Goal: Task Accomplishment & Management: Manage account settings

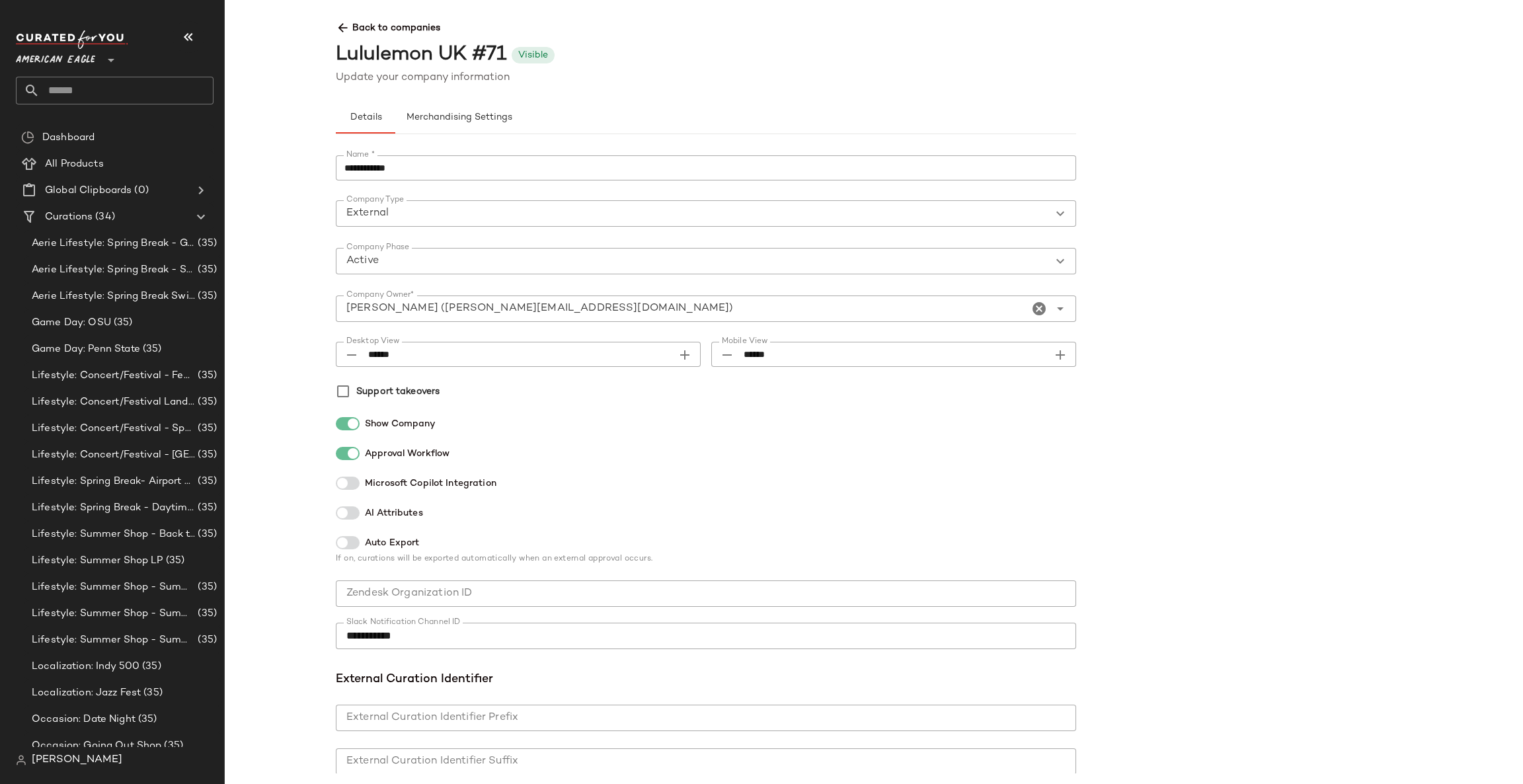
click at [103, 53] on div at bounding box center [109, 51] width 18 height 33
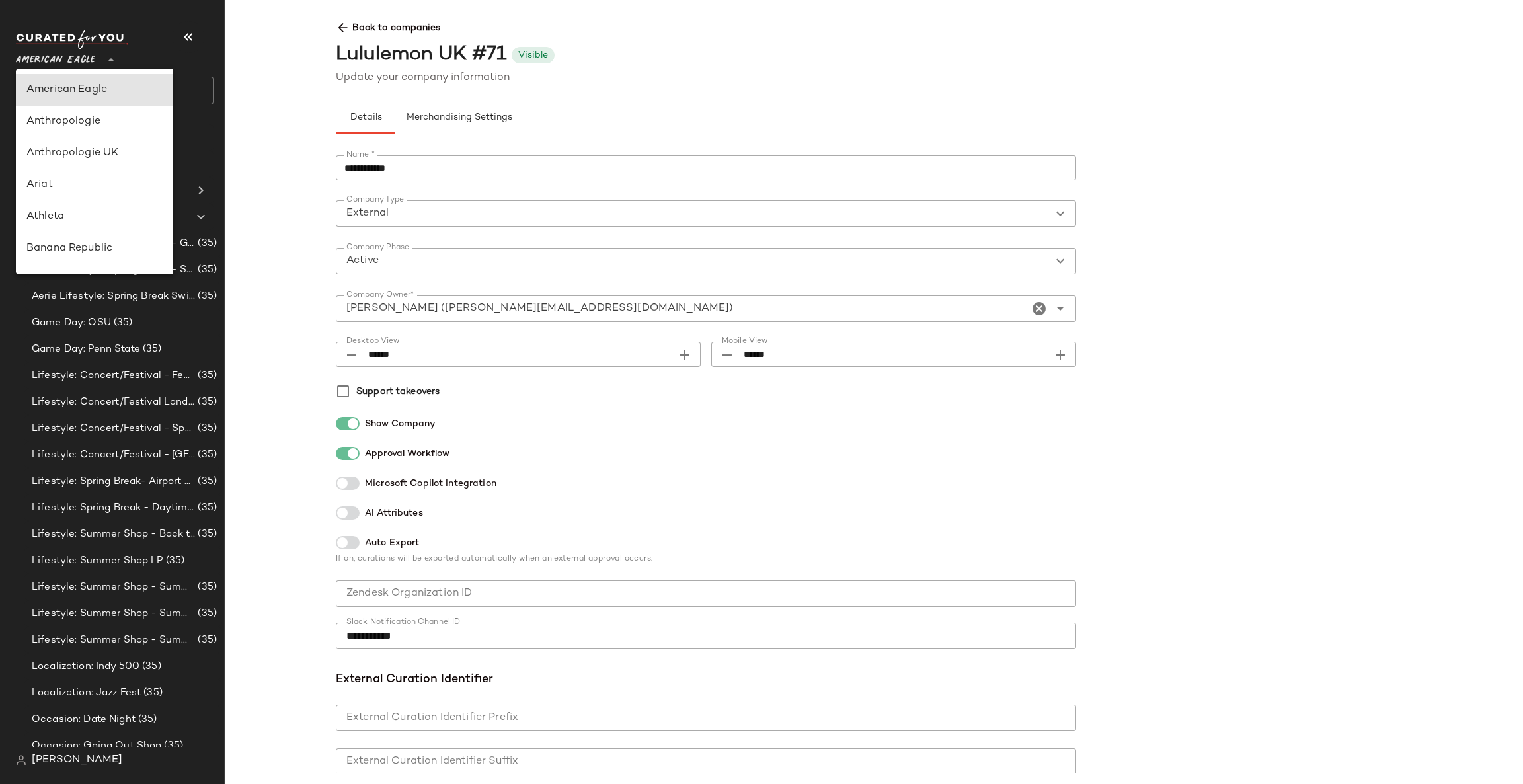
type input "**"
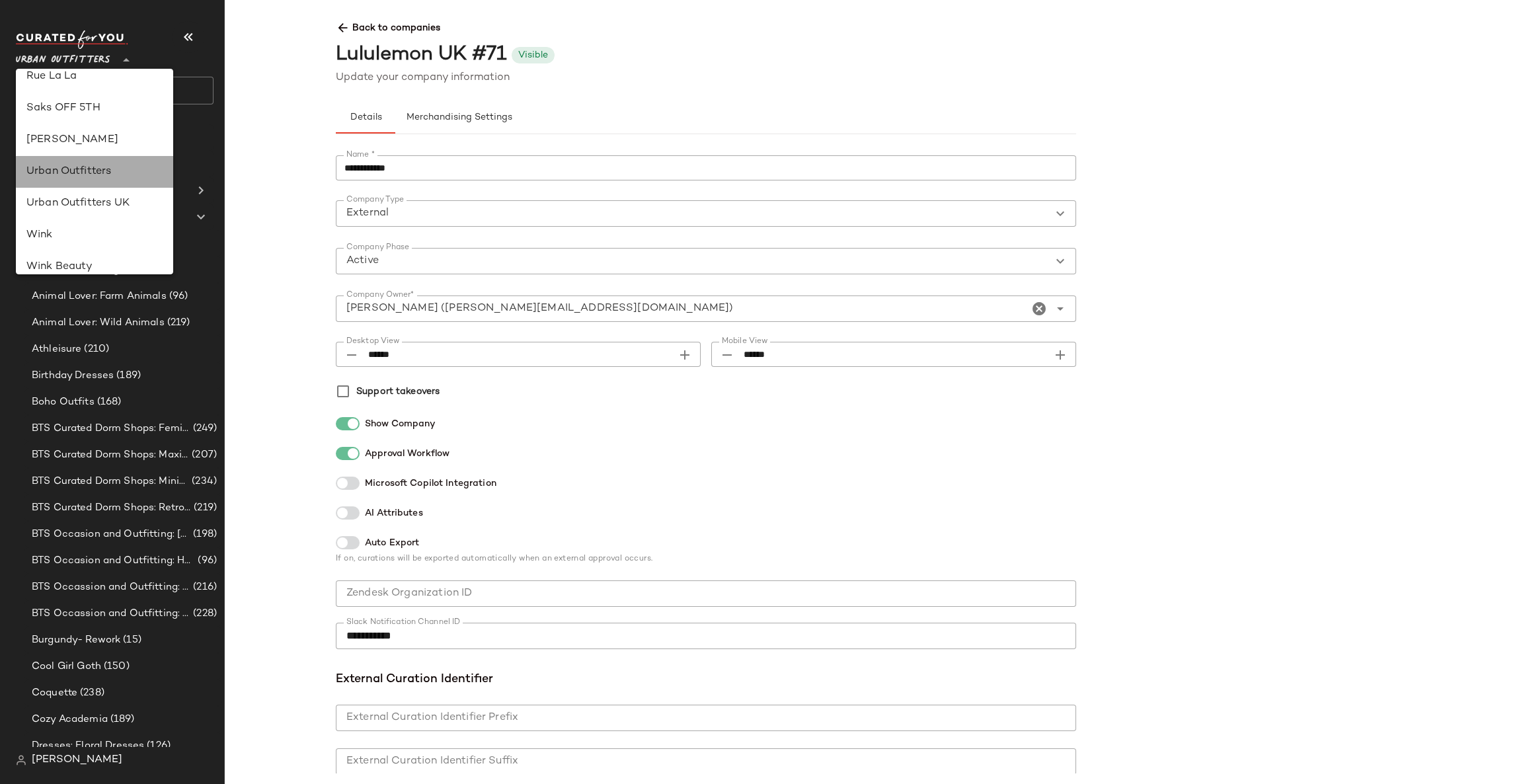
click at [148, 165] on div "Urban Outfitters" at bounding box center [95, 172] width 137 height 16
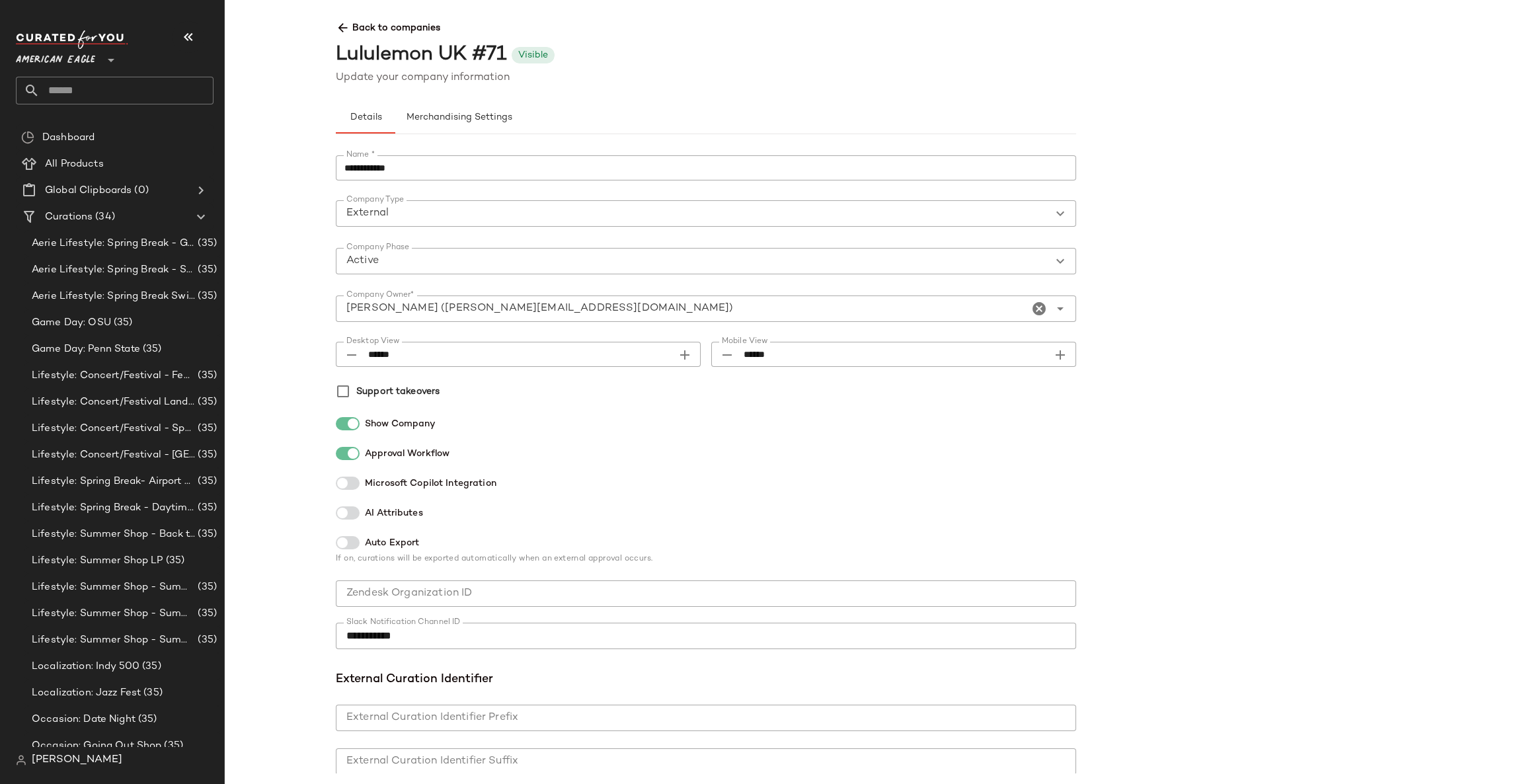
click at [112, 63] on icon at bounding box center [111, 60] width 16 height 16
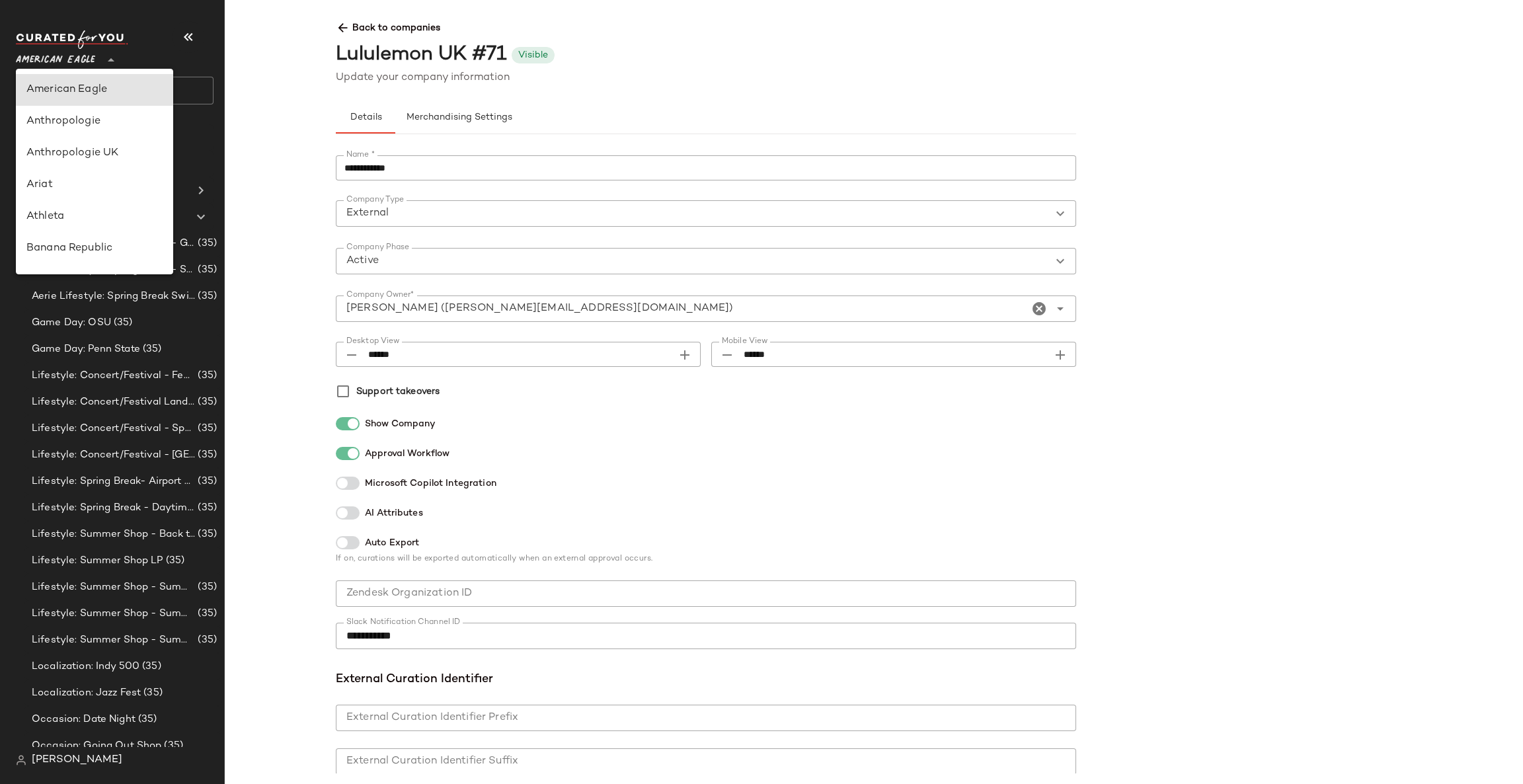
type input "**"
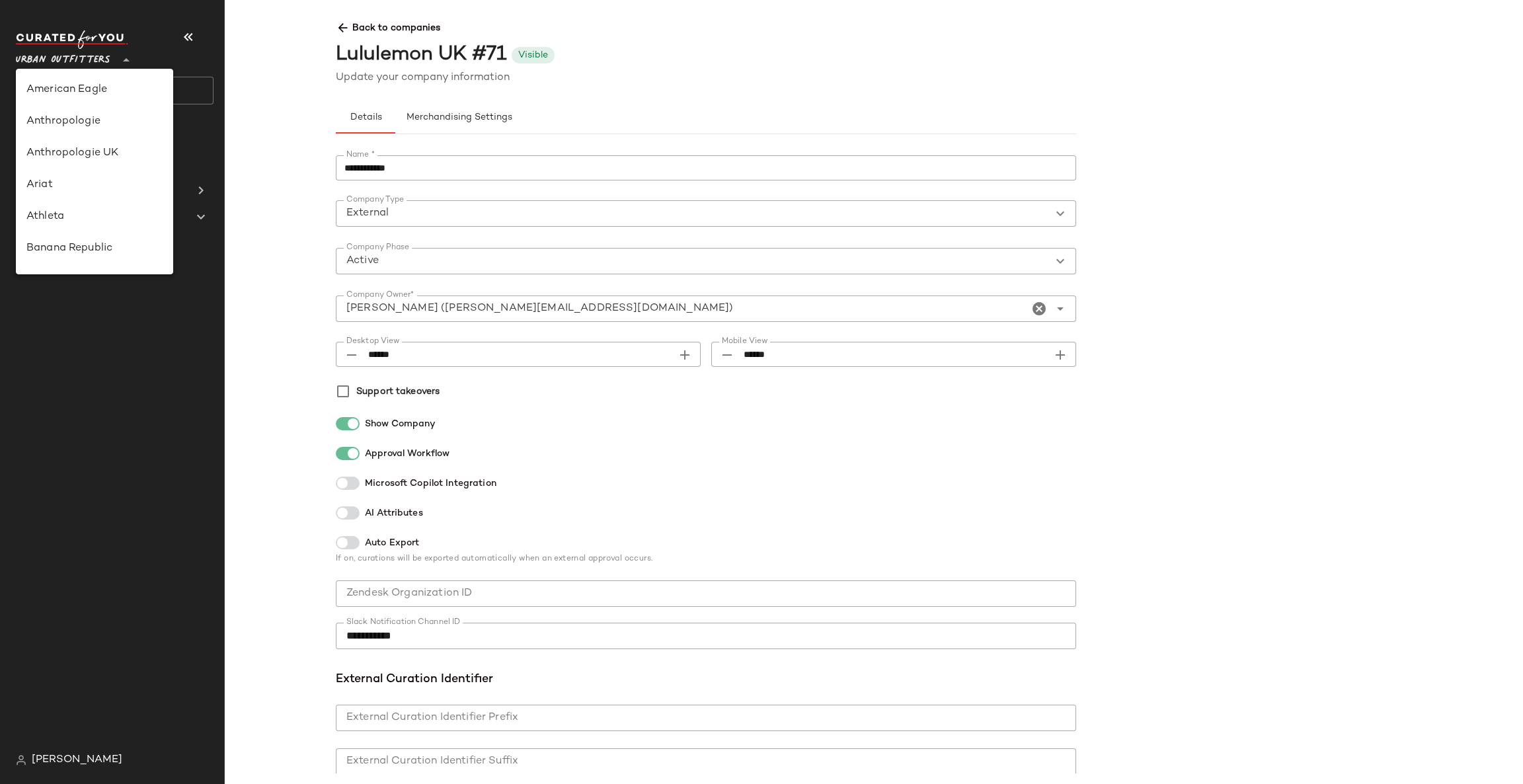
scroll to position [680, 0]
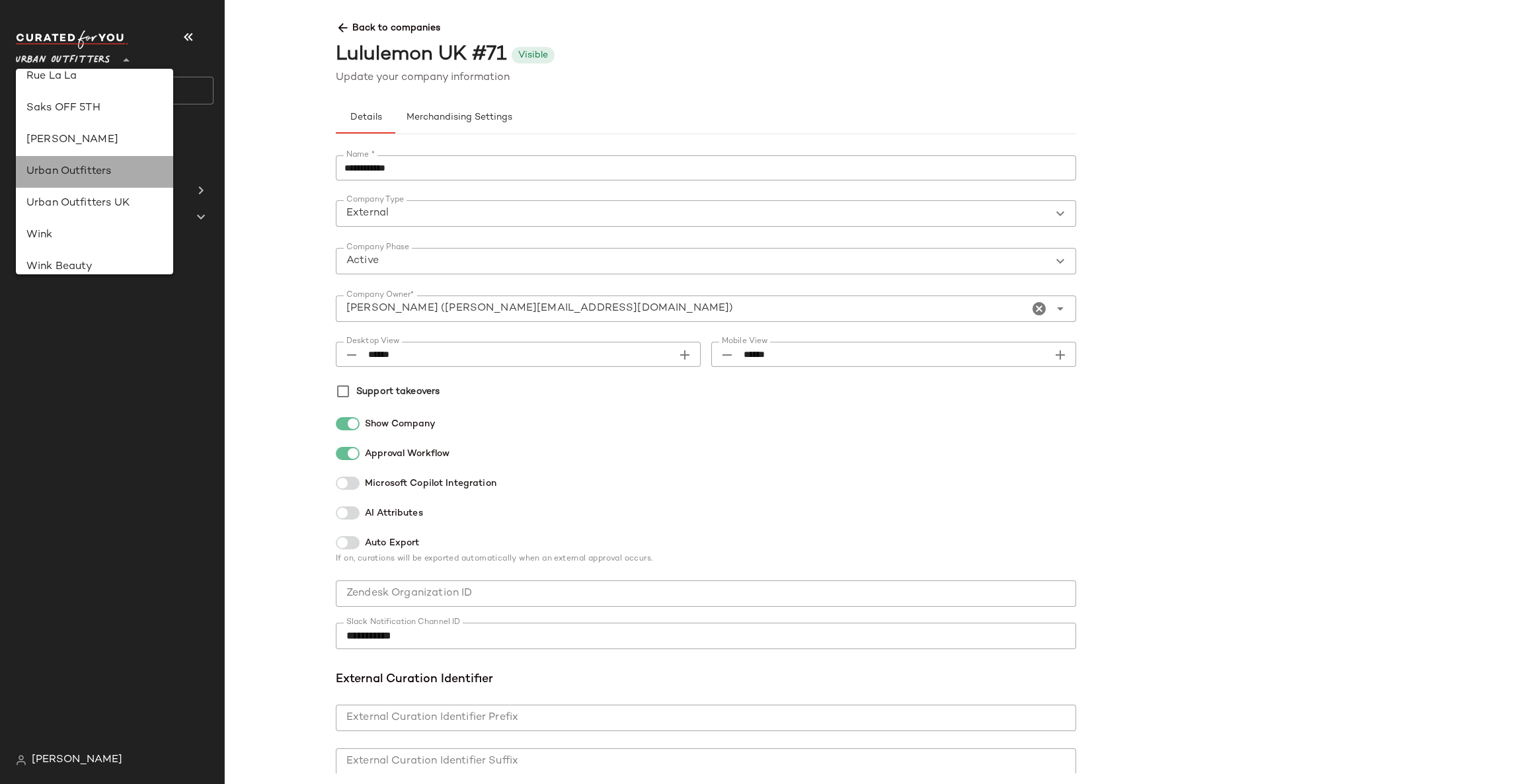
click at [118, 181] on div "Urban Outfitters" at bounding box center [95, 172] width 157 height 32
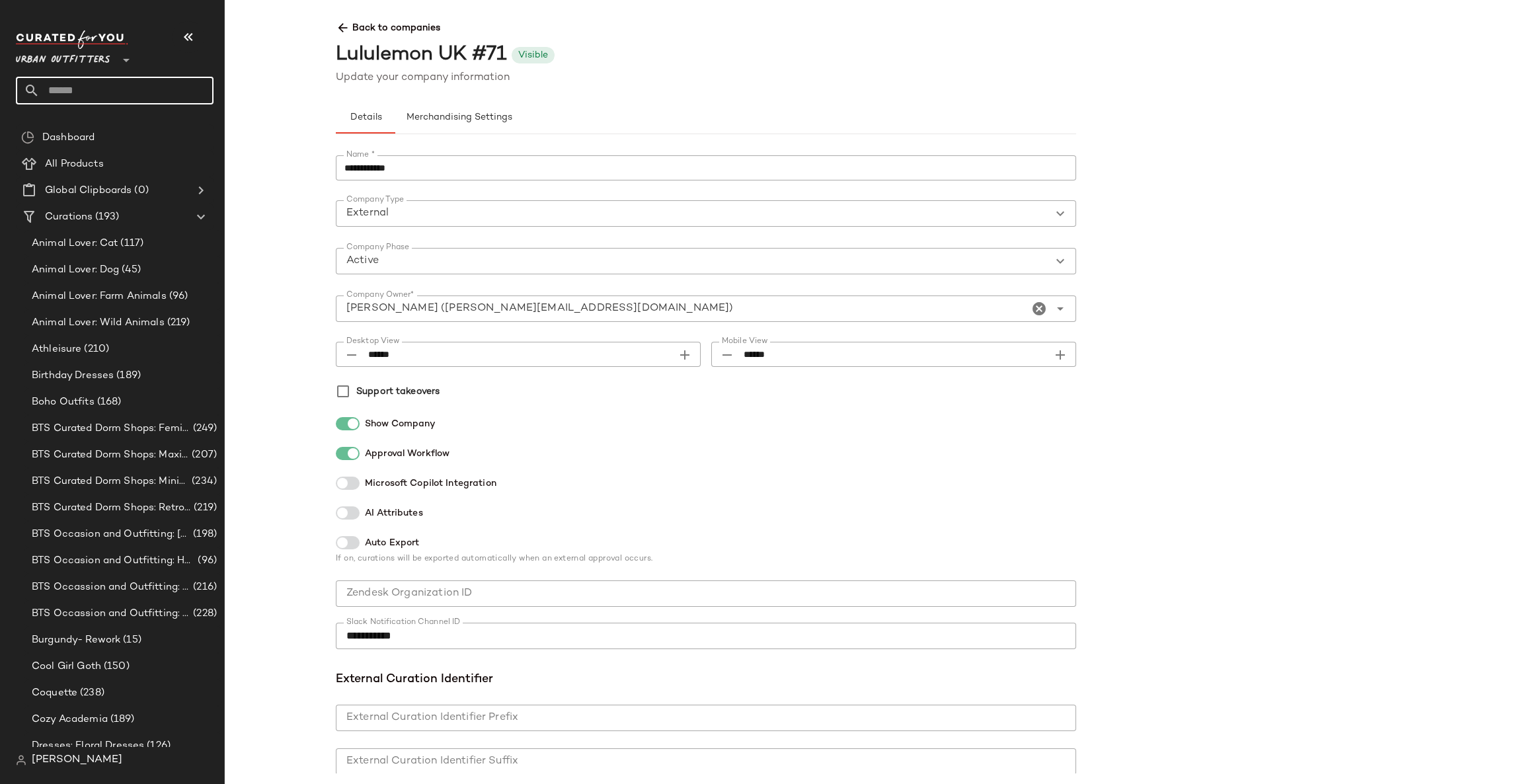
click at [146, 98] on input "text" at bounding box center [126, 90] width 174 height 28
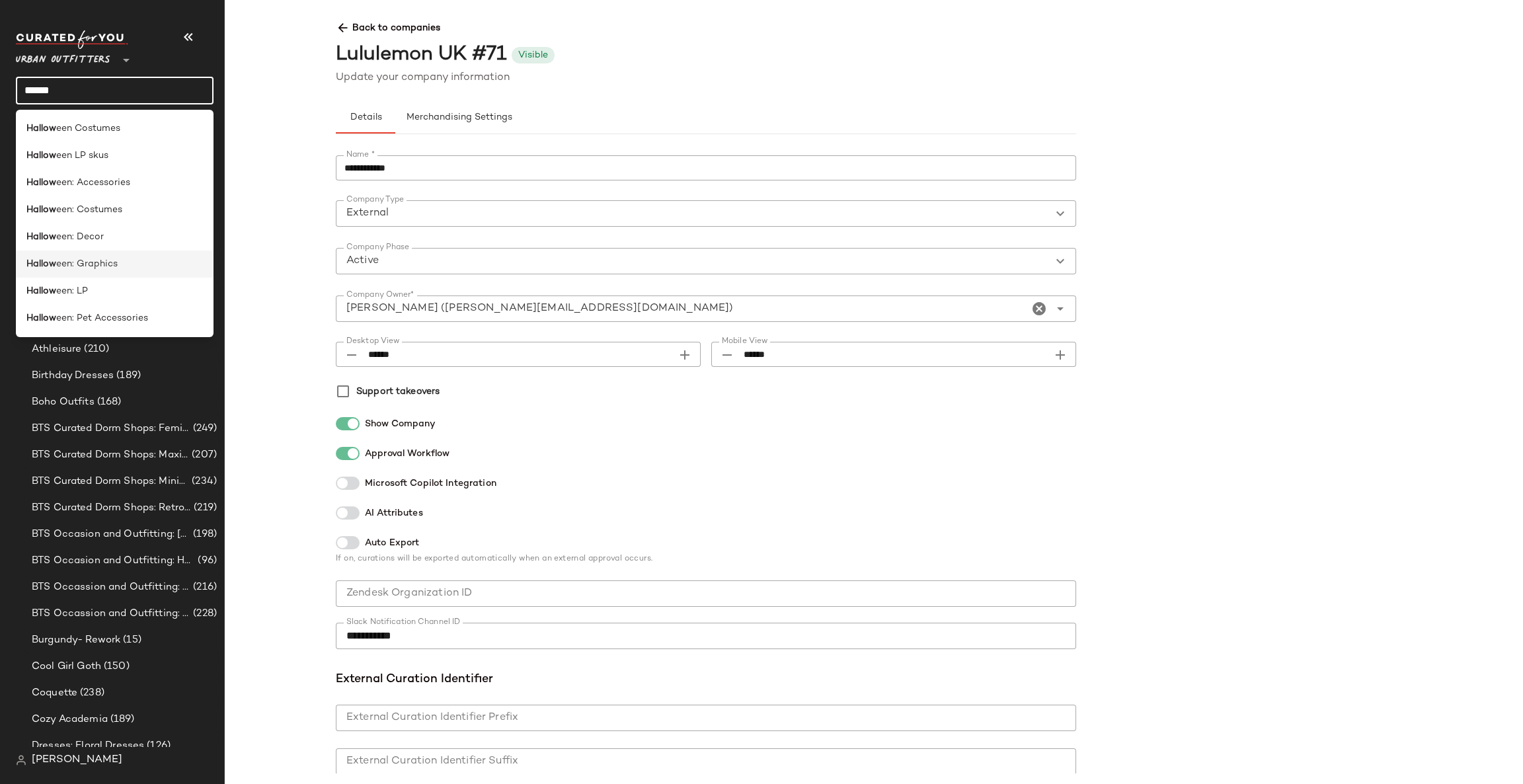
type input "******"
click at [141, 269] on div "Hallow een: Graphics" at bounding box center [115, 263] width 177 height 14
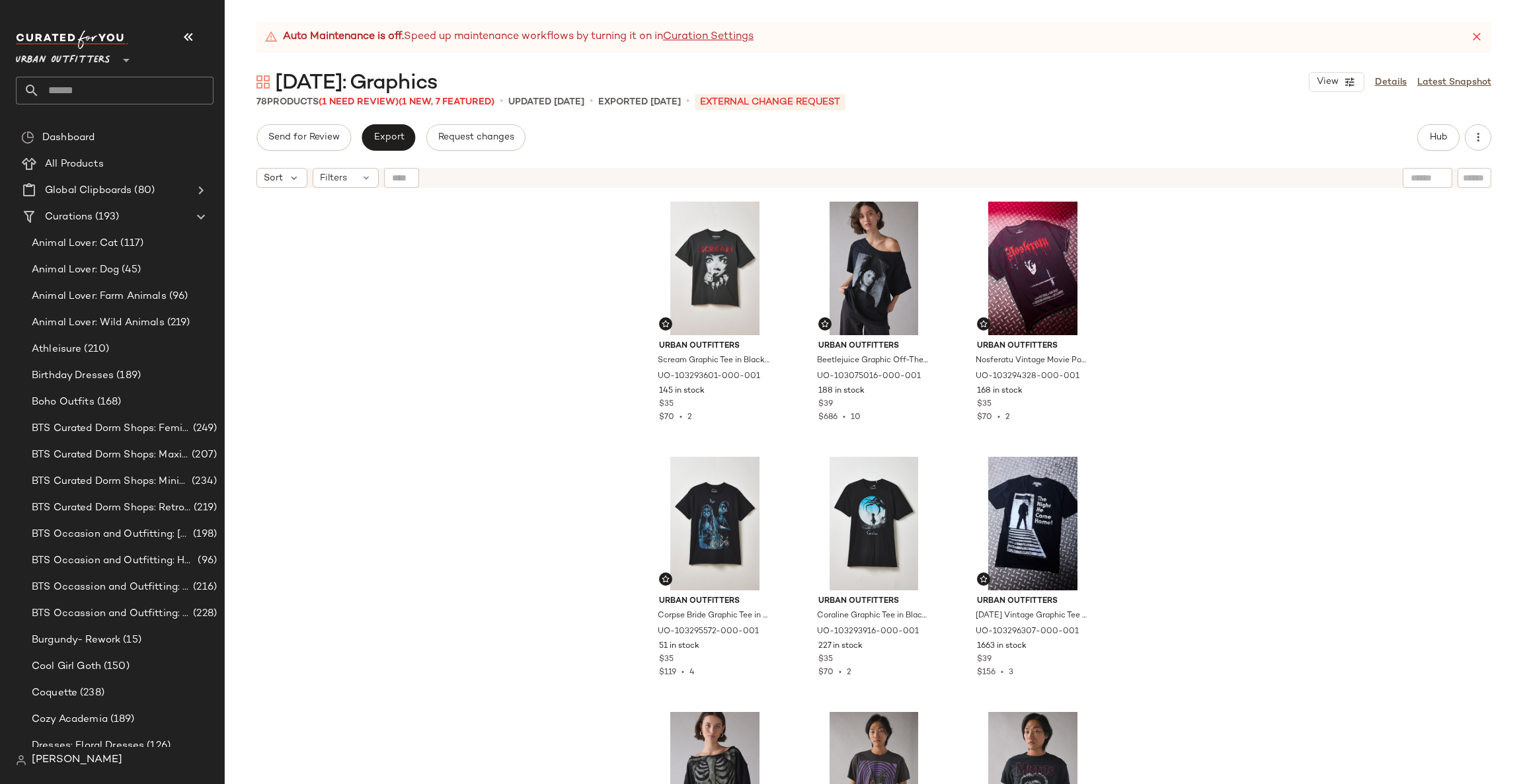
click at [1476, 178] on input "text" at bounding box center [1474, 178] width 23 height 14
paste input "*********"
type input "*********"
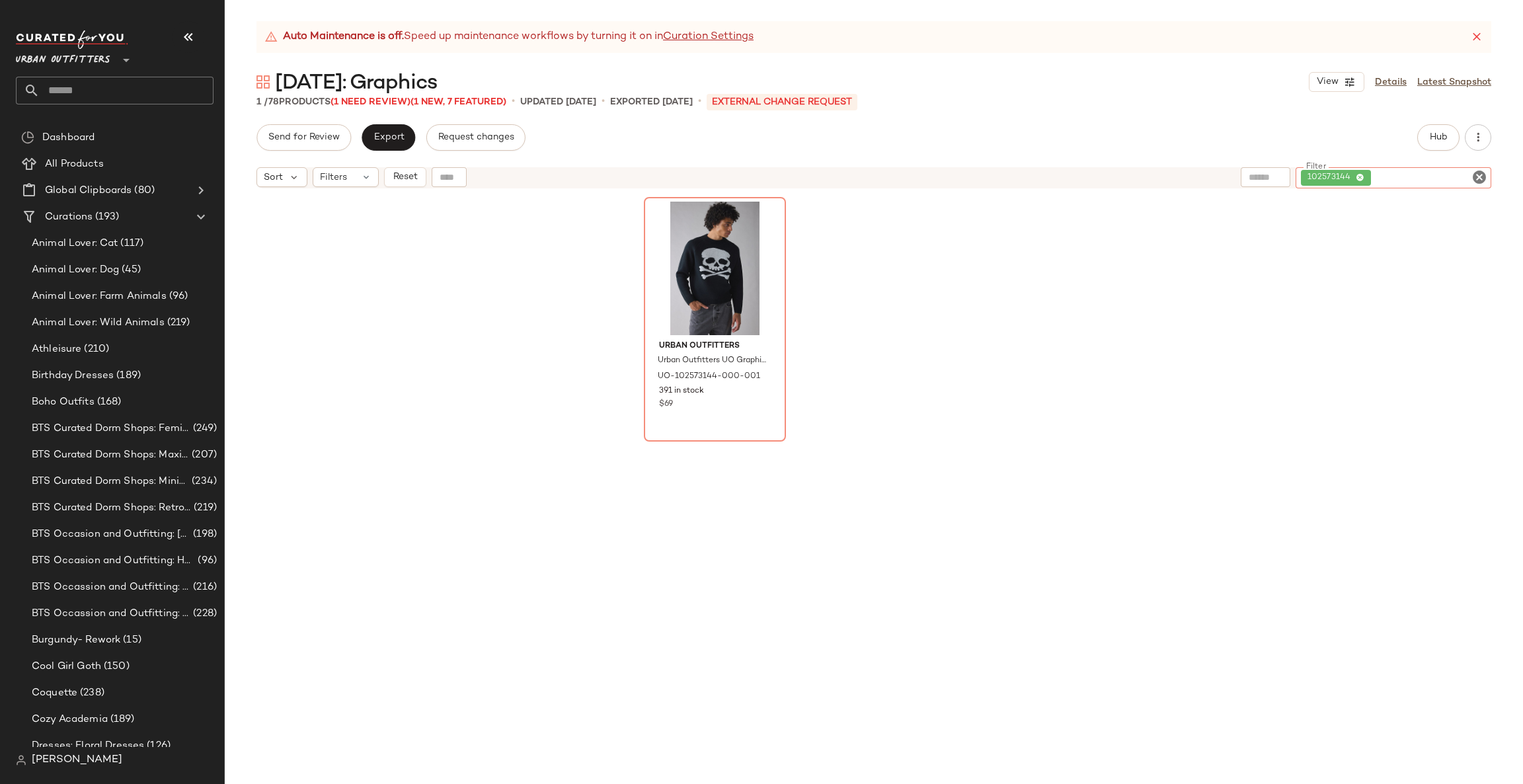
click at [1484, 184] on icon "Clear Filter" at bounding box center [1480, 178] width 16 height 16
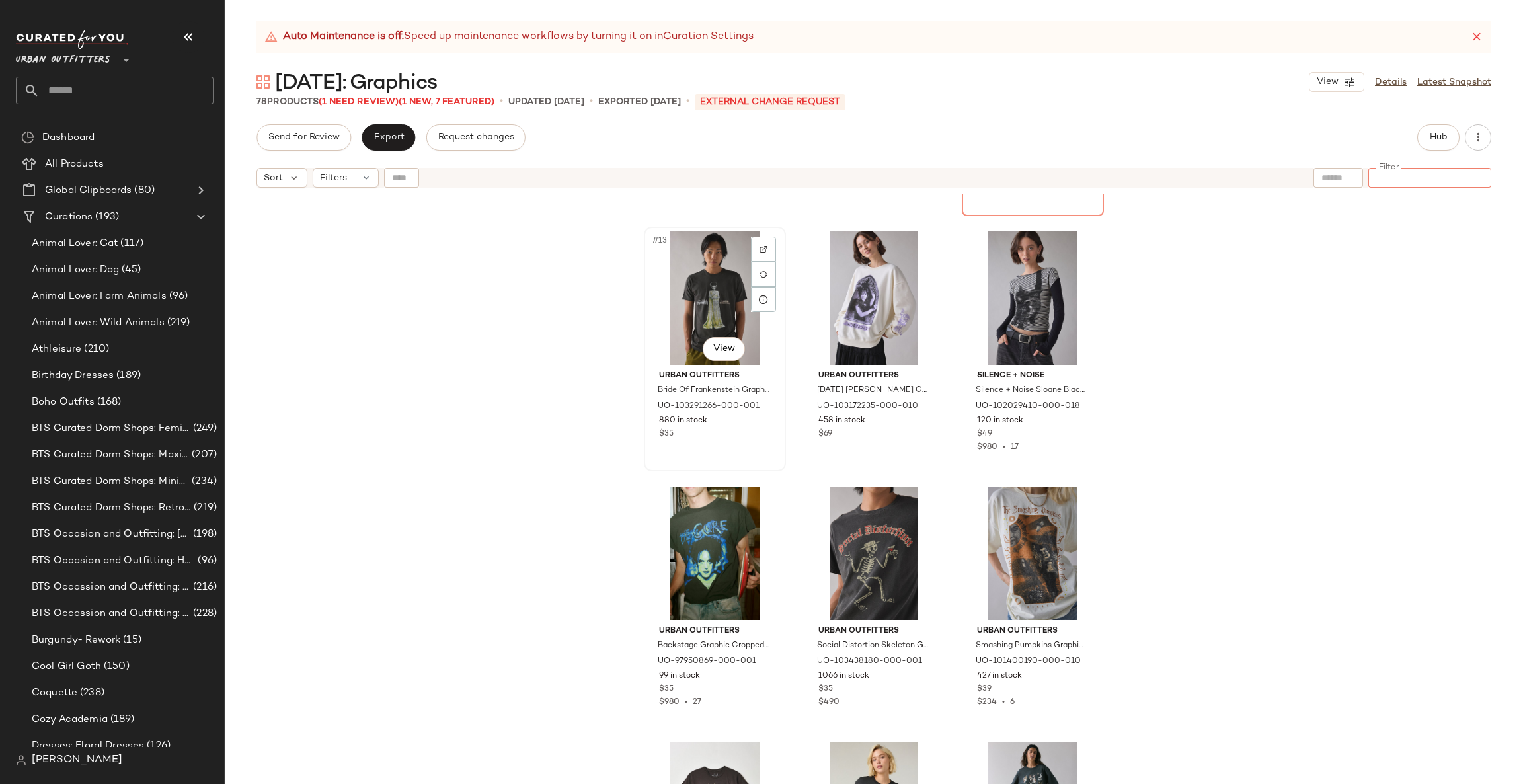
scroll to position [803, 0]
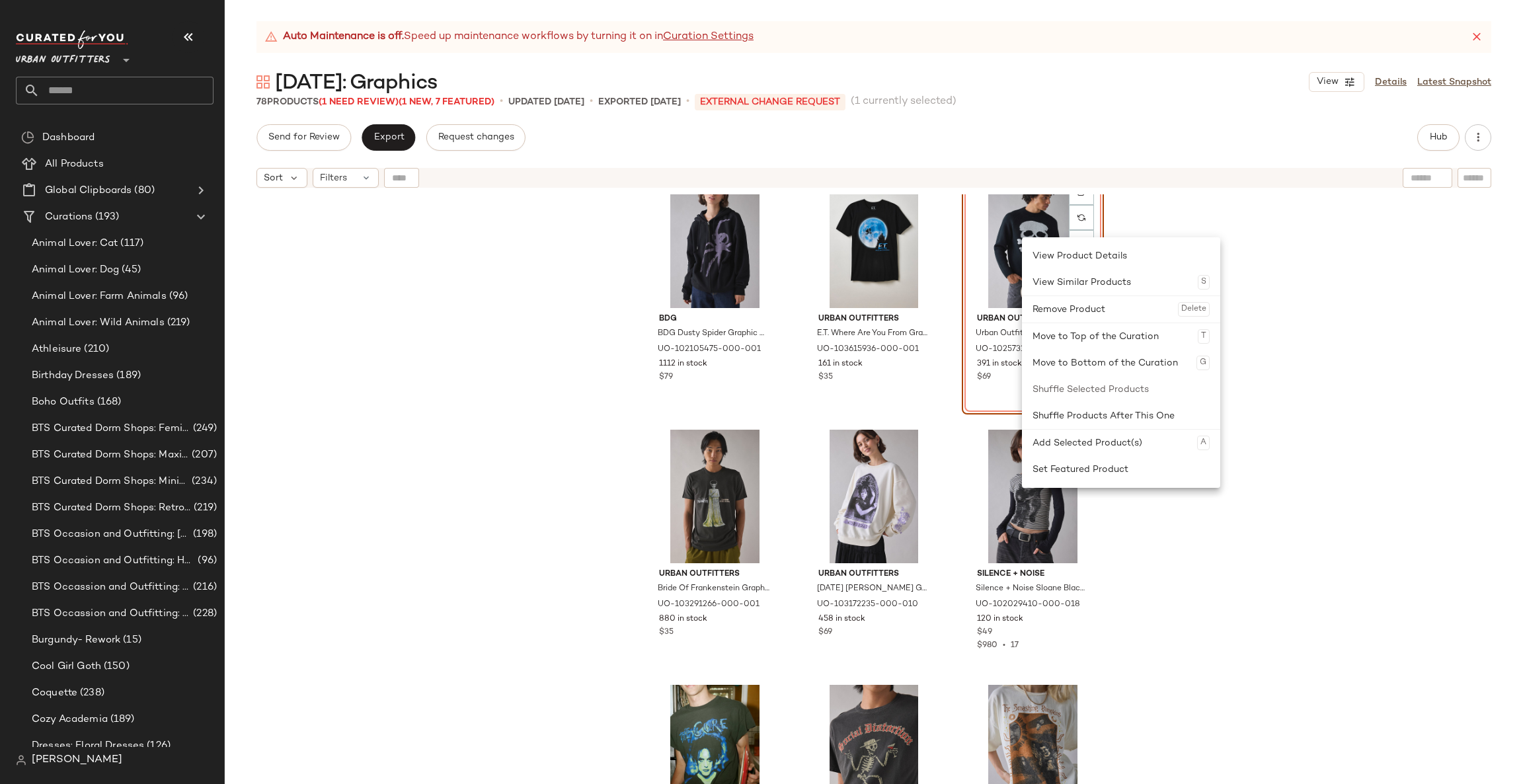
drag, startPoint x: 1109, startPoint y: 464, endPoint x: 1111, endPoint y: 442, distance: 22.1
click at [1111, 463] on div "Set Featured Product" at bounding box center [1121, 469] width 178 height 27
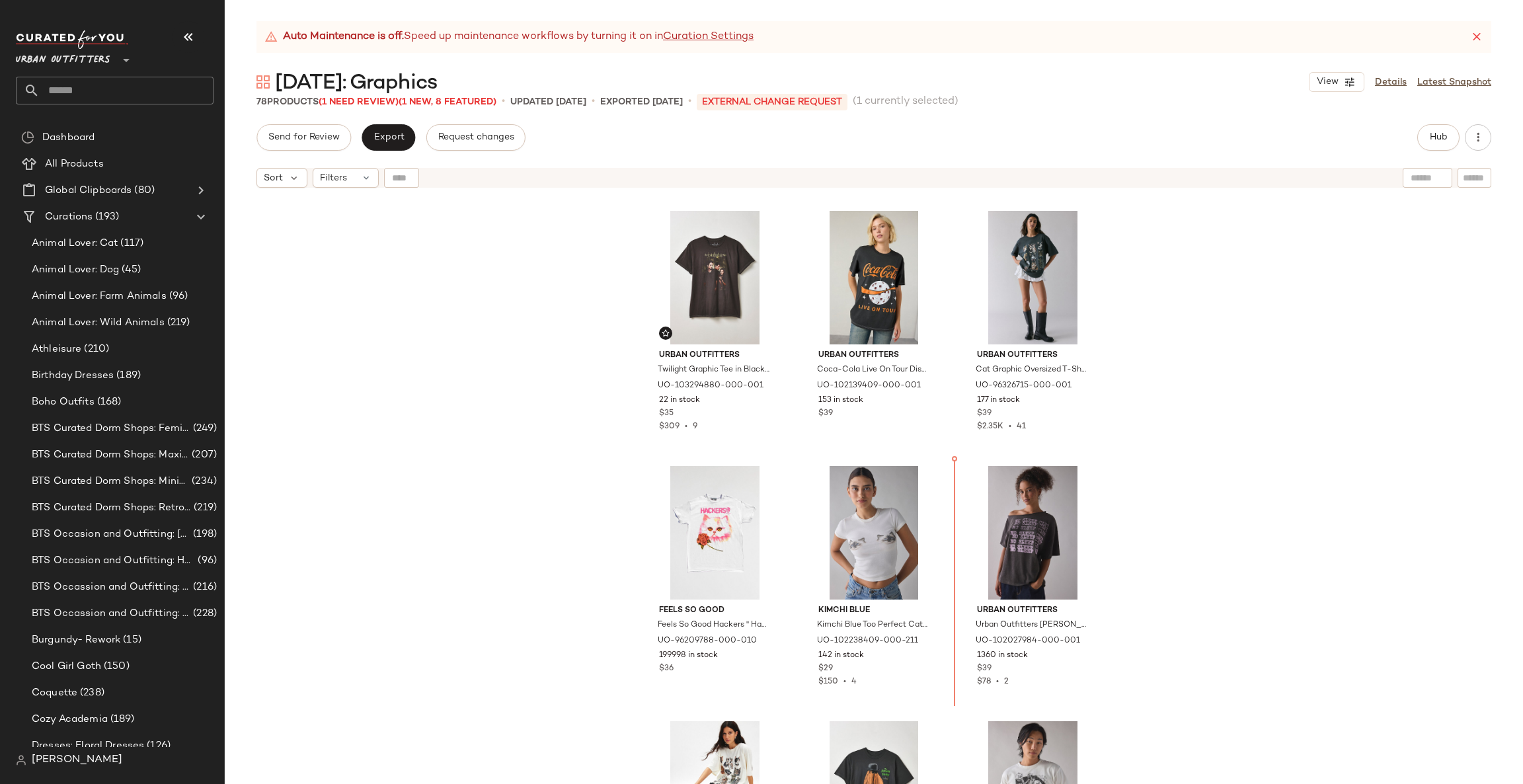
scroll to position [1533, 0]
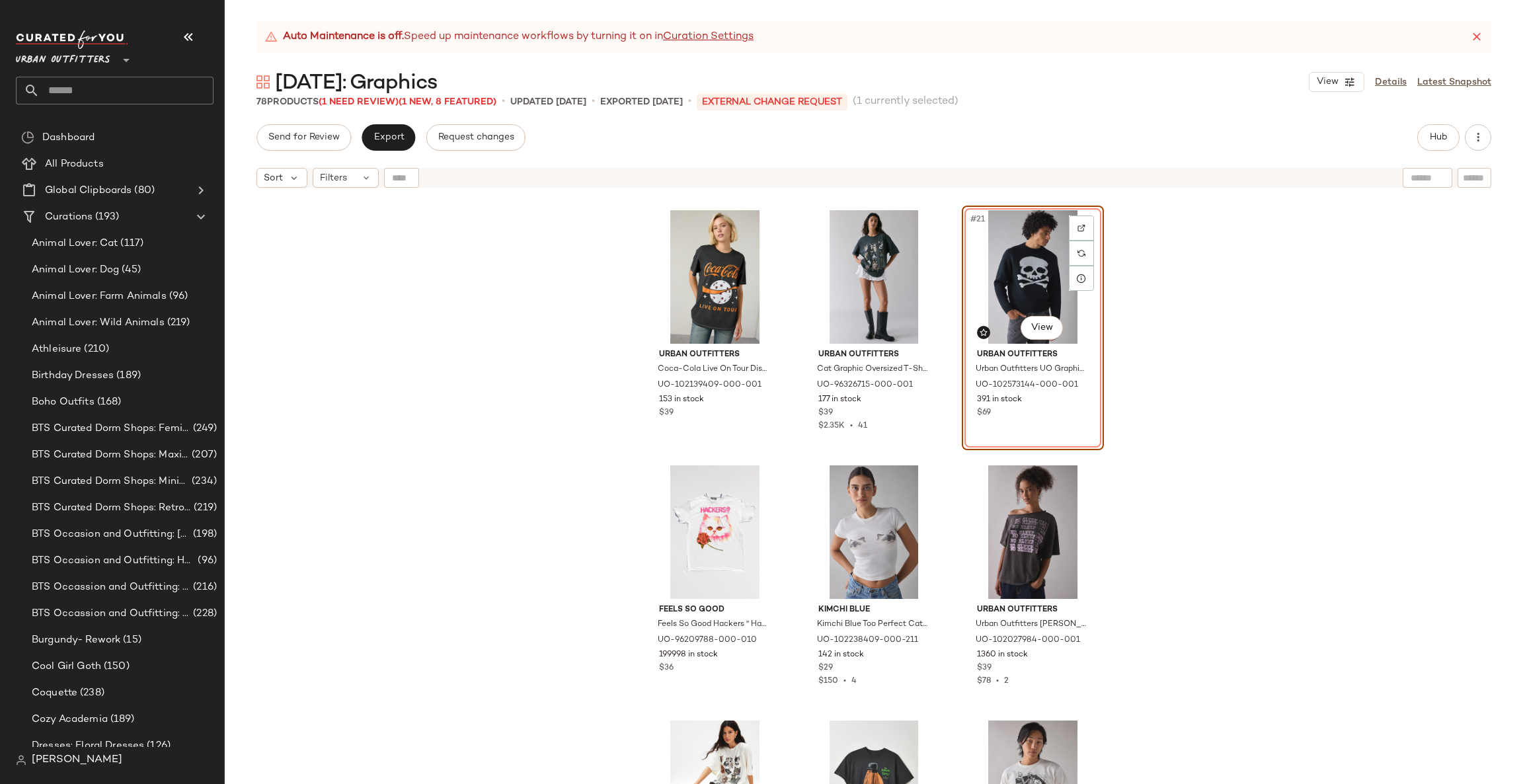
click at [1151, 486] on div "Urban Outfitters Social Distortion Skeleton Graphic Tee in Black, Men's at Urba…" at bounding box center [874, 505] width 1298 height 623
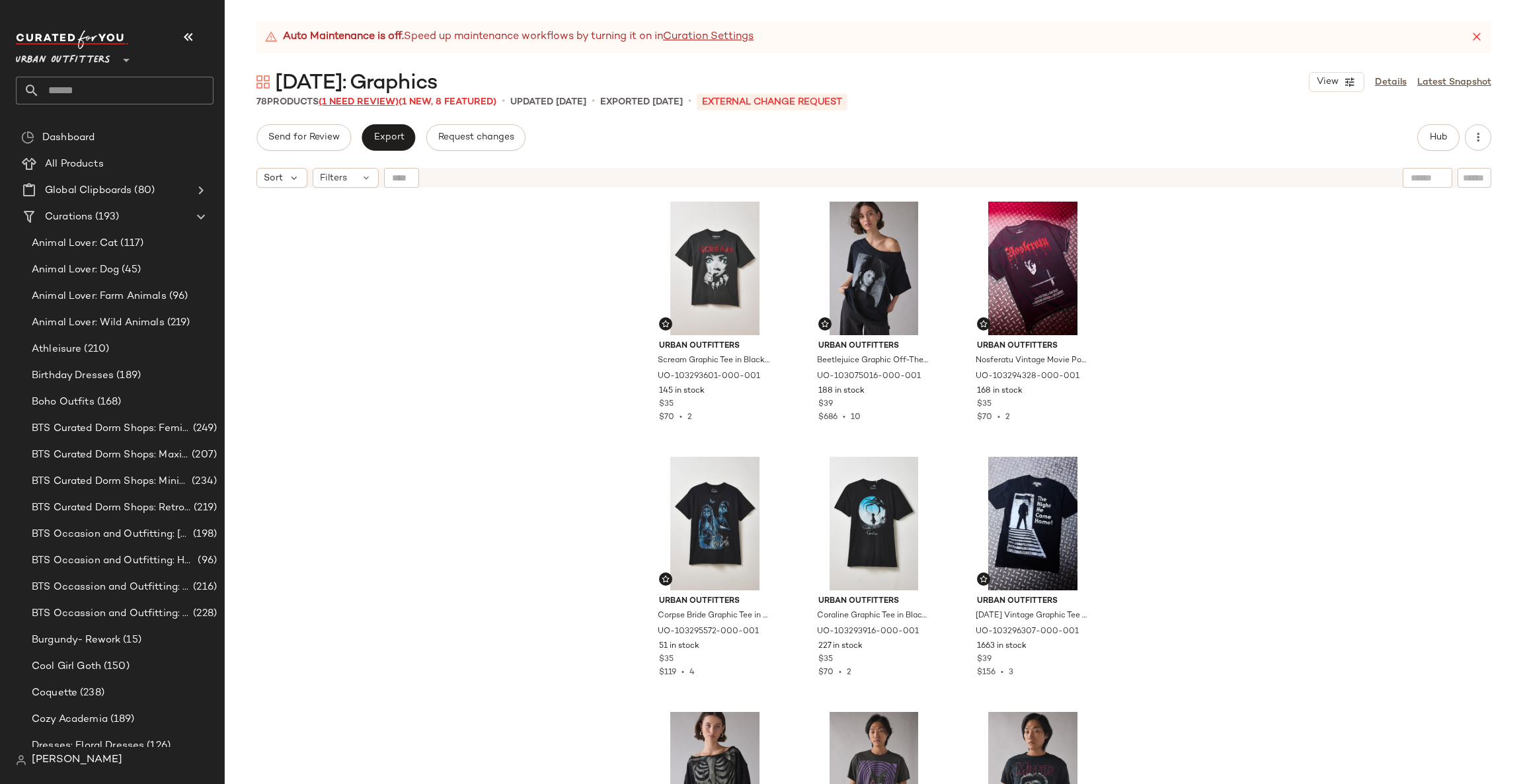
click at [348, 103] on span "(1 Need Review)" at bounding box center [359, 102] width 80 height 10
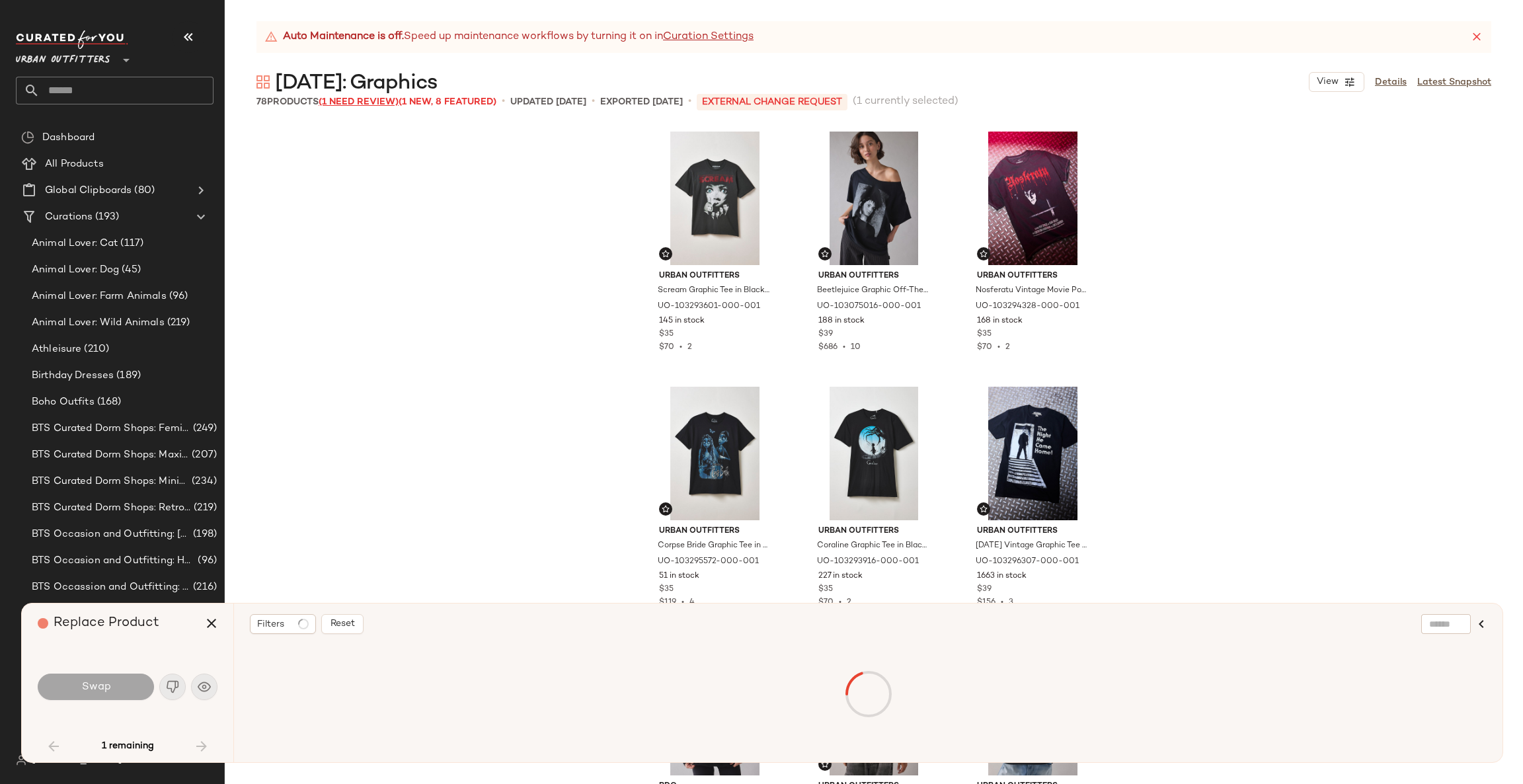
scroll to position [1275, 0]
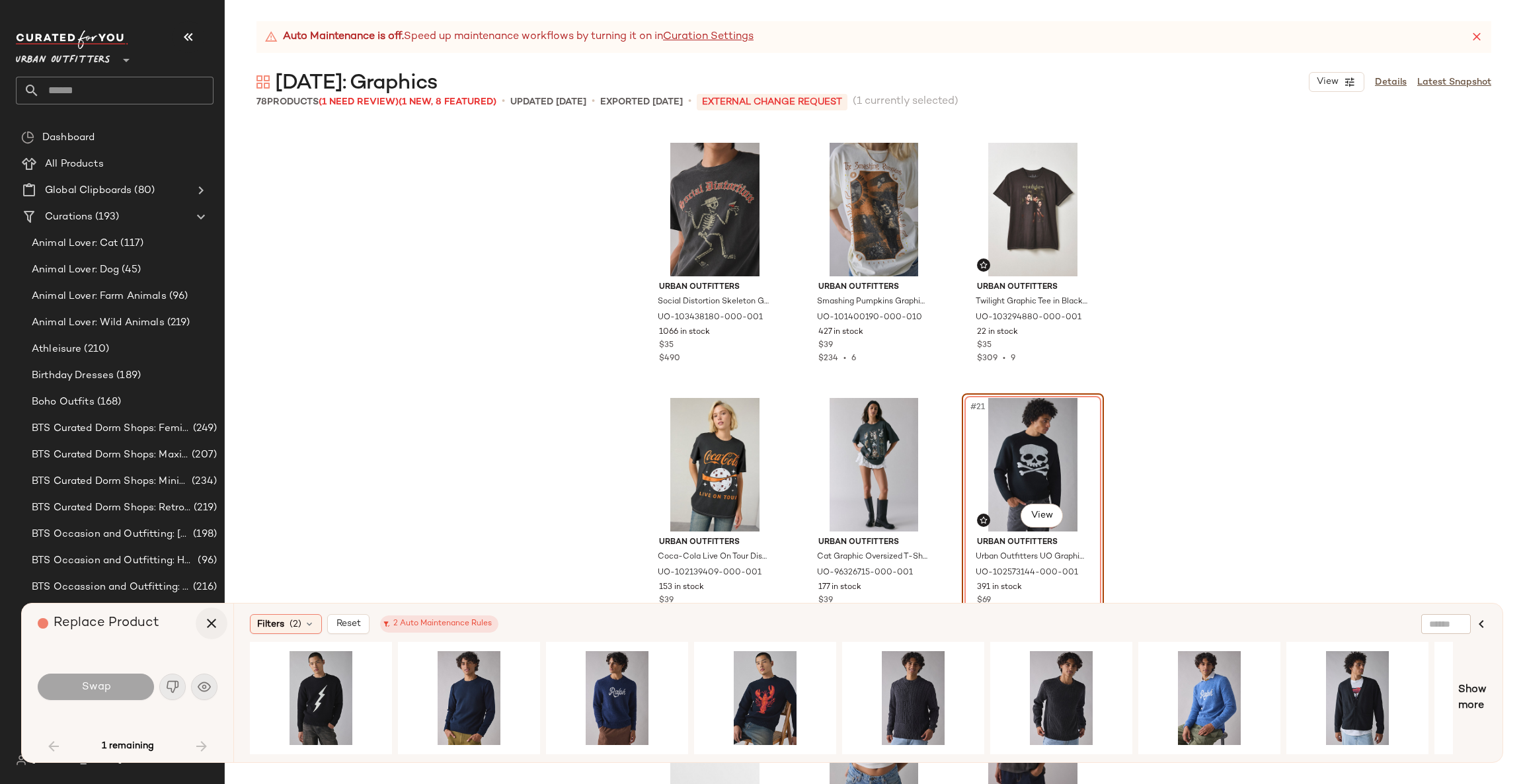
click at [218, 619] on icon "button" at bounding box center [211, 623] width 16 height 16
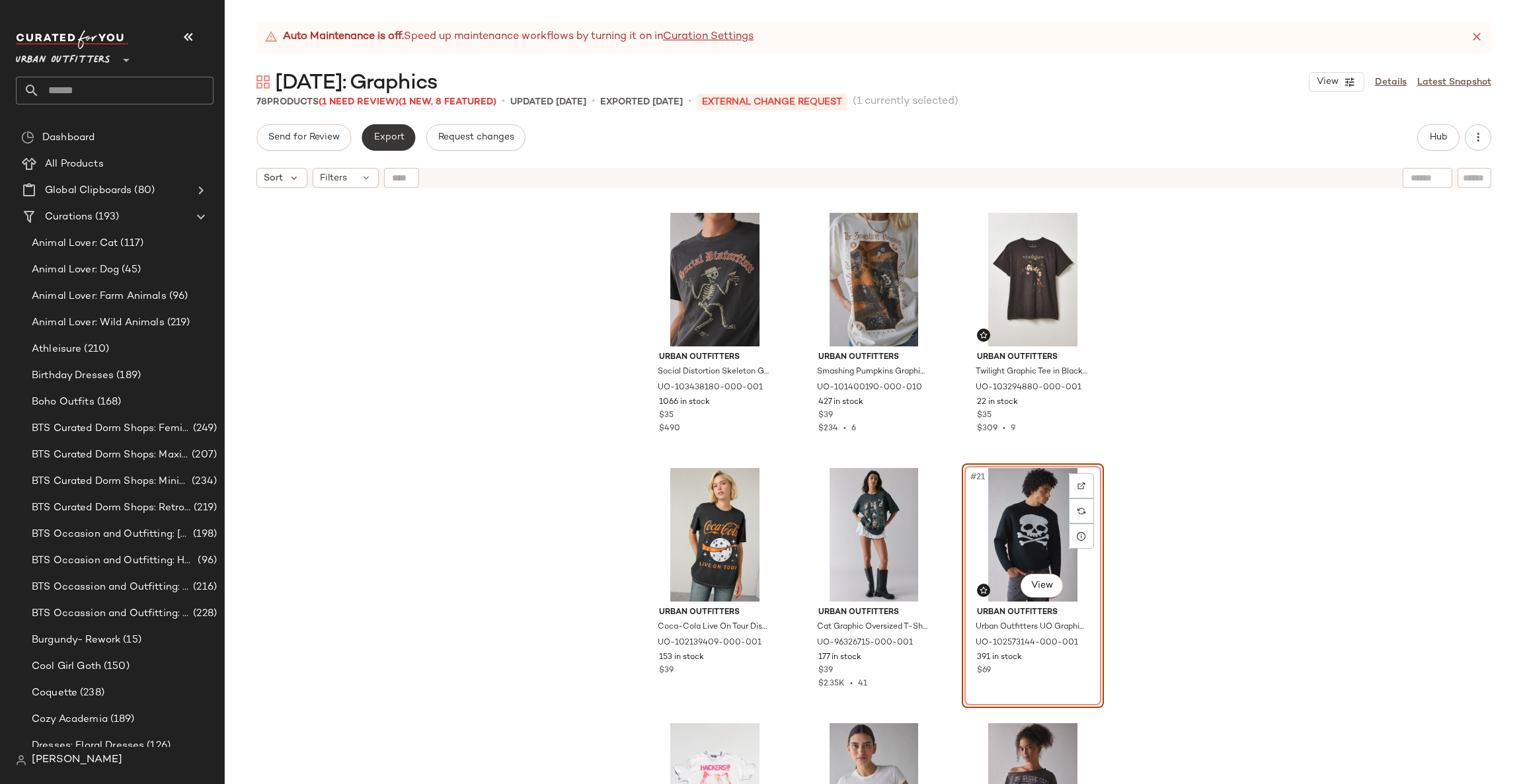
click at [407, 137] on button "Export" at bounding box center [388, 137] width 54 height 27
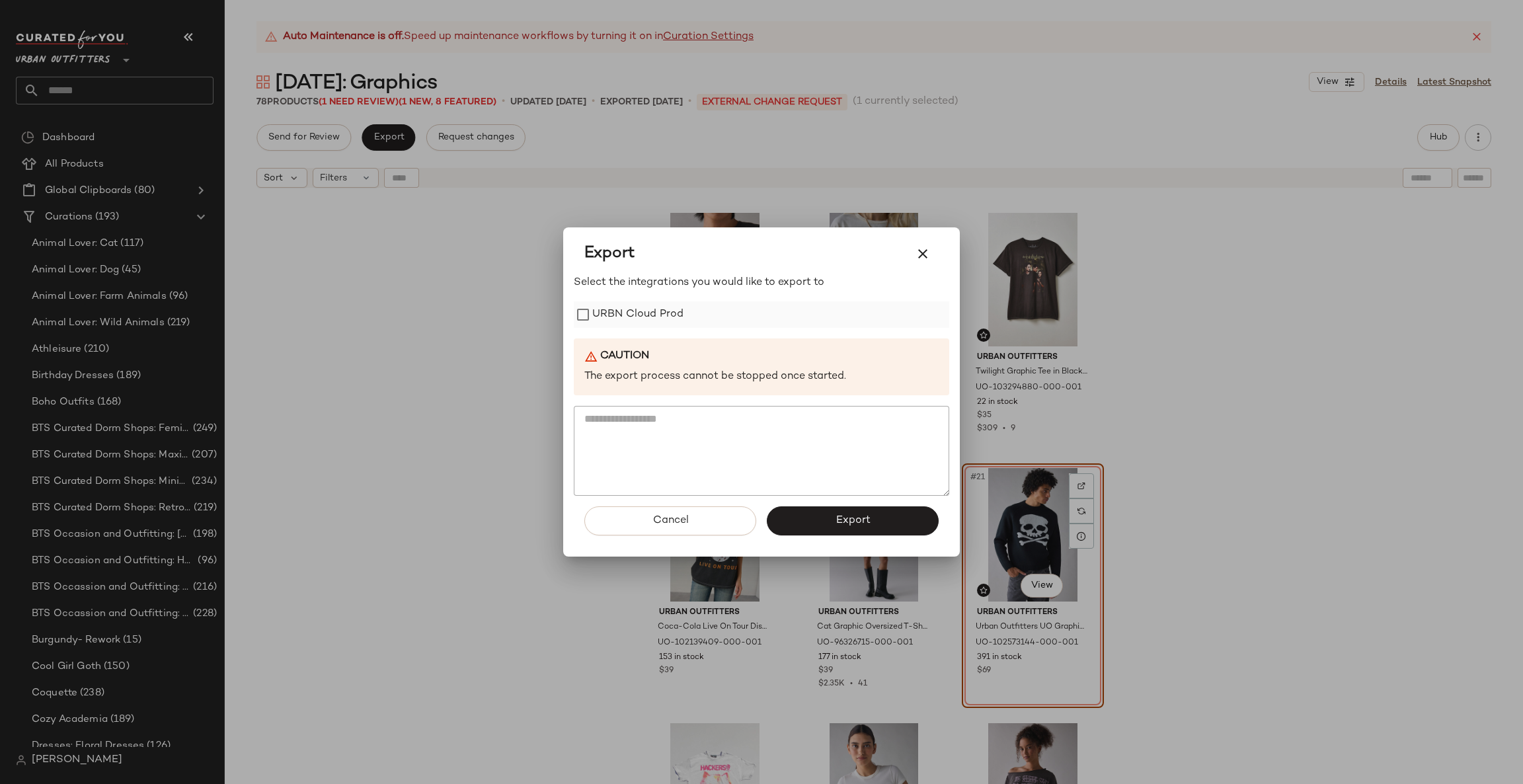
click at [637, 312] on label "URBN Cloud Prod" at bounding box center [638, 314] width 92 height 27
click at [826, 528] on button "Export" at bounding box center [853, 521] width 172 height 29
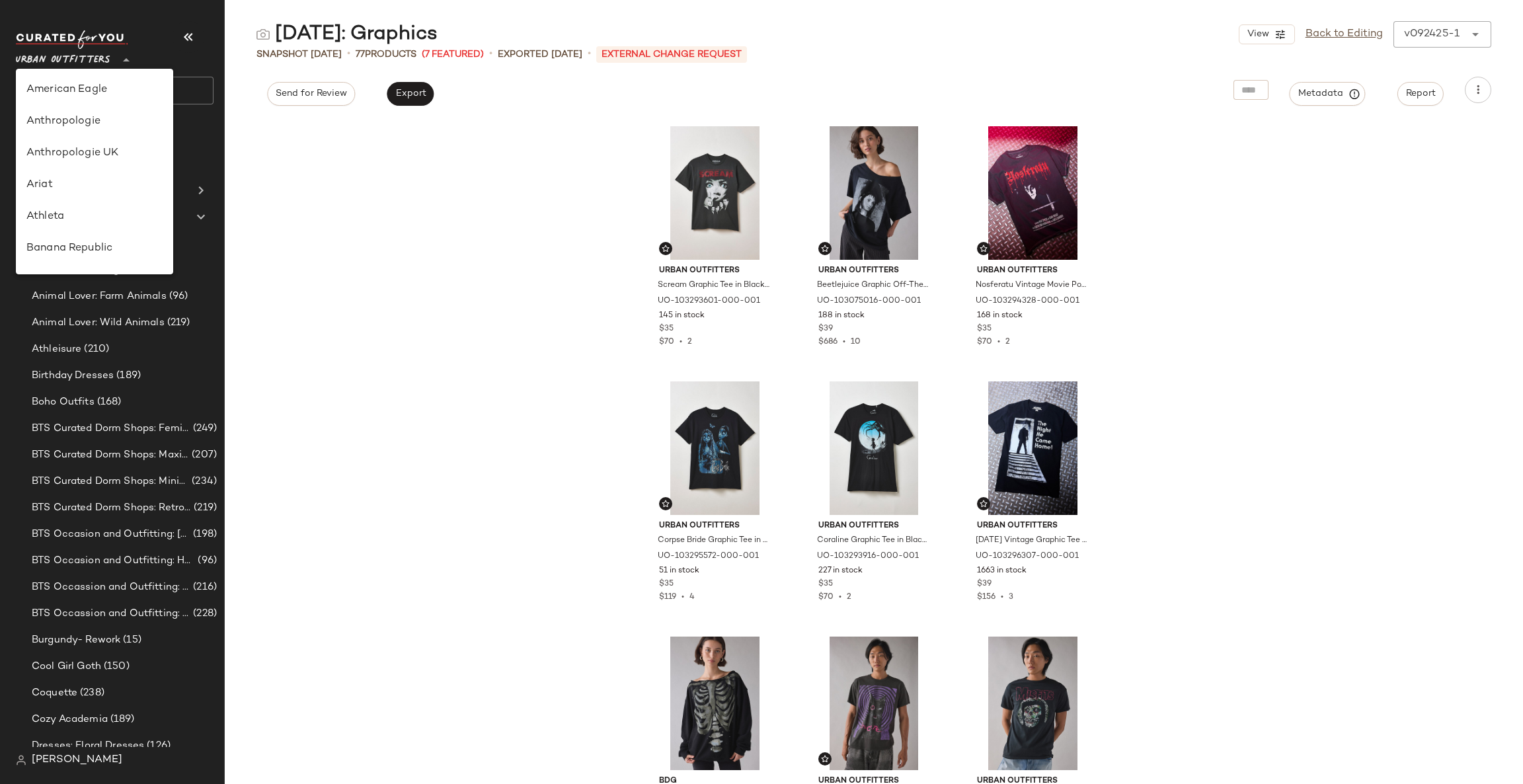
click at [105, 59] on span "Urban Outfitters" at bounding box center [63, 57] width 95 height 24
click at [116, 158] on div "Urban Outfitters UK" at bounding box center [95, 159] width 137 height 16
type input "**"
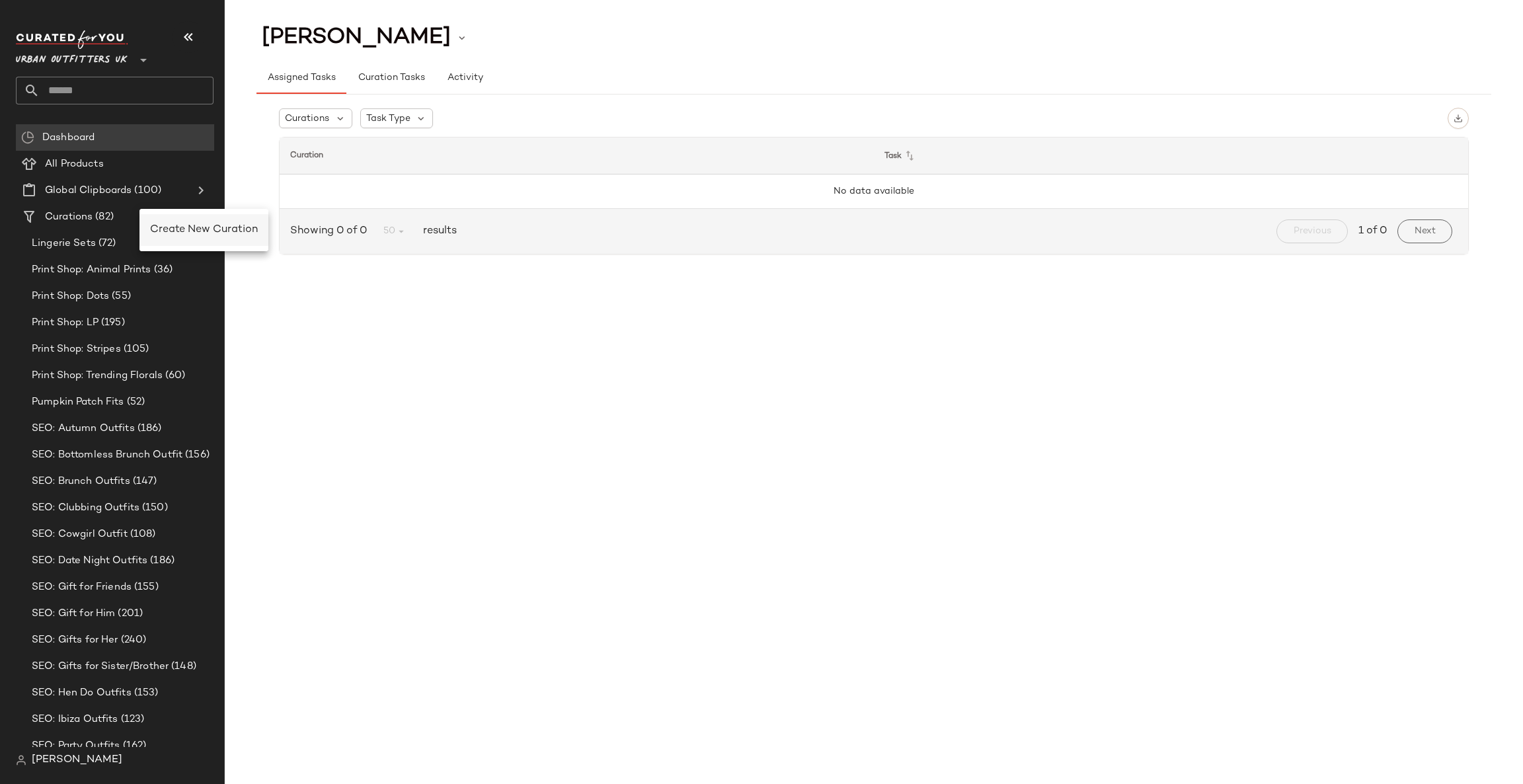
click at [174, 237] on div "Create New Curation" at bounding box center [204, 231] width 108 height 16
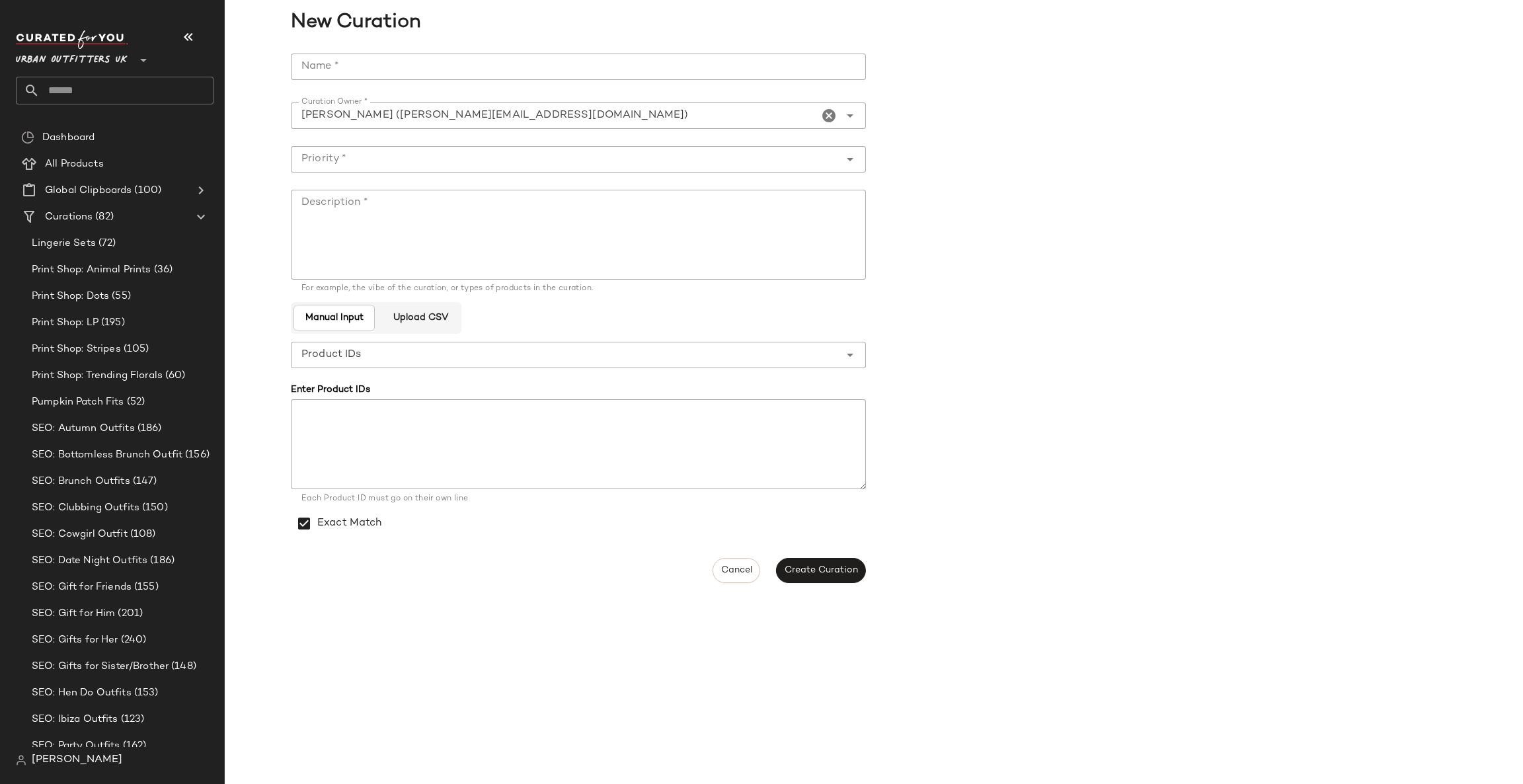
click at [443, 66] on input "Name *" at bounding box center [578, 67] width 575 height 27
type input "**********"
drag, startPoint x: 403, startPoint y: 158, endPoint x: 406, endPoint y: 165, distance: 7.6
click at [405, 161] on input "Priority *" at bounding box center [565, 159] width 549 height 16
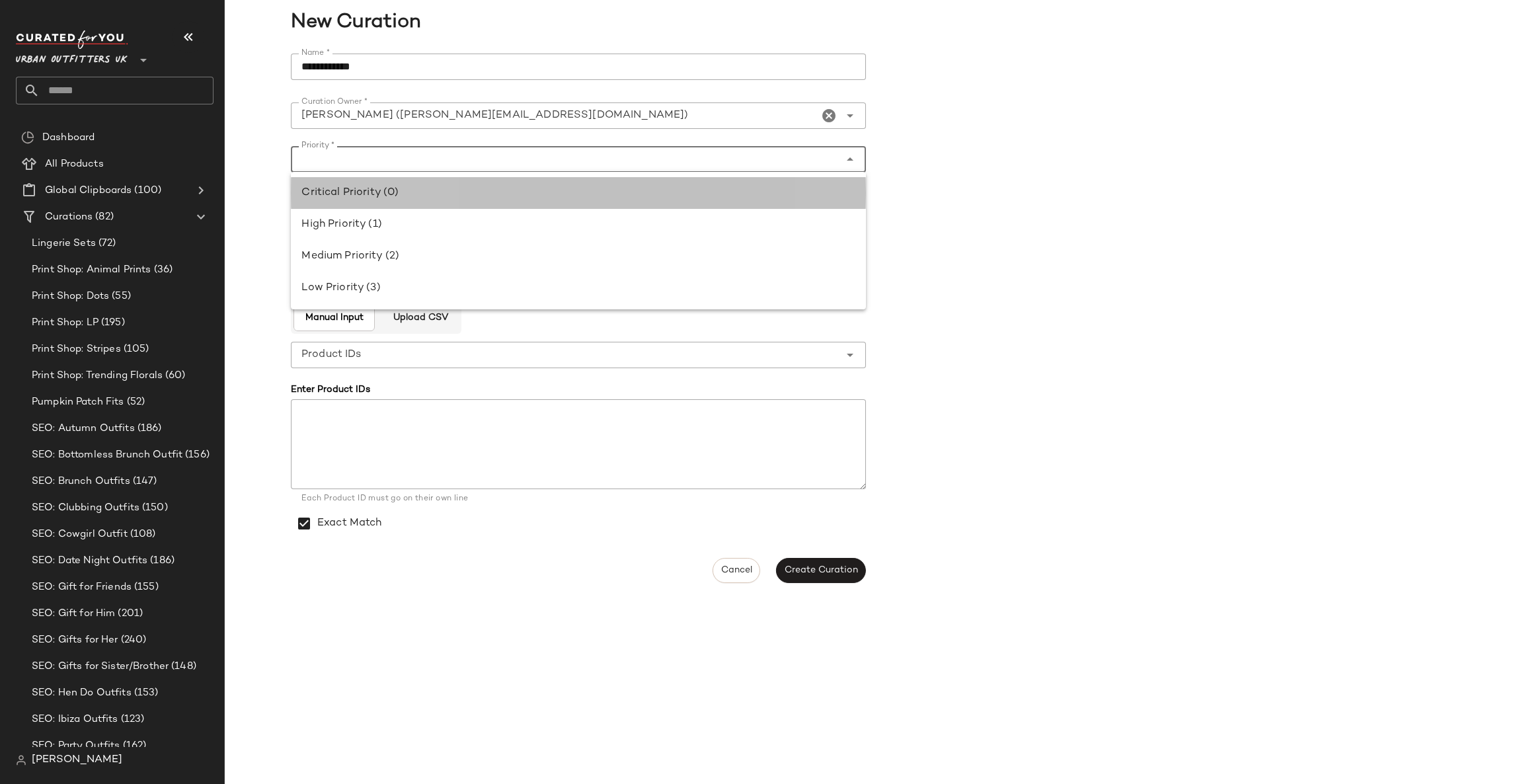
click at [429, 198] on div "Critical Priority (0)" at bounding box center [578, 193] width 554 height 16
type input "**********"
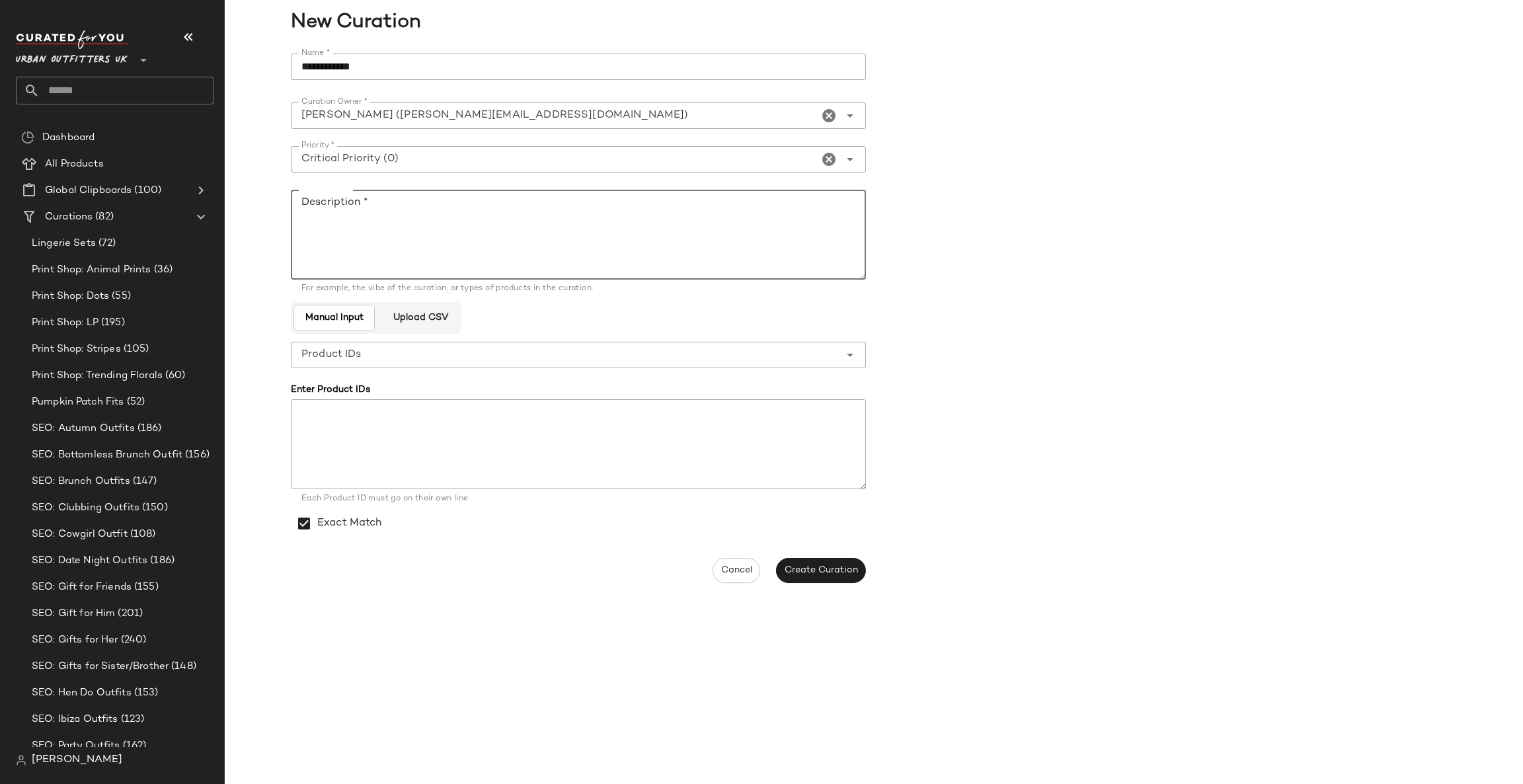
click at [427, 212] on textarea "Description *" at bounding box center [578, 235] width 575 height 90
paste textarea "*********"
type textarea "*"
click at [731, 237] on textarea "**********" at bounding box center [578, 235] width 575 height 90
type textarea "**********"
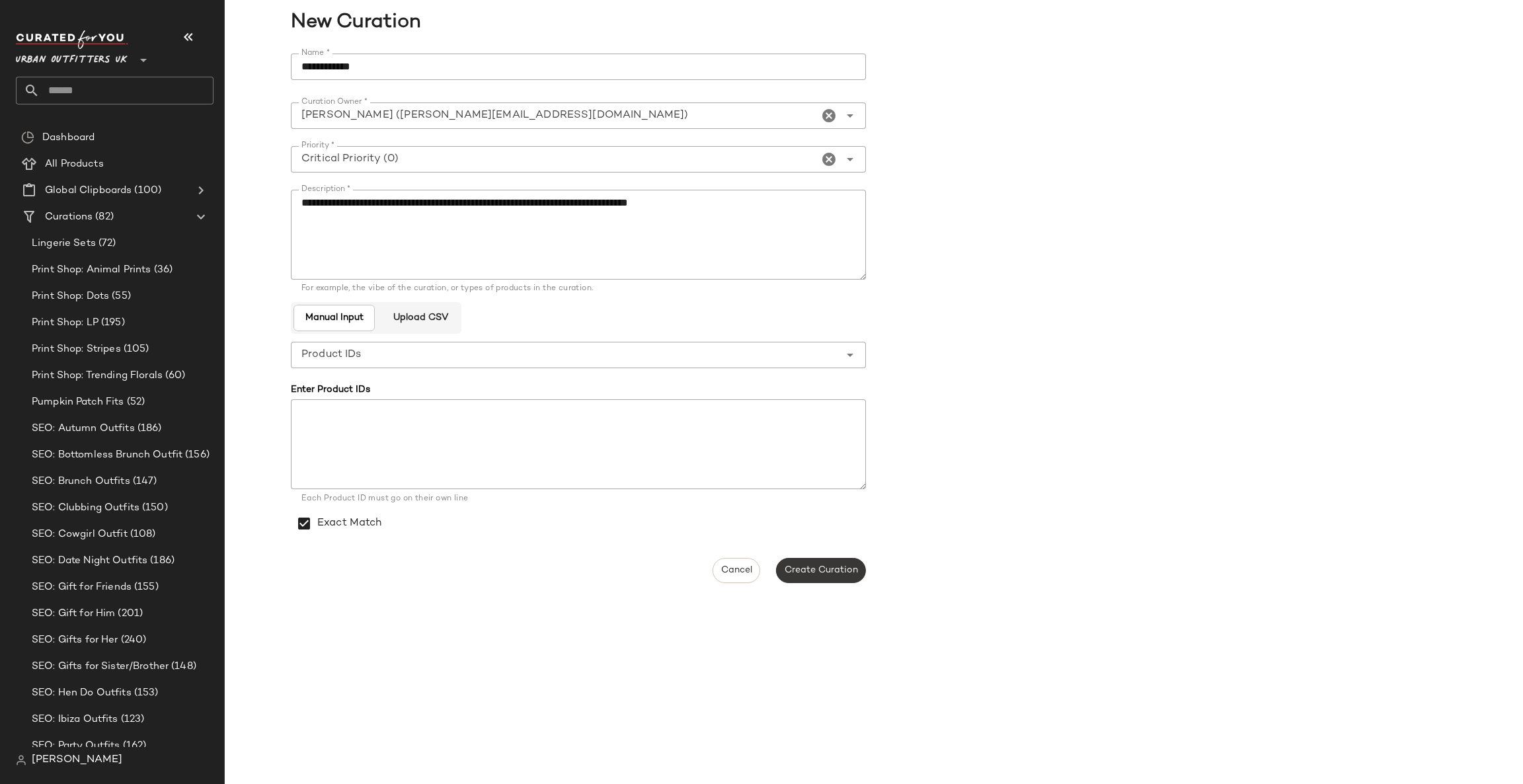
click at [846, 573] on span "Create Curation" at bounding box center [821, 570] width 74 height 10
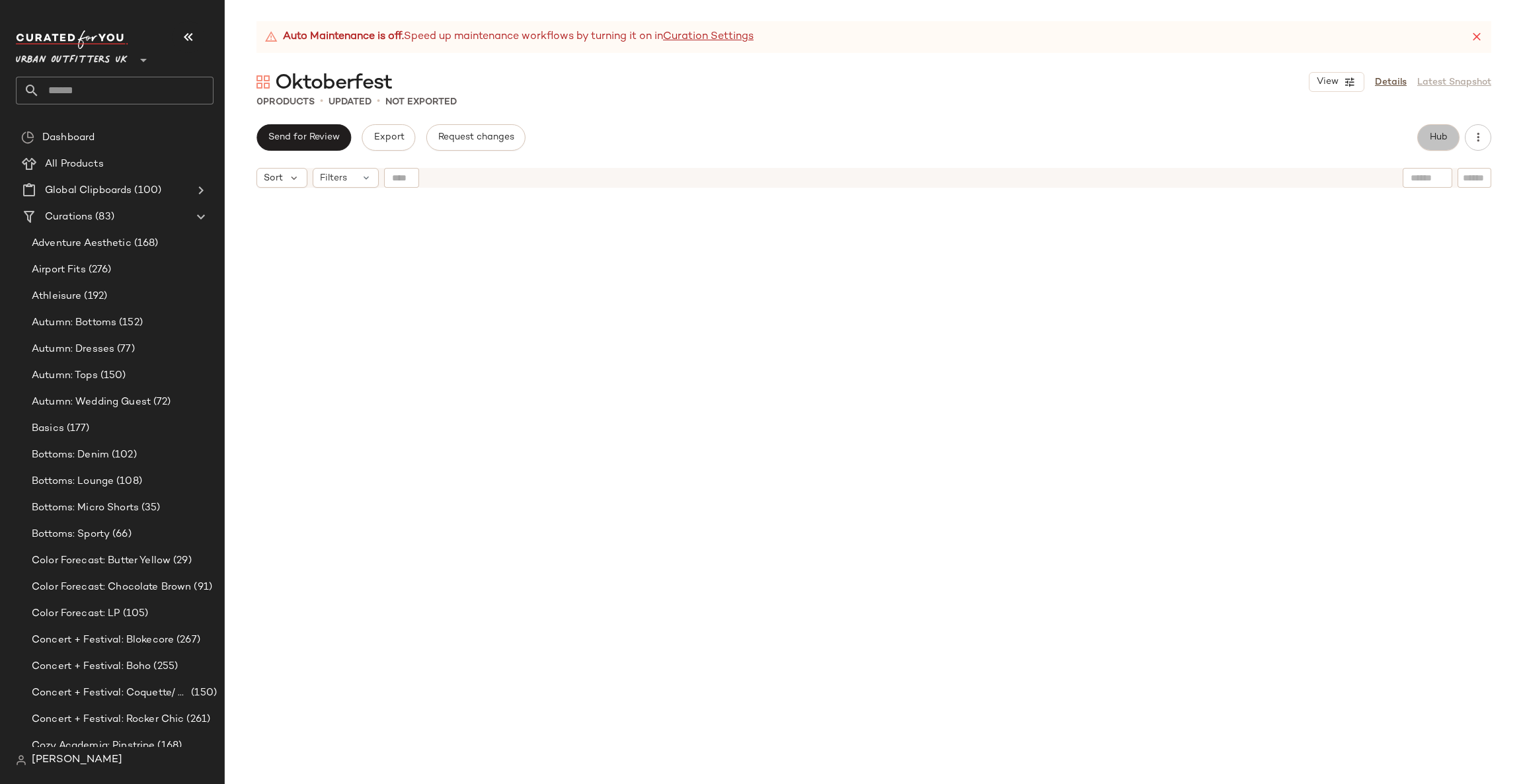
click at [1438, 137] on span "Hub" at bounding box center [1438, 137] width 18 height 10
click at [1456, 178] on div at bounding box center [1443, 171] width 50 height 20
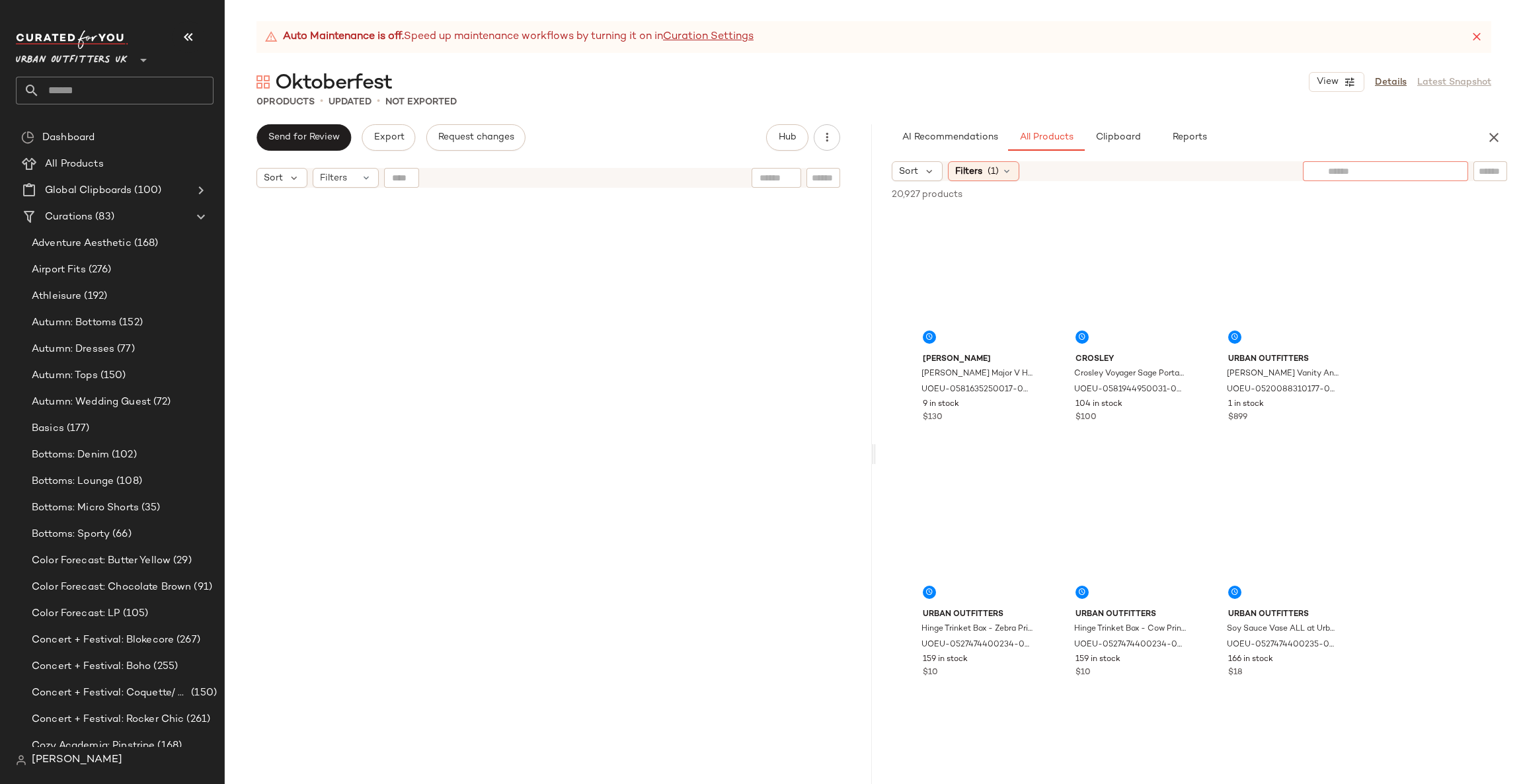
click at [1451, 169] on div at bounding box center [1454, 171] width 12 height 12
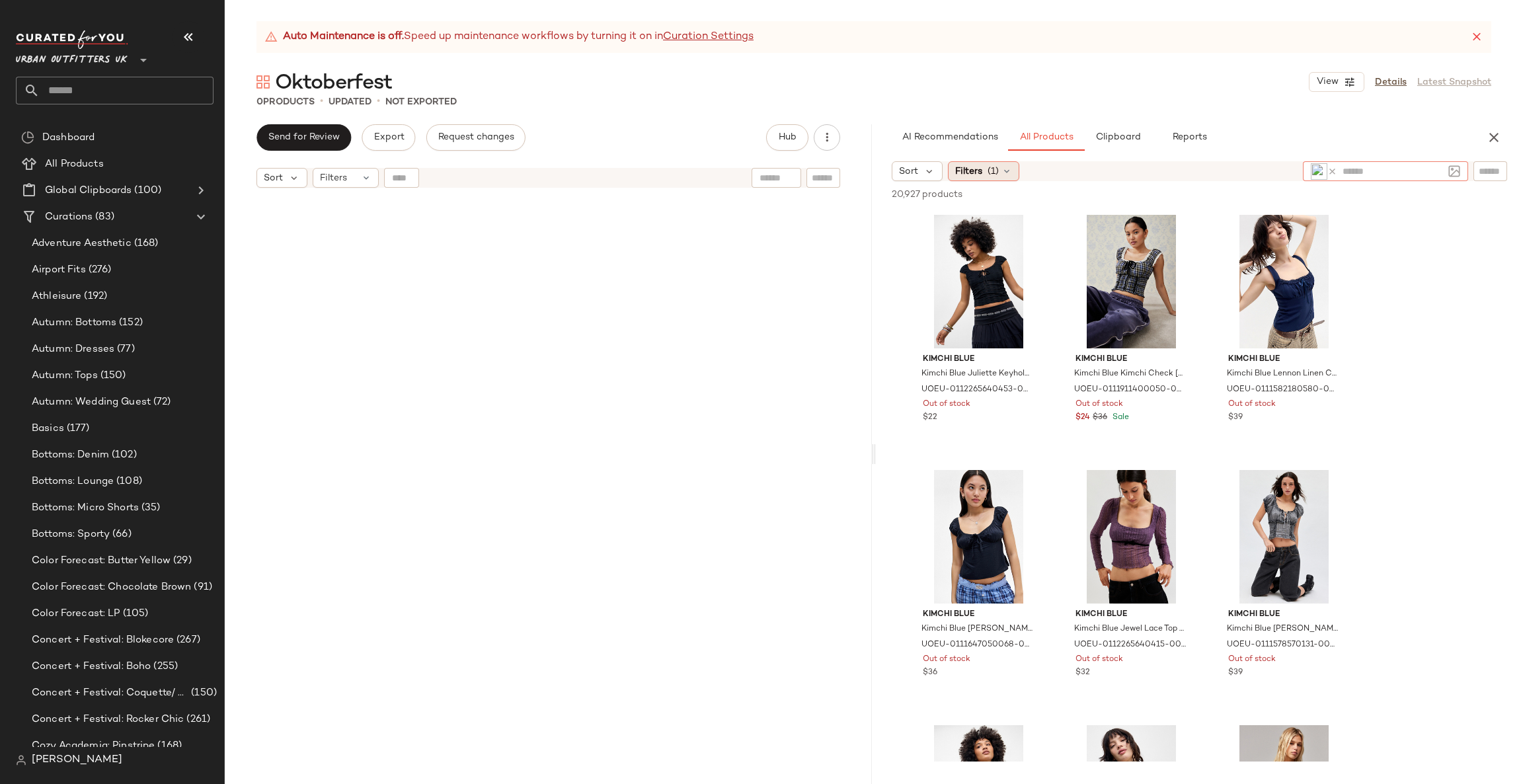
click at [969, 168] on span "Filters" at bounding box center [969, 171] width 27 height 14
click at [974, 173] on span "Filters" at bounding box center [969, 171] width 27 height 14
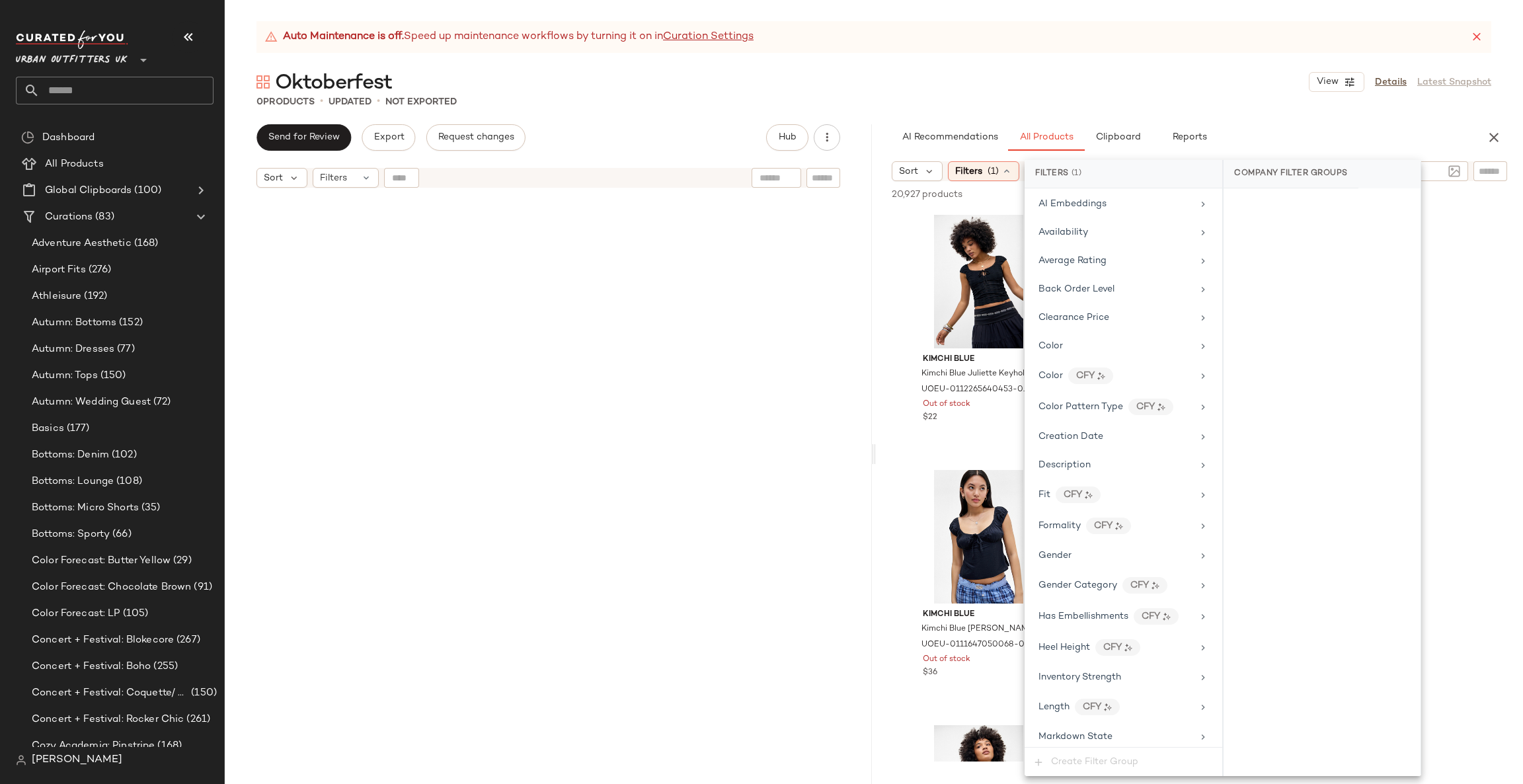
scroll to position [938, 0]
click at [1156, 618] on div "Total Inventory" at bounding box center [1116, 615] width 154 height 14
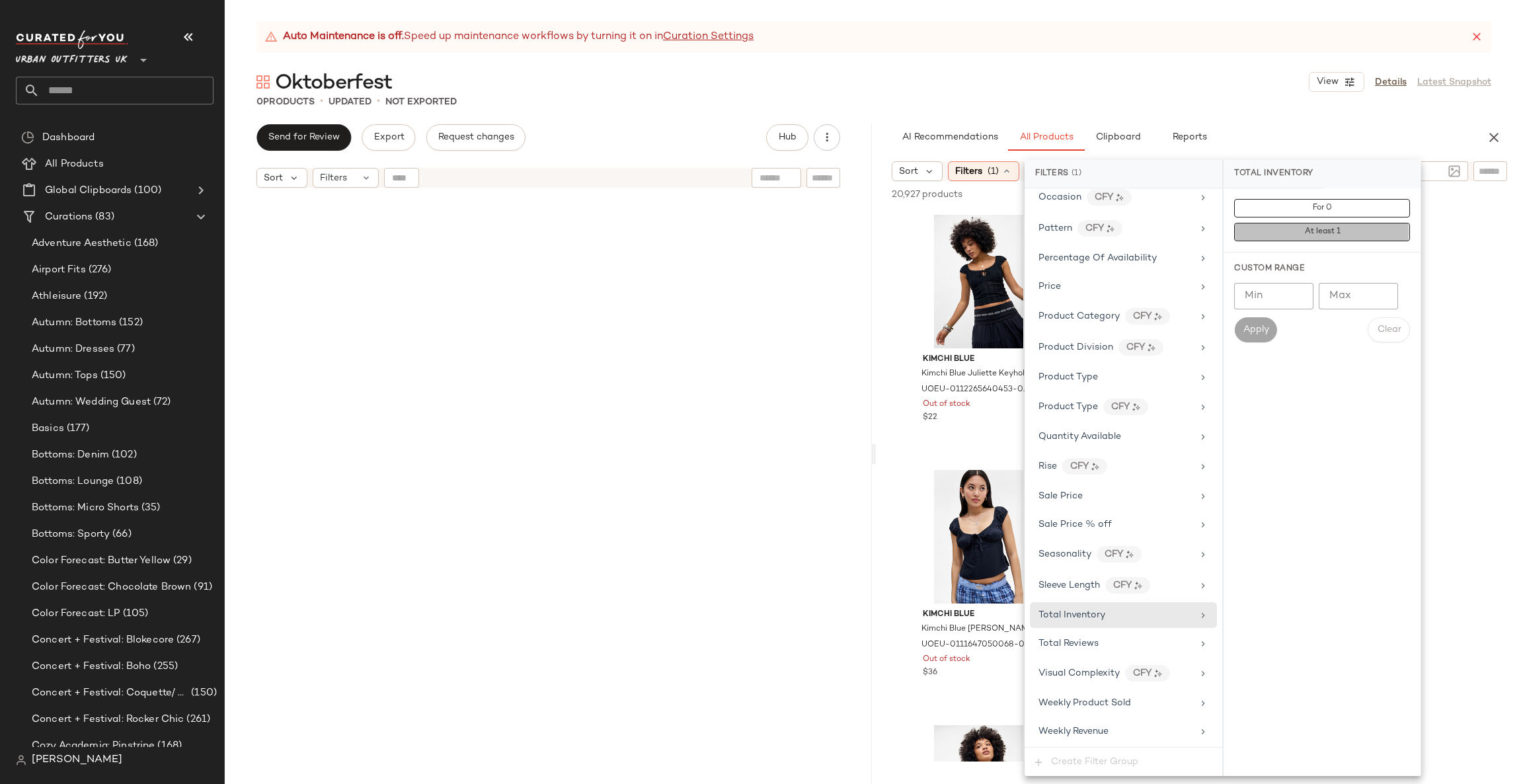
click at [1249, 236] on button "At least 1" at bounding box center [1321, 231] width 176 height 18
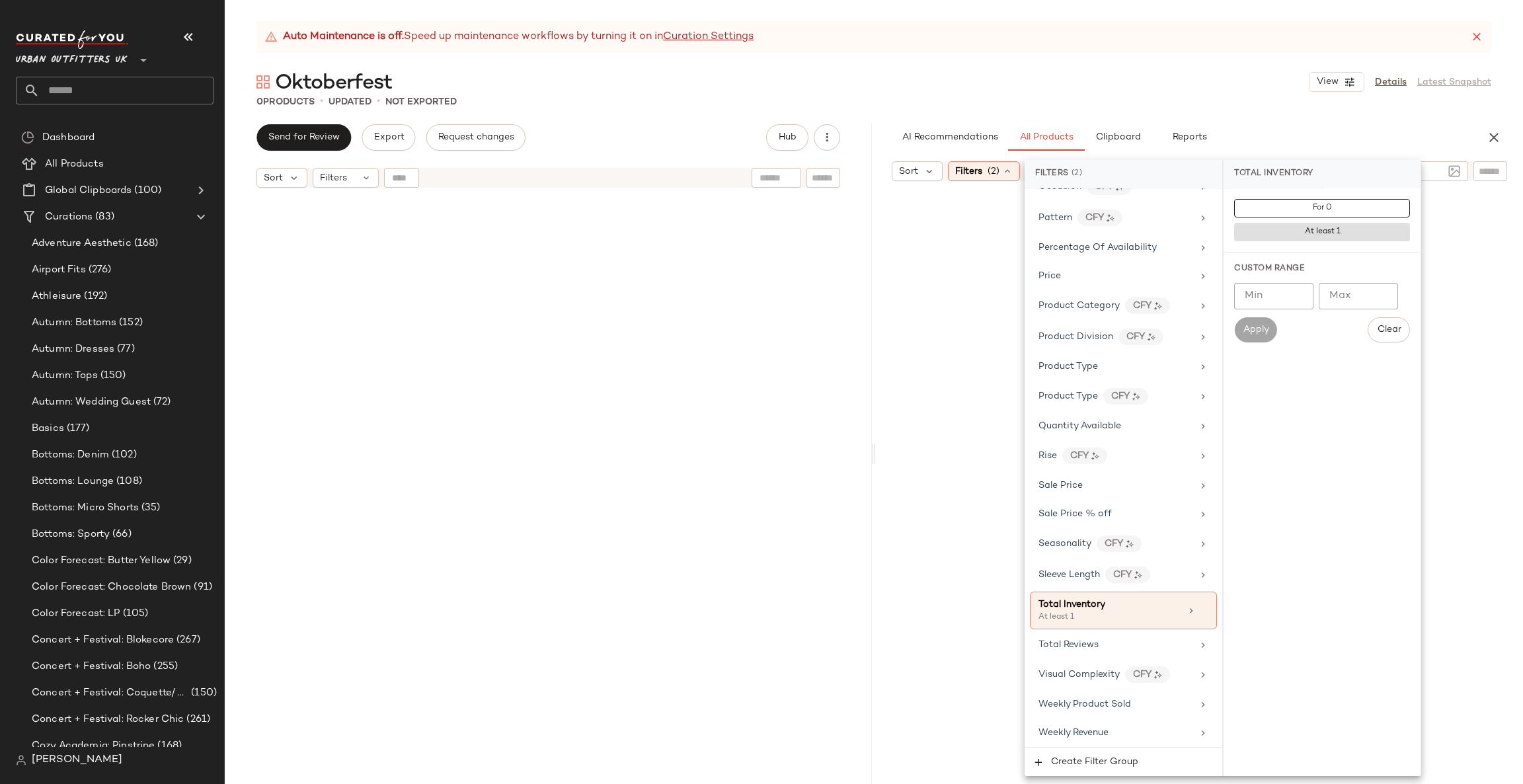
click at [1505, 266] on div at bounding box center [1199, 492] width 642 height 618
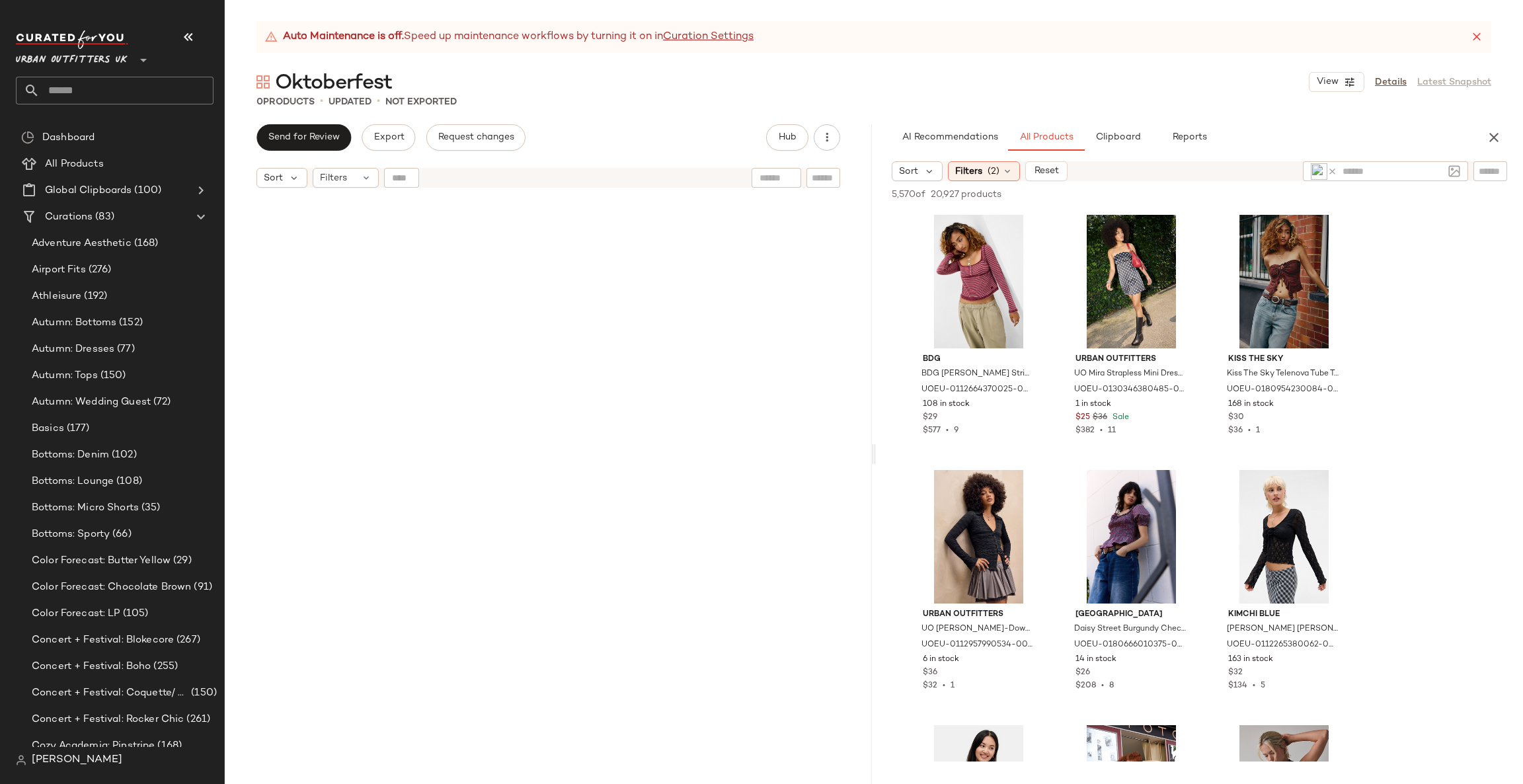
scroll to position [198, 0]
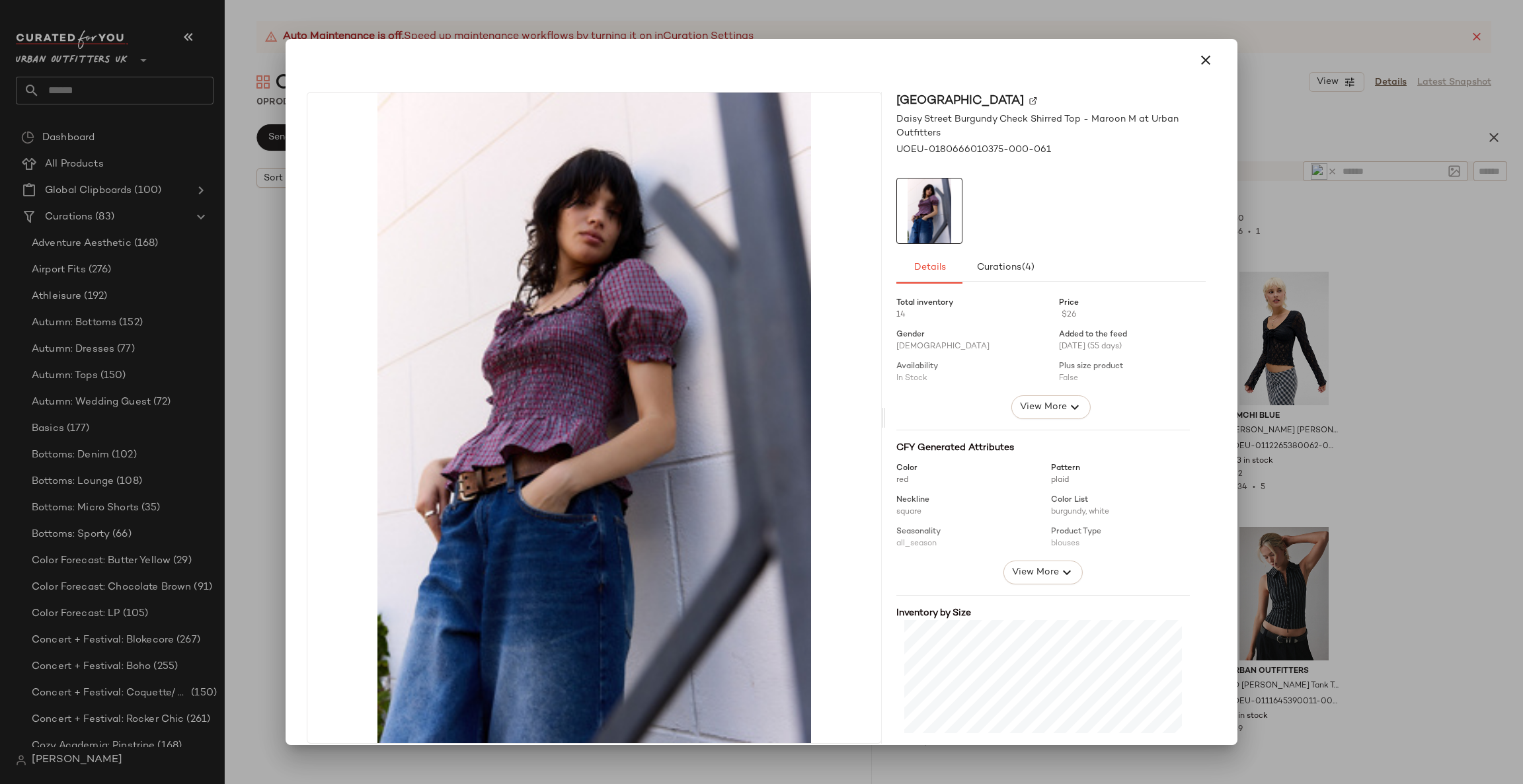
click at [1342, 384] on div at bounding box center [762, 392] width 1523 height 784
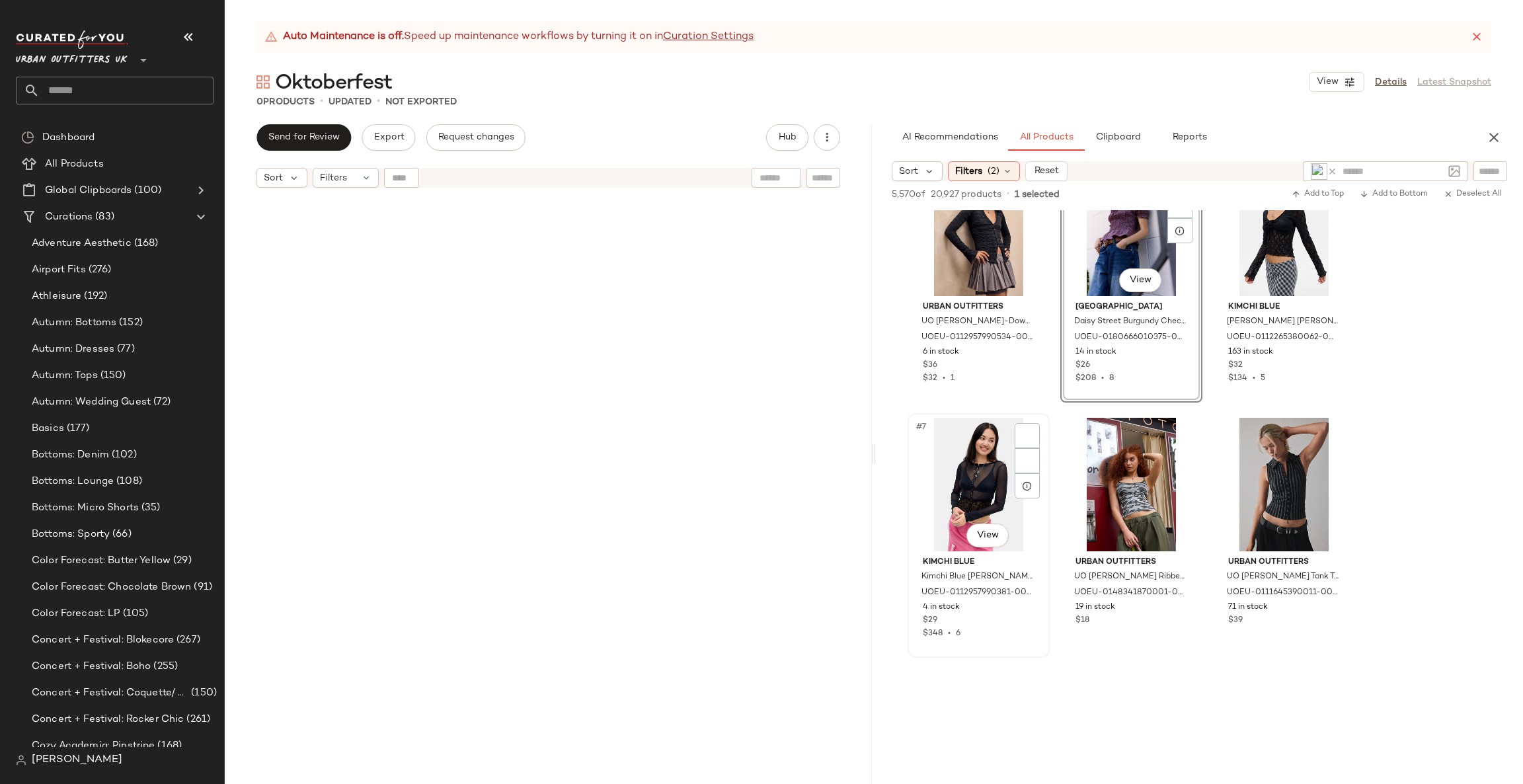
scroll to position [594, 0]
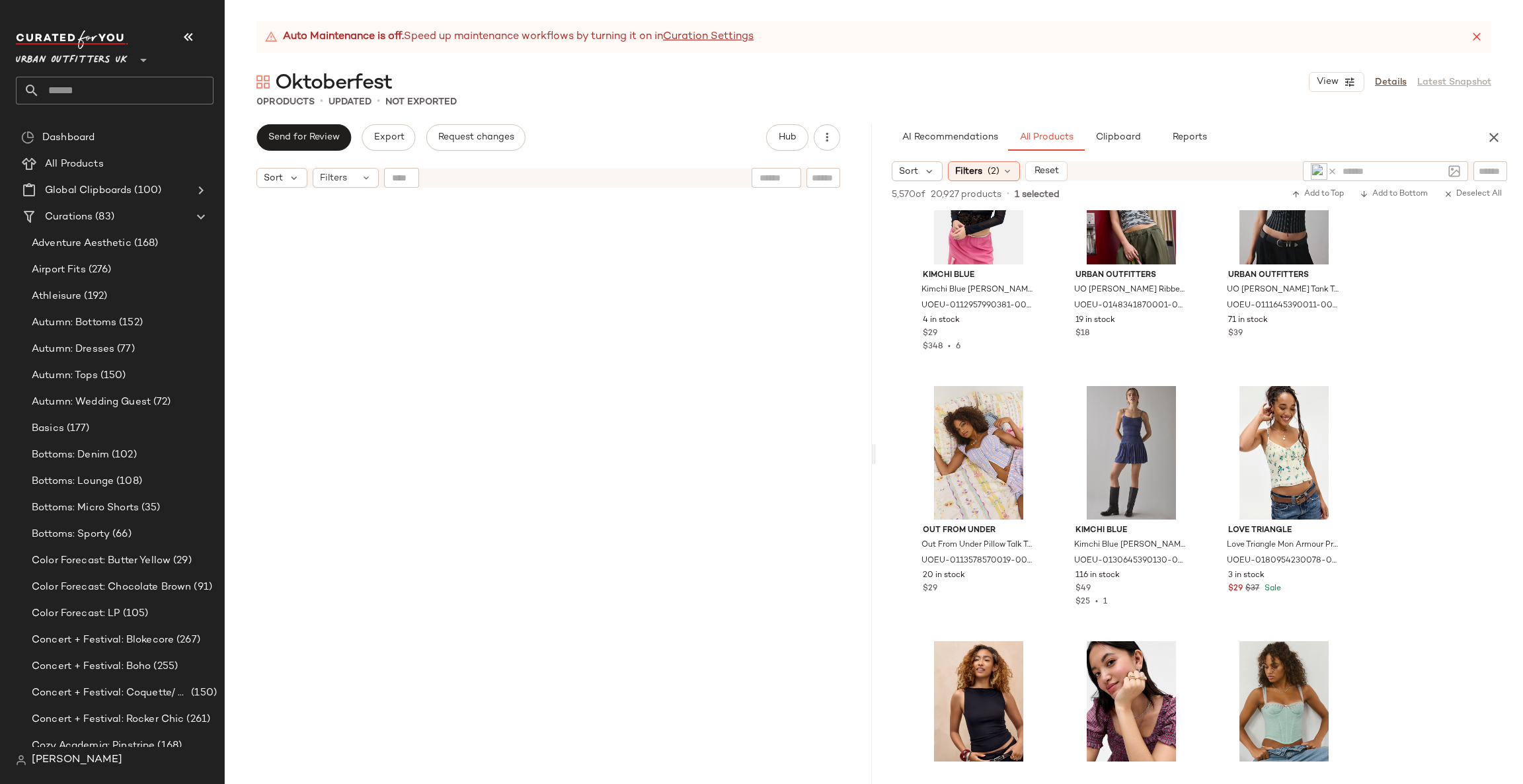
click at [1137, 495] on div at bounding box center [762, 392] width 1523 height 784
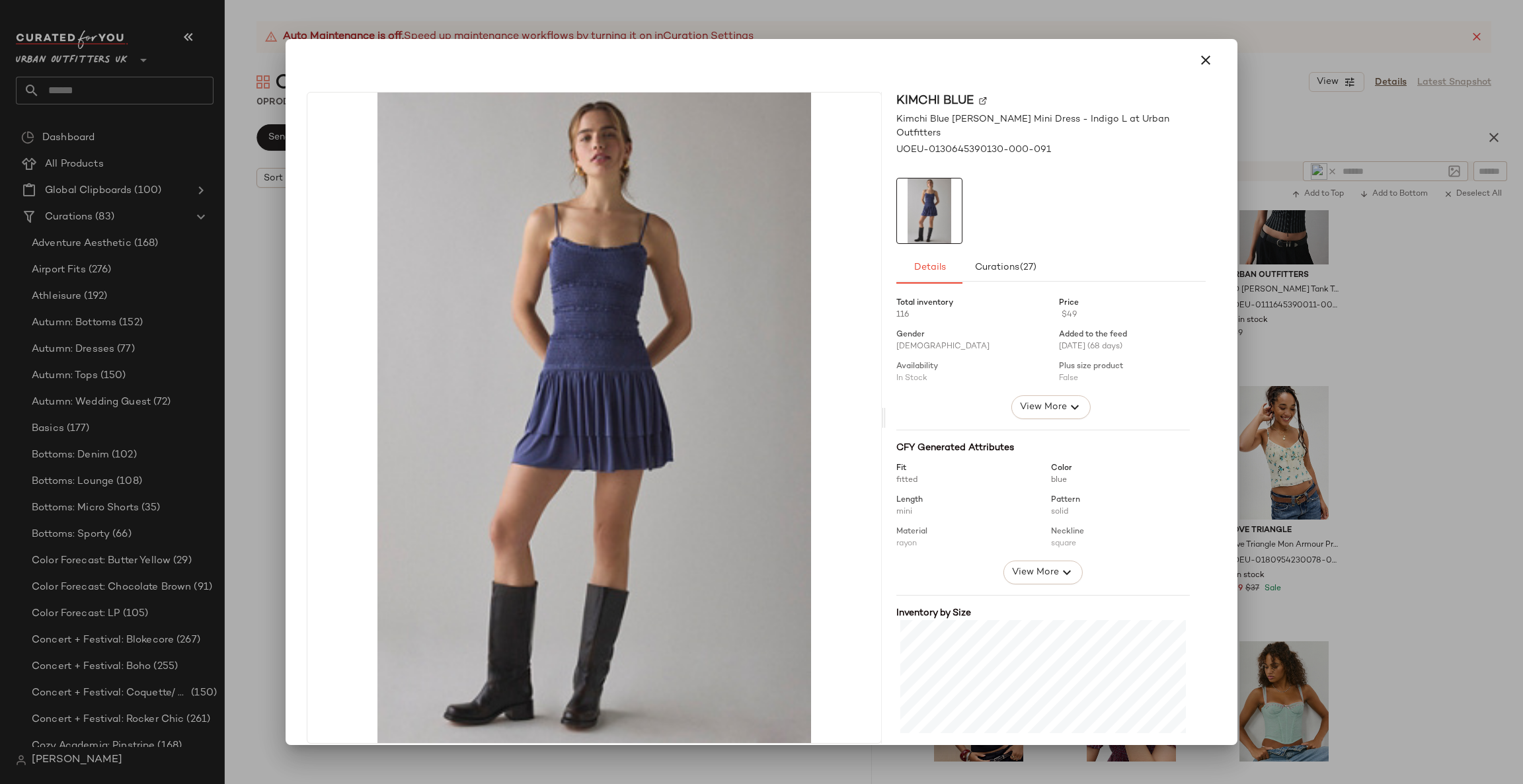
click at [1421, 430] on div at bounding box center [762, 392] width 1523 height 784
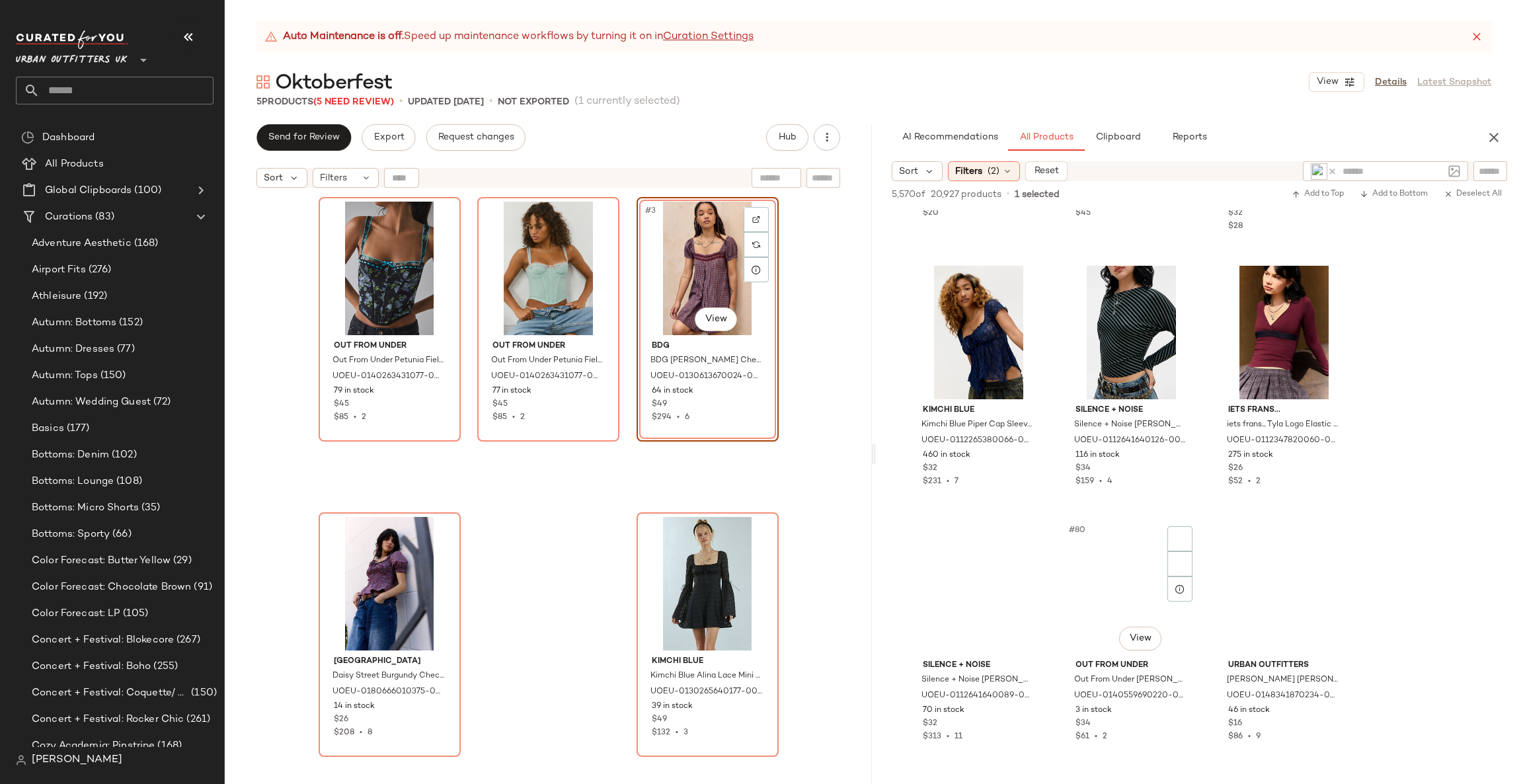
scroll to position [6346, 0]
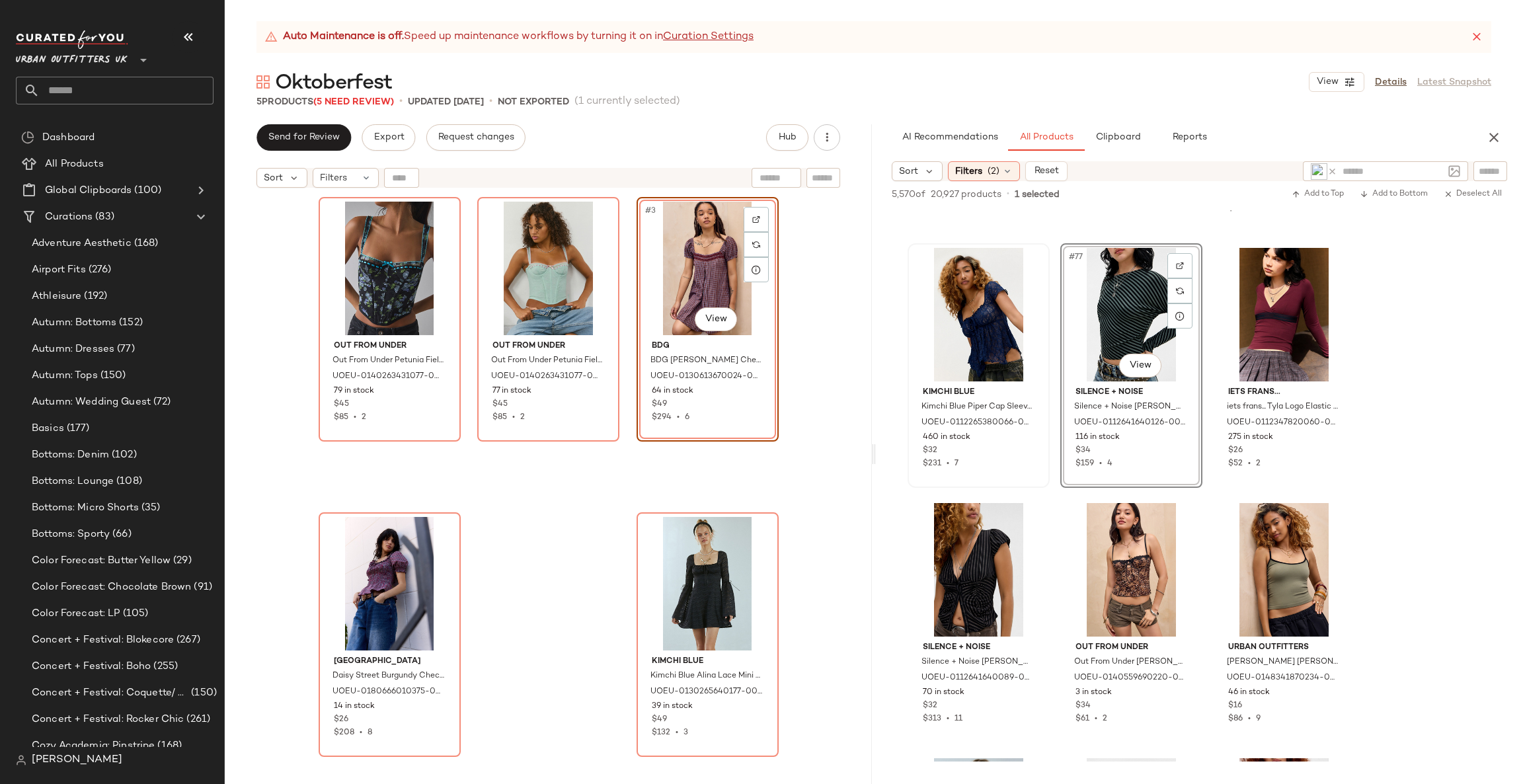
click at [975, 299] on div at bounding box center [978, 315] width 133 height 133
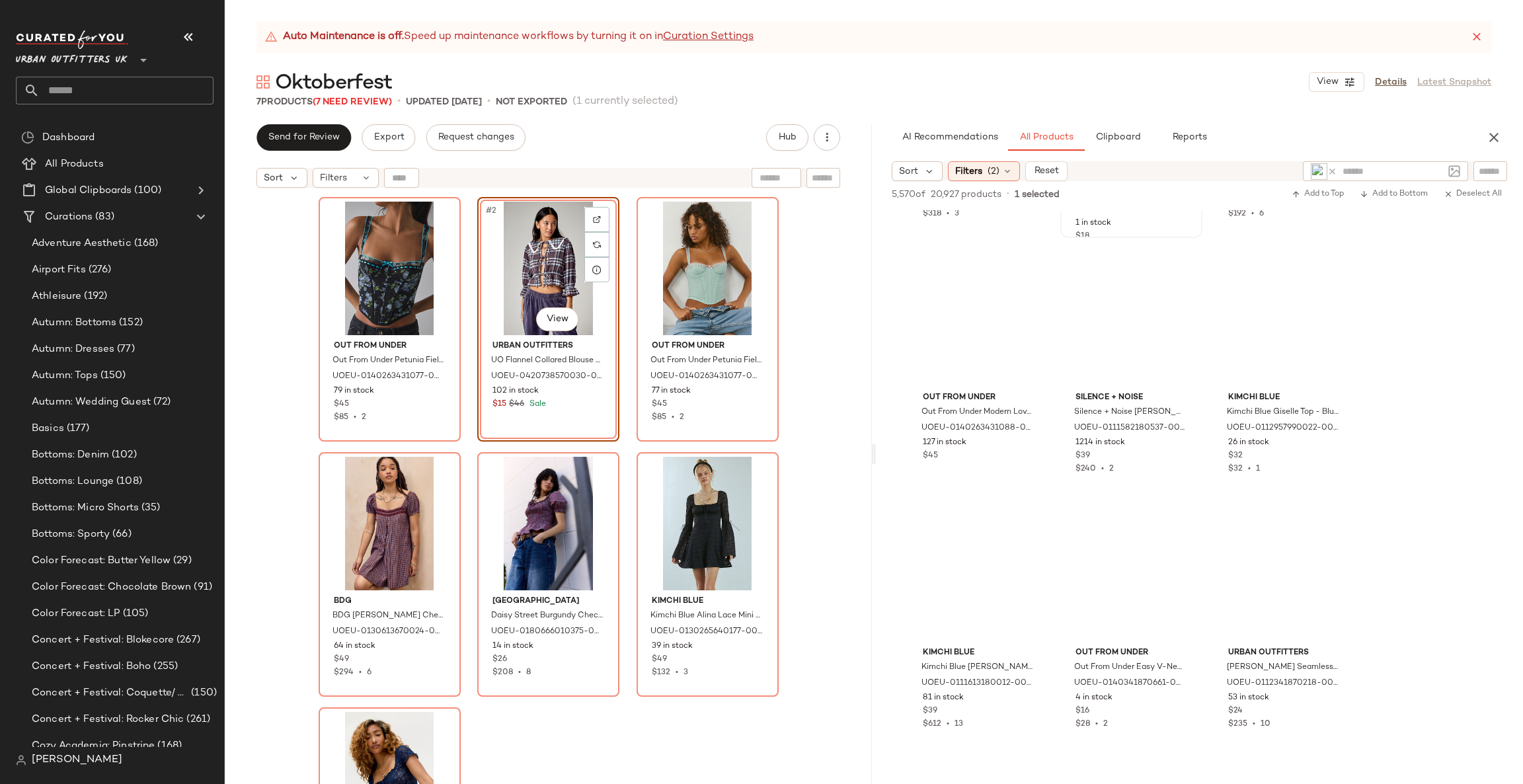
scroll to position [13230, 0]
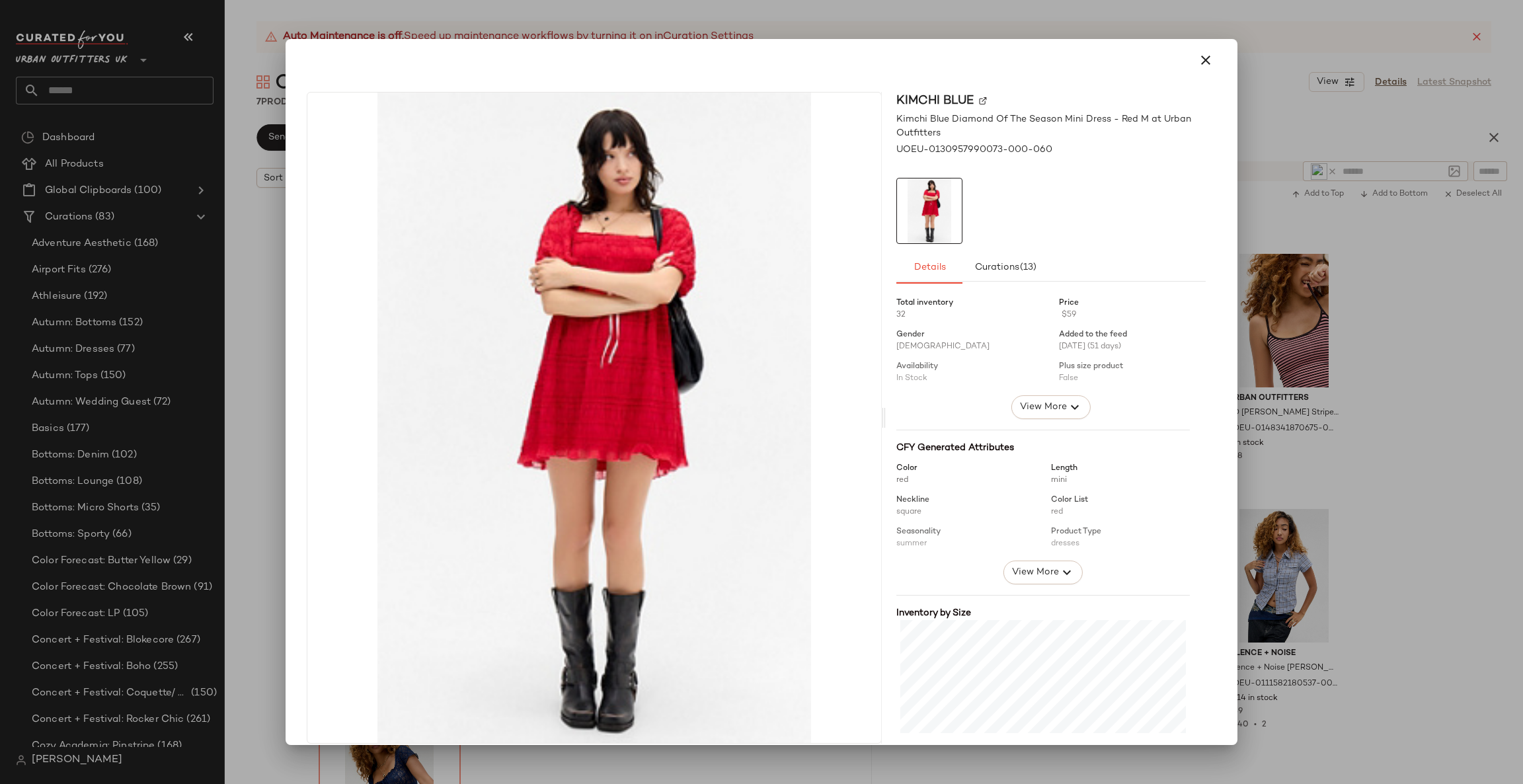
drag, startPoint x: 1133, startPoint y: 379, endPoint x: 660, endPoint y: 606, distance: 524.7
click at [1309, 474] on div at bounding box center [762, 392] width 1523 height 784
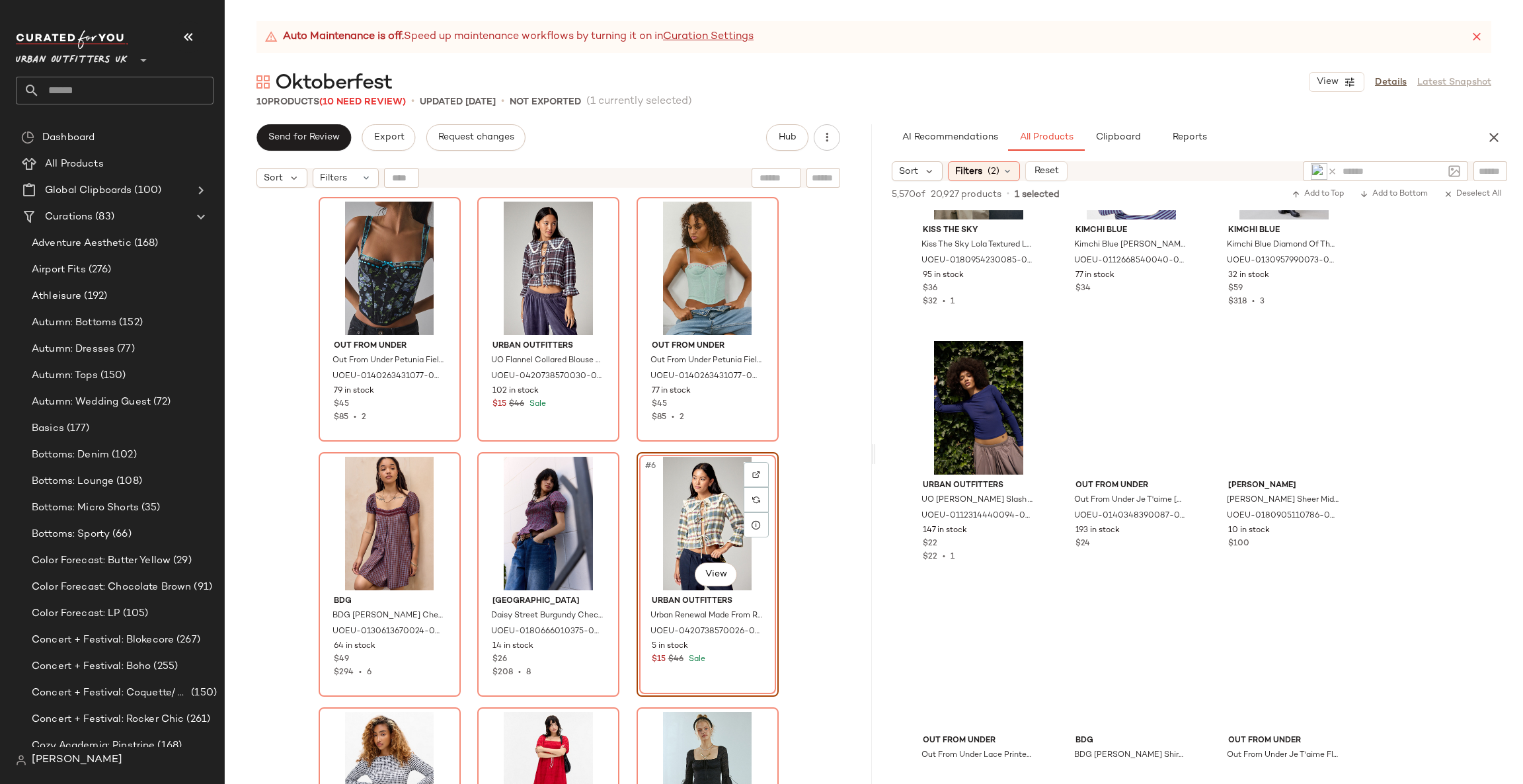
scroll to position [14928, 0]
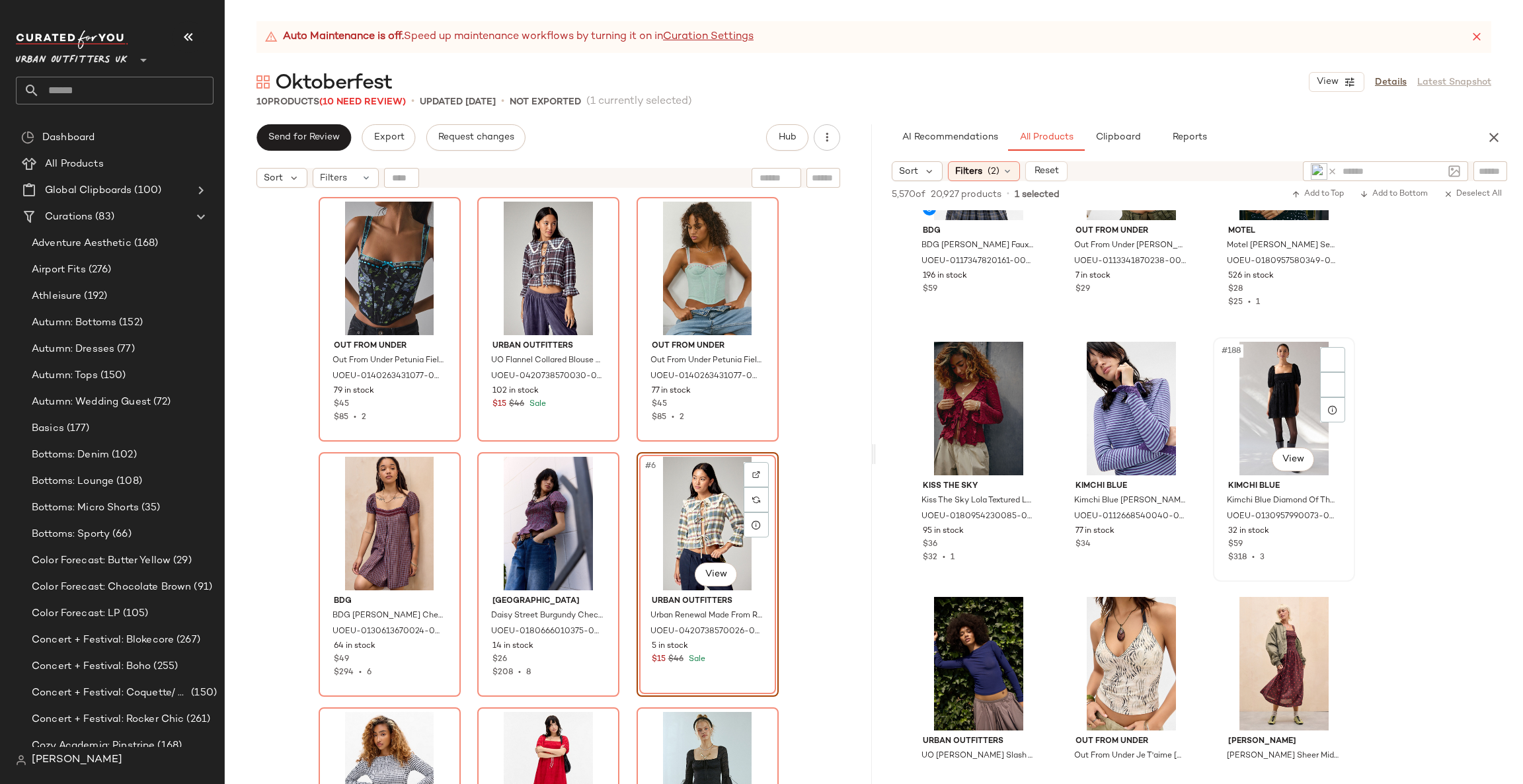
click at [1276, 411] on div "#188 View" at bounding box center [1284, 408] width 133 height 133
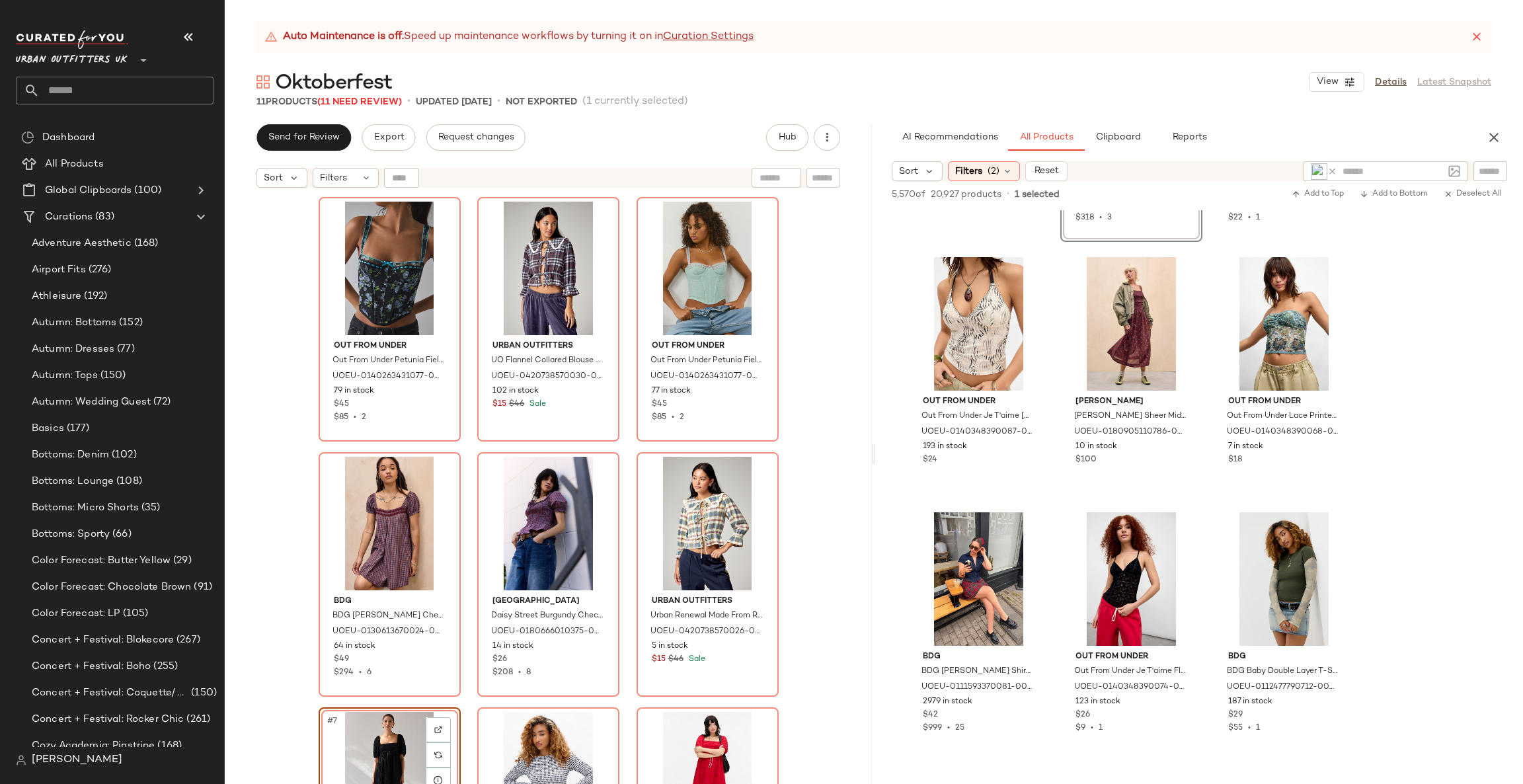
scroll to position [15410, 0]
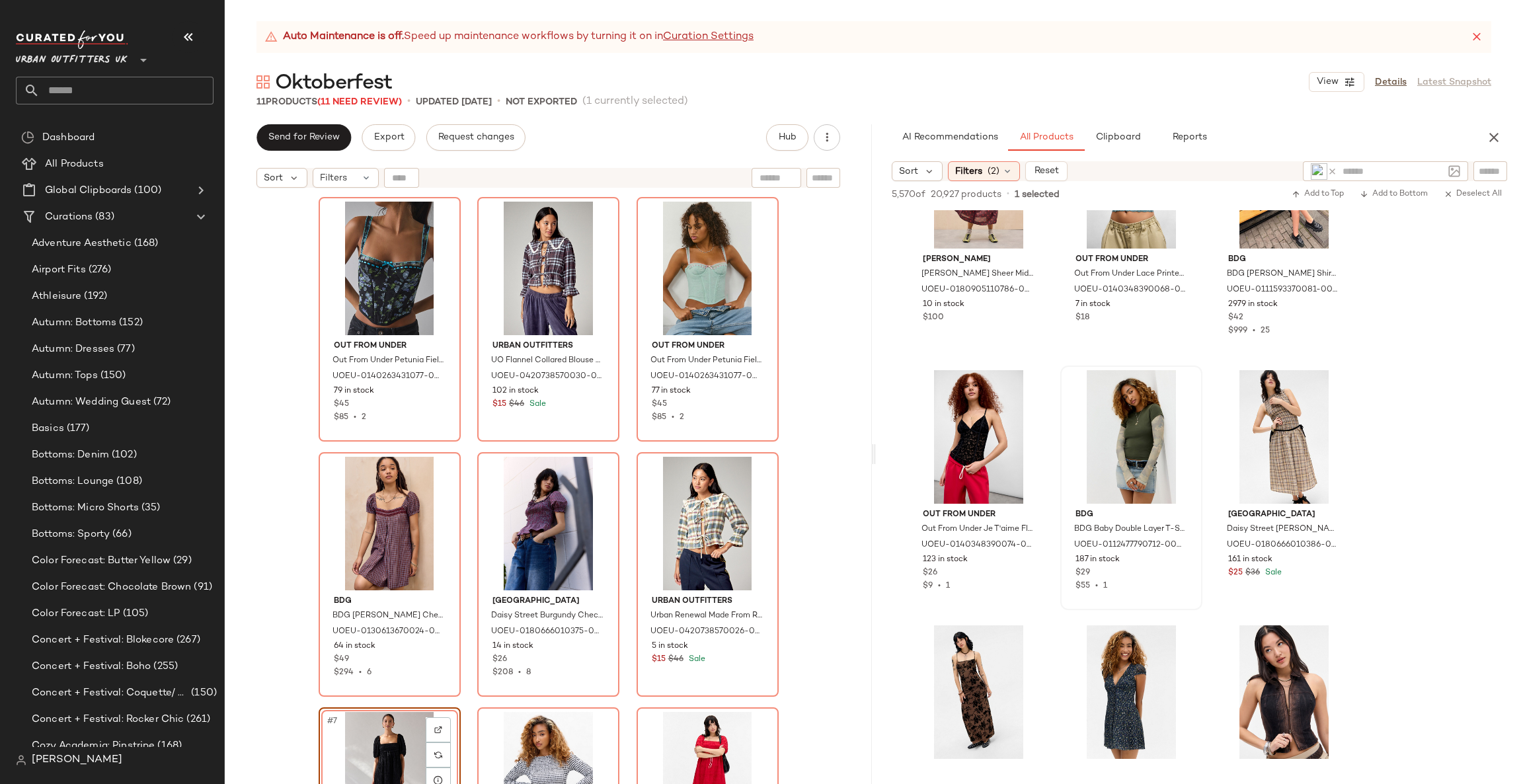
click at [1096, 430] on div at bounding box center [1131, 437] width 133 height 133
click at [1290, 450] on div "#196 View" at bounding box center [1284, 437] width 133 height 133
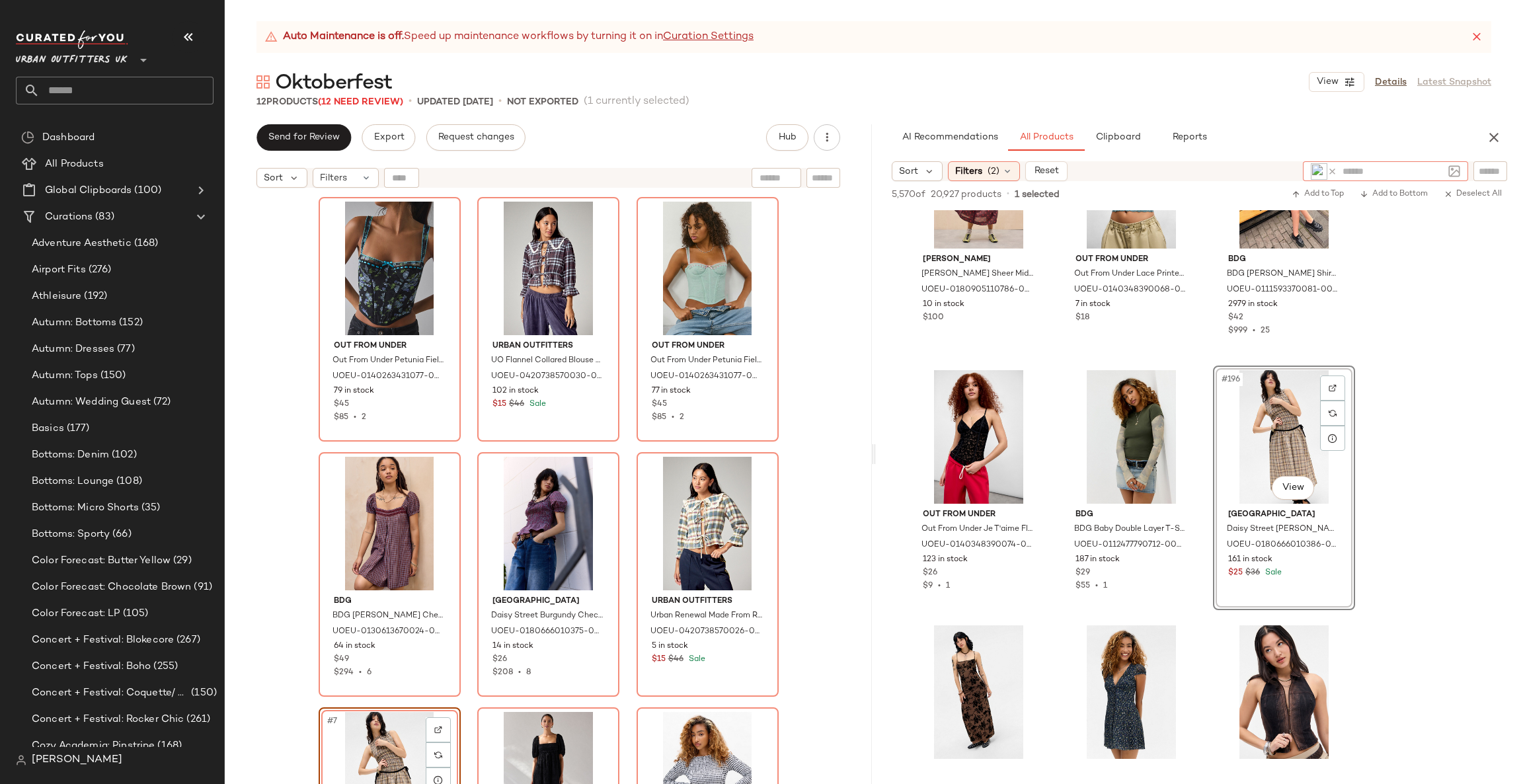
click at [1327, 174] on icon at bounding box center [1332, 171] width 10 height 10
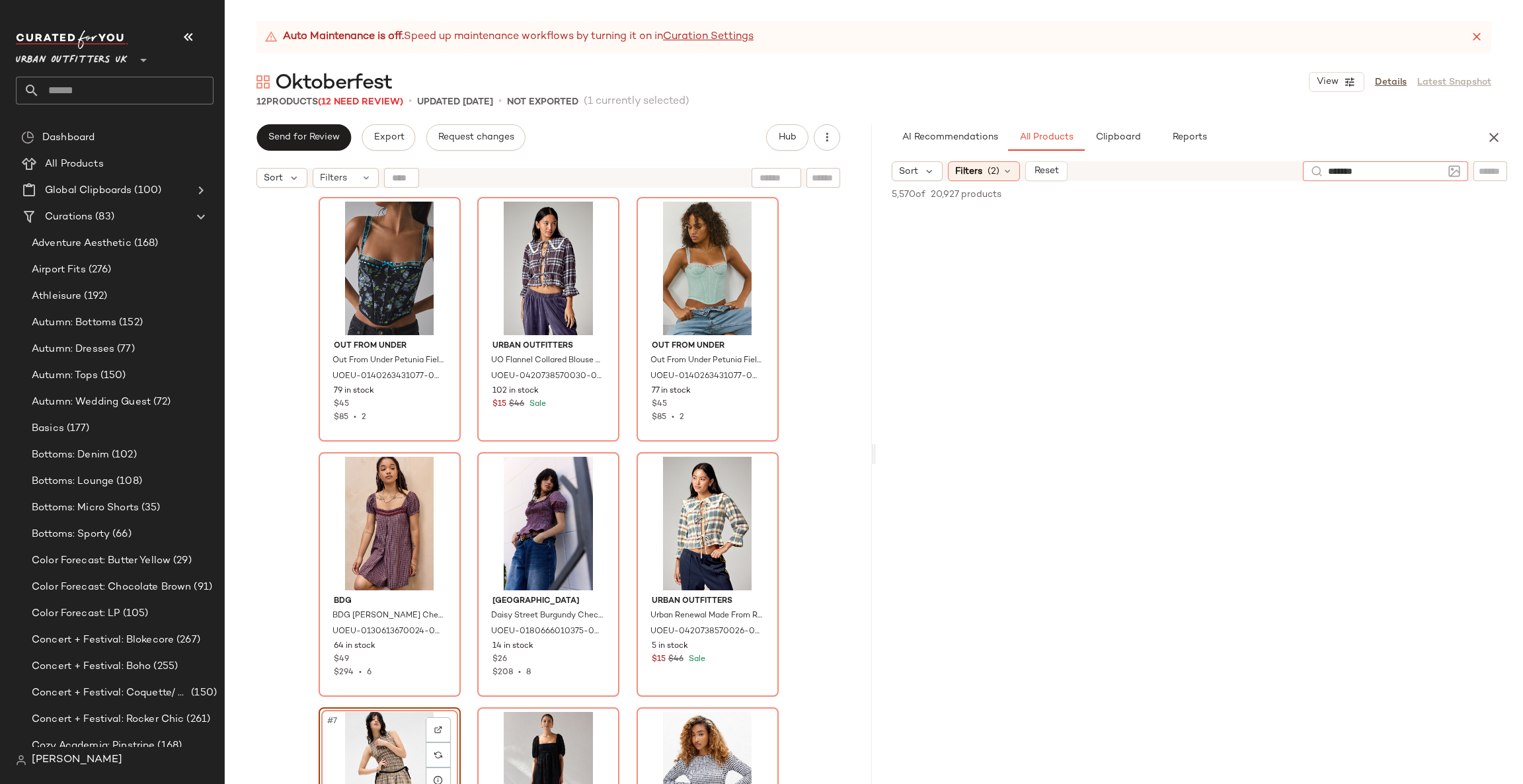
type input "********"
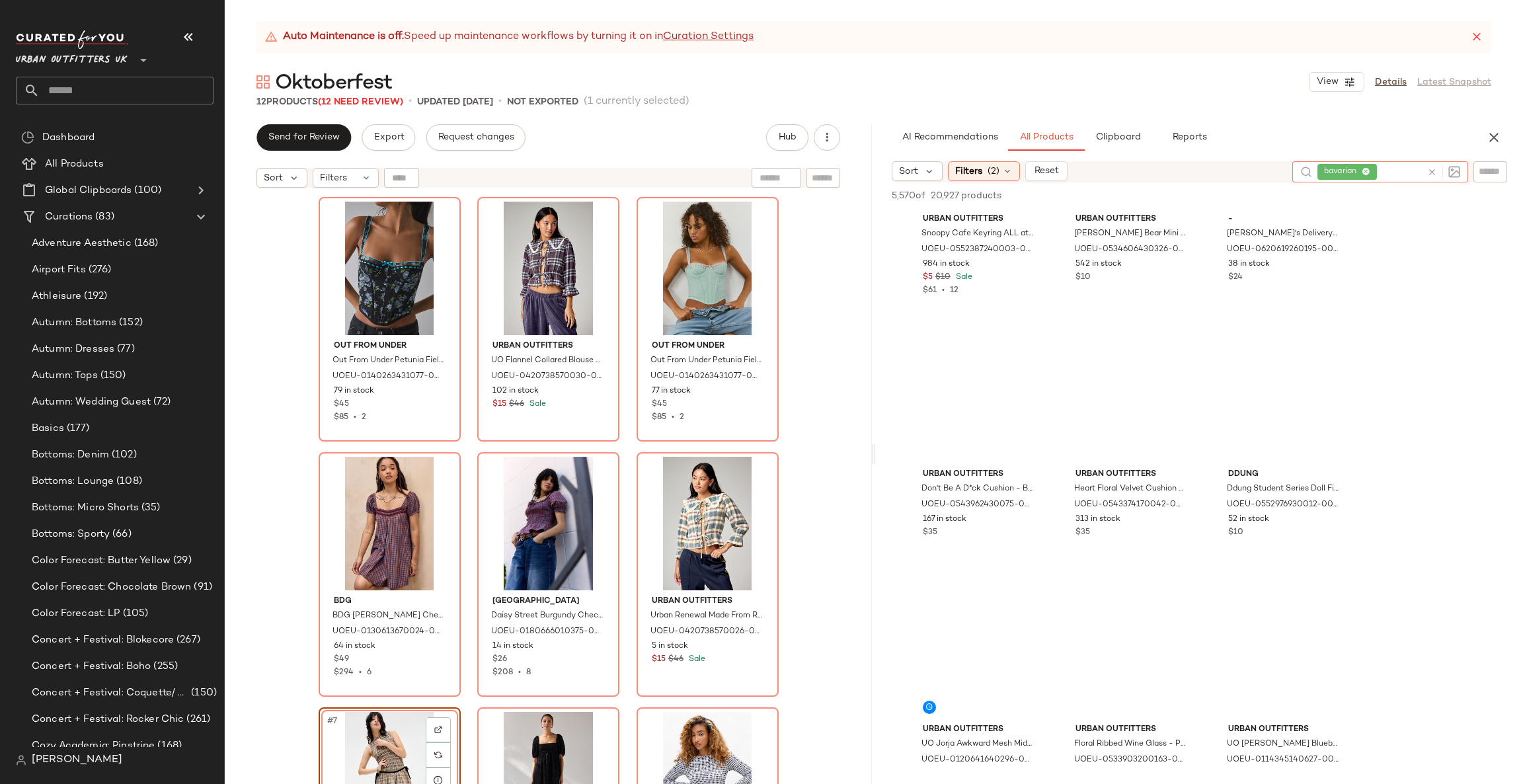
scroll to position [0, 0]
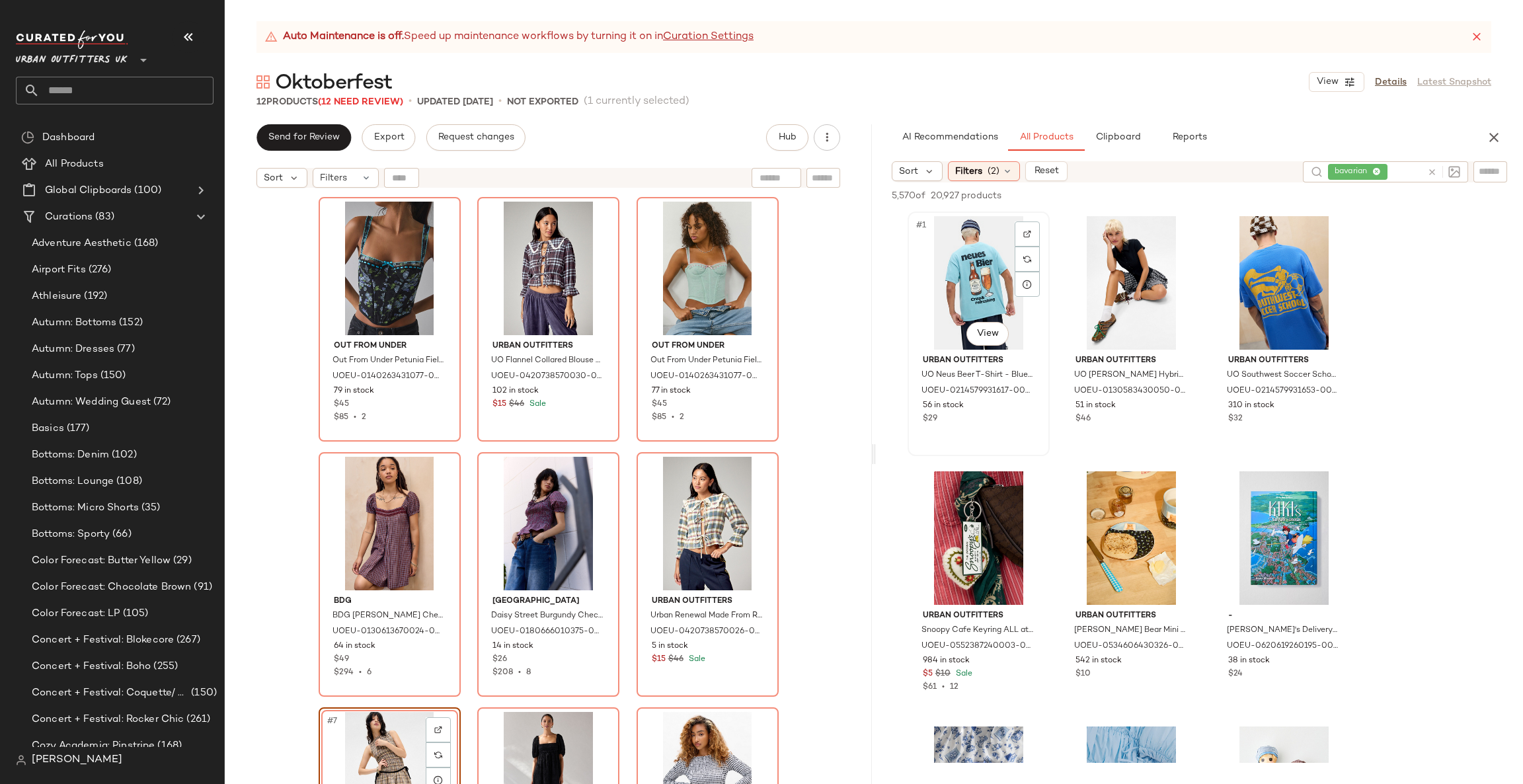
click at [986, 348] on div "#1 View" at bounding box center [978, 283] width 133 height 133
click at [988, 329] on body "Urban Outfitters UK ** Dashboard All Products Global Clipboards (100) Curations…" at bounding box center [762, 392] width 1523 height 784
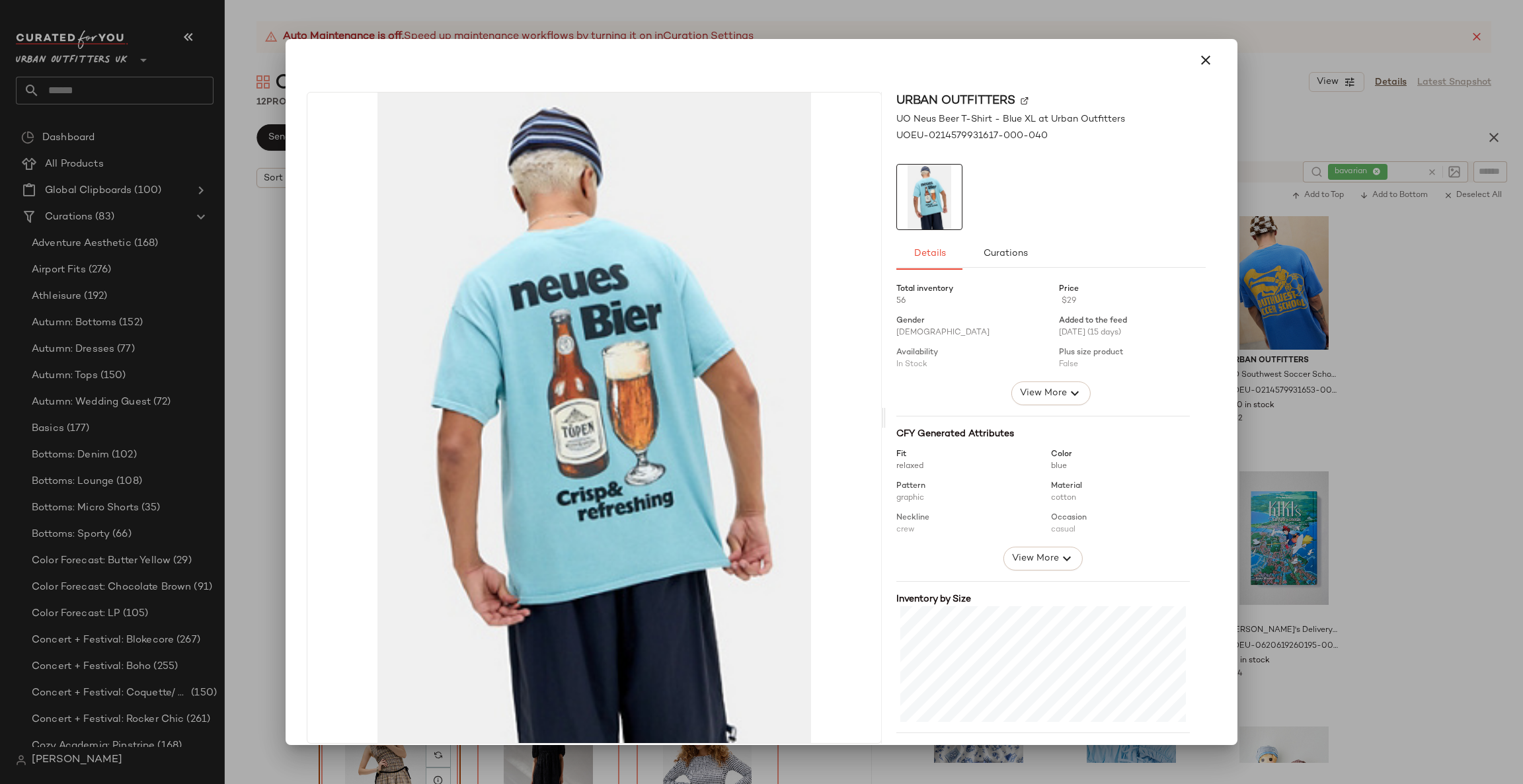
click at [1466, 372] on div at bounding box center [762, 392] width 1523 height 784
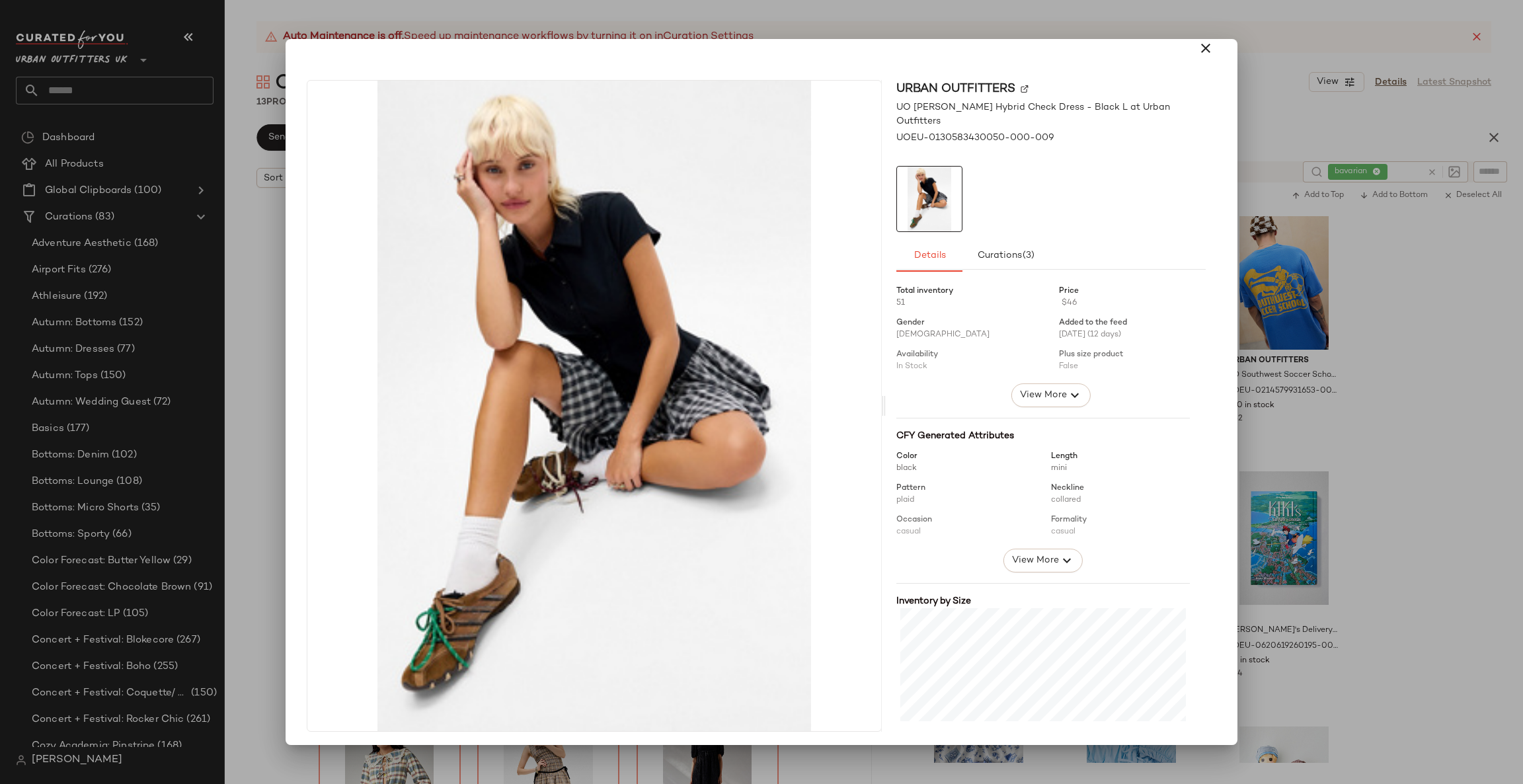
scroll to position [14, 0]
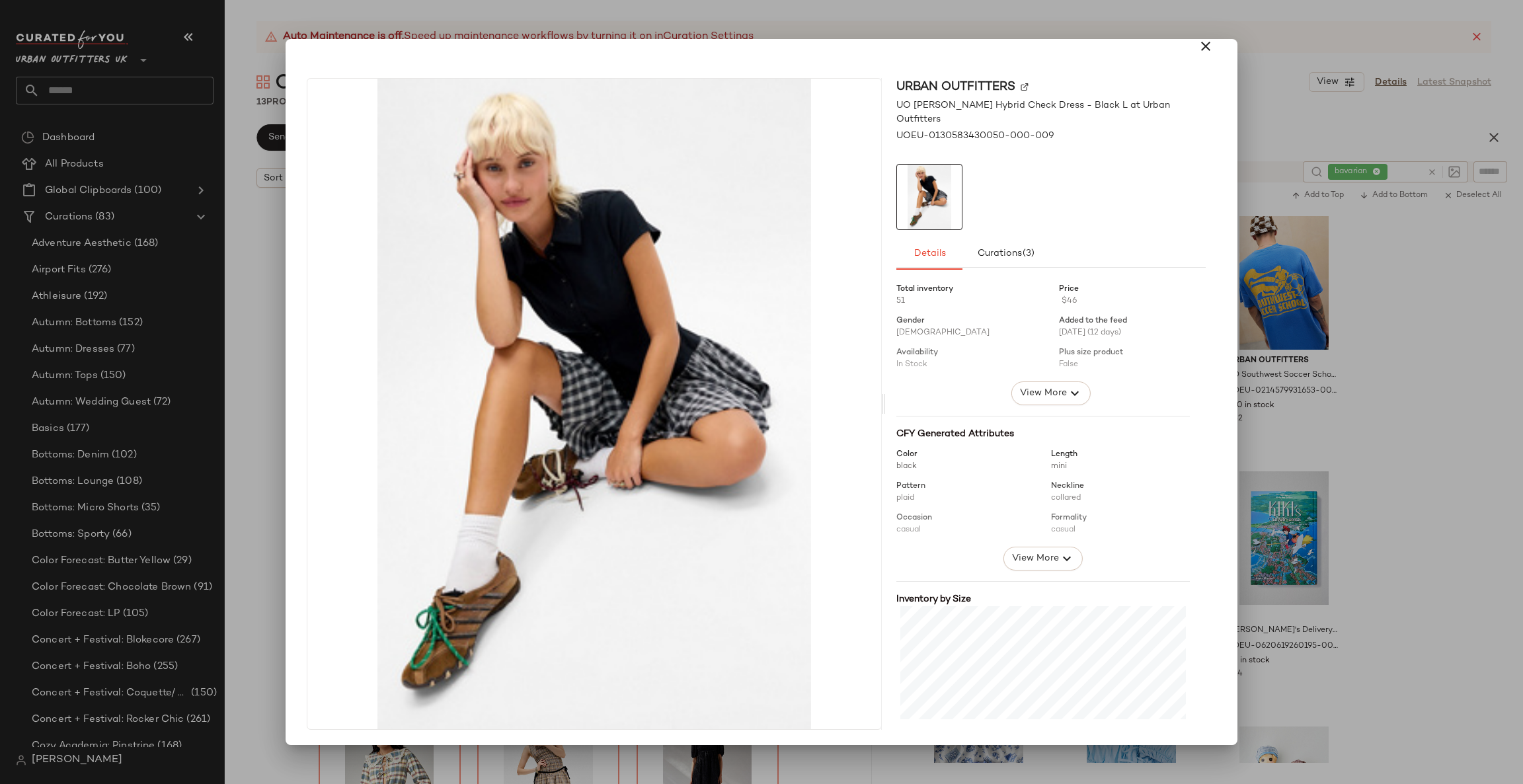
click at [1264, 377] on div at bounding box center [762, 392] width 1523 height 784
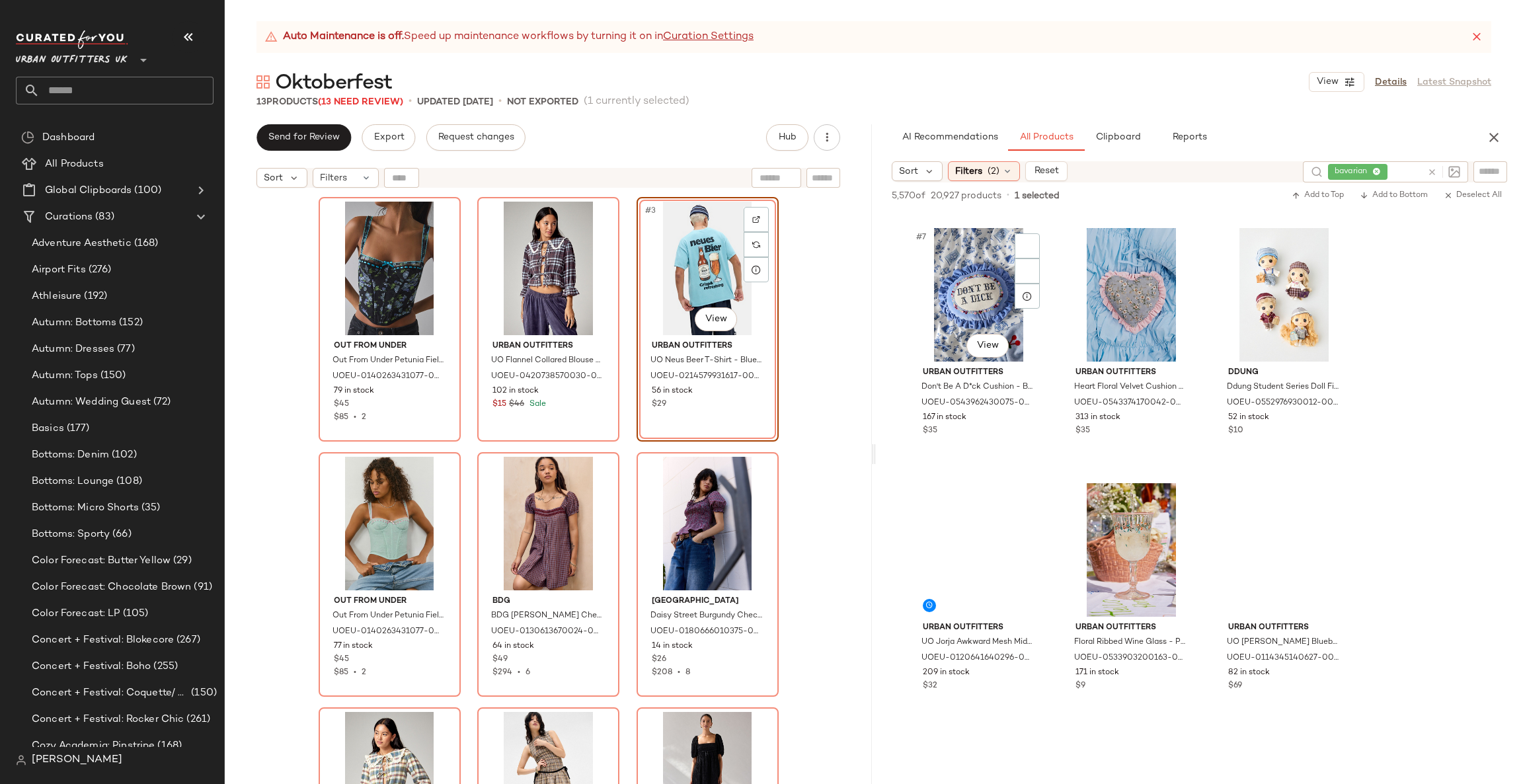
scroll to position [594, 0]
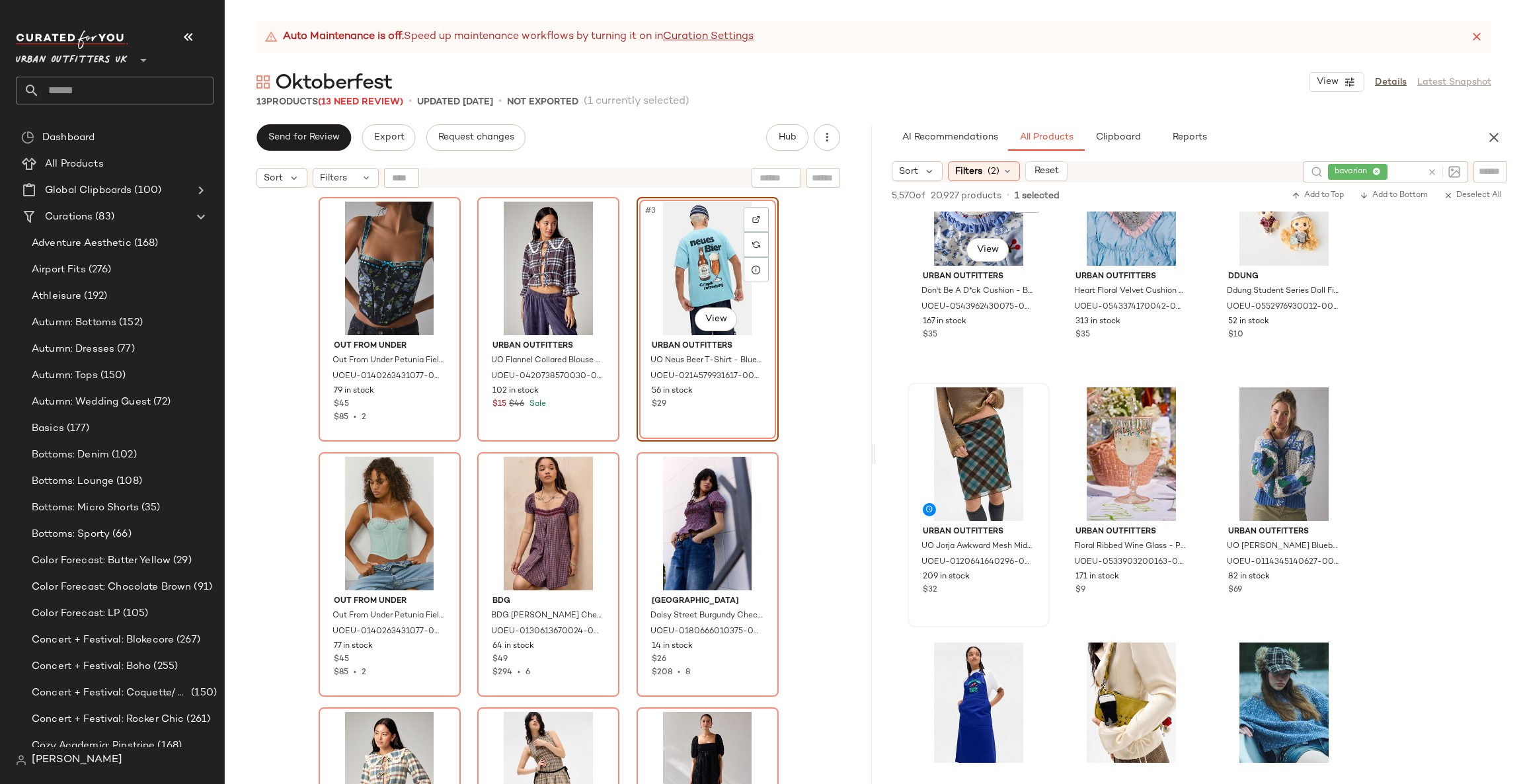
click at [966, 465] on div at bounding box center [978, 454] width 133 height 133
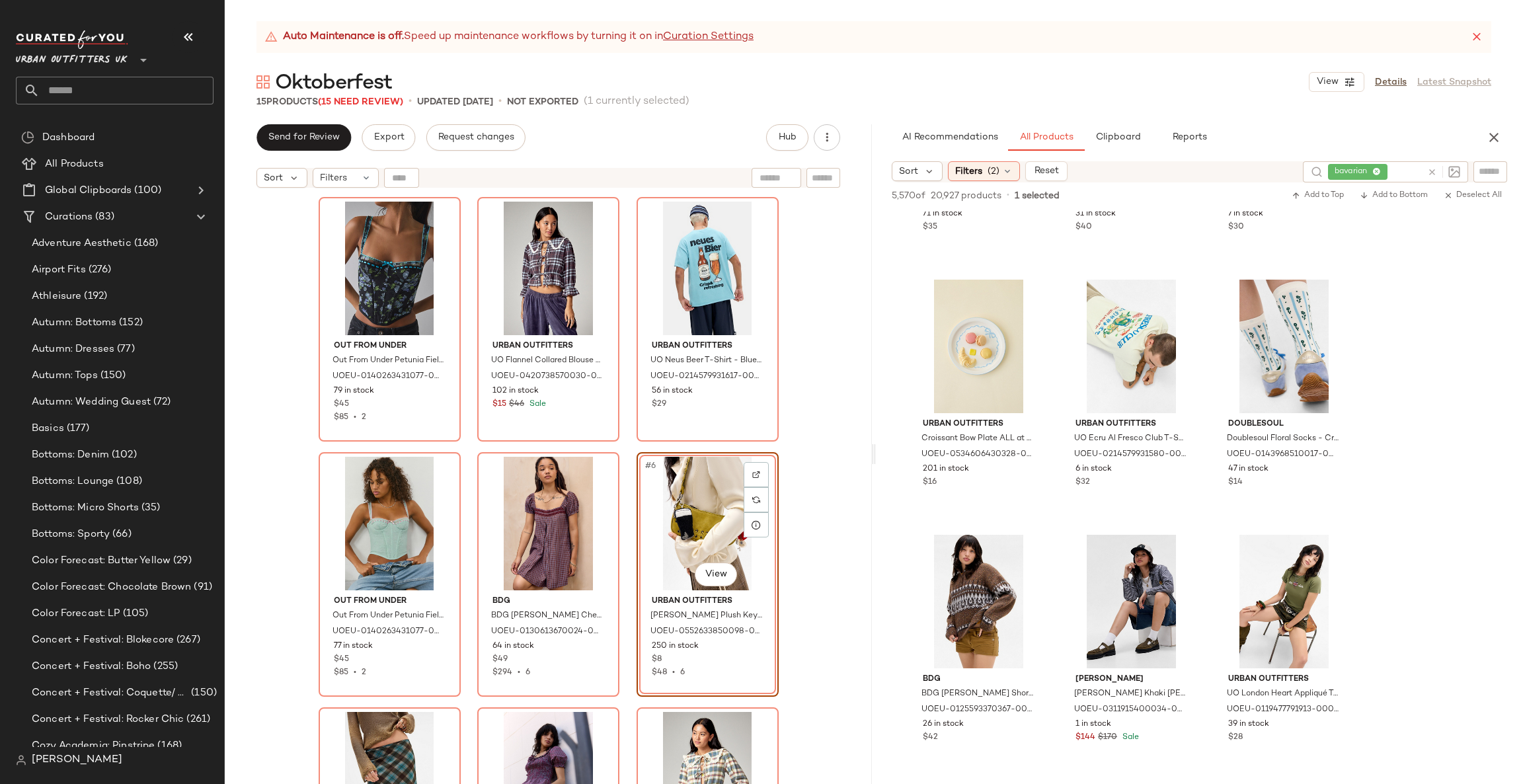
scroll to position [1784, 0]
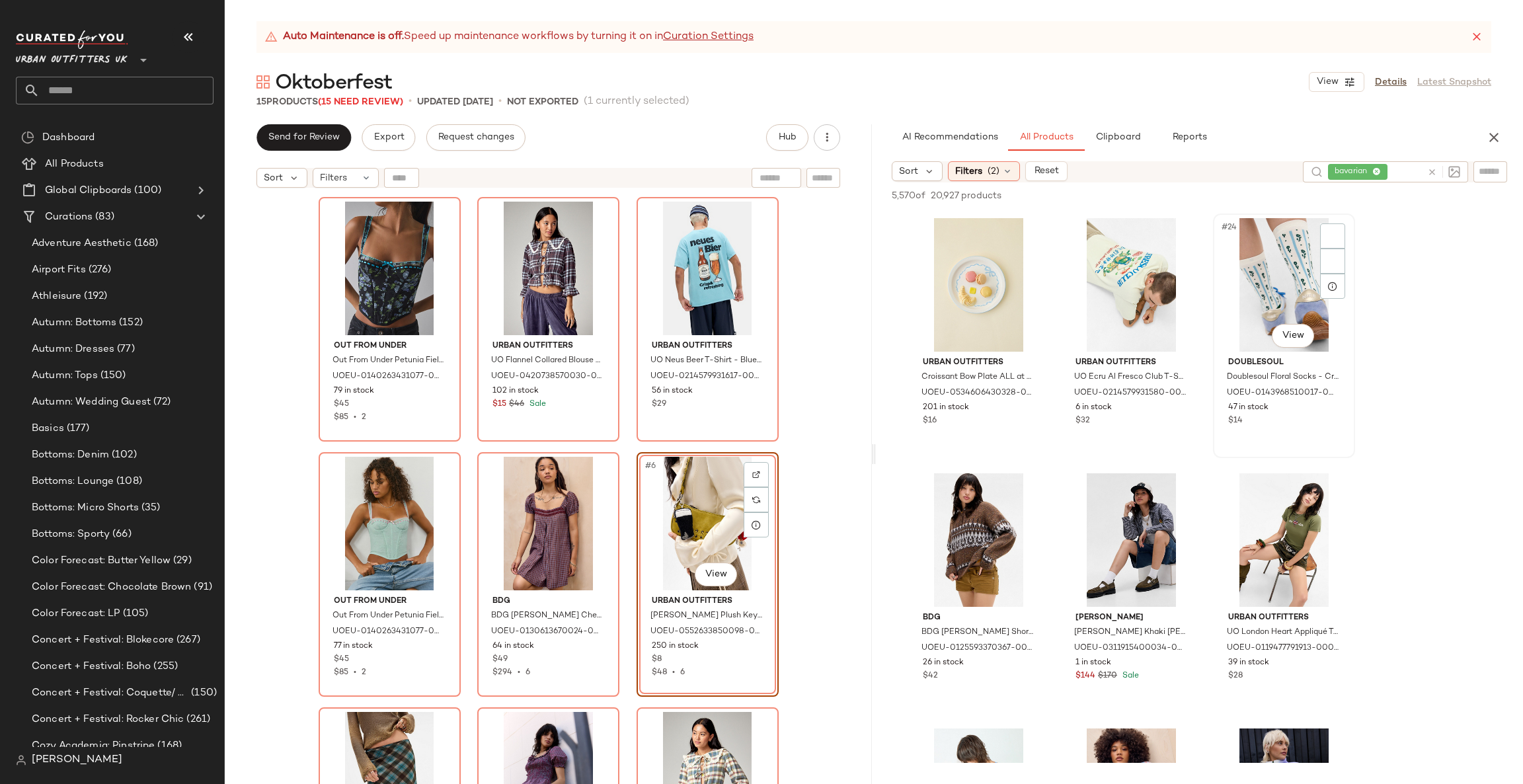
click at [1266, 282] on div "#24 View" at bounding box center [1284, 285] width 133 height 133
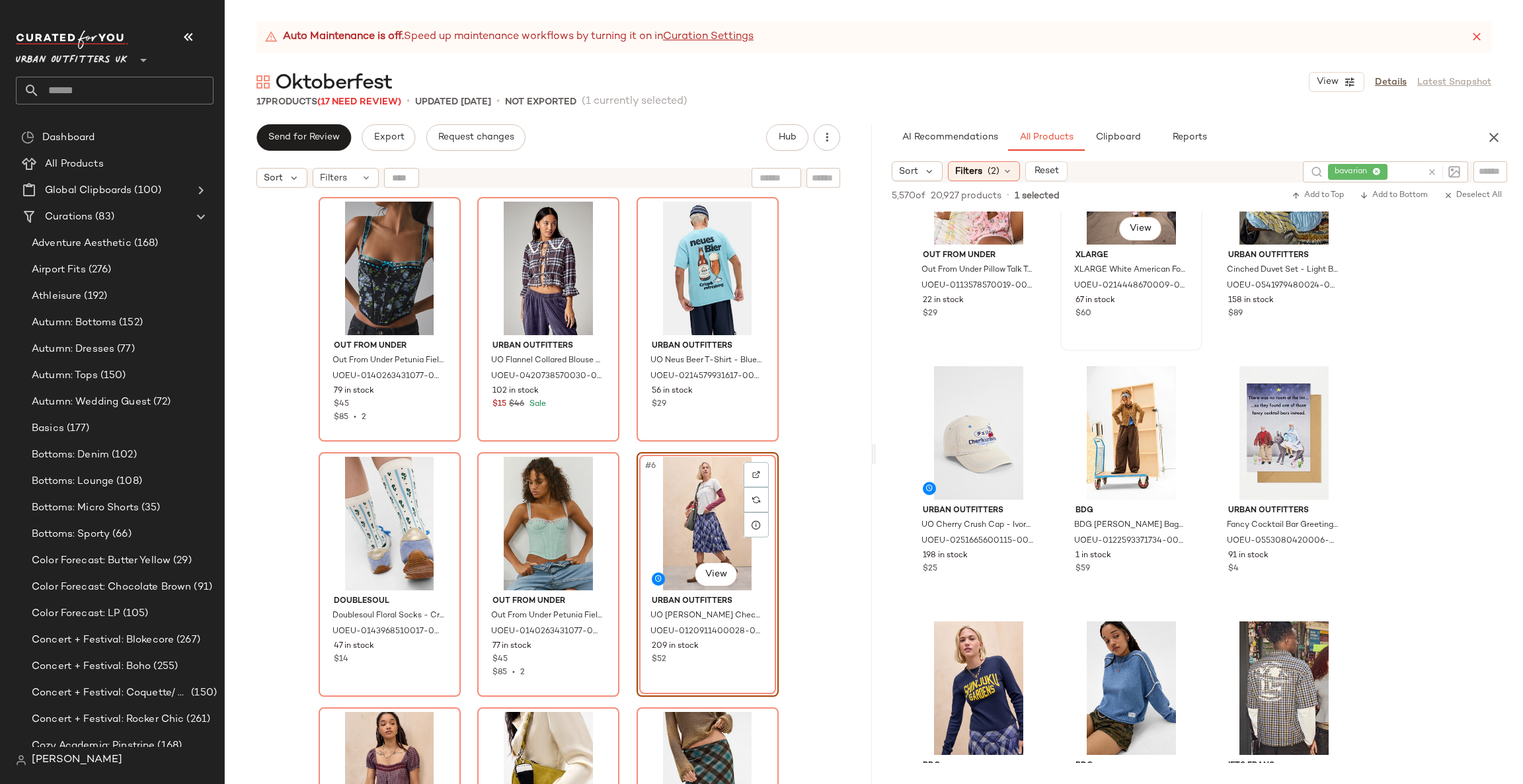
scroll to position [2975, 0]
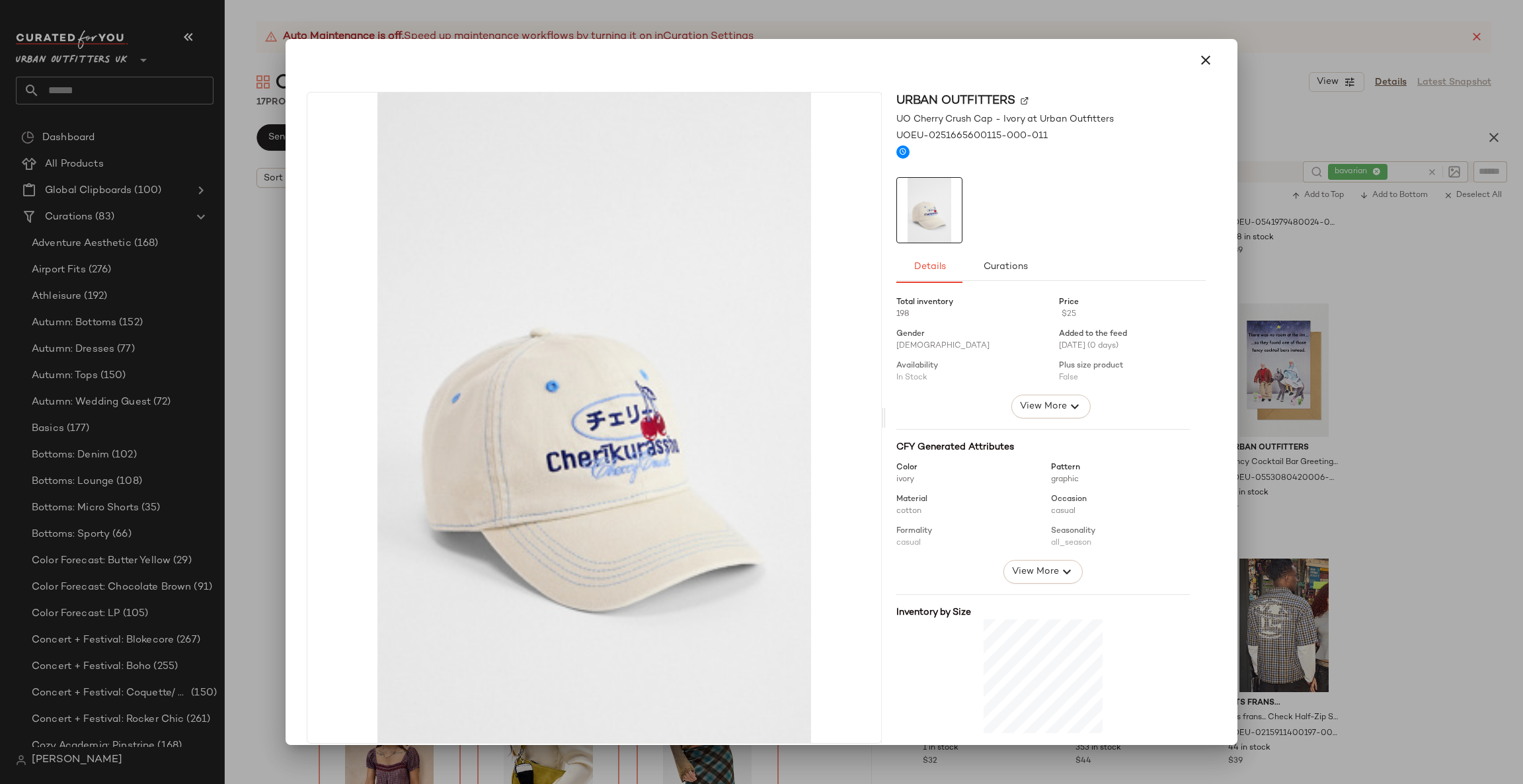
click at [1413, 369] on div at bounding box center [762, 392] width 1523 height 784
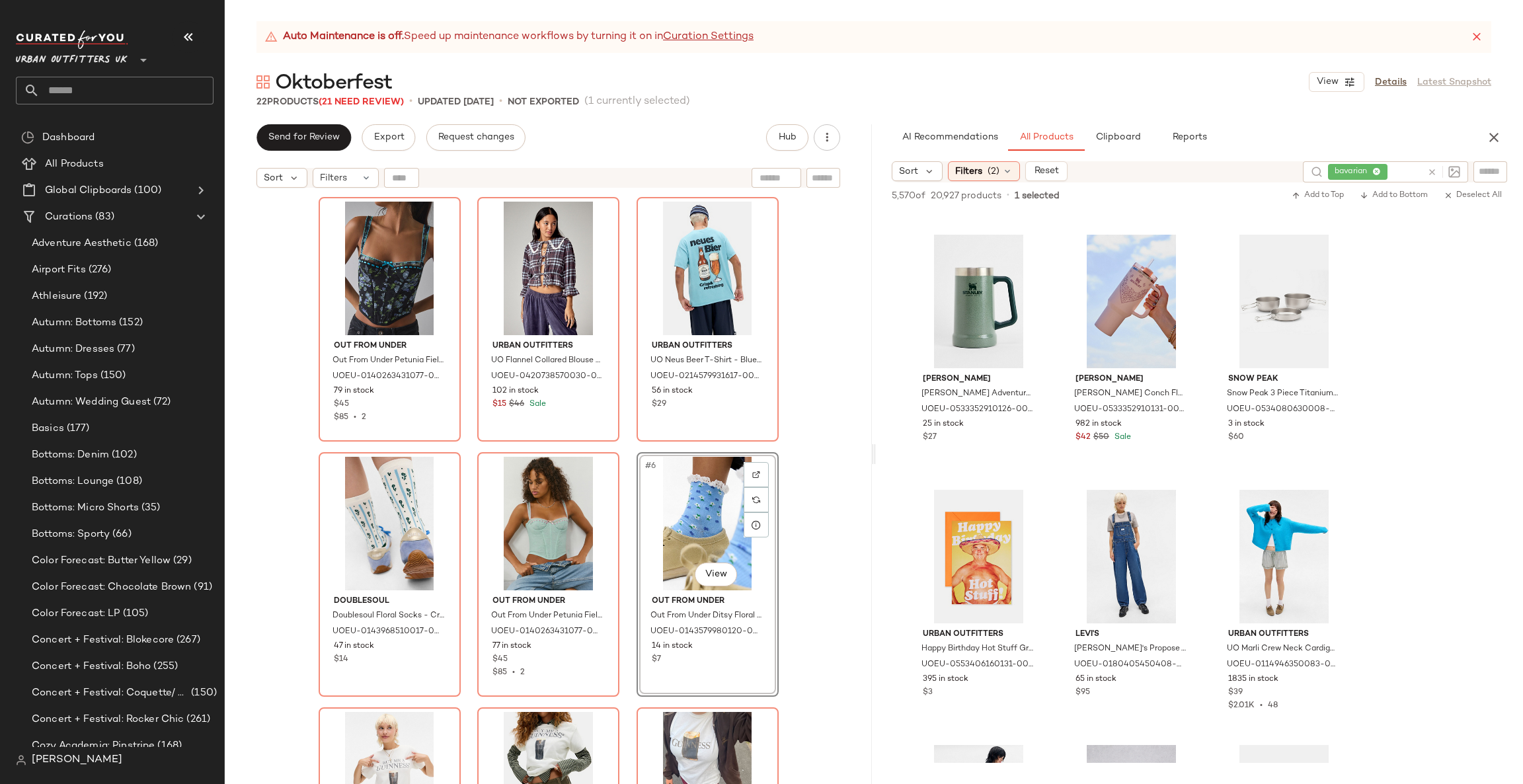
scroll to position [12494, 0]
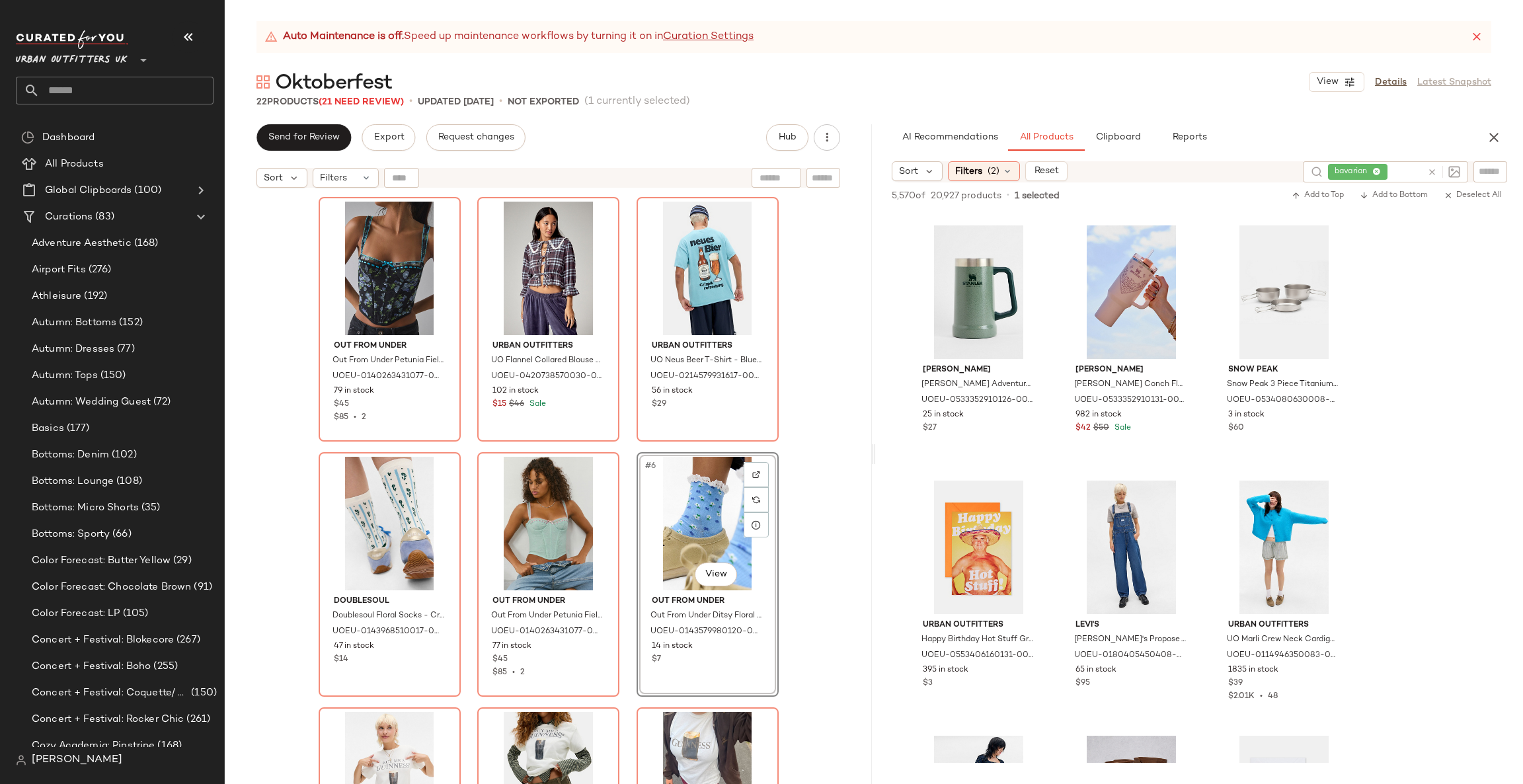
click at [1435, 167] on icon at bounding box center [1432, 172] width 10 height 10
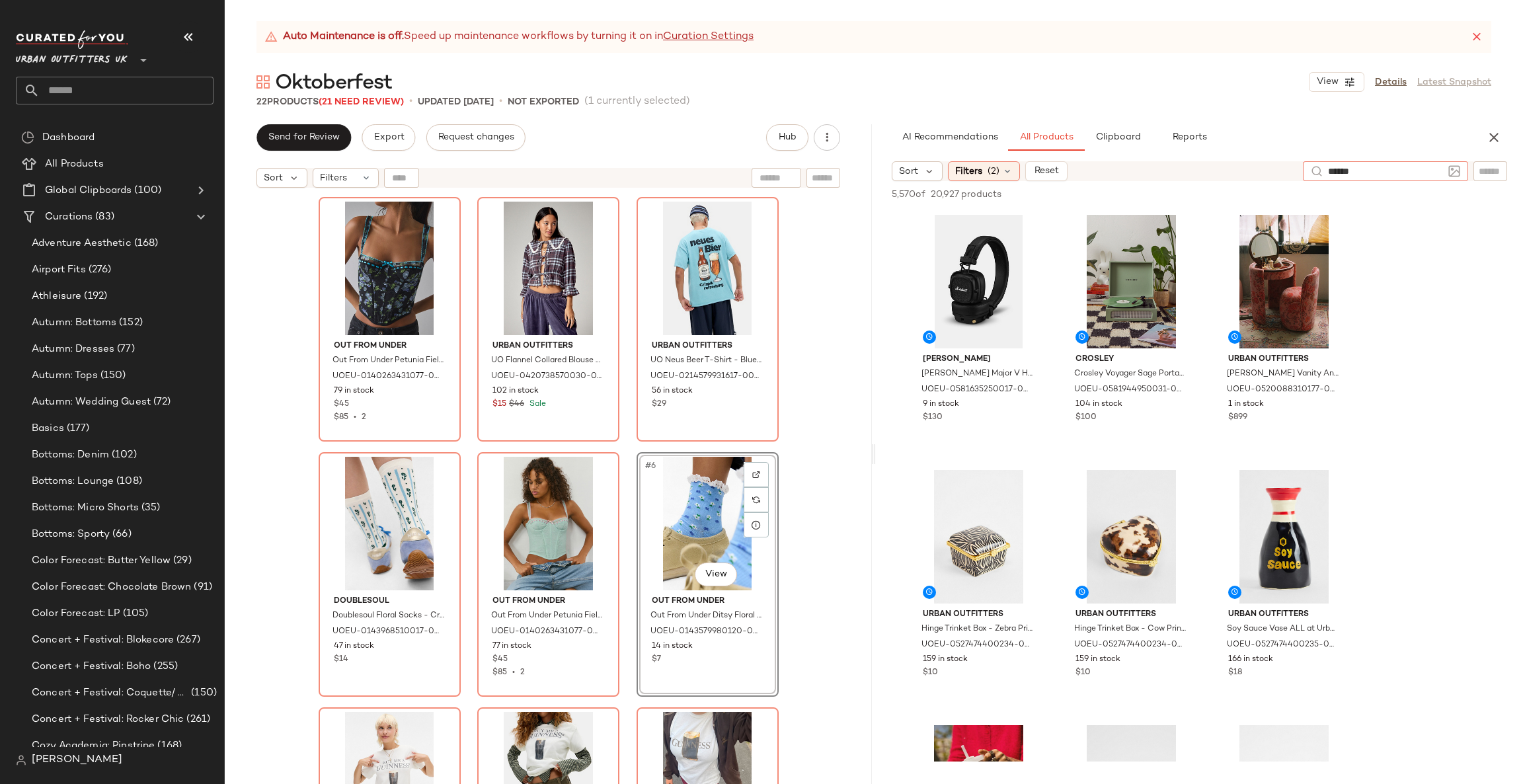
type input "*******"
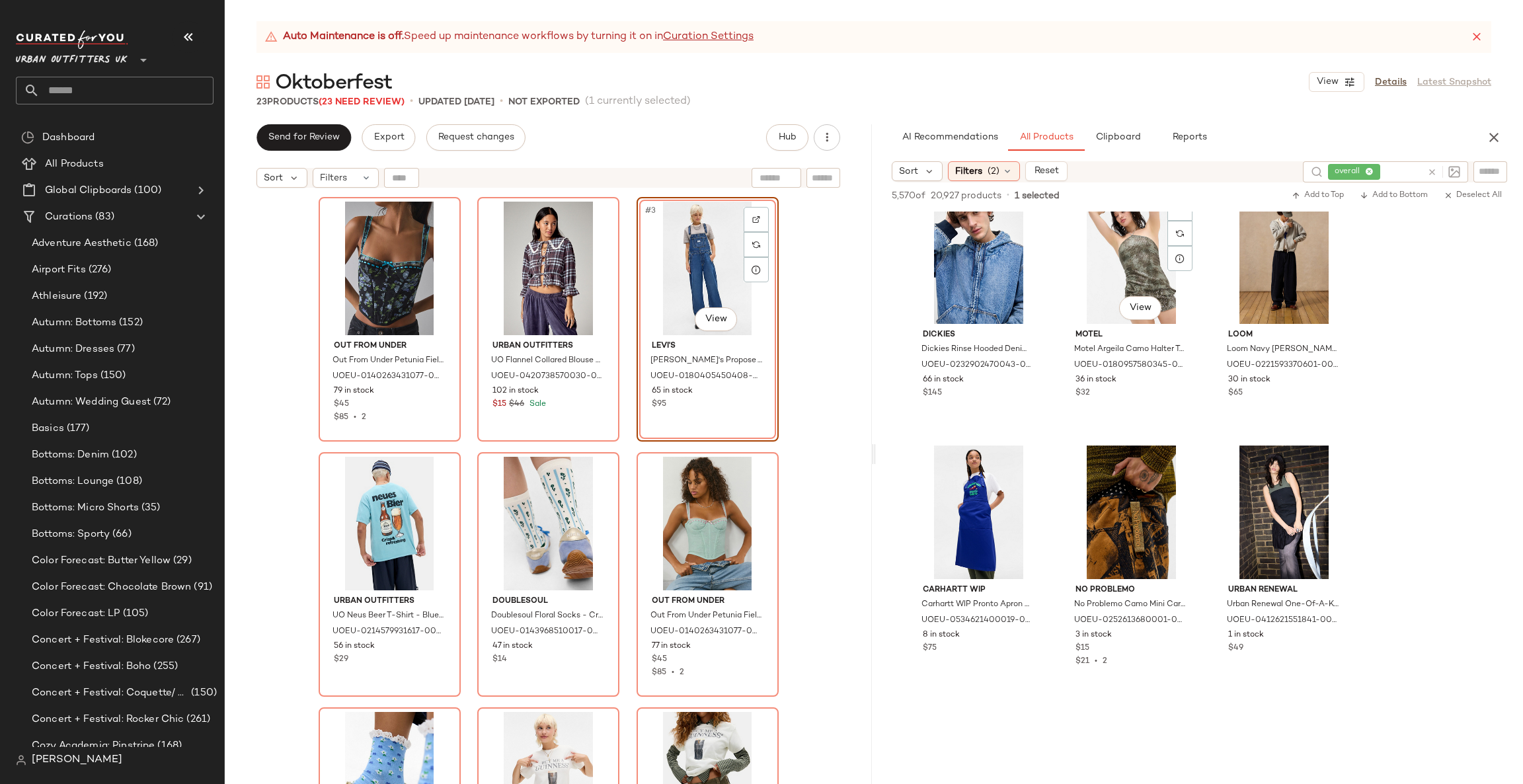
scroll to position [594, 0]
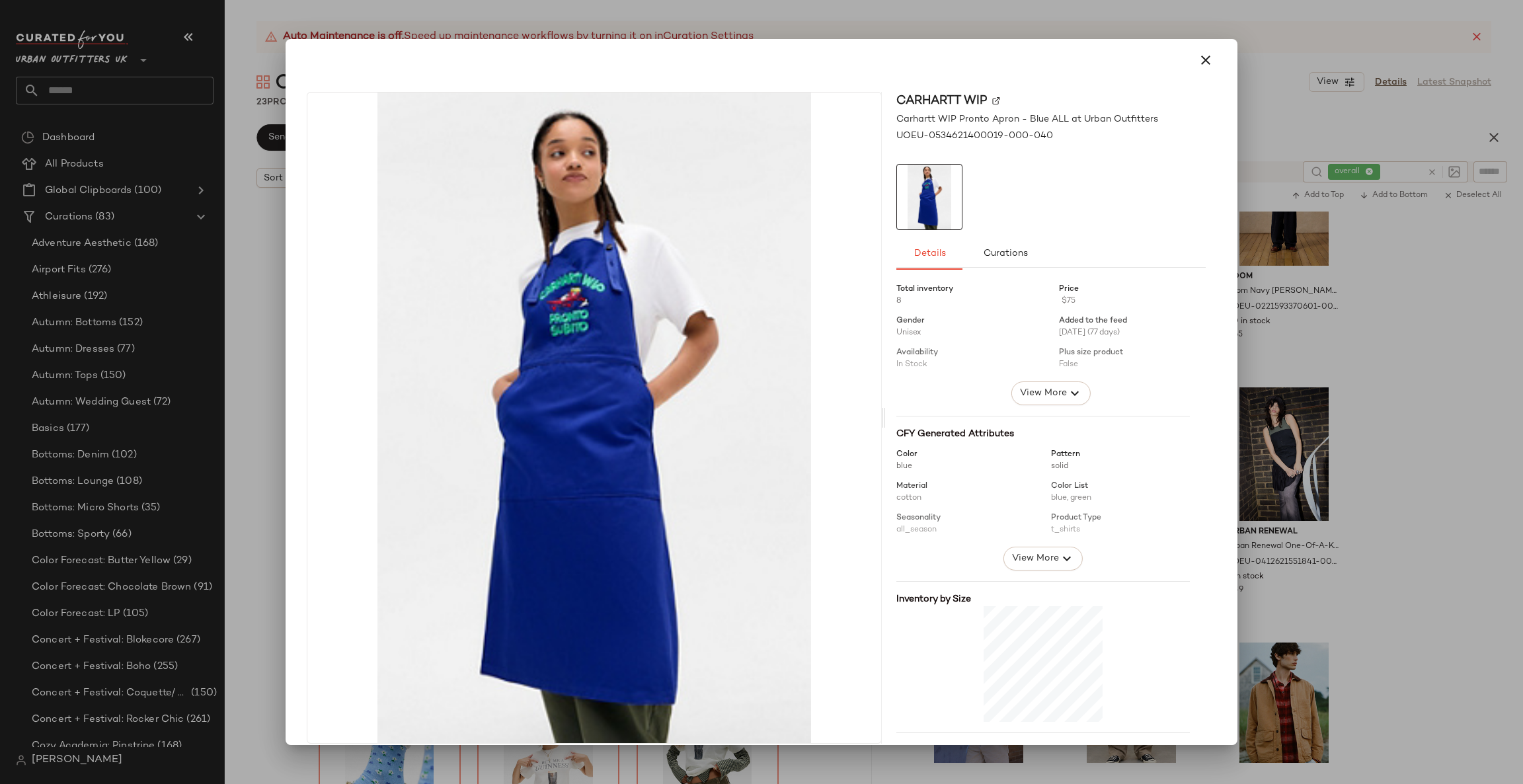
click at [1391, 504] on div at bounding box center [762, 392] width 1523 height 784
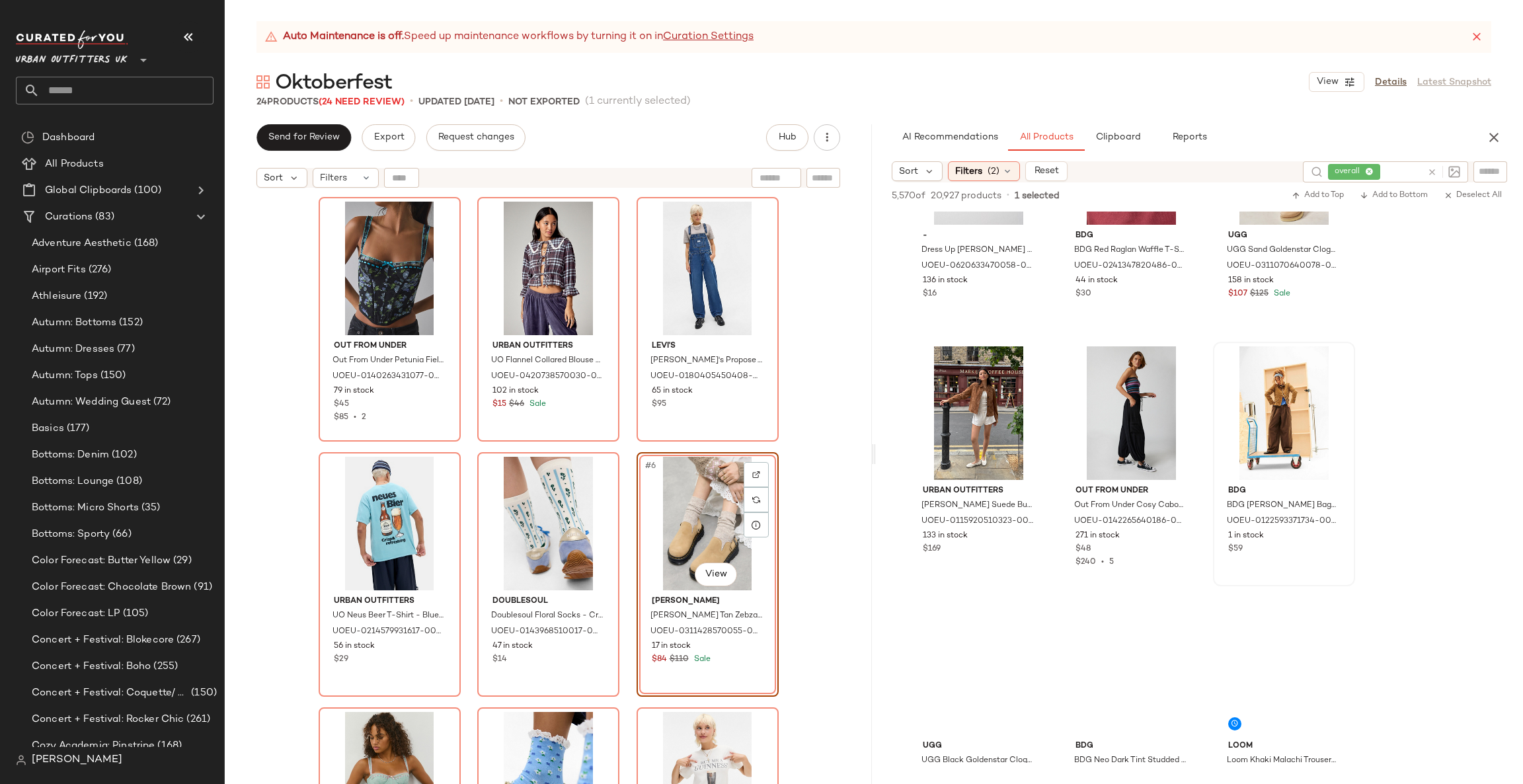
scroll to position [8725, 0]
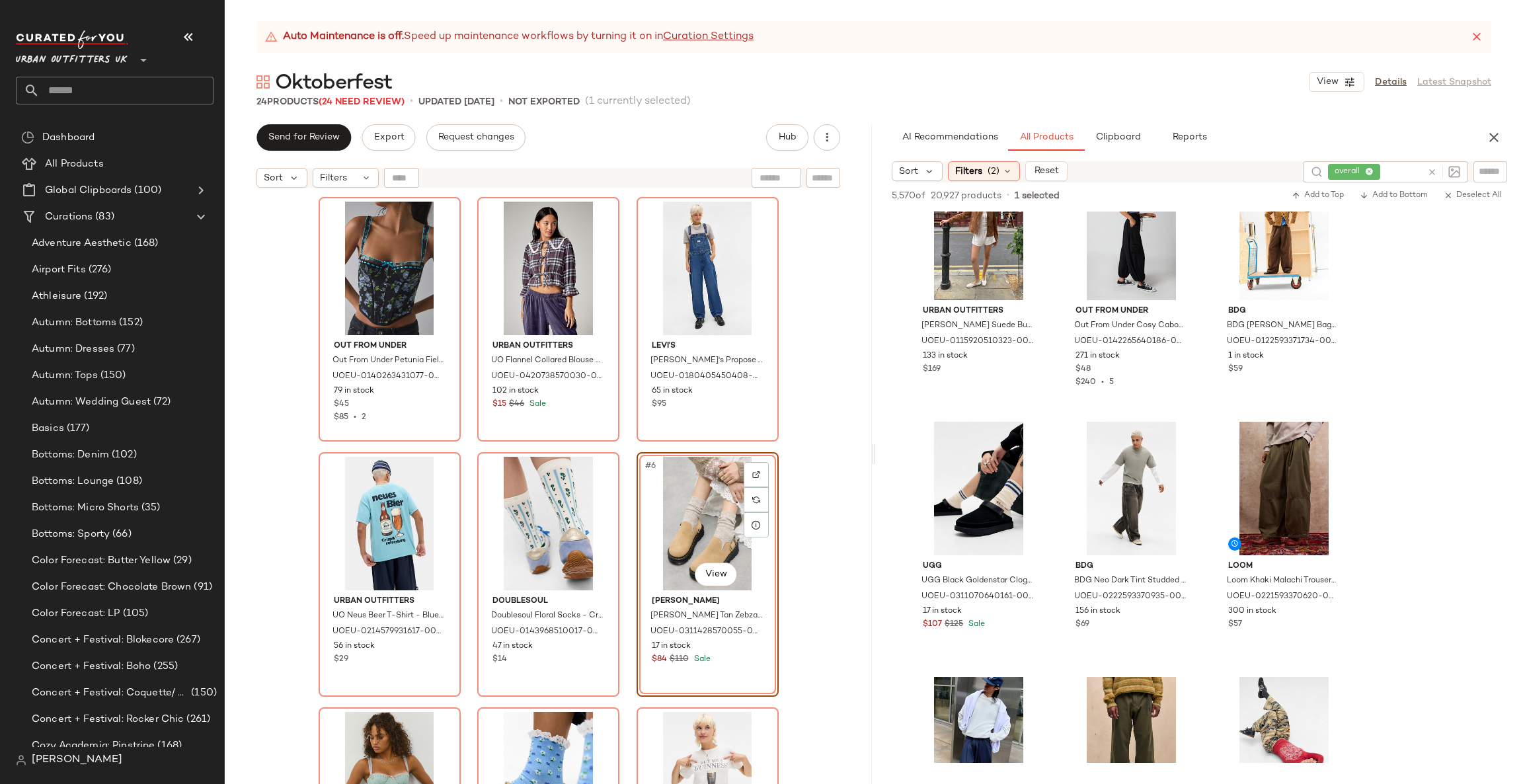
click at [1427, 167] on icon at bounding box center [1432, 172] width 10 height 10
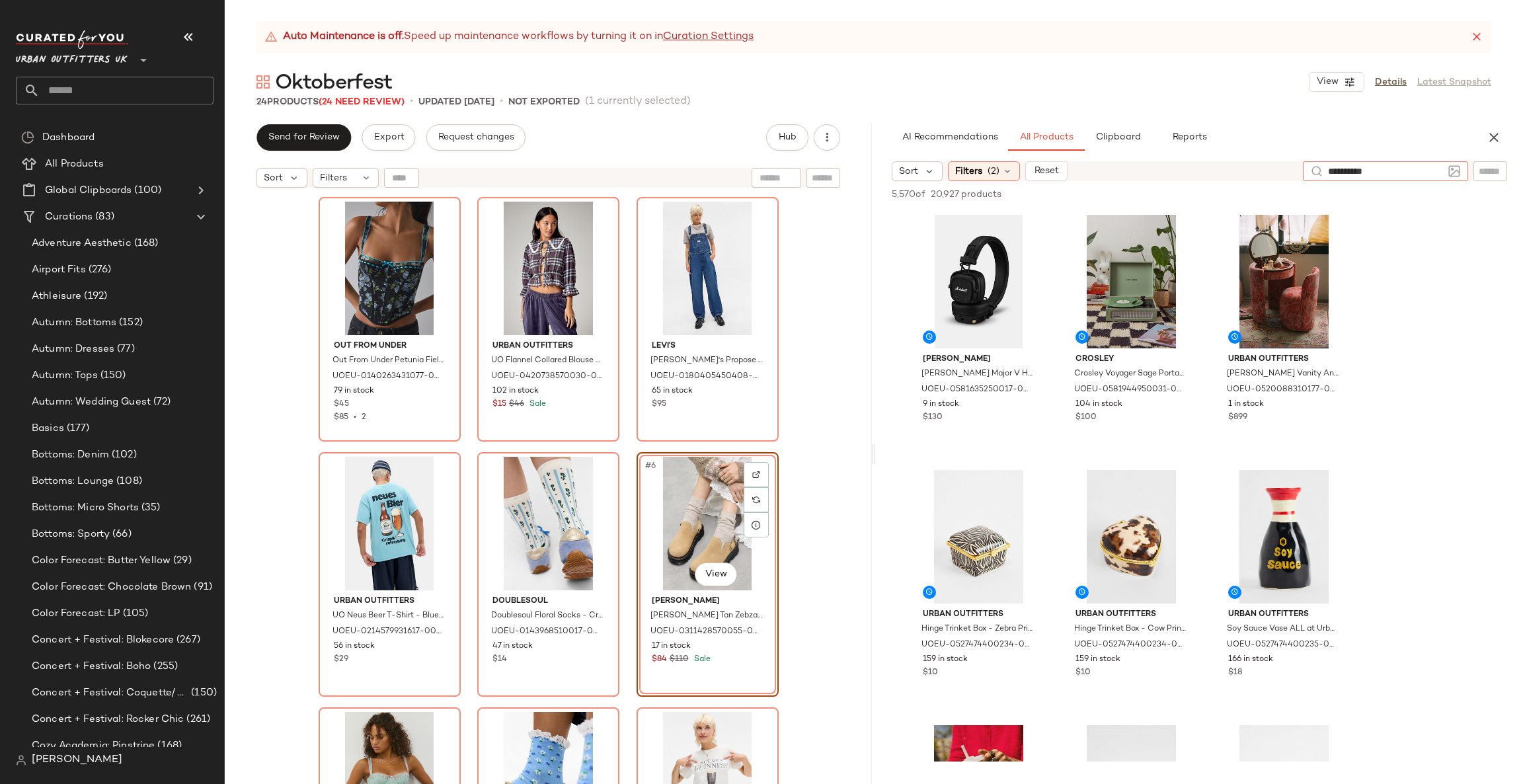
type input "**********"
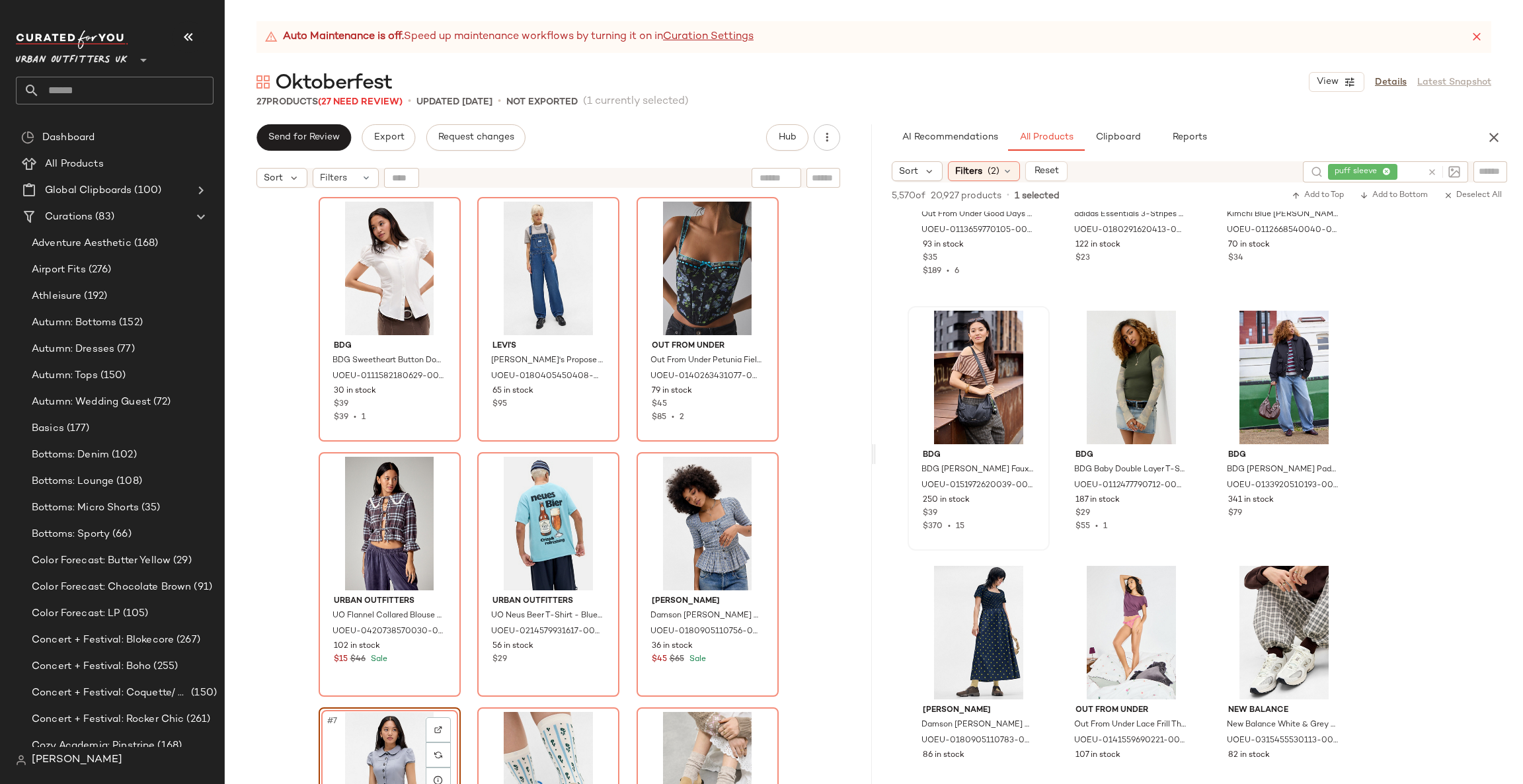
scroll to position [3767, 0]
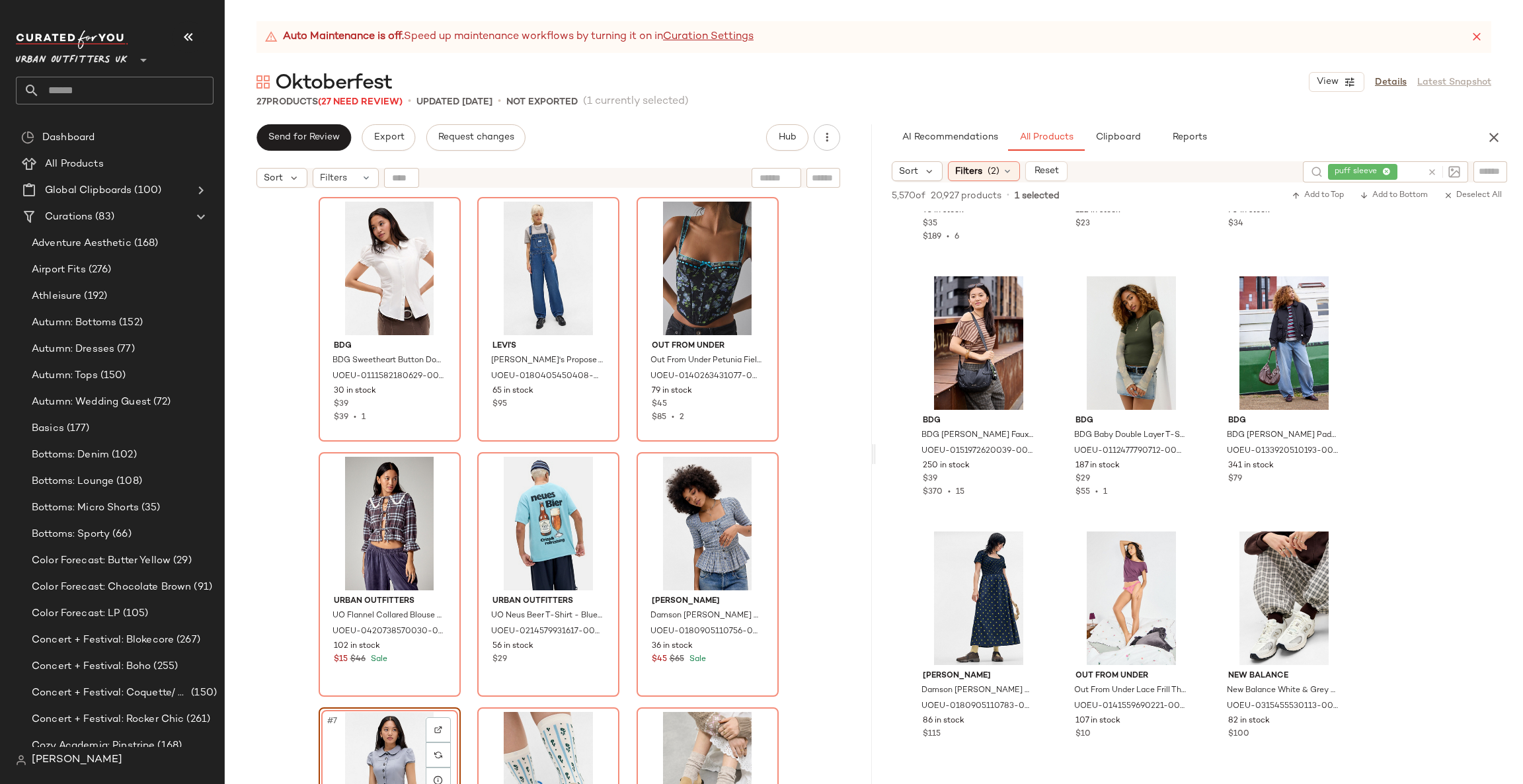
click at [1492, 145] on button "button" at bounding box center [1493, 137] width 27 height 27
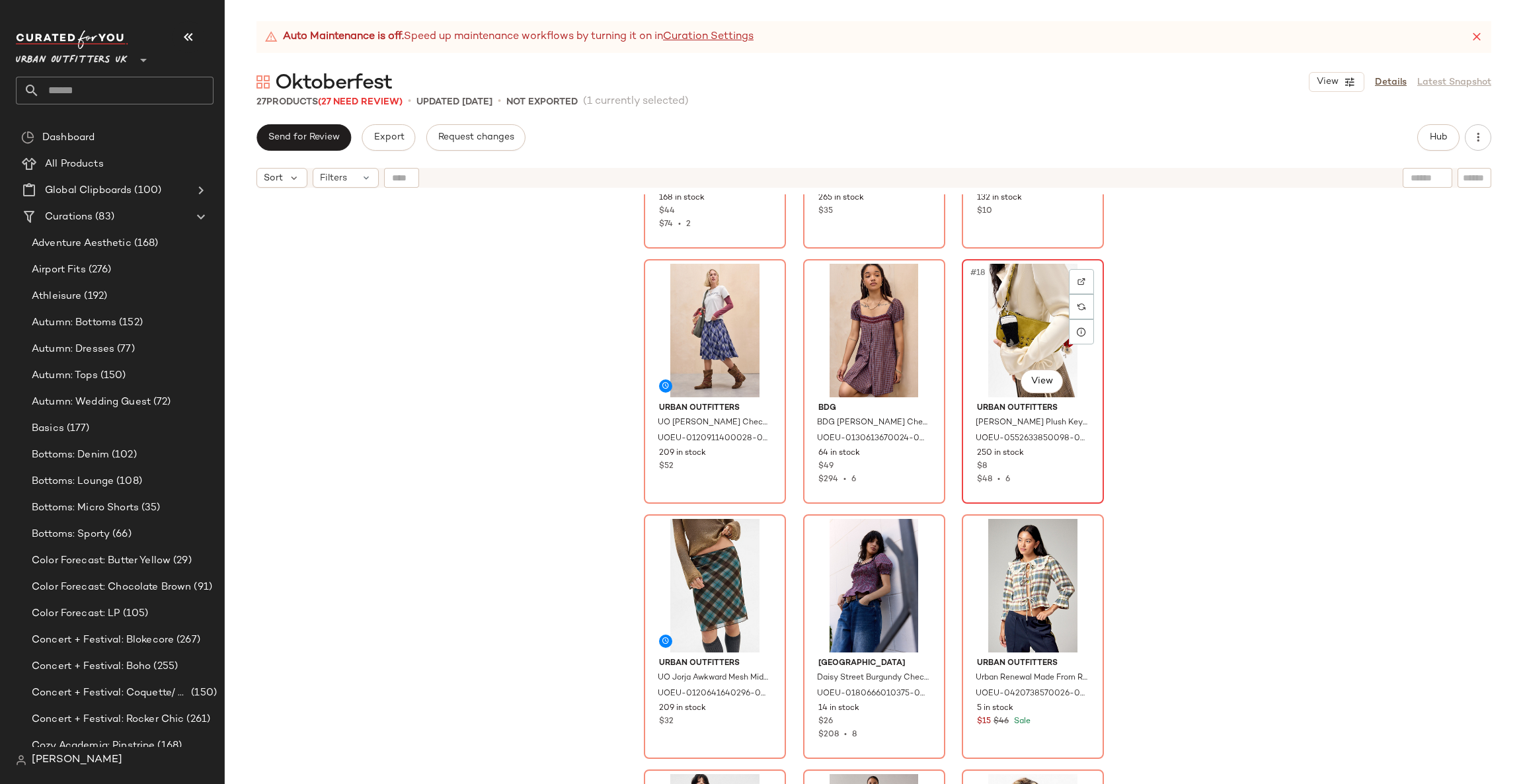
scroll to position [1200, 0]
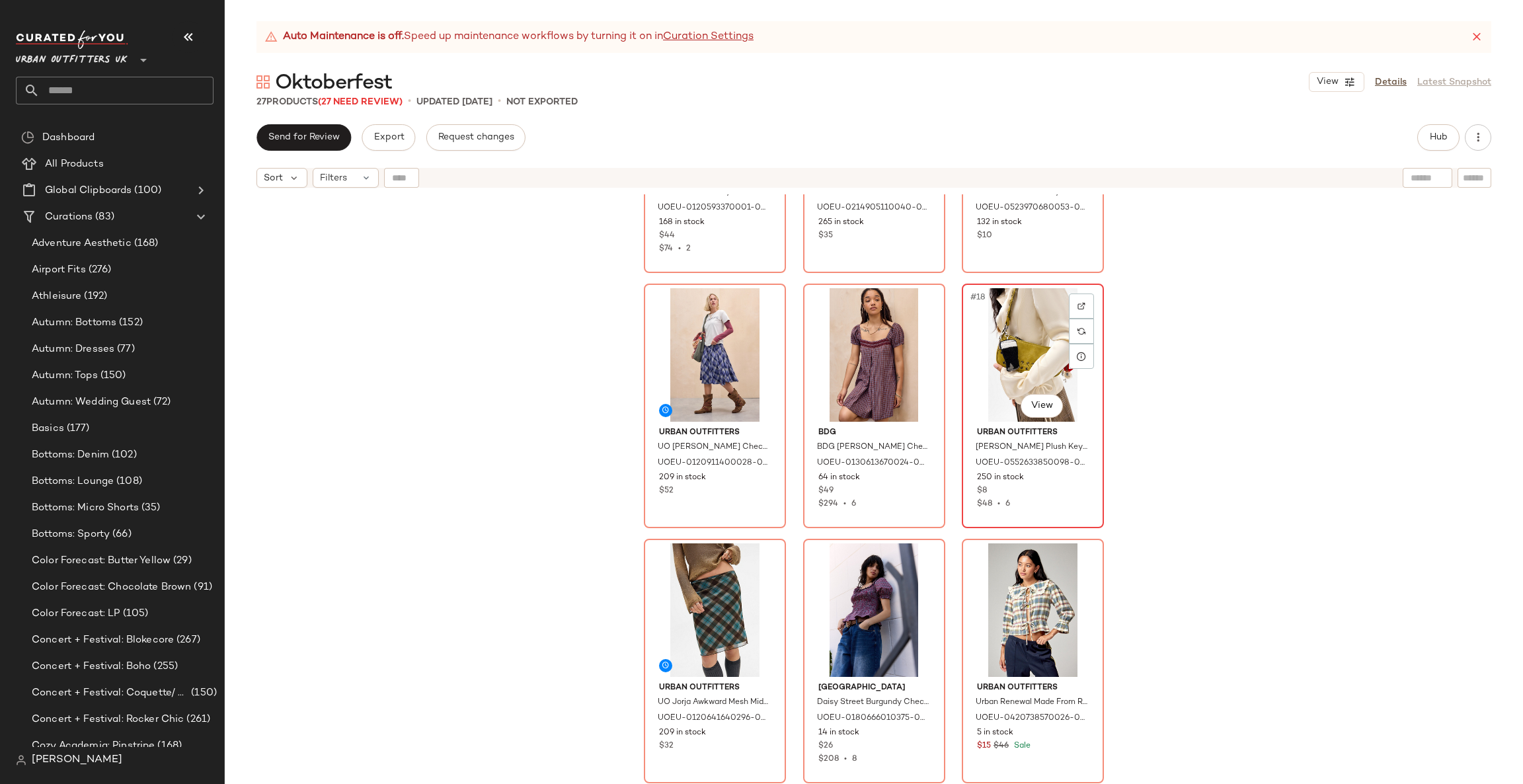
click at [1031, 330] on div "#18 View" at bounding box center [1032, 355] width 133 height 133
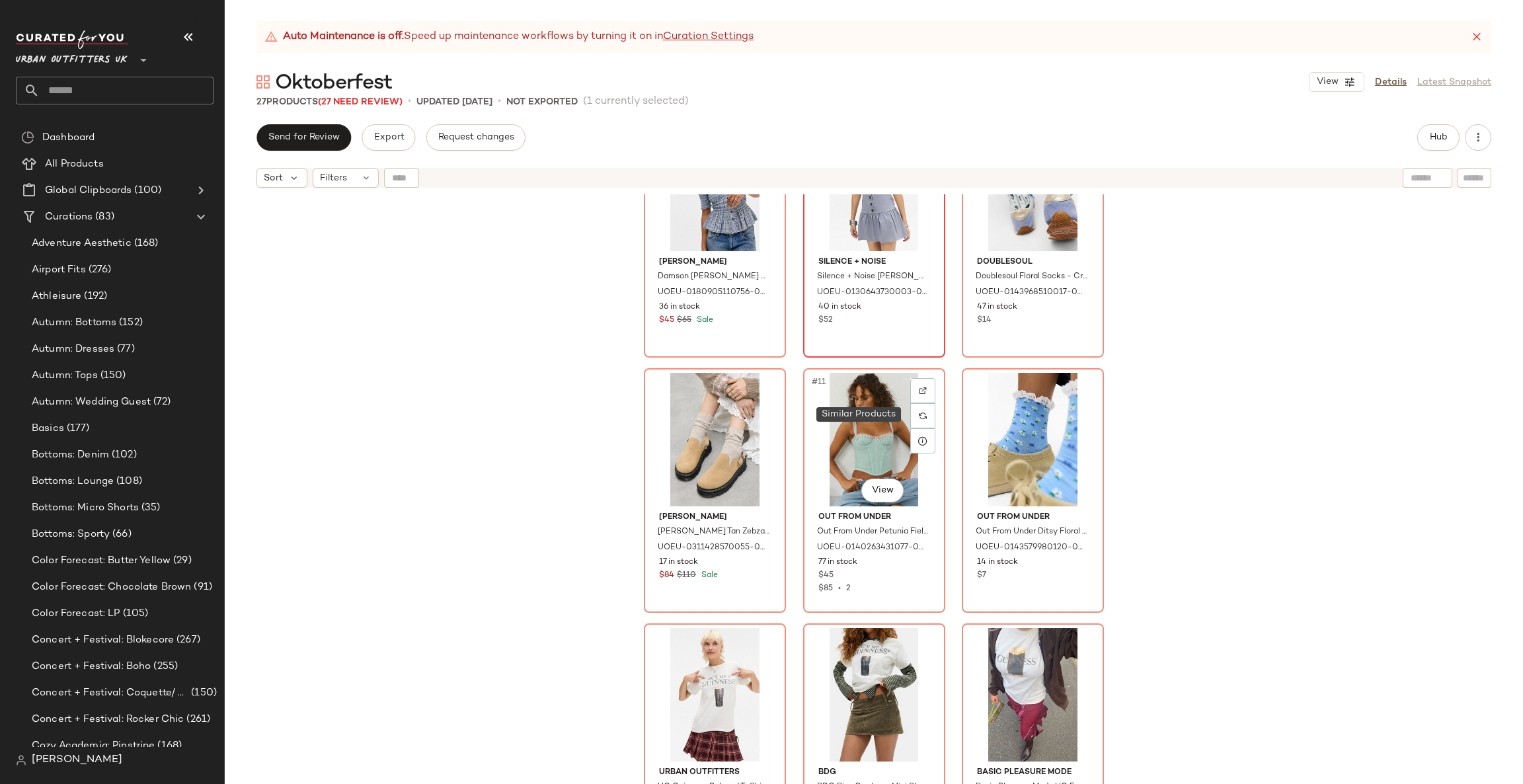
scroll to position [406, 0]
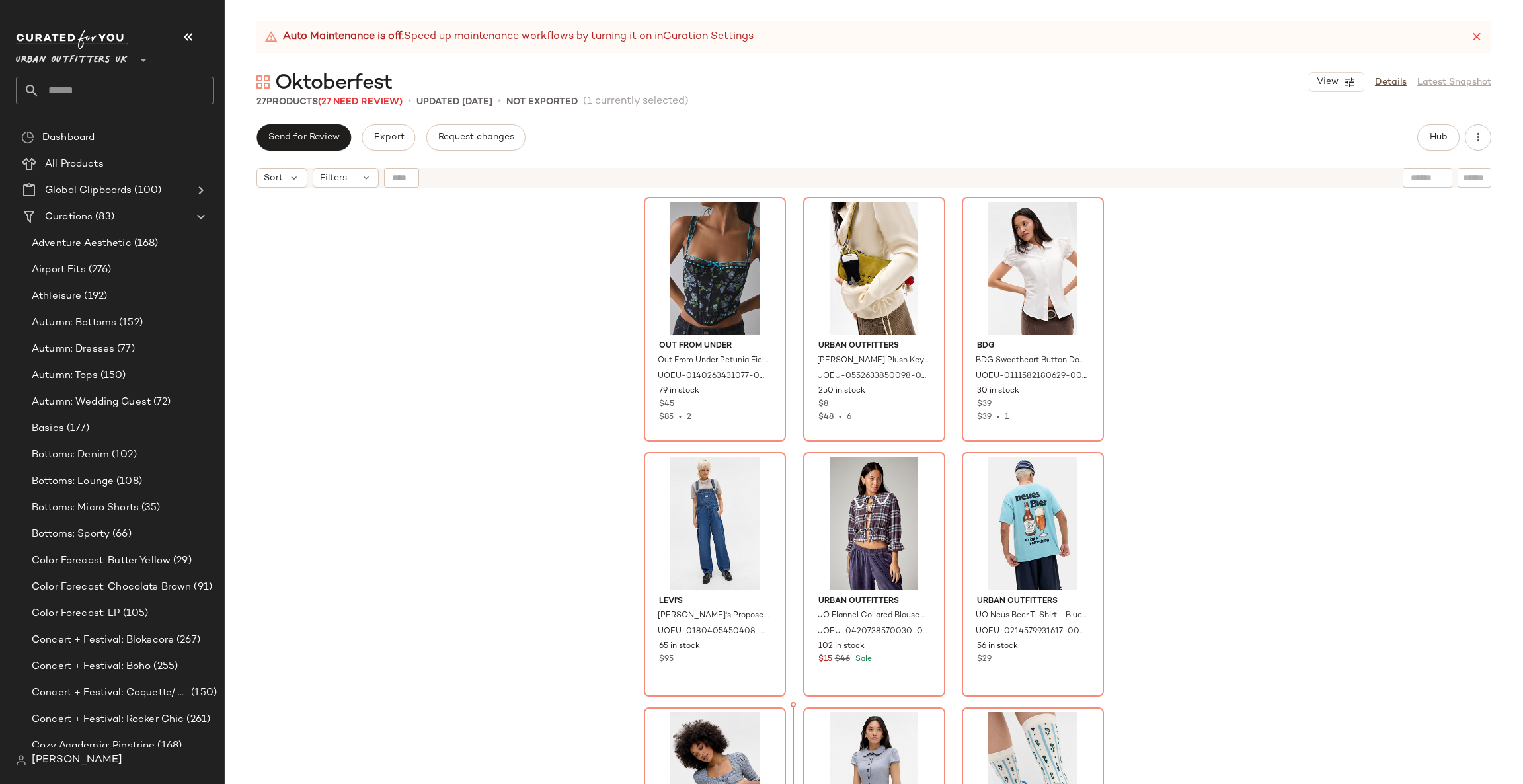
scroll to position [32, 0]
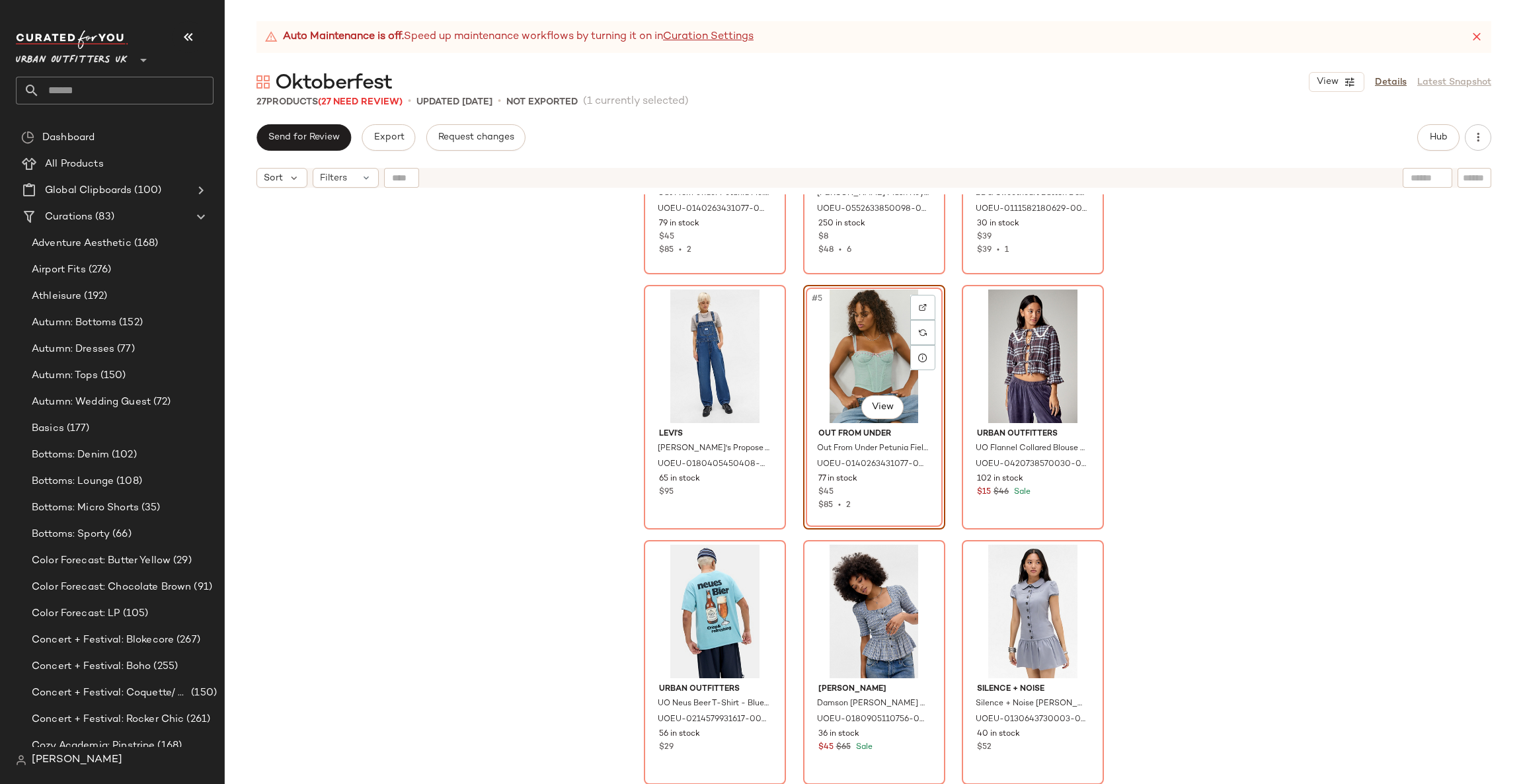
scroll to position [198, 0]
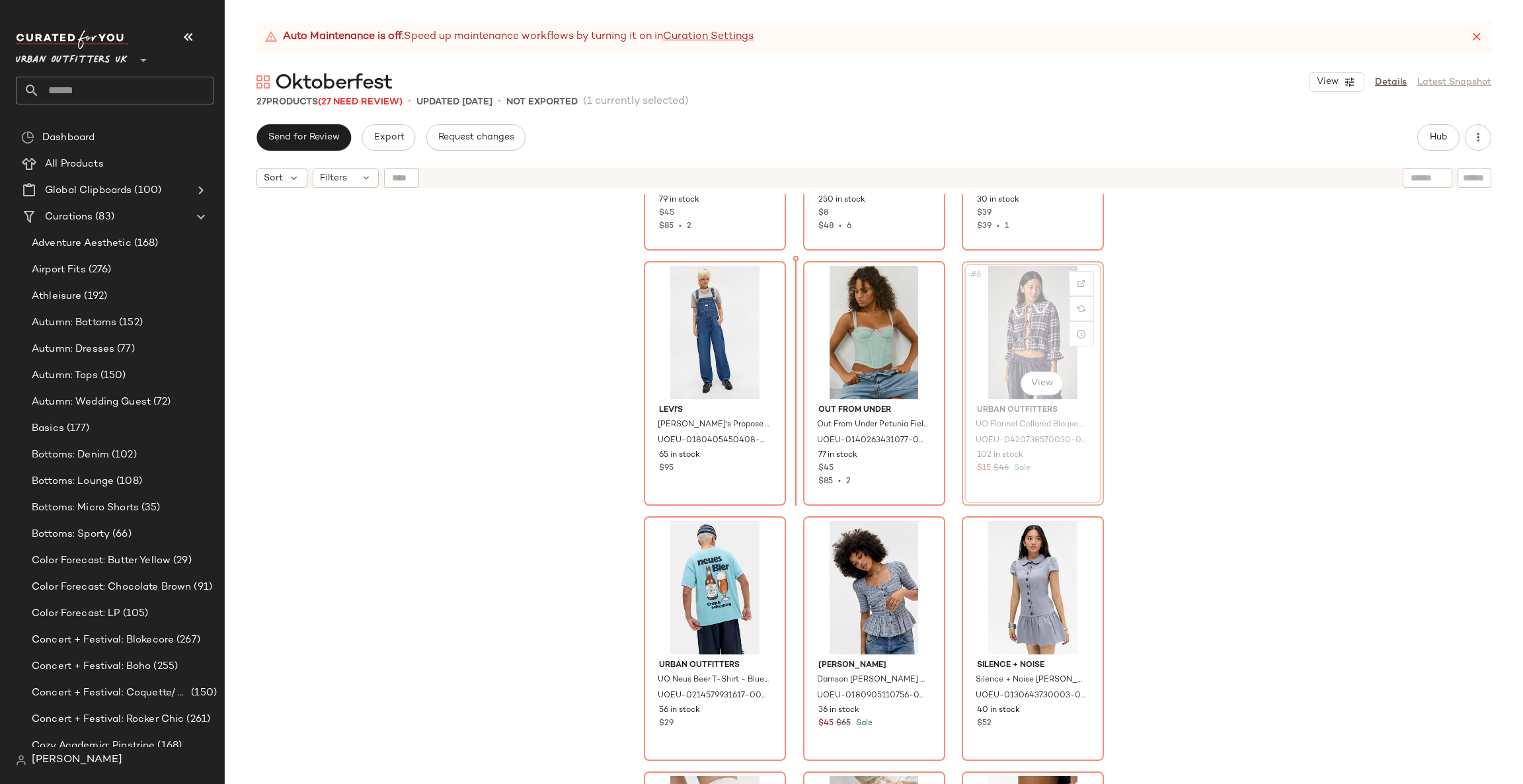
scroll to position [189, 0]
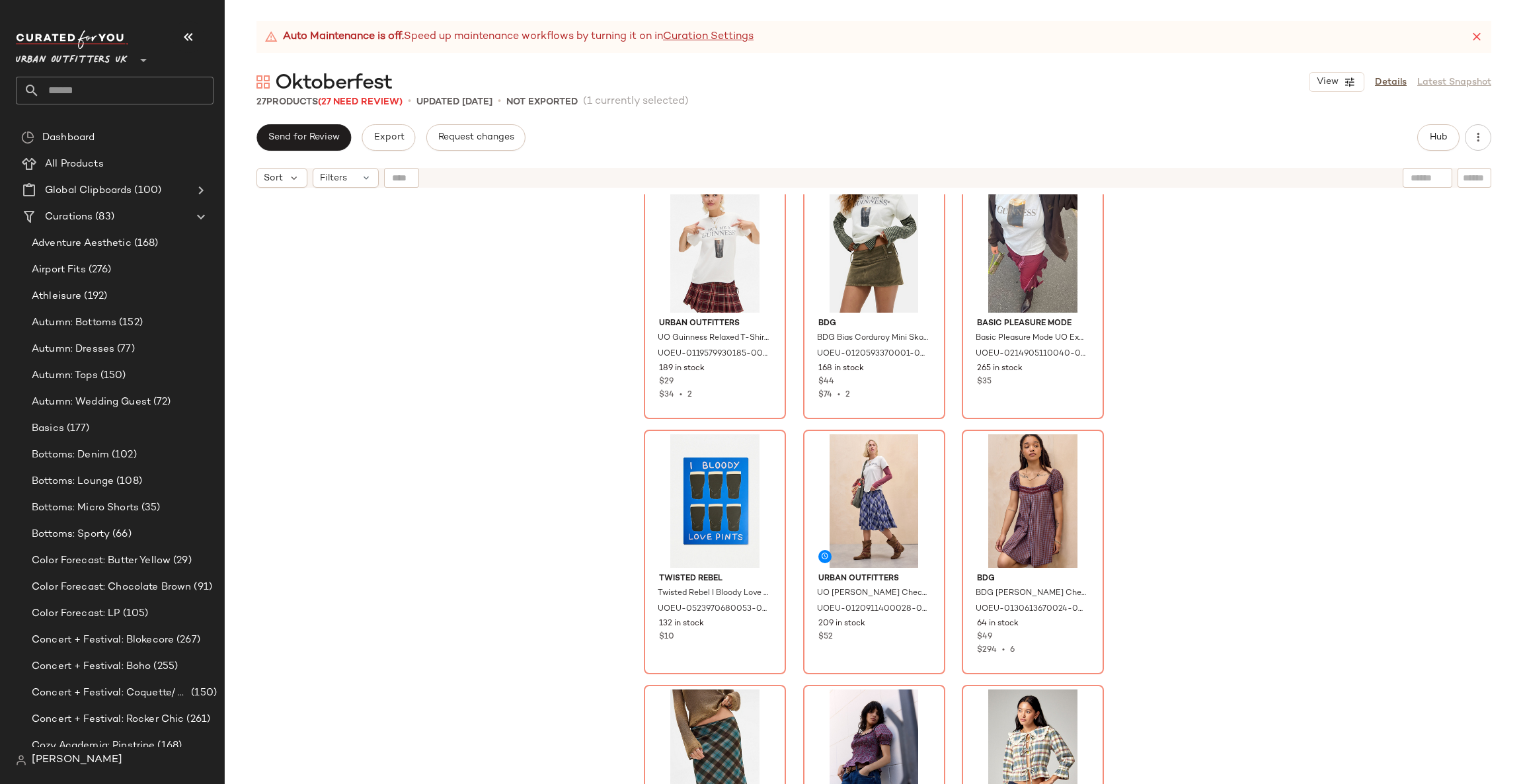
scroll to position [1080, 0]
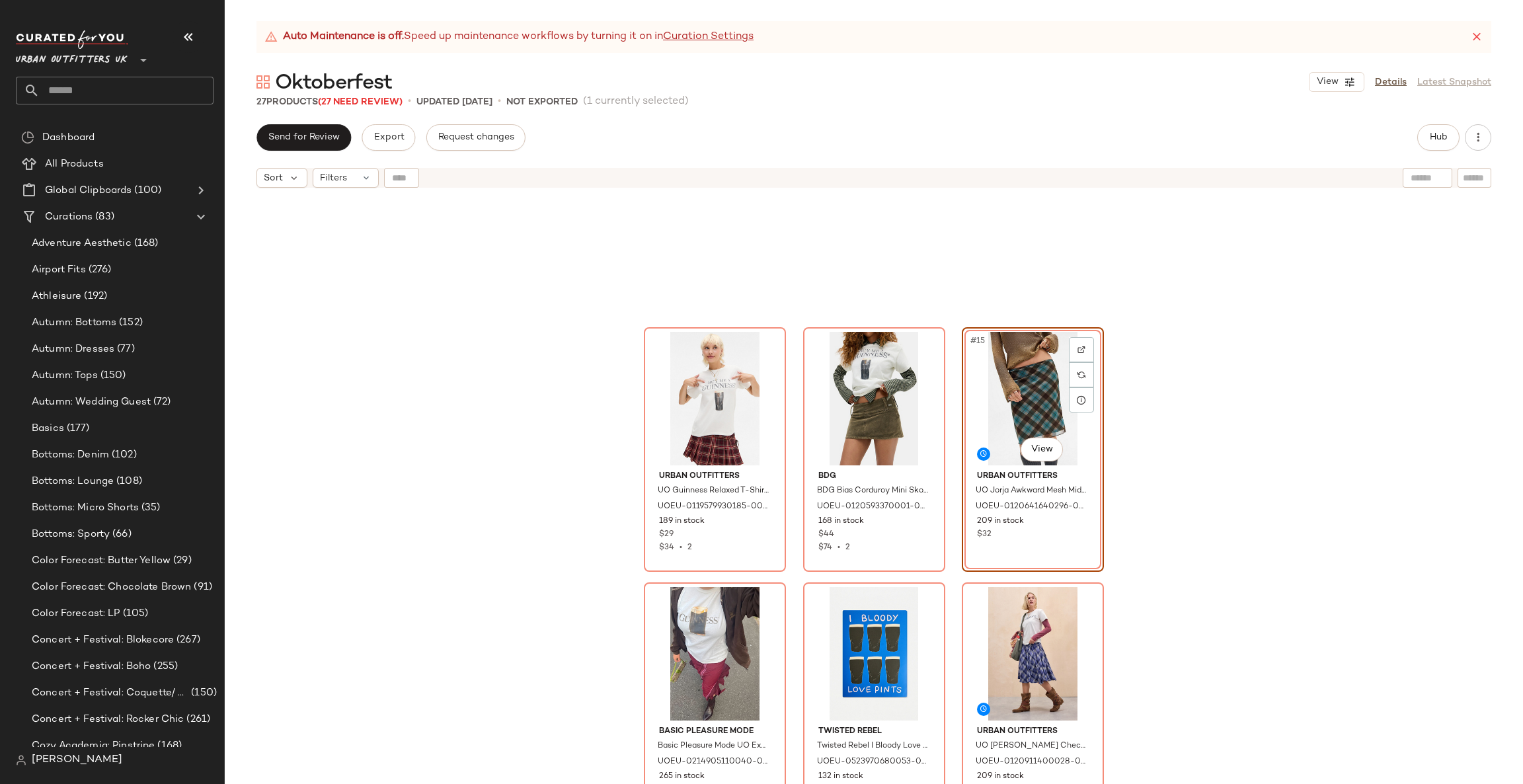
scroll to position [847, 0]
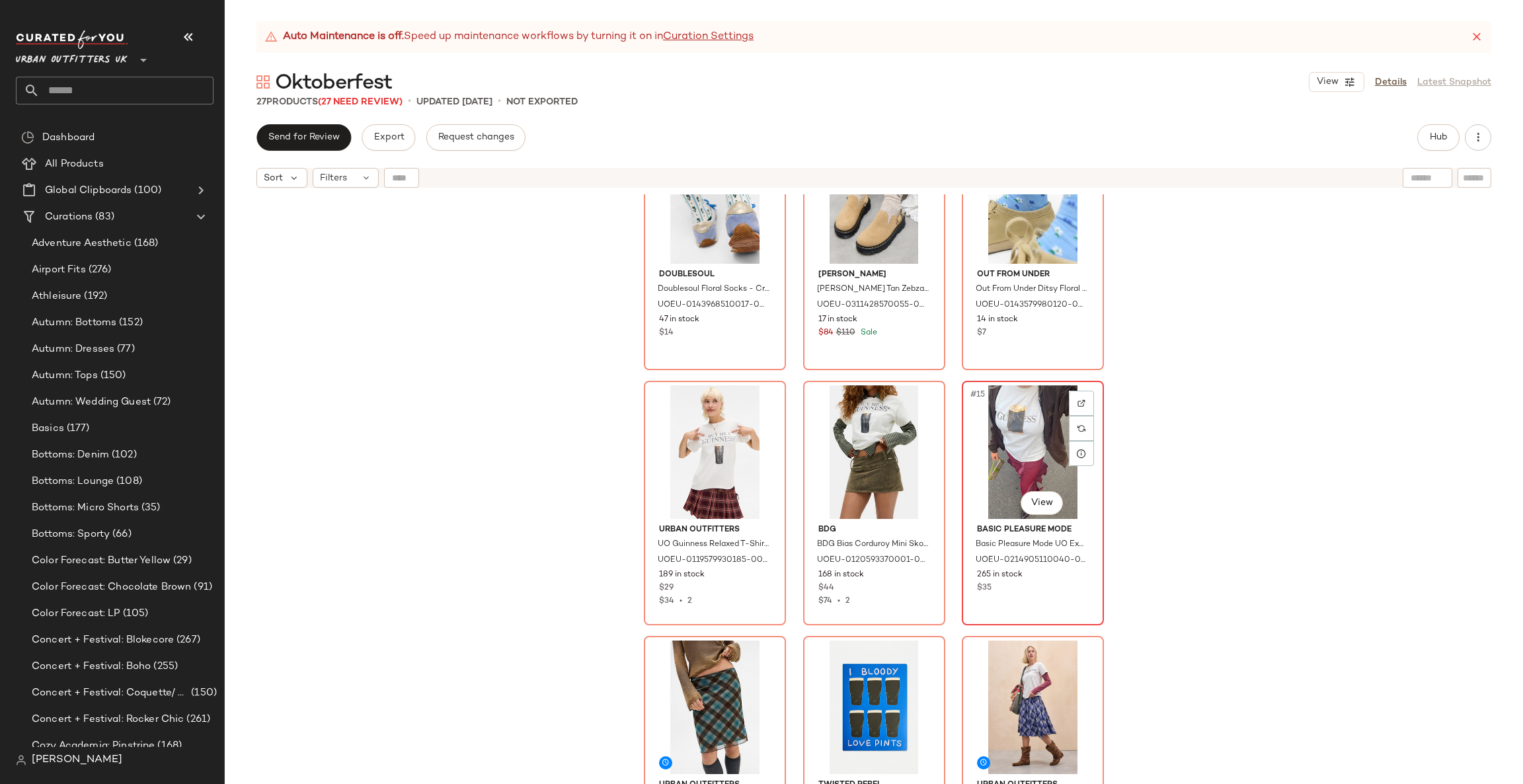
click at [991, 431] on div "#15 View" at bounding box center [1032, 452] width 133 height 133
click at [707, 706] on div "#16 View" at bounding box center [714, 707] width 133 height 133
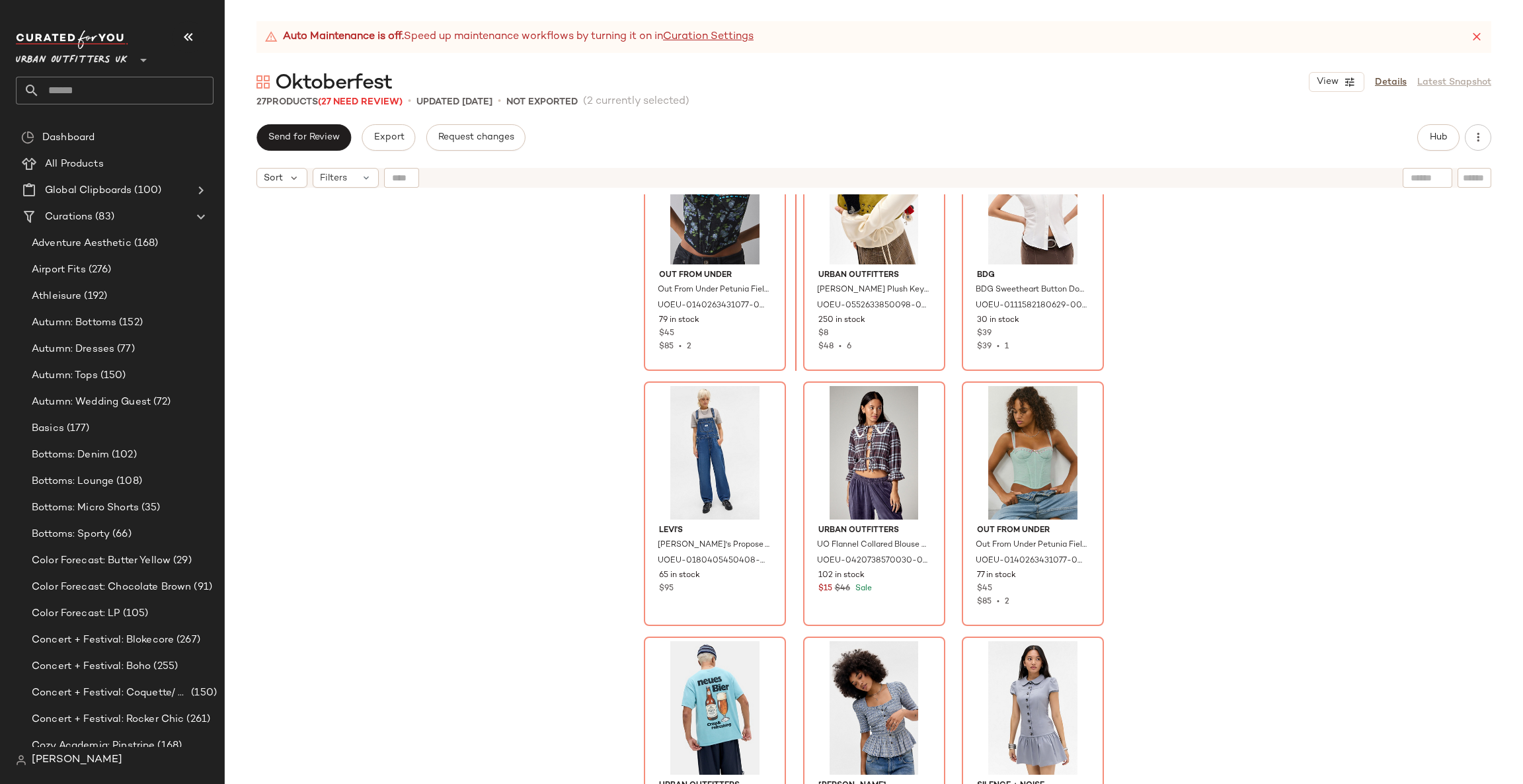
scroll to position [71, 0]
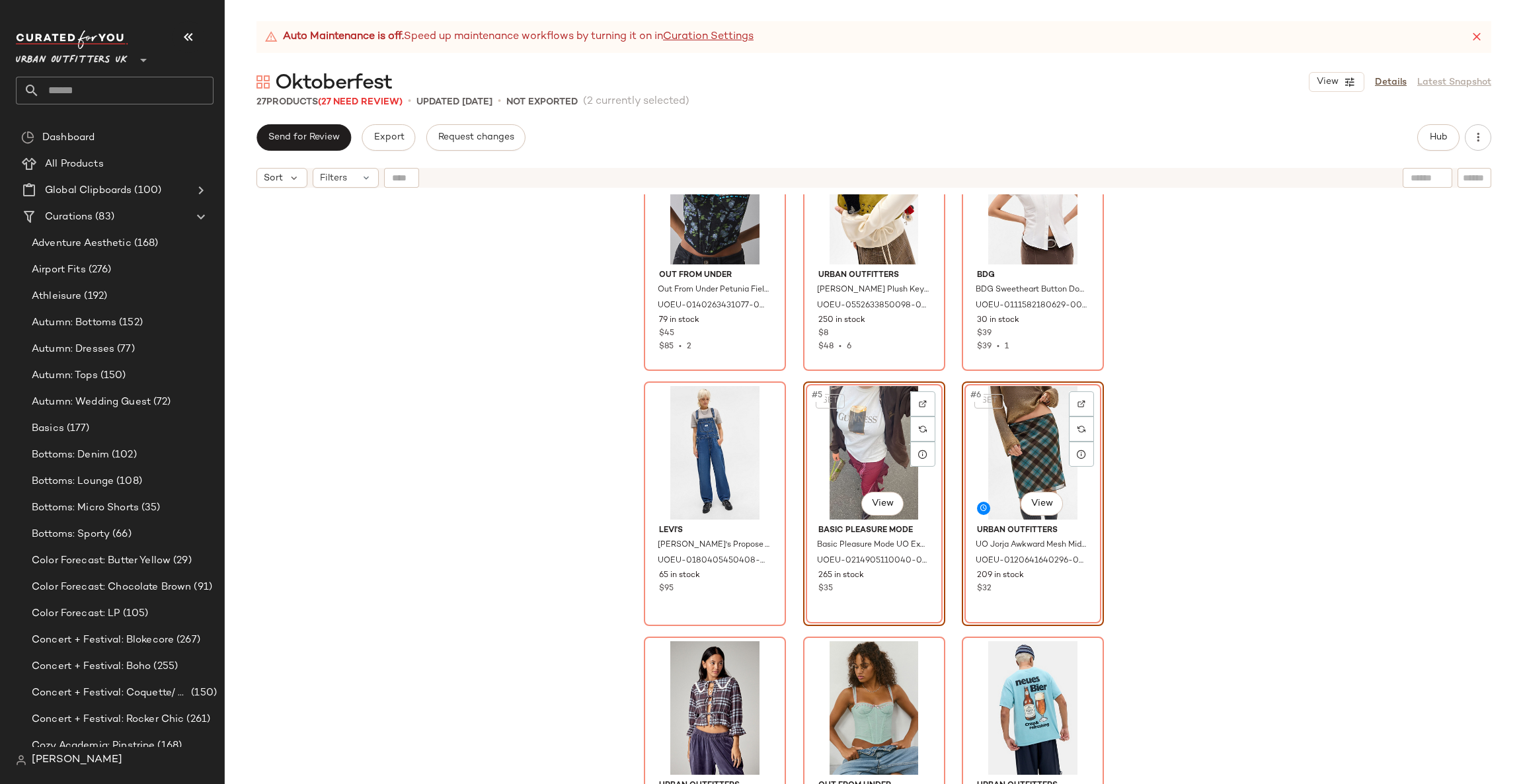
click at [1165, 473] on div "Out From Under Out From Under Petunia Fields Corset Top - Black XL at Urban Out…" at bounding box center [874, 505] width 1298 height 623
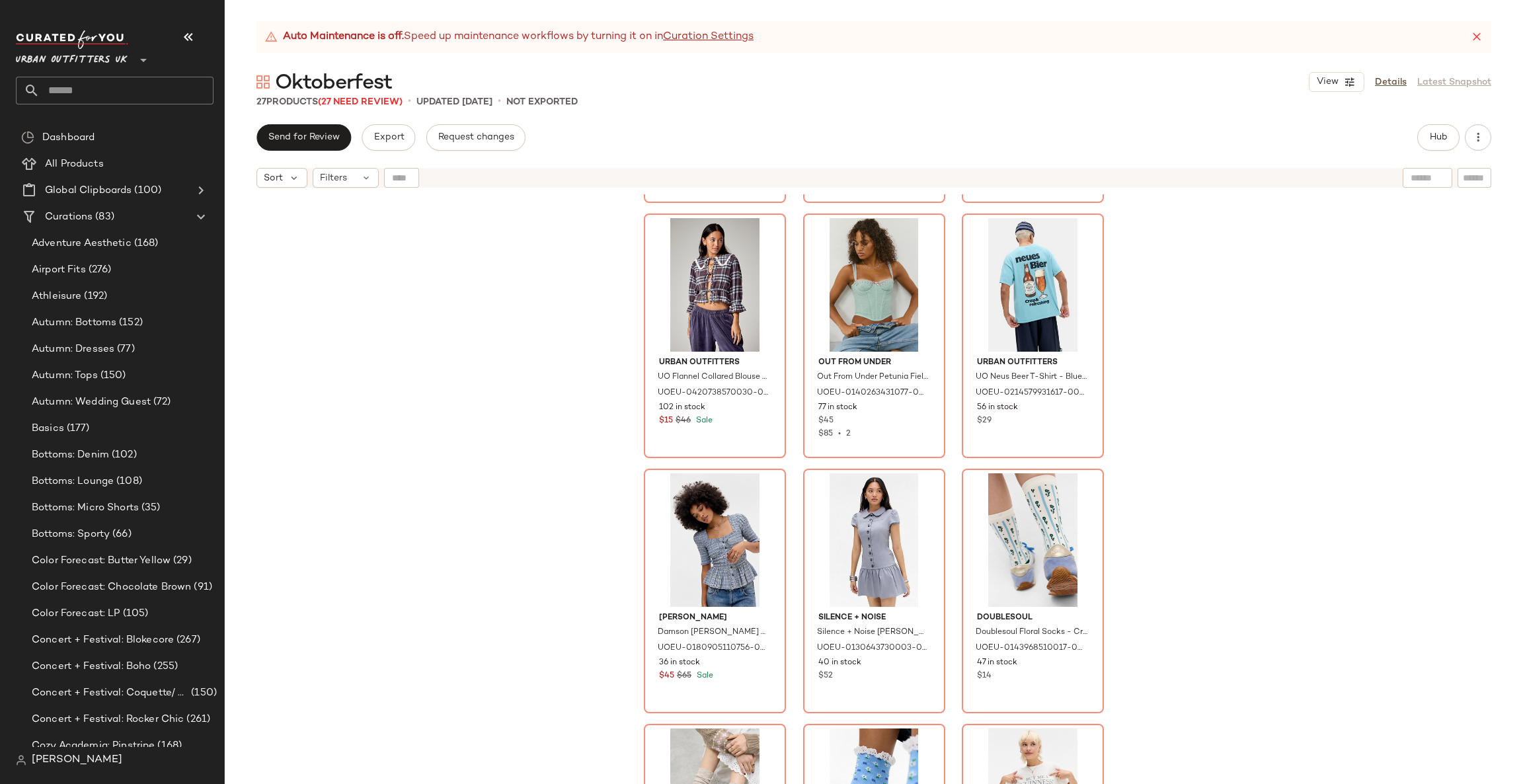
scroll to position [605, 0]
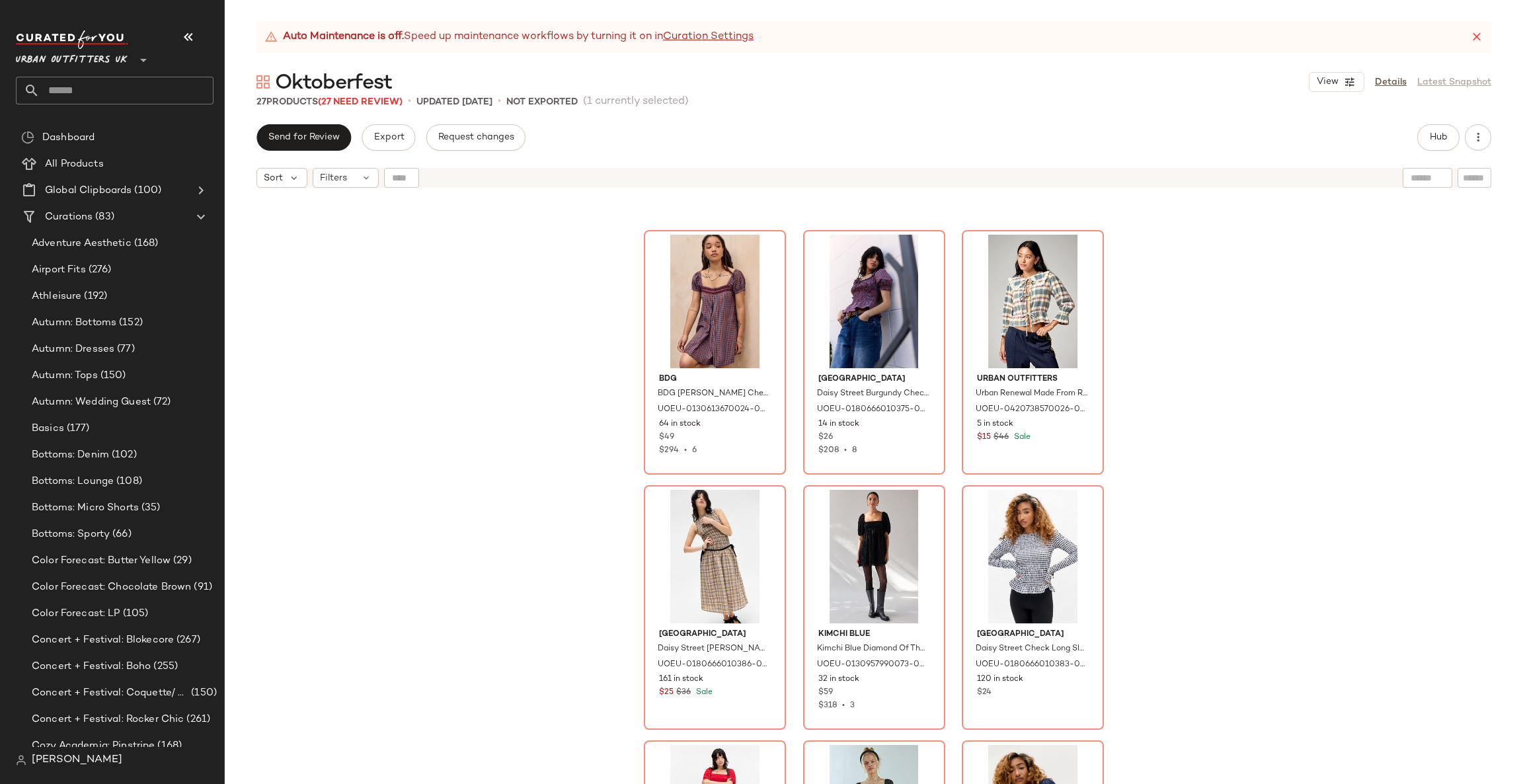
scroll to position [1476, 0]
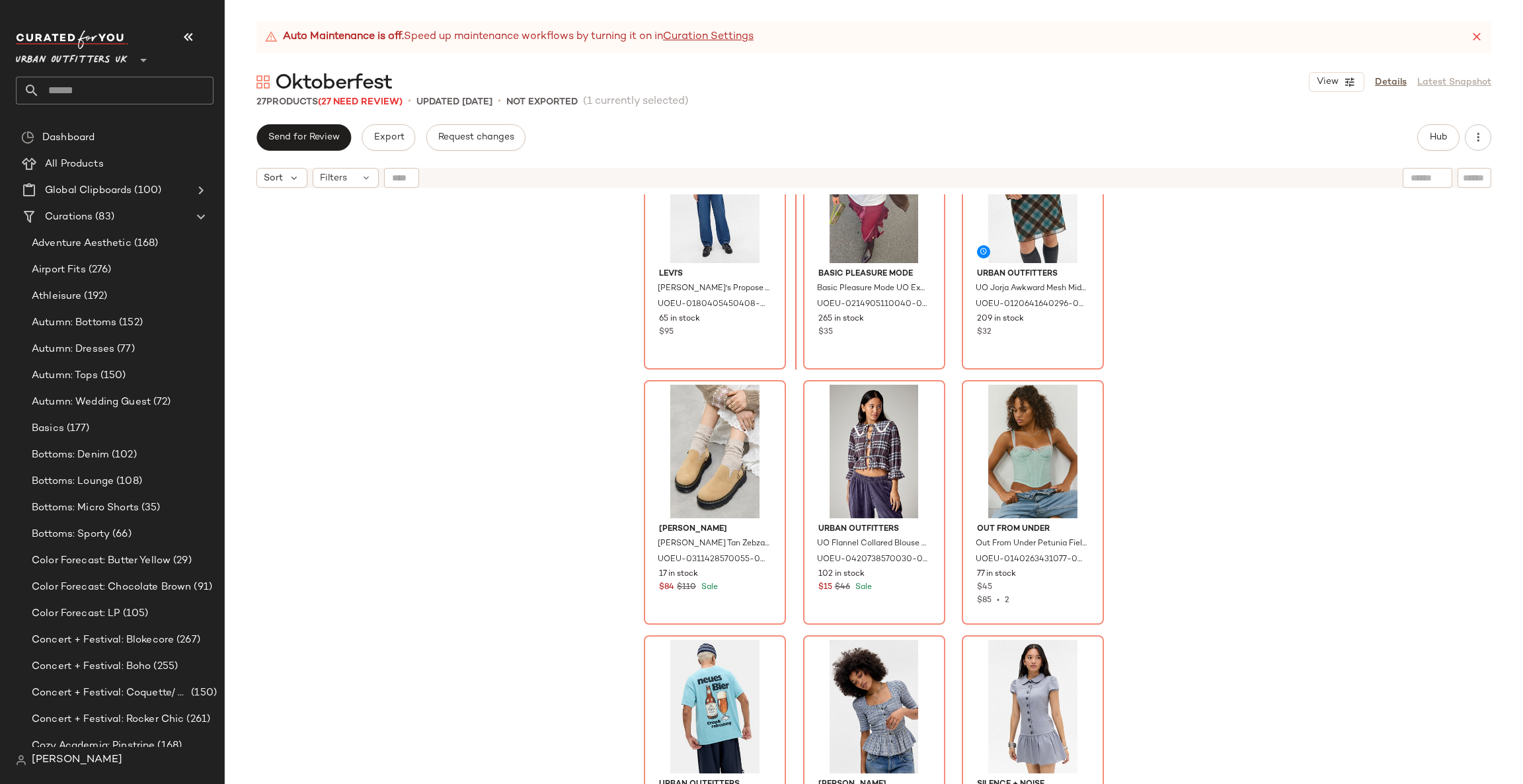
scroll to position [269, 0]
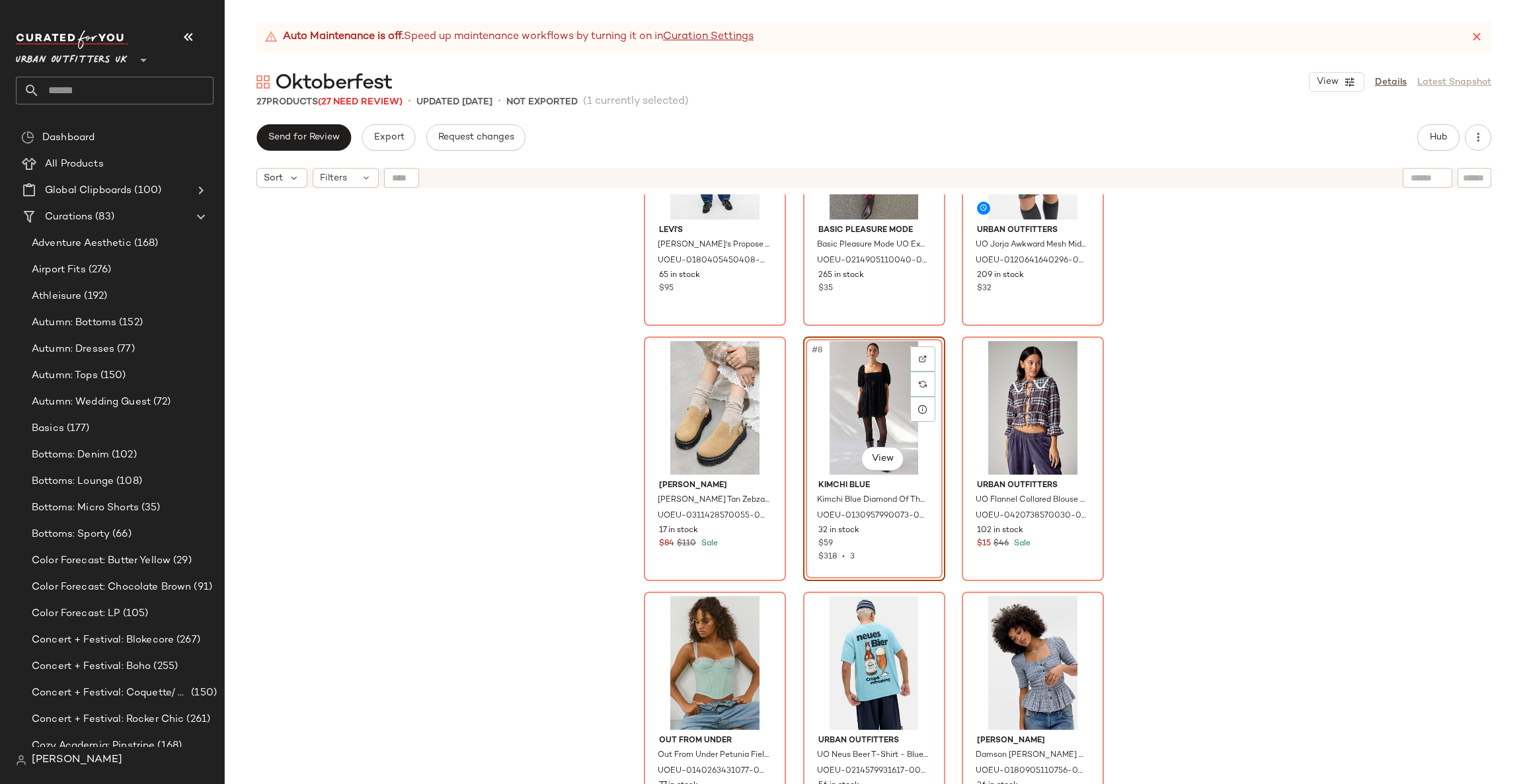
scroll to position [406, 0]
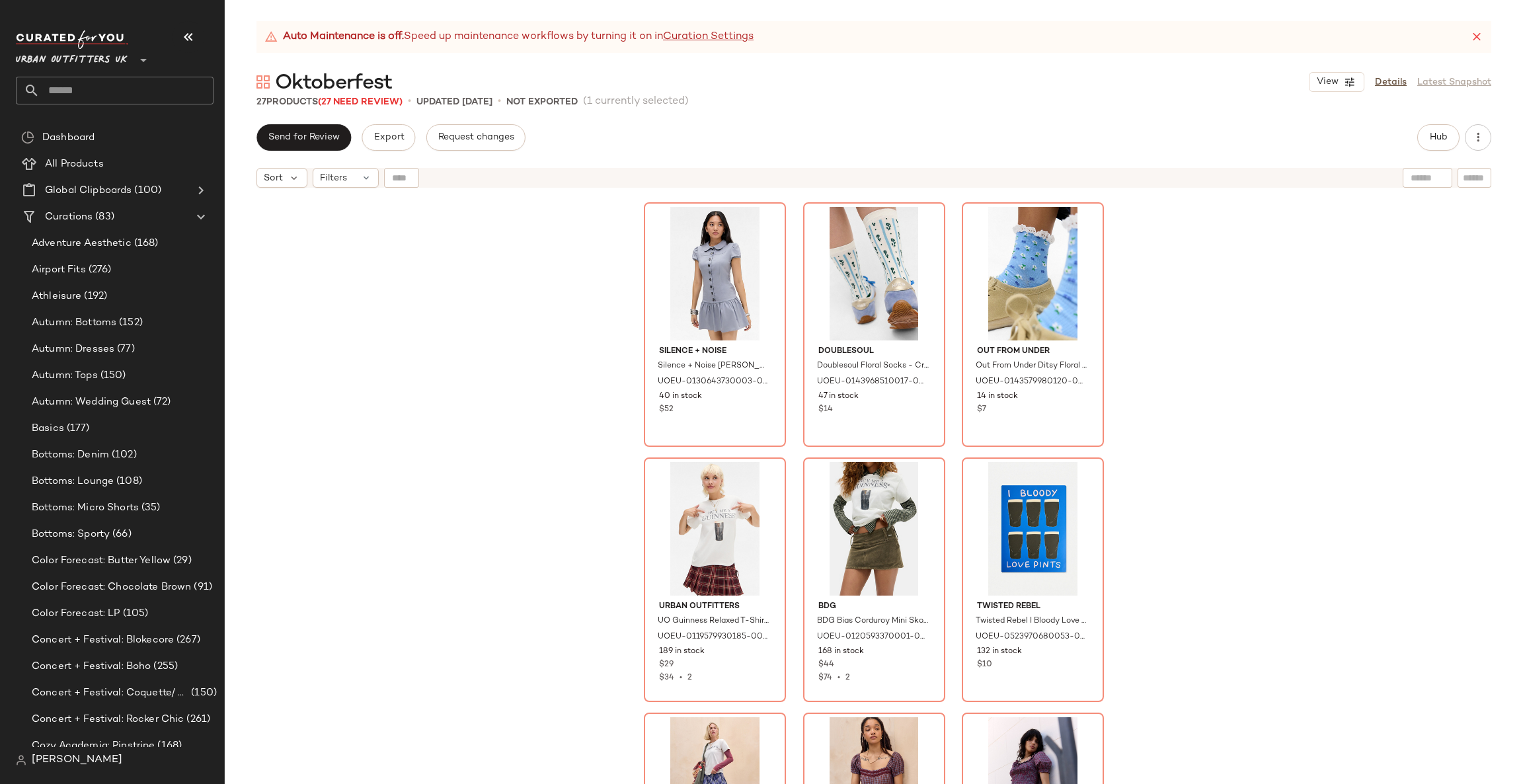
scroll to position [1002, 0]
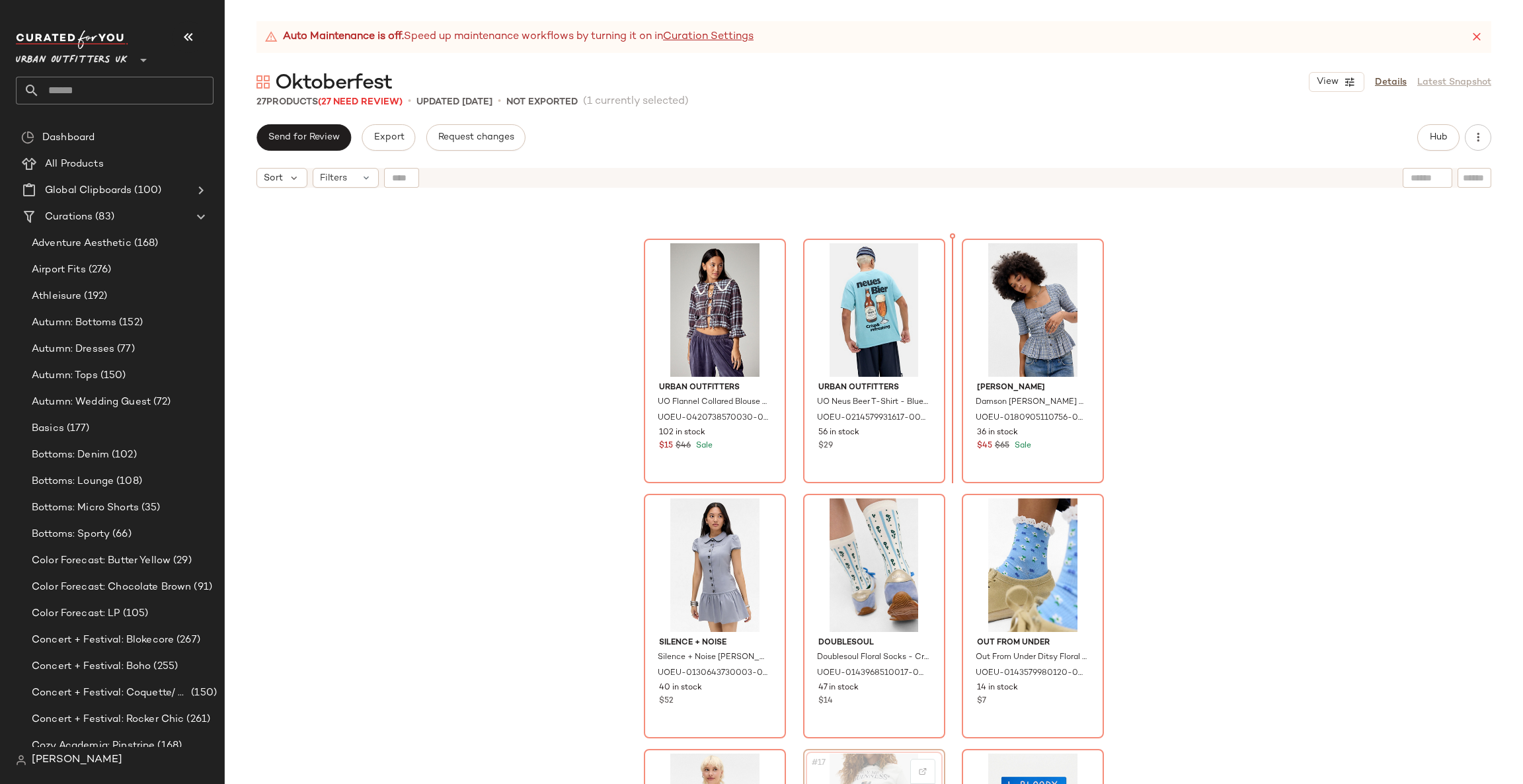
scroll to position [699, 0]
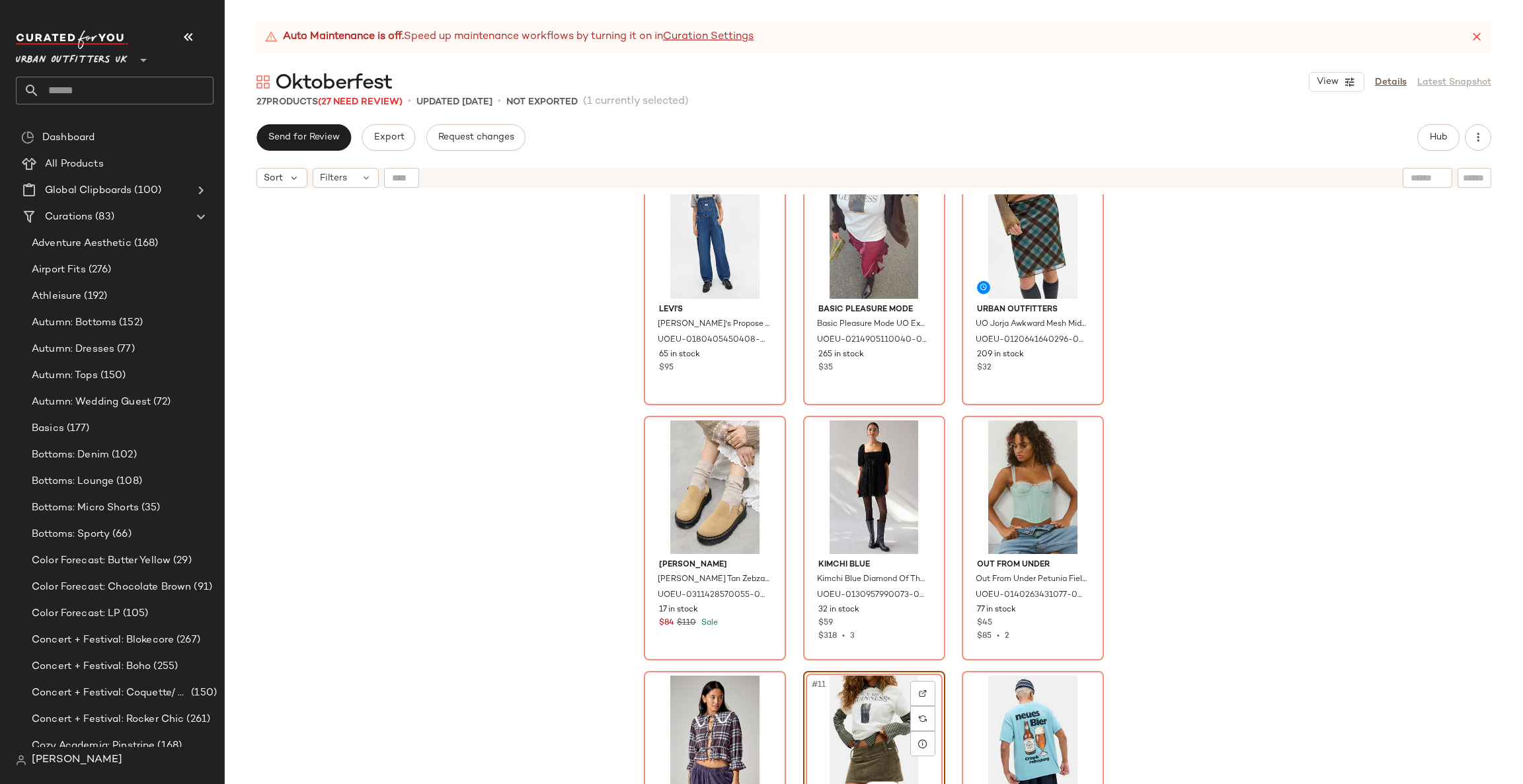
scroll to position [699, 0]
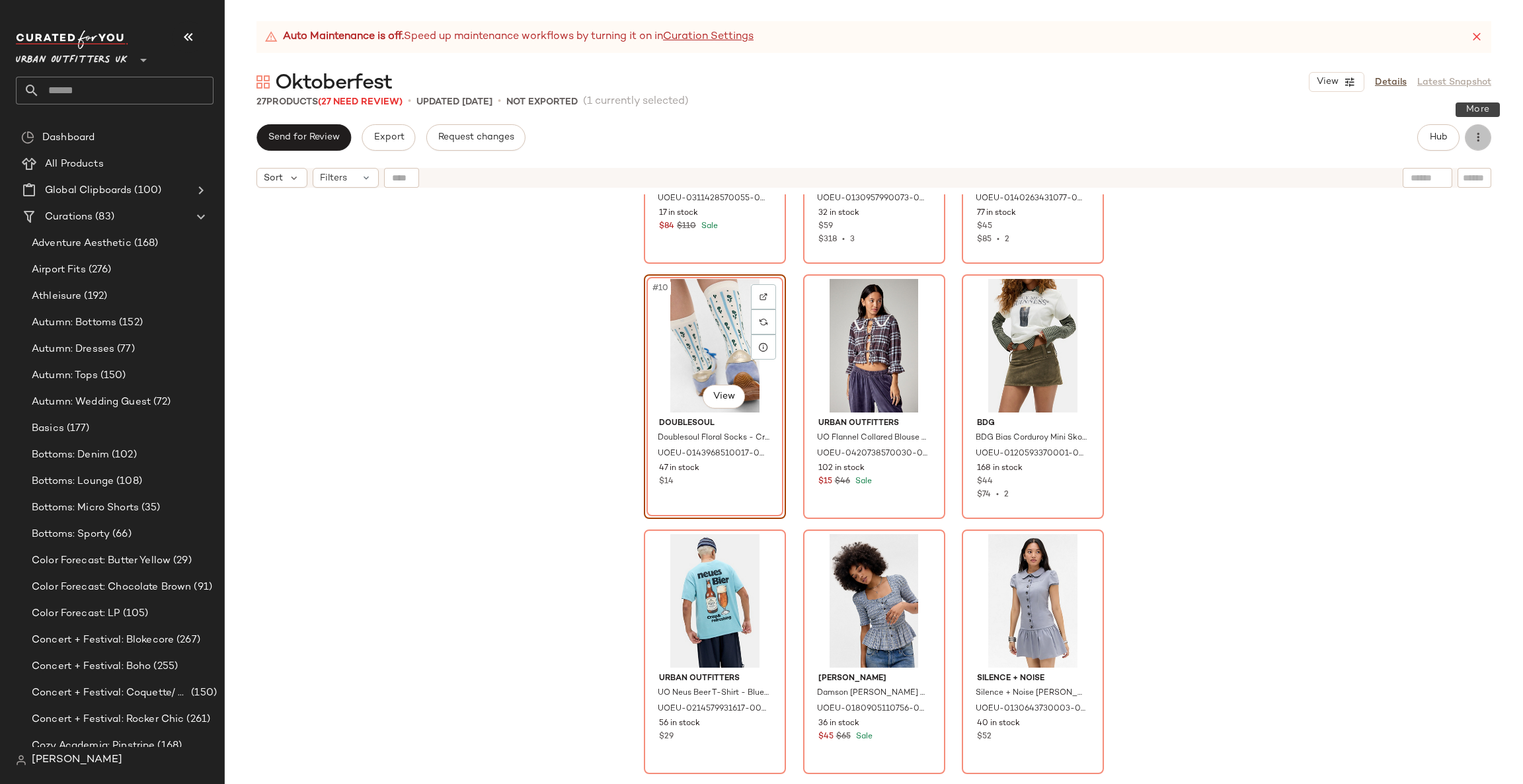
click at [1480, 133] on icon "button" at bounding box center [1478, 137] width 13 height 13
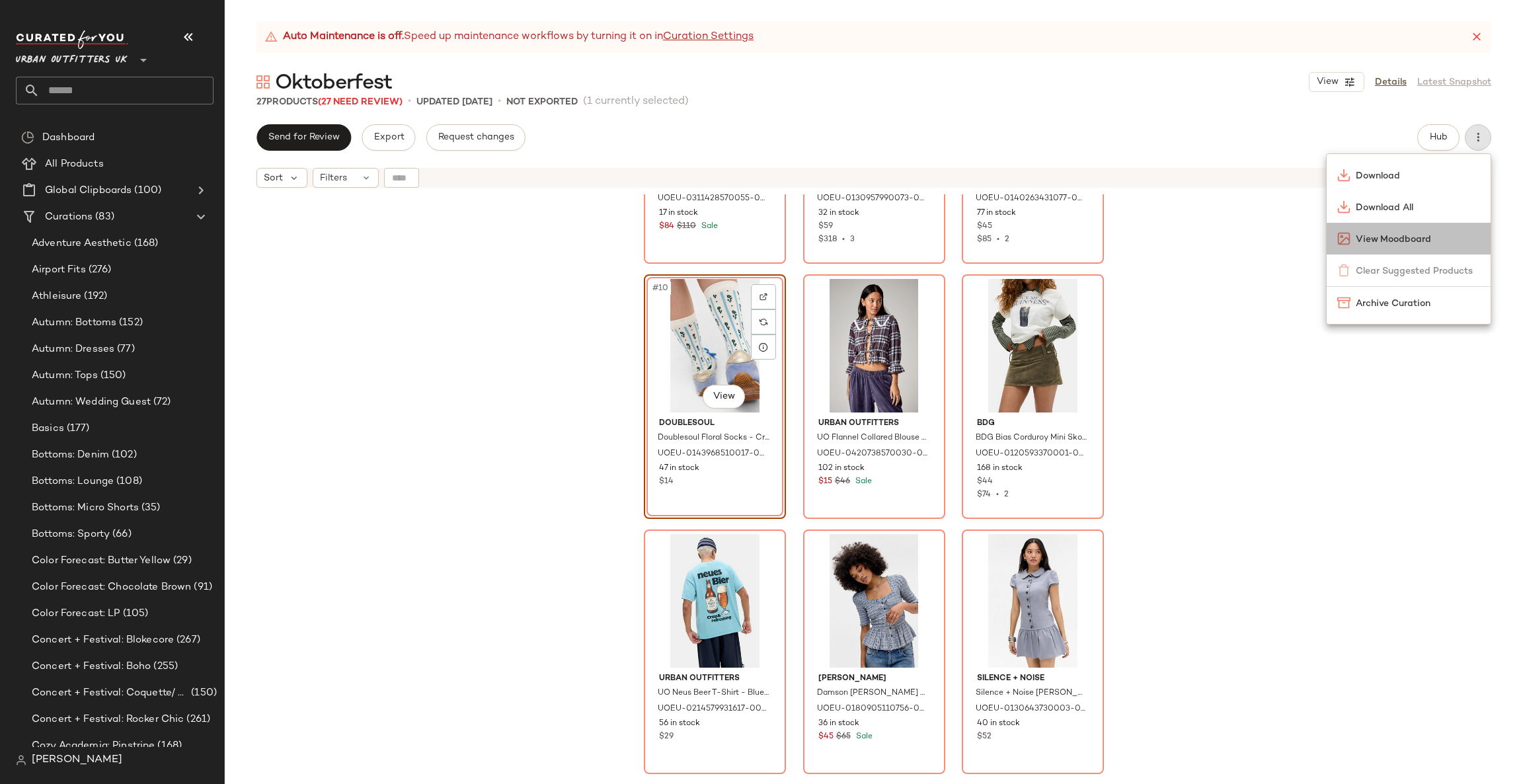
click at [1417, 234] on span "View Moodboard" at bounding box center [1418, 239] width 125 height 14
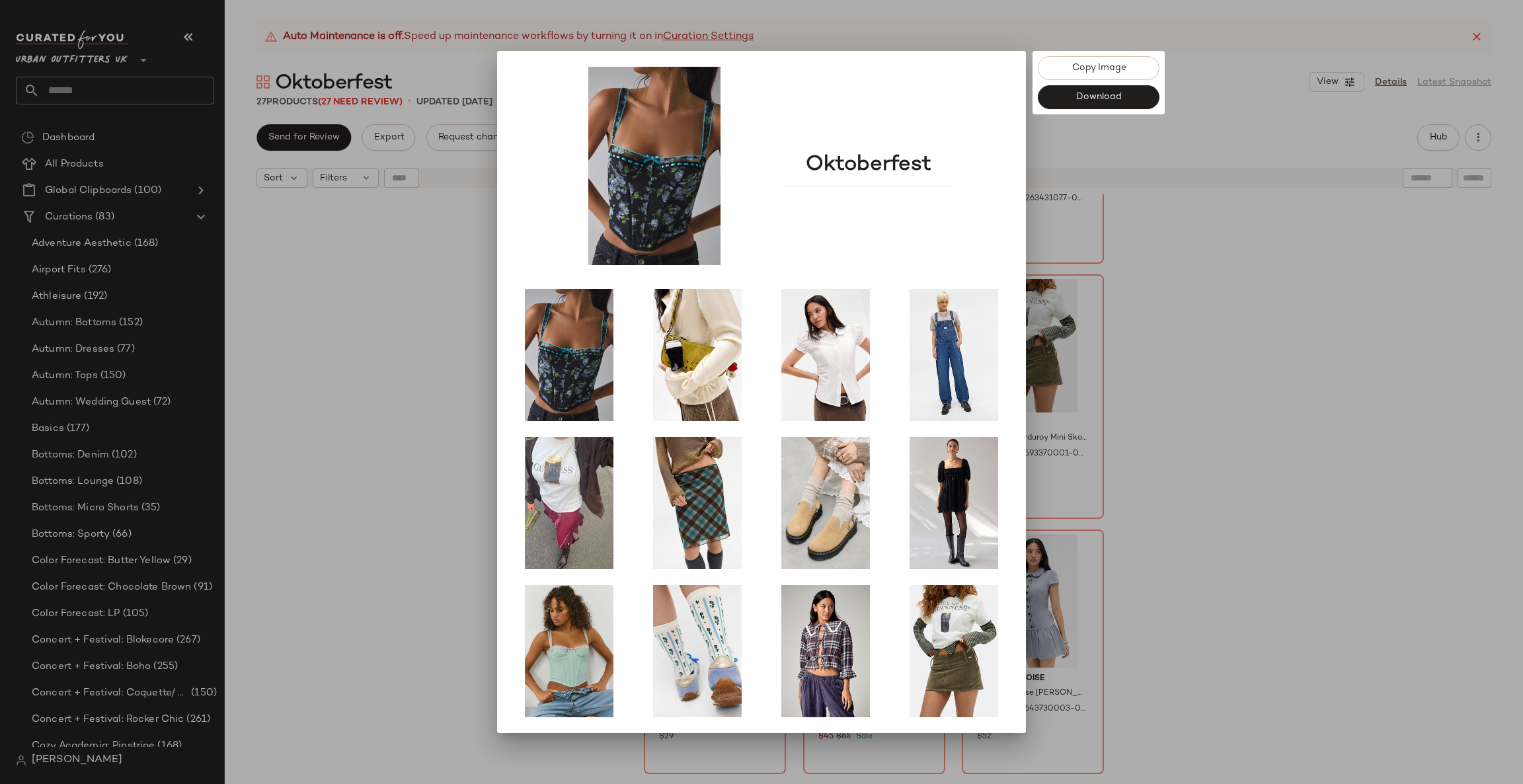
click at [1356, 386] on div at bounding box center [762, 392] width 1523 height 784
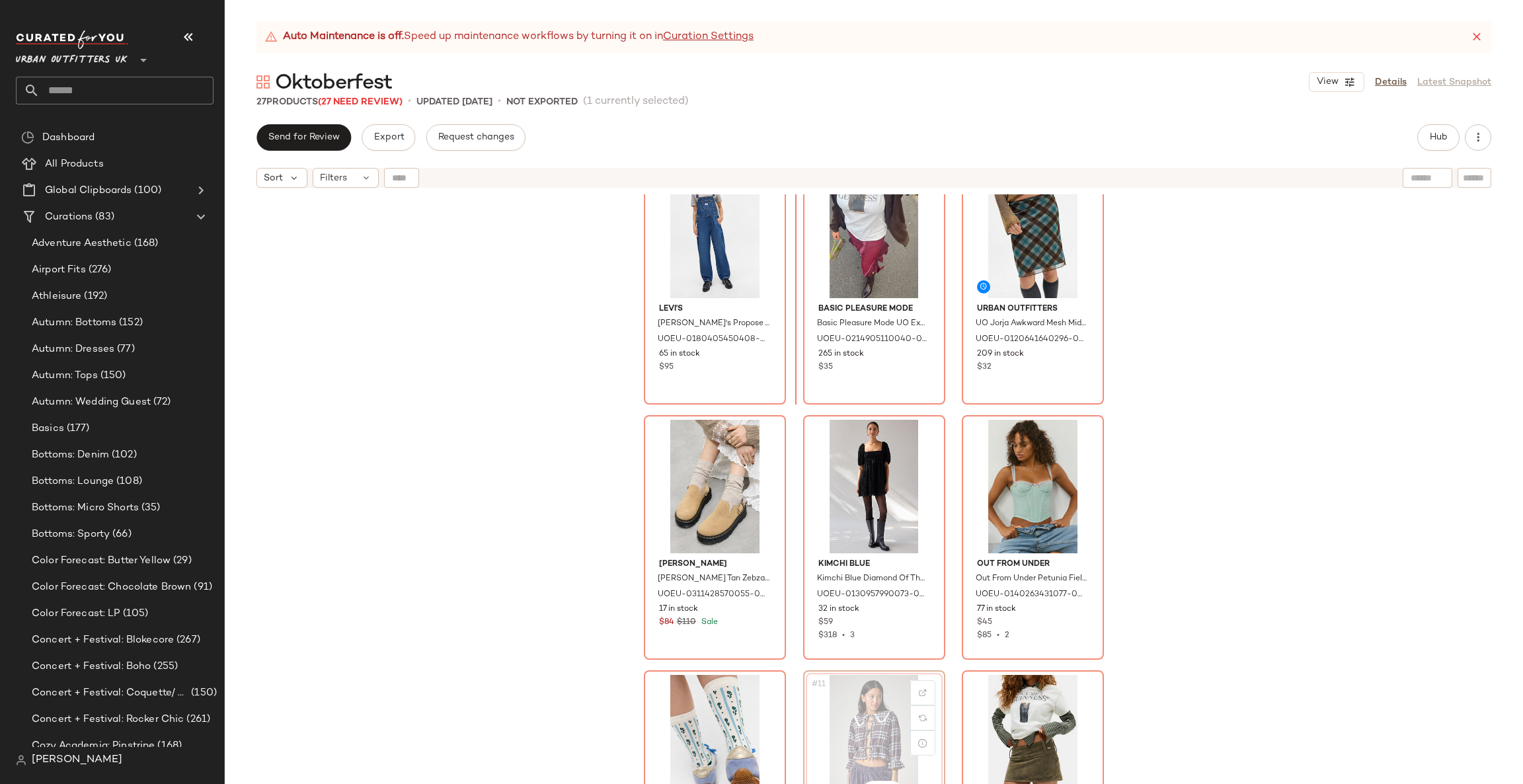
scroll to position [296, 0]
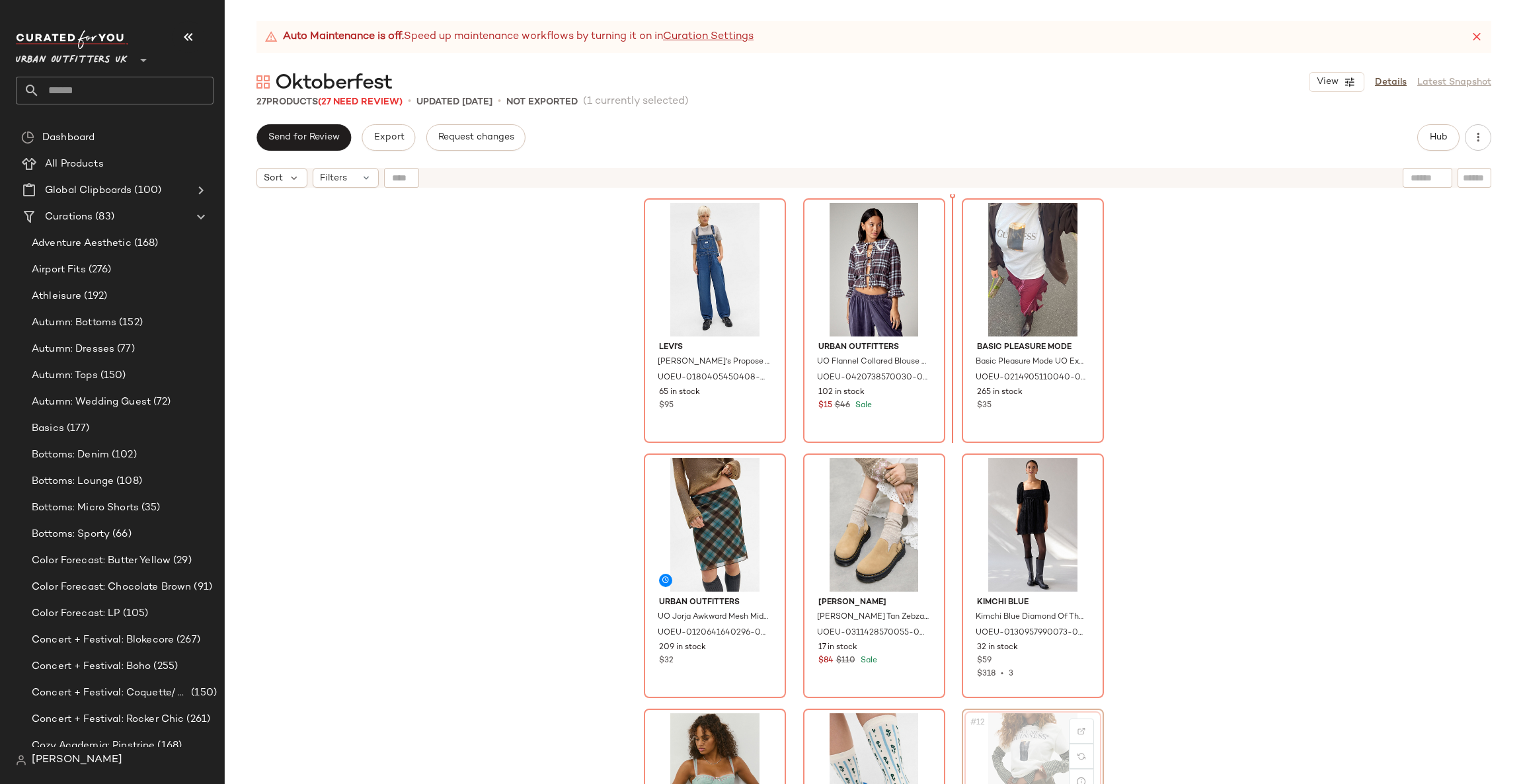
scroll to position [241, 0]
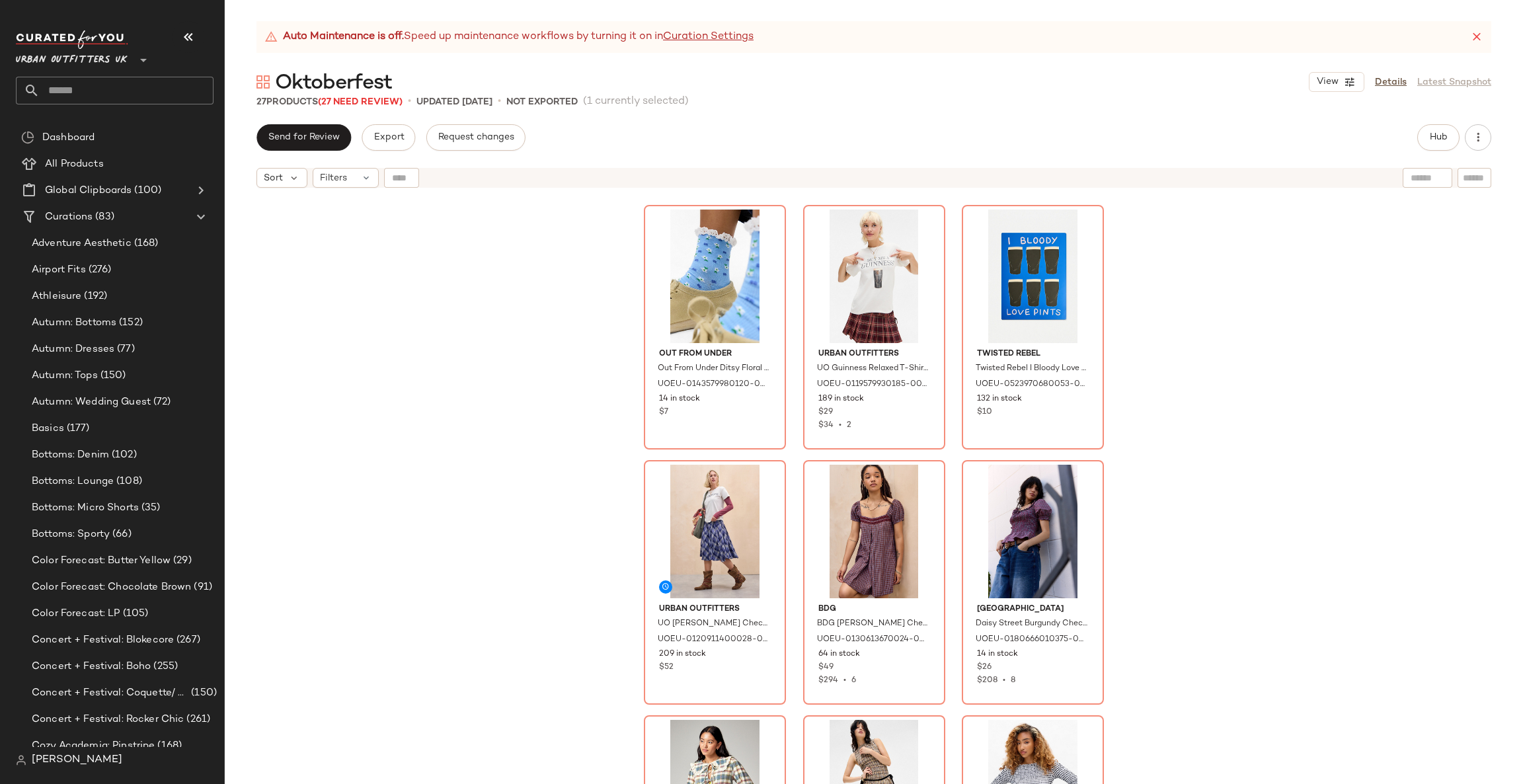
scroll to position [882, 0]
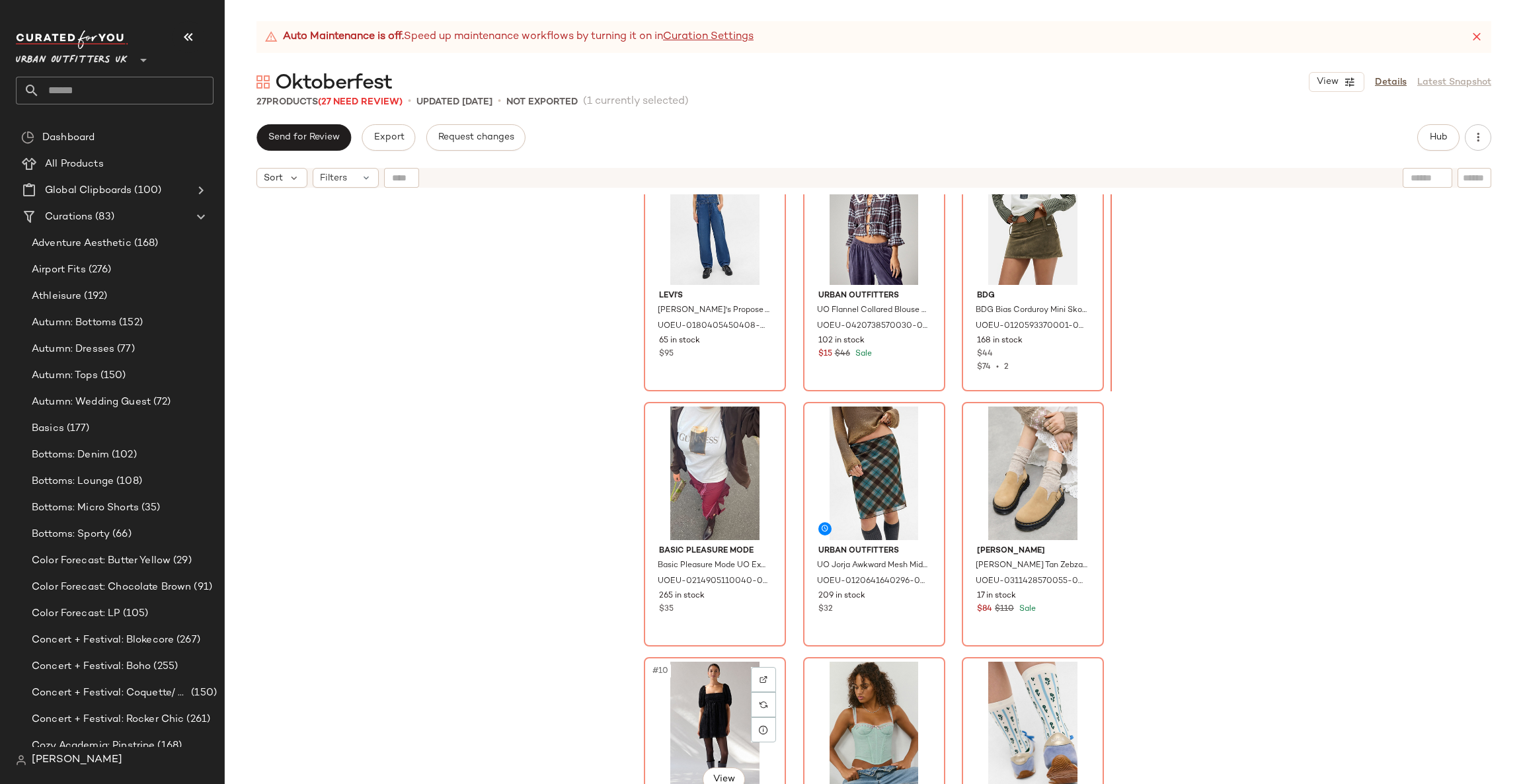
scroll to position [314, 0]
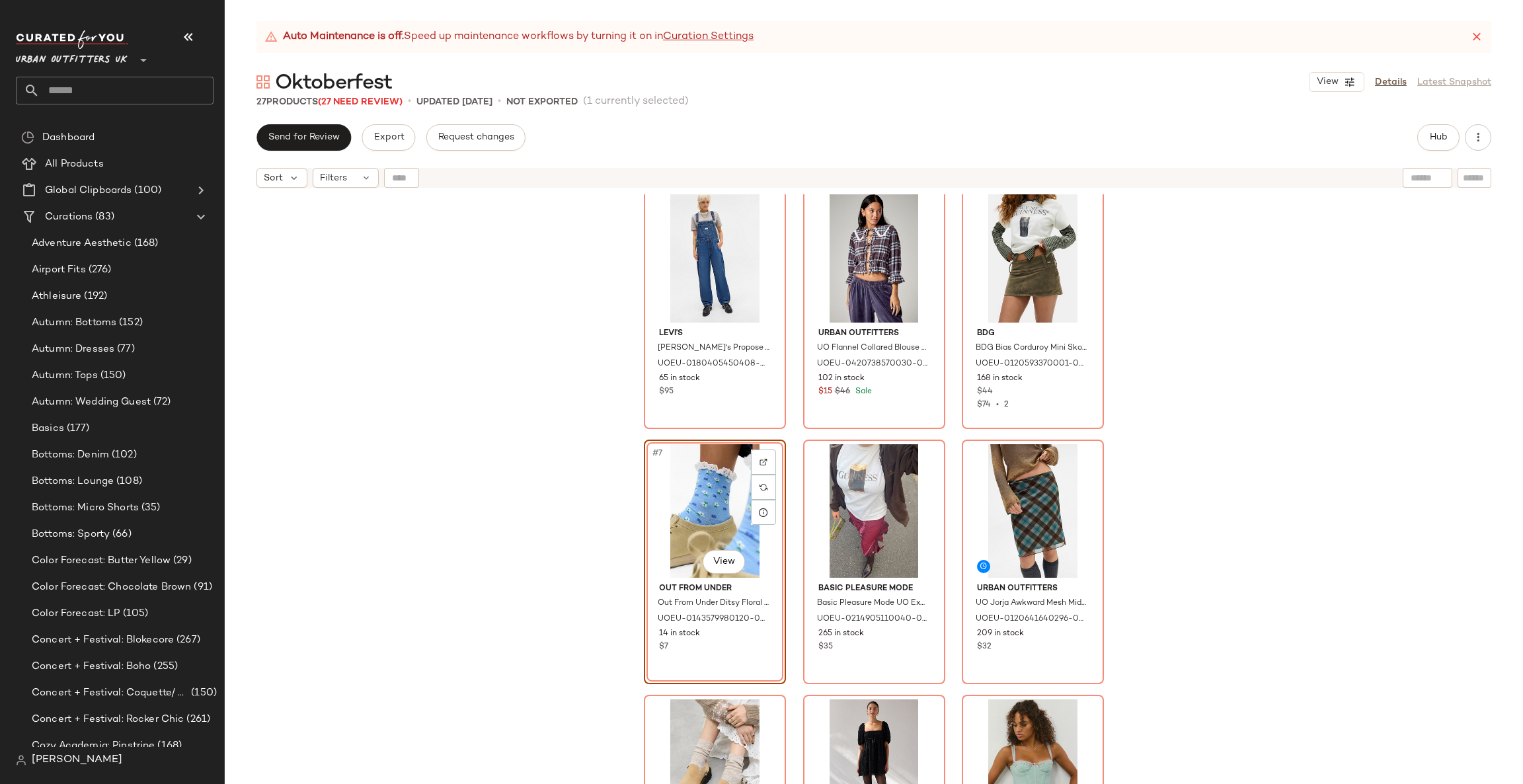
scroll to position [406, 0]
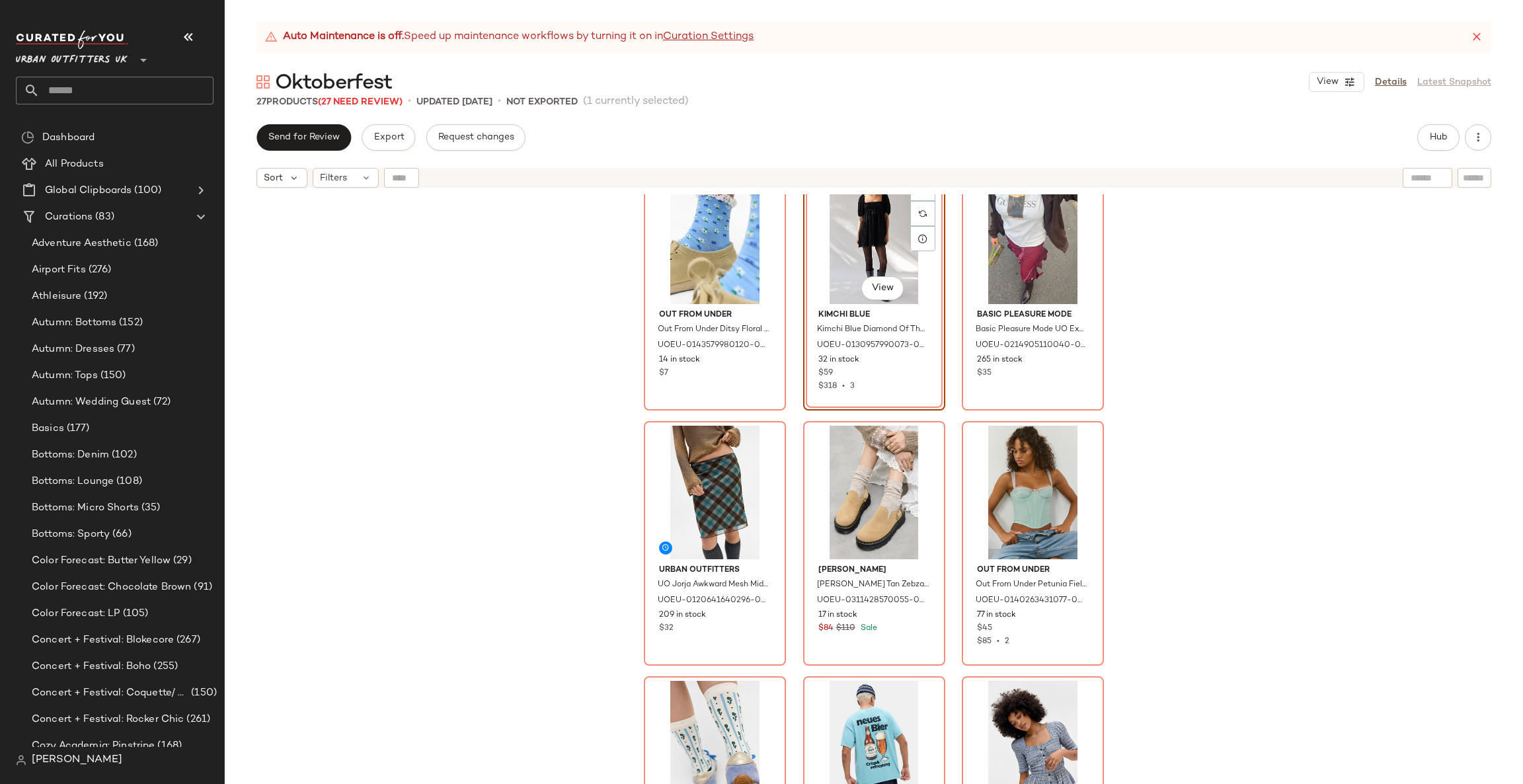
scroll to position [605, 0]
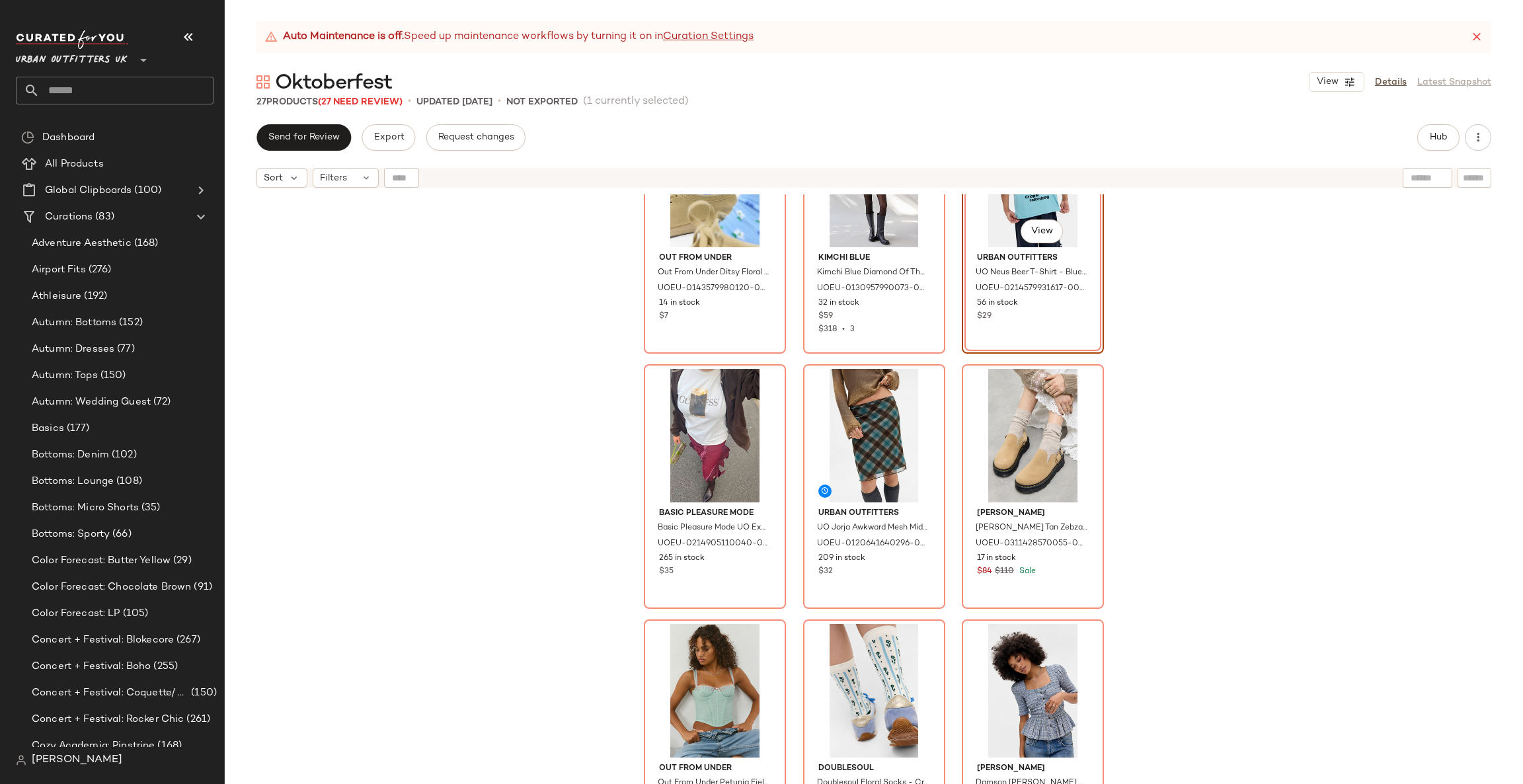
scroll to position [660, 0]
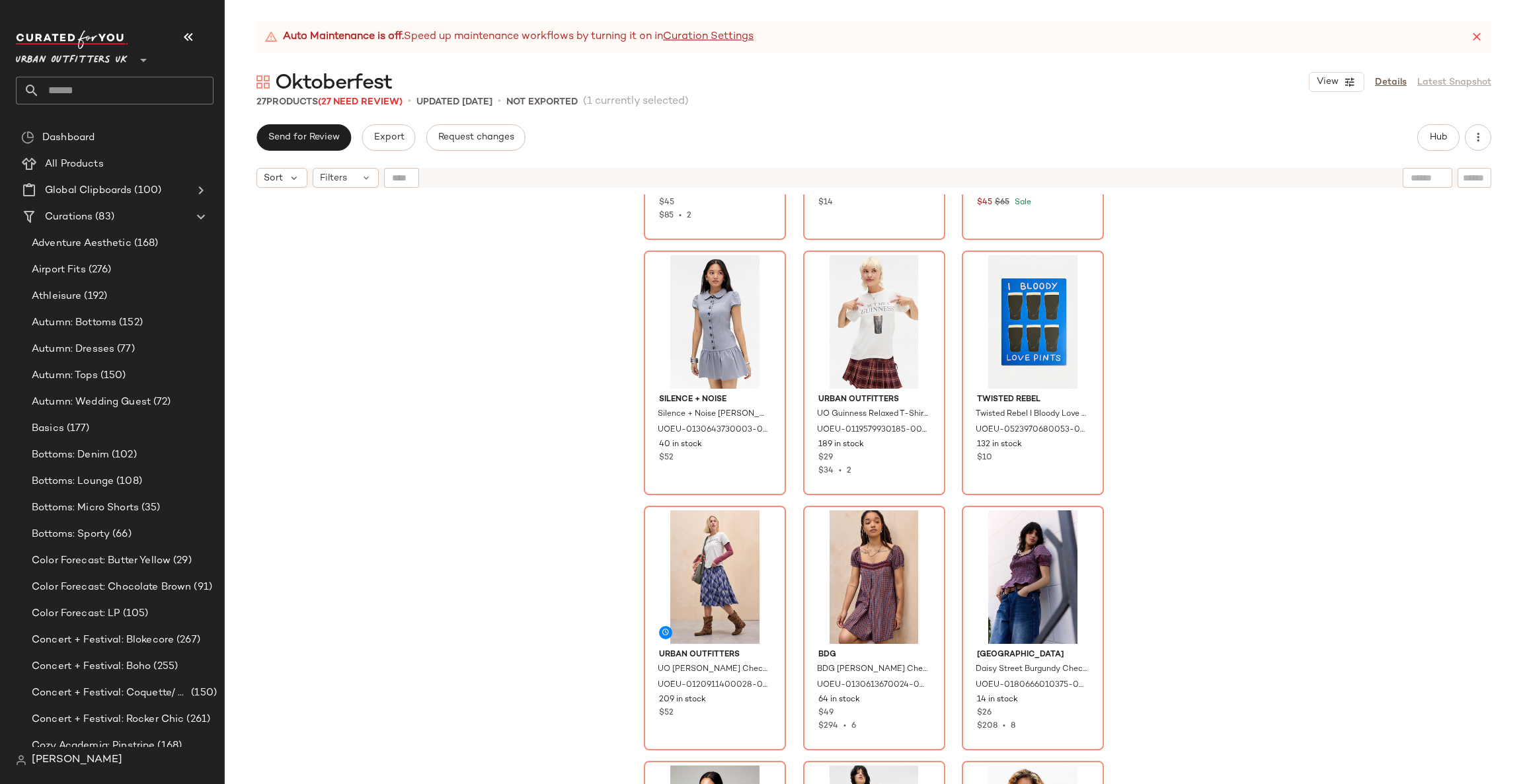
scroll to position [1256, 0]
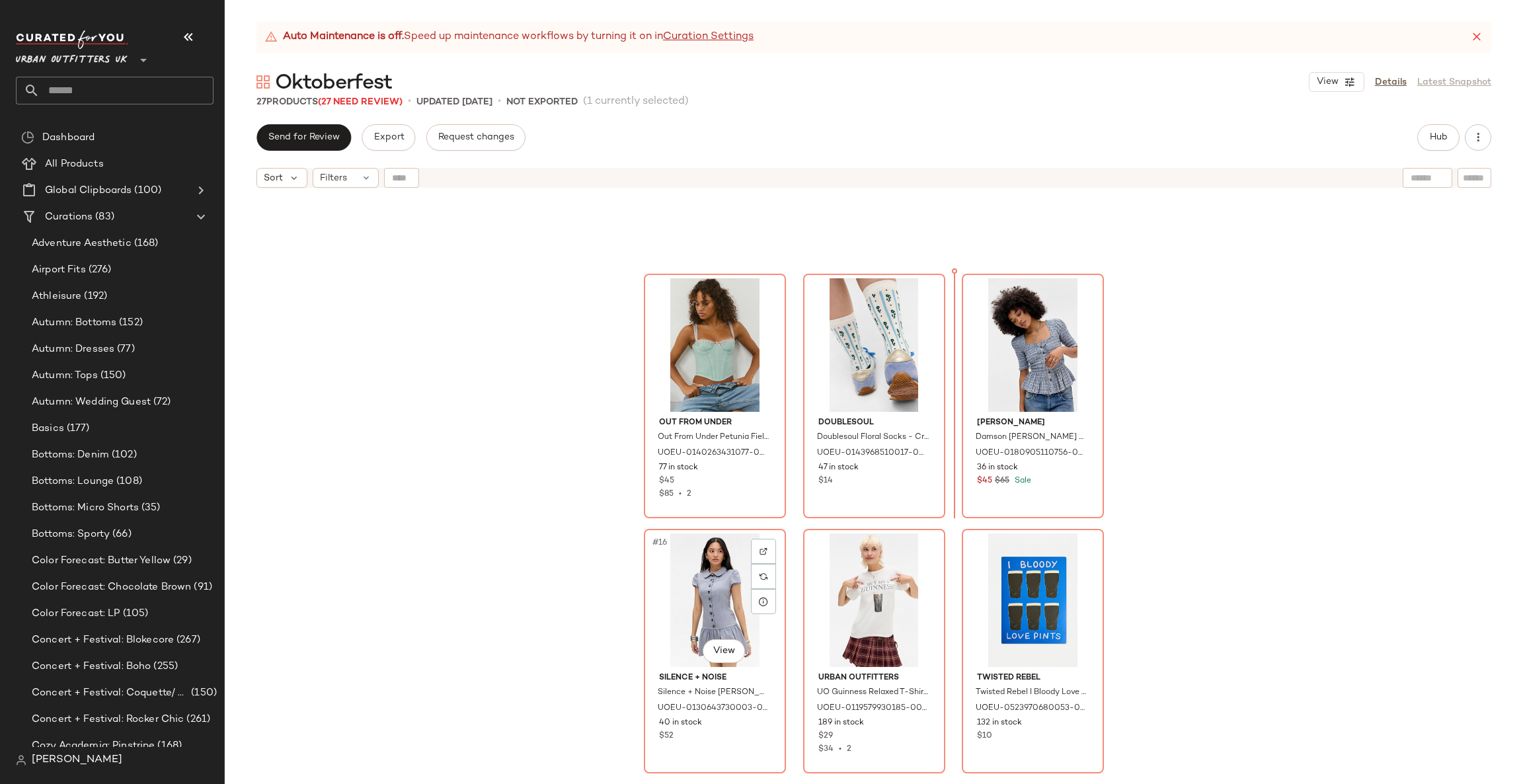
scroll to position [949, 0]
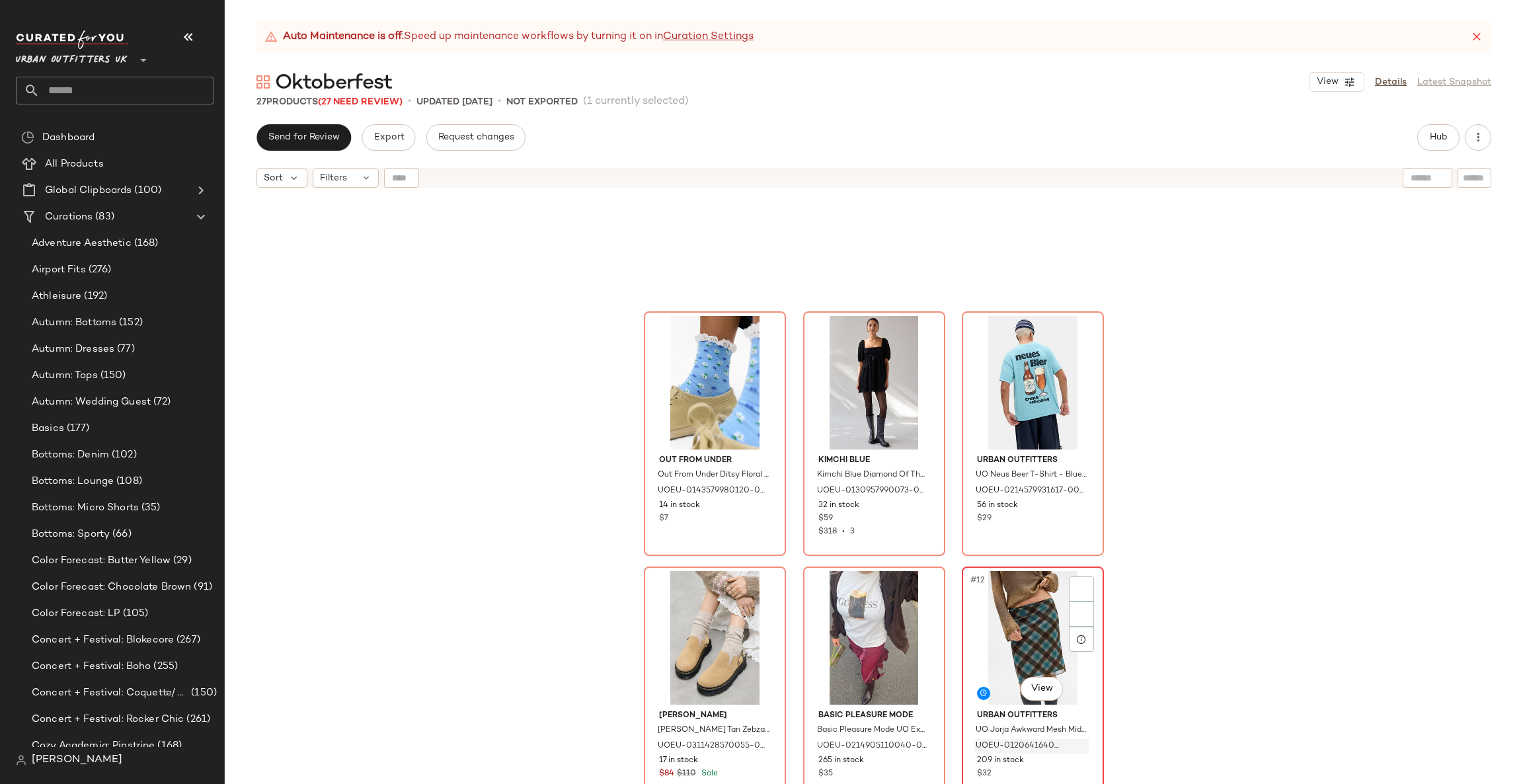
scroll to position [605, 0]
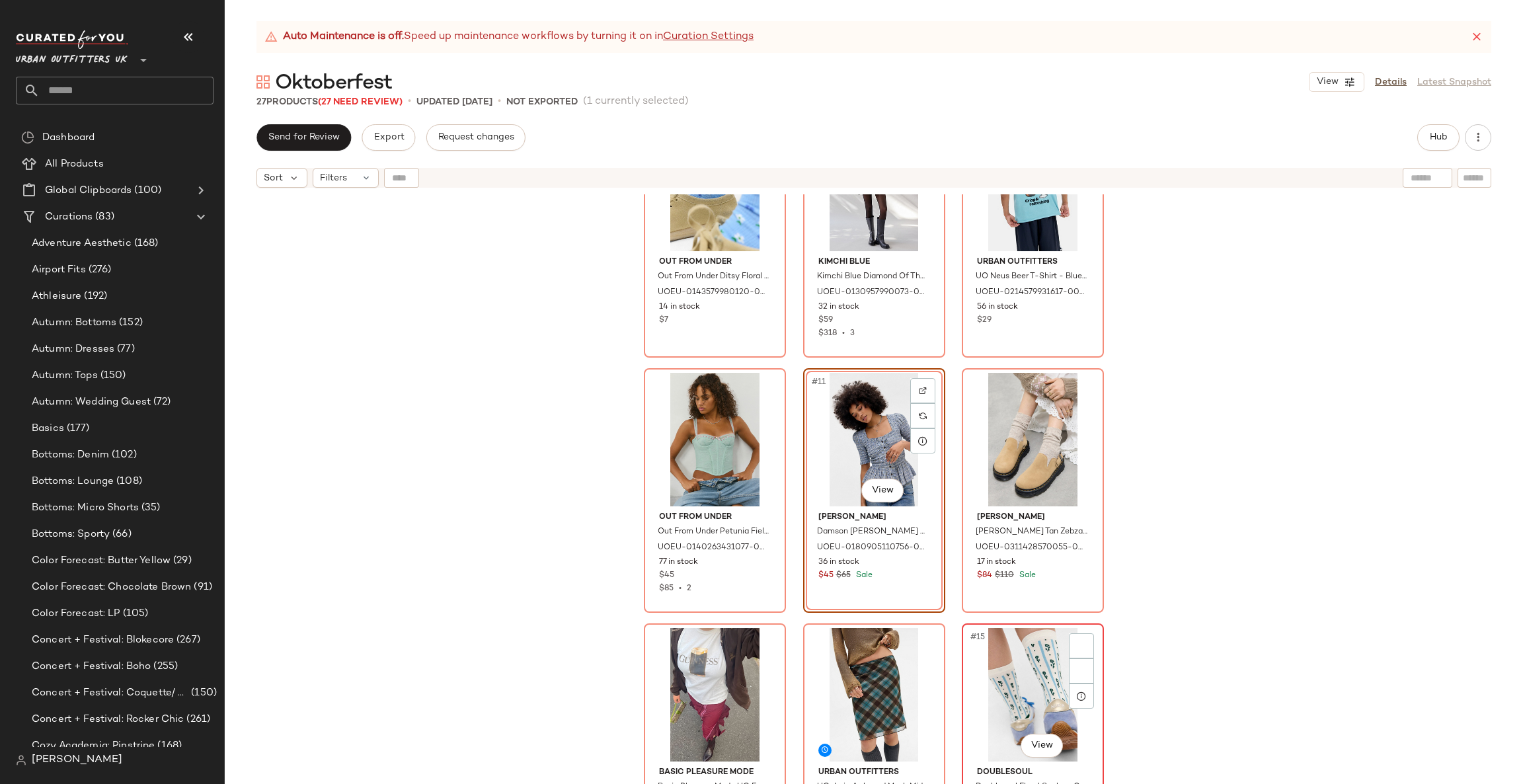
scroll to position [803, 0]
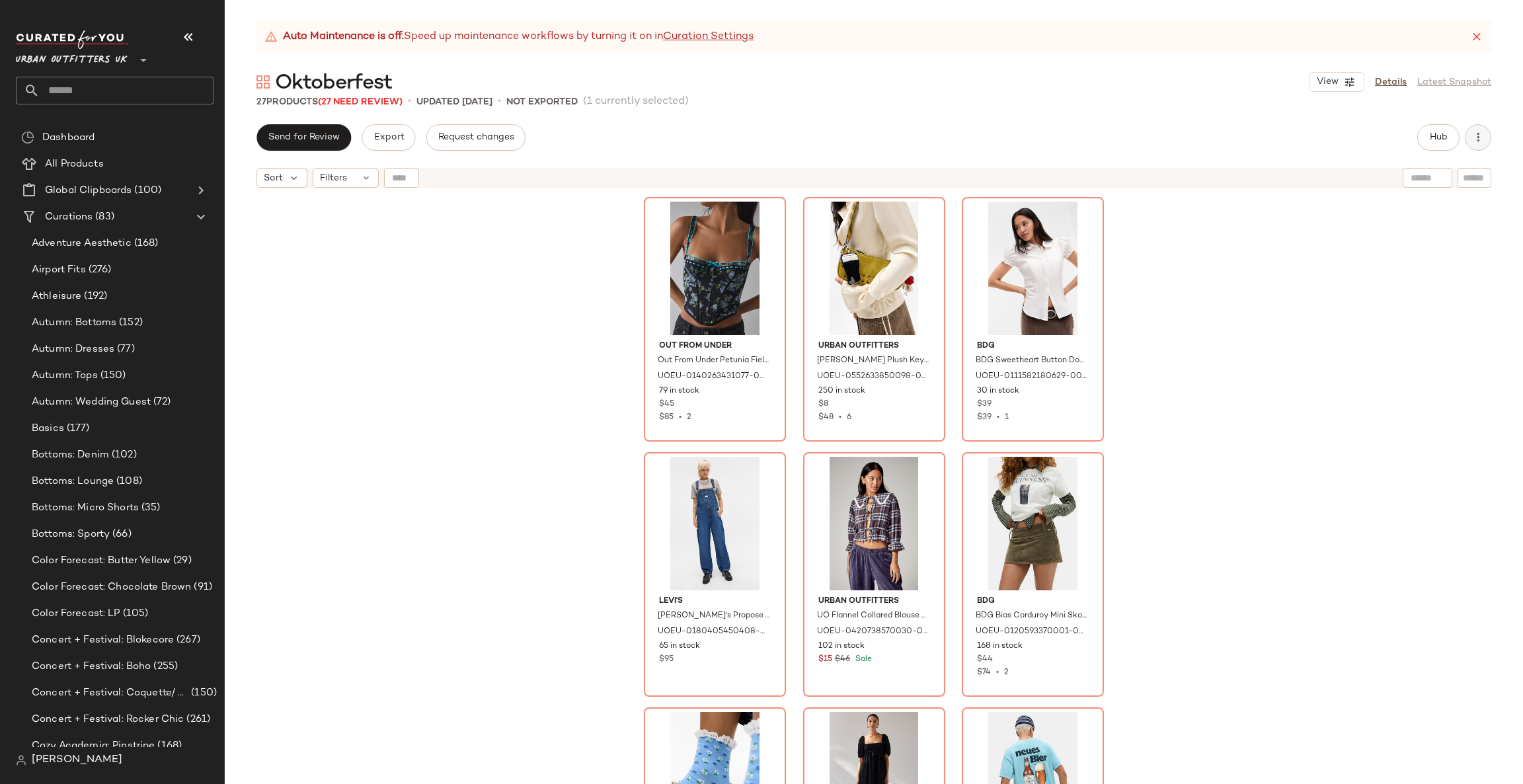
click at [1487, 141] on button "button" at bounding box center [1478, 137] width 27 height 27
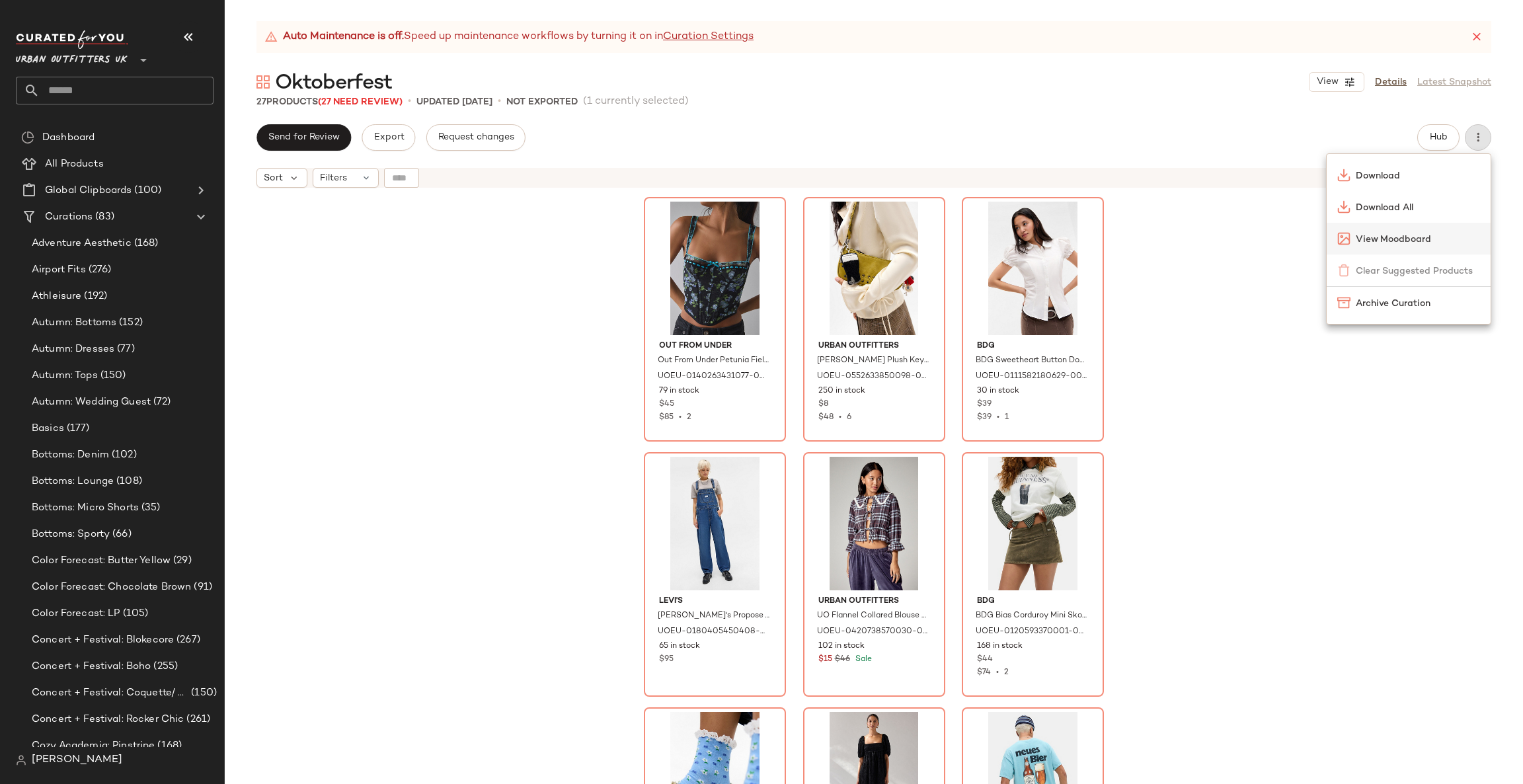
click at [1406, 250] on div "View Moodboard" at bounding box center [1409, 239] width 164 height 32
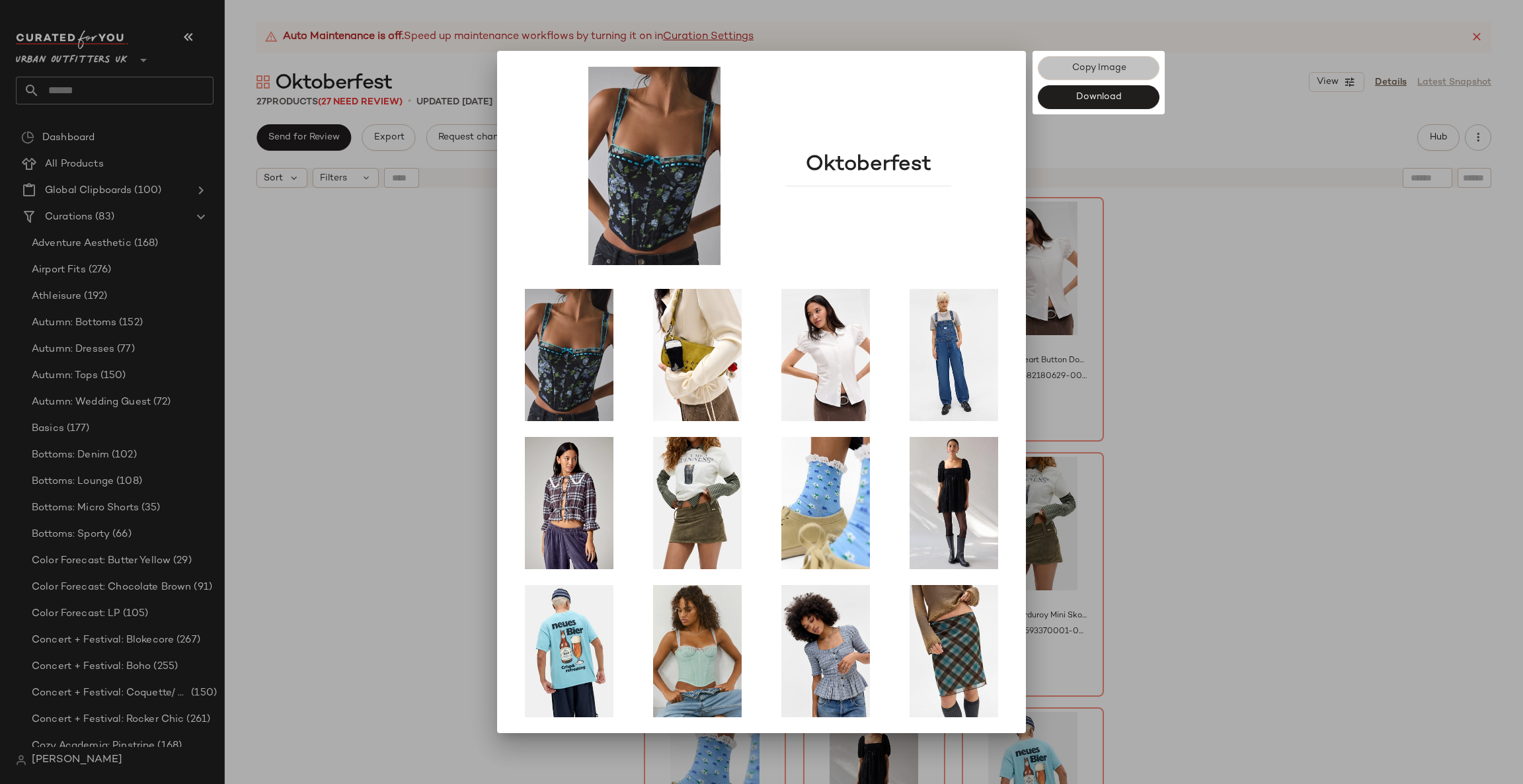
click at [1060, 71] on button "Copy Image" at bounding box center [1098, 68] width 121 height 24
click at [443, 398] on div at bounding box center [762, 392] width 1523 height 784
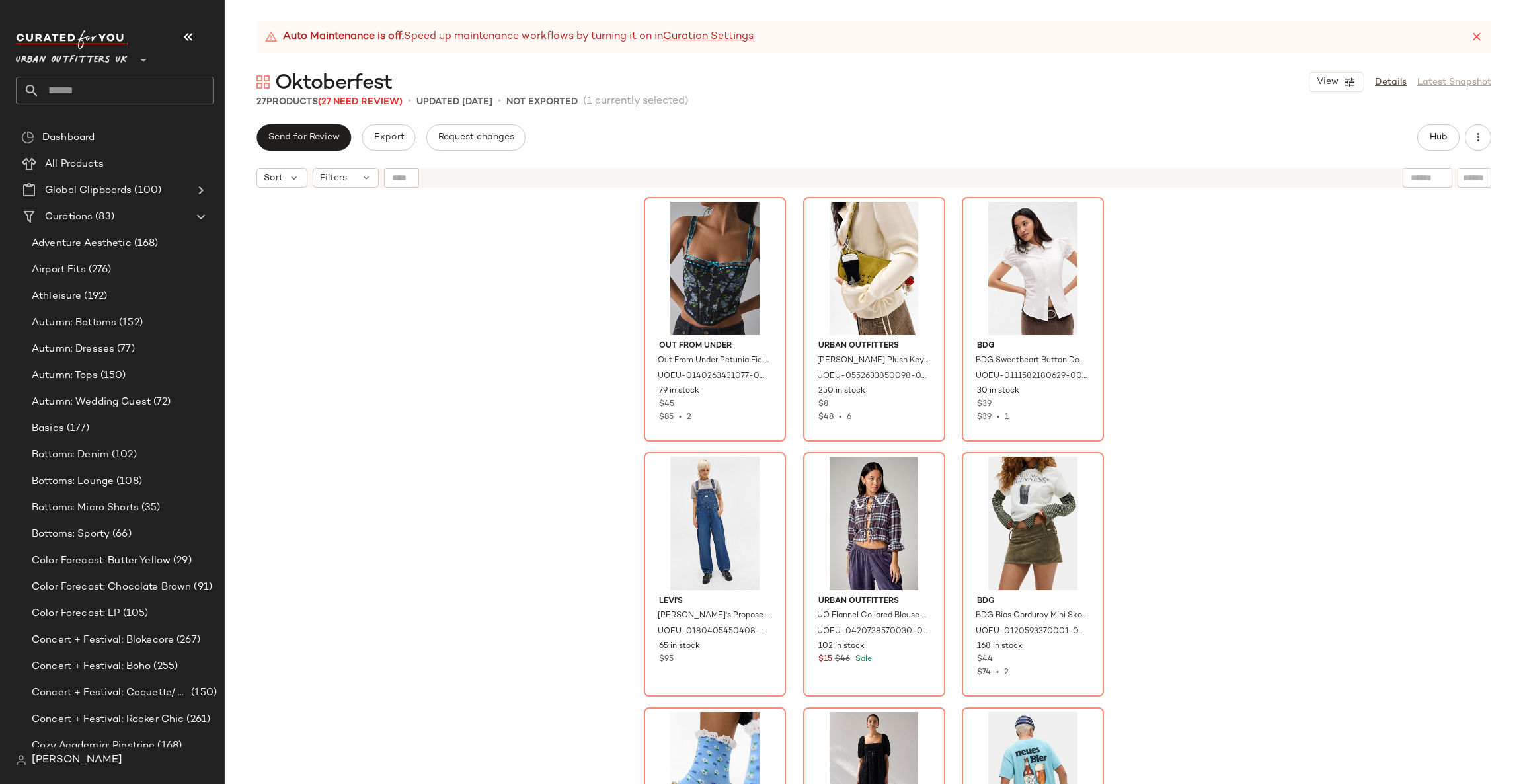
click at [1427, 154] on div "Send for Review Export Request changes Hub Sort Filters Out From Under Out From…" at bounding box center [874, 454] width 1298 height 659
click at [1435, 138] on span "Hub" at bounding box center [1438, 137] width 18 height 10
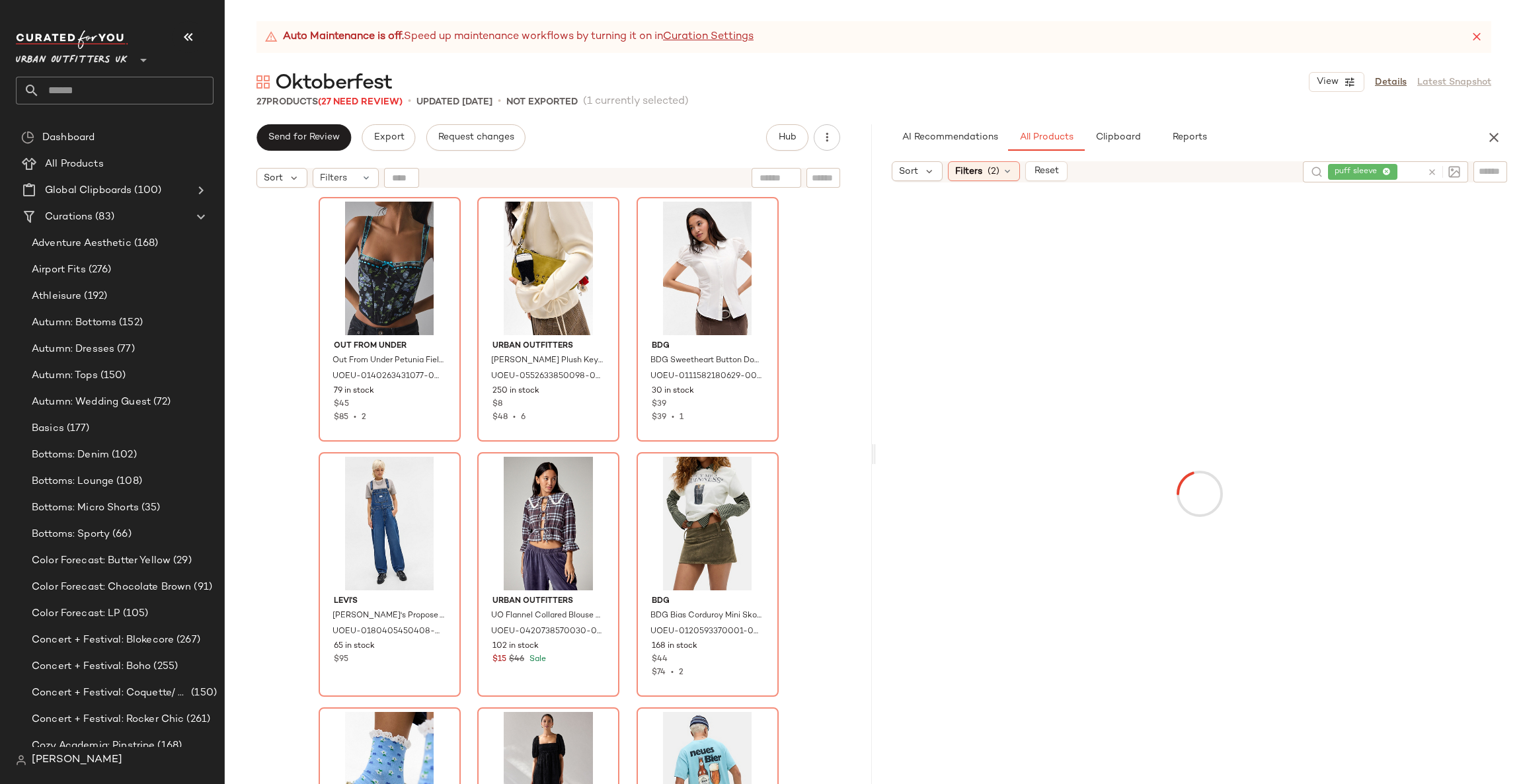
click at [1426, 174] on div at bounding box center [1441, 172] width 39 height 21
click at [1433, 174] on icon at bounding box center [1432, 172] width 10 height 10
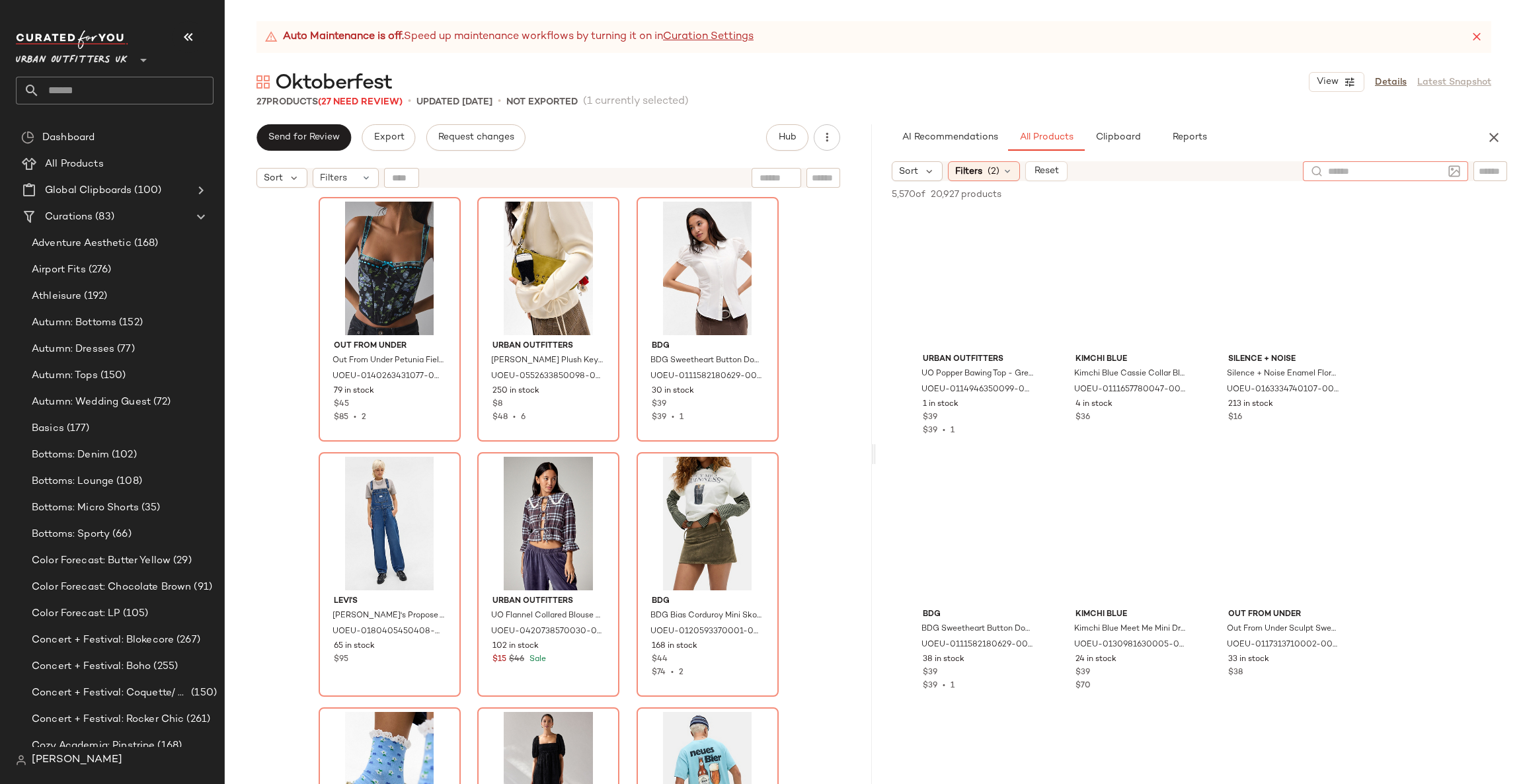
click at [1433, 172] on input "text" at bounding box center [1385, 171] width 115 height 14
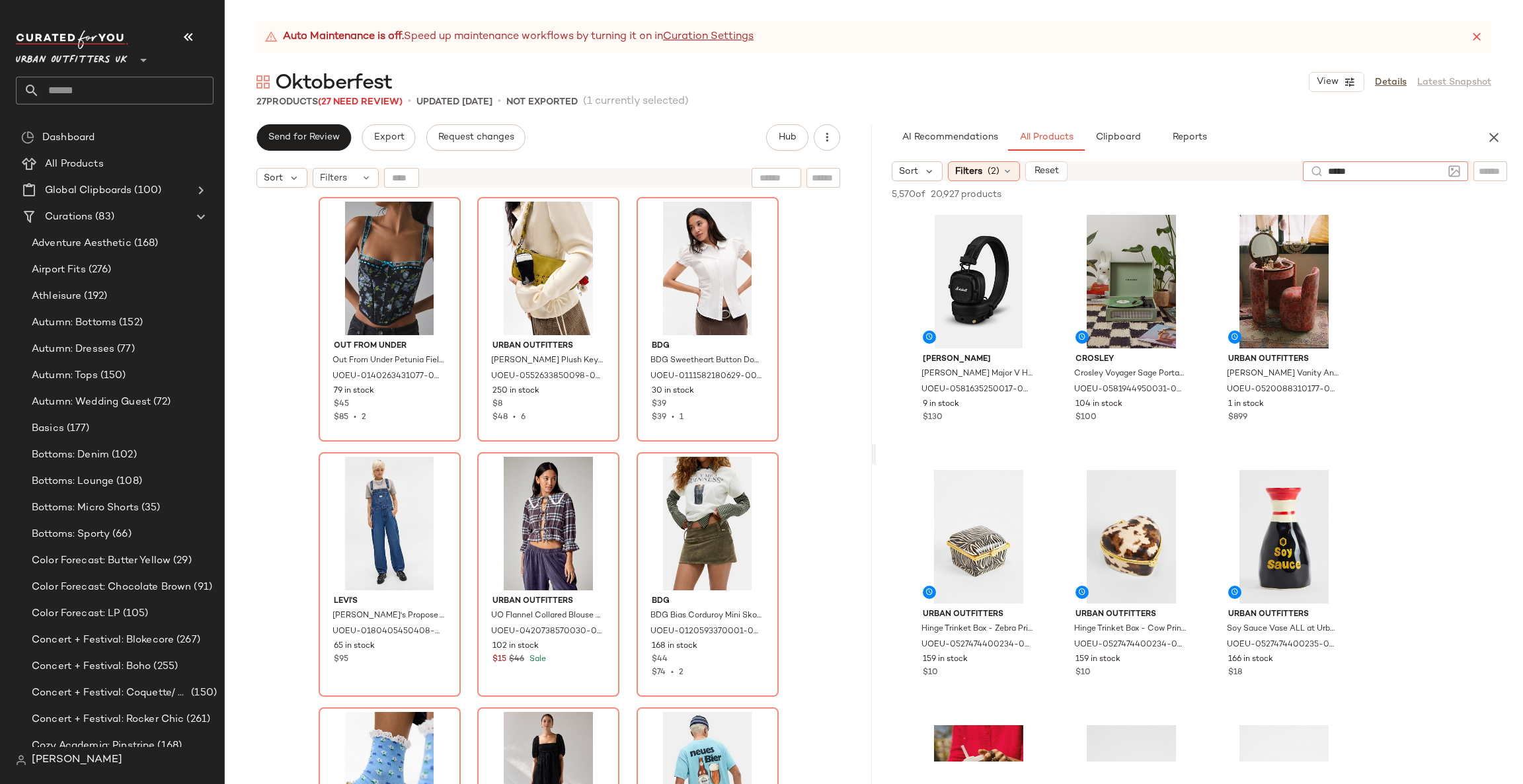
type input "******"
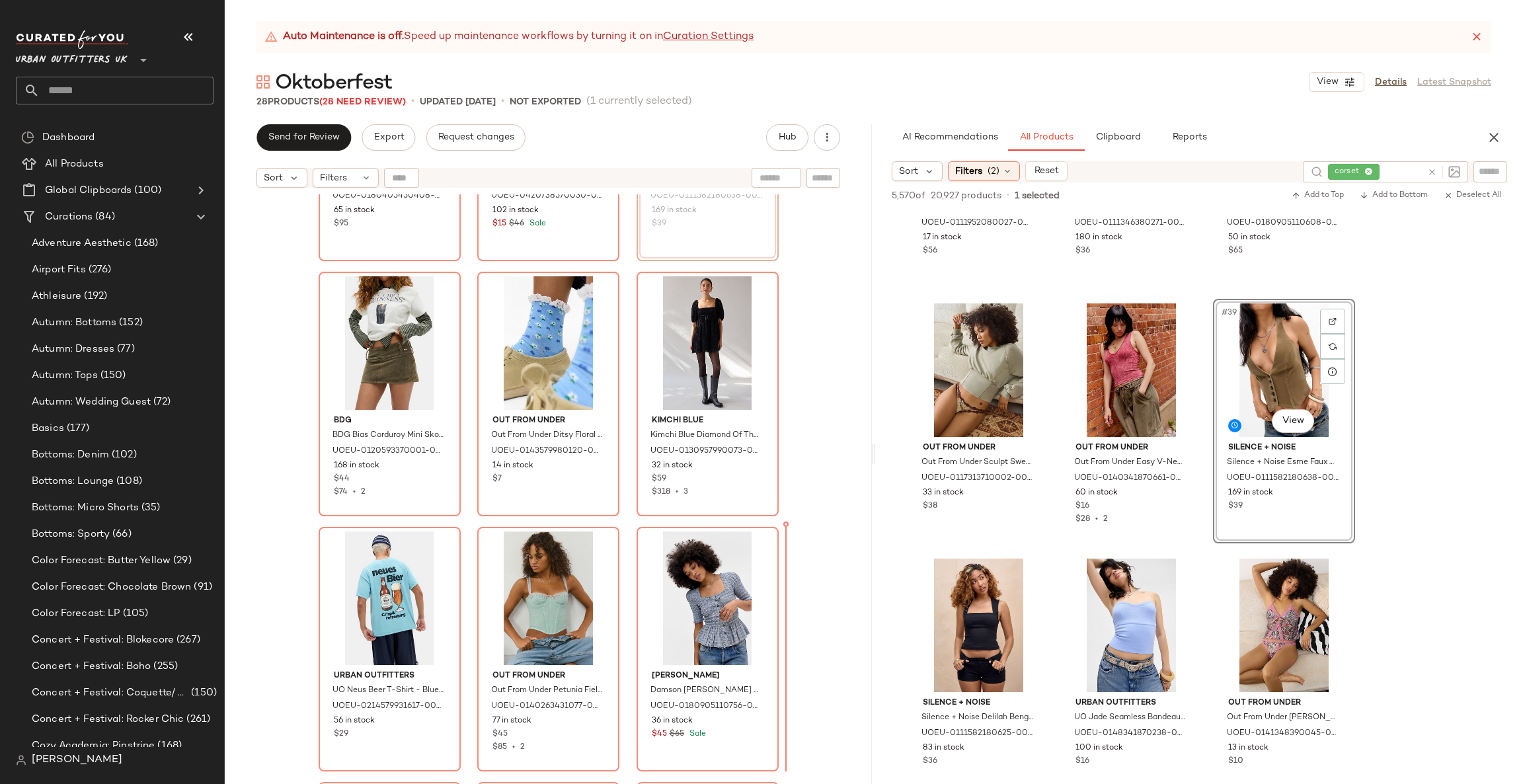
scroll to position [453, 0]
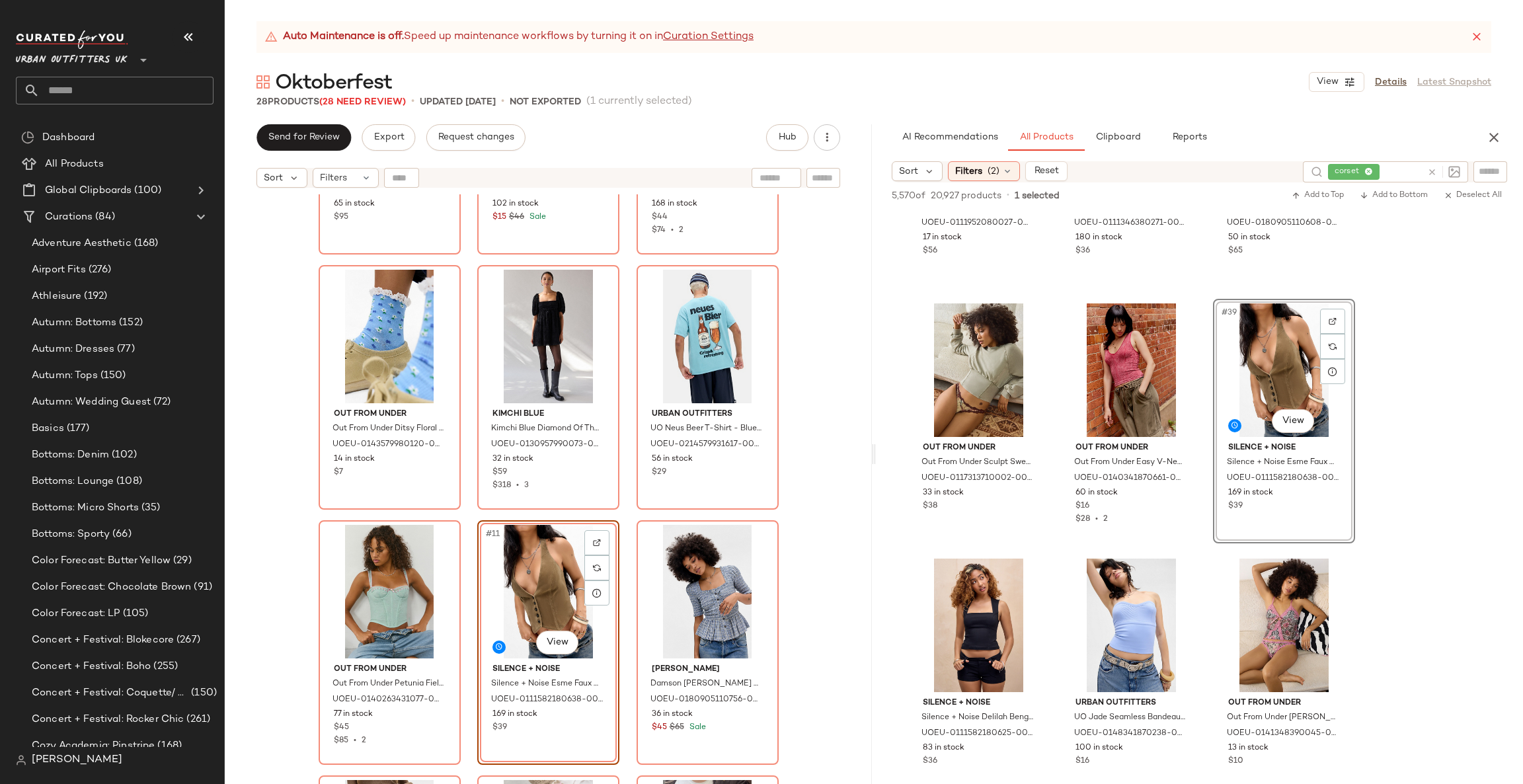
click at [810, 447] on div "Levi's Levi's Propose To Me Overalls - Vintage Denim Medium 2XS at Urban Outfit…" at bounding box center [549, 505] width 647 height 623
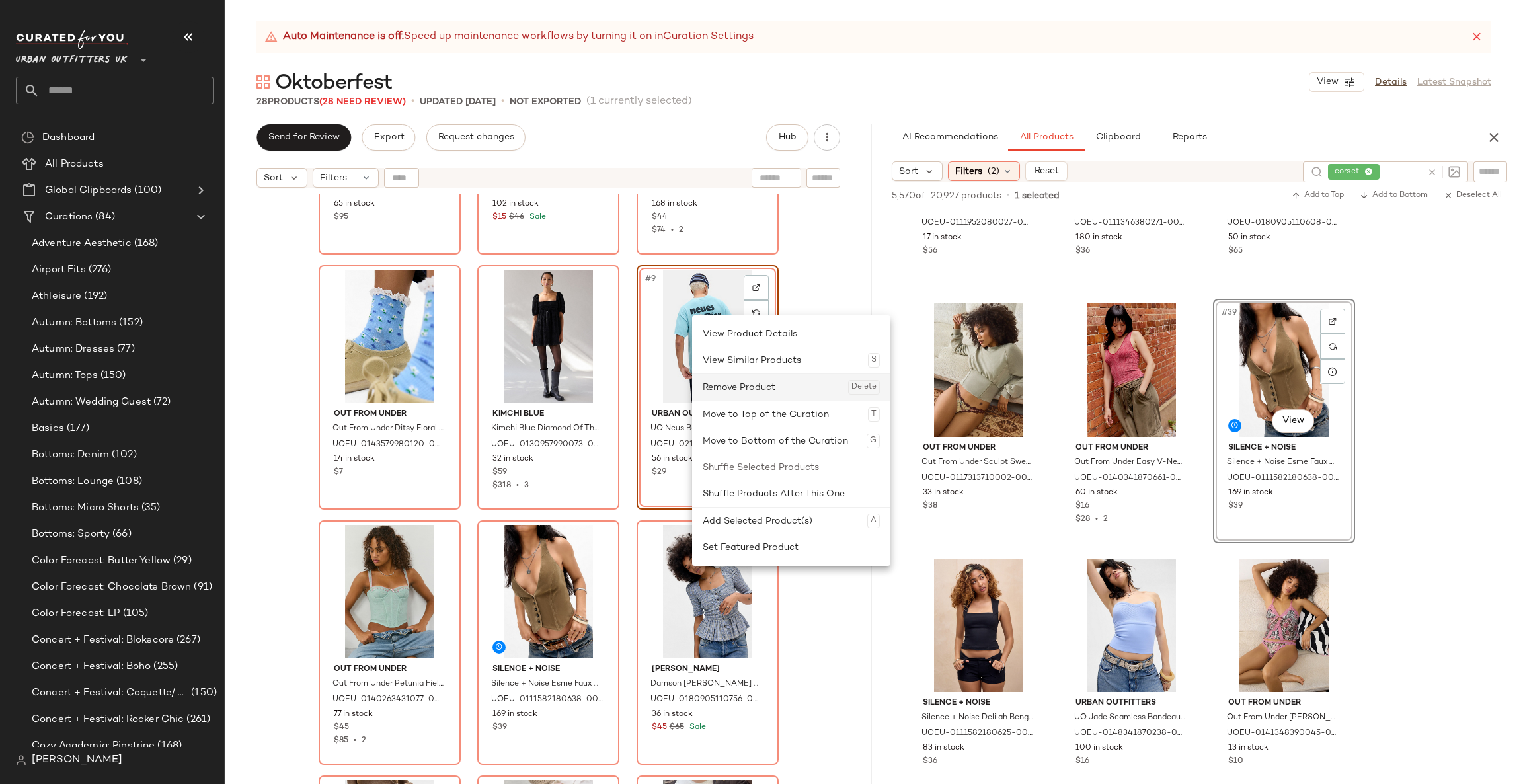
click at [729, 382] on div "Remove Product Delete" at bounding box center [791, 387] width 178 height 27
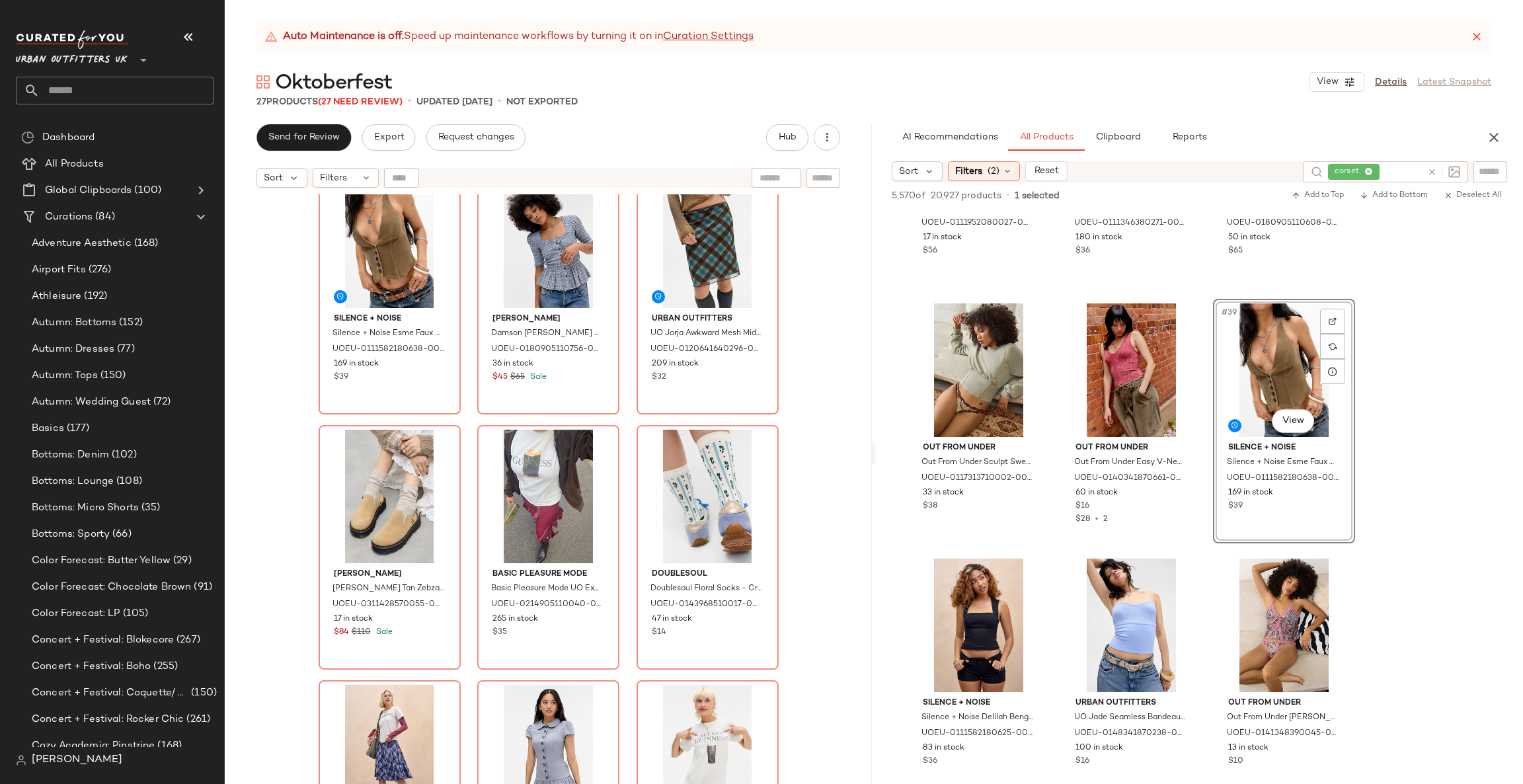
scroll to position [605, 0]
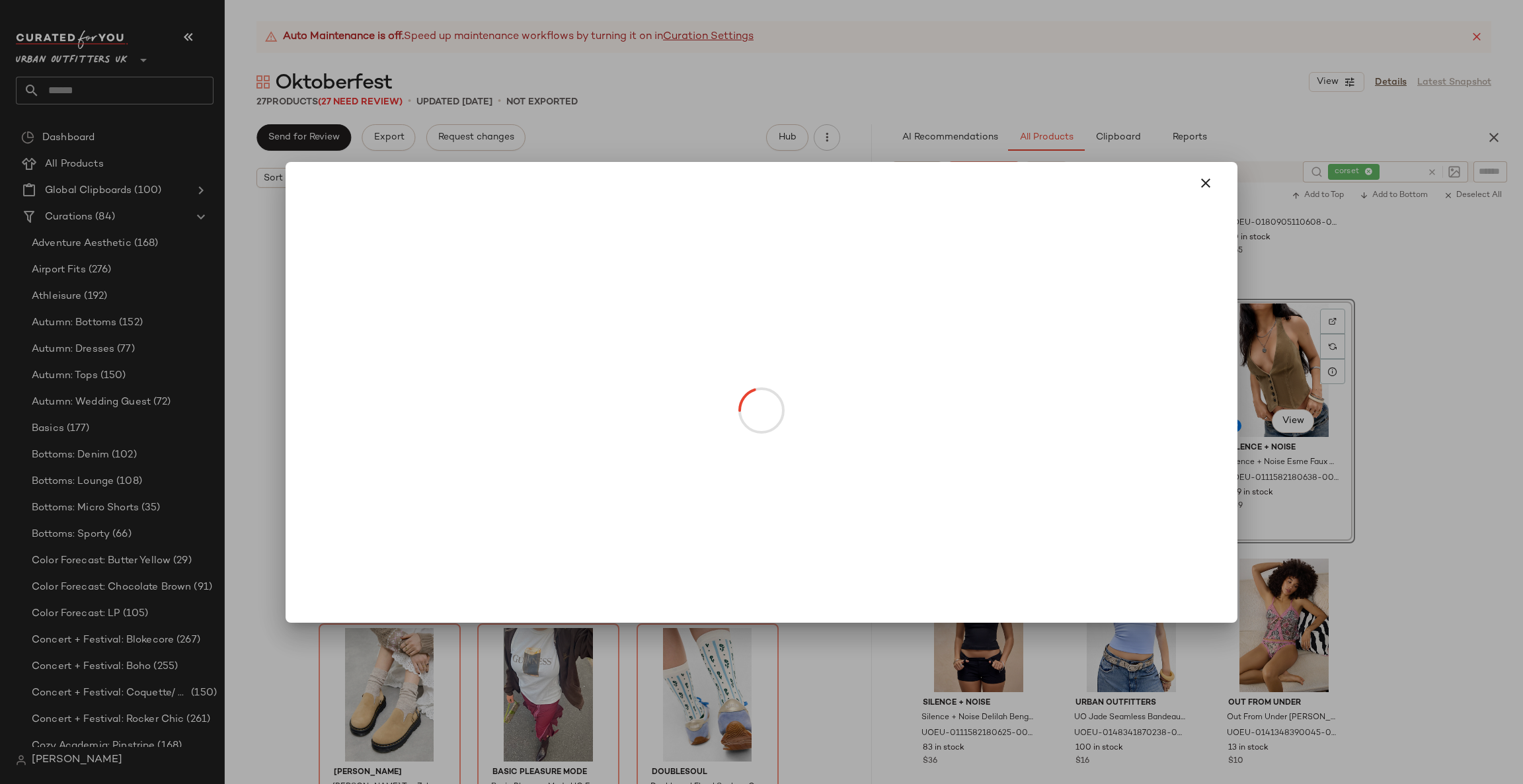
drag, startPoint x: 392, startPoint y: 480, endPoint x: 615, endPoint y: 502, distance: 224.1
click at [283, 647] on div at bounding box center [762, 392] width 1523 height 784
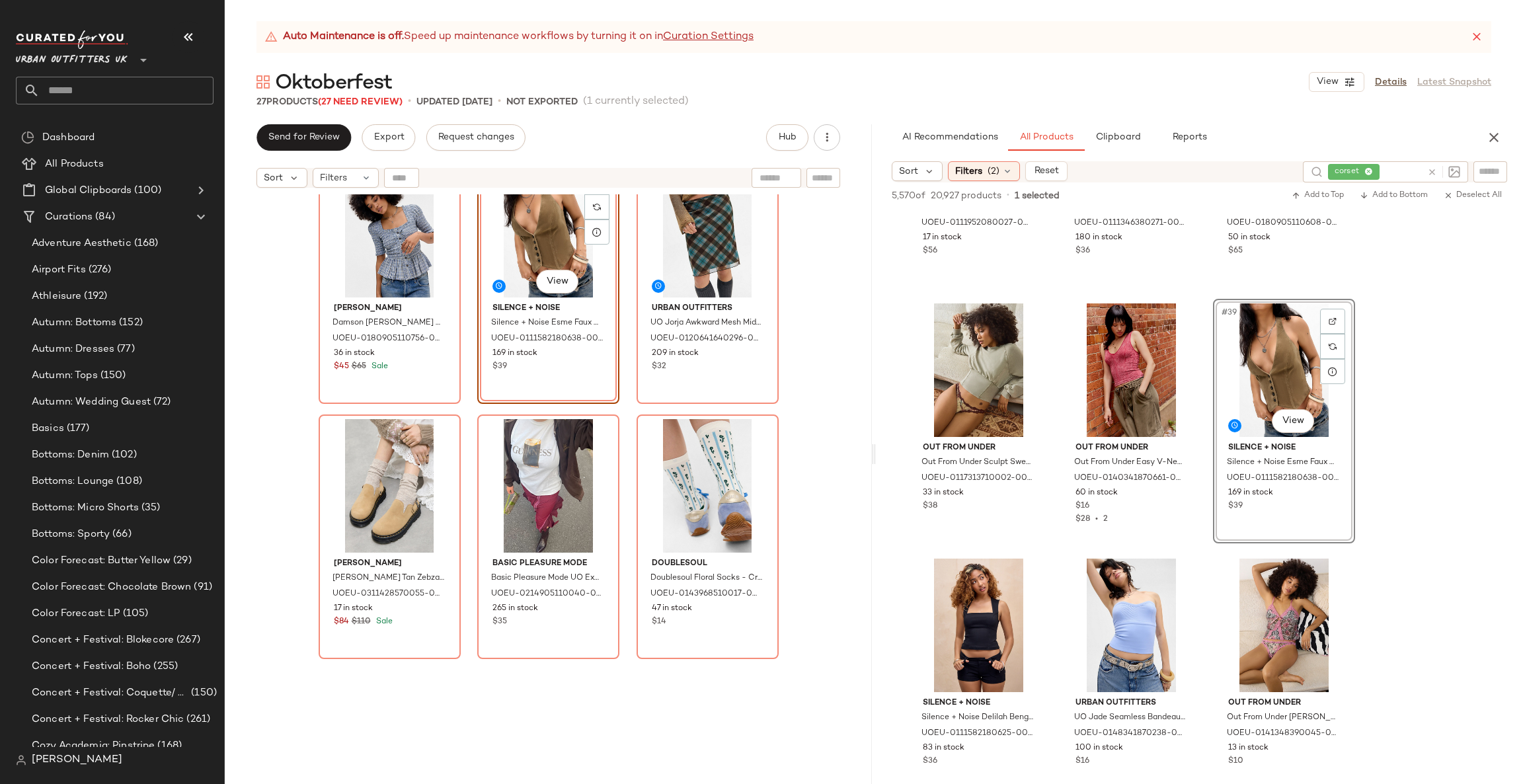
scroll to position [198, 0]
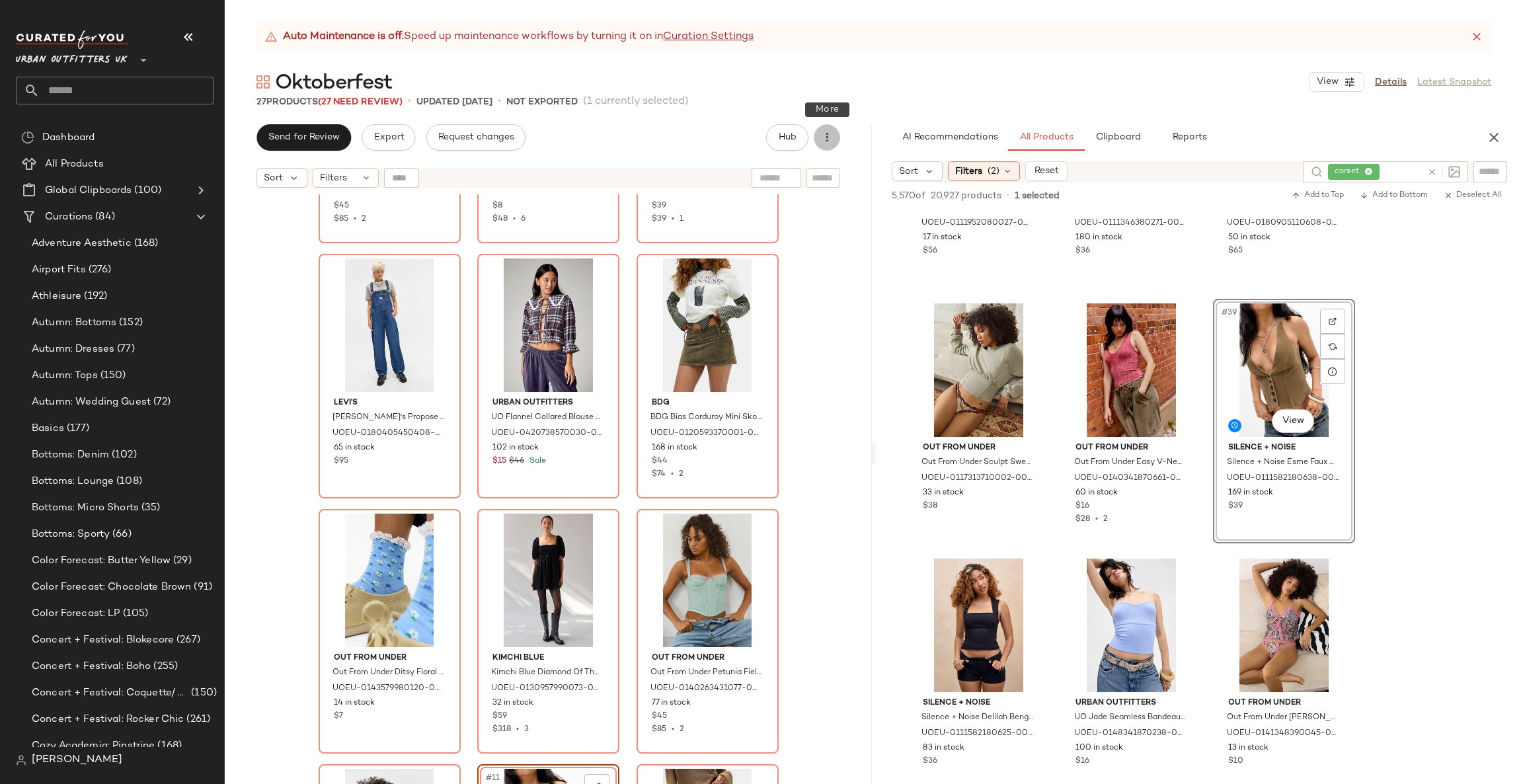
click at [824, 141] on icon "button" at bounding box center [827, 137] width 13 height 13
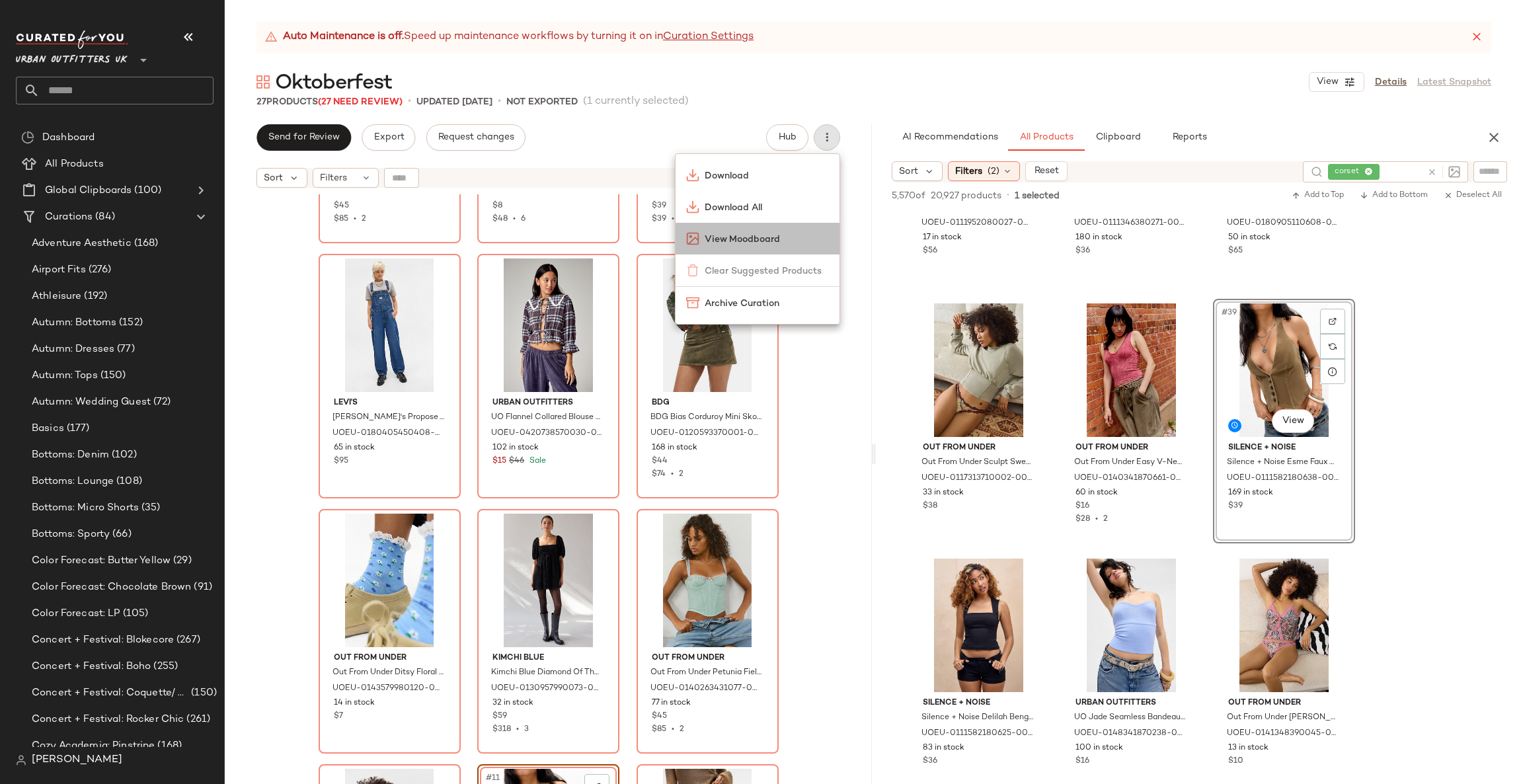
click at [791, 248] on div "View Moodboard" at bounding box center [757, 239] width 164 height 32
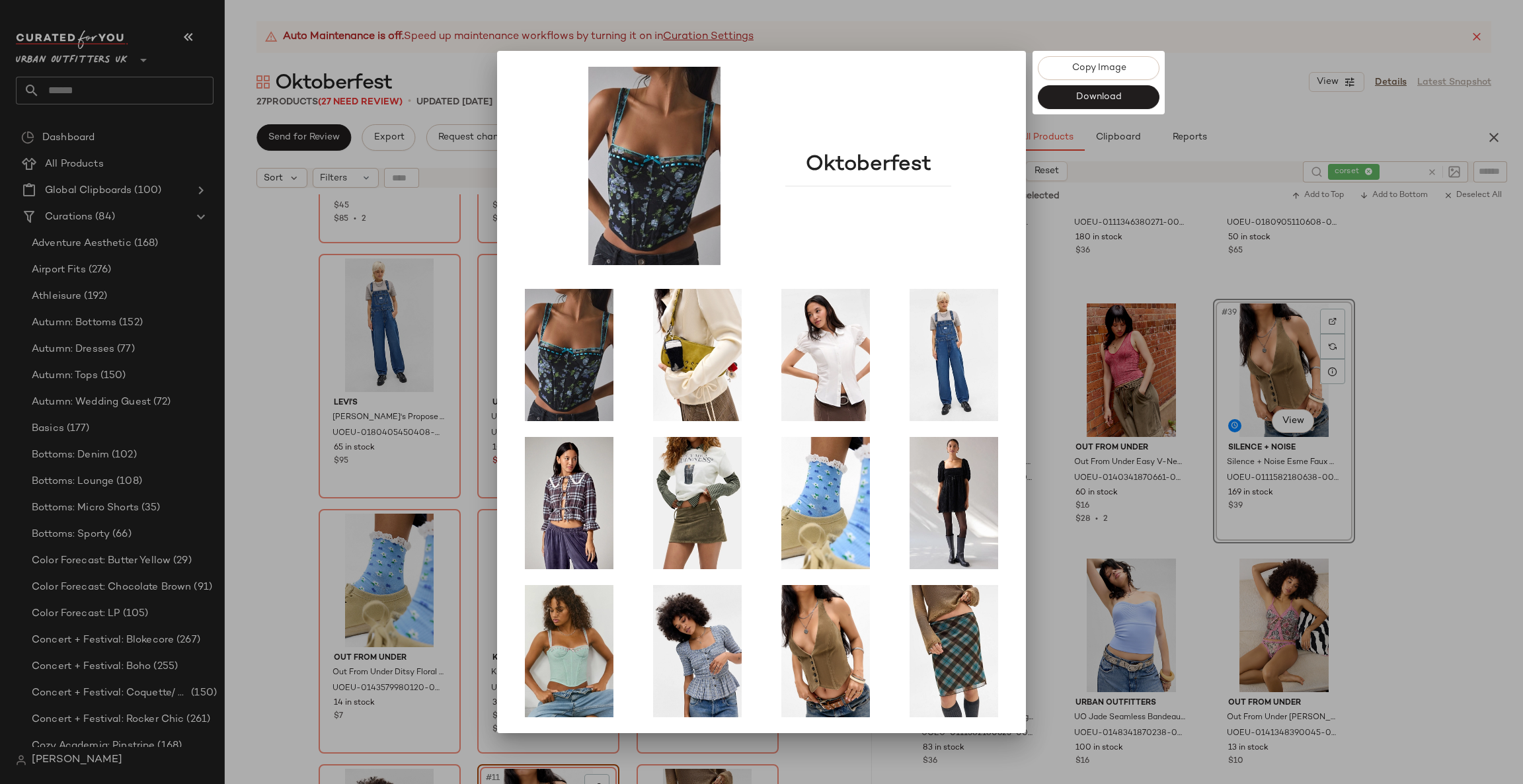
click at [1050, 307] on div at bounding box center [762, 392] width 1523 height 784
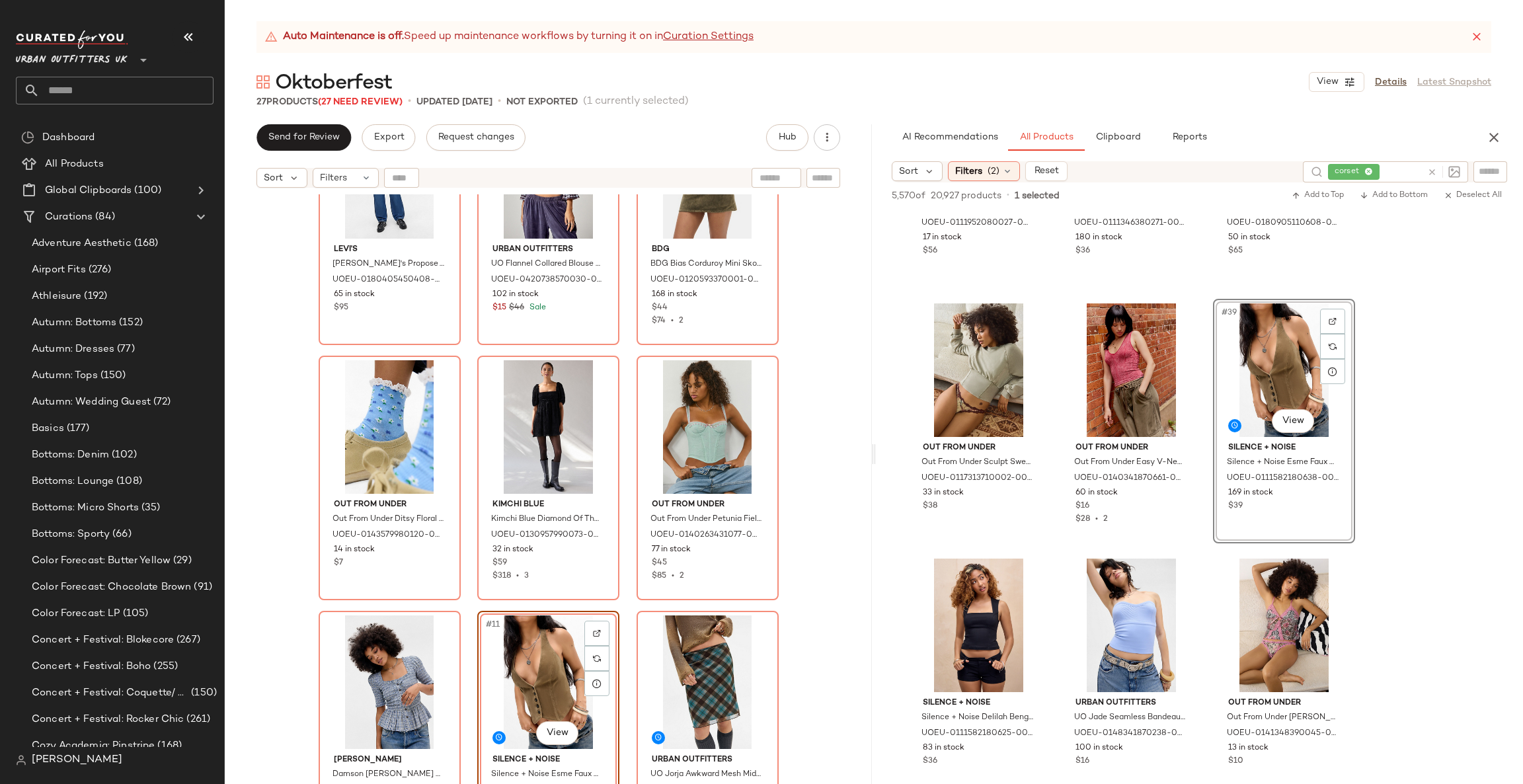
scroll to position [354, 0]
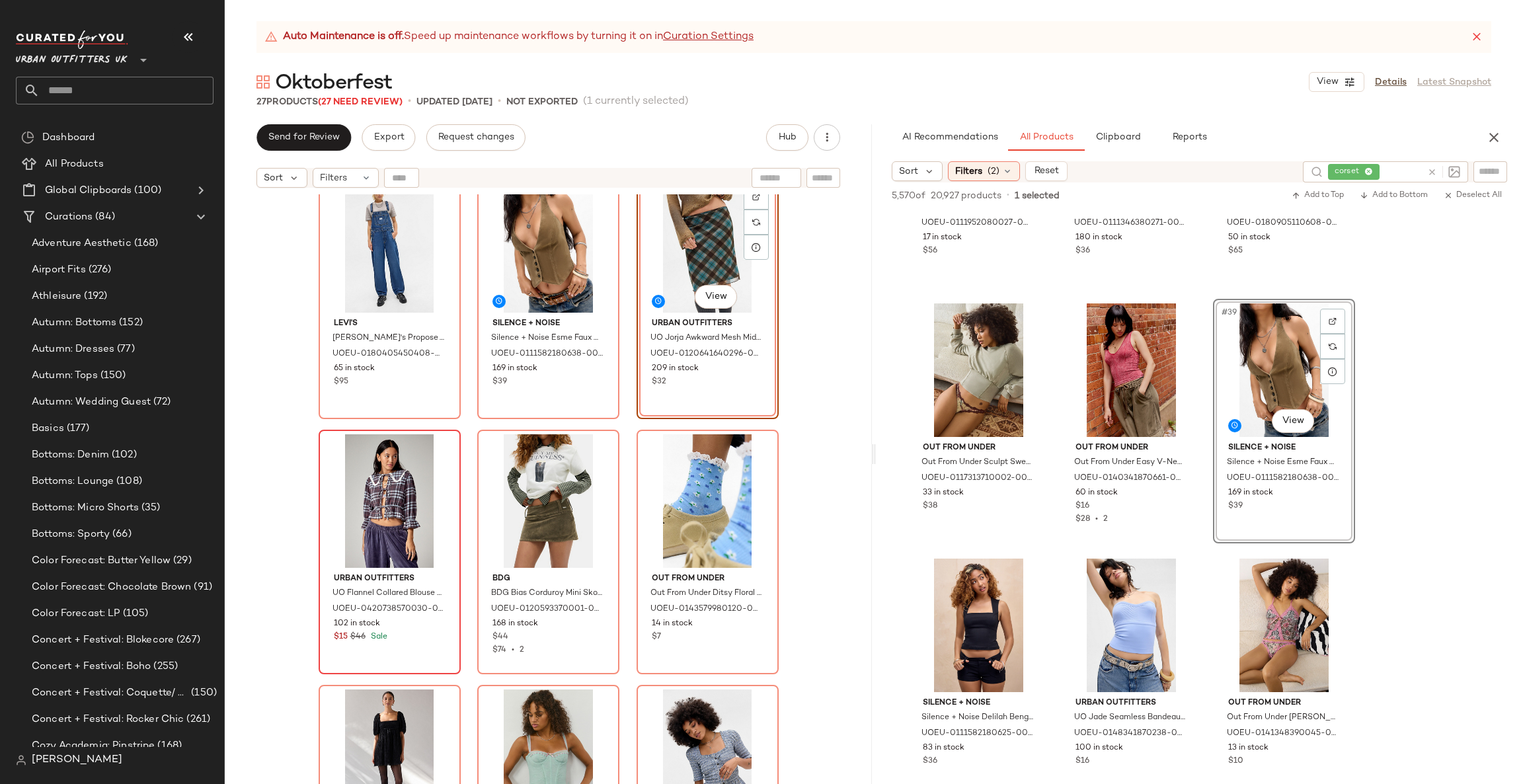
scroll to position [288, 0]
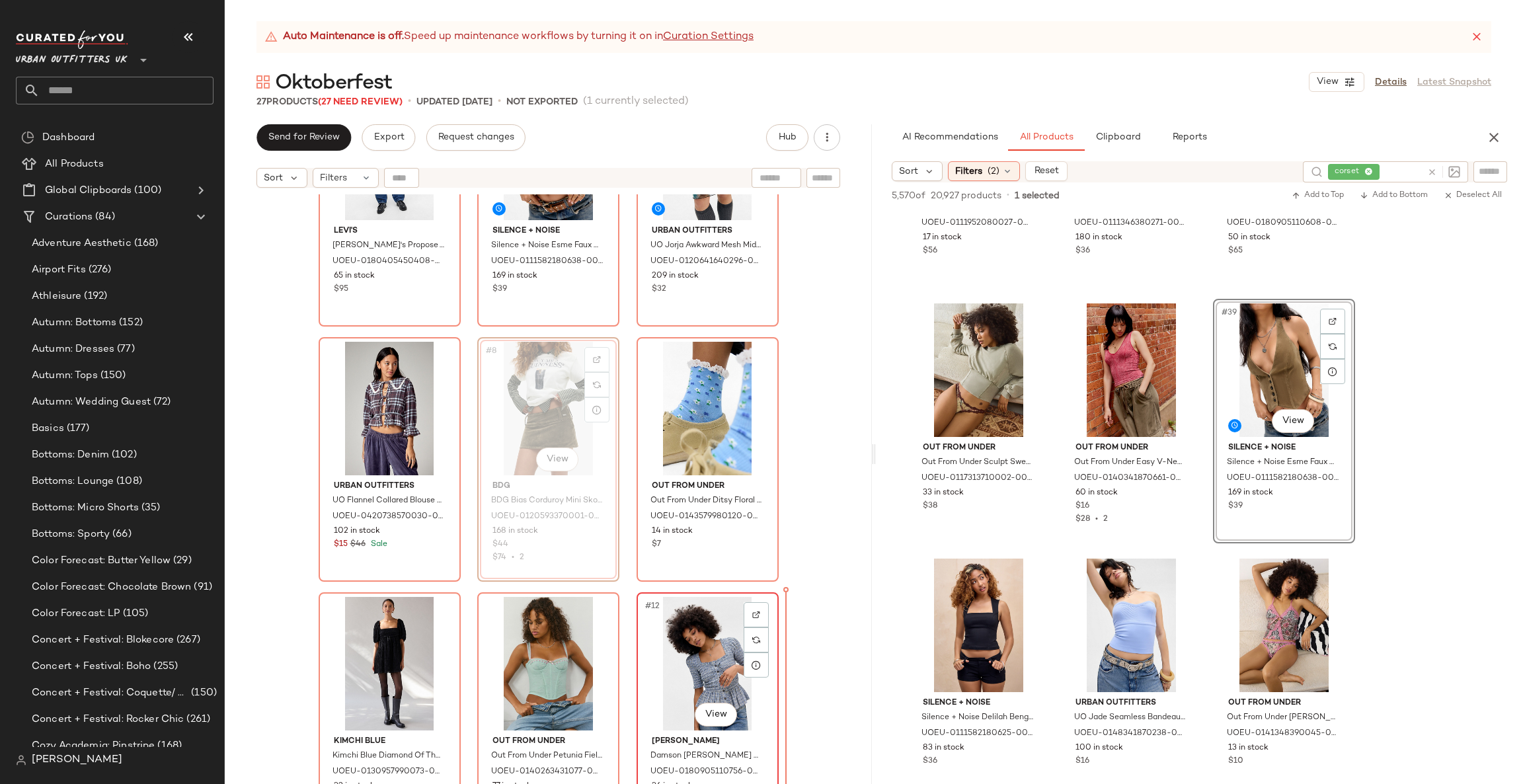
scroll to position [395, 0]
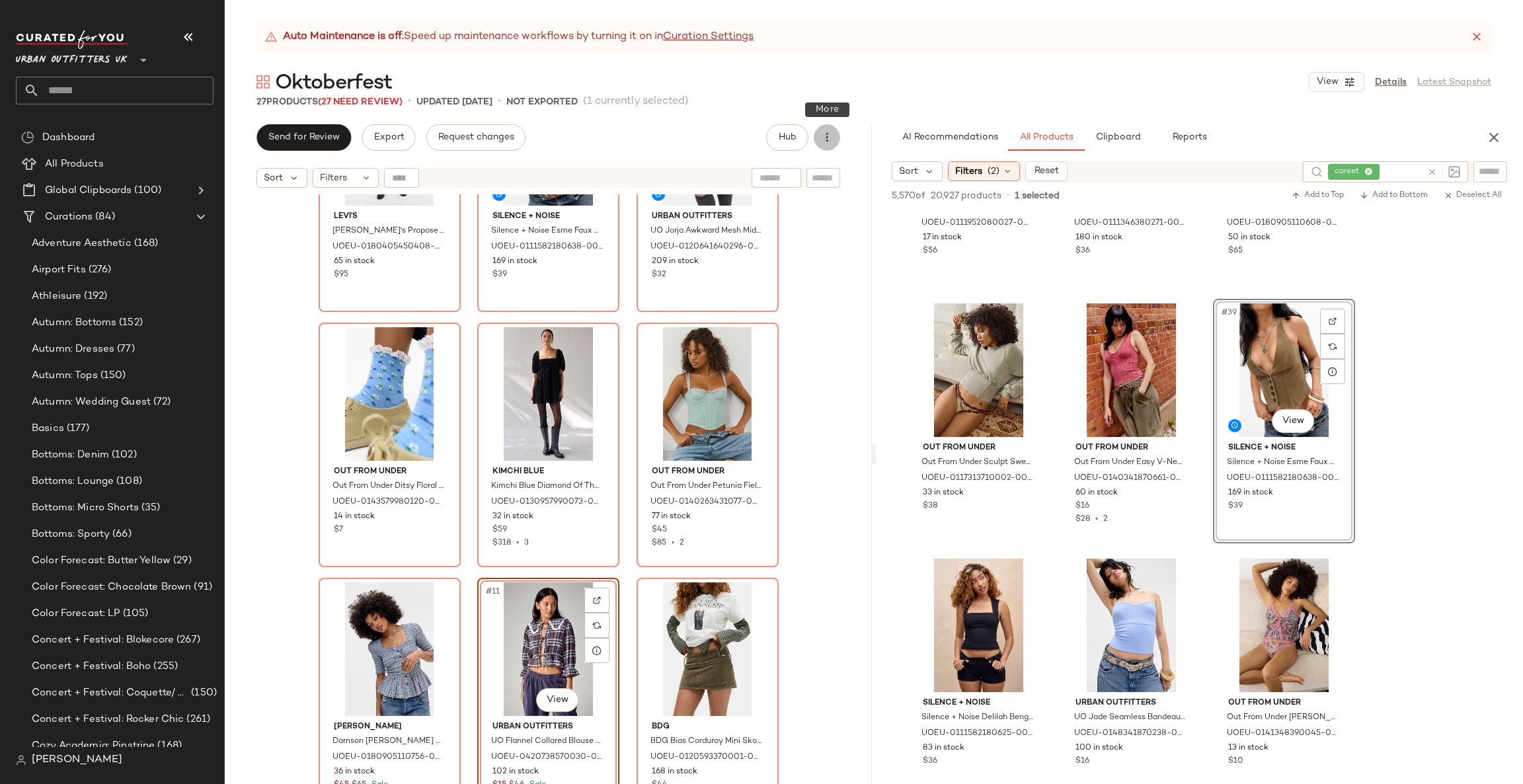
click at [823, 148] on button "button" at bounding box center [827, 137] width 27 height 27
click at [780, 251] on div "View Moodboard" at bounding box center [757, 239] width 164 height 32
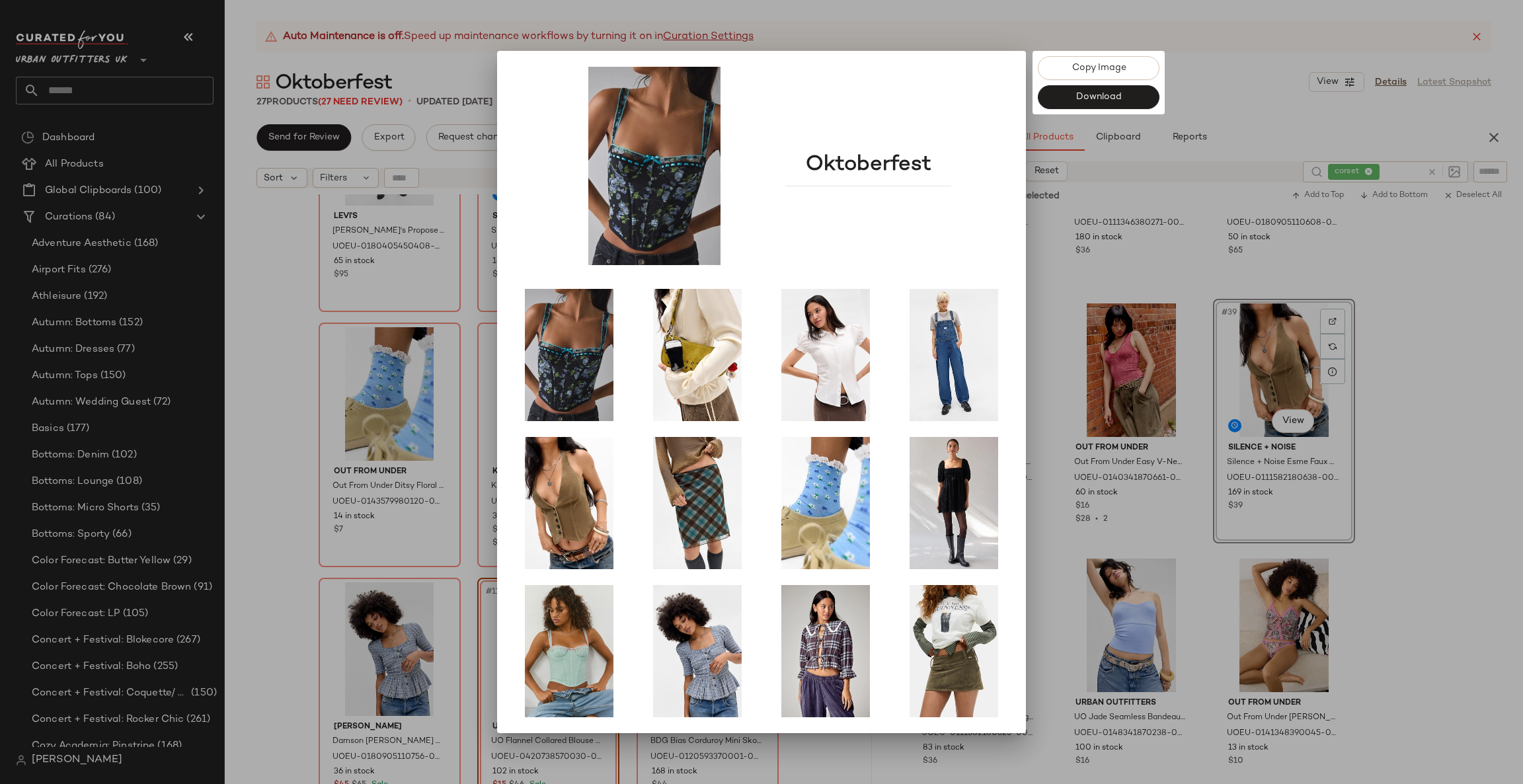
click at [361, 440] on div at bounding box center [762, 392] width 1523 height 784
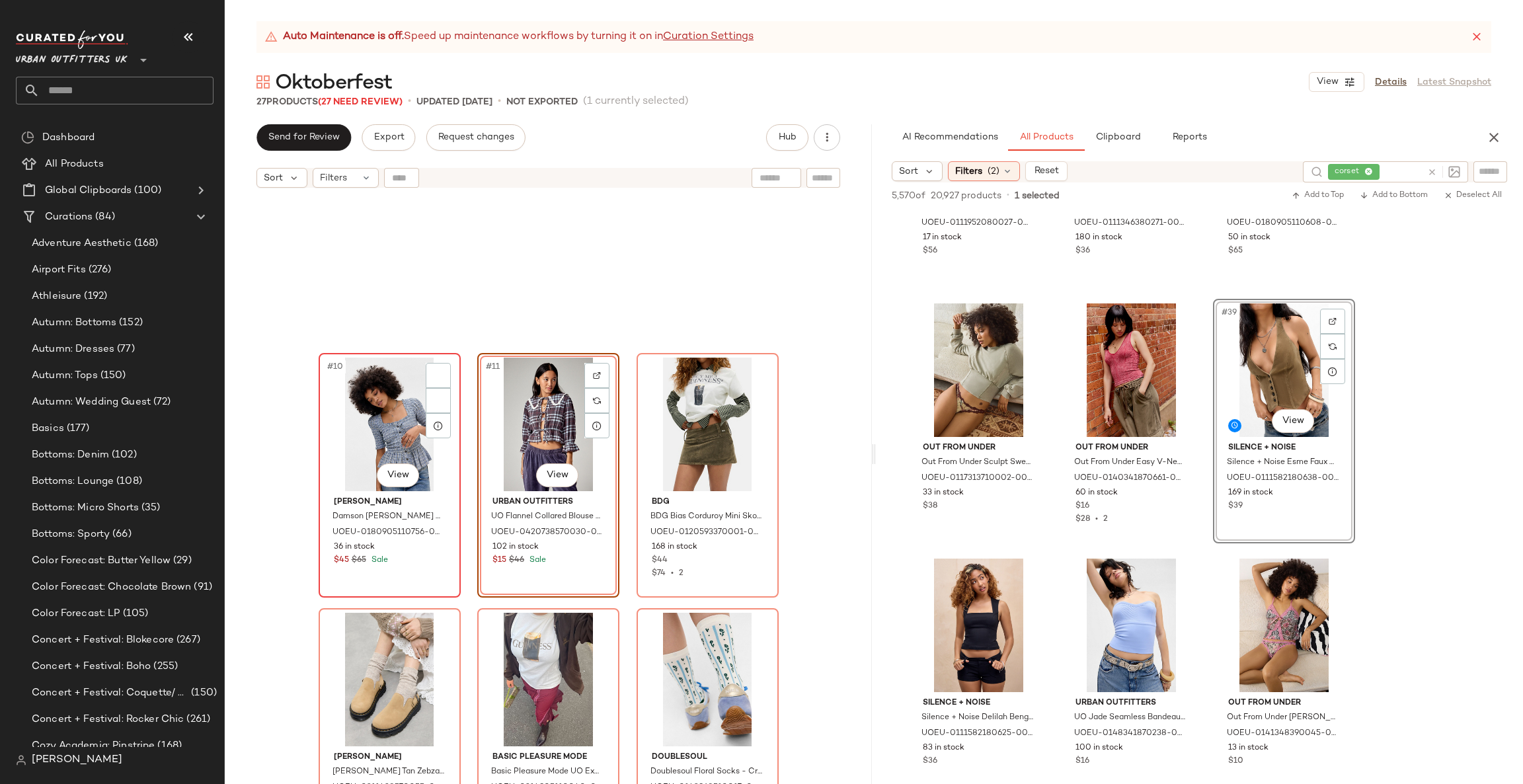
scroll to position [792, 0]
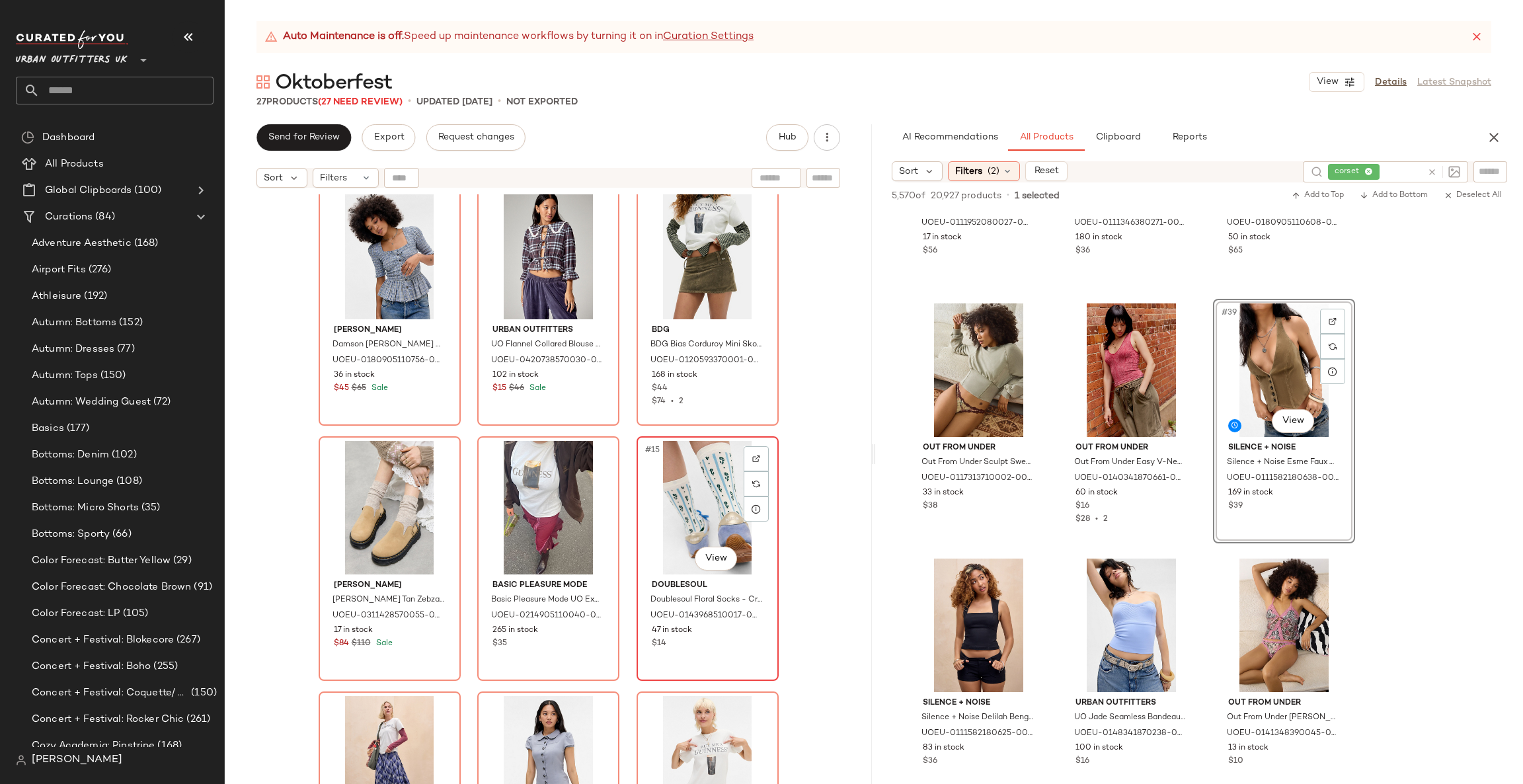
click at [719, 484] on div "#15 View" at bounding box center [707, 508] width 133 height 133
click at [363, 522] on div "#13 View" at bounding box center [389, 508] width 133 height 133
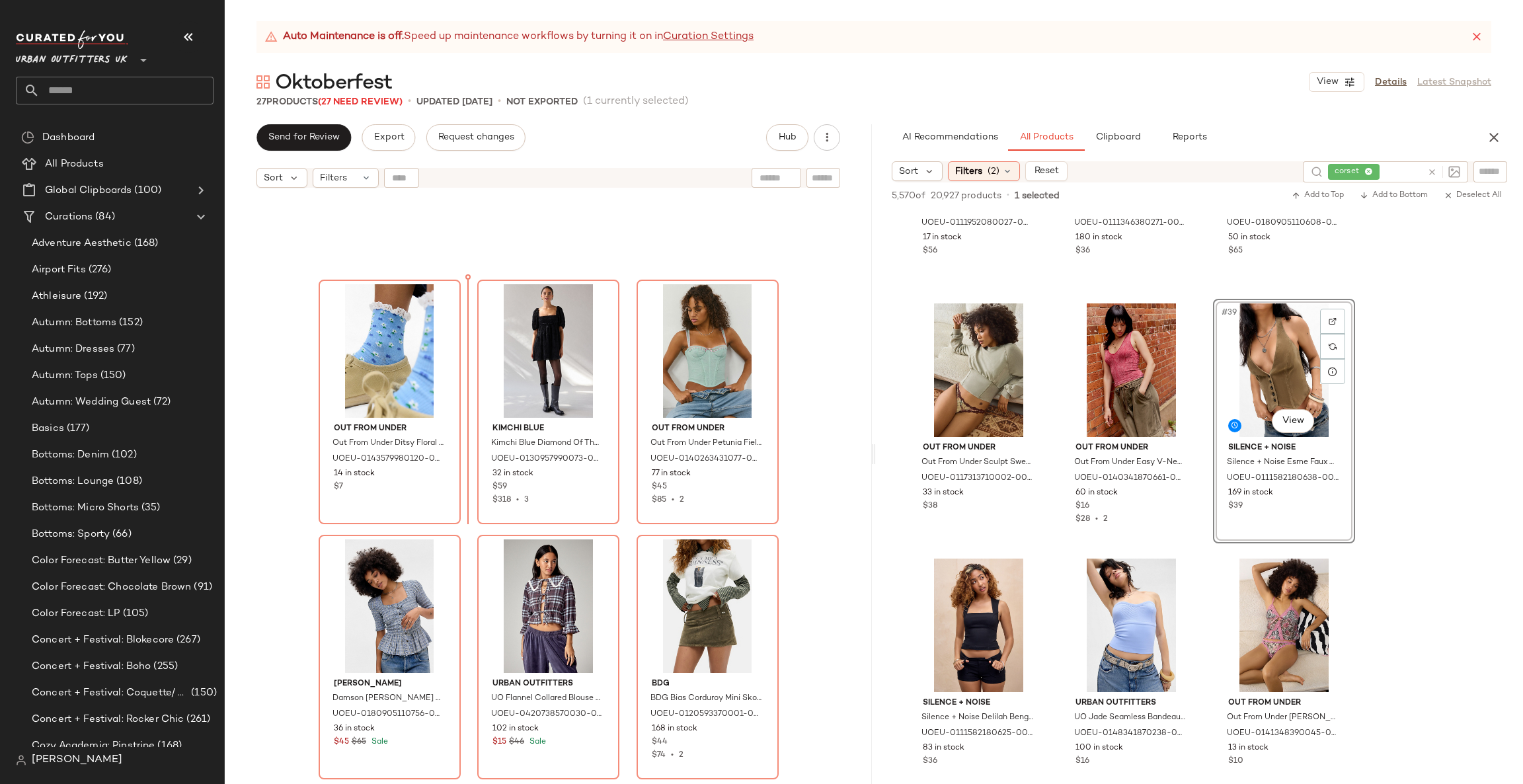
scroll to position [435, 0]
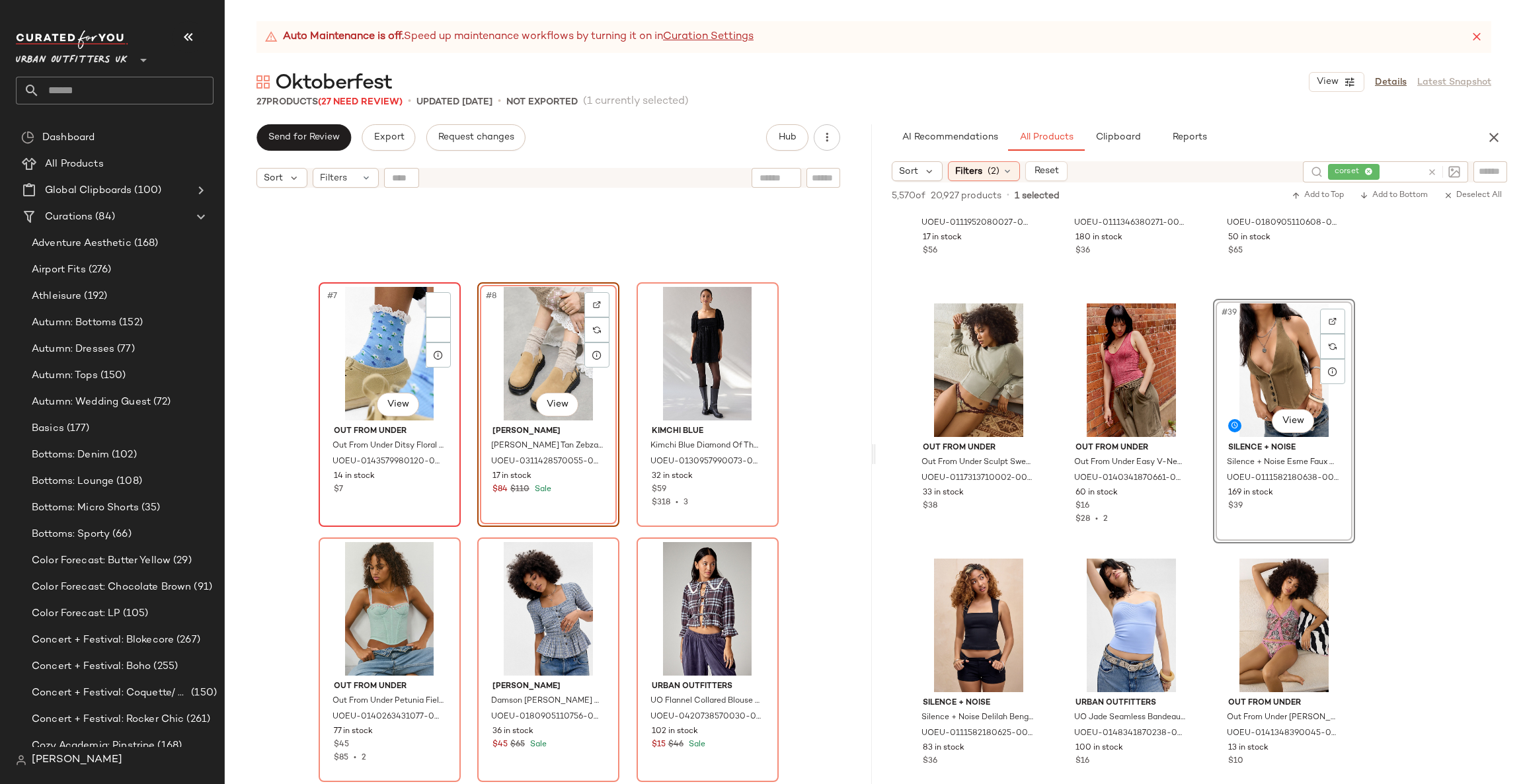
click at [402, 367] on div "#7 View" at bounding box center [389, 353] width 133 height 133
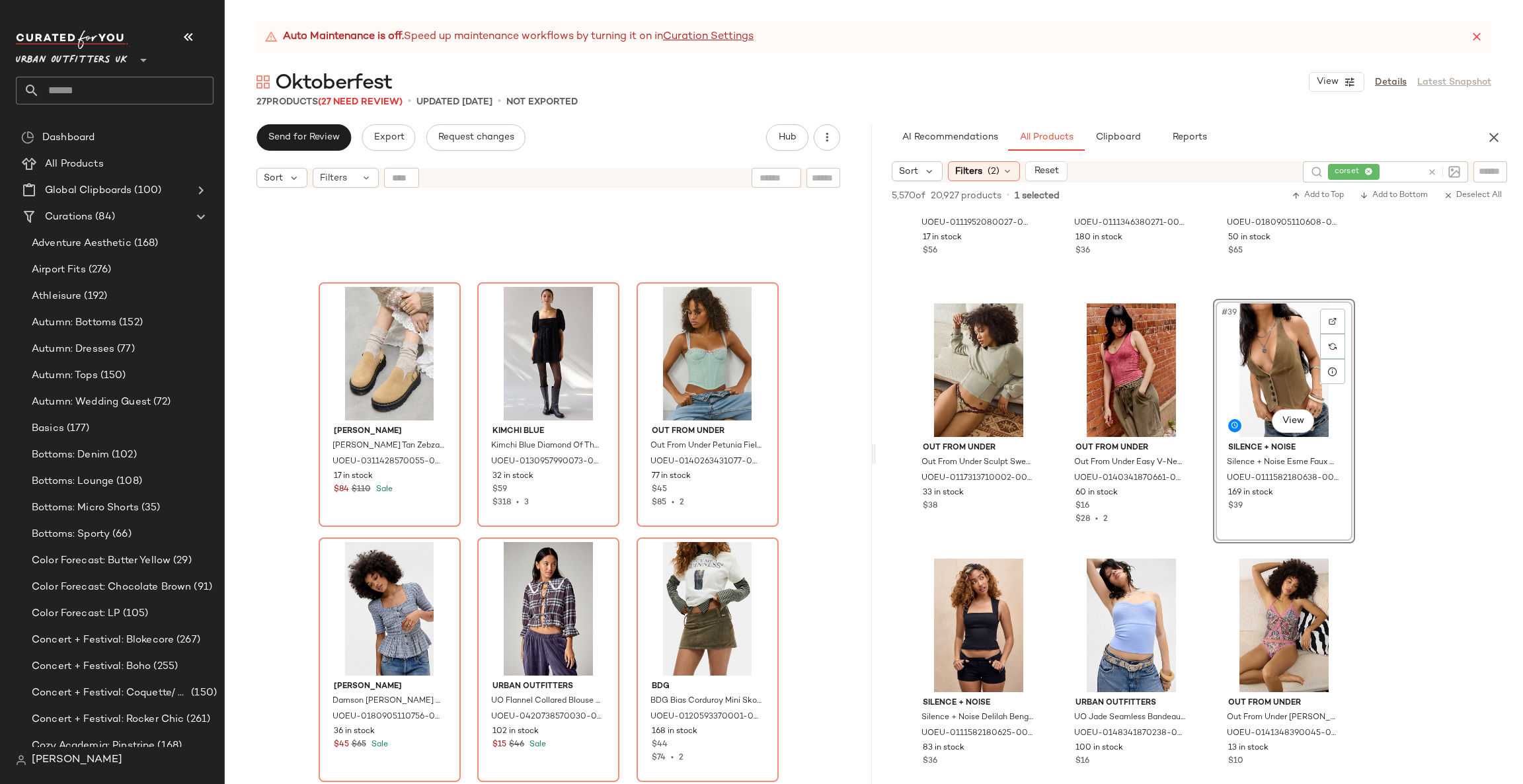
scroll to position [634, 0]
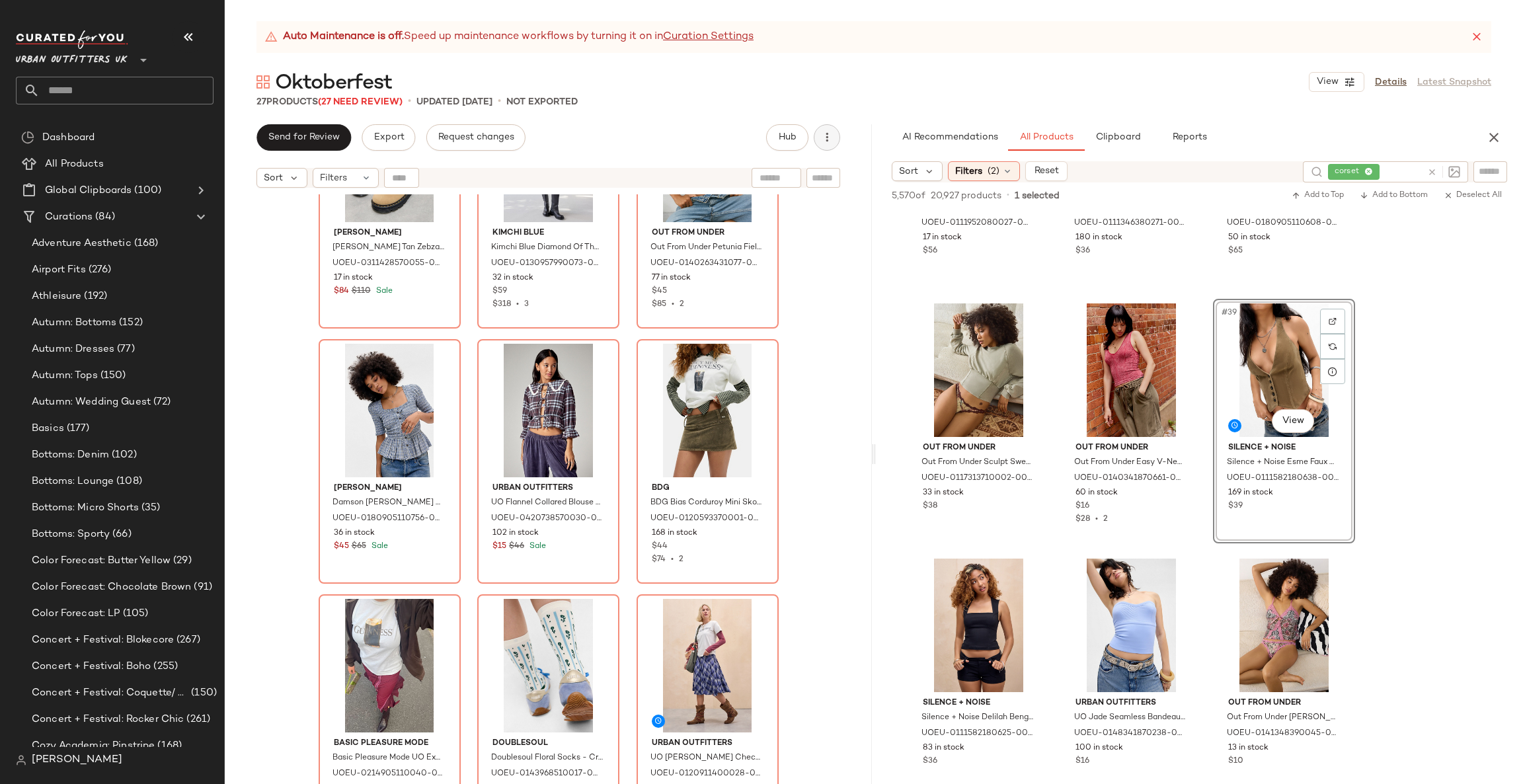
drag, startPoint x: 836, startPoint y: 121, endPoint x: 827, endPoint y: 133, distance: 15.0
click at [835, 123] on div "Auto Maintenance is off. Speed up maintenance workflows by turning it on in Cur…" at bounding box center [874, 402] width 1298 height 763
click at [822, 138] on icon "button" at bounding box center [827, 137] width 13 height 13
click at [733, 235] on span "View Moodboard" at bounding box center [766, 239] width 125 height 14
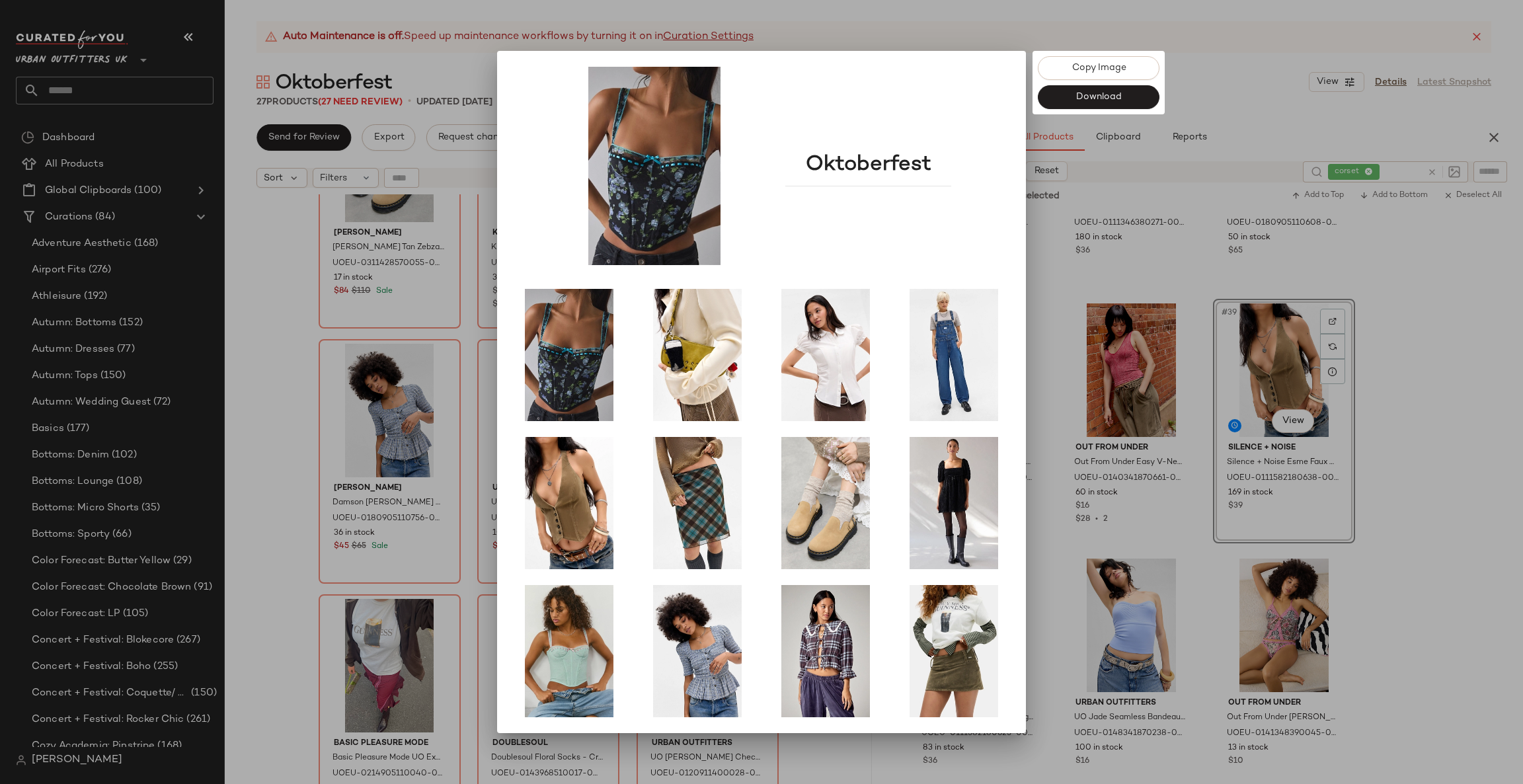
click at [392, 416] on div at bounding box center [762, 392] width 1523 height 784
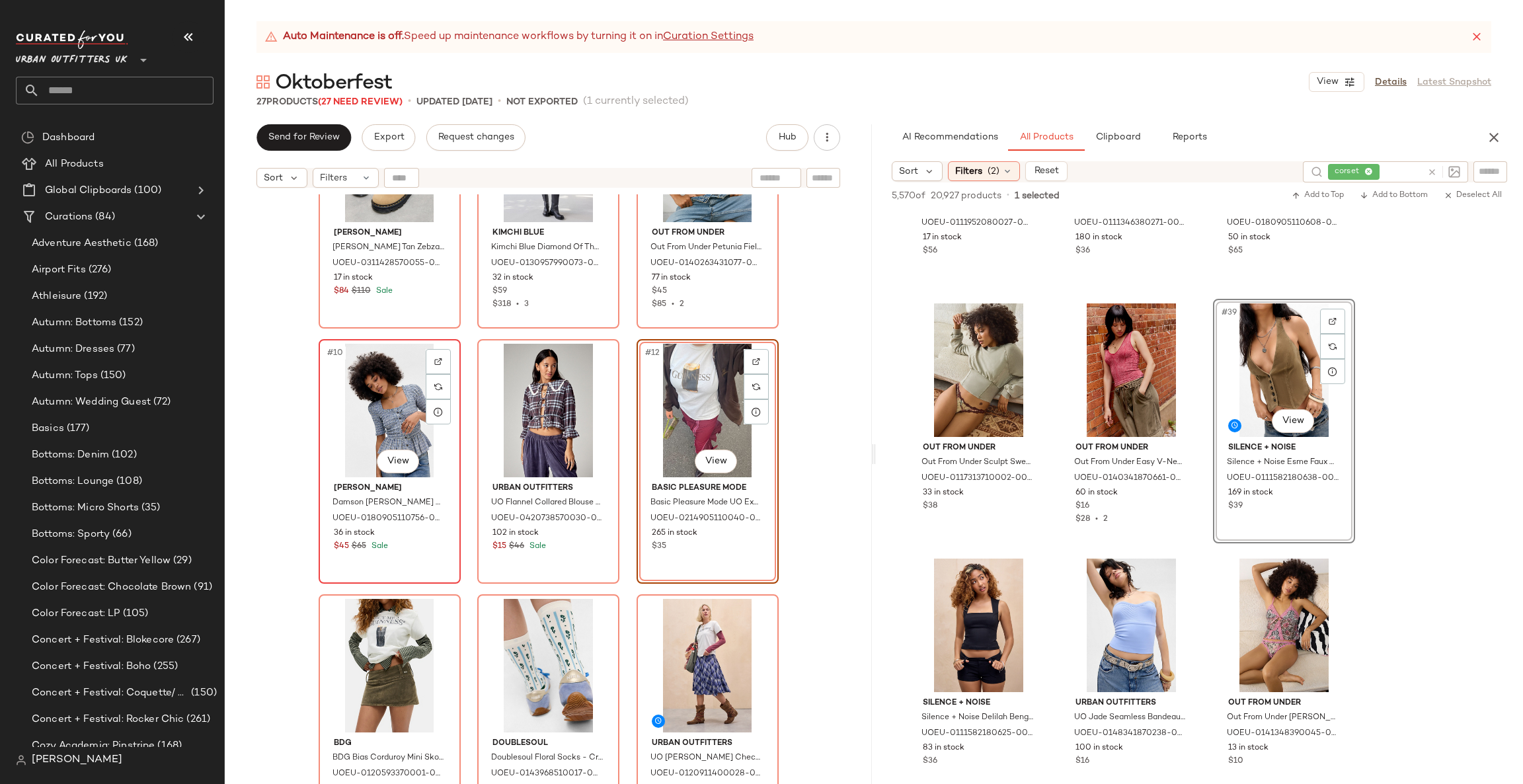
click at [386, 418] on div "#10 View" at bounding box center [389, 410] width 133 height 133
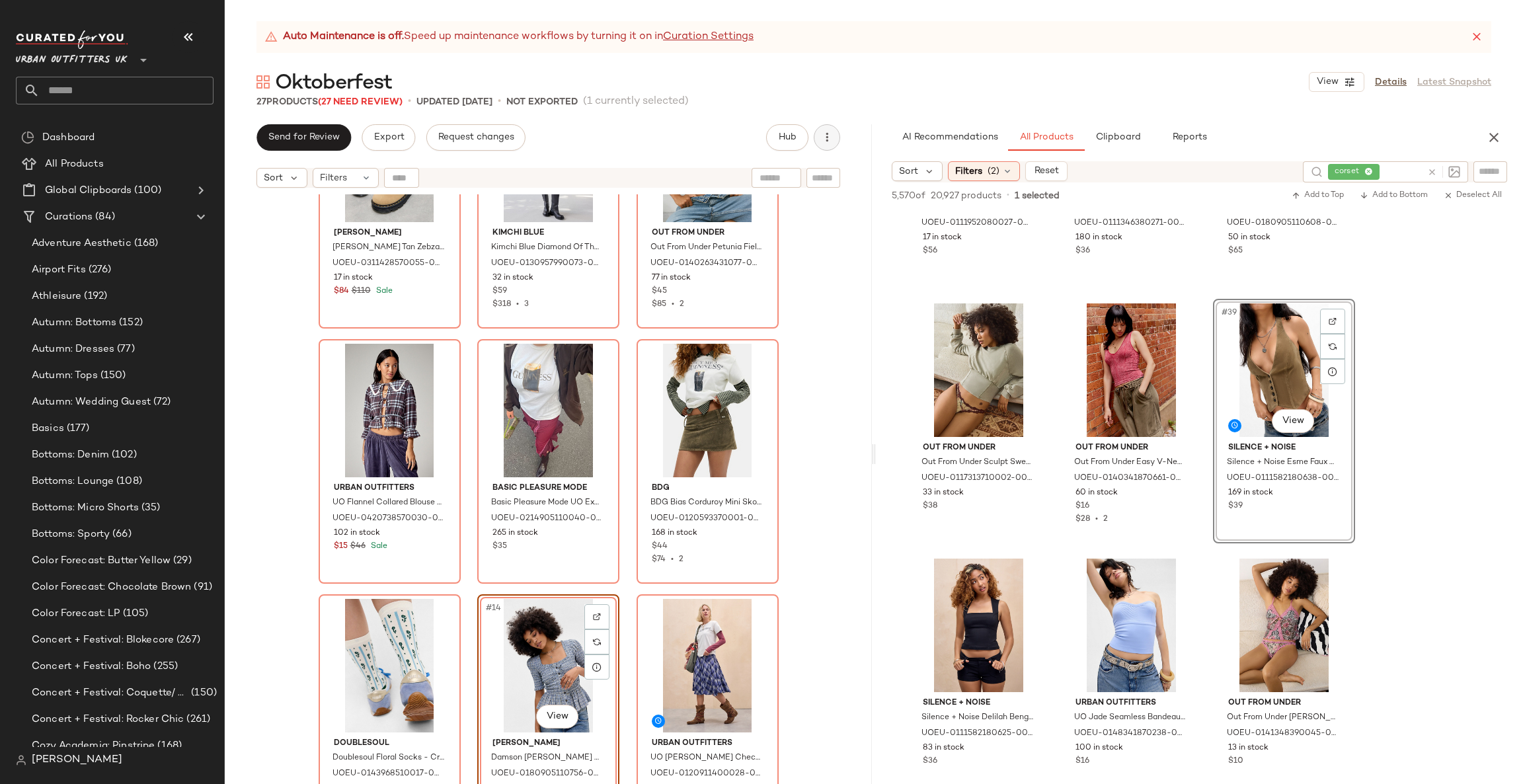
click at [819, 147] on button "button" at bounding box center [827, 137] width 27 height 27
click at [777, 234] on span "View Moodboard" at bounding box center [766, 239] width 125 height 14
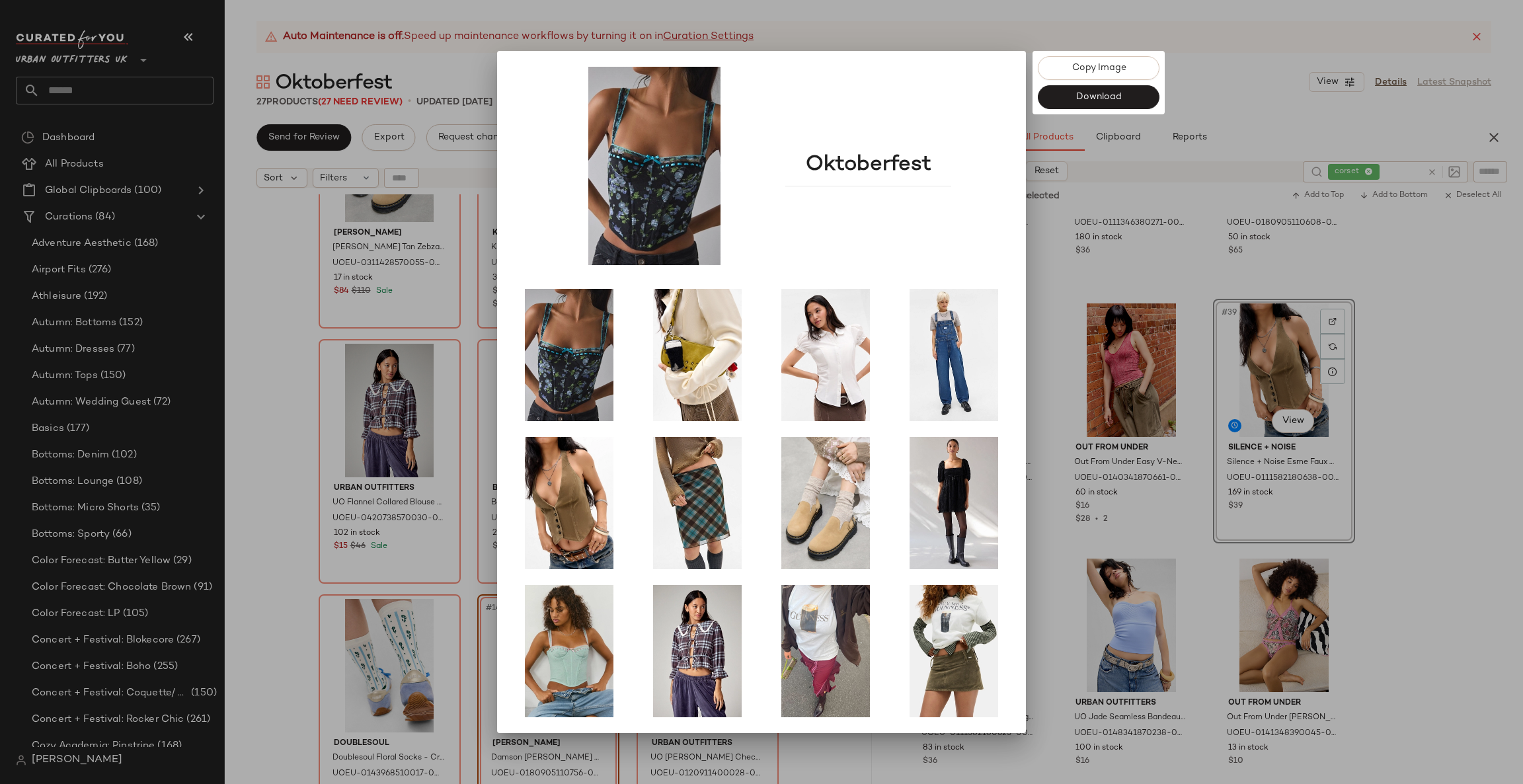
click at [383, 407] on div at bounding box center [762, 392] width 1523 height 784
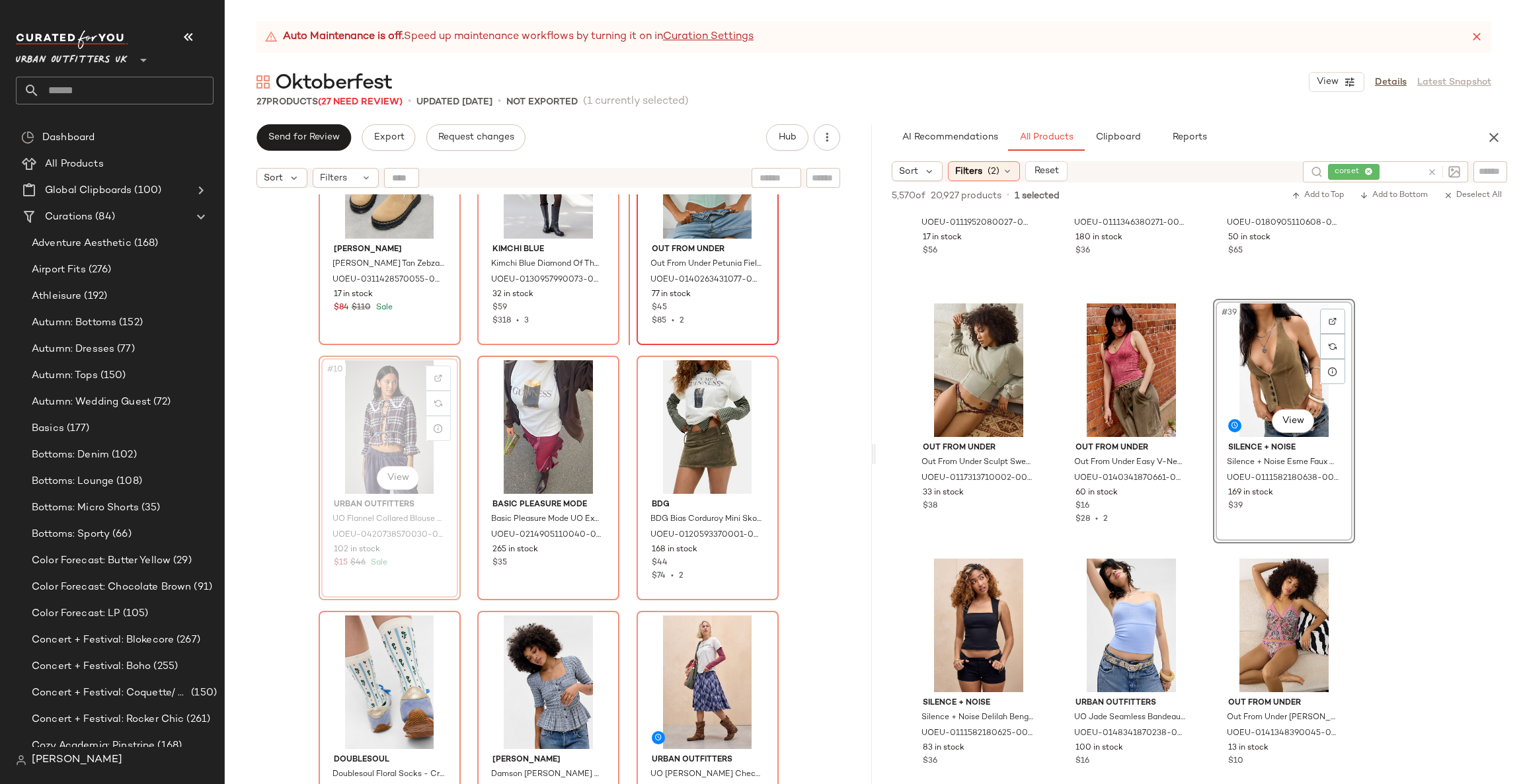
scroll to position [595, 0]
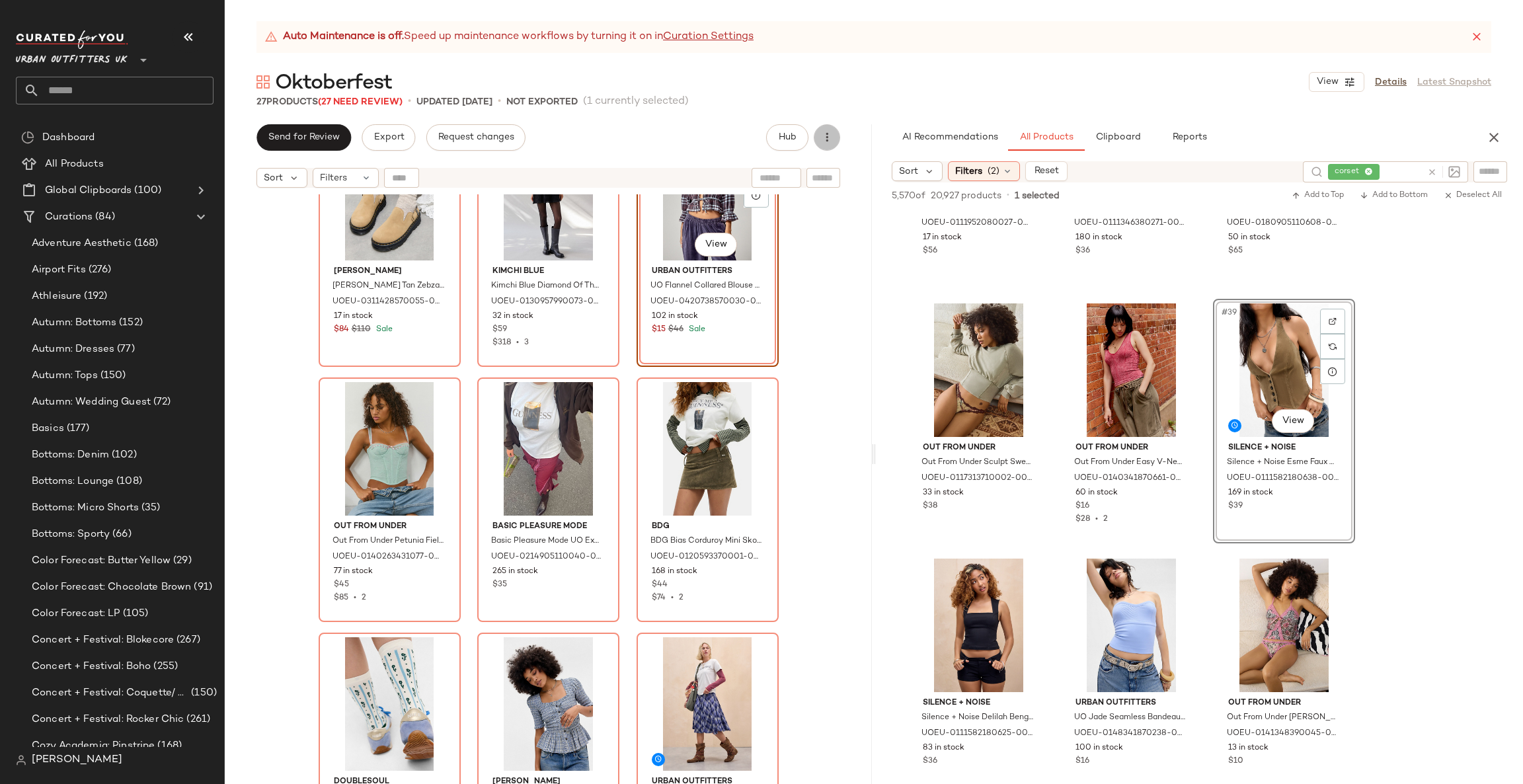
click at [827, 133] on icon "button" at bounding box center [827, 137] width 13 height 13
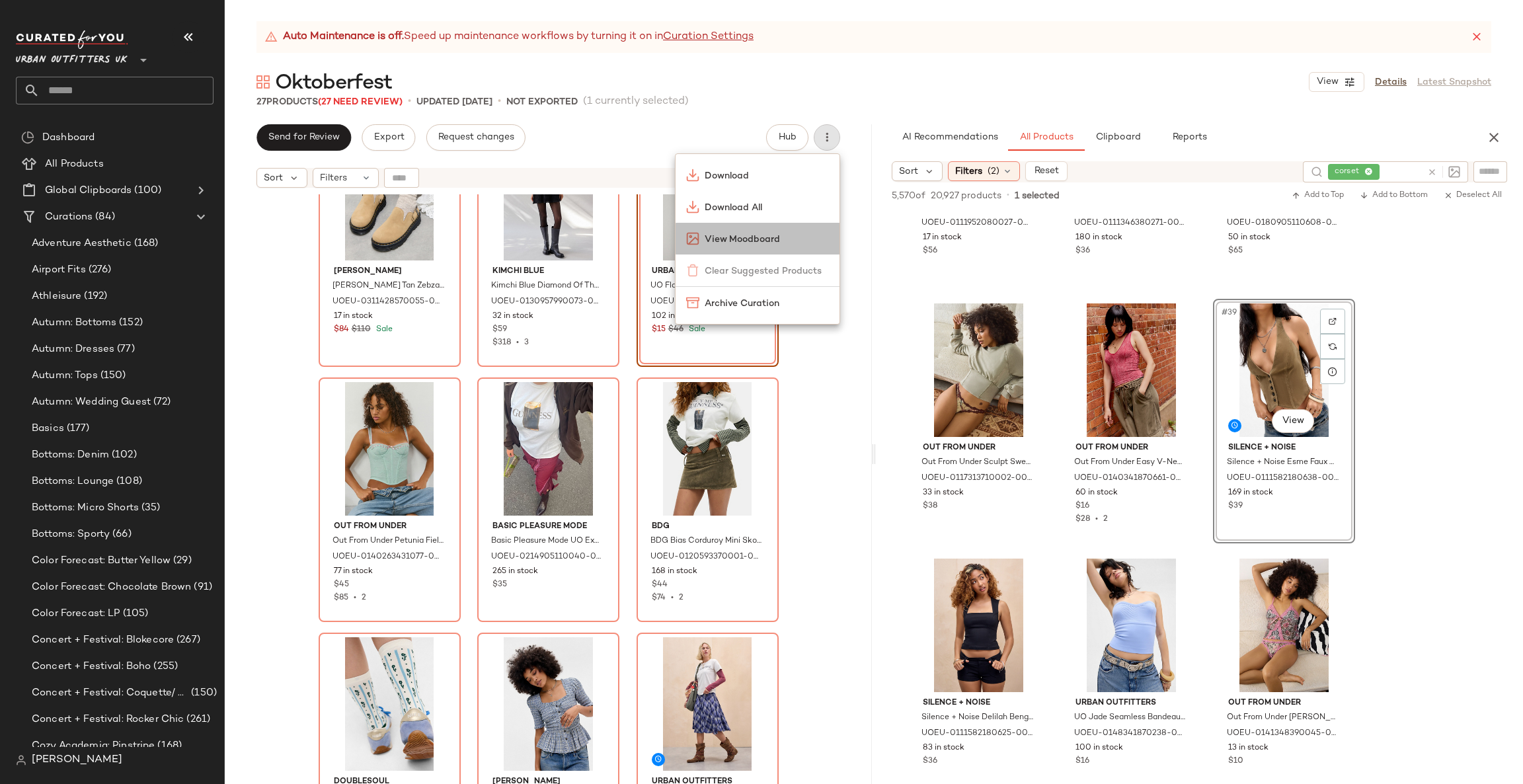
click at [778, 236] on span "View Moodboard" at bounding box center [766, 239] width 125 height 14
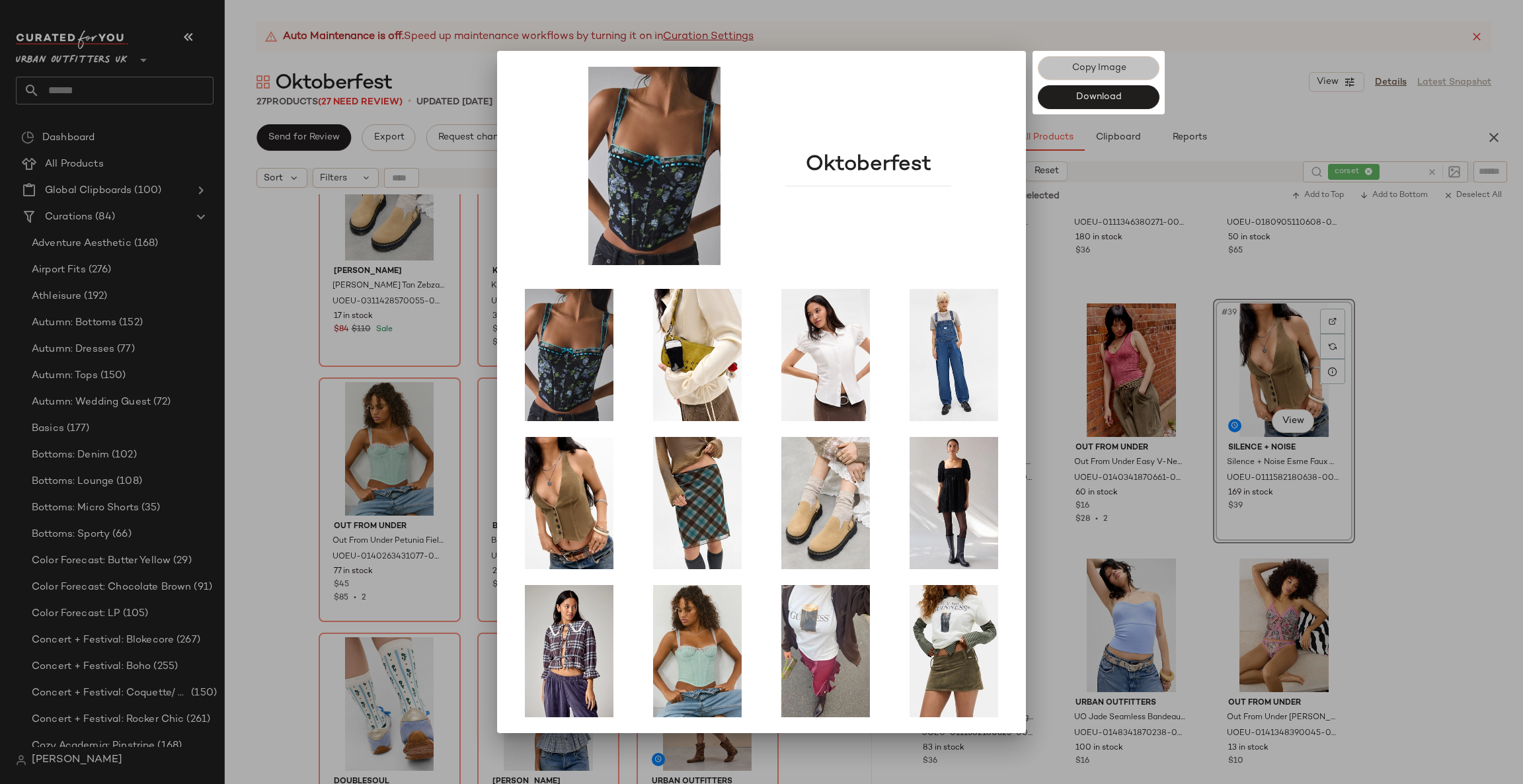
click at [1113, 58] on button "Copy Image" at bounding box center [1098, 68] width 121 height 24
click at [470, 459] on div at bounding box center [762, 392] width 1523 height 784
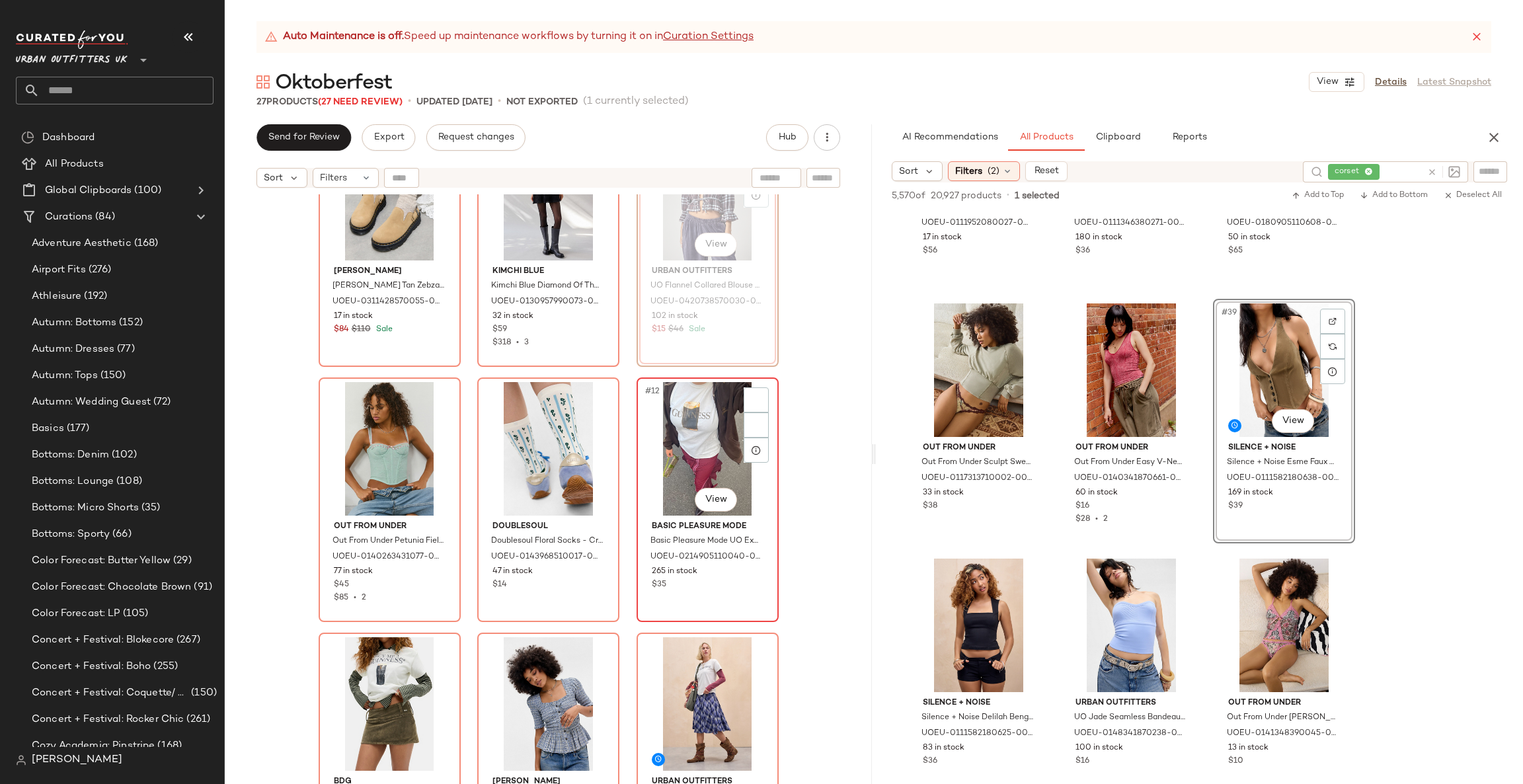
scroll to position [589, 0]
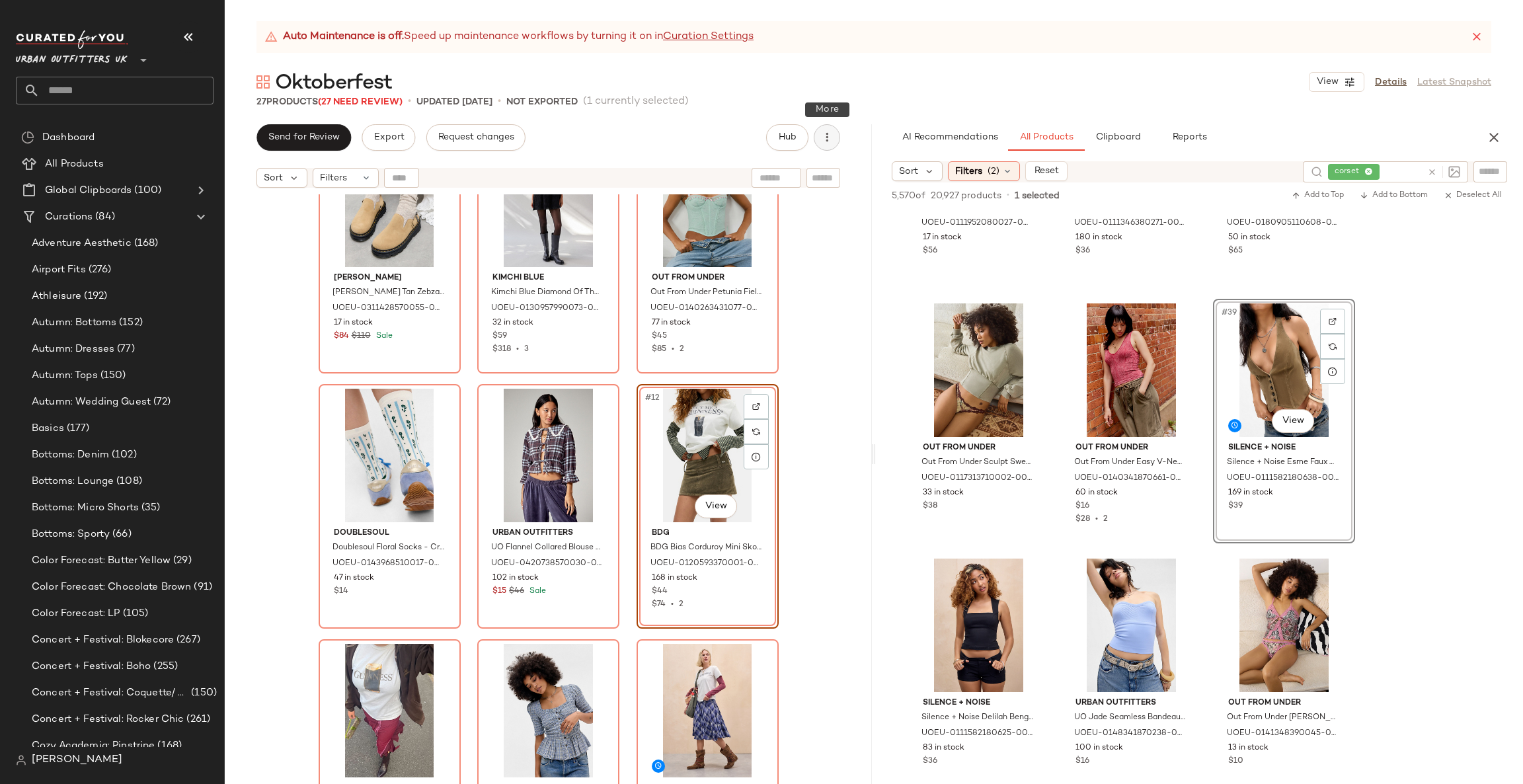
click at [824, 131] on icon "button" at bounding box center [827, 137] width 13 height 13
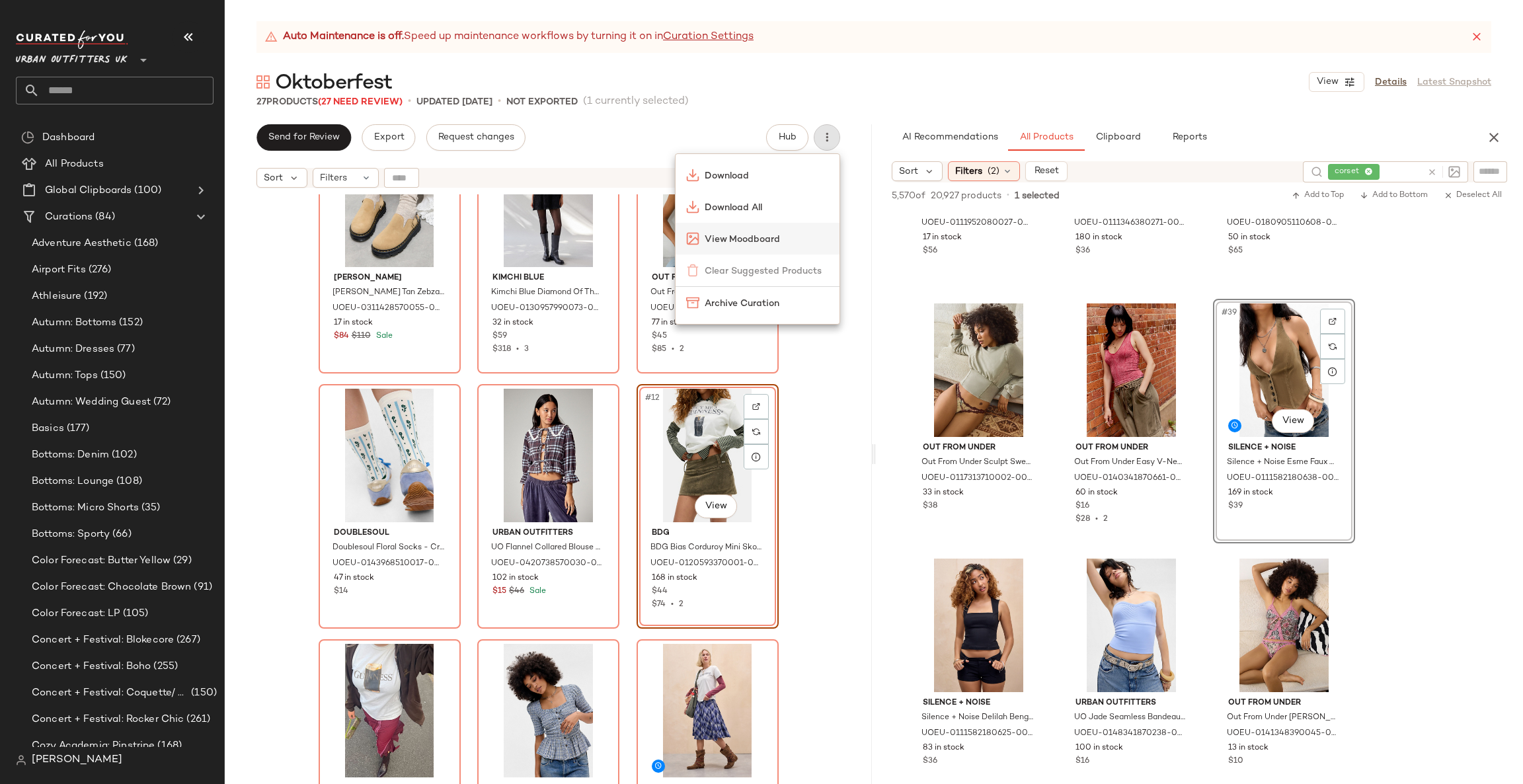
click at [783, 234] on span "View Moodboard" at bounding box center [766, 239] width 125 height 14
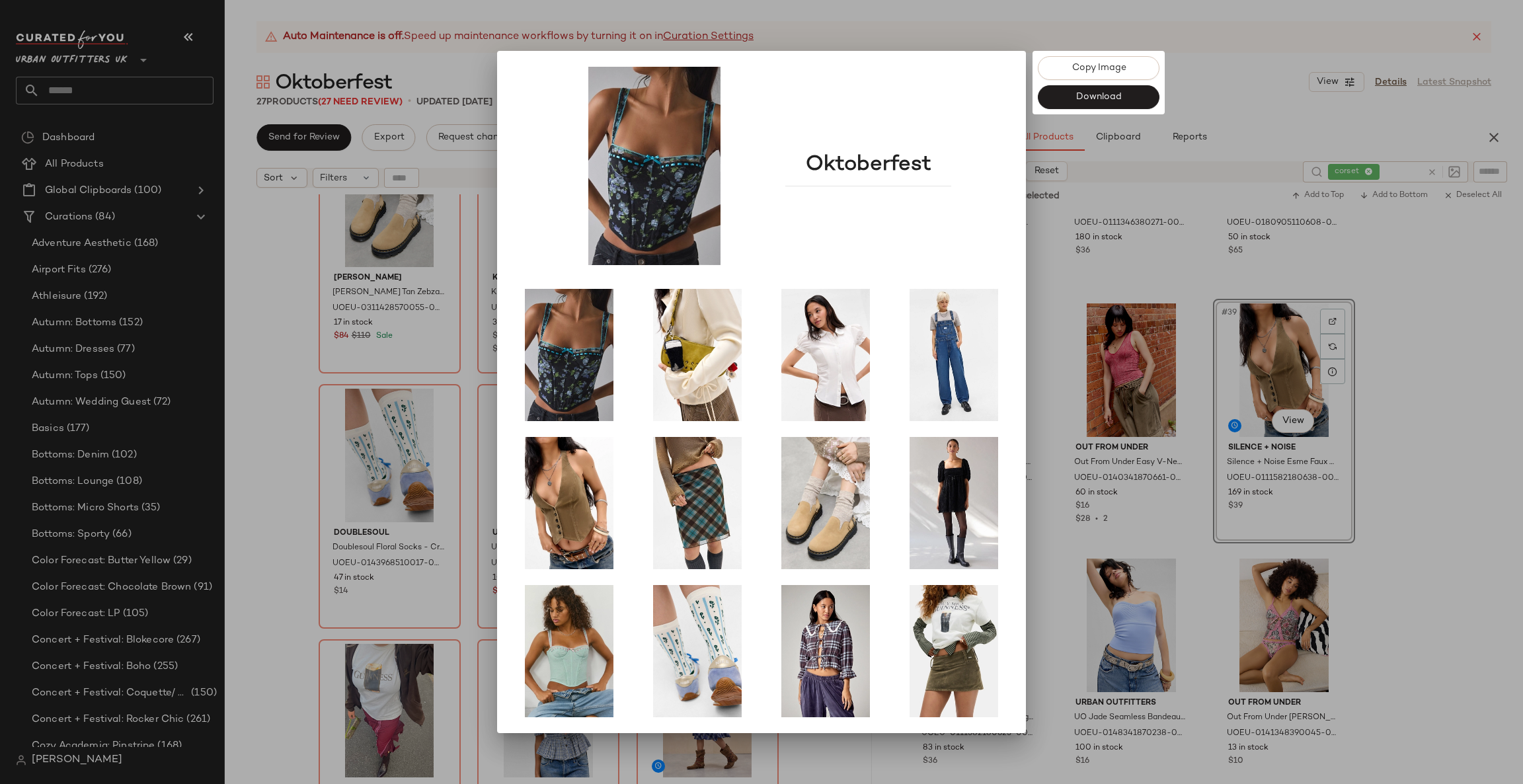
click at [378, 521] on div at bounding box center [762, 392] width 1523 height 784
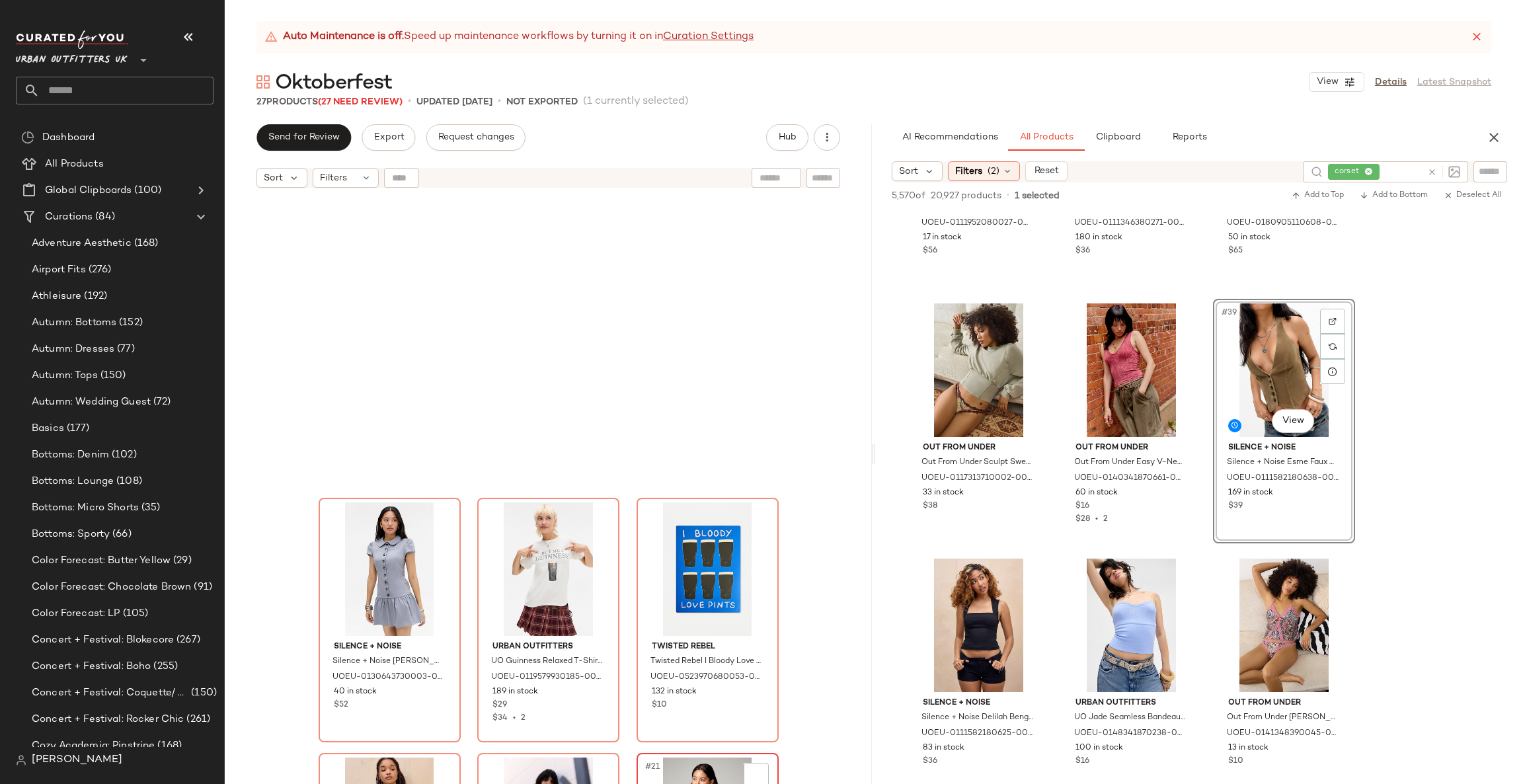
scroll to position [1382, 0]
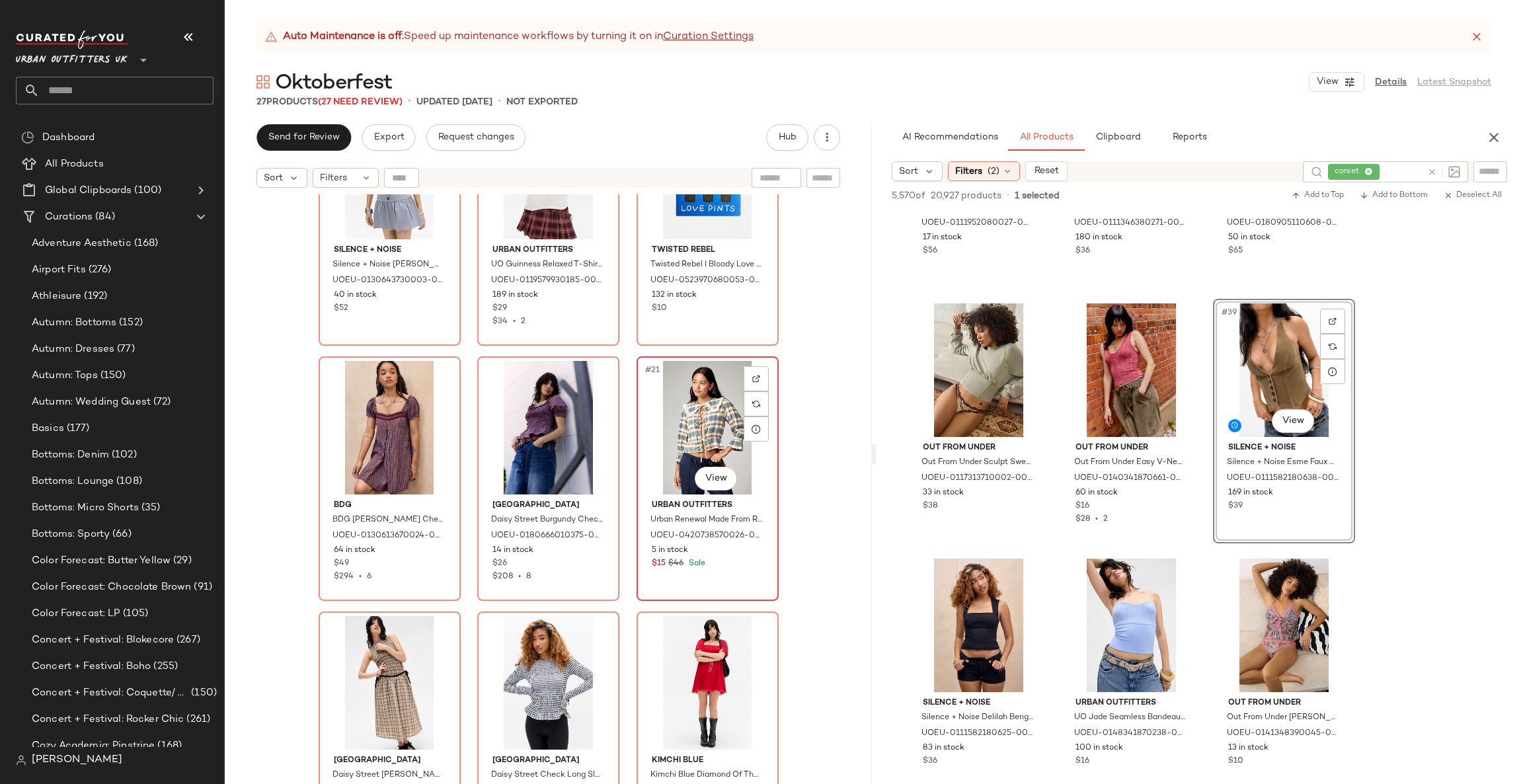
click at [700, 439] on div "#21 View" at bounding box center [707, 427] width 133 height 133
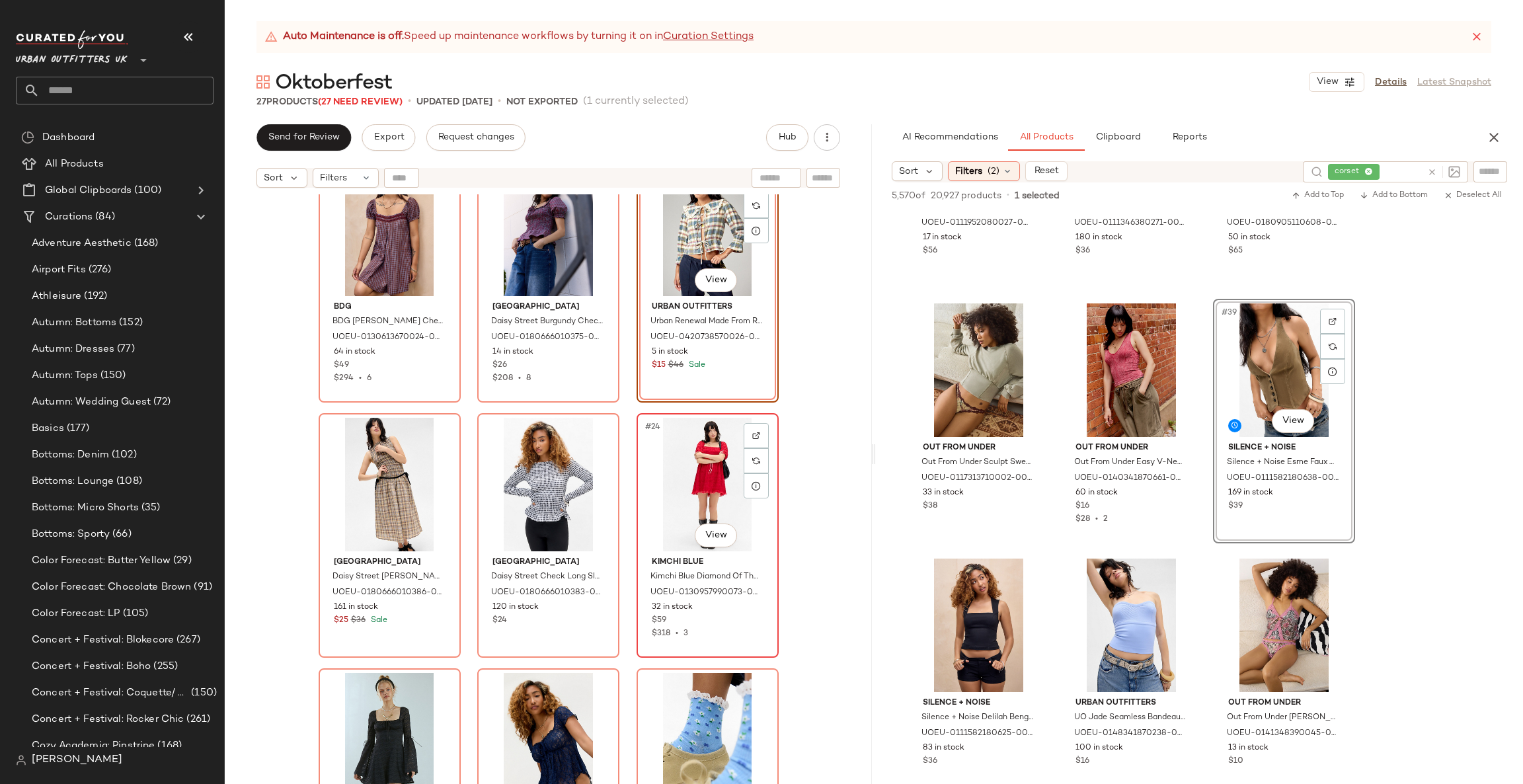
scroll to position [1675, 0]
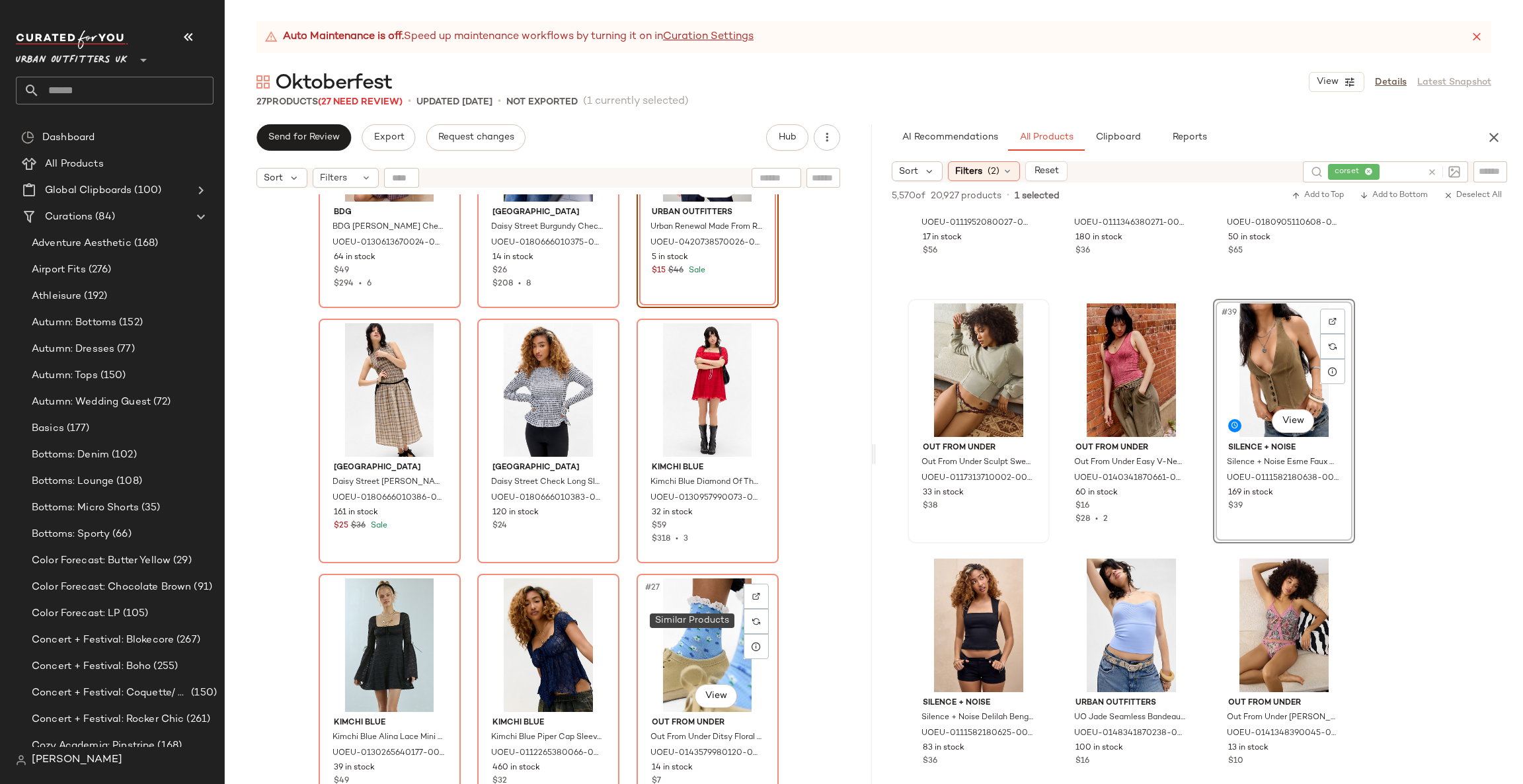
click at [753, 623] on img at bounding box center [757, 622] width 8 height 8
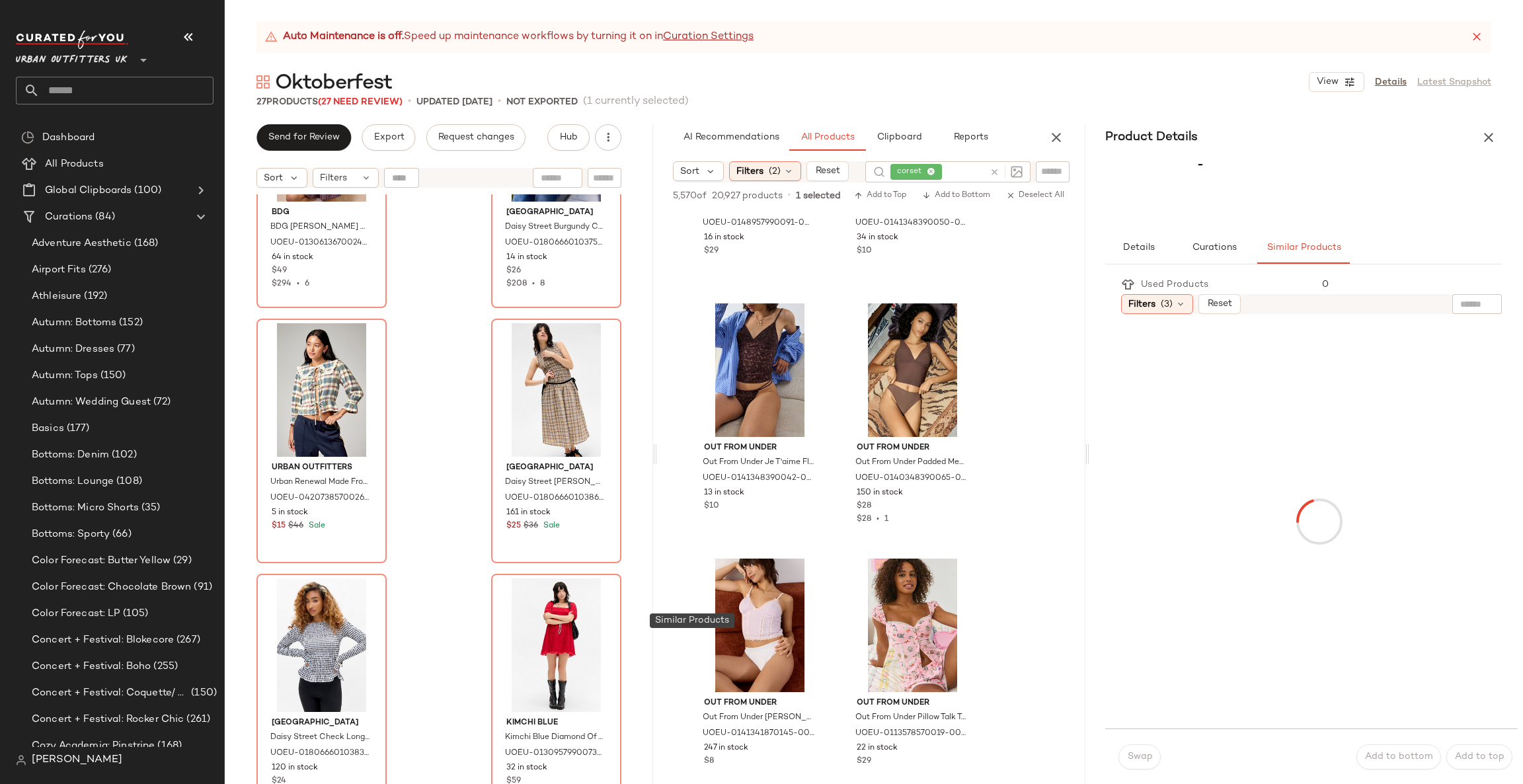
scroll to position [4250, 0]
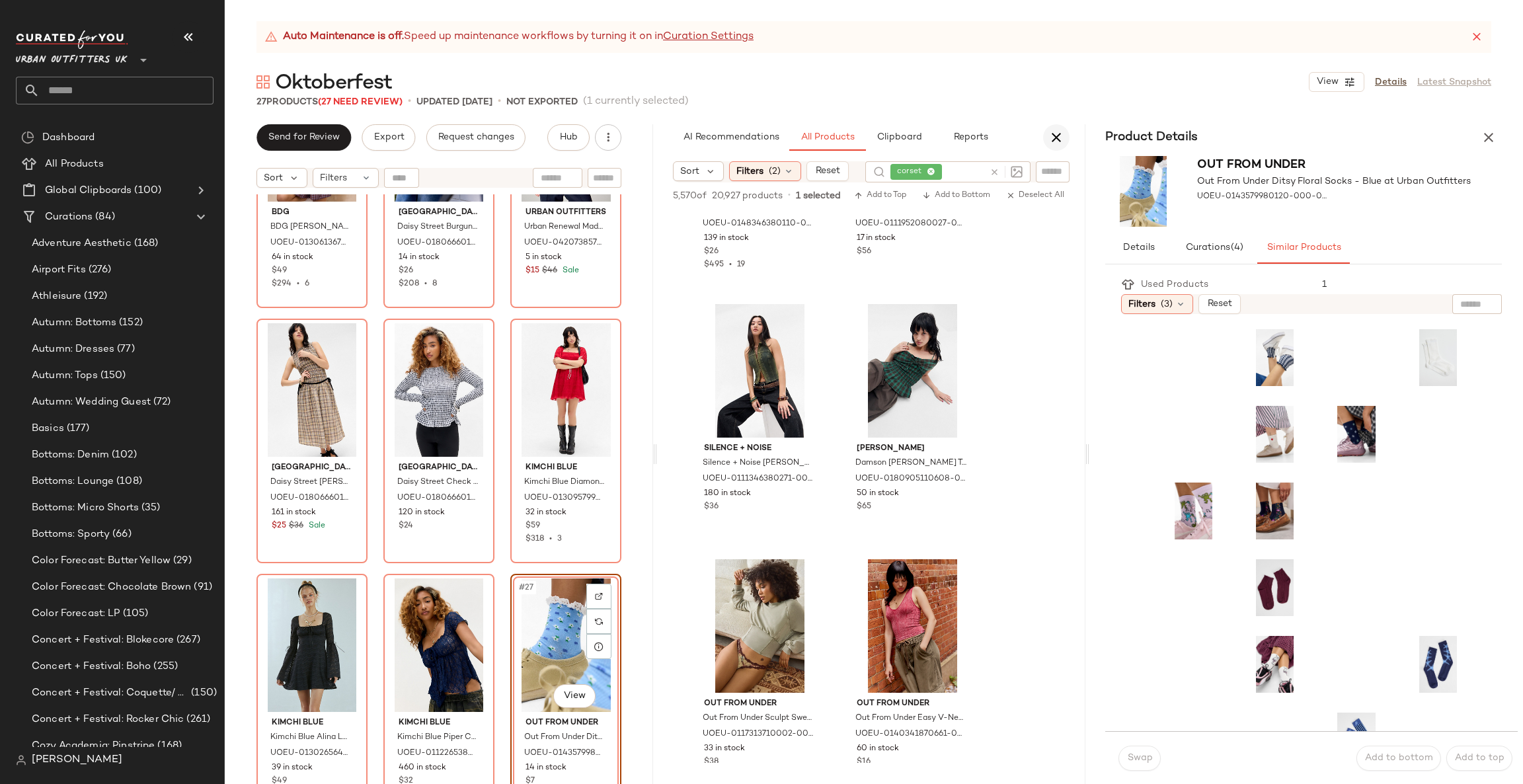
click at [1051, 133] on icon "button" at bounding box center [1056, 137] width 16 height 16
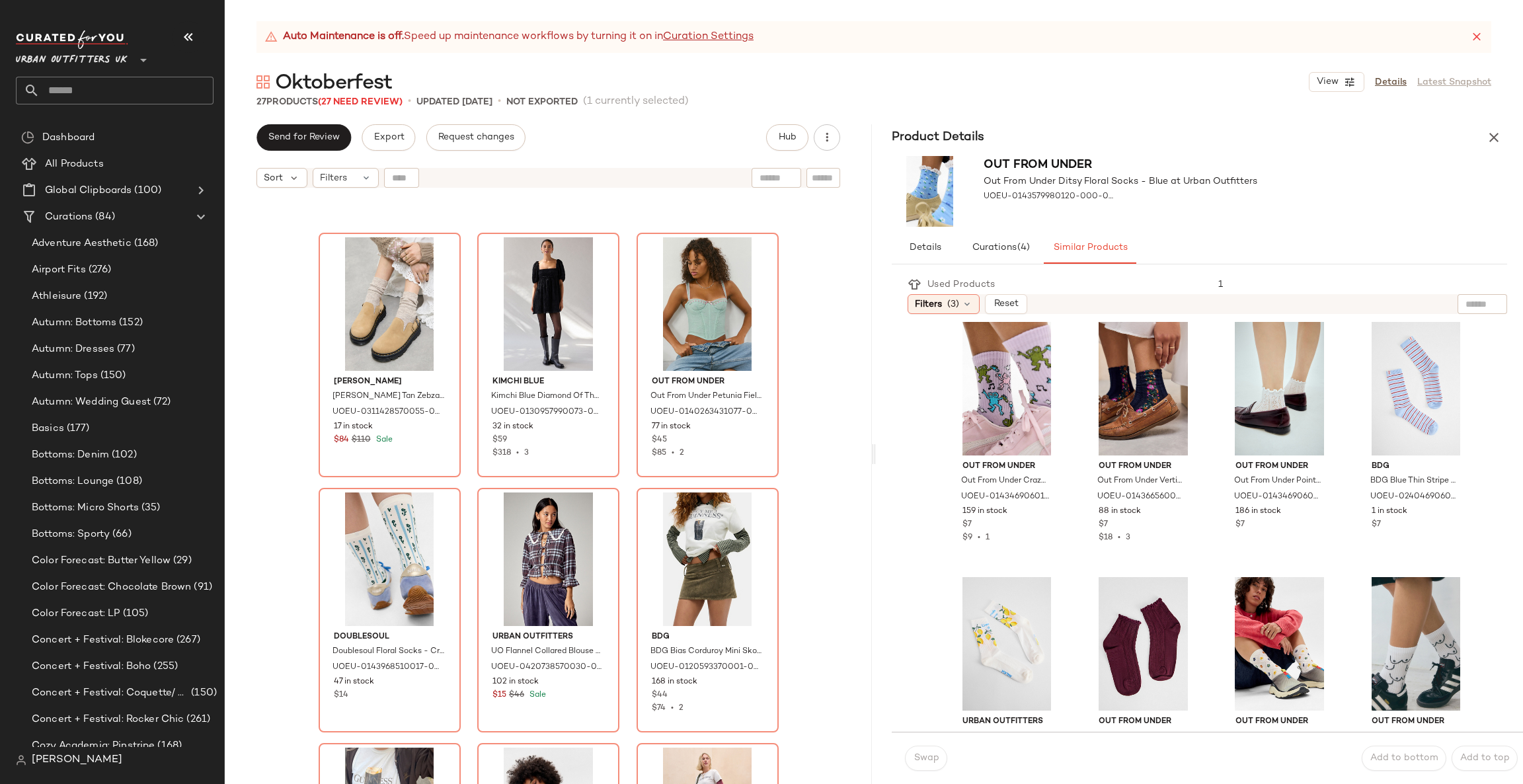
scroll to position [0, 0]
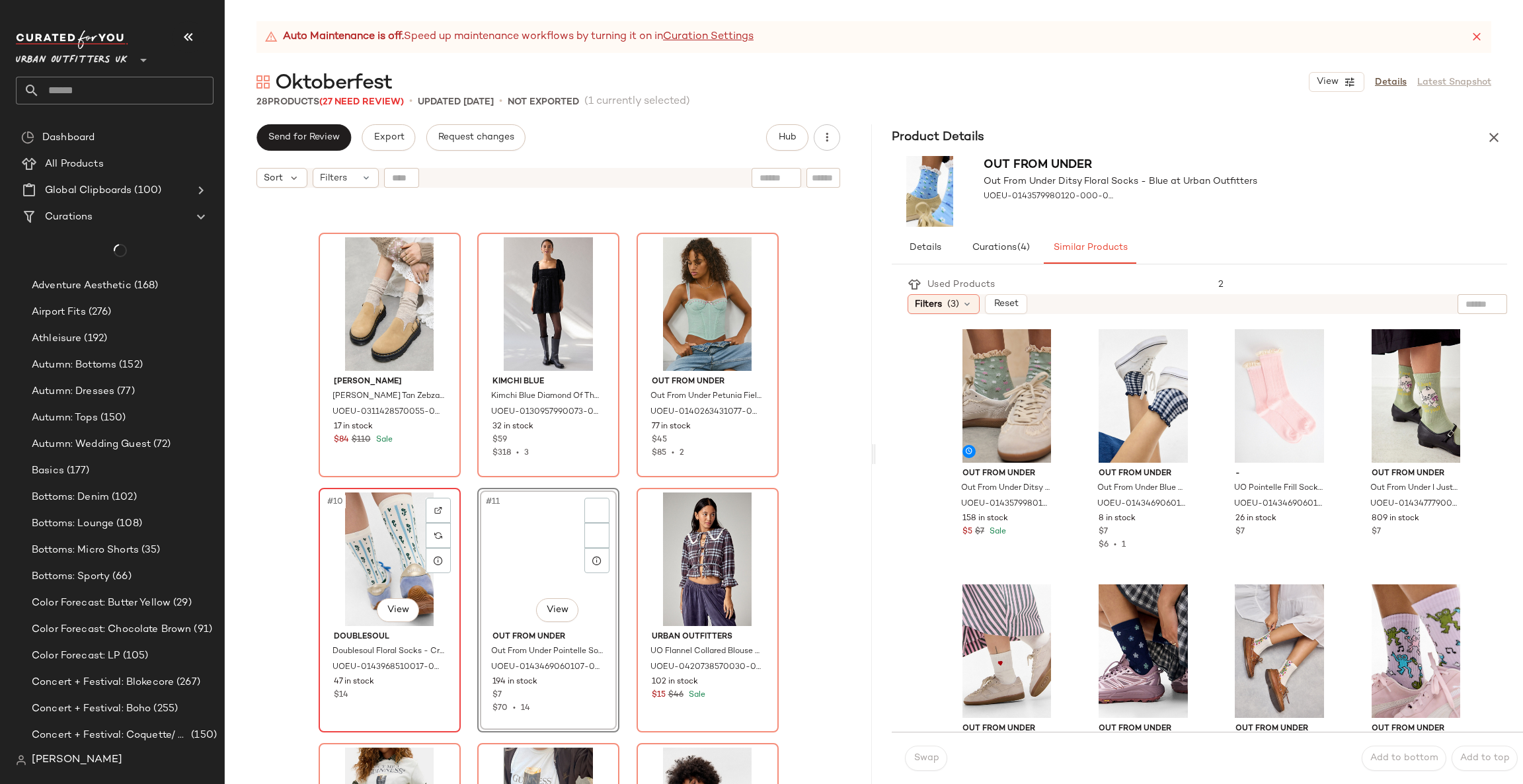
click at [402, 547] on div "#10 View" at bounding box center [389, 559] width 133 height 133
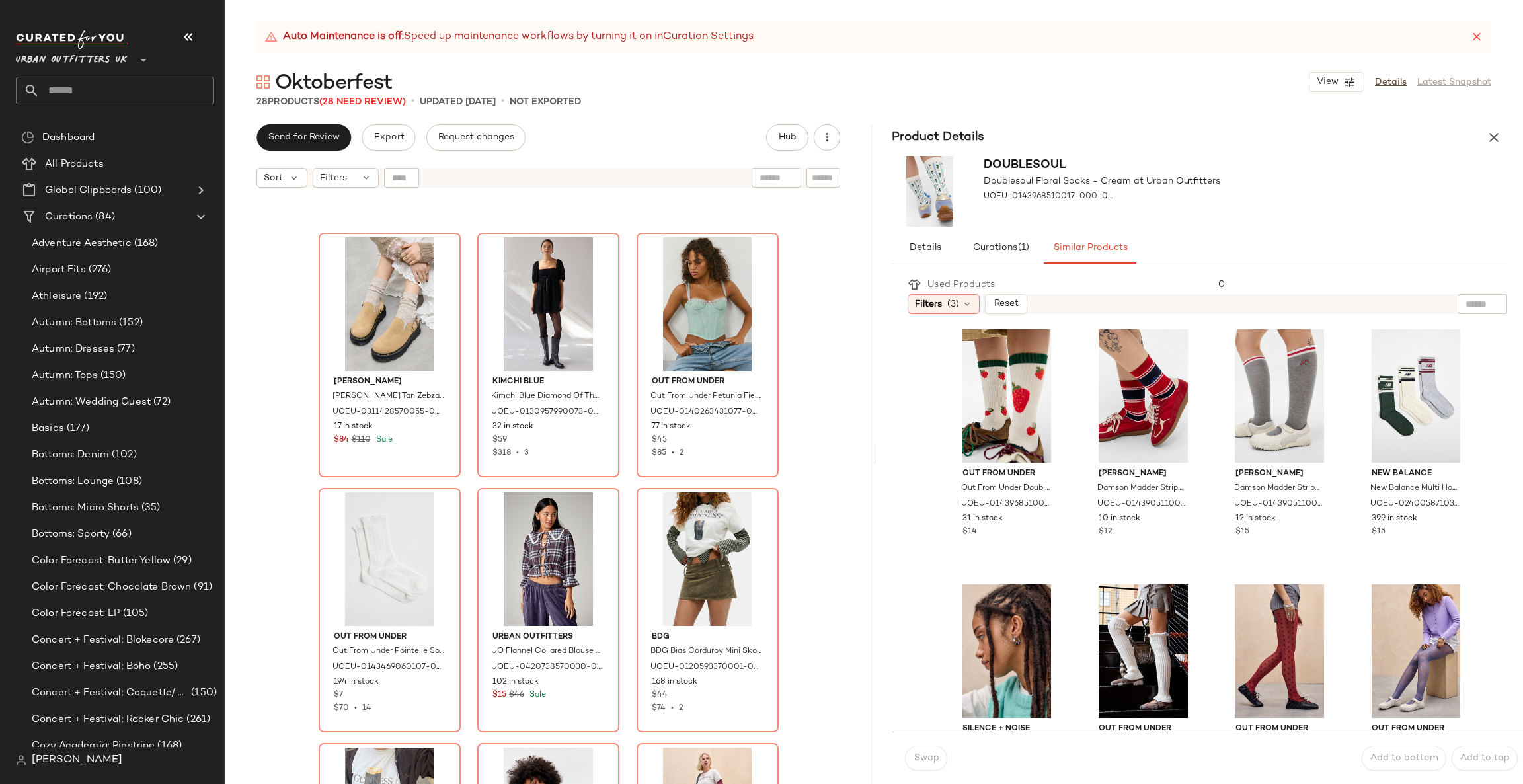
click at [819, 118] on div "Auto Maintenance is off. Speed up maintenance workflows by turning it on in Cur…" at bounding box center [874, 402] width 1298 height 763
click at [827, 131] on icon "button" at bounding box center [827, 137] width 13 height 13
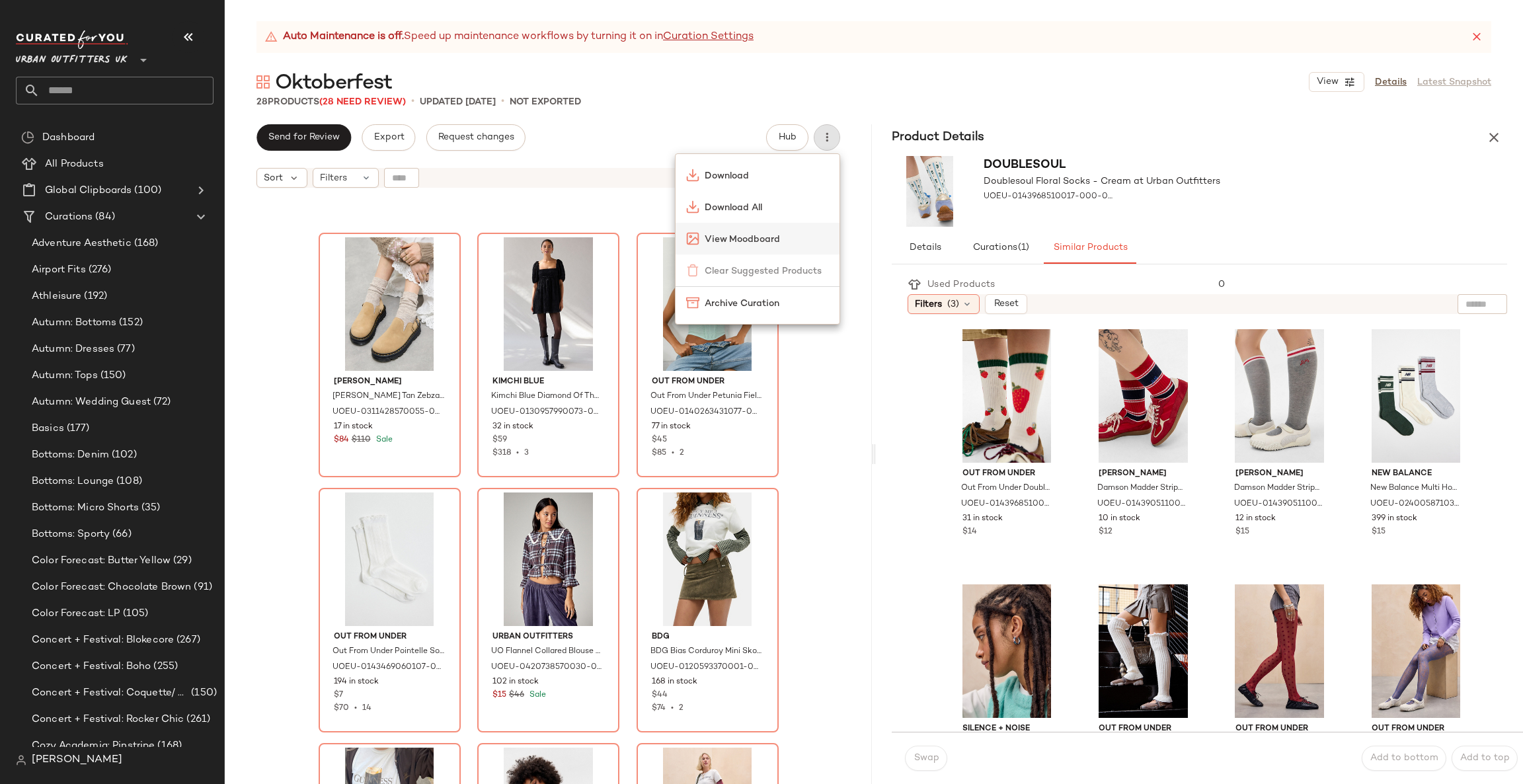
click at [803, 239] on span "View Moodboard" at bounding box center [766, 239] width 125 height 14
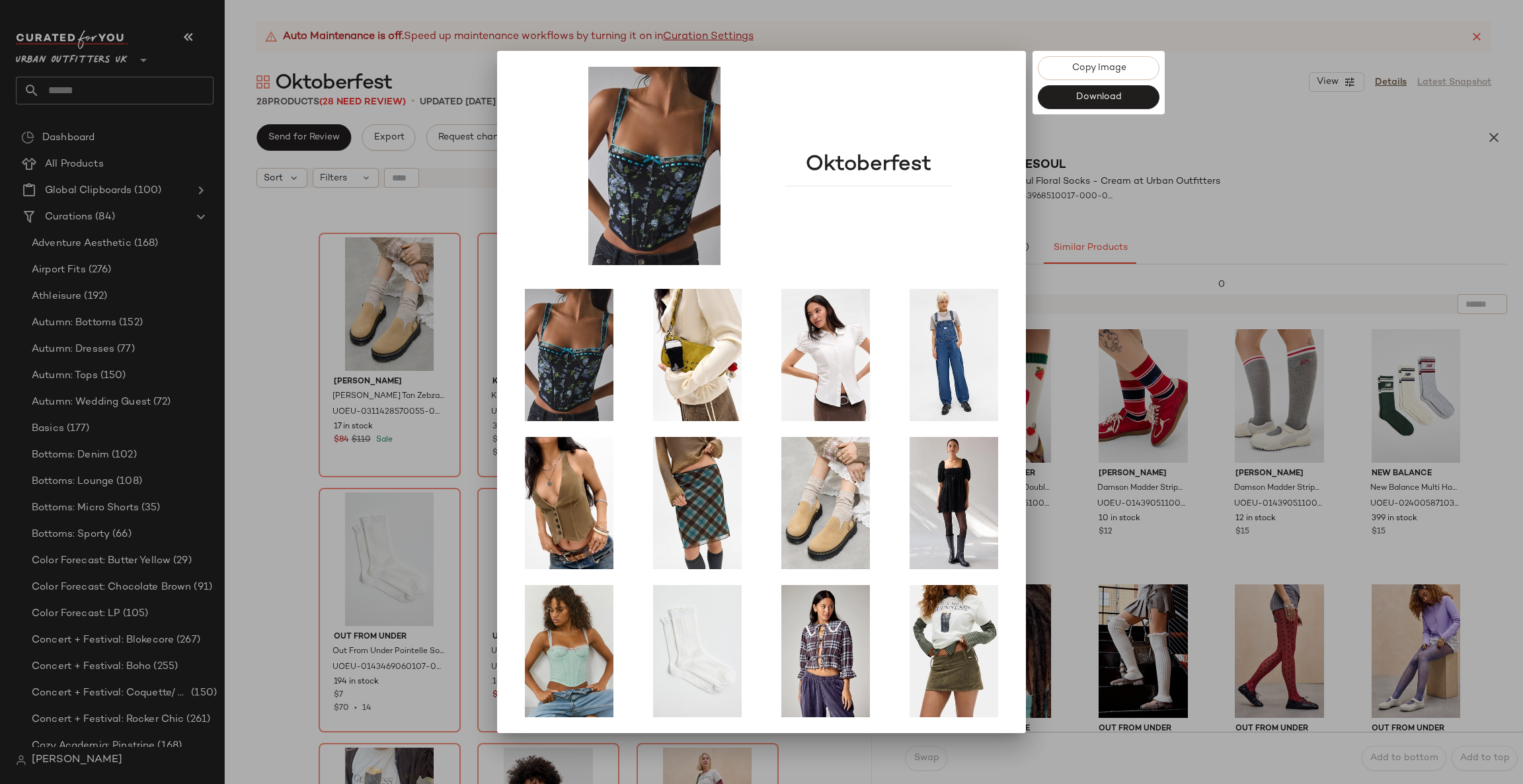
click at [1292, 99] on div at bounding box center [762, 392] width 1523 height 784
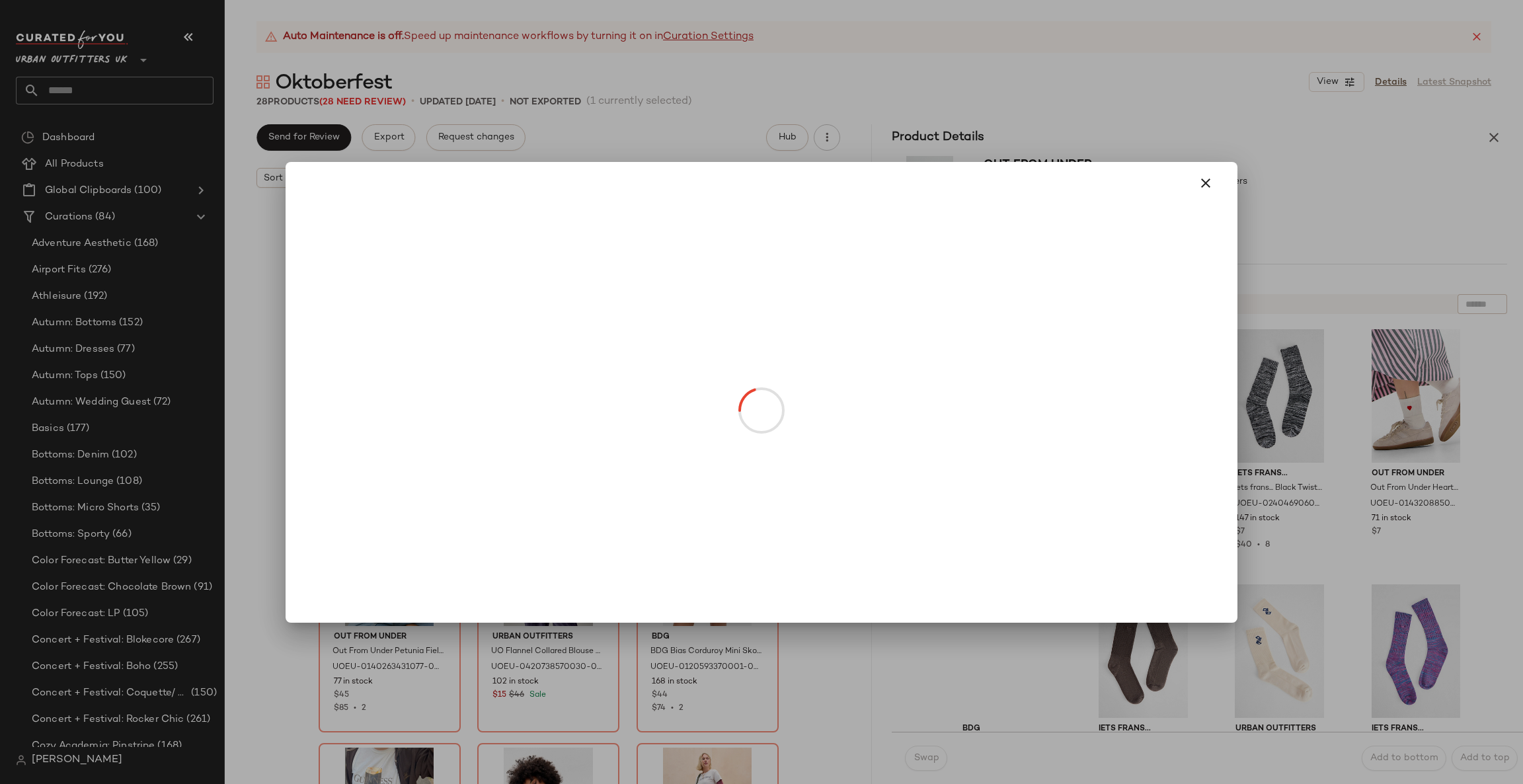
drag, startPoint x: 420, startPoint y: 361, endPoint x: 478, endPoint y: 536, distance: 184.4
click at [235, 500] on div at bounding box center [762, 392] width 1523 height 784
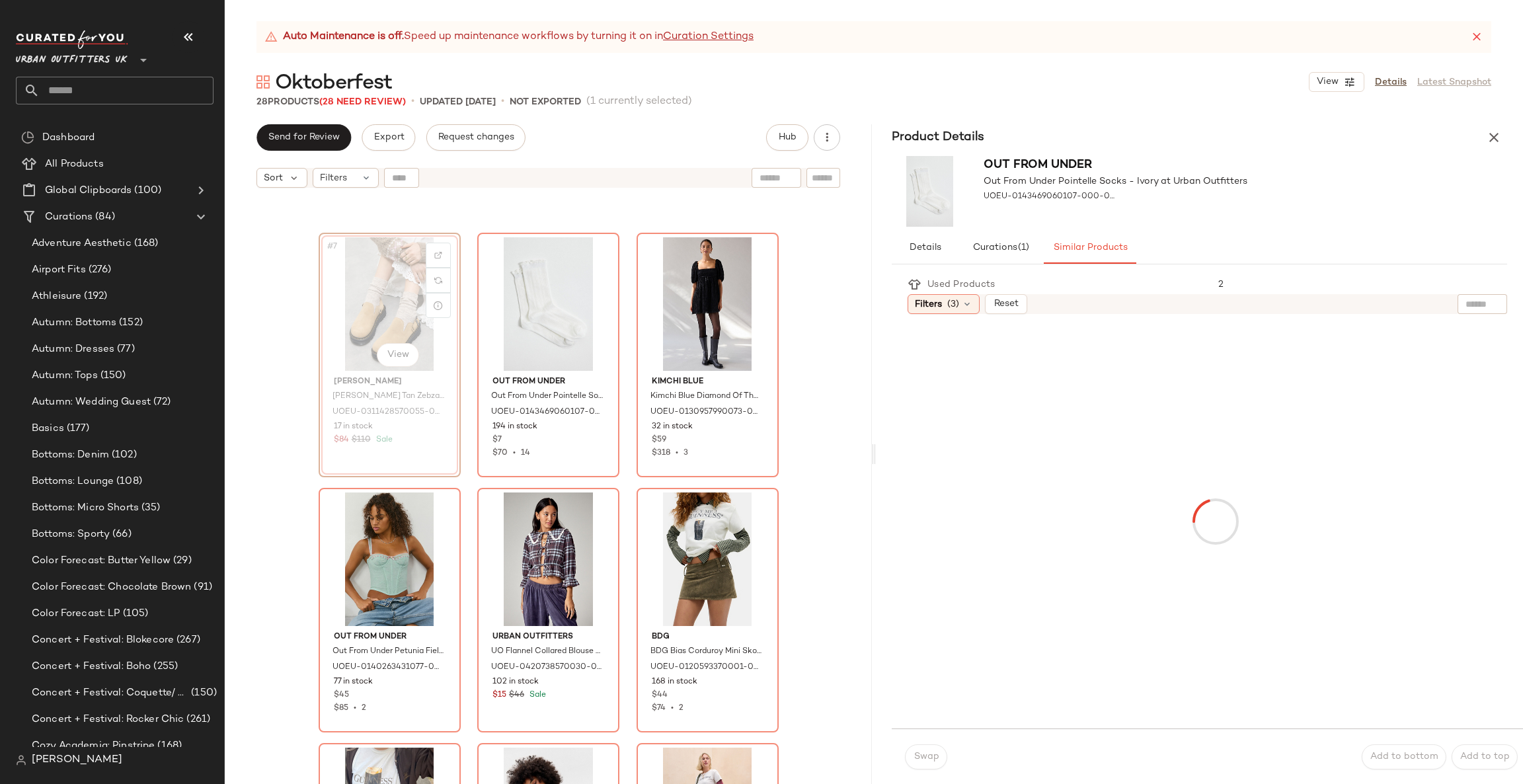
scroll to position [484, 0]
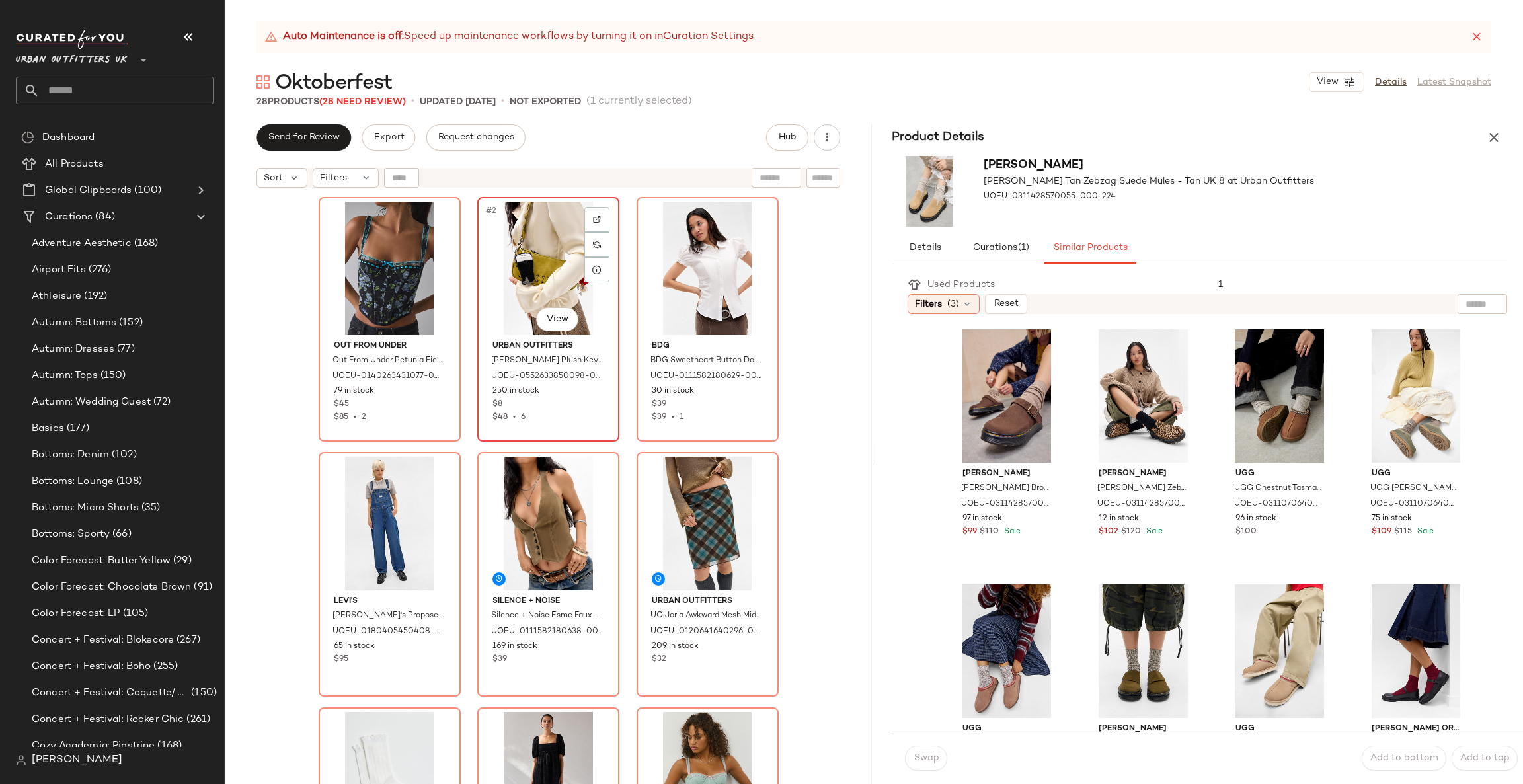
click at [552, 281] on div "#2 View" at bounding box center [548, 268] width 133 height 133
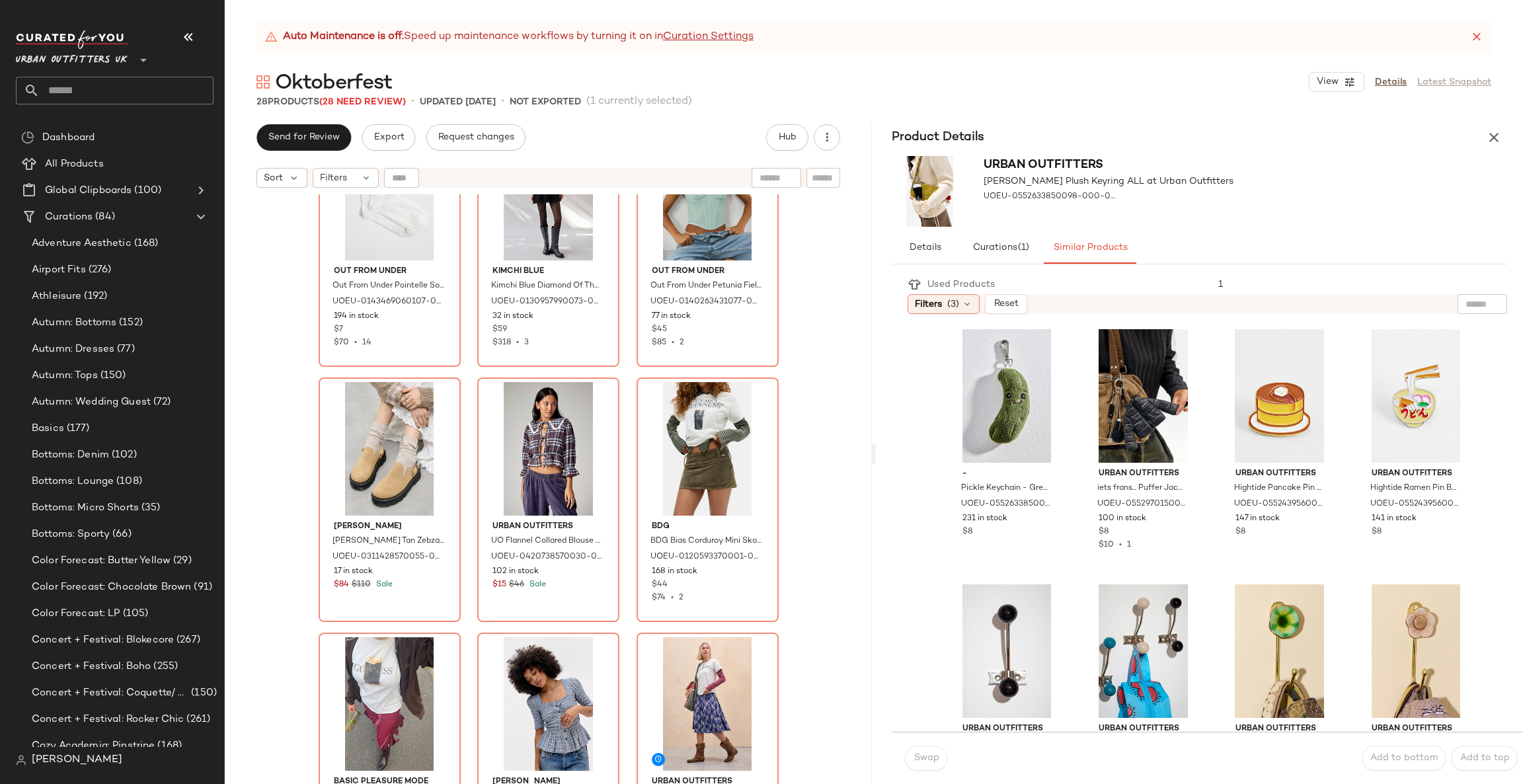
scroll to position [605, 0]
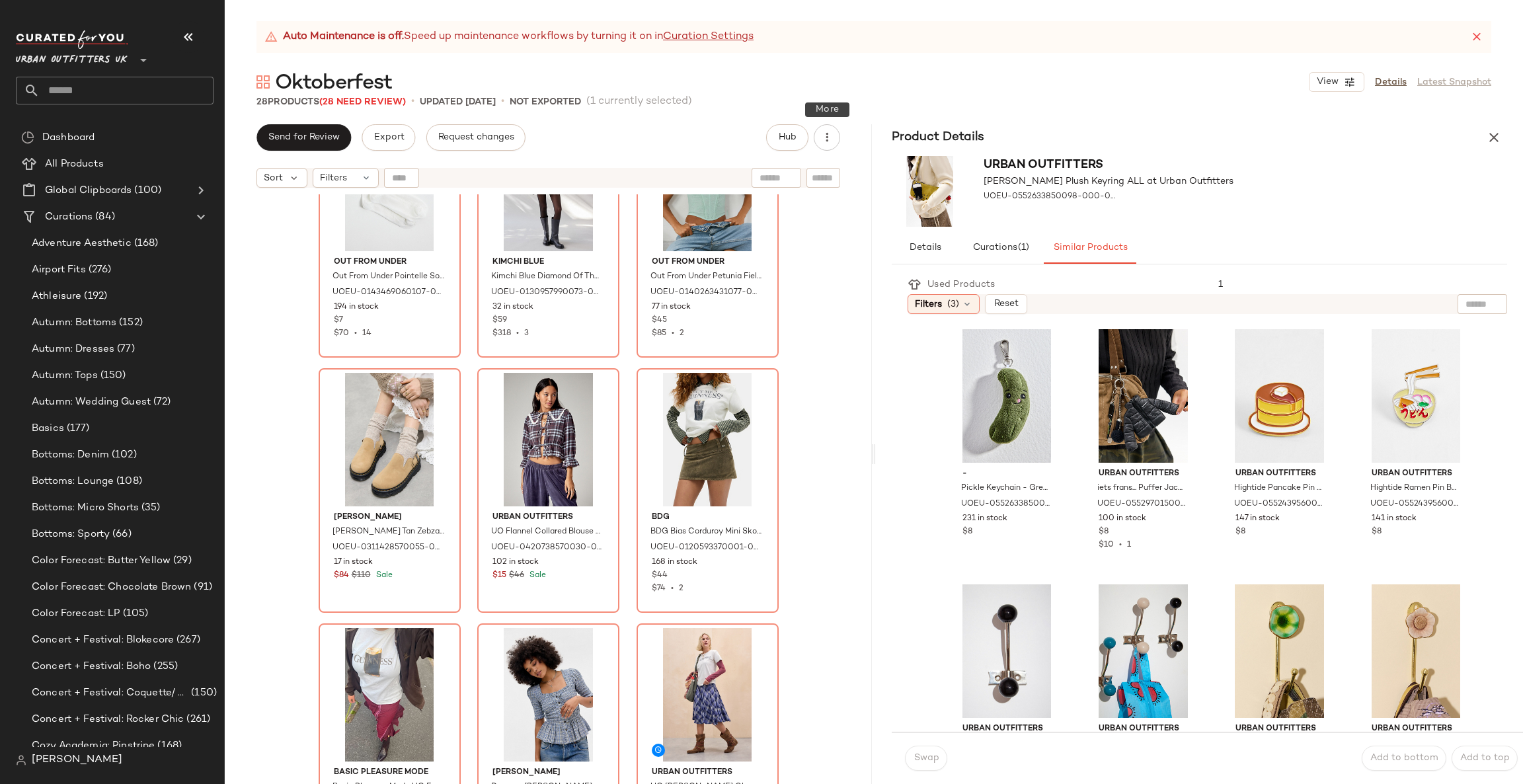
drag, startPoint x: 827, startPoint y: 149, endPoint x: 819, endPoint y: 151, distance: 8.2
click at [819, 150] on div "Hub" at bounding box center [803, 137] width 74 height 27
click at [827, 145] on button "button" at bounding box center [827, 137] width 27 height 27
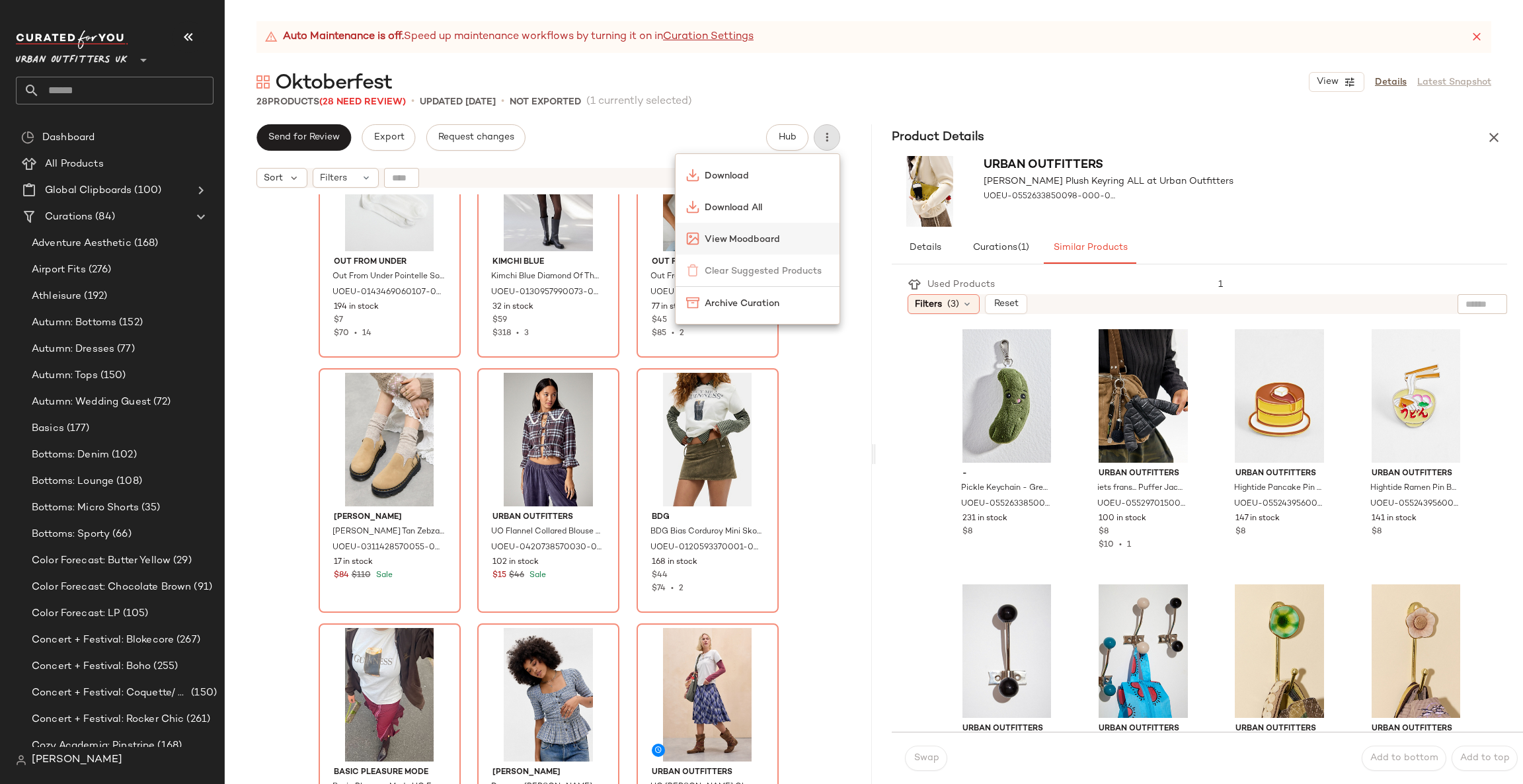
click at [802, 234] on span "View Moodboard" at bounding box center [766, 239] width 125 height 14
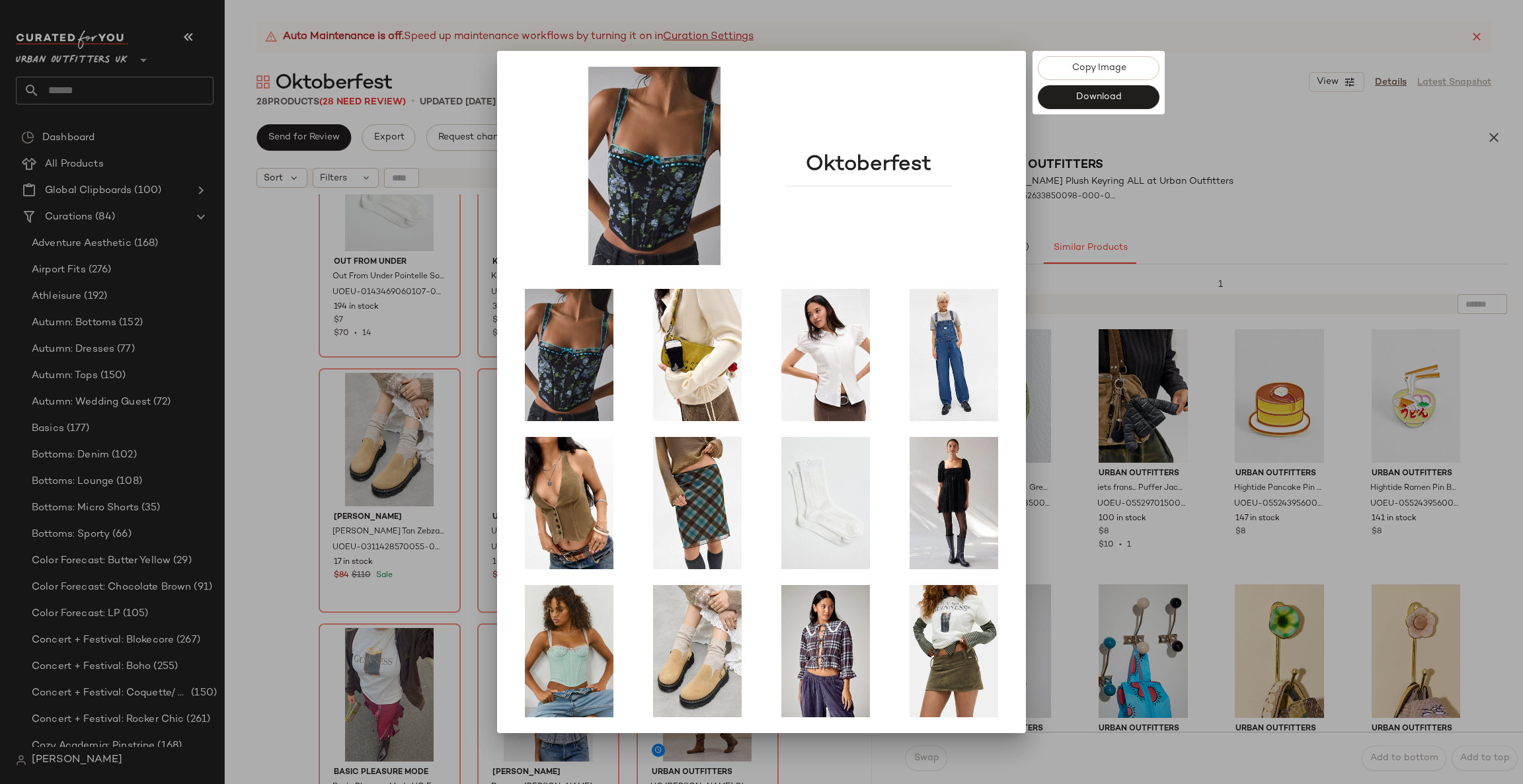
click at [390, 426] on div at bounding box center [762, 392] width 1523 height 784
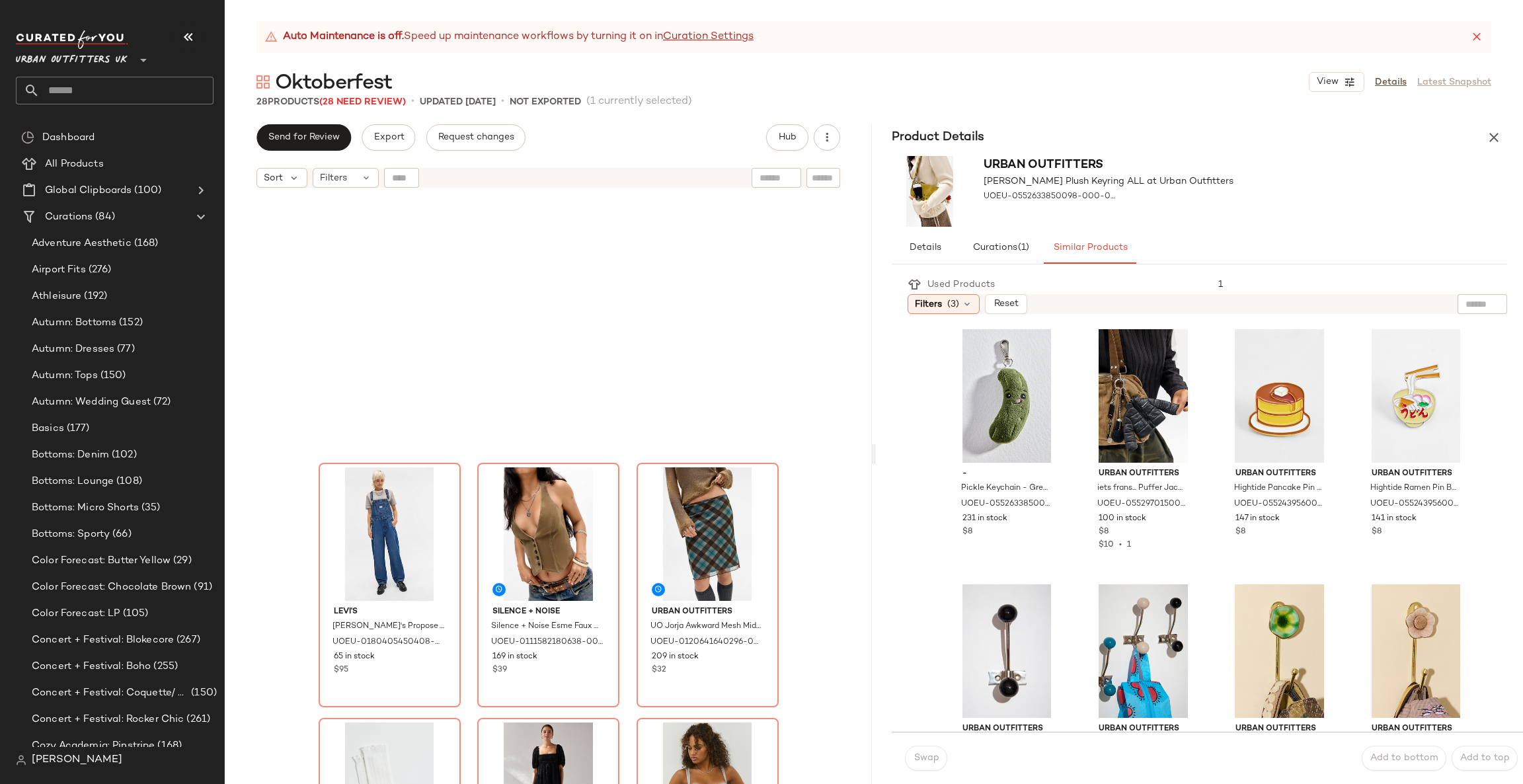
scroll to position [605, 0]
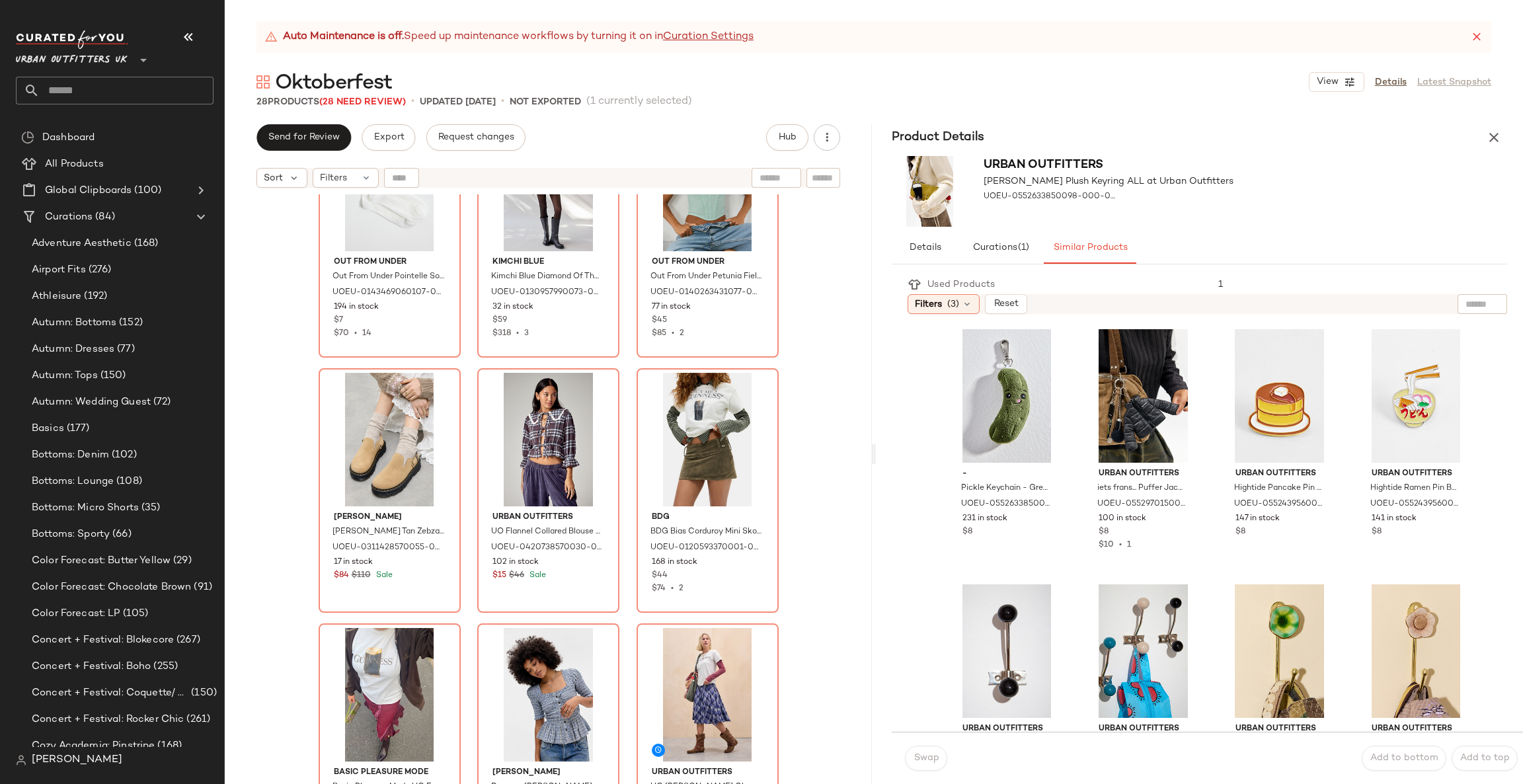
click at [1502, 141] on button "button" at bounding box center [1493, 137] width 27 height 27
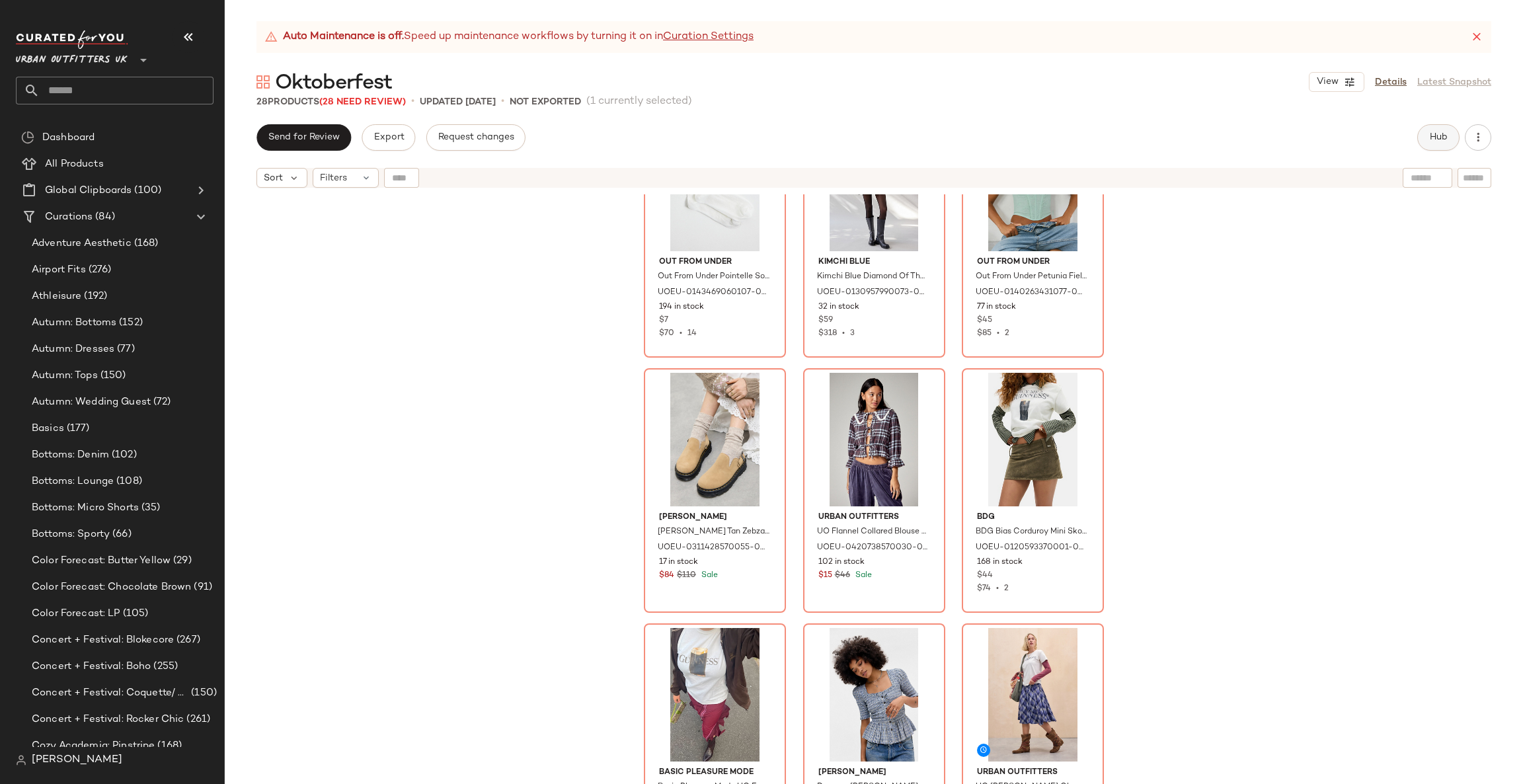
click at [1428, 147] on button "Hub" at bounding box center [1438, 137] width 43 height 27
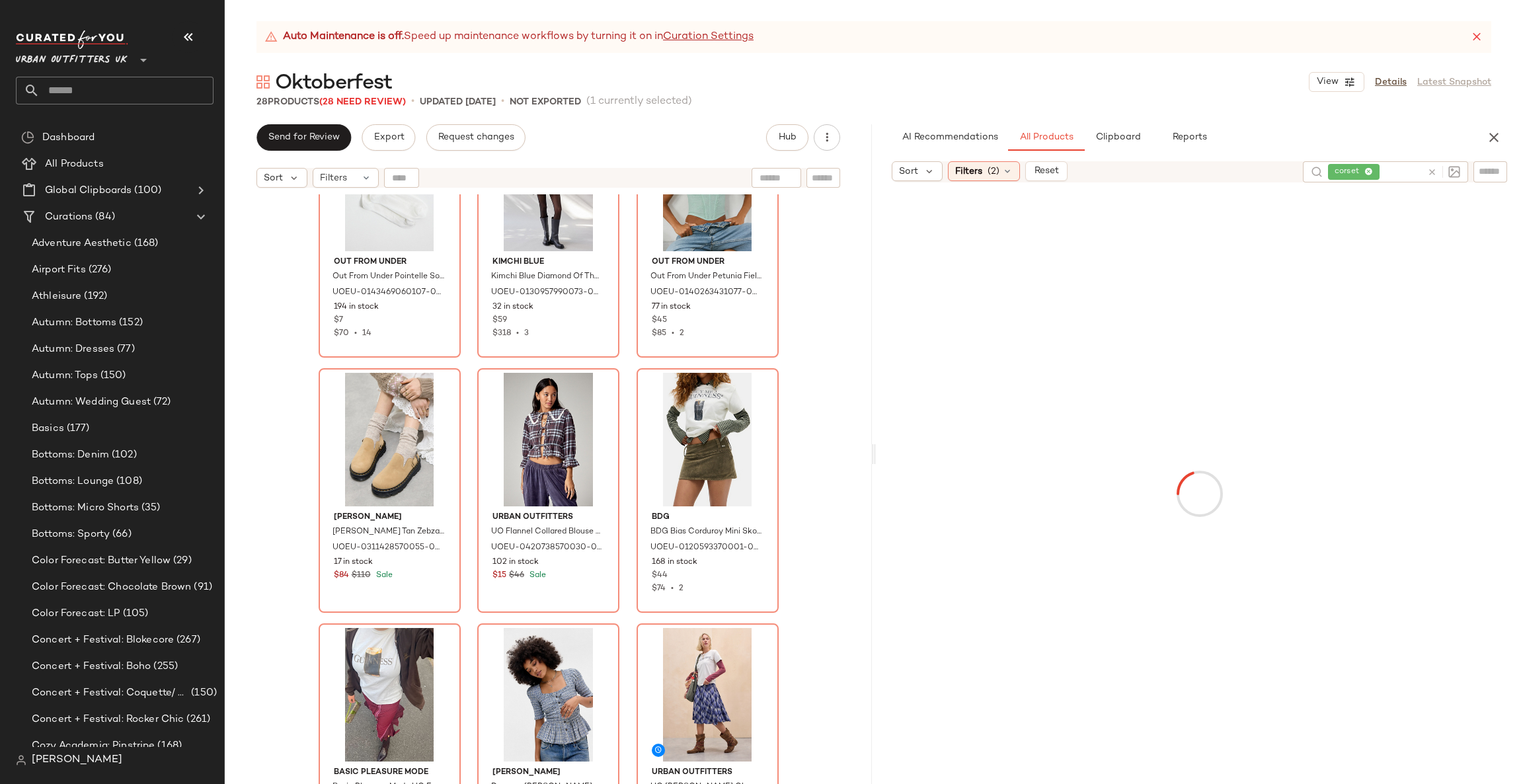
click at [1419, 176] on input "text" at bounding box center [1402, 172] width 39 height 14
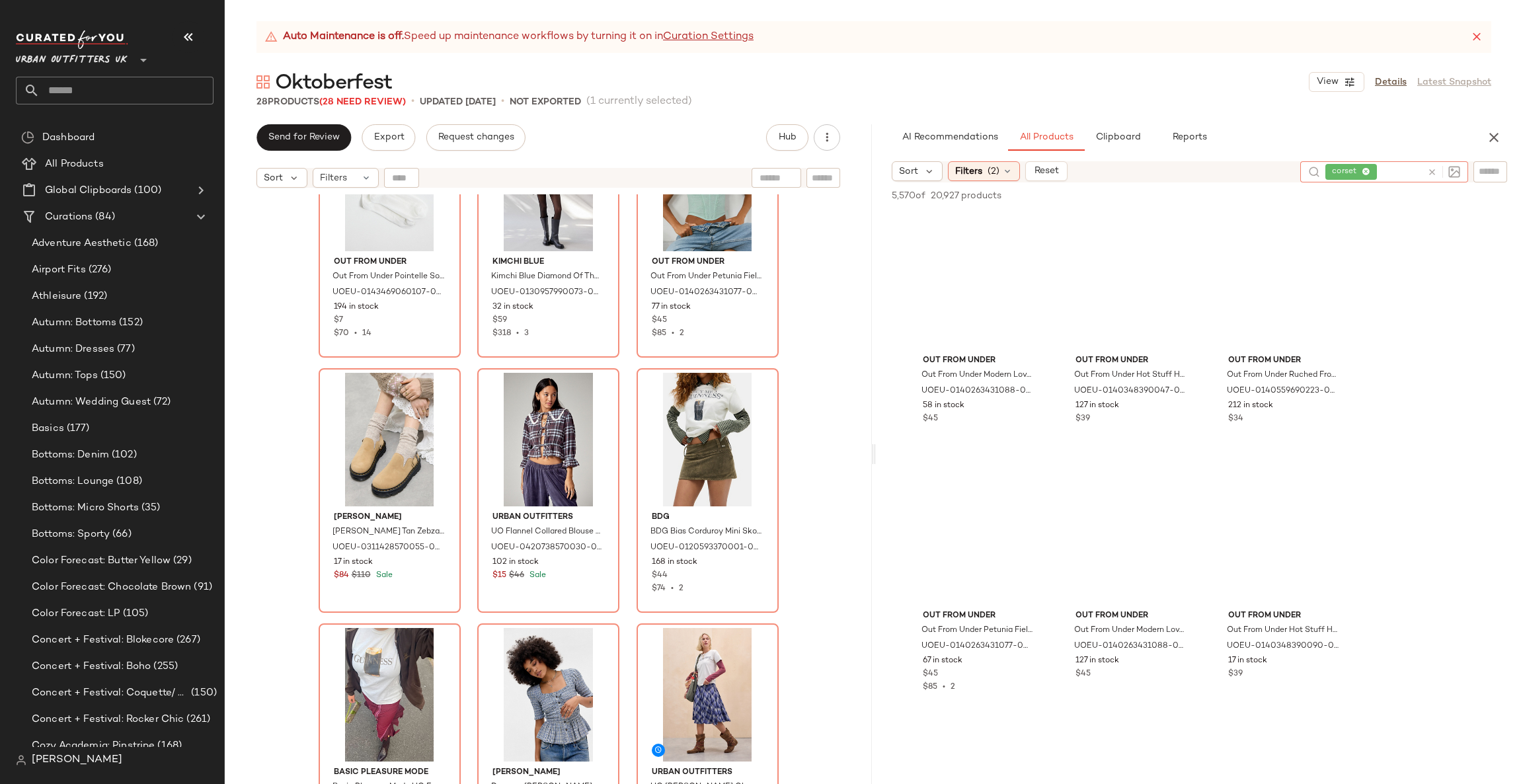
click at [1424, 174] on div at bounding box center [1441, 172] width 39 height 21
click at [1429, 169] on icon at bounding box center [1432, 172] width 10 height 10
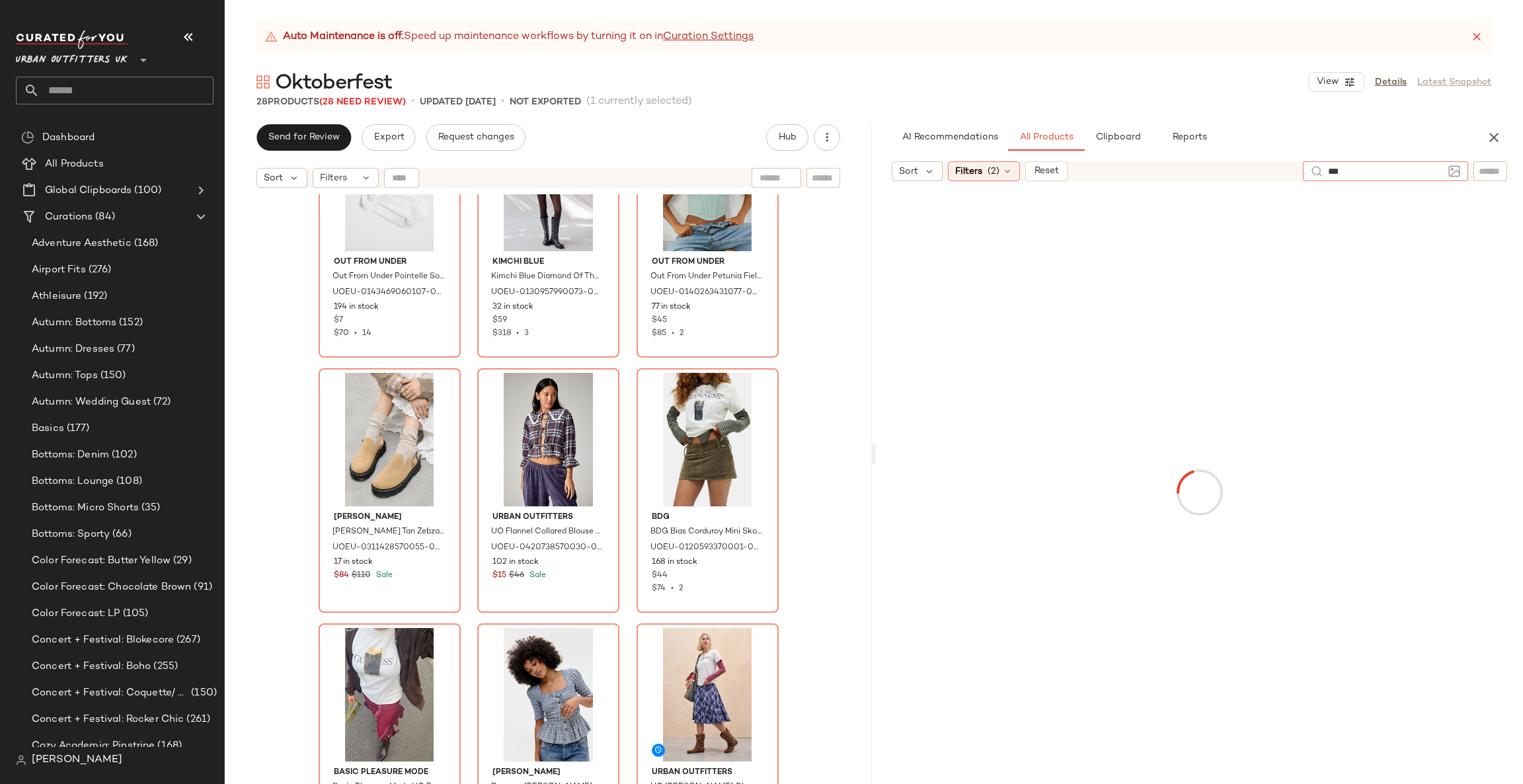
type input "****"
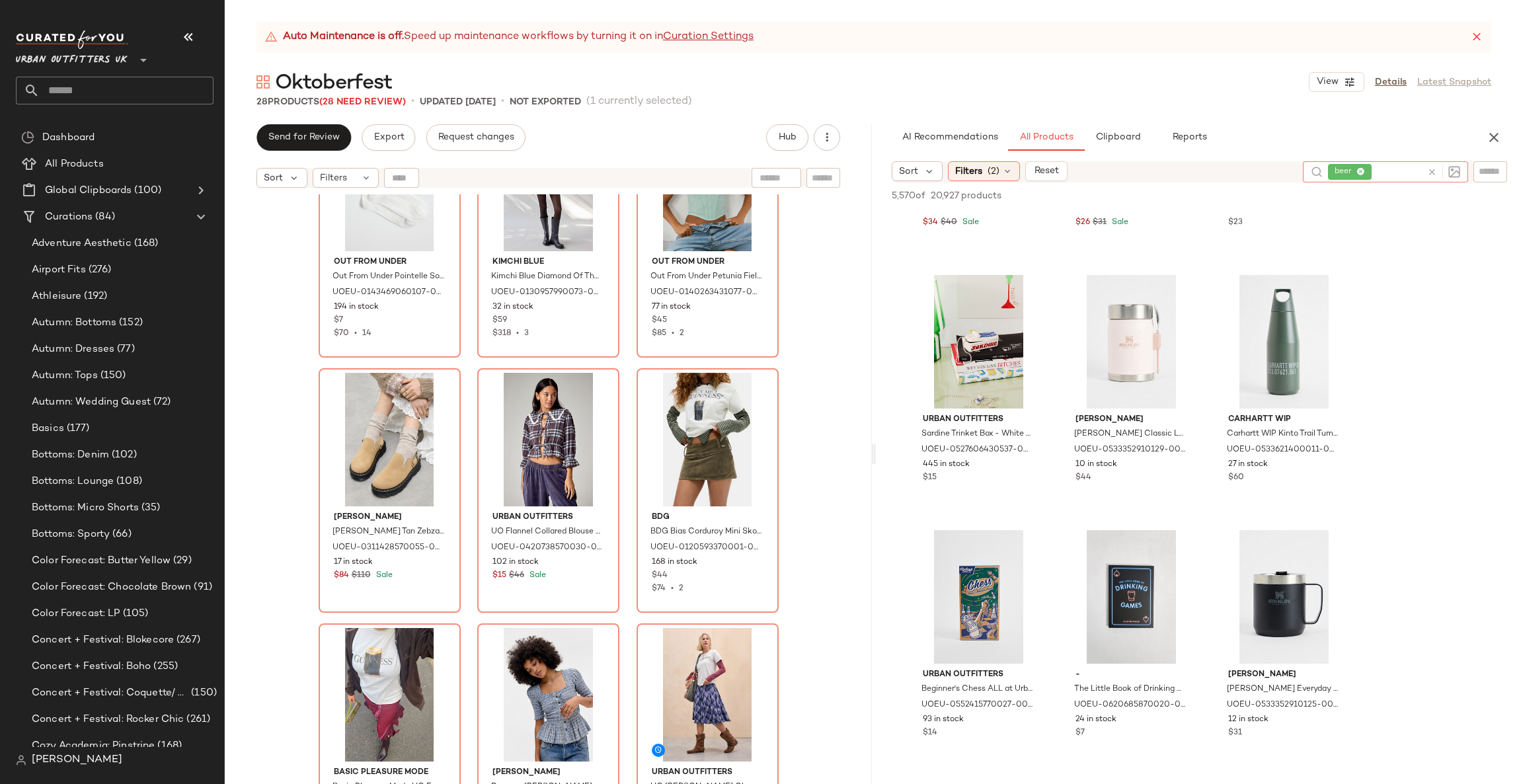
scroll to position [2578, 0]
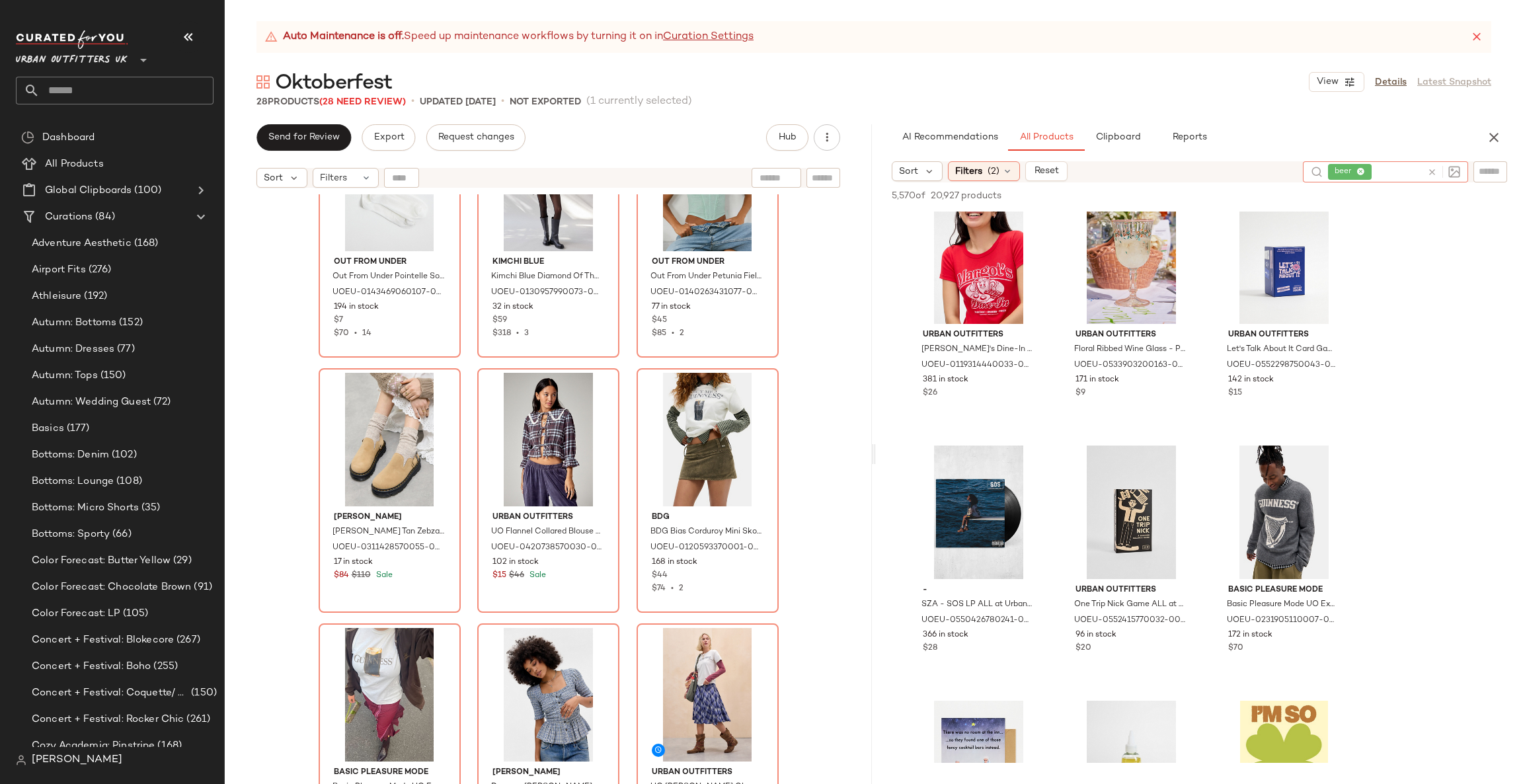
click at [1423, 162] on div at bounding box center [1441, 172] width 39 height 21
click at [1424, 173] on div at bounding box center [1441, 172] width 39 height 21
click at [1426, 161] on div at bounding box center [1441, 172] width 39 height 21
click at [1427, 174] on icon at bounding box center [1432, 172] width 10 height 10
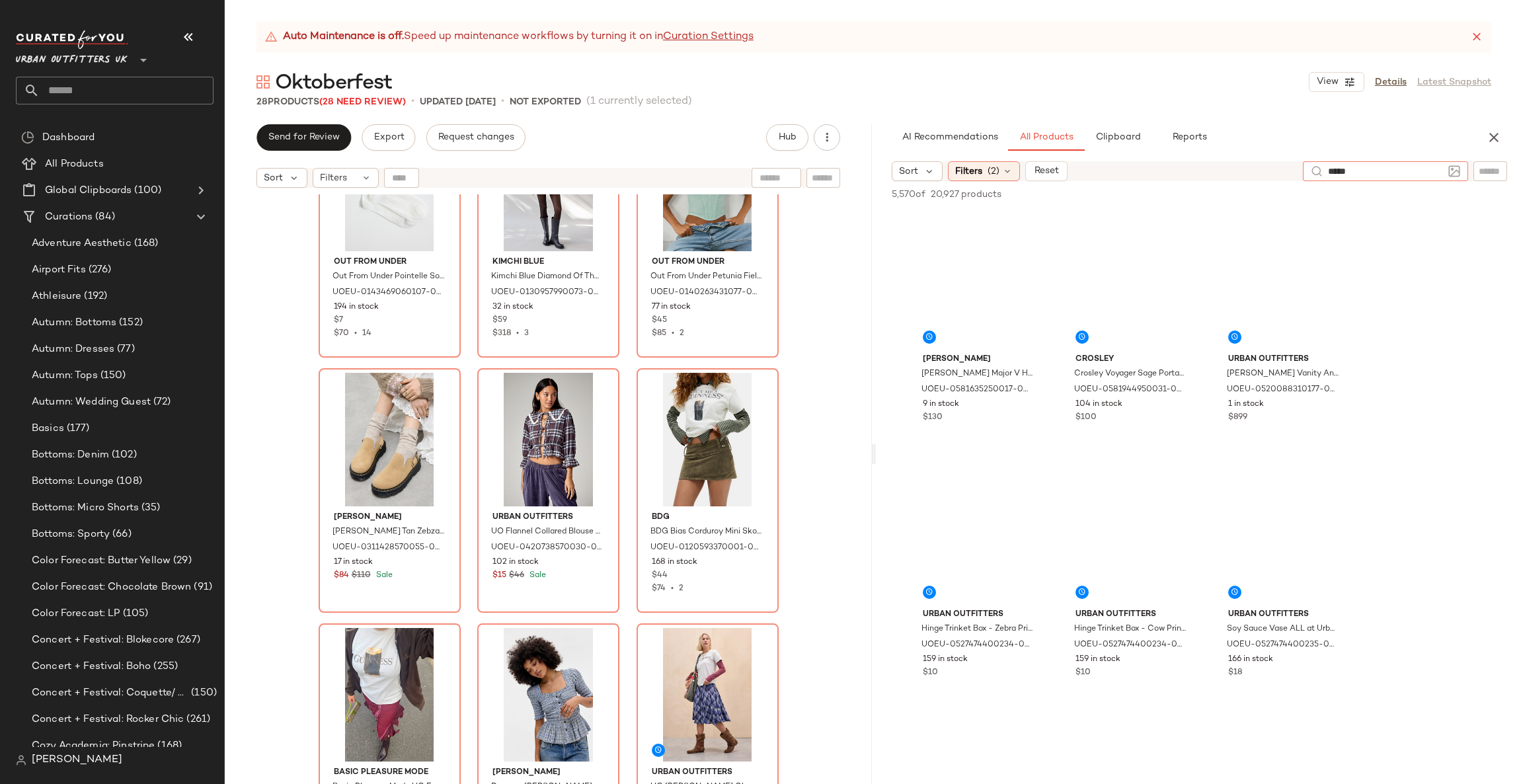
type input "******"
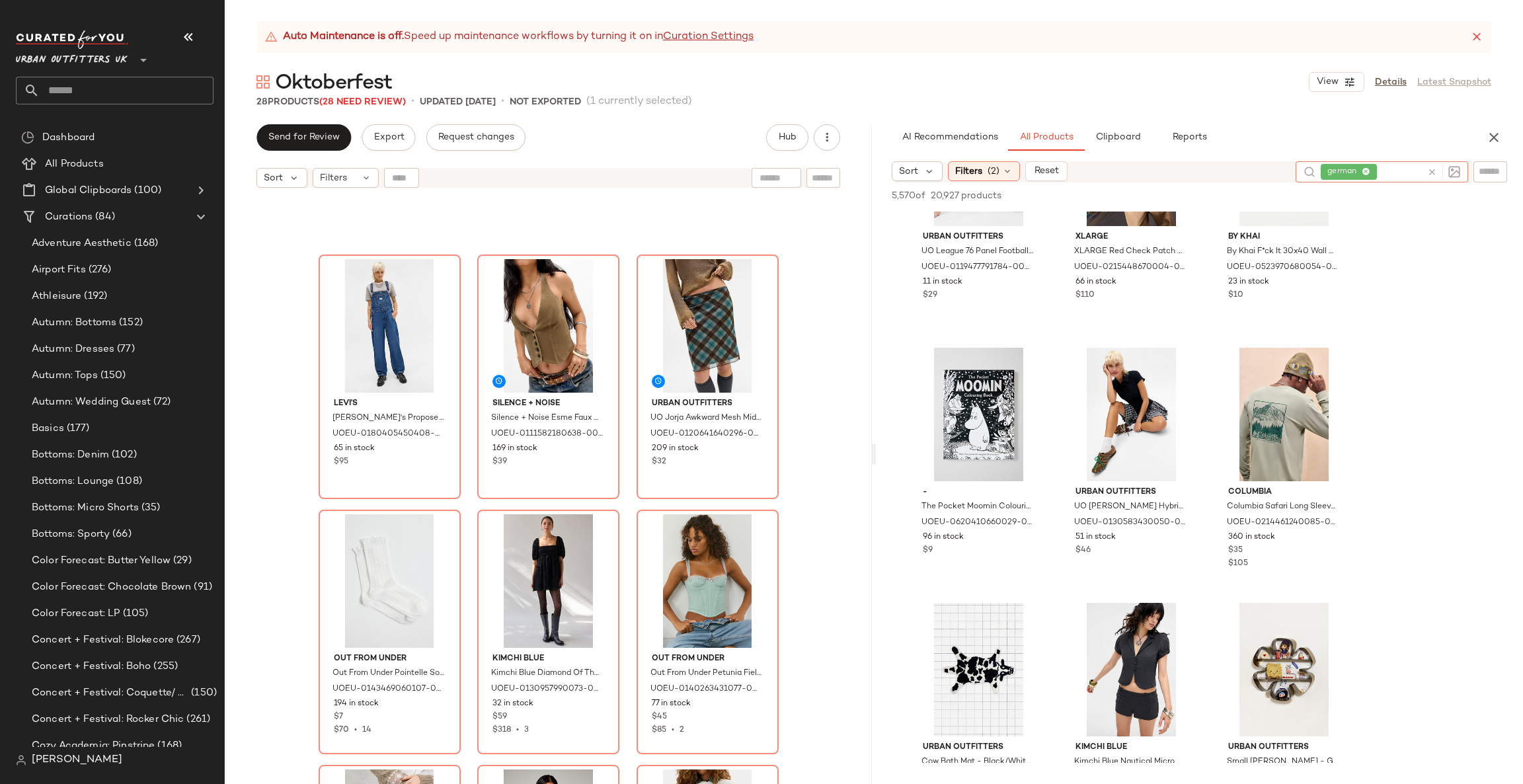
scroll to position [3173, 0]
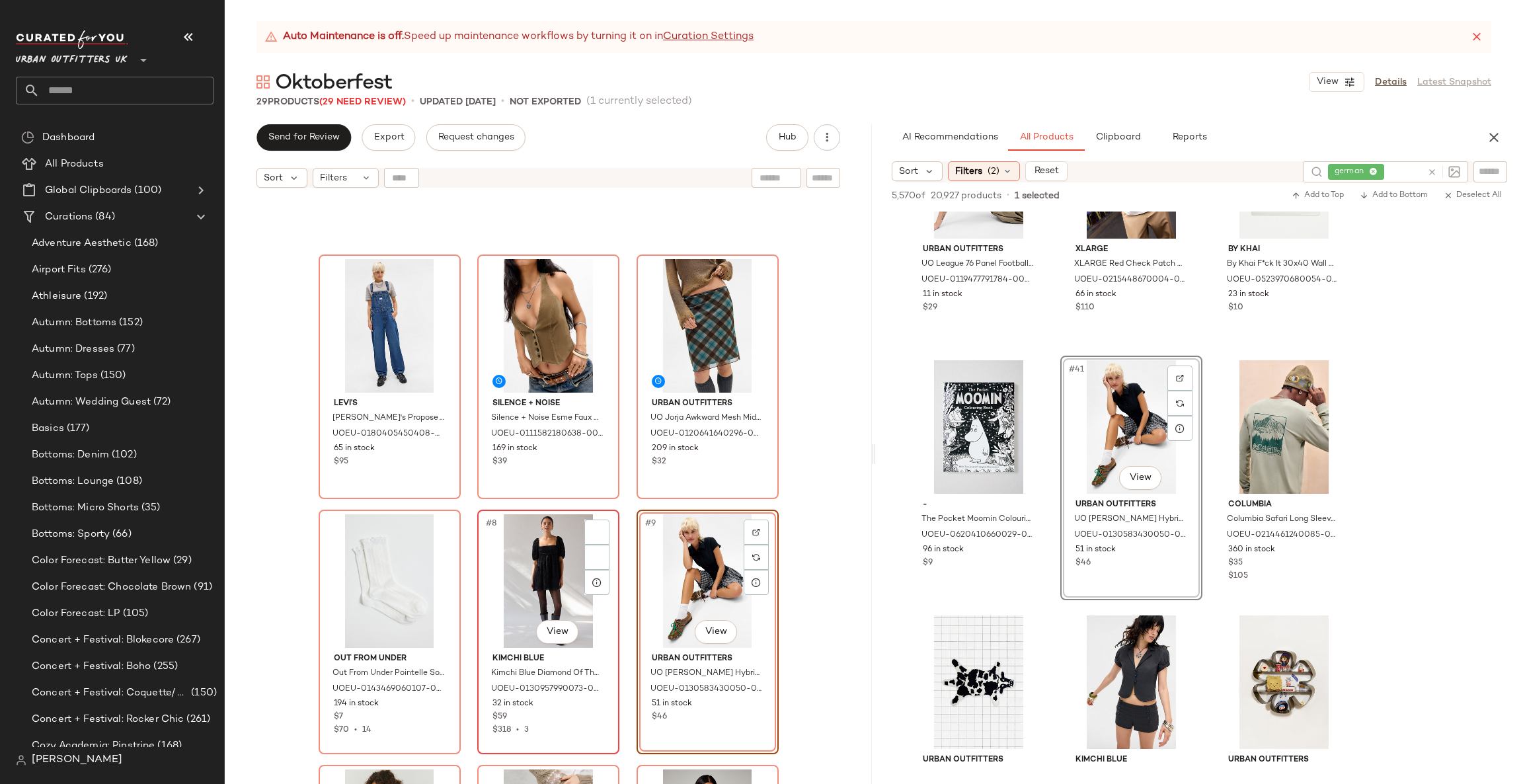
click at [554, 582] on div "#8 View" at bounding box center [548, 581] width 133 height 133
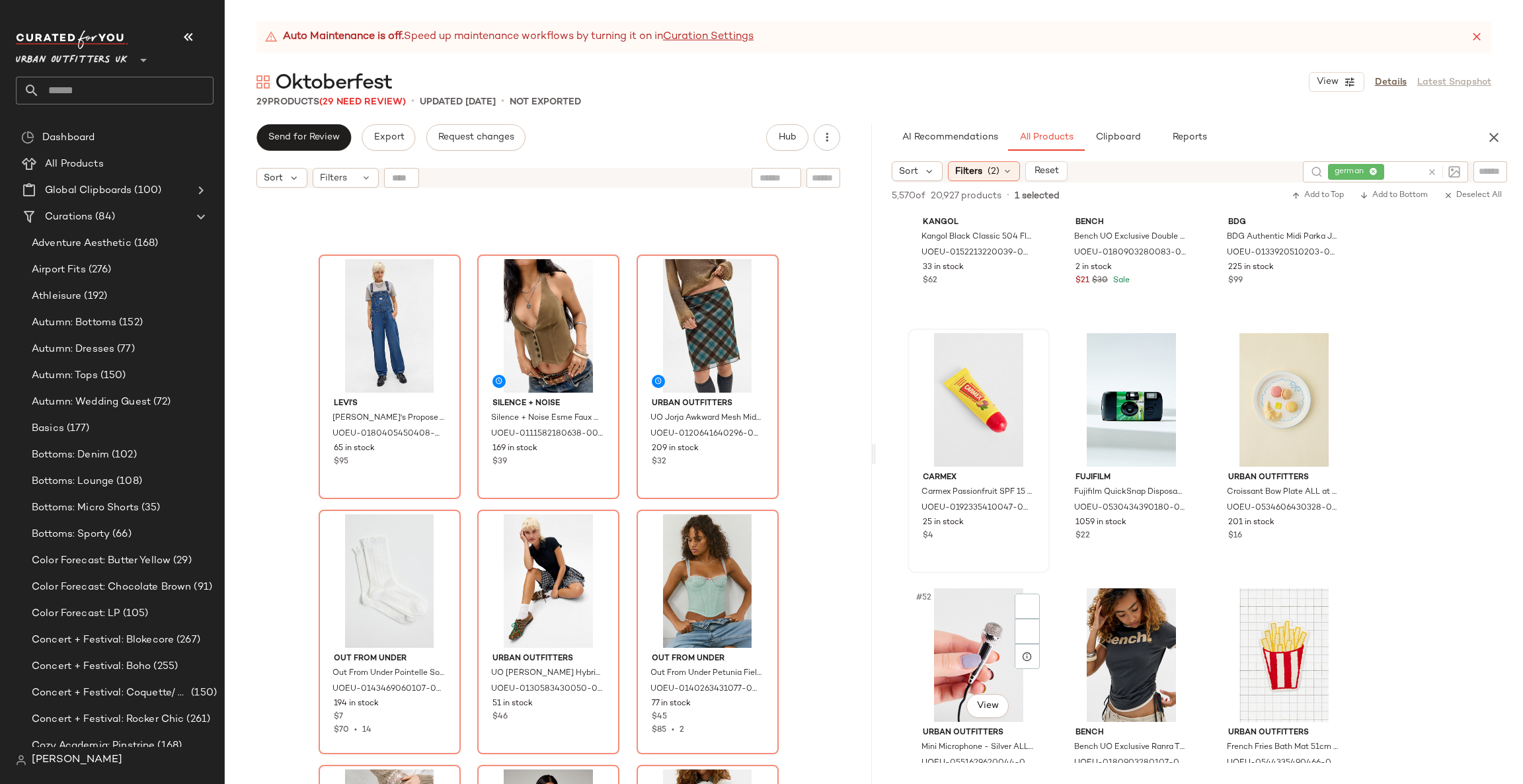
scroll to position [4164, 0]
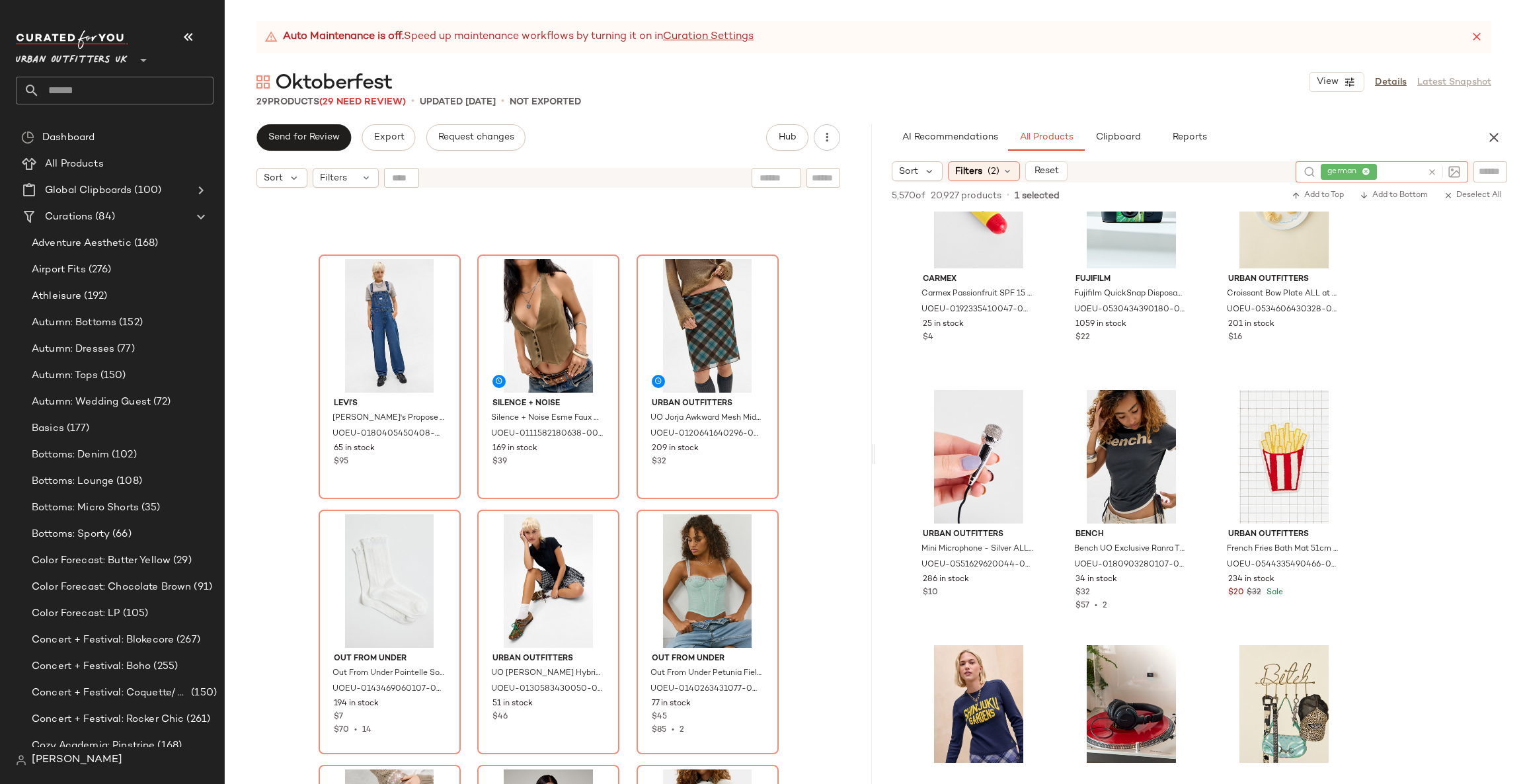
click at [1429, 174] on icon at bounding box center [1432, 172] width 10 height 10
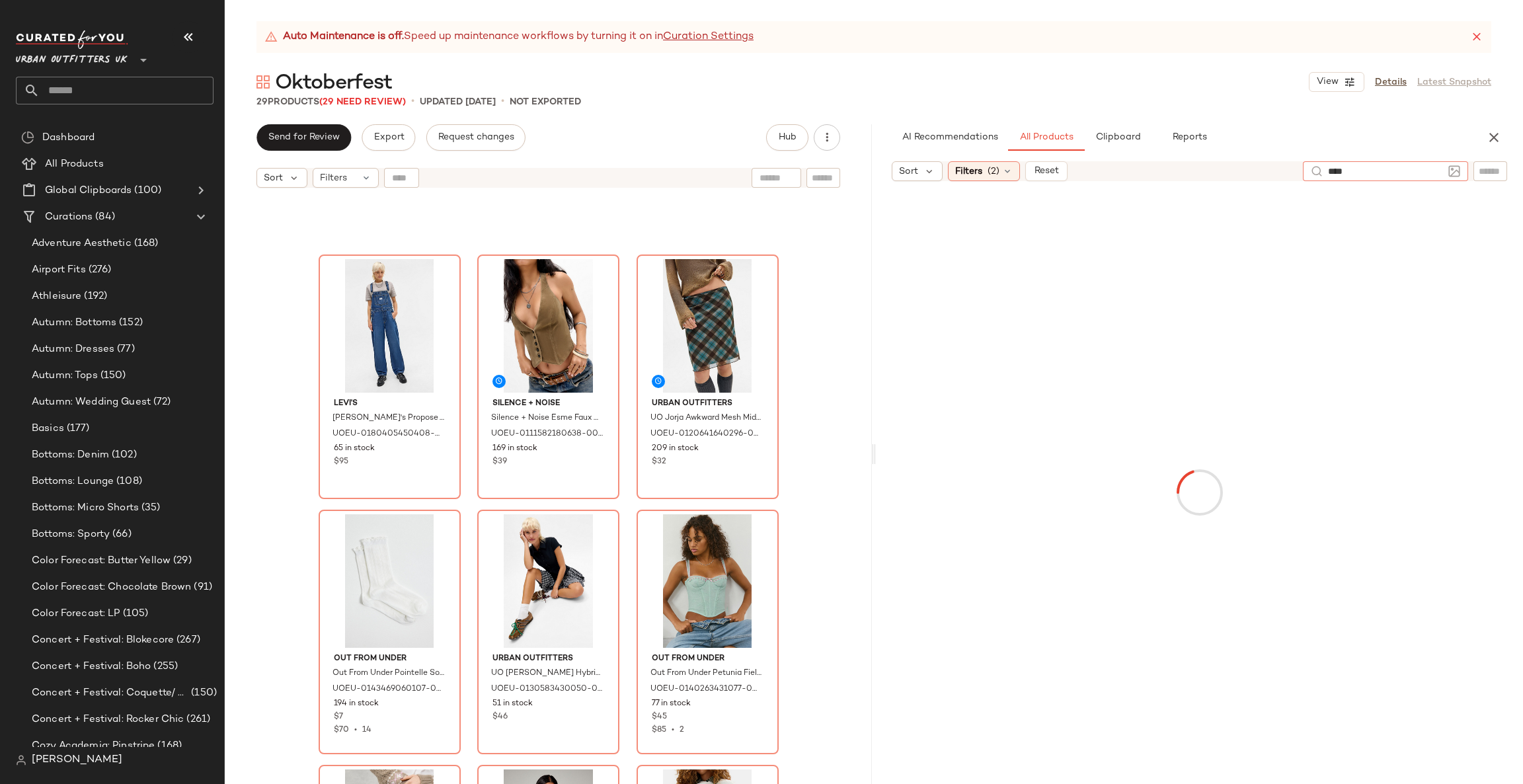
type input "*****"
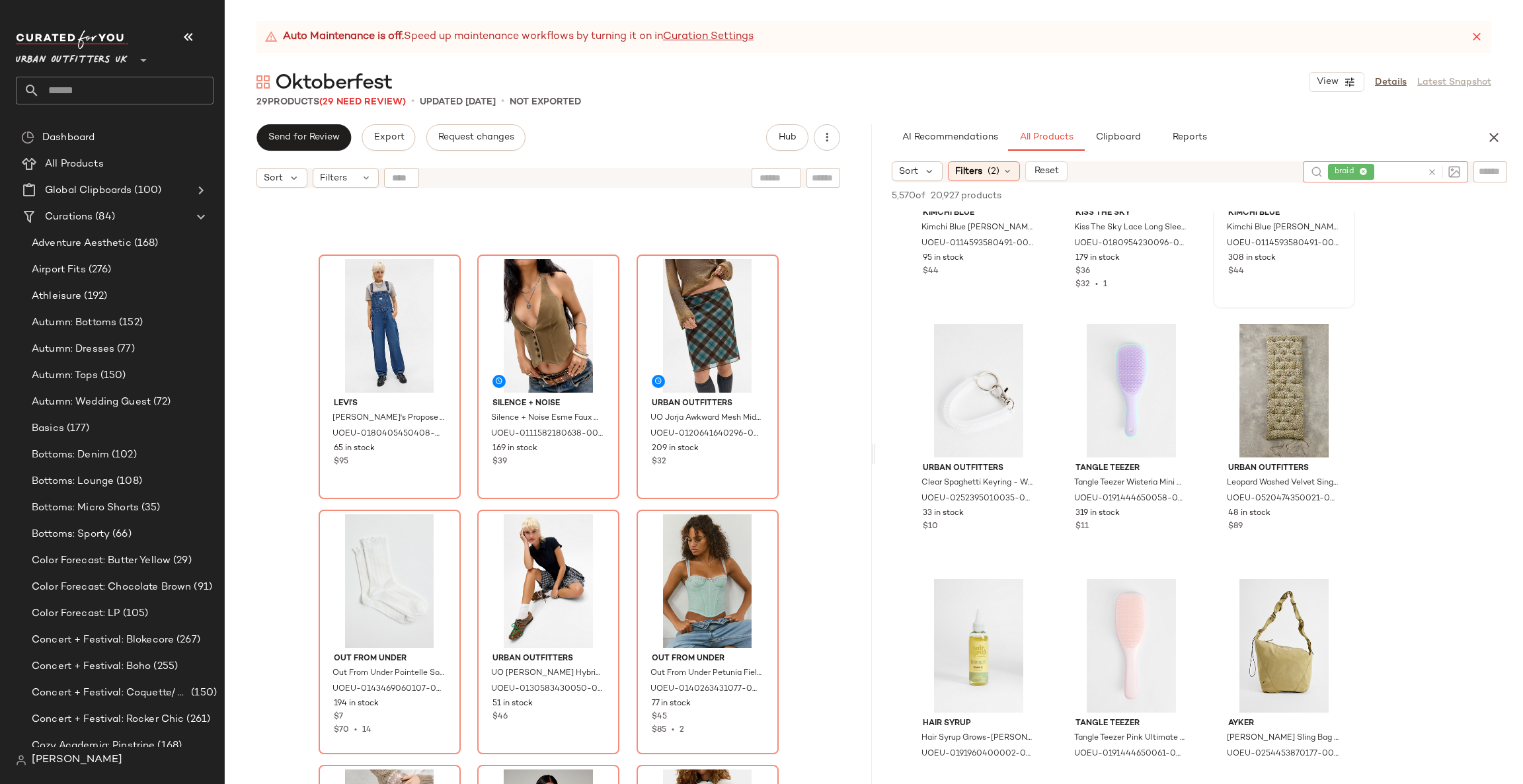
scroll to position [1982, 0]
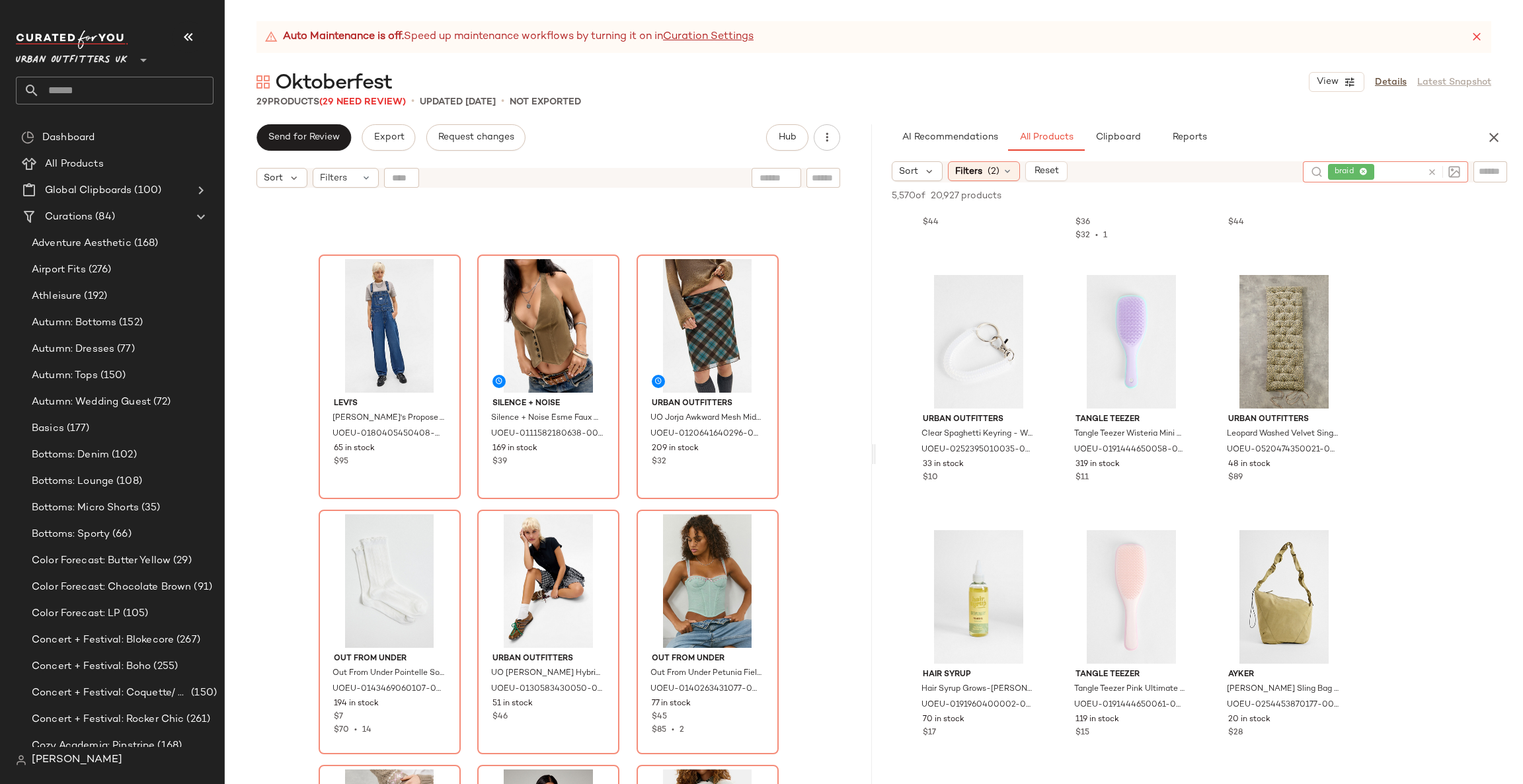
click at [1427, 167] on icon at bounding box center [1432, 172] width 10 height 10
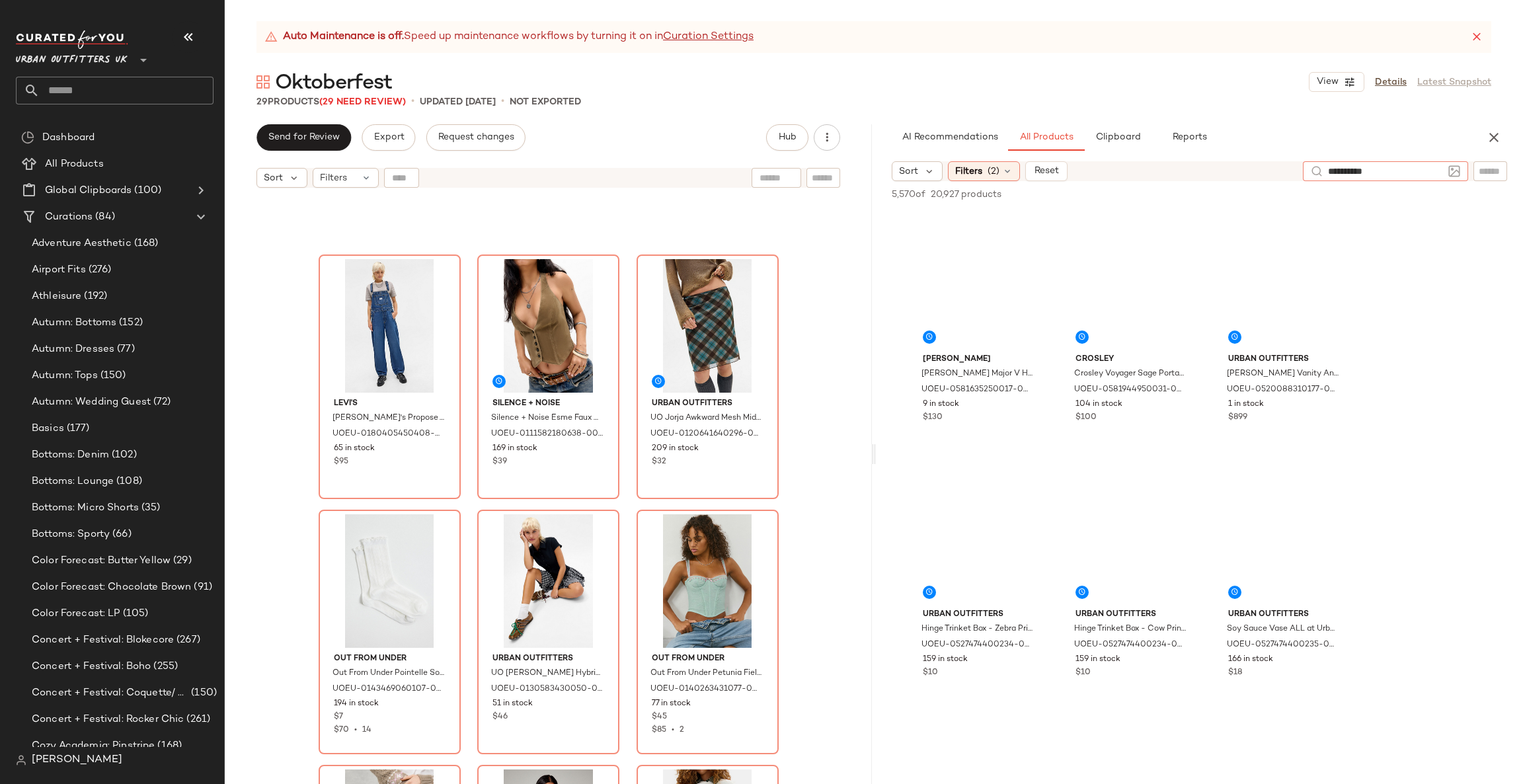
type input "**********"
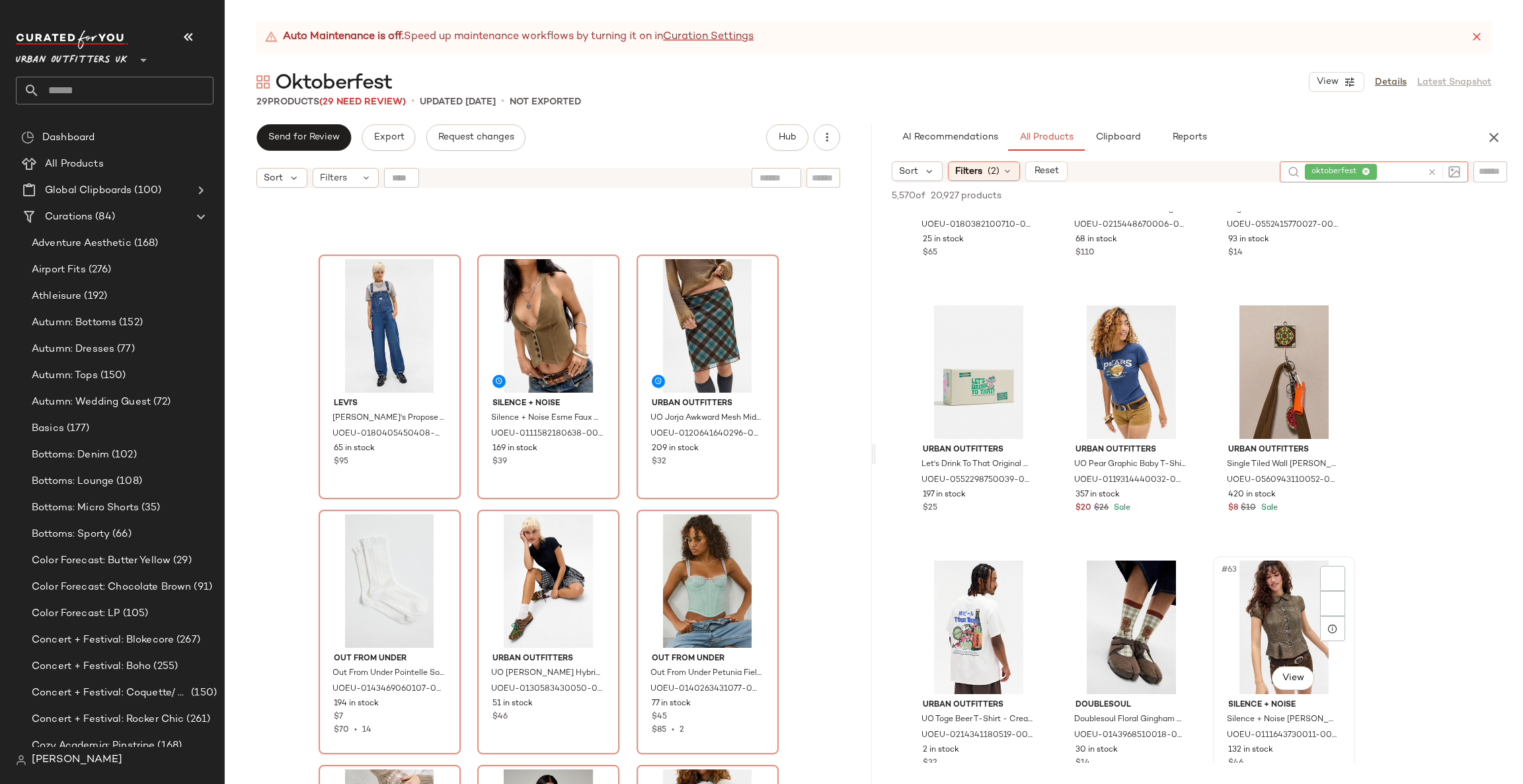
scroll to position [5155, 0]
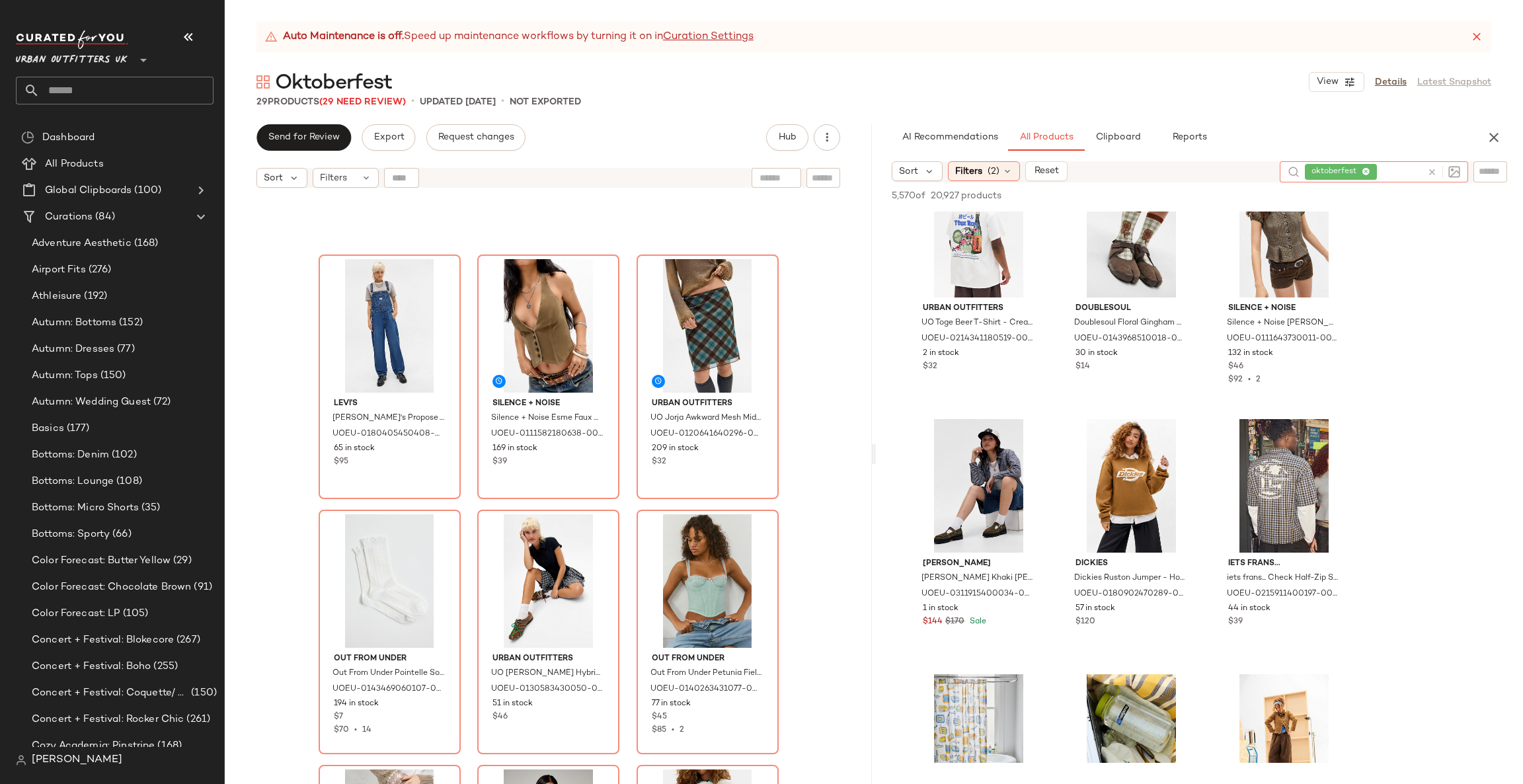
click at [1433, 167] on icon at bounding box center [1432, 172] width 10 height 10
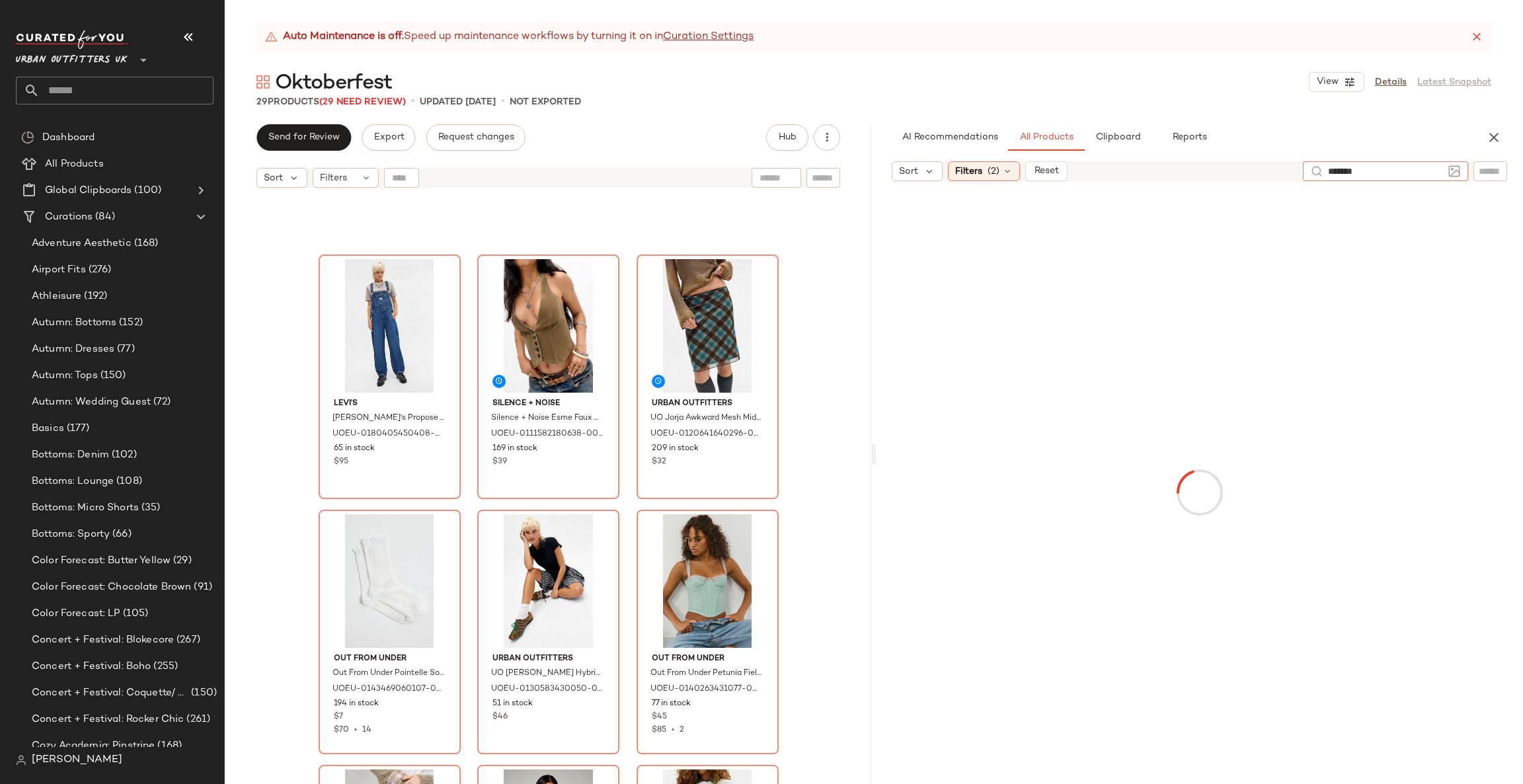
type input "********"
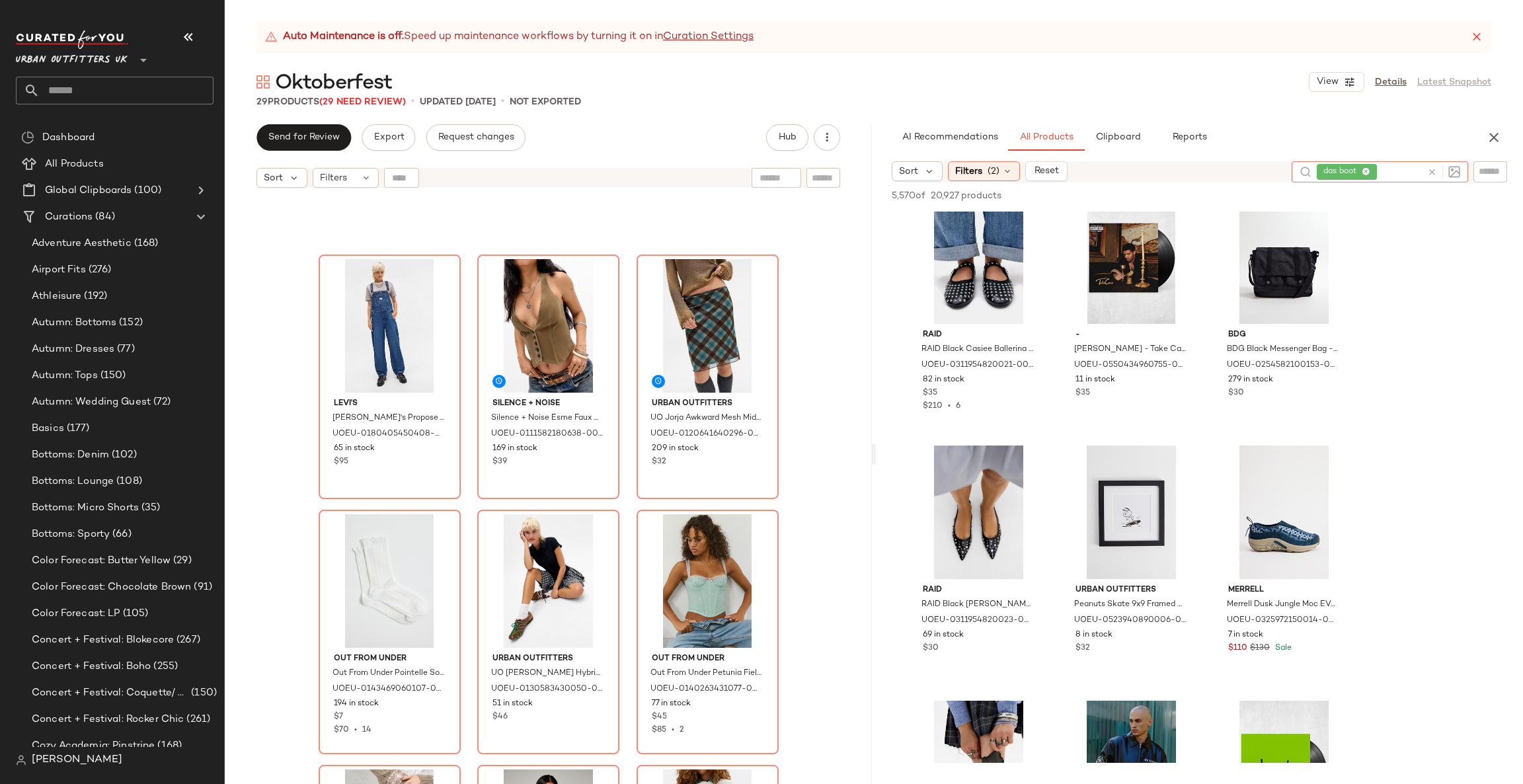
scroll to position [2776, 0]
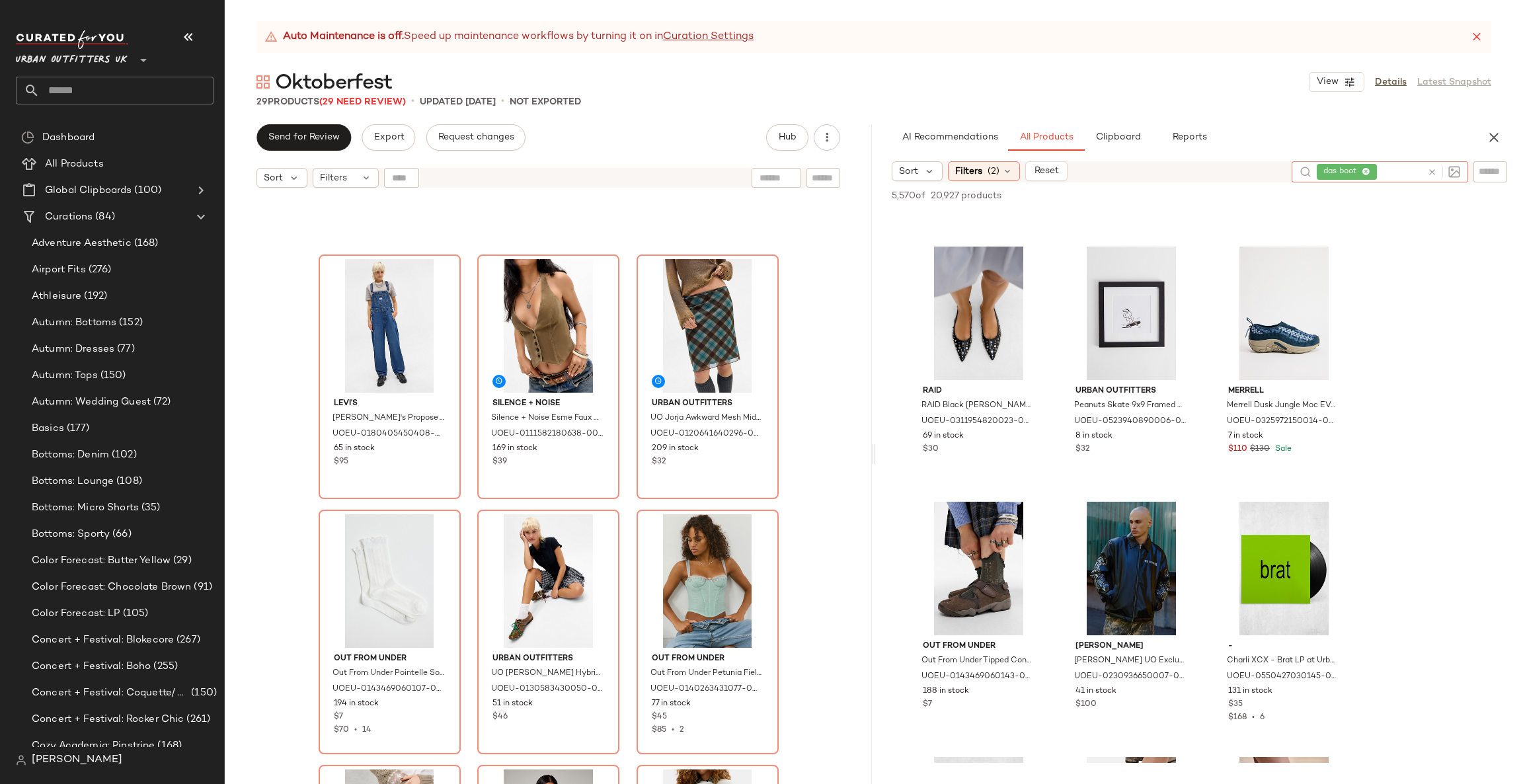
click at [1427, 169] on icon at bounding box center [1432, 172] width 10 height 10
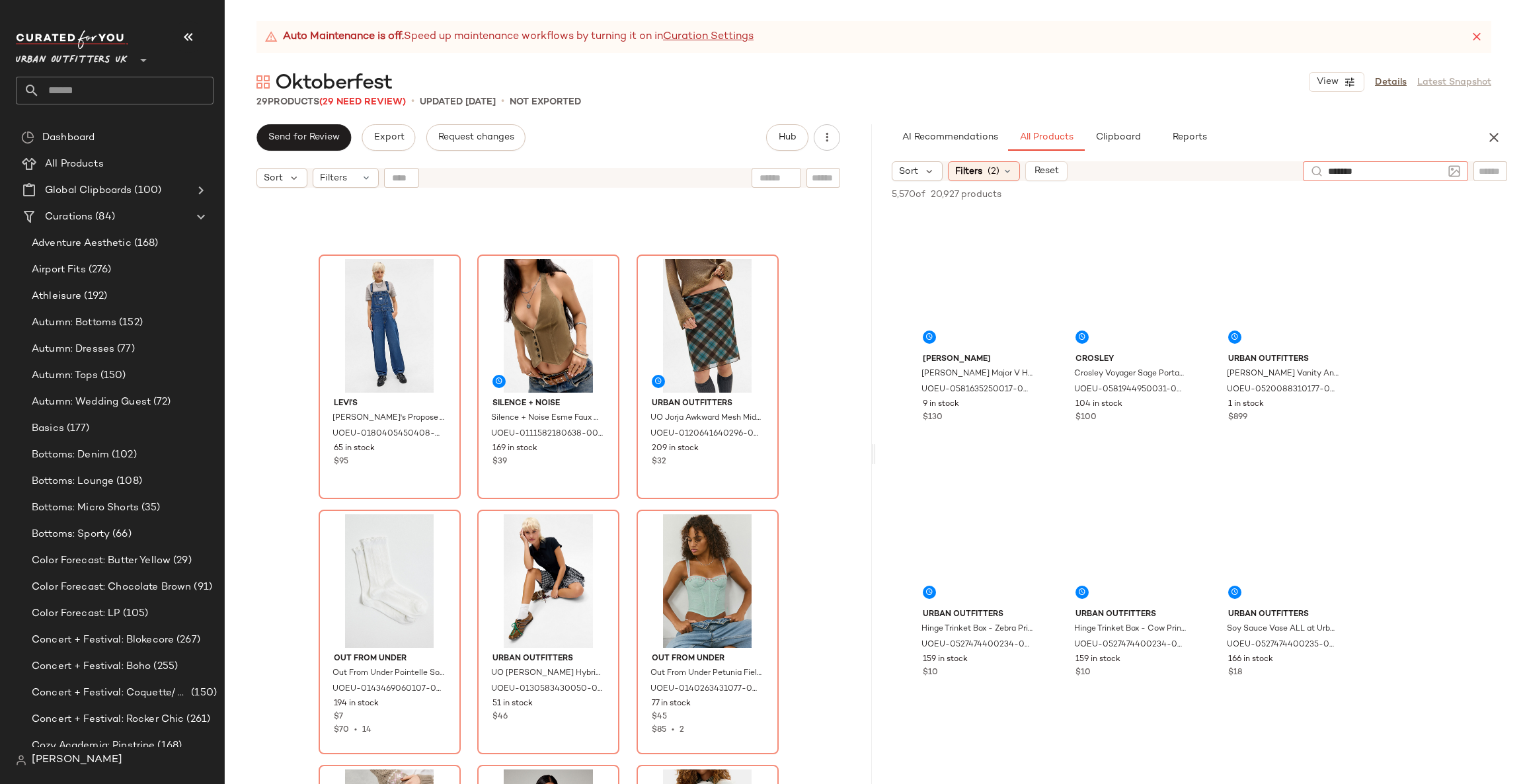
type input "********"
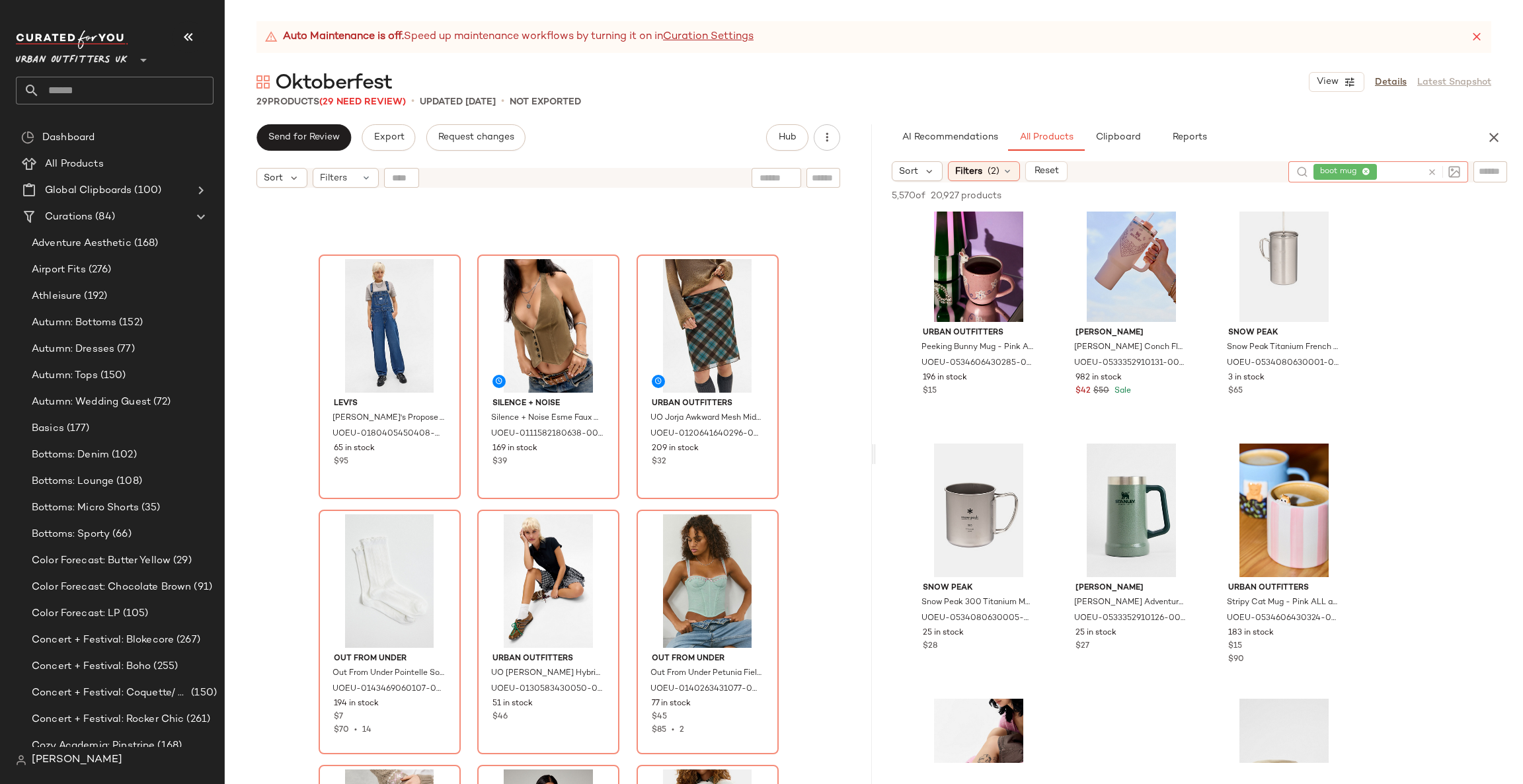
scroll to position [991, 0]
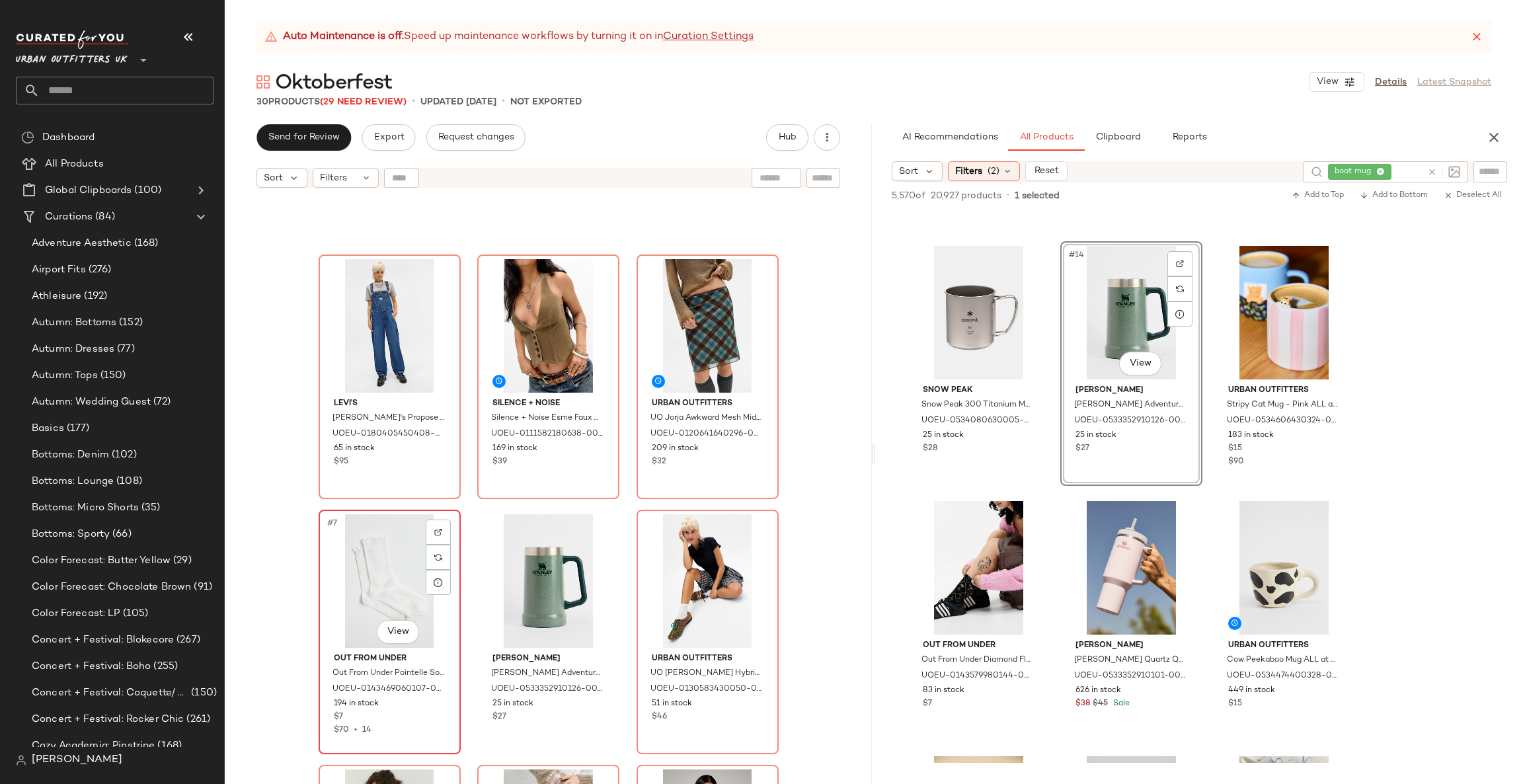
click at [364, 573] on div "#7 View" at bounding box center [389, 581] width 133 height 133
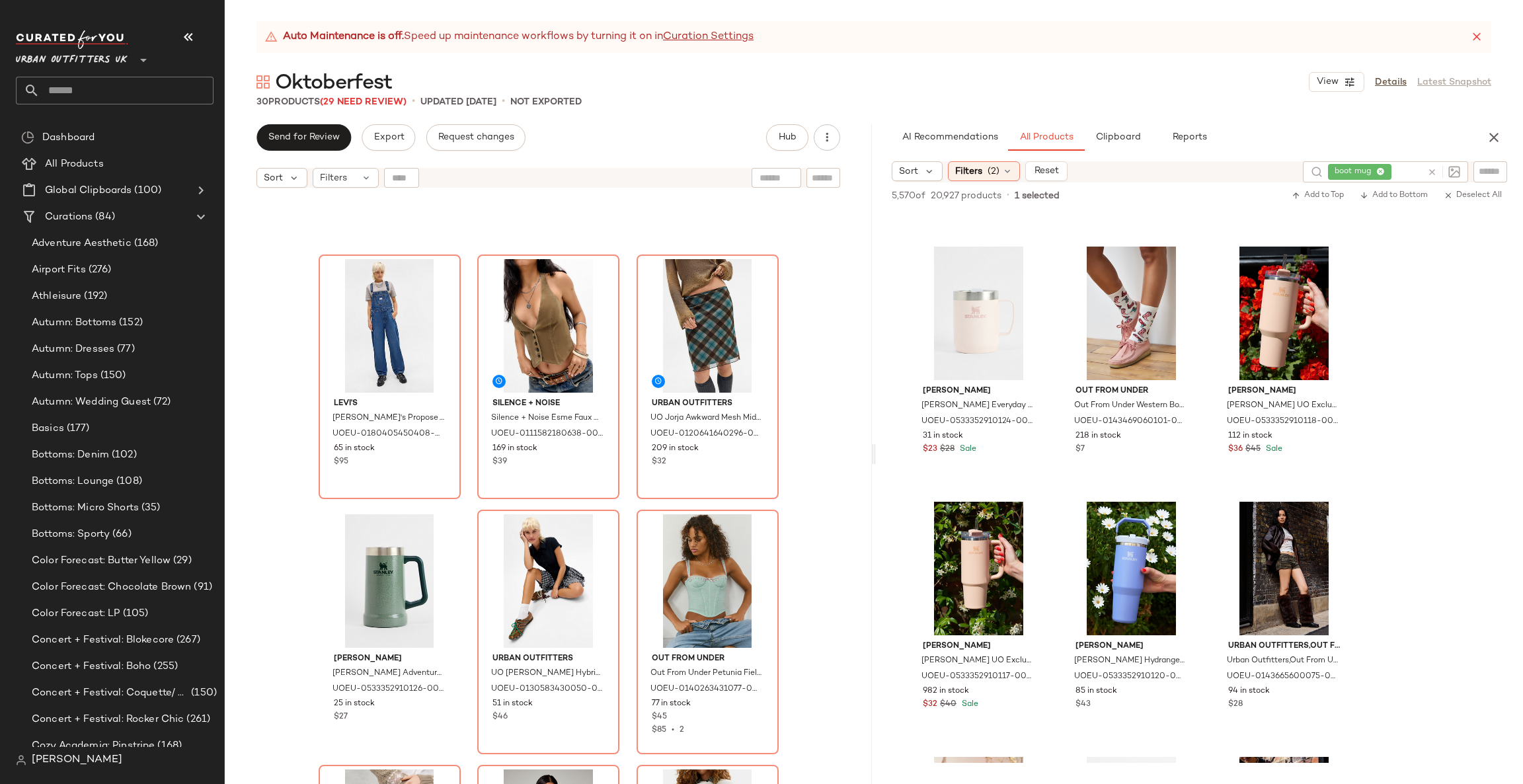
scroll to position [3173, 0]
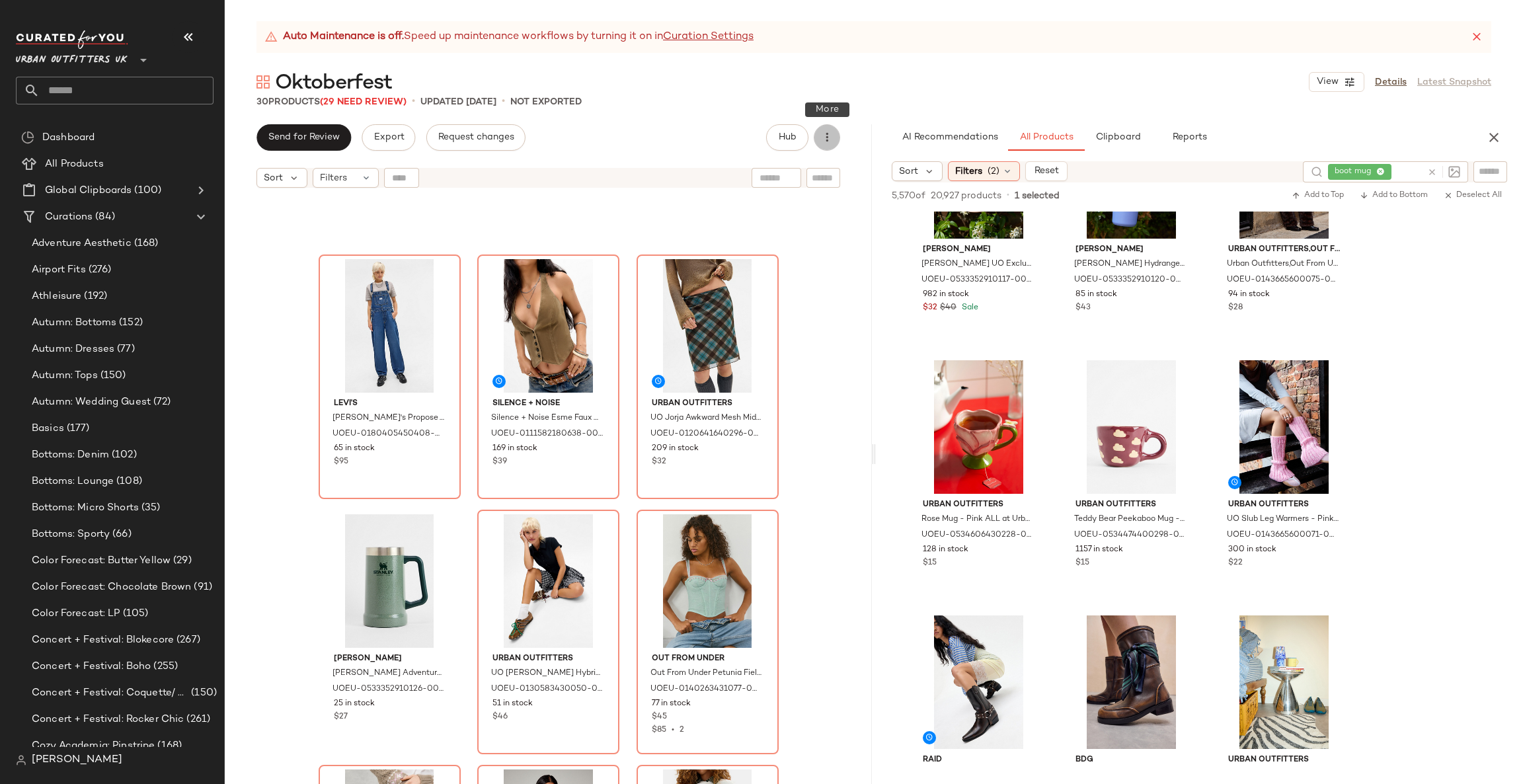
click at [816, 140] on button "button" at bounding box center [827, 137] width 27 height 27
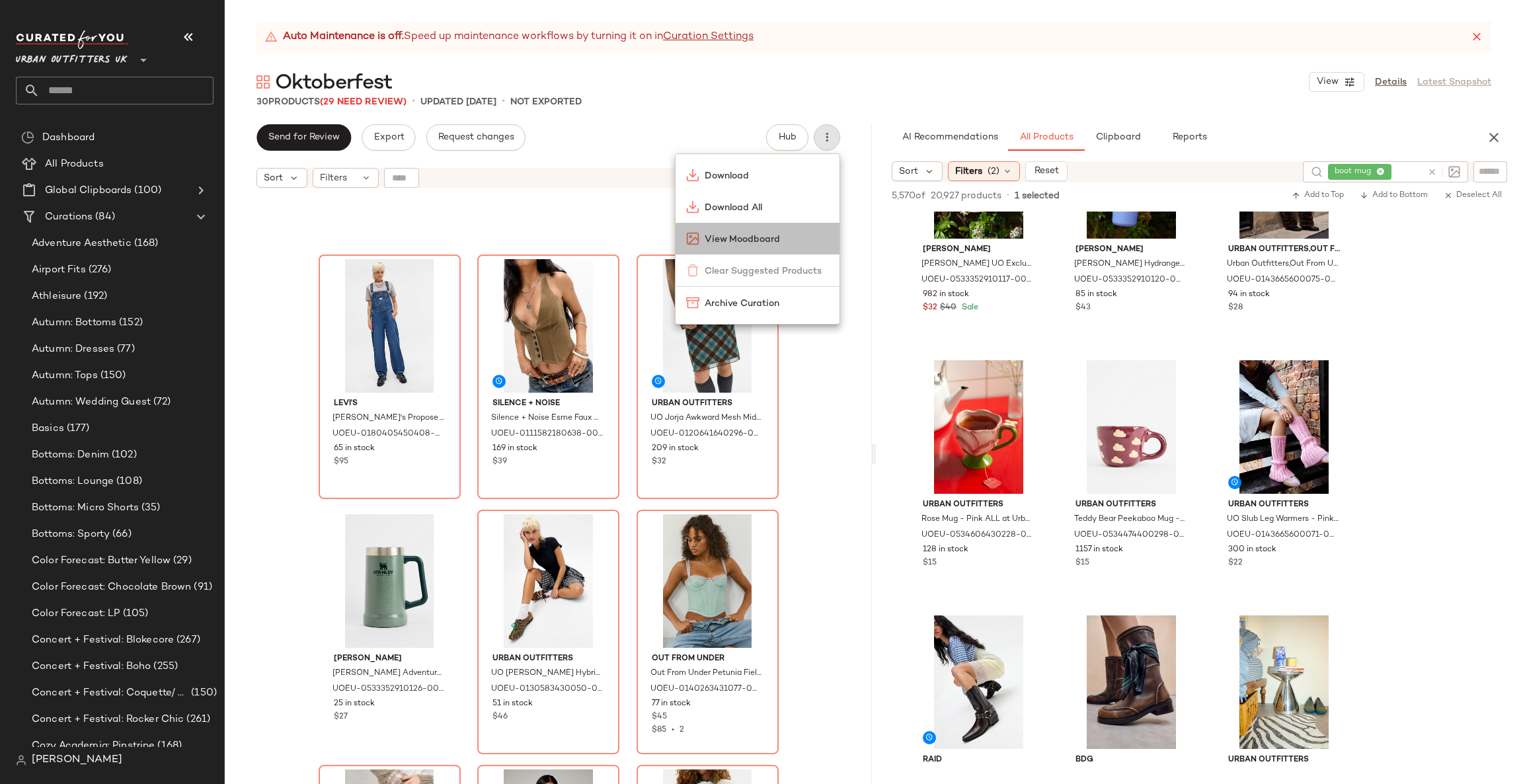
click at [792, 230] on div "View Moodboard" at bounding box center [757, 239] width 164 height 32
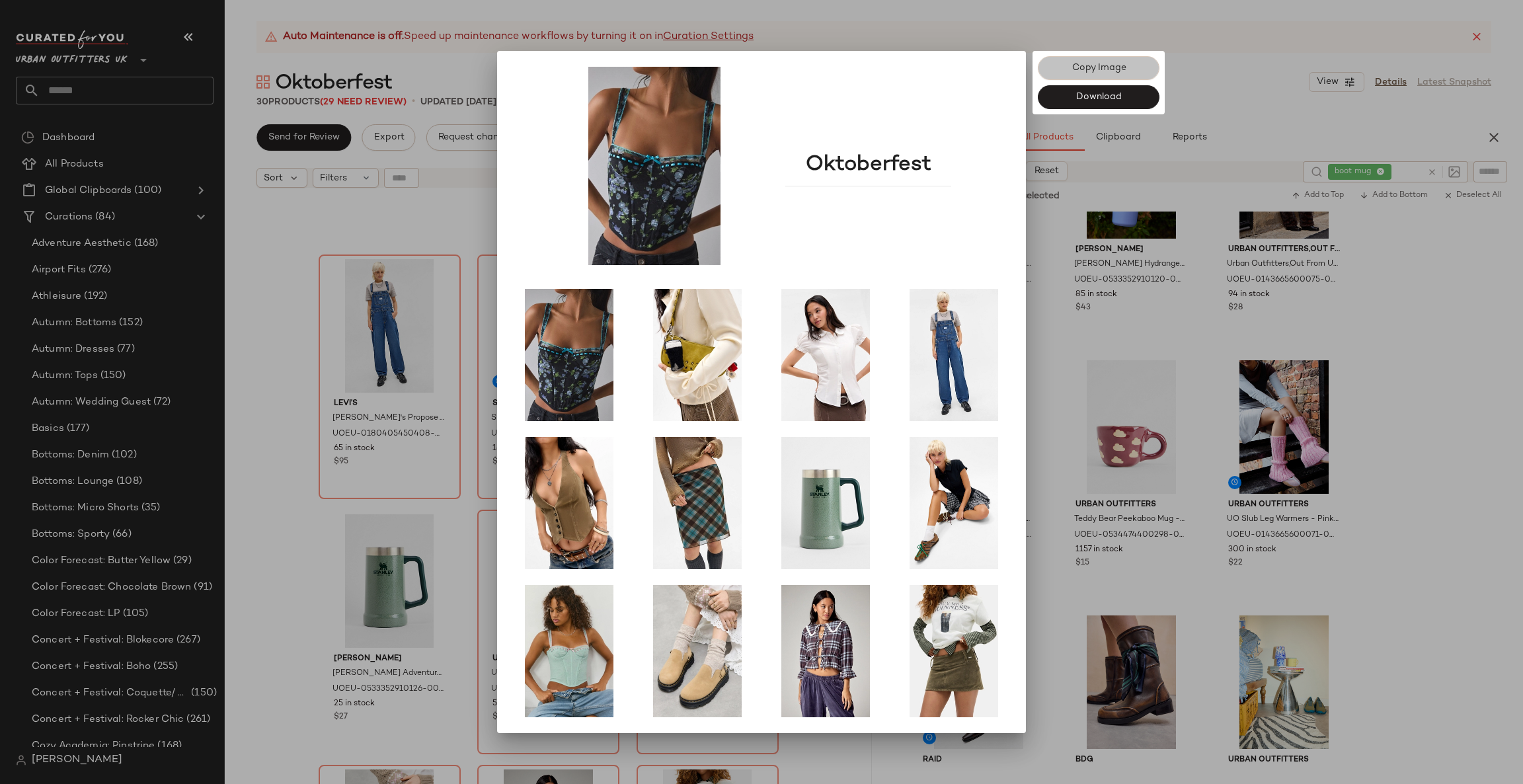
click at [1115, 62] on button "Copy Image" at bounding box center [1098, 68] width 121 height 24
click at [1254, 363] on div at bounding box center [762, 392] width 1523 height 784
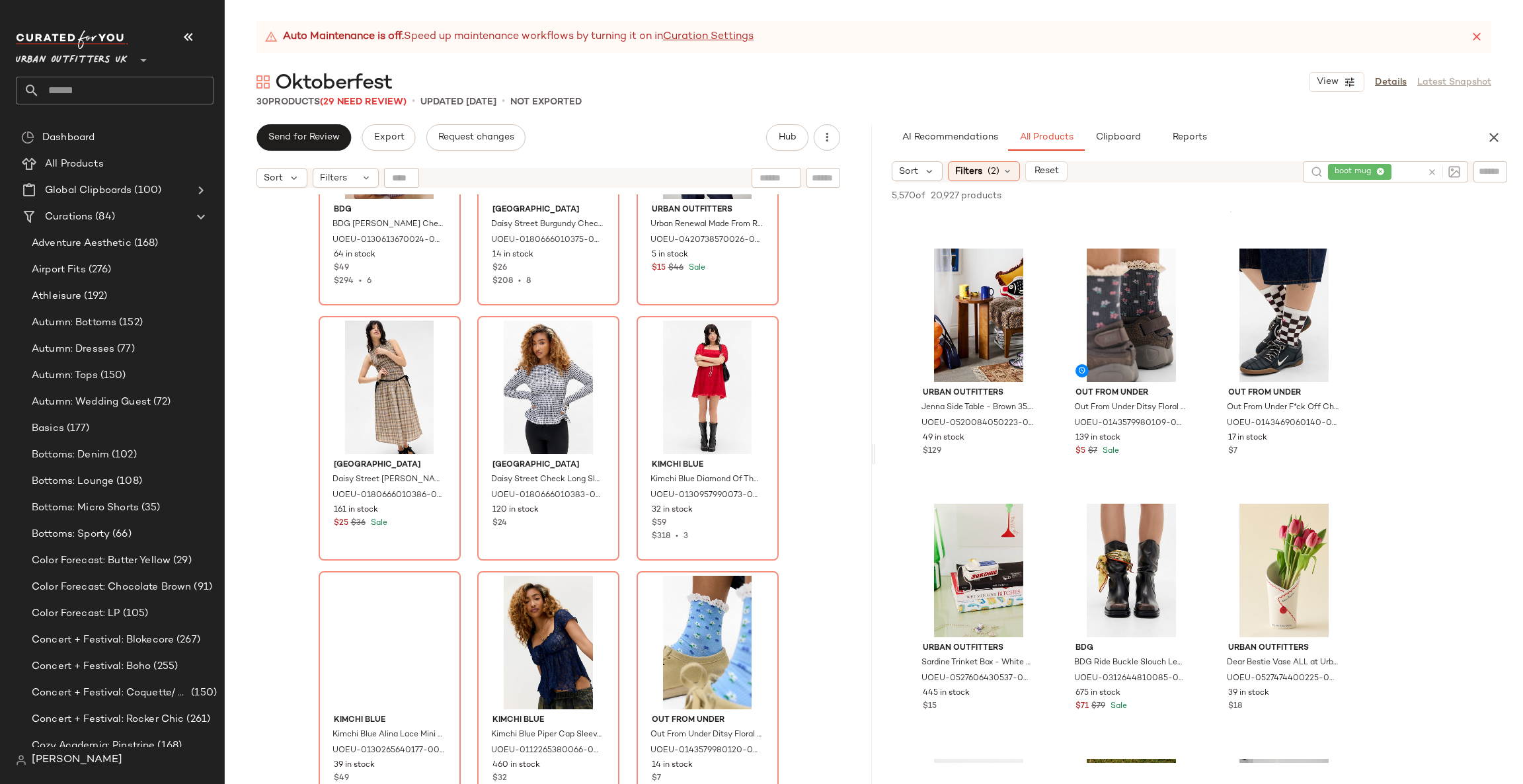
scroll to position [1930, 0]
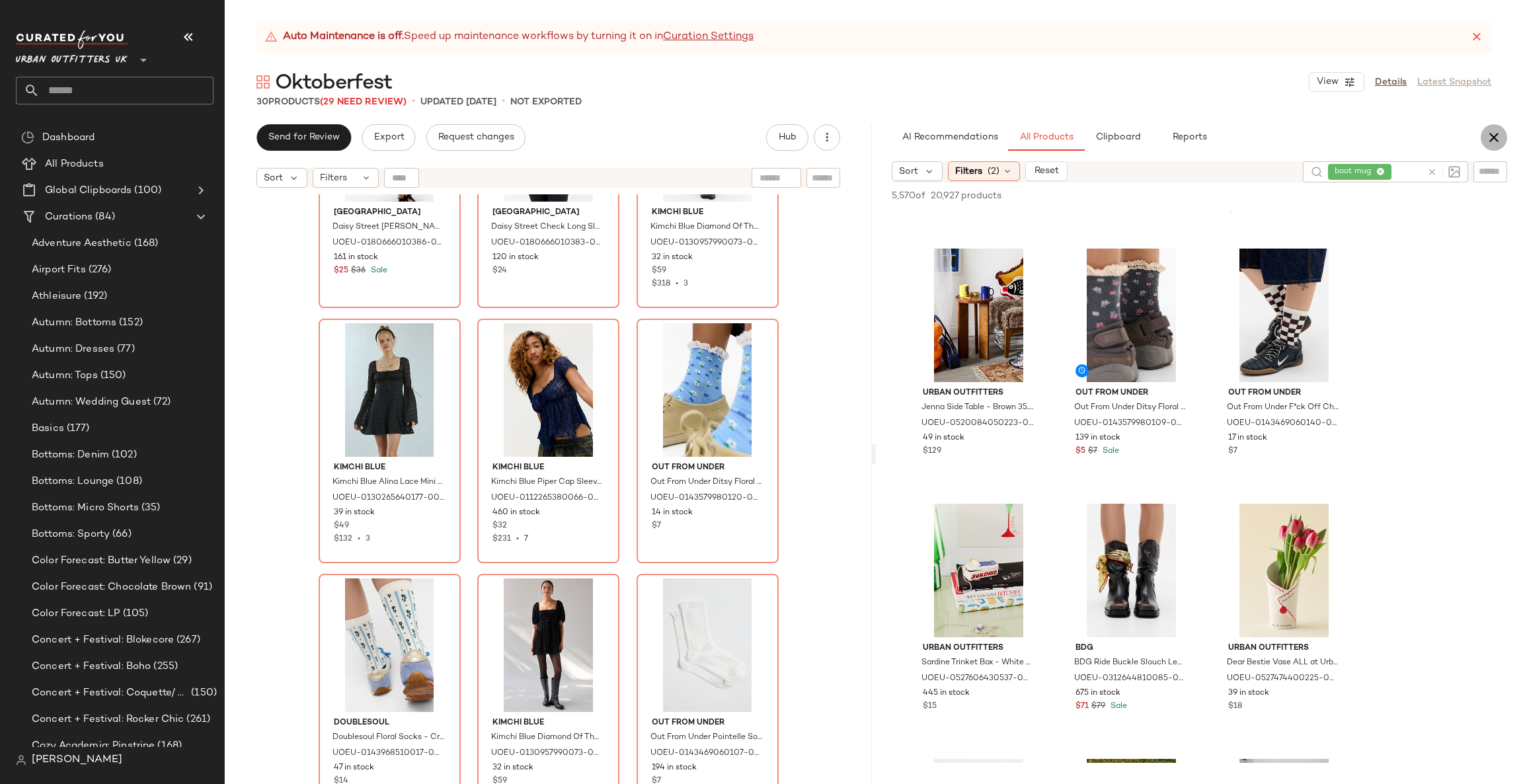
click at [1496, 125] on button "button" at bounding box center [1493, 137] width 27 height 27
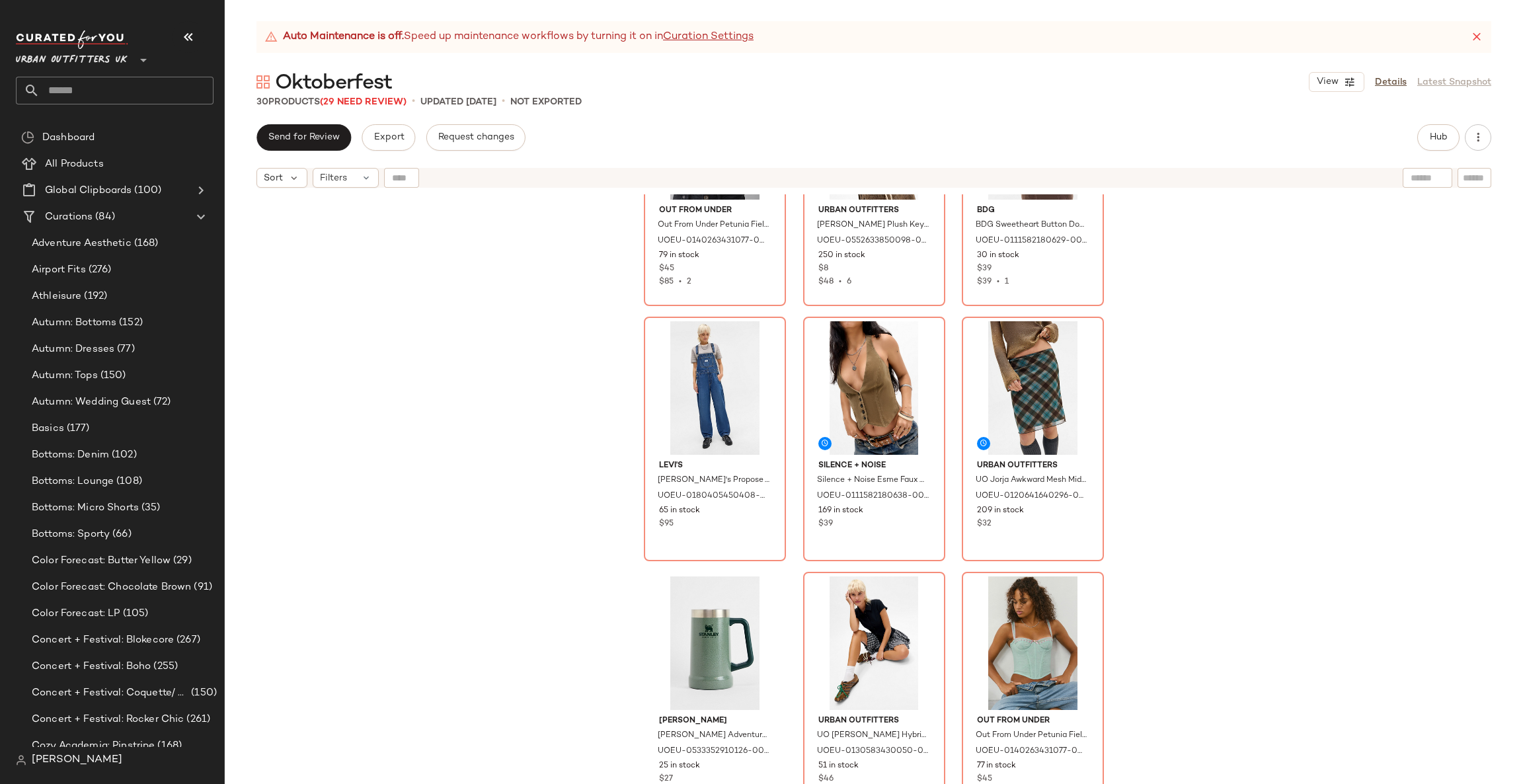
scroll to position [0, 0]
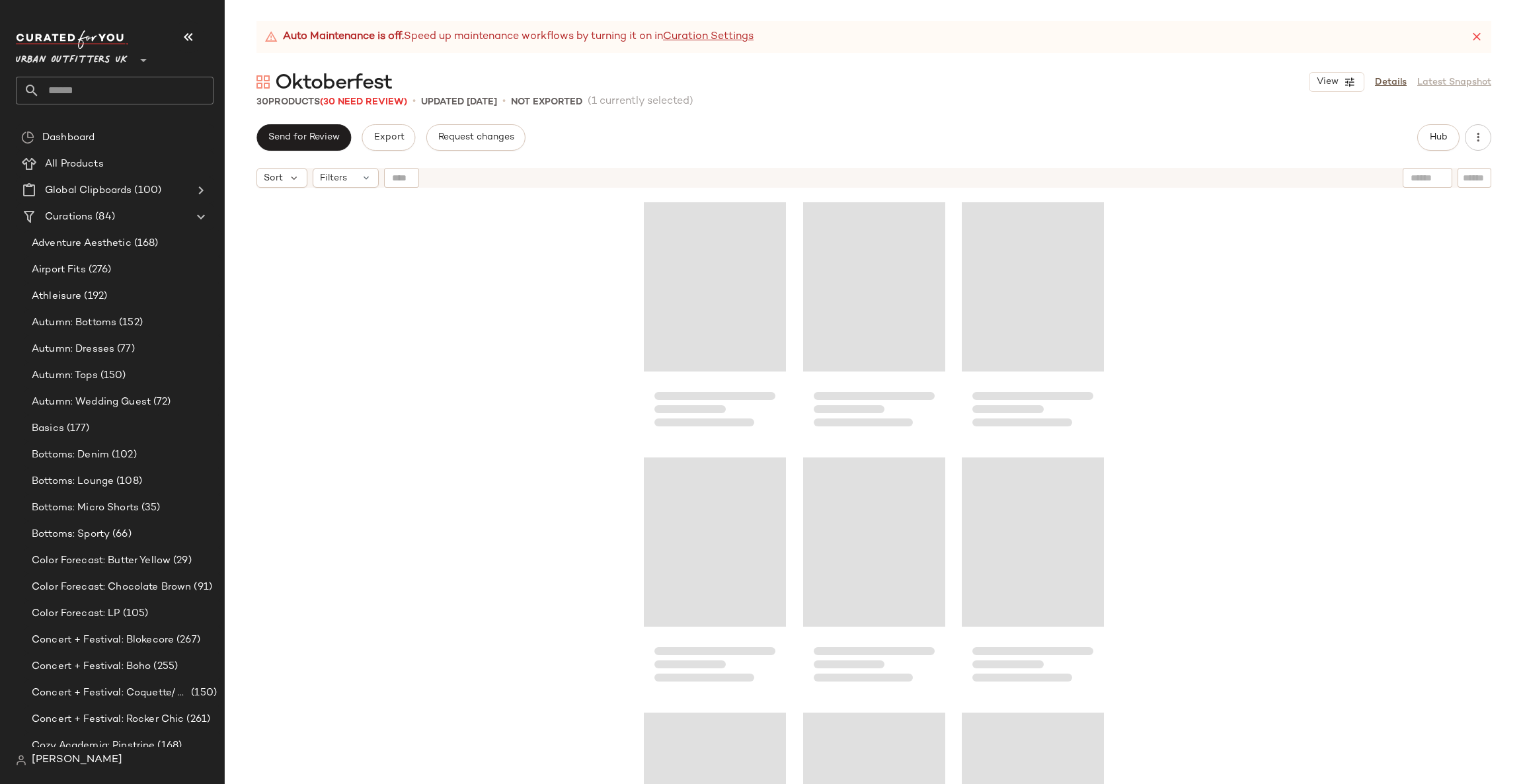
scroll to position [1930, 0]
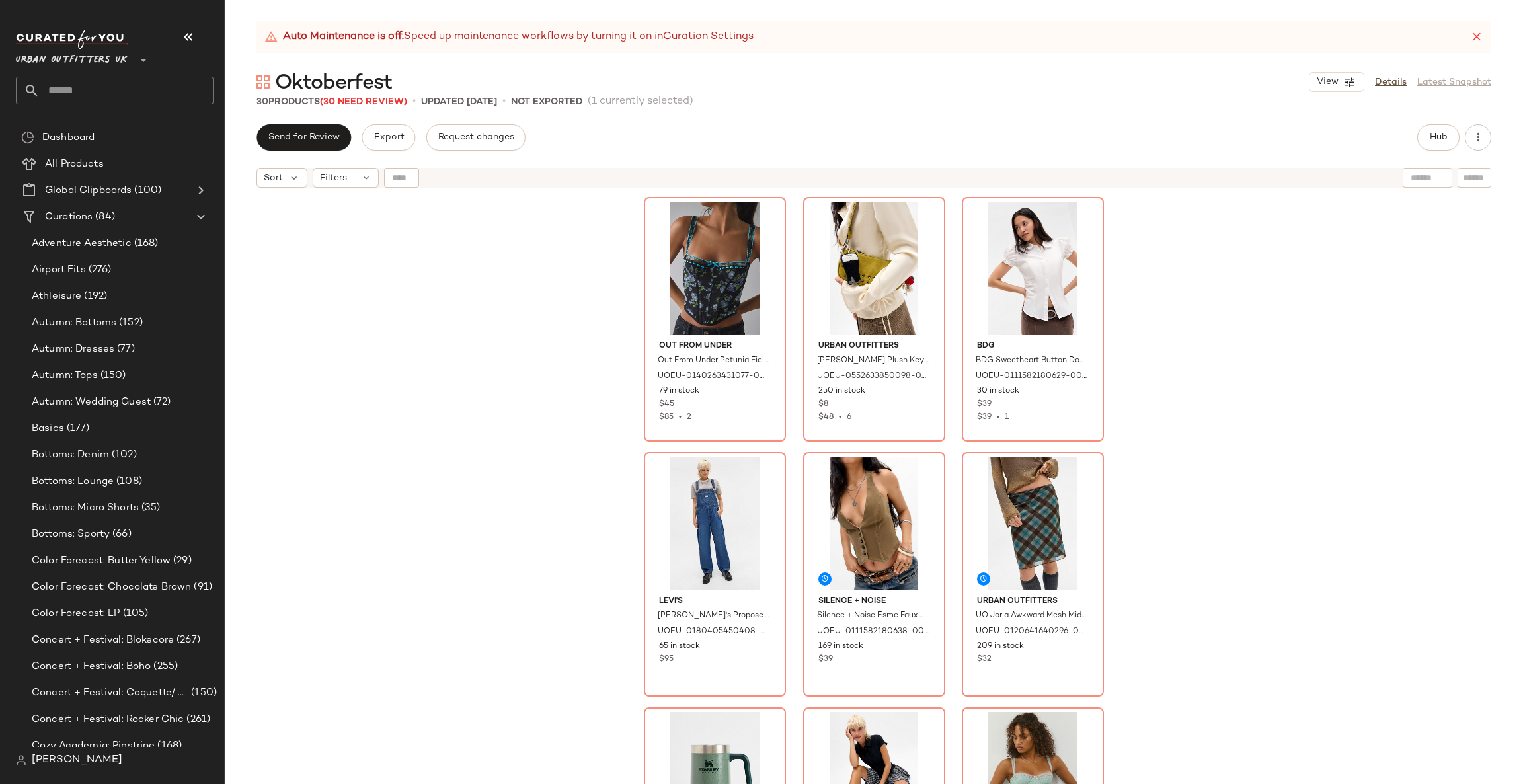
click at [16, 759] on img at bounding box center [21, 760] width 10 height 10
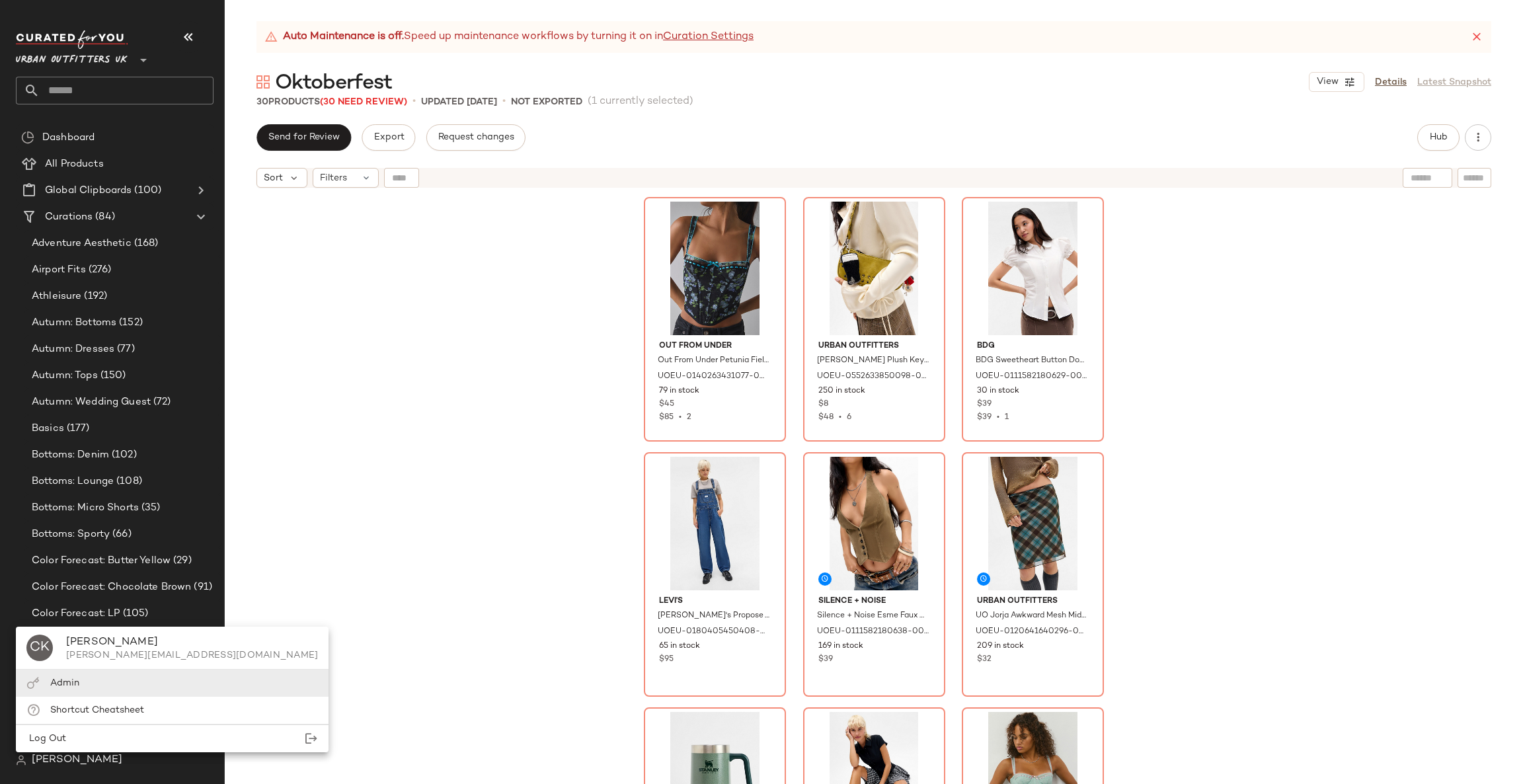
click at [89, 678] on div "Admin" at bounding box center [172, 684] width 312 height 27
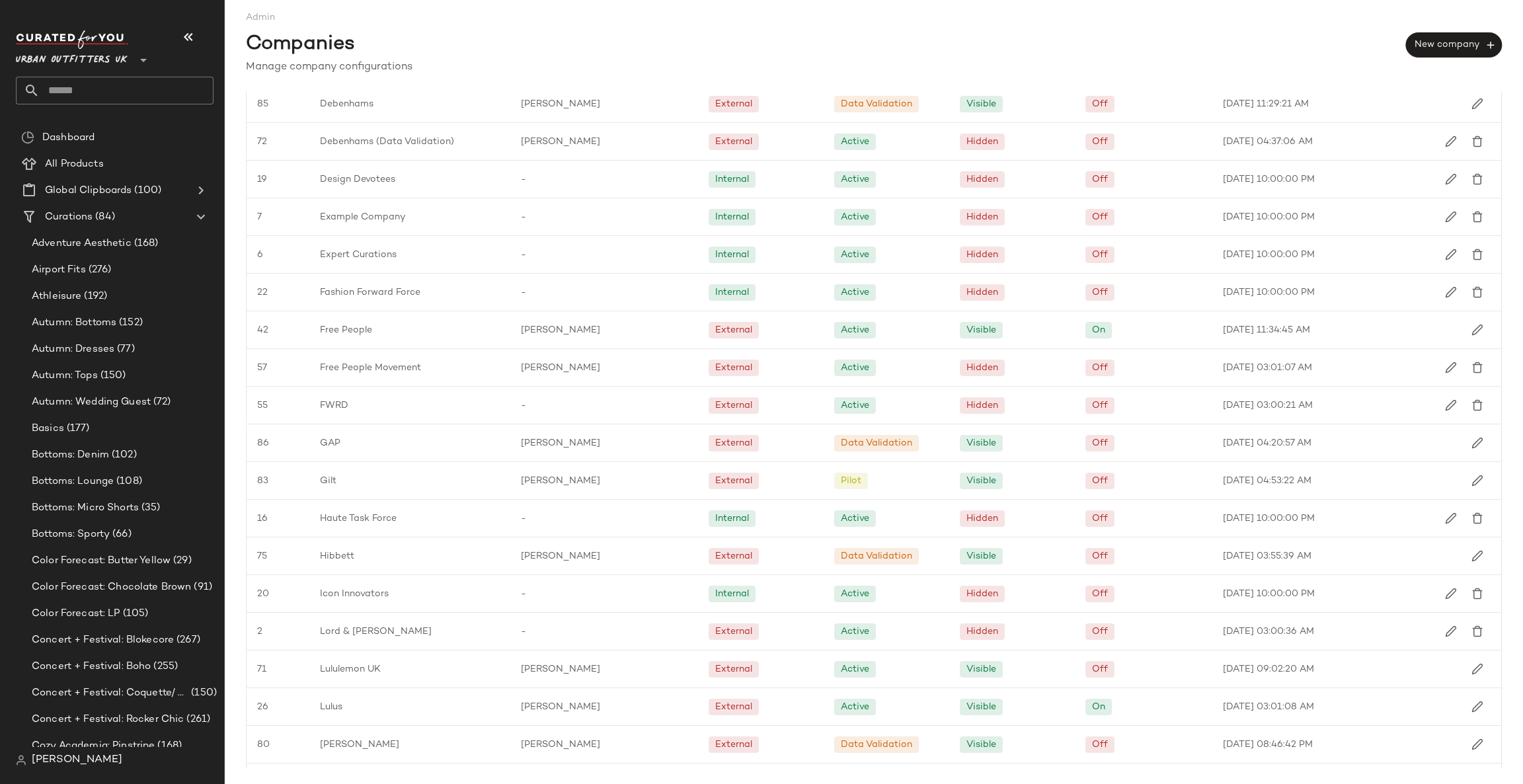
scroll to position [794, 0]
click at [355, 670] on span "Lululemon UK" at bounding box center [350, 667] width 61 height 14
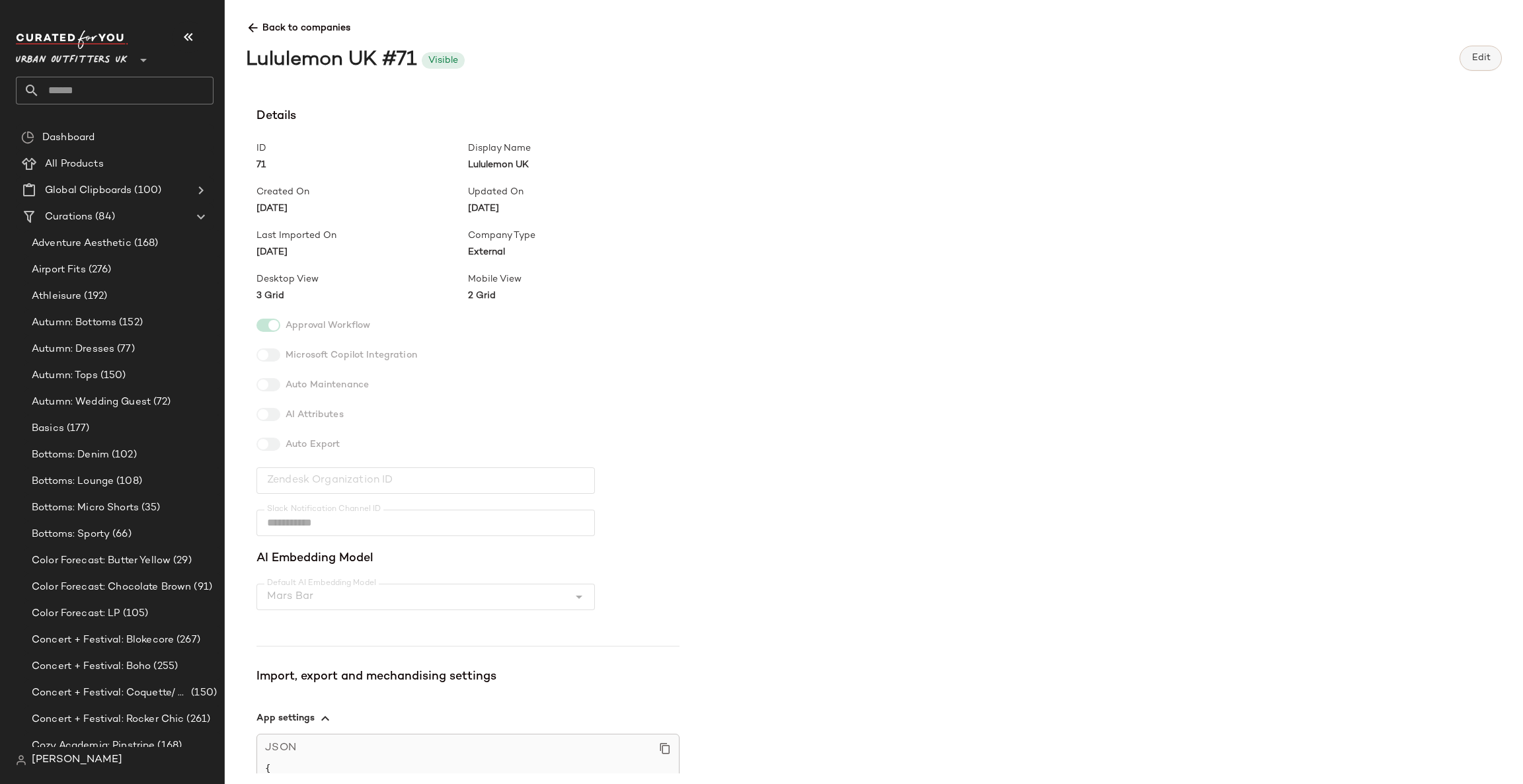
click at [1465, 62] on button "Edit" at bounding box center [1480, 58] width 43 height 25
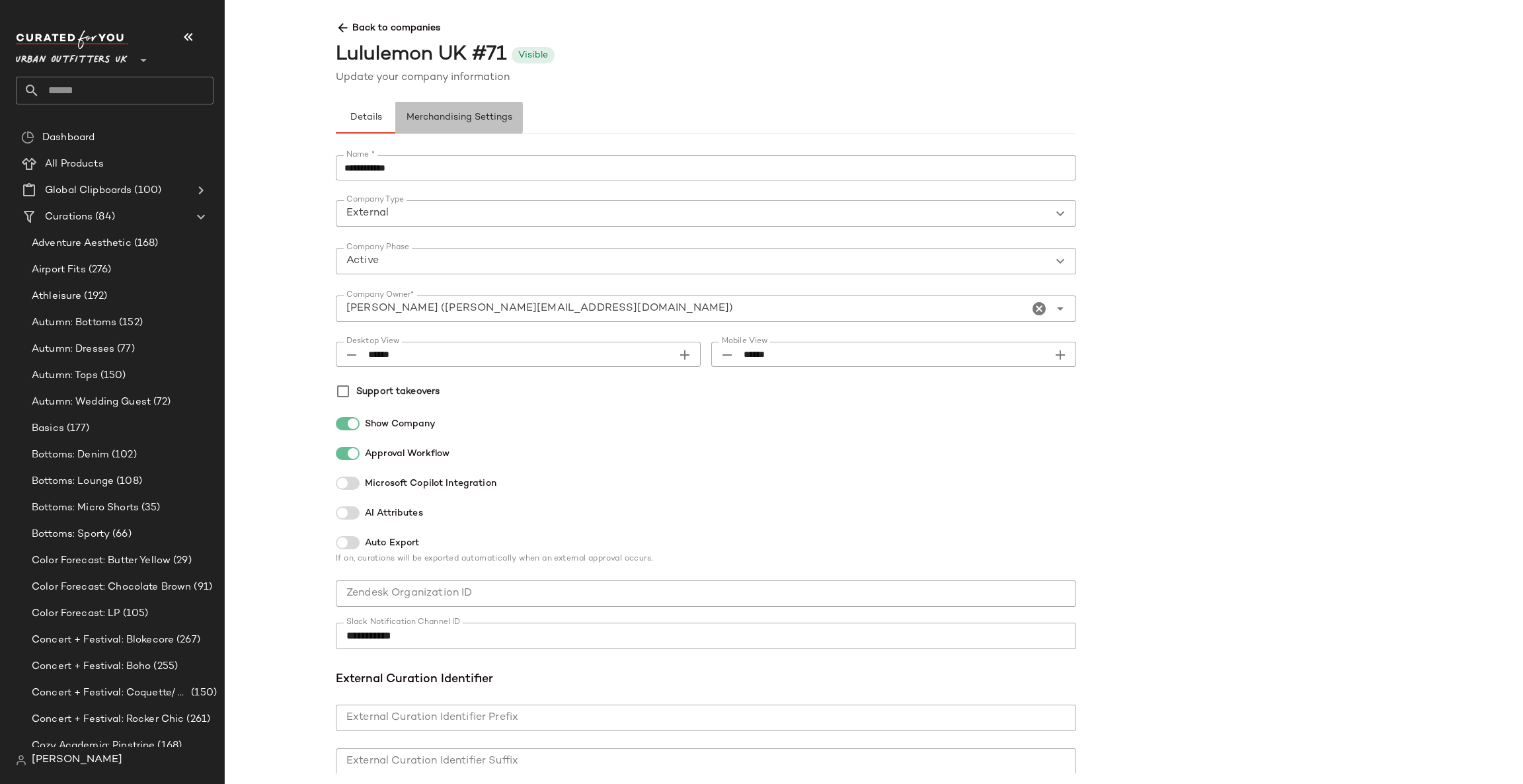
click at [502, 110] on button "Merchandising Settings" at bounding box center [459, 118] width 128 height 32
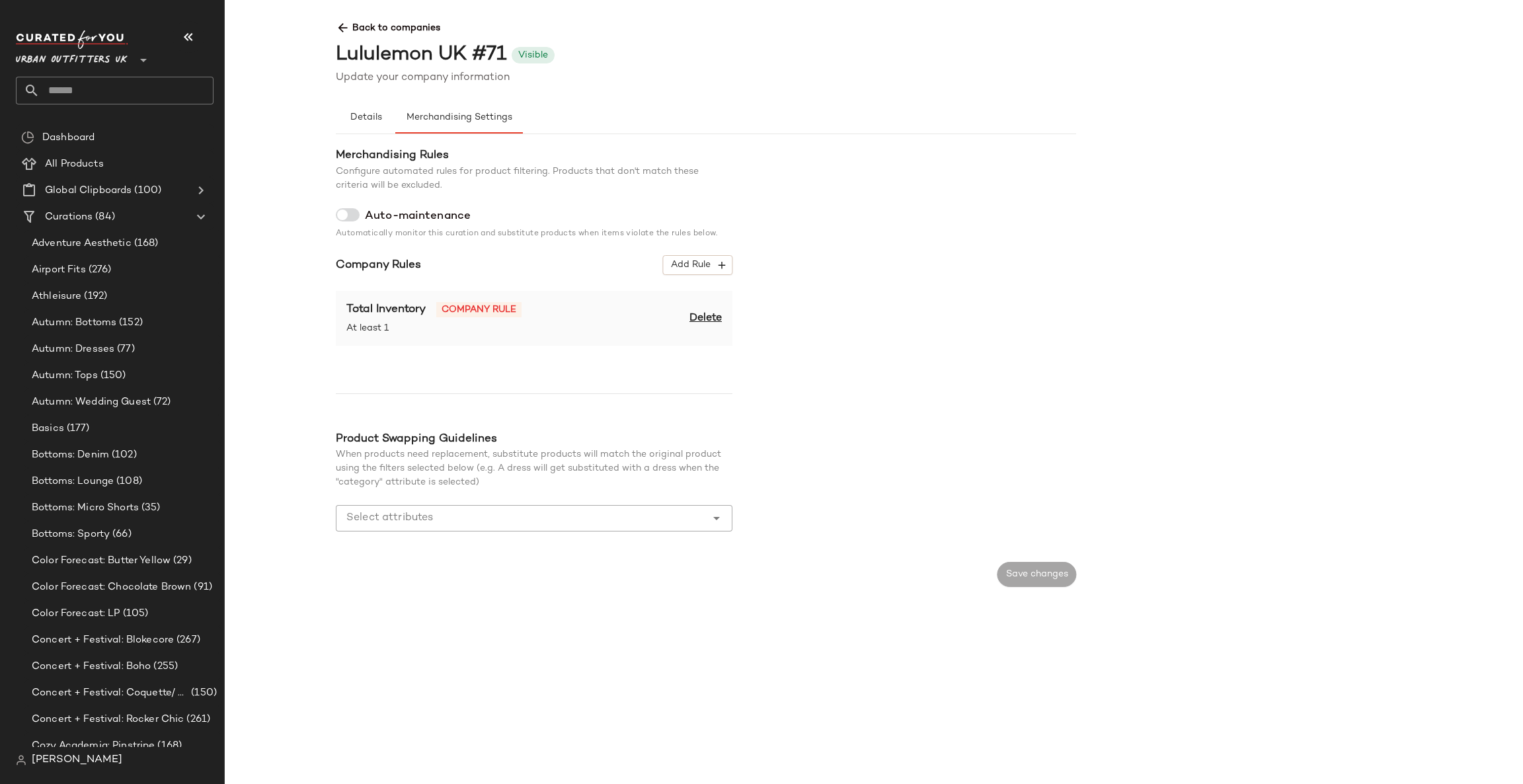
click at [577, 488] on div "When products need replacement, substitute products will match the original pro…" at bounding box center [534, 468] width 397 height 42
click at [577, 504] on div "Product Swapping Guidelines When products need replacement, substitute products…" at bounding box center [534, 489] width 397 height 116
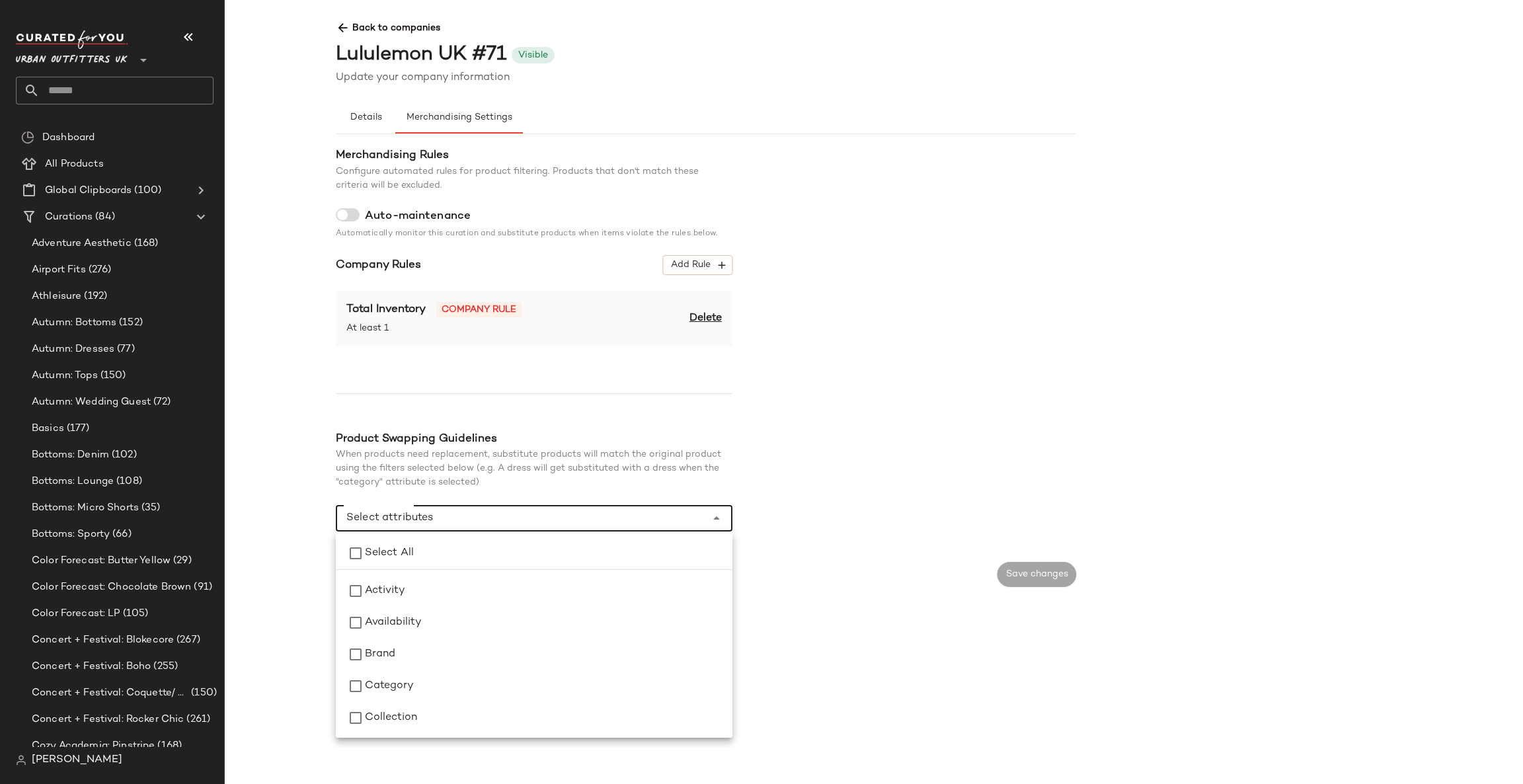
click at [568, 521] on input "Select attributes" at bounding box center [524, 518] width 356 height 16
click at [795, 406] on div "Merchandising Rules Configure automated rules for product filtering. Products t…" at bounding box center [706, 347] width 741 height 398
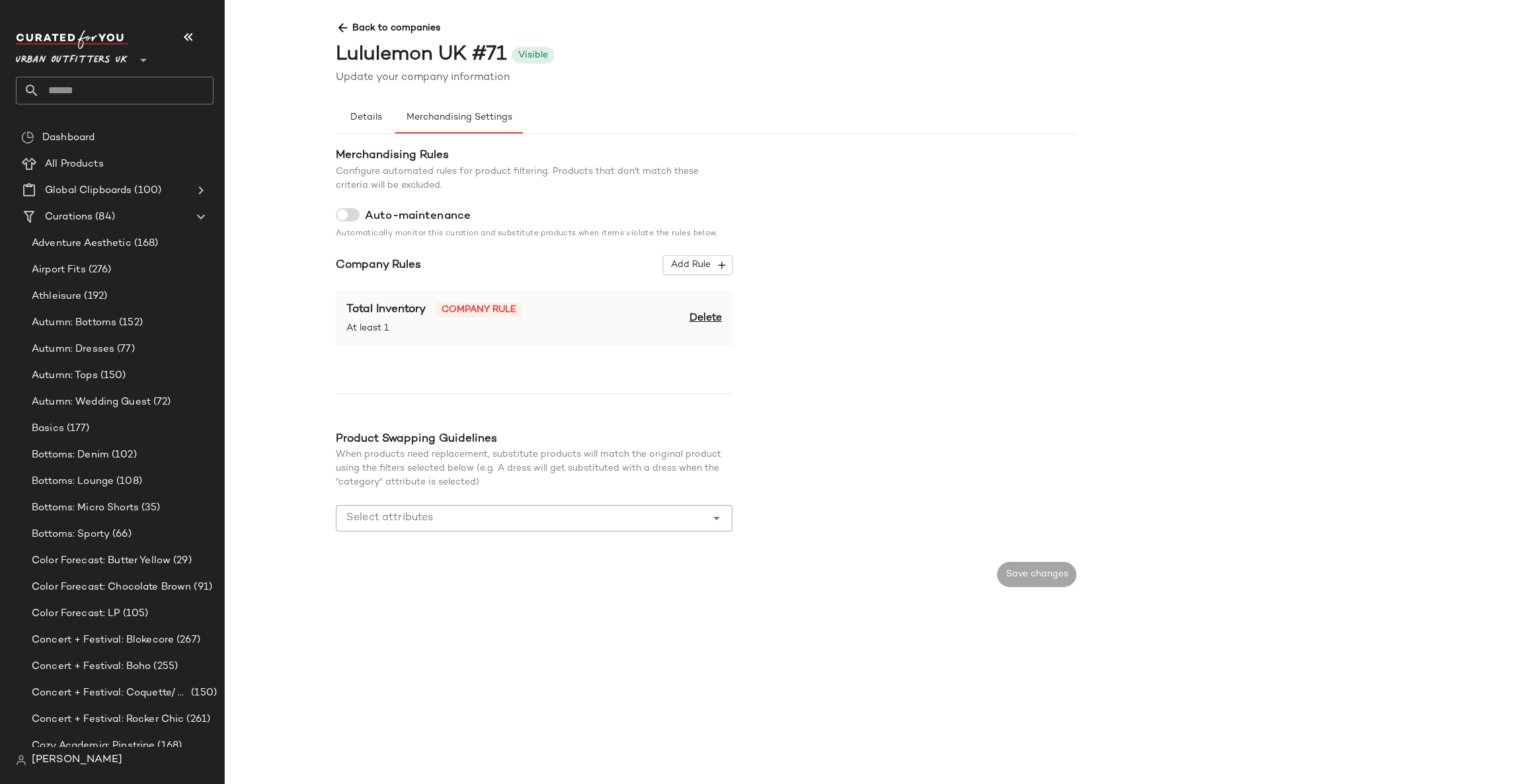
click at [495, 336] on div "Total Inventory Company rule At least 1 Delete" at bounding box center [534, 318] width 397 height 55
click at [81, 51] on span "Urban Outfitters UK" at bounding box center [71, 57] width 112 height 24
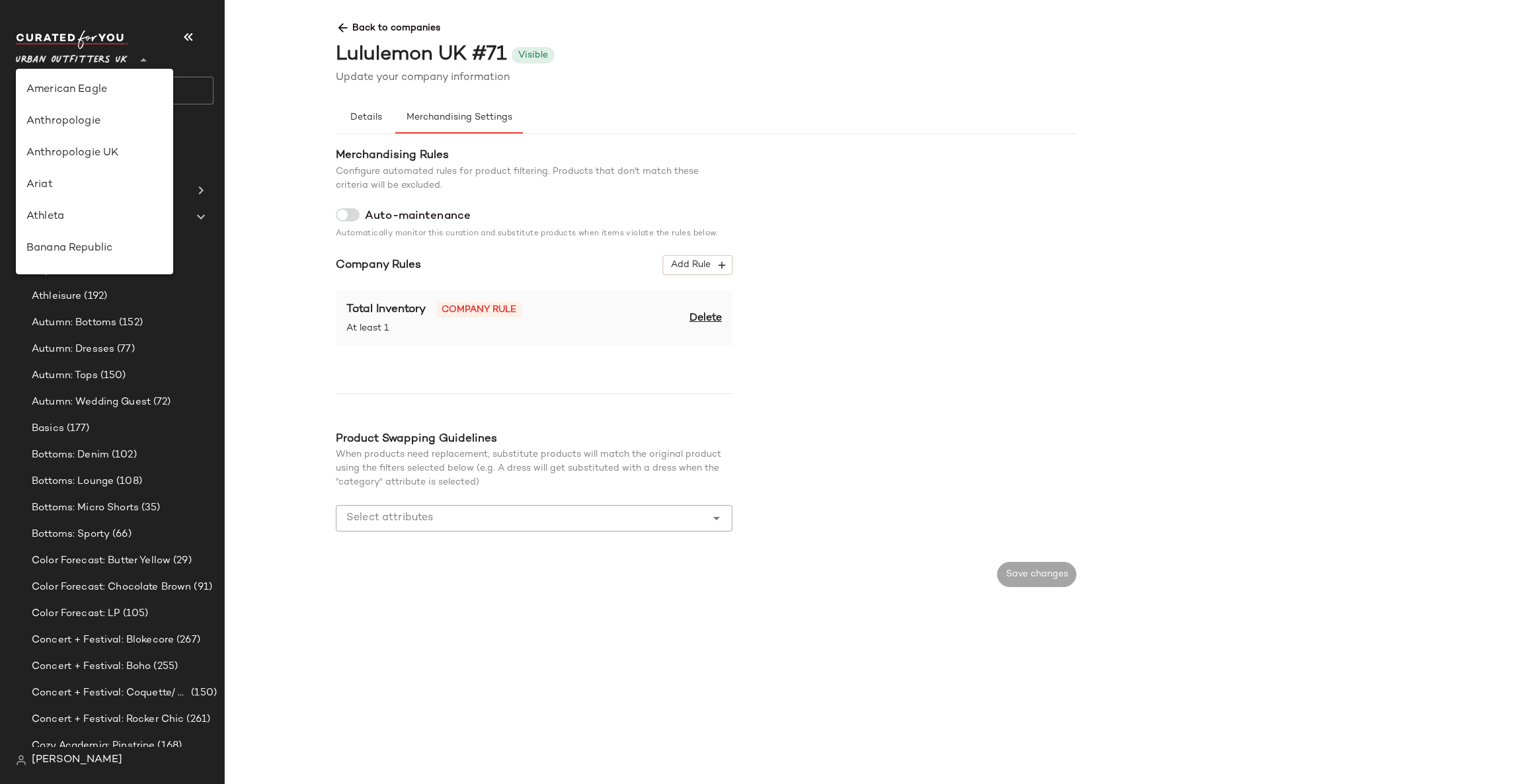
scroll to position [725, 0]
click at [260, 207] on main "Back to companies Lululemon [GEOGRAPHIC_DATA] #71 Visible Update your company i…" at bounding box center [762, 392] width 1523 height 784
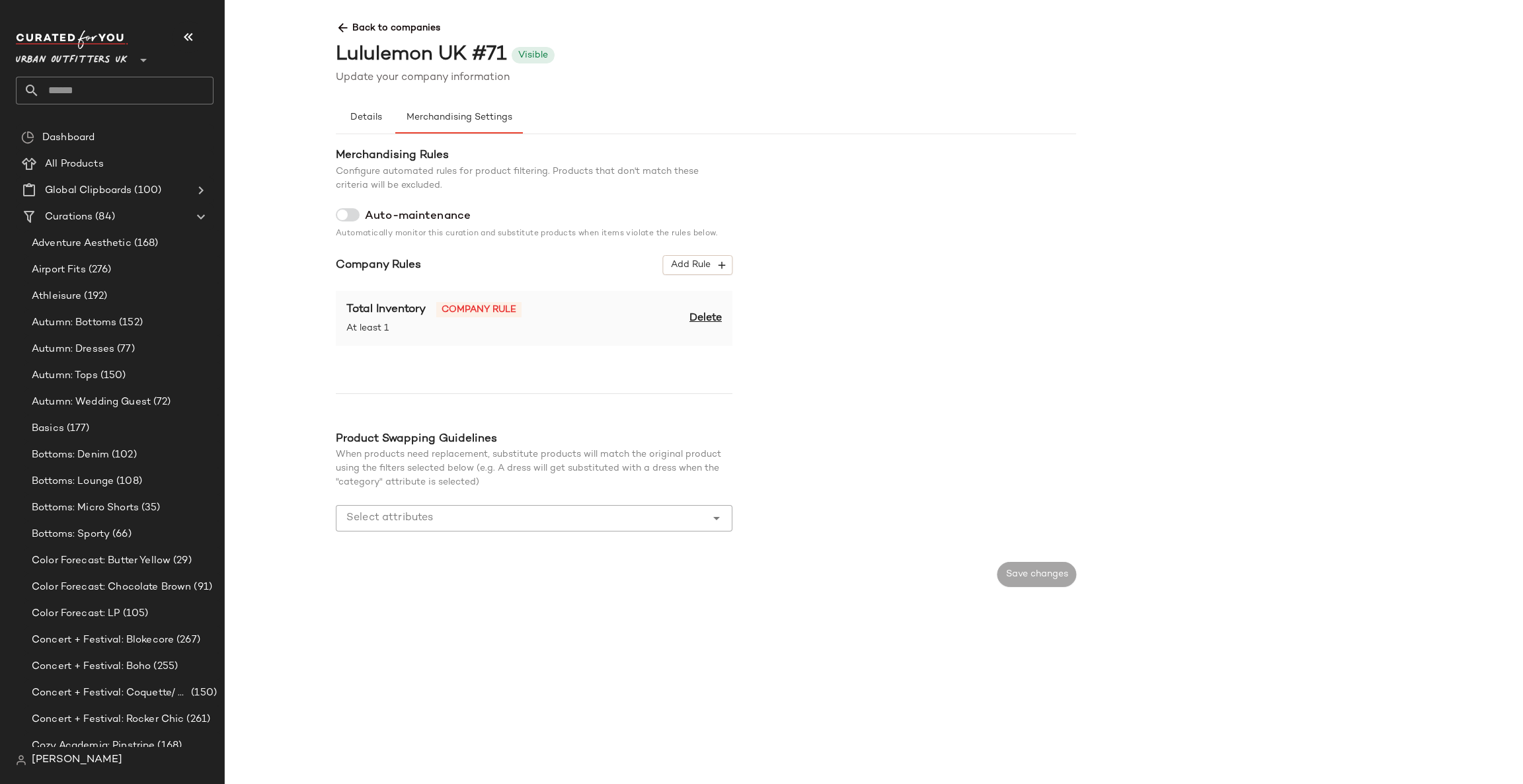
click at [395, 12] on span "Back to companies" at bounding box center [1076, 22] width 1480 height 24
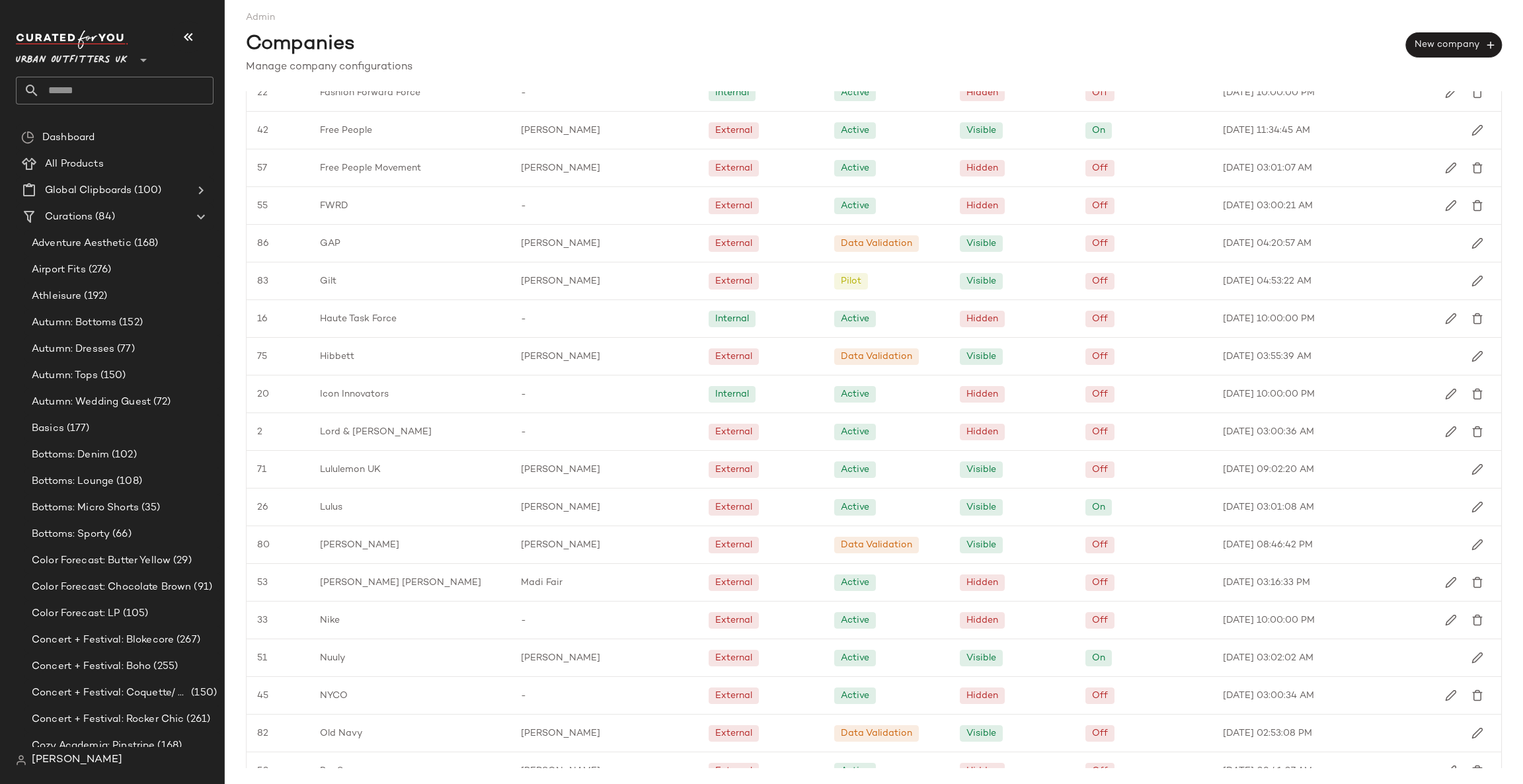
scroll to position [1287, 0]
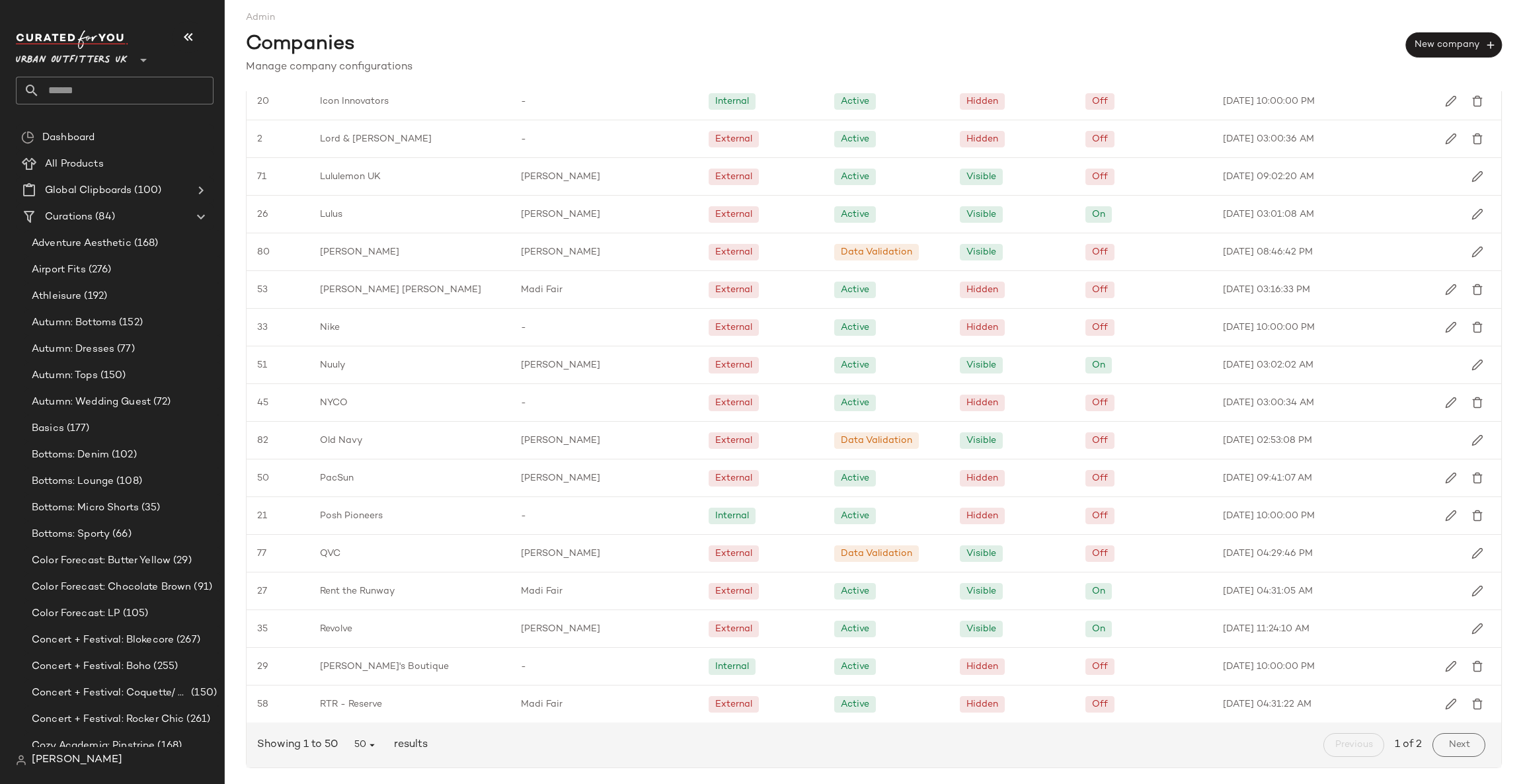
click at [1460, 759] on div "Next" at bounding box center [1459, 745] width 63 height 35
click at [1456, 749] on span "Next" at bounding box center [1458, 745] width 22 height 10
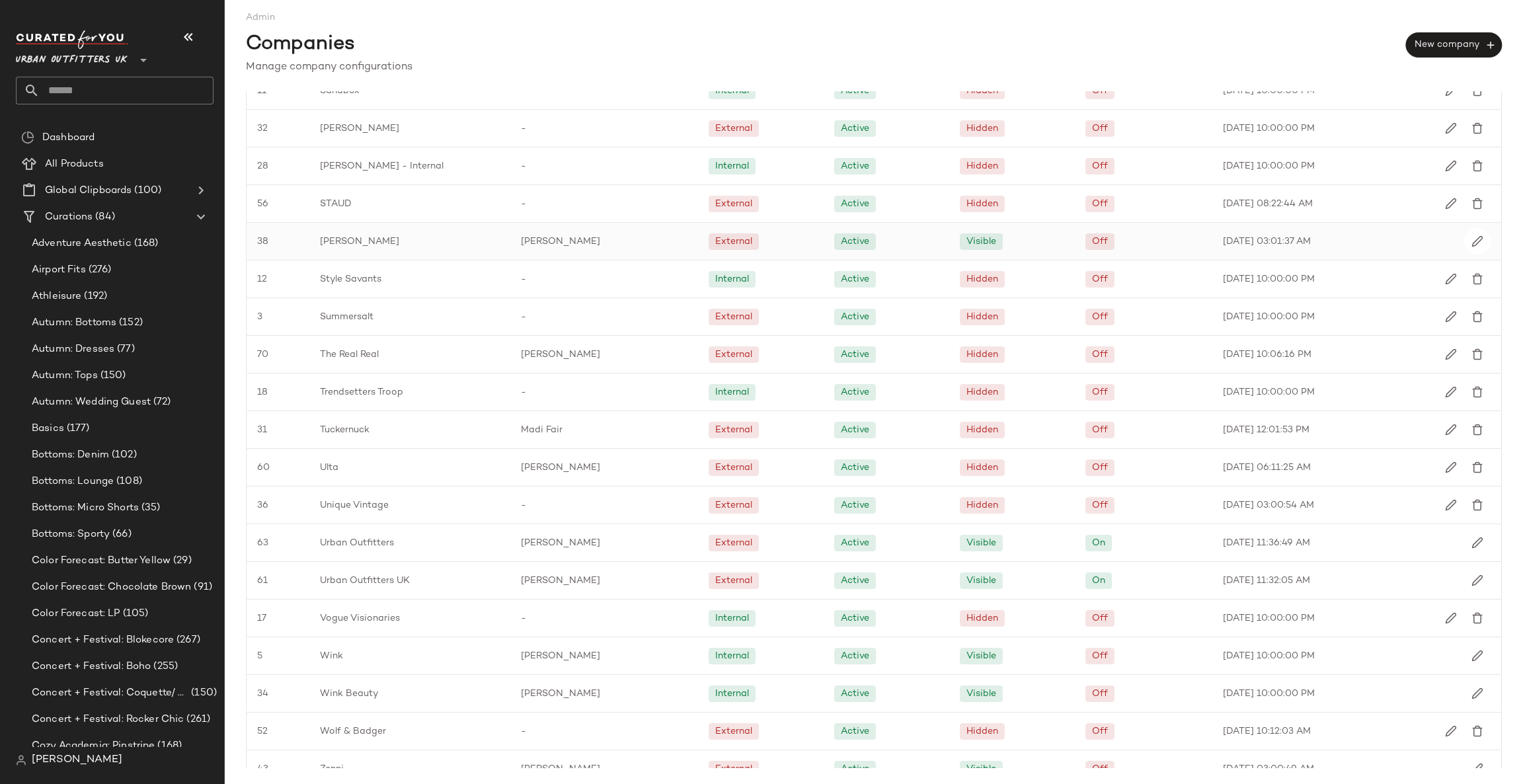
scroll to position [304, 0]
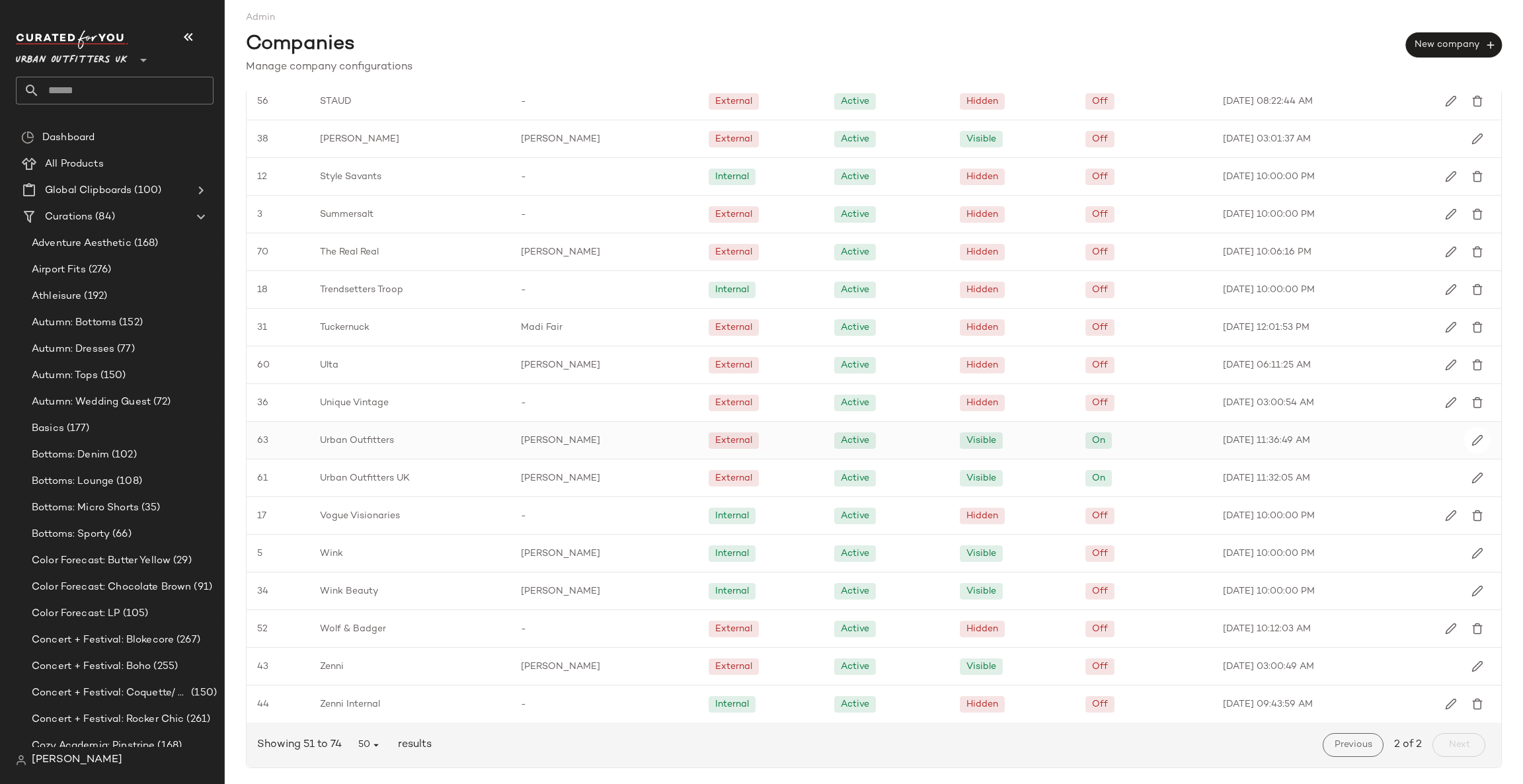
click at [1383, 435] on div "[DATE] 11:36:49 AM" at bounding box center [1319, 440] width 214 height 37
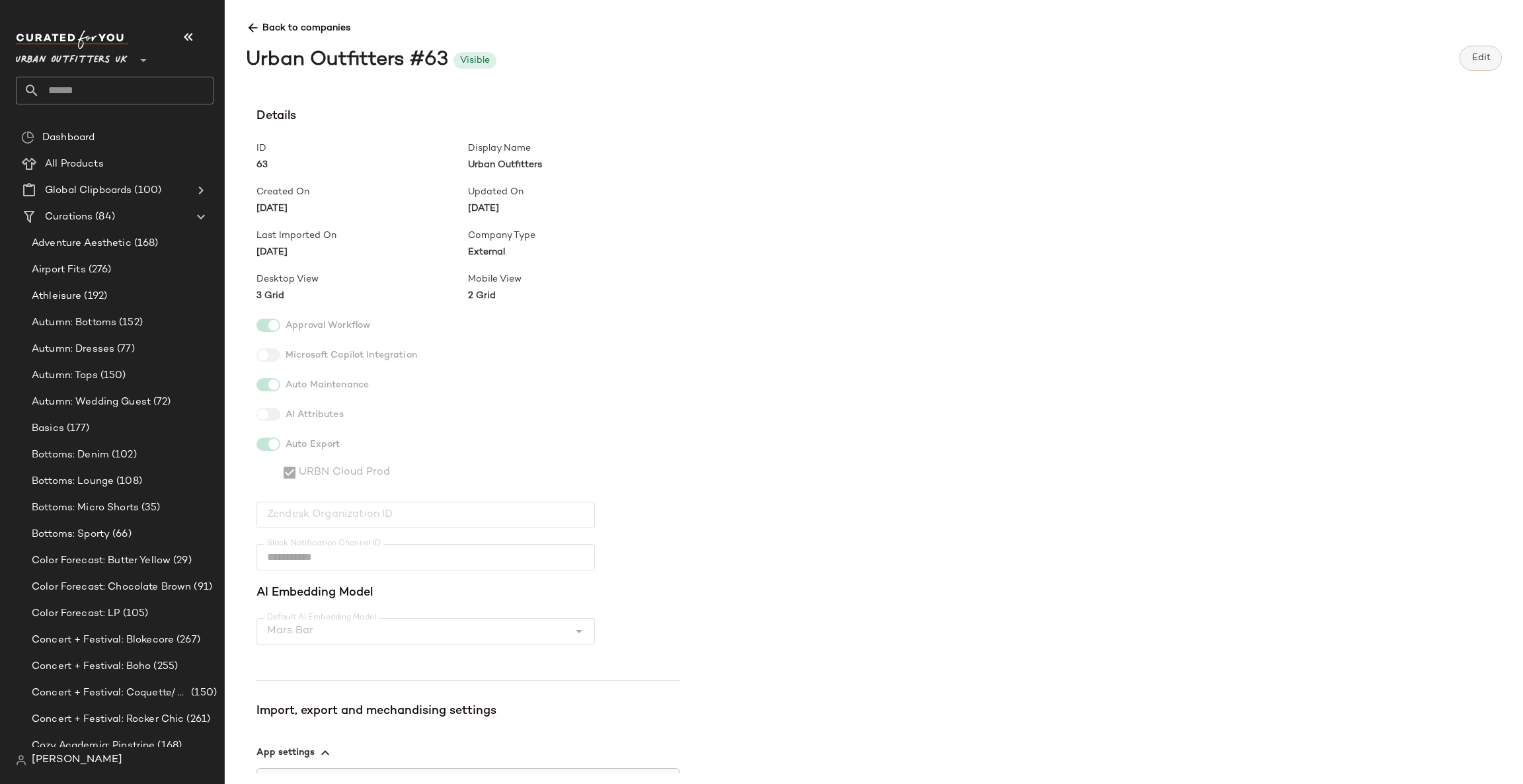
click at [1492, 55] on button "Edit" at bounding box center [1480, 58] width 43 height 25
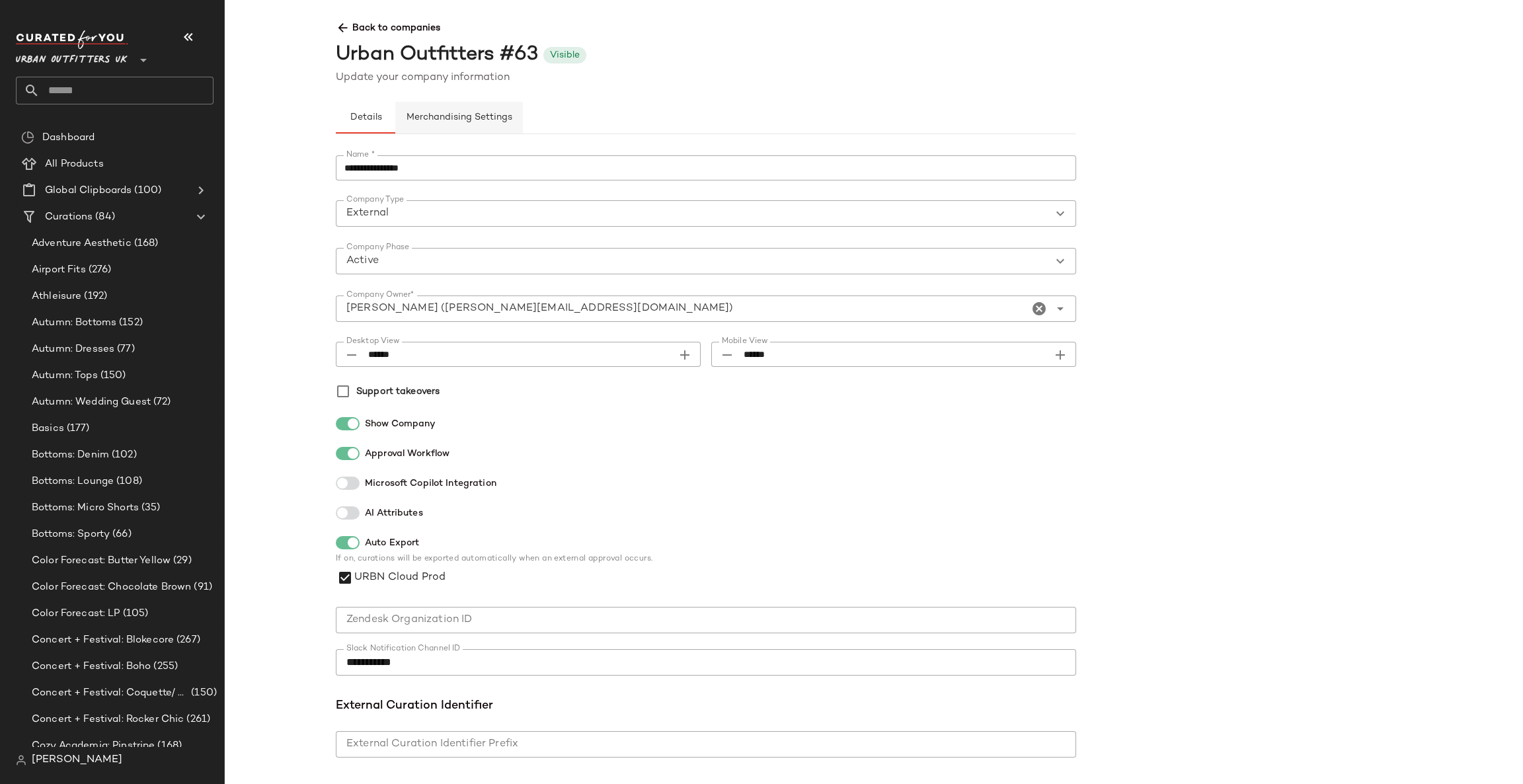
click at [499, 131] on button "Merchandising Settings" at bounding box center [459, 118] width 128 height 32
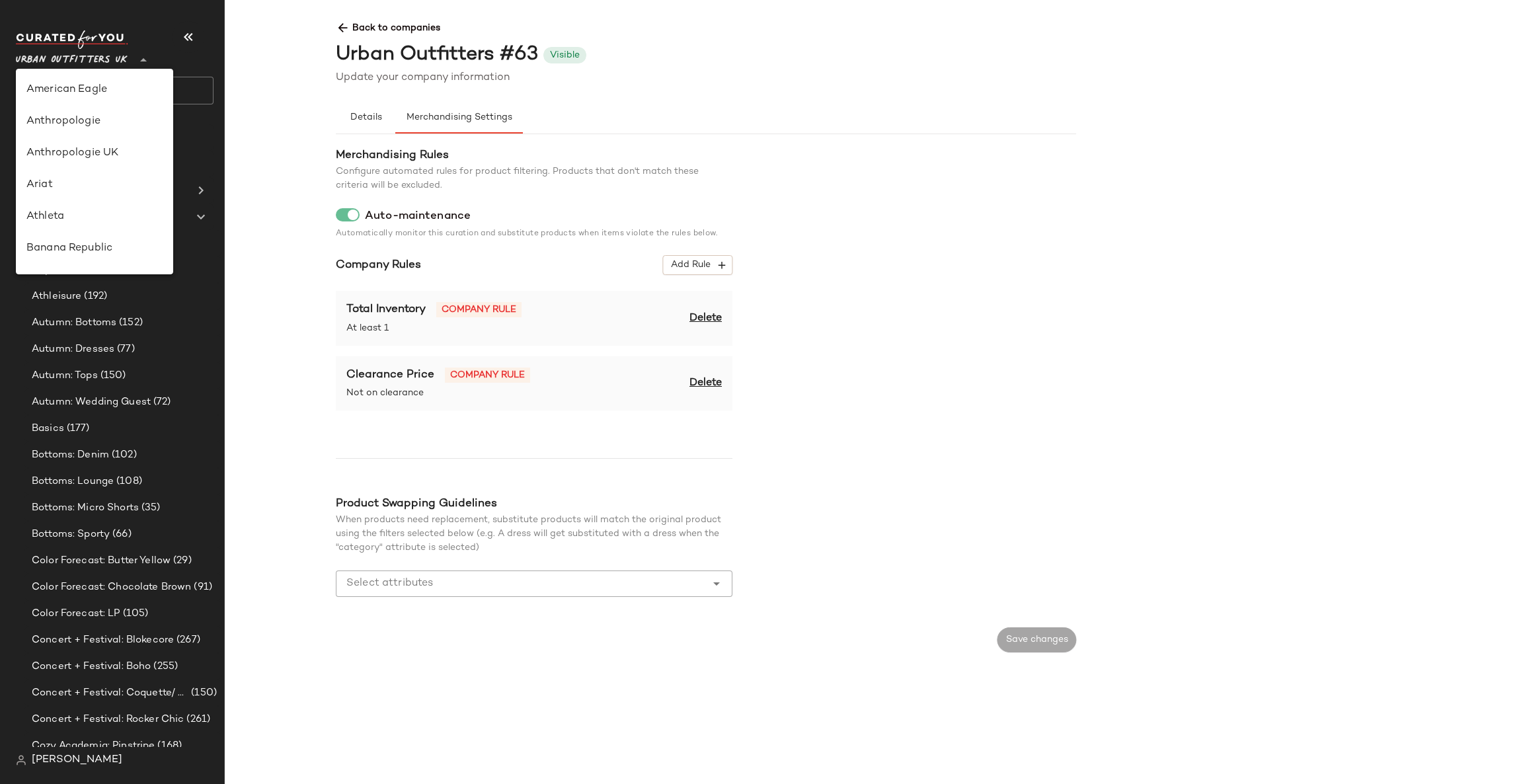
click at [133, 54] on div at bounding box center [141, 51] width 18 height 33
click at [129, 129] on div "Urban Outfitters" at bounding box center [95, 127] width 137 height 16
type input "**"
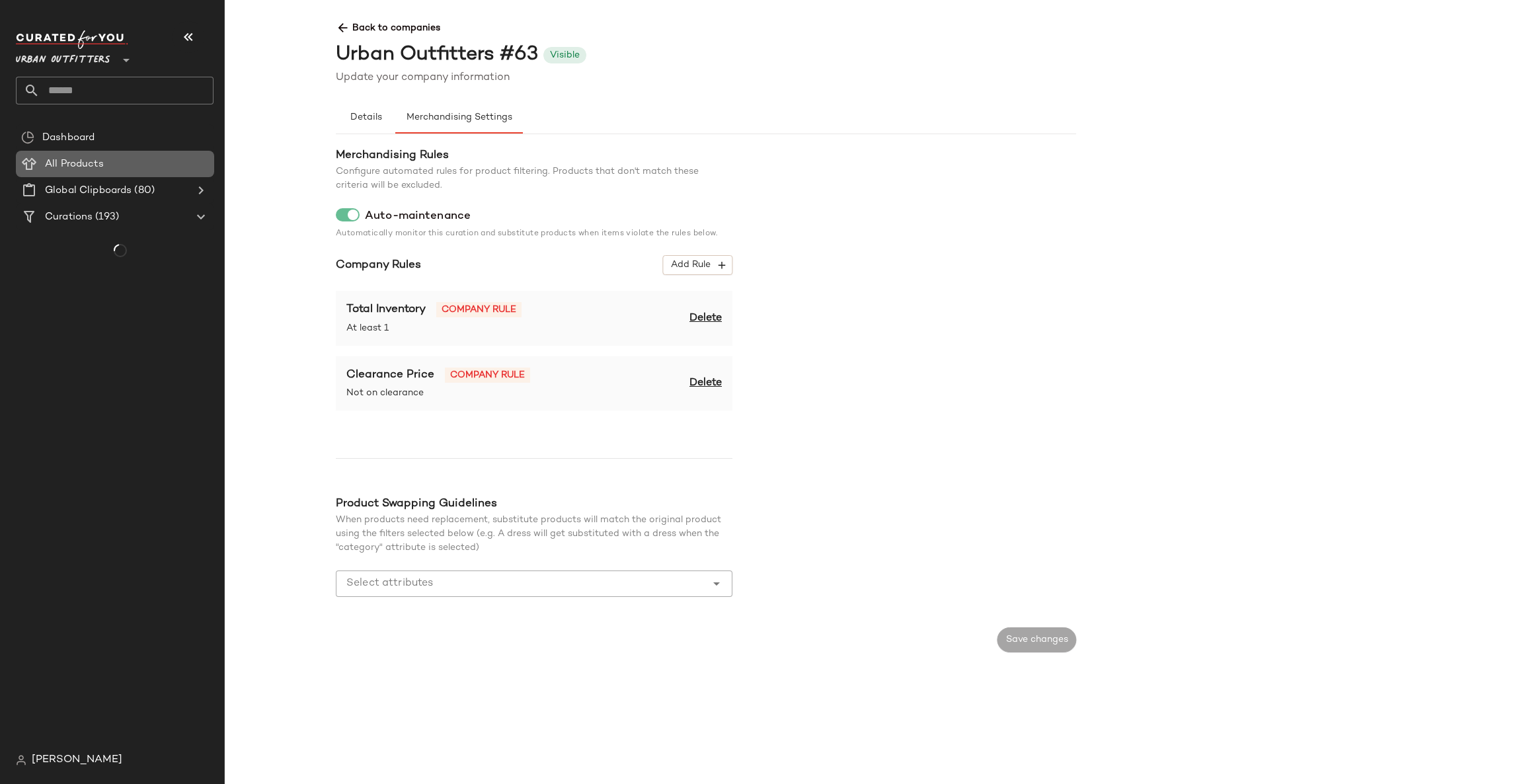
click at [180, 158] on div "All Products" at bounding box center [125, 164] width 168 height 15
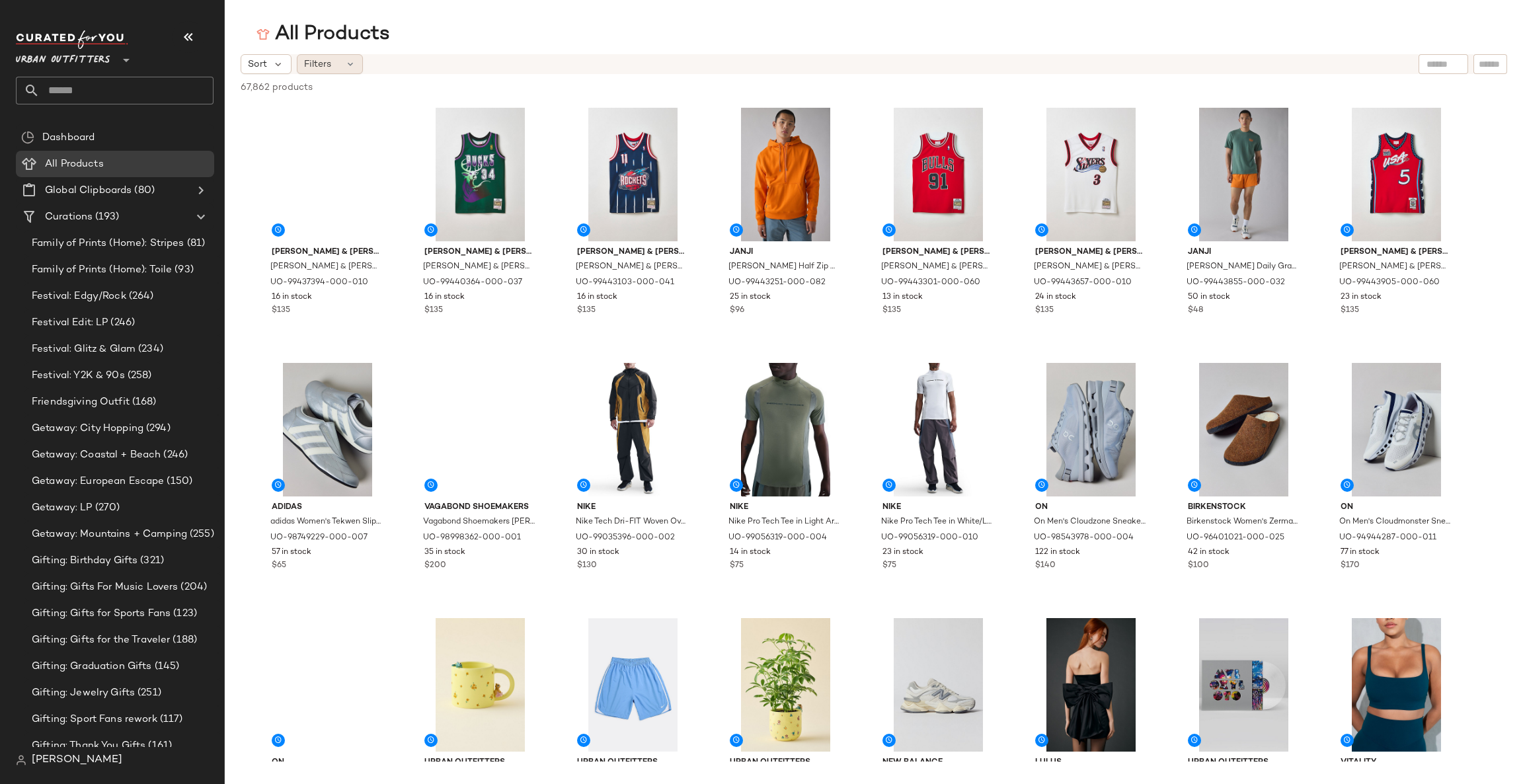
click at [354, 66] on icon at bounding box center [350, 63] width 10 height 10
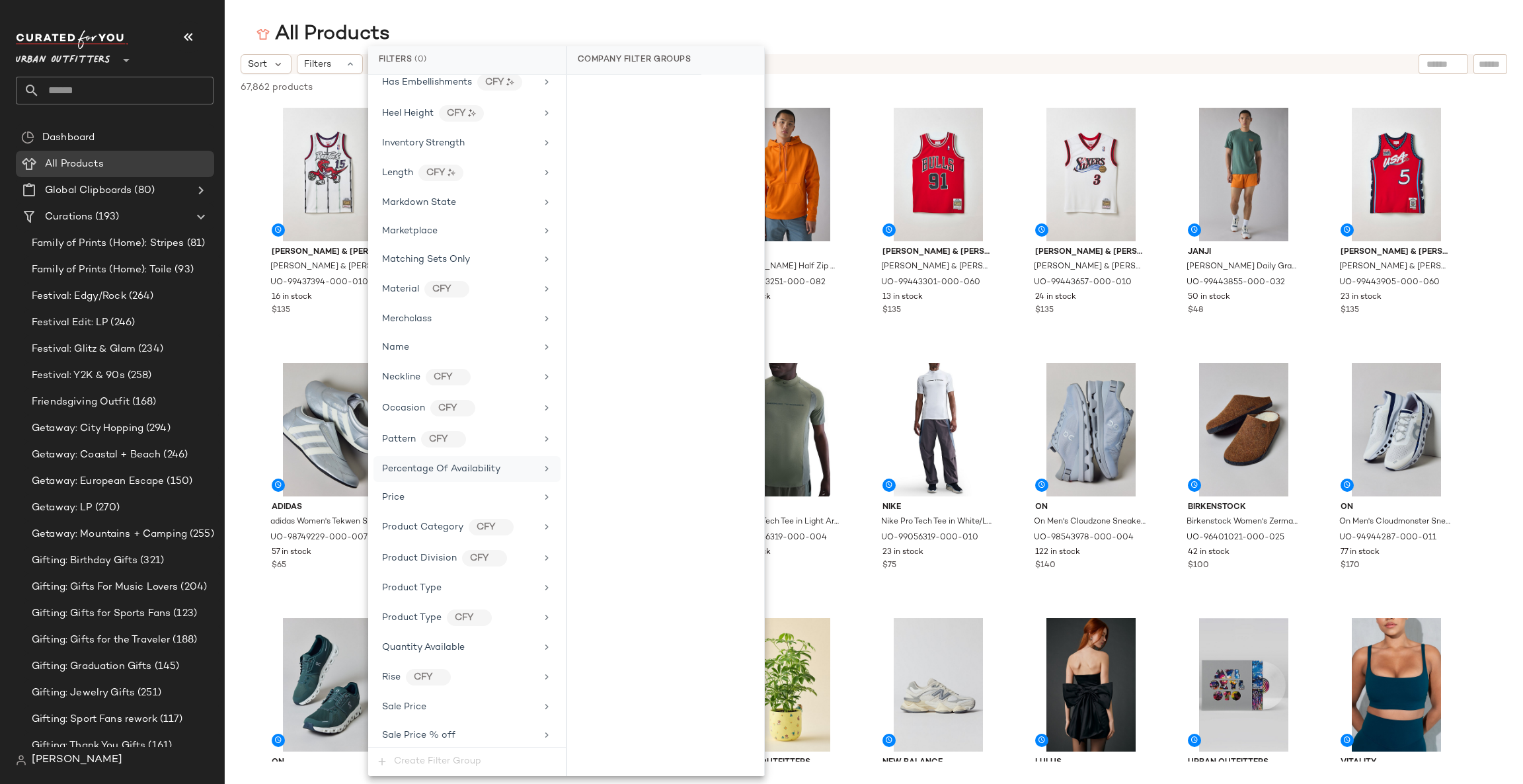
scroll to position [756, 0]
click at [493, 491] on div "Sale Price" at bounding box center [459, 496] width 154 height 14
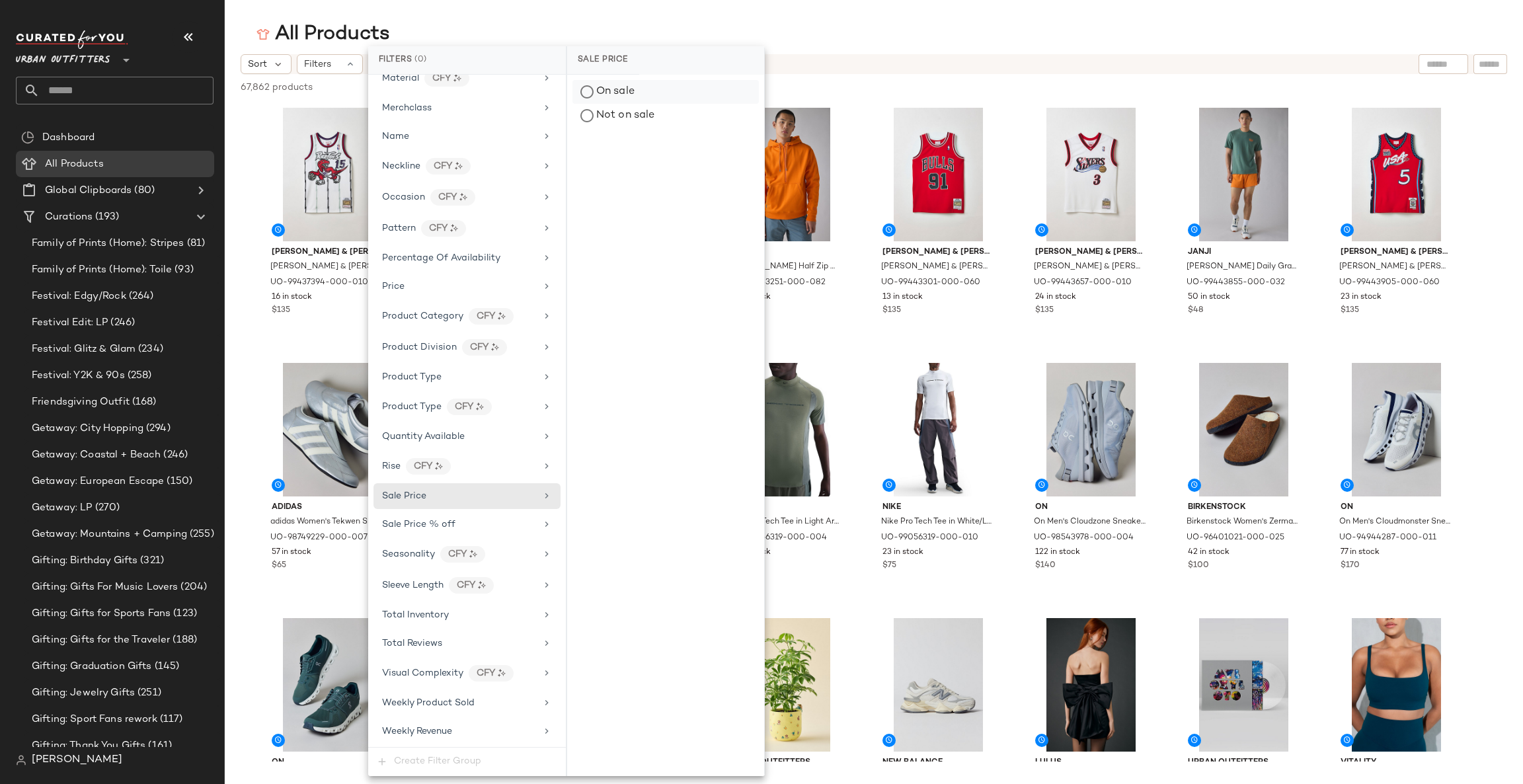
click at [662, 93] on div "On sale" at bounding box center [666, 92] width 186 height 24
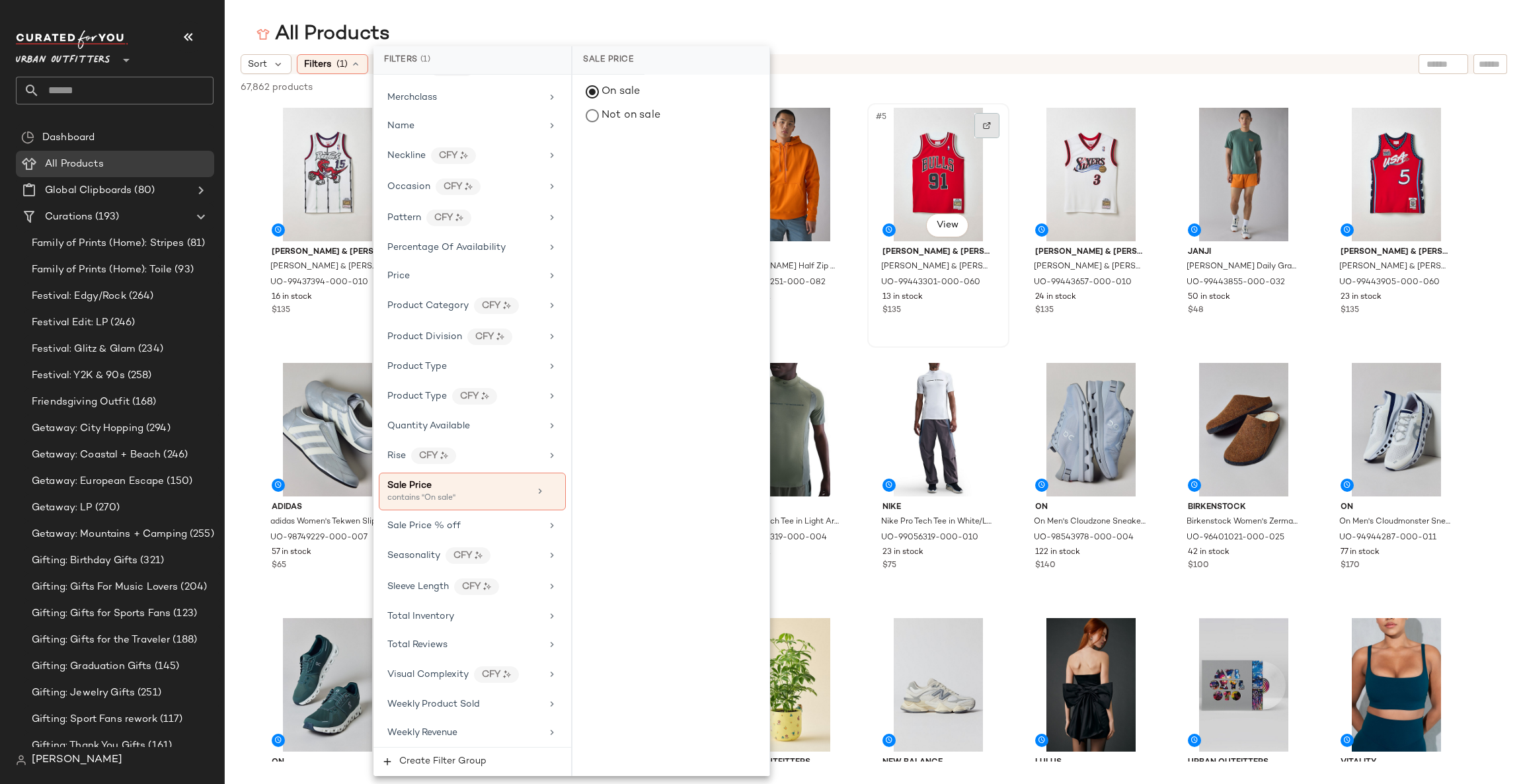
click at [982, 117] on div at bounding box center [986, 125] width 25 height 25
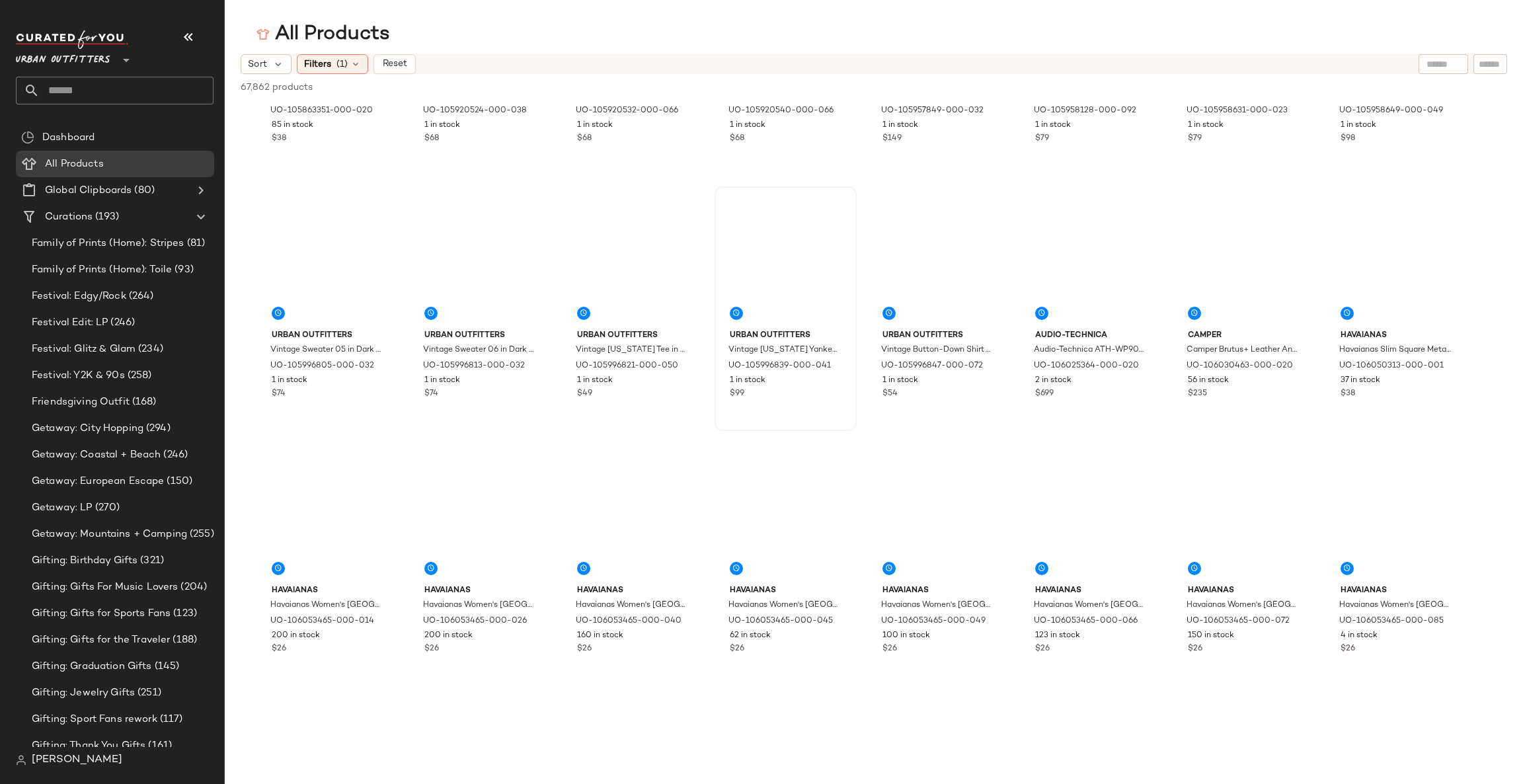
scroll to position [991, 0]
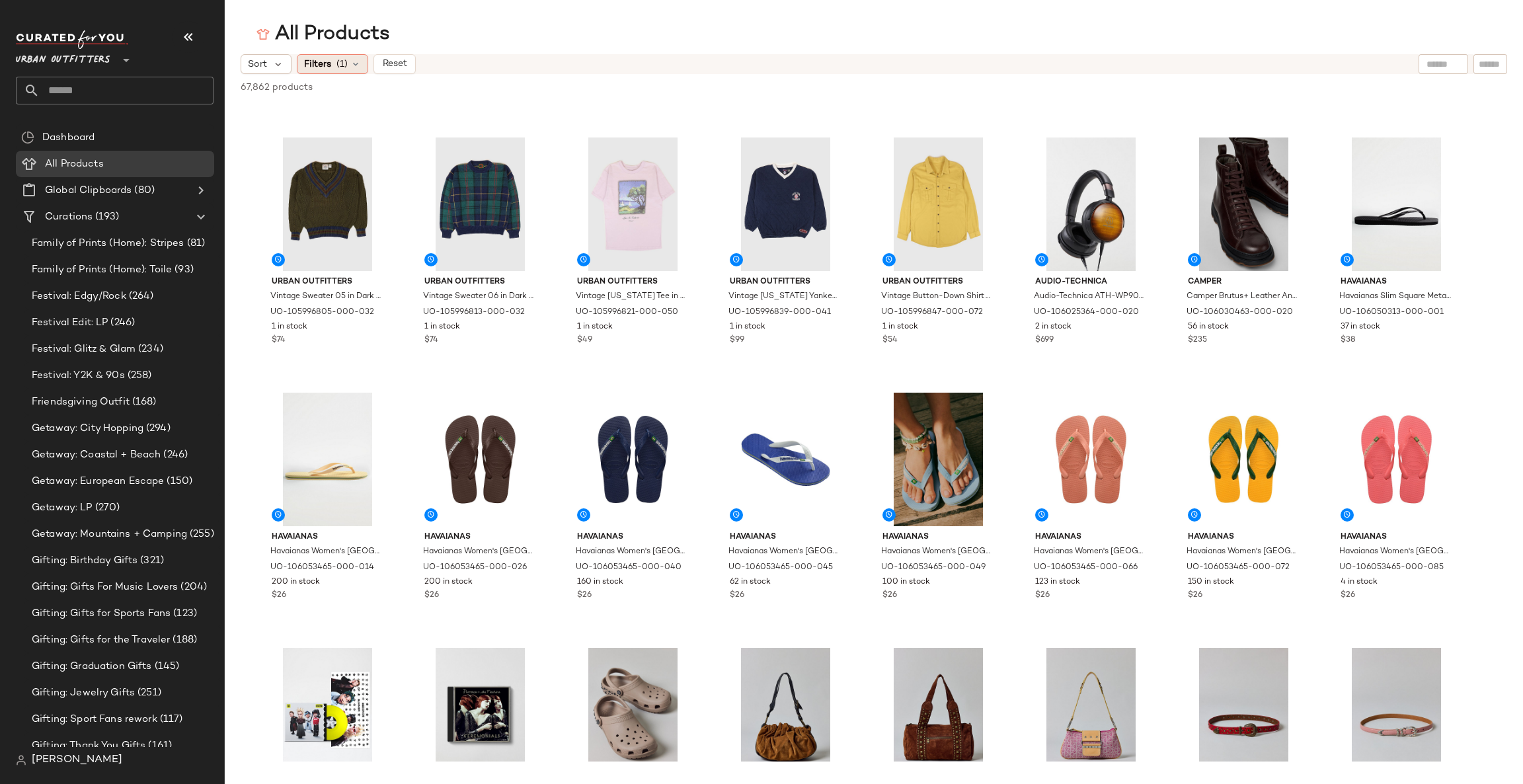
click at [322, 62] on span "Filters" at bounding box center [318, 64] width 27 height 14
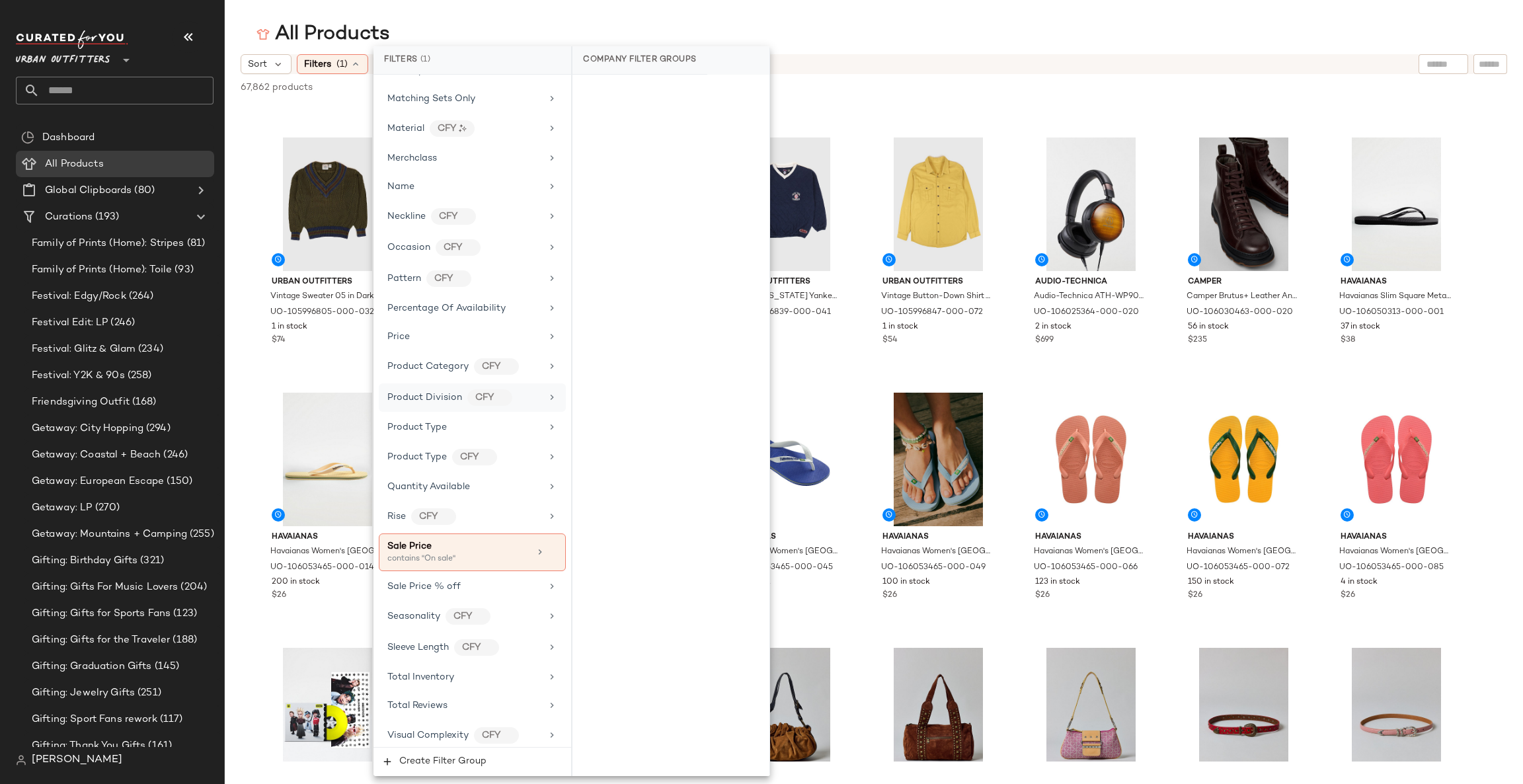
scroll to position [767, 0]
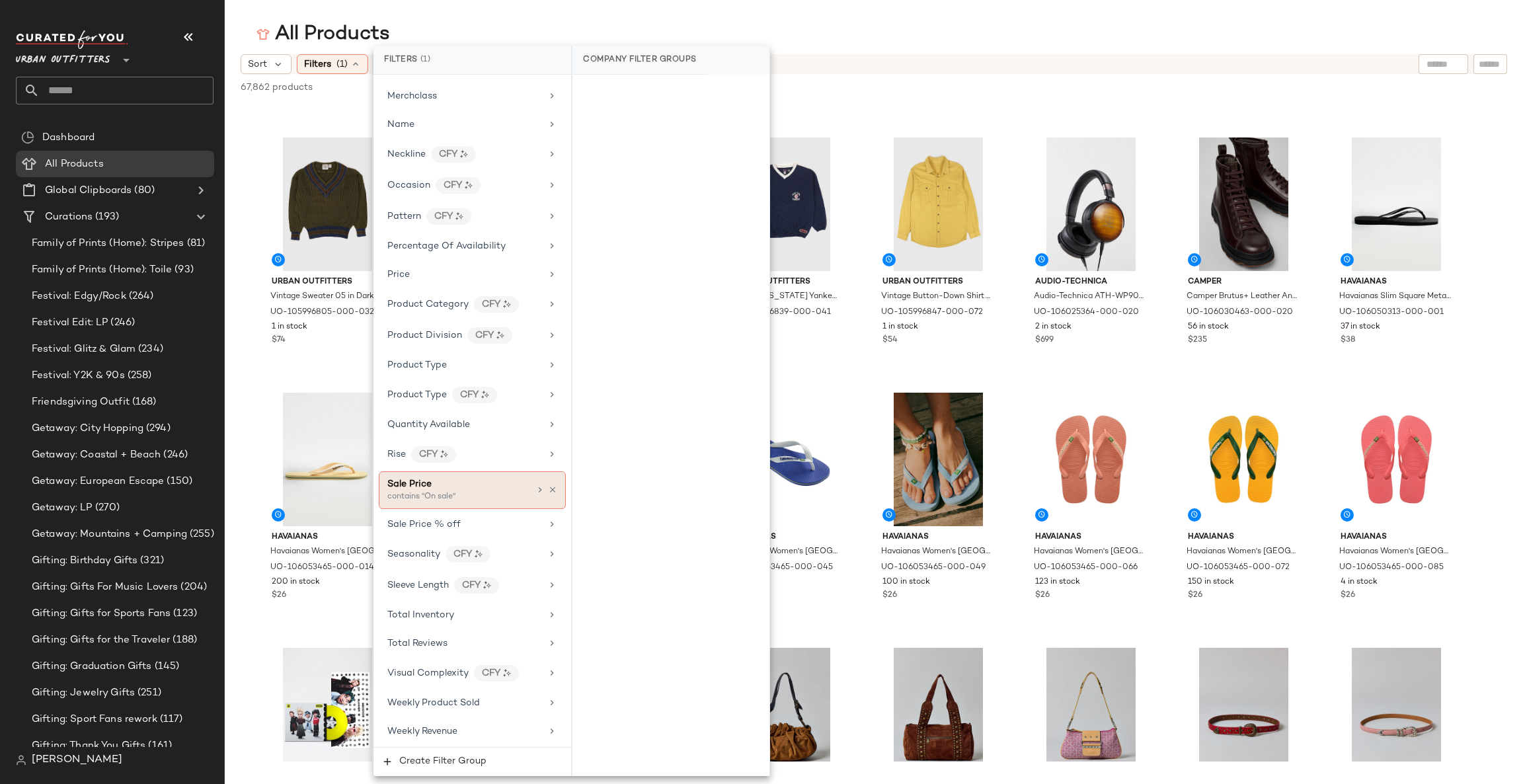
click at [554, 481] on div "Sale Price contains "On sale"" at bounding box center [472, 490] width 187 height 38
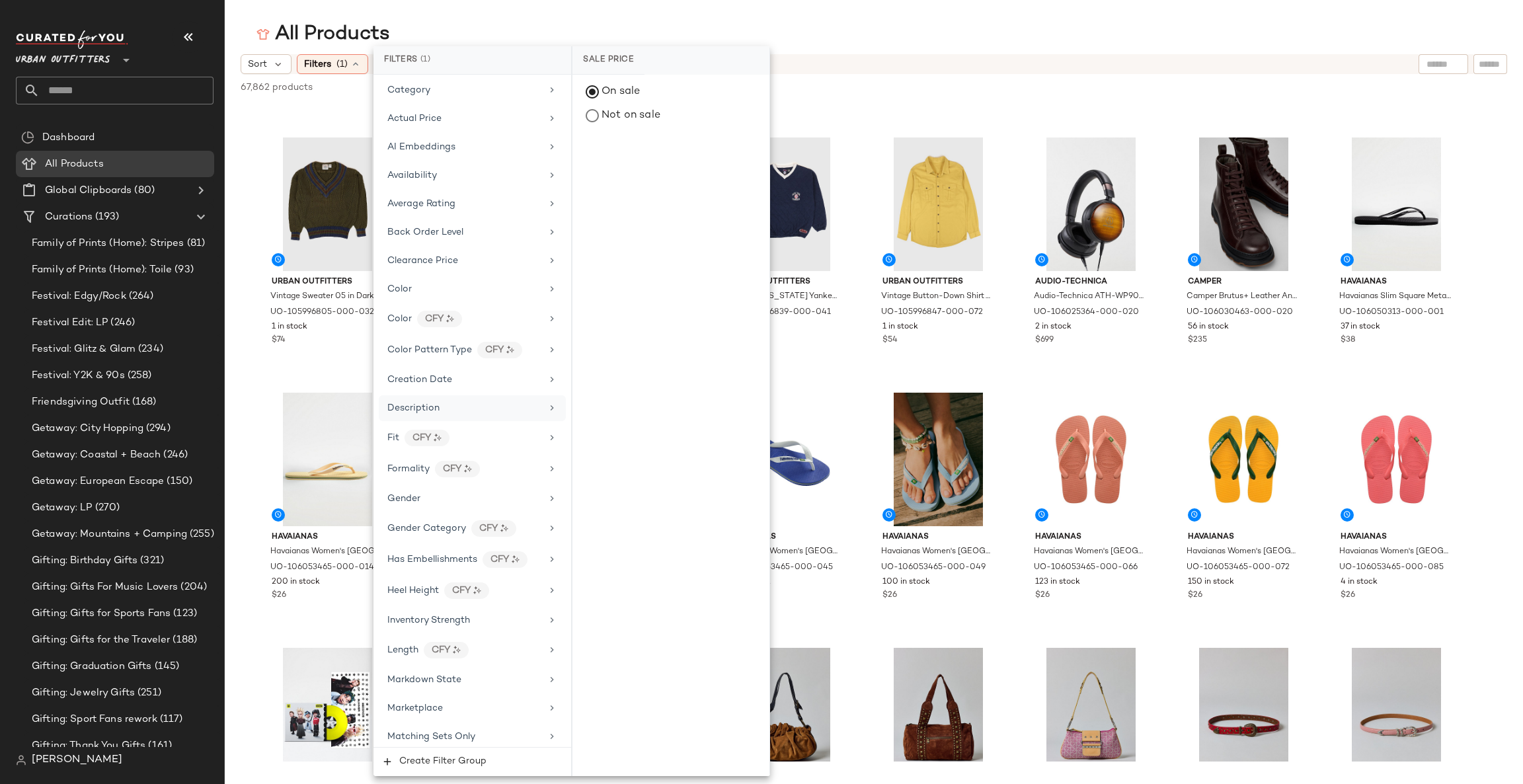
scroll to position [0, 0]
click at [594, 101] on div "On sale" at bounding box center [671, 92] width 186 height 24
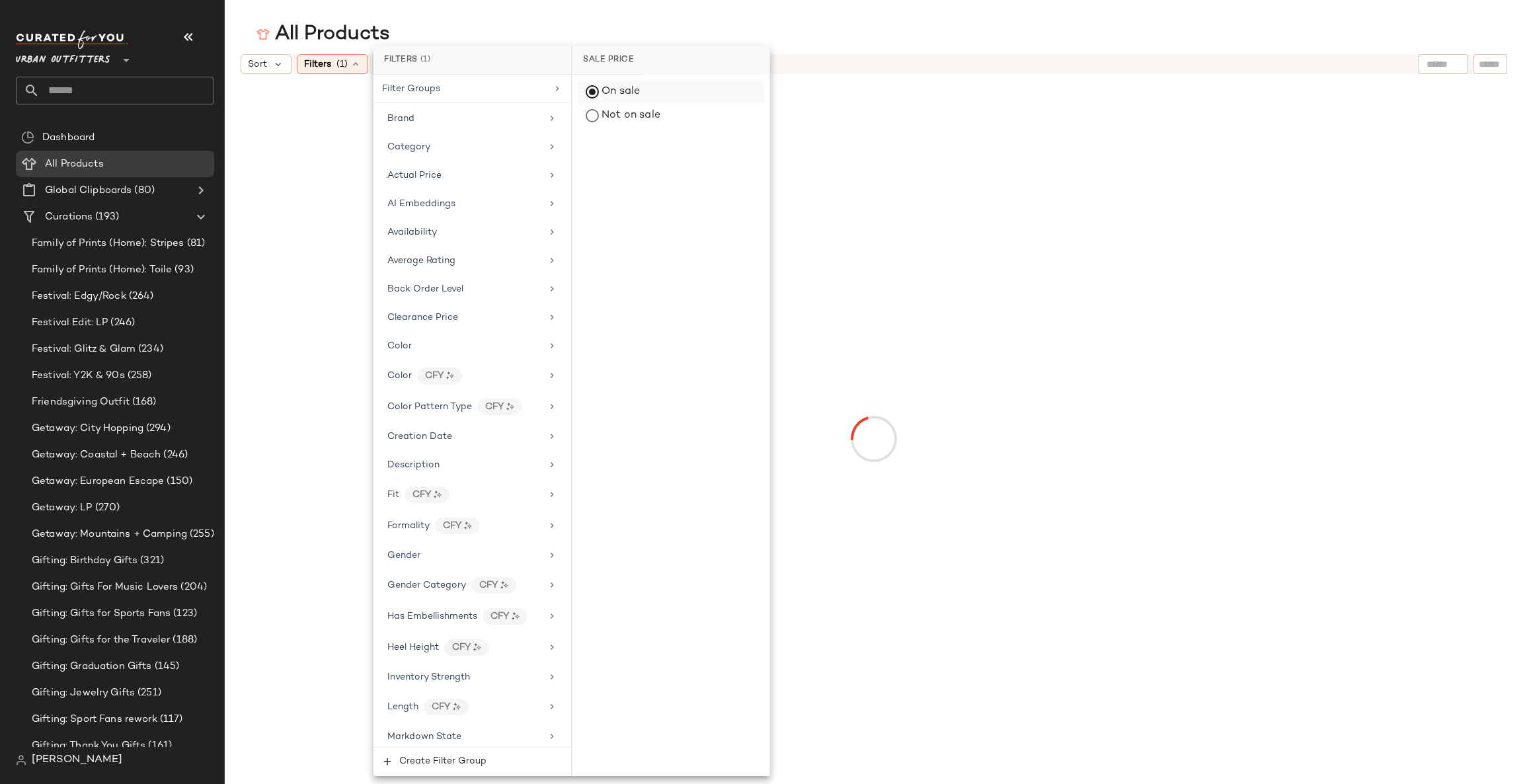
click at [616, 92] on div "On sale" at bounding box center [671, 92] width 186 height 24
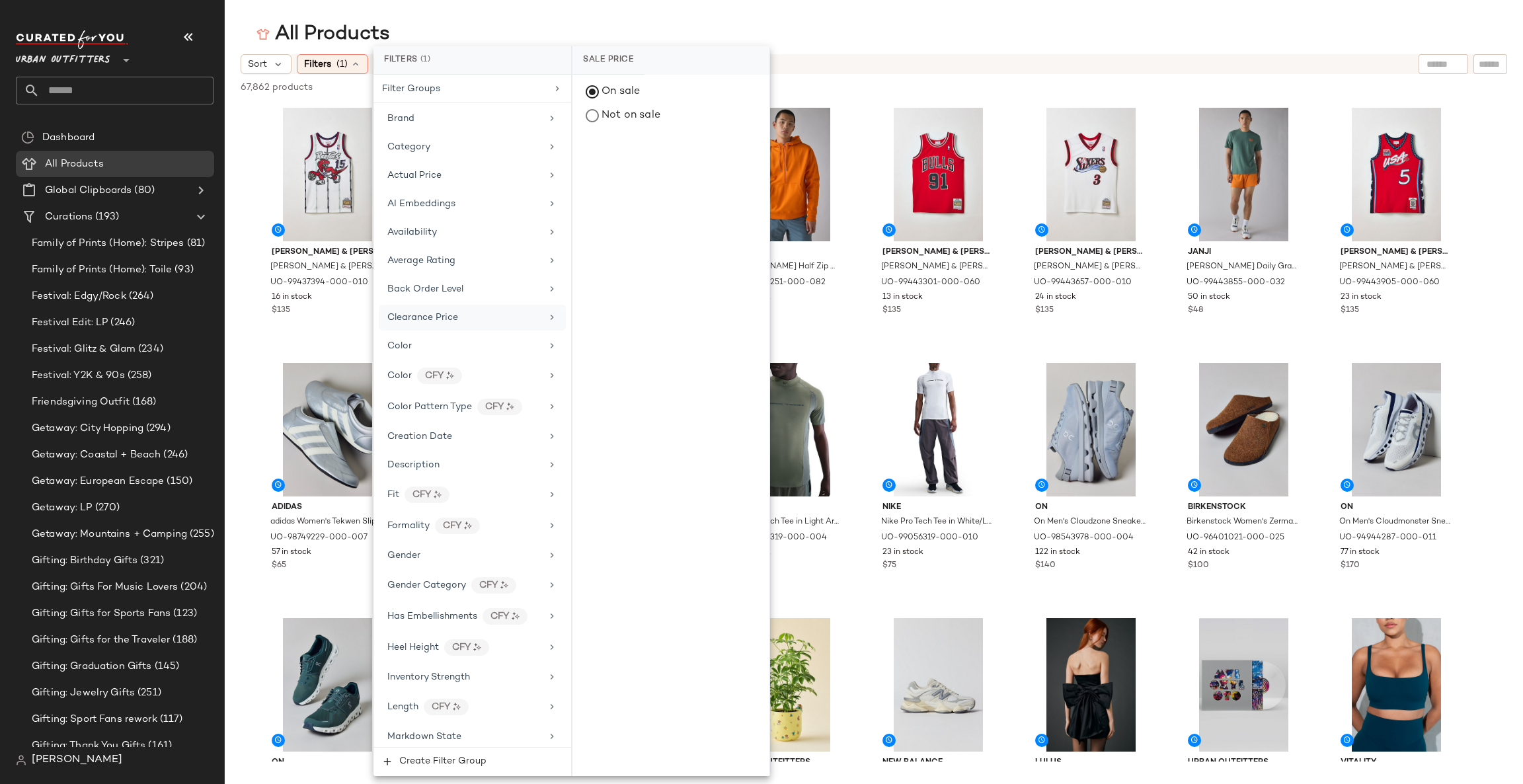
click at [533, 319] on div "Clearance Price" at bounding box center [464, 317] width 154 height 14
click at [696, 92] on div "On clearance" at bounding box center [671, 92] width 186 height 24
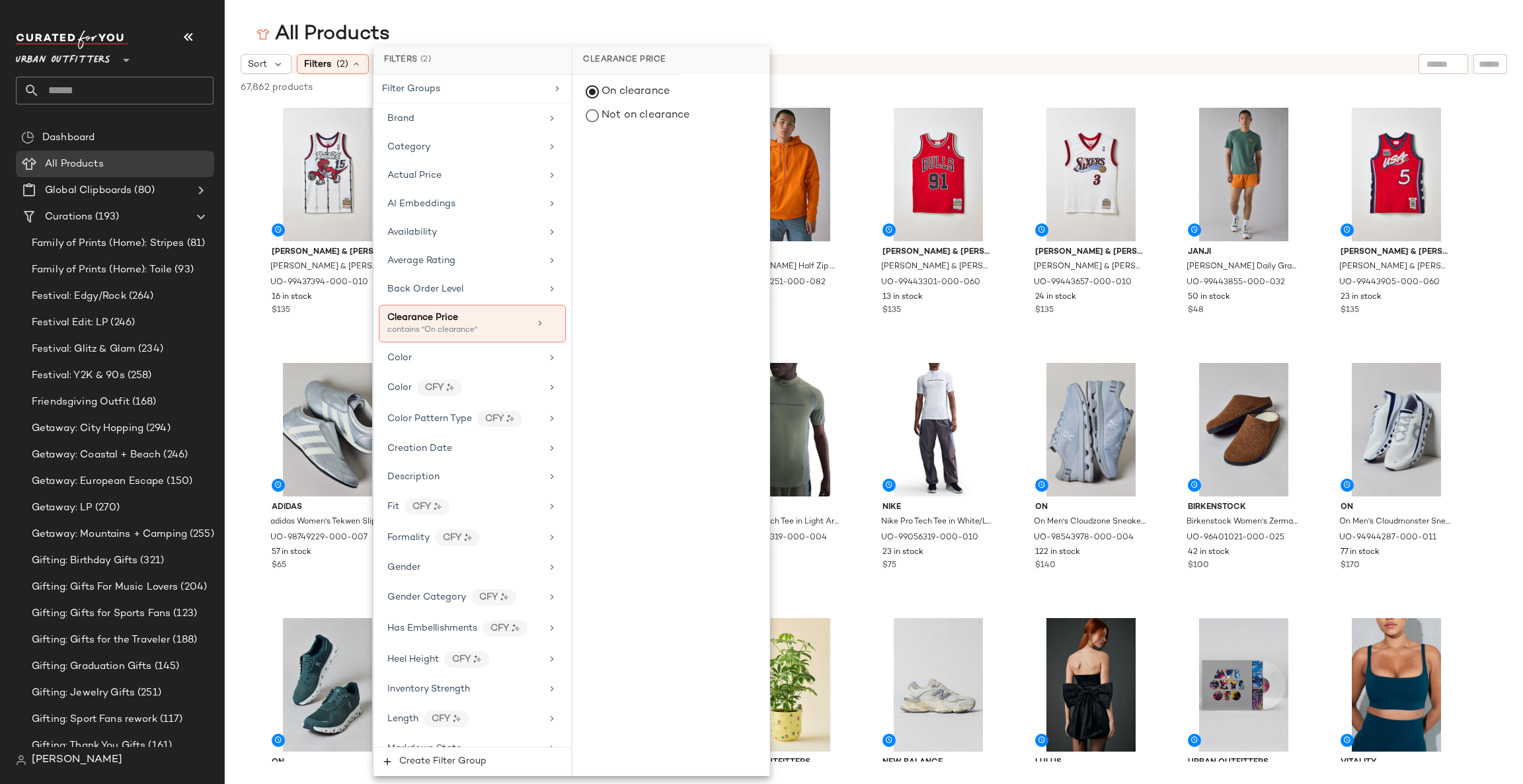
click at [894, 31] on div "All Products" at bounding box center [874, 34] width 1298 height 27
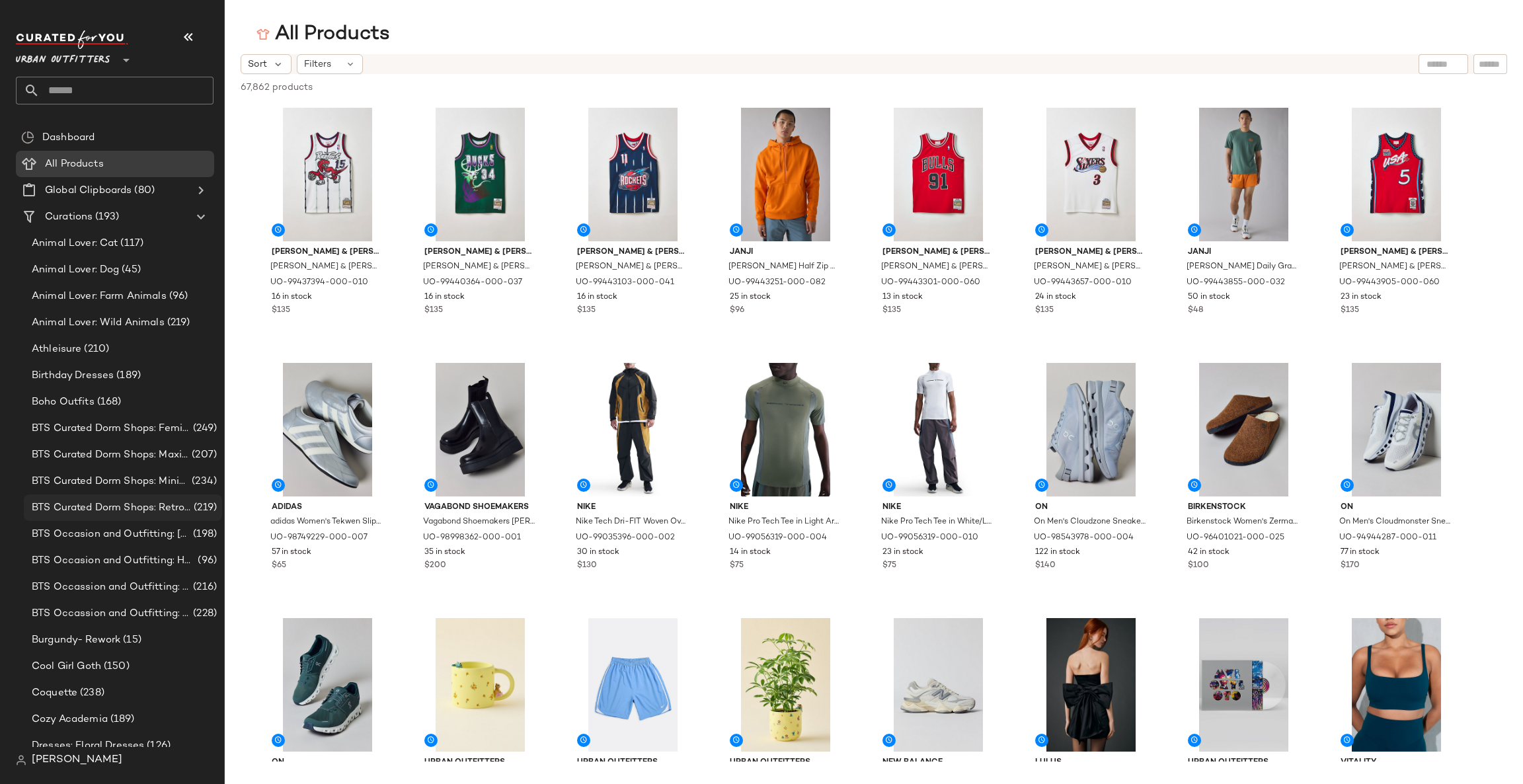
scroll to position [198, 0]
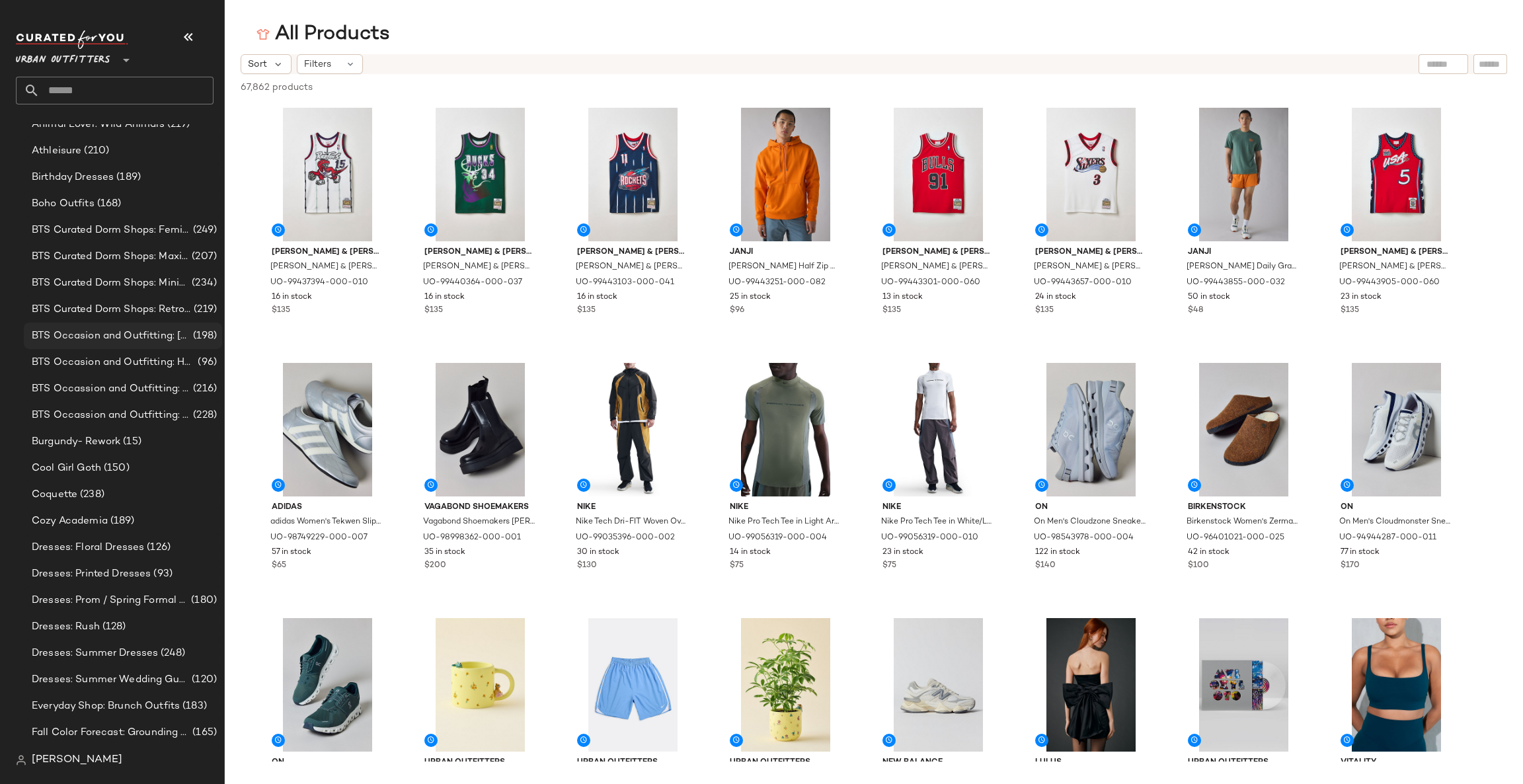
click at [121, 323] on div "BTS Occasion and Outfitting: [PERSON_NAME] to Party (198)" at bounding box center [123, 336] width 198 height 27
click at [125, 323] on div "BTS Occasion and Outfitting: [PERSON_NAME] to Party (198)" at bounding box center [123, 336] width 198 height 27
click at [125, 333] on span "BTS Occasion and Outfitting: [PERSON_NAME] to Party" at bounding box center [112, 336] width 159 height 15
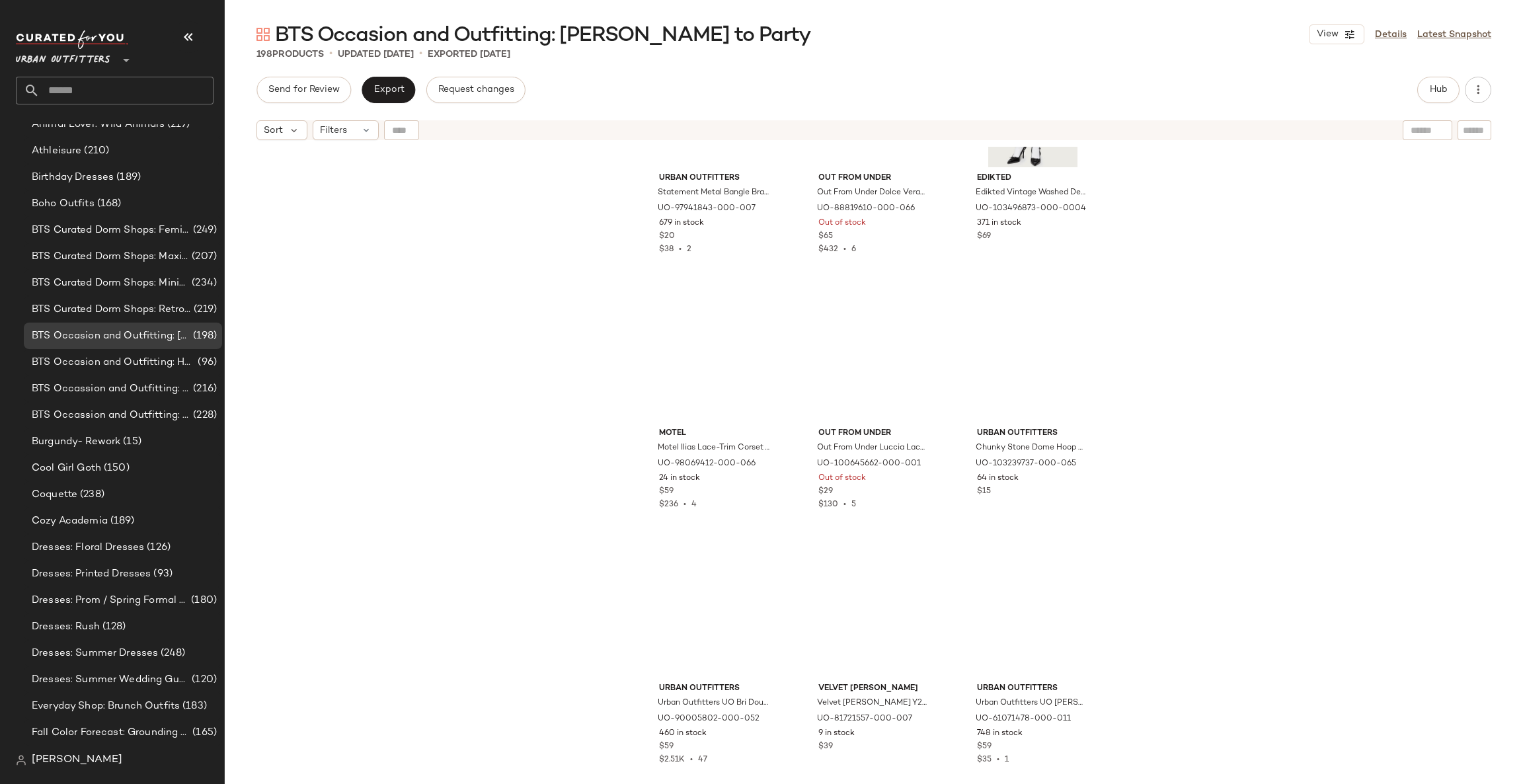
scroll to position [12901, 0]
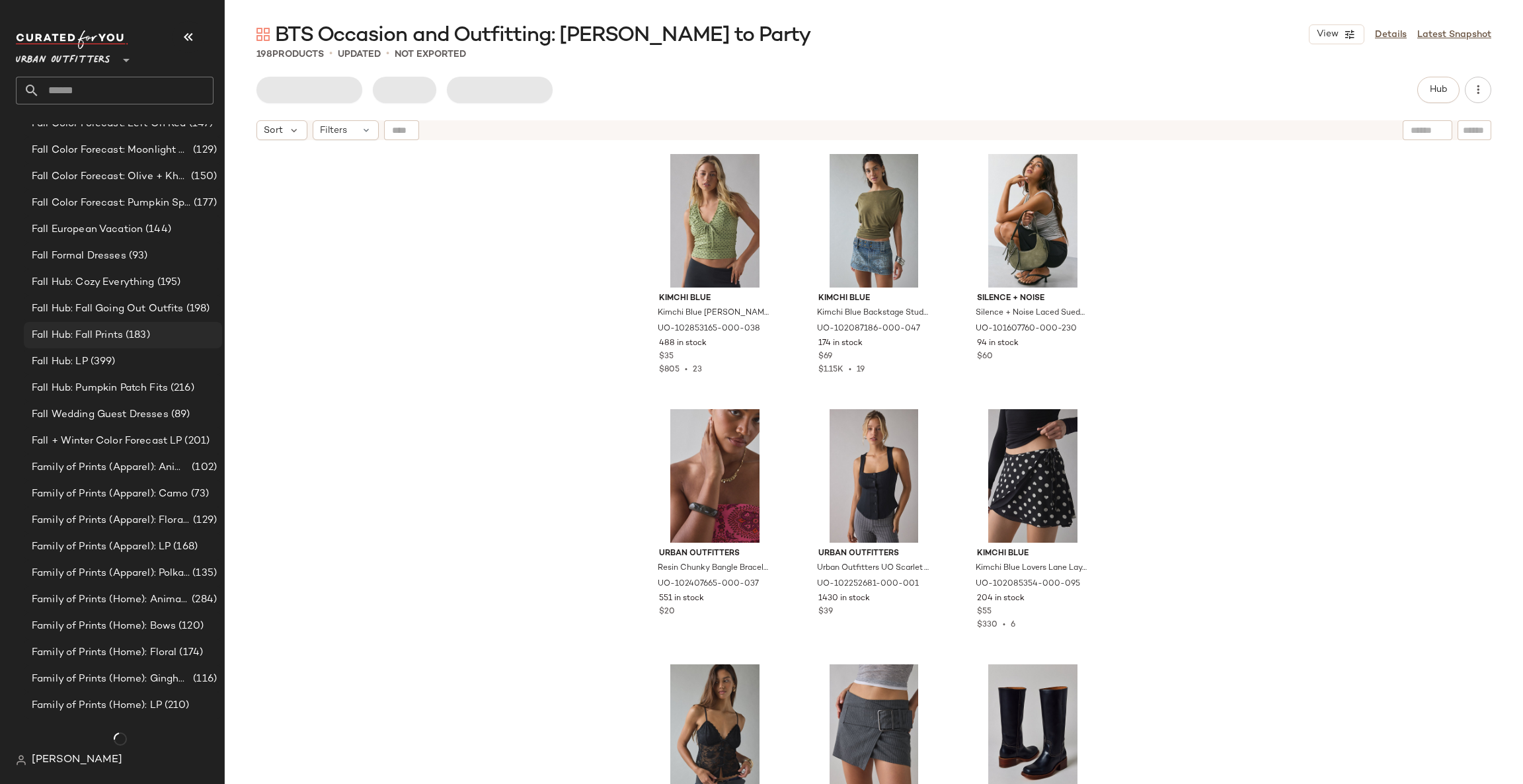
scroll to position [846, 0]
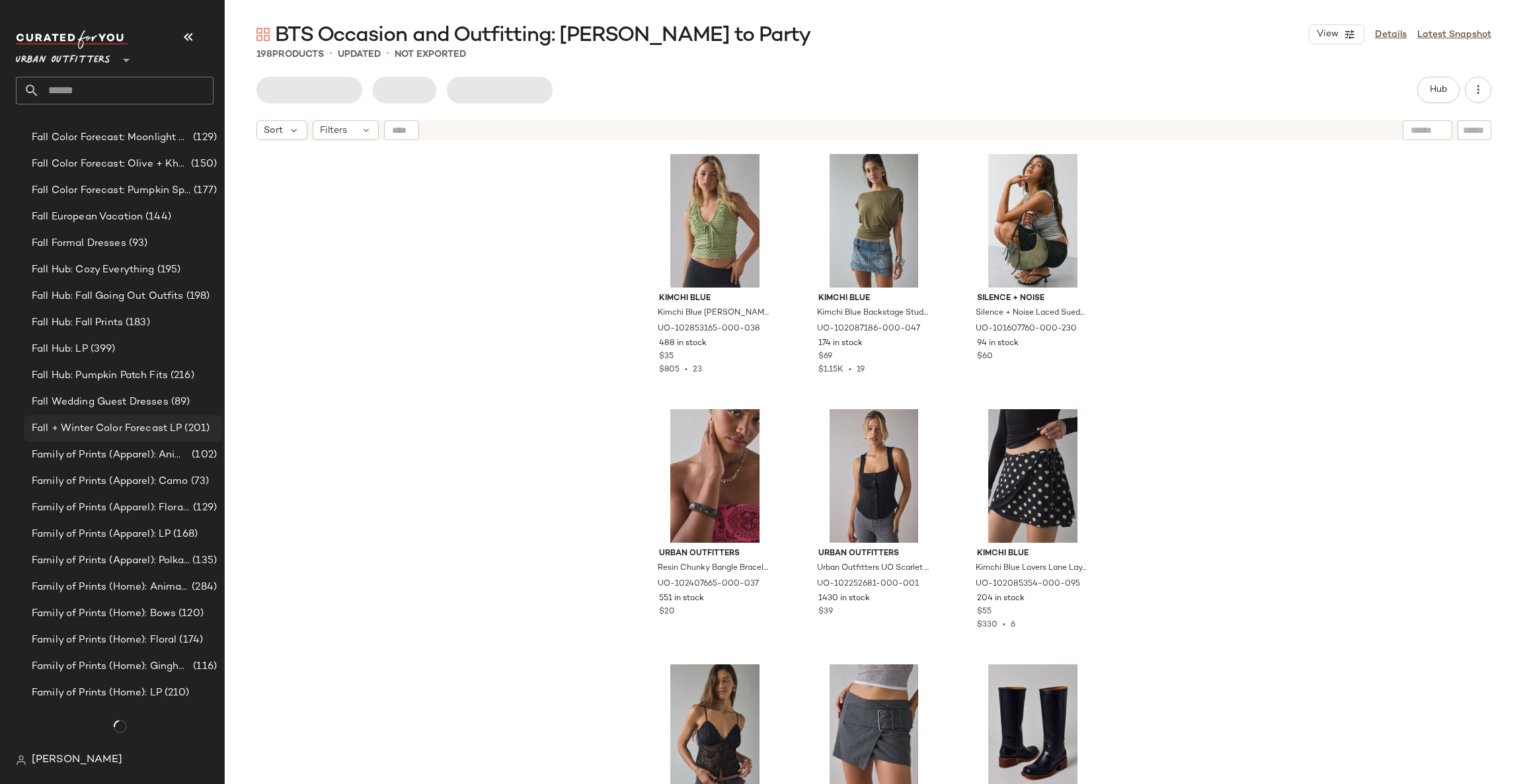
click at [116, 419] on div "Fall + Winter Color Forecast LP (201)" at bounding box center [123, 428] width 198 height 27
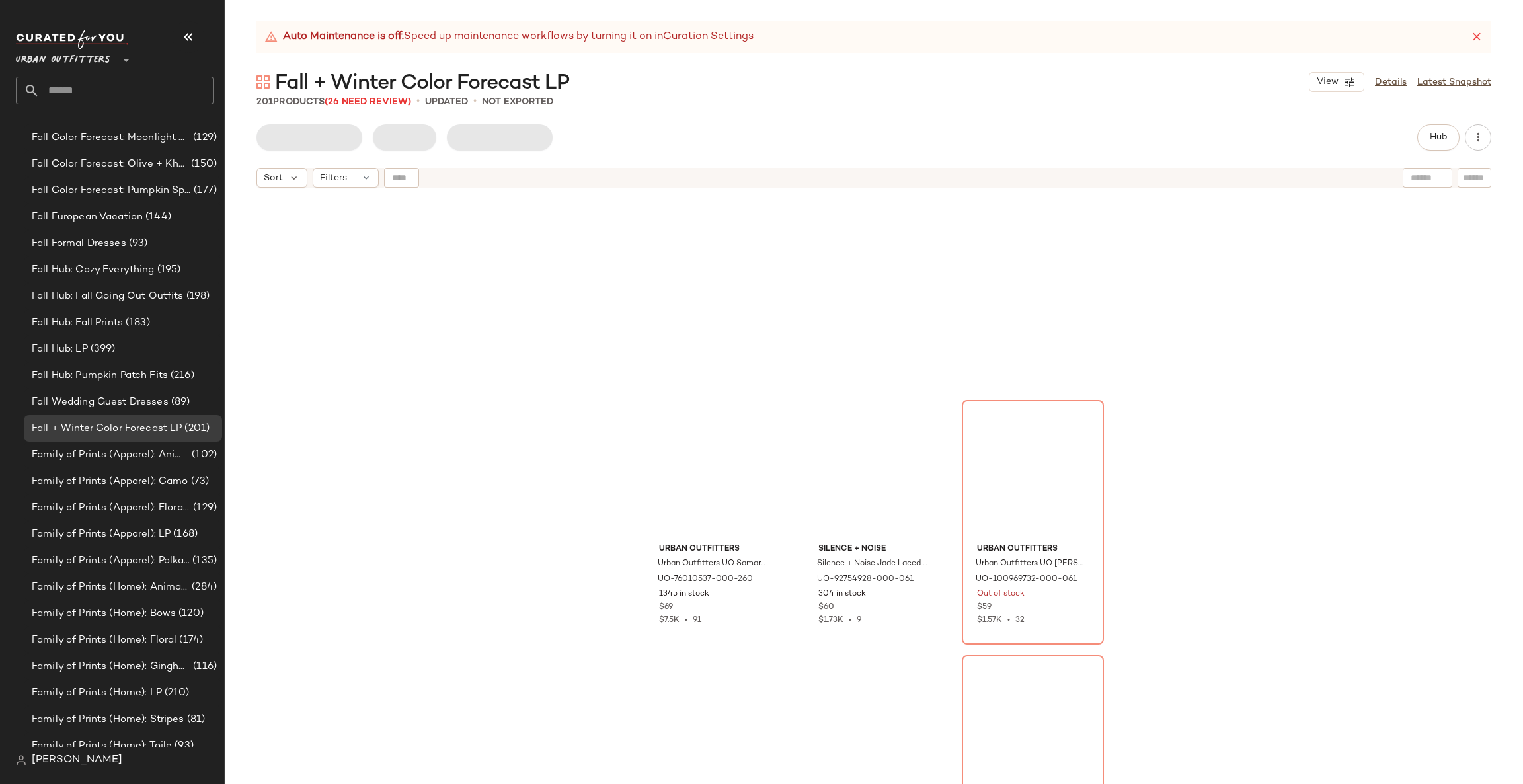
scroll to position [1002, 0]
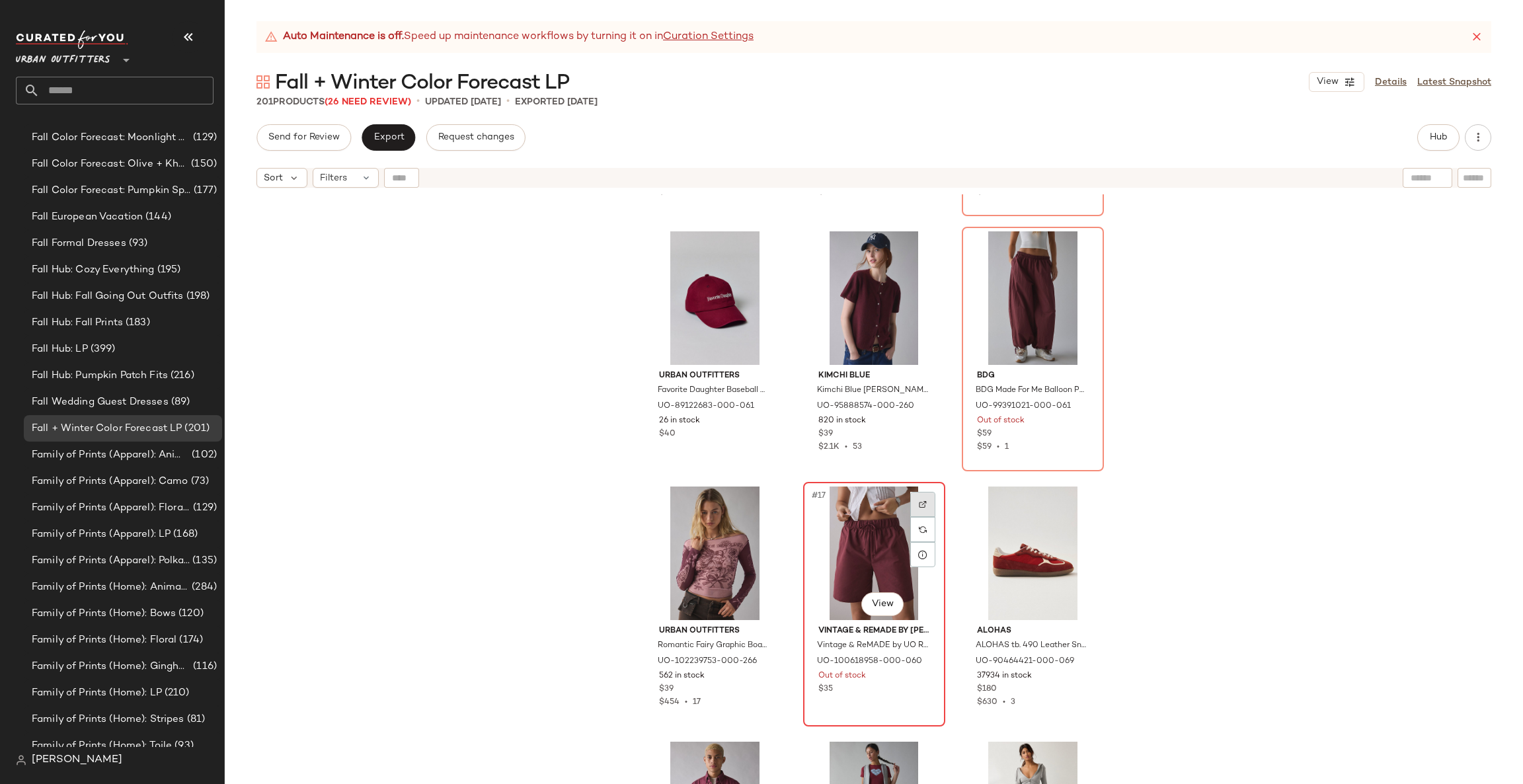
click at [910, 503] on div at bounding box center [922, 504] width 25 height 25
click at [1078, 252] on div at bounding box center [1081, 249] width 25 height 25
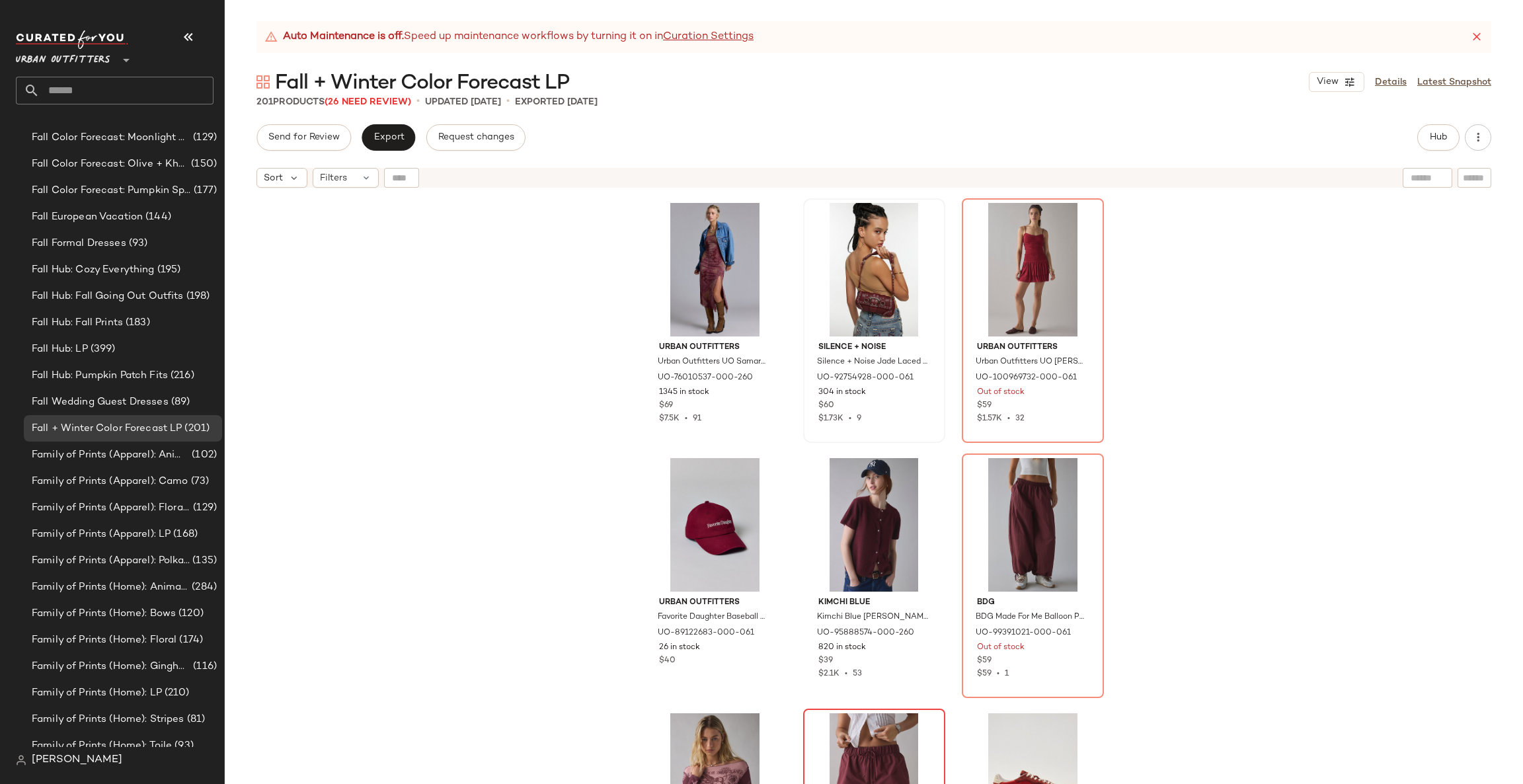
scroll to position [605, 0]
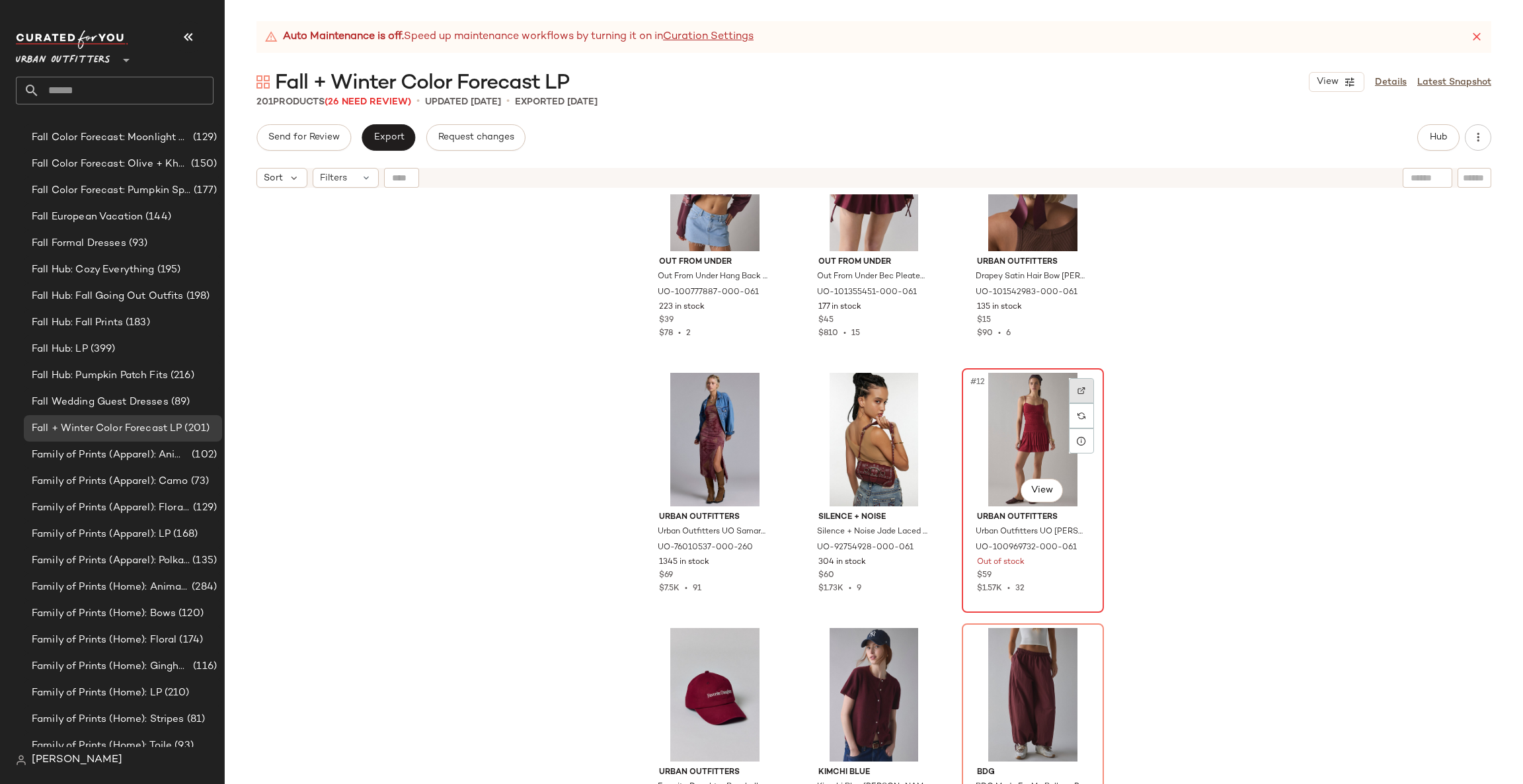
click at [1078, 394] on div at bounding box center [1081, 390] width 25 height 25
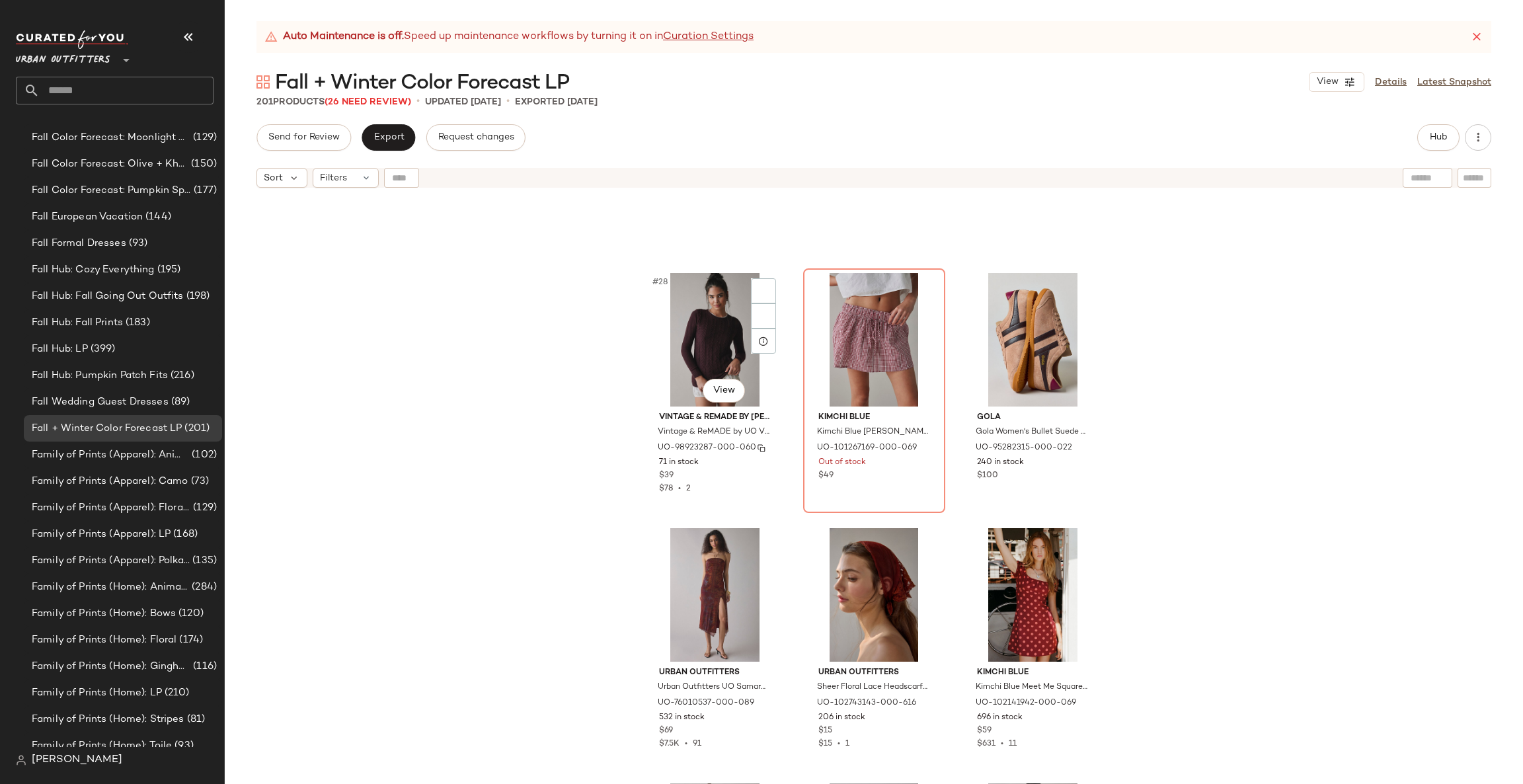
scroll to position [2191, 0]
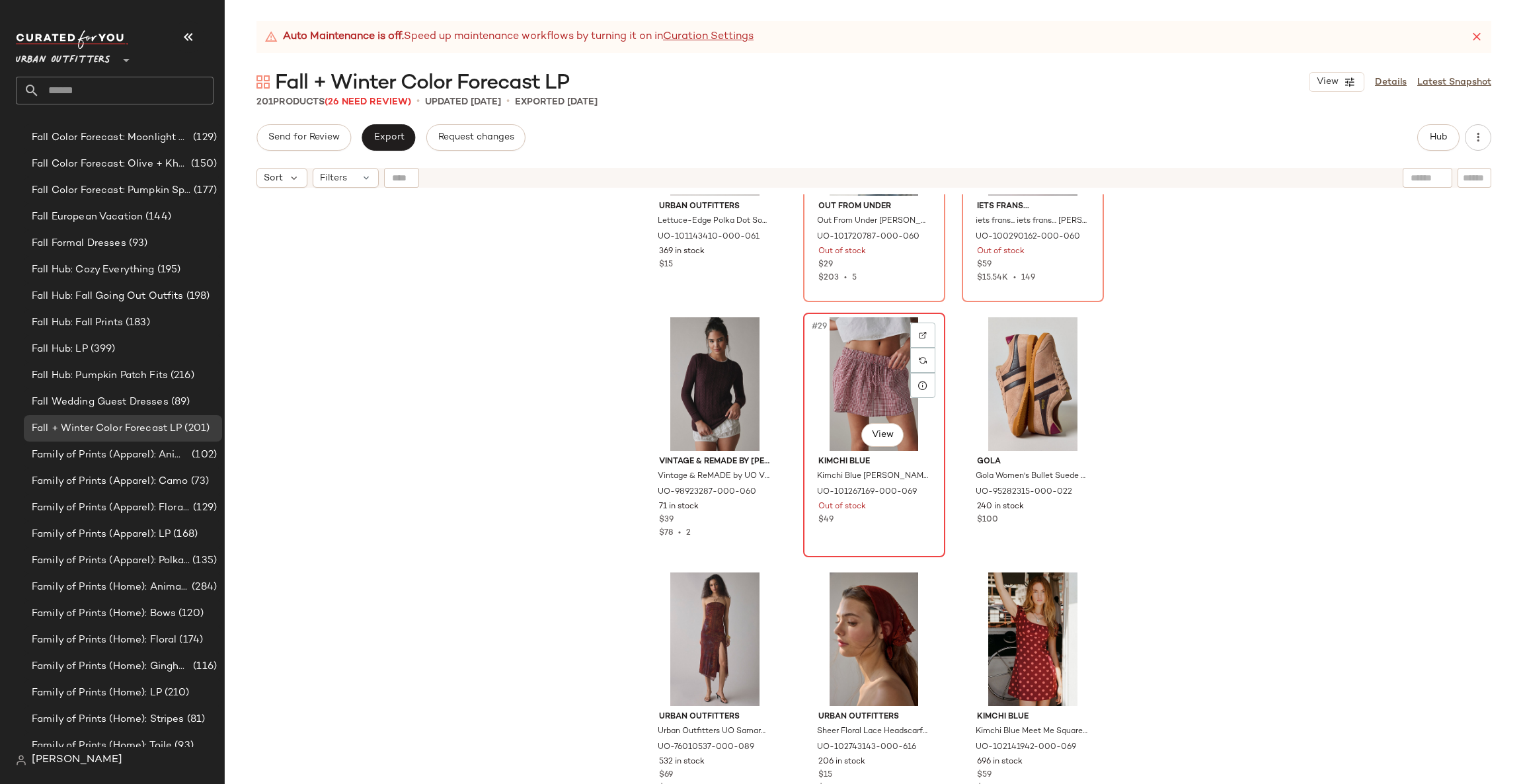
click at [932, 325] on div "#29 View" at bounding box center [874, 384] width 133 height 133
click at [919, 337] on img at bounding box center [923, 335] width 8 height 8
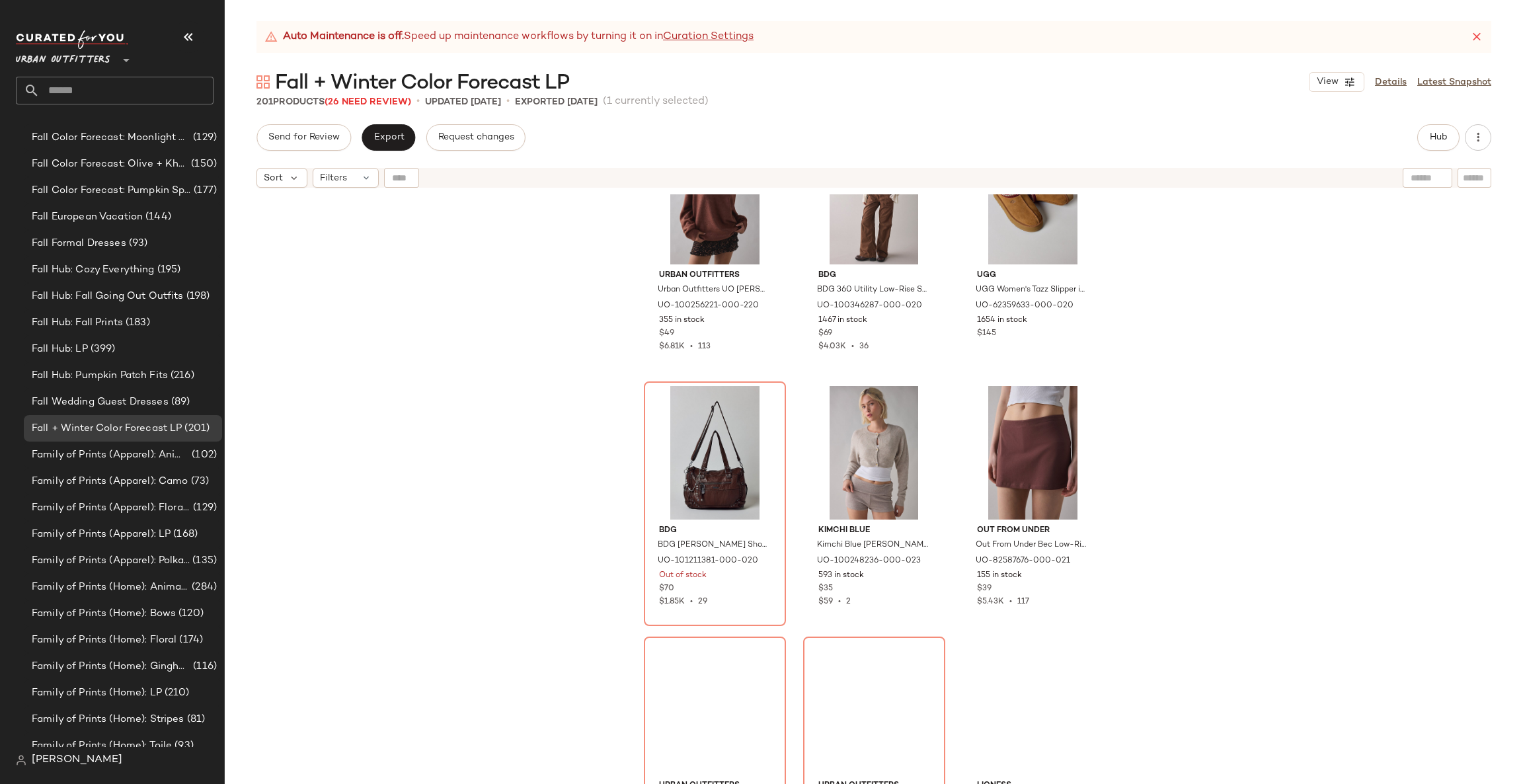
scroll to position [3183, 0]
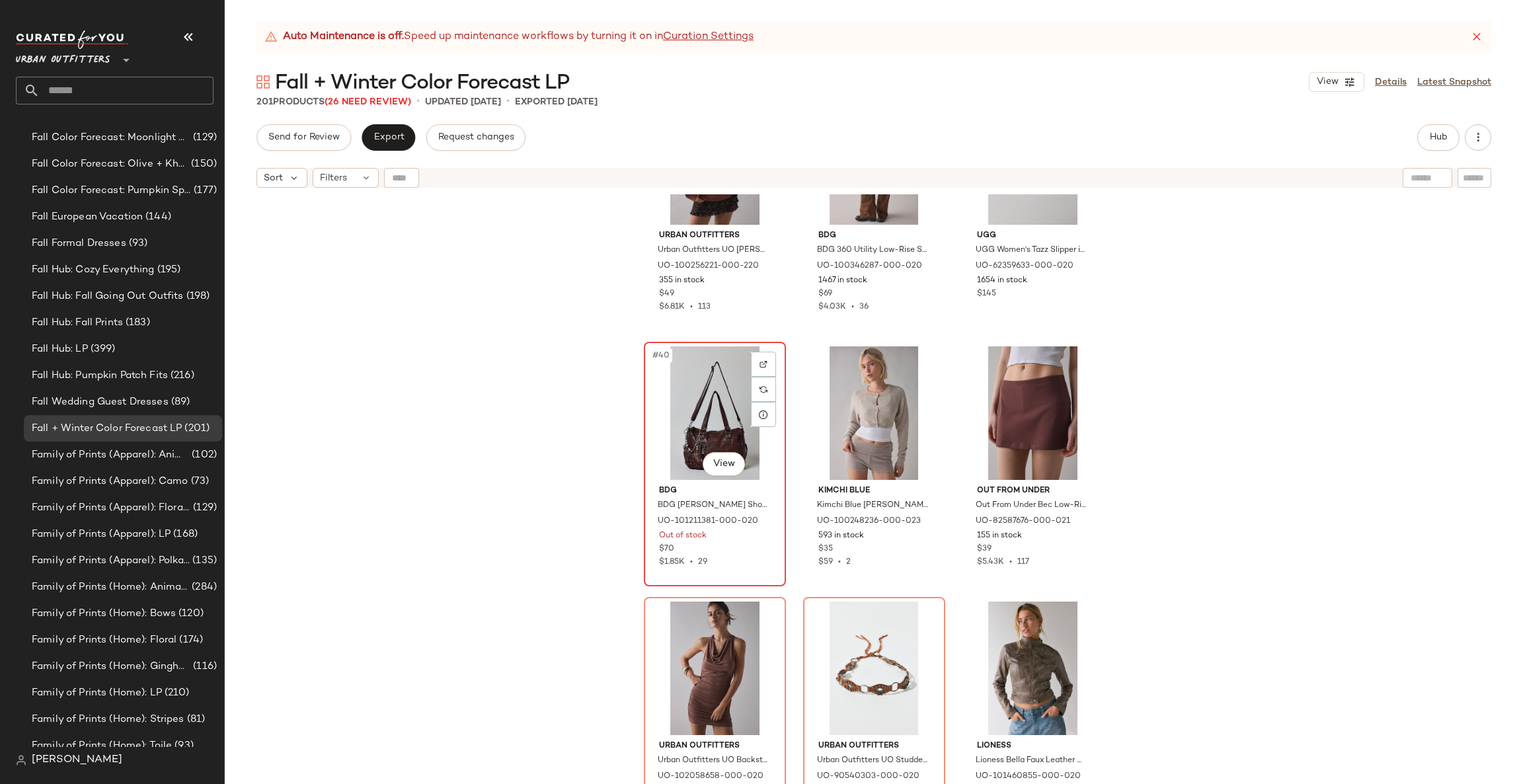
click at [775, 359] on div "#40 View" at bounding box center [714, 413] width 133 height 133
click at [766, 361] on div at bounding box center [763, 364] width 25 height 25
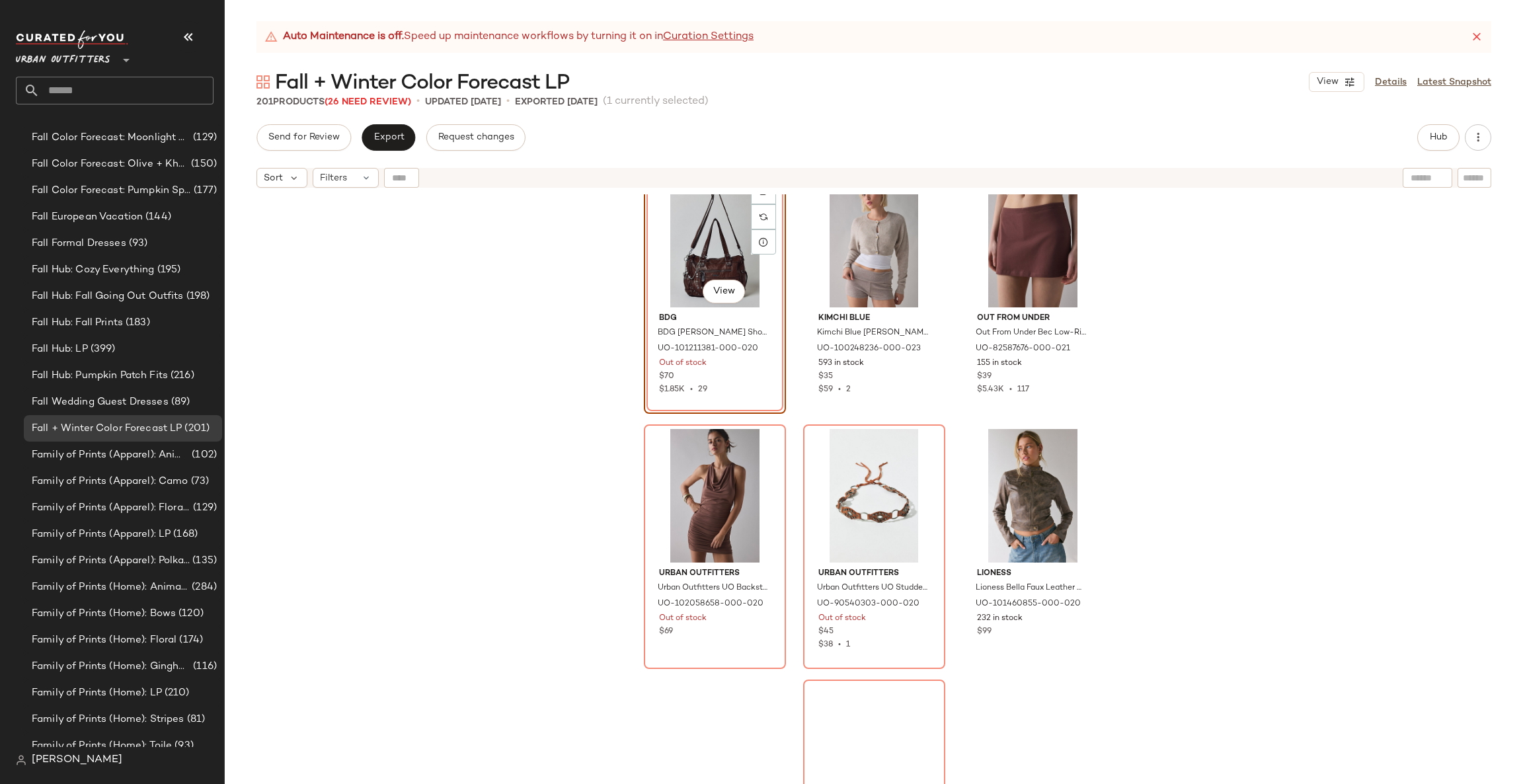
scroll to position [3579, 0]
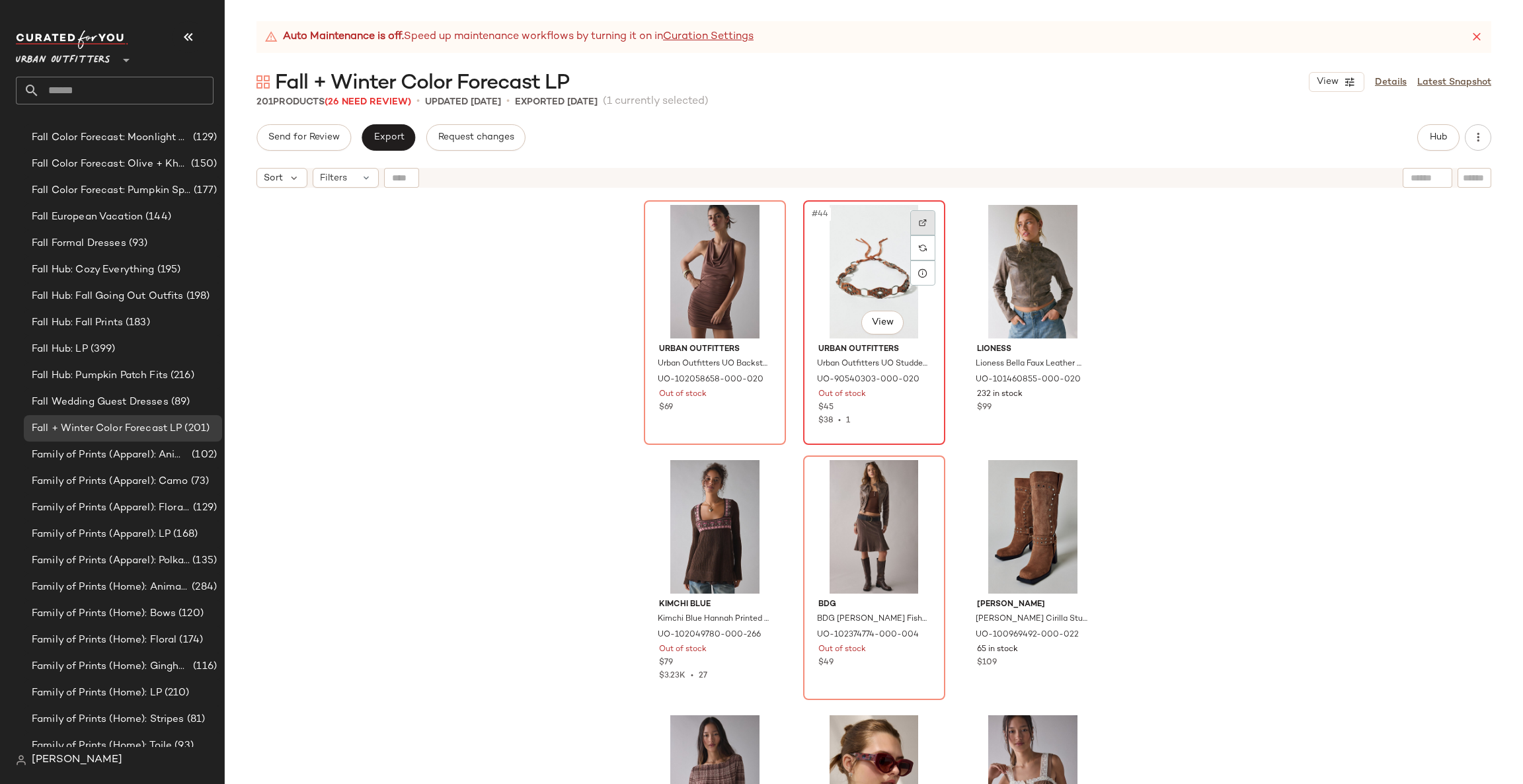
click at [915, 226] on div at bounding box center [922, 223] width 25 height 25
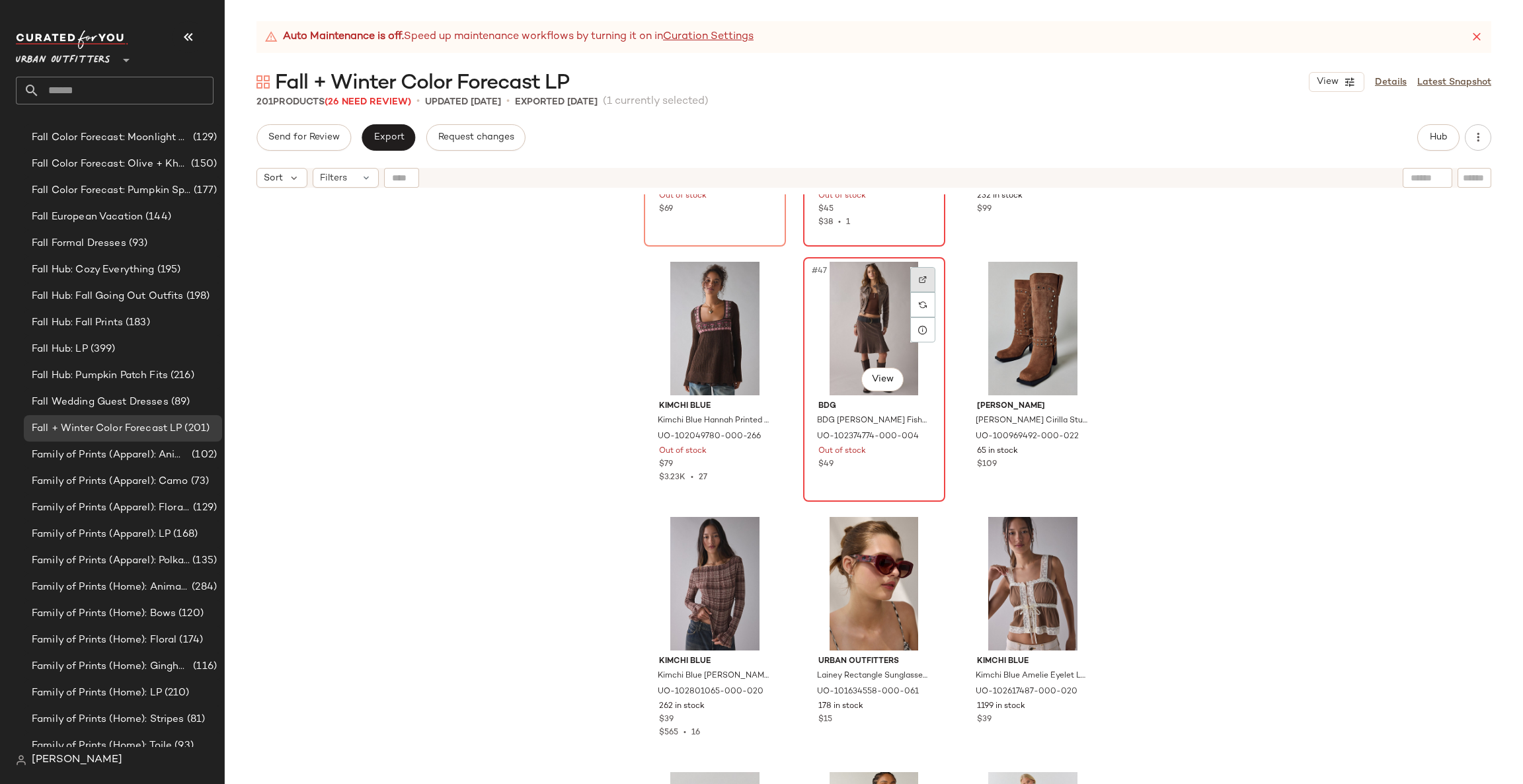
click at [916, 285] on div at bounding box center [922, 279] width 25 height 25
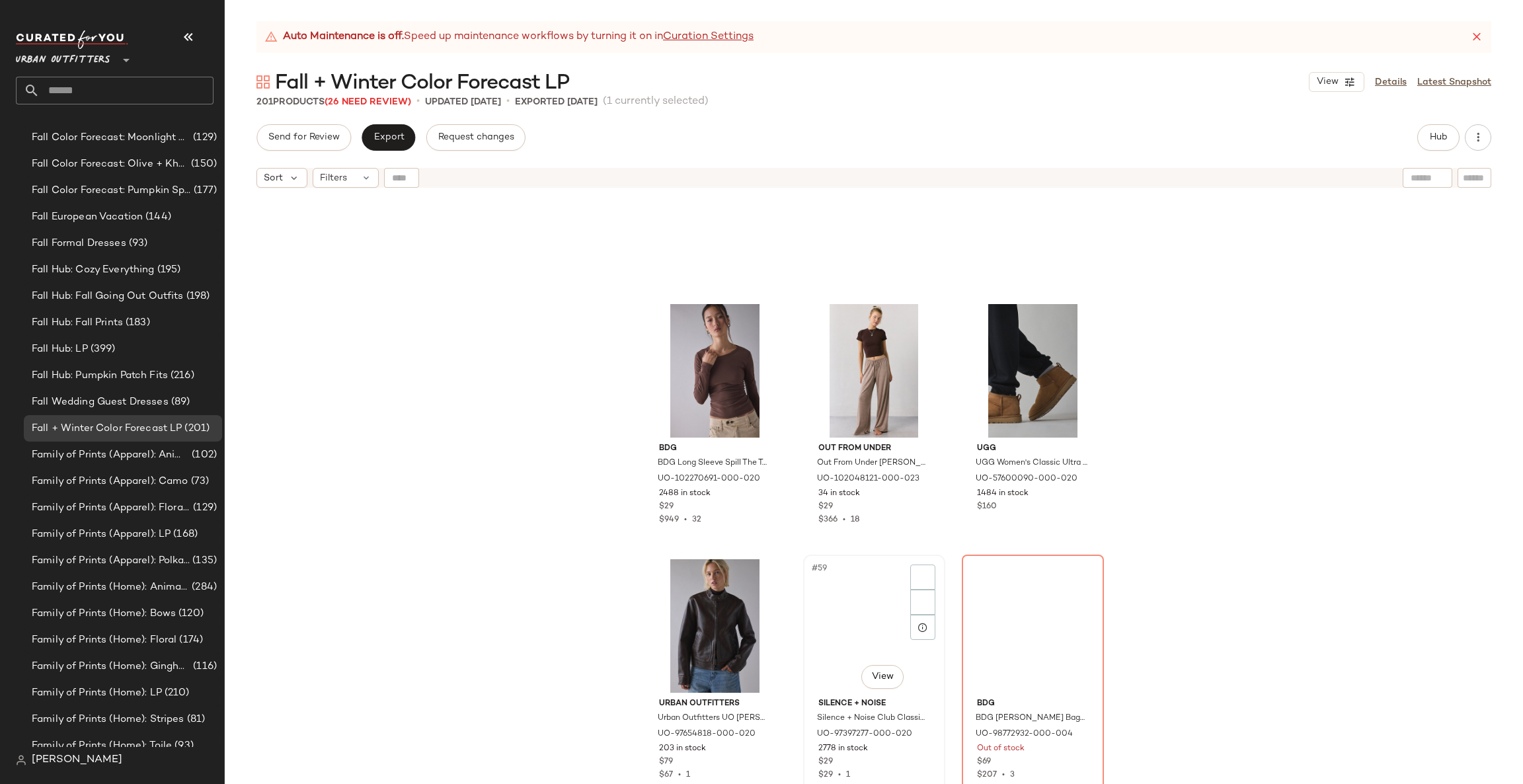
scroll to position [4770, 0]
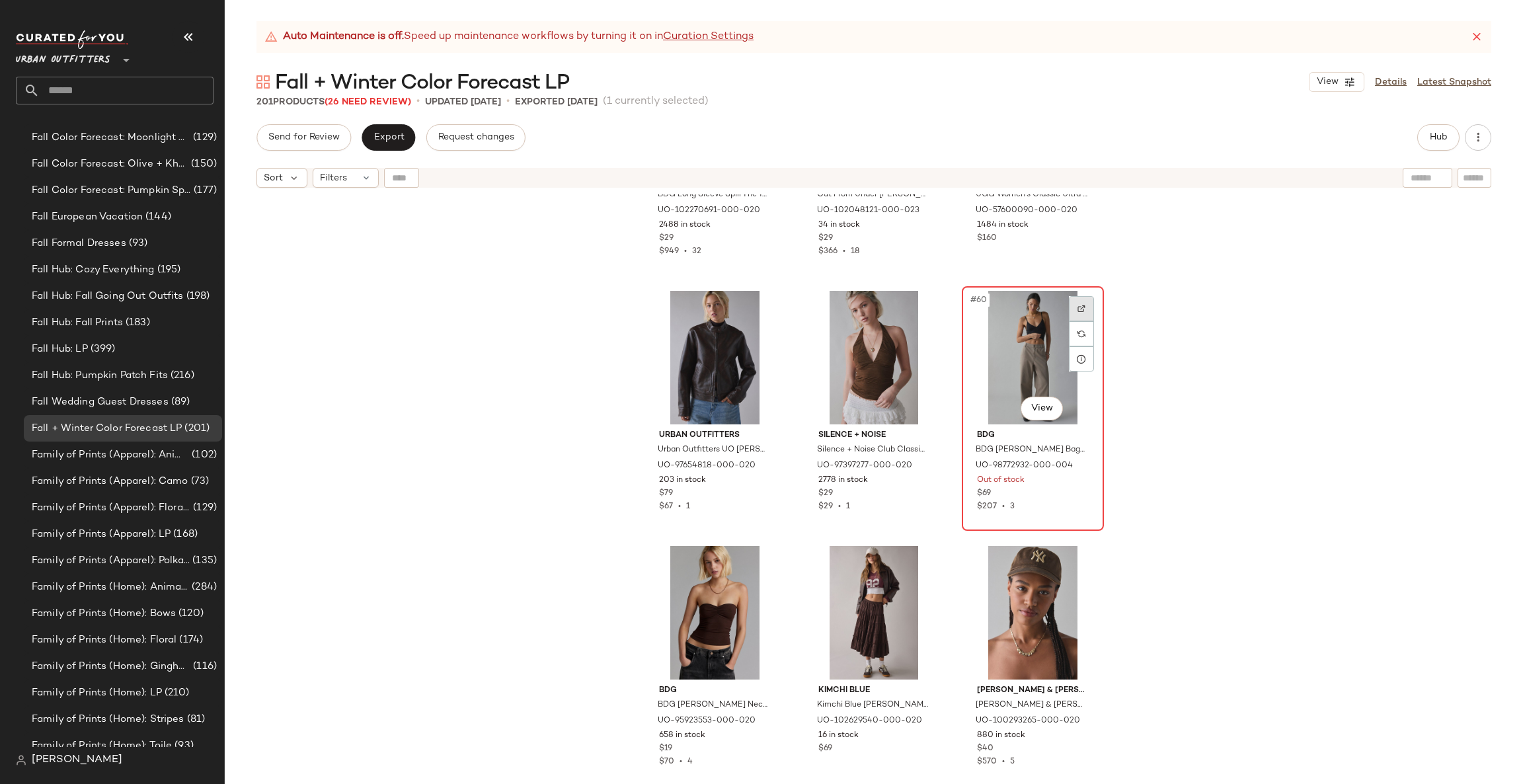
click at [1070, 304] on div at bounding box center [1081, 308] width 25 height 25
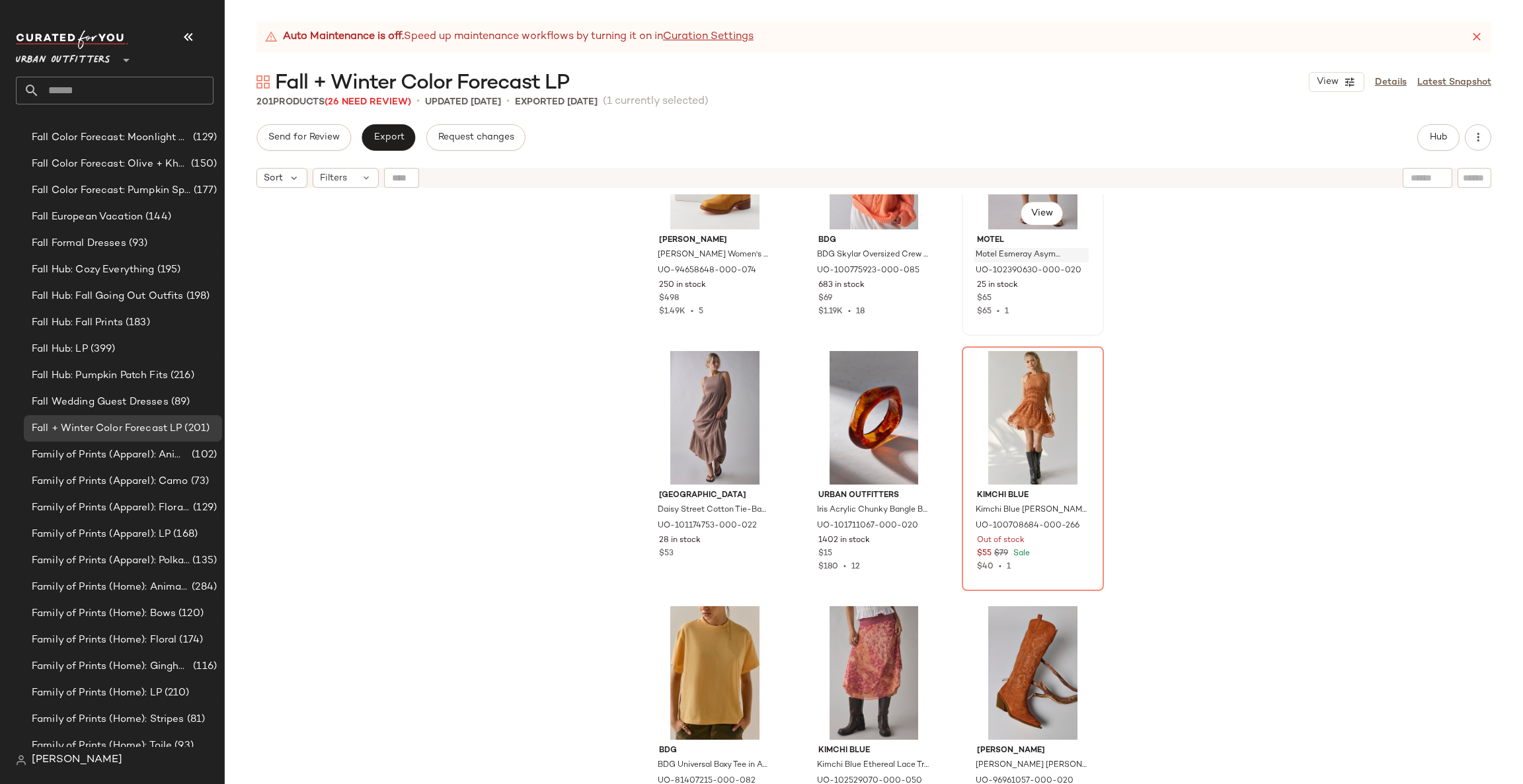
scroll to position [5726, 0]
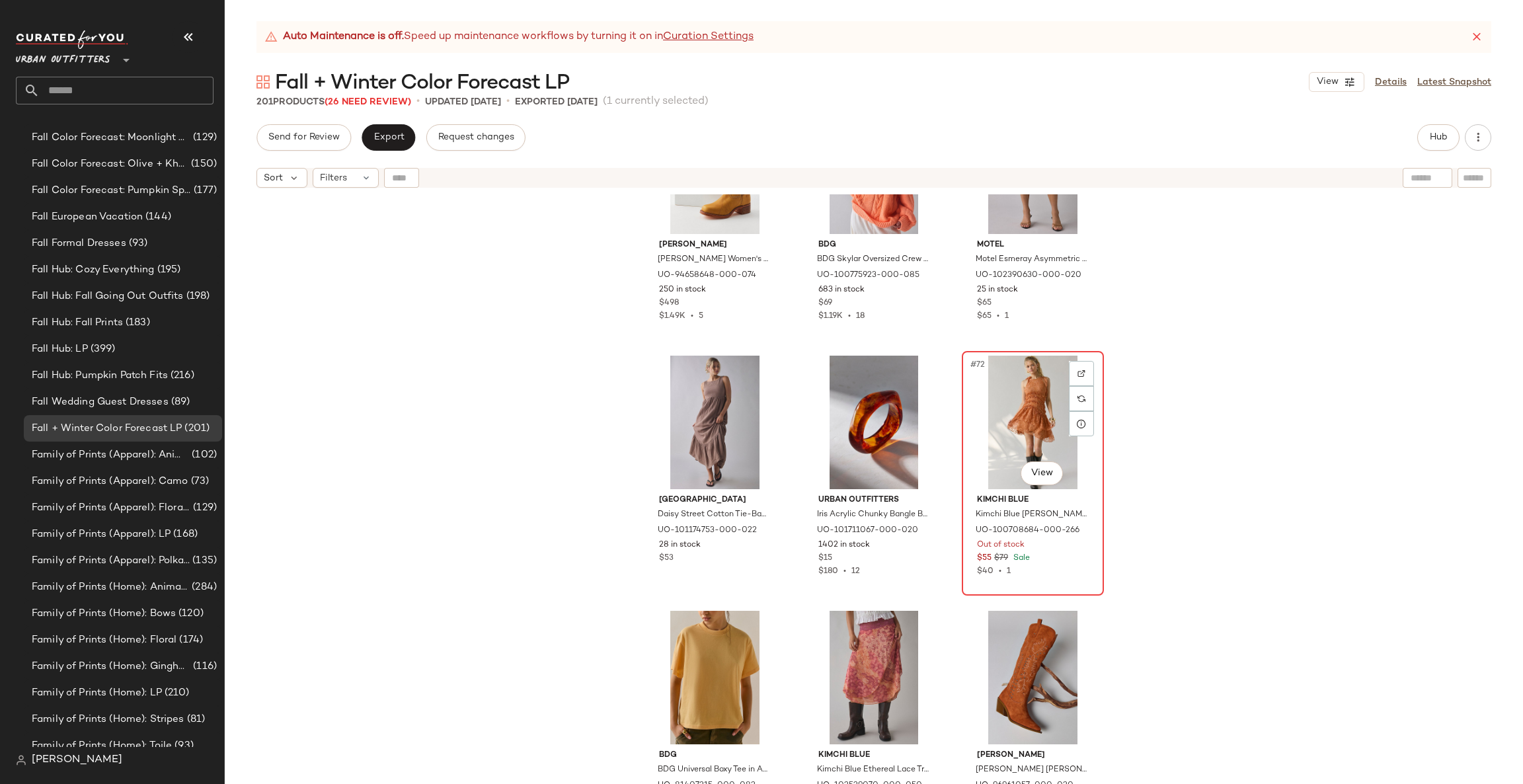
click at [1092, 384] on div "#72 View" at bounding box center [1032, 423] width 133 height 133
click at [1082, 371] on div at bounding box center [1081, 373] width 25 height 25
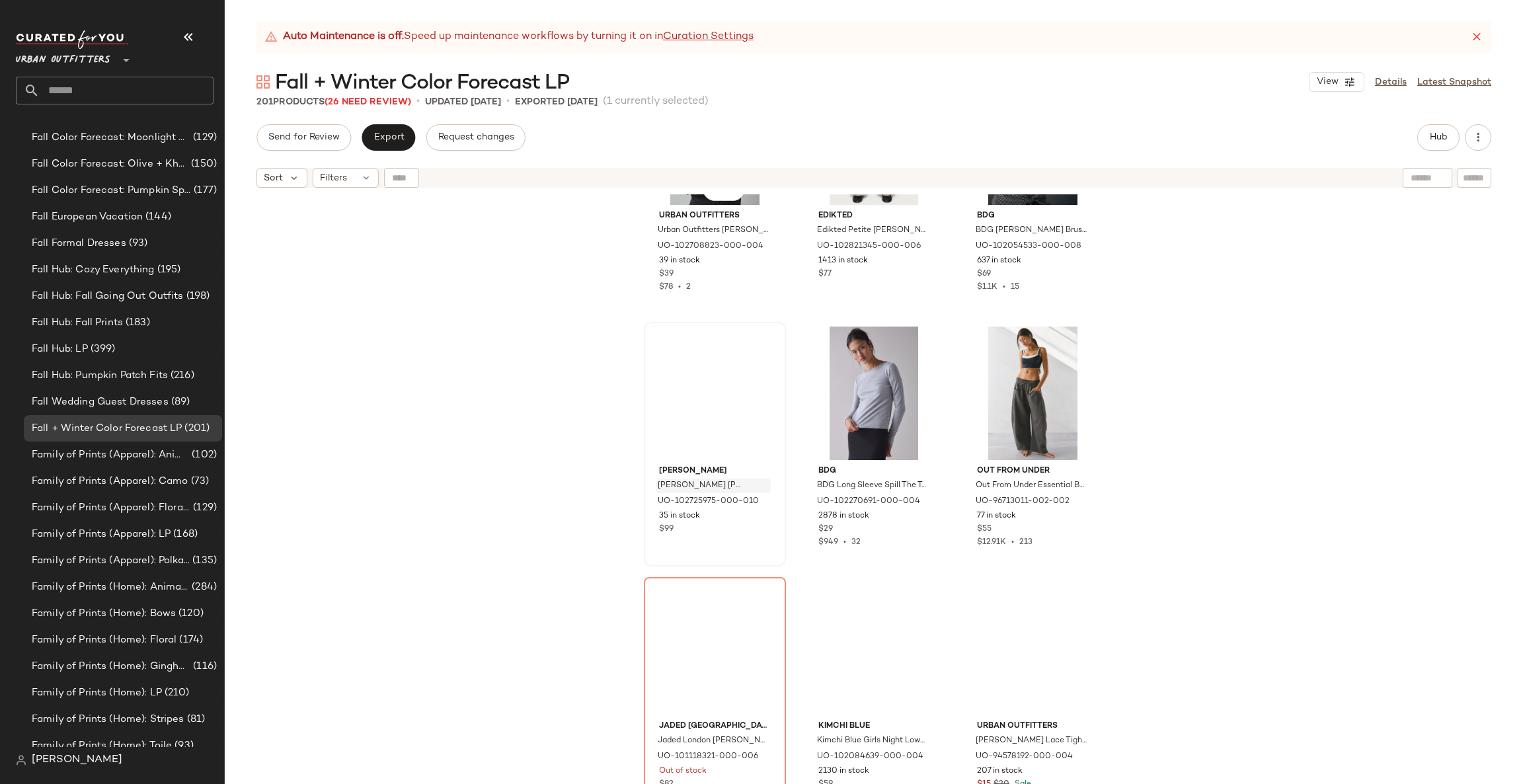
scroll to position [12270, 0]
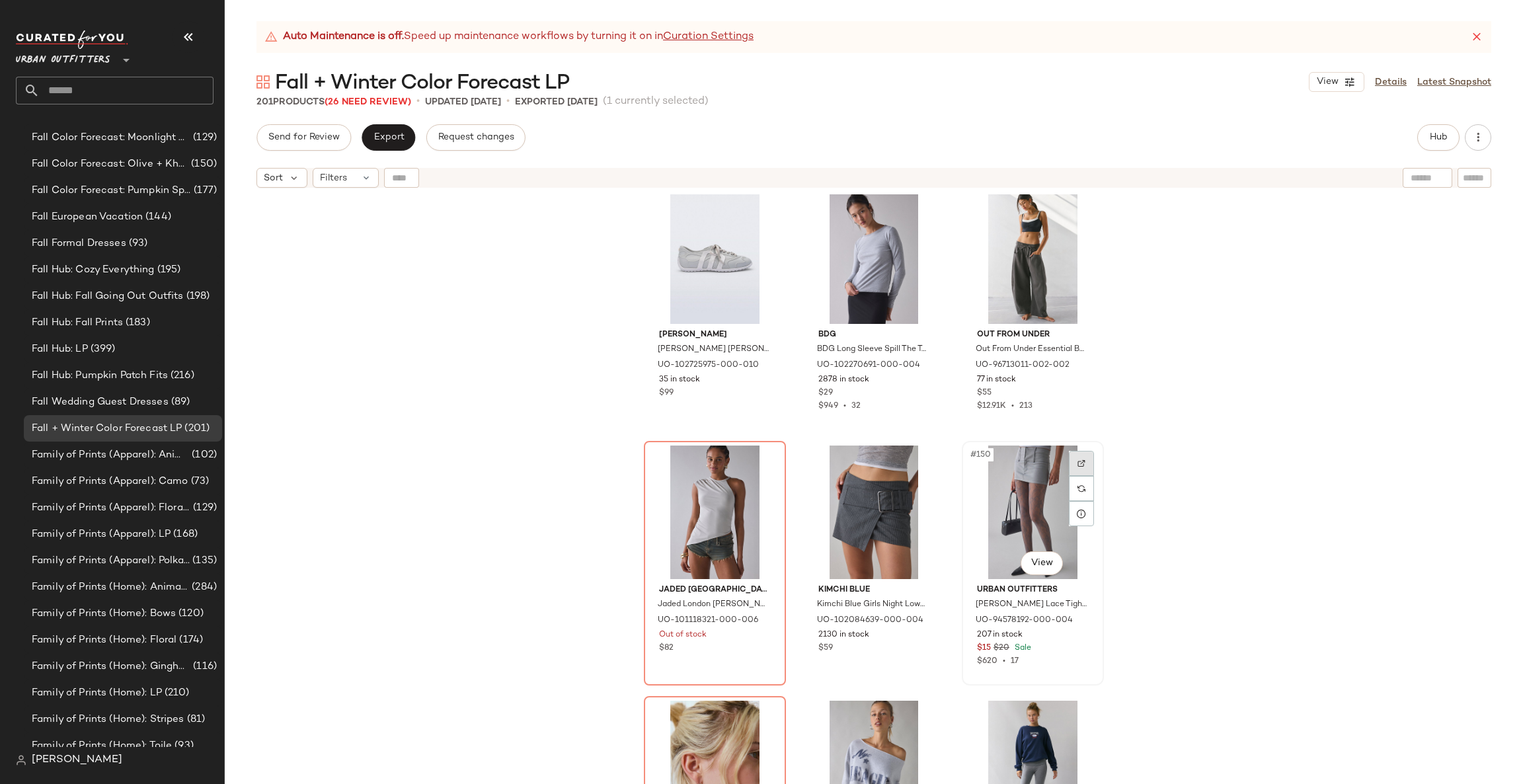
click at [1069, 455] on div at bounding box center [1081, 463] width 25 height 25
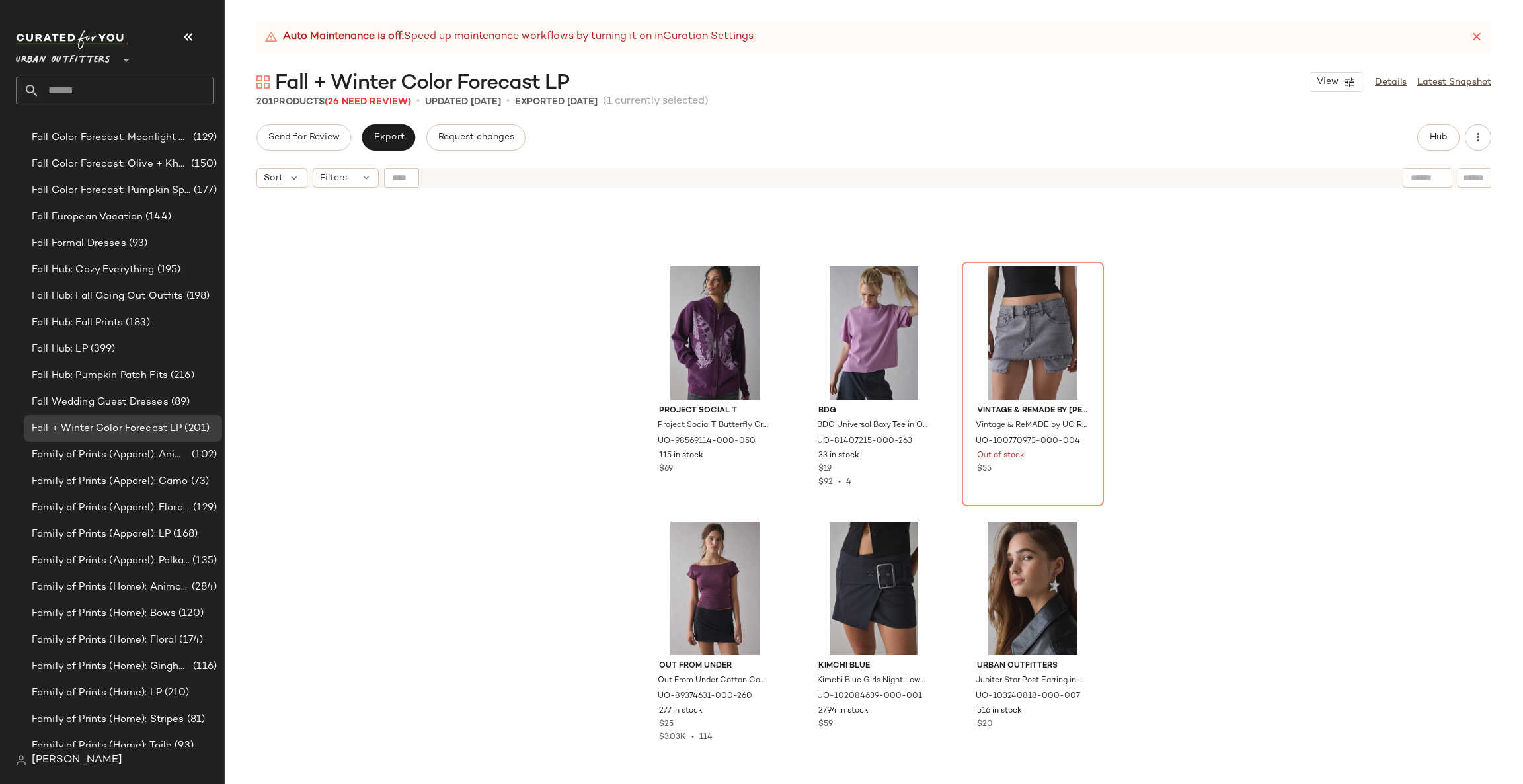
scroll to position [16474, 0]
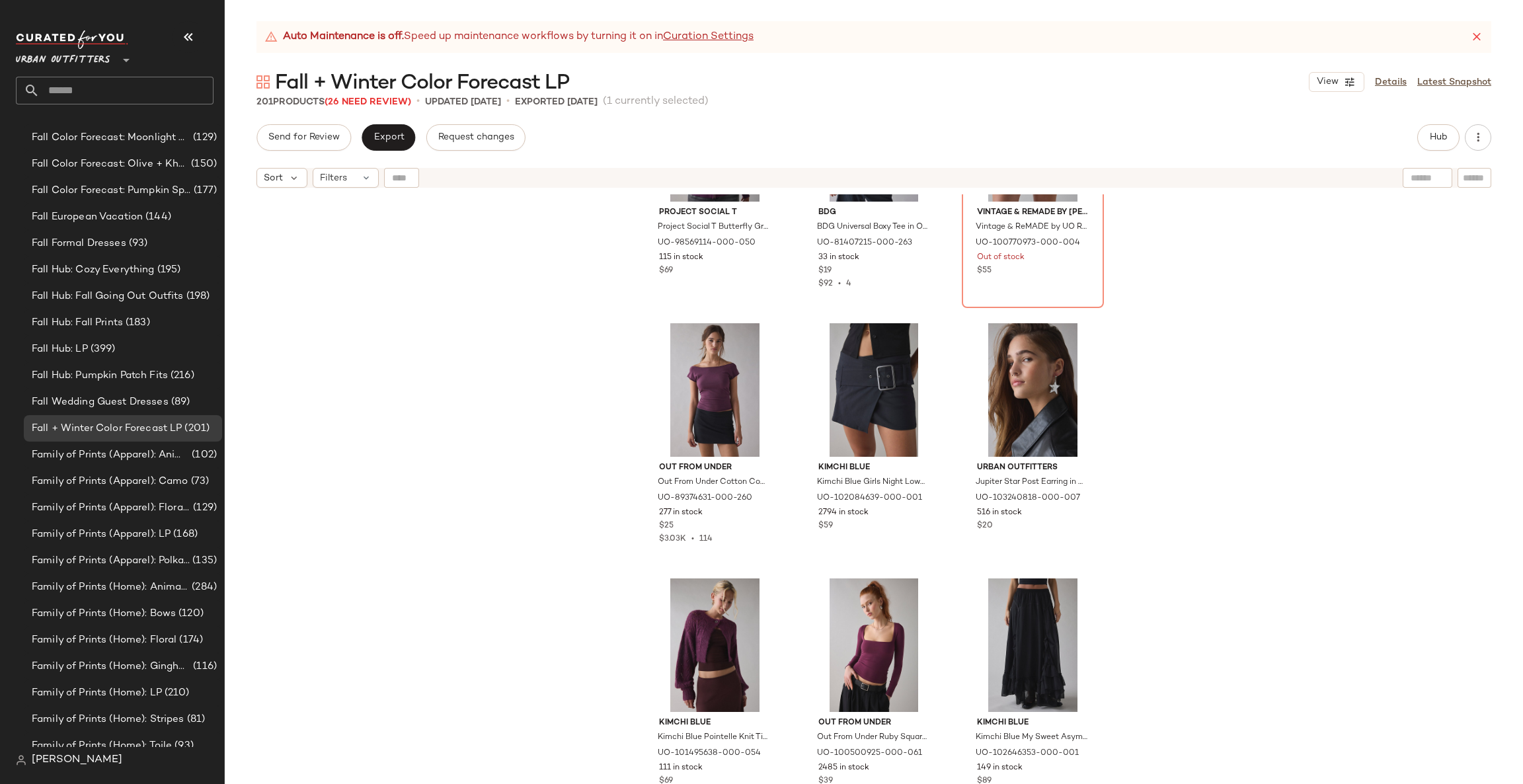
click at [17, 764] on img at bounding box center [21, 760] width 10 height 10
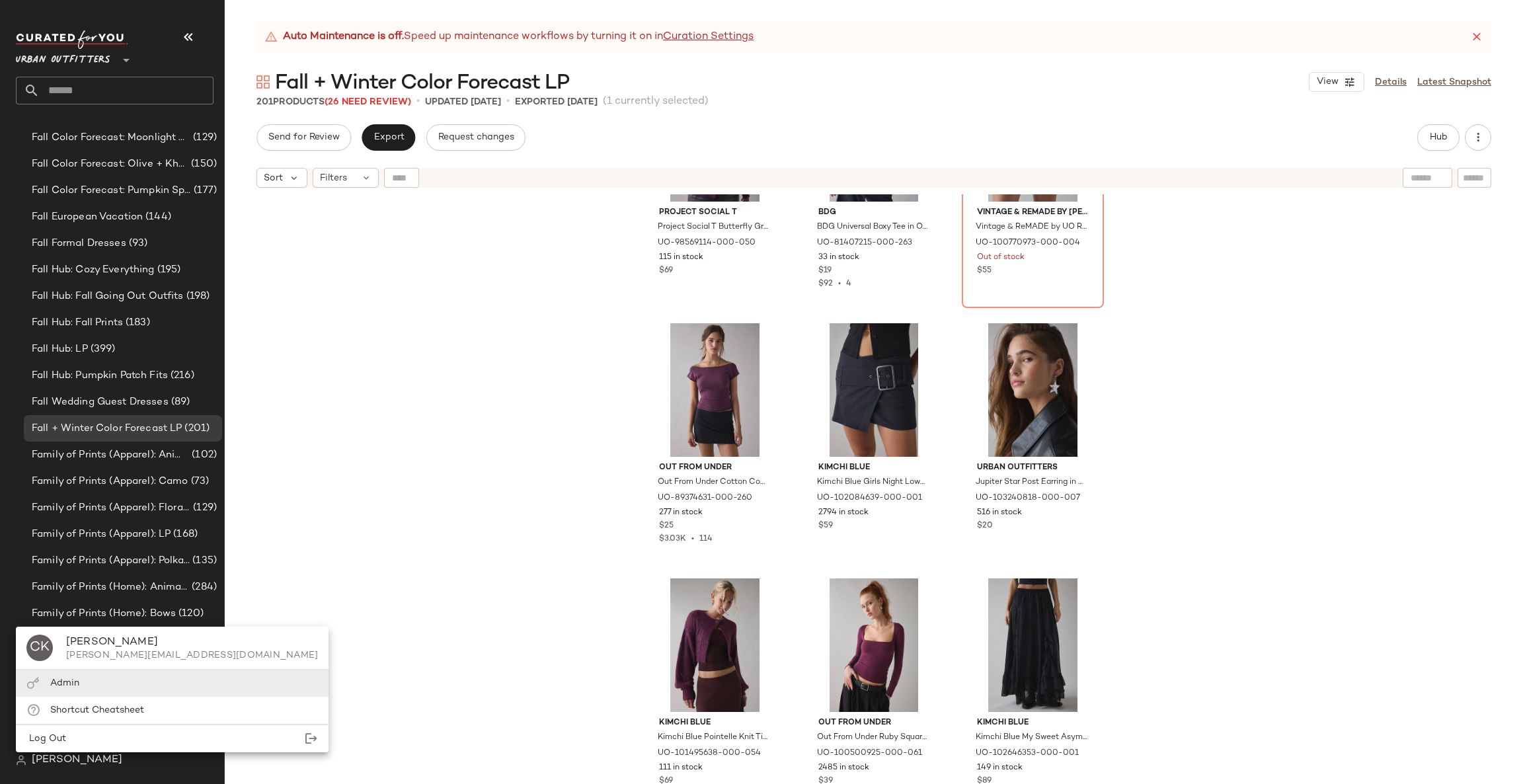
click at [85, 692] on div "Admin" at bounding box center [172, 684] width 312 height 27
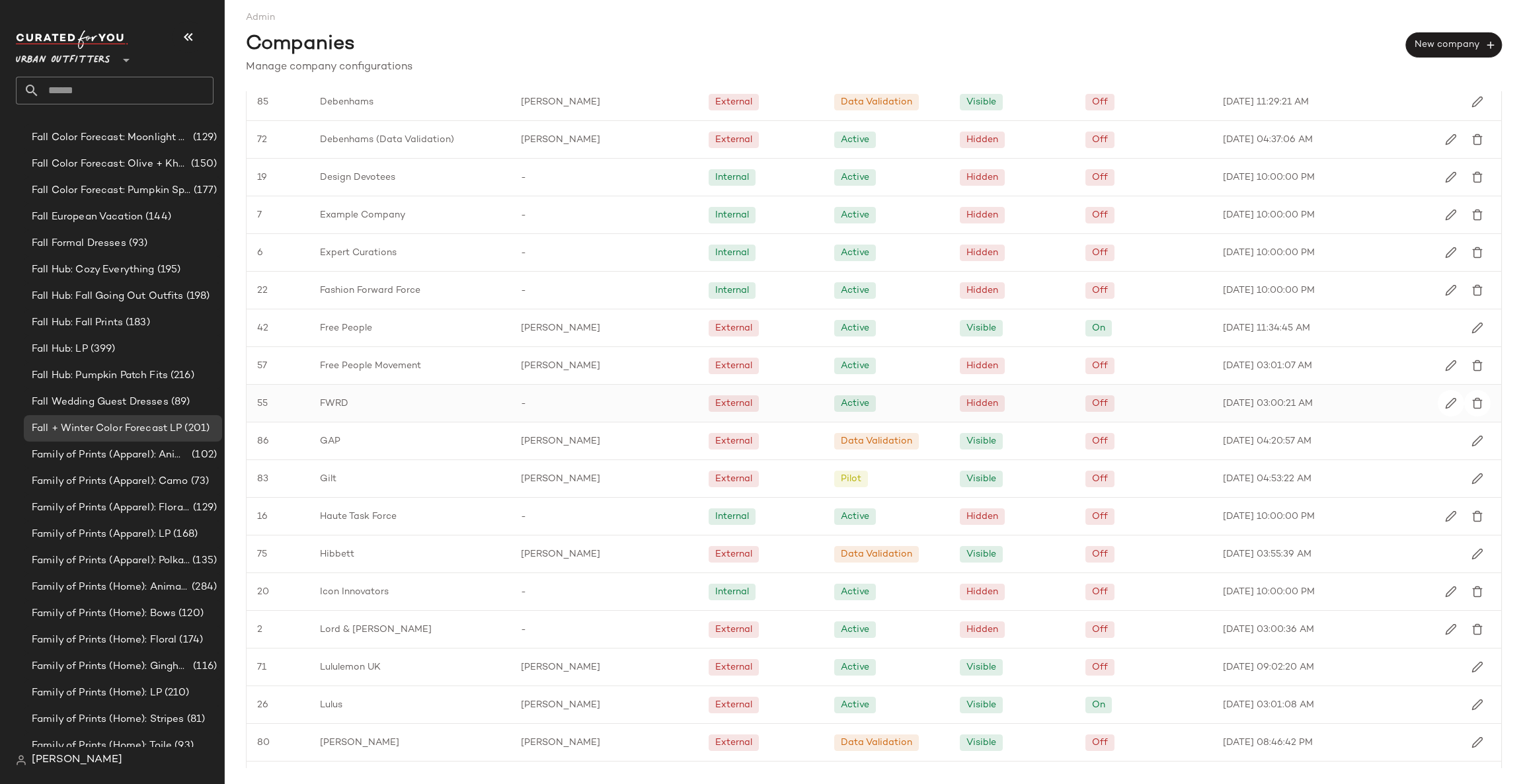
scroll to position [1287, 0]
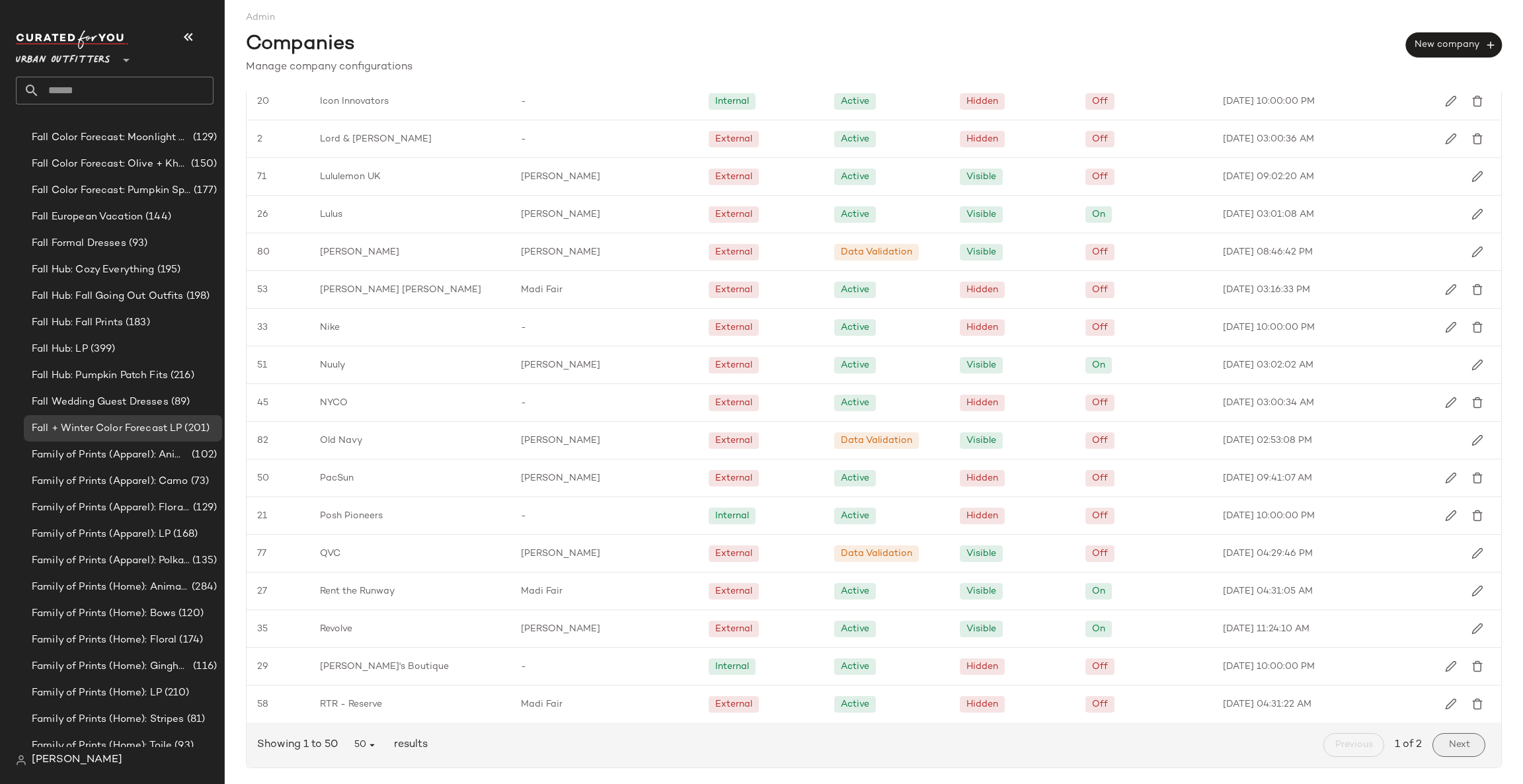
click at [1447, 741] on span "Next" at bounding box center [1458, 745] width 22 height 10
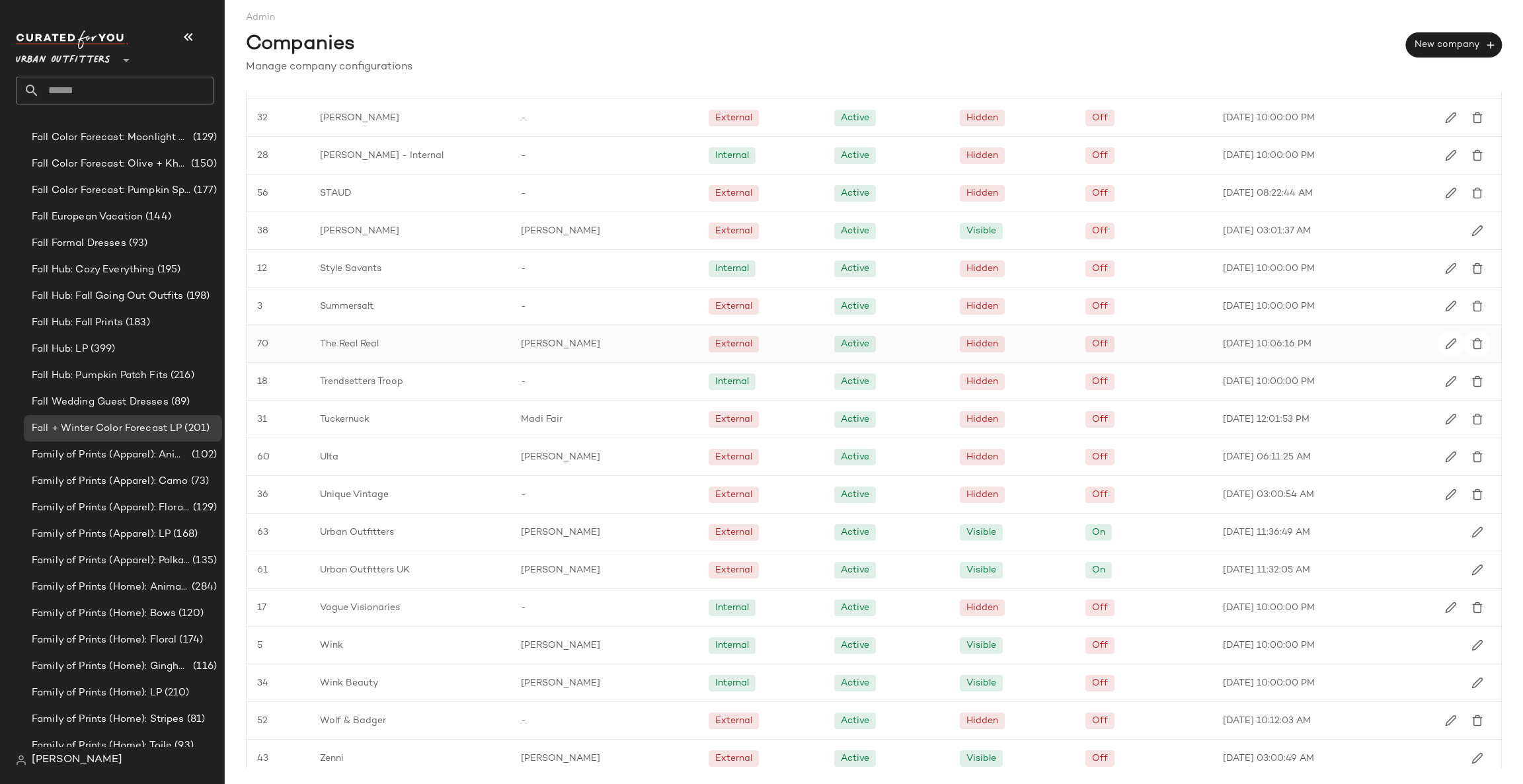
scroll to position [304, 0]
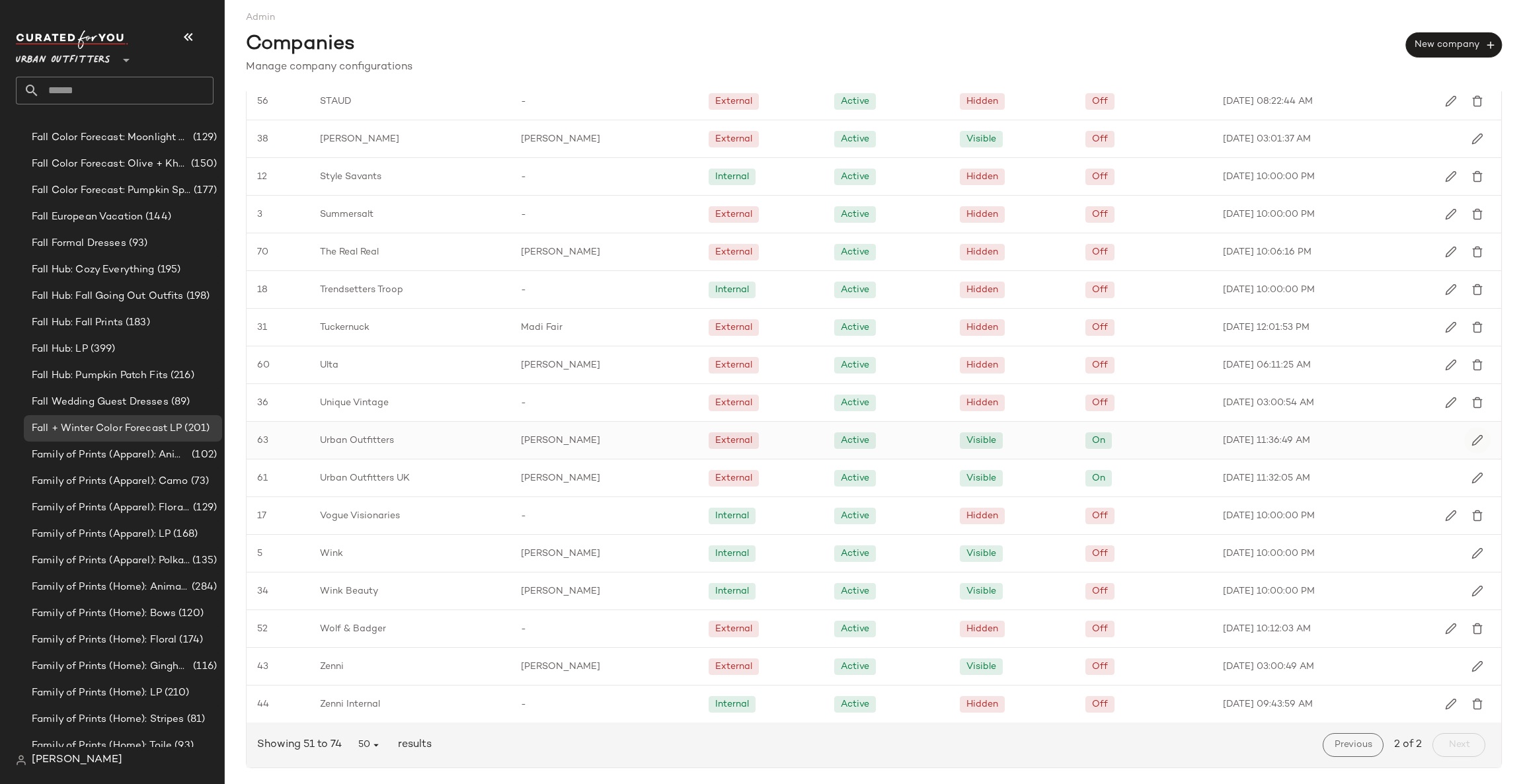
click at [1471, 447] on button "button" at bounding box center [1477, 440] width 27 height 27
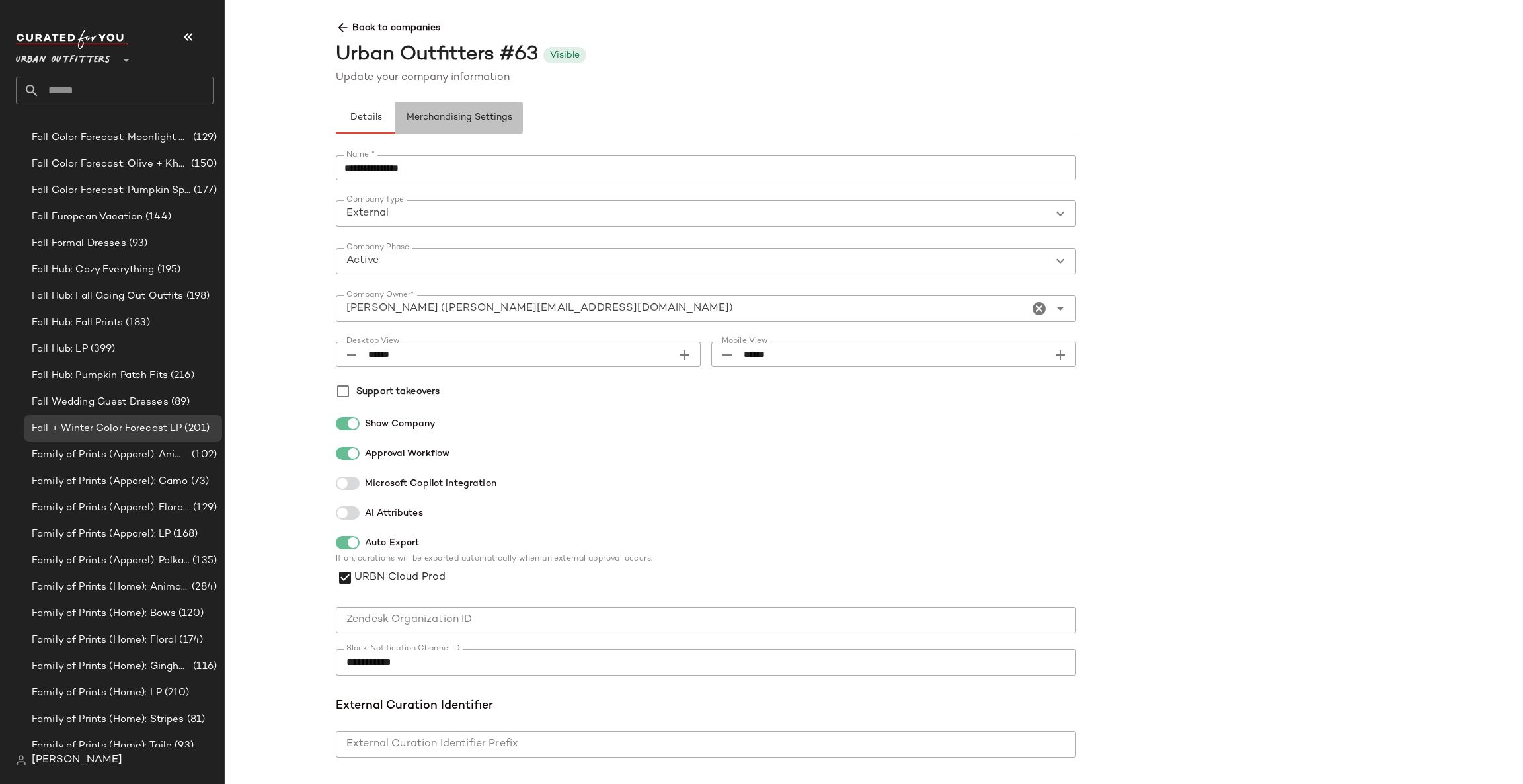
click at [457, 123] on span "Merchandising Settings" at bounding box center [459, 117] width 106 height 10
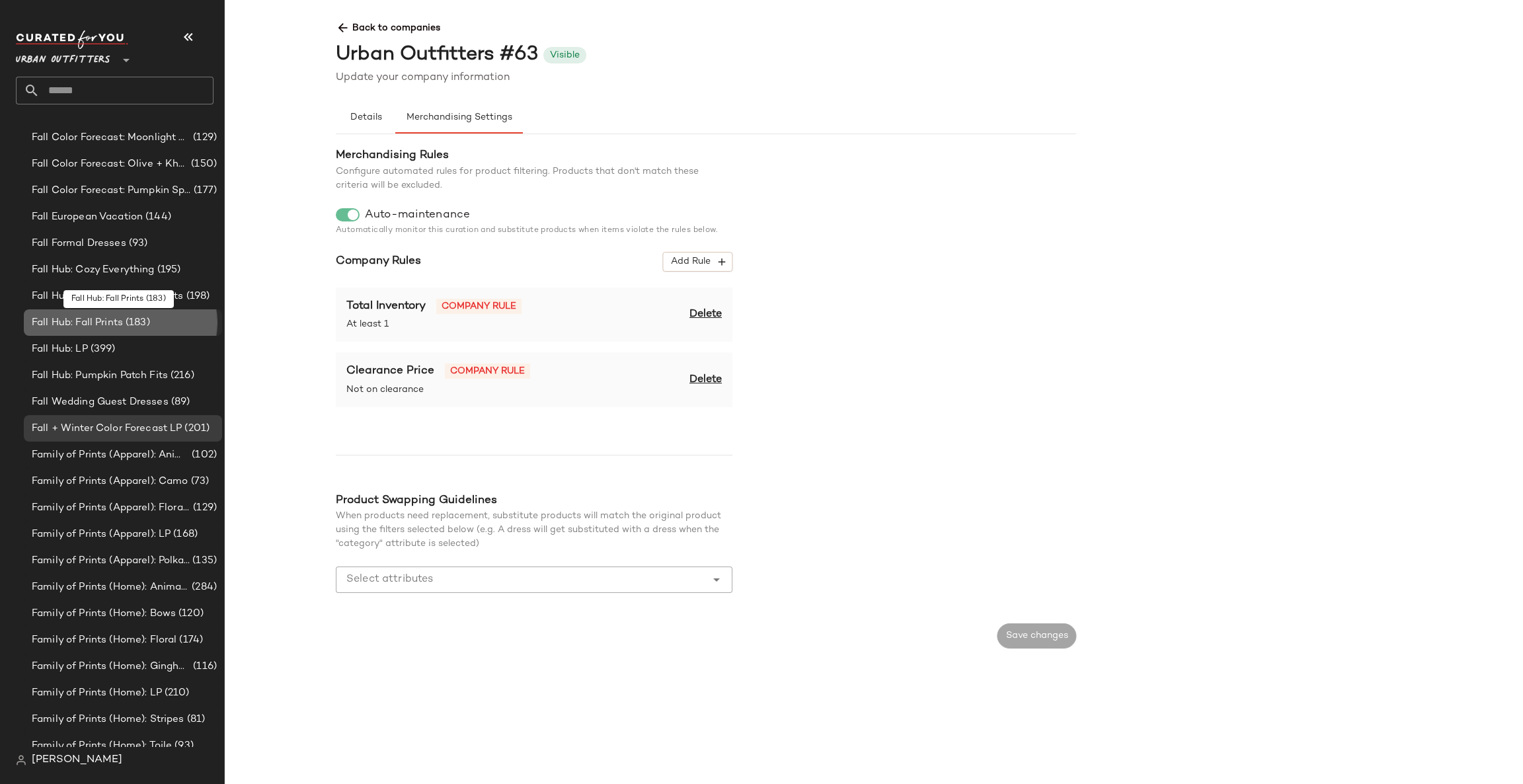
click at [189, 317] on div "Fall Hub: Fall Prints (183)" at bounding box center [122, 323] width 189 height 15
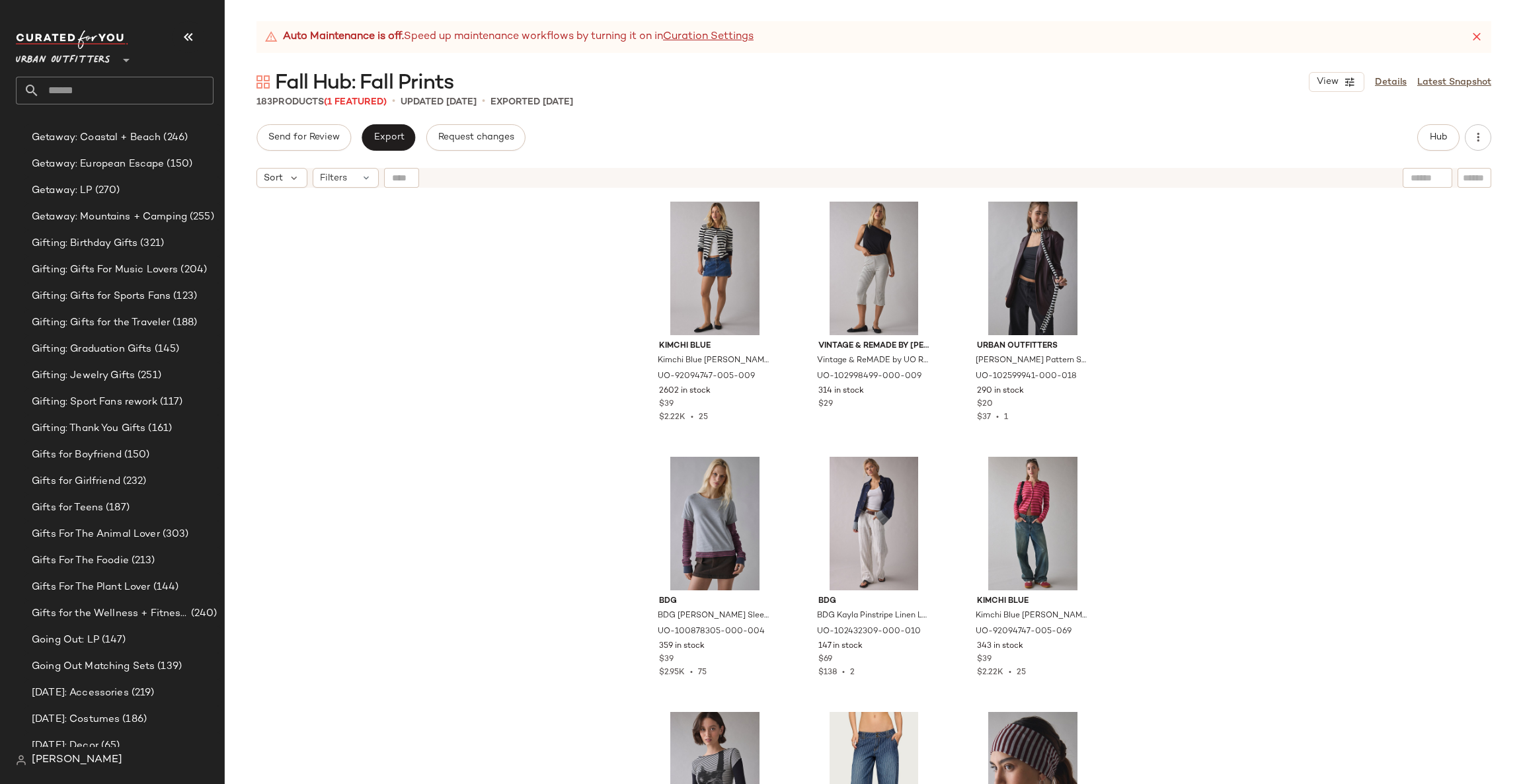
click at [10, 764] on nav "Urban Outfitters ** Dashboard All Products Global Clipboards (80) Curations (19…" at bounding box center [112, 392] width 225 height 784
click at [22, 762] on img at bounding box center [21, 760] width 10 height 10
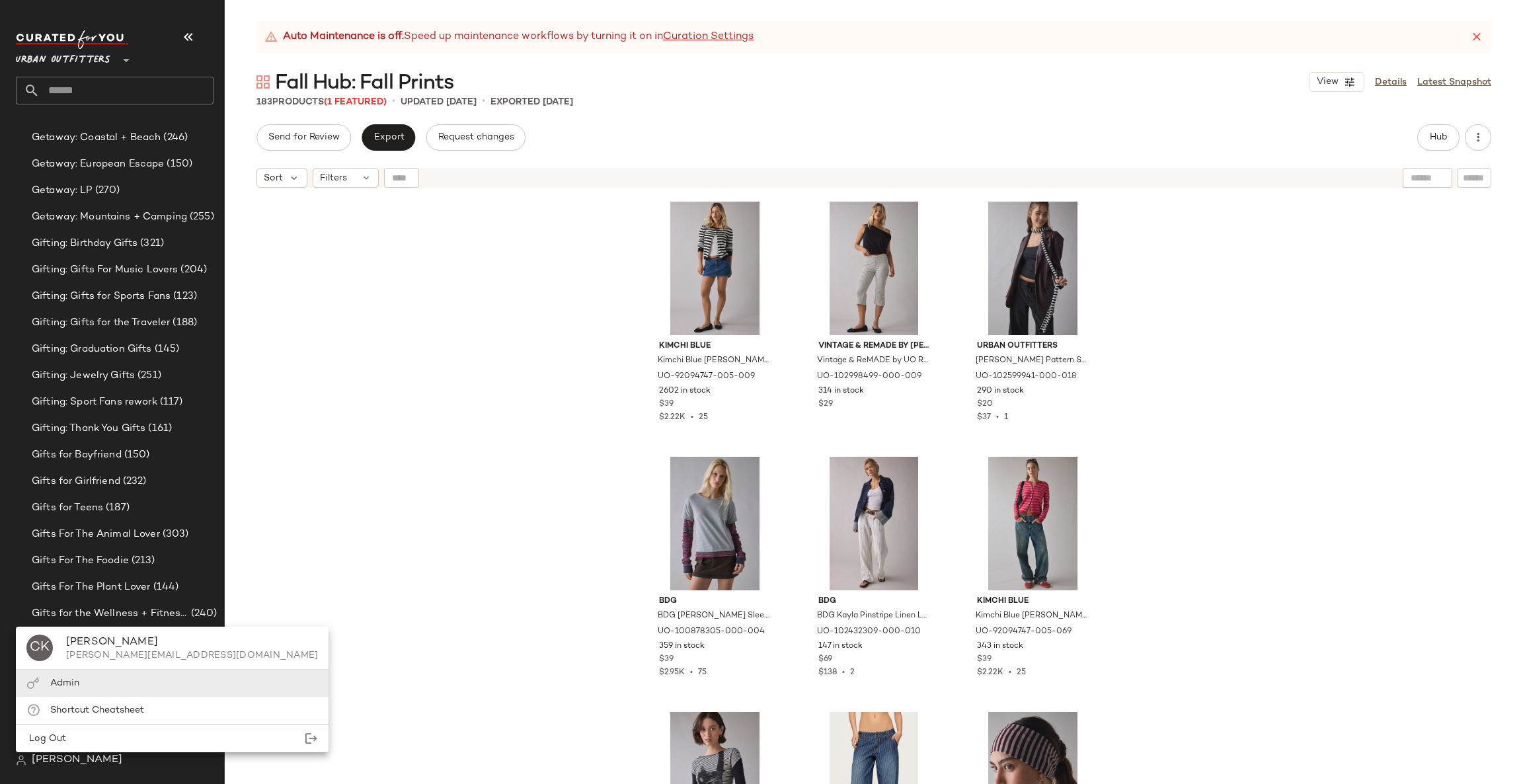
click at [114, 681] on div "Admin" at bounding box center [172, 684] width 312 height 27
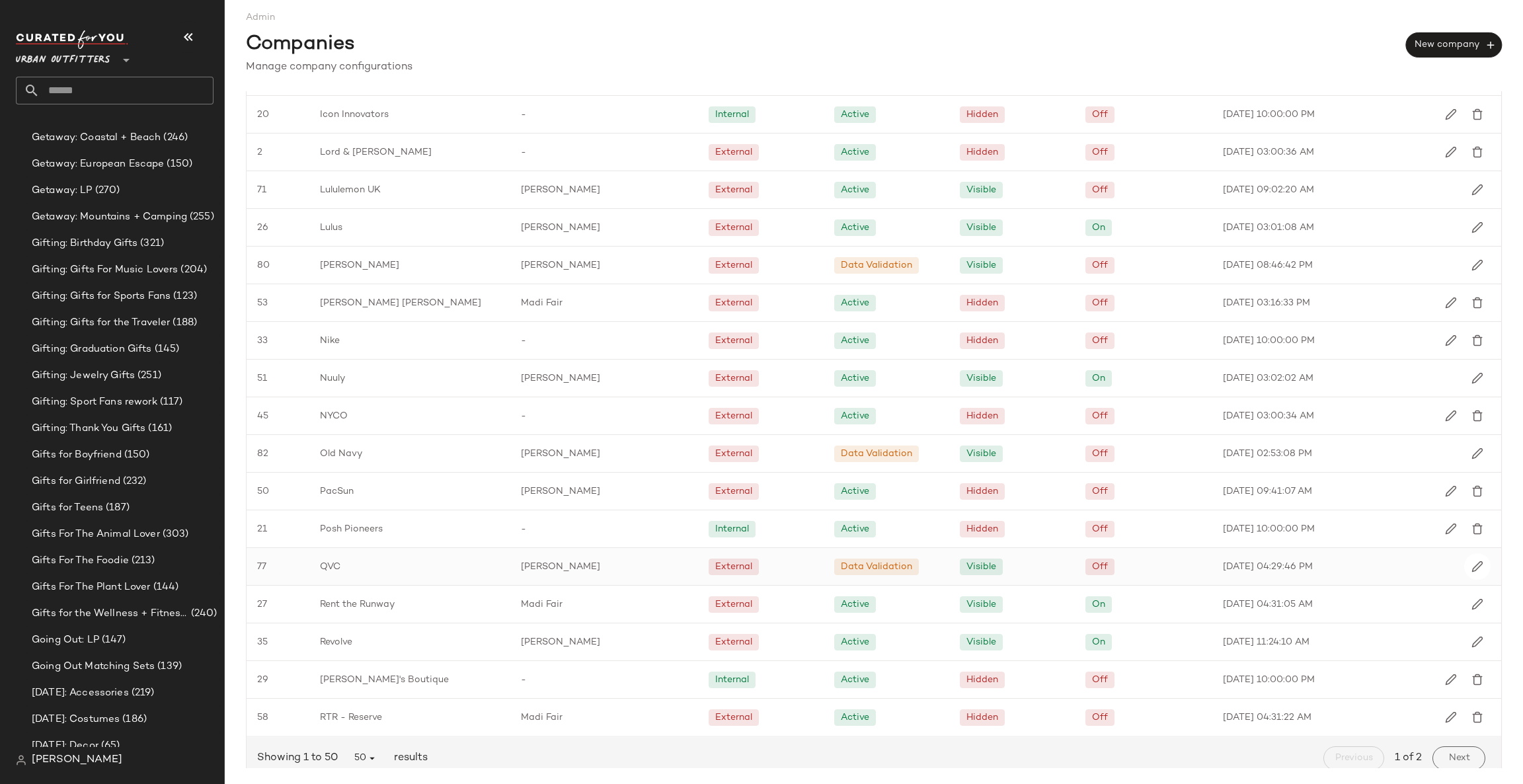
scroll to position [1287, 0]
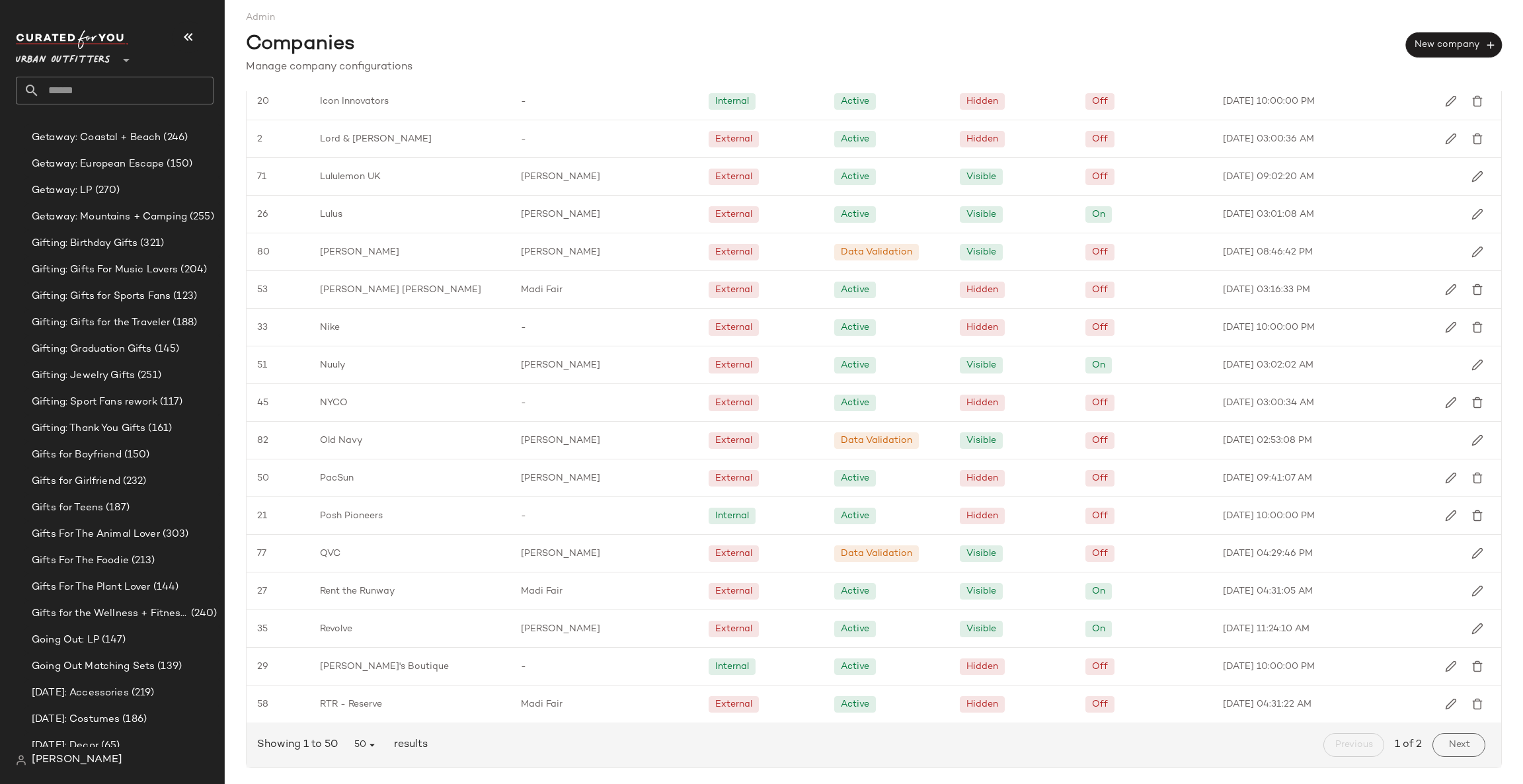
click at [1438, 761] on div "Next" at bounding box center [1459, 745] width 63 height 35
click at [1447, 741] on span "Next" at bounding box center [1458, 745] width 22 height 10
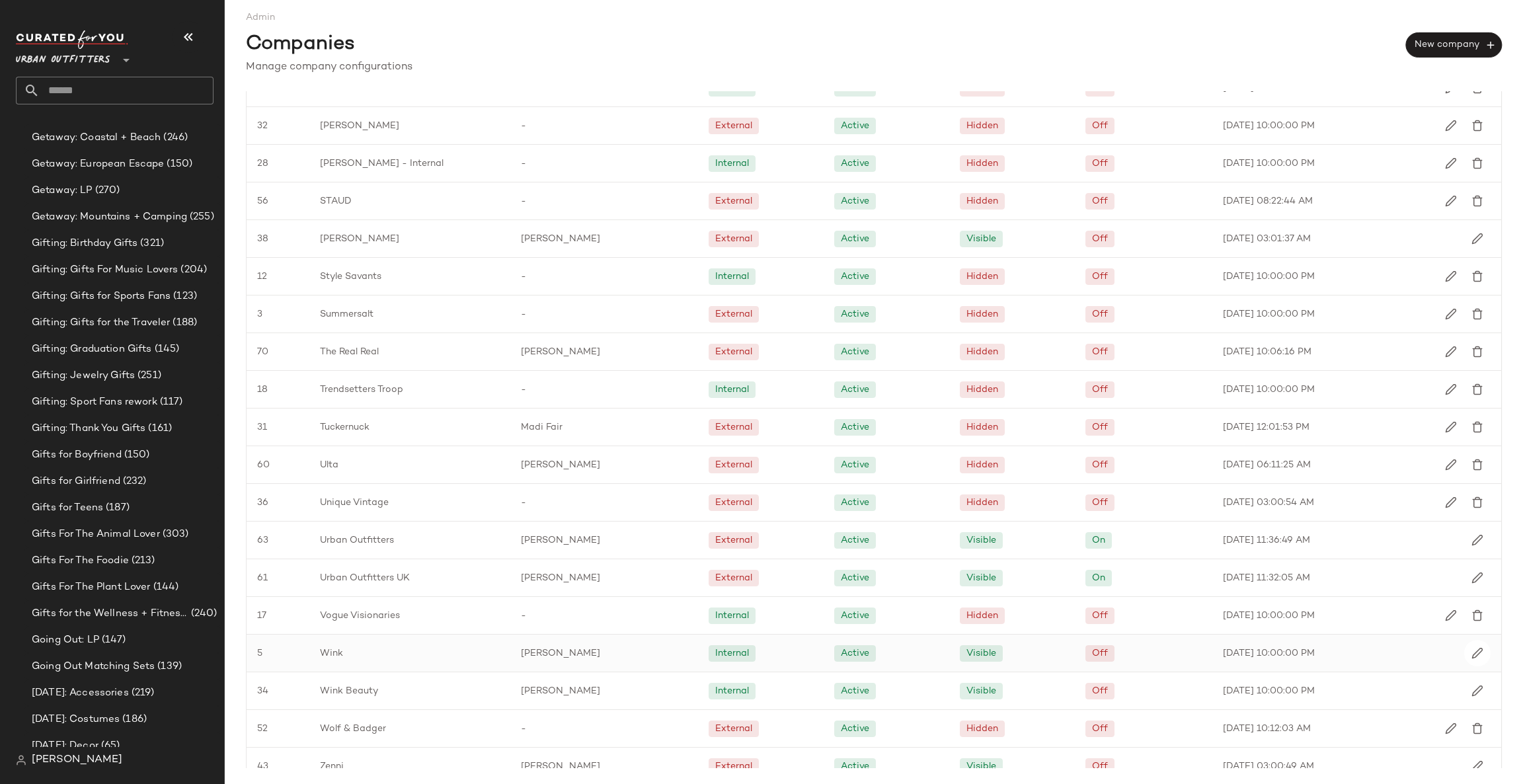
scroll to position [304, 0]
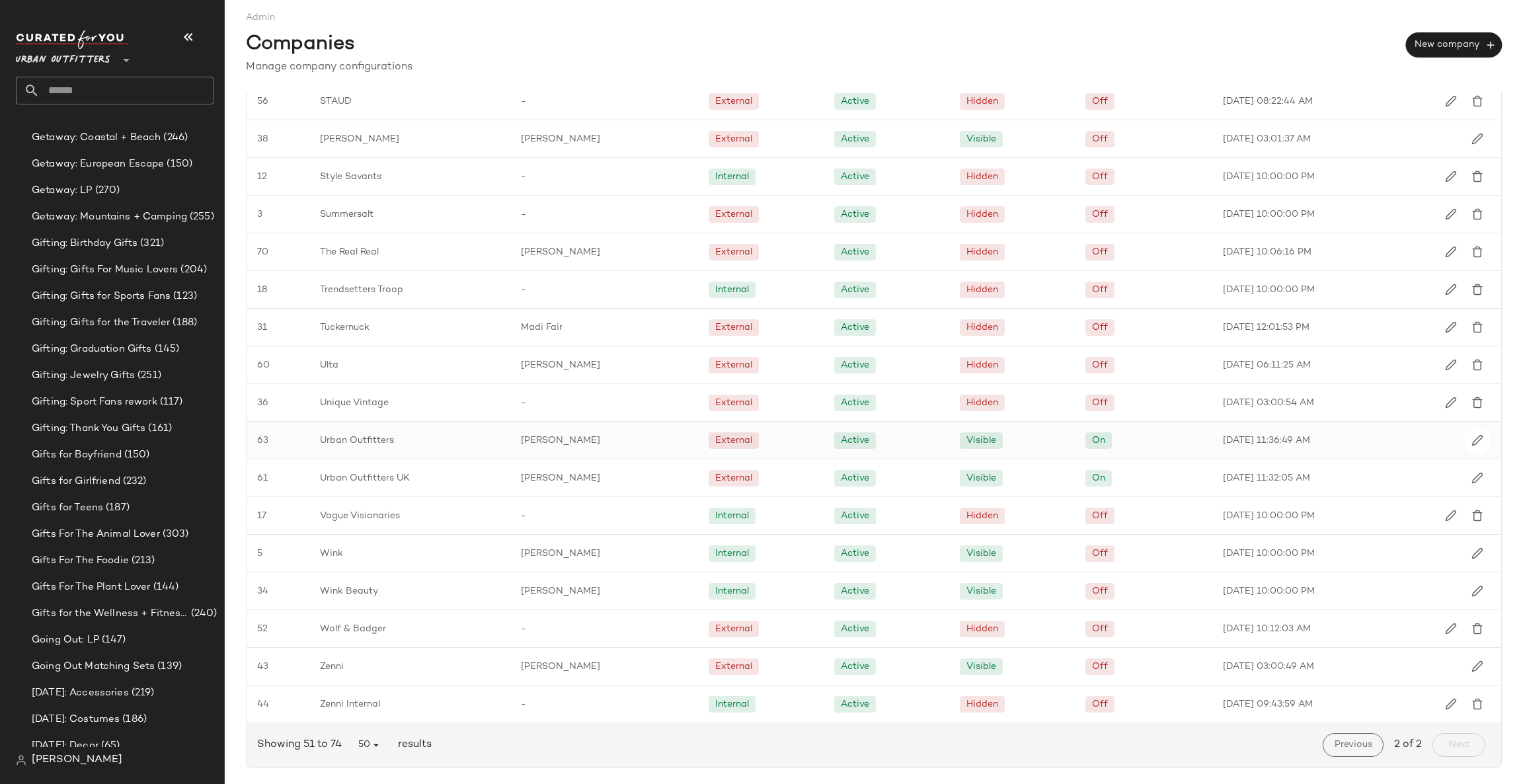
click at [371, 438] on span "Urban Outfitters" at bounding box center [357, 440] width 74 height 14
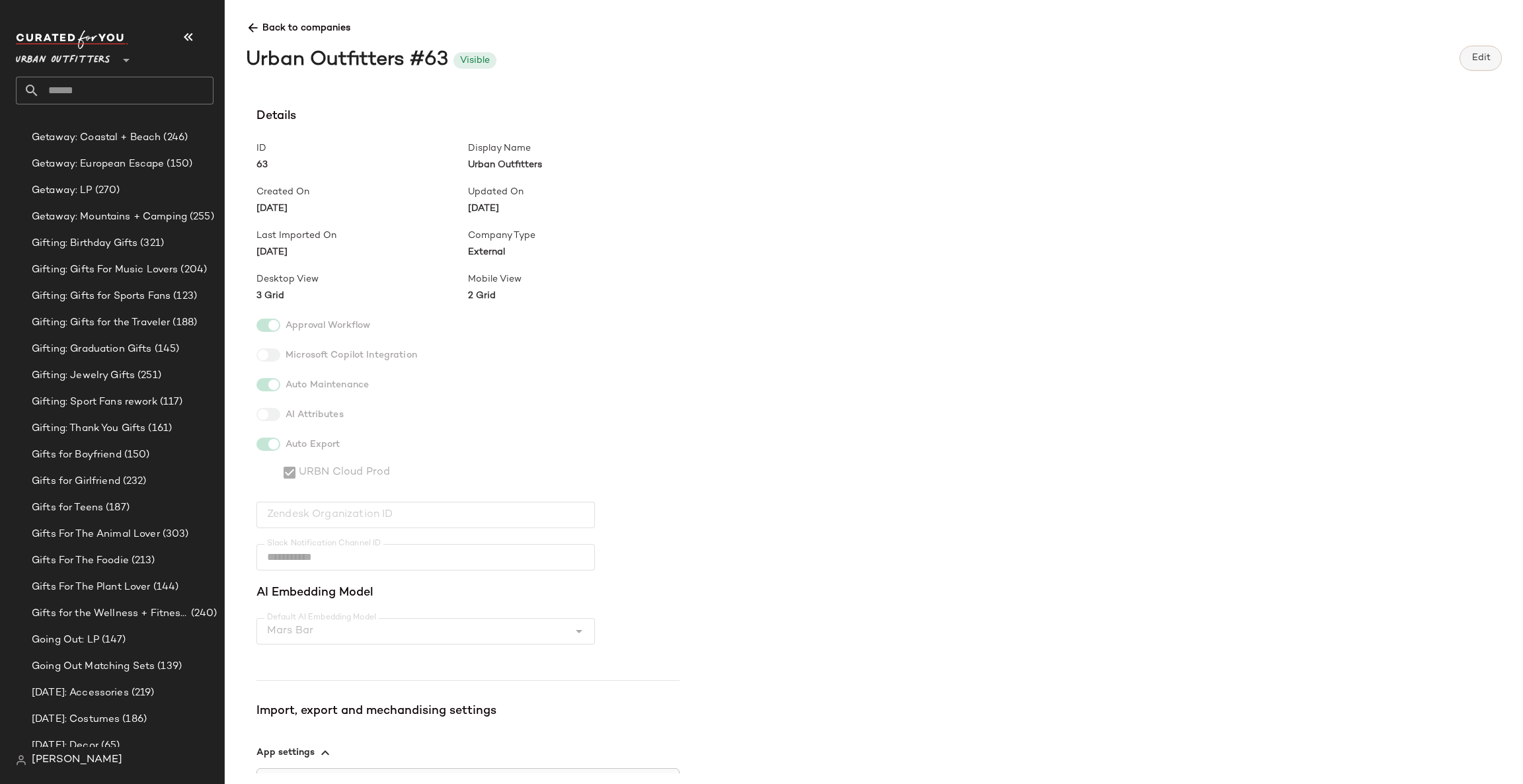
click at [1471, 53] on span "Edit" at bounding box center [1480, 58] width 19 height 10
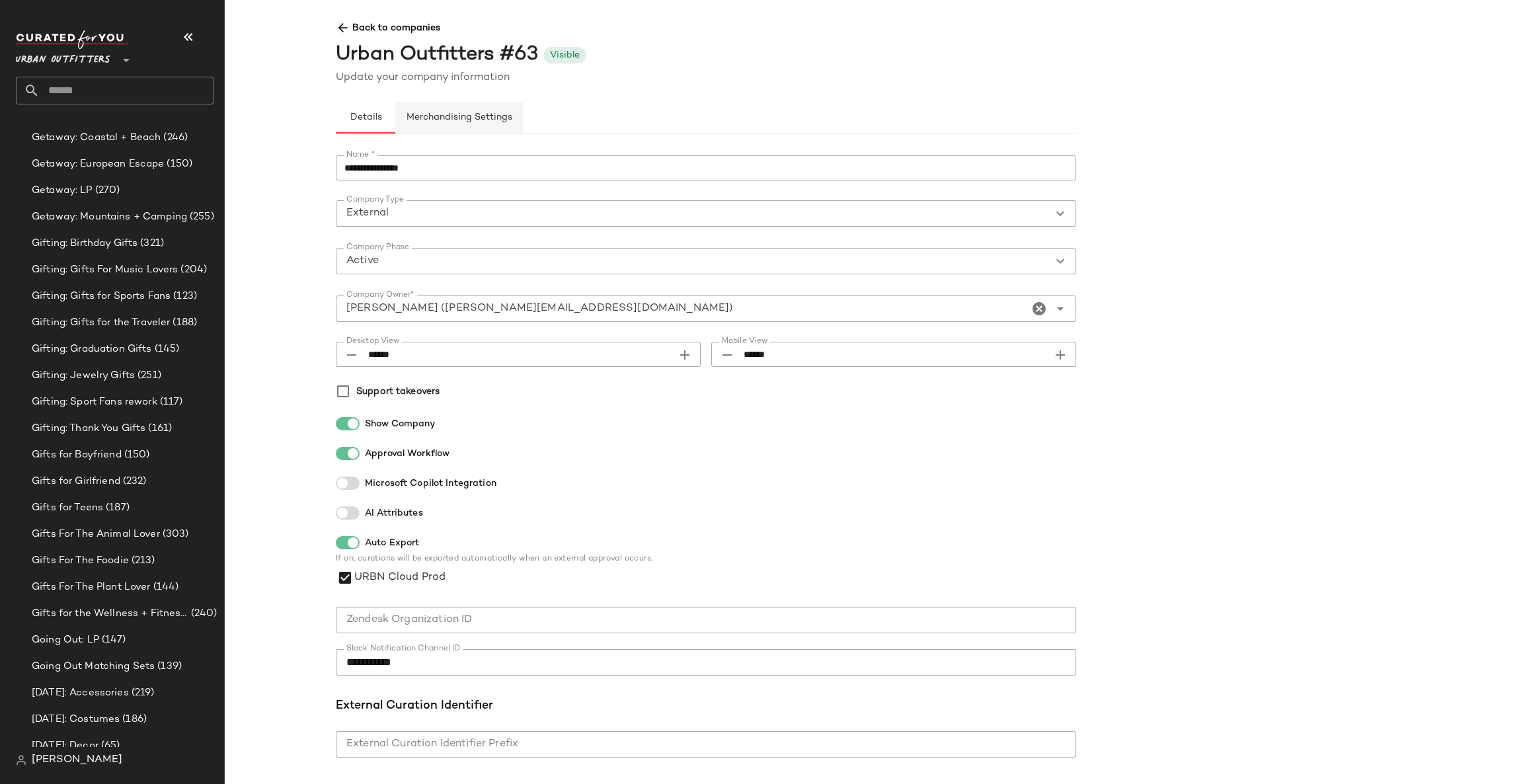
click at [479, 125] on button "Merchandising Settings" at bounding box center [459, 118] width 128 height 32
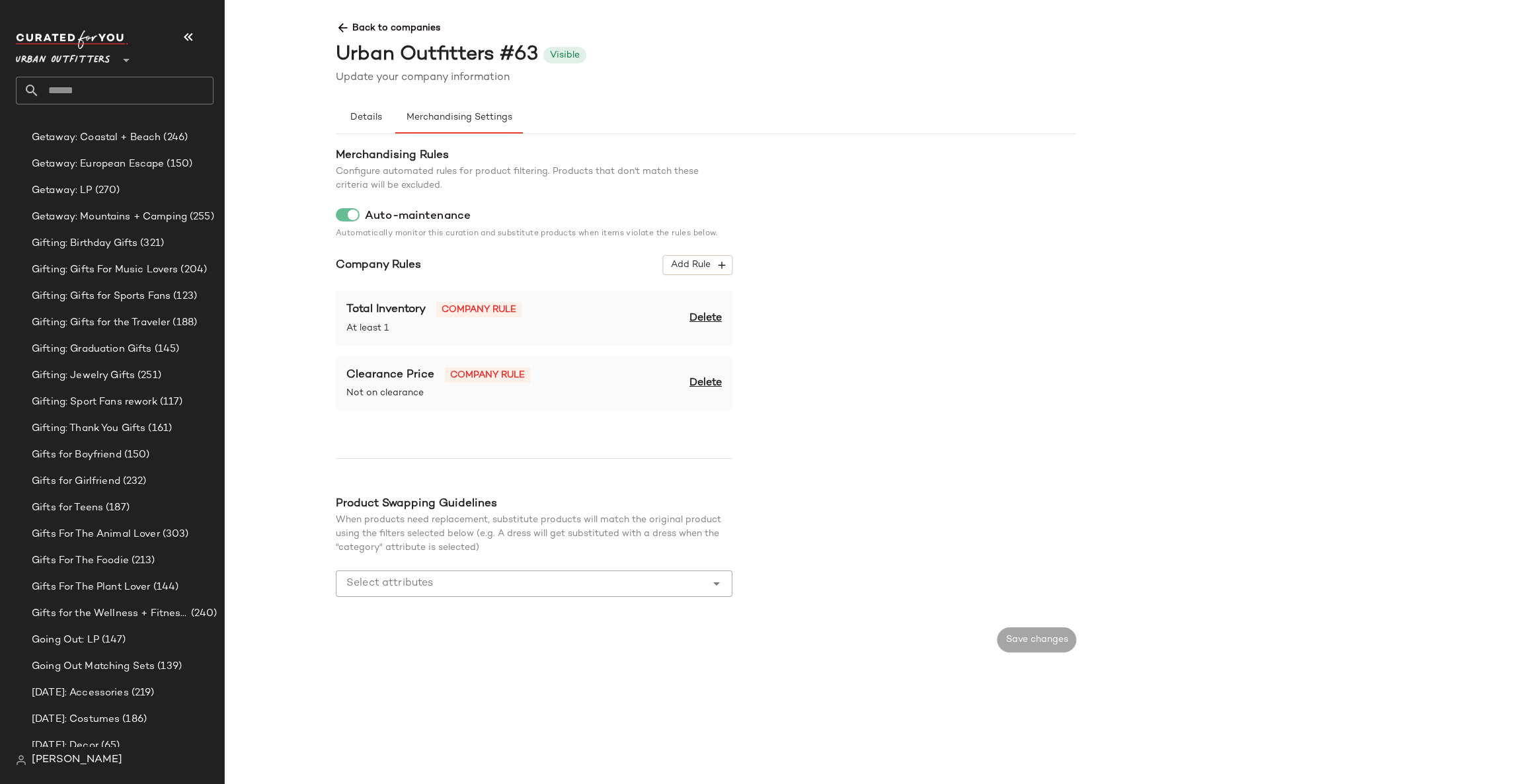
click at [383, 27] on span "Back to companies" at bounding box center [1076, 22] width 1480 height 24
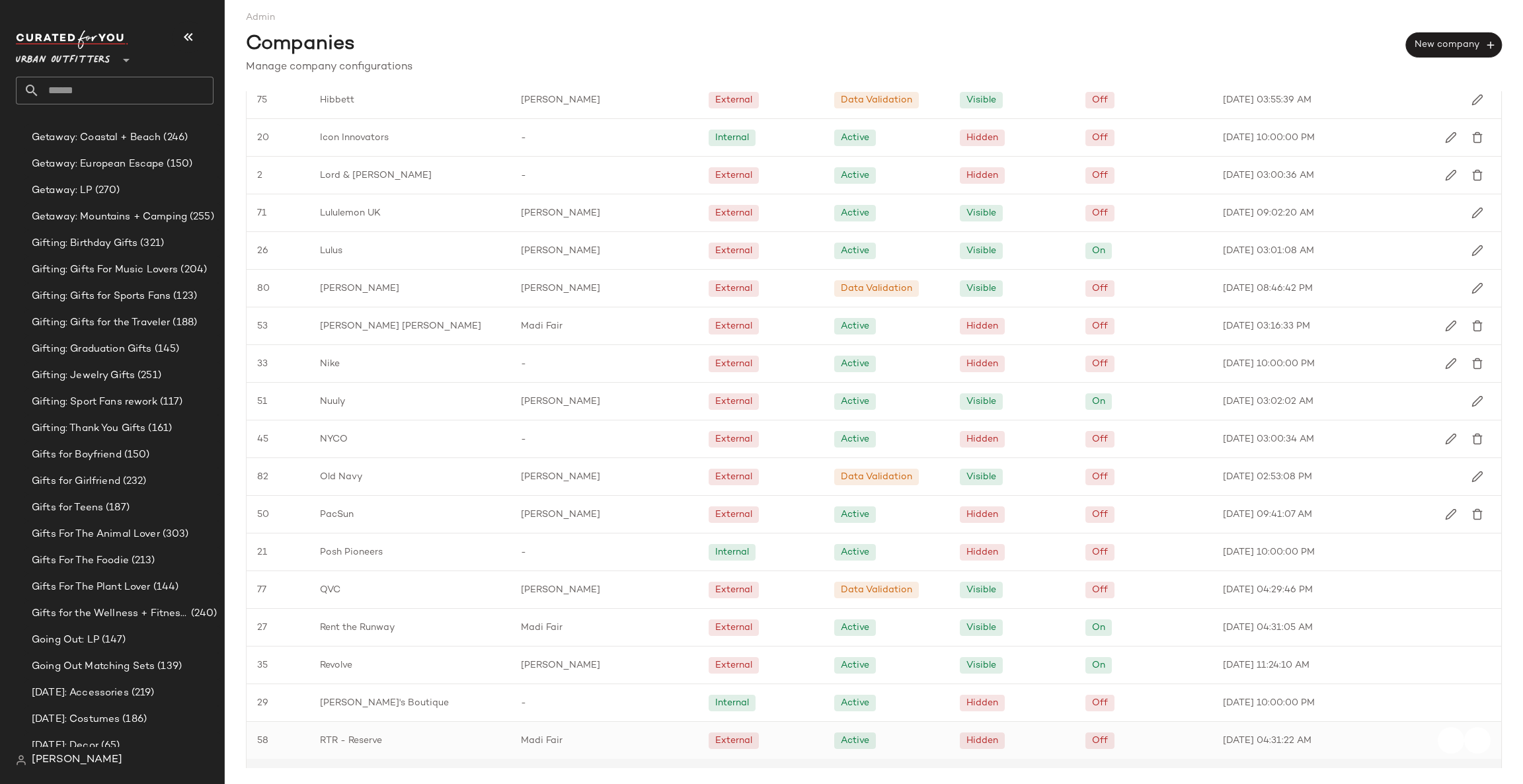
scroll to position [1287, 0]
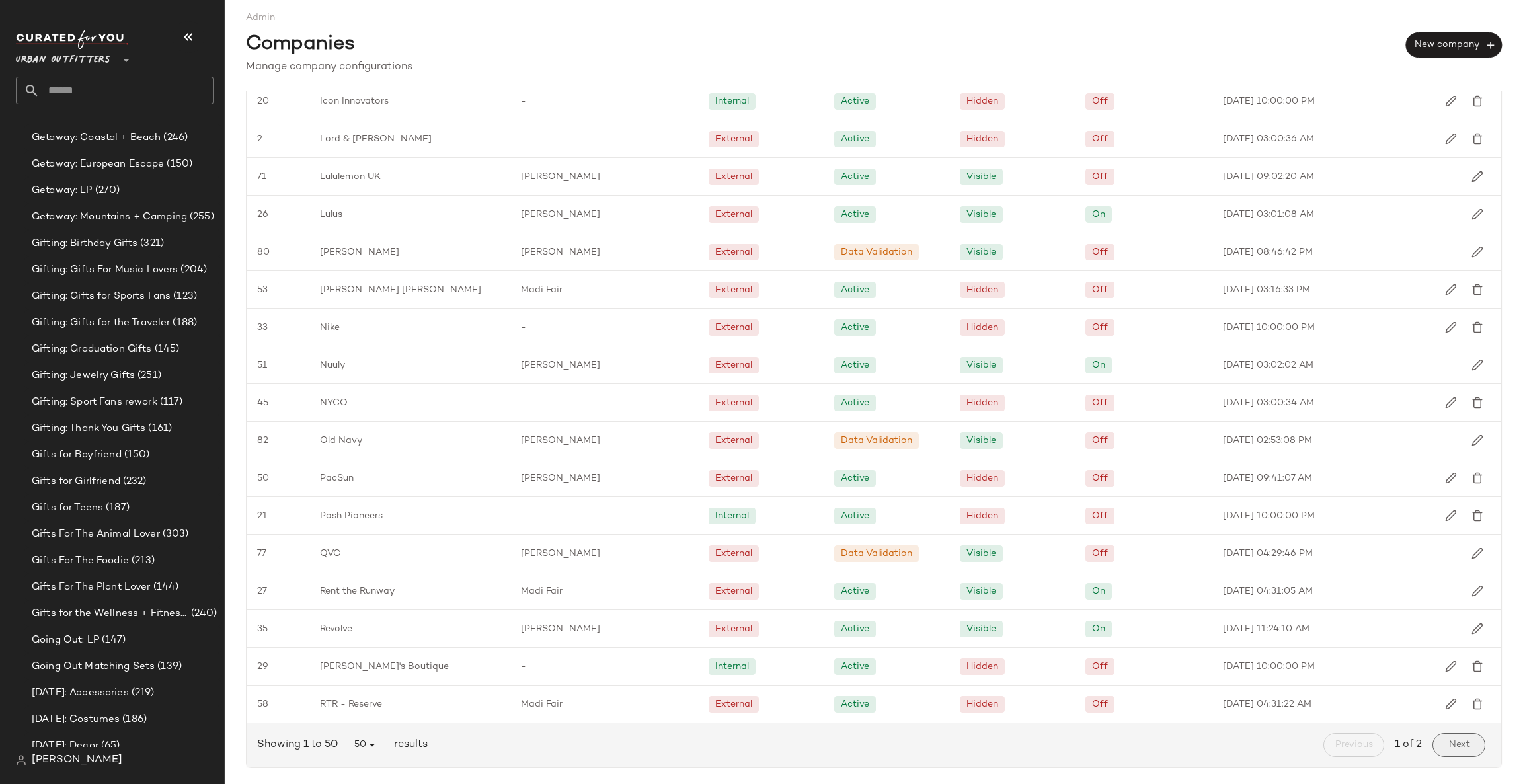
click at [1454, 741] on span "Next" at bounding box center [1458, 745] width 22 height 10
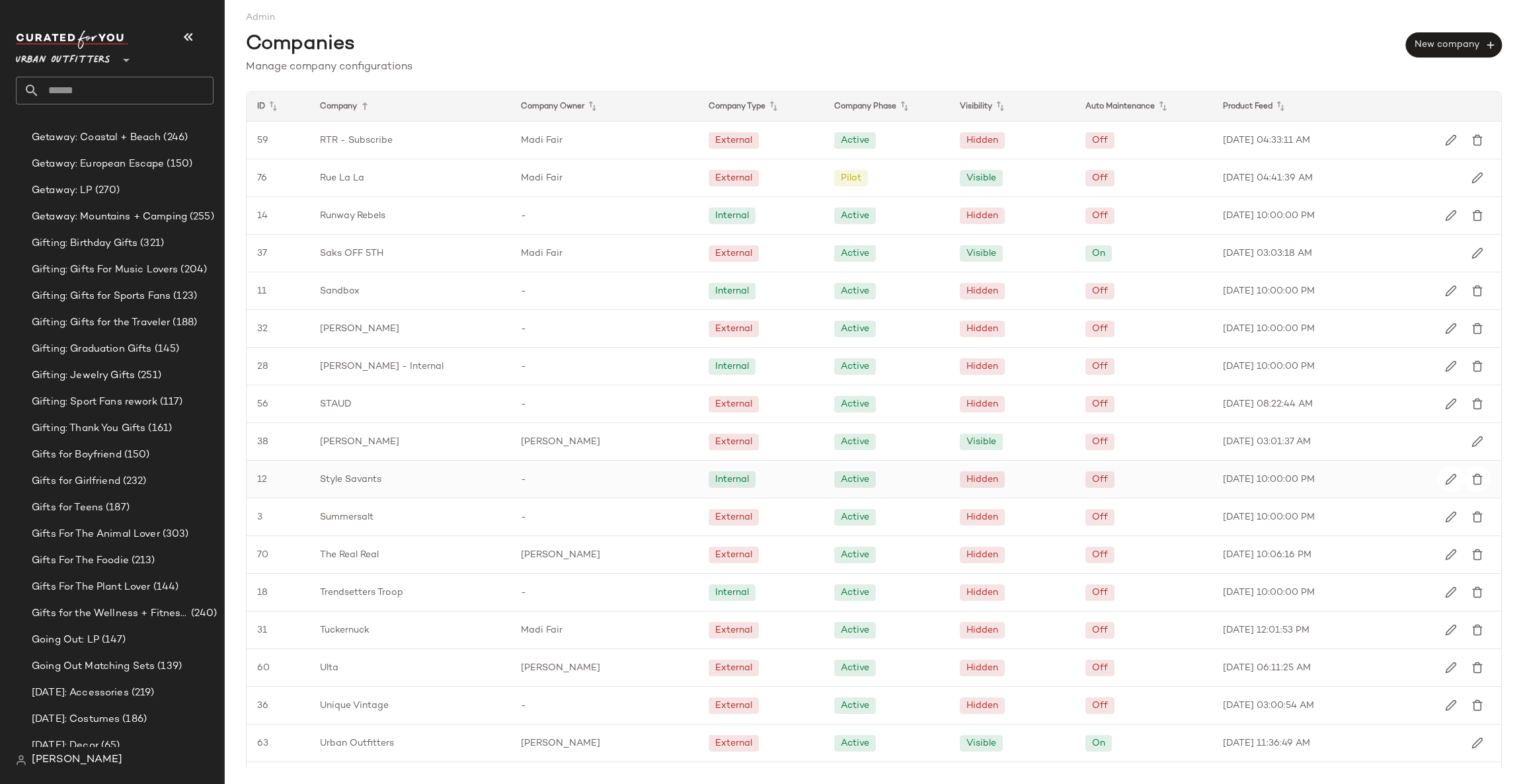
scroll to position [304, 0]
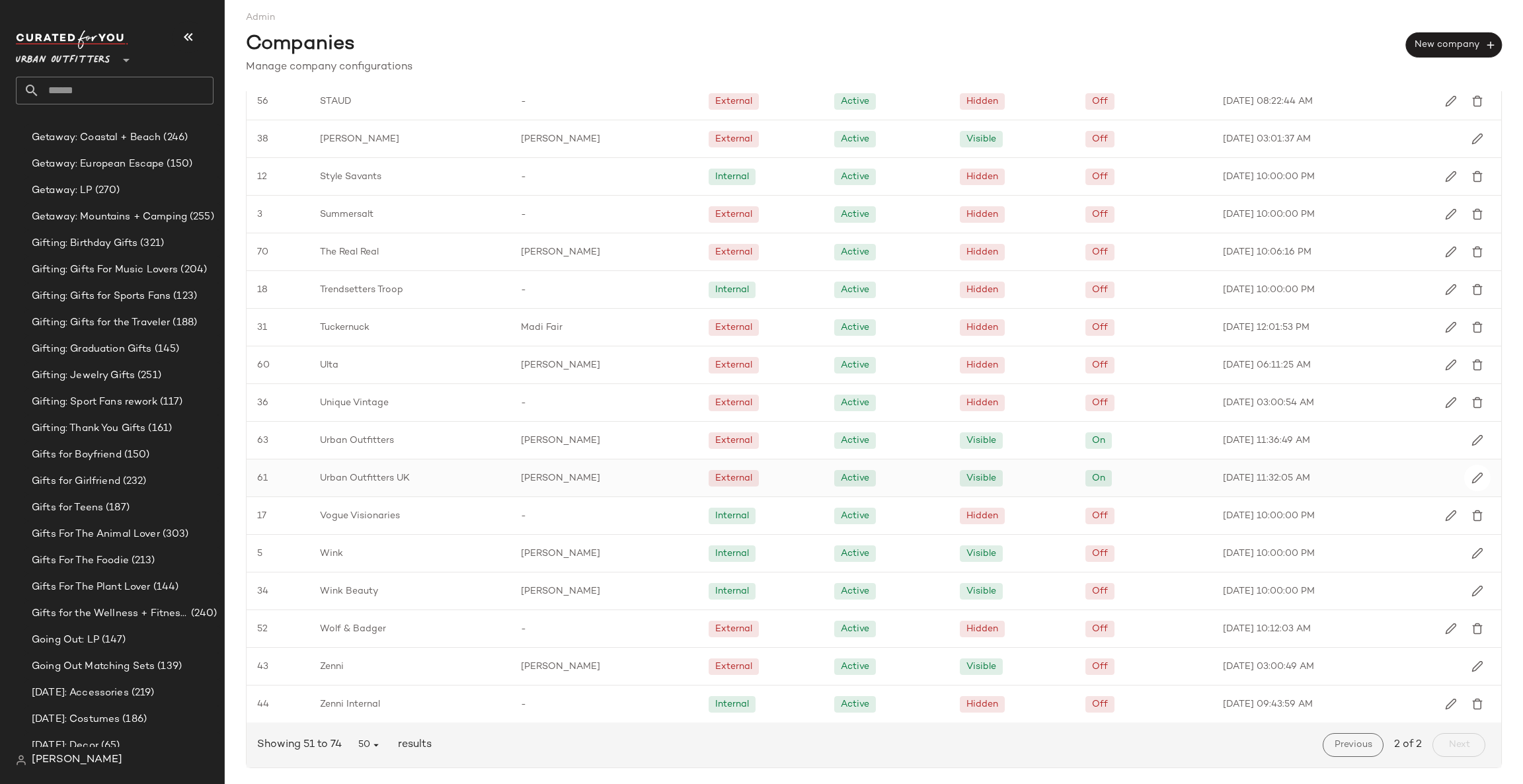
click at [1234, 487] on div "2025-09-25 11:32:05 AM" at bounding box center [1319, 478] width 214 height 37
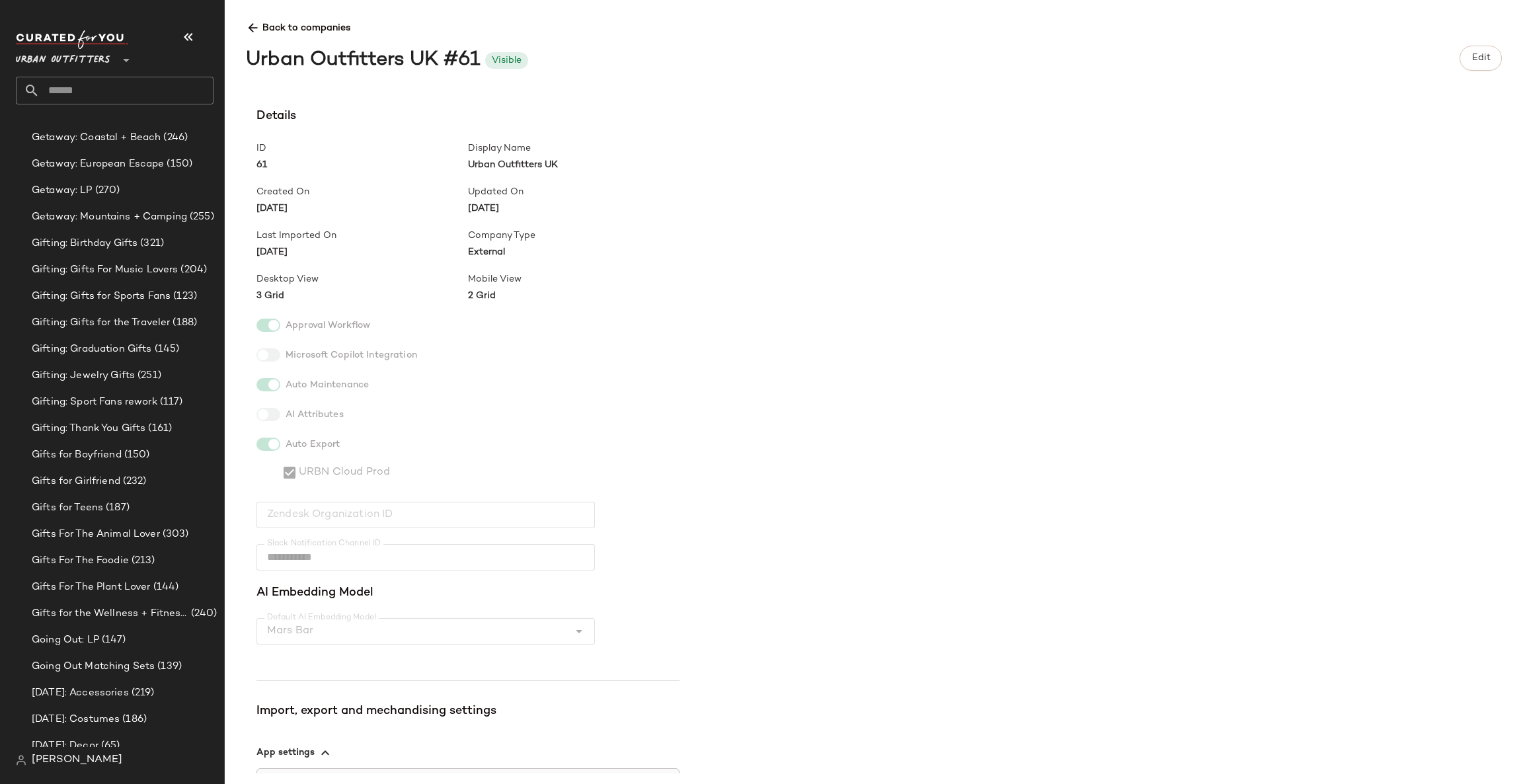
click at [1462, 84] on div "**********" at bounding box center [874, 392] width 1298 height 784
click at [1469, 69] on button "Edit" at bounding box center [1480, 58] width 43 height 25
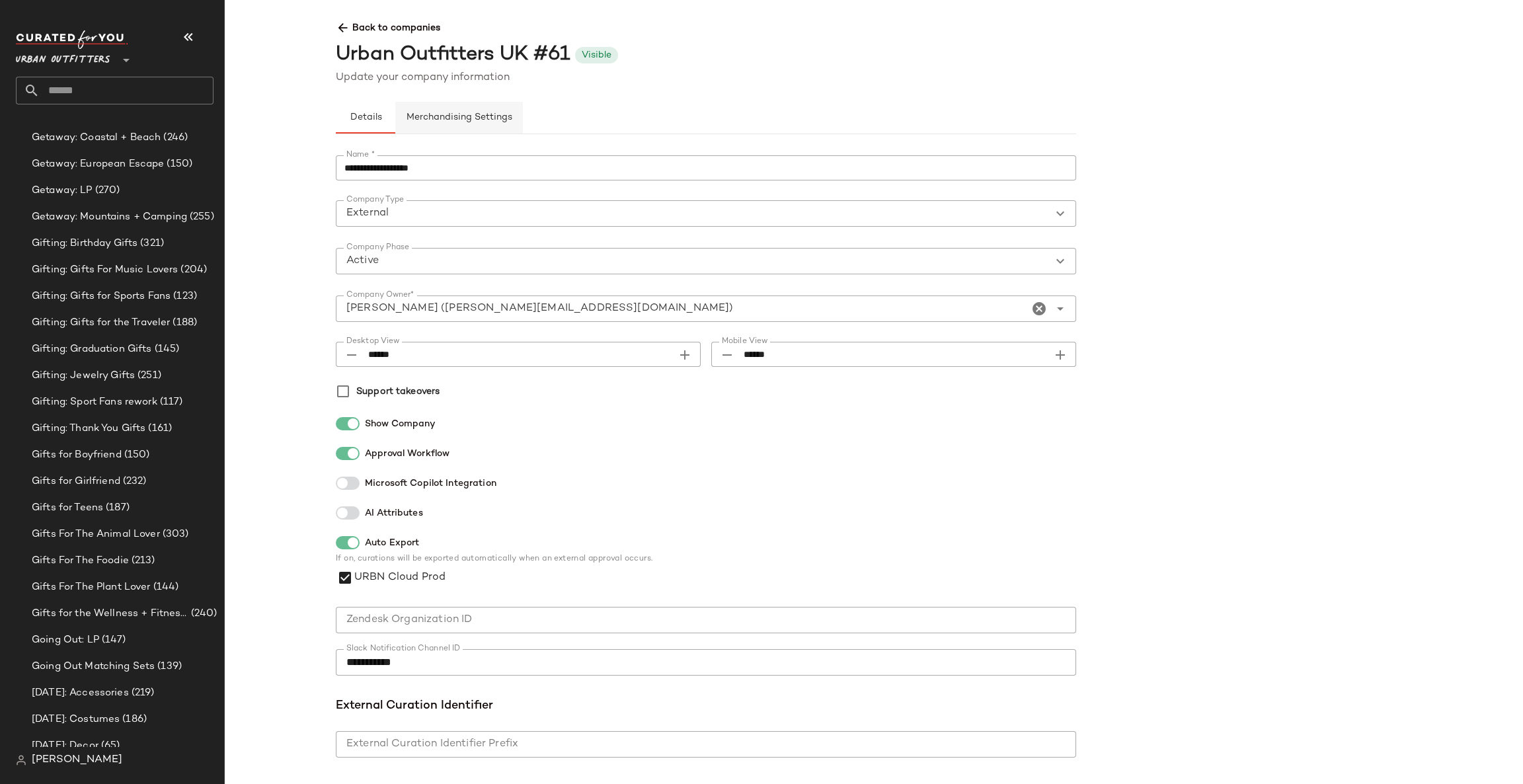
click at [502, 114] on span "Merchandising Settings" at bounding box center [459, 117] width 106 height 10
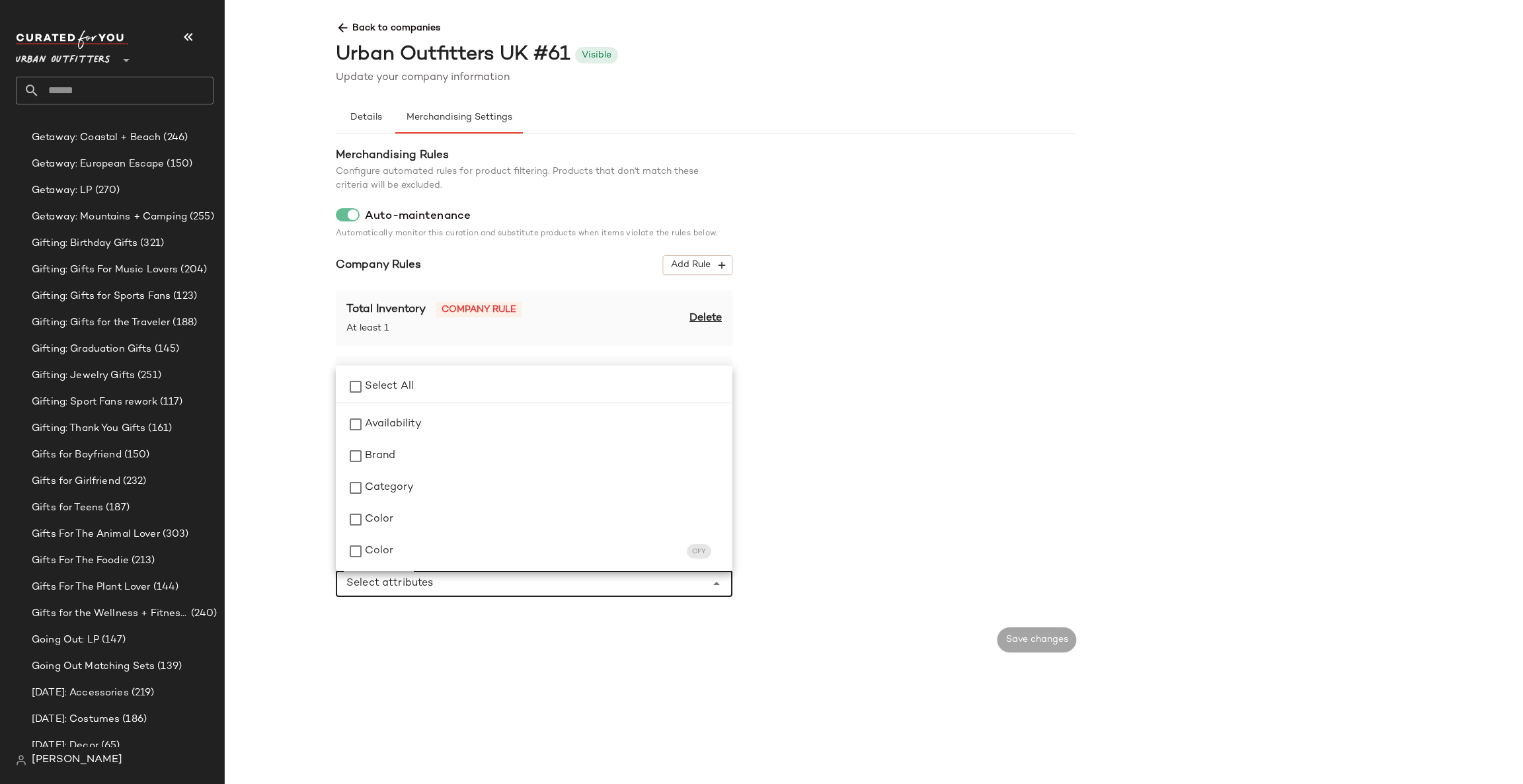
click at [431, 582] on input "Select attributes" at bounding box center [524, 584] width 356 height 16
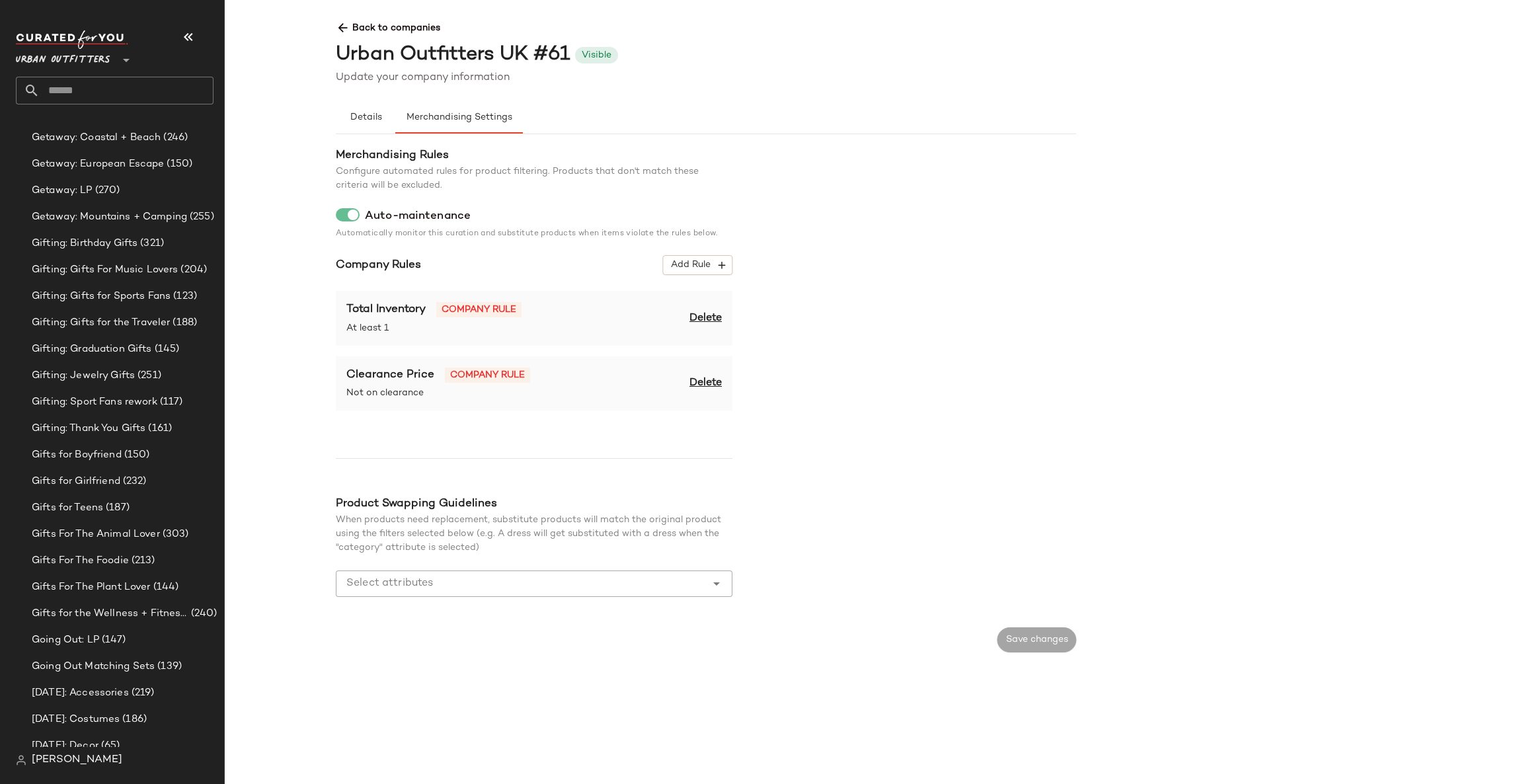
click at [767, 527] on div "Merchandising Rules Configure automated rules for product filtering. Products t…" at bounding box center [706, 380] width 741 height 464
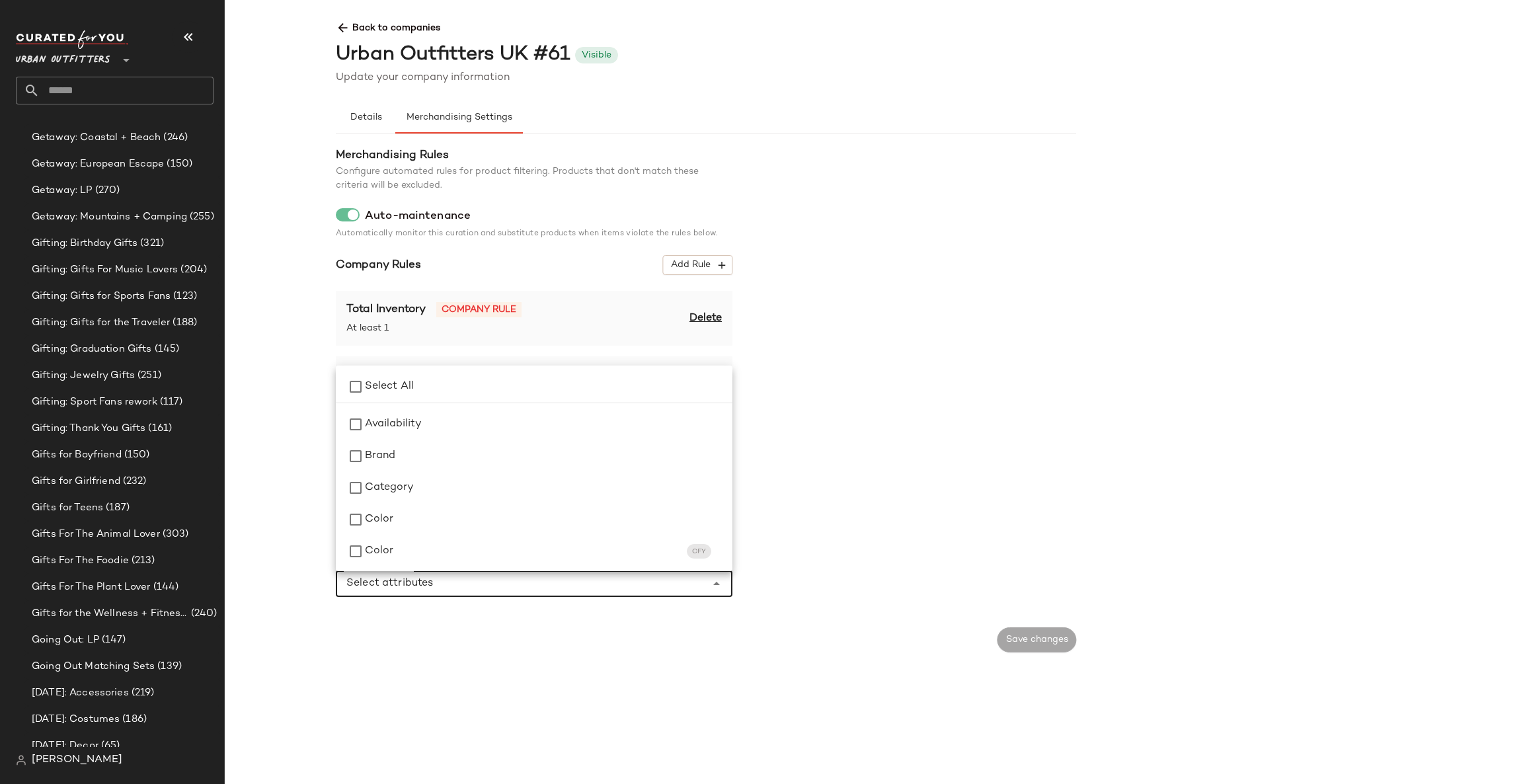
click at [725, 582] on div "Select attributes Select attributes" at bounding box center [534, 583] width 397 height 27
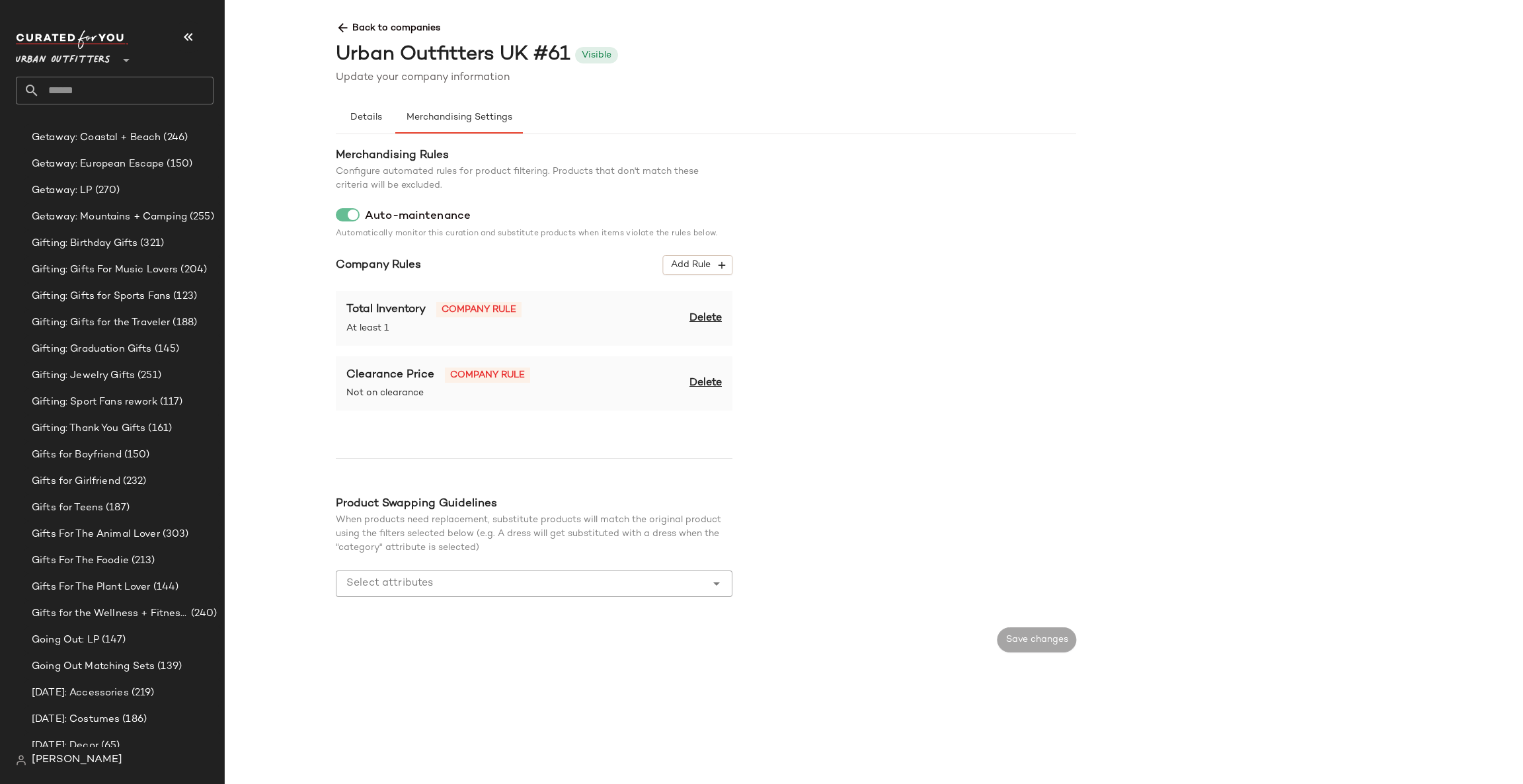
click at [874, 524] on div "Merchandising Rules Configure automated rules for product filtering. Products t…" at bounding box center [706, 380] width 741 height 464
click at [459, 586] on input "Select attributes" at bounding box center [524, 584] width 356 height 16
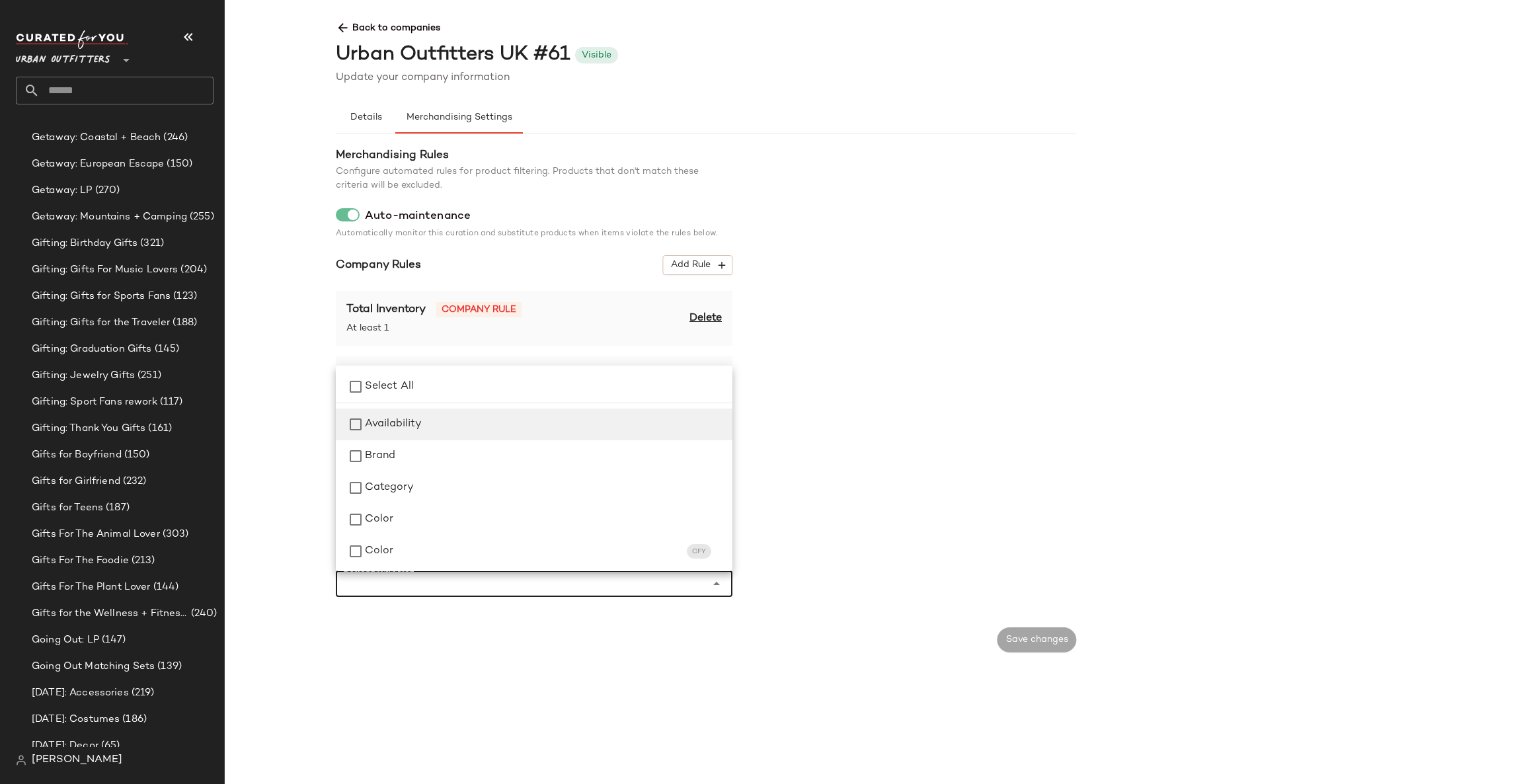
click at [443, 420] on div "Availability" at bounding box center [543, 424] width 357 height 16
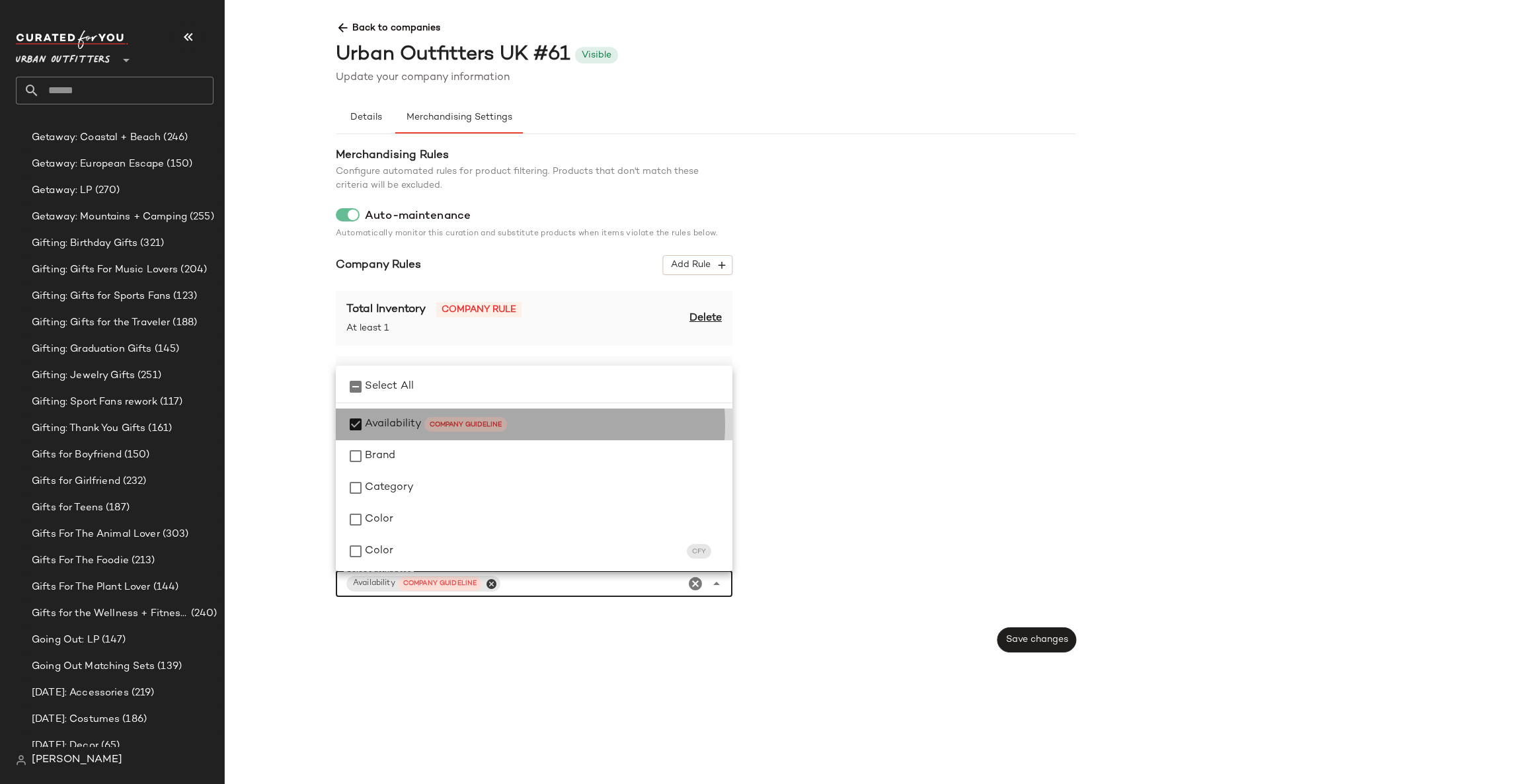
click at [443, 420] on div "COMPANY GUIDELINE" at bounding box center [466, 425] width 72 height 10
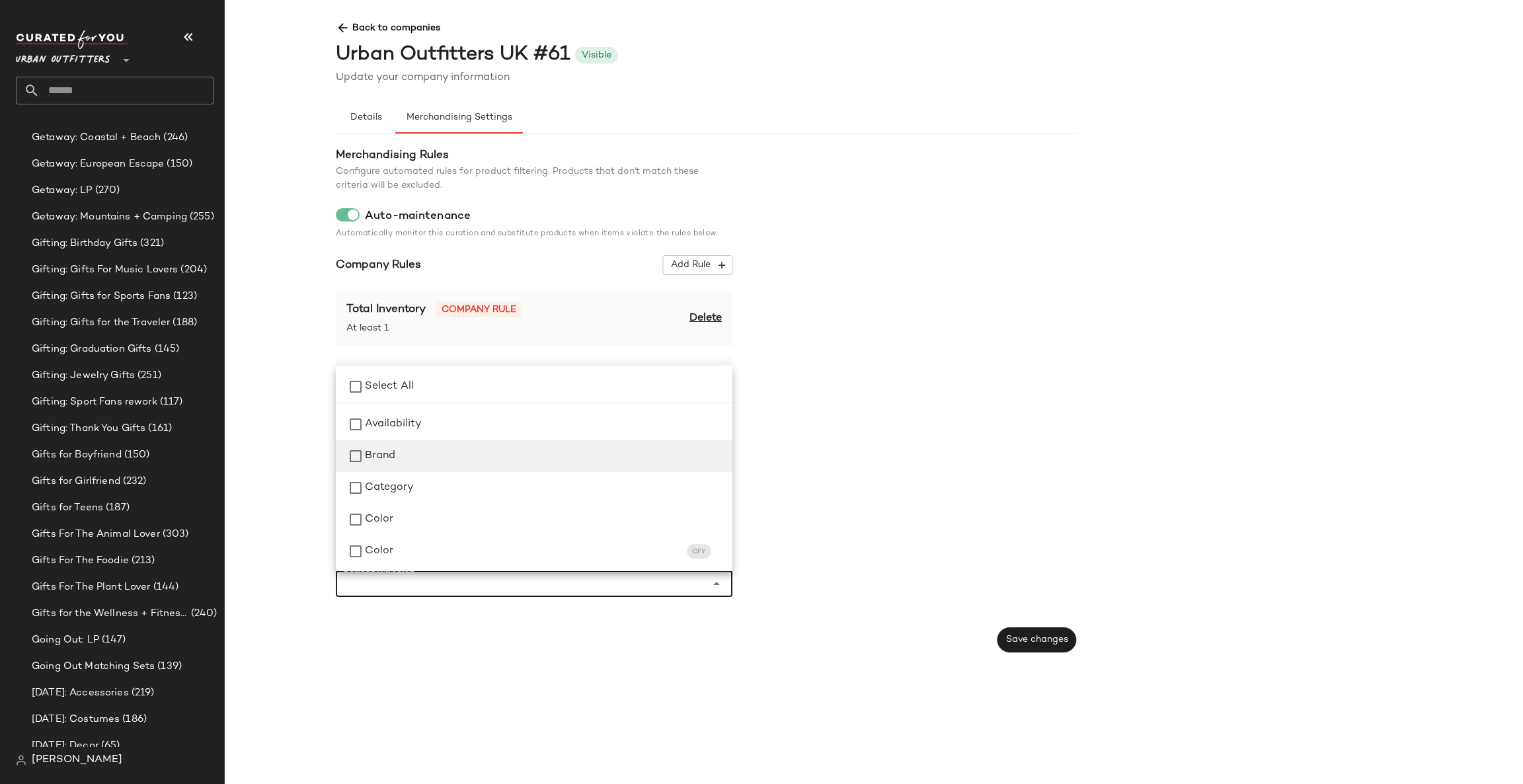
click at [446, 457] on div "Brand" at bounding box center [543, 456] width 357 height 16
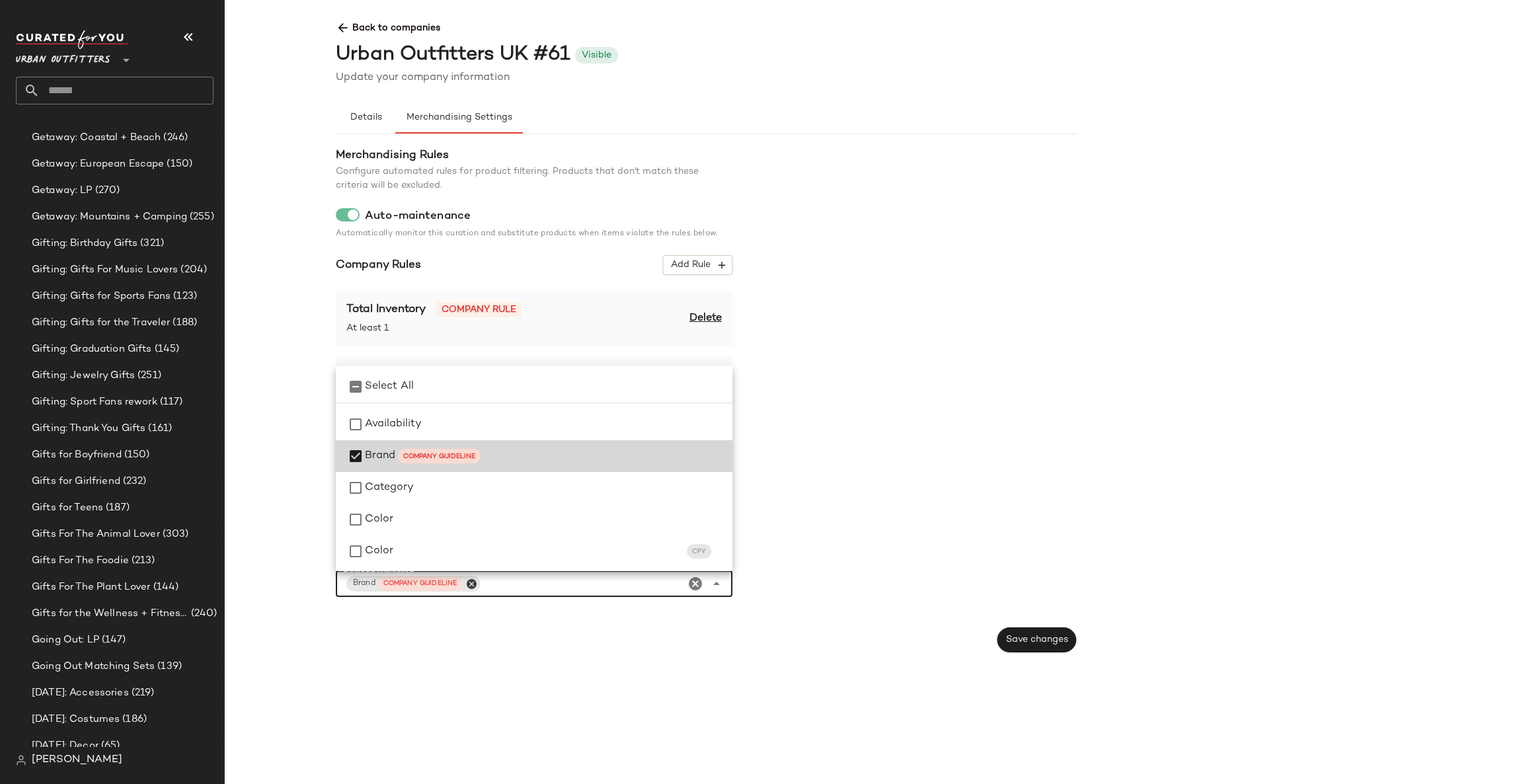
click at [446, 457] on div "COMPANY GUIDELINE" at bounding box center [439, 456] width 72 height 10
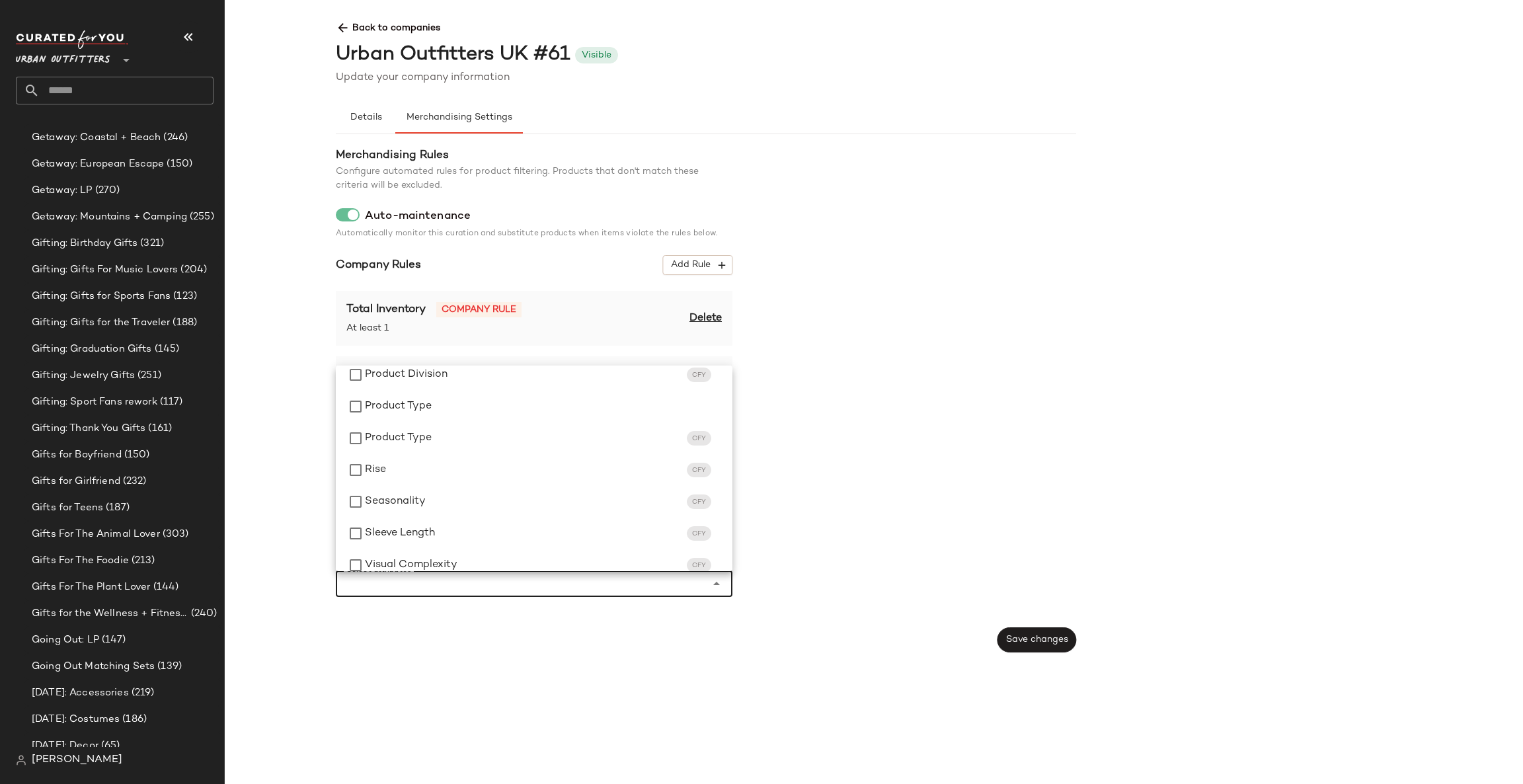
scroll to position [794, 0]
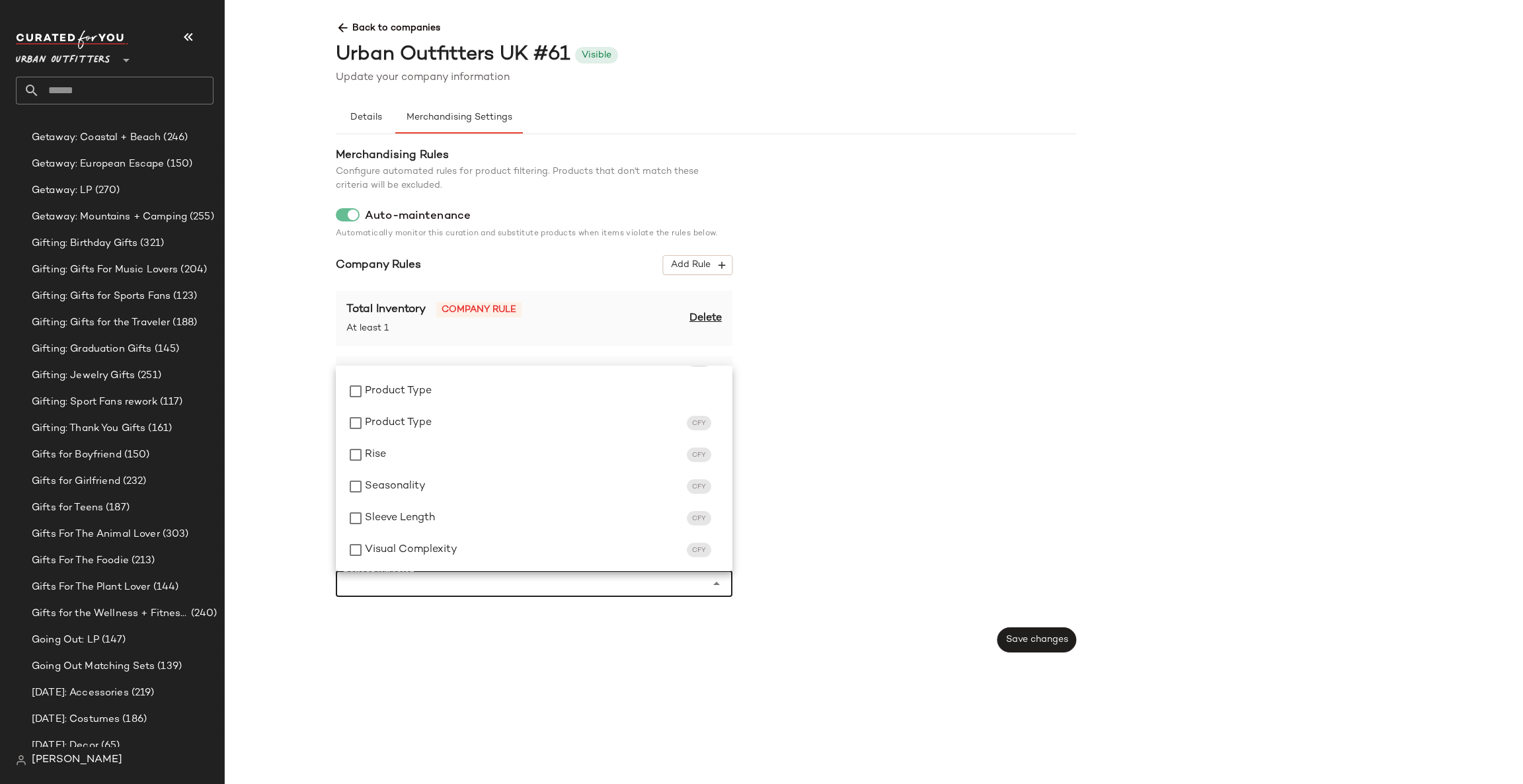
click at [790, 394] on div "Merchandising Rules Configure automated rules for product filtering. Products t…" at bounding box center [706, 380] width 741 height 464
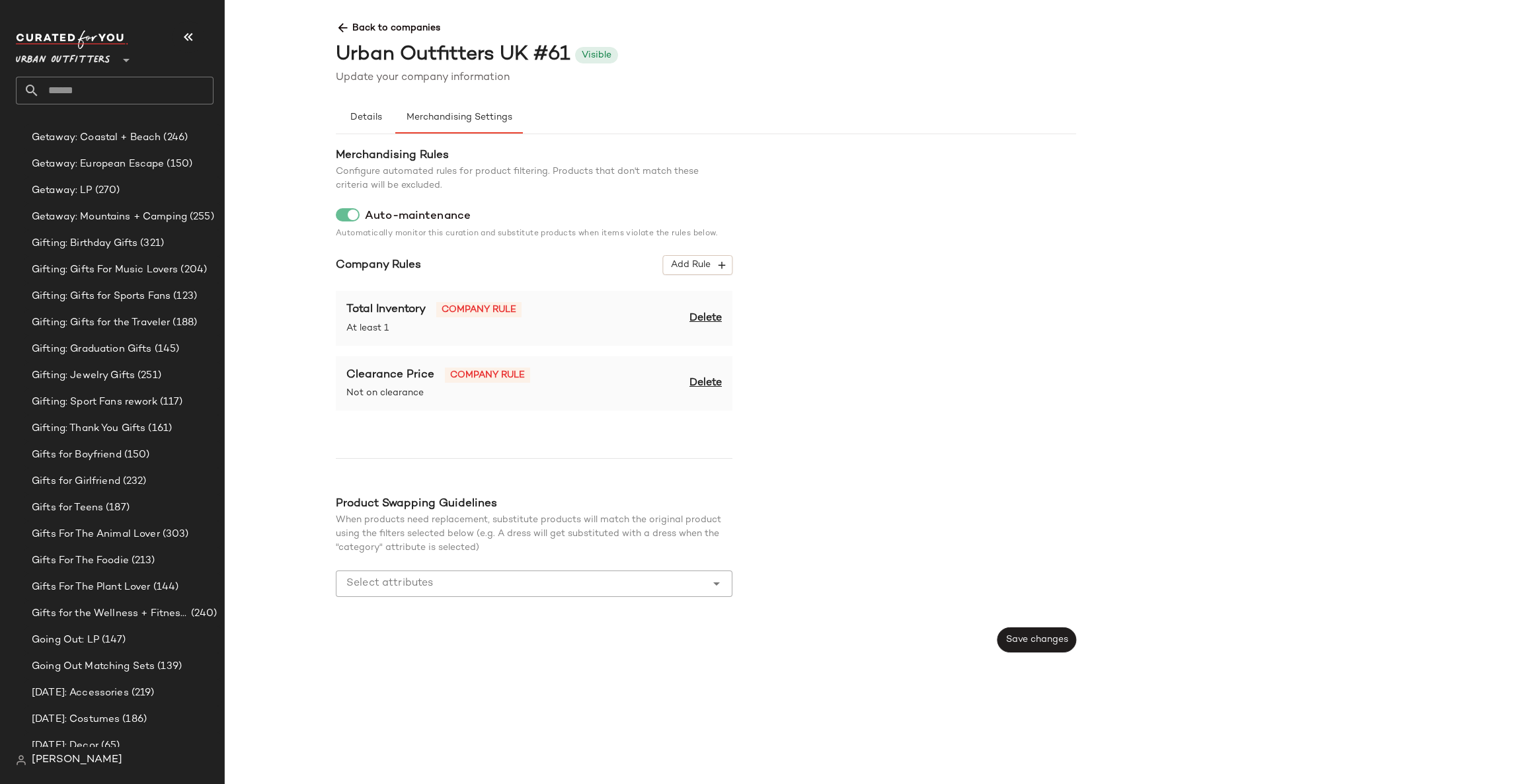
click at [104, 99] on input "text" at bounding box center [126, 90] width 174 height 28
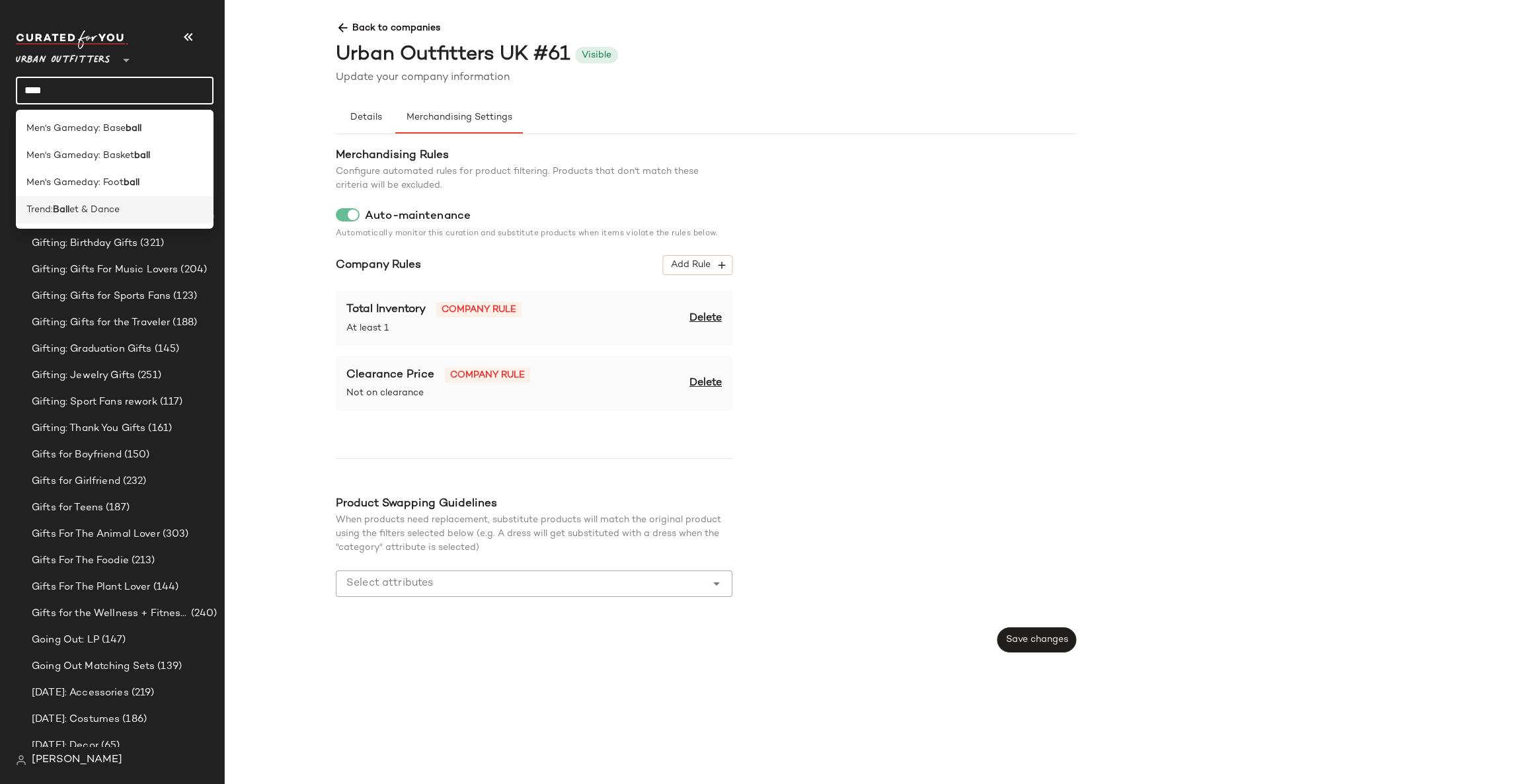
type input "****"
click at [116, 213] on span "et & Dance" at bounding box center [94, 210] width 51 height 14
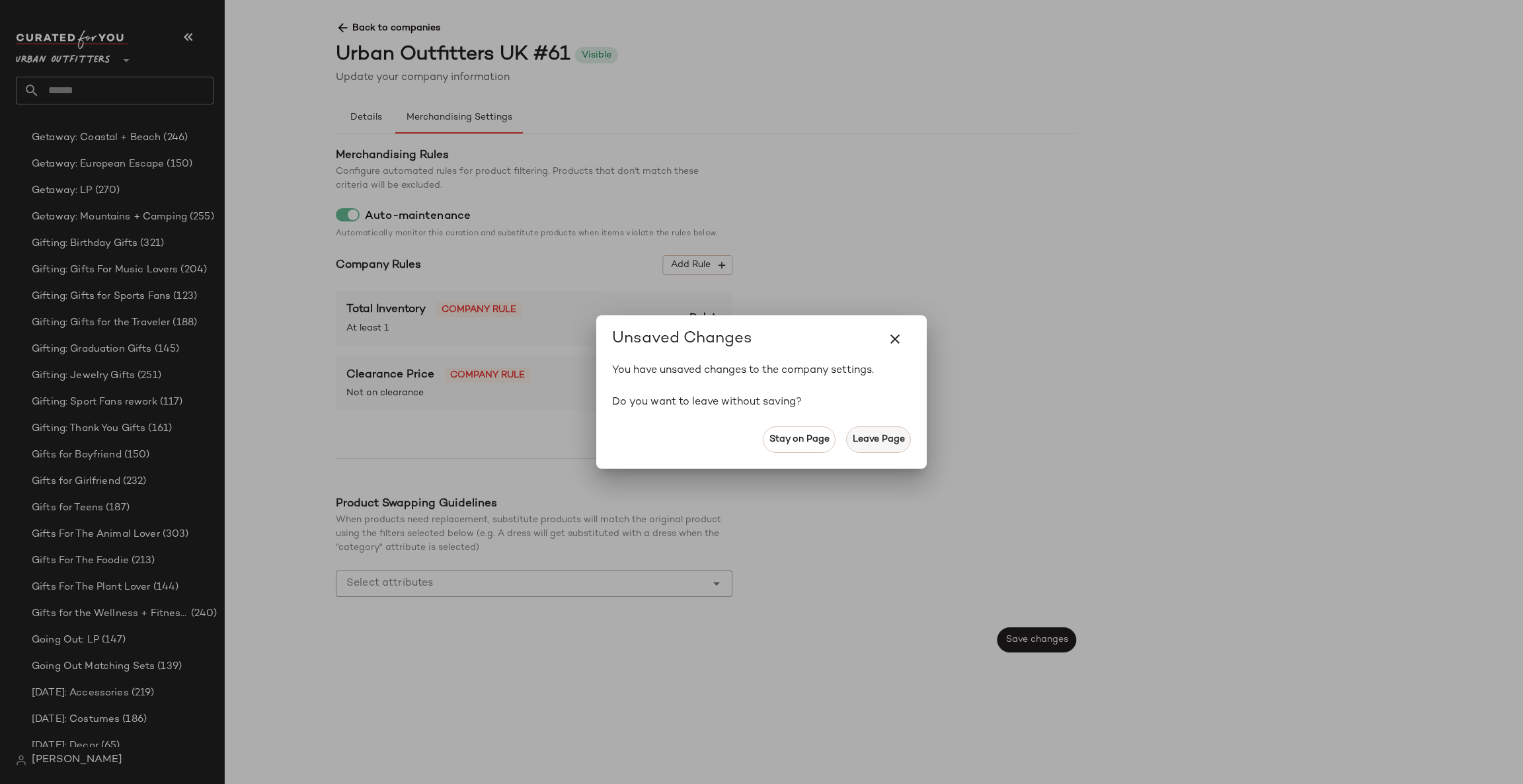
click at [891, 447] on button "Leave Page" at bounding box center [878, 439] width 65 height 27
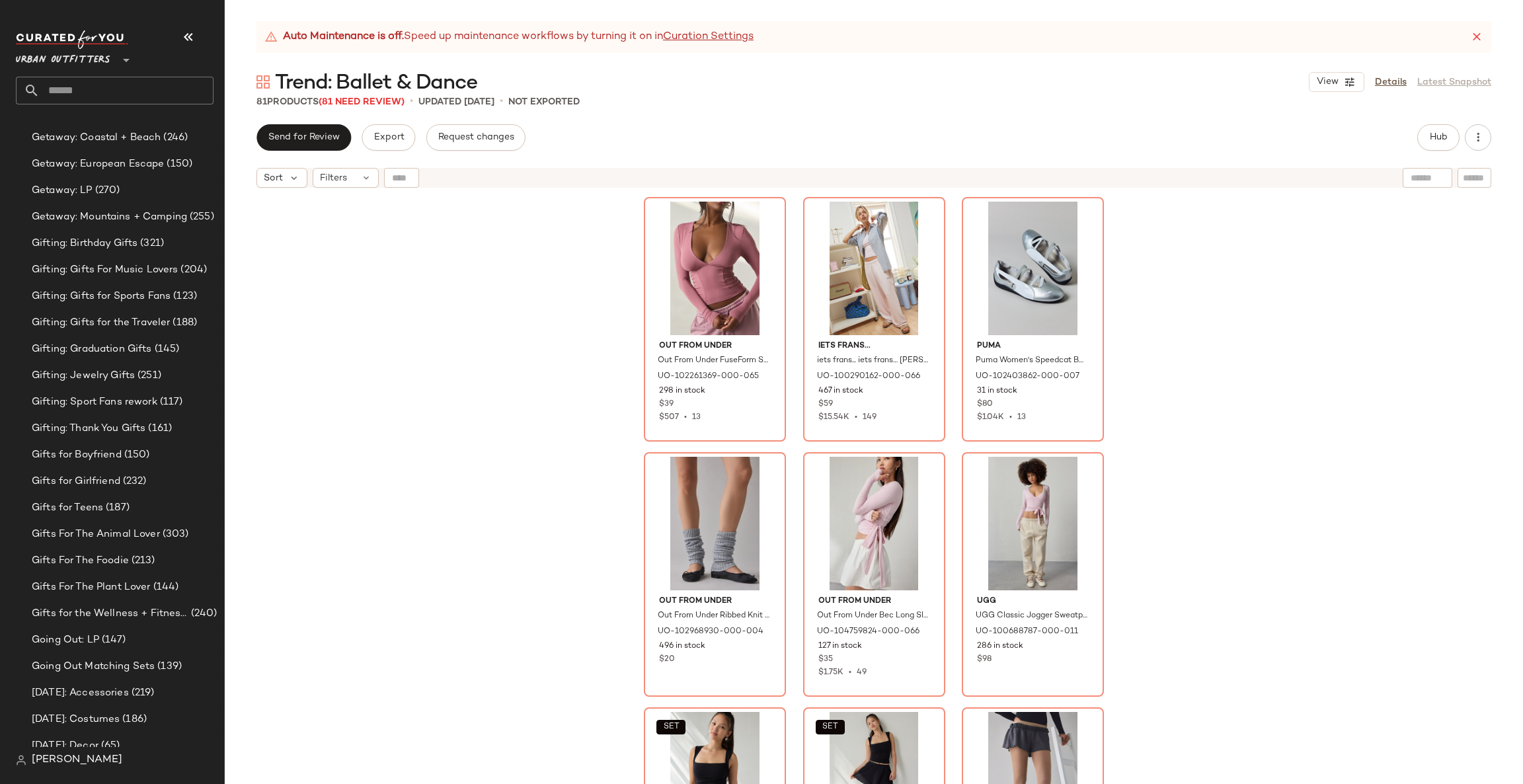
click at [1177, 341] on div "Out From Under Out From Under FuseForm Seamed Plunge Long Sleeve Top in Rose, W…" at bounding box center [874, 505] width 1298 height 623
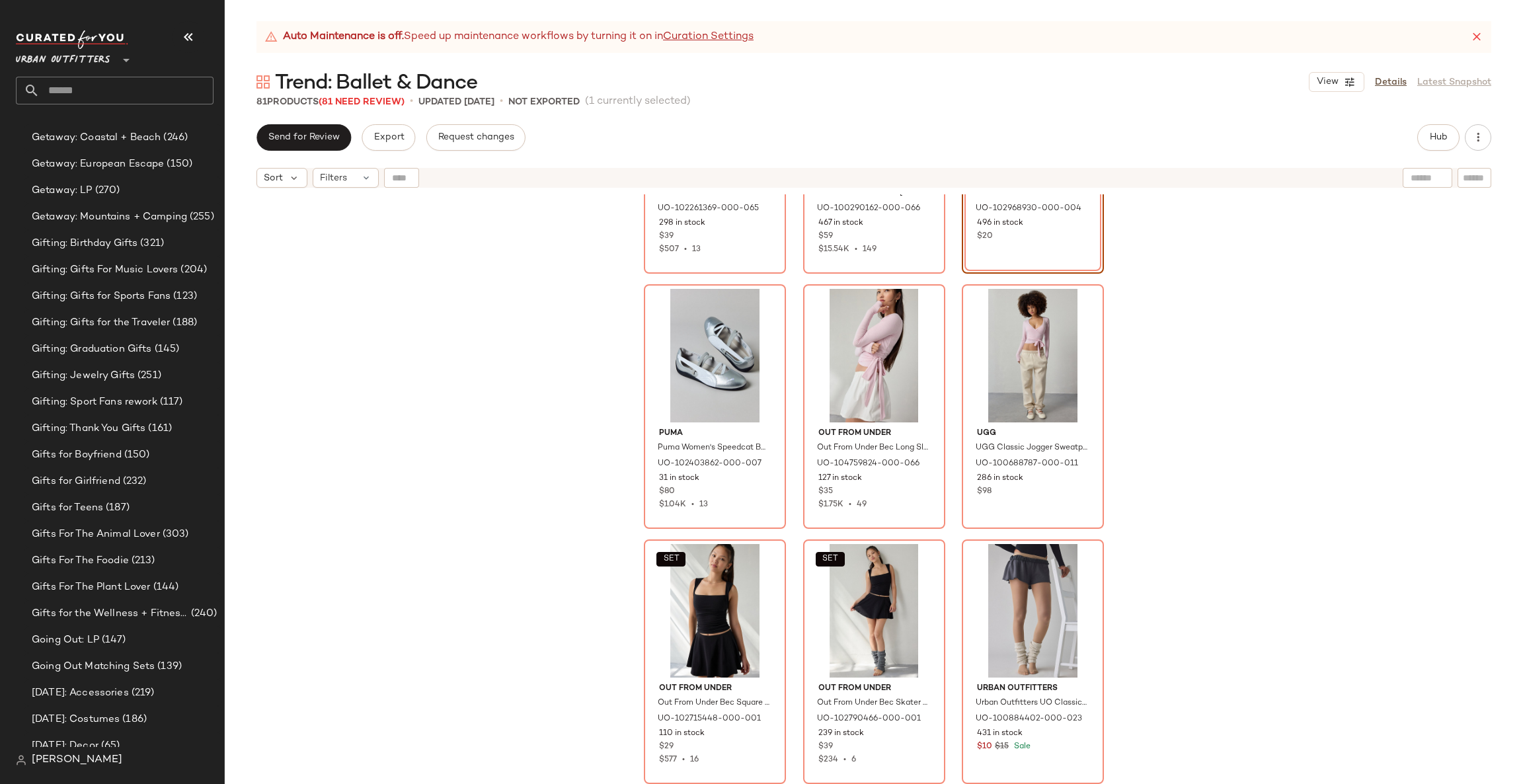
scroll to position [198, 0]
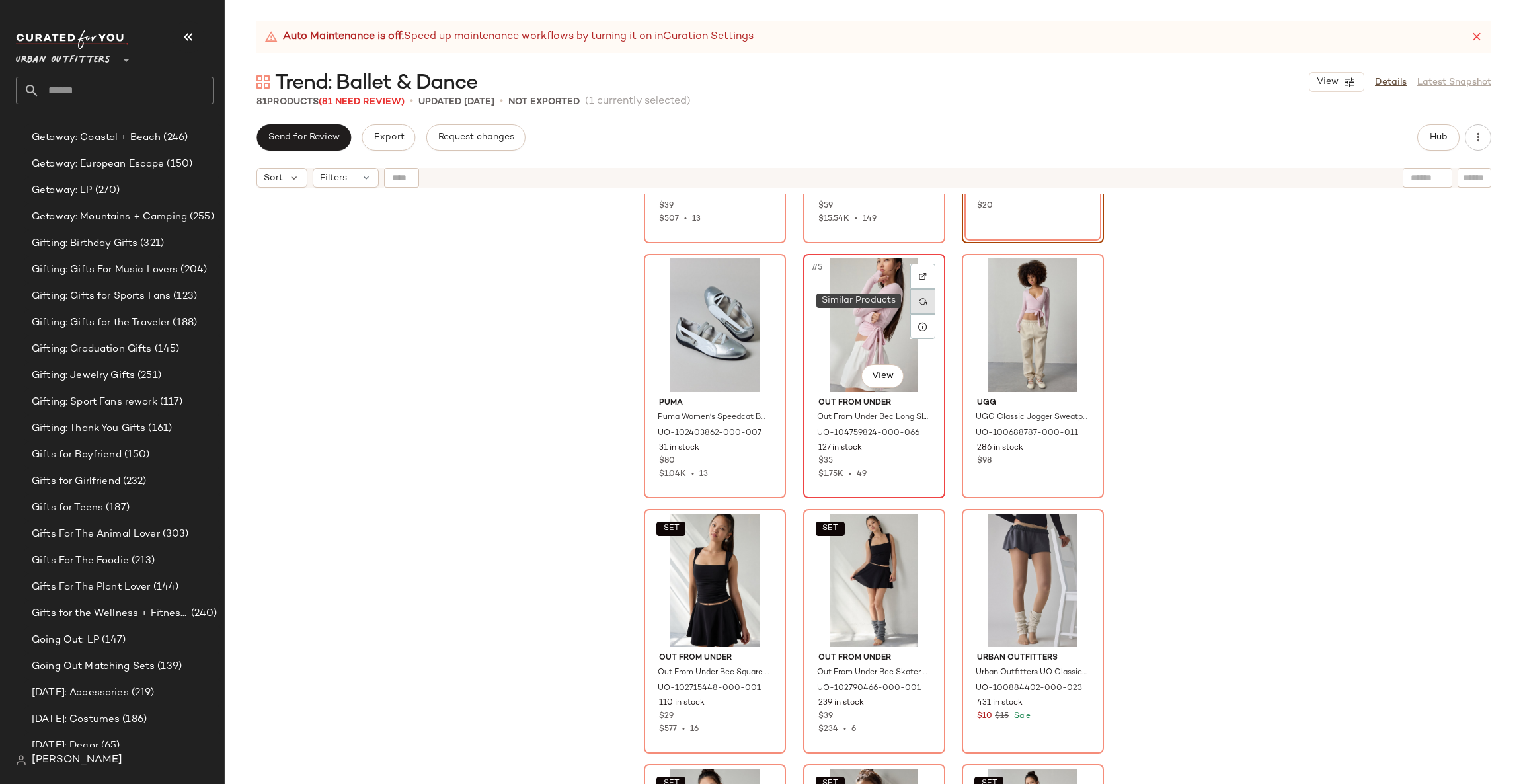
click at [917, 308] on div at bounding box center [922, 301] width 25 height 25
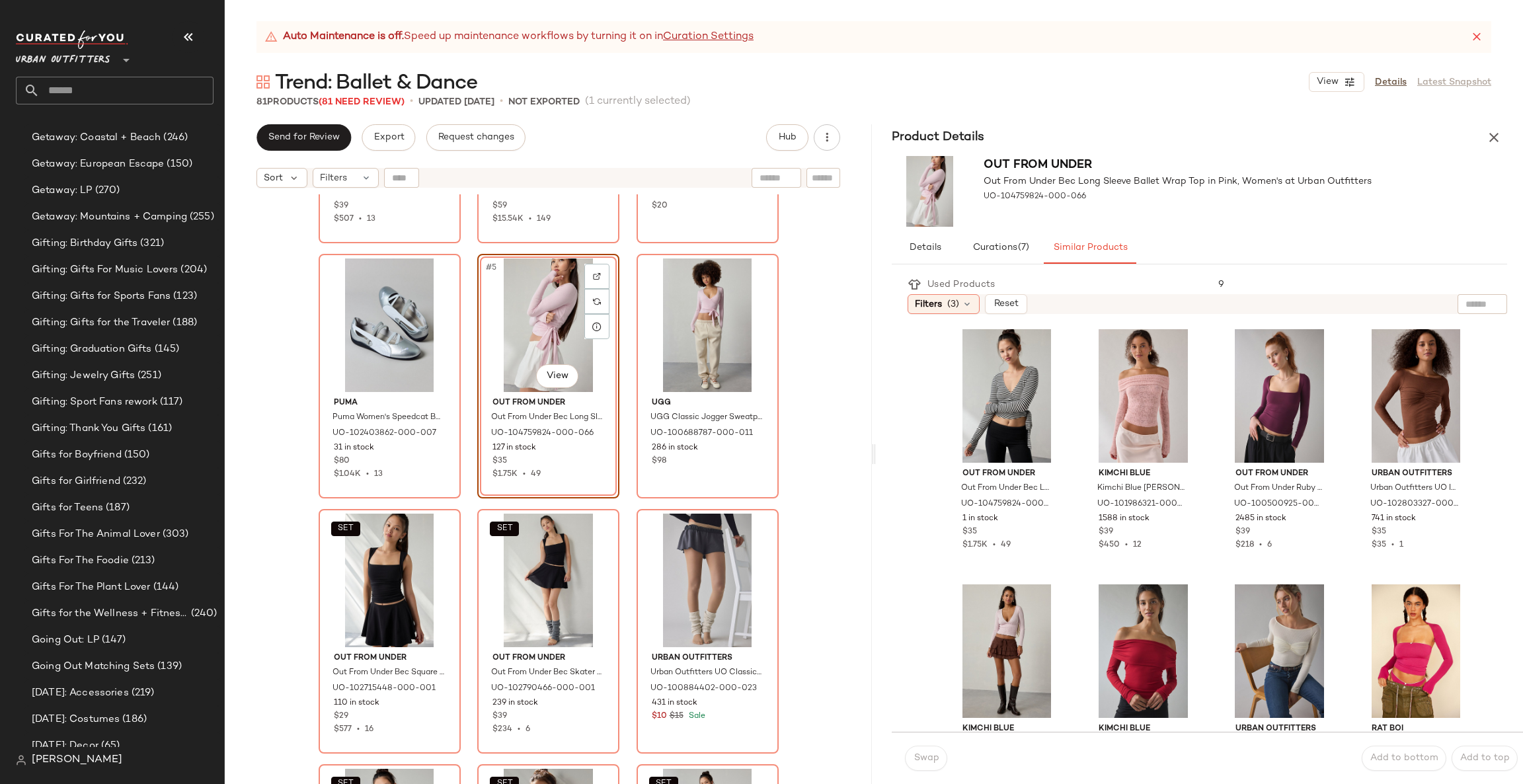
click at [1505, 114] on div "Auto Maintenance is off. Speed up maintenance workflows by turning it on in Cur…" at bounding box center [874, 402] width 1298 height 763
click at [1490, 137] on icon "button" at bounding box center [1494, 137] width 16 height 16
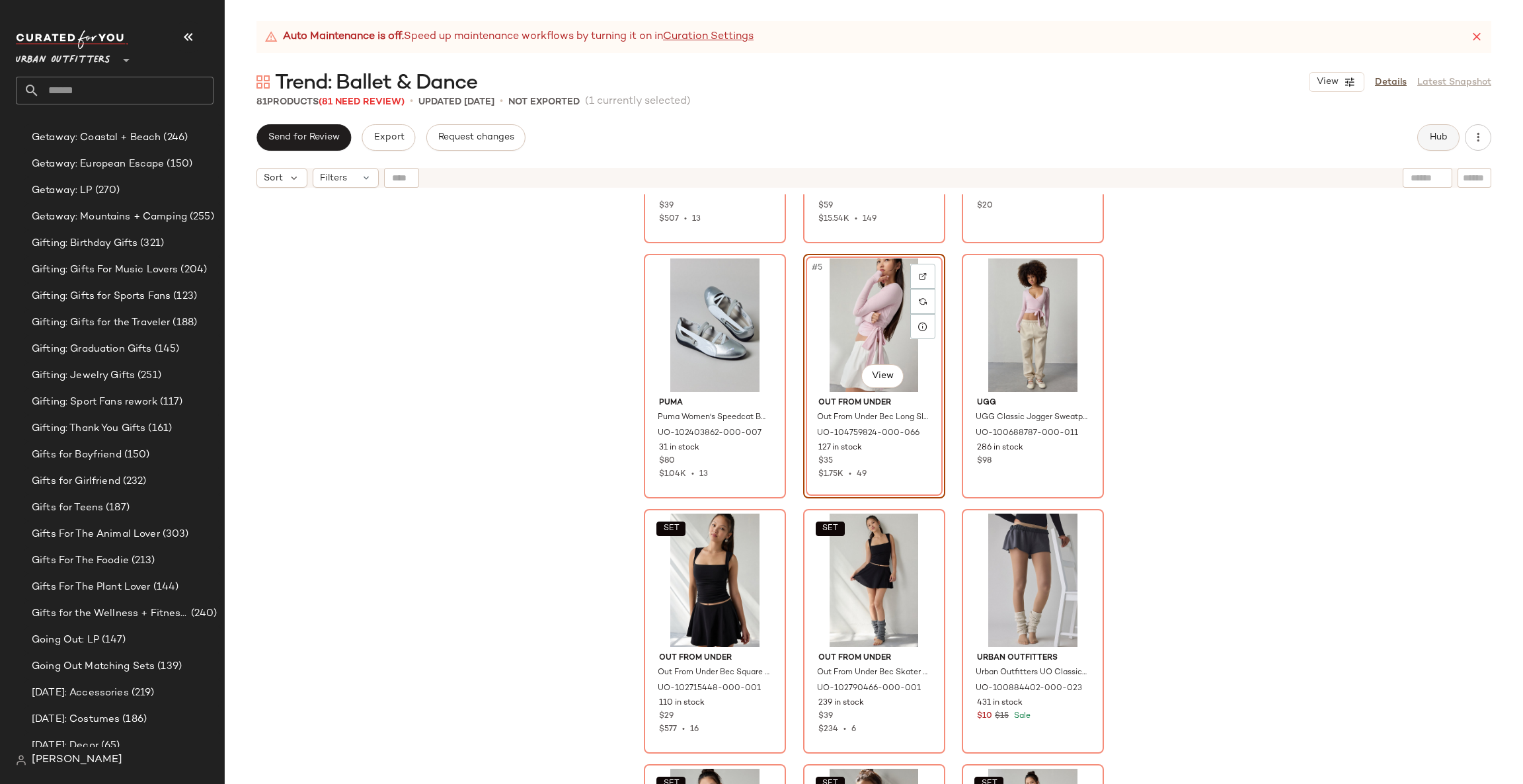
click at [1445, 134] on span "Hub" at bounding box center [1438, 137] width 18 height 10
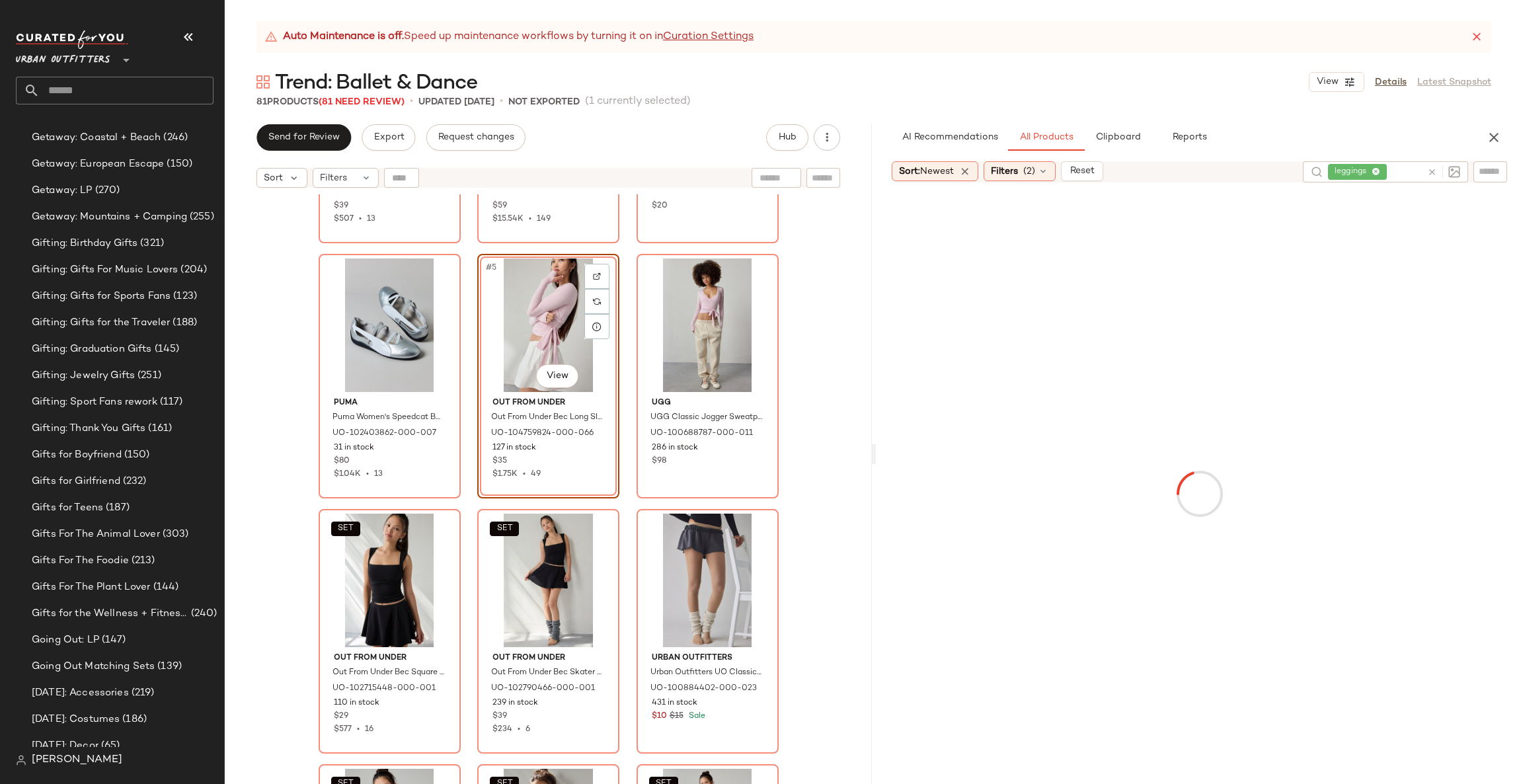
click at [1433, 167] on icon at bounding box center [1432, 172] width 10 height 10
click at [1487, 133] on icon "button" at bounding box center [1494, 137] width 16 height 16
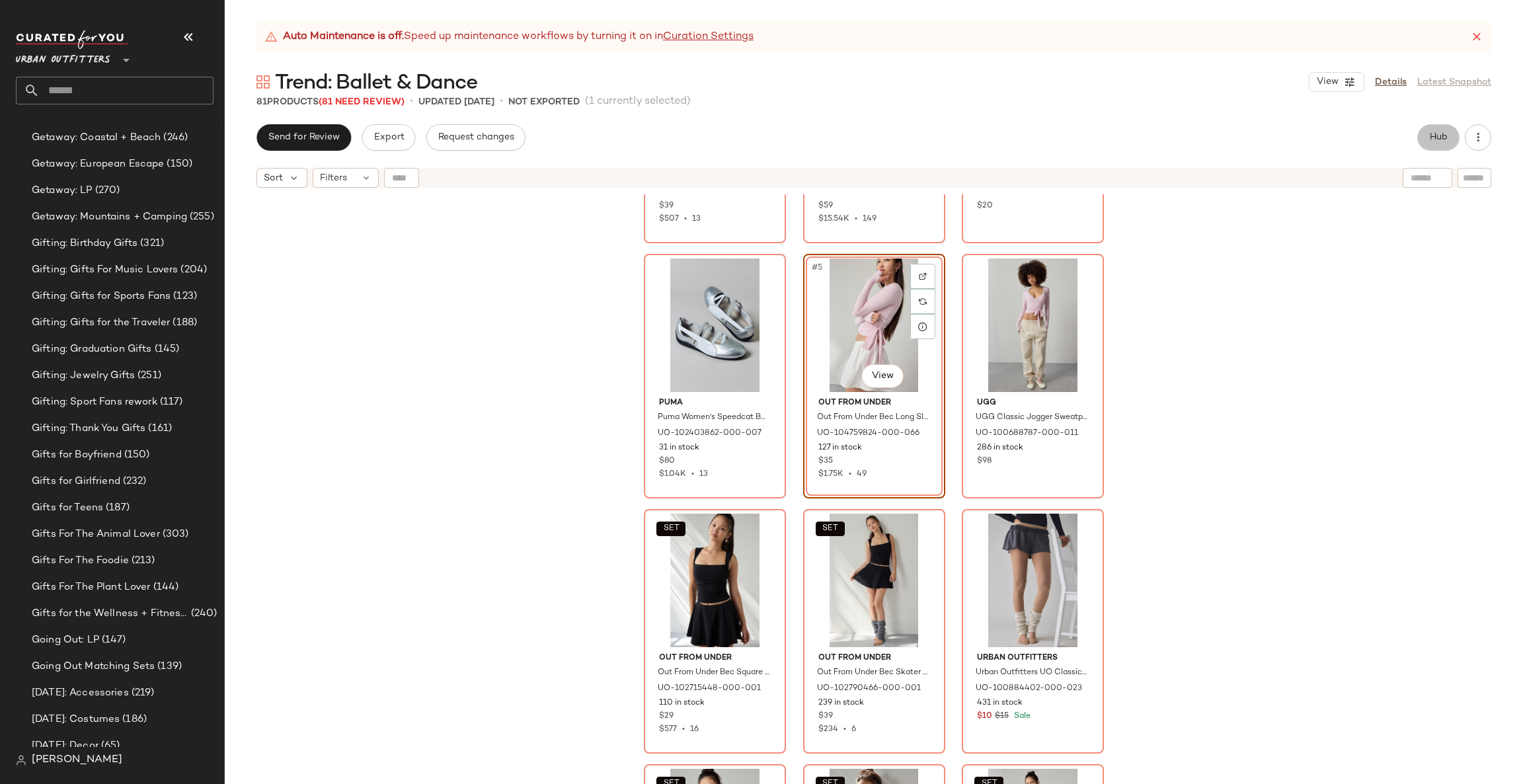
click at [1442, 141] on span "Hub" at bounding box center [1438, 137] width 18 height 10
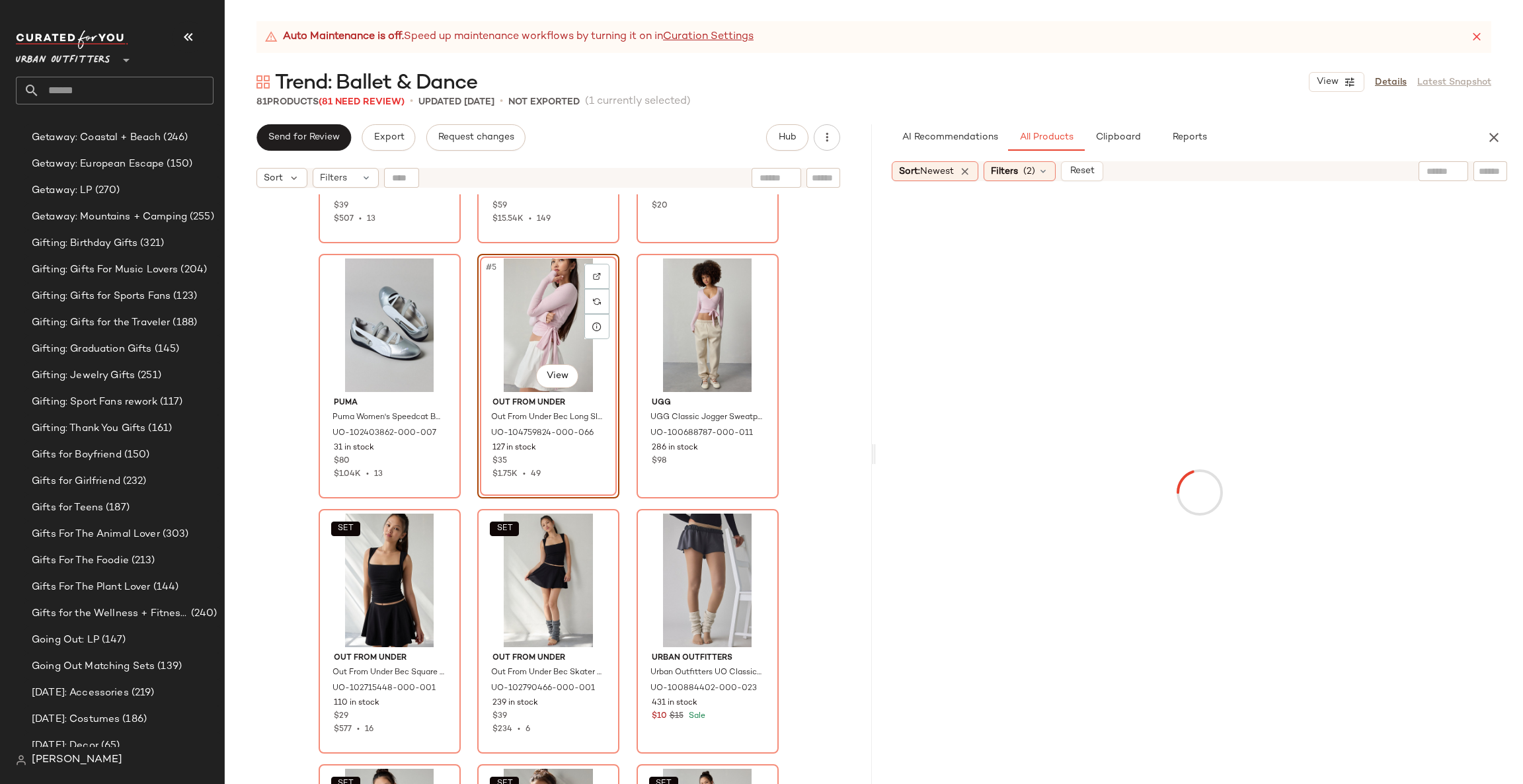
click at [1423, 174] on div at bounding box center [1443, 171] width 50 height 20
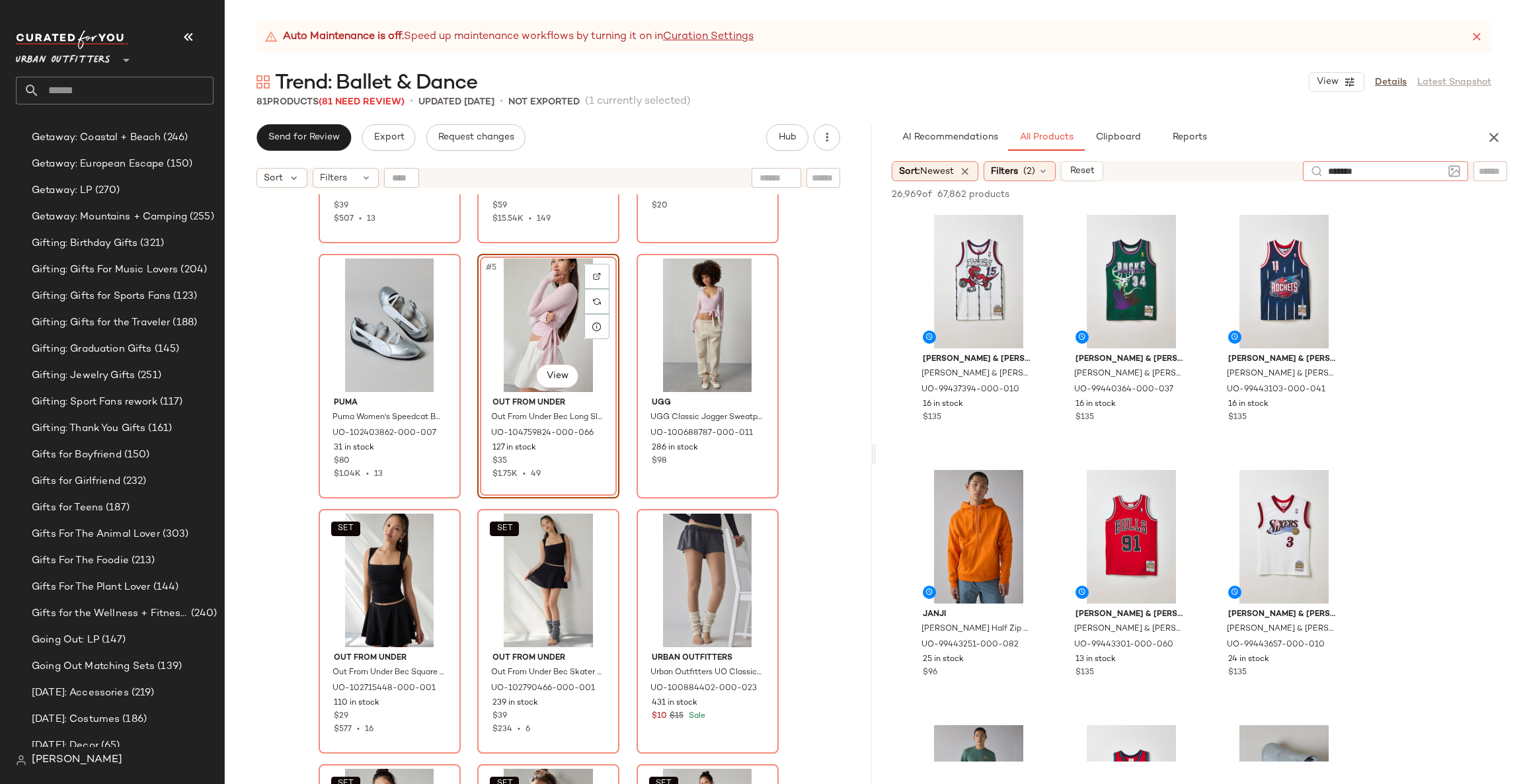
type input "********"
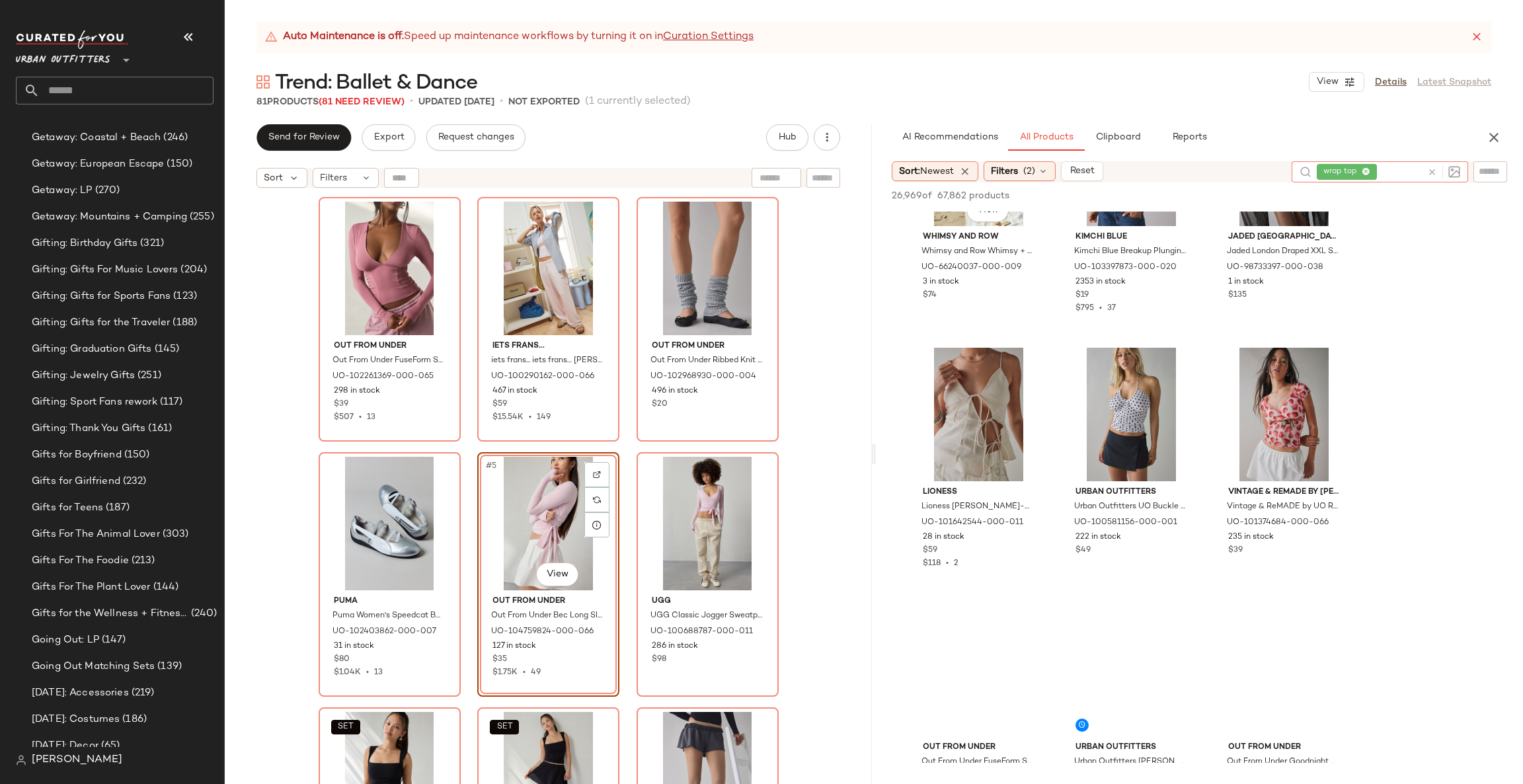
scroll to position [5553, 0]
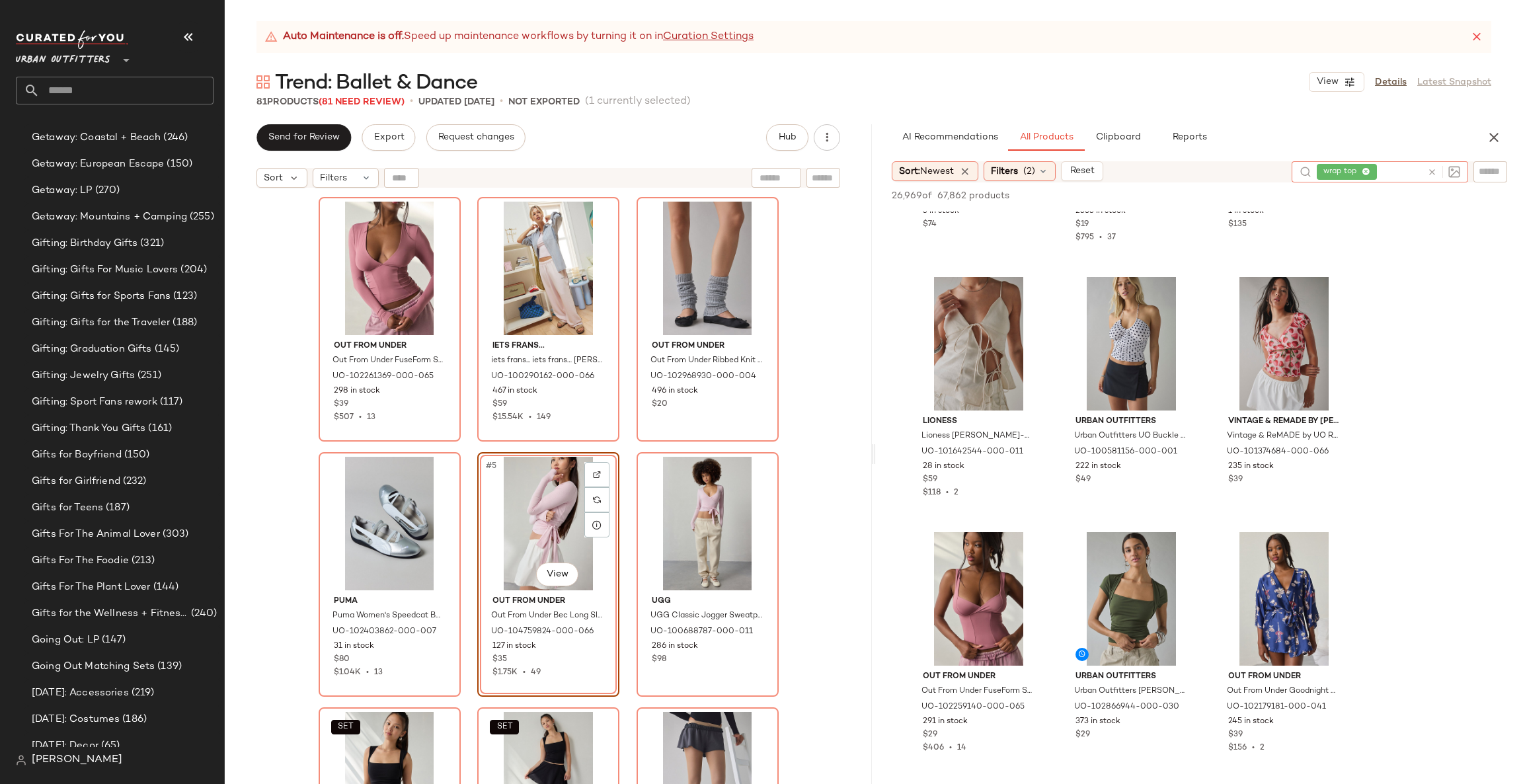
click at [1435, 170] on icon at bounding box center [1432, 172] width 10 height 10
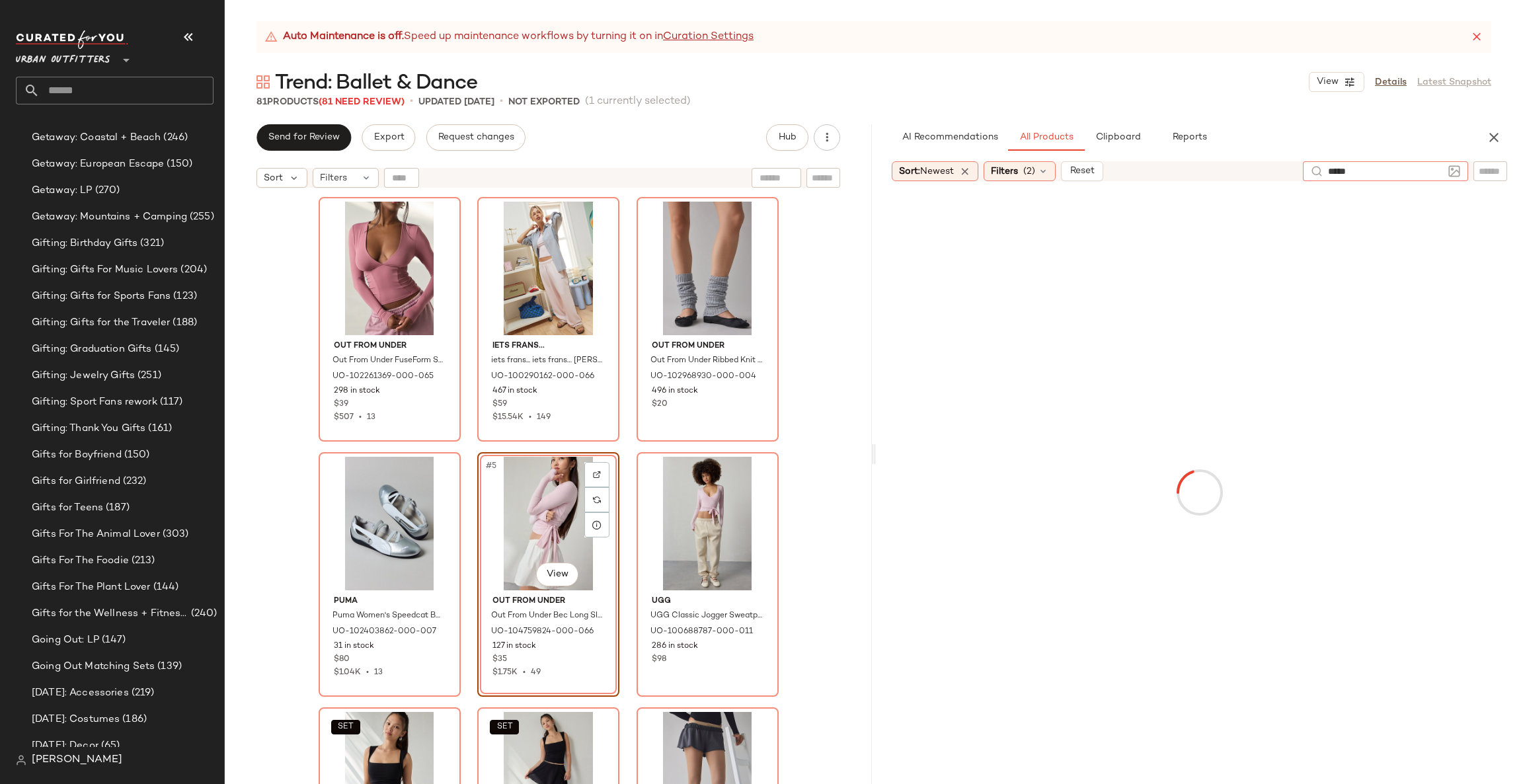
type input "******"
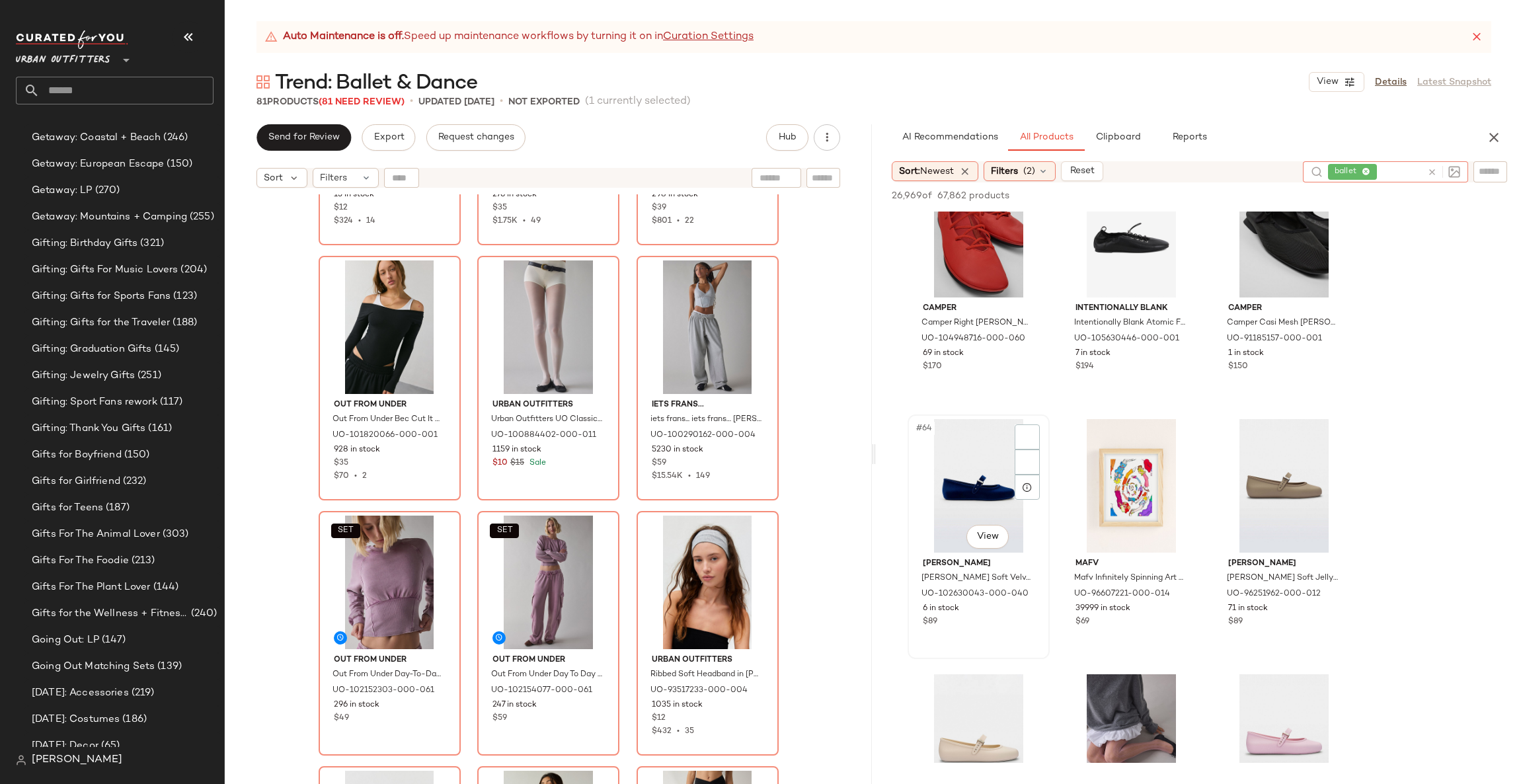
scroll to position [5354, 0]
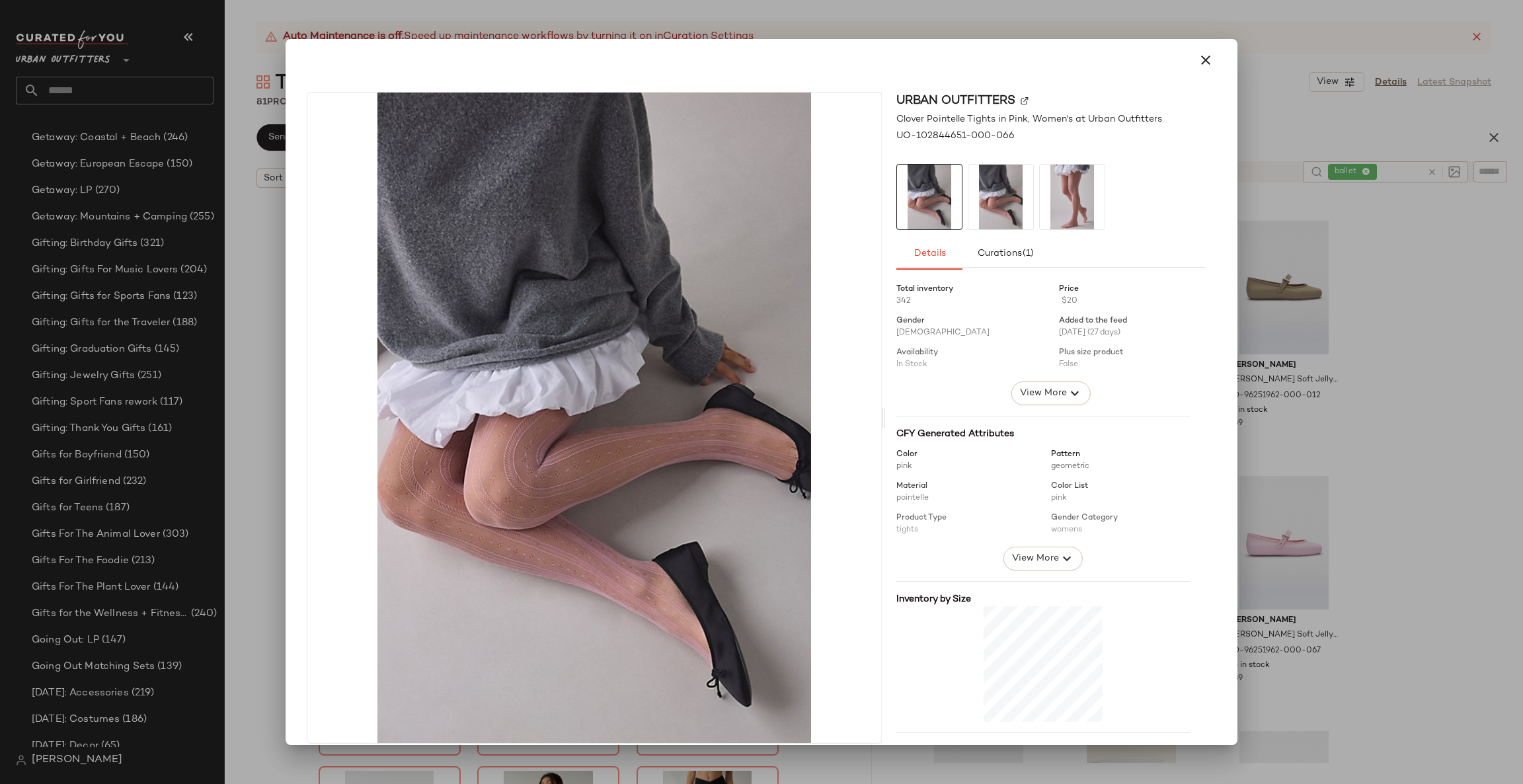
click at [1462, 416] on div at bounding box center [762, 392] width 1523 height 784
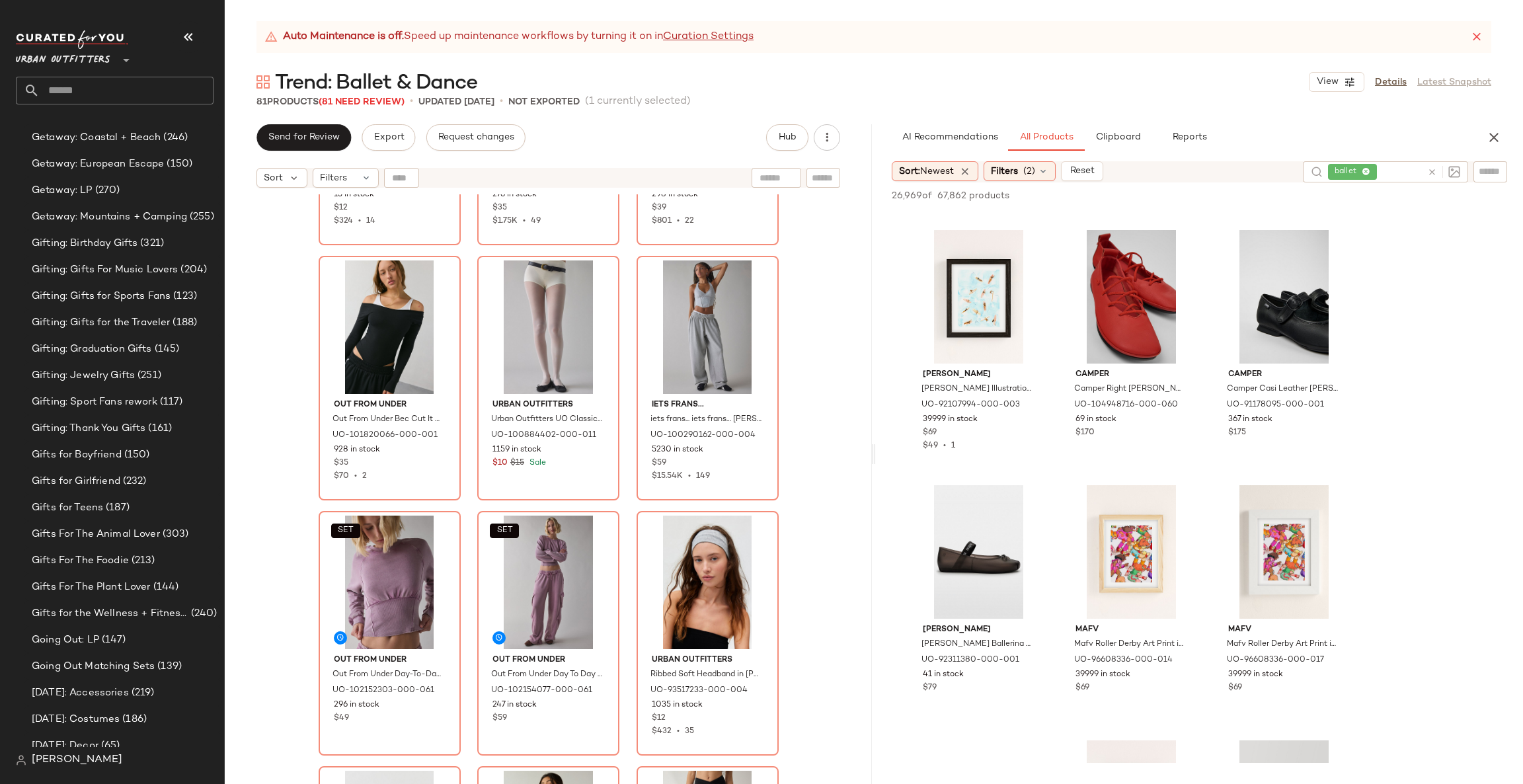
scroll to position [16317, 0]
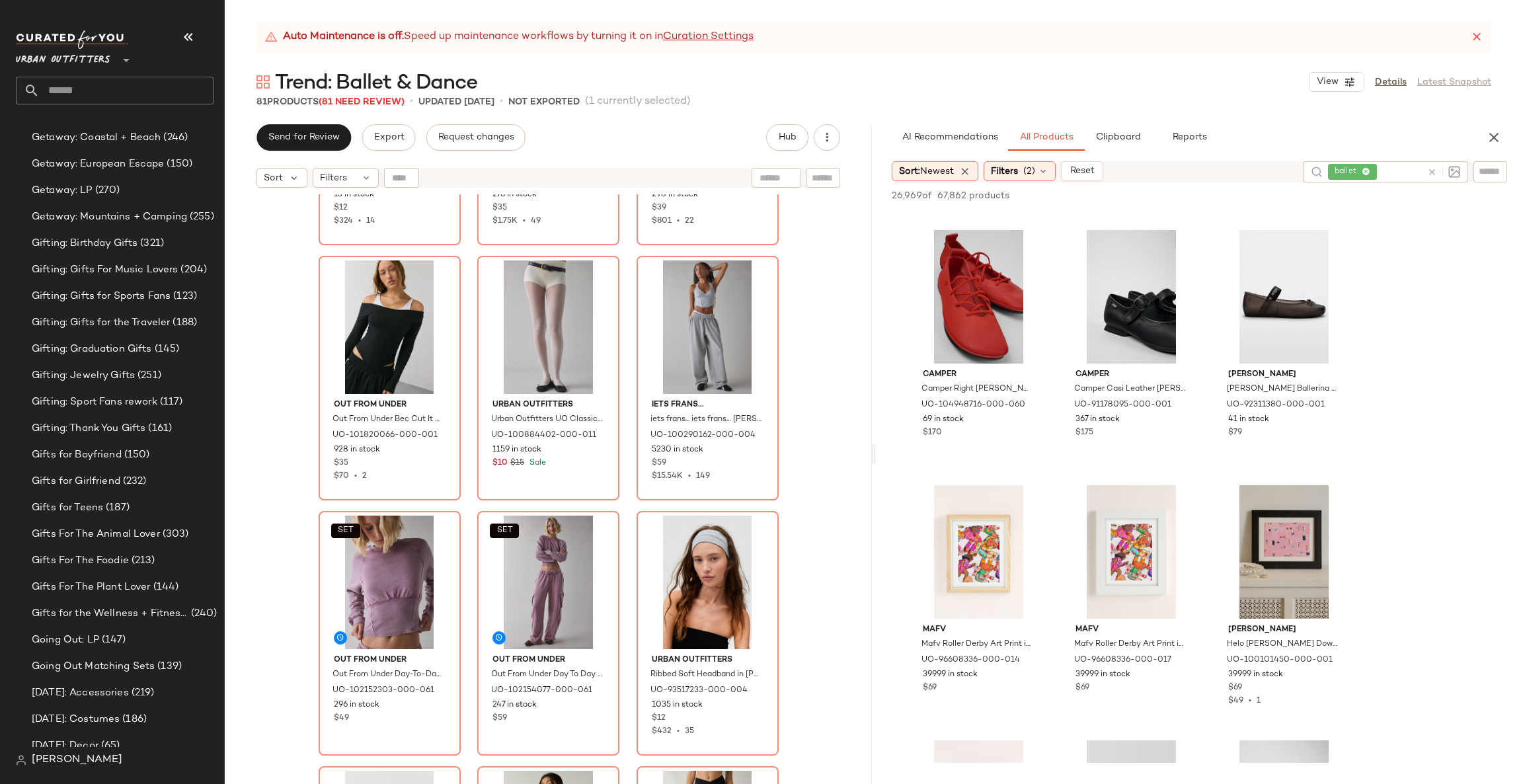
click at [1431, 178] on div at bounding box center [1441, 172] width 39 height 21
click at [1431, 178] on div at bounding box center [1443, 172] width 33 height 12
click at [1425, 164] on div at bounding box center [1441, 172] width 39 height 21
click at [1435, 170] on icon at bounding box center [1432, 172] width 10 height 10
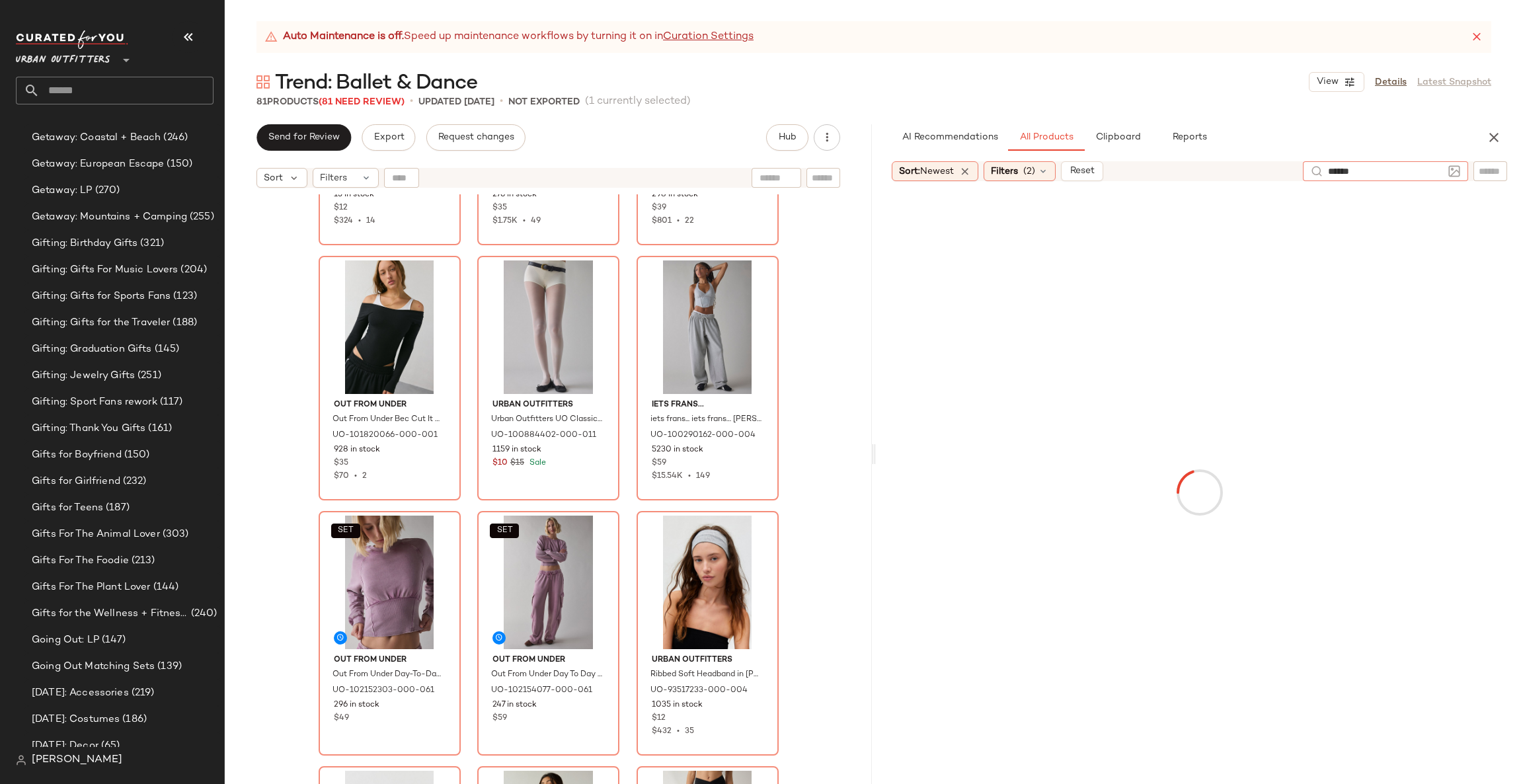
type input "*******"
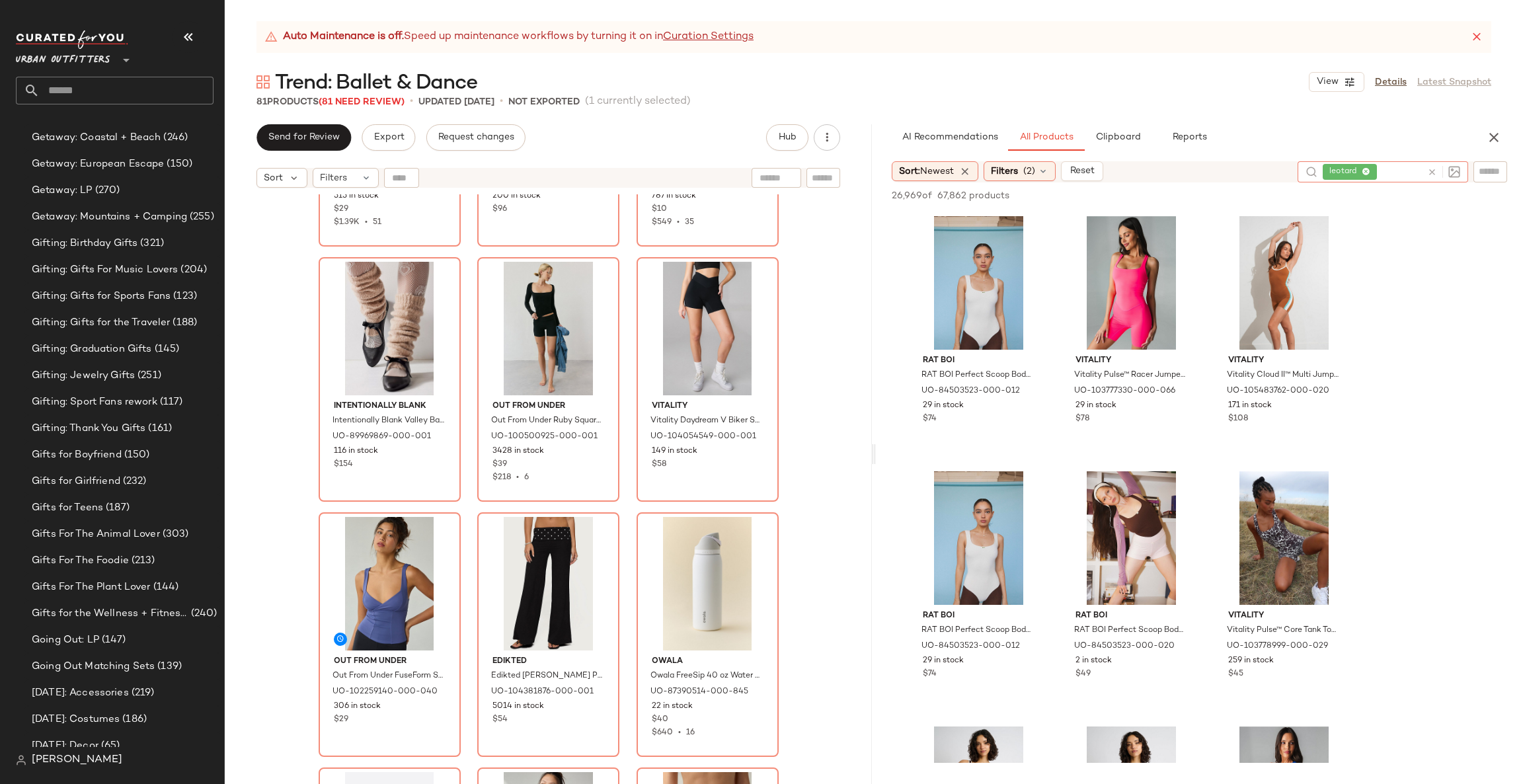
scroll to position [3381, 0]
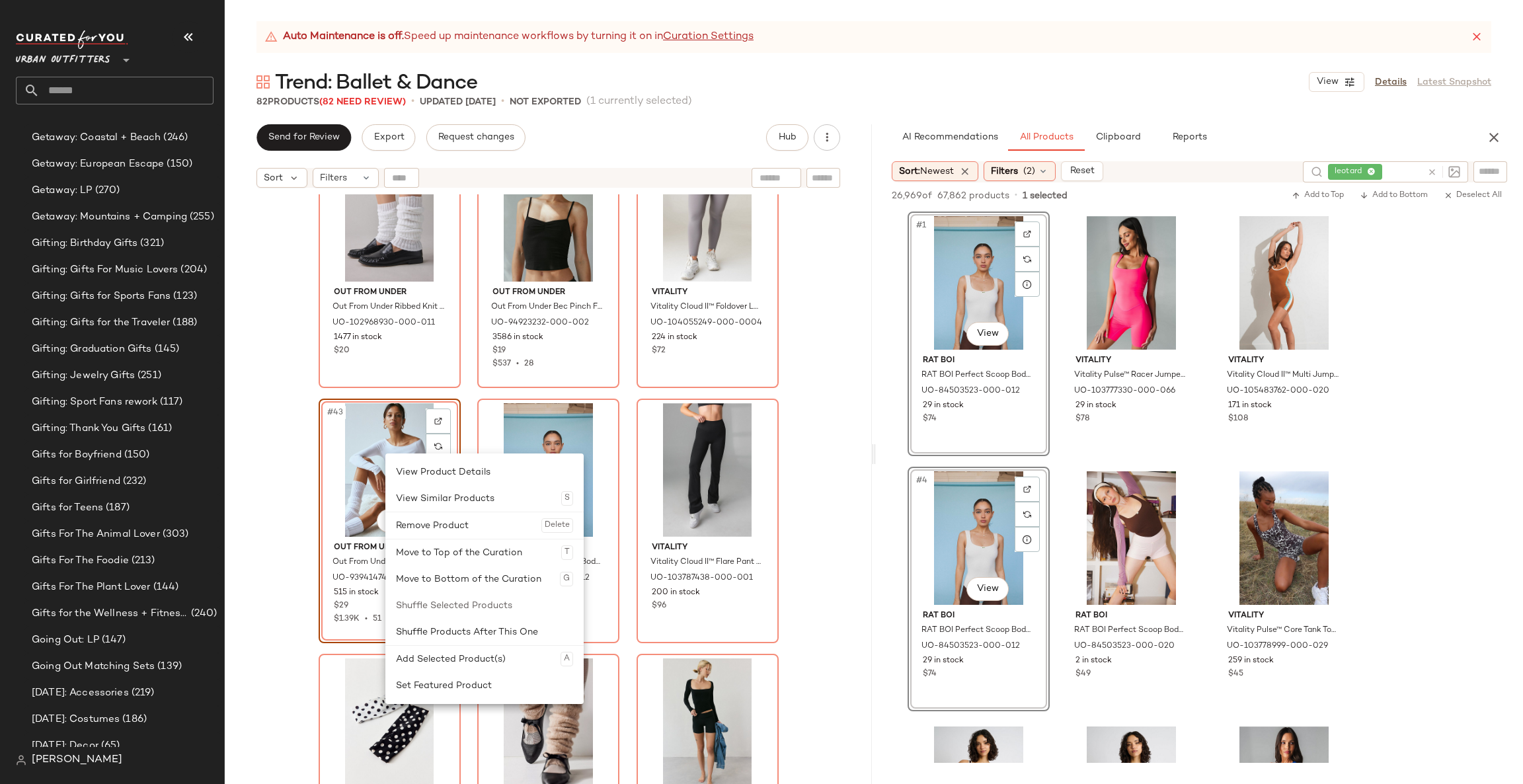
click at [455, 525] on div "Remove Product Delete" at bounding box center [484, 525] width 178 height 27
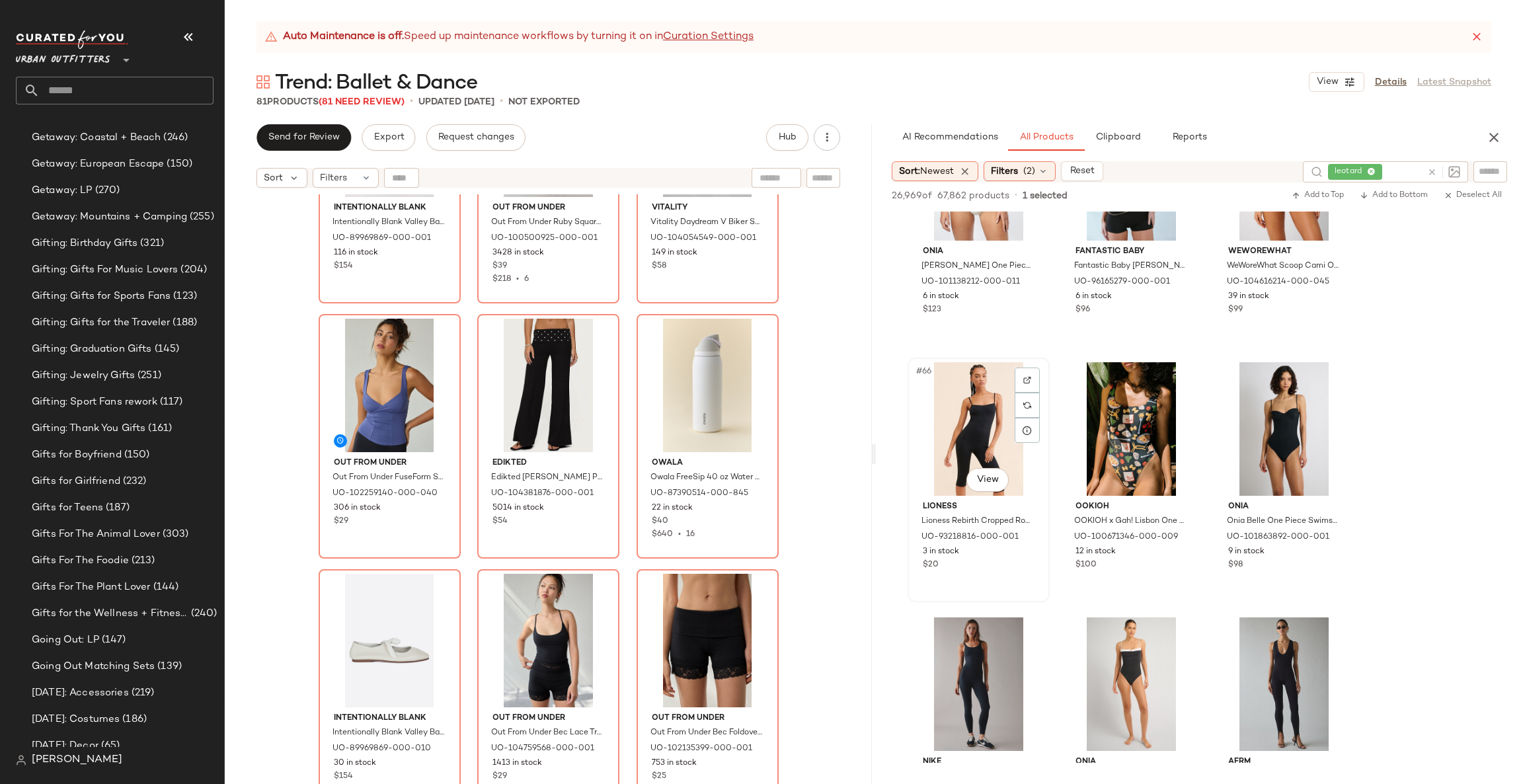
scroll to position [5155, 0]
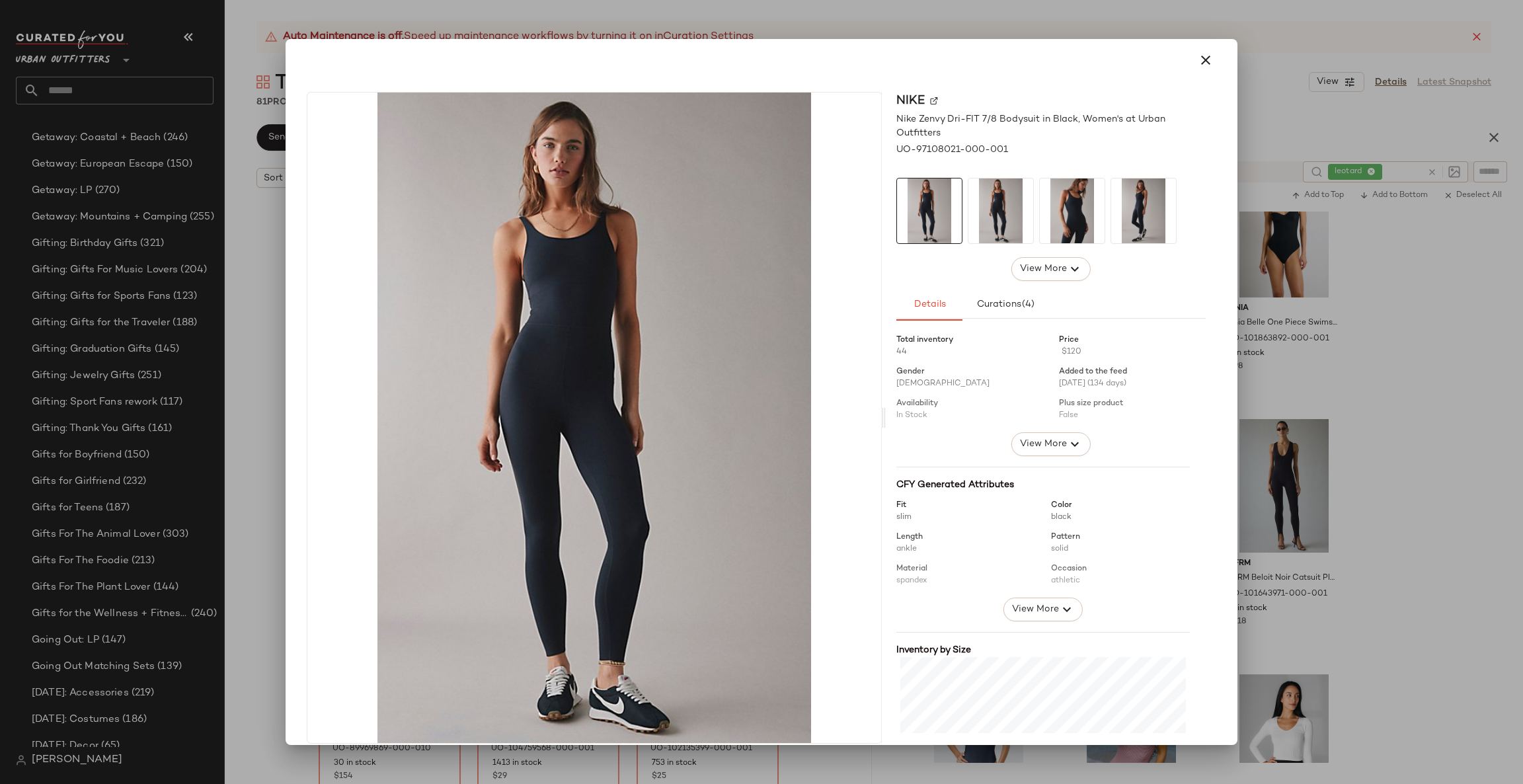
click at [1448, 434] on div at bounding box center [762, 392] width 1523 height 784
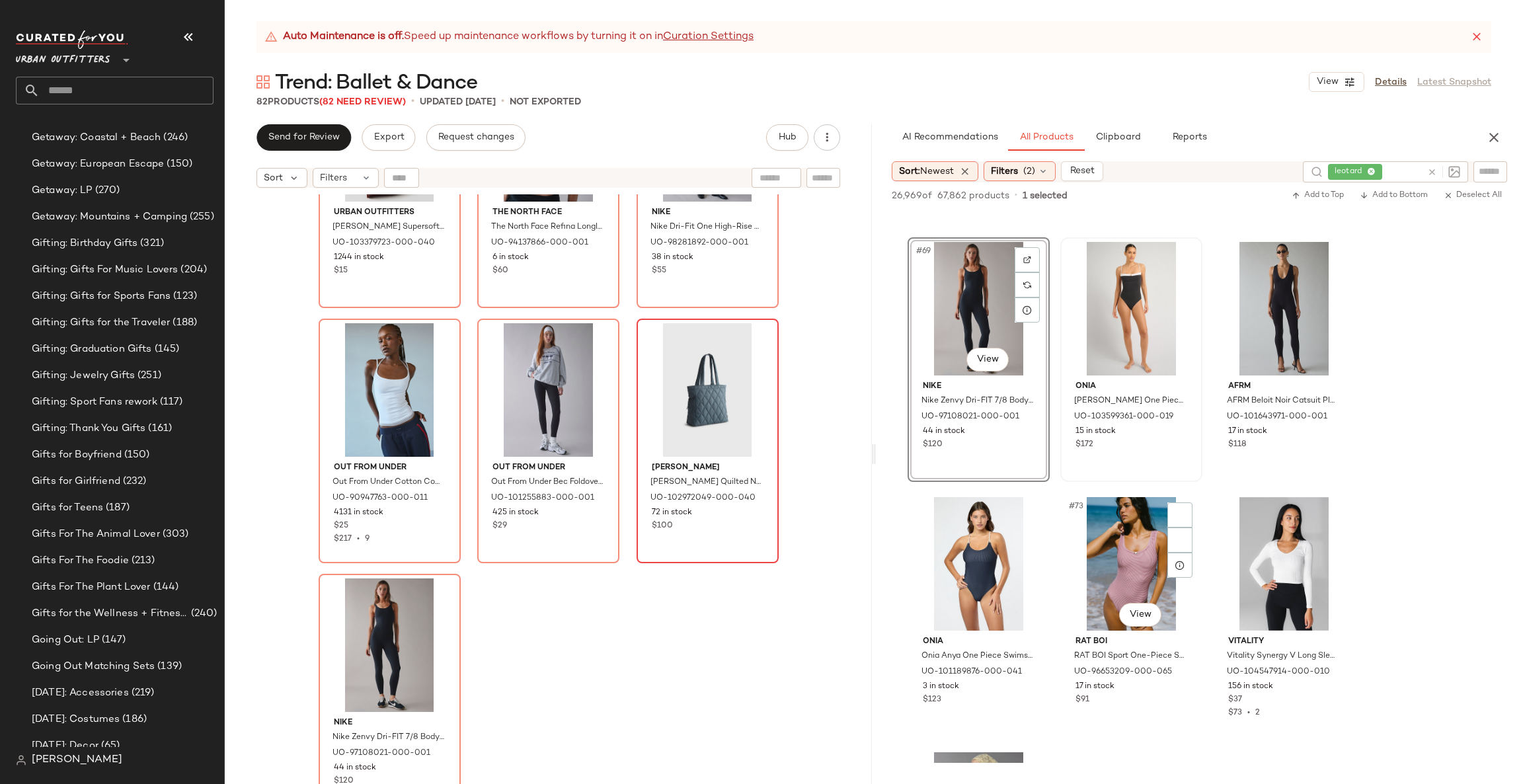
scroll to position [5354, 0]
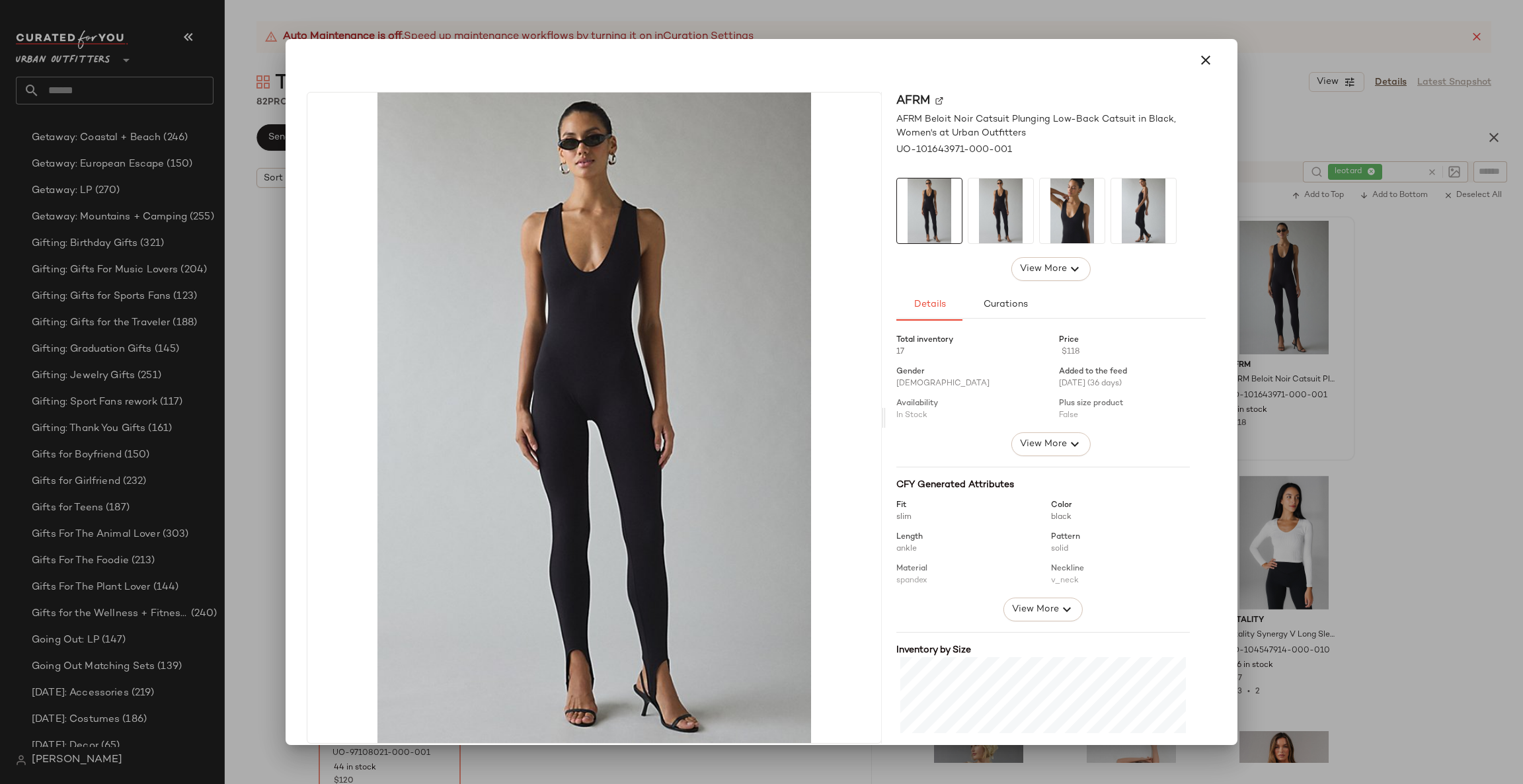
click at [1376, 353] on div at bounding box center [762, 392] width 1523 height 784
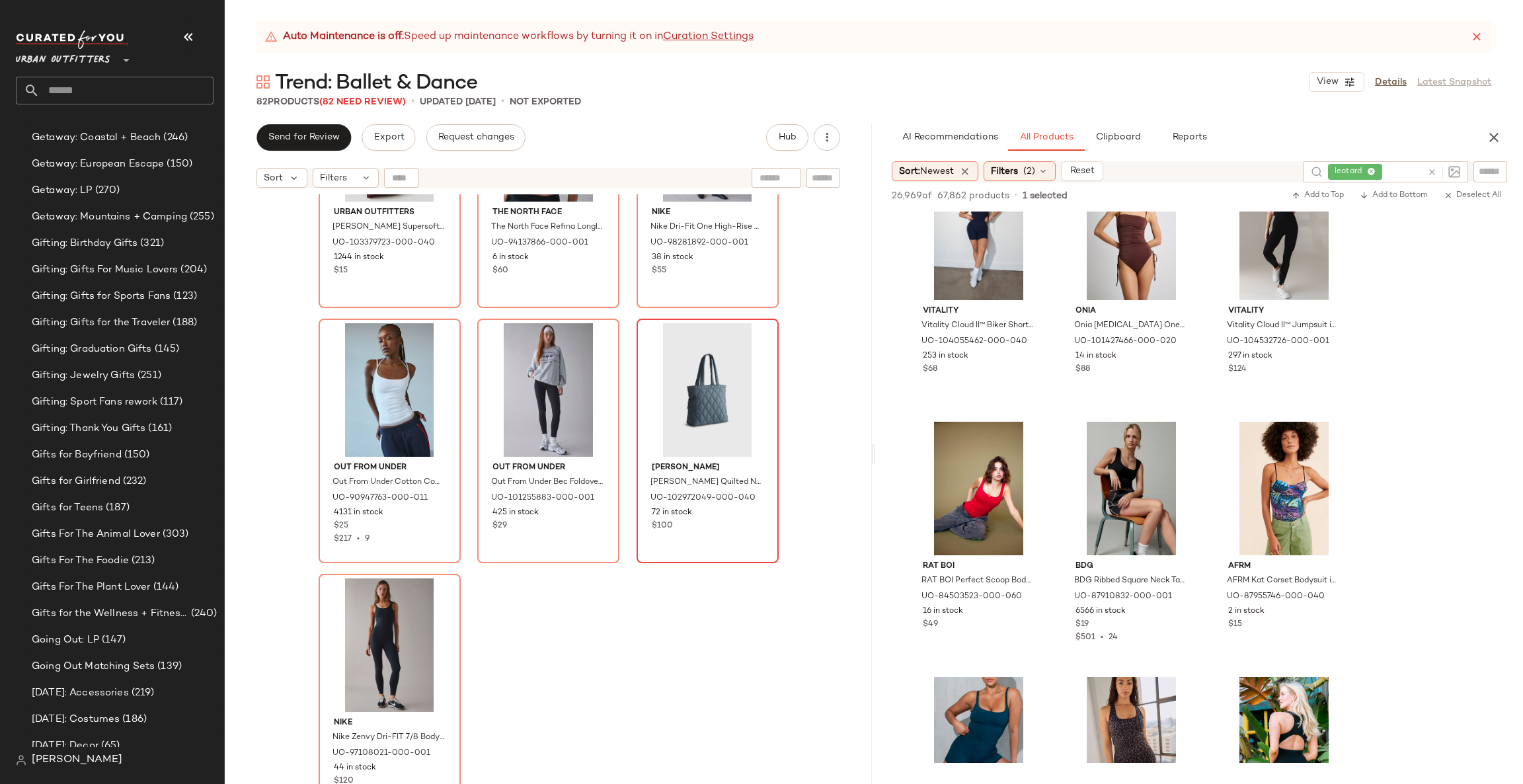
scroll to position [9122, 0]
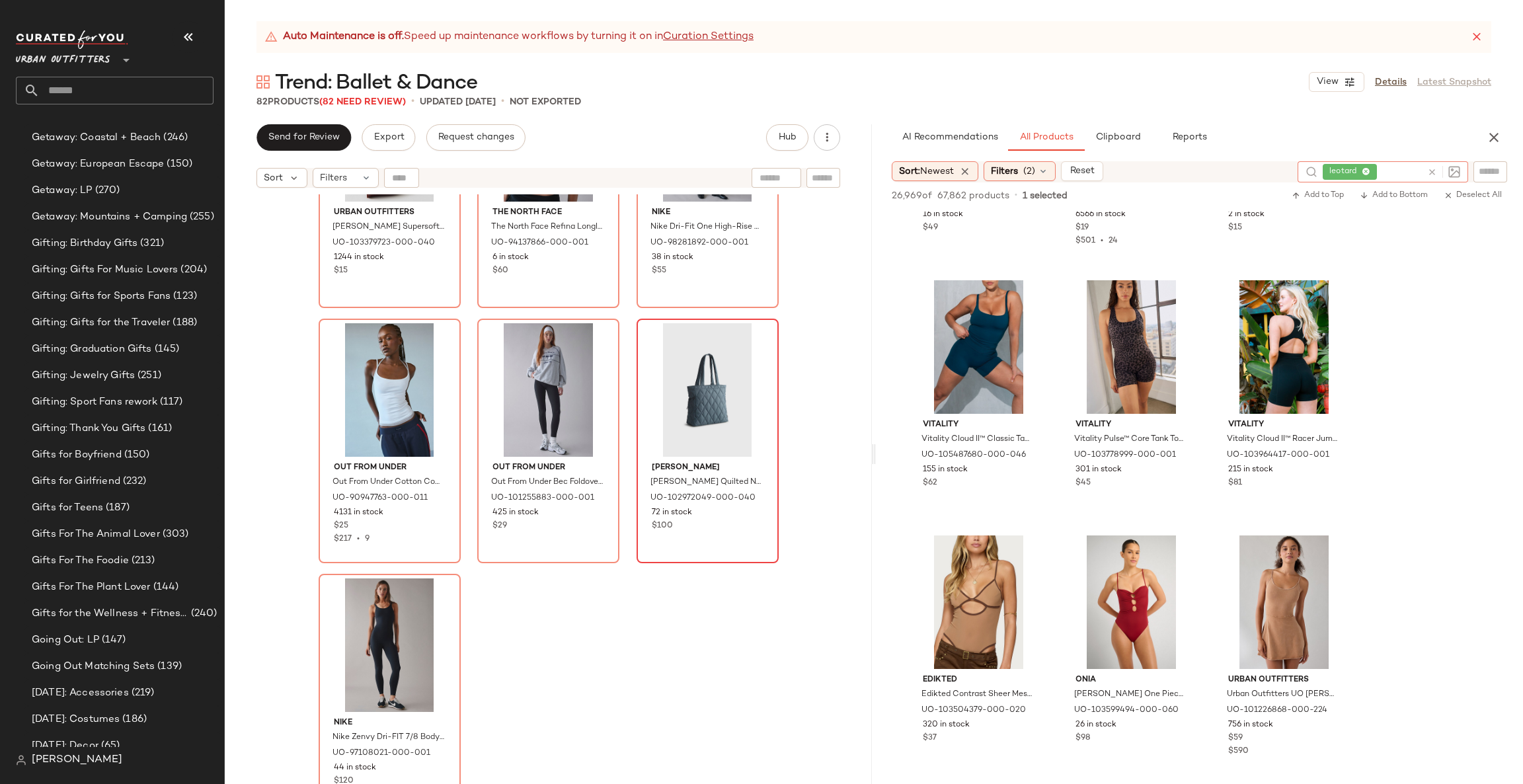
click at [1437, 164] on div at bounding box center [1441, 172] width 39 height 21
click at [1430, 165] on div at bounding box center [1441, 172] width 39 height 21
click at [1429, 168] on icon at bounding box center [1432, 172] width 10 height 10
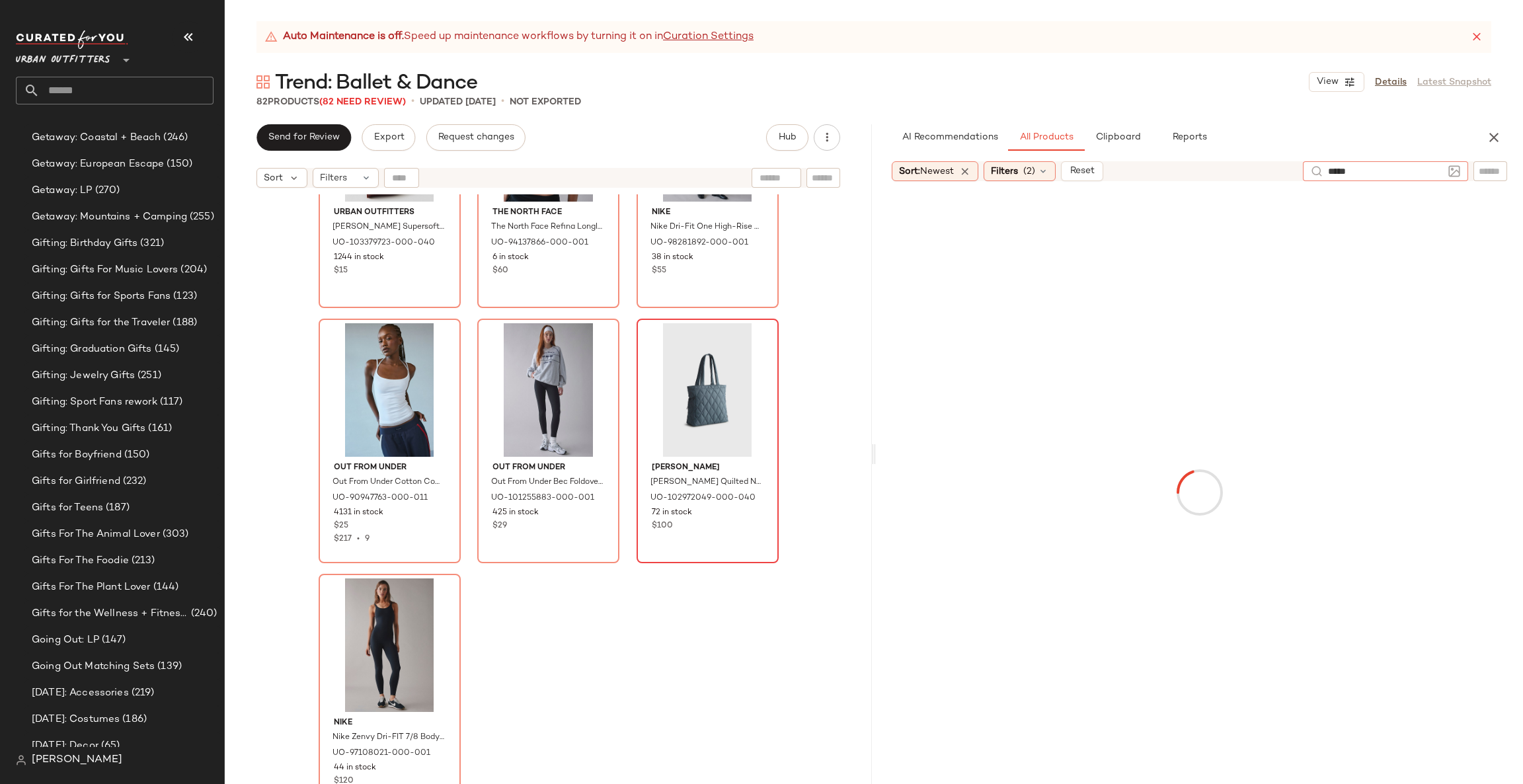
type input "******"
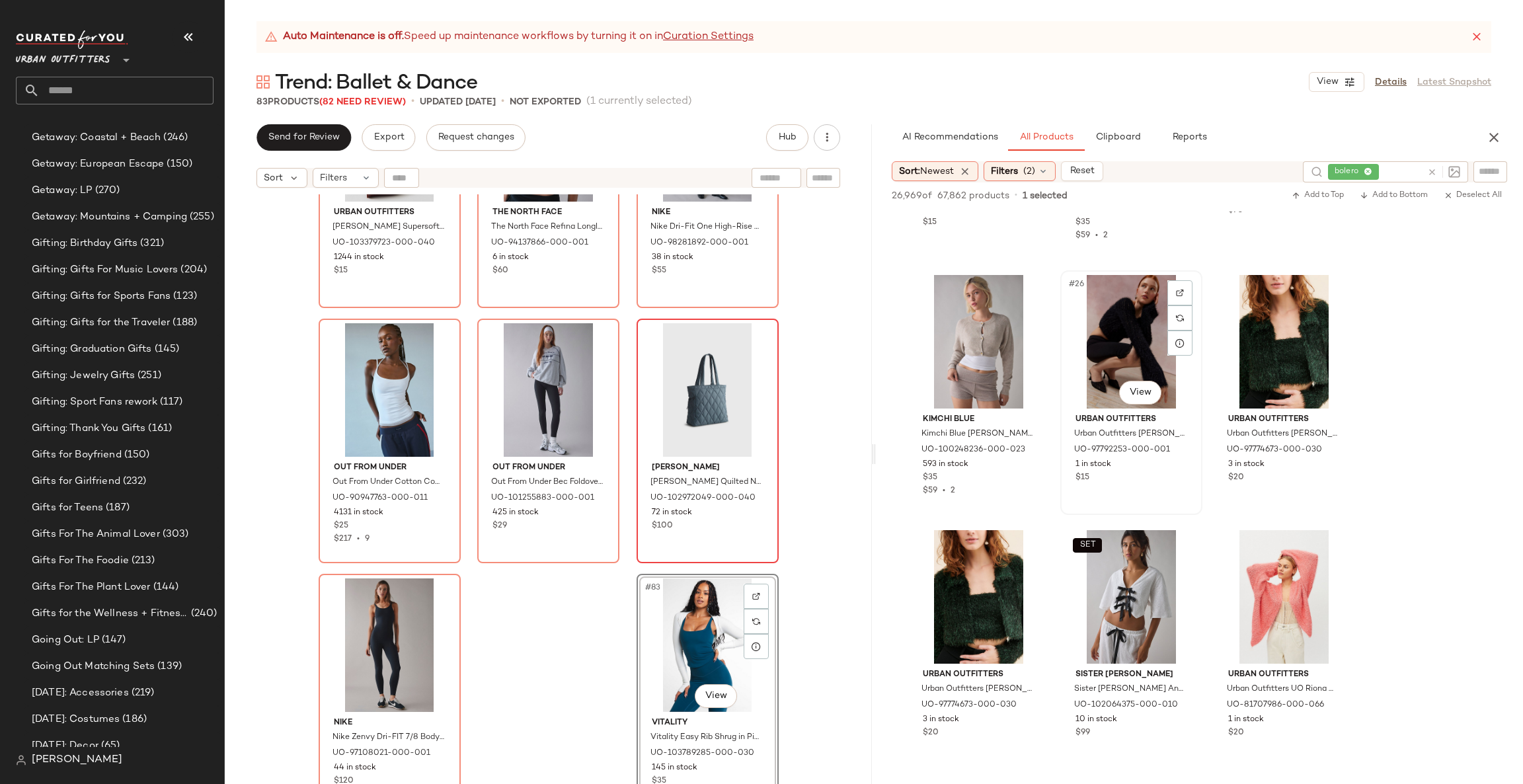
scroll to position [2181, 0]
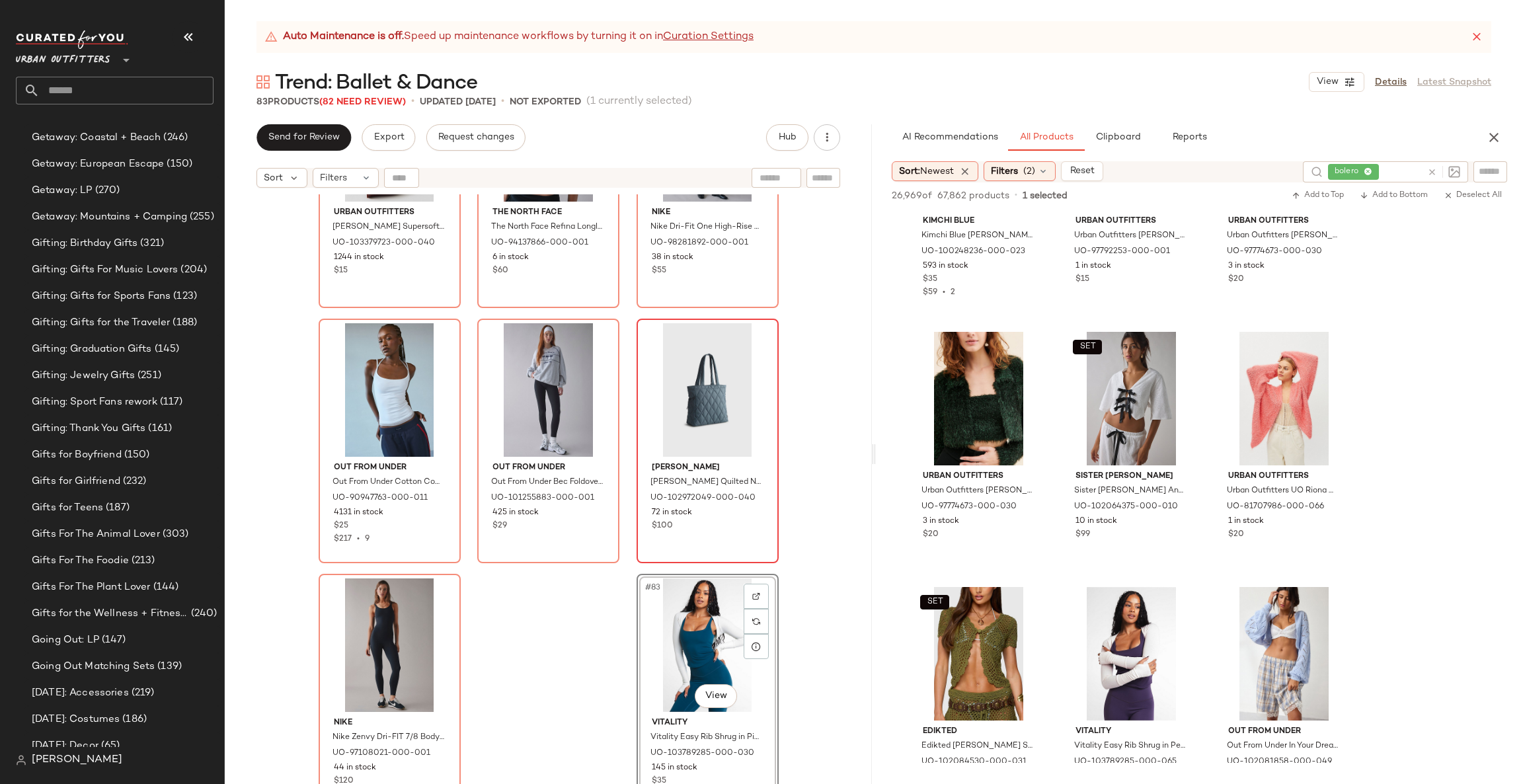
click at [1421, 169] on input "text" at bounding box center [1402, 172] width 40 height 14
click at [1434, 170] on icon at bounding box center [1432, 172] width 10 height 10
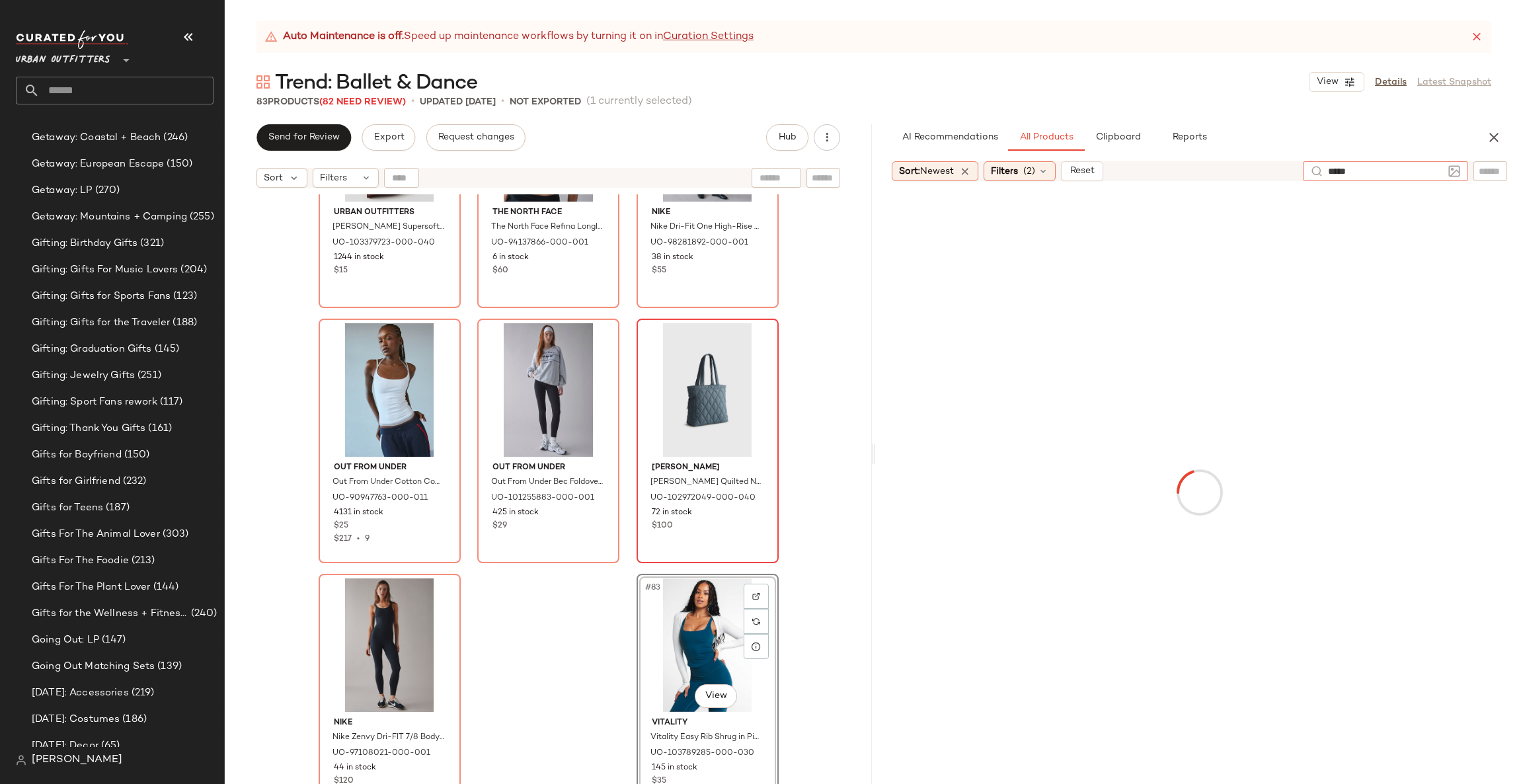
type input "******"
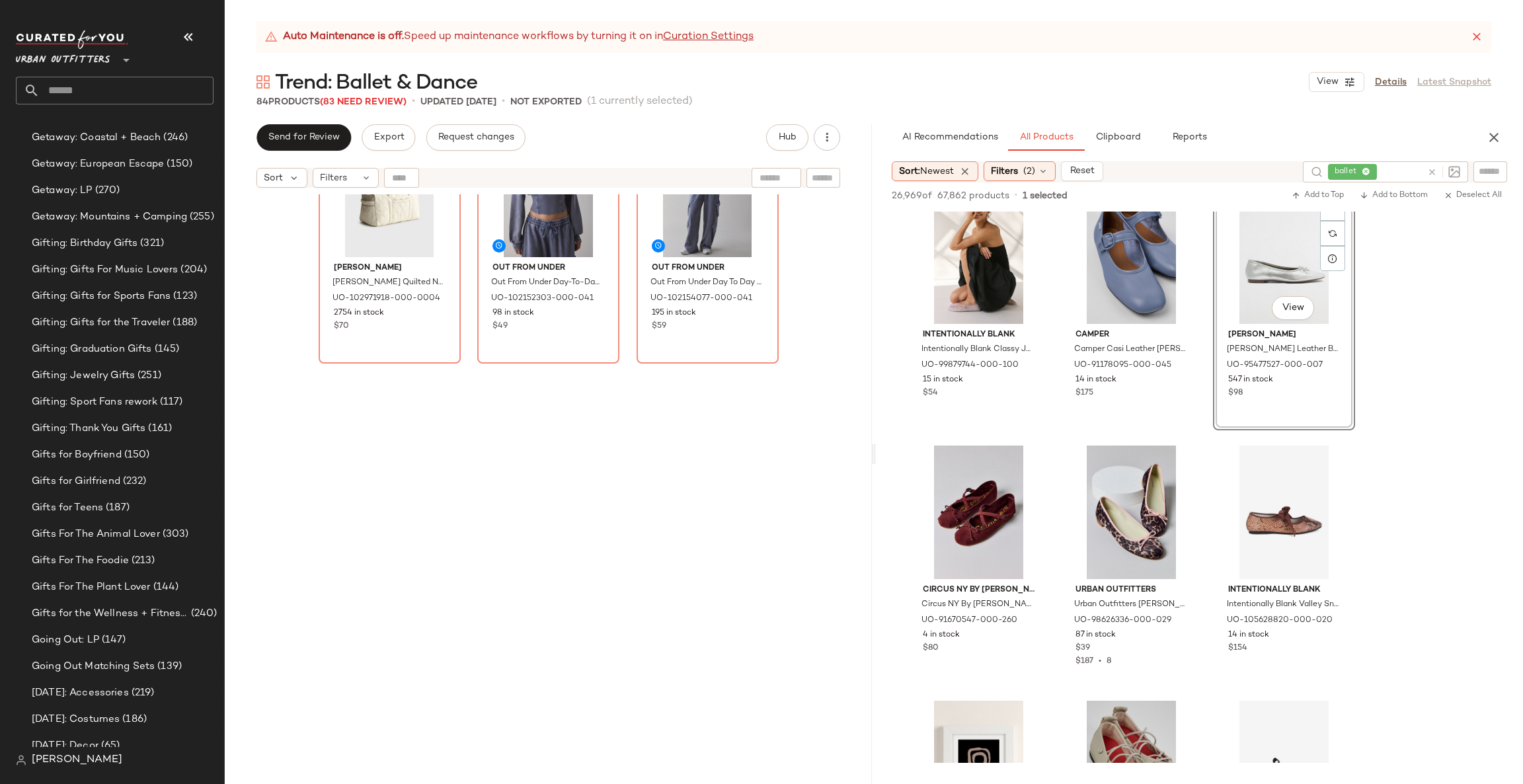
scroll to position [3945, 0]
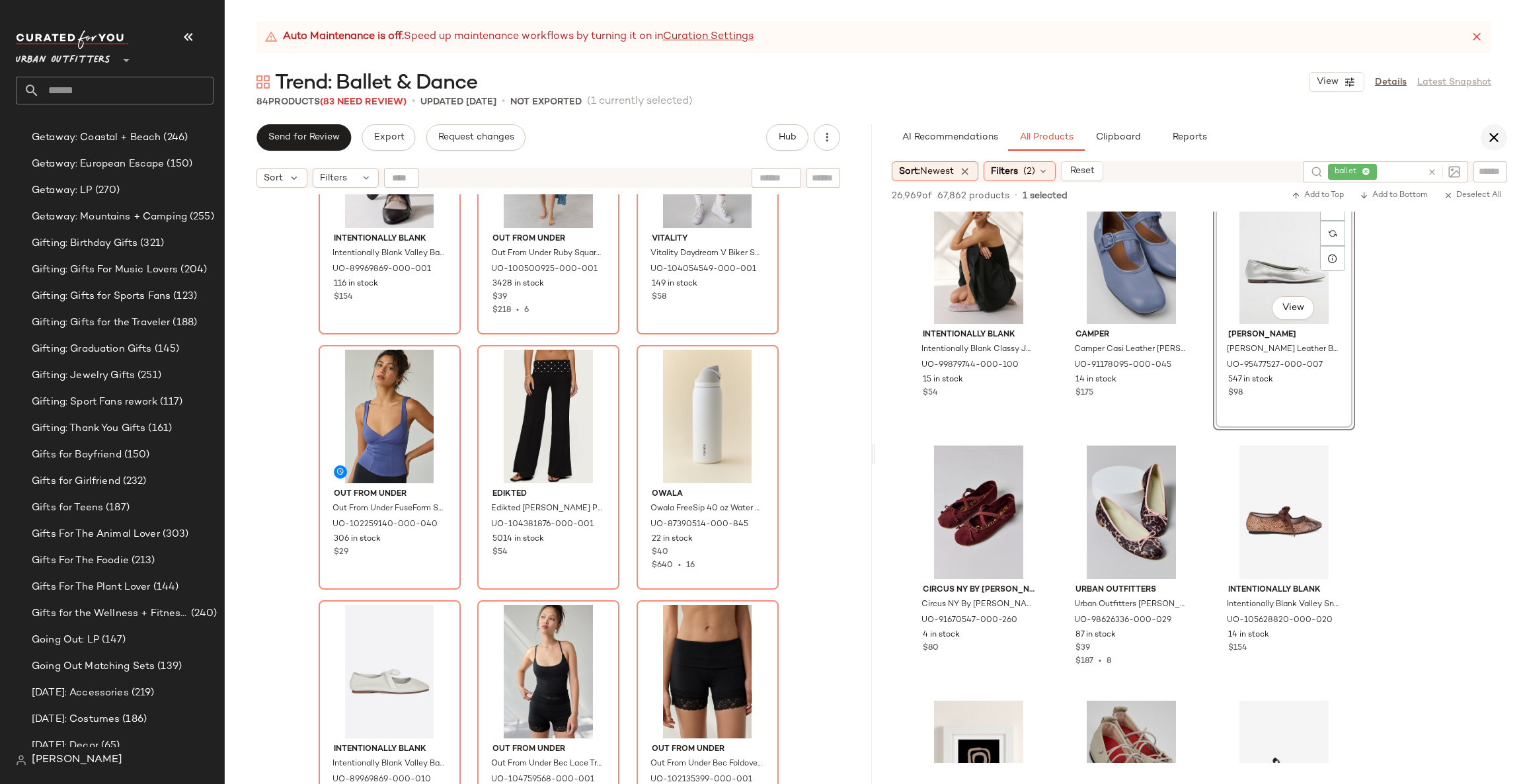
click at [1494, 133] on icon "button" at bounding box center [1494, 137] width 16 height 16
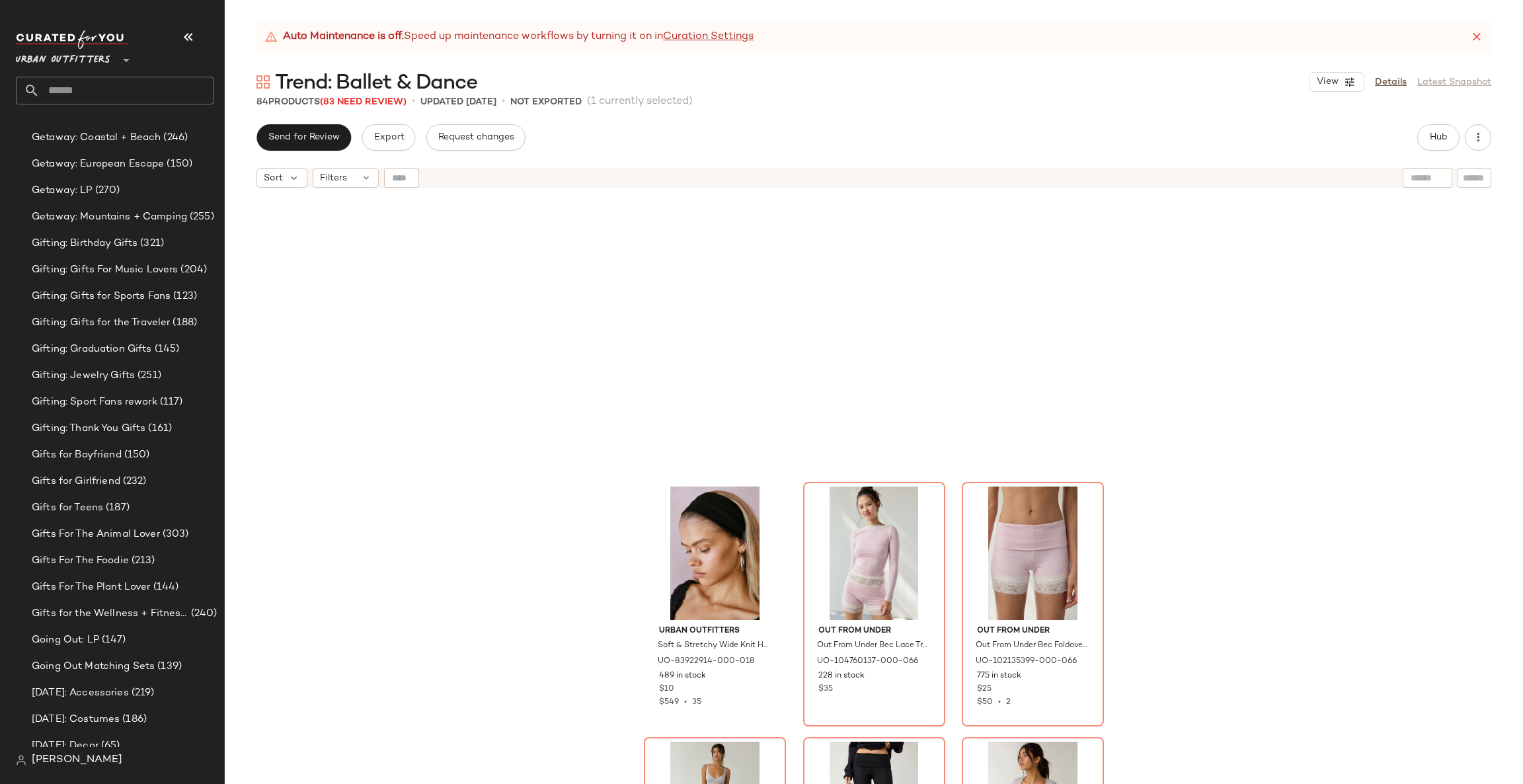
scroll to position [1993, 0]
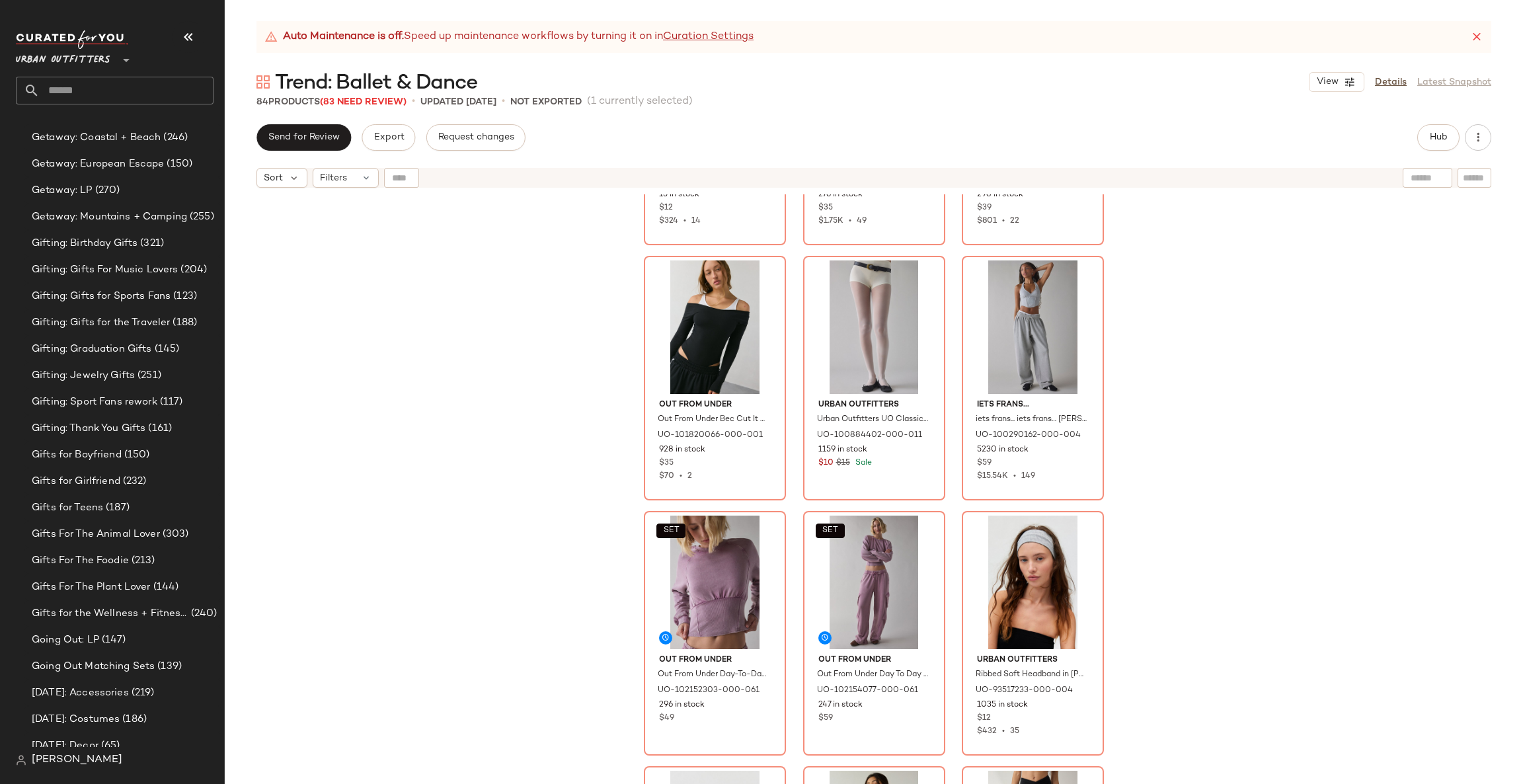
click at [1415, 133] on div "Send for Review Export Request changes Hub" at bounding box center [873, 137] width 1235 height 27
click at [1427, 148] on button "Hub" at bounding box center [1438, 137] width 43 height 27
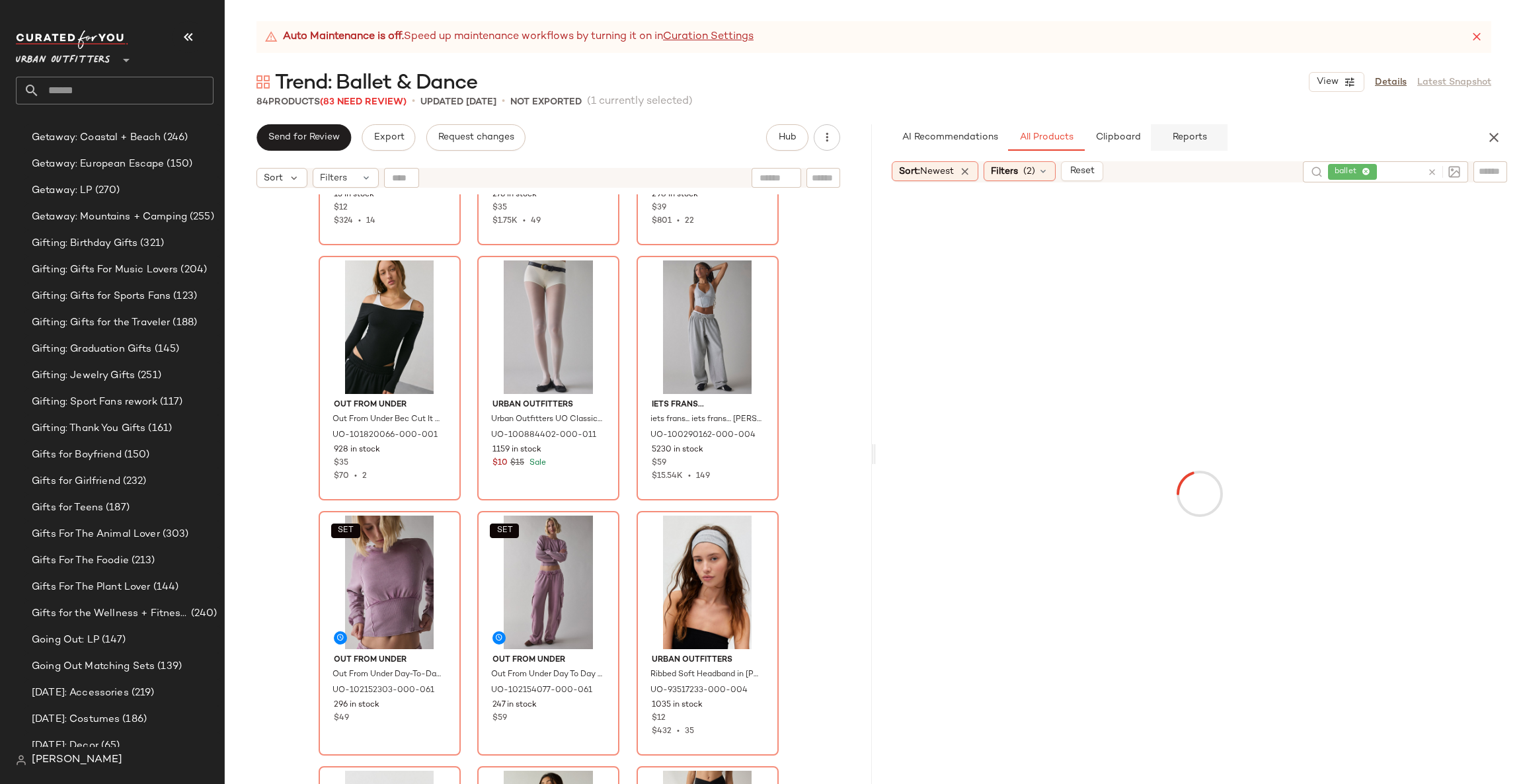
click at [1170, 147] on button "Reports" at bounding box center [1189, 137] width 76 height 27
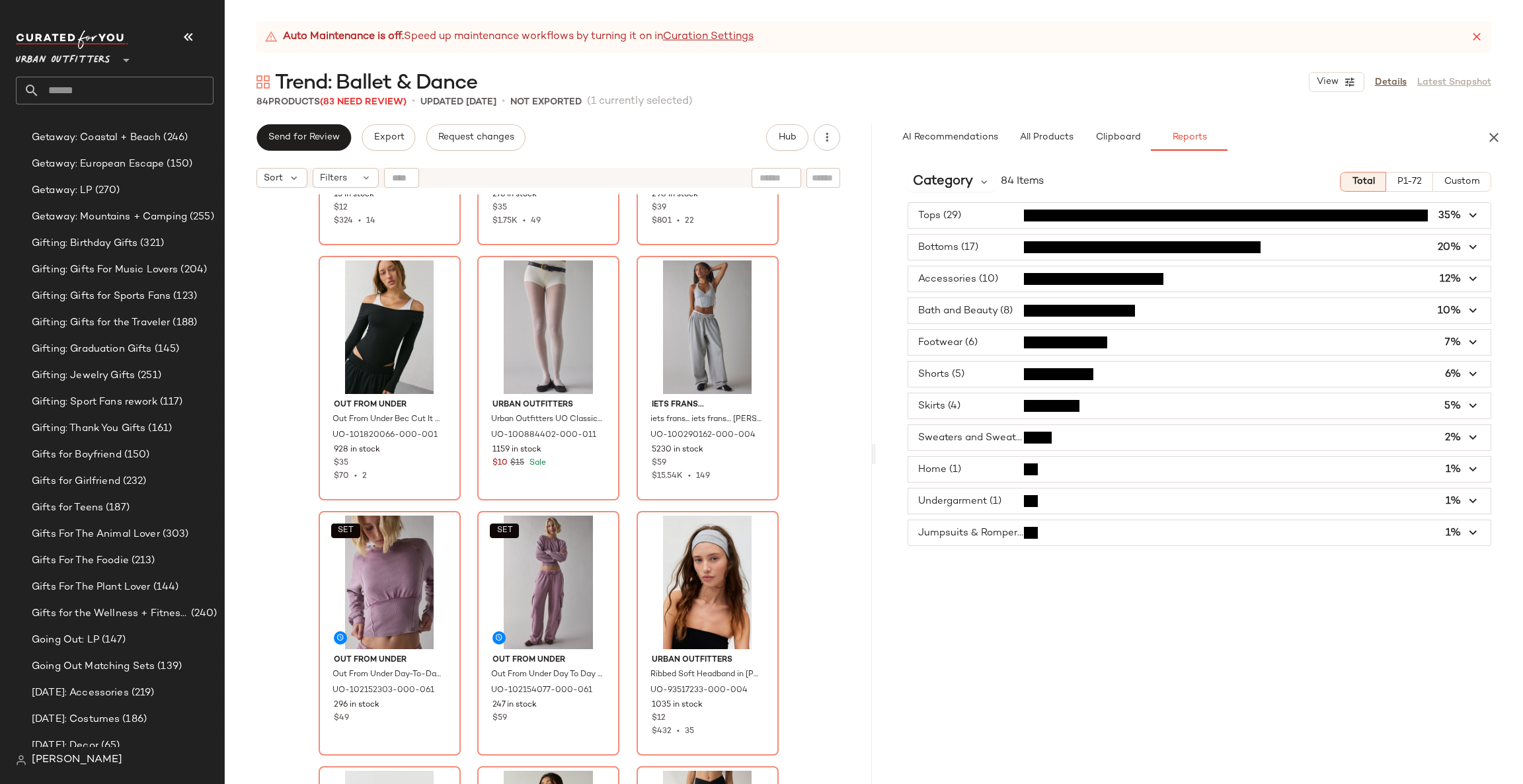
drag, startPoint x: 1170, startPoint y: 147, endPoint x: 1019, endPoint y: 212, distance: 164.4
click at [1019, 212] on span "button" at bounding box center [1199, 215] width 582 height 25
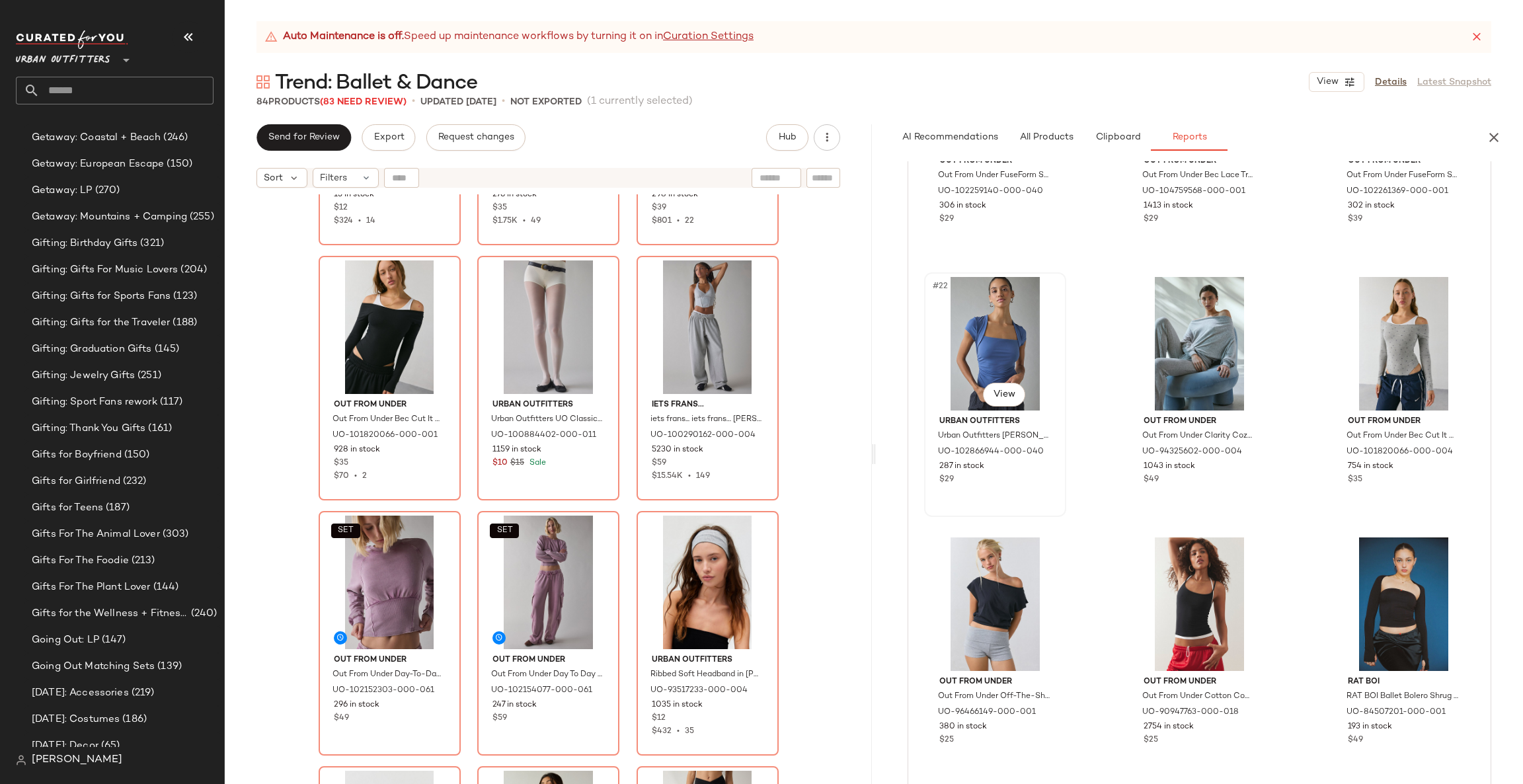
scroll to position [2369, 0]
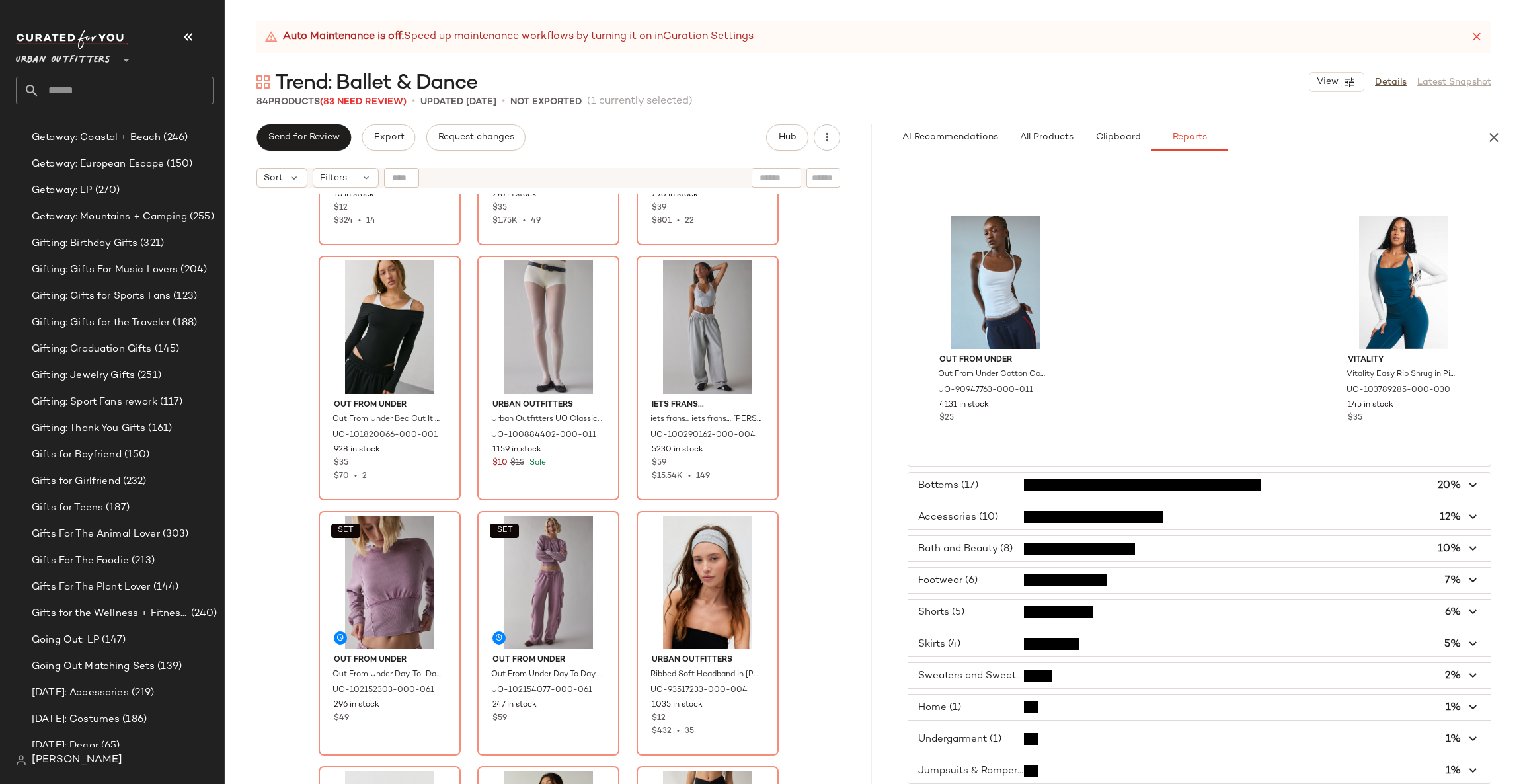
click at [1084, 478] on span "button" at bounding box center [1199, 484] width 582 height 25
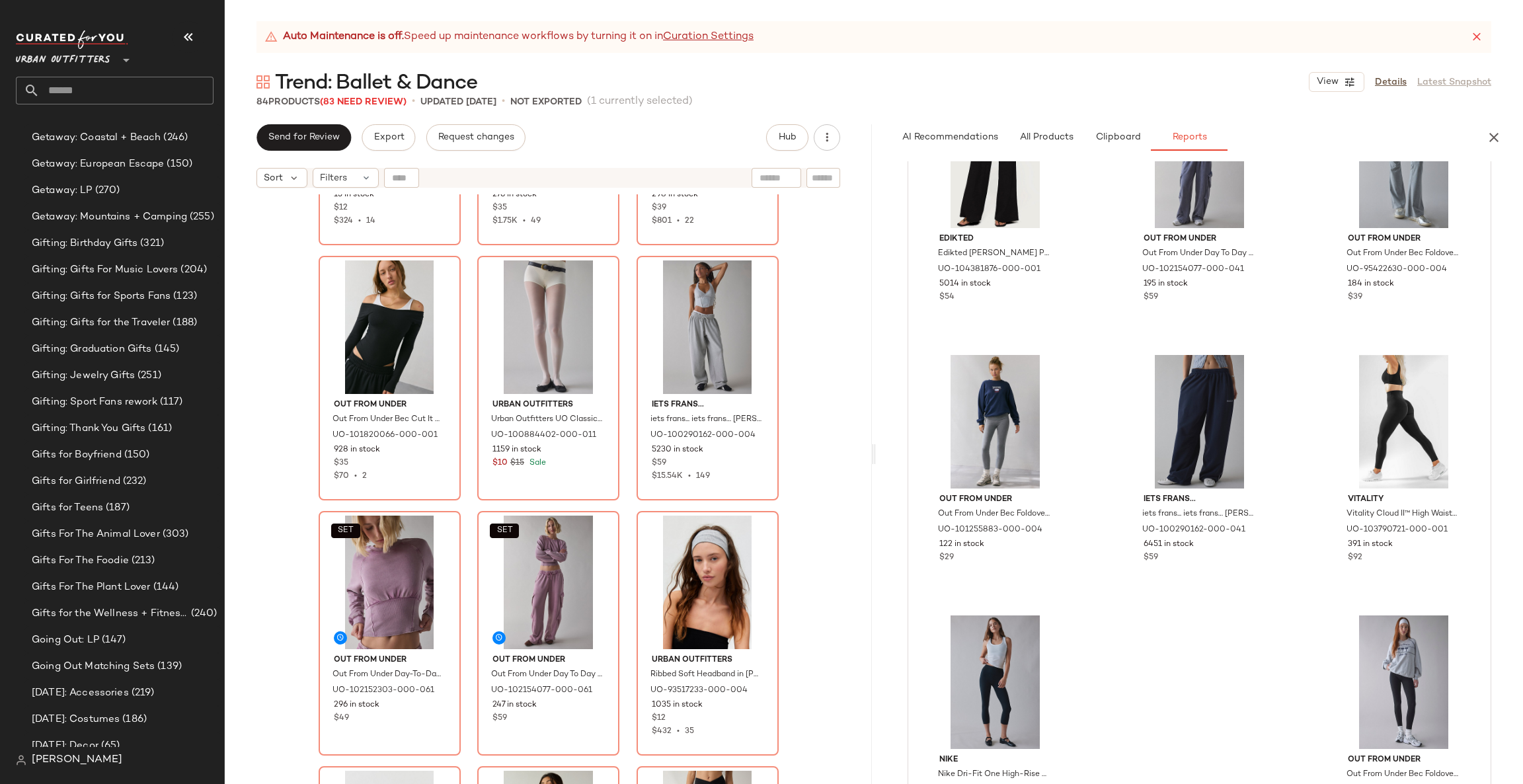
scroll to position [991, 0]
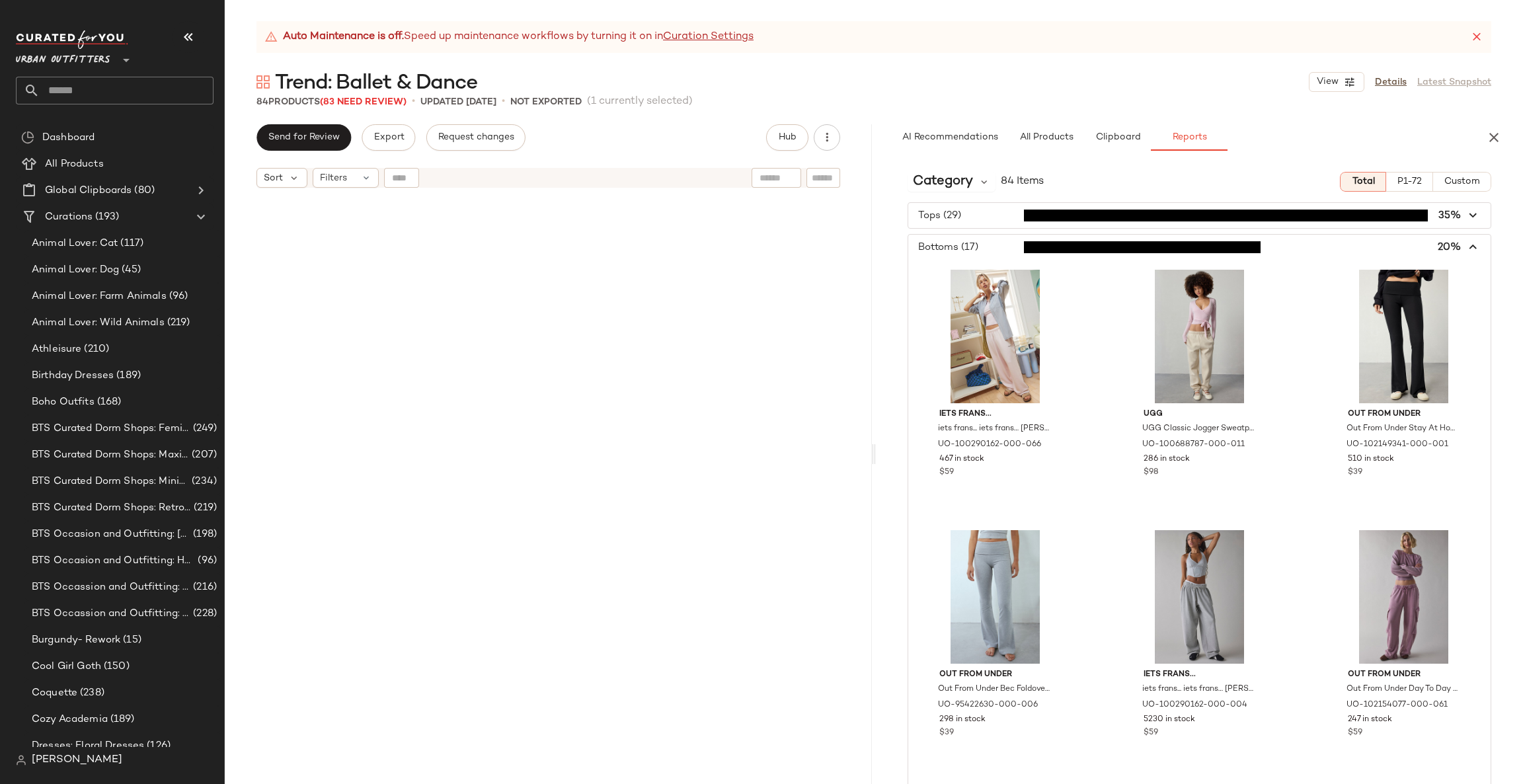
scroll to position [1993, 0]
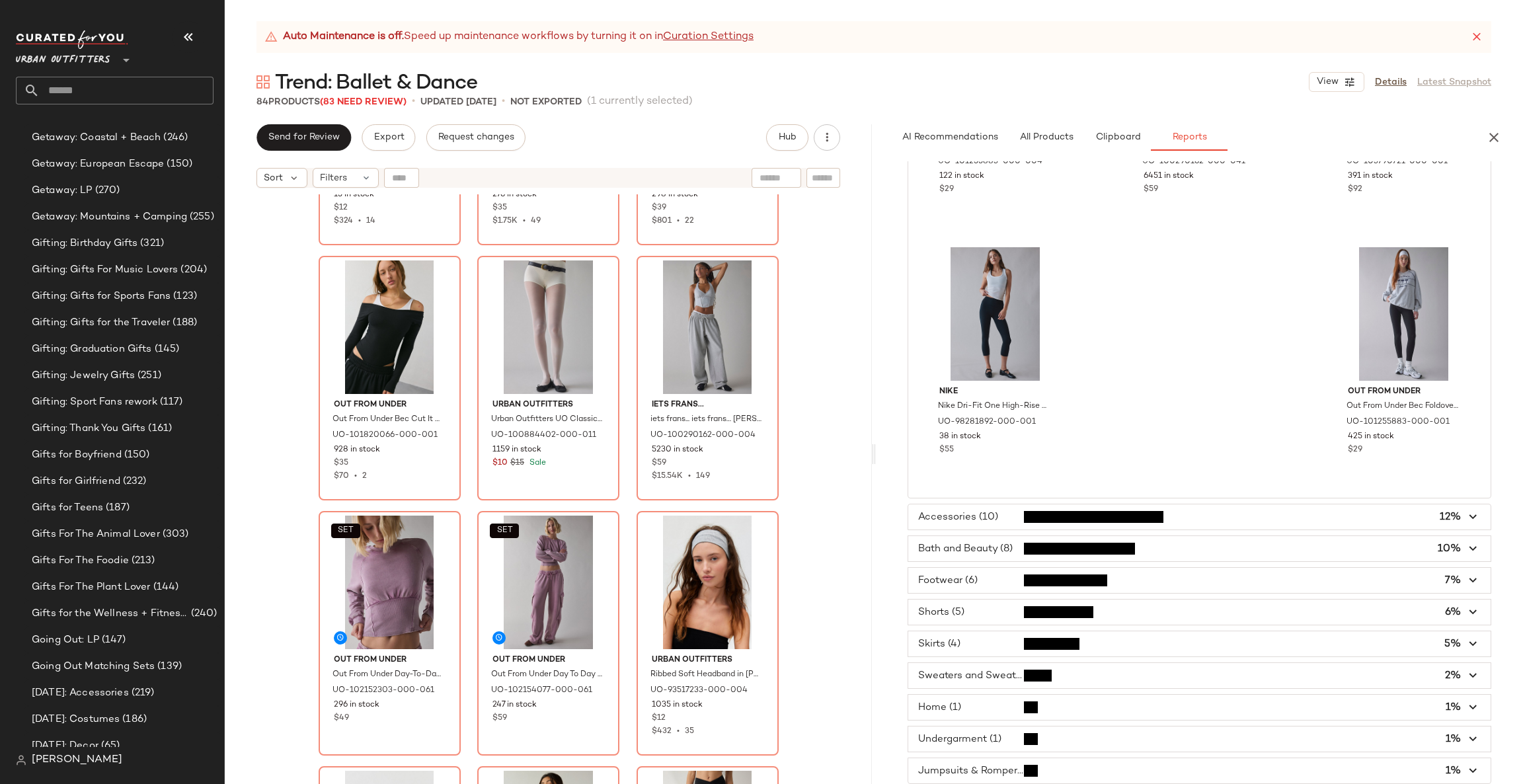
click at [1145, 508] on span "button" at bounding box center [1199, 517] width 582 height 25
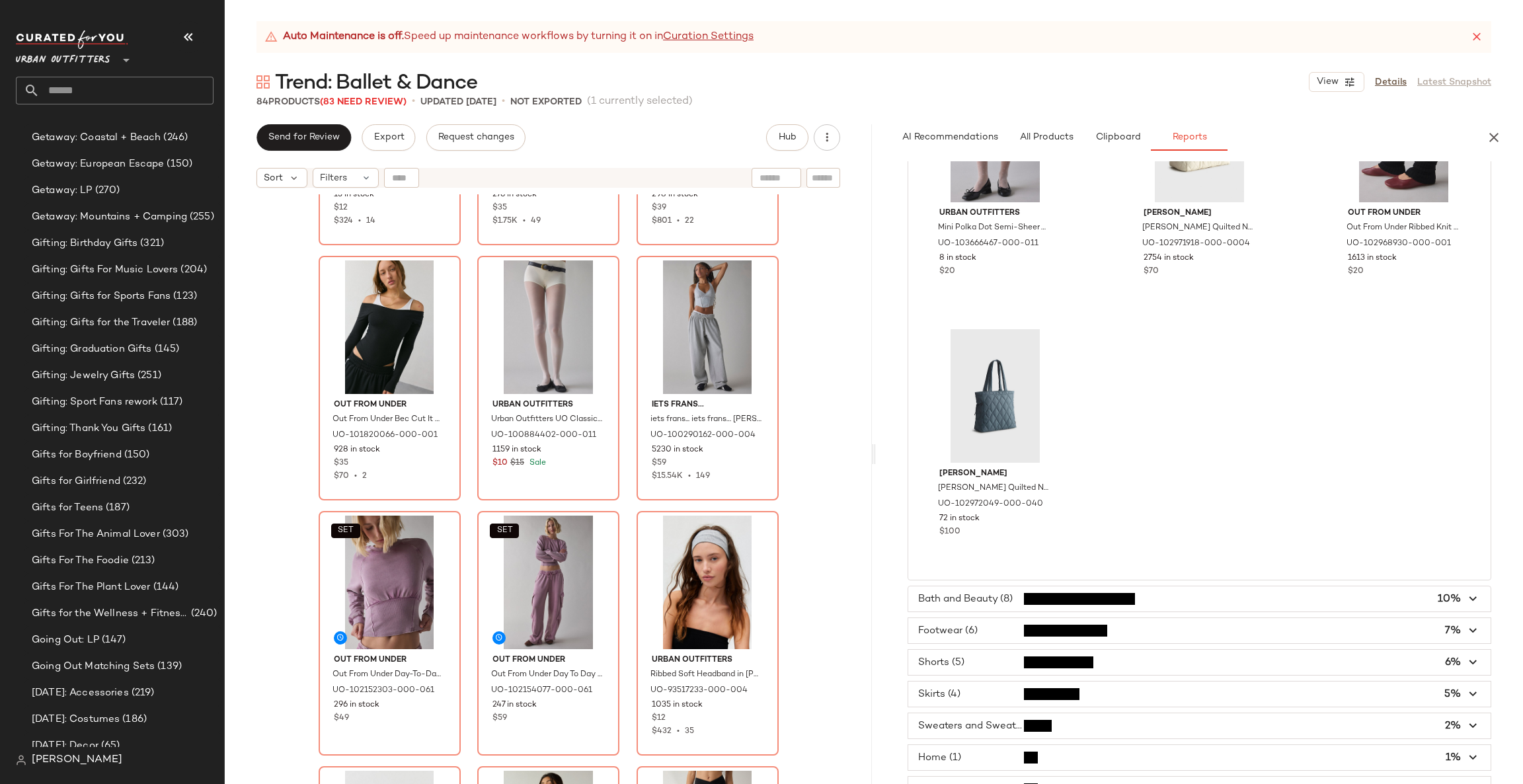
scroll to position [806, 0]
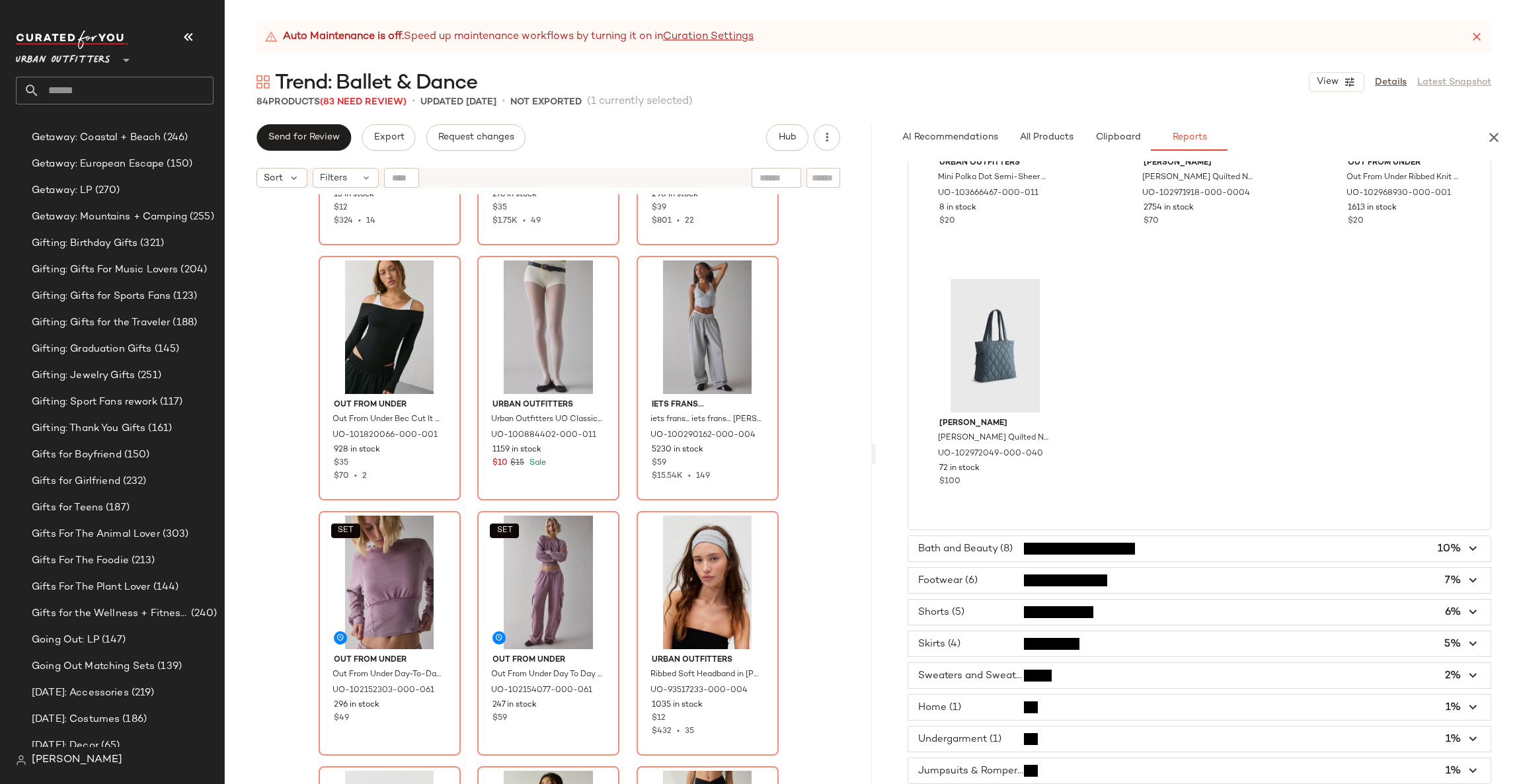
click at [1238, 516] on div "Out From Under Out From Under Ribbed Knit Leg Warmers in Grey, Women's at Urban…" at bounding box center [1199, 6] width 551 height 1026
click at [1223, 538] on span "button" at bounding box center [1199, 548] width 582 height 25
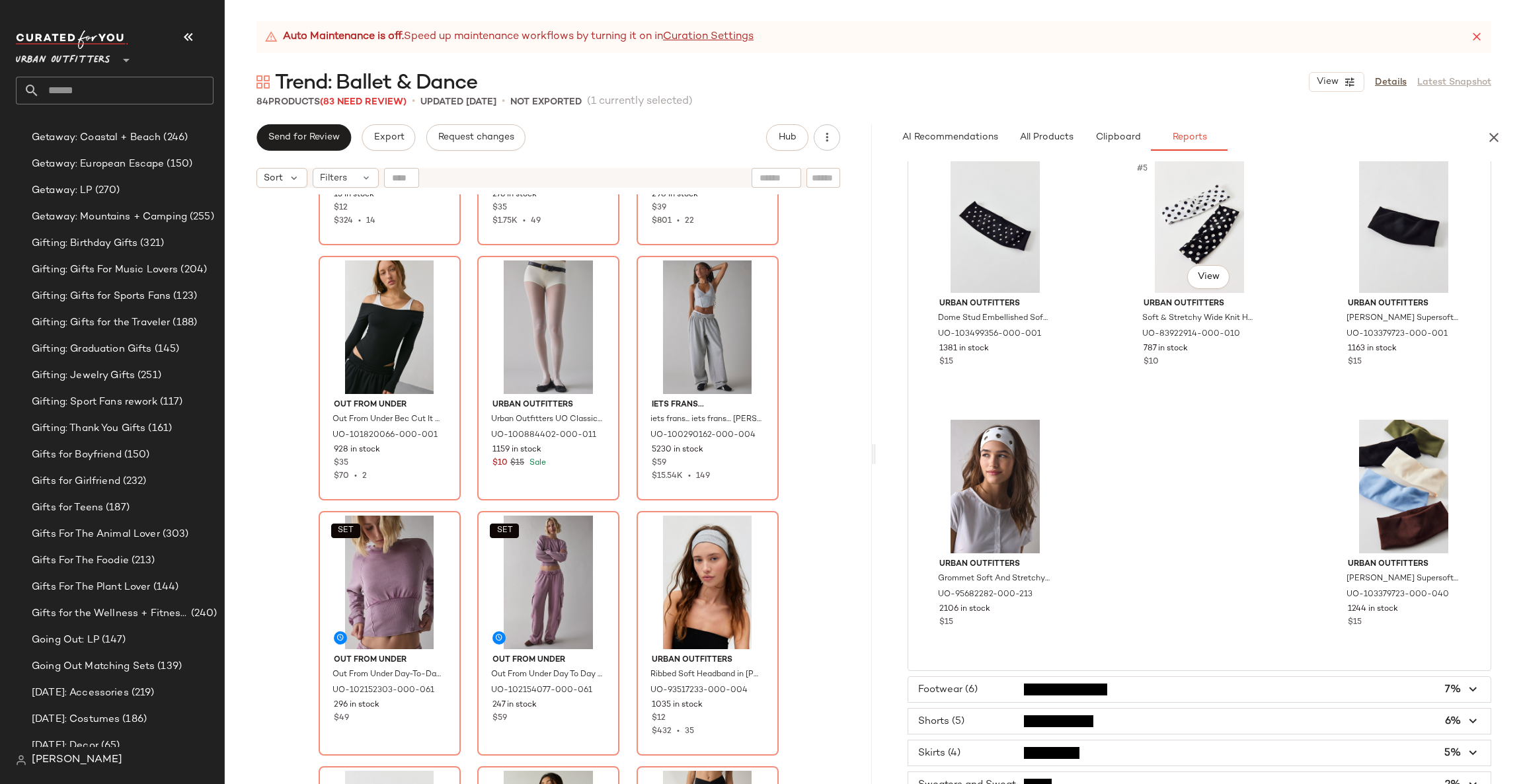
scroll to position [545, 0]
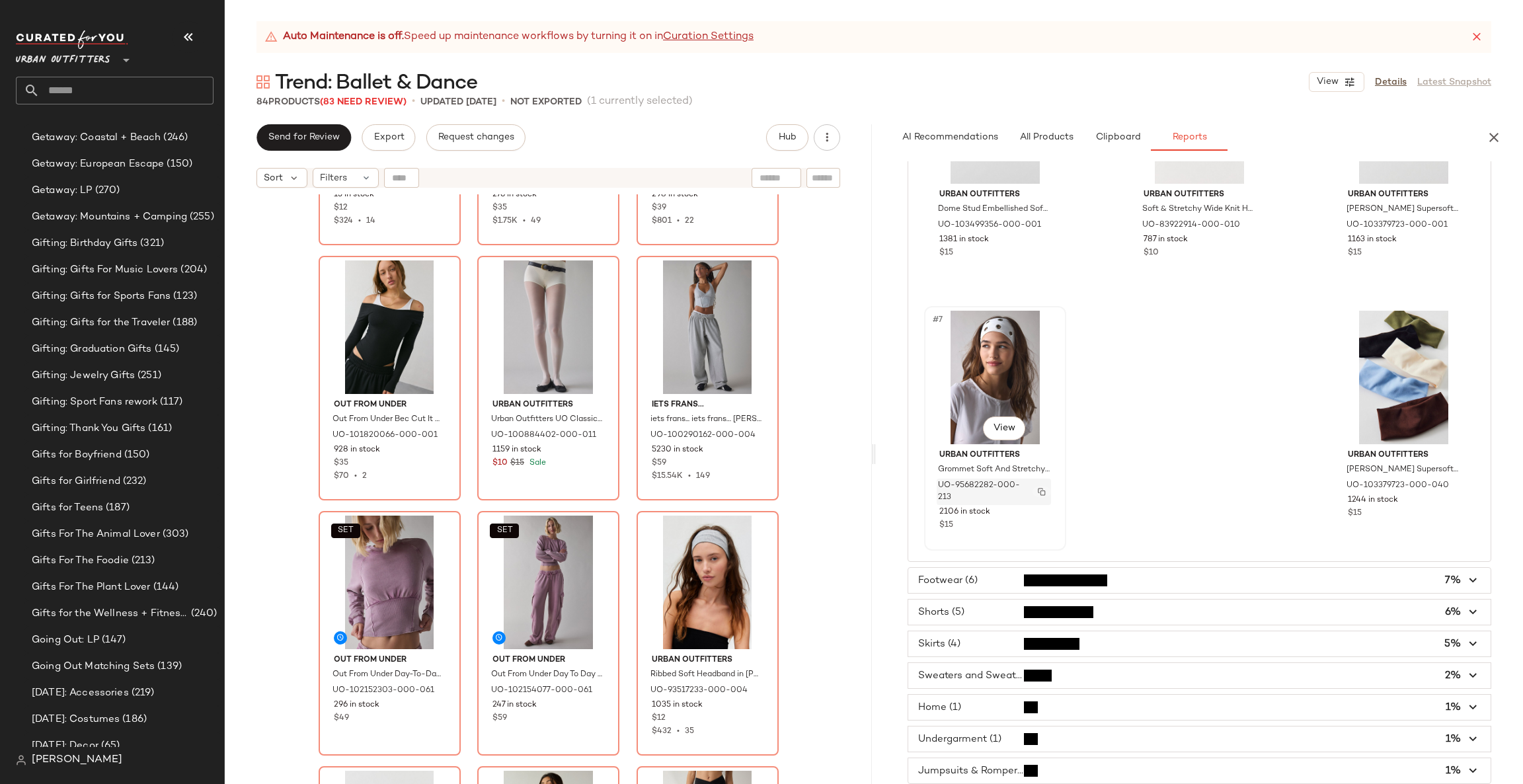
click at [1045, 488] on img "button" at bounding box center [1042, 492] width 8 height 8
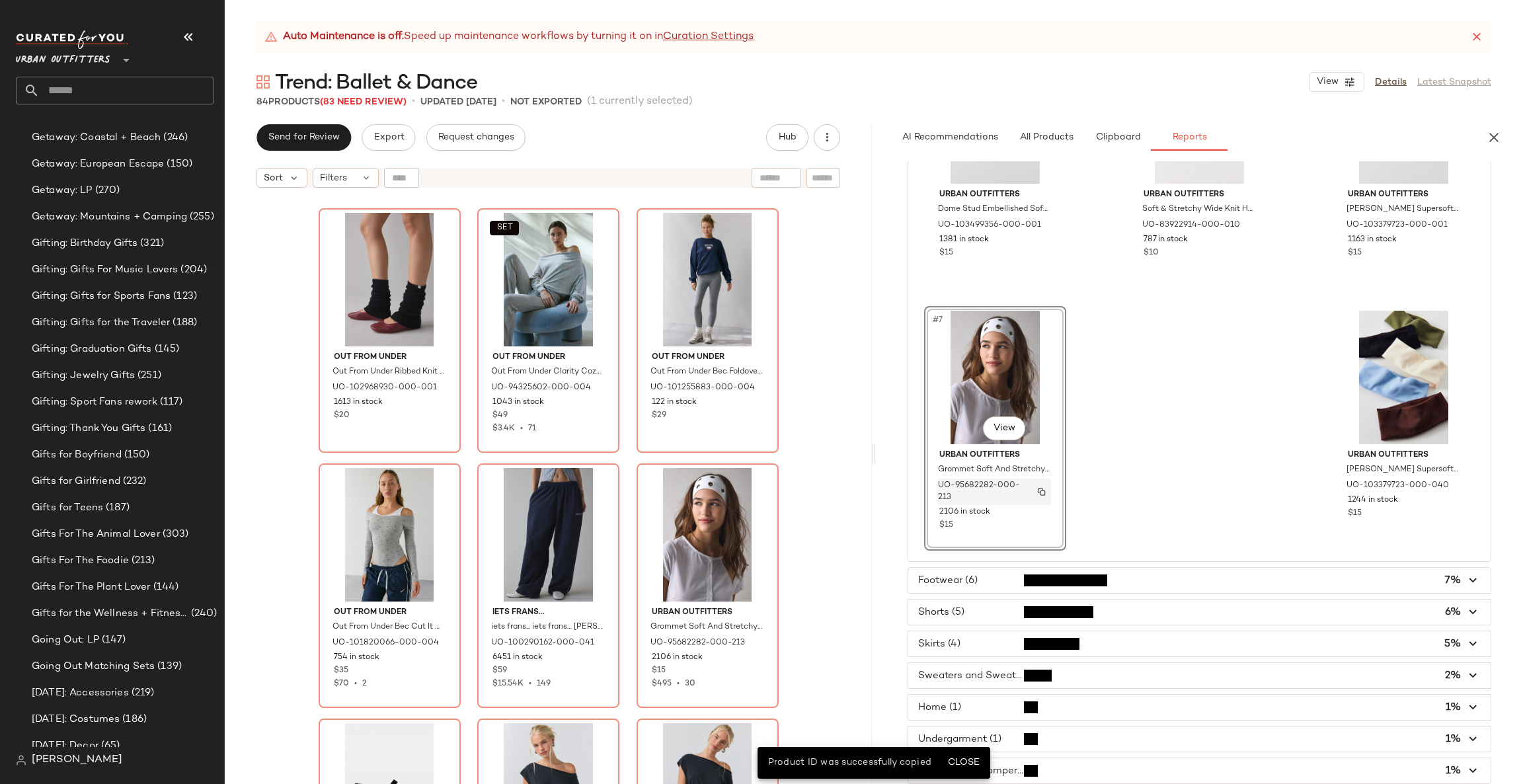
click at [1042, 488] on img "button" at bounding box center [1042, 492] width 8 height 8
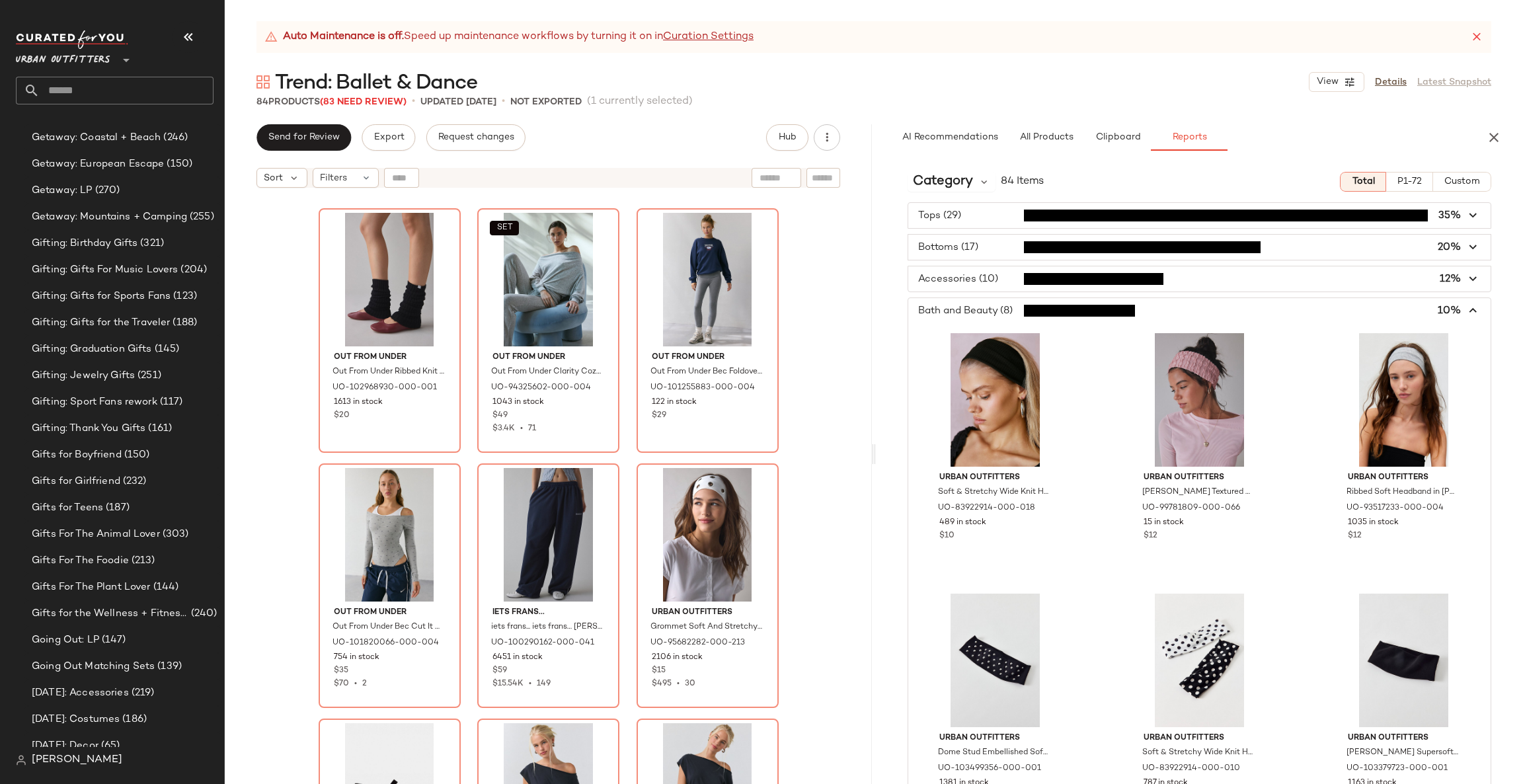
scroll to position [545, 0]
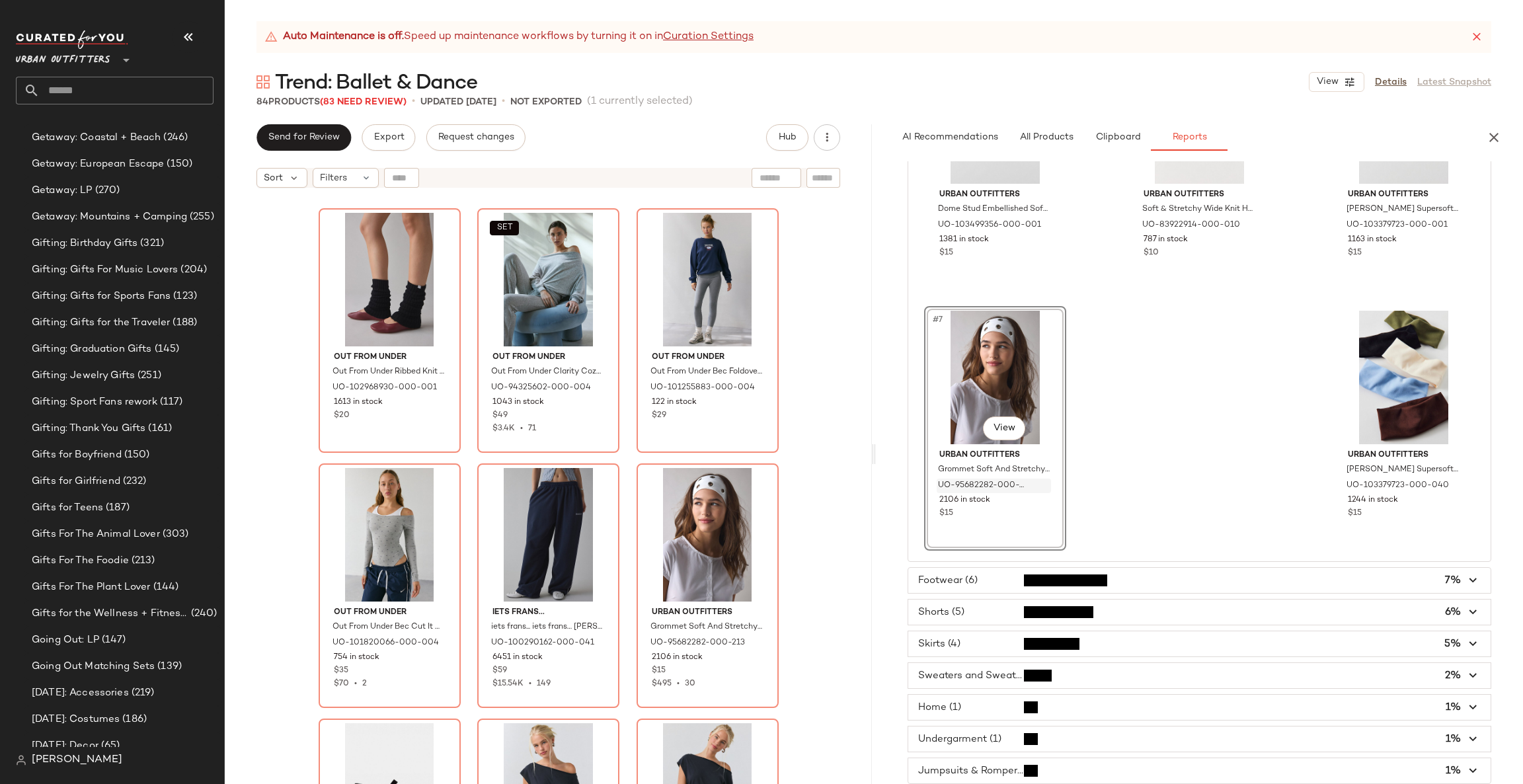
click at [1186, 574] on span "button" at bounding box center [1199, 580] width 582 height 25
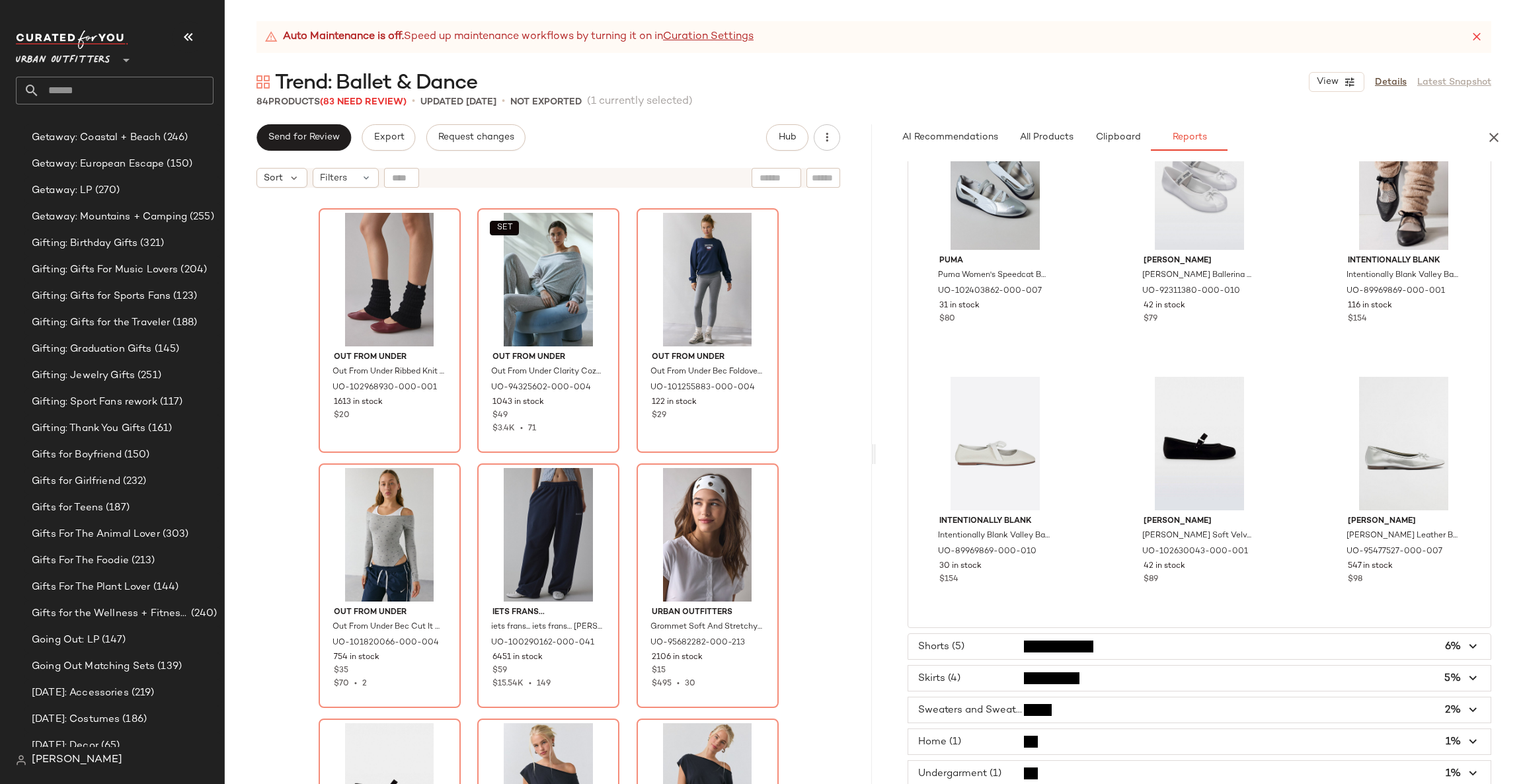
scroll to position [284, 0]
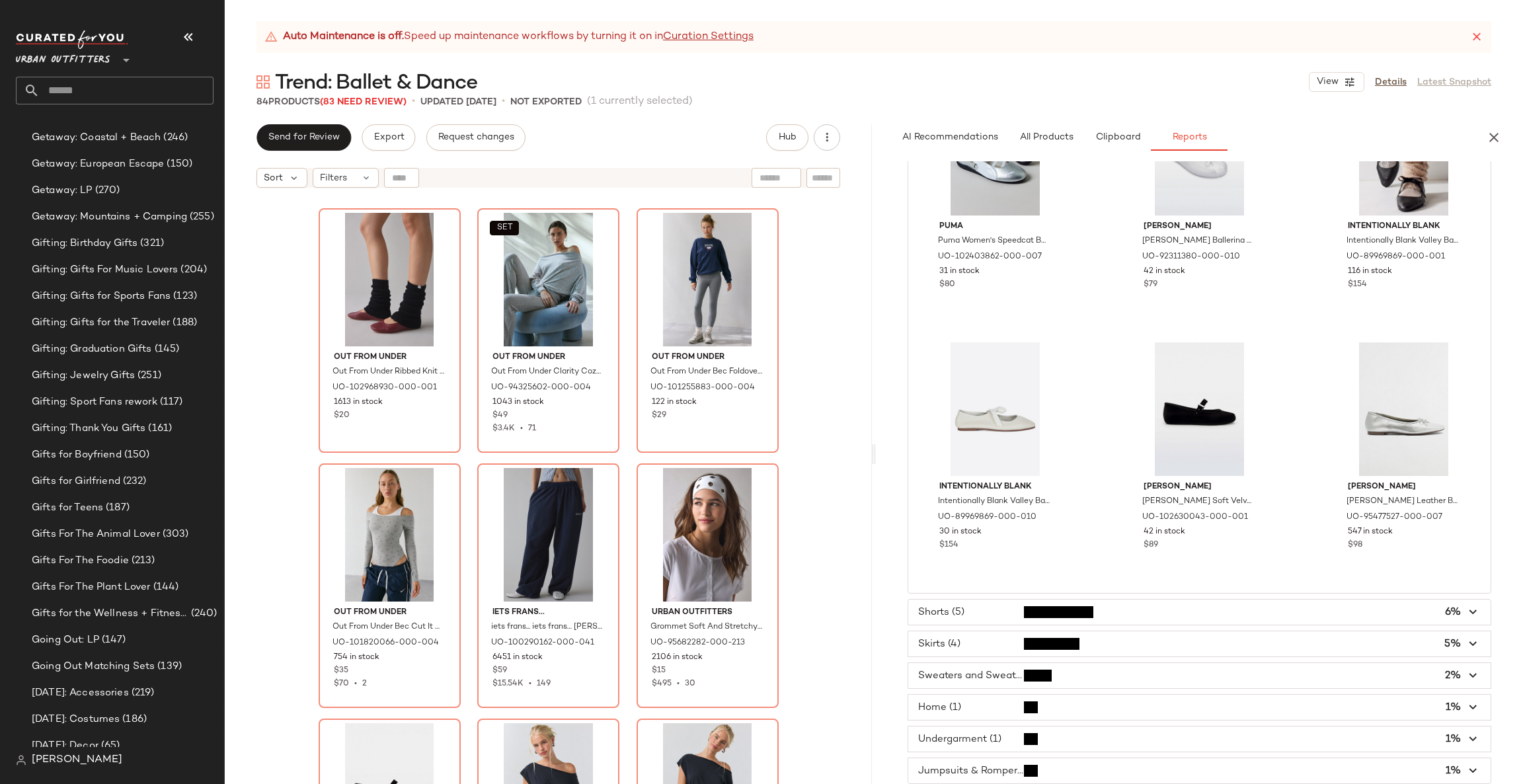
click at [1123, 616] on span "button" at bounding box center [1199, 611] width 582 height 25
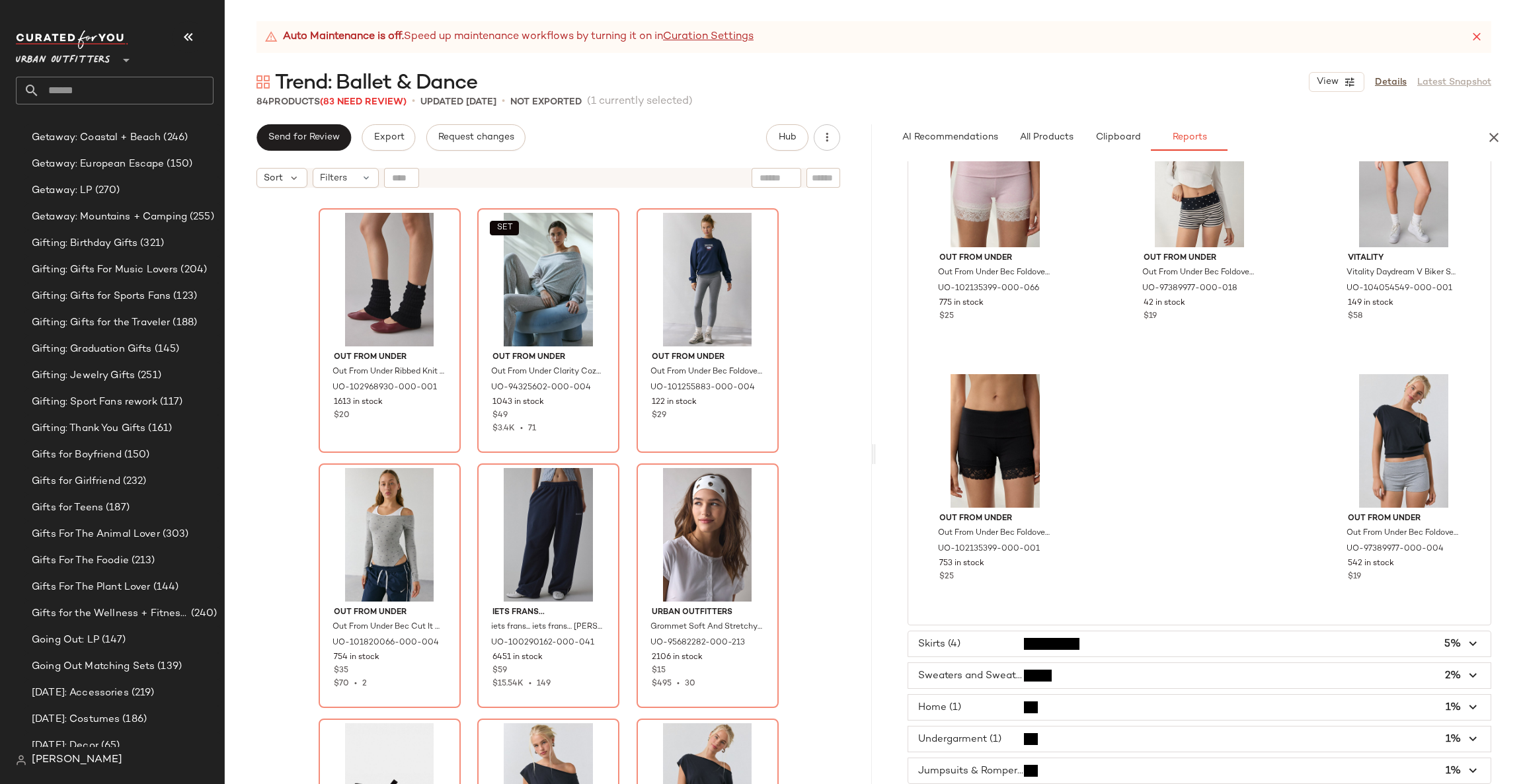
click at [1112, 643] on span "button" at bounding box center [1199, 643] width 582 height 25
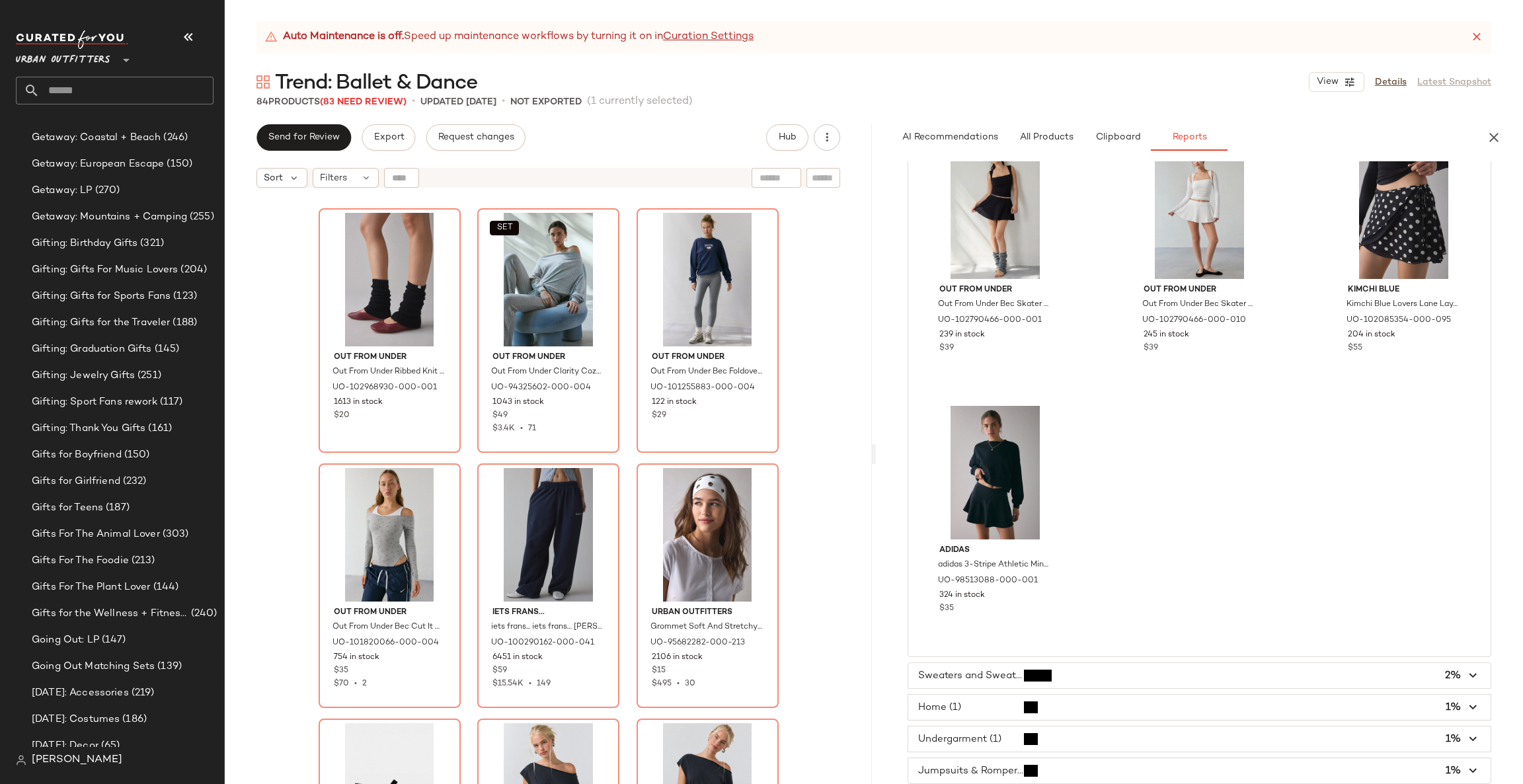
click at [1125, 680] on span "button" at bounding box center [1199, 675] width 582 height 25
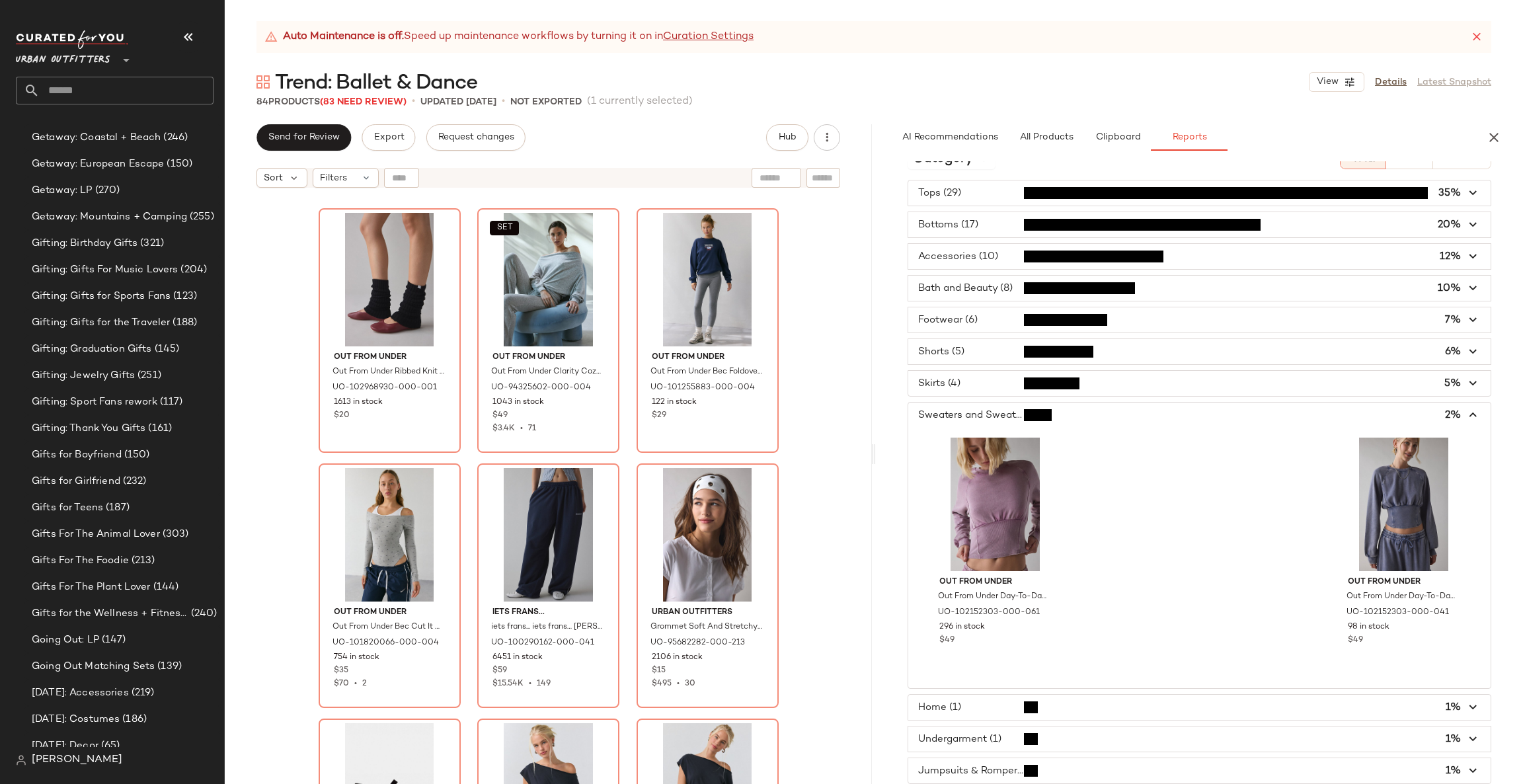
scroll to position [24, 0]
click at [1114, 696] on span "button" at bounding box center [1199, 707] width 582 height 25
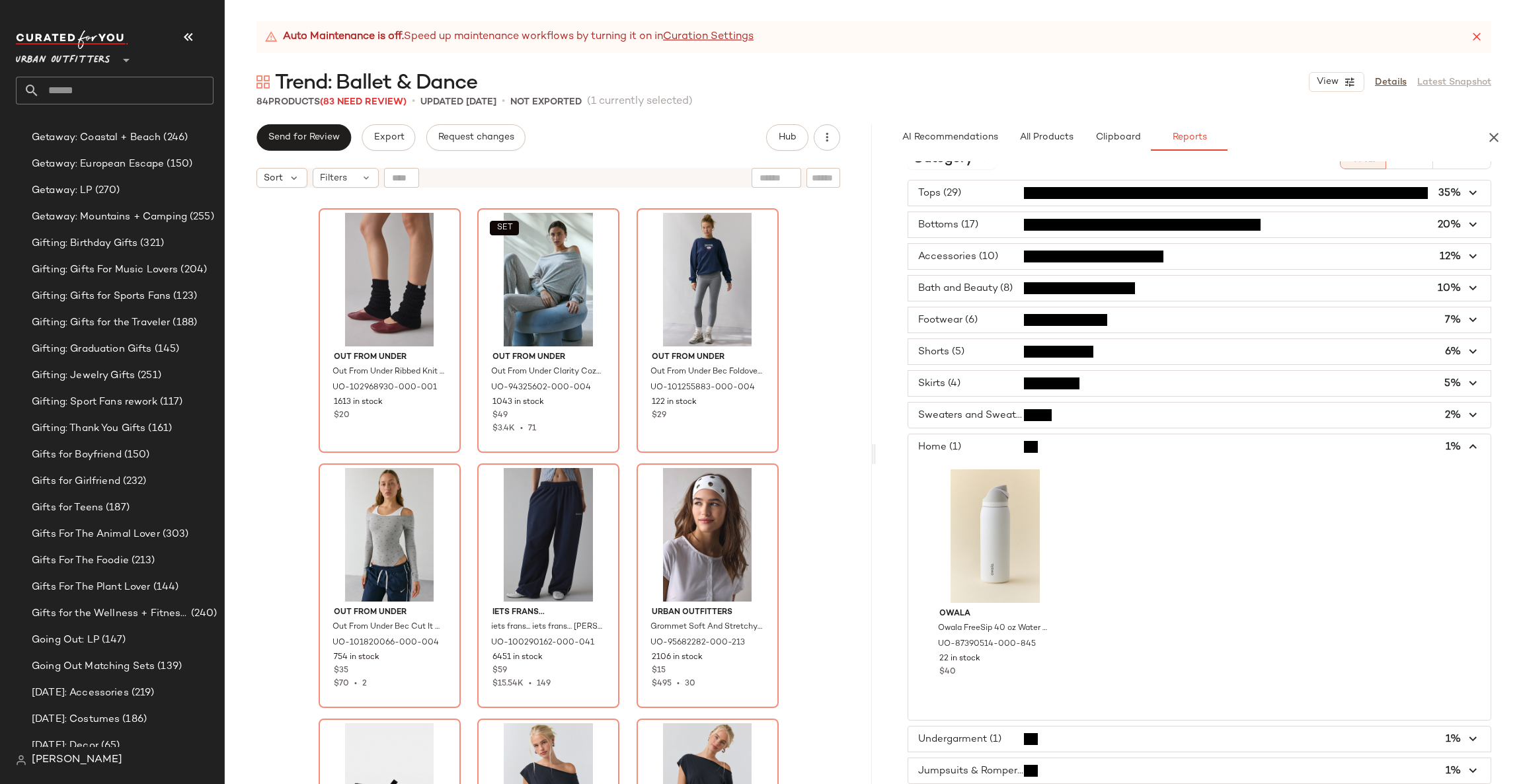
click at [1120, 718] on div "Owala Owala FreeSip 40 oz Water Bottle in Shy Marshmellow at Urban Outfitters U…" at bounding box center [1199, 590] width 582 height 260
click at [1117, 725] on div "Tops (29) 35% Bottoms (17) 20% Accessories (10) 12% Bath and Beauty (8) 10% Foo…" at bounding box center [1199, 482] width 647 height 604
click at [1117, 733] on span "button" at bounding box center [1199, 738] width 582 height 25
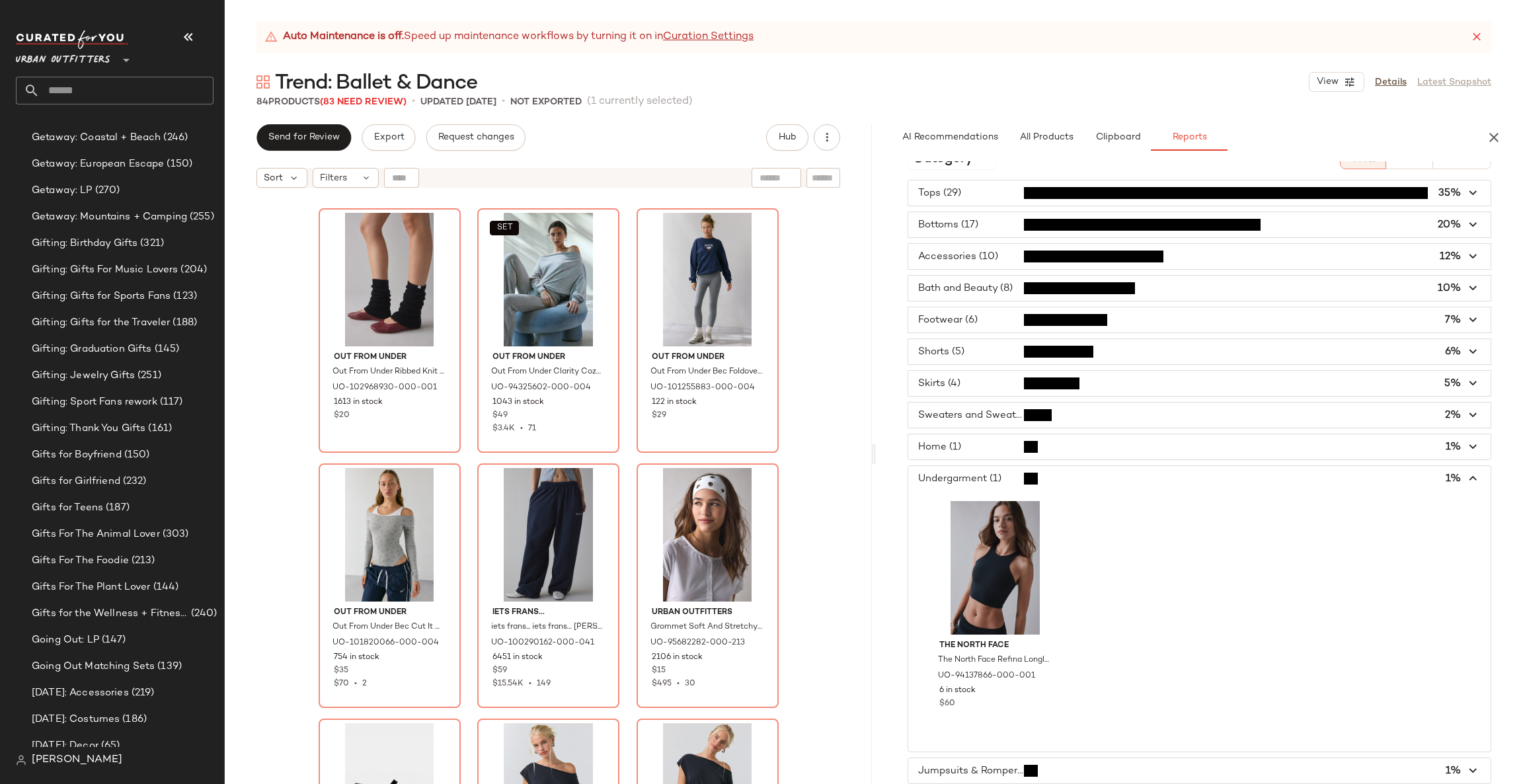
click at [1092, 760] on span "button" at bounding box center [1199, 770] width 582 height 25
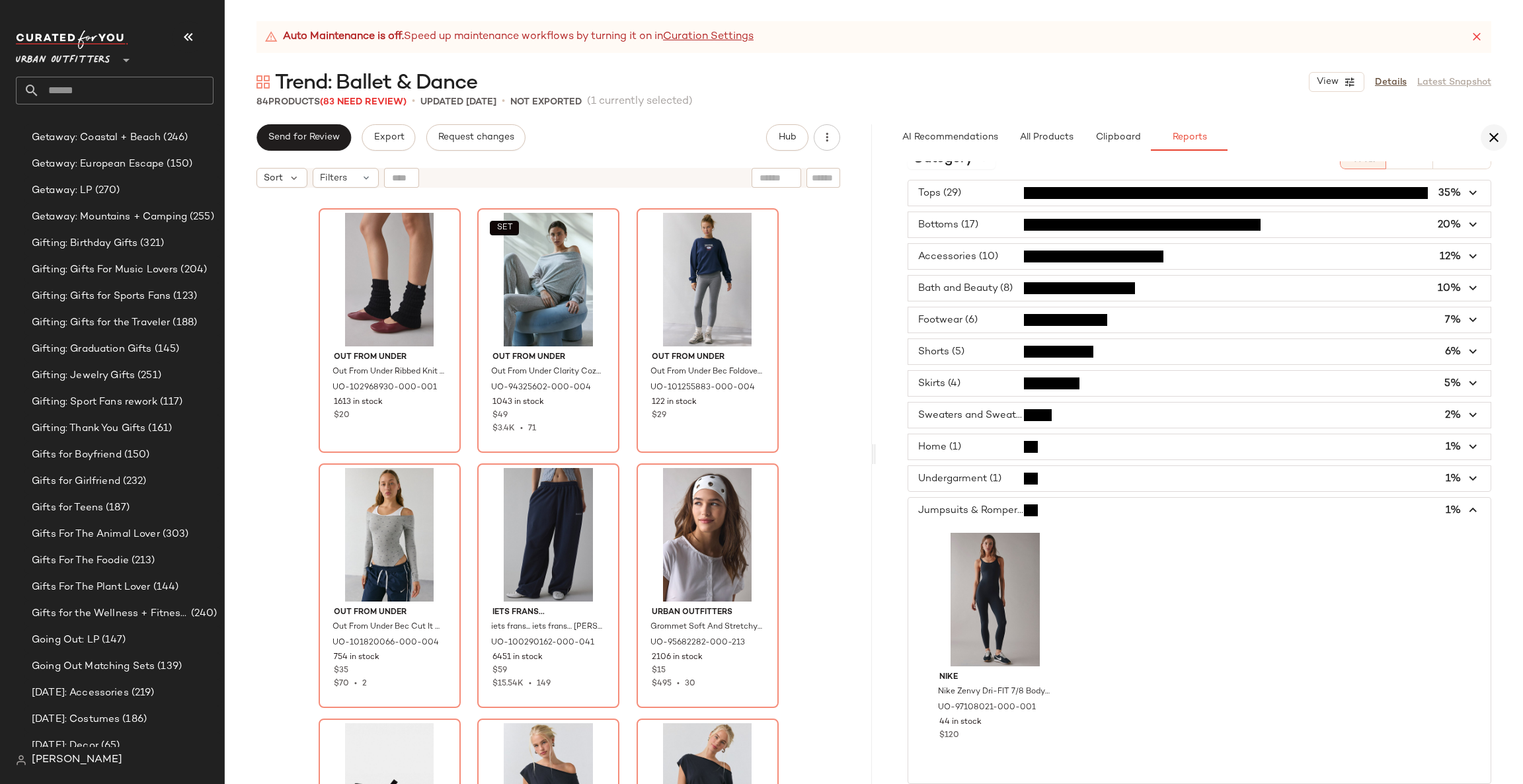
click at [1502, 139] on button "button" at bounding box center [1493, 137] width 27 height 27
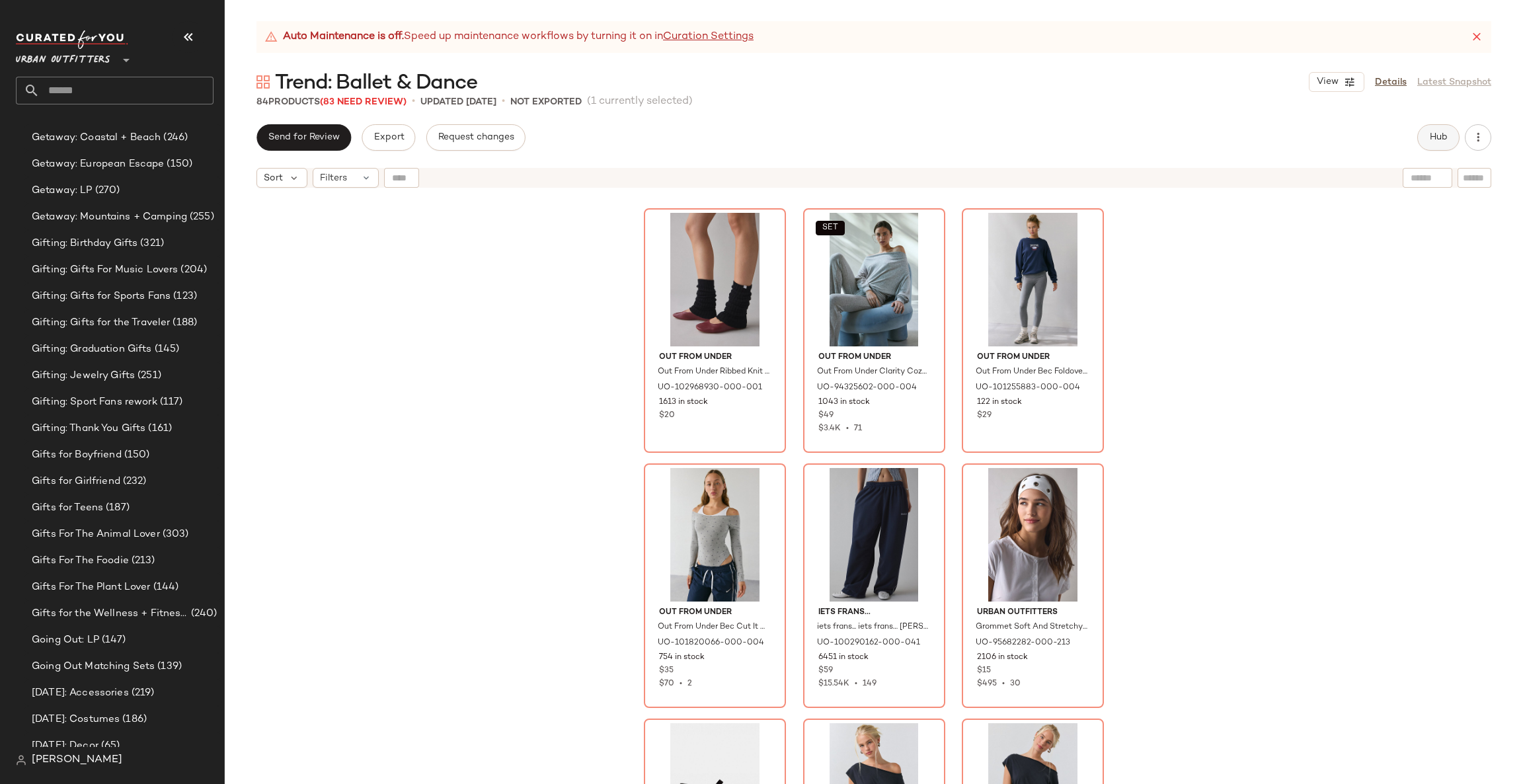
click at [1430, 145] on button "Hub" at bounding box center [1438, 137] width 43 height 27
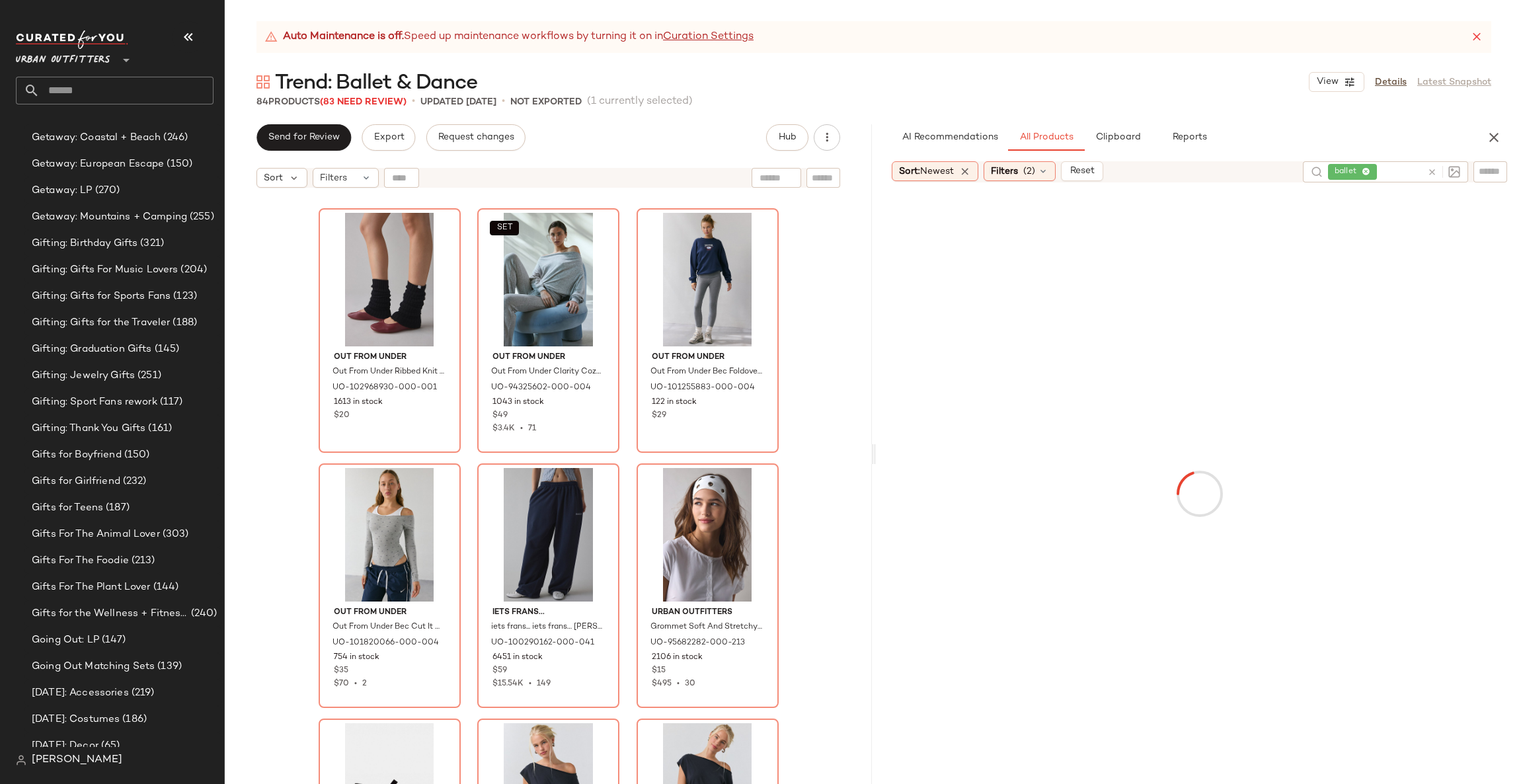
click at [1432, 168] on icon at bounding box center [1432, 172] width 10 height 10
type input "***"
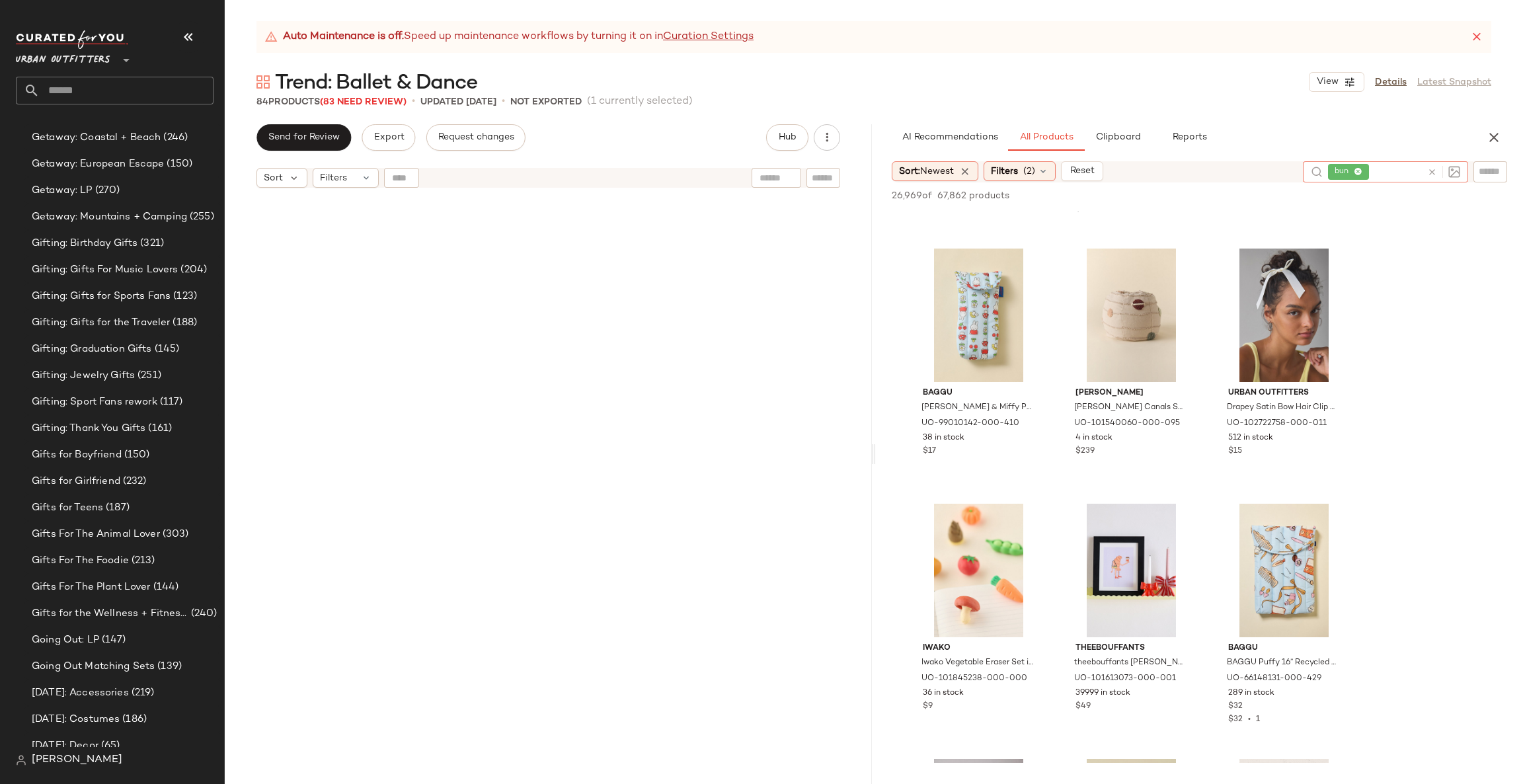
scroll to position [3976, 0]
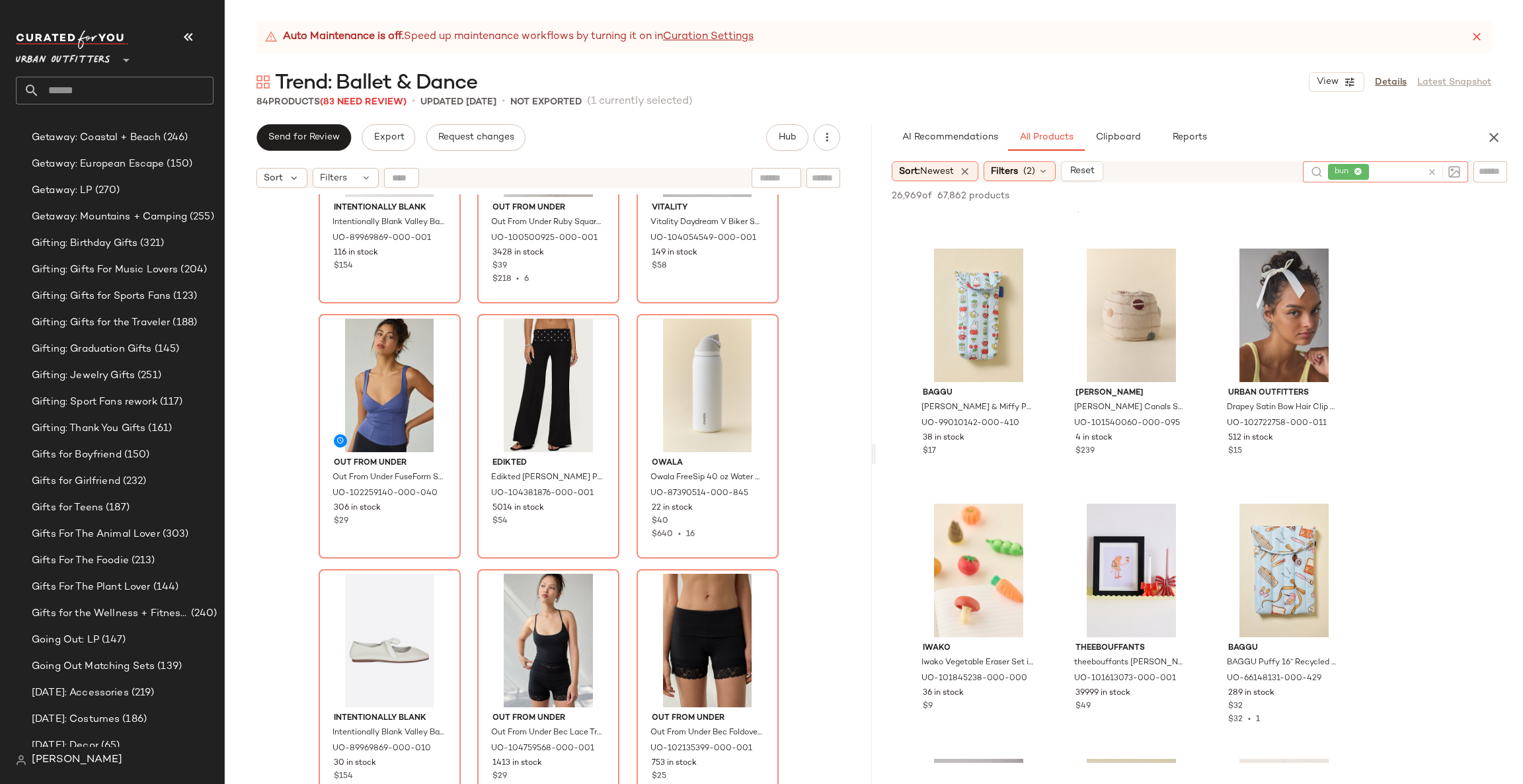
click at [1432, 167] on icon at bounding box center [1432, 172] width 10 height 10
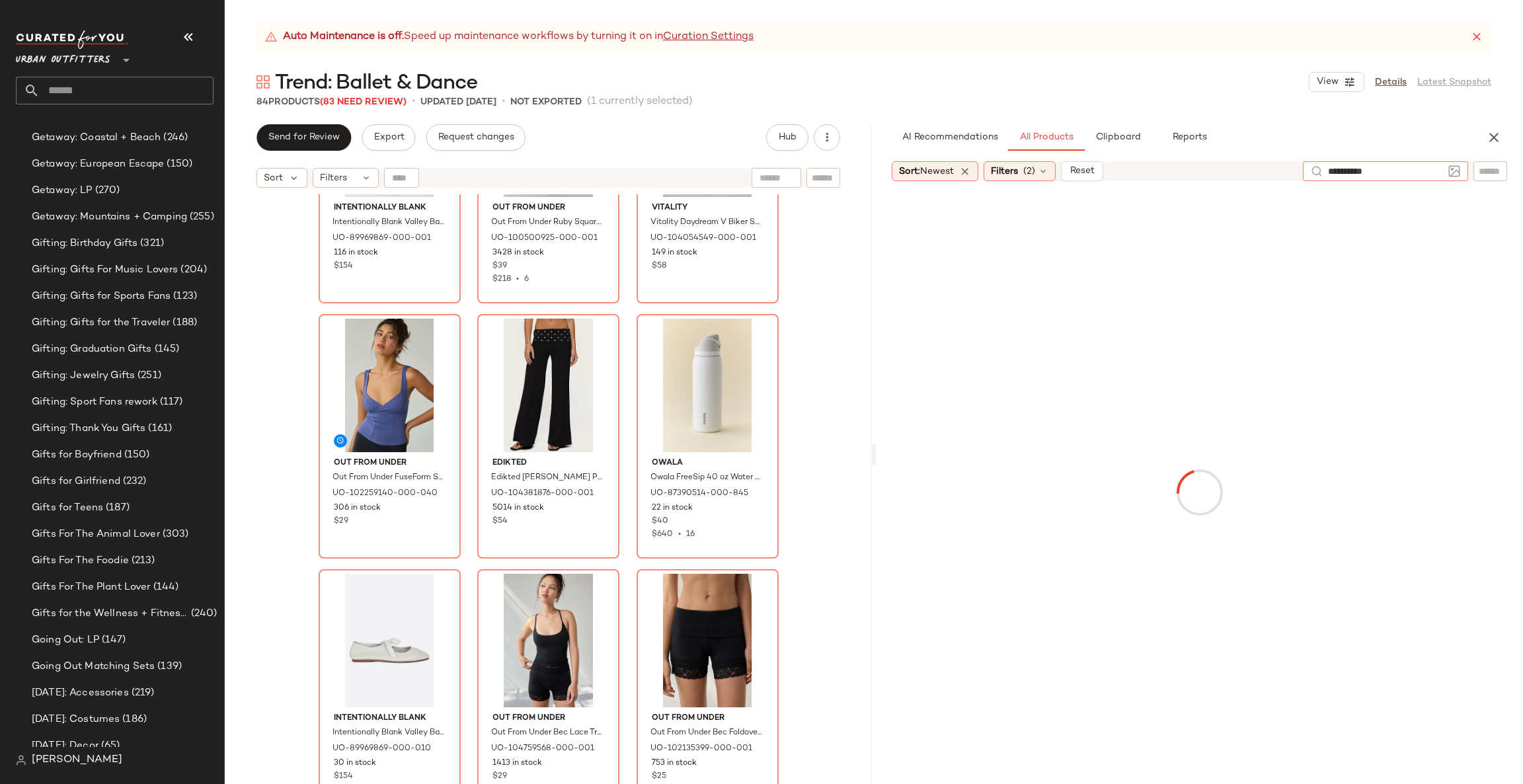
type input "**********"
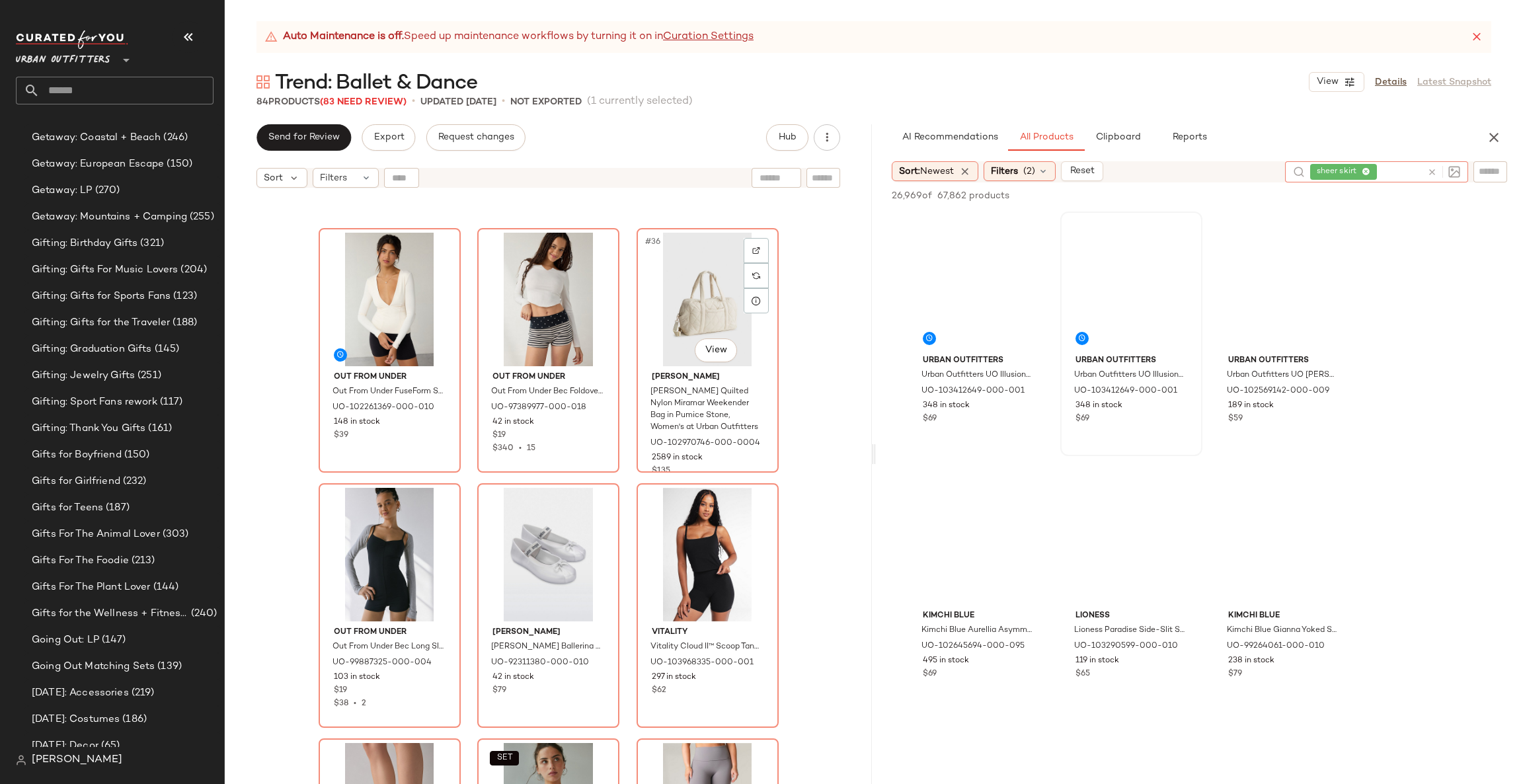
scroll to position [2985, 0]
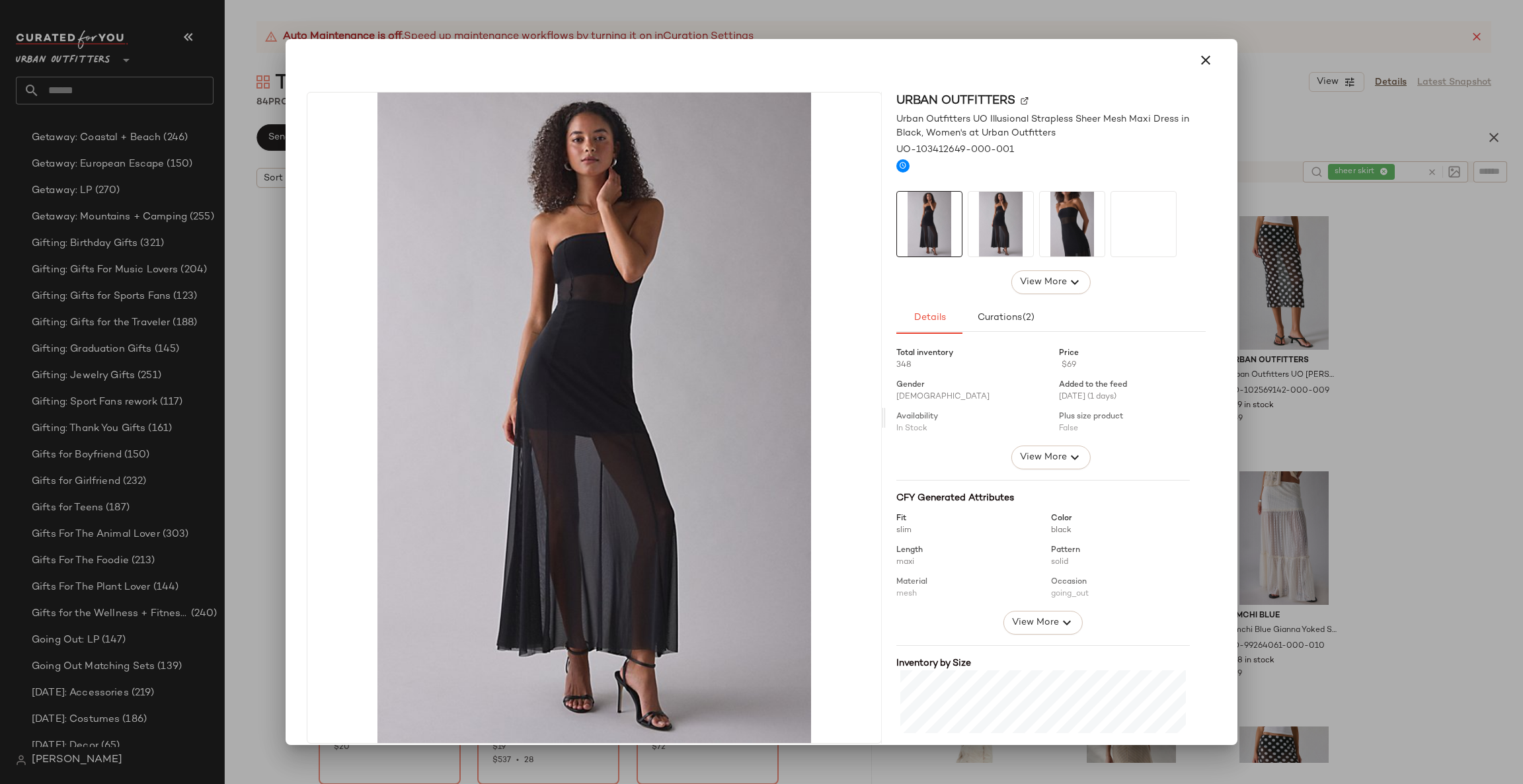
click at [1425, 337] on div at bounding box center [762, 392] width 1523 height 784
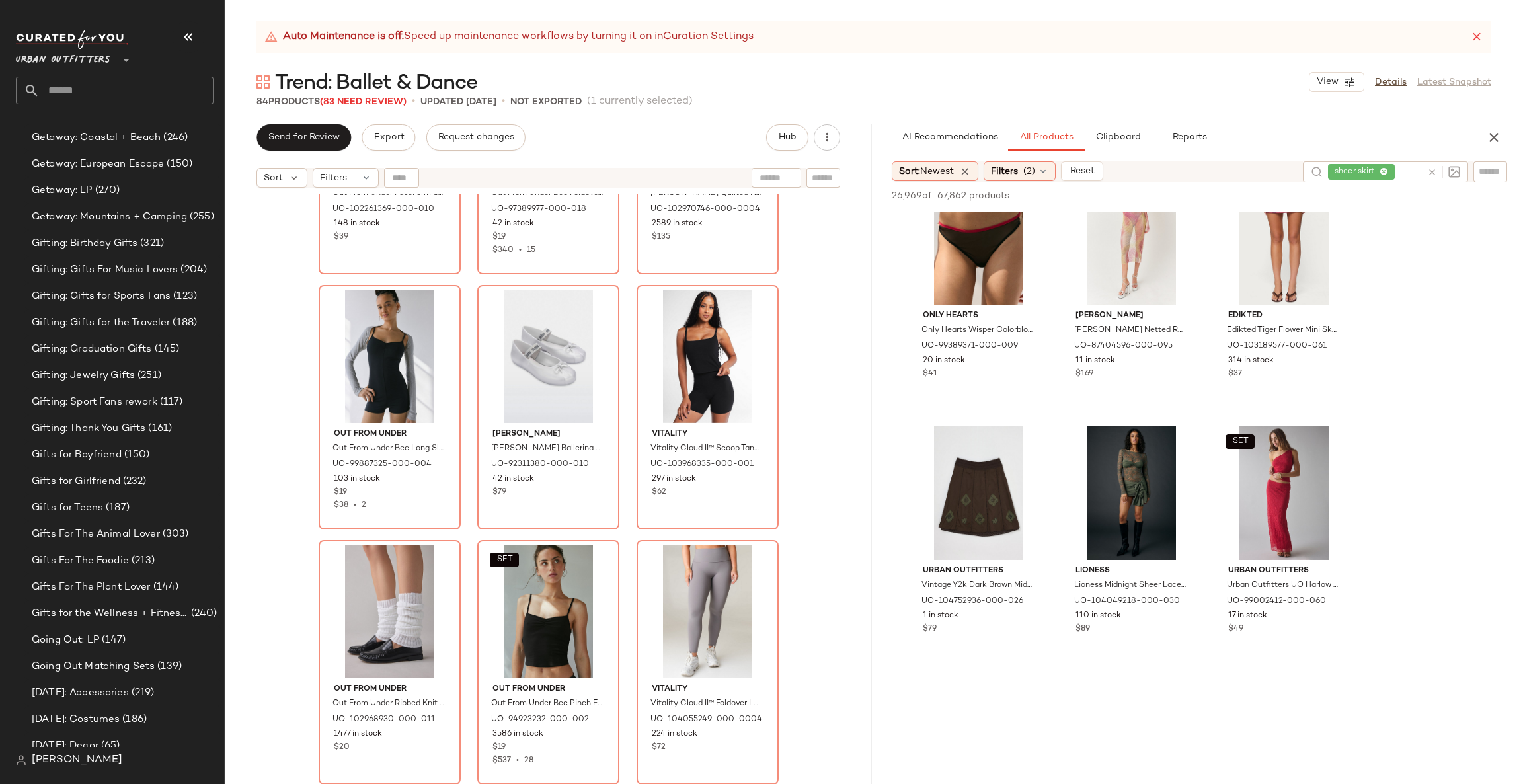
scroll to position [12296, 0]
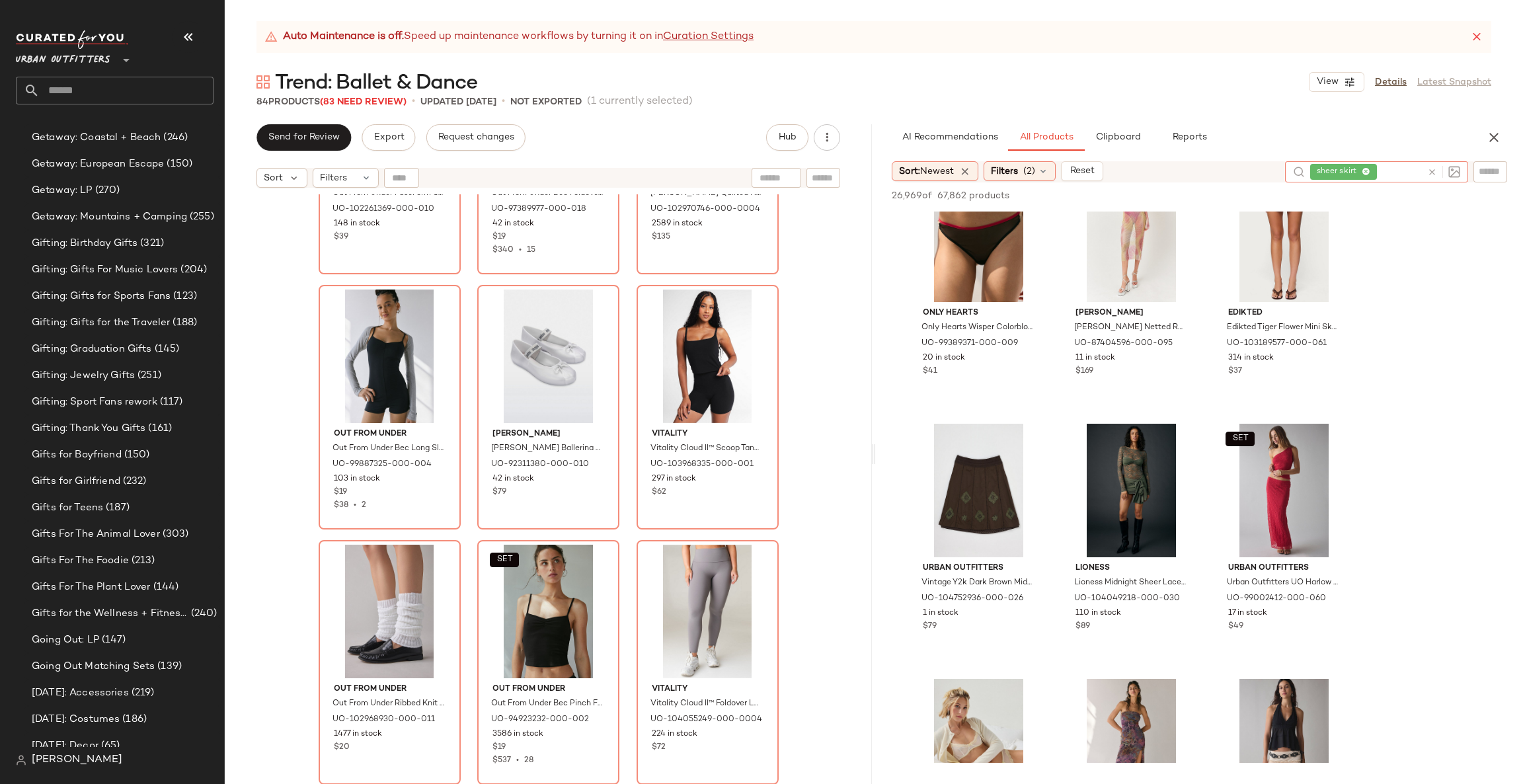
click at [1429, 168] on icon at bounding box center [1432, 172] width 10 height 10
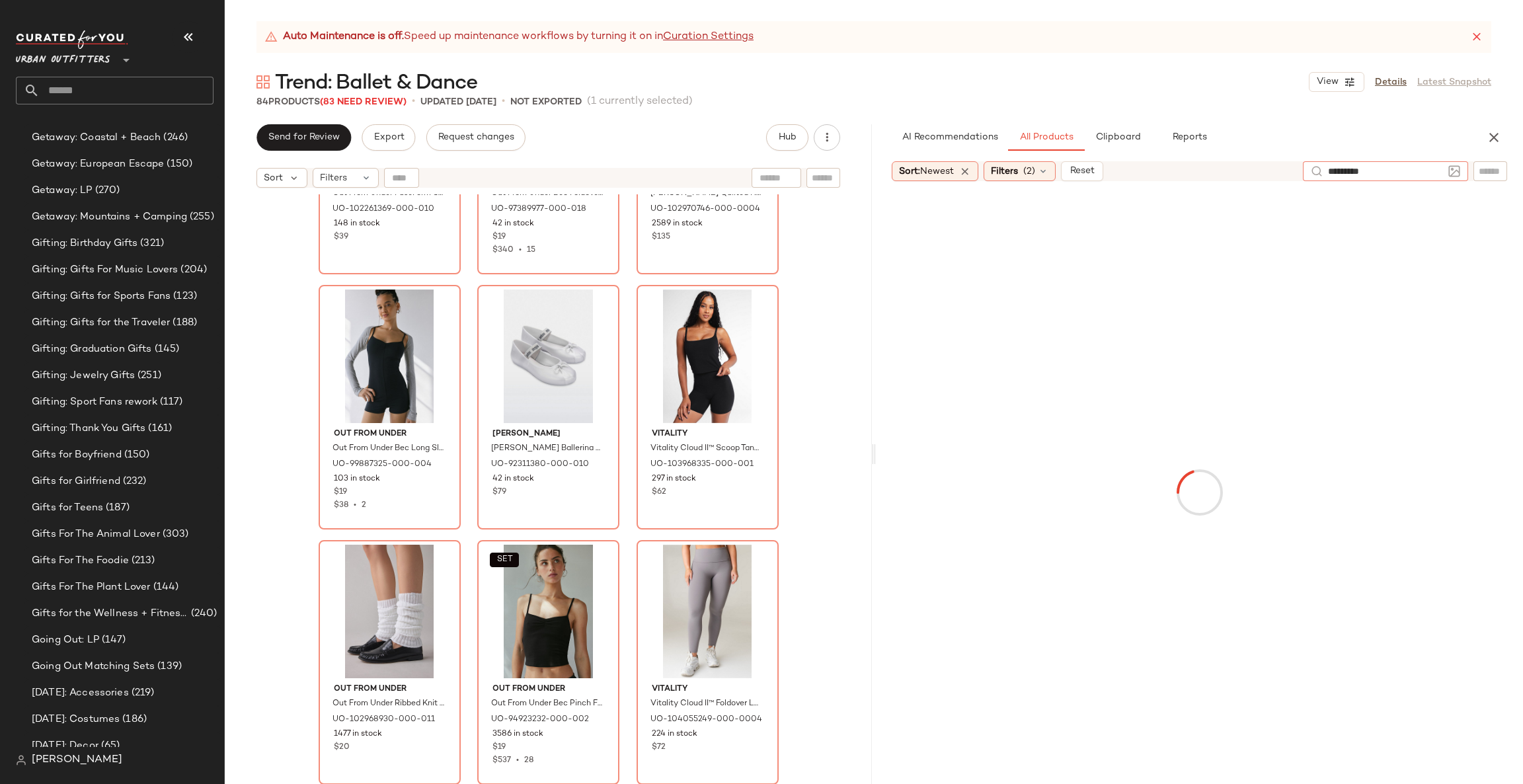
type input "**********"
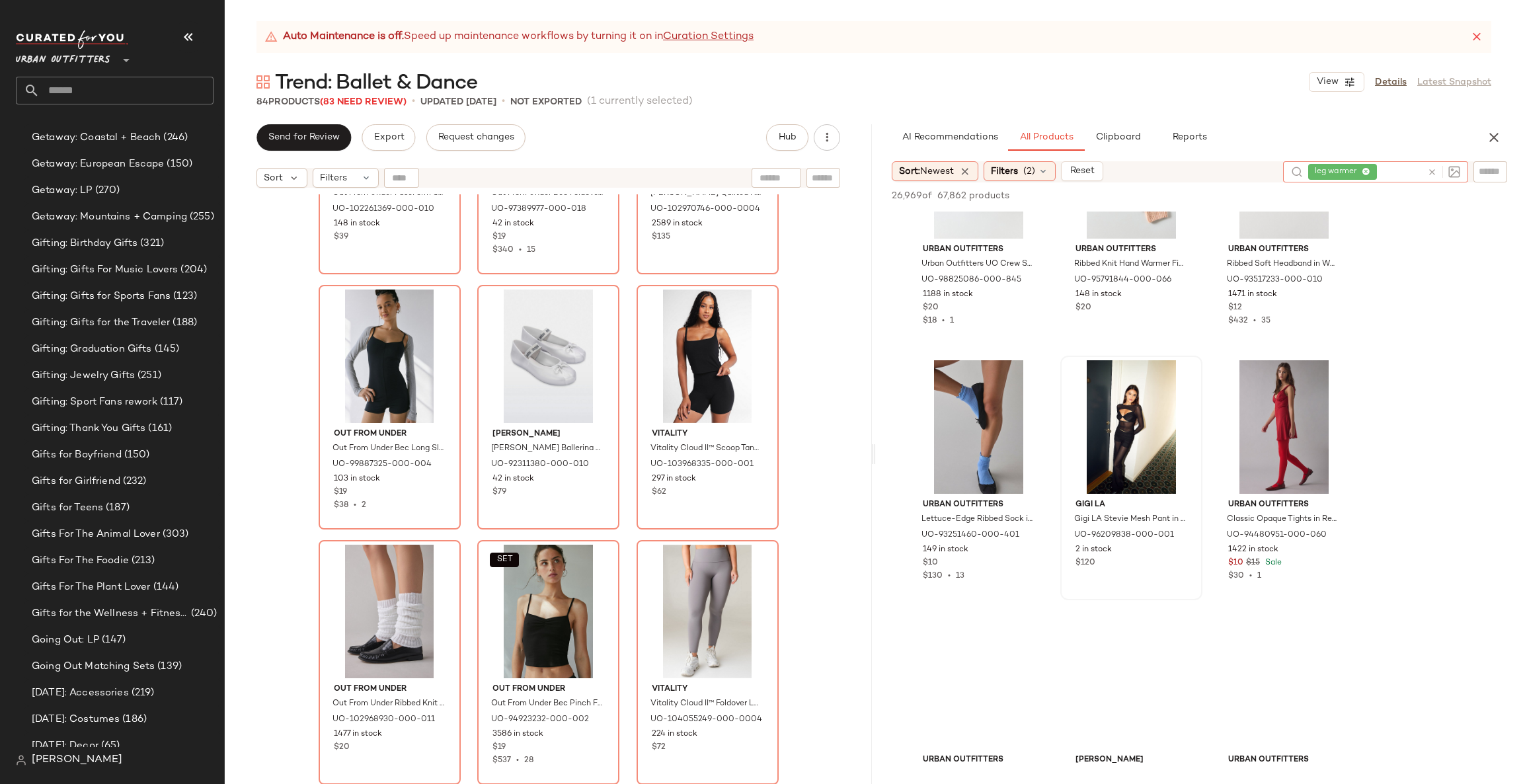
scroll to position [1388, 0]
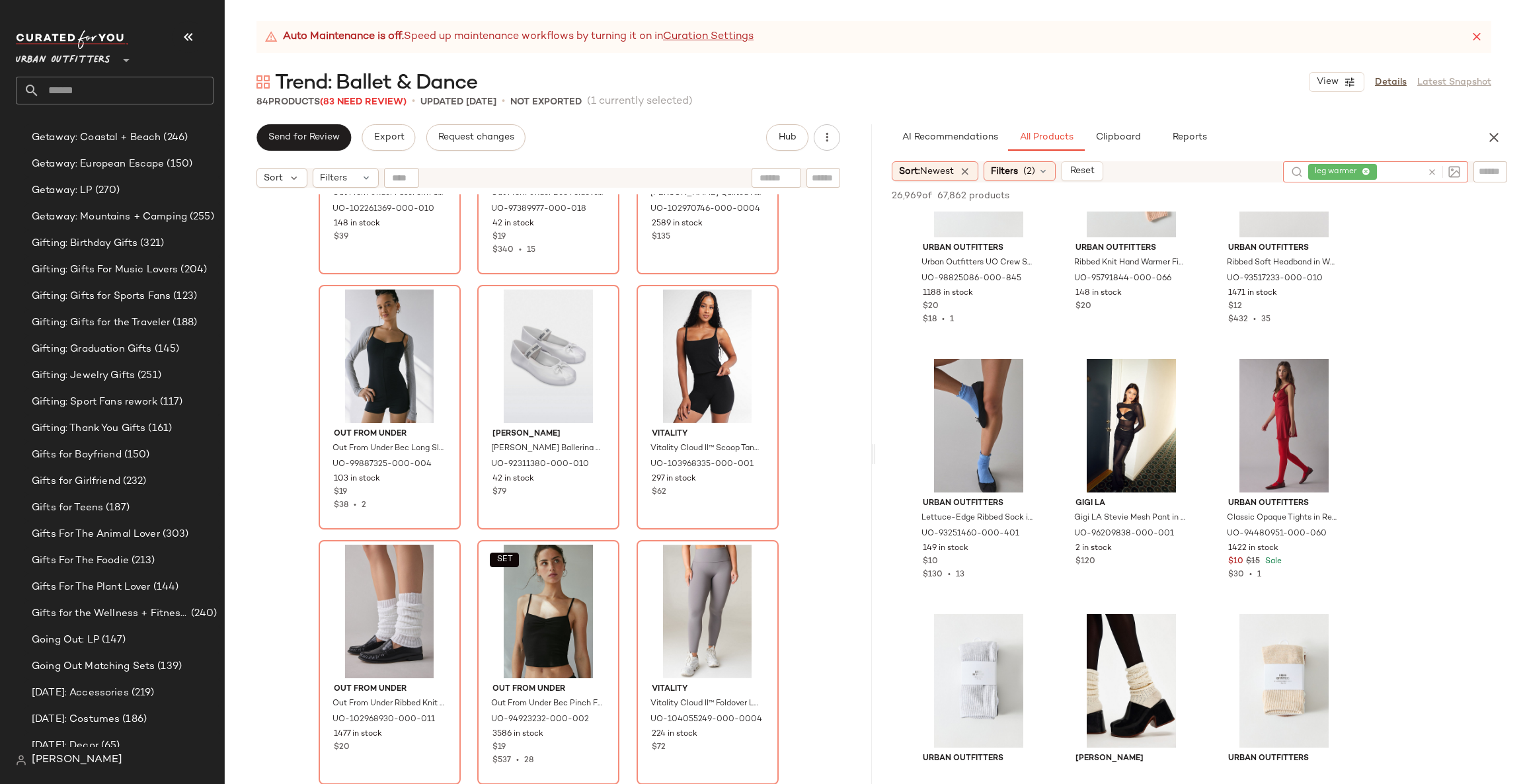
click at [1439, 169] on div at bounding box center [1443, 172] width 33 height 12
click at [1432, 169] on icon at bounding box center [1432, 172] width 10 height 10
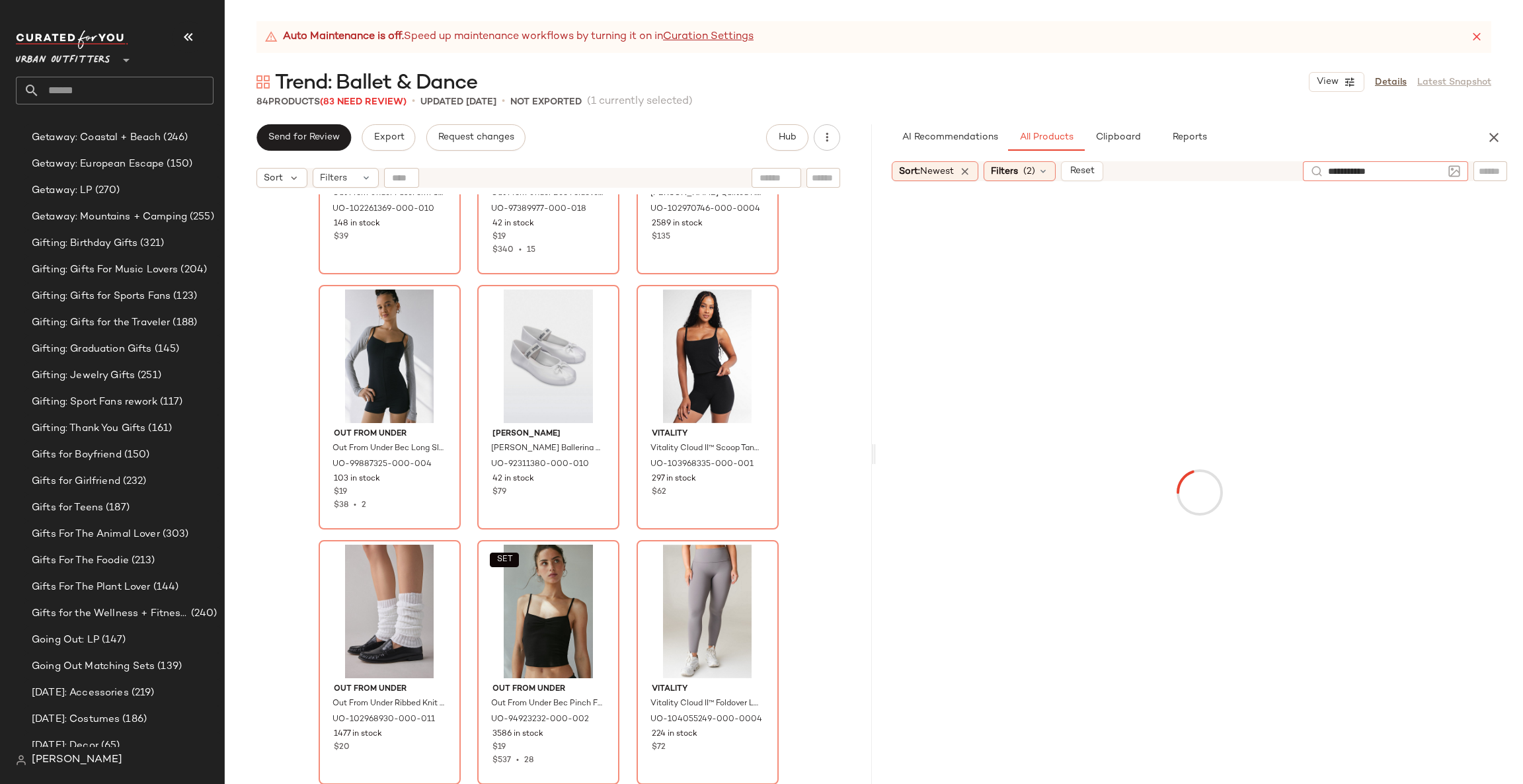
type input "**********"
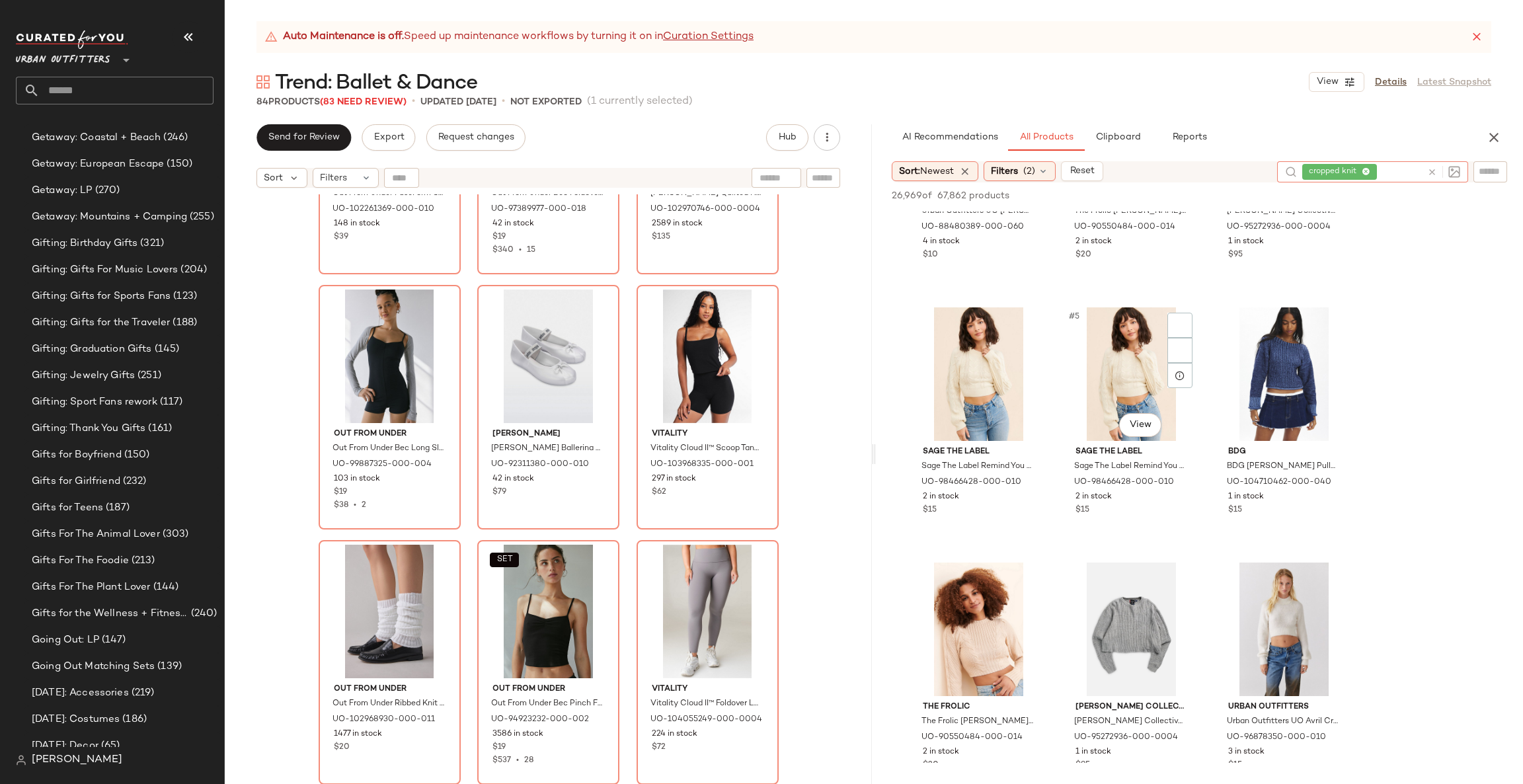
scroll to position [198, 0]
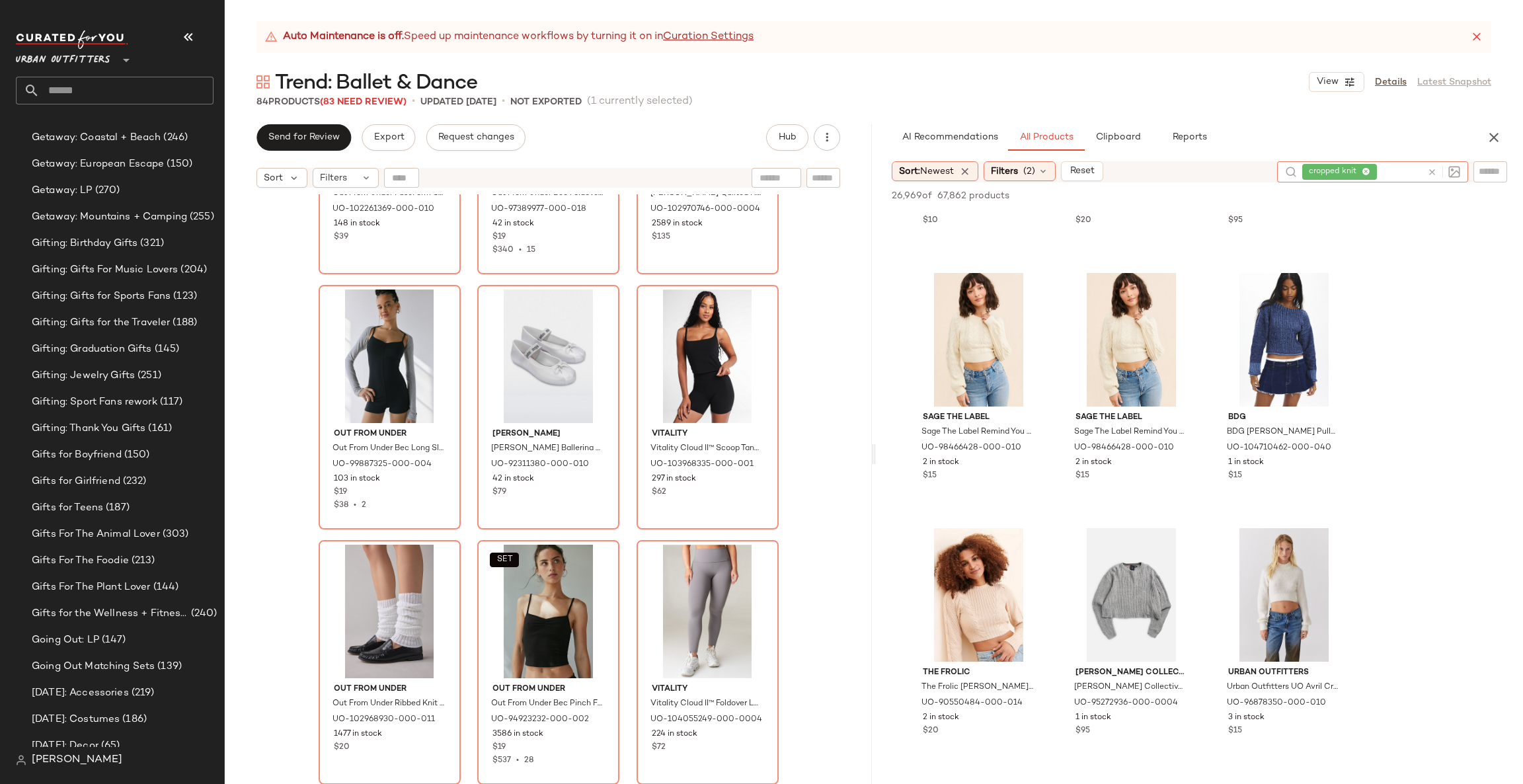
click at [1435, 174] on icon at bounding box center [1432, 172] width 10 height 10
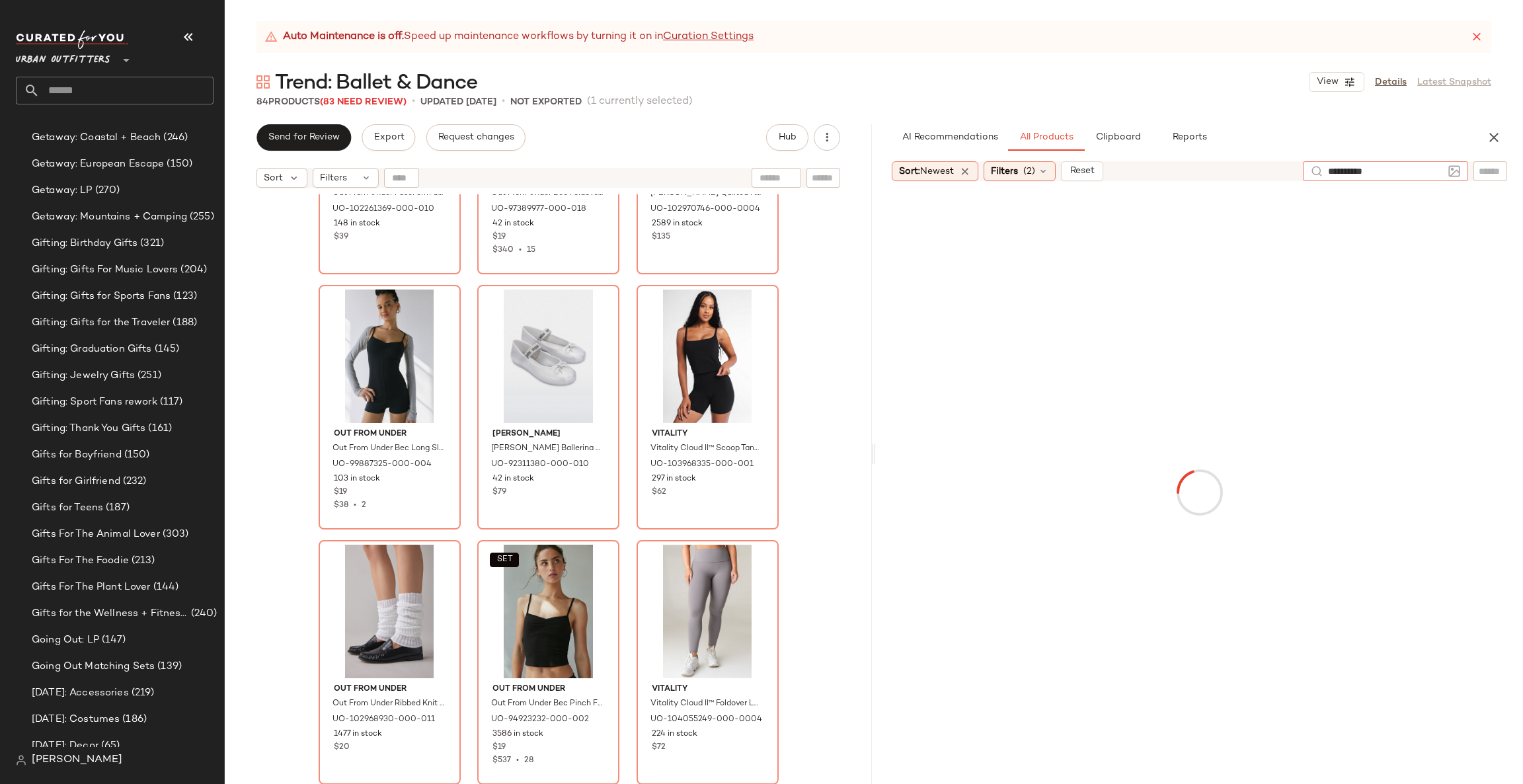
type input "**********"
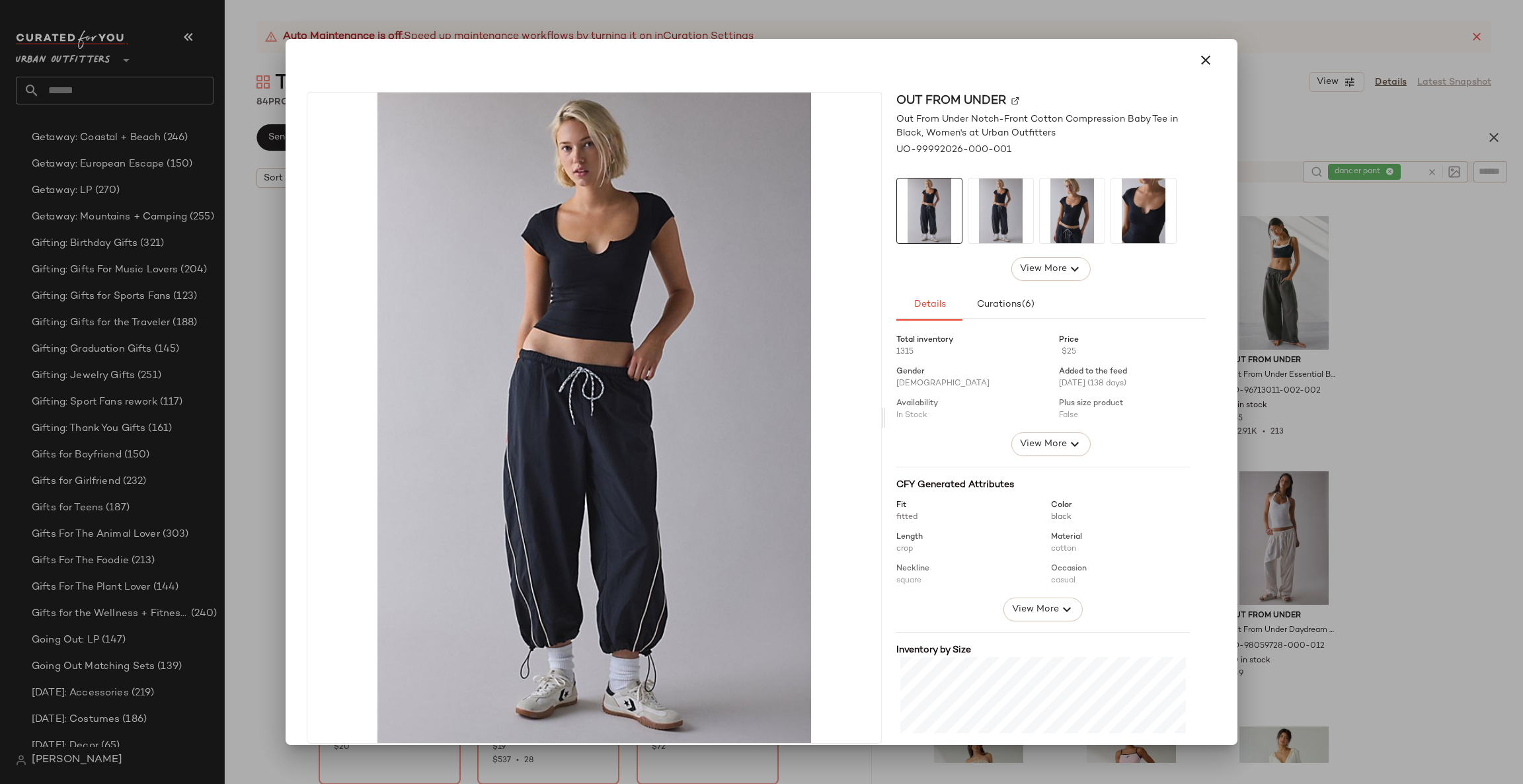
click at [1418, 304] on div at bounding box center [762, 392] width 1523 height 784
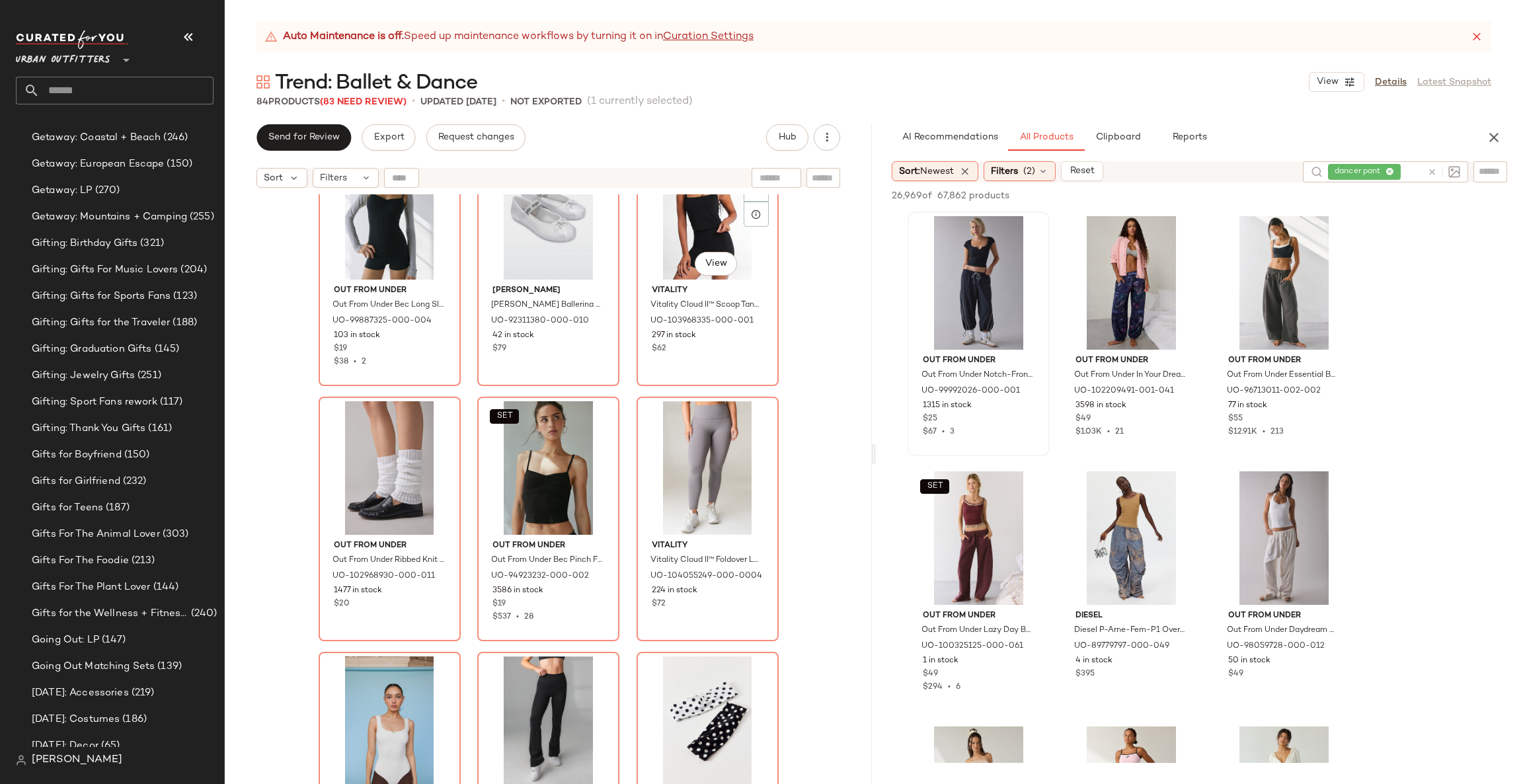
scroll to position [3183, 0]
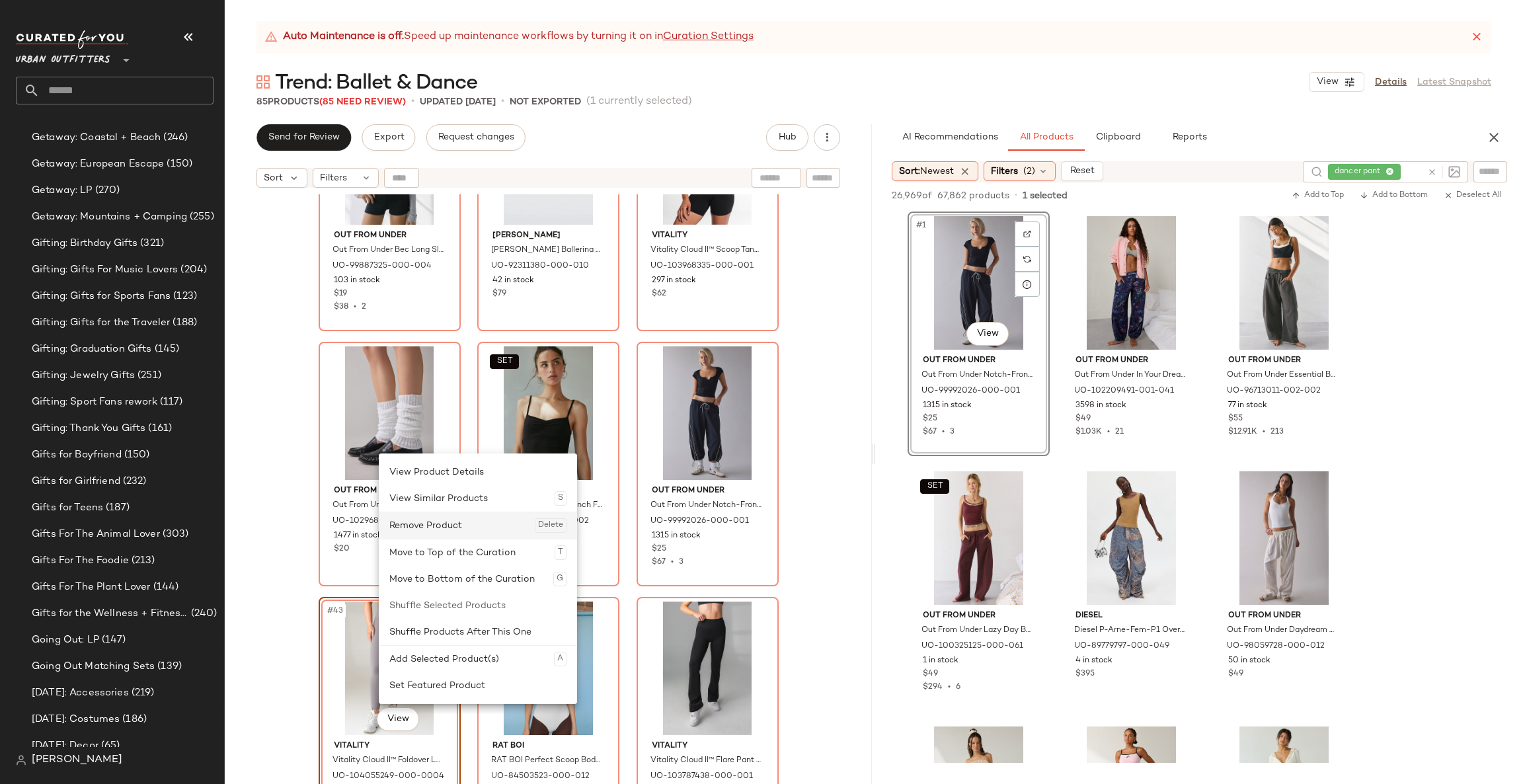
click at [450, 525] on div "Remove Product Delete" at bounding box center [478, 525] width 178 height 27
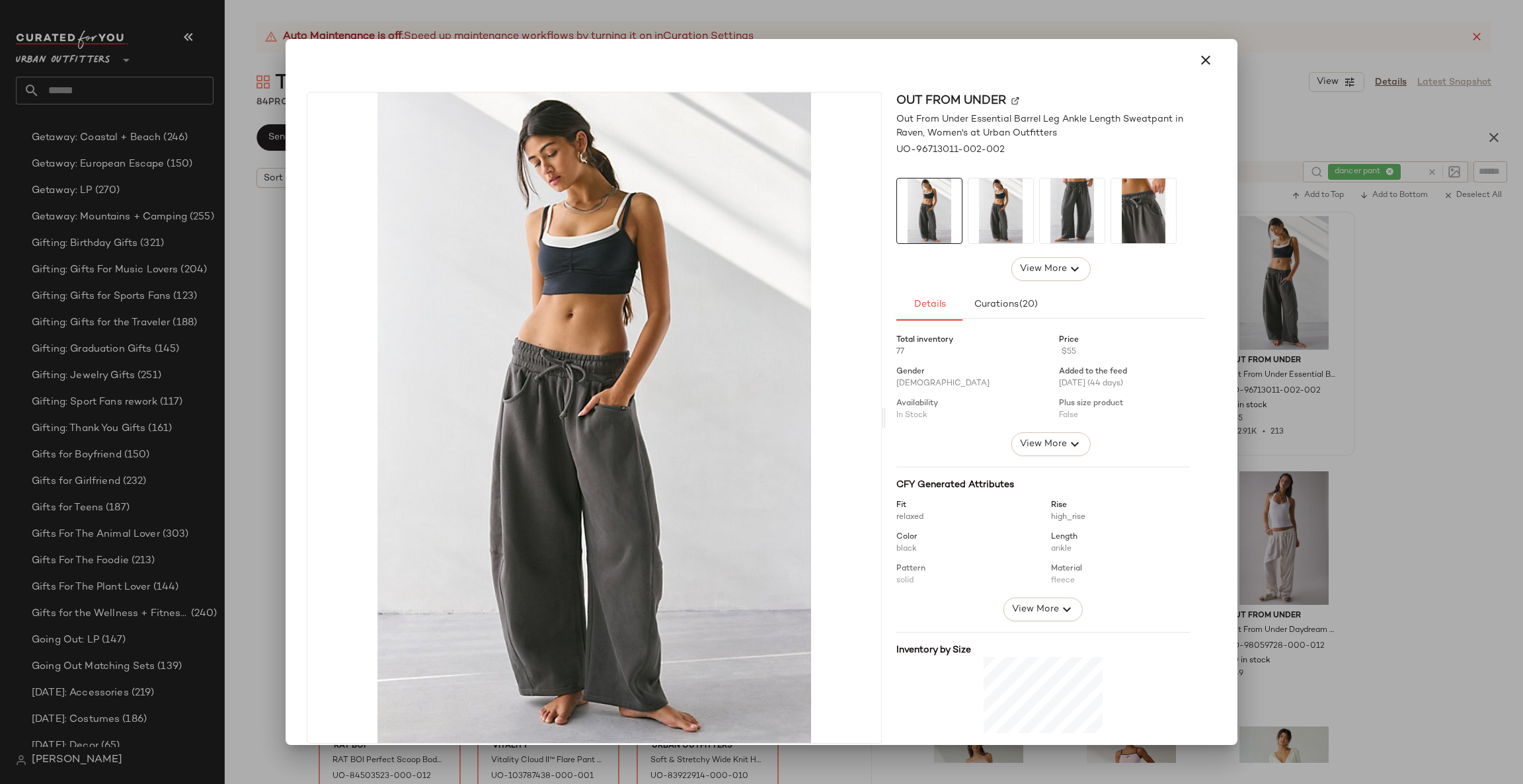
click at [1354, 316] on div at bounding box center [762, 392] width 1523 height 784
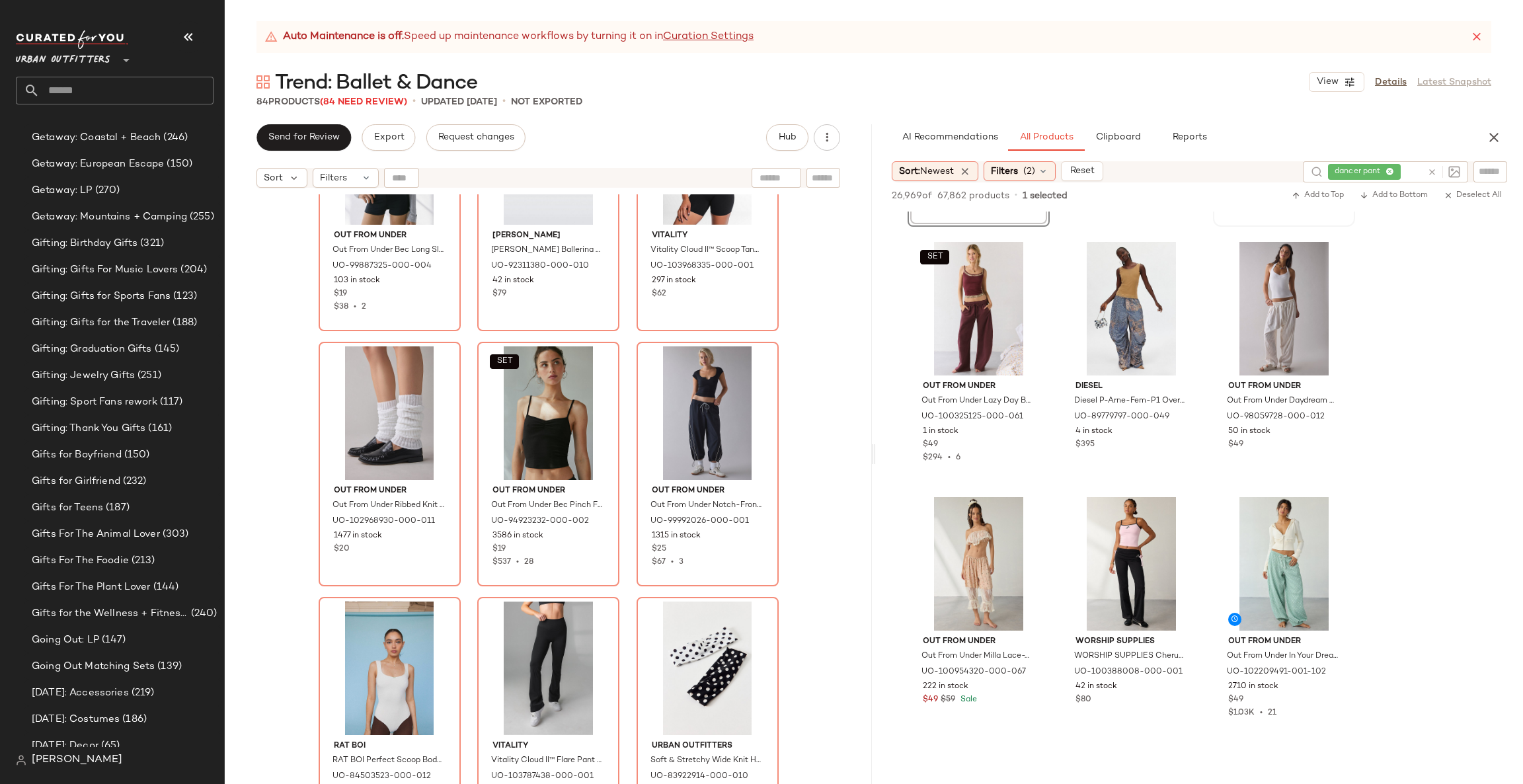
scroll to position [397, 0]
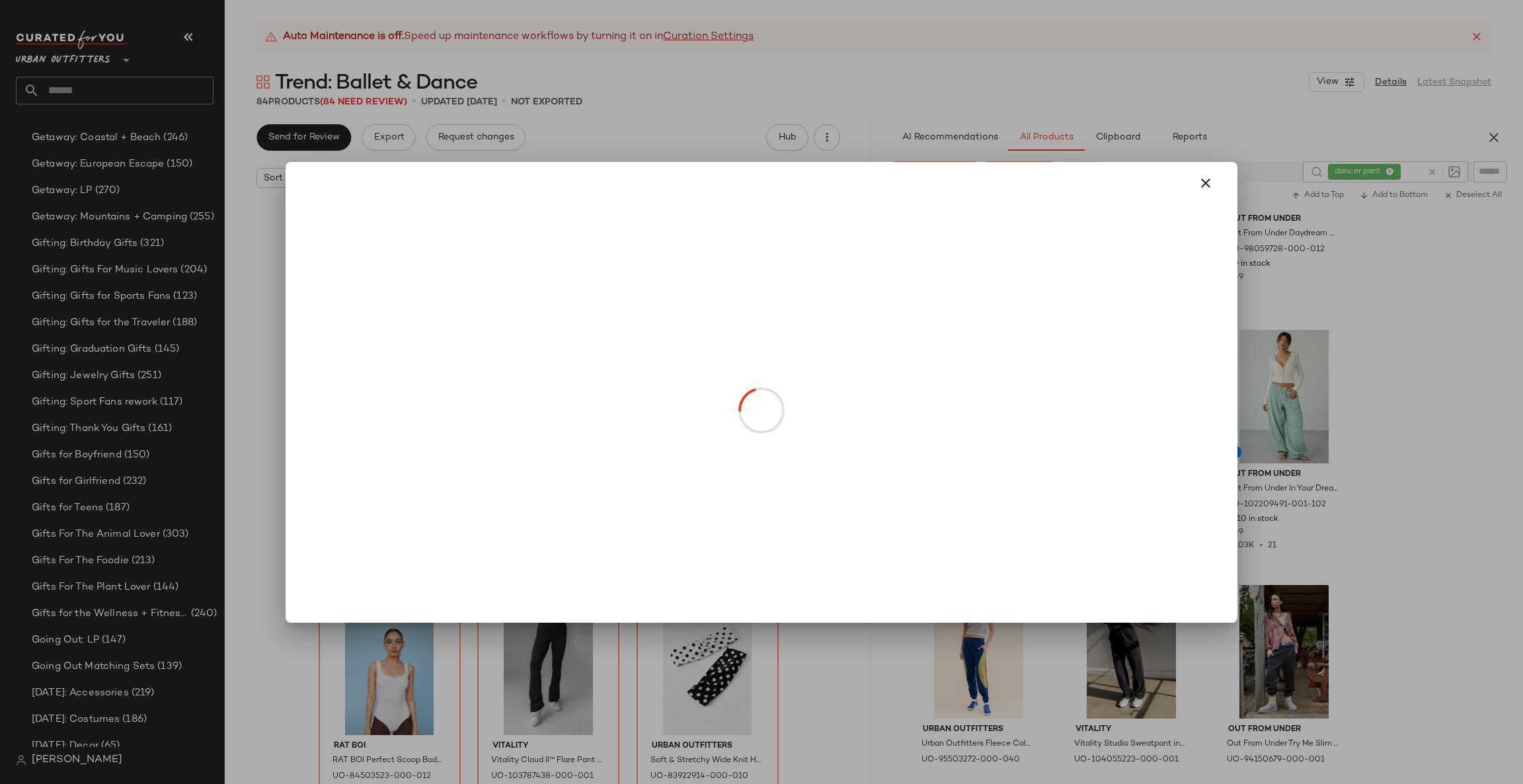
click at [1382, 329] on div at bounding box center [762, 392] width 1523 height 784
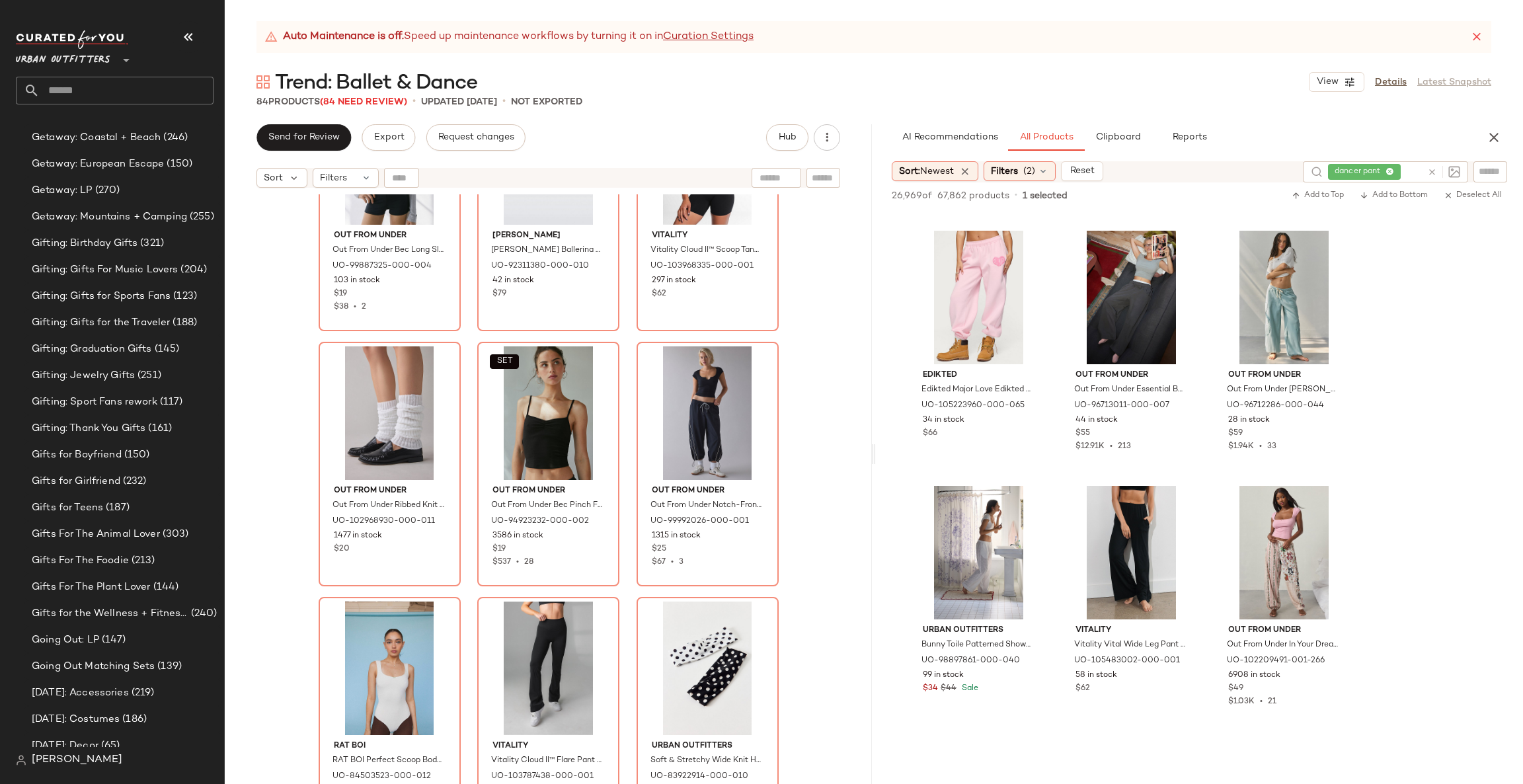
scroll to position [1784, 0]
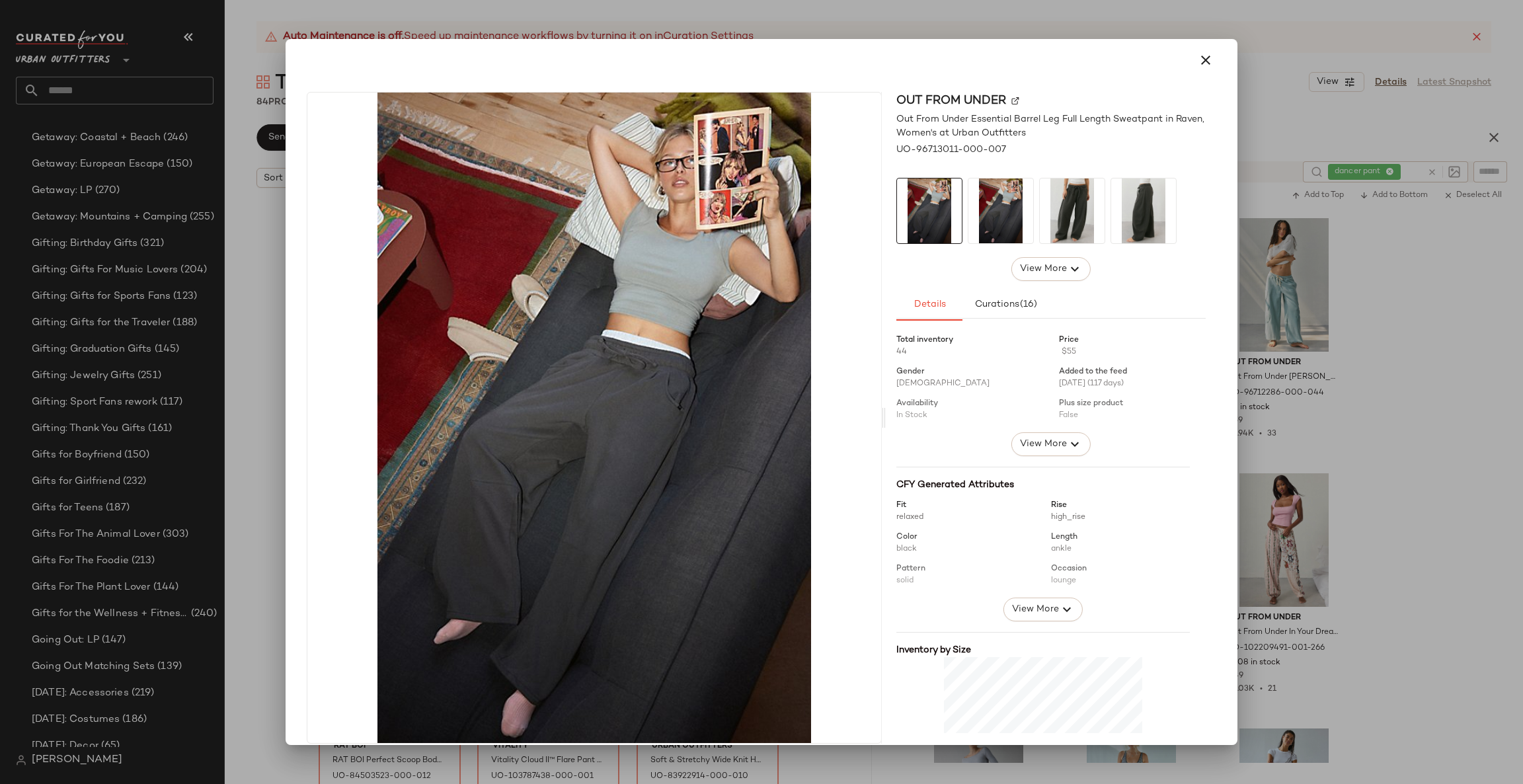
click at [1333, 327] on div at bounding box center [762, 392] width 1523 height 784
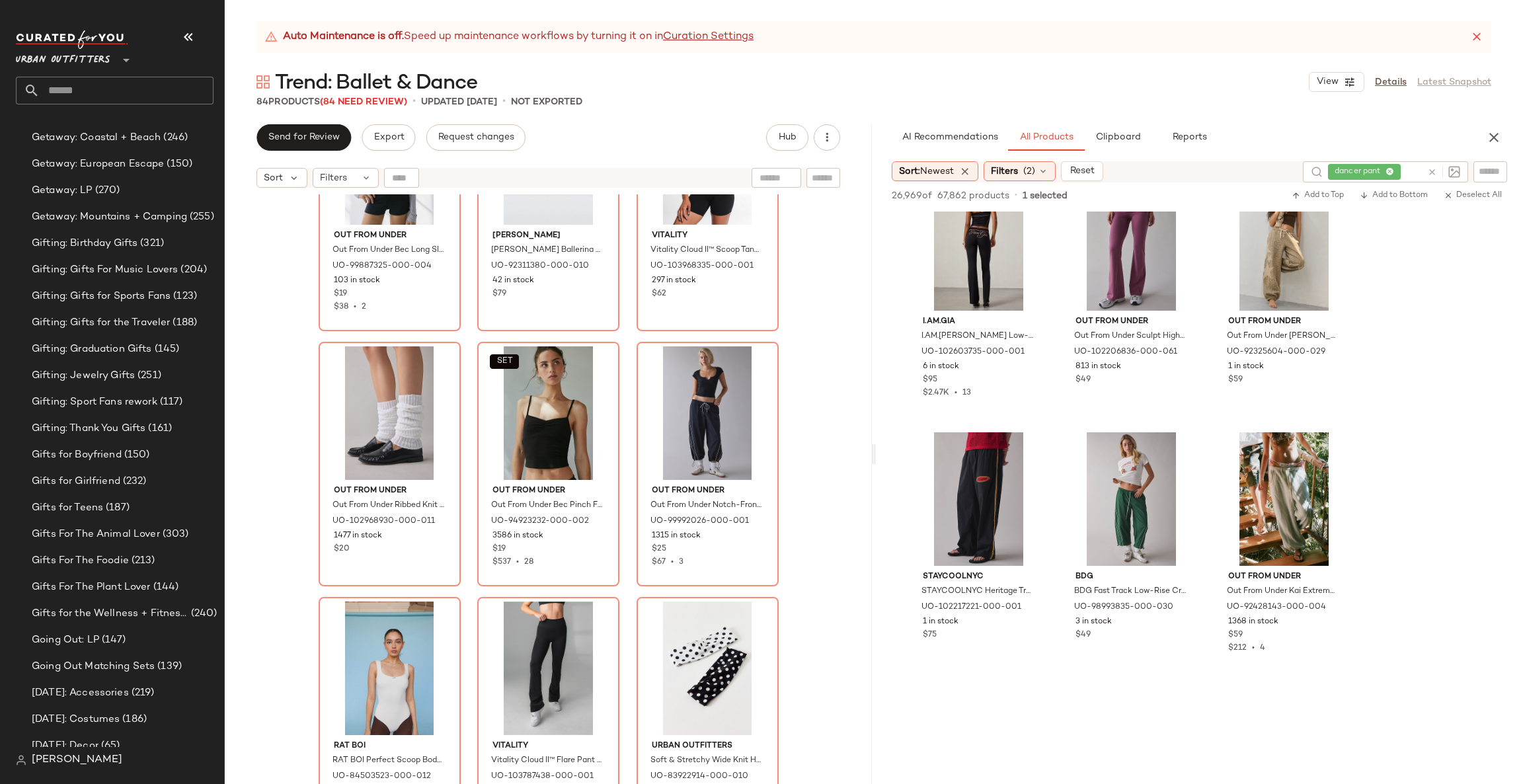
scroll to position [2776, 0]
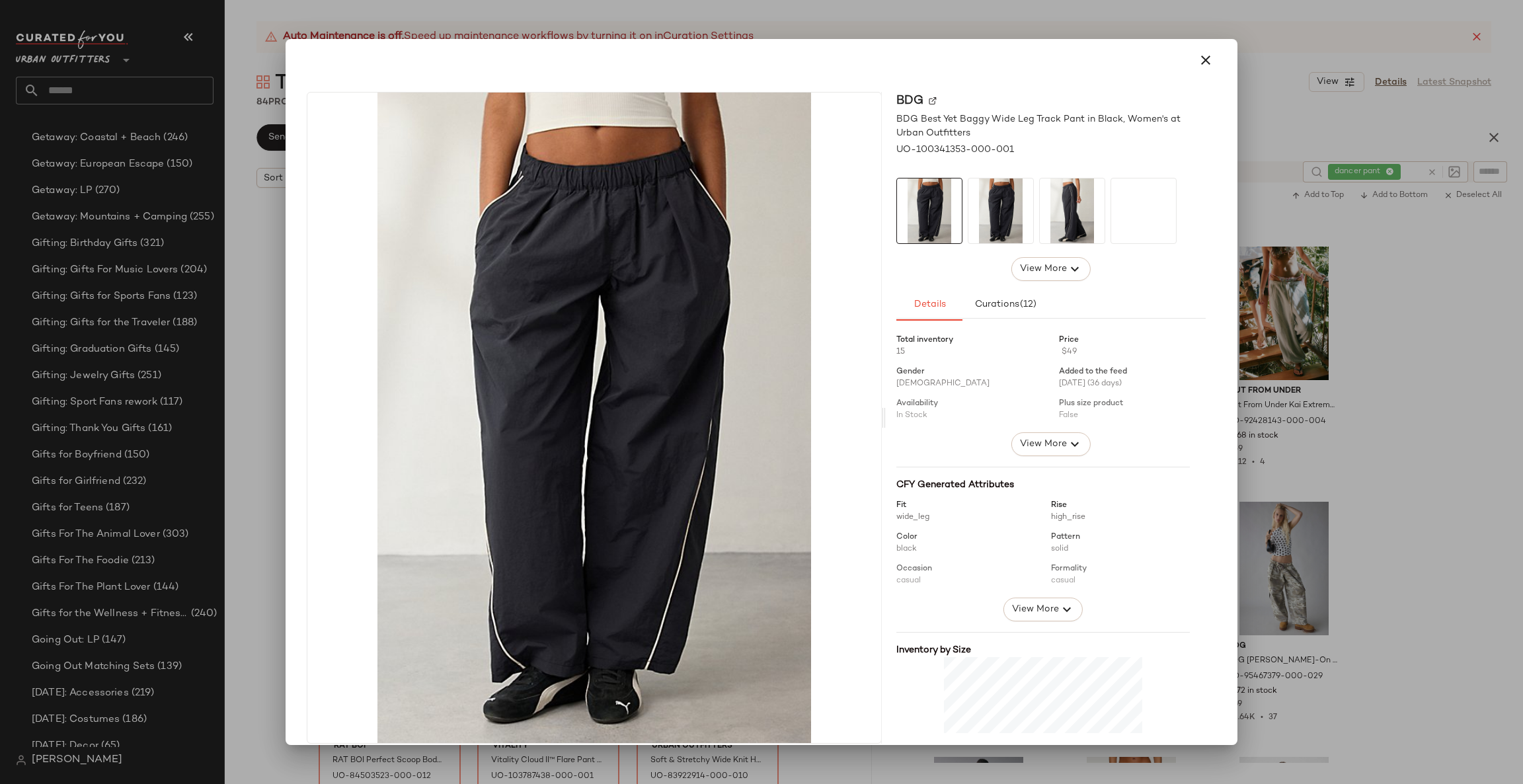
click at [1329, 480] on div at bounding box center [762, 392] width 1523 height 784
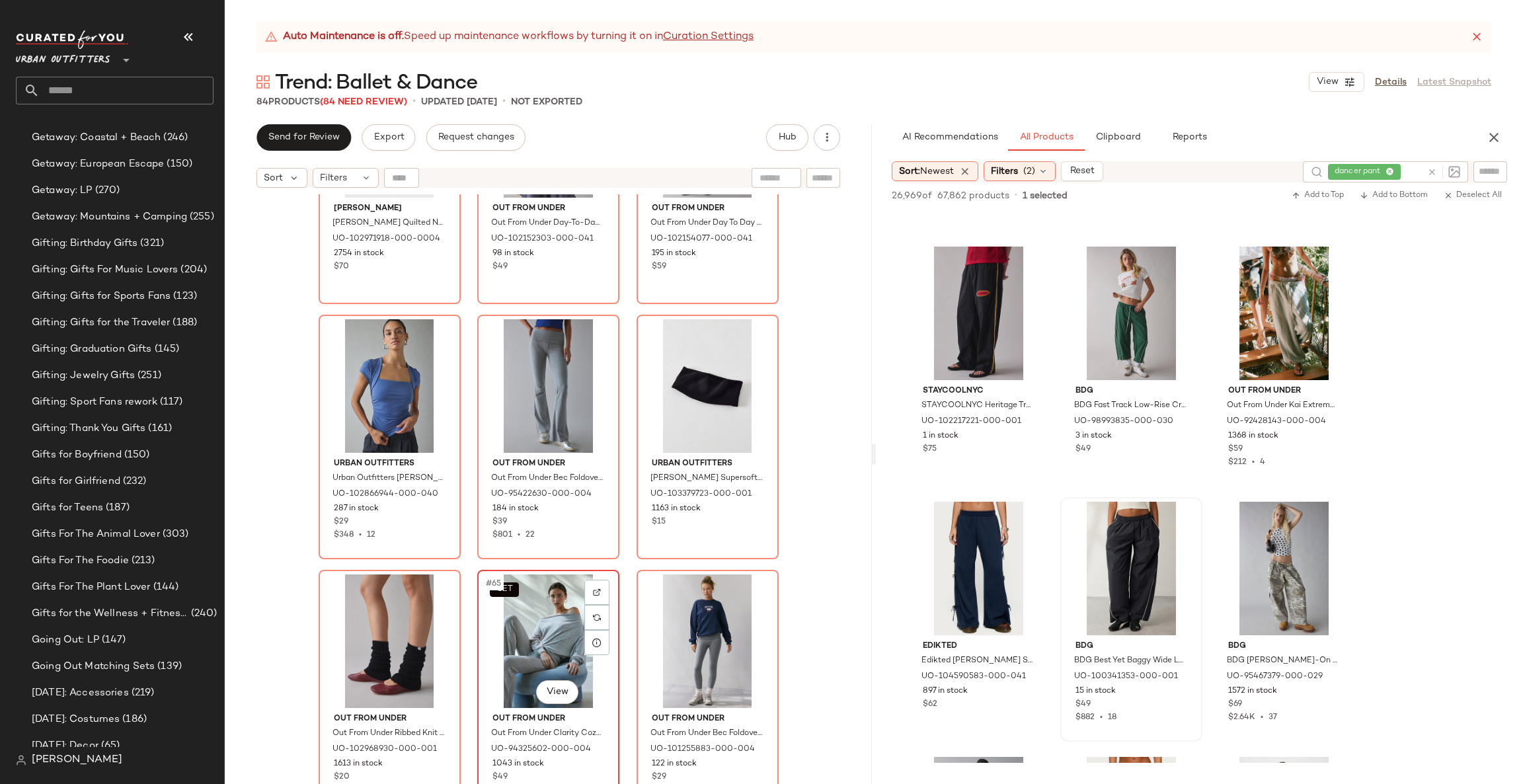
scroll to position [4967, 0]
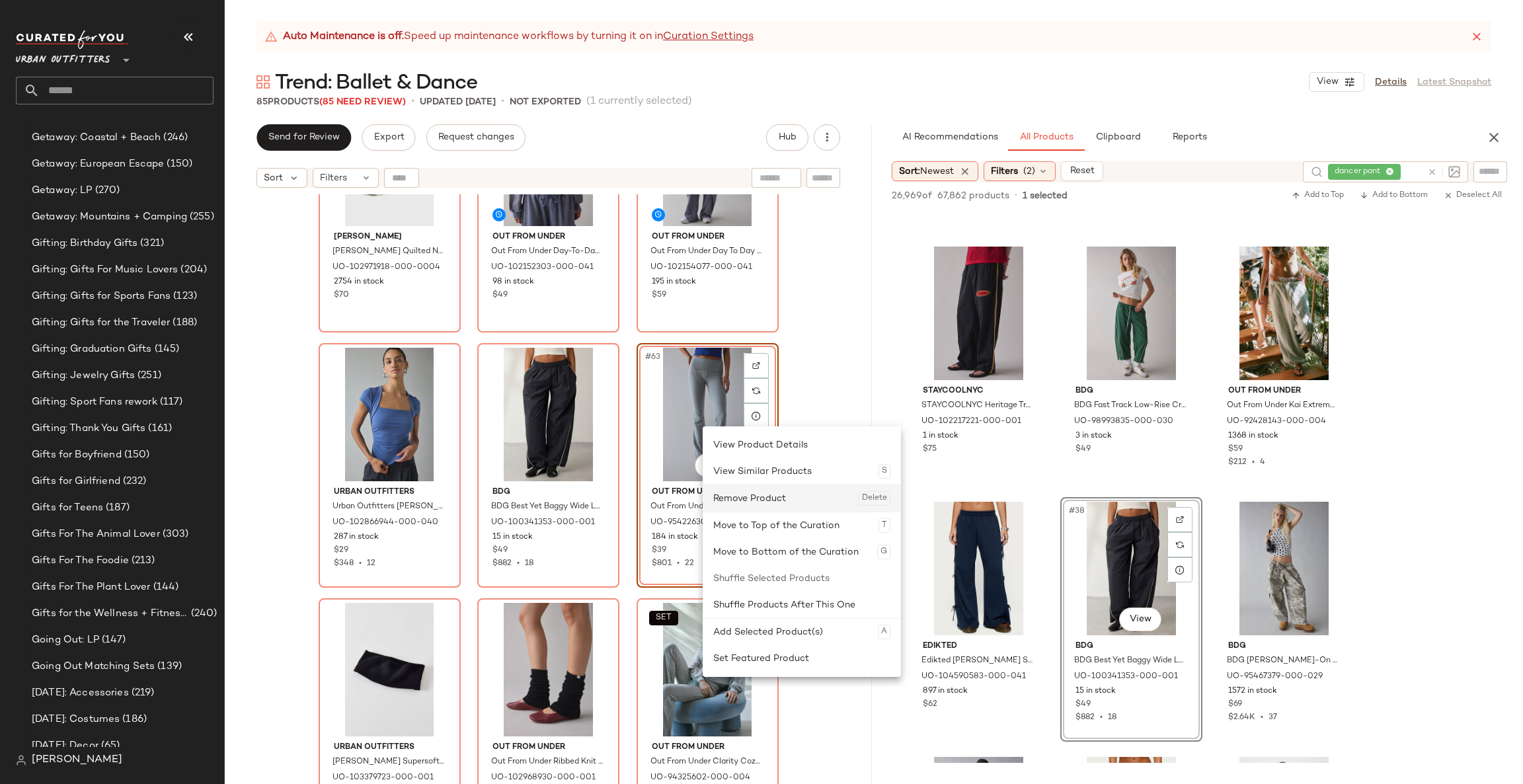
click at [747, 488] on div "Remove Product Delete" at bounding box center [802, 498] width 178 height 27
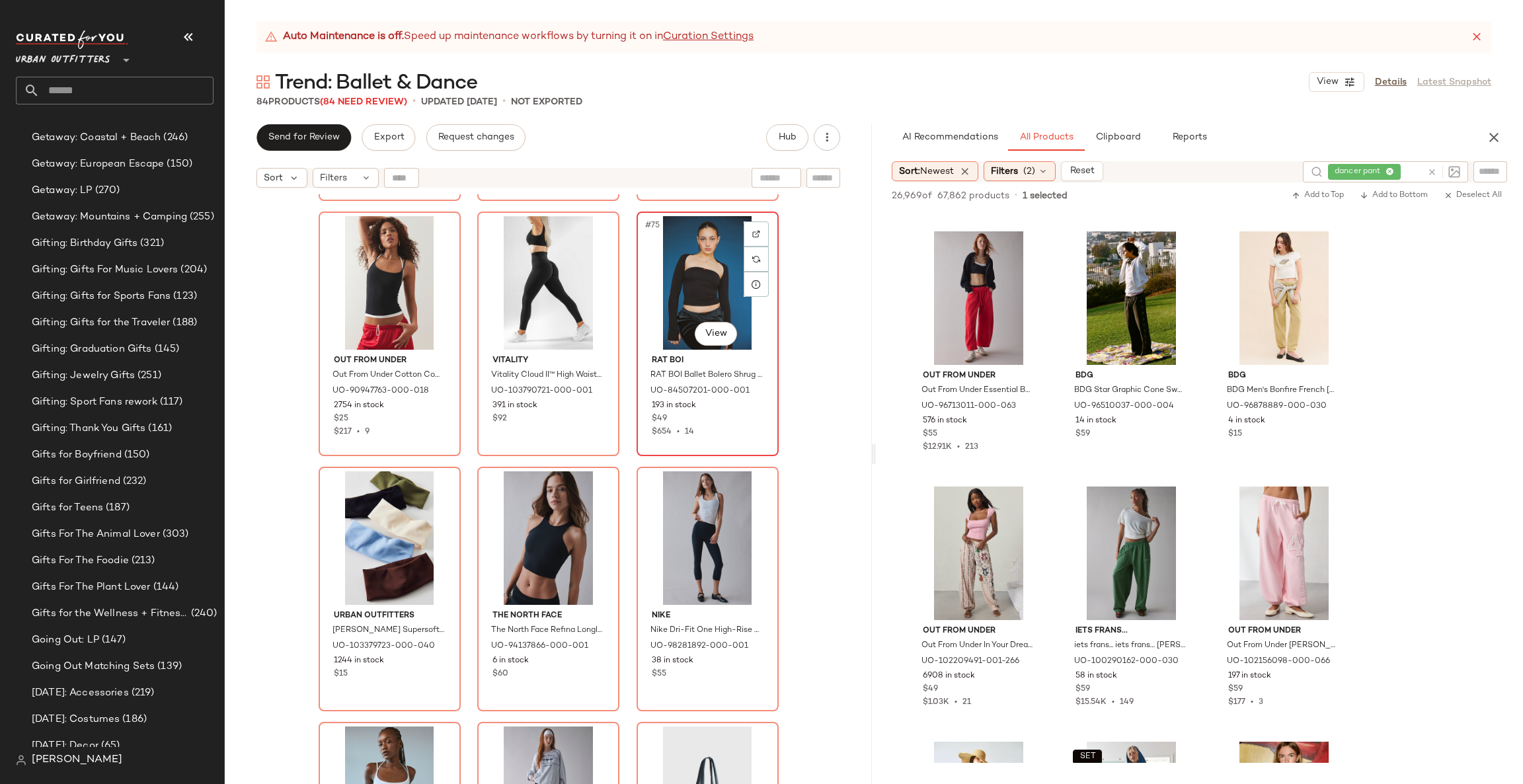
scroll to position [5960, 0]
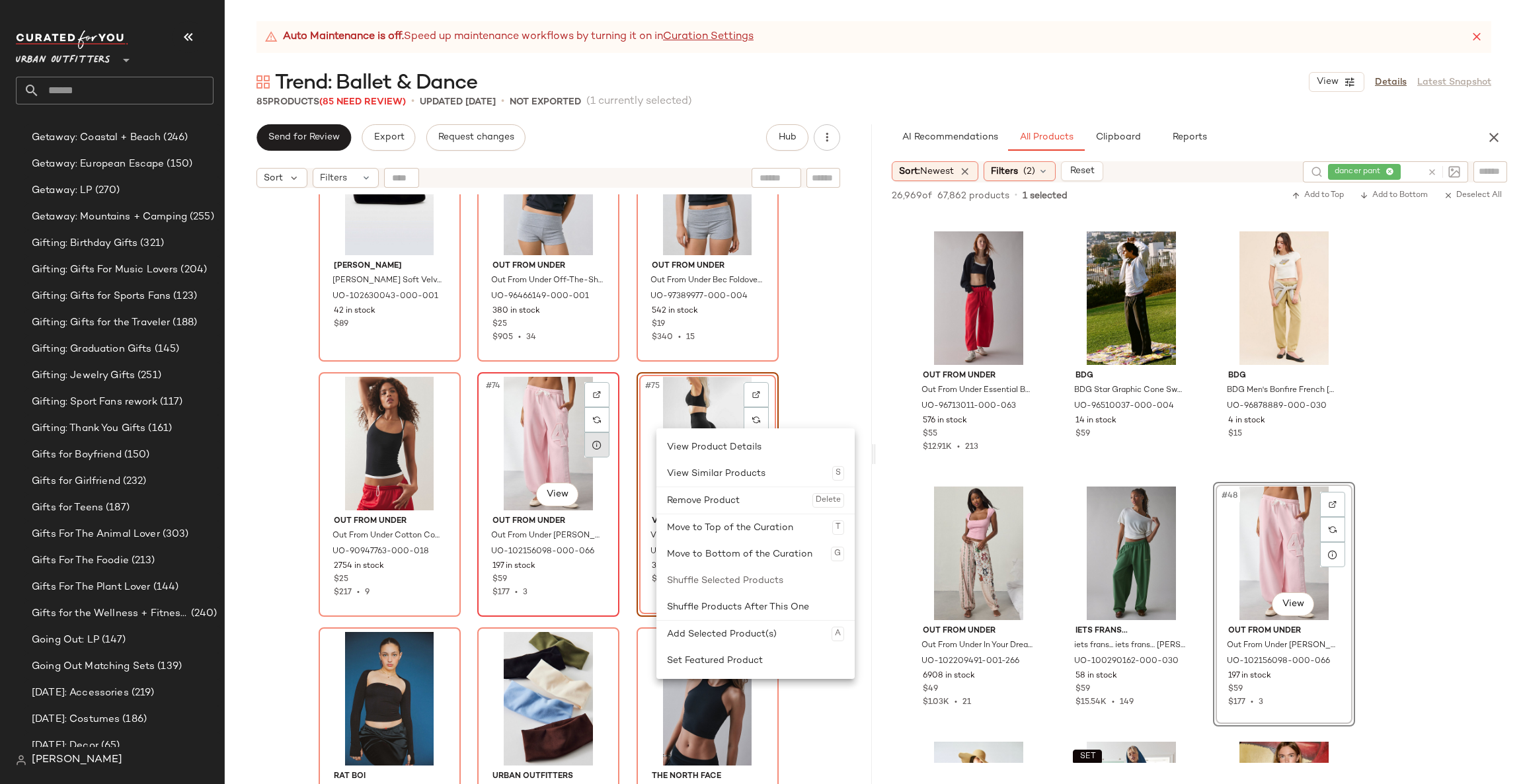
click at [594, 439] on icon at bounding box center [597, 444] width 10 height 10
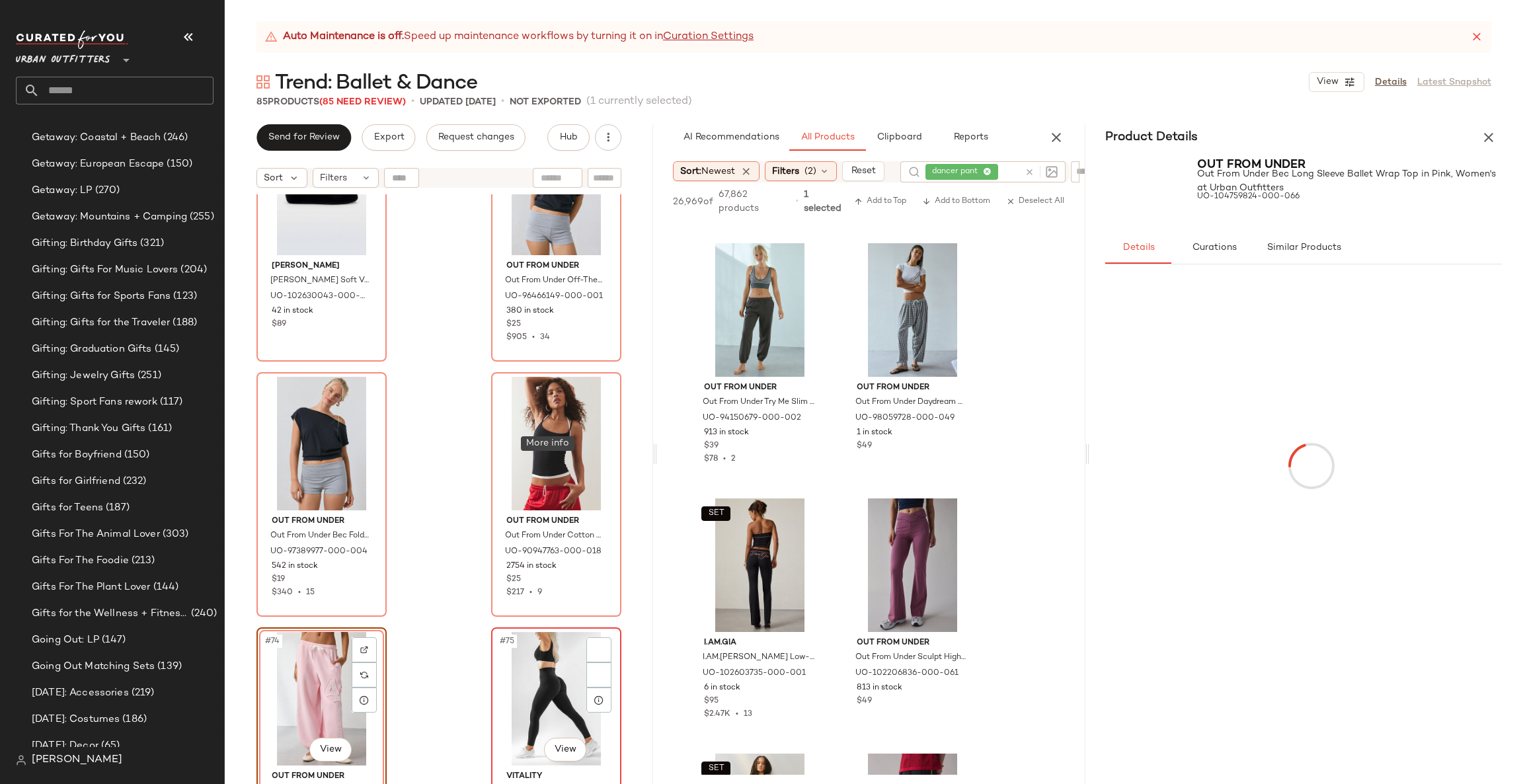
scroll to position [5087, 0]
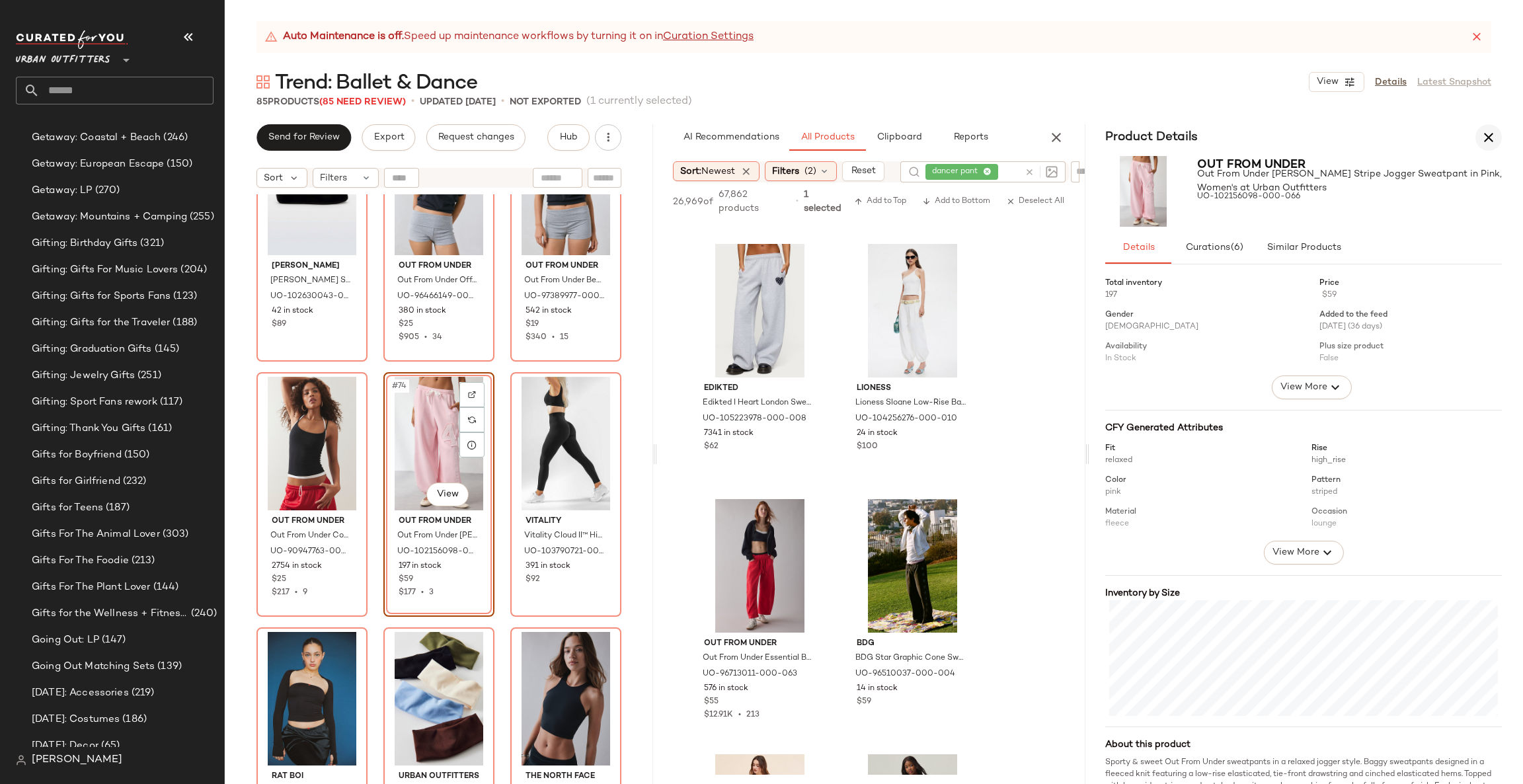
click at [1483, 139] on icon "button" at bounding box center [1488, 137] width 16 height 16
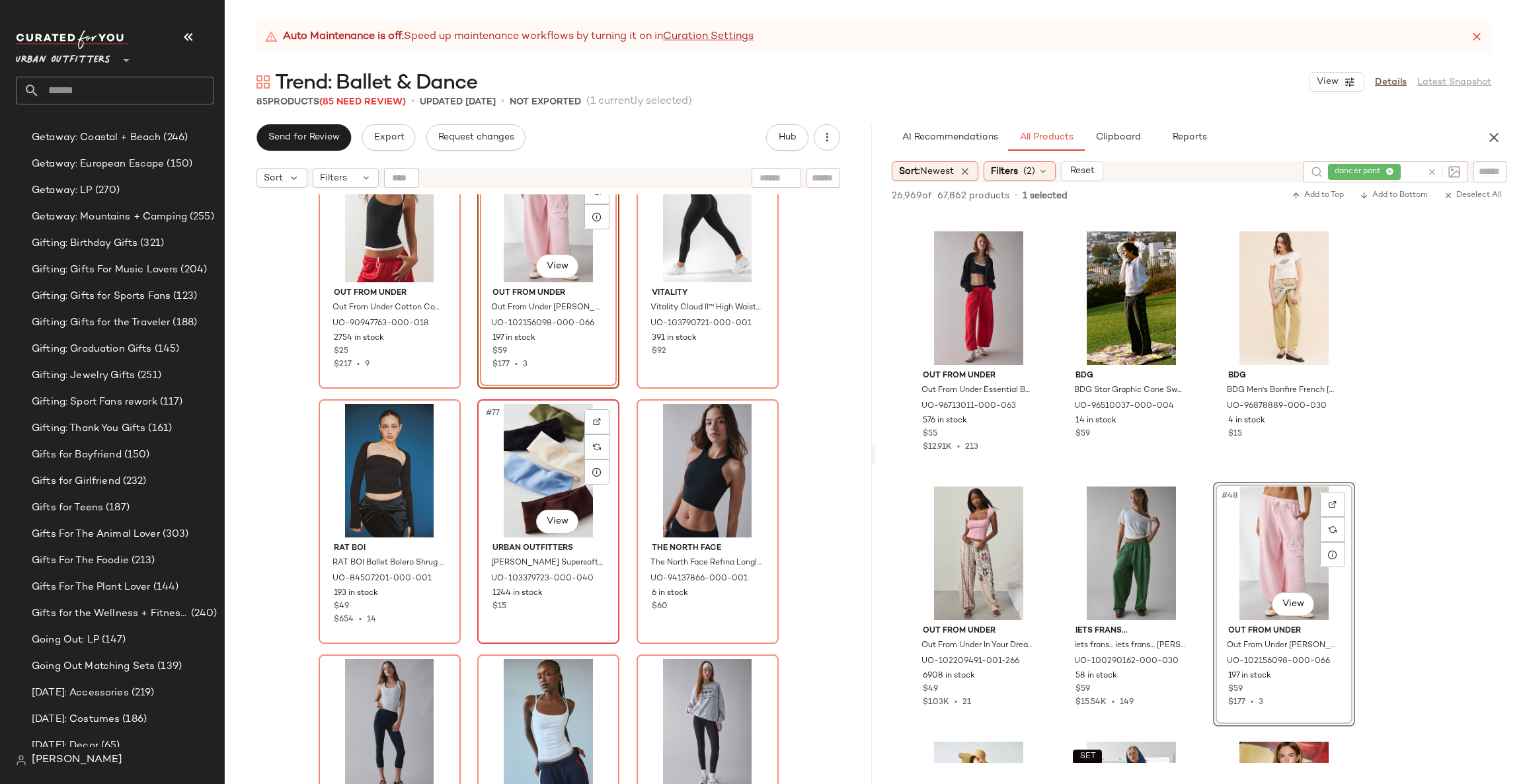
scroll to position [6158, 0]
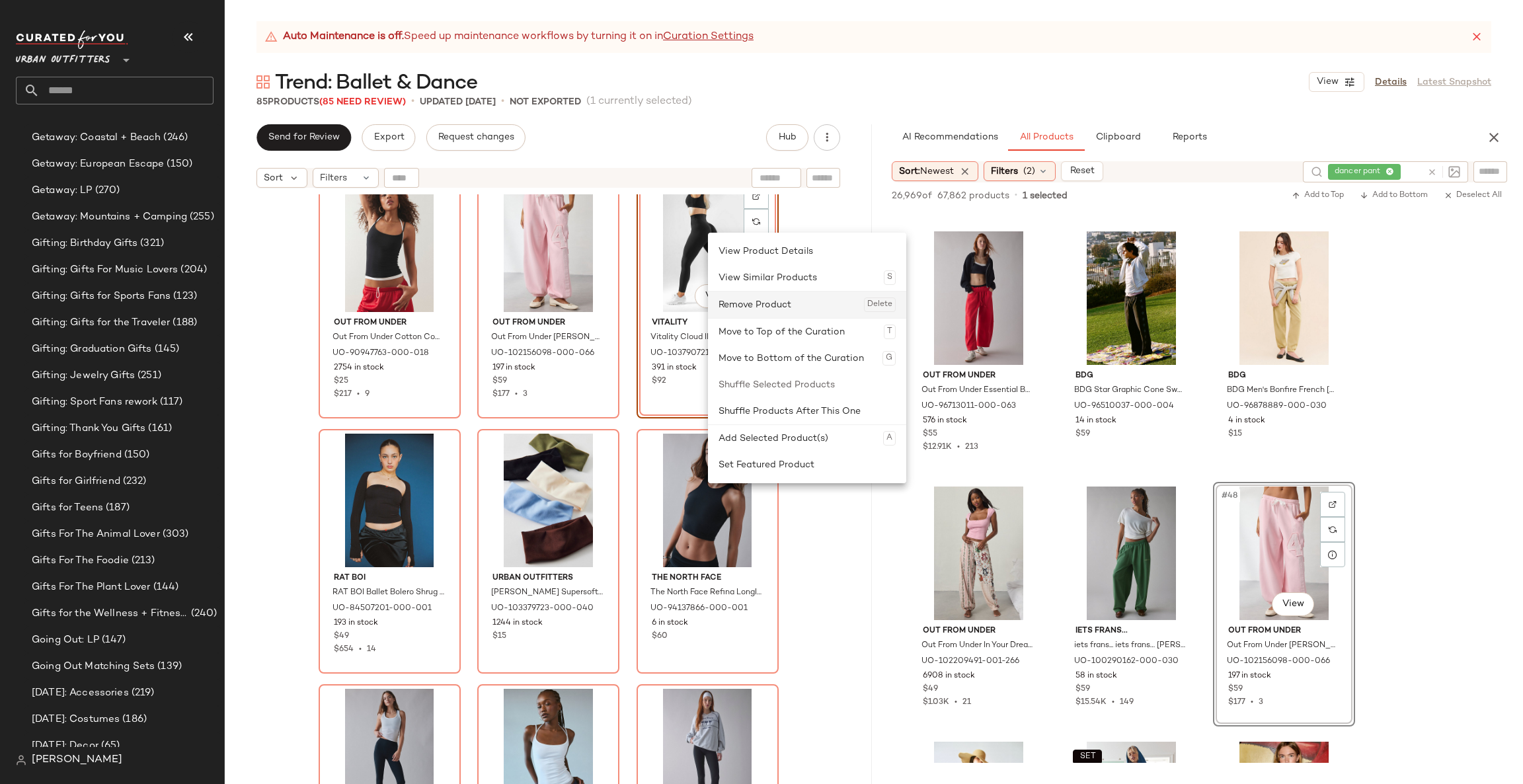
click at [737, 297] on div "Remove Product Delete" at bounding box center [807, 304] width 178 height 27
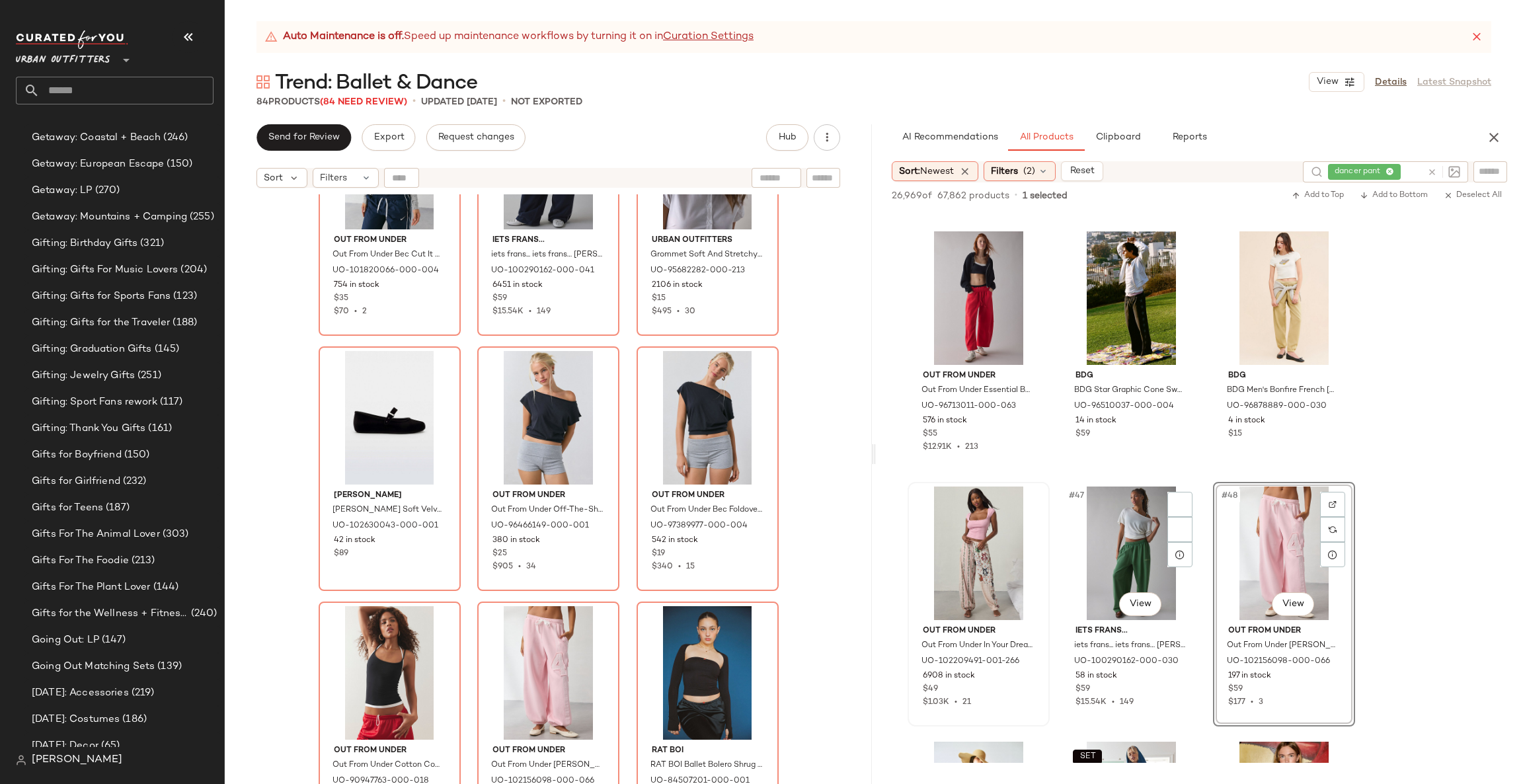
scroll to position [3755, 0]
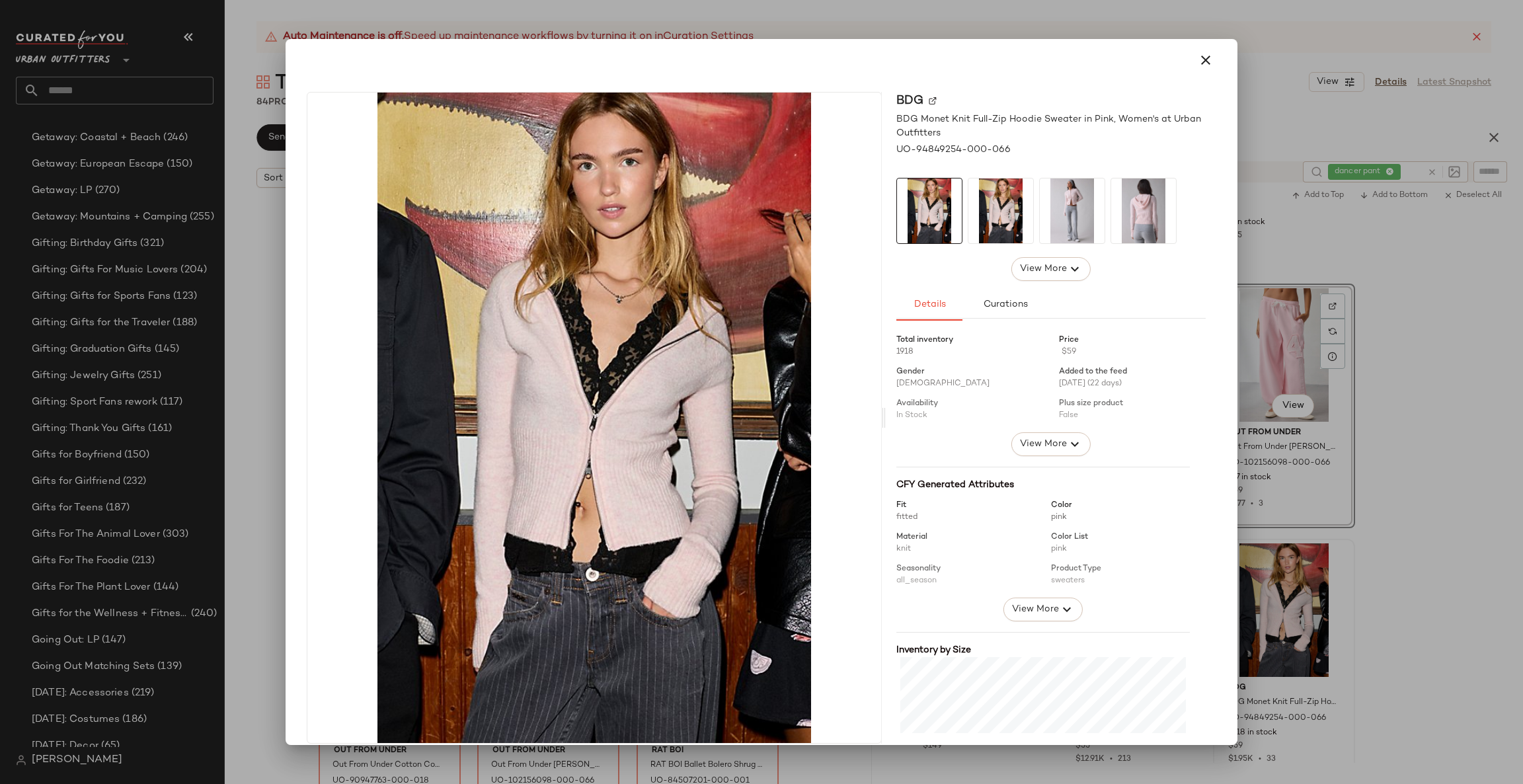
click at [1359, 550] on div at bounding box center [762, 392] width 1523 height 784
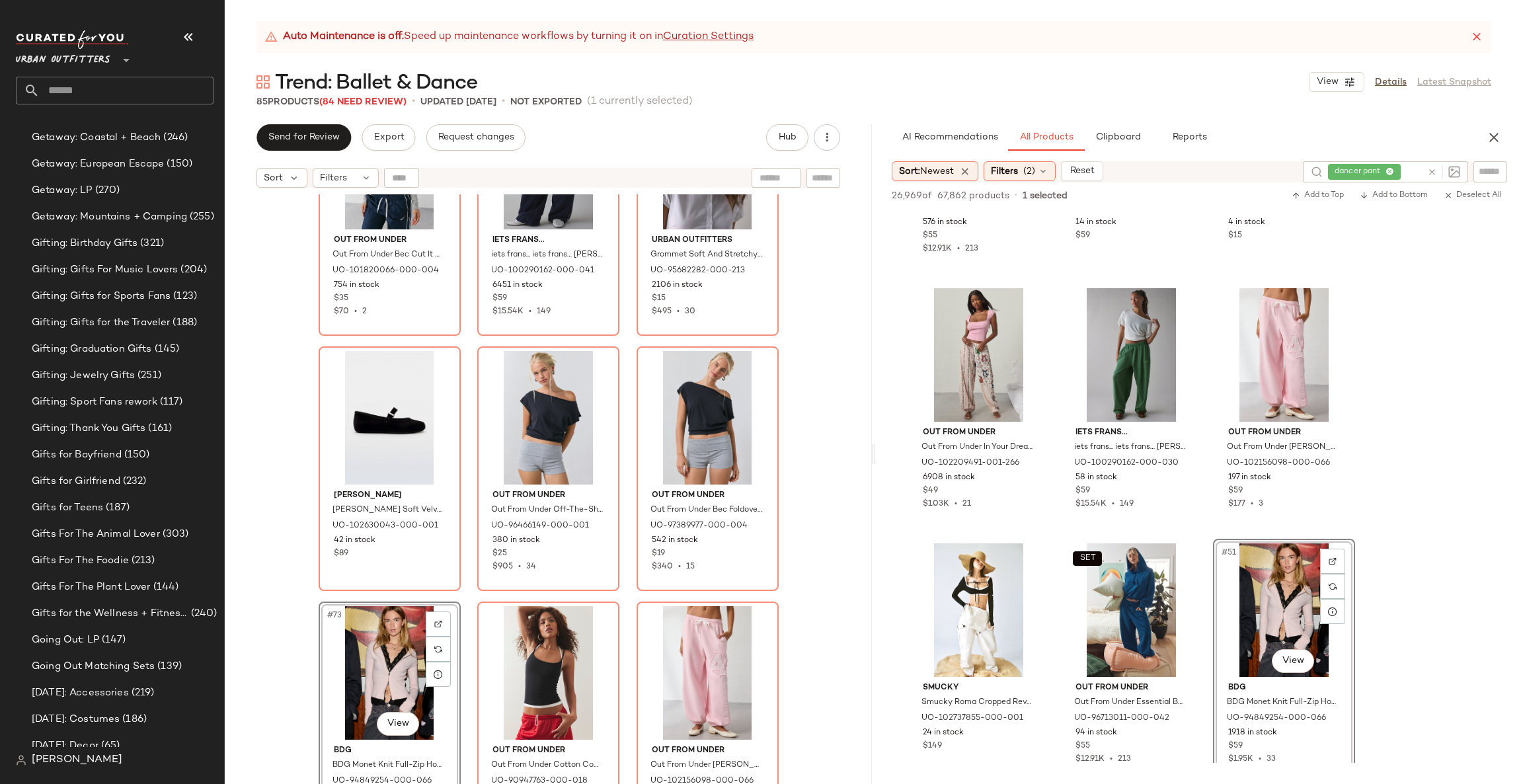
click at [390, 645] on div "#73 View" at bounding box center [389, 673] width 133 height 133
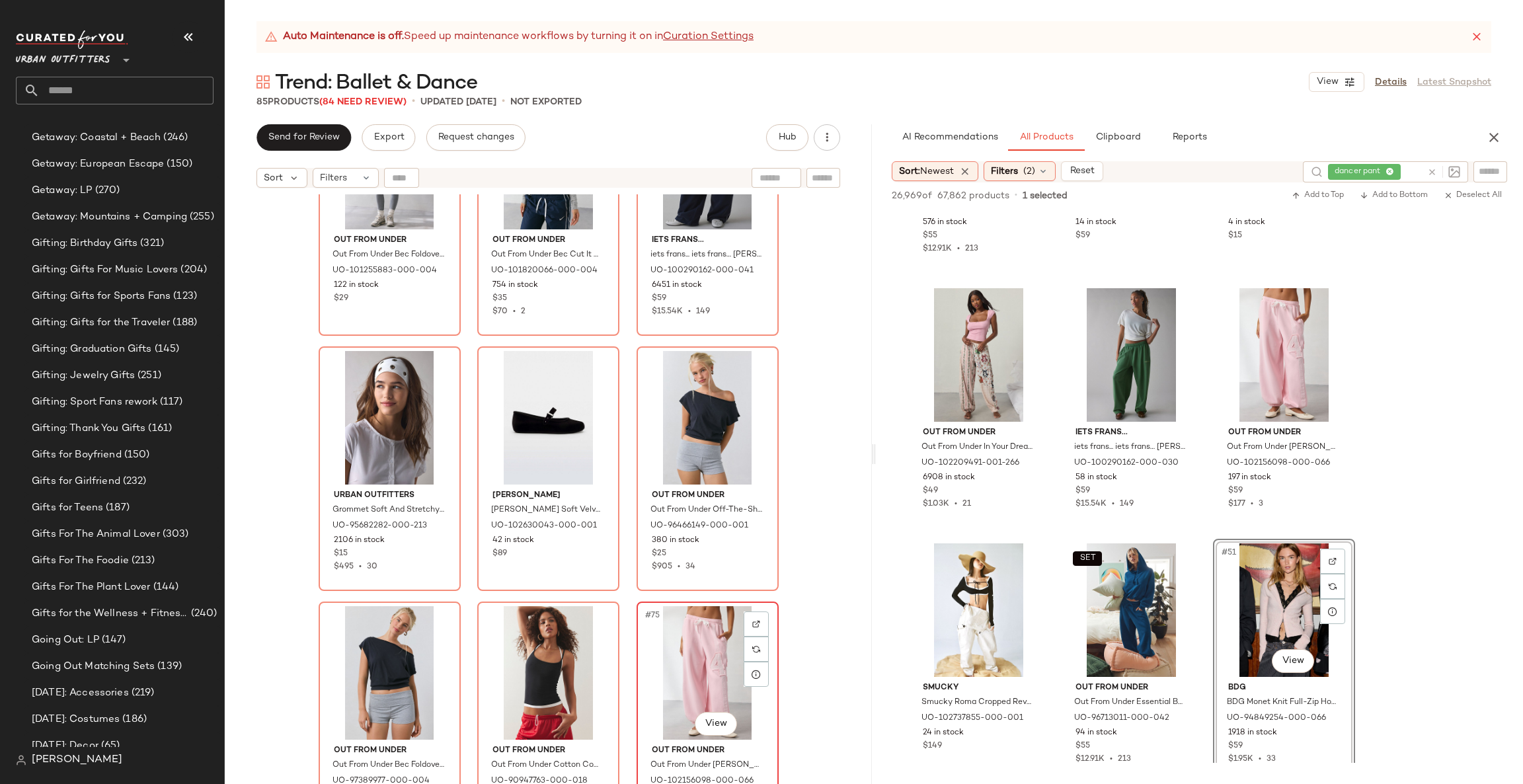
click at [708, 653] on div "#75 View" at bounding box center [707, 673] width 133 height 133
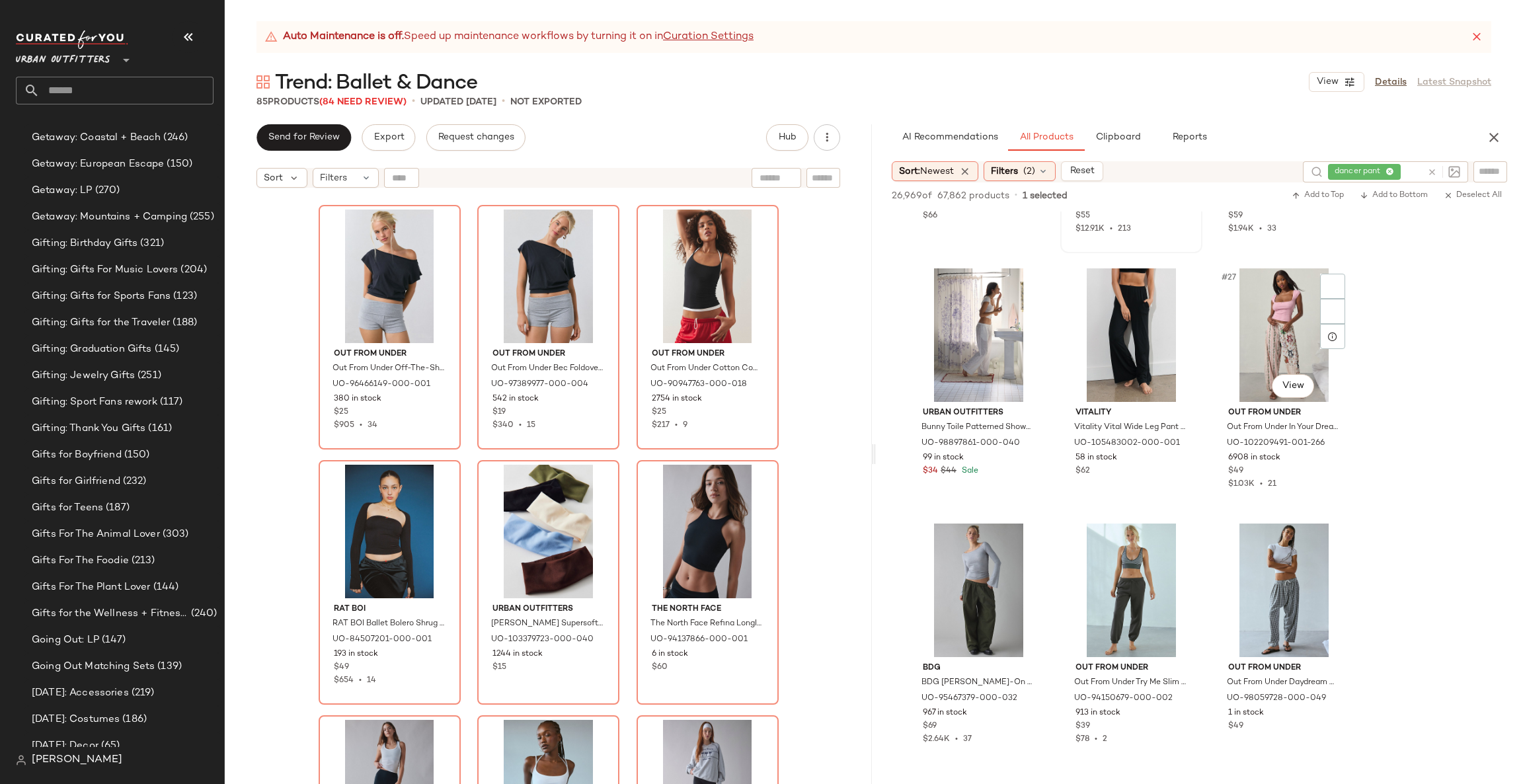
scroll to position [1970, 0]
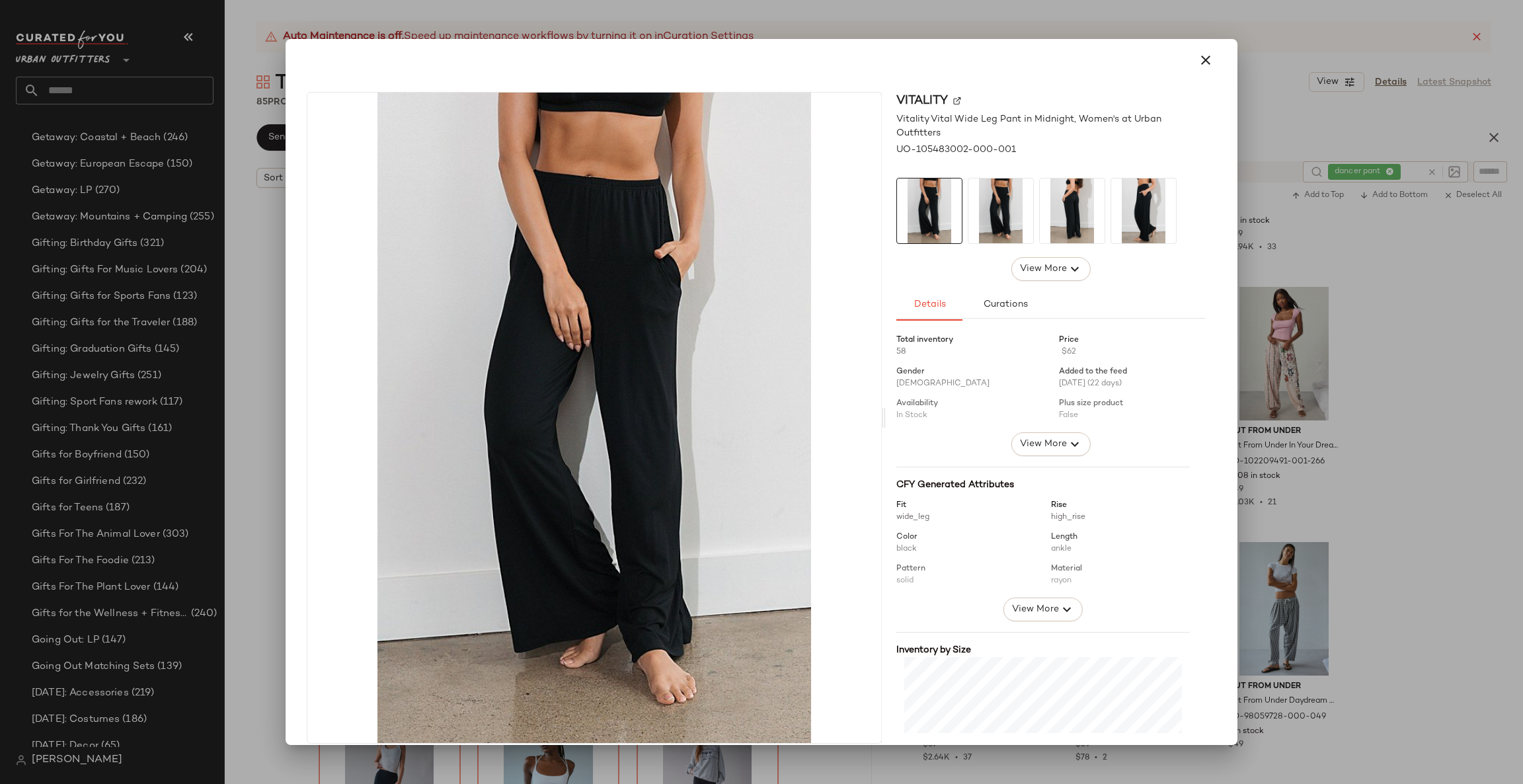
click at [1410, 359] on div at bounding box center [762, 392] width 1523 height 784
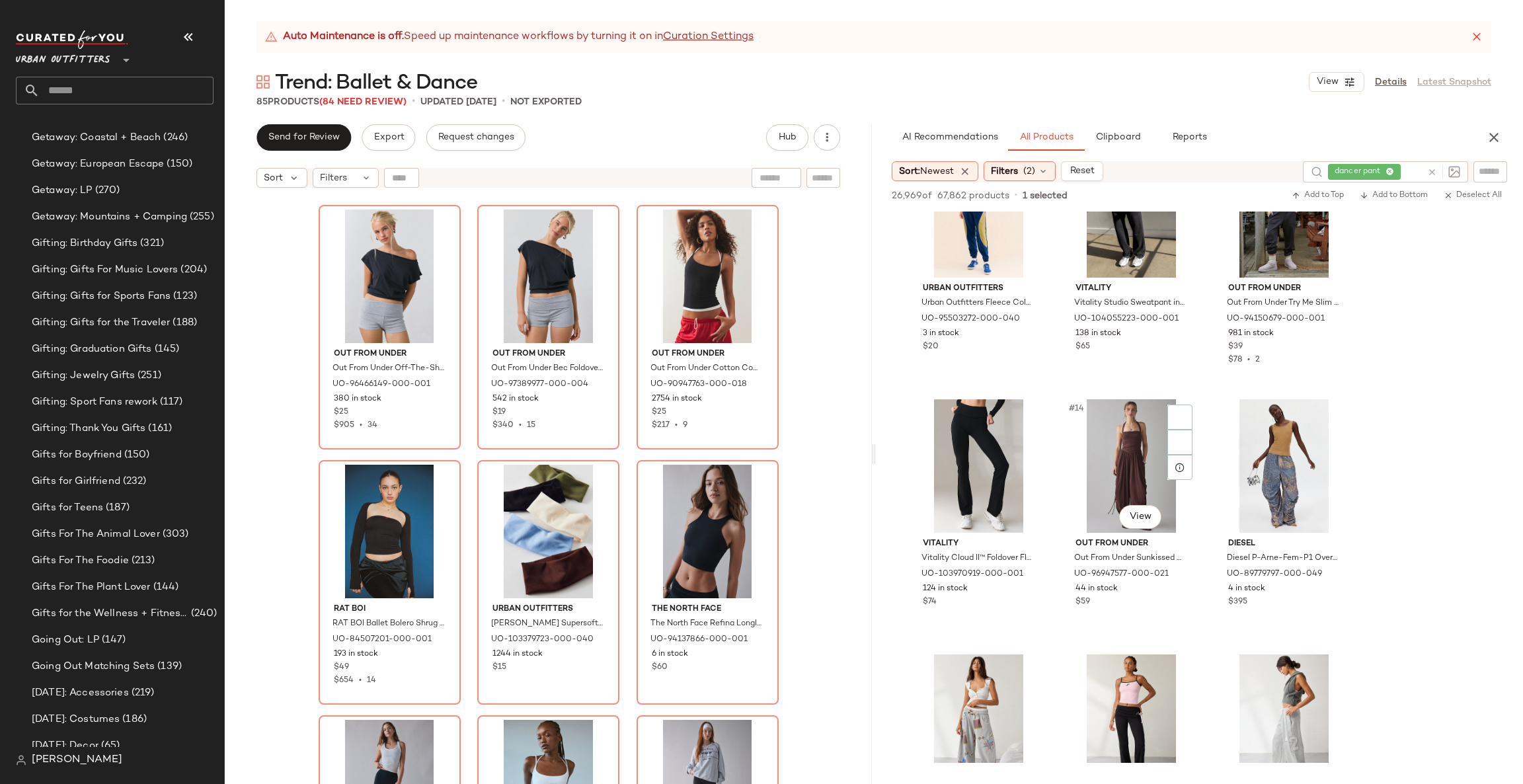
scroll to position [782, 0]
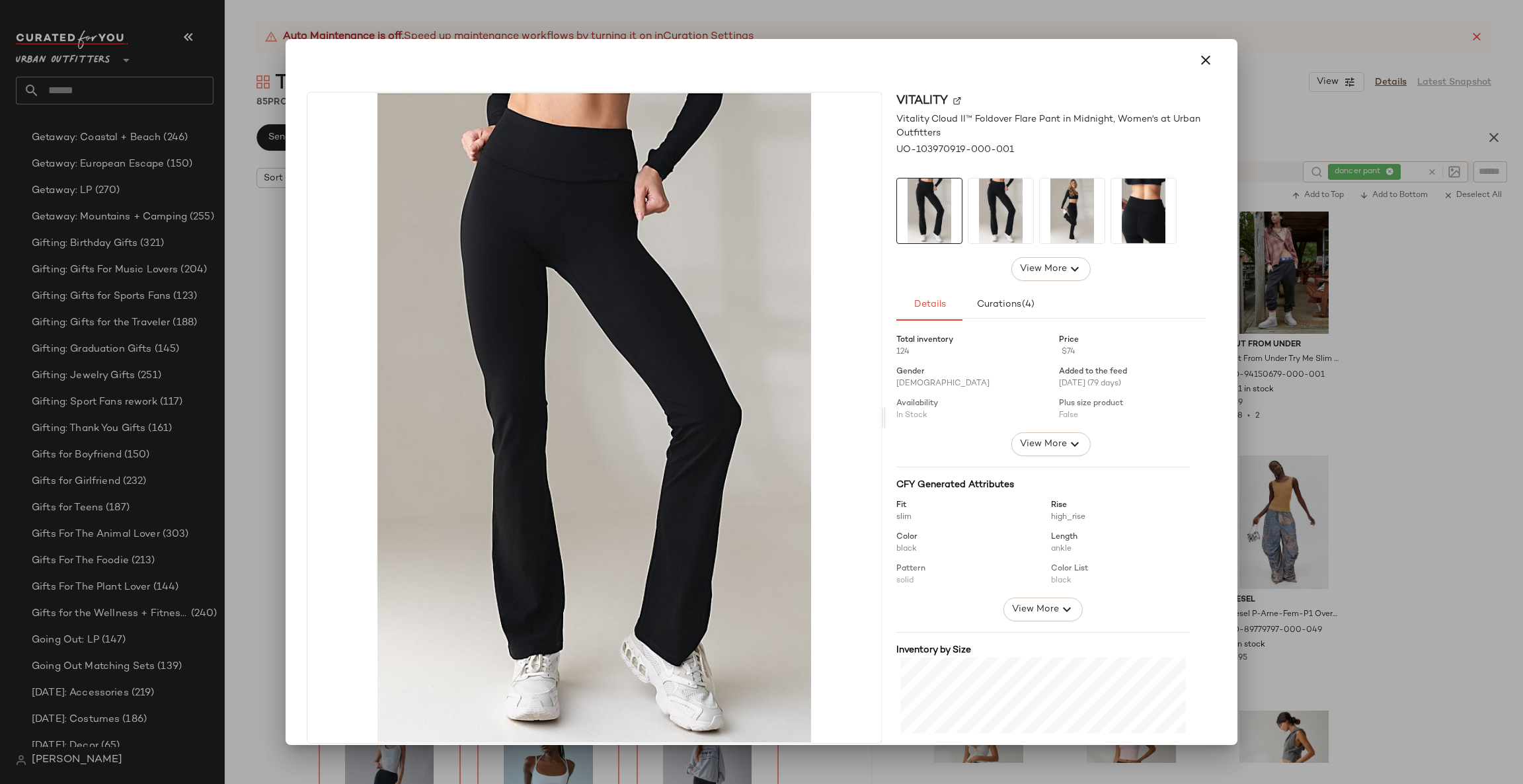
click at [1462, 323] on div at bounding box center [762, 392] width 1523 height 784
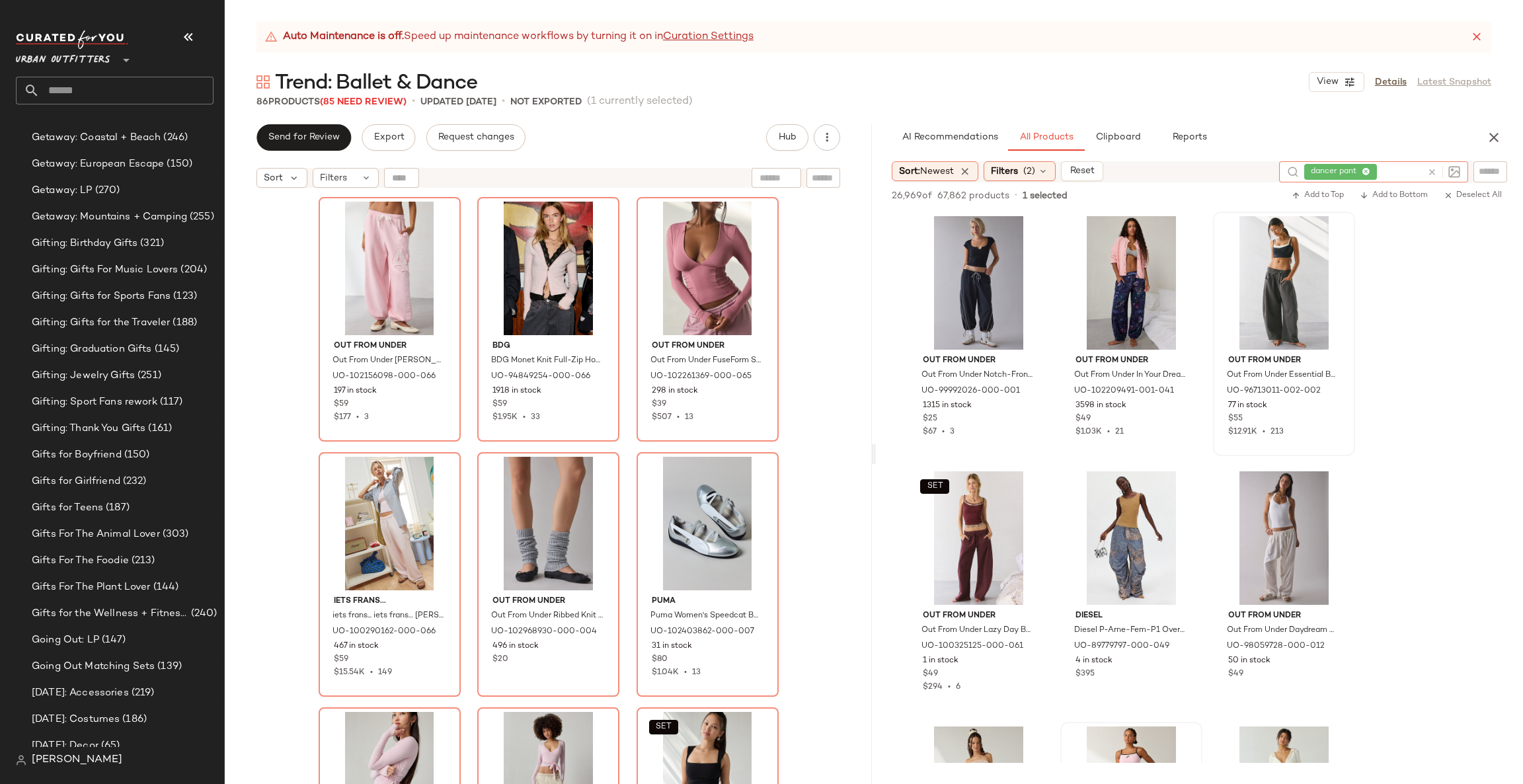
click at [1435, 169] on icon at bounding box center [1432, 172] width 10 height 10
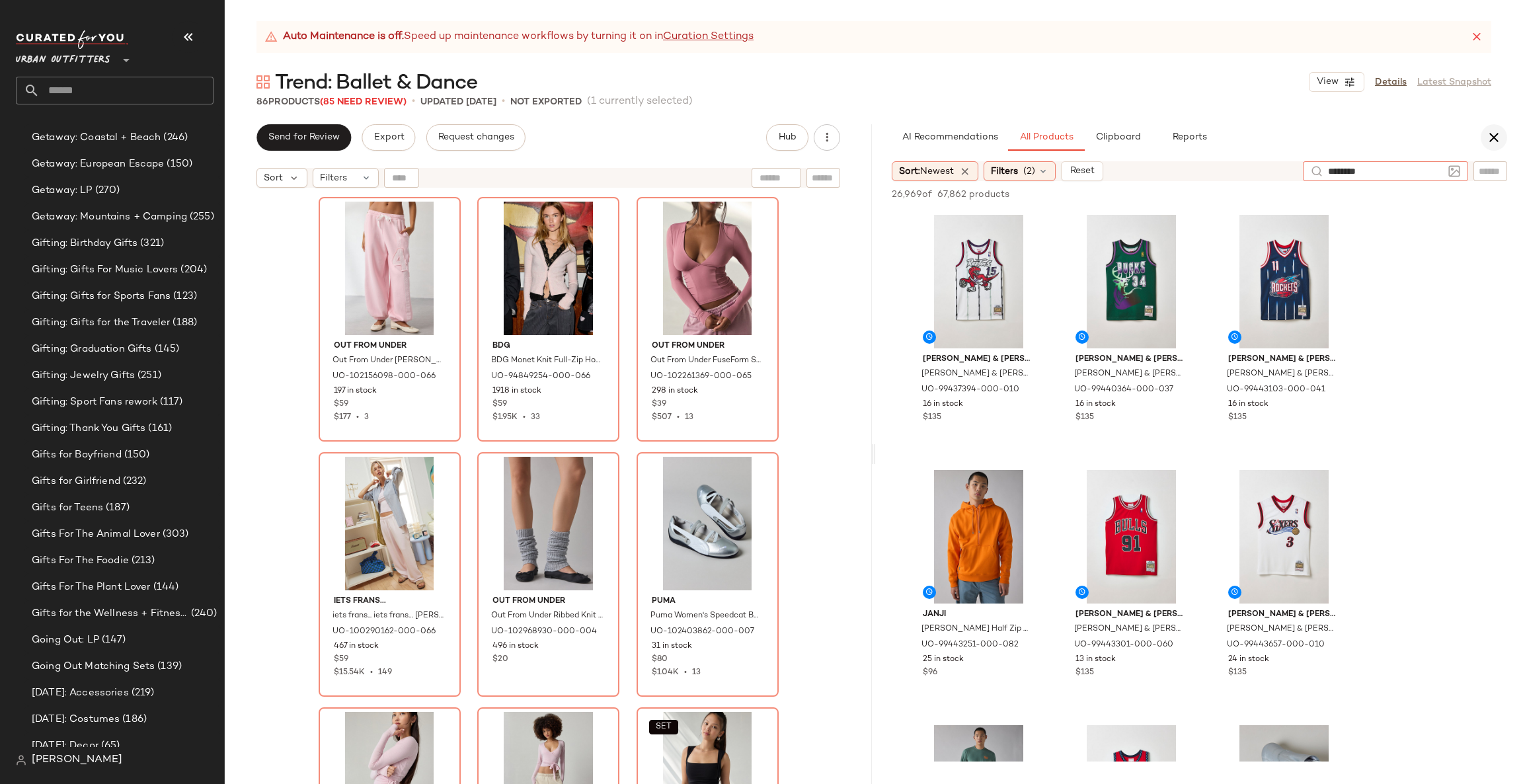
type input "*********"
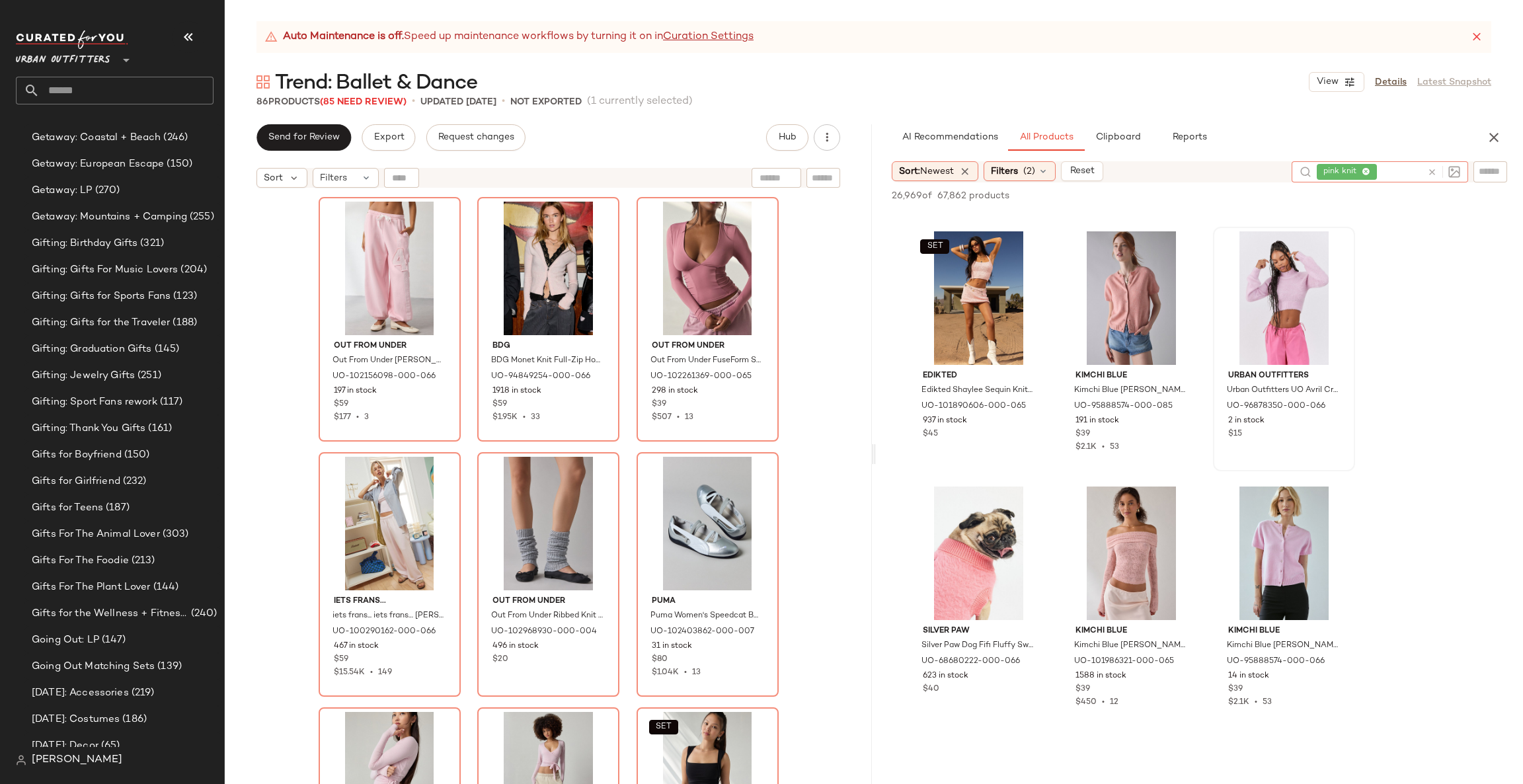
scroll to position [1784, 0]
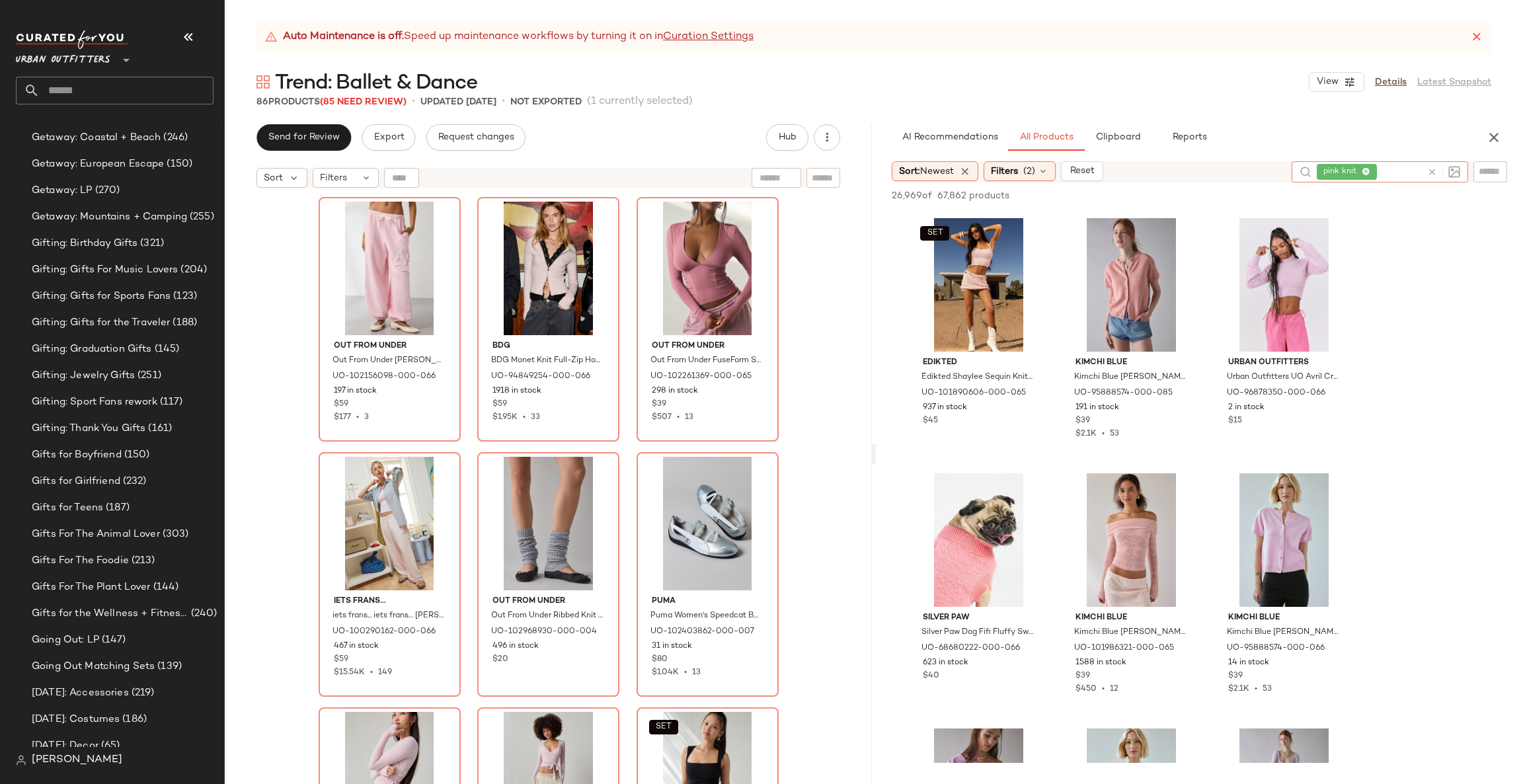
click at [1433, 169] on div at bounding box center [1443, 172] width 33 height 12
click at [1433, 169] on icon at bounding box center [1432, 172] width 10 height 10
click at [1484, 165] on input "text" at bounding box center [1490, 171] width 23 height 14
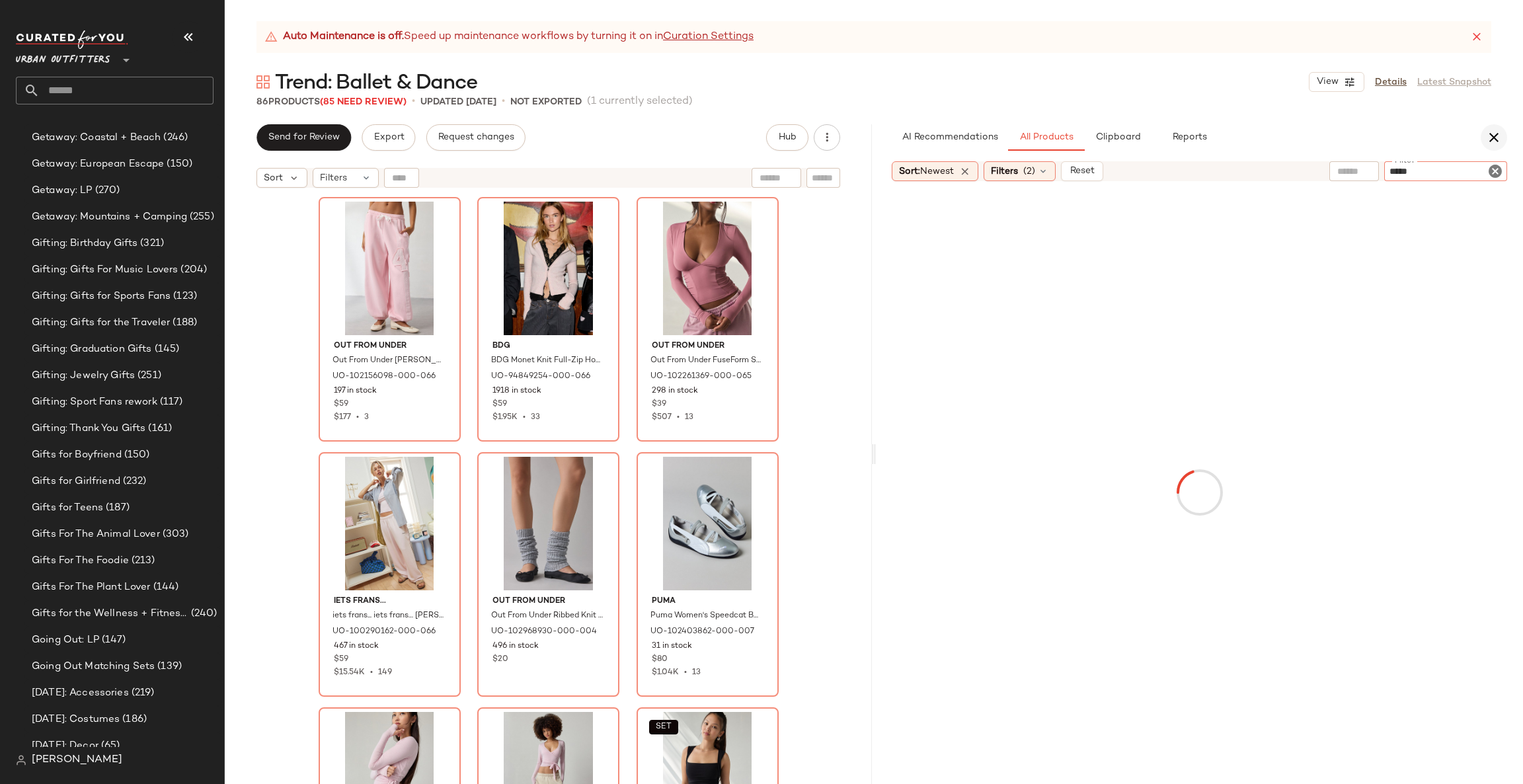
type input "******"
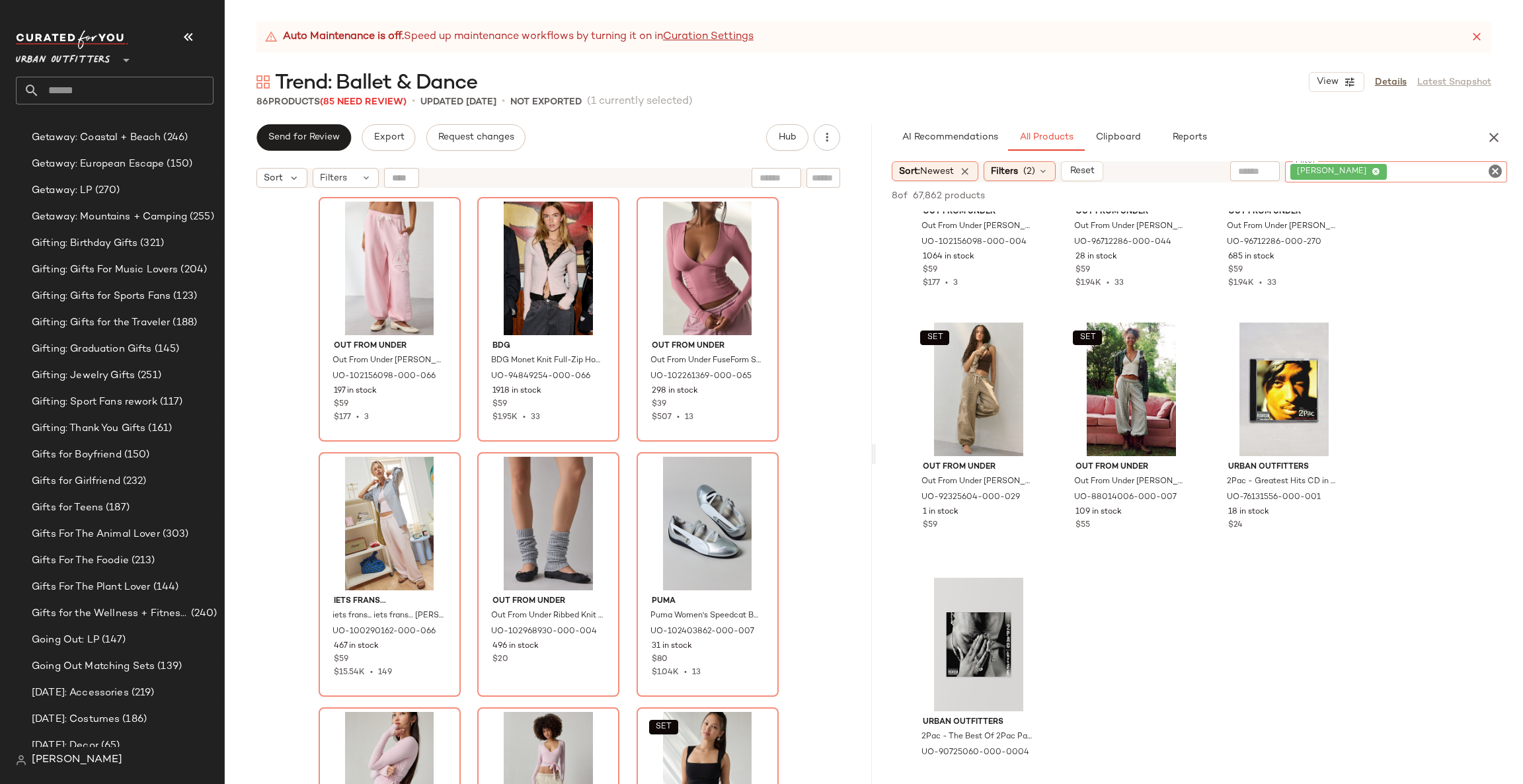
scroll to position [397, 0]
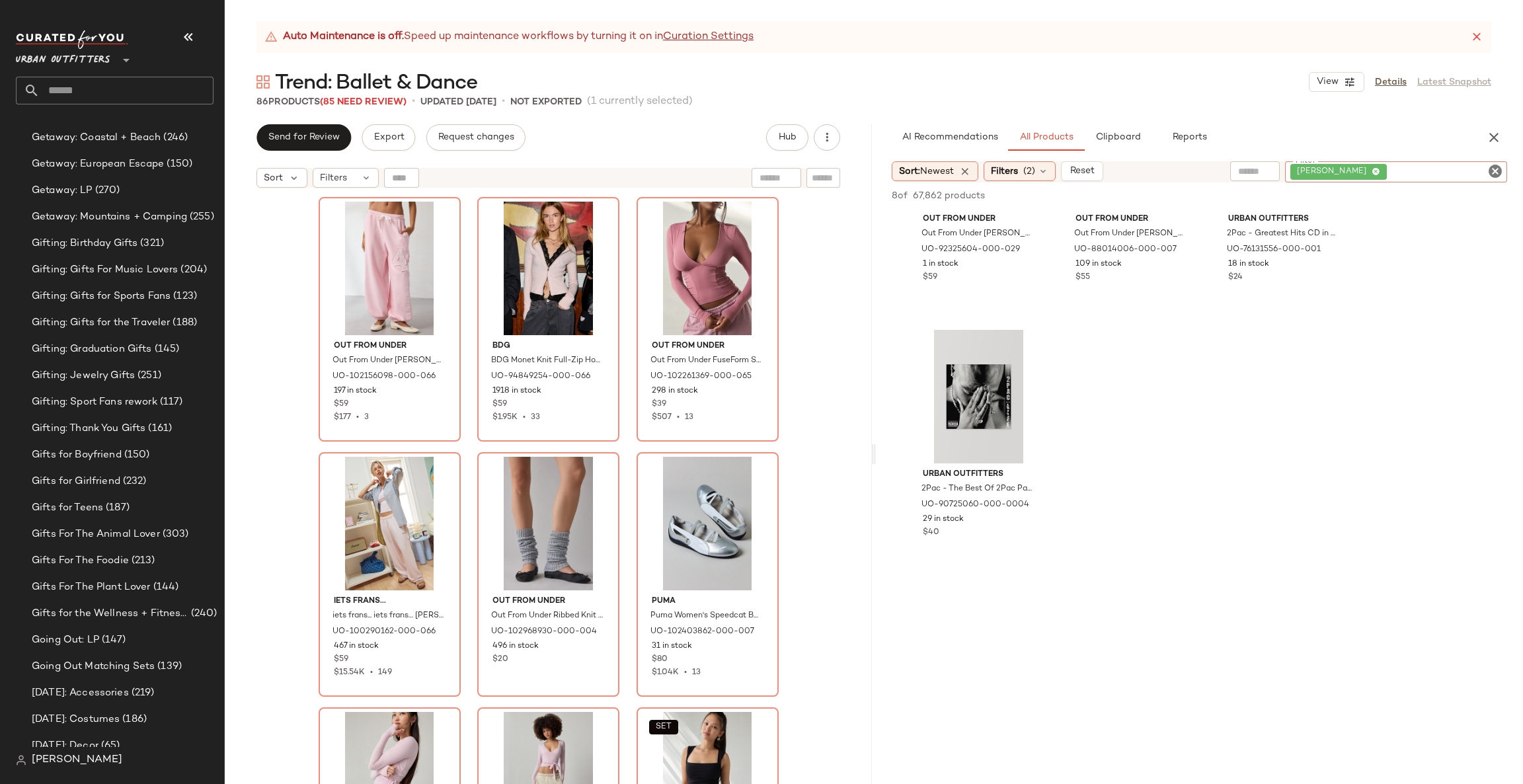
click at [1492, 174] on icon "Clear Filter" at bounding box center [1496, 171] width 16 height 16
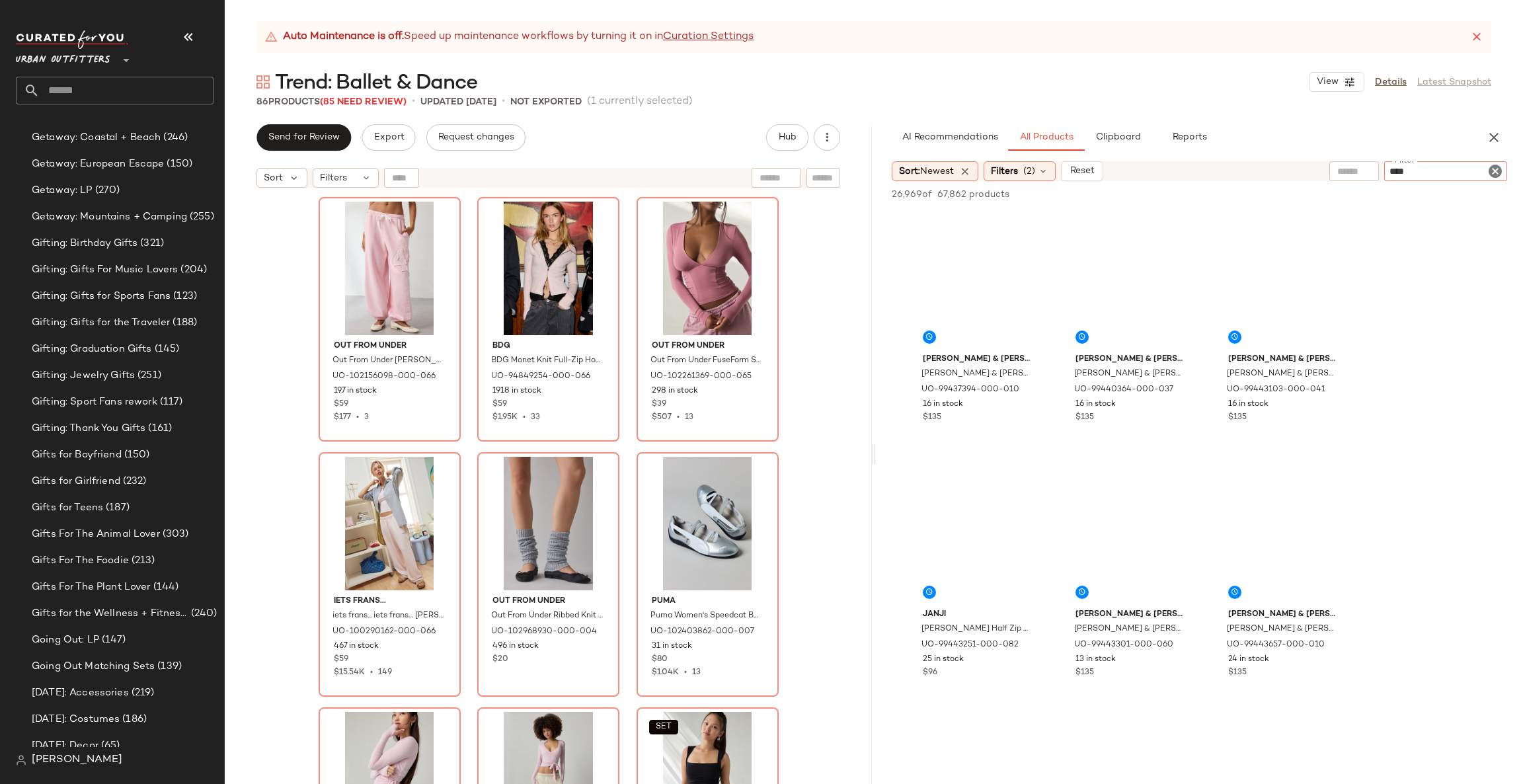
type input "*****"
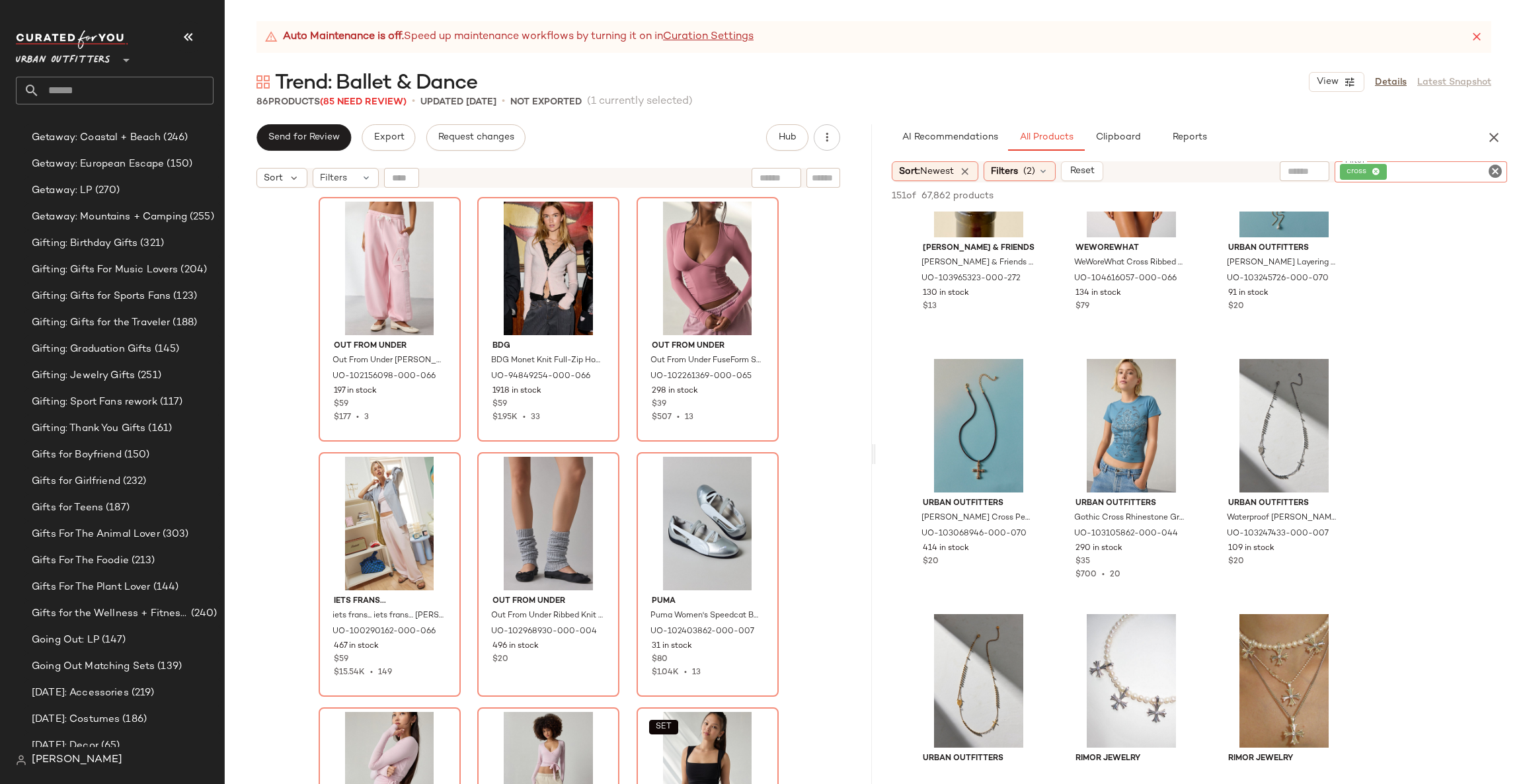
scroll to position [1982, 0]
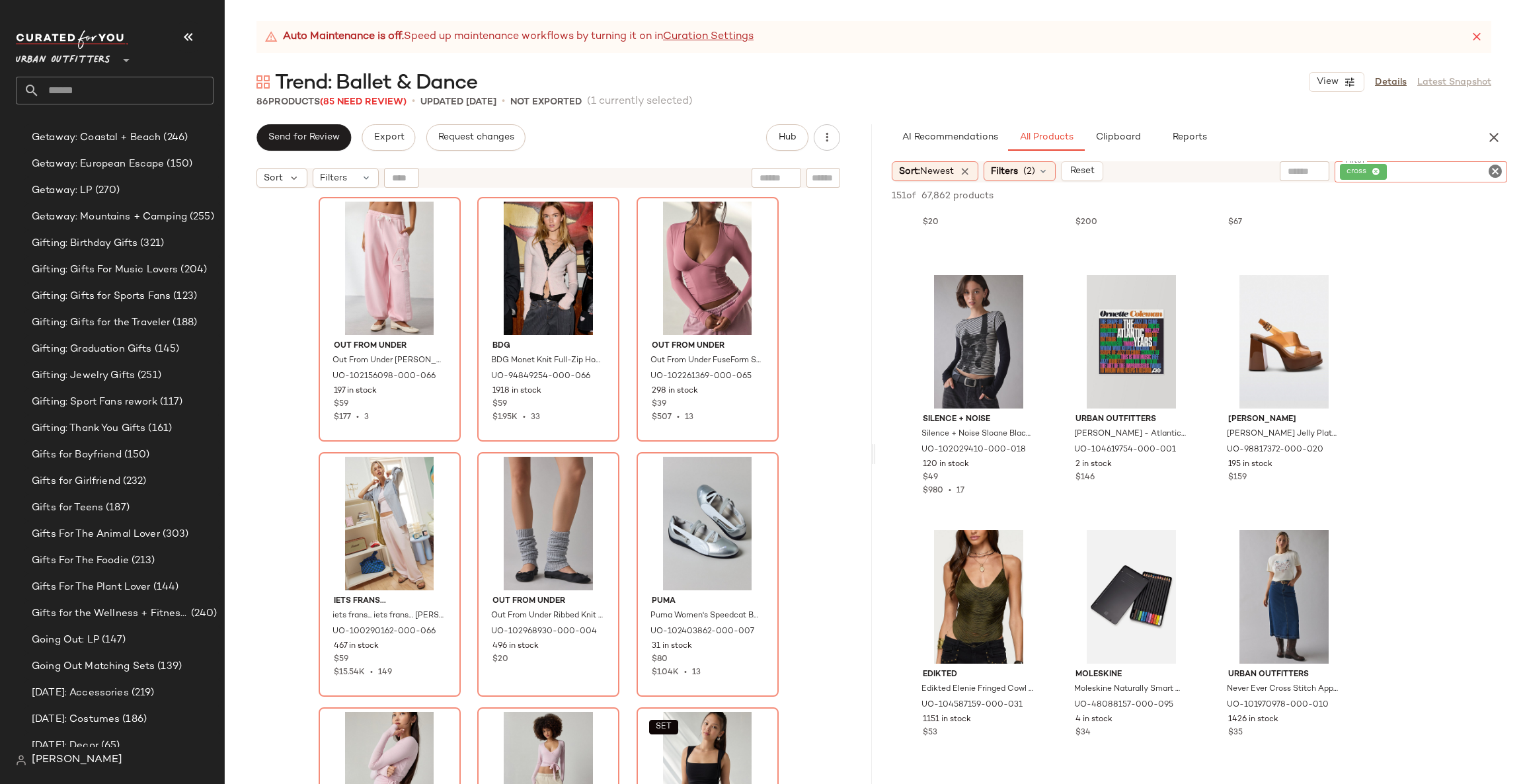
click at [1494, 172] on icon "Clear Filter" at bounding box center [1496, 171] width 16 height 16
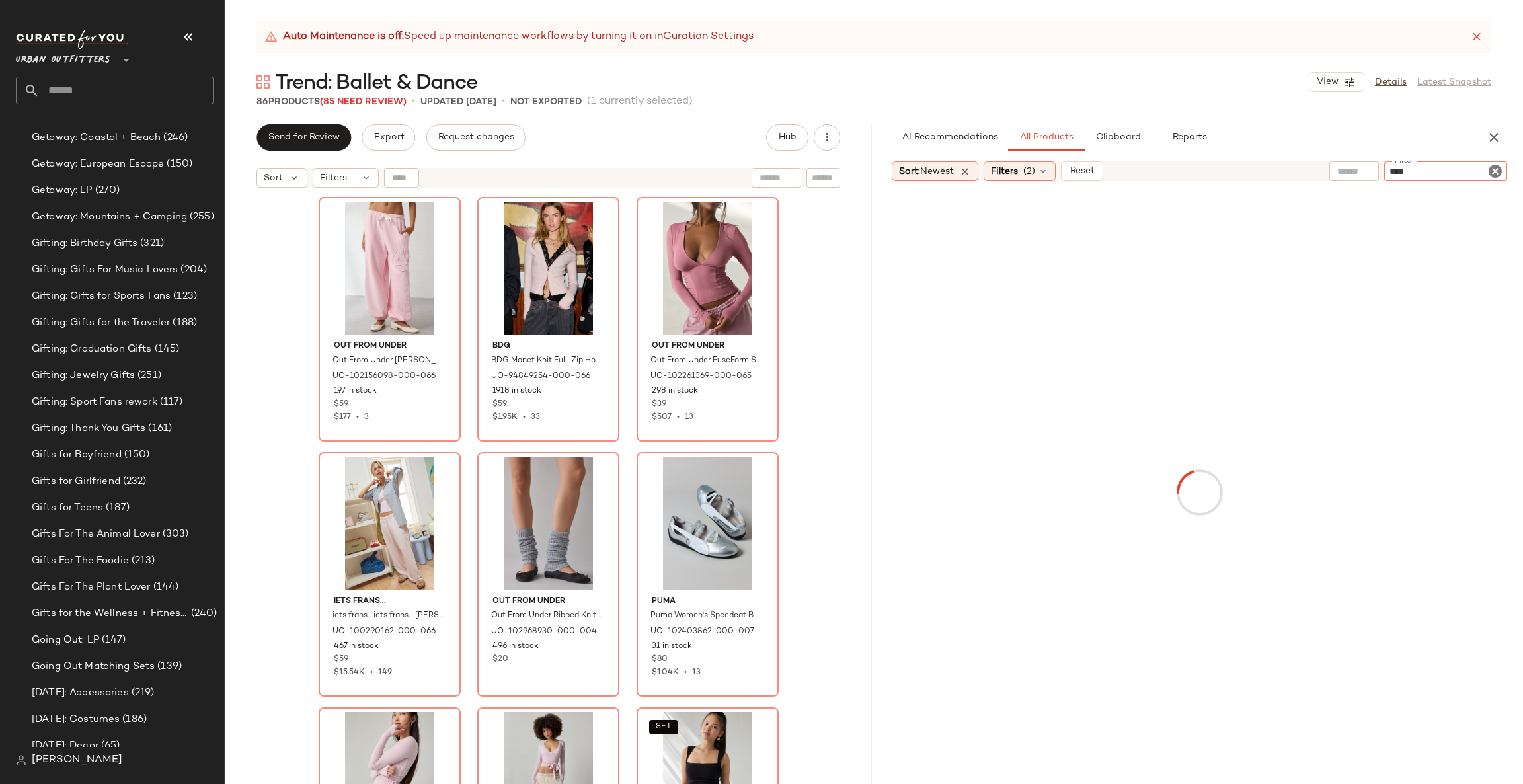
type input "*****"
type input "****"
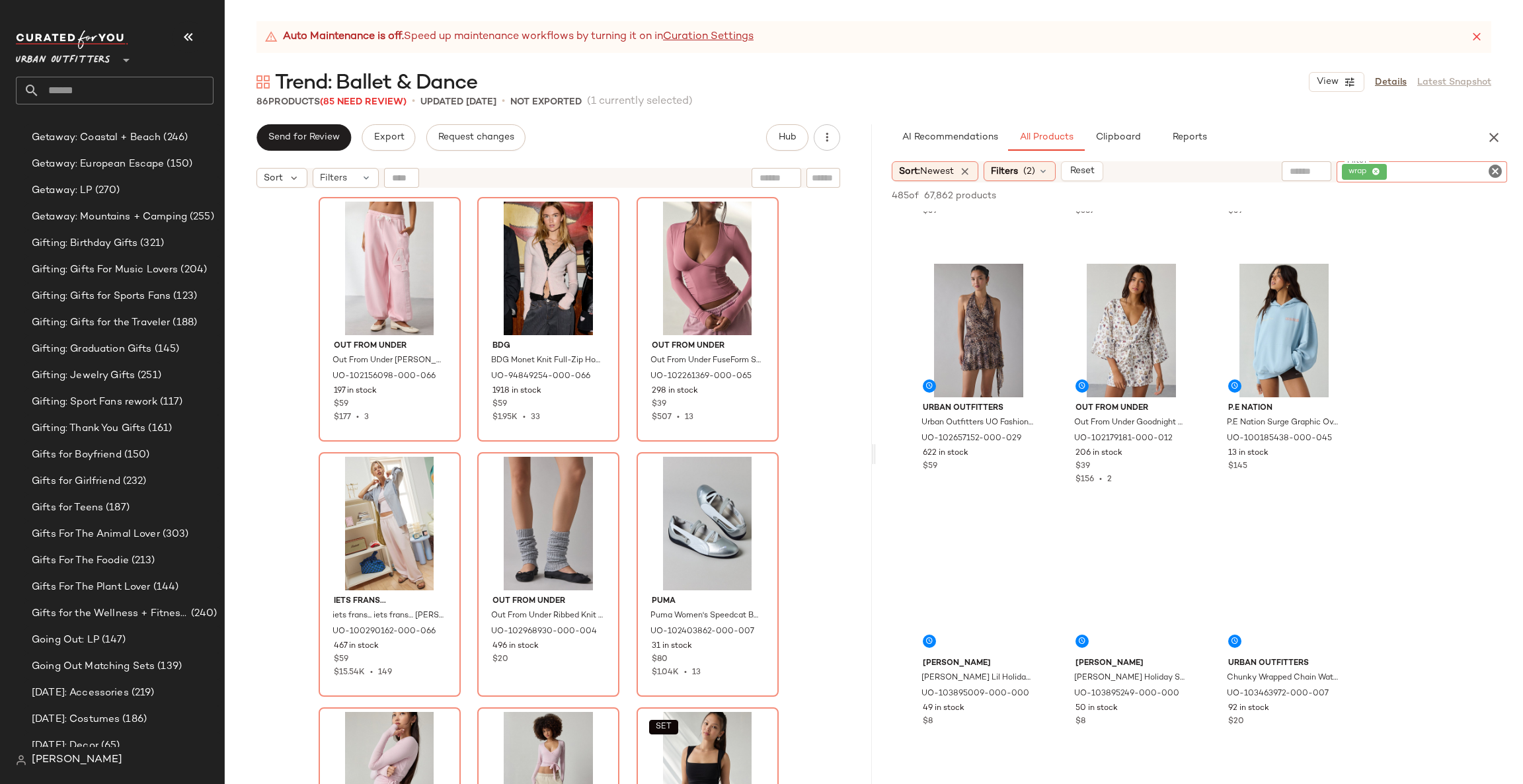
scroll to position [991, 0]
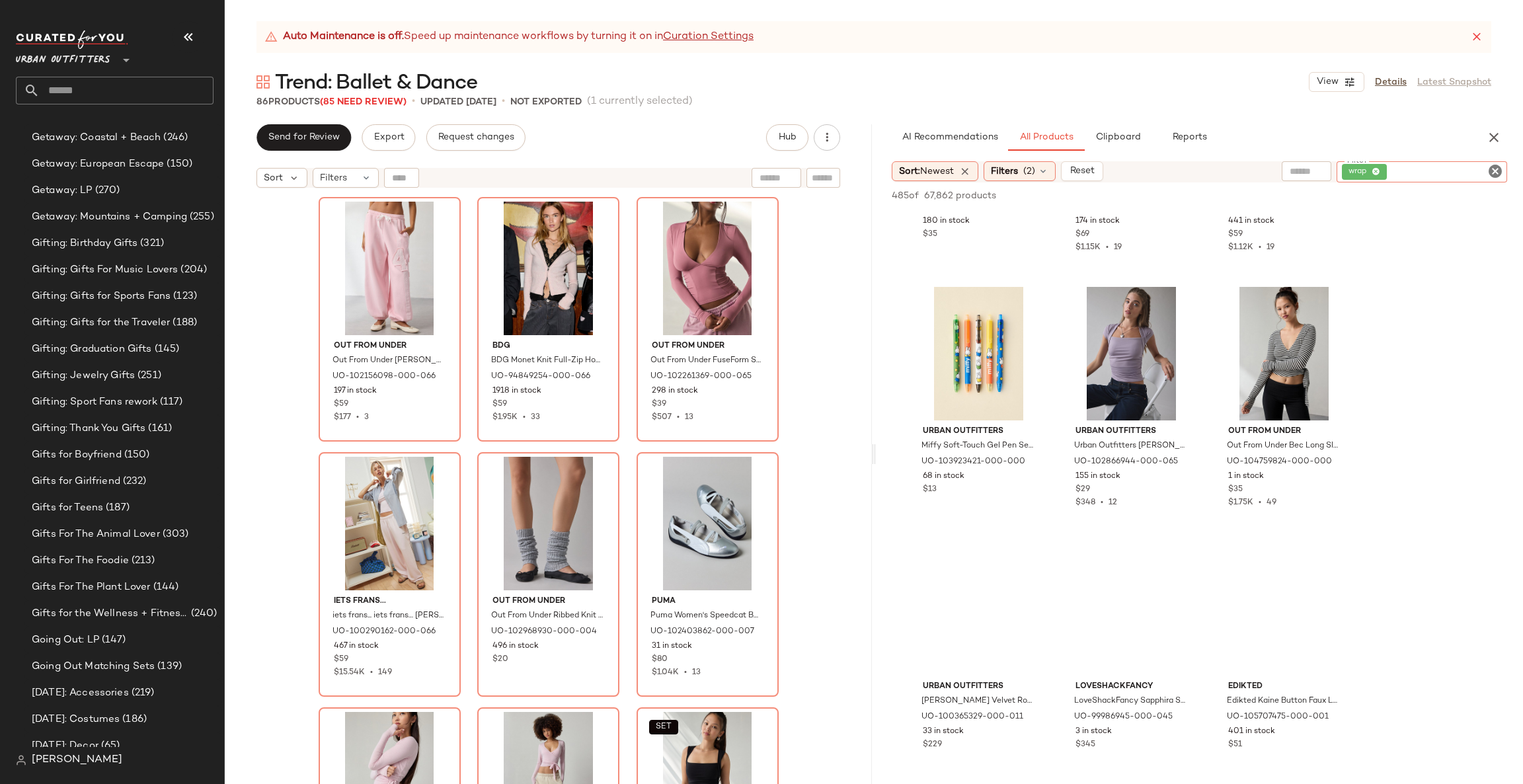
scroll to position [1982, 0]
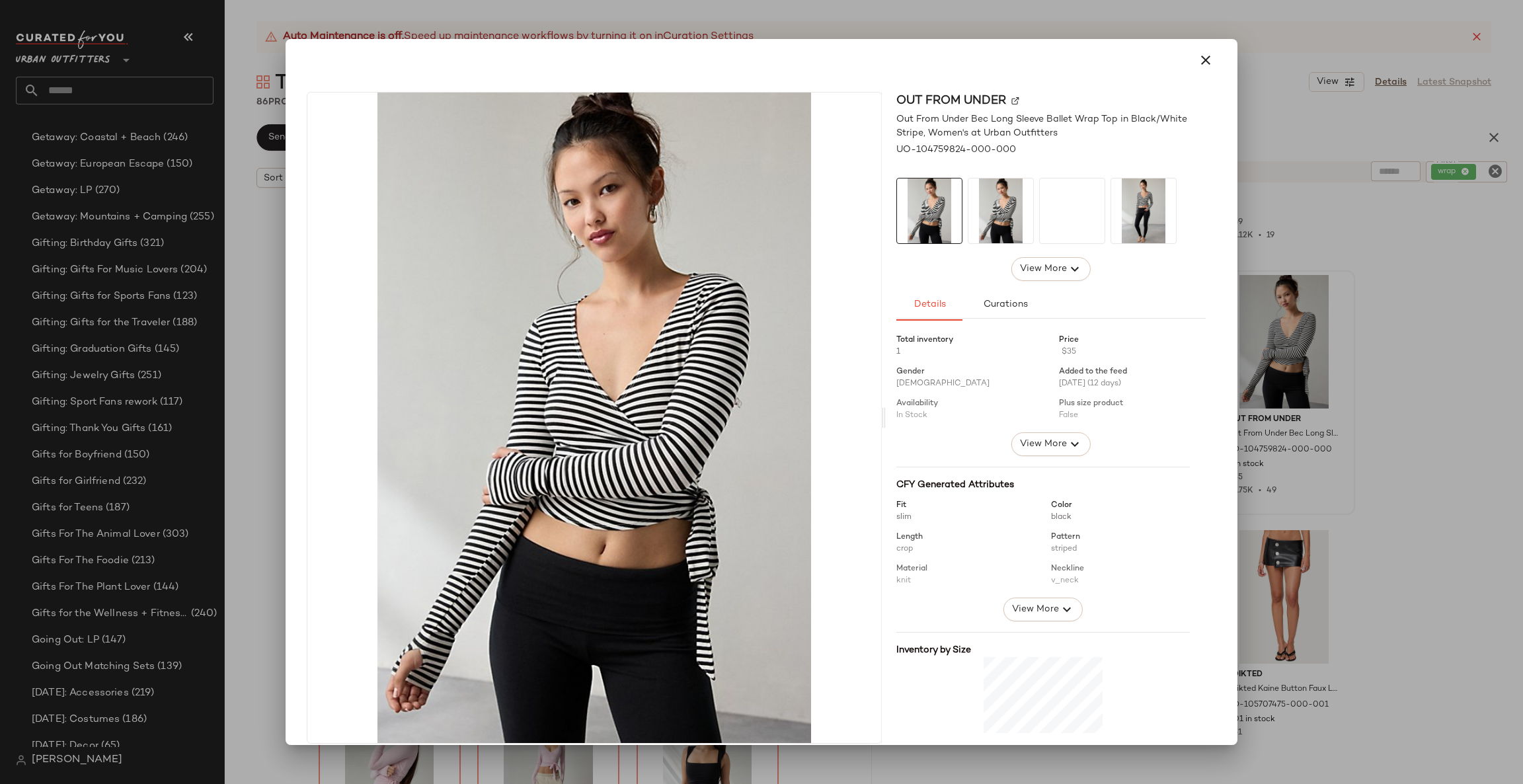
click at [1367, 368] on div at bounding box center [762, 392] width 1523 height 784
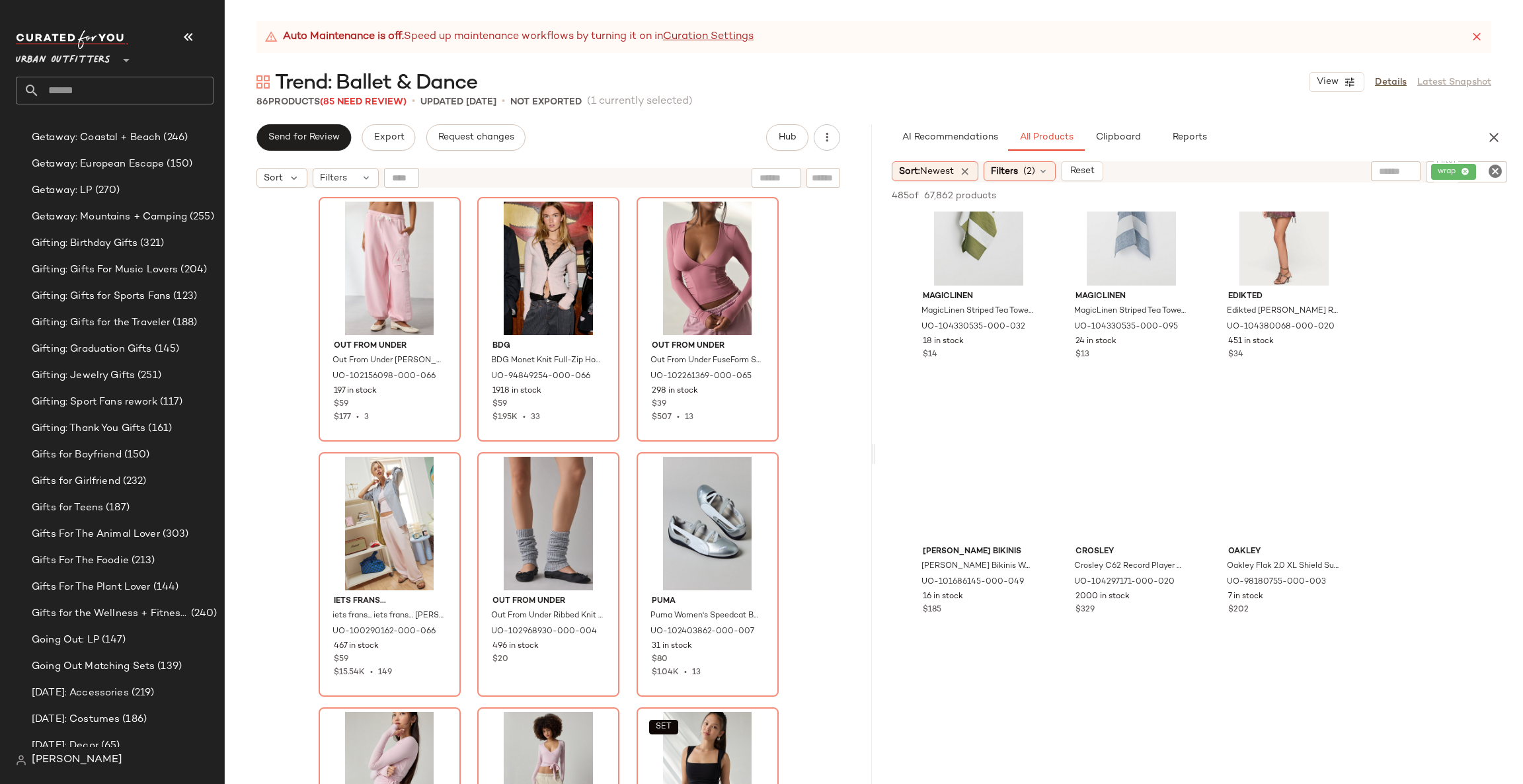
scroll to position [9519, 0]
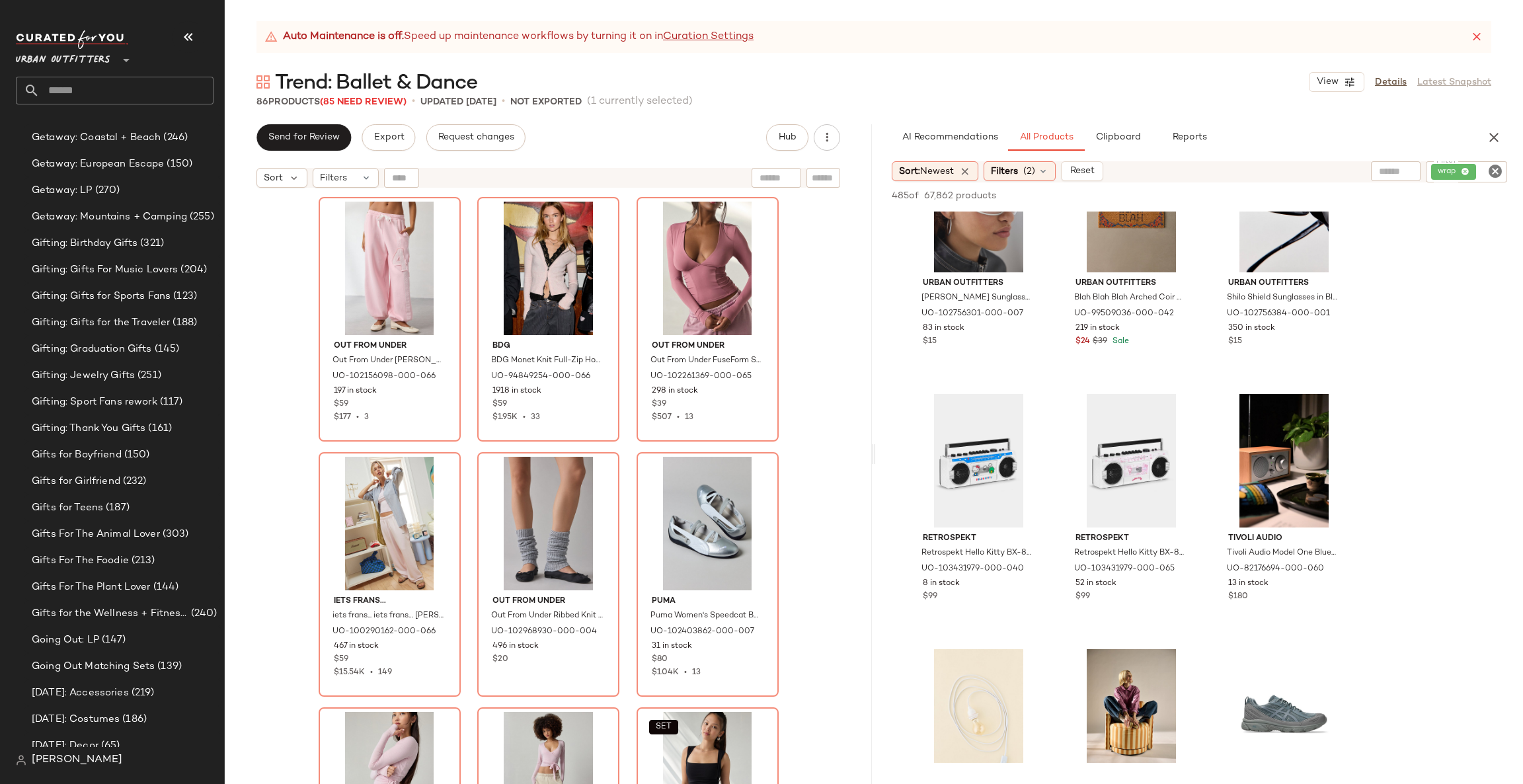
click at [1483, 174] on input "Filter" at bounding box center [1490, 172] width 23 height 14
type input "***"
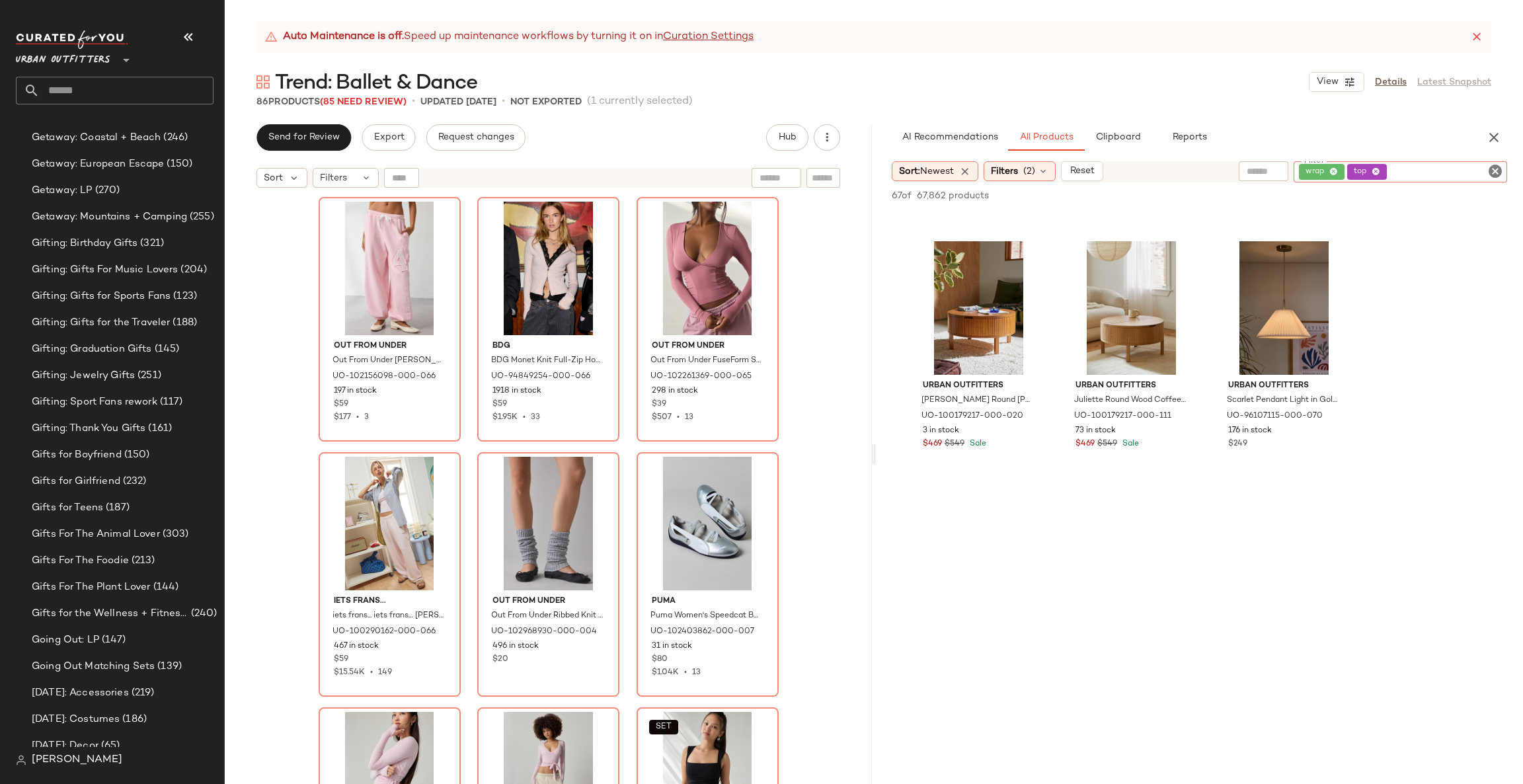
scroll to position [5354, 0]
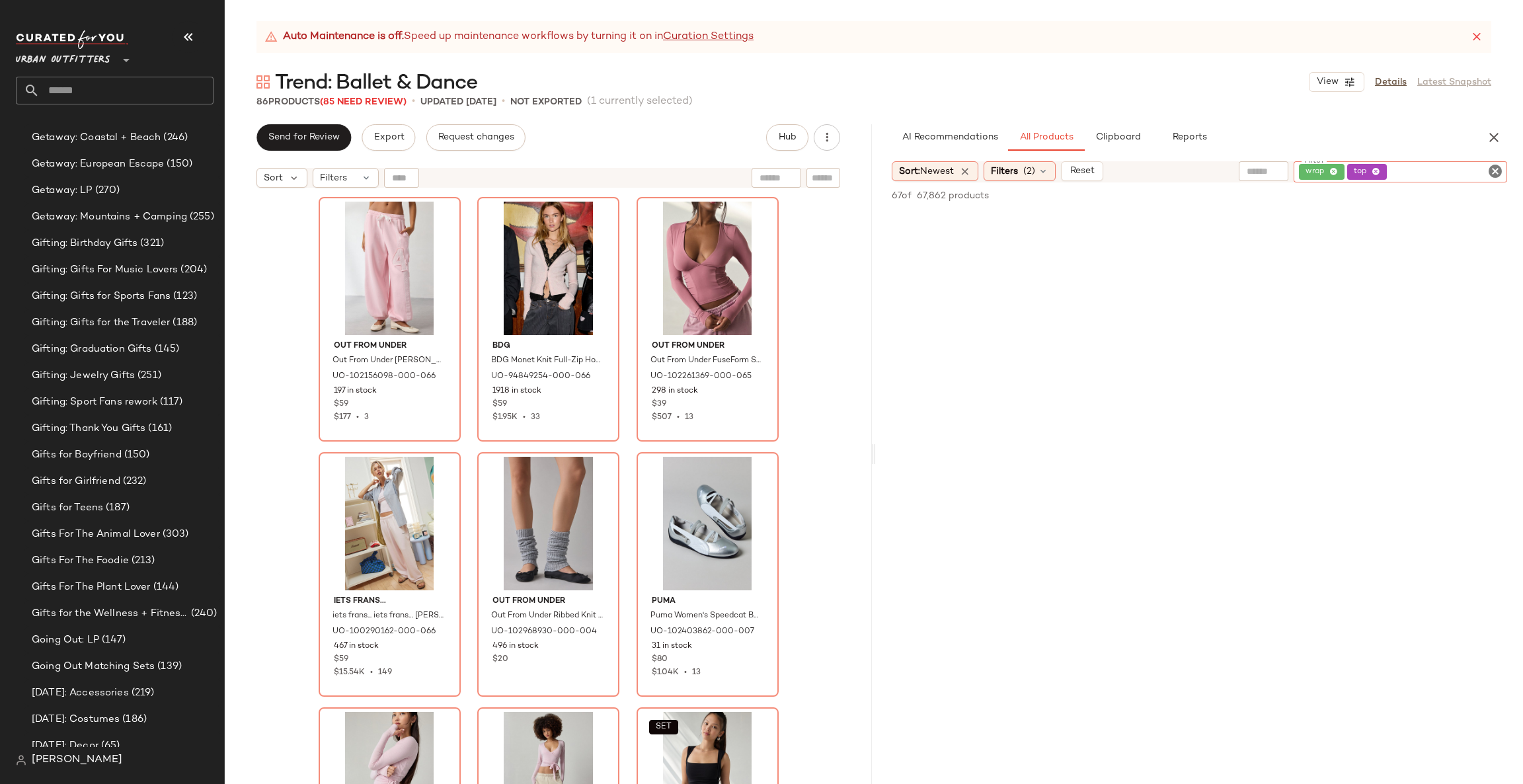
click at [1494, 173] on icon "Clear Filter" at bounding box center [1496, 171] width 16 height 16
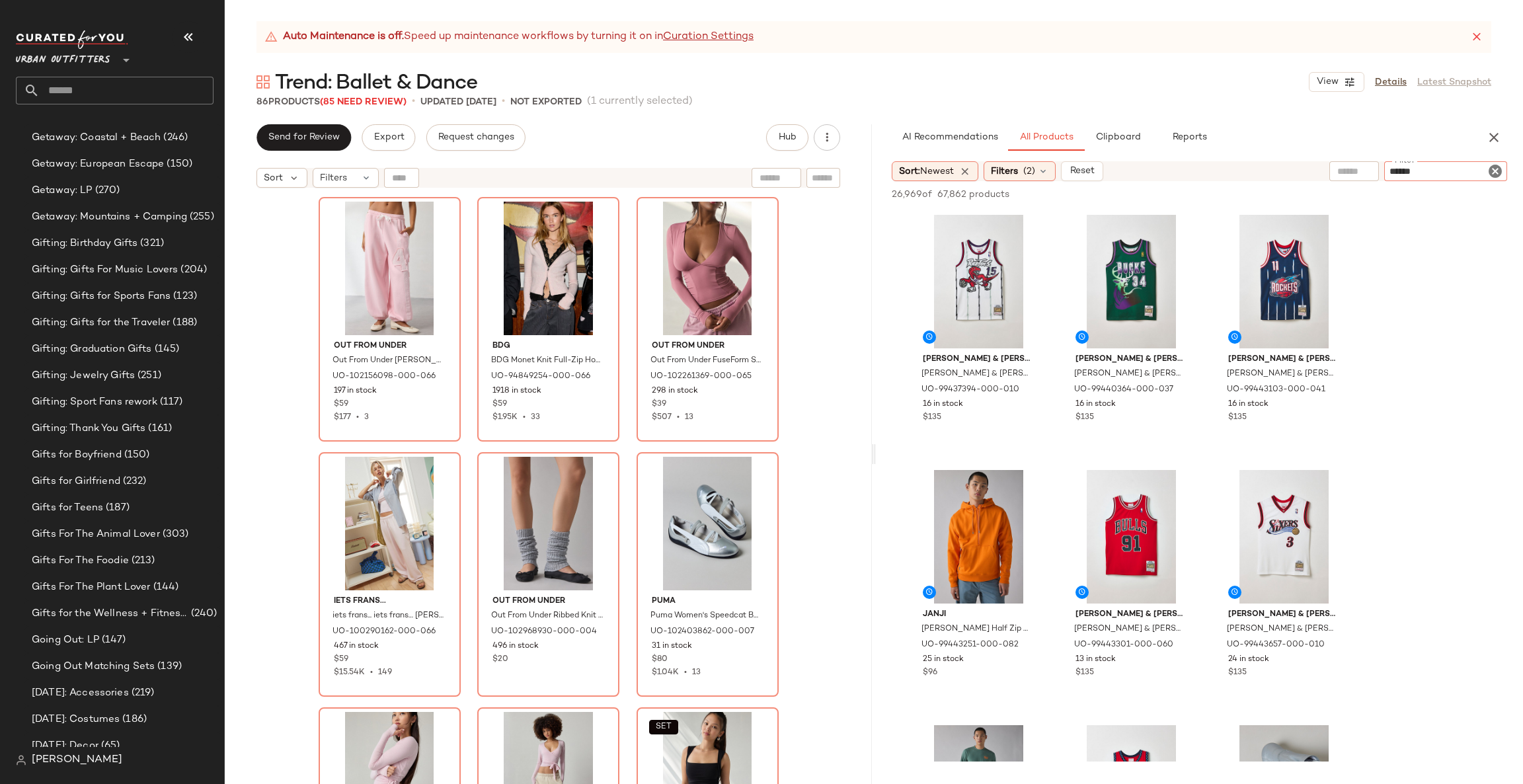
type input "*******"
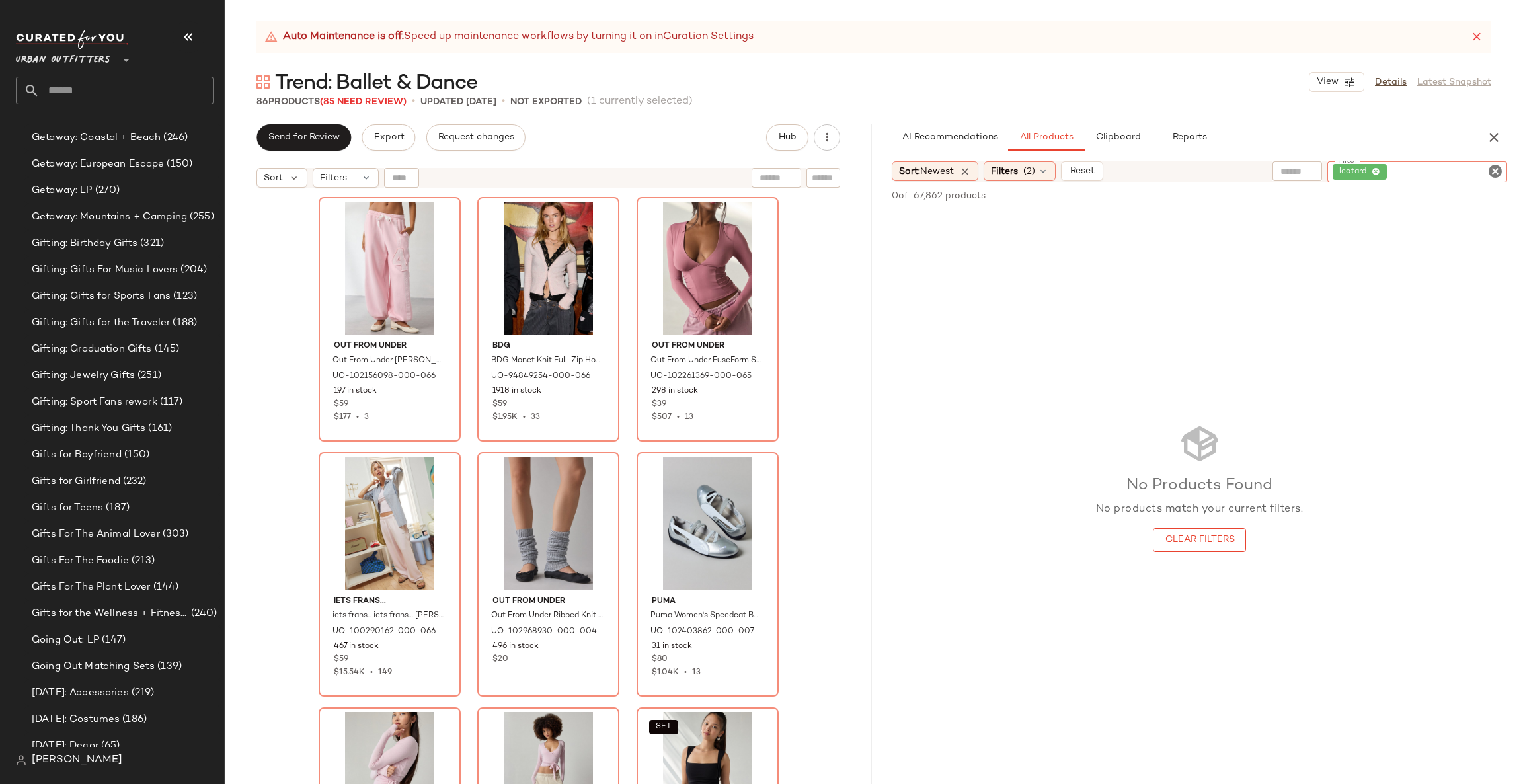
click at [1493, 177] on icon "Clear Filter" at bounding box center [1496, 171] width 16 height 16
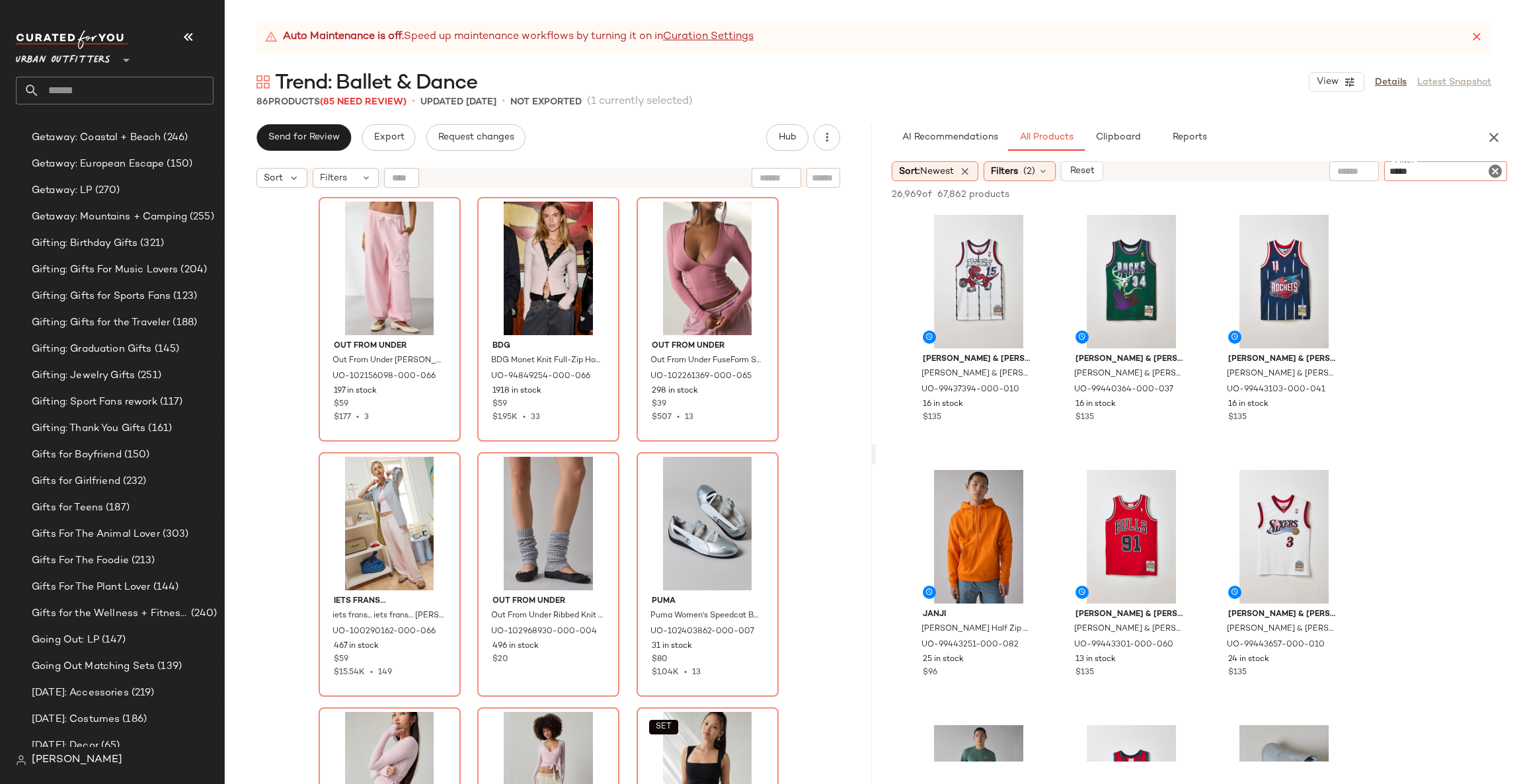
type input "******"
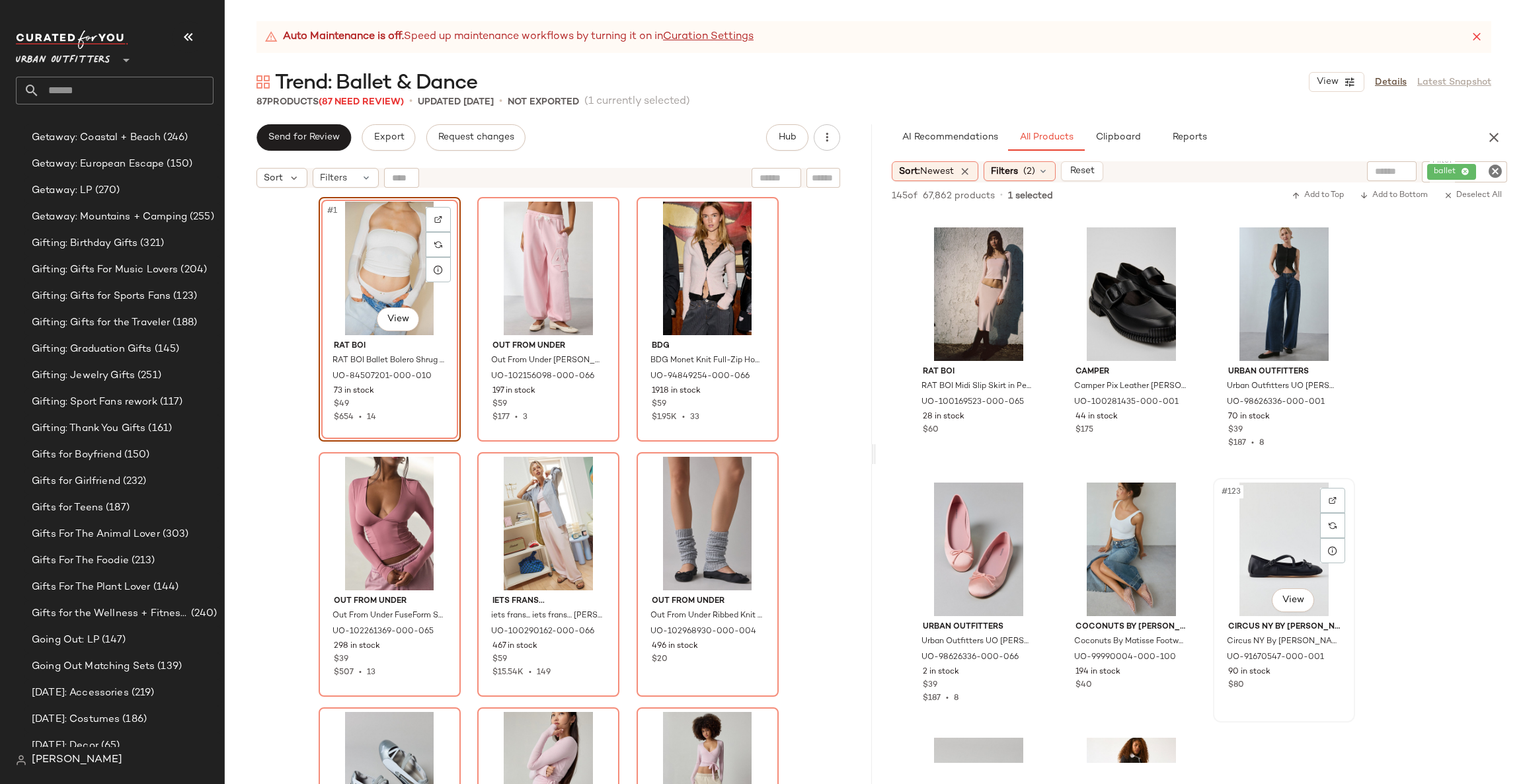
scroll to position [9915, 0]
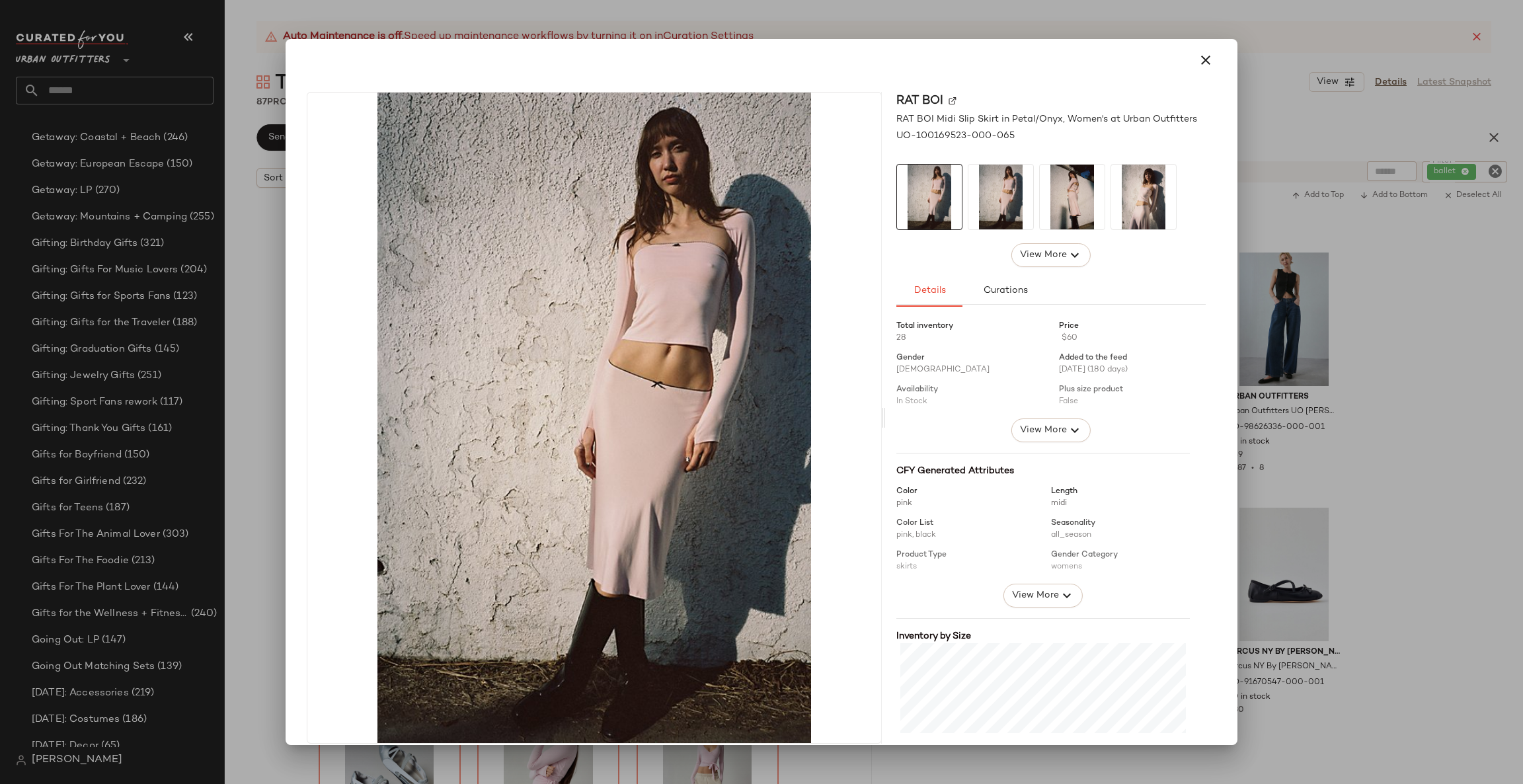
click at [1324, 351] on div at bounding box center [762, 392] width 1523 height 784
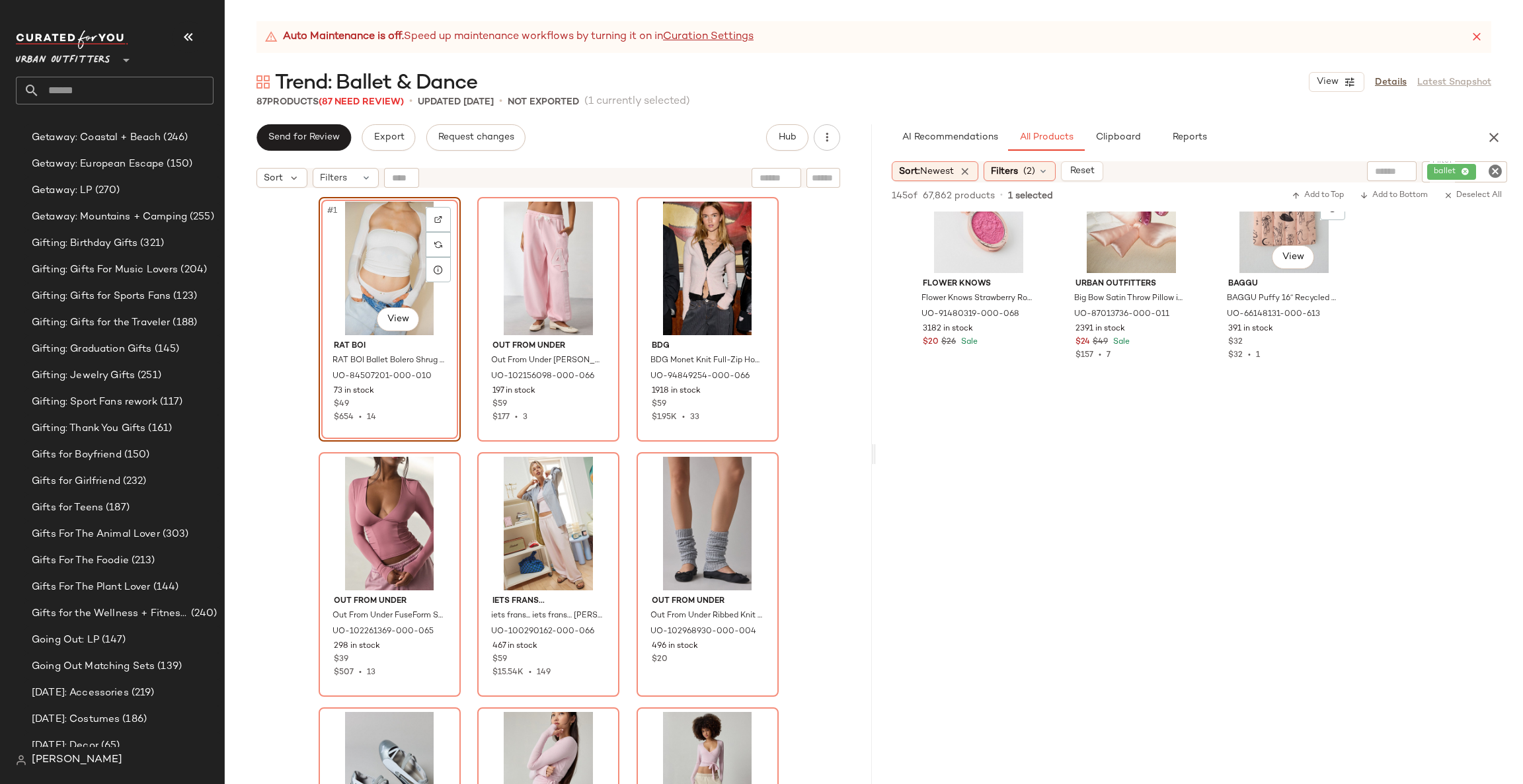
scroll to position [11106, 0]
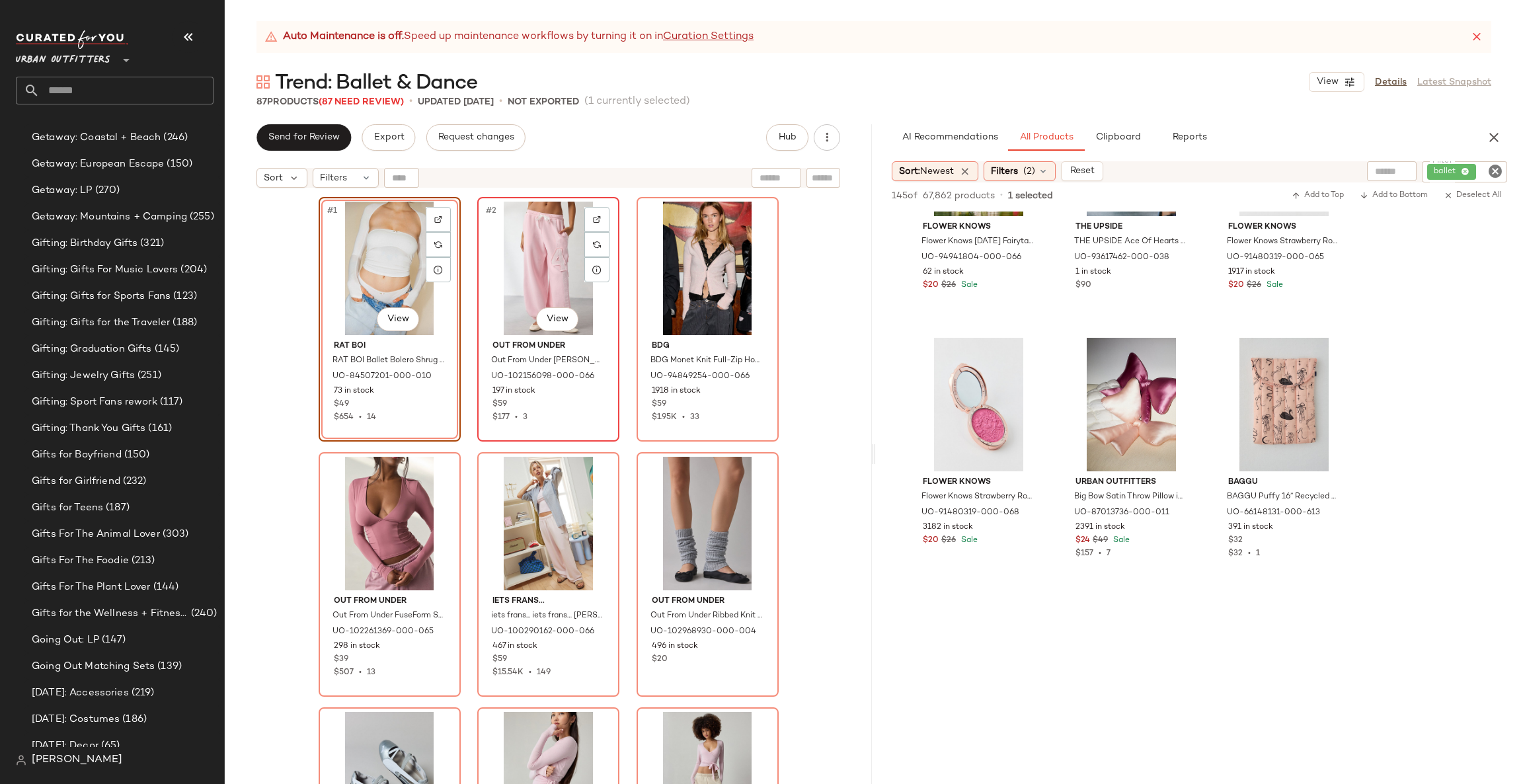
click at [540, 257] on div "#2 View" at bounding box center [548, 268] width 133 height 133
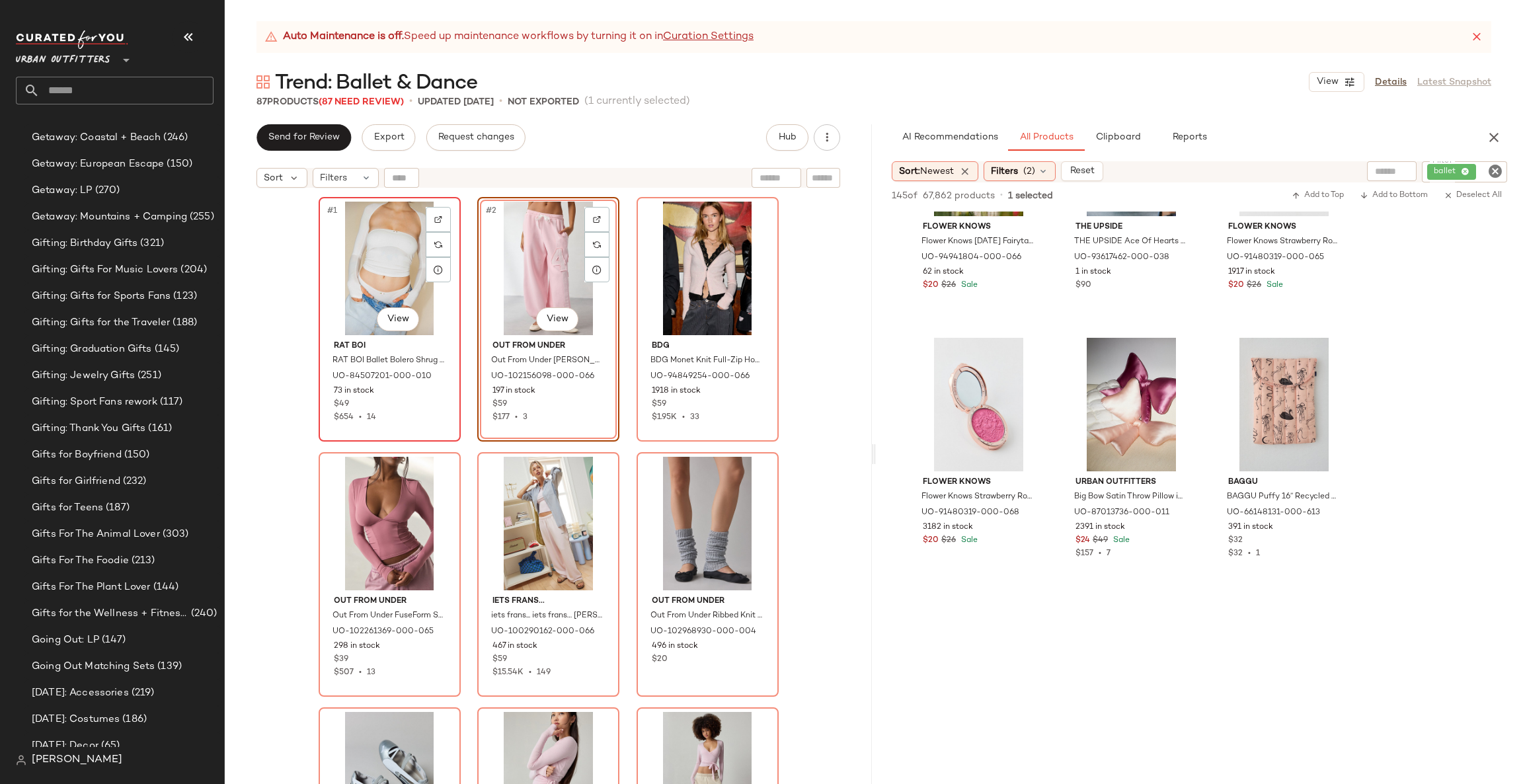
click at [386, 257] on div "#1 View" at bounding box center [389, 268] width 133 height 133
click at [689, 280] on div "#3 View" at bounding box center [707, 268] width 133 height 133
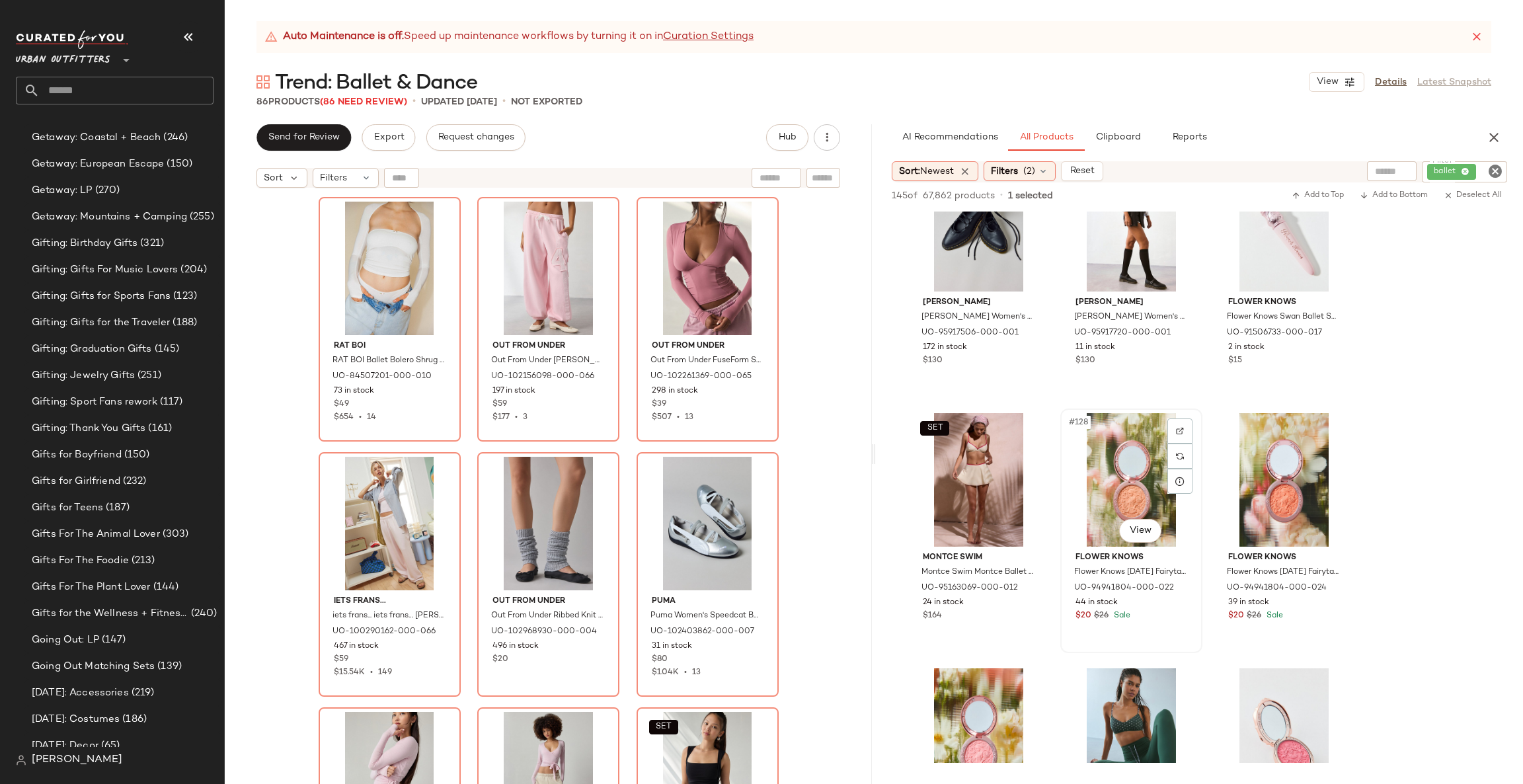
scroll to position [10312, 0]
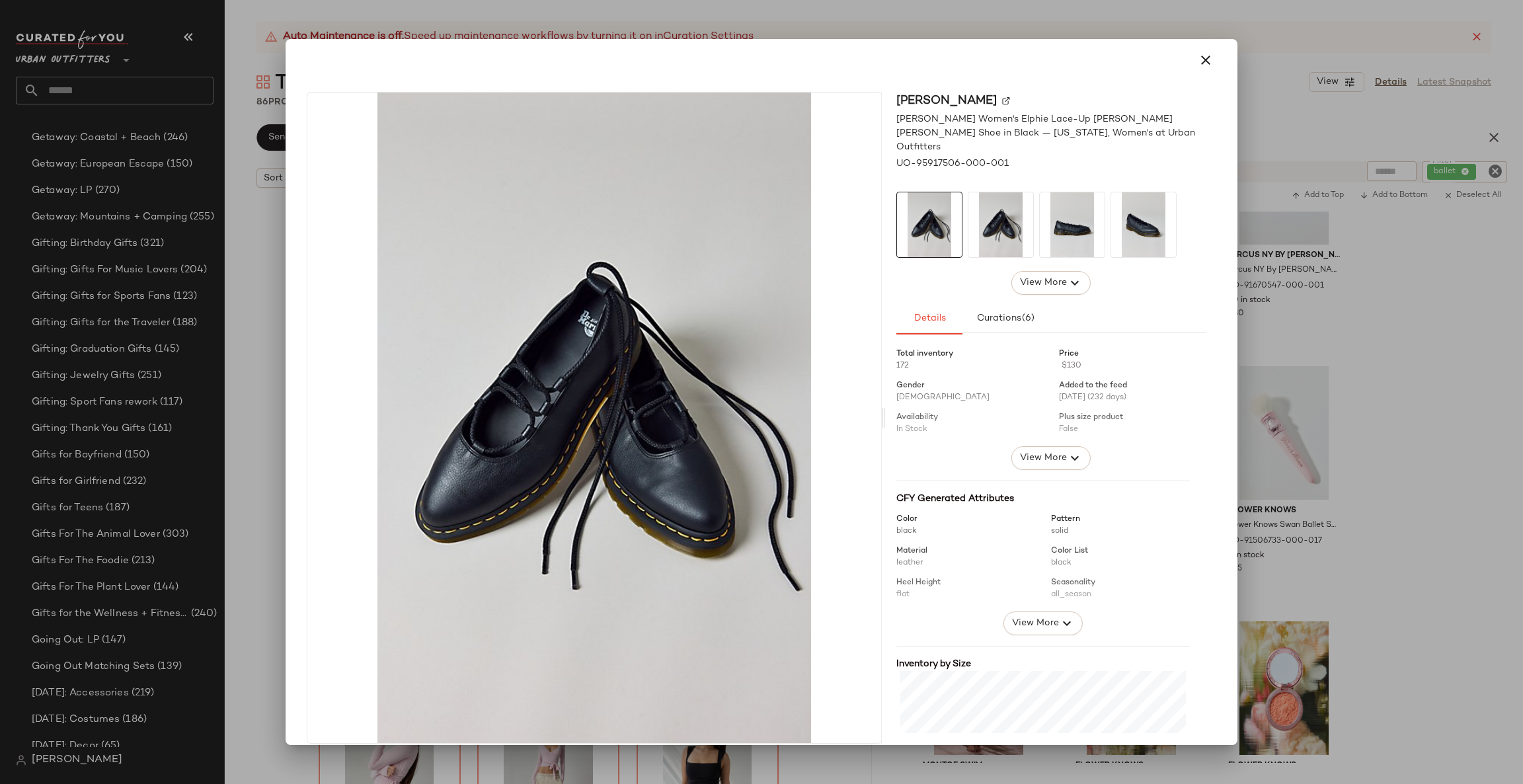
click at [1382, 420] on div at bounding box center [762, 392] width 1523 height 784
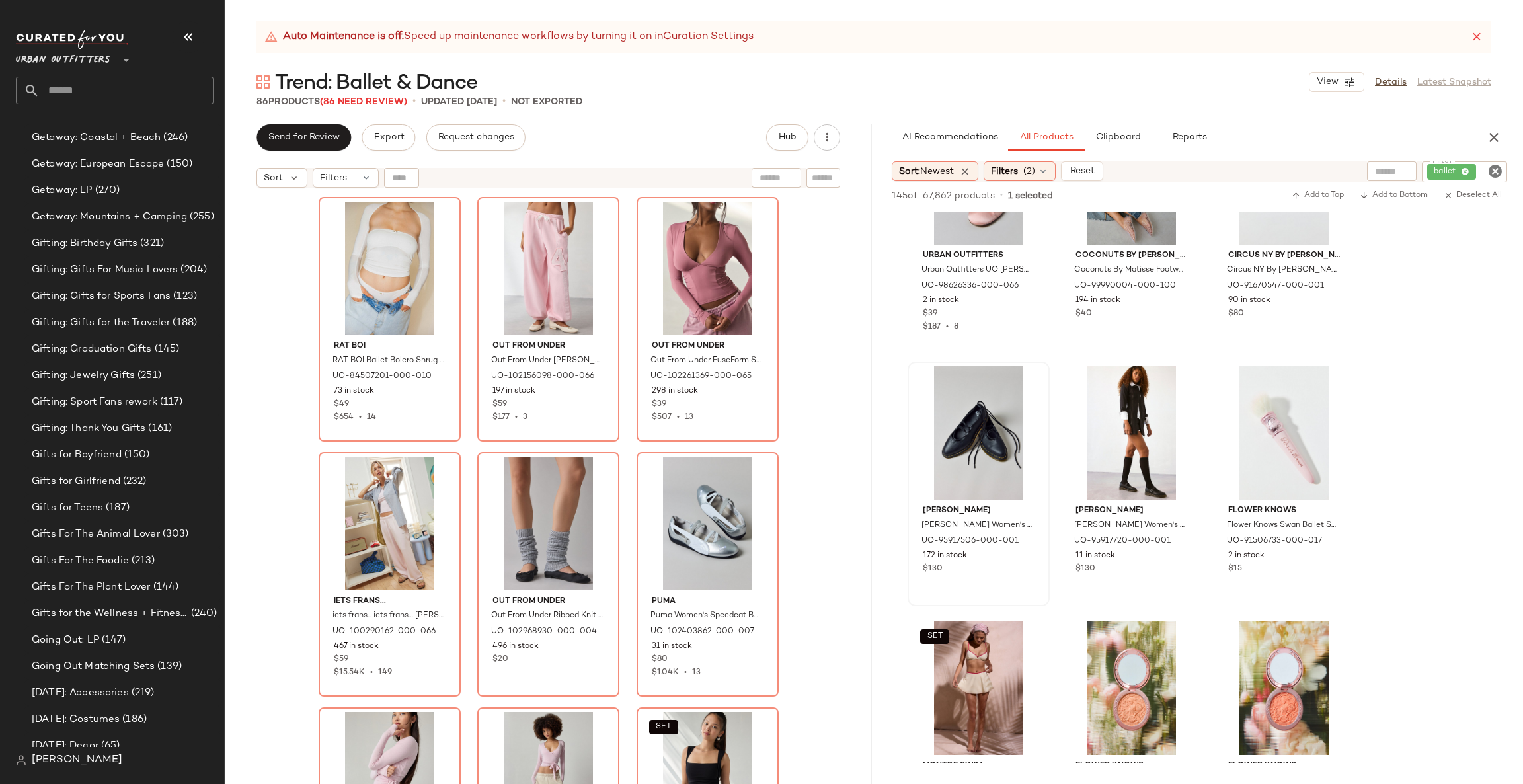
scroll to position [9717, 0]
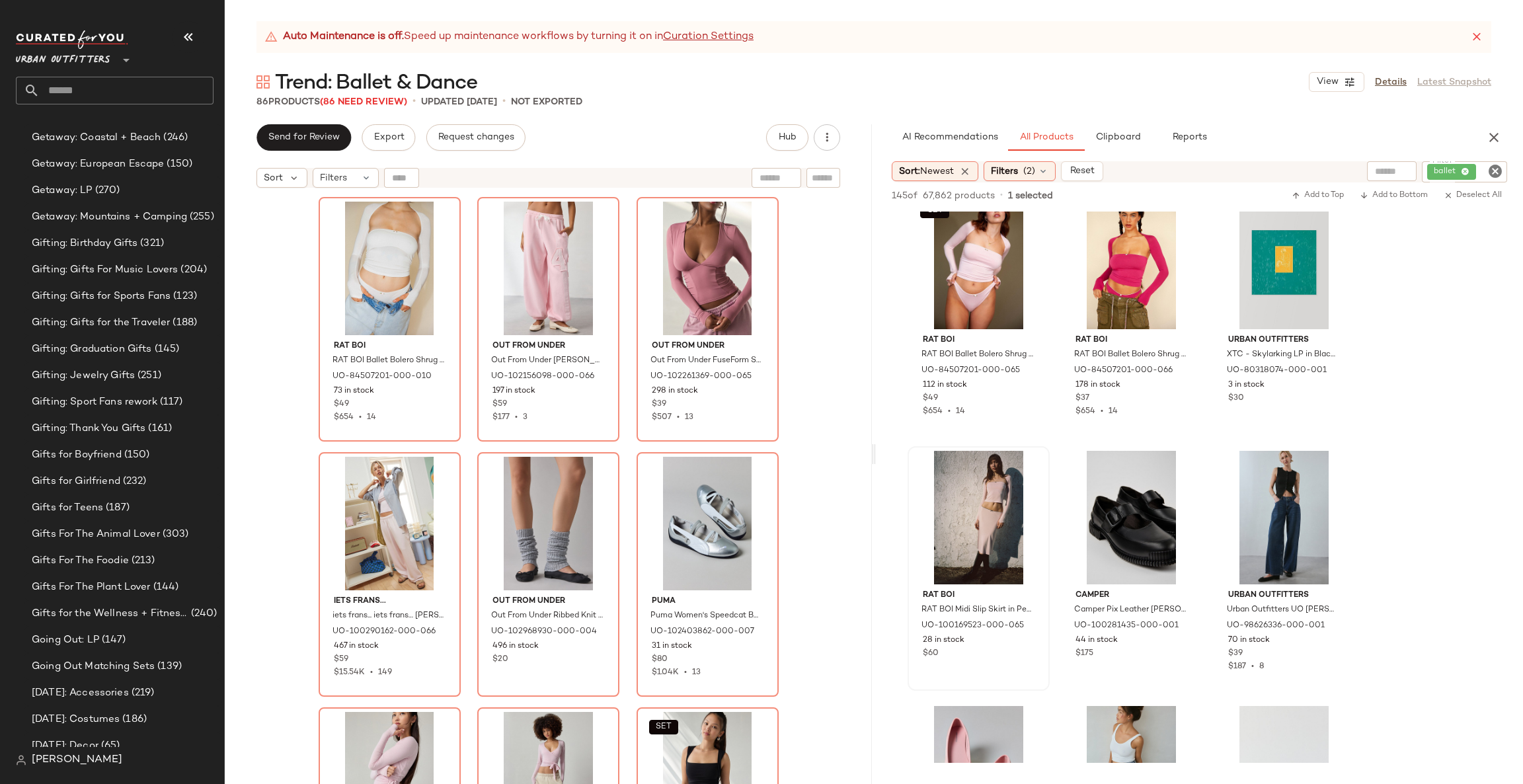
click at [1495, 169] on icon "Clear Filter" at bounding box center [1496, 171] width 16 height 16
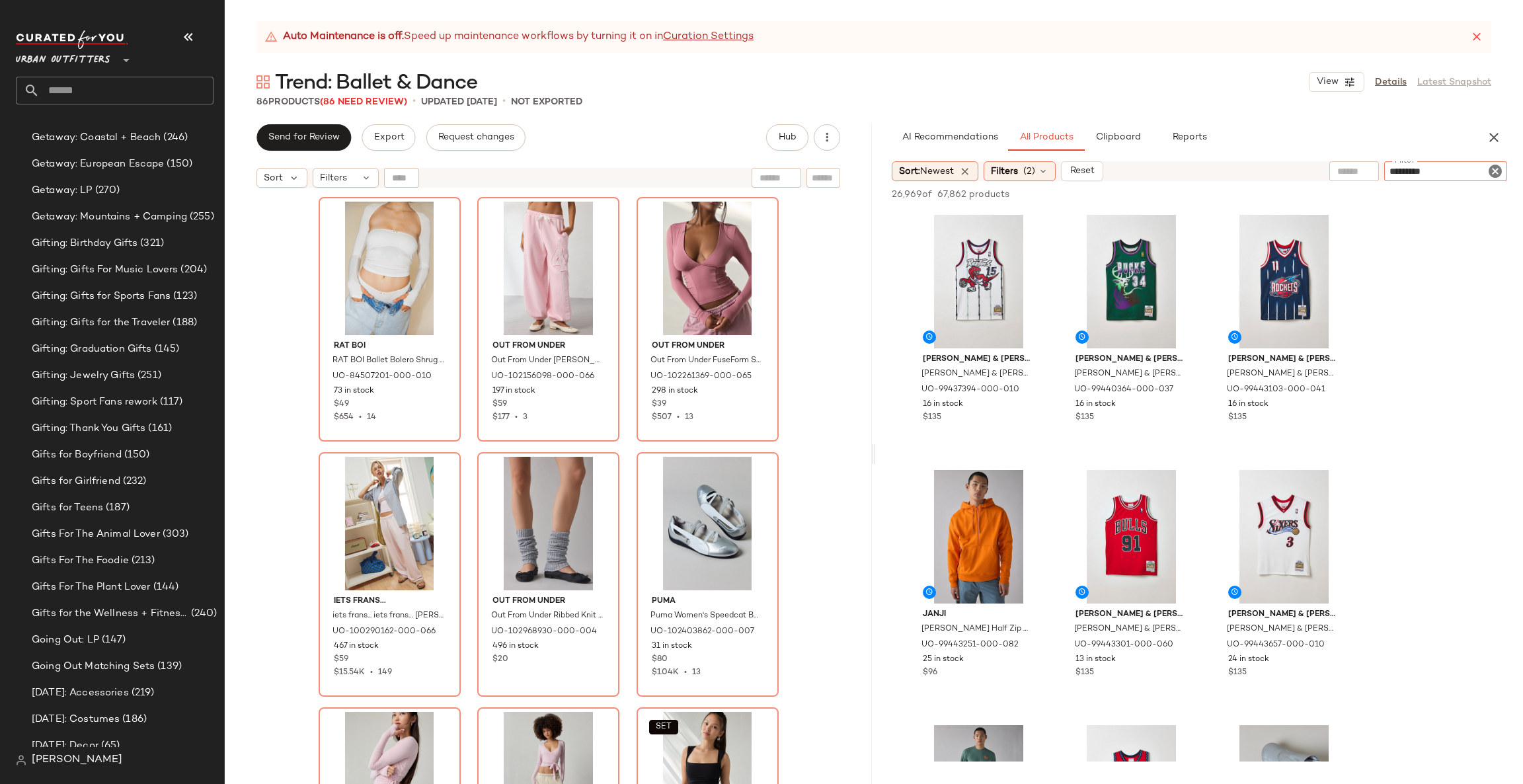
type input "**********"
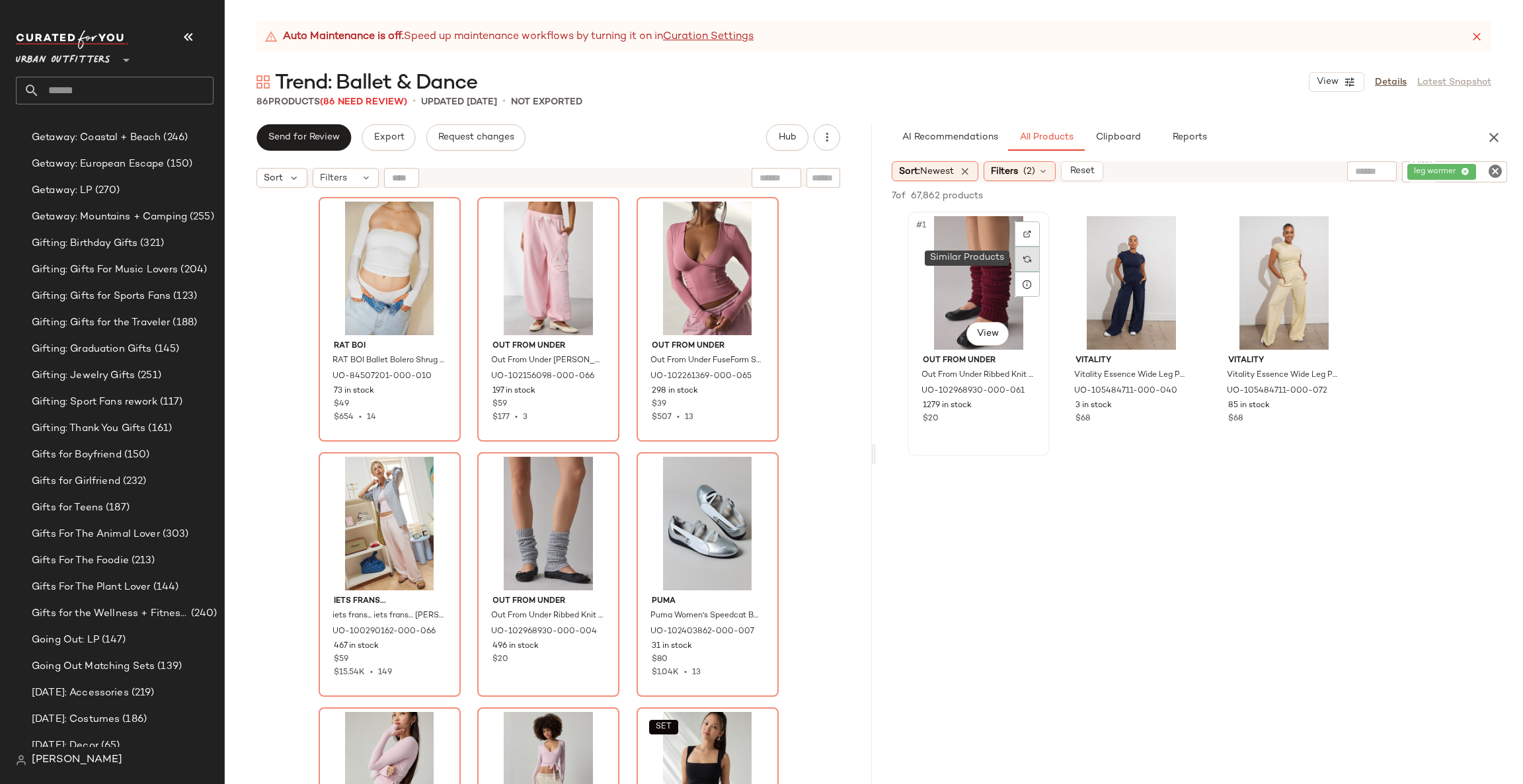
click at [1030, 249] on div at bounding box center [1027, 259] width 25 height 25
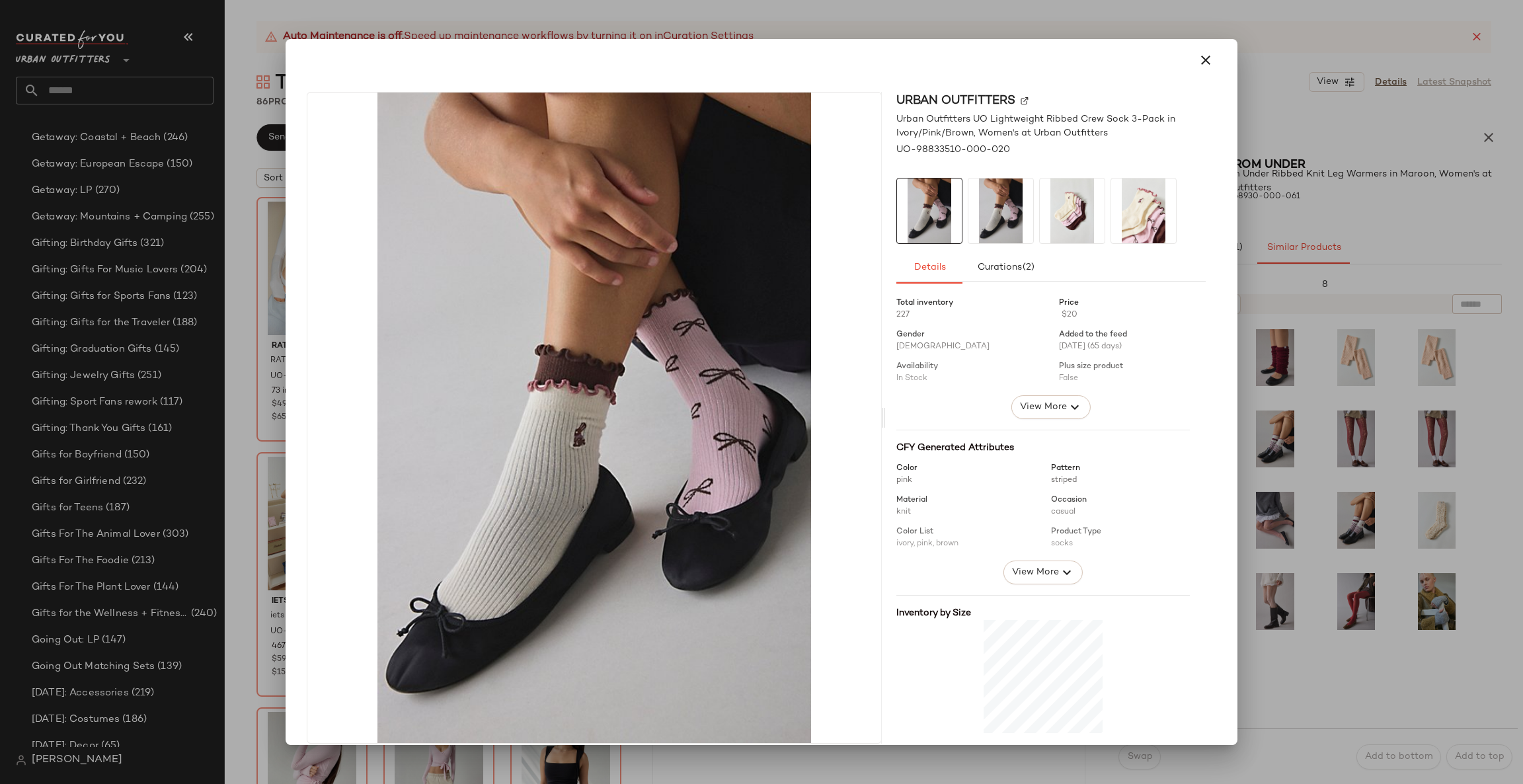
click at [1268, 431] on div at bounding box center [762, 392] width 1523 height 784
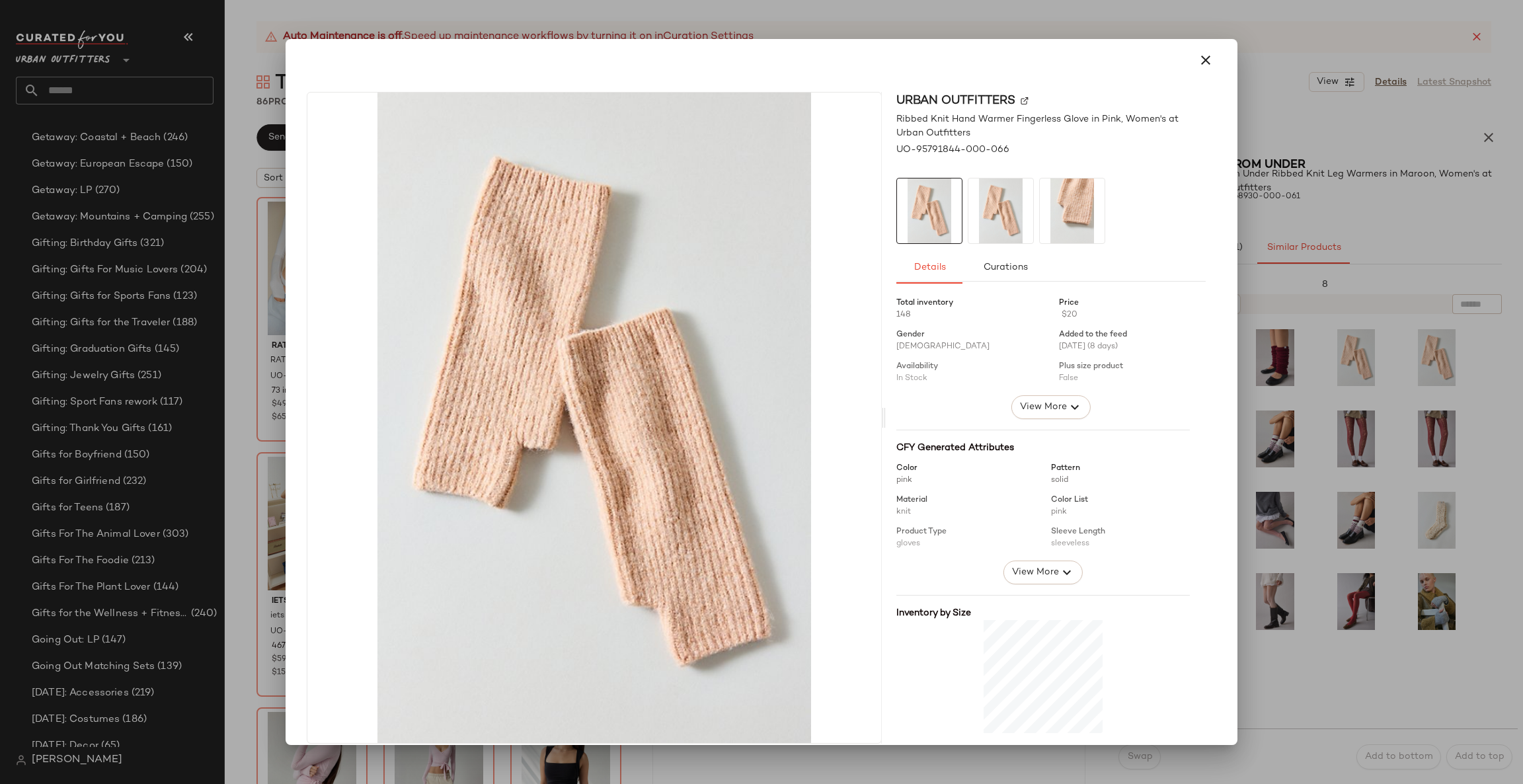
click at [1327, 416] on div at bounding box center [762, 392] width 1523 height 784
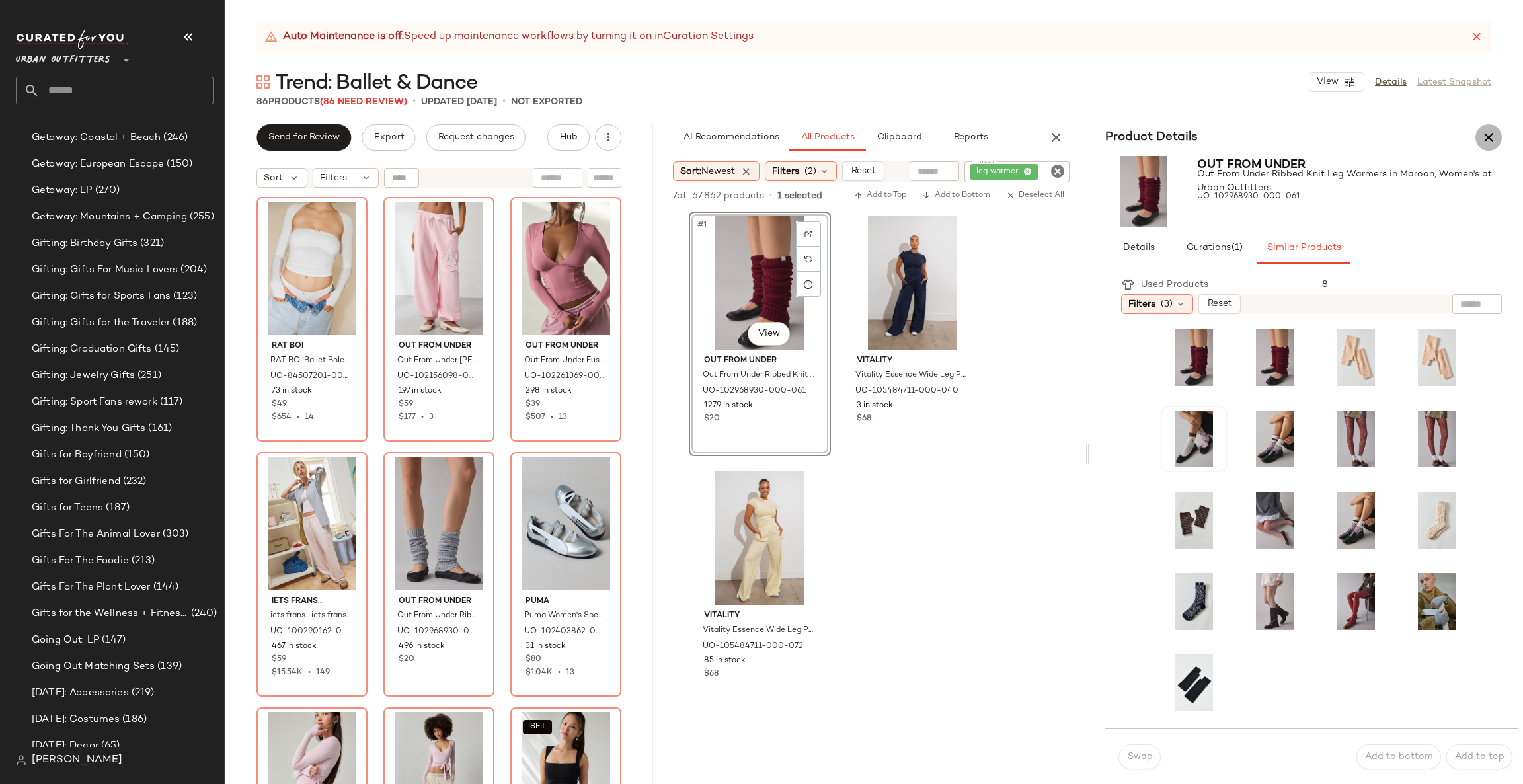
click at [1490, 141] on icon "button" at bounding box center [1488, 137] width 16 height 16
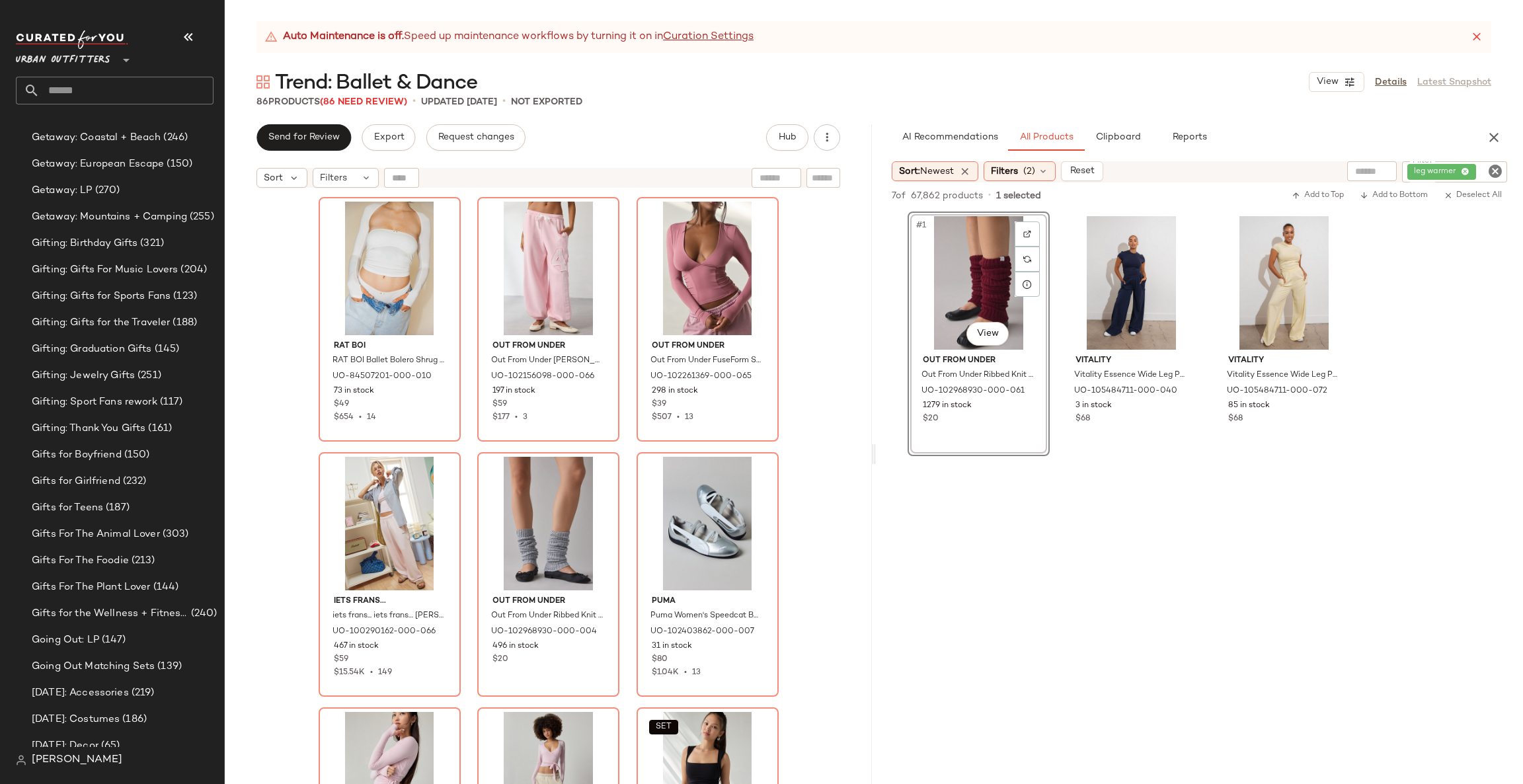
drag, startPoint x: 1503, startPoint y: 160, endPoint x: 1492, endPoint y: 169, distance: 14.2
click at [1498, 164] on div "AI Recommendations All Products Clipboard Reports Sort: Newest Filters (2) Rese…" at bounding box center [1199, 454] width 647 height 659
click at [1490, 174] on icon "Clear Filter" at bounding box center [1496, 171] width 16 height 16
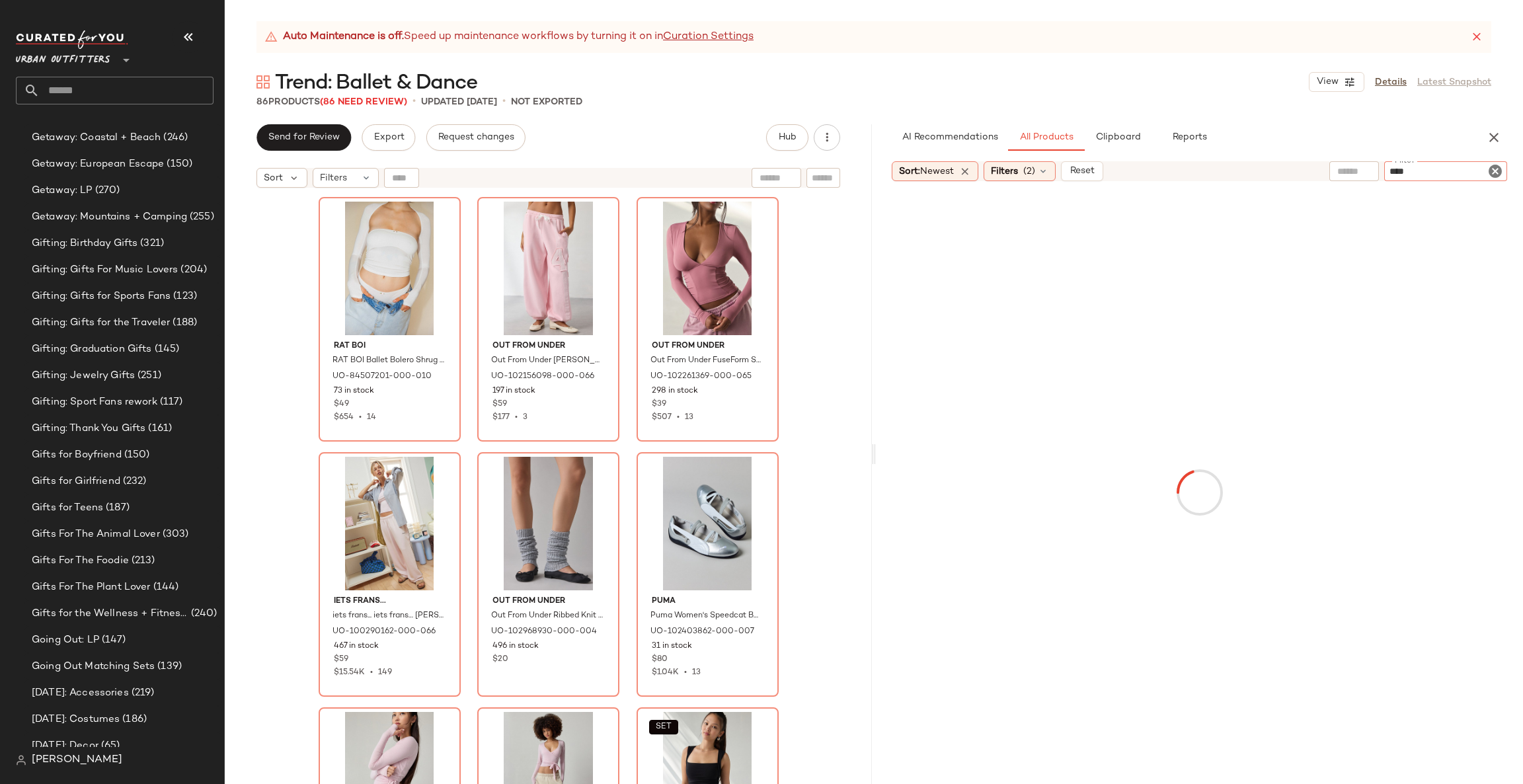
type input "*****"
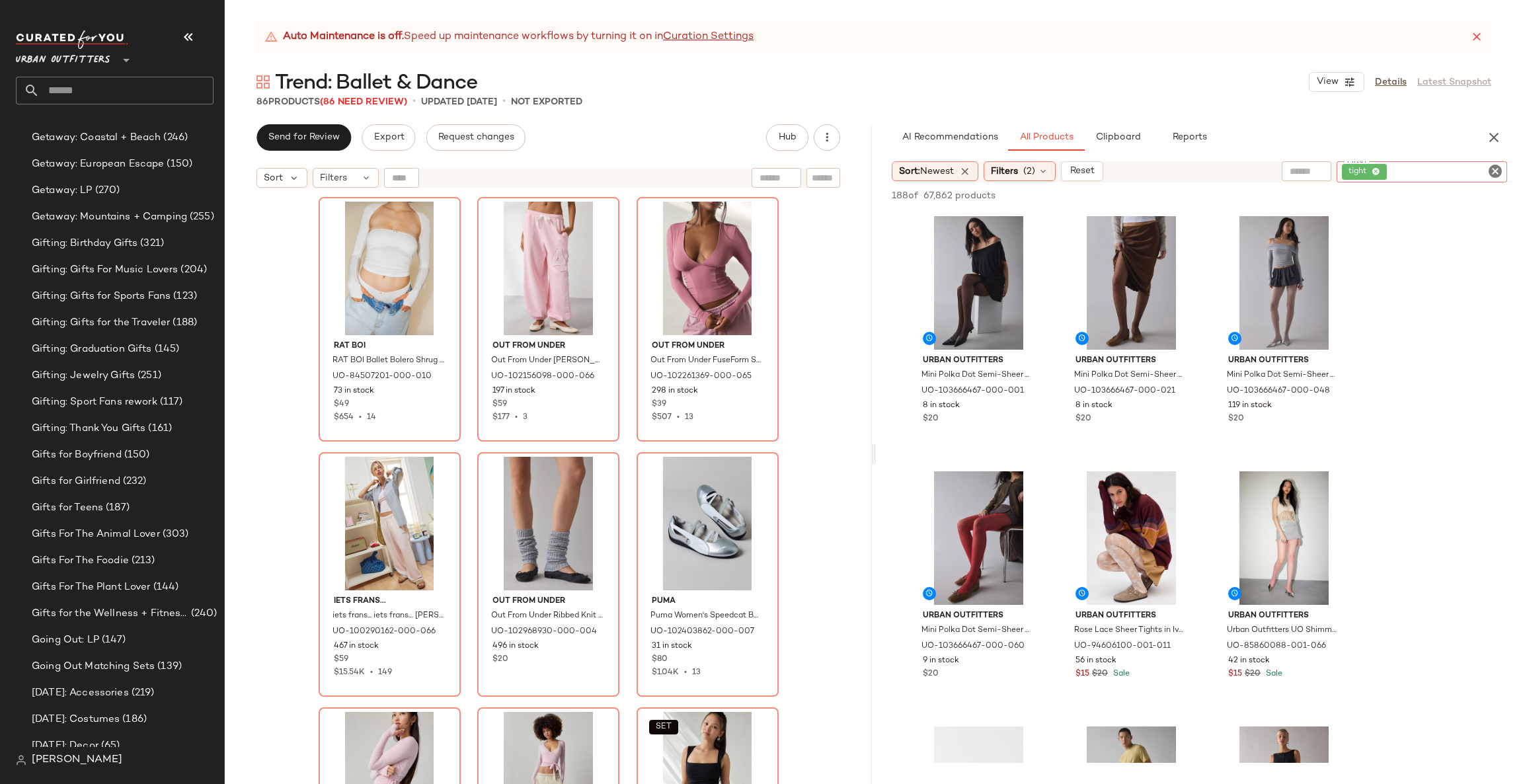
click at [1496, 173] on icon "Clear Filter" at bounding box center [1496, 171] width 16 height 16
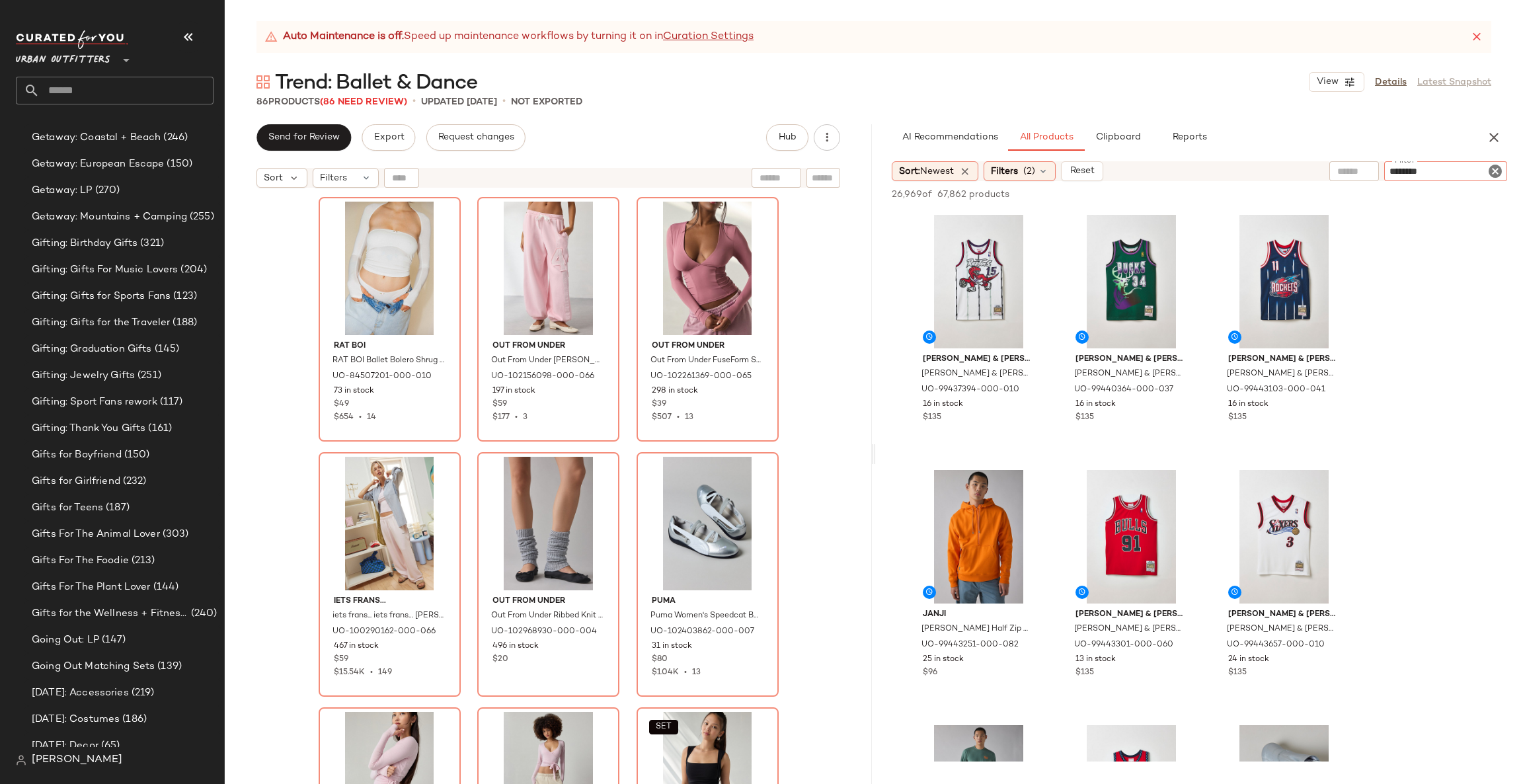
type input "*********"
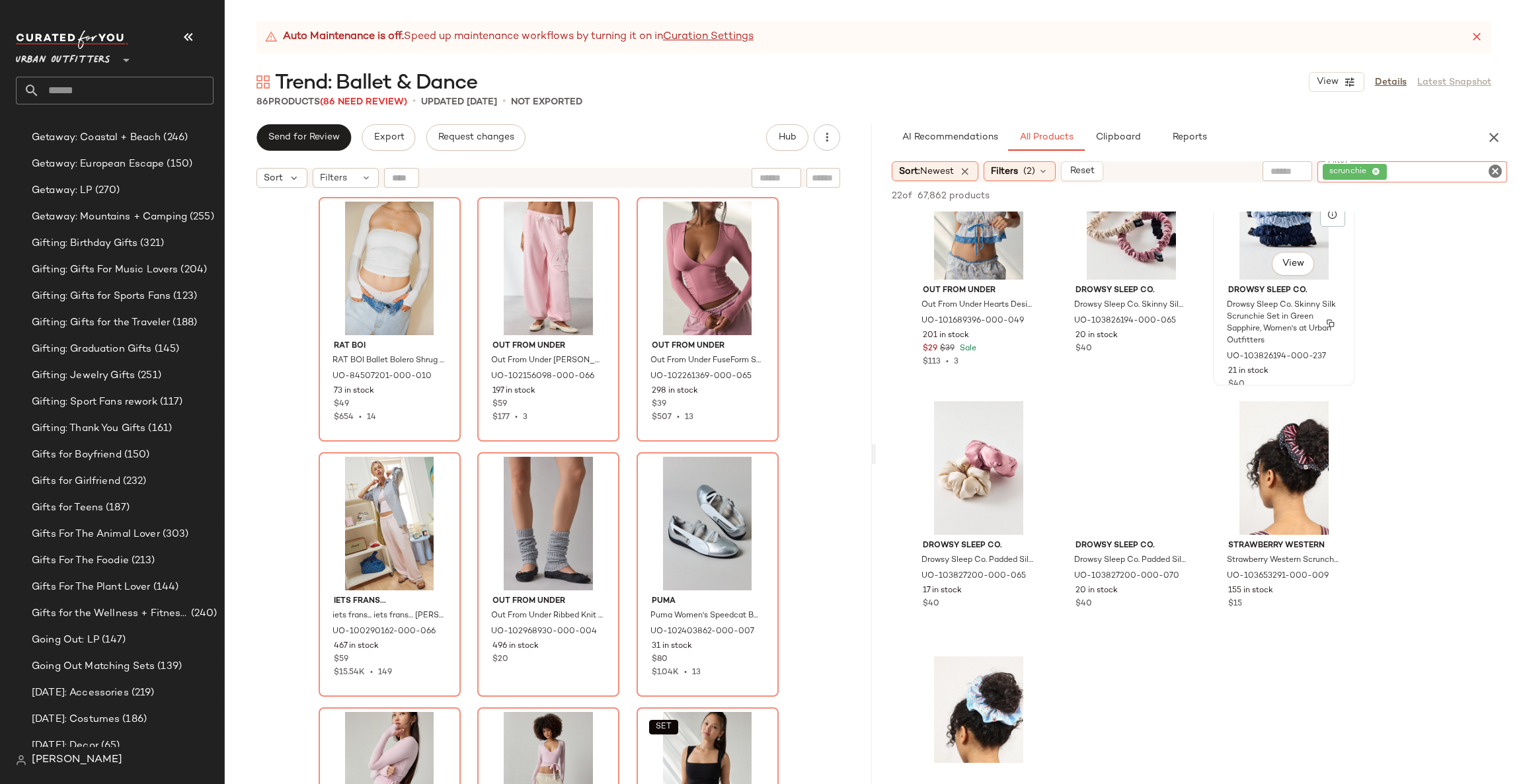
scroll to position [594, 0]
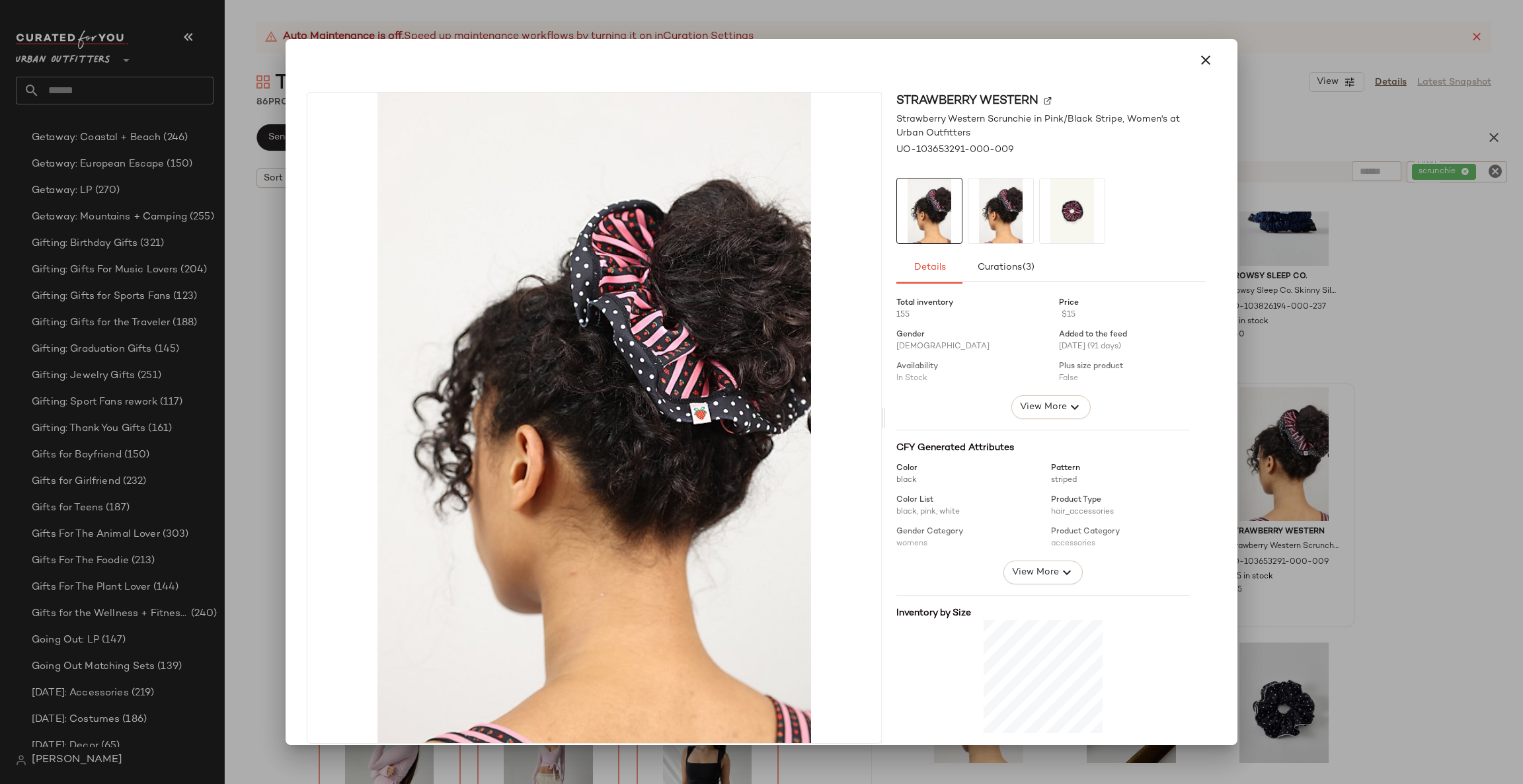
click at [1364, 468] on div at bounding box center [762, 392] width 1523 height 784
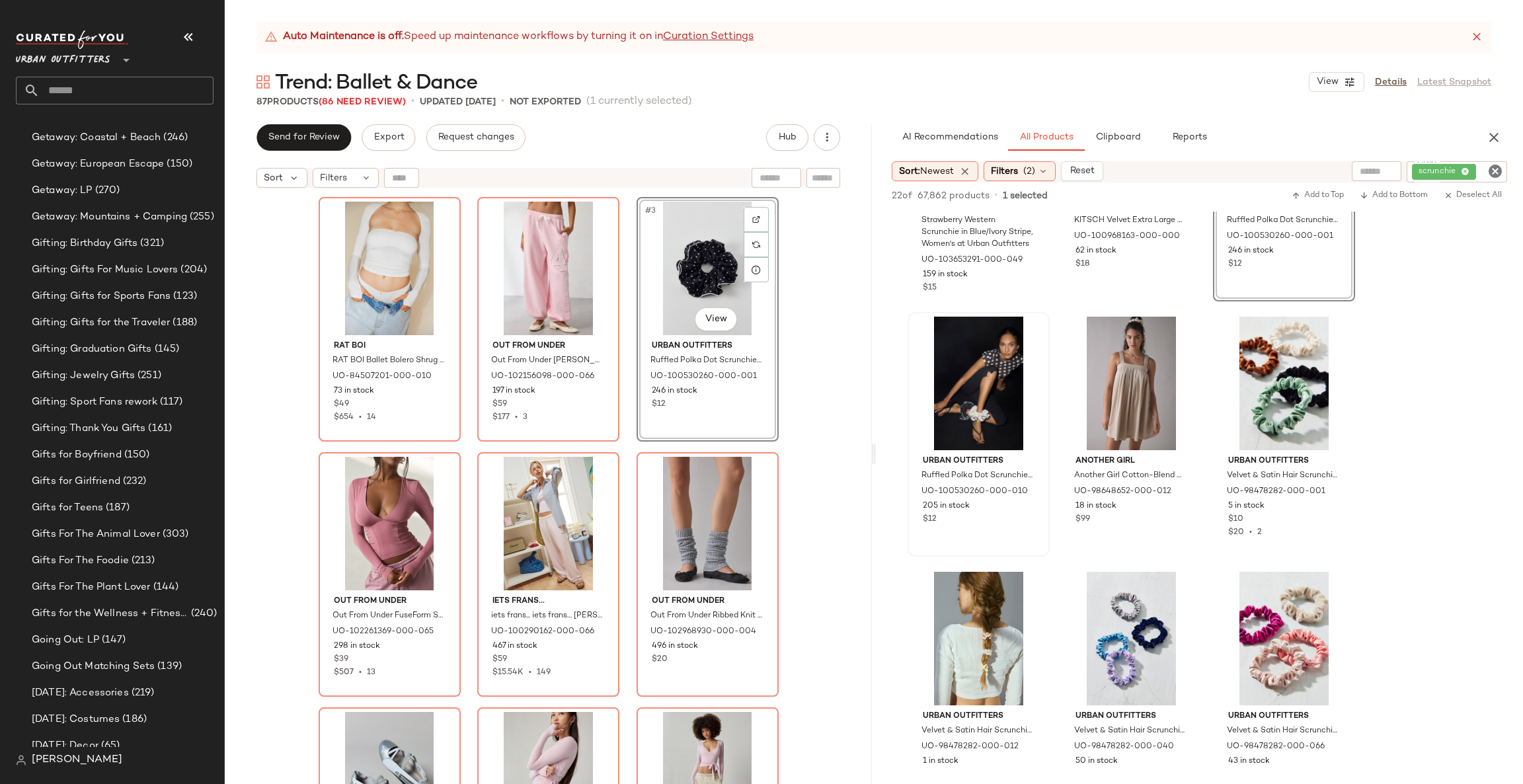
scroll to position [1189, 0]
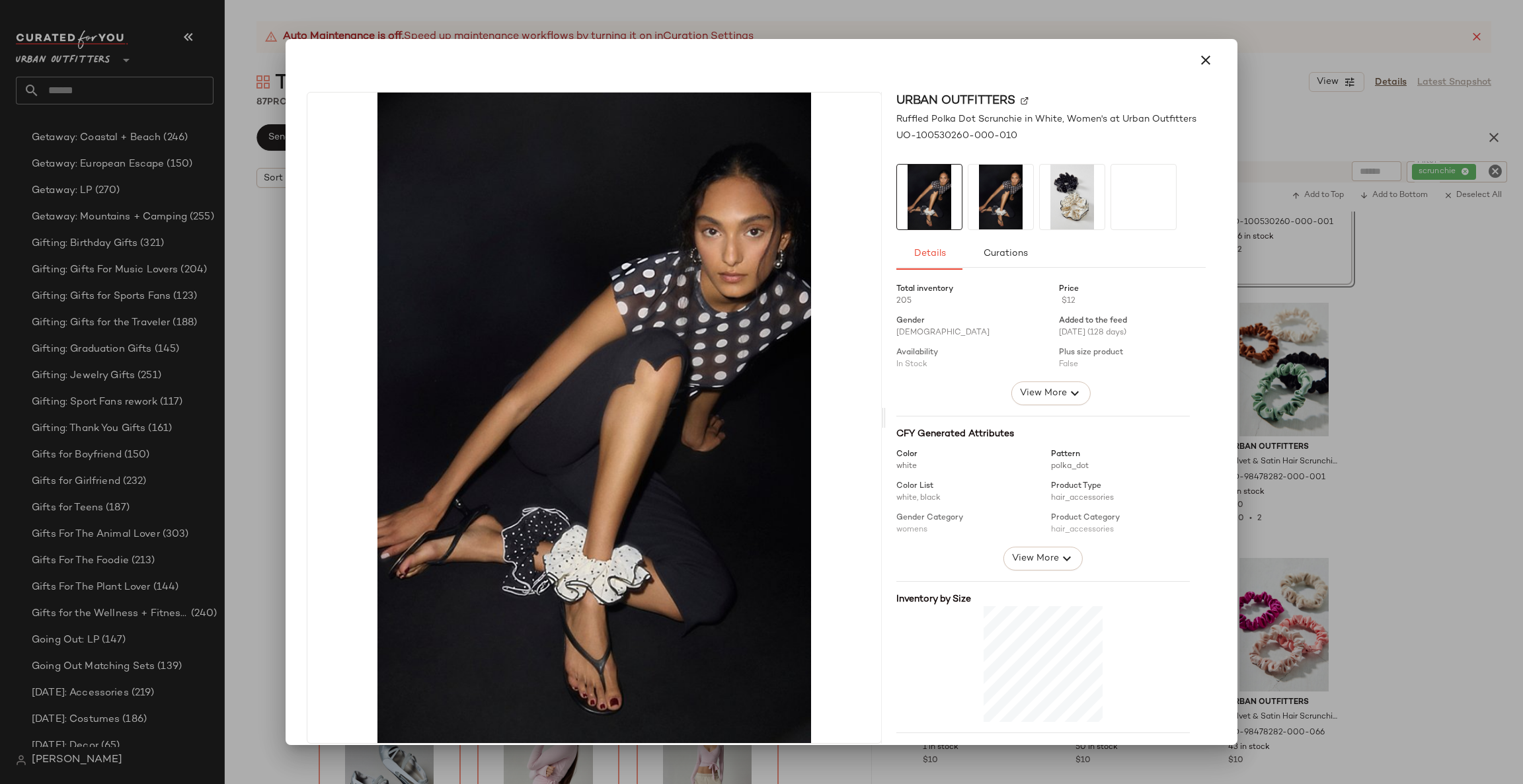
click at [1254, 383] on div at bounding box center [762, 392] width 1523 height 784
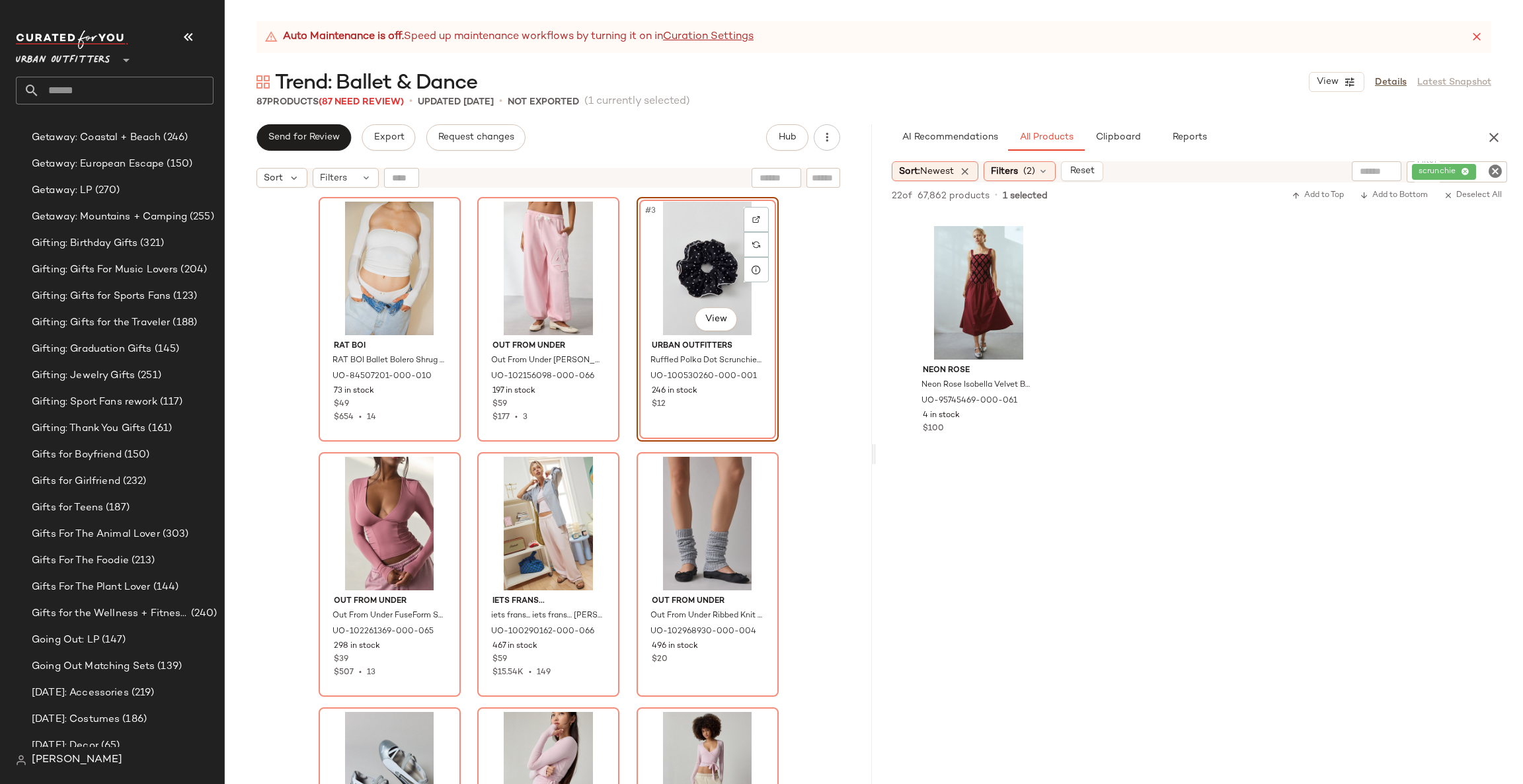
scroll to position [1784, 0]
click at [346, 247] on div "#1 View" at bounding box center [389, 268] width 133 height 133
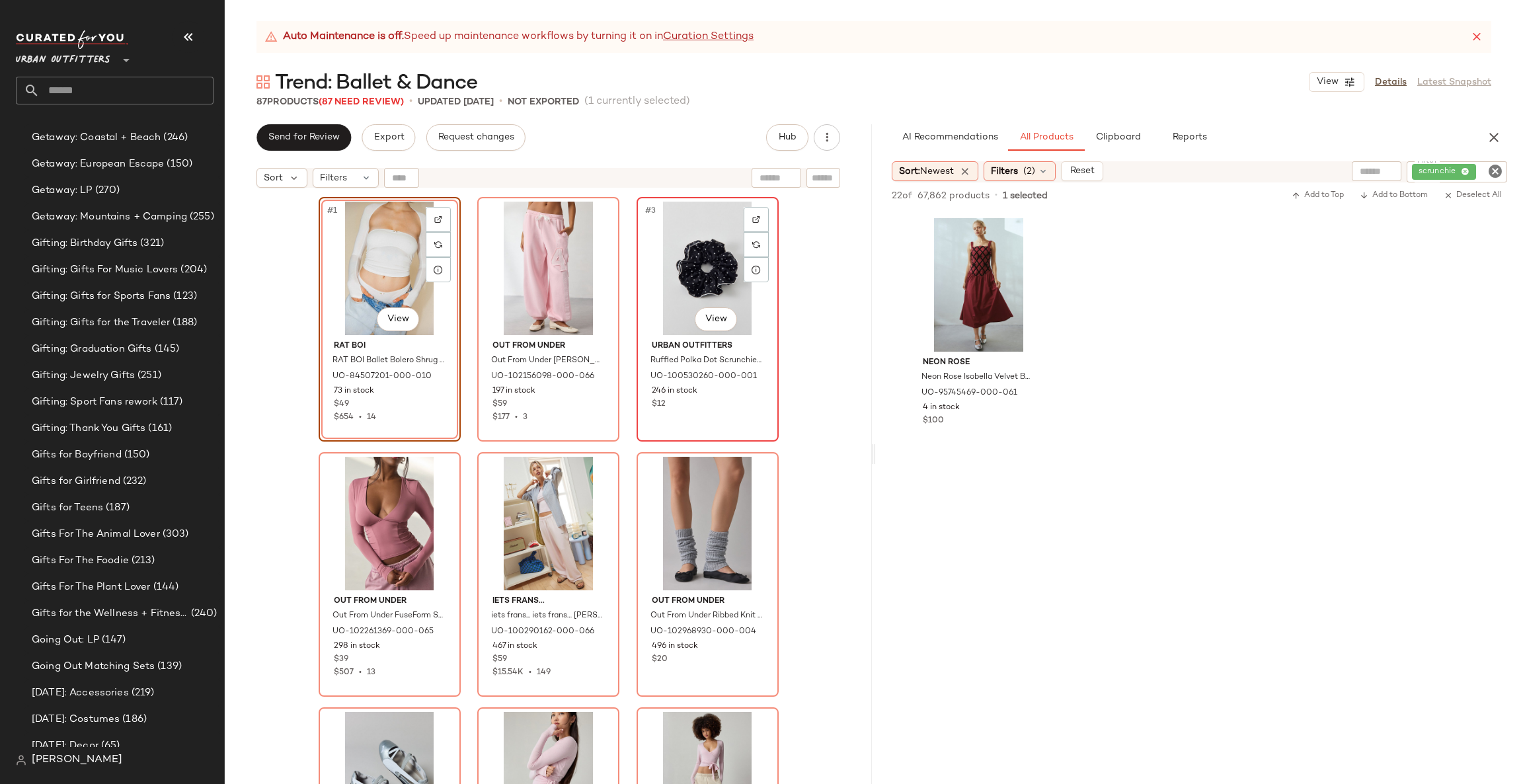
click at [697, 263] on div "#3 View" at bounding box center [707, 268] width 133 height 133
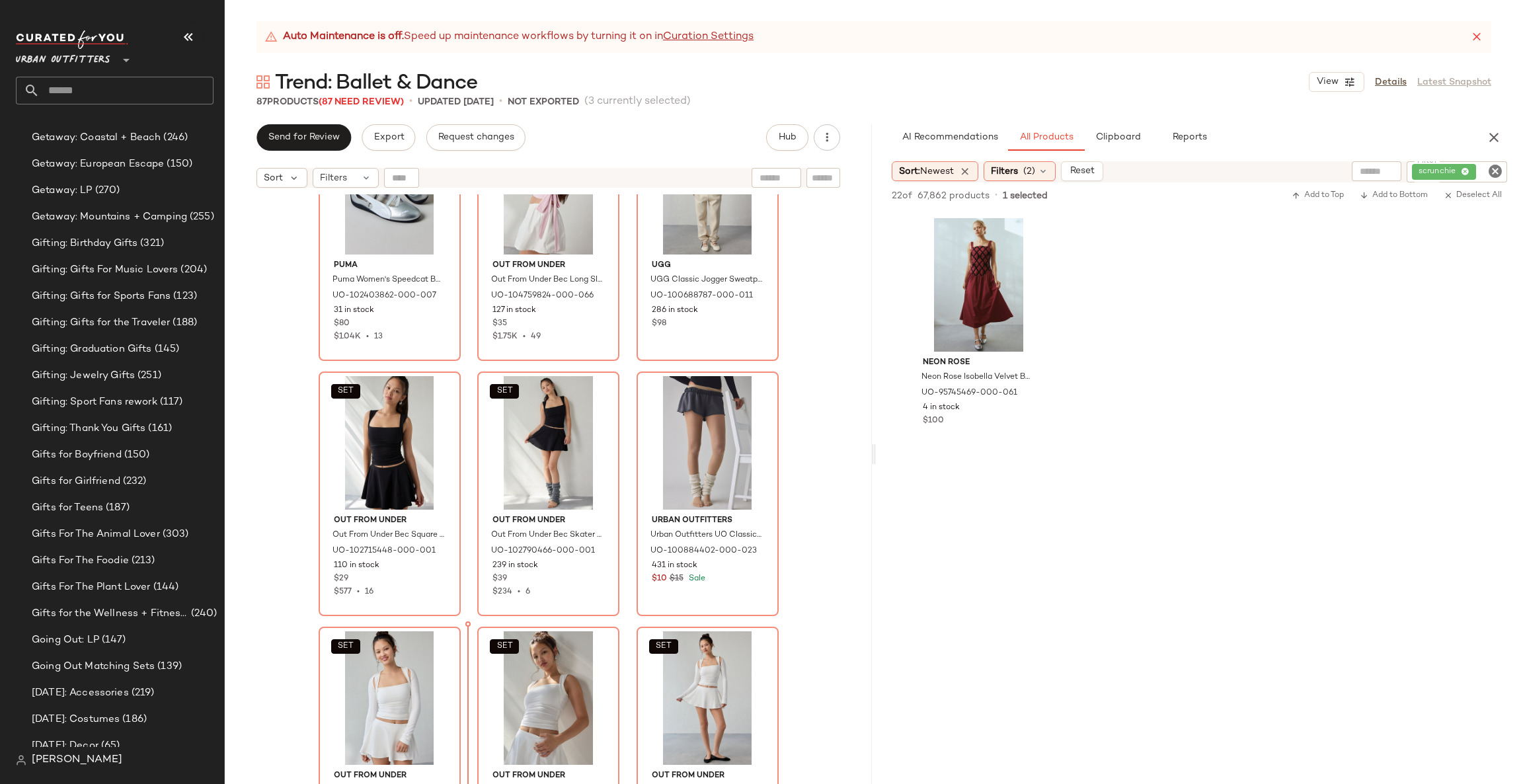
scroll to position [619, 0]
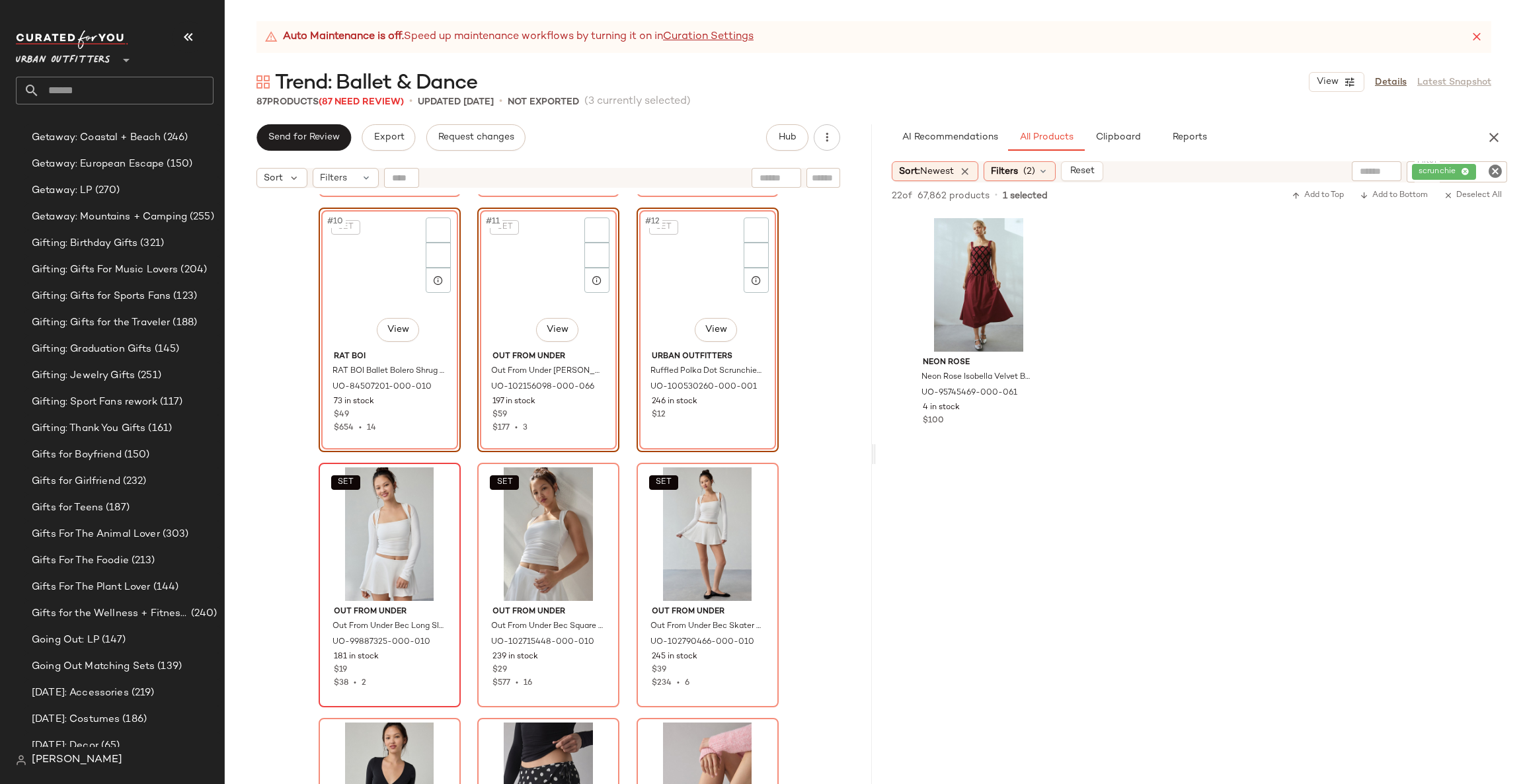
scroll to position [509, 0]
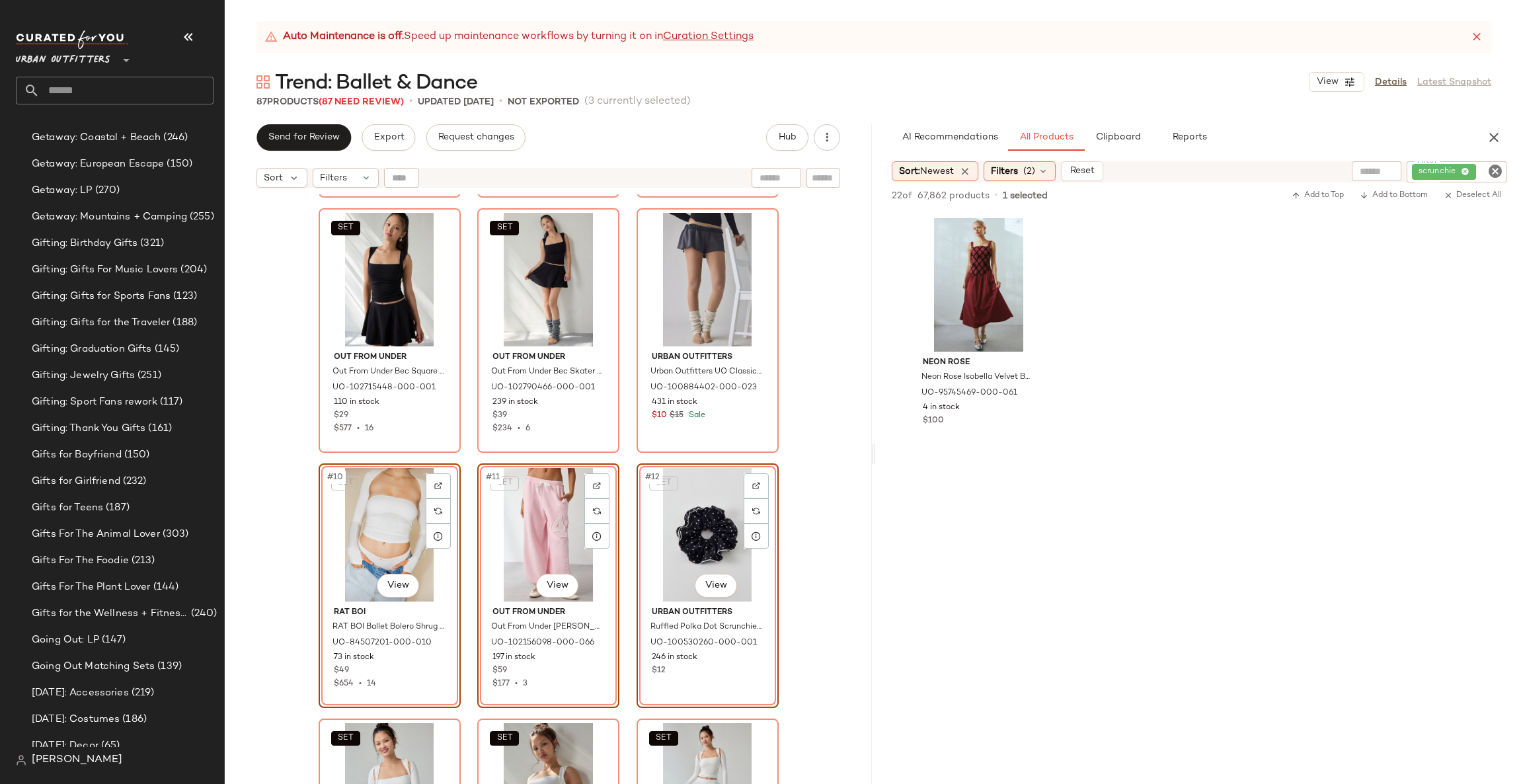
click at [259, 551] on div "Puma Puma Women's Speedcat Ballet Metallic Sneaker in Puma Silver/Puma White, W…" at bounding box center [549, 505] width 647 height 623
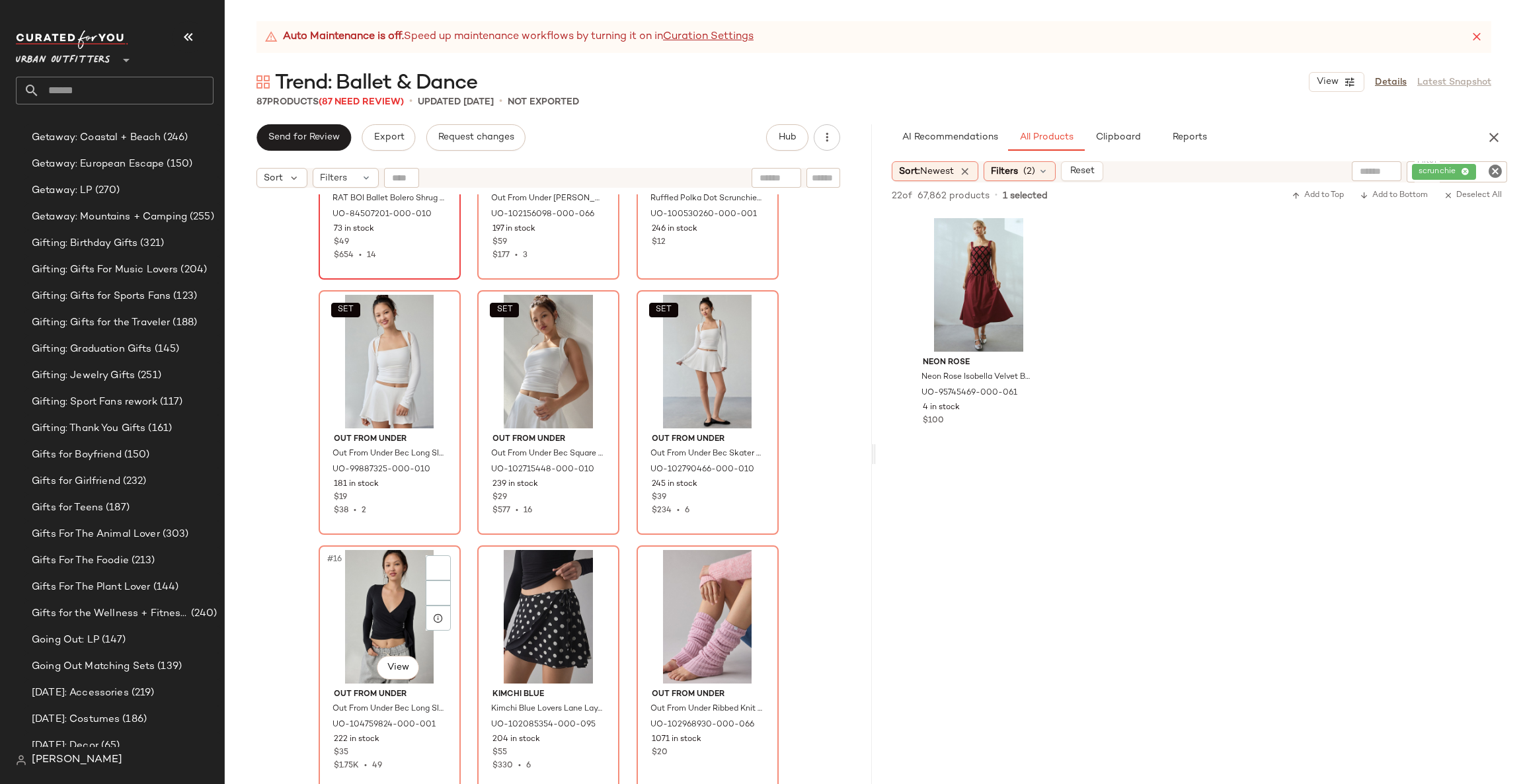
scroll to position [1002, 0]
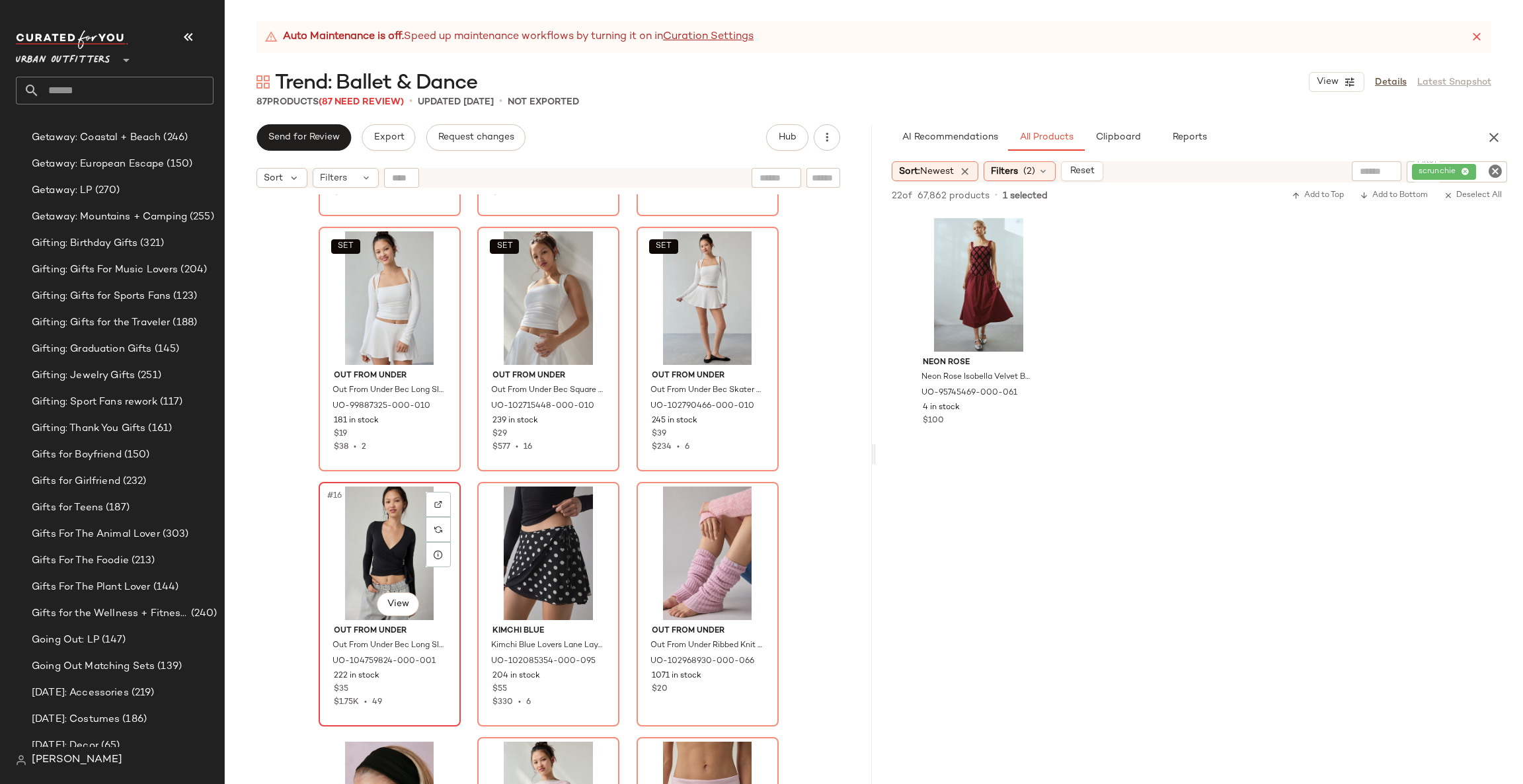
click at [320, 532] on div "#16 View Out From Under Out From Under Bec Long Sleeve Ballet Wrap Top in Black…" at bounding box center [390, 604] width 140 height 242
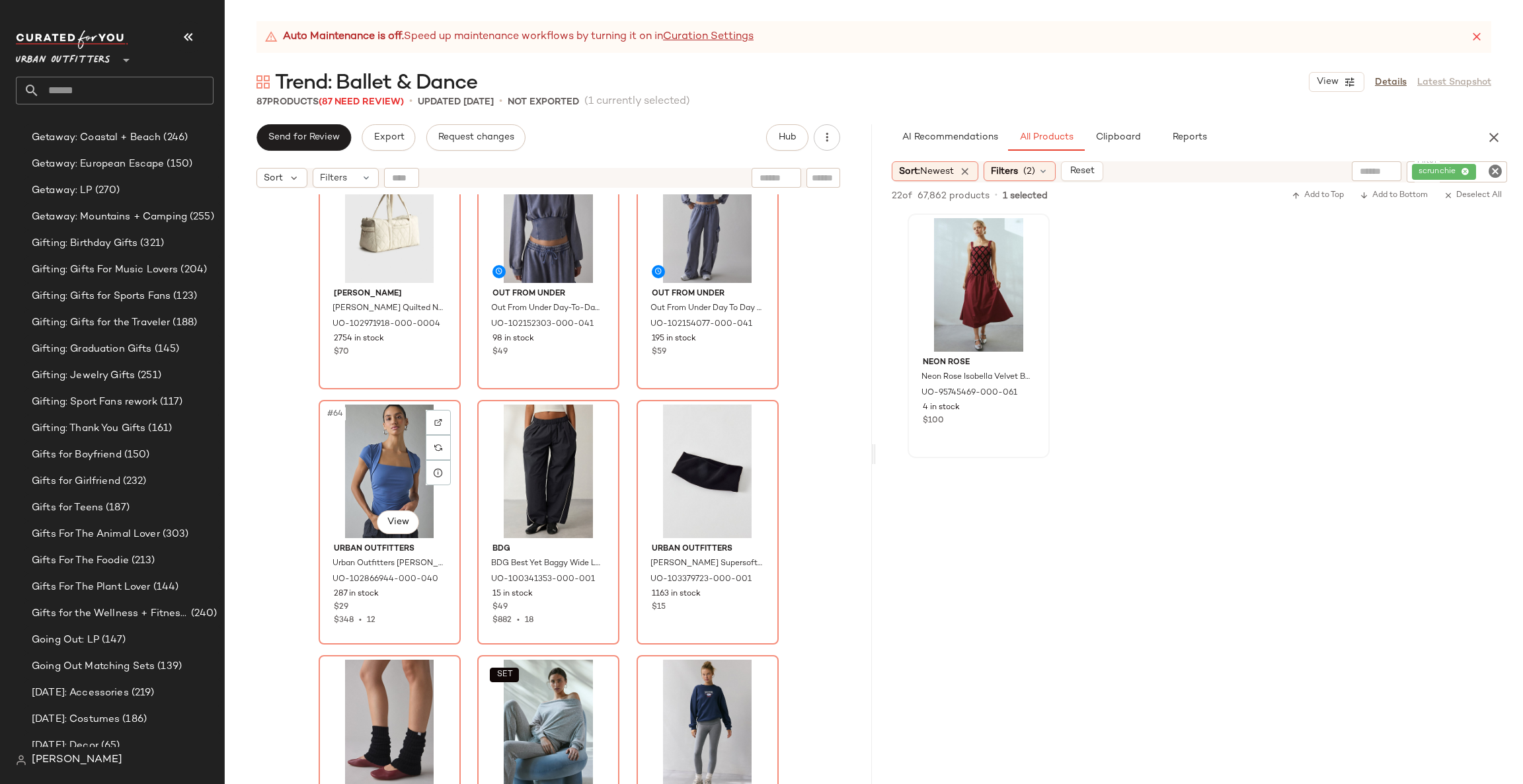
scroll to position [5563, 0]
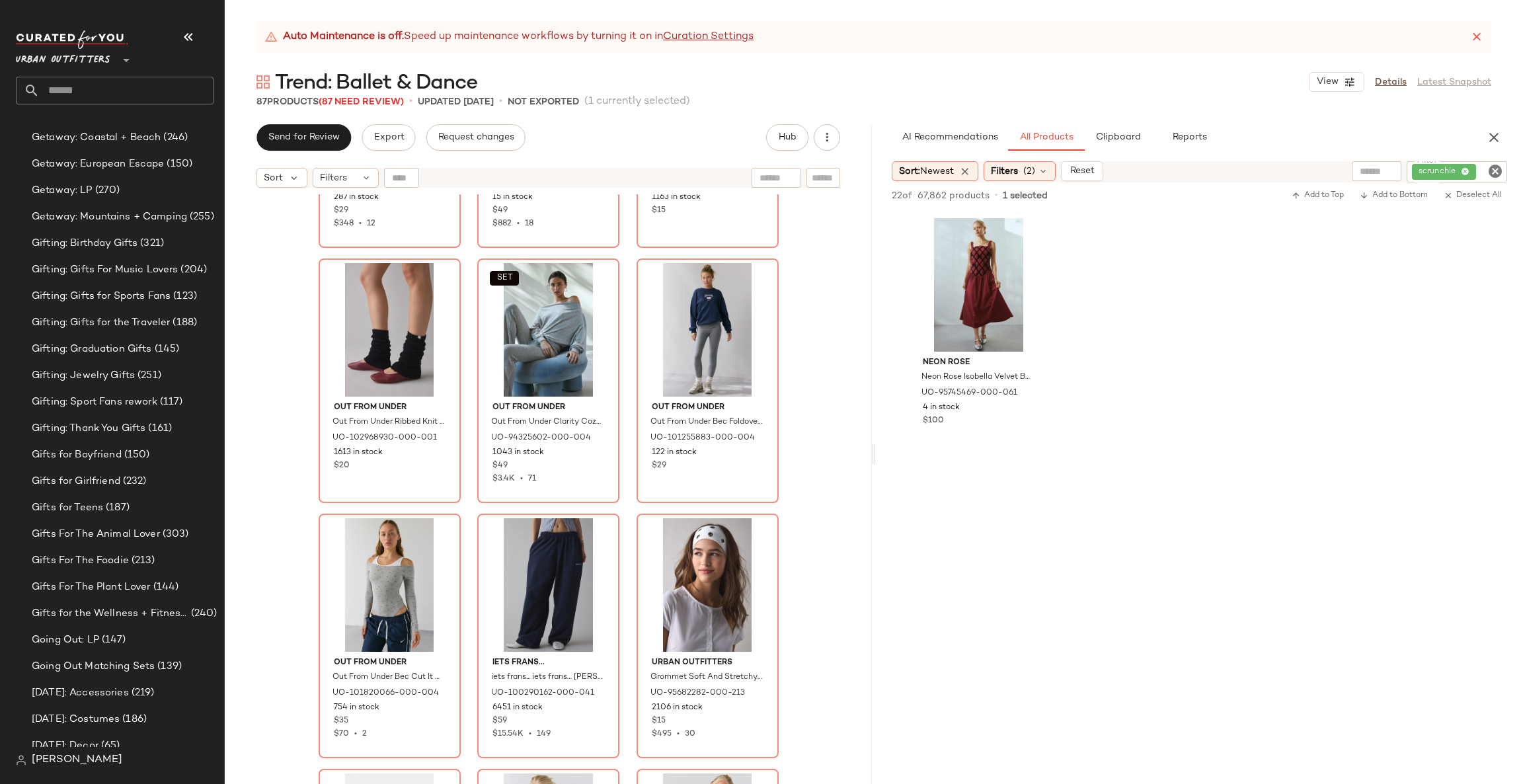
click at [1491, 133] on icon "button" at bounding box center [1494, 137] width 16 height 16
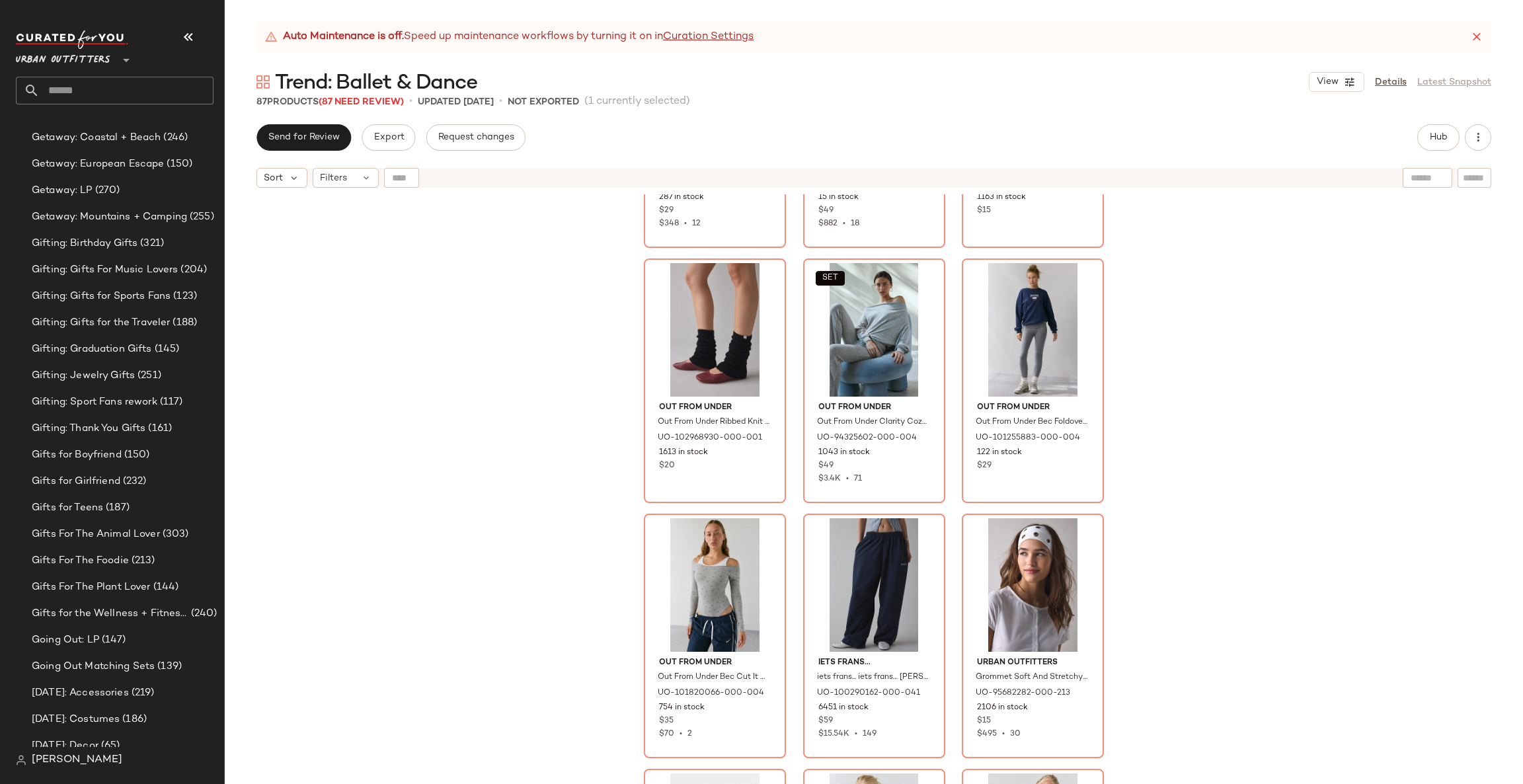
click at [1378, 457] on div "Urban Outfitters Urban Outfitters UO Claire Cropped Cap Sleeve Shrug Top in Blu…" at bounding box center [874, 505] width 1298 height 623
click at [1088, 566] on div at bounding box center [1081, 561] width 25 height 25
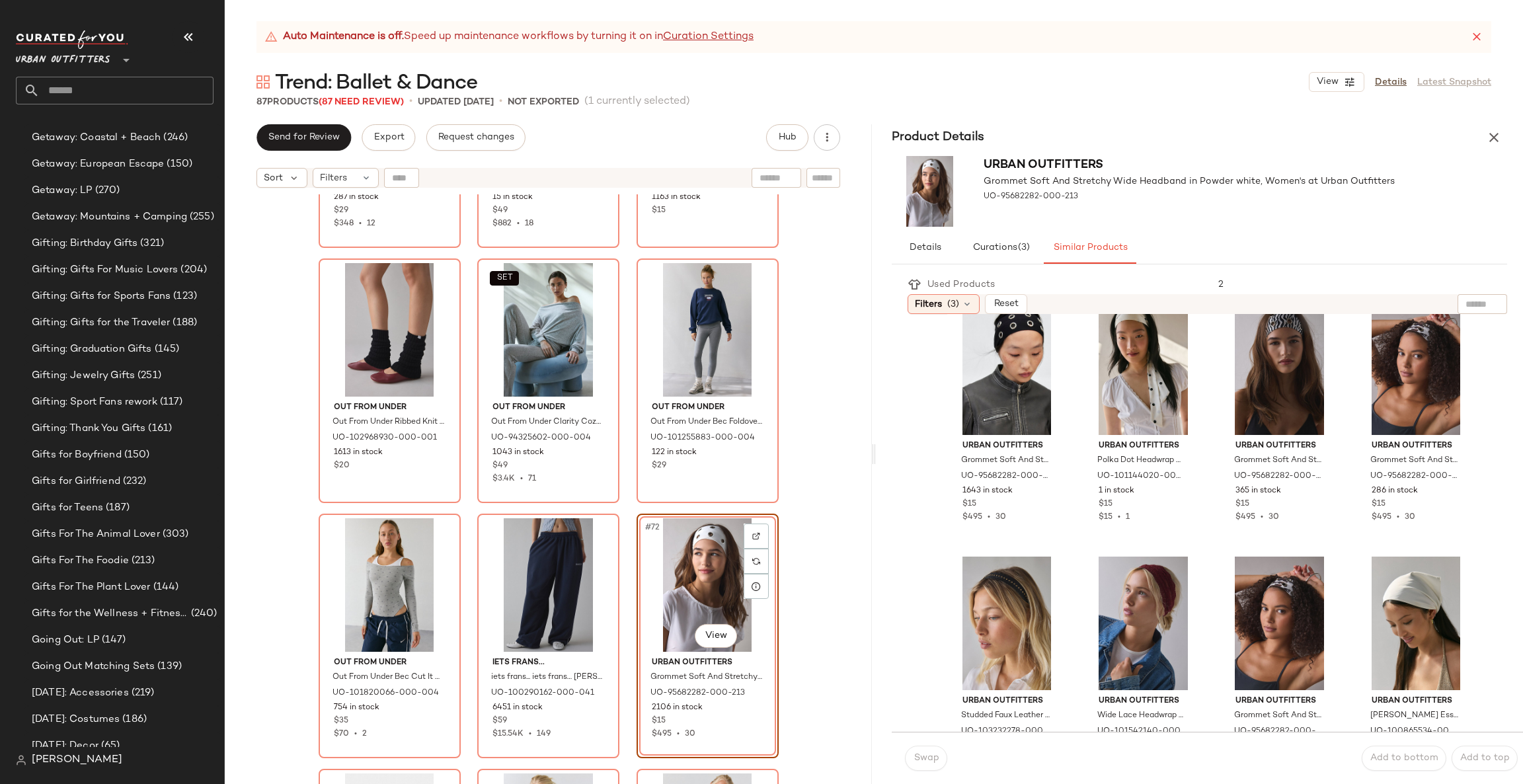
scroll to position [1113, 0]
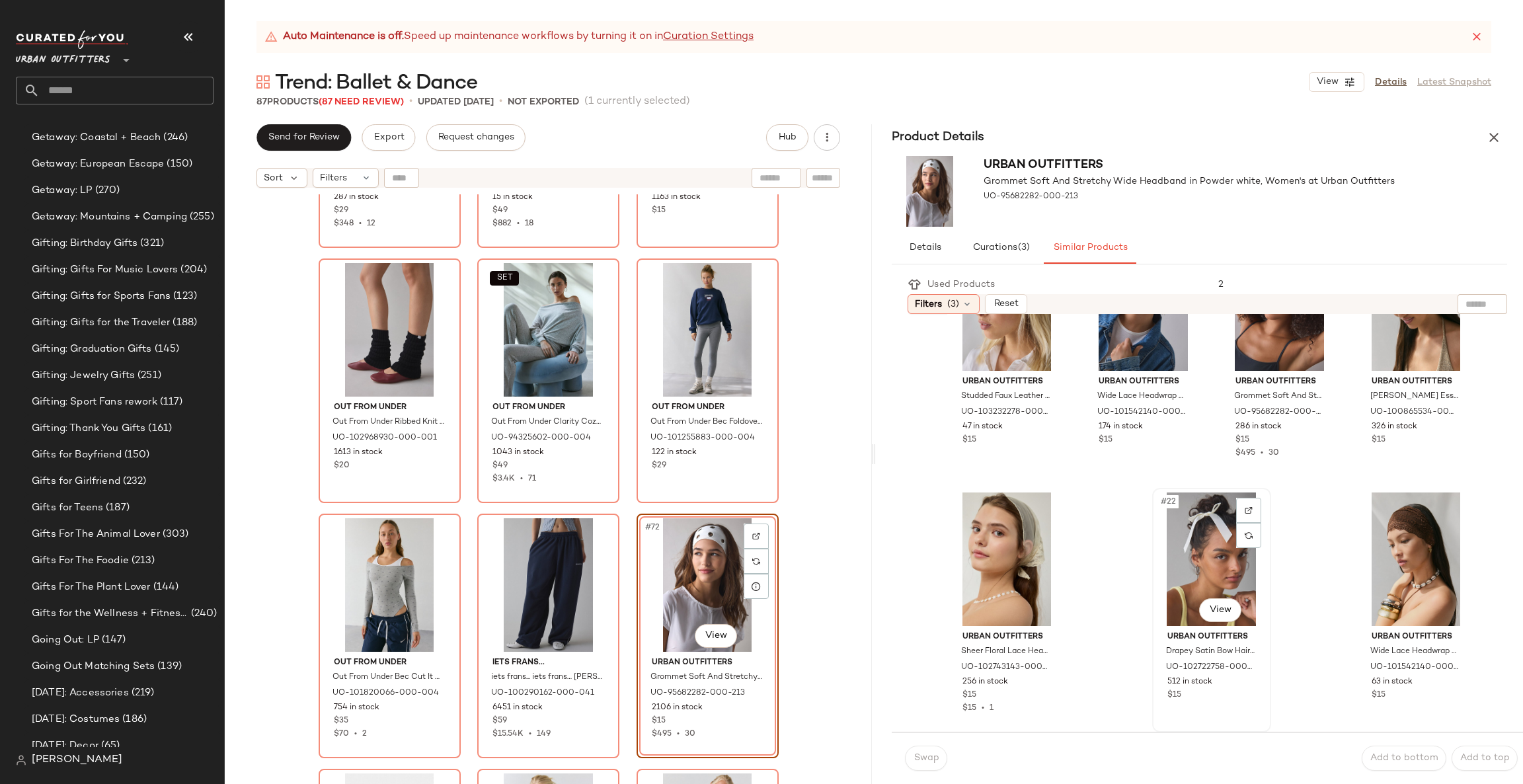
click at [1197, 536] on div "#22 View" at bounding box center [1211, 559] width 110 height 133
click at [927, 749] on button "Swap" at bounding box center [926, 757] width 43 height 25
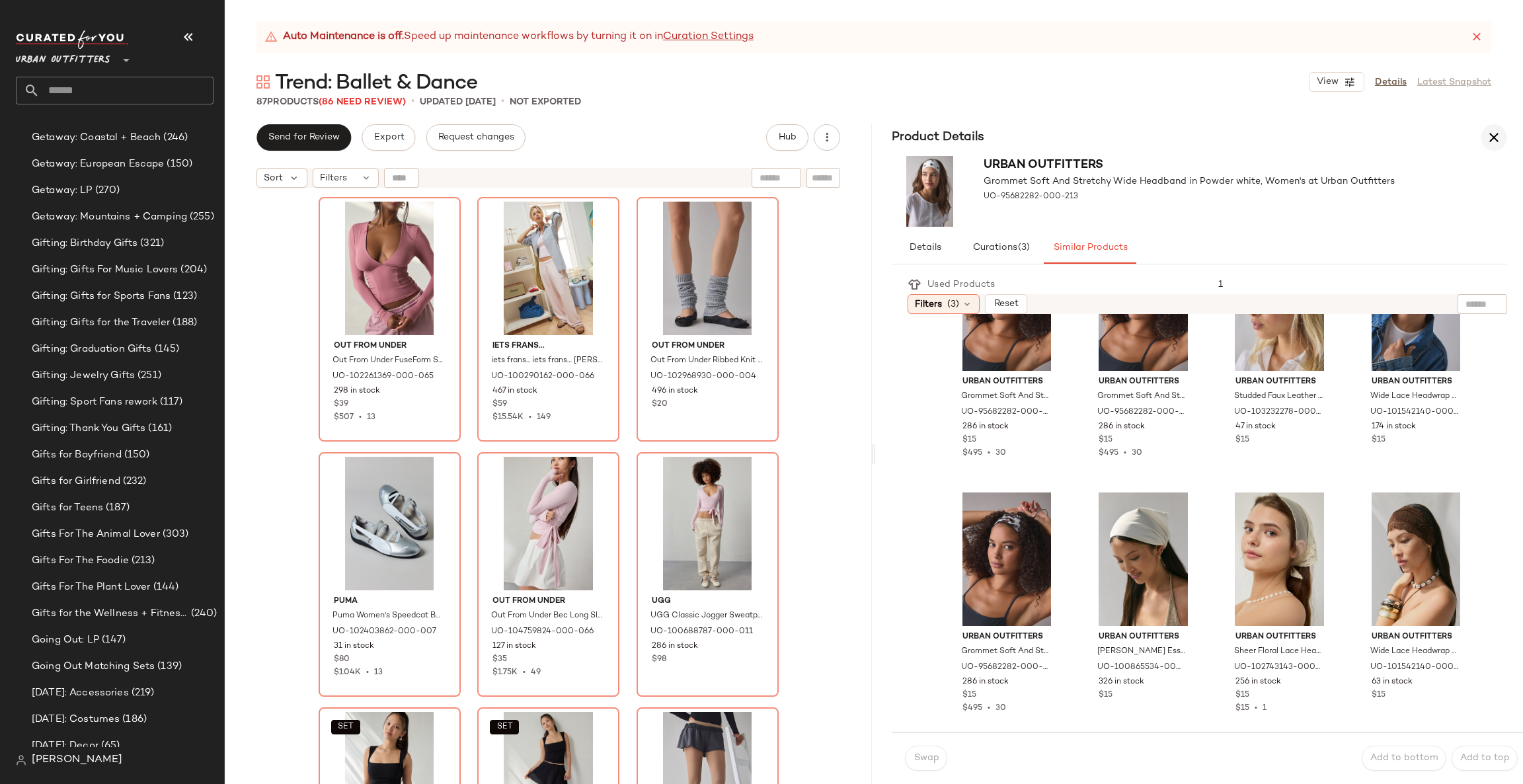
click at [1494, 129] on icon "button" at bounding box center [1494, 137] width 16 height 16
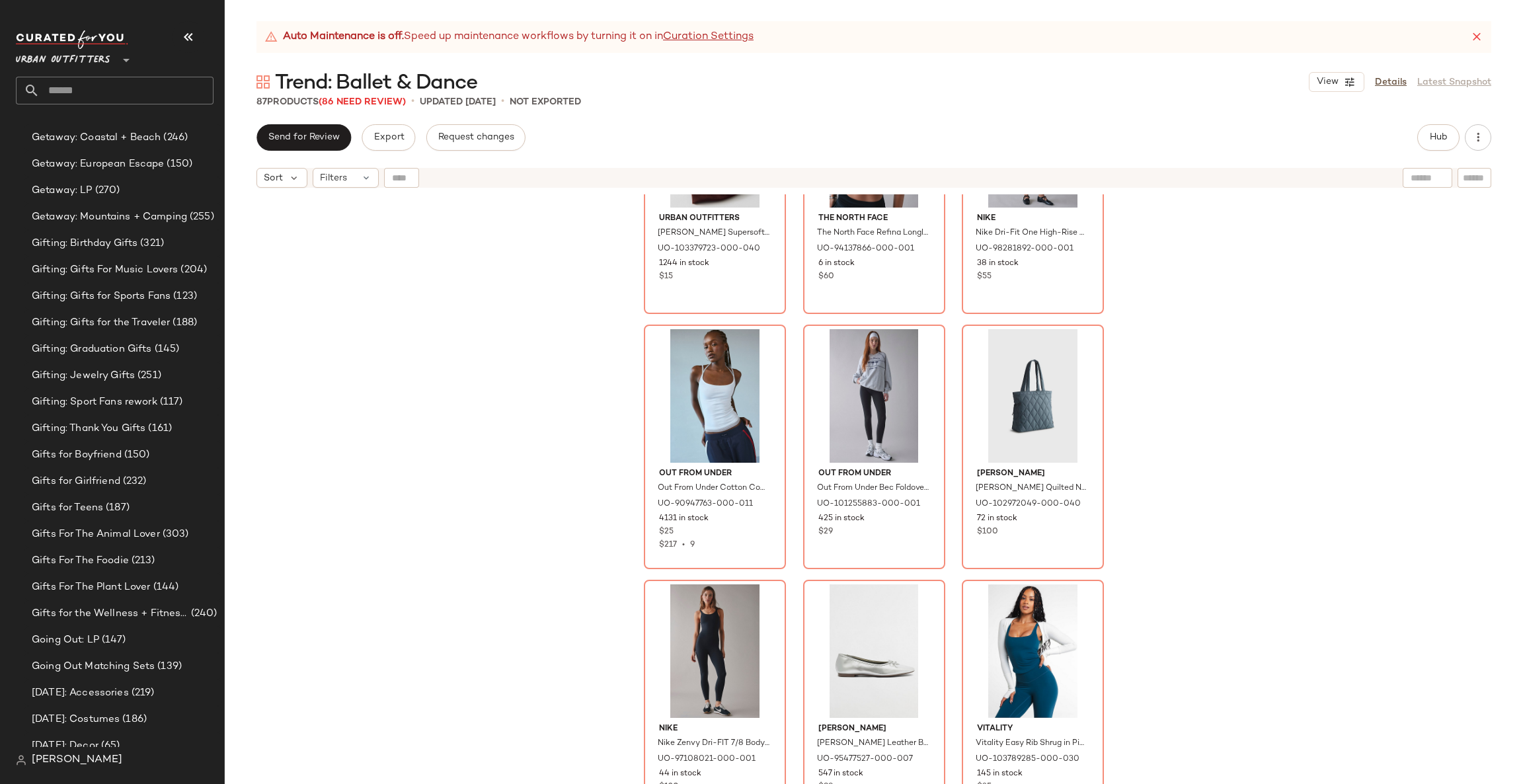
scroll to position [6779, 0]
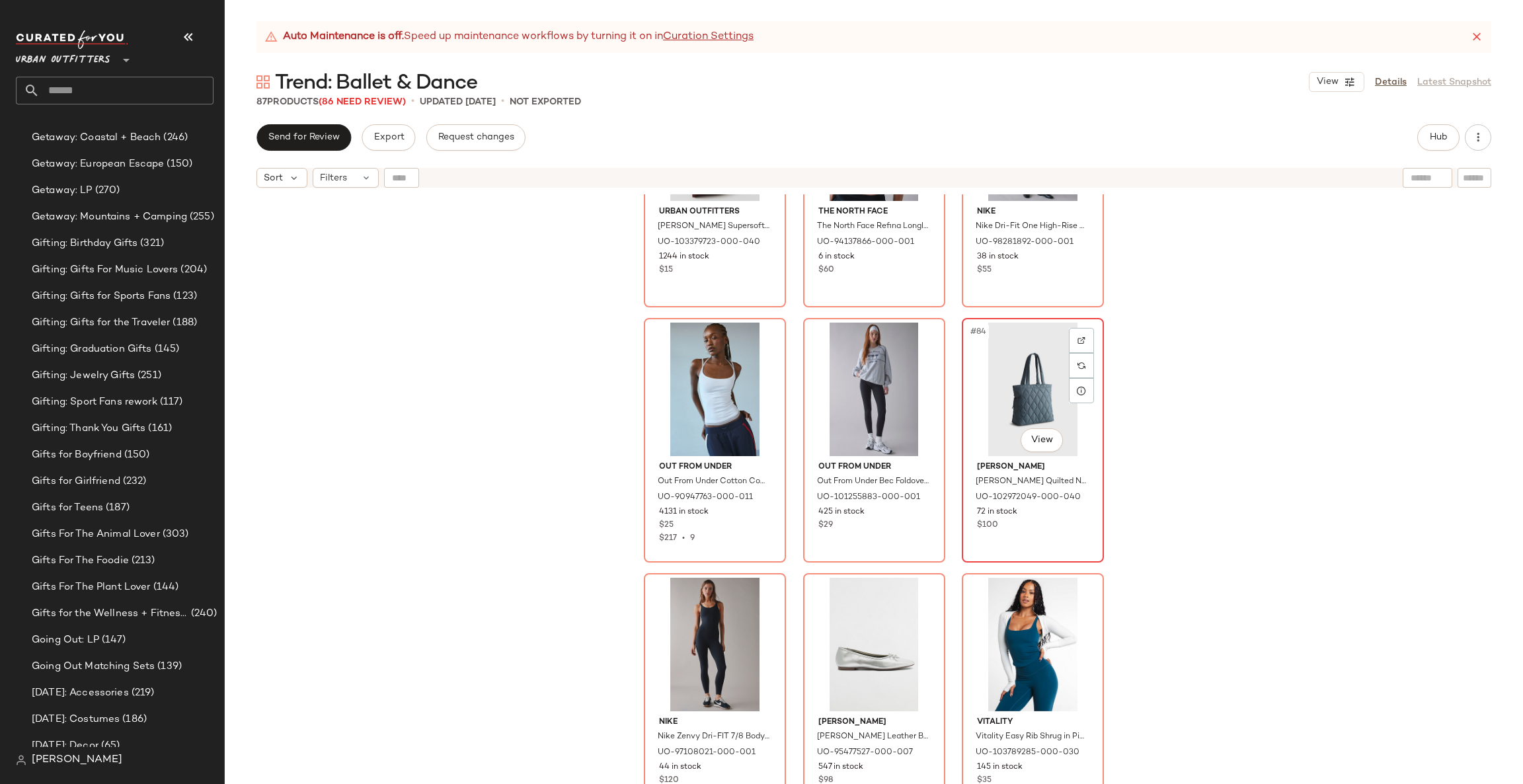
click at [1010, 394] on div "#84 View" at bounding box center [1032, 390] width 133 height 133
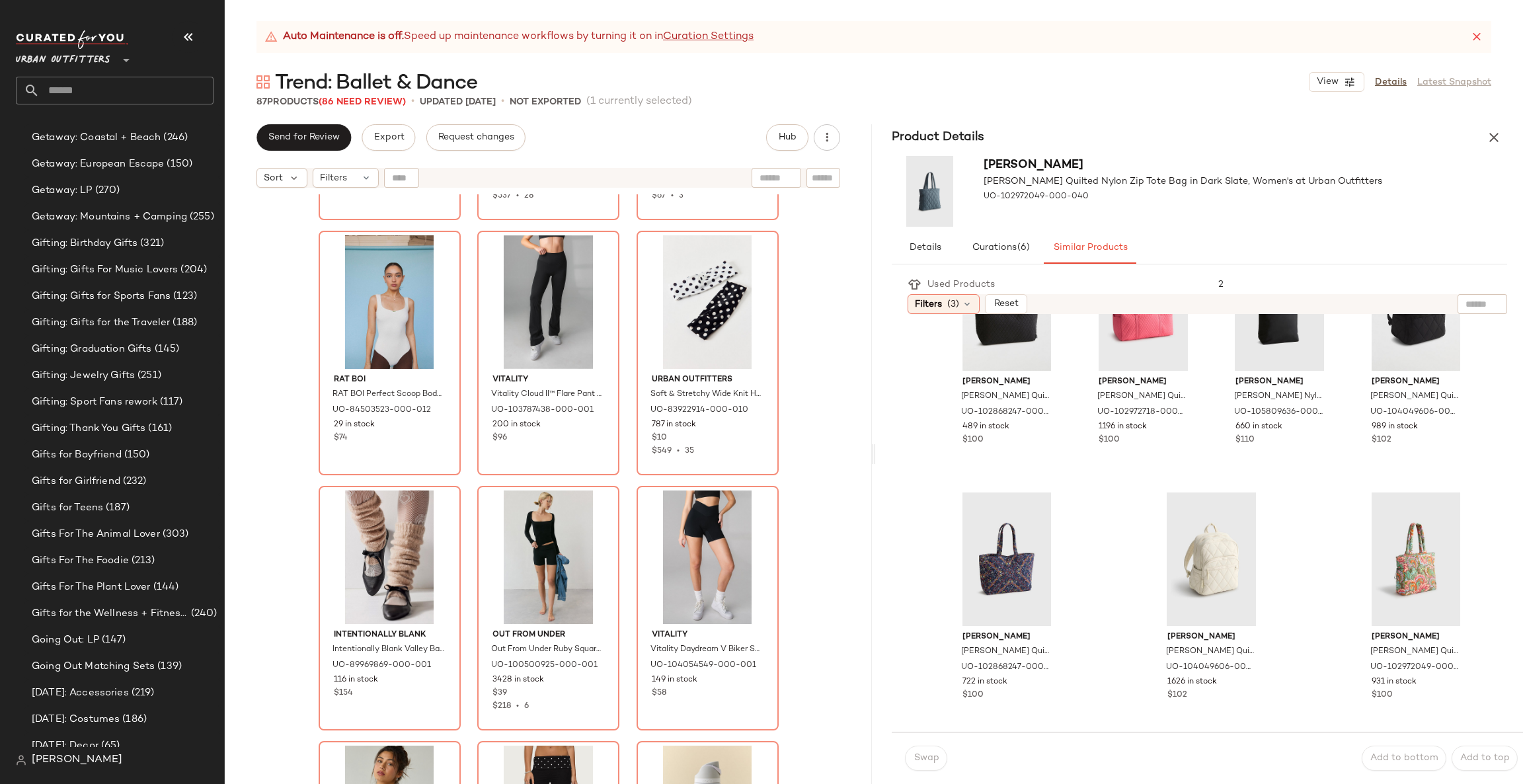
scroll to position [4201, 0]
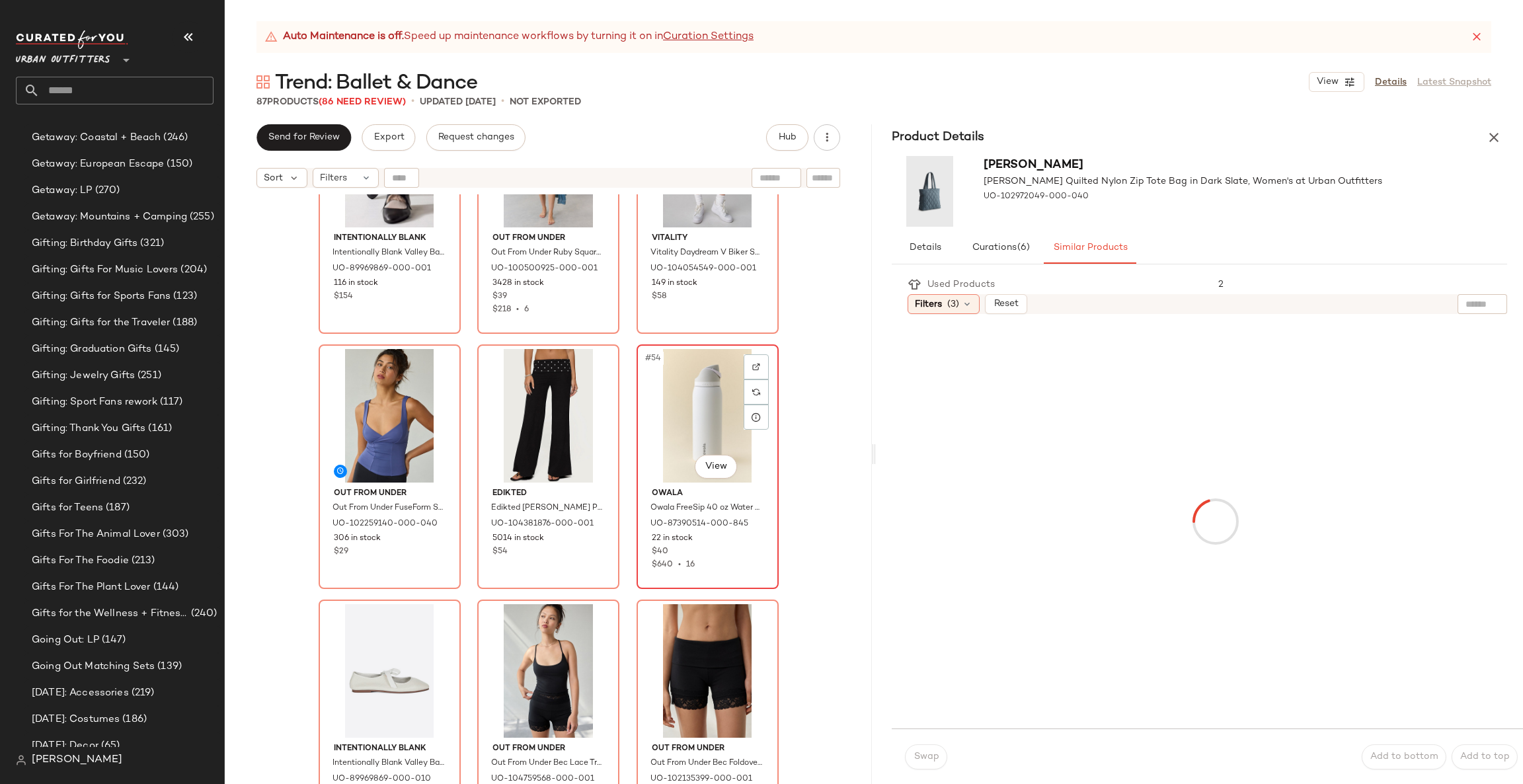
click at [766, 419] on div "#54 View" at bounding box center [707, 416] width 133 height 133
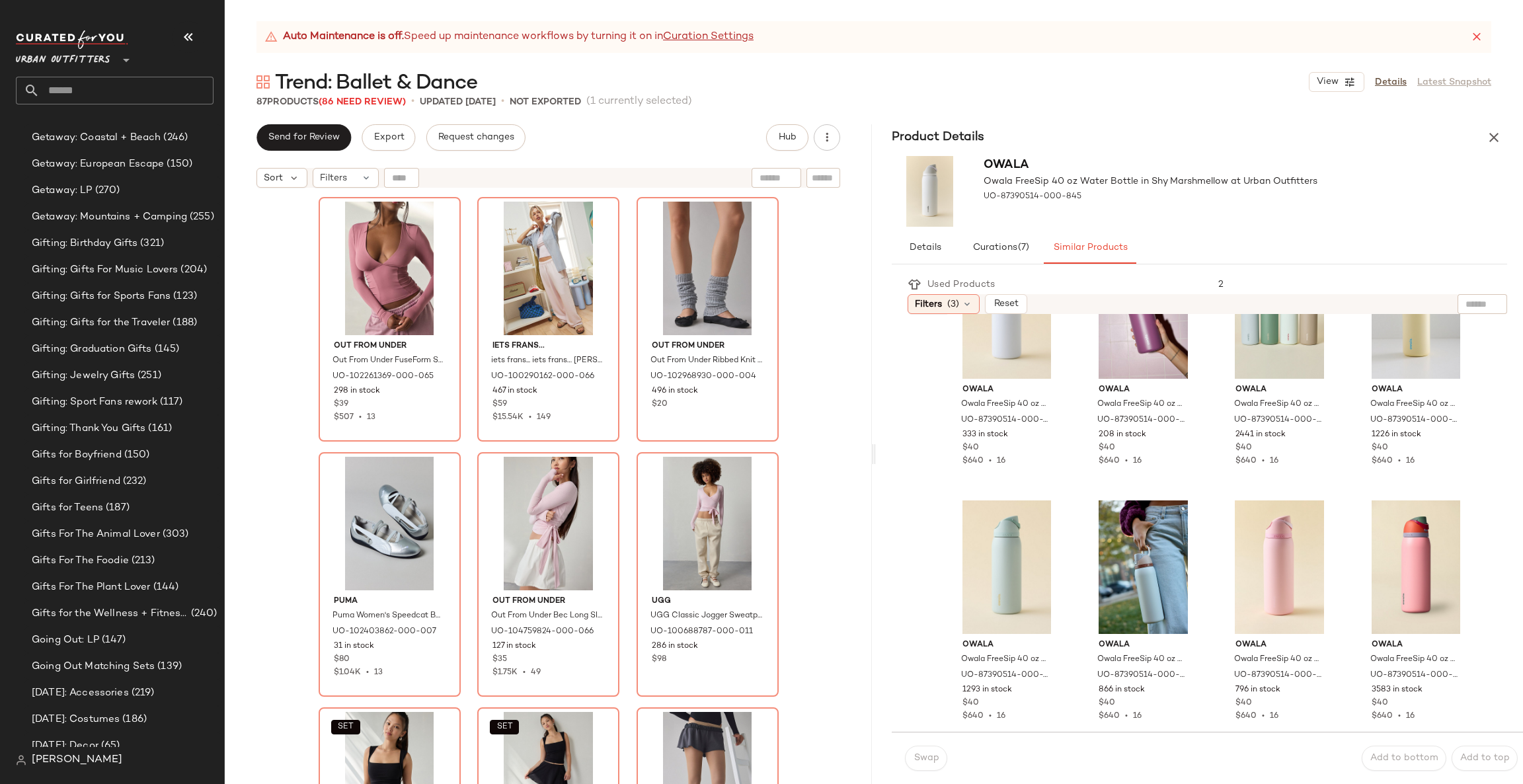
click at [1500, 149] on div "Product Details" at bounding box center [1199, 137] width 647 height 27
click at [1493, 144] on icon "button" at bounding box center [1494, 137] width 16 height 16
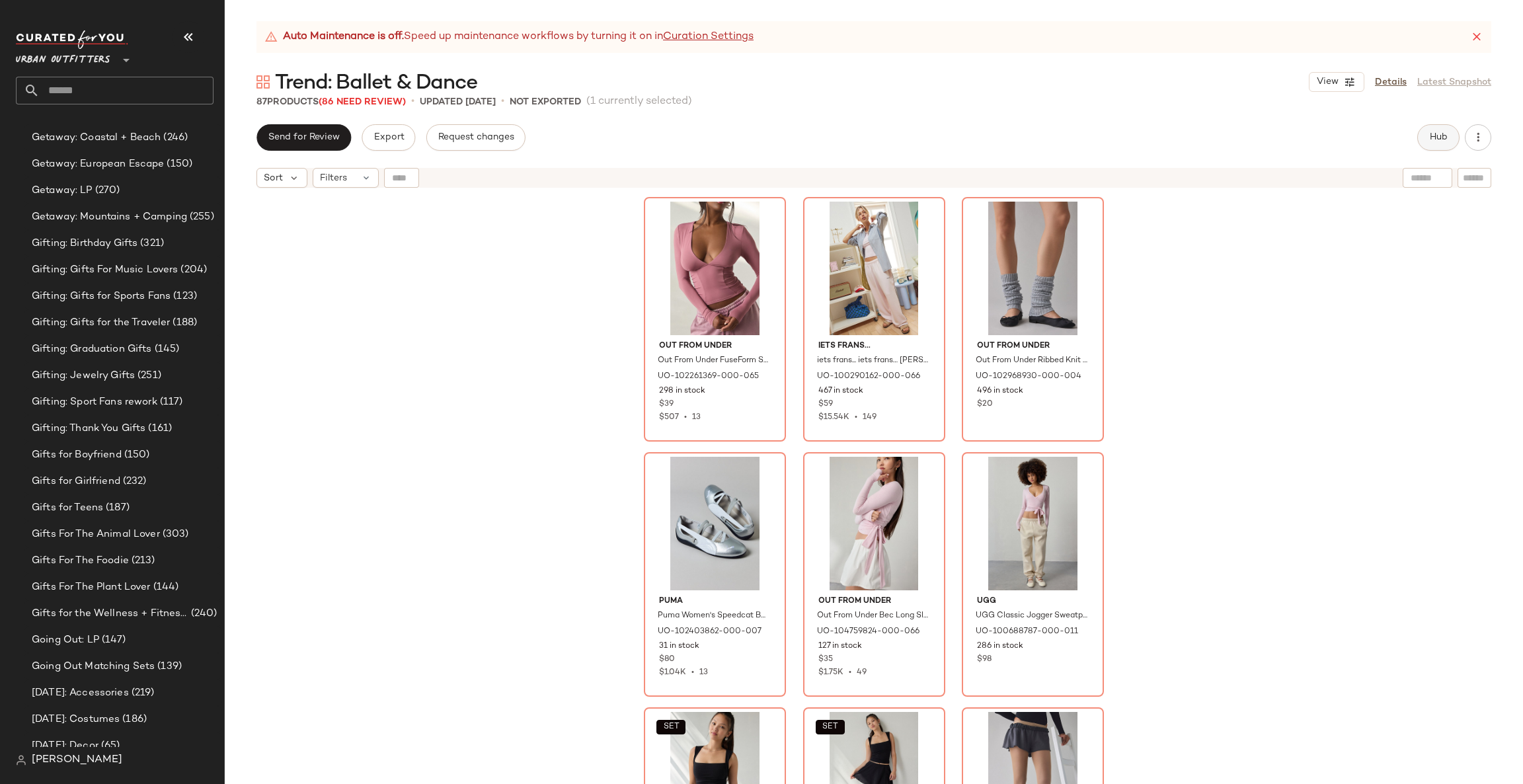
click at [1443, 148] on button "Hub" at bounding box center [1438, 137] width 43 height 27
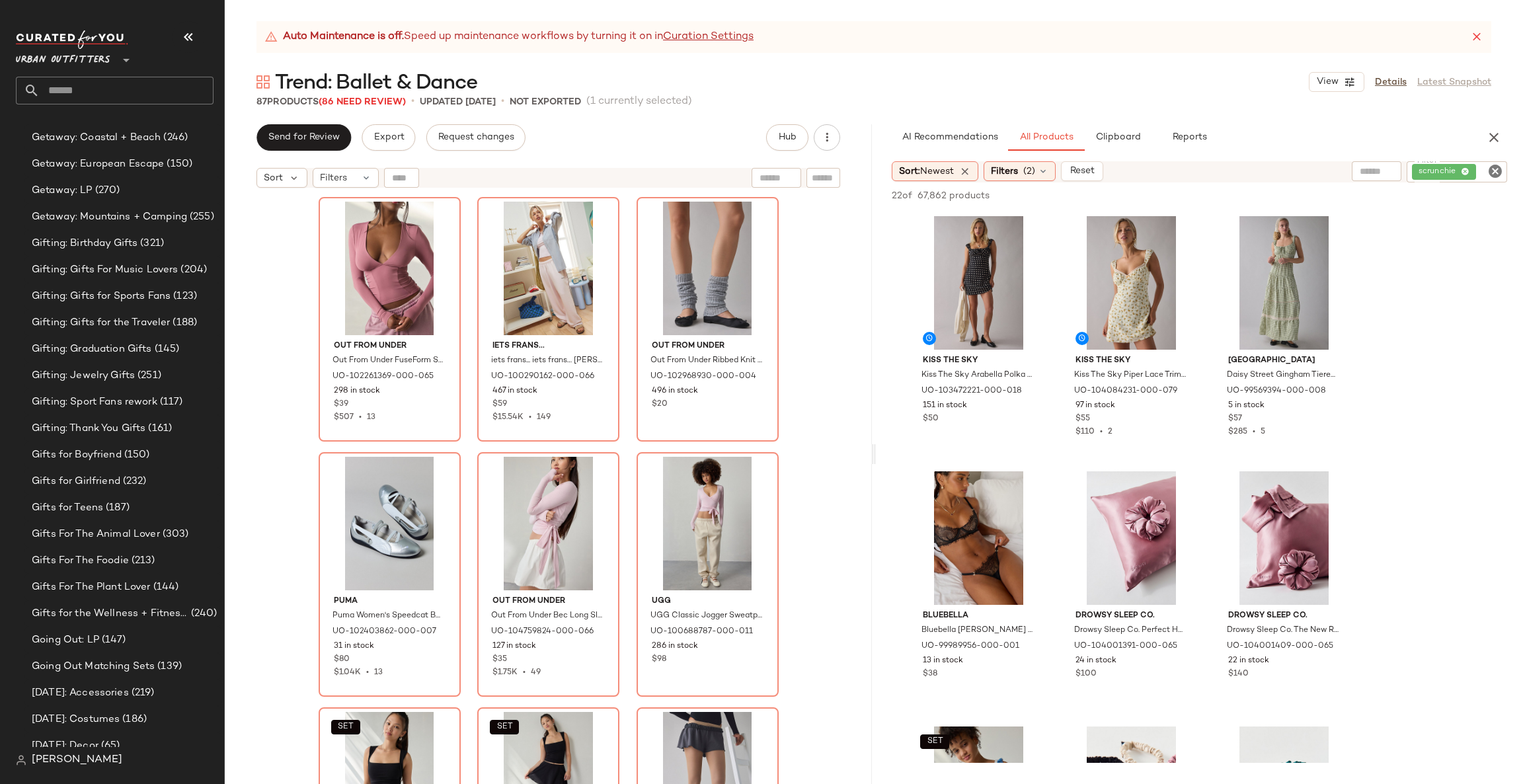
click at [1482, 170] on input "Filter" at bounding box center [1490, 172] width 23 height 14
click at [1492, 170] on icon "Clear Filter" at bounding box center [1496, 171] width 16 height 16
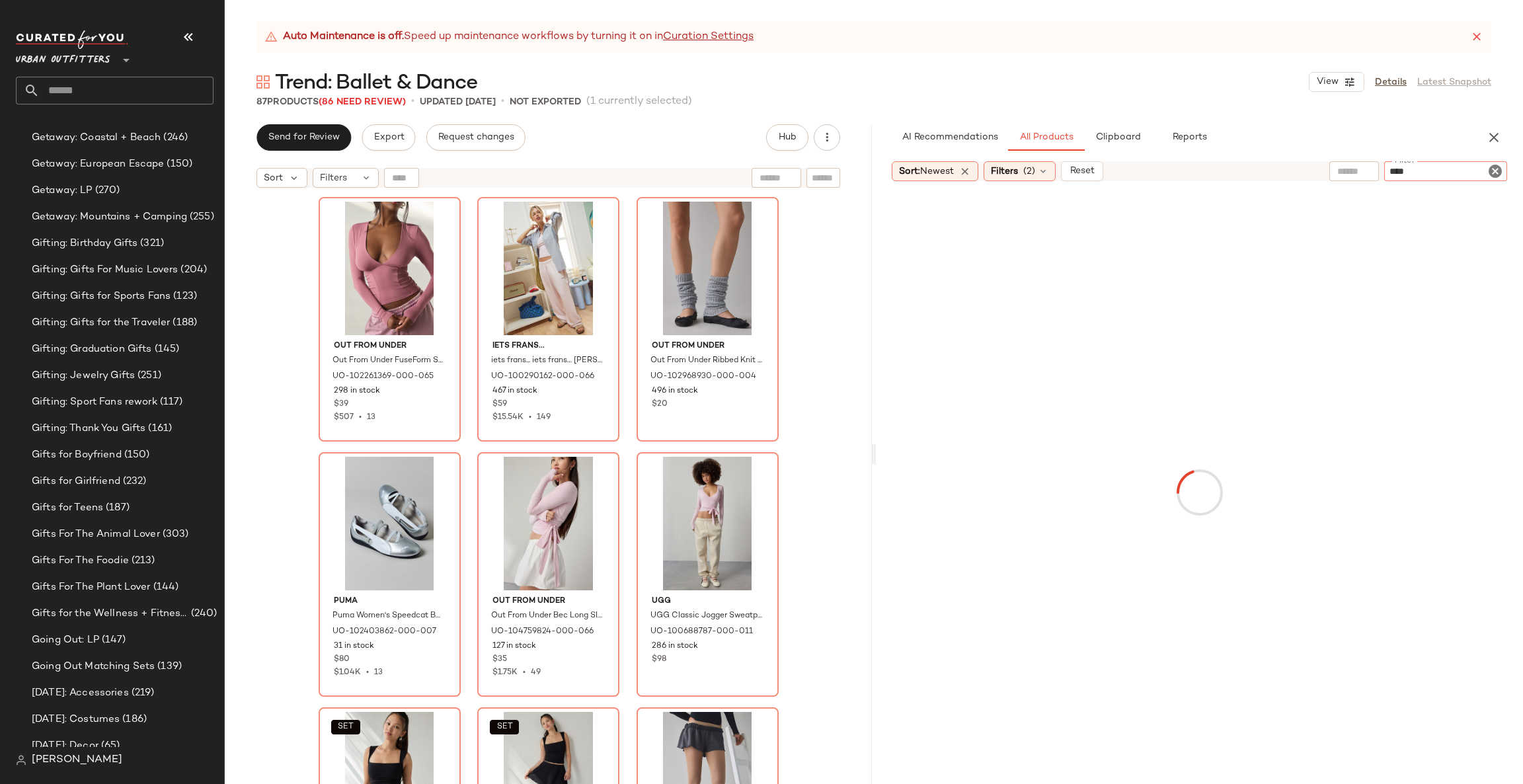
type input "*****"
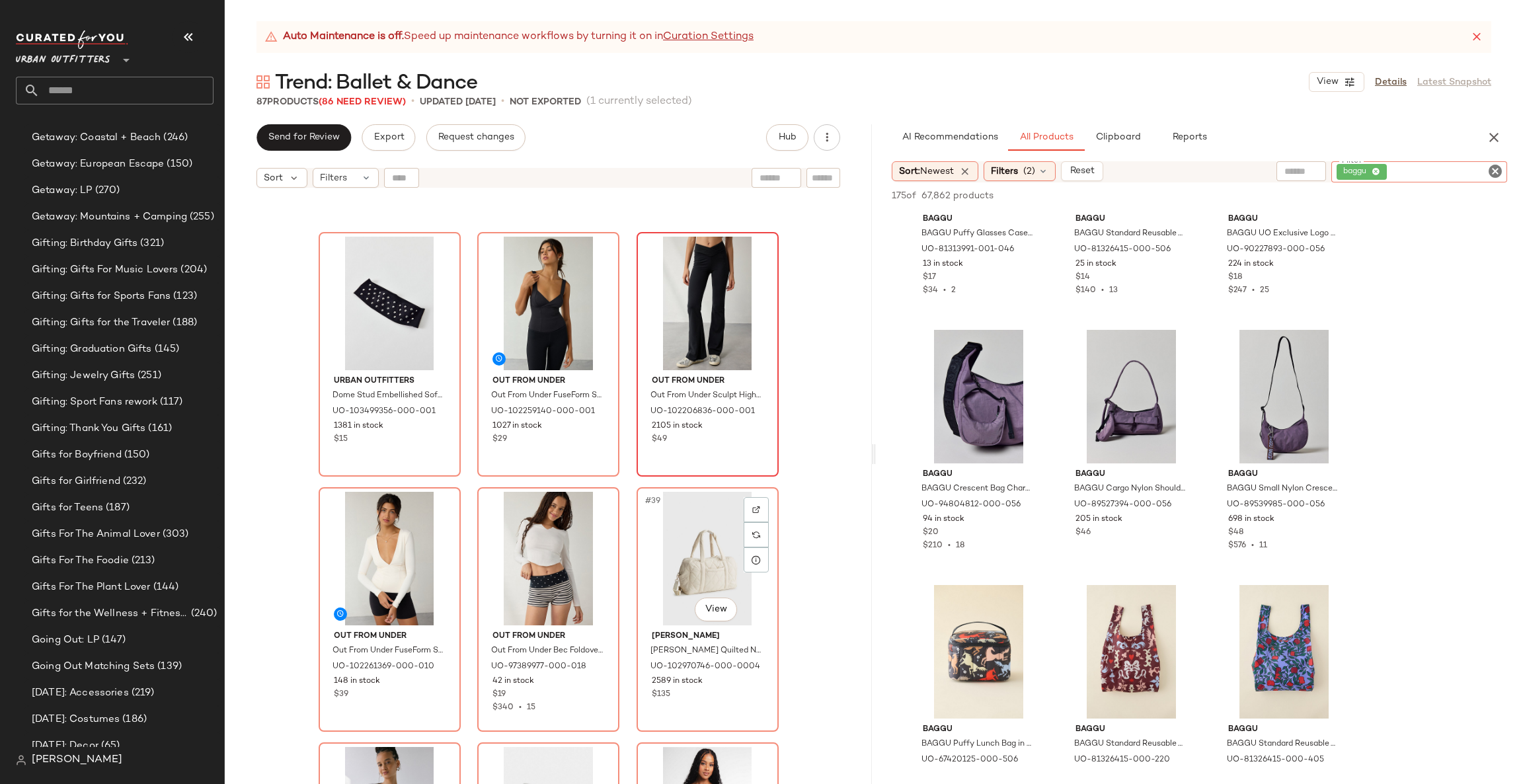
scroll to position [2588, 0]
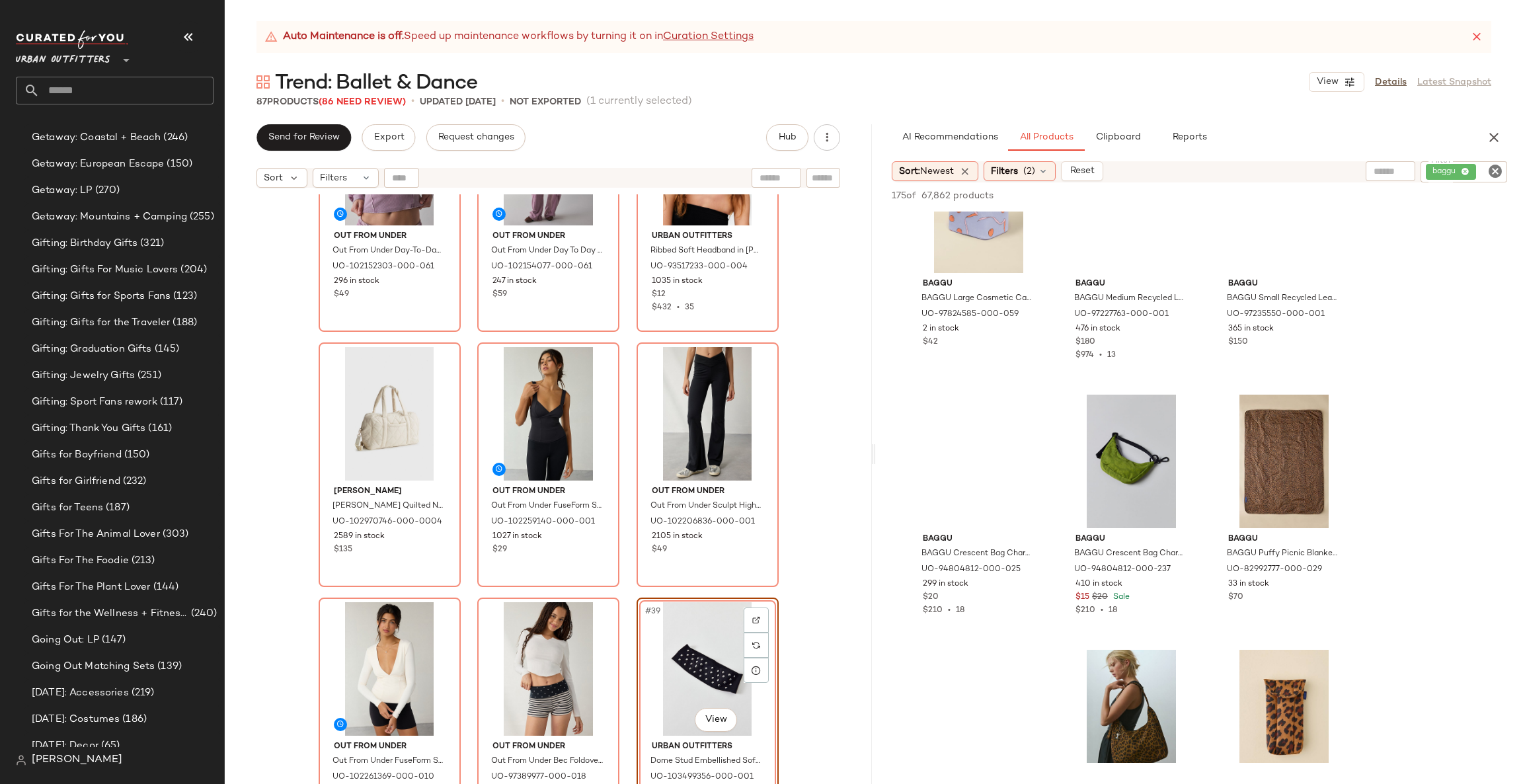
scroll to position [11899, 0]
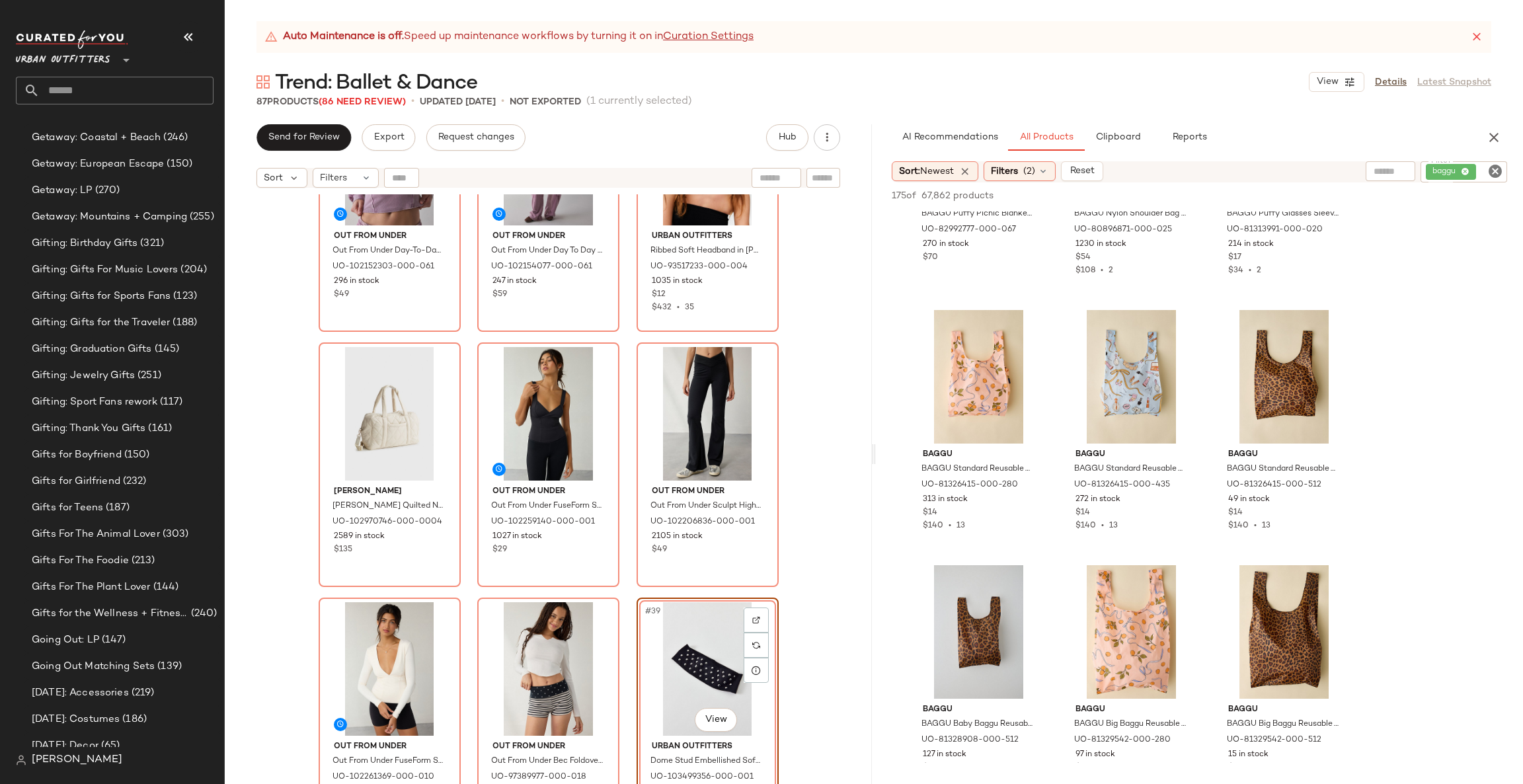
click at [1492, 176] on icon "Clear Filter" at bounding box center [1496, 171] width 16 height 16
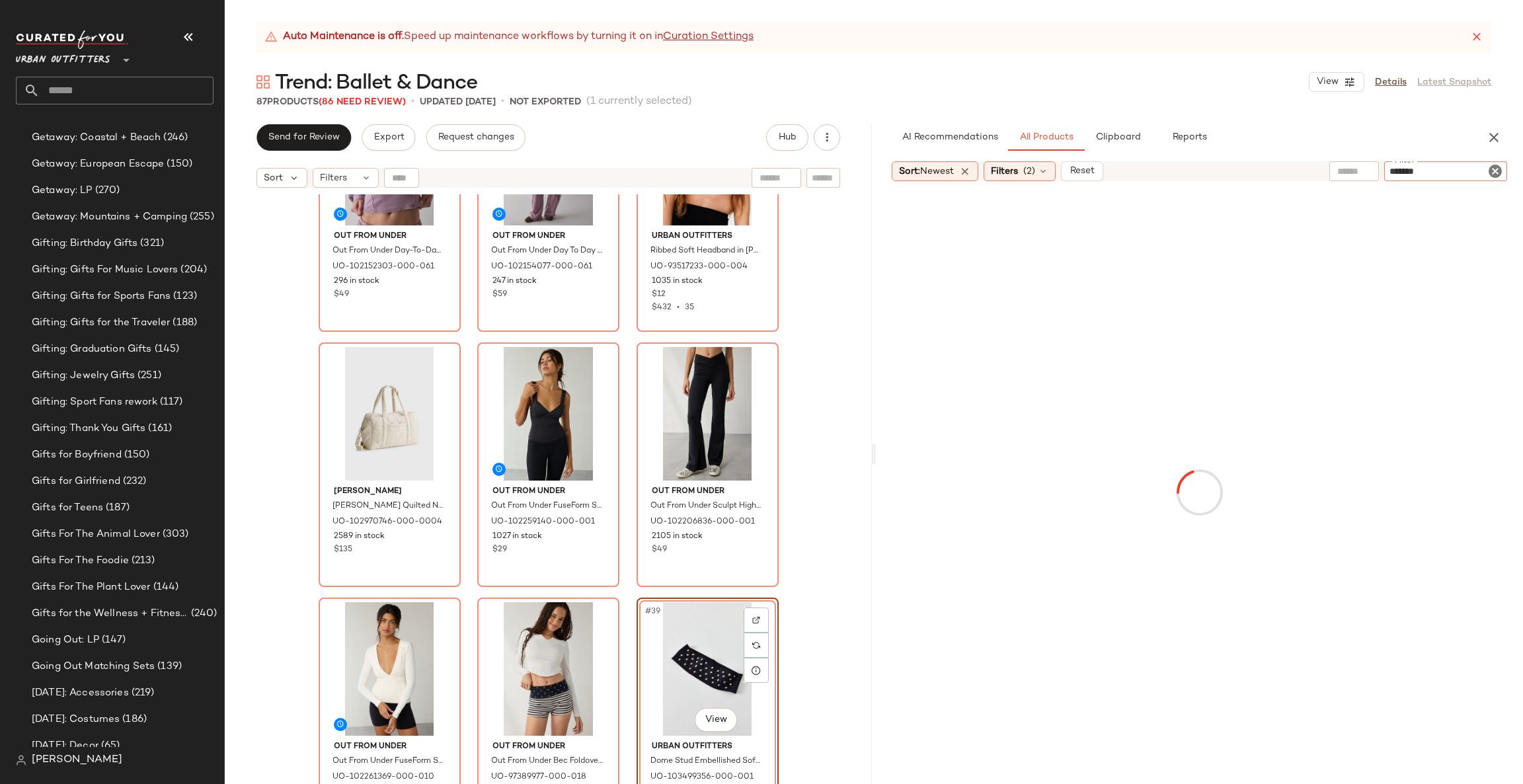
type input "********"
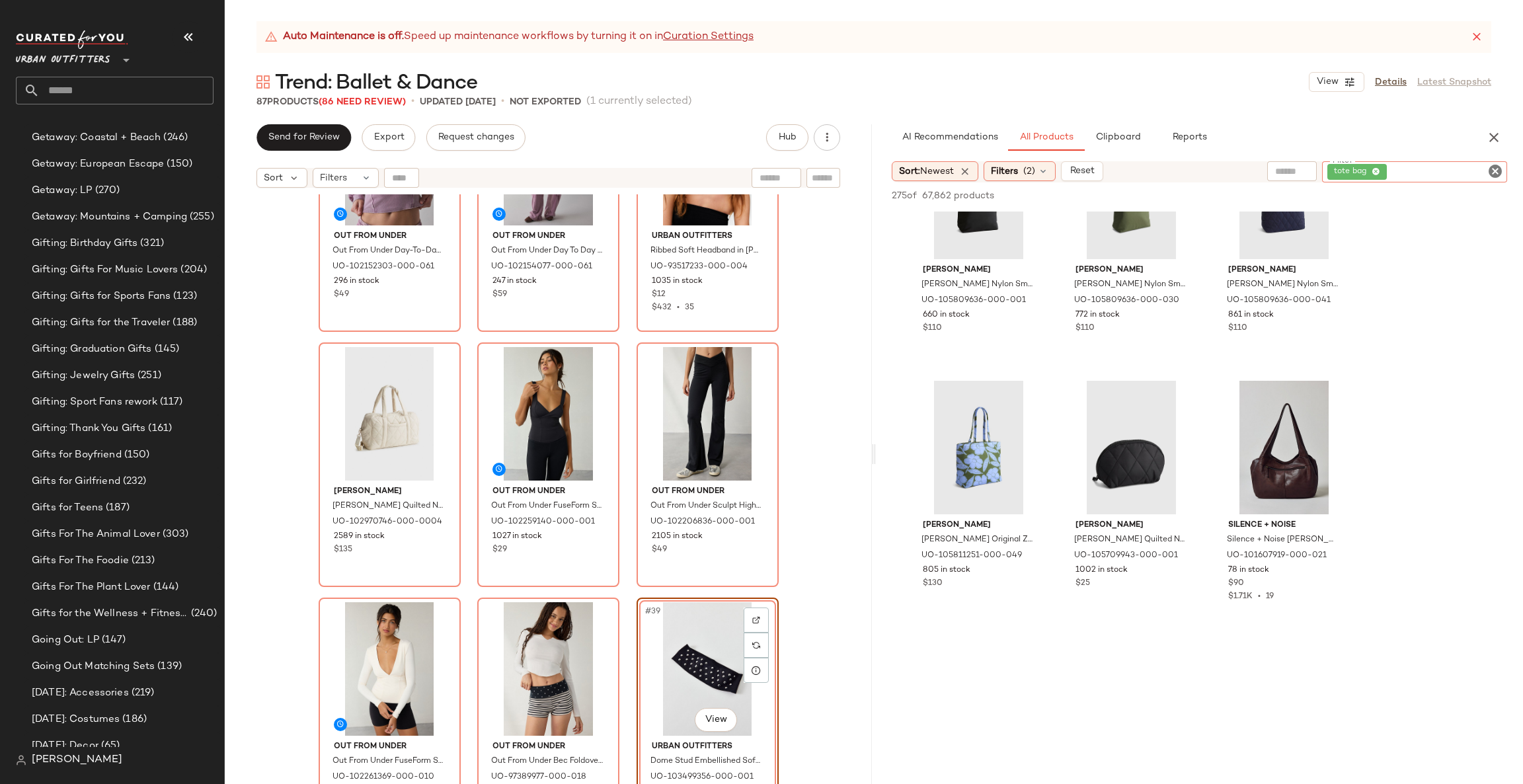
scroll to position [1189, 0]
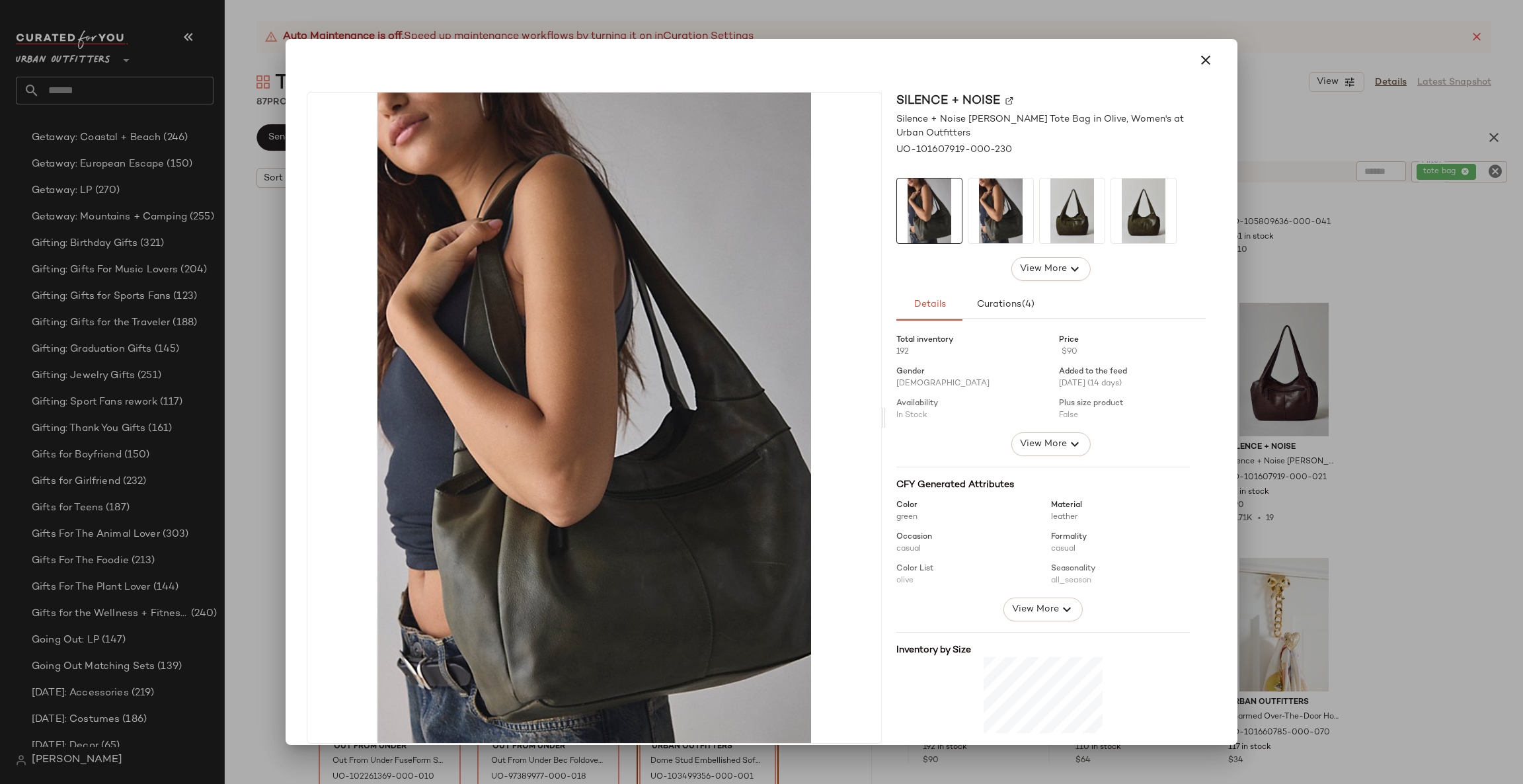
click at [1284, 535] on div at bounding box center [762, 392] width 1523 height 784
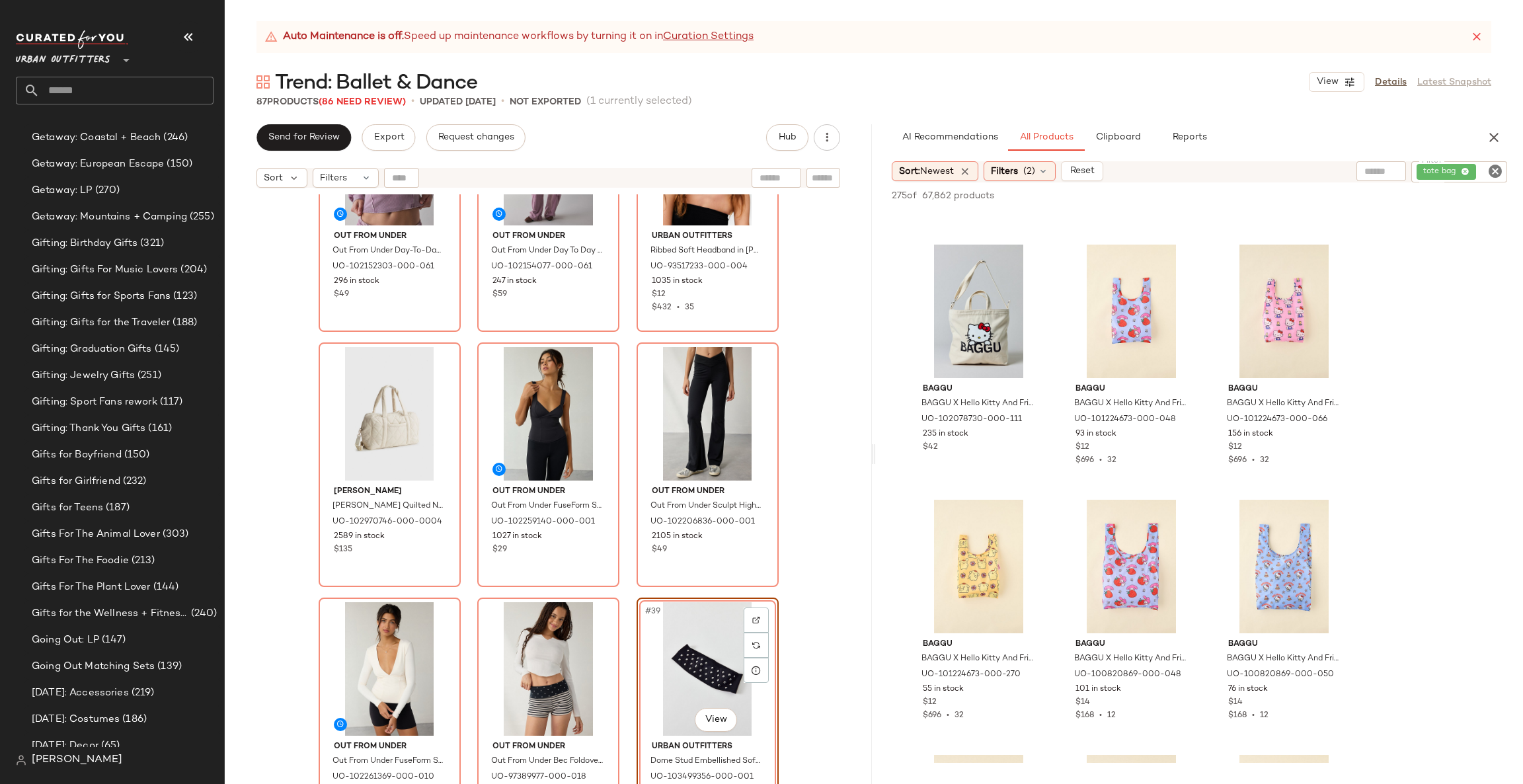
scroll to position [3173, 0]
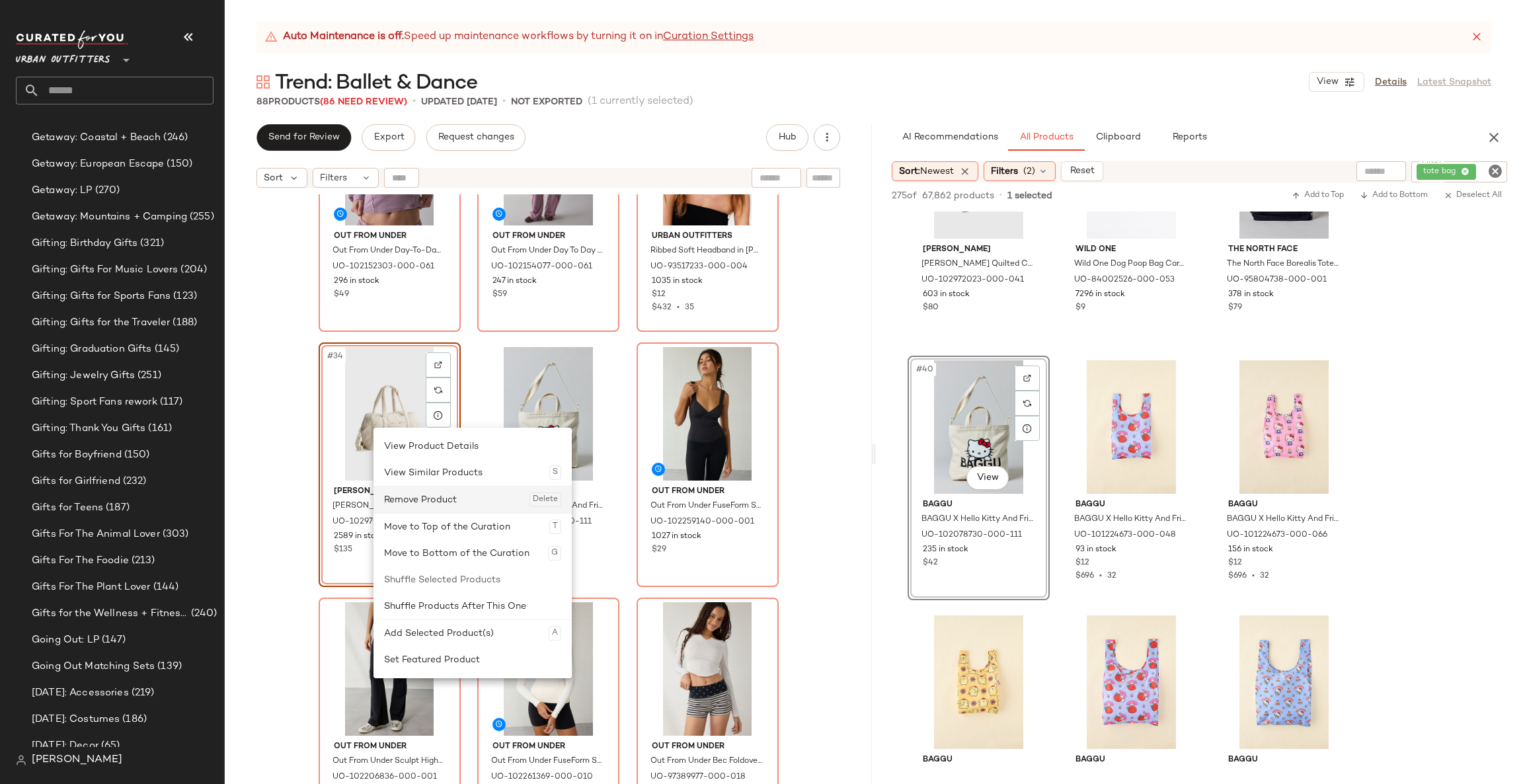
click at [430, 504] on div "Remove Product Delete" at bounding box center [472, 500] width 178 height 27
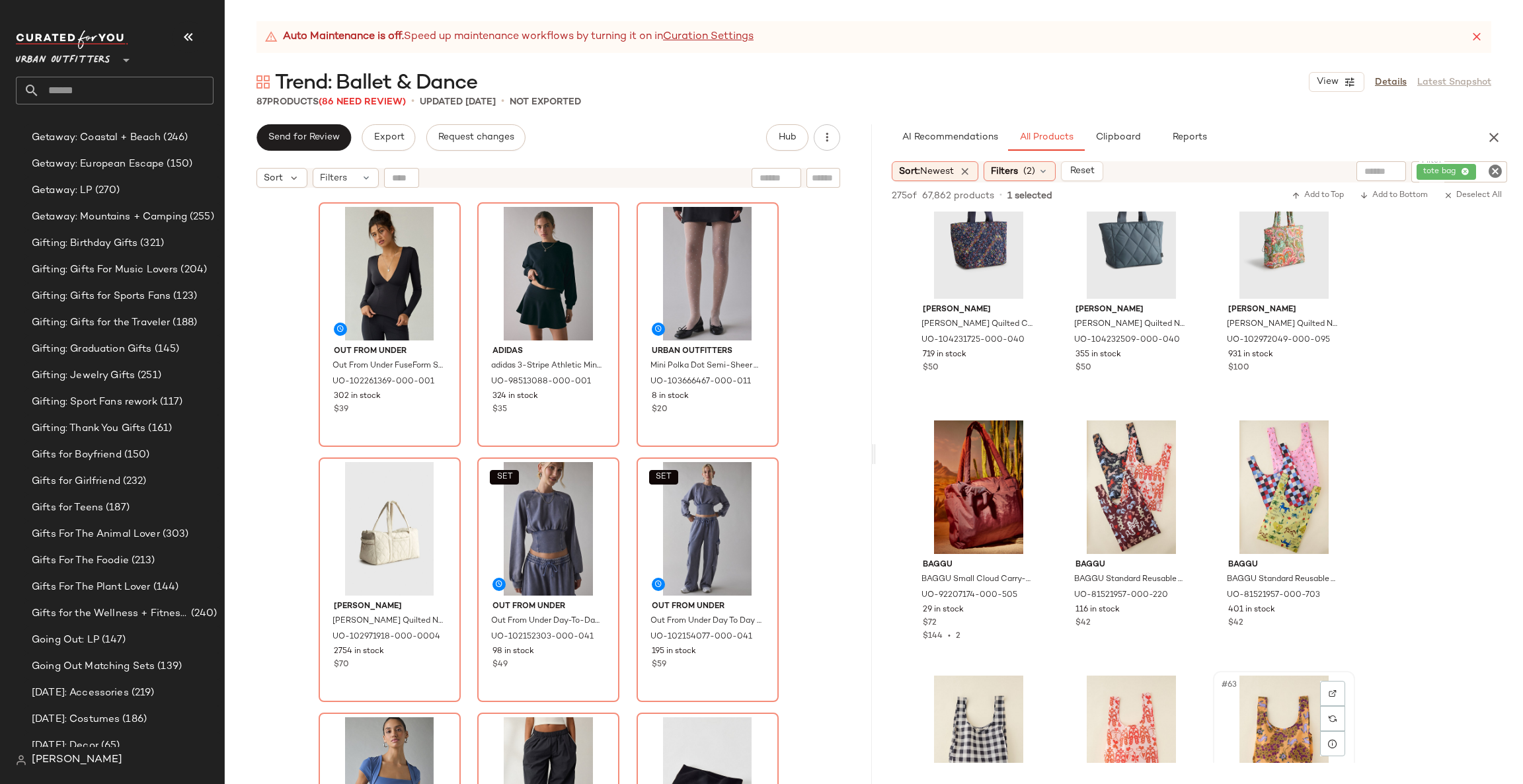
scroll to position [4561, 0]
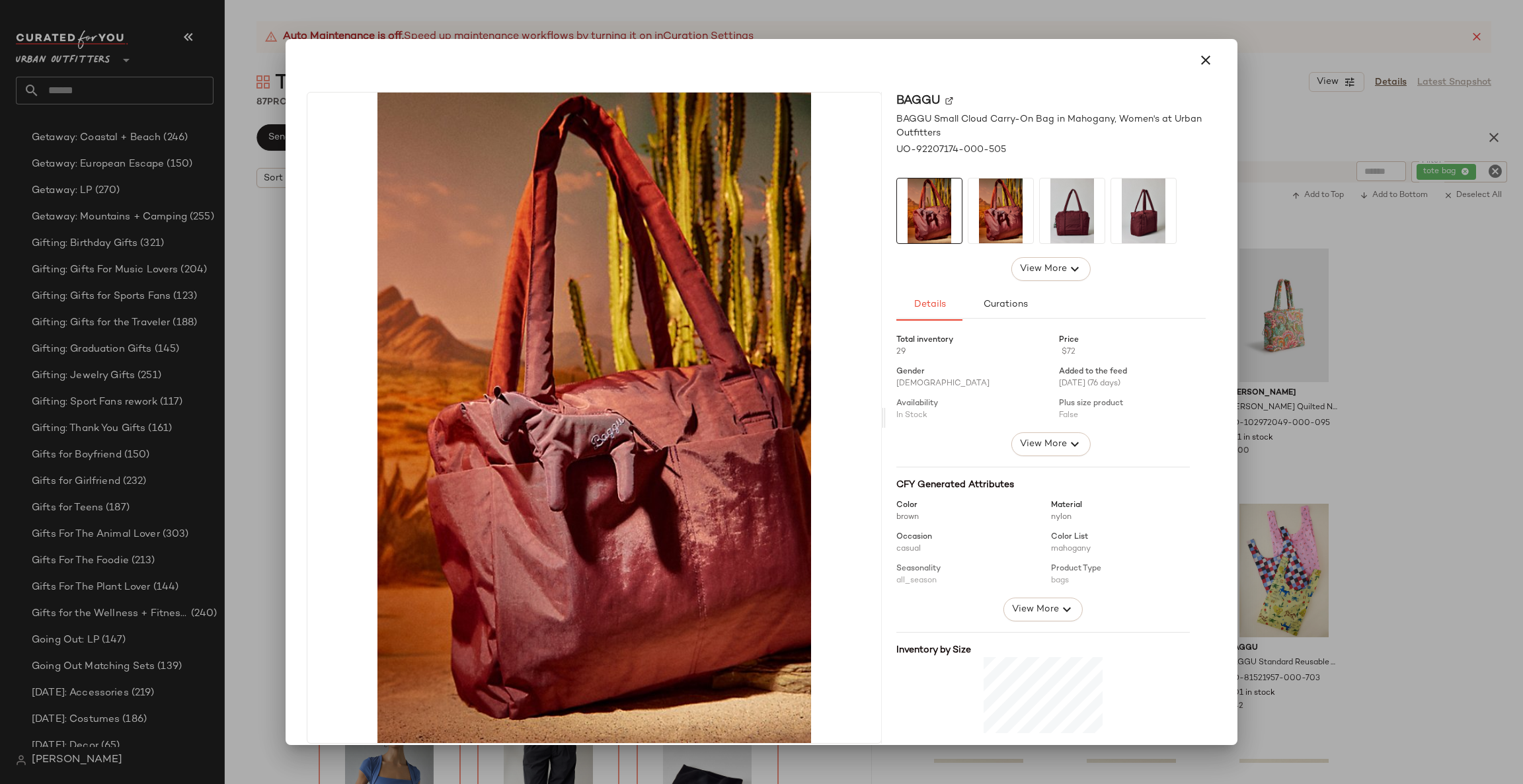
click at [1410, 454] on div at bounding box center [762, 392] width 1523 height 784
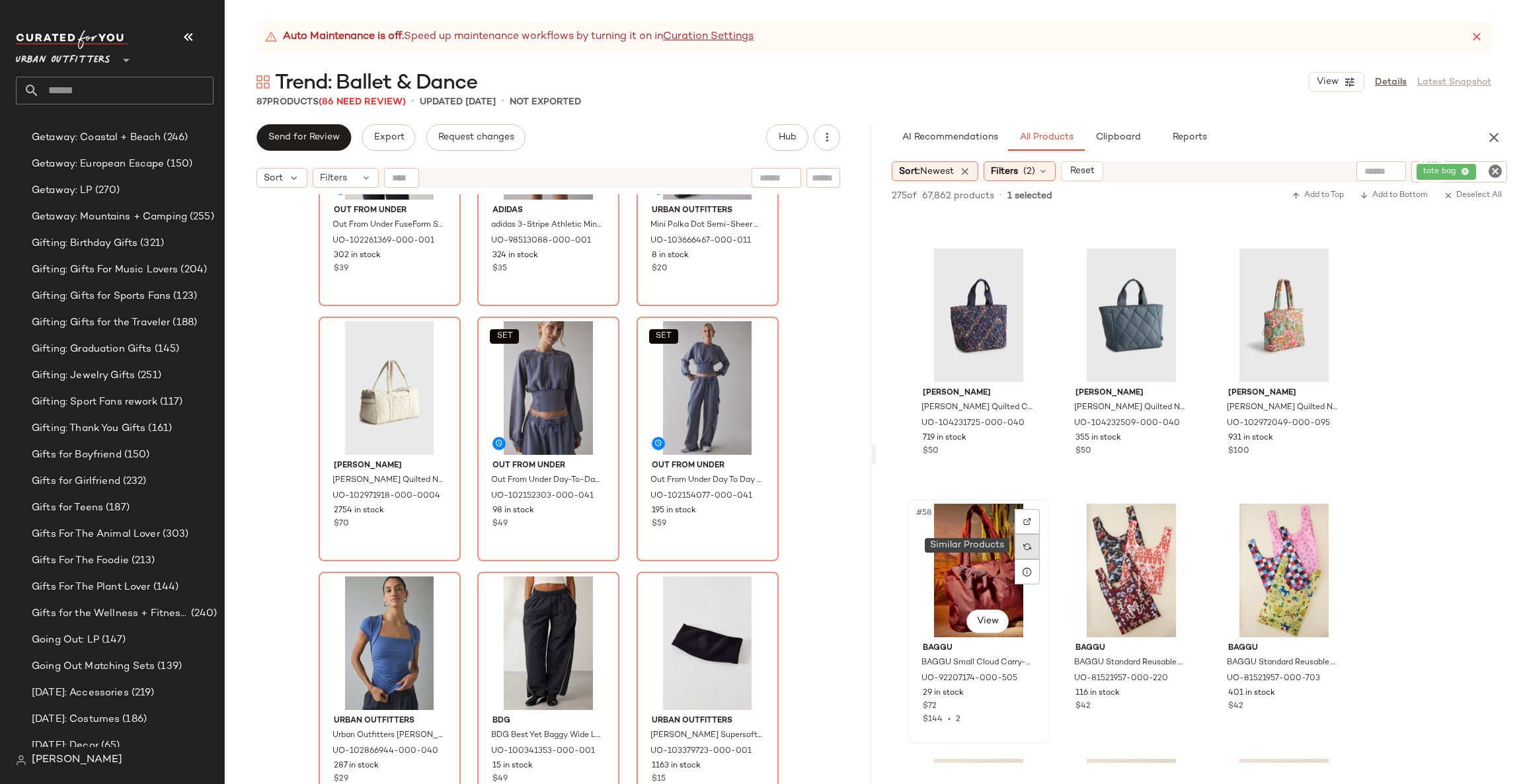
click at [1036, 545] on div at bounding box center [1027, 546] width 25 height 25
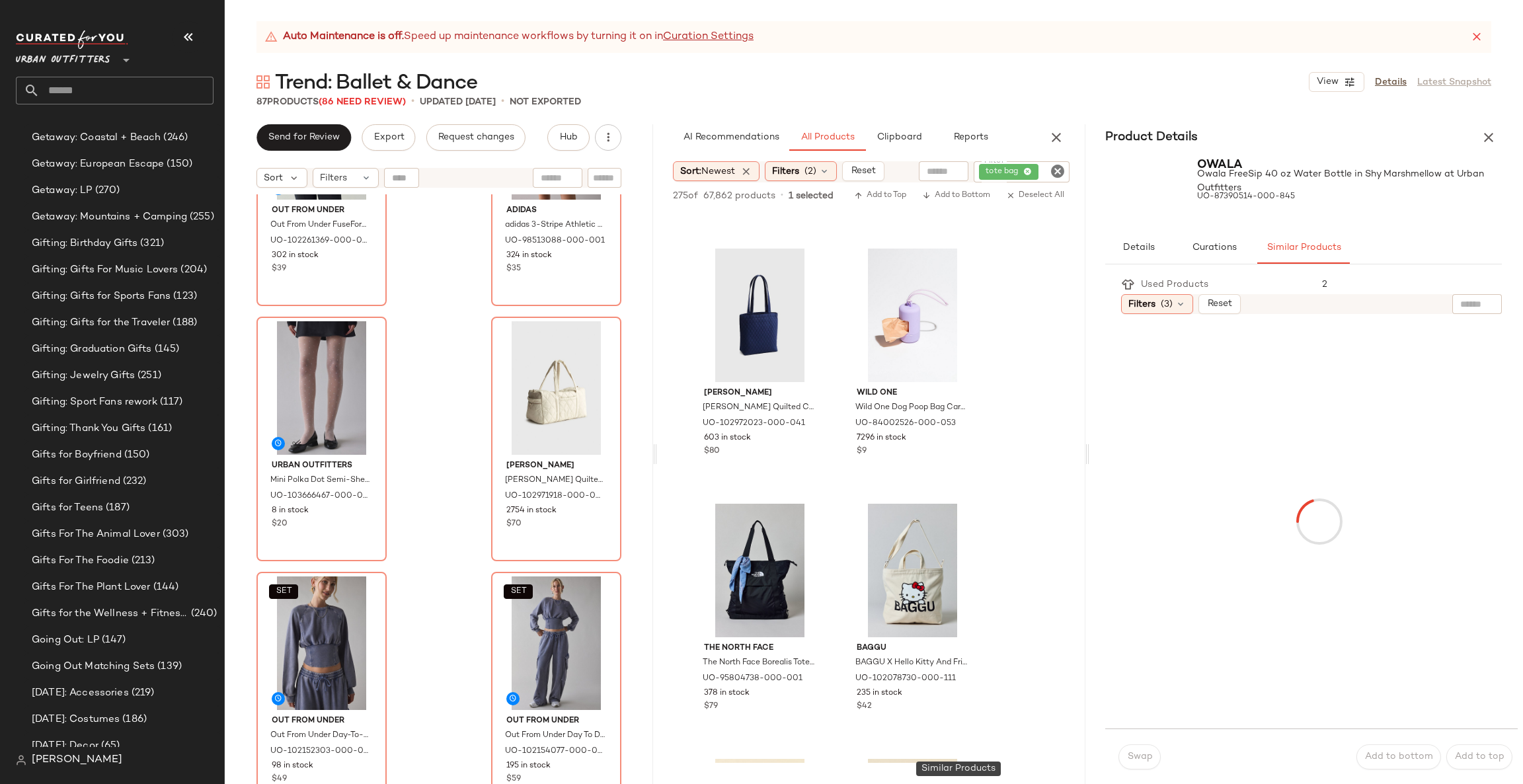
scroll to position [6602, 0]
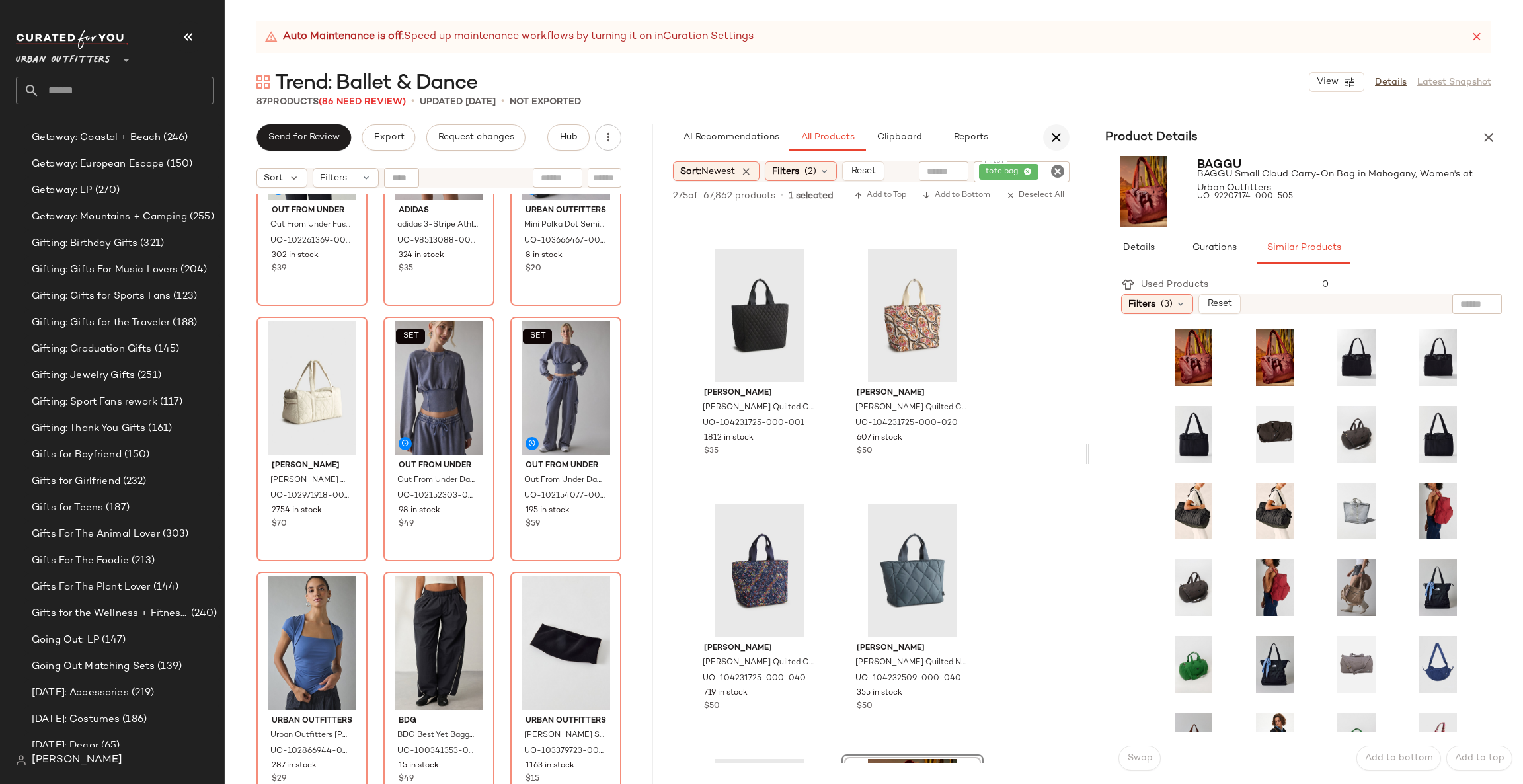
click at [1062, 137] on icon "button" at bounding box center [1056, 137] width 16 height 16
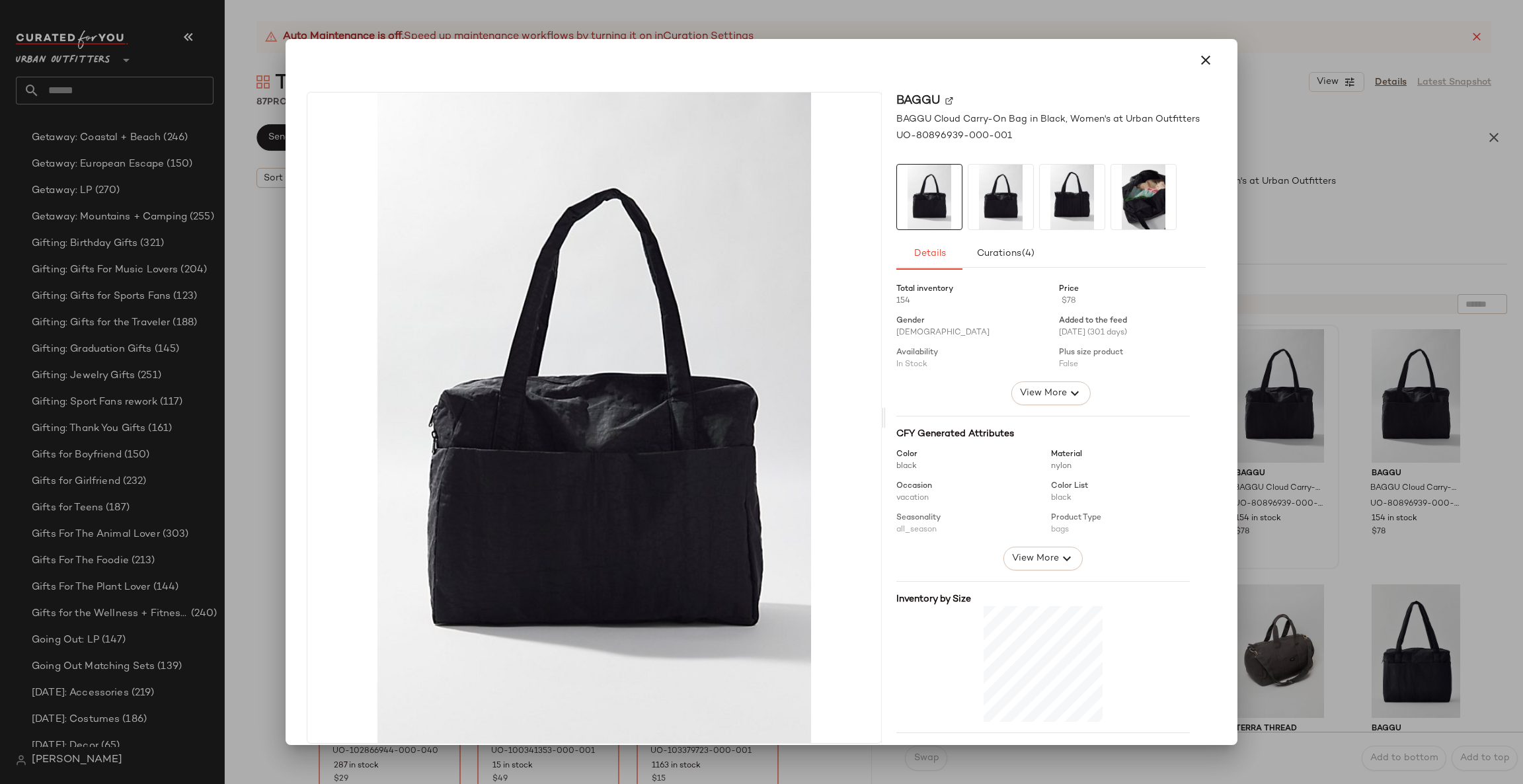
click at [1286, 474] on div at bounding box center [762, 392] width 1523 height 784
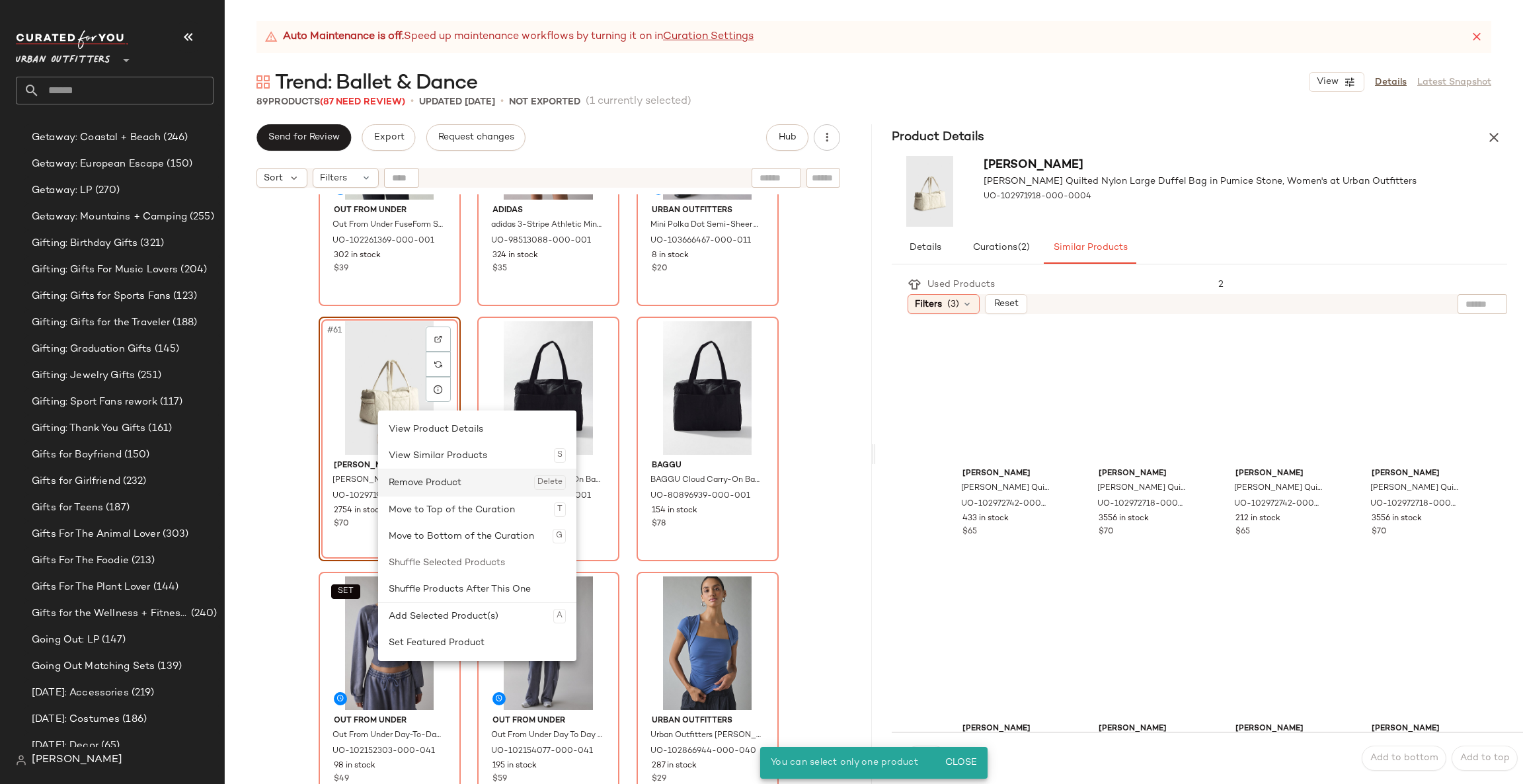
click at [439, 485] on div "Remove Product Delete" at bounding box center [477, 482] width 178 height 27
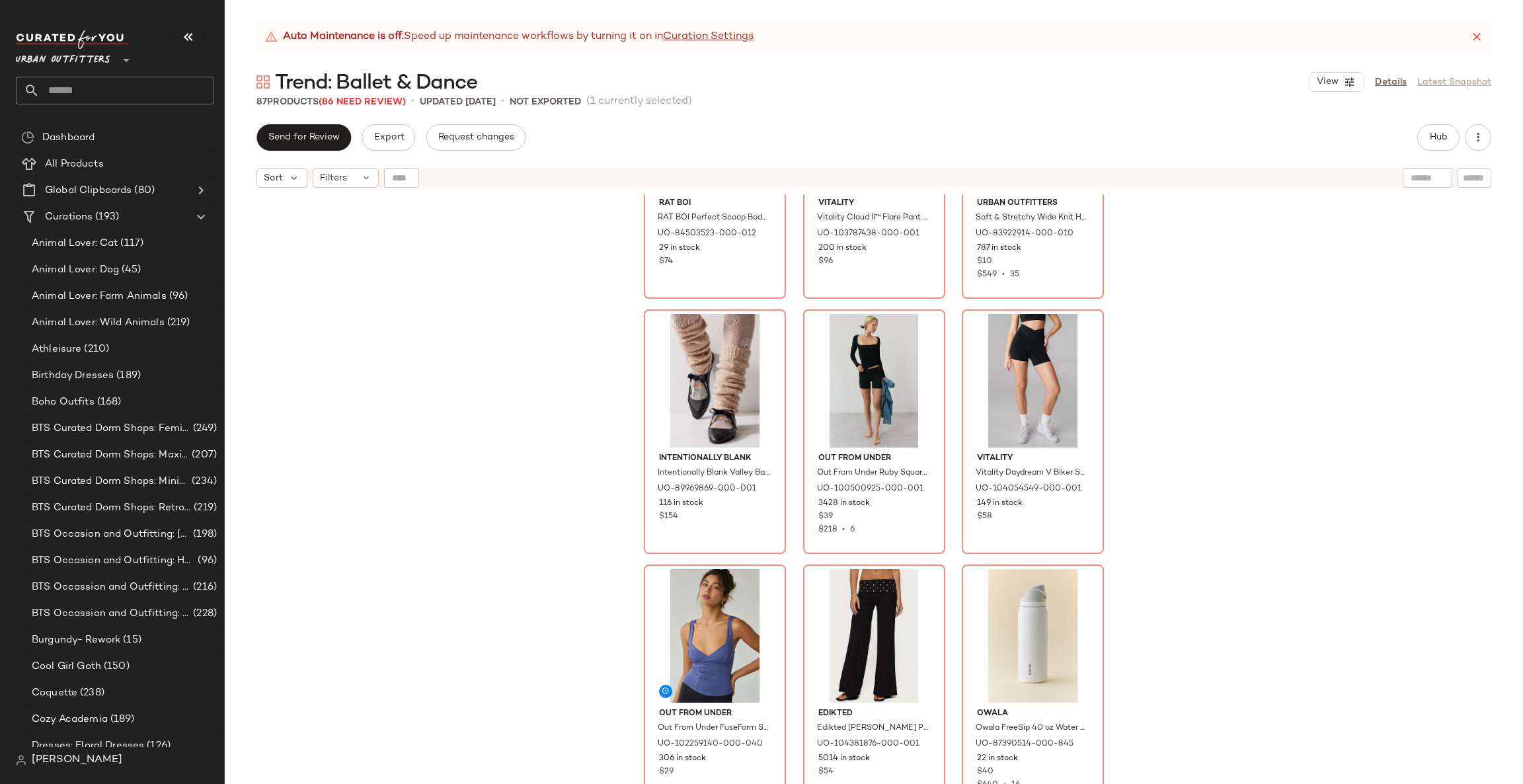
scroll to position [3209, 0]
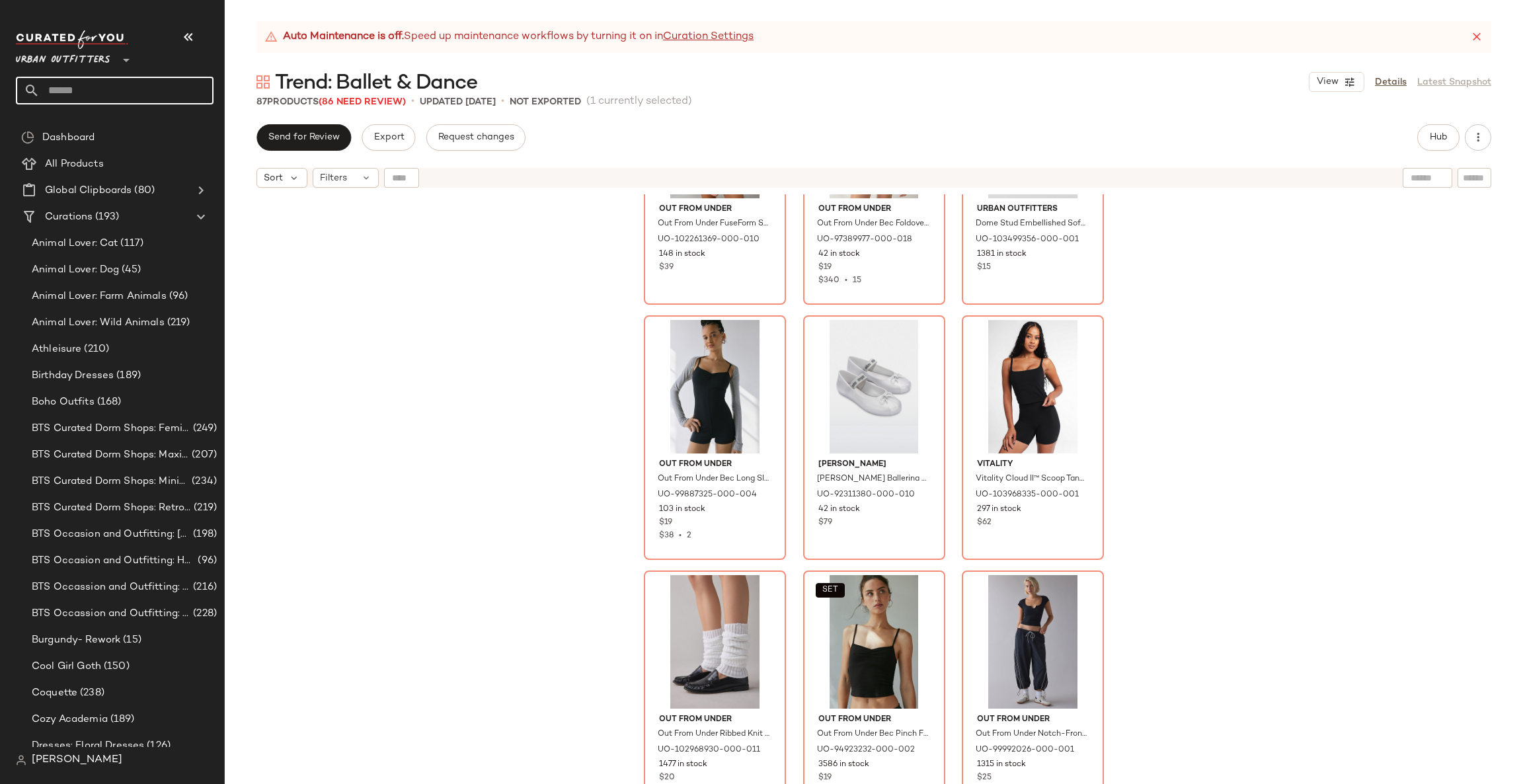
click at [61, 86] on input "text" at bounding box center [126, 90] width 174 height 28
click at [76, 98] on input "text" at bounding box center [126, 90] width 174 height 28
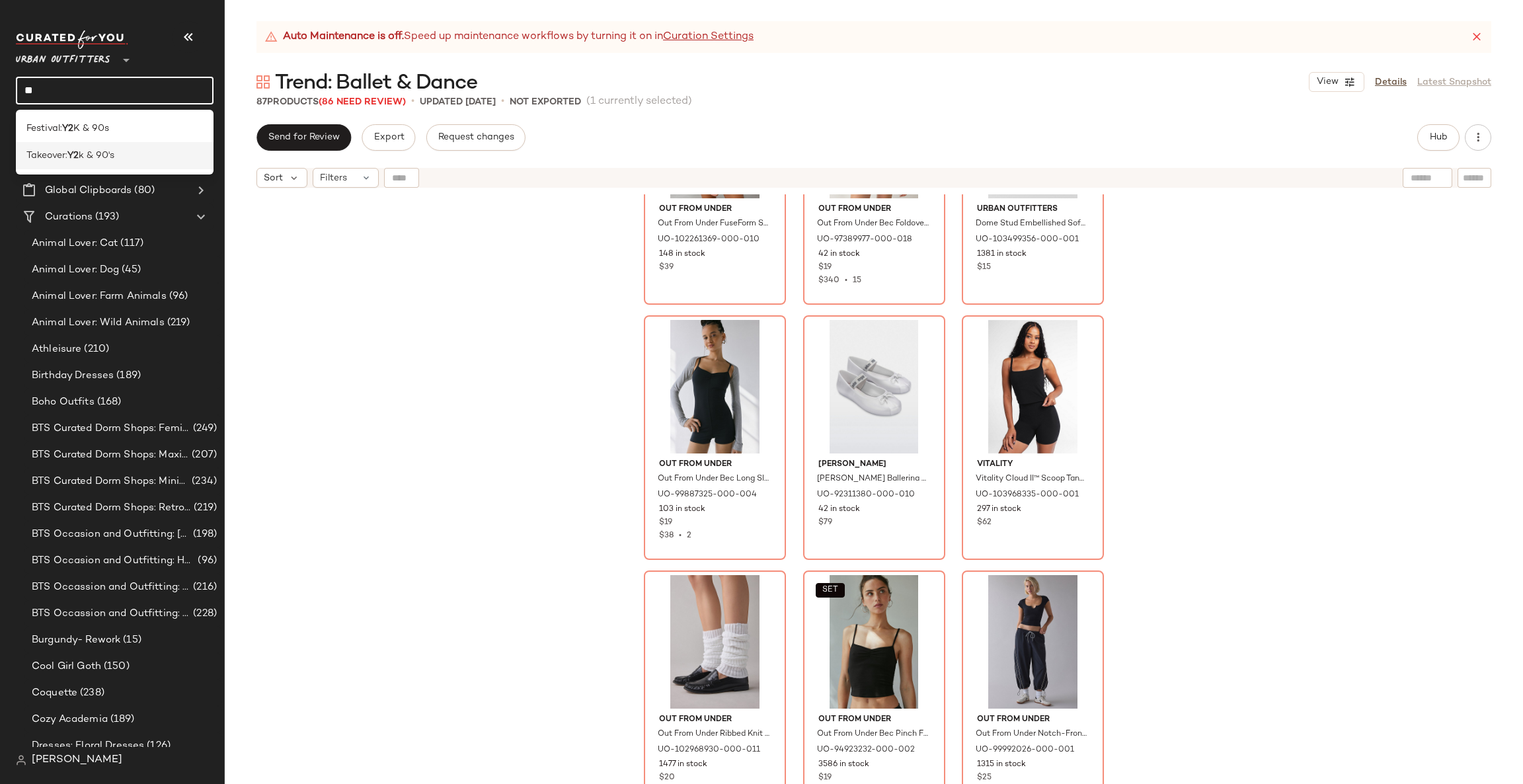
type input "**"
click at [96, 152] on span "k & 90's" at bounding box center [96, 155] width 35 height 14
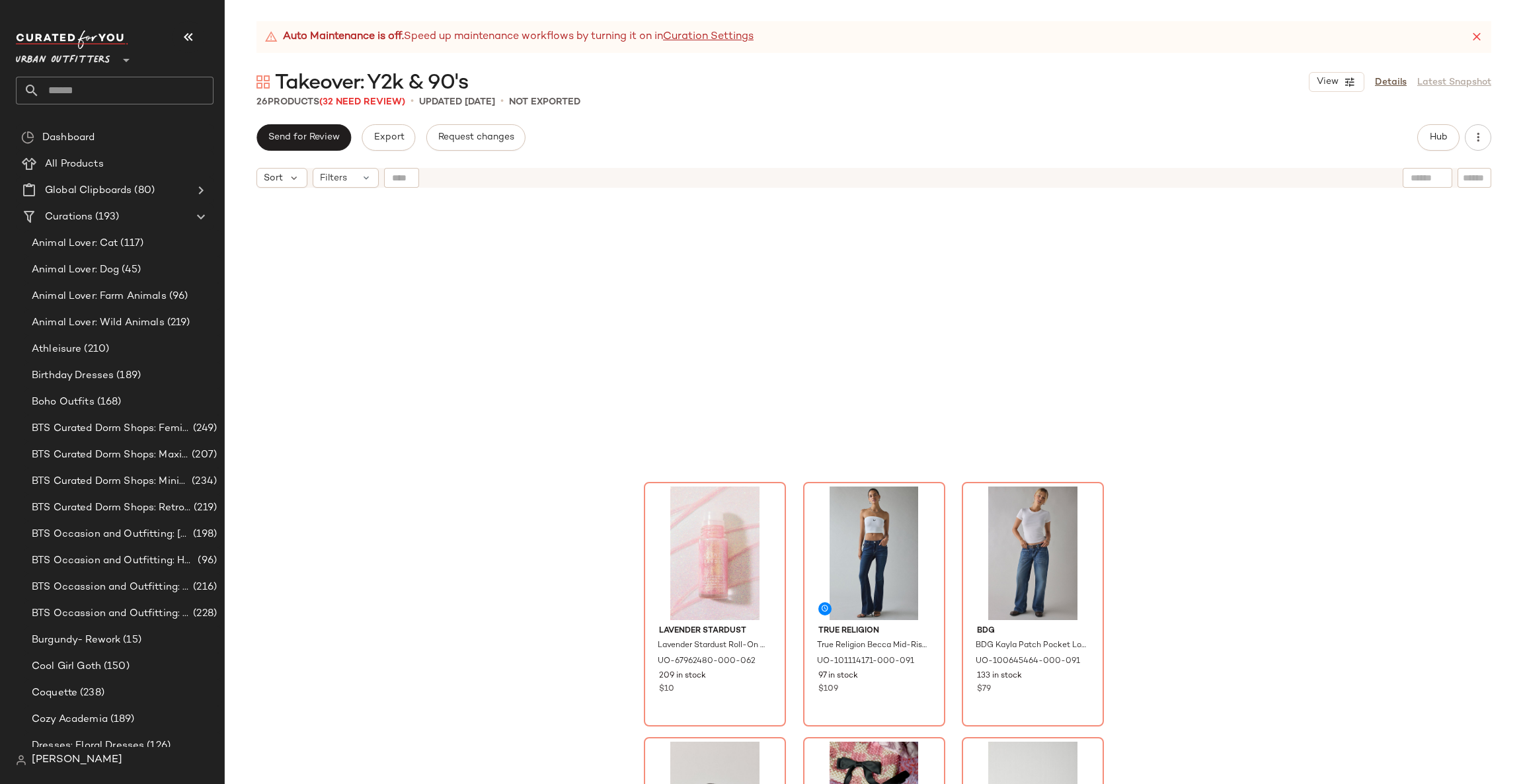
scroll to position [1675, 0]
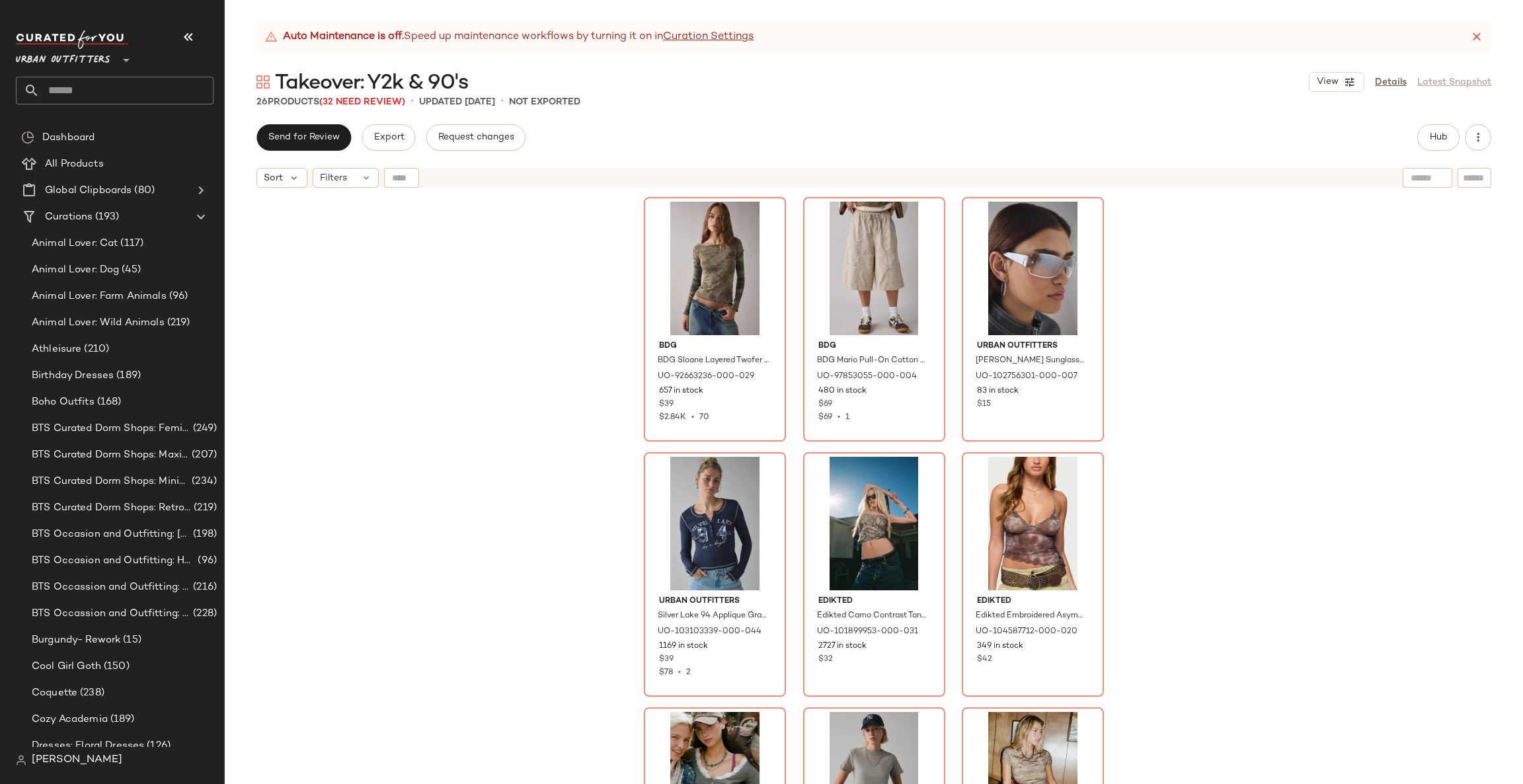
click at [103, 47] on span "Urban Outfitters" at bounding box center [63, 57] width 95 height 24
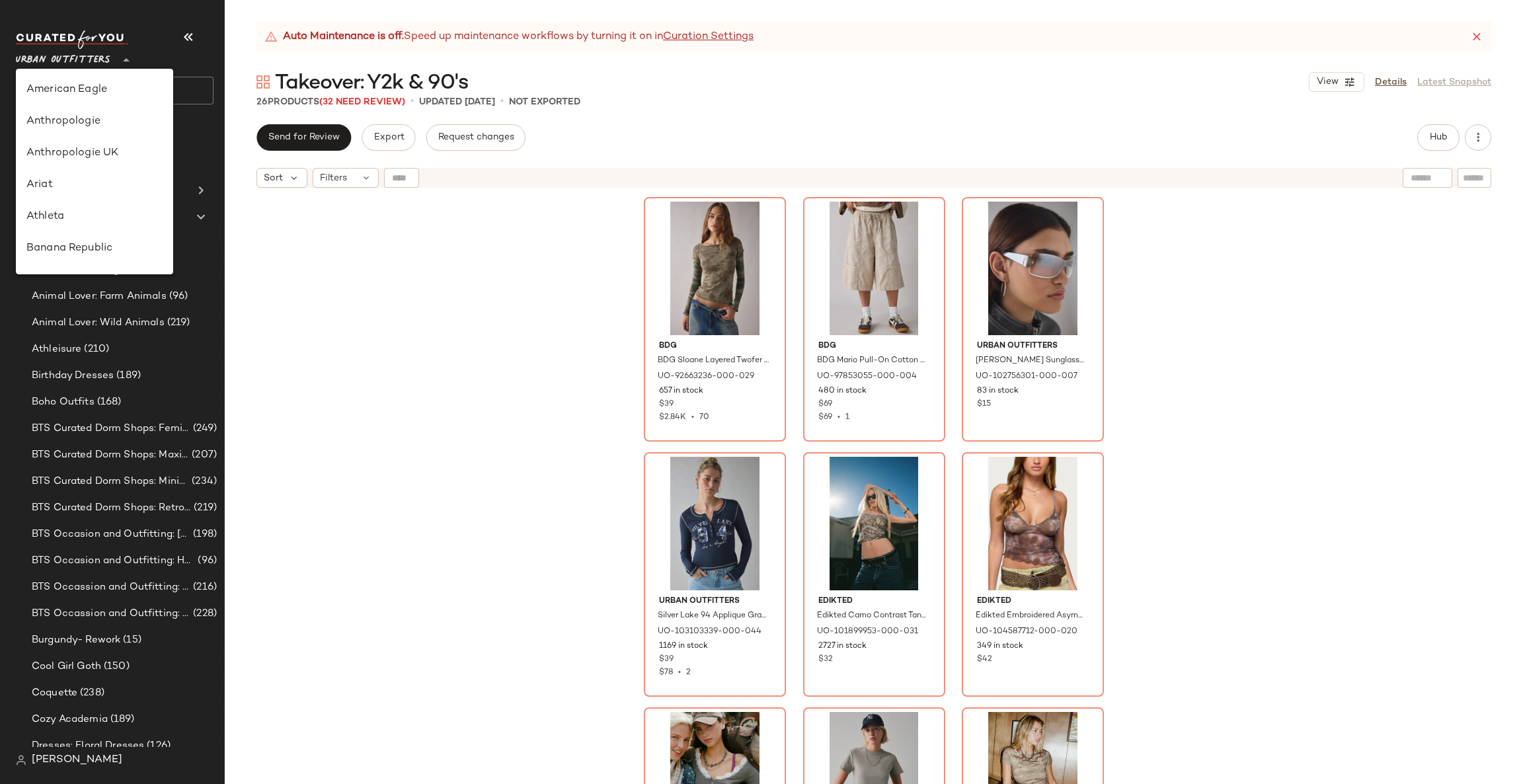
scroll to position [725, 0]
click at [140, 157] on div "Urban Outfitters UK" at bounding box center [95, 159] width 137 height 16
type input "**"
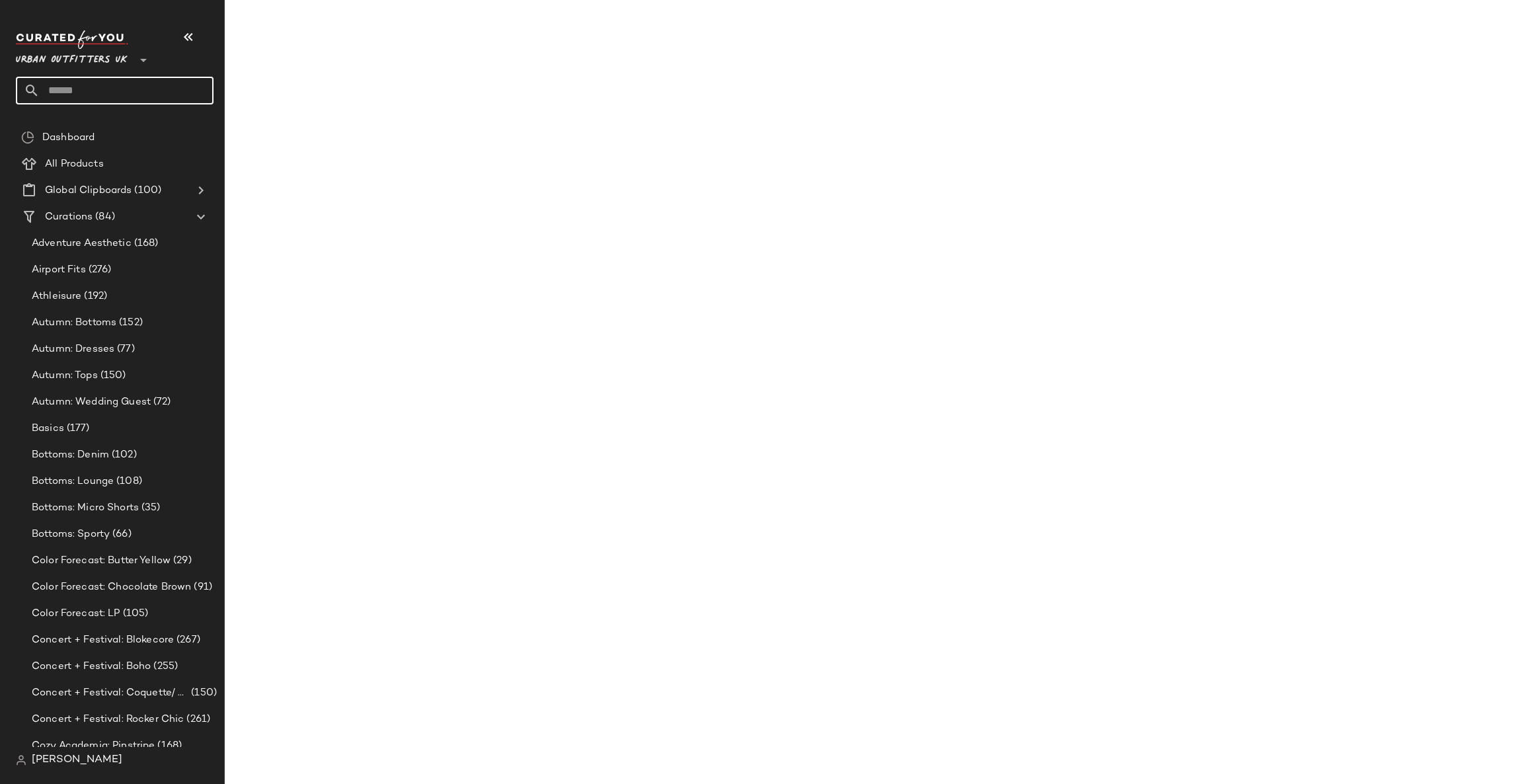
click at [153, 92] on input "text" at bounding box center [126, 90] width 174 height 28
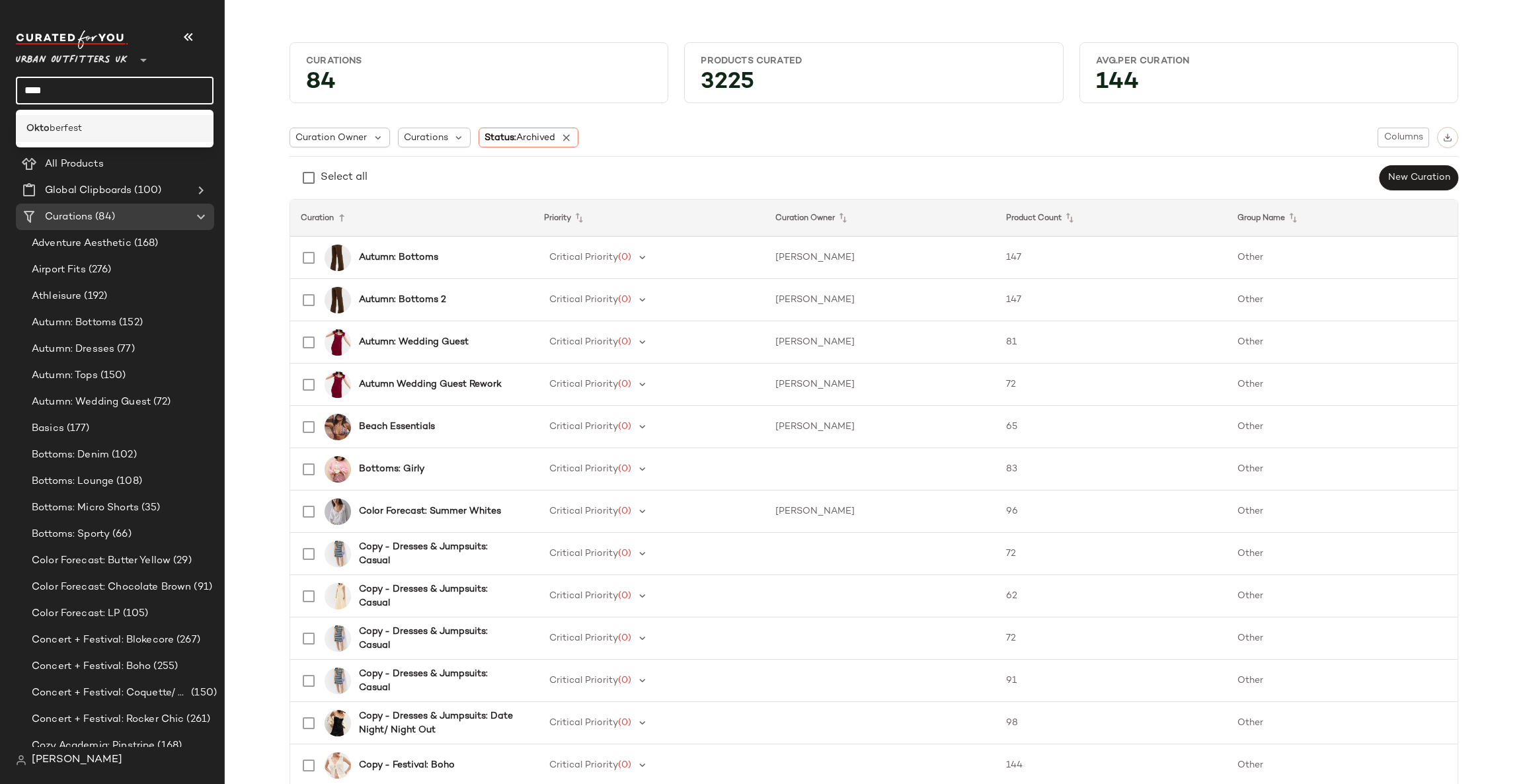
type input "****"
click at [158, 123] on div "Okto berfest" at bounding box center [115, 128] width 177 height 14
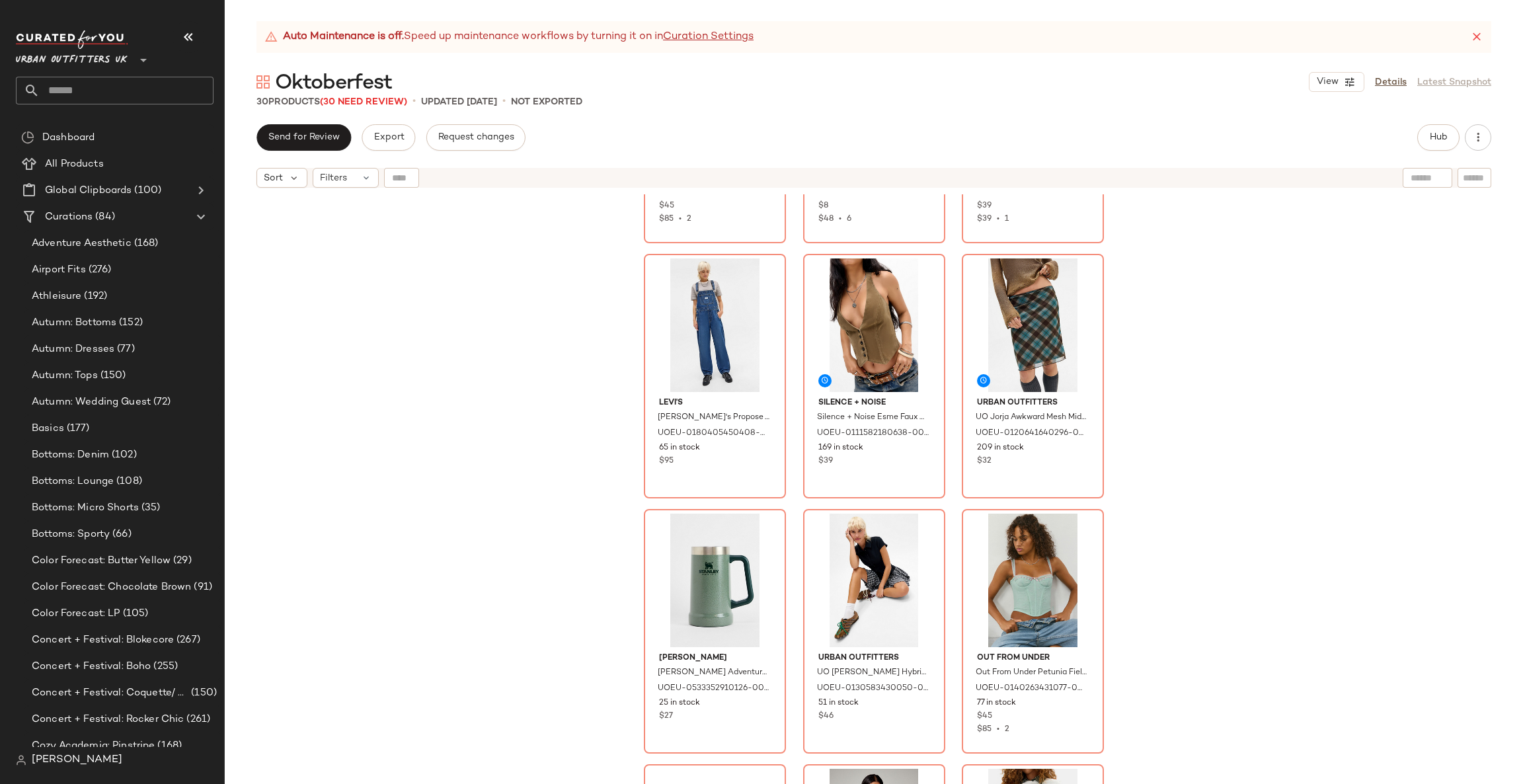
scroll to position [605, 0]
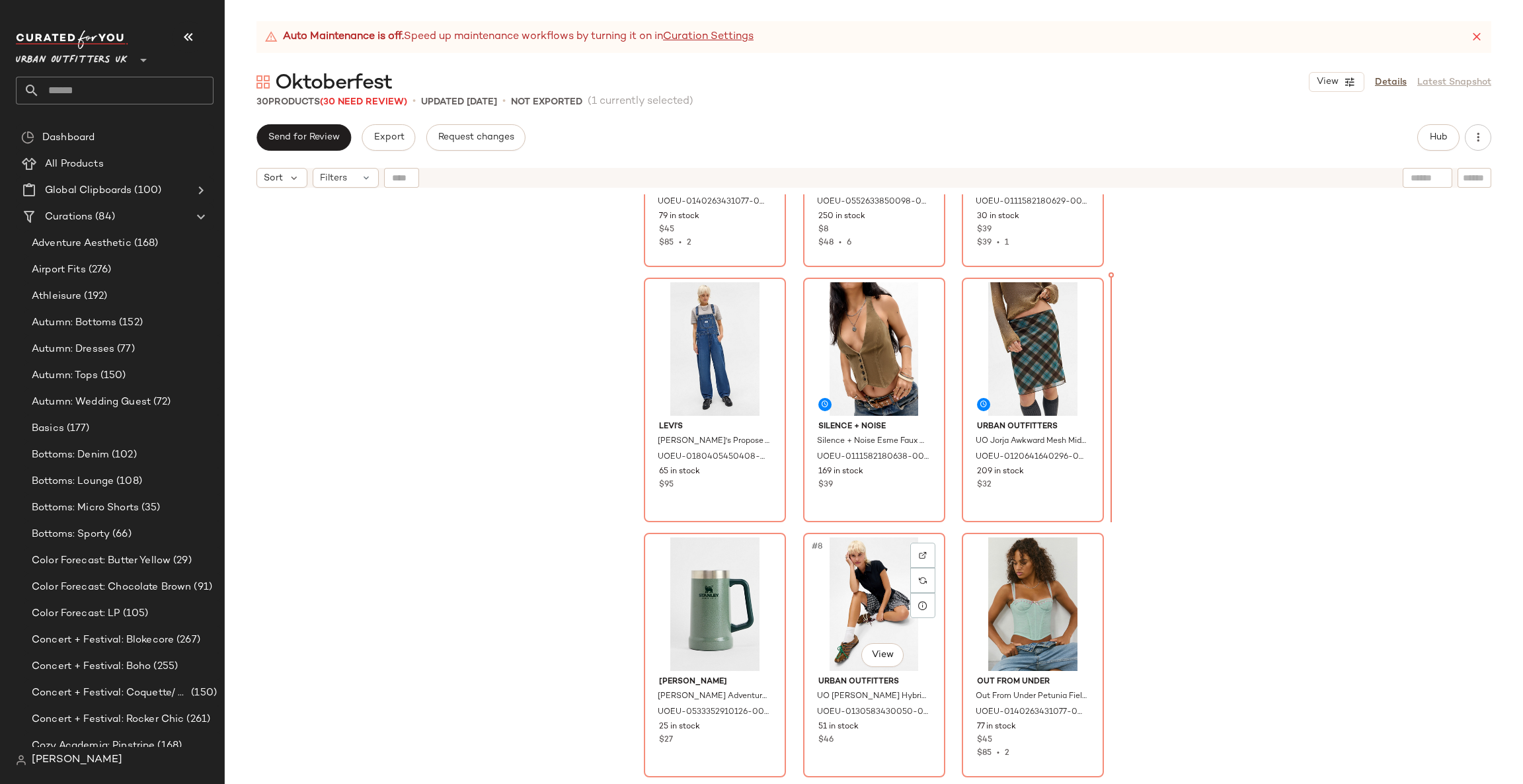
scroll to position [172, 0]
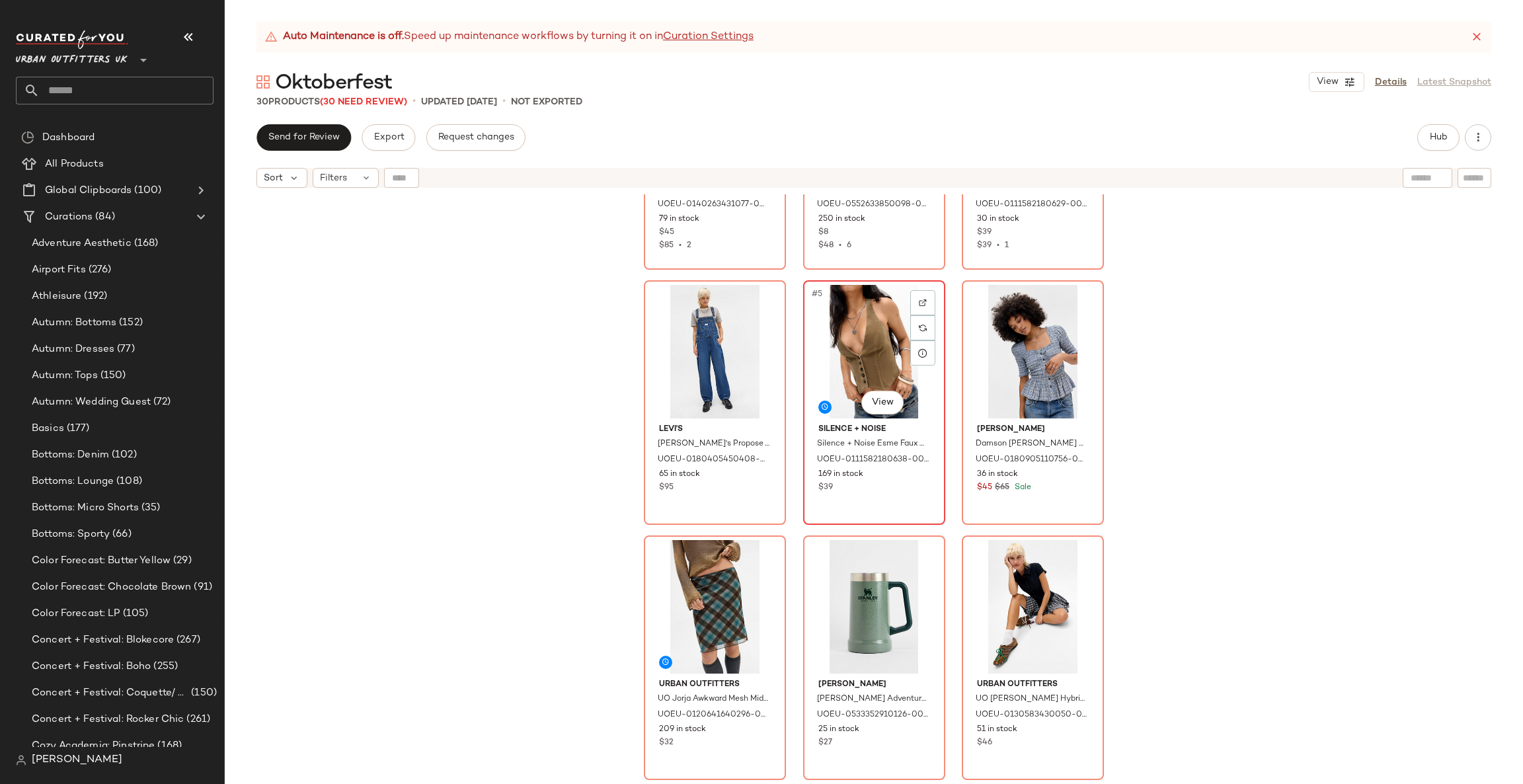
click at [859, 324] on div "#5 View" at bounding box center [874, 352] width 133 height 133
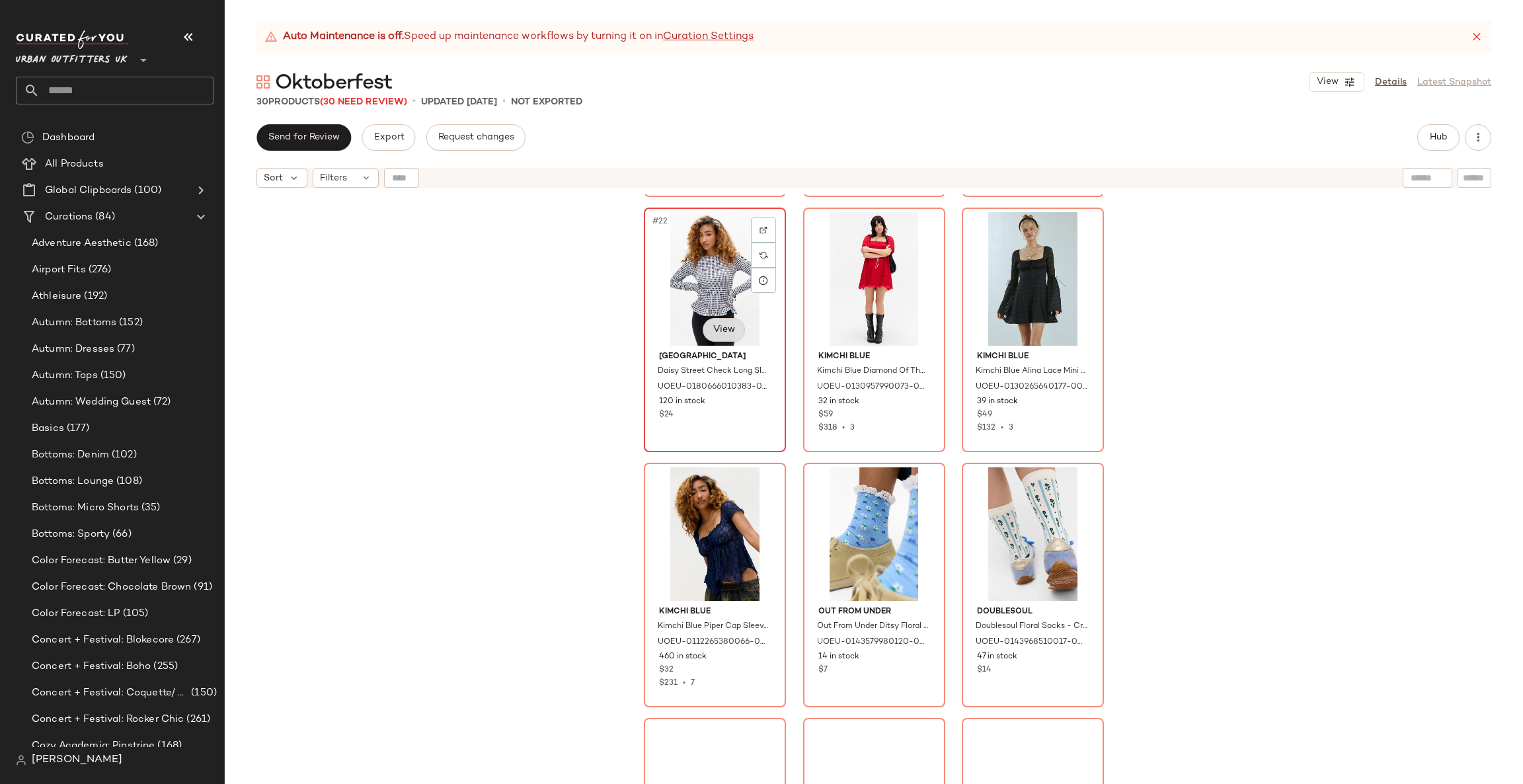
scroll to position [1930, 0]
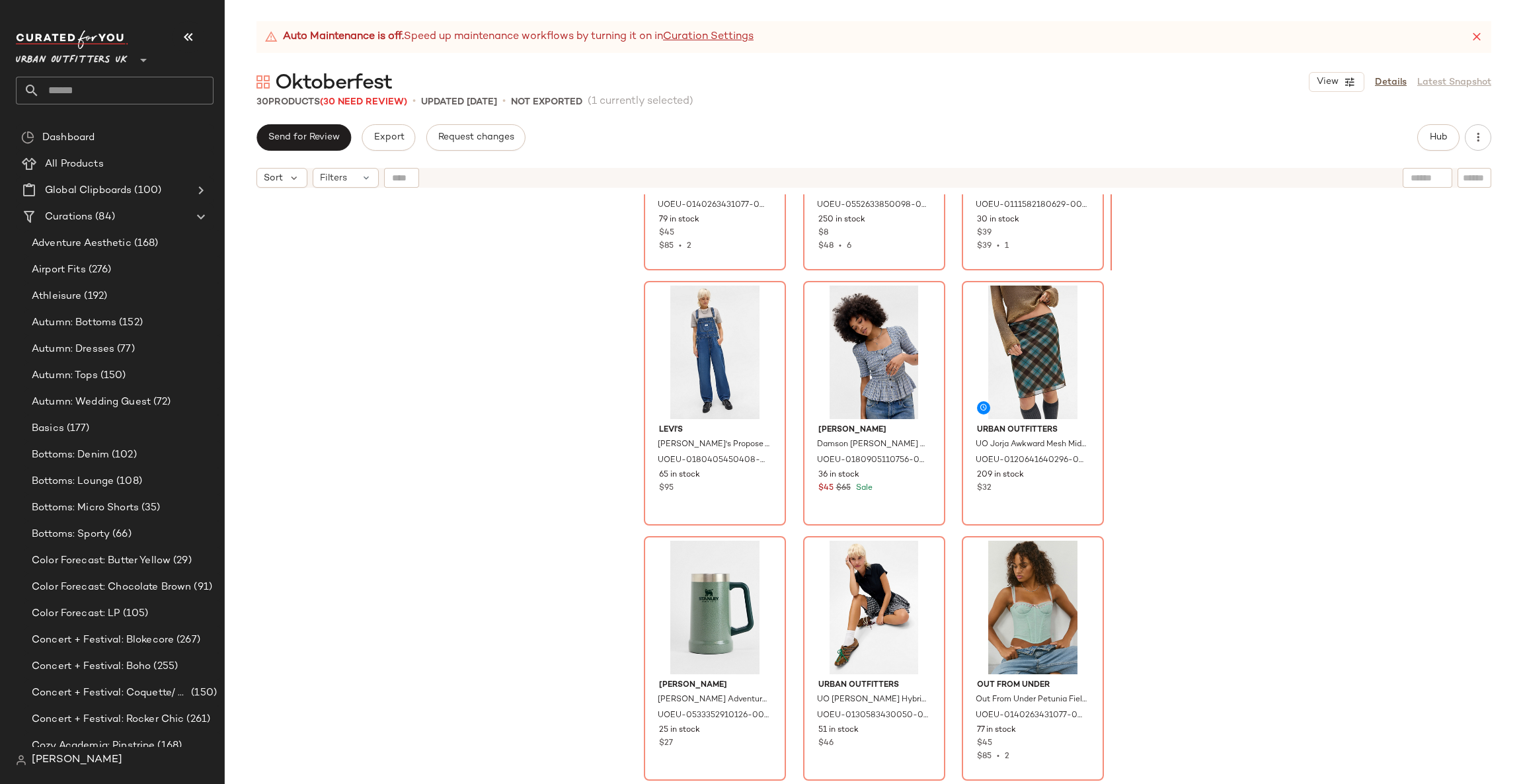
scroll to position [148, 0]
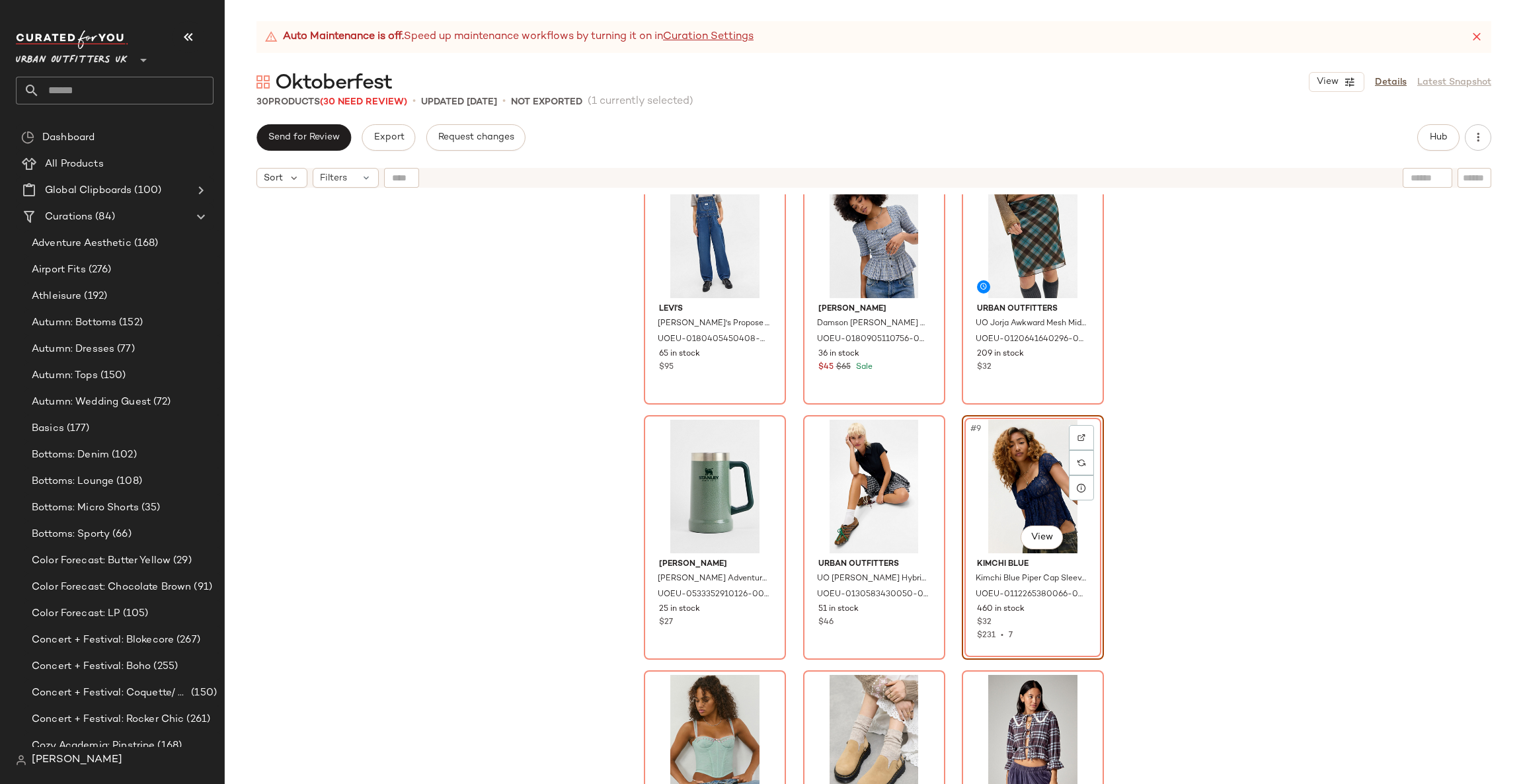
scroll to position [346, 0]
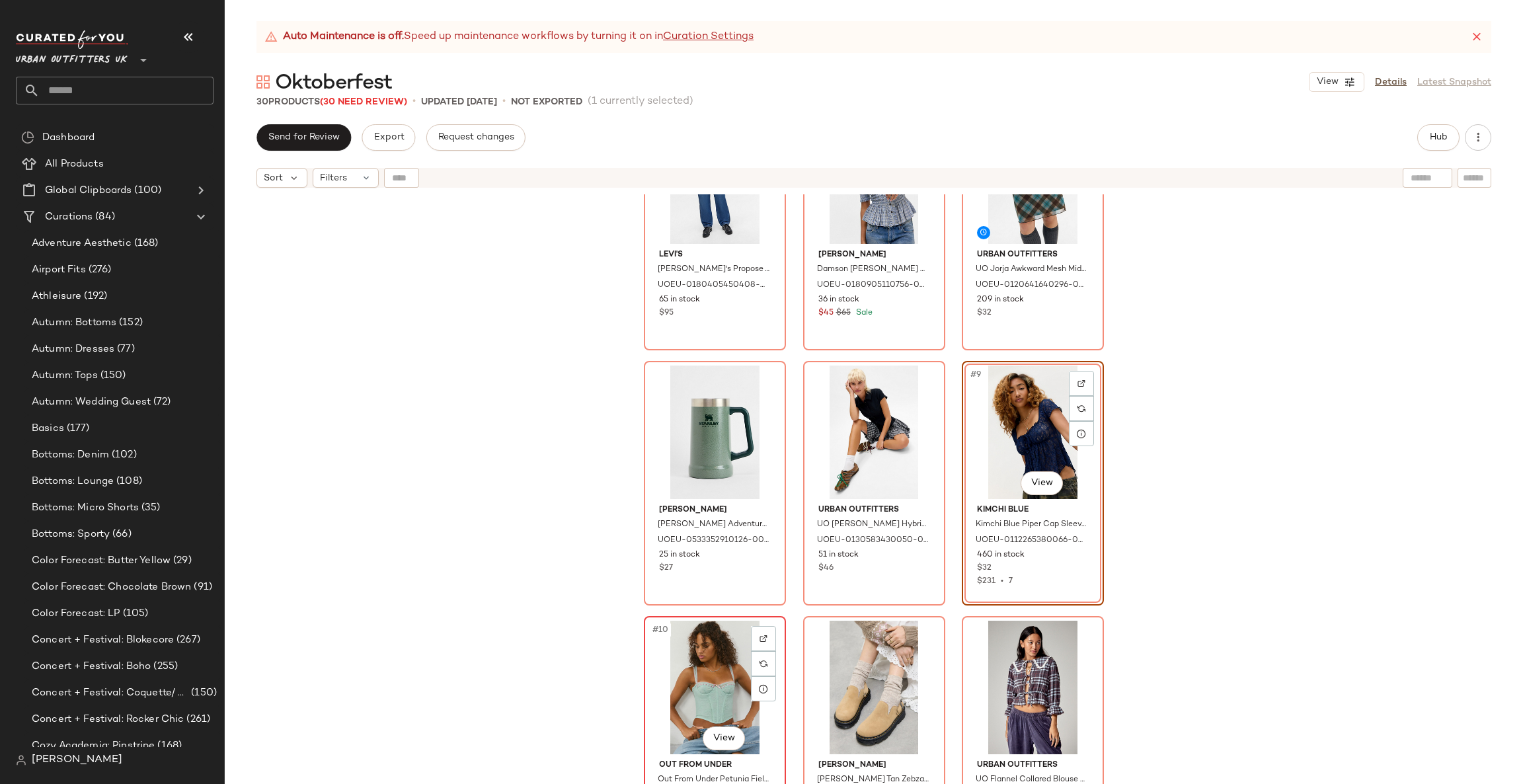
click at [730, 652] on div "#10 View" at bounding box center [714, 688] width 133 height 133
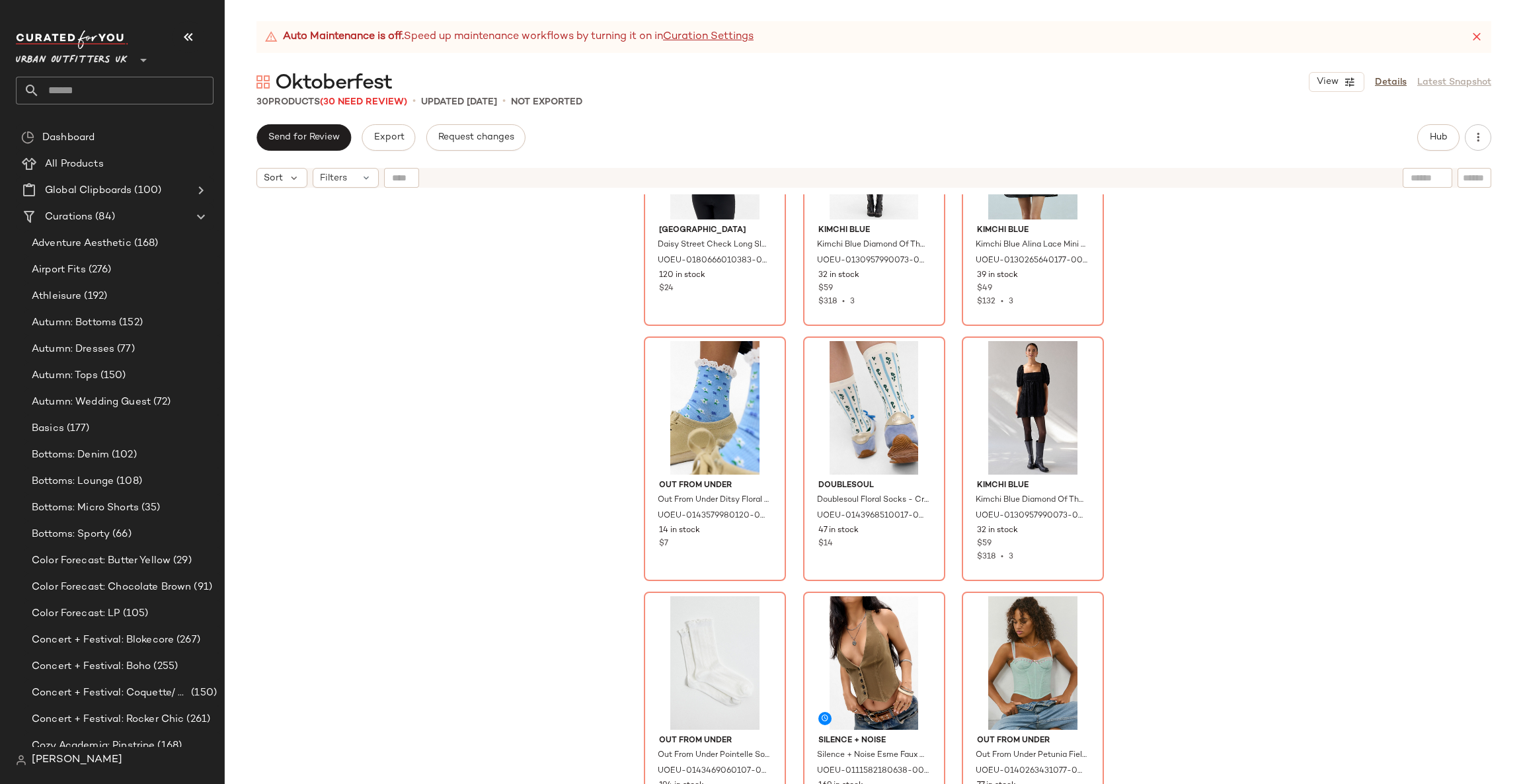
scroll to position [1930, 0]
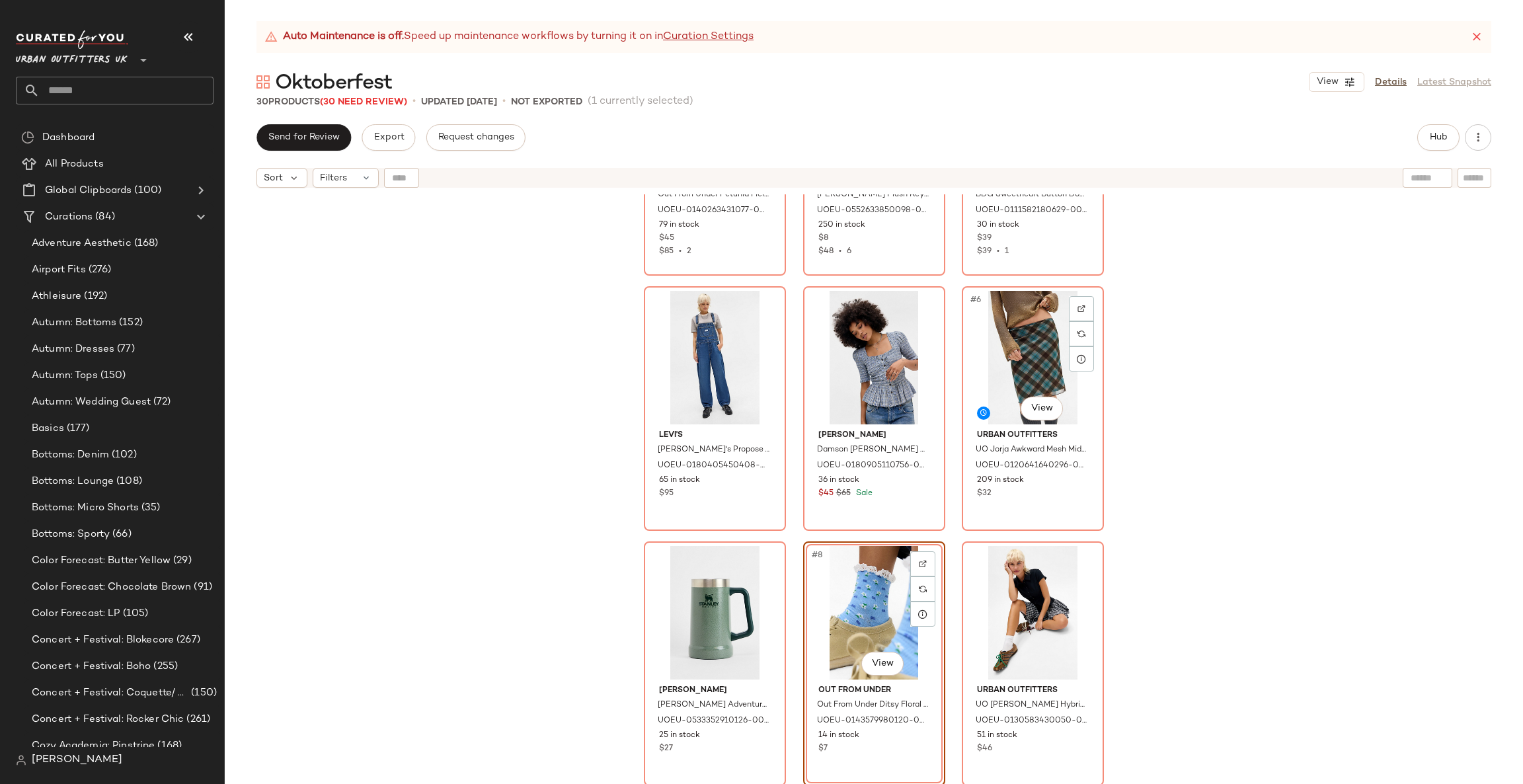
scroll to position [198, 0]
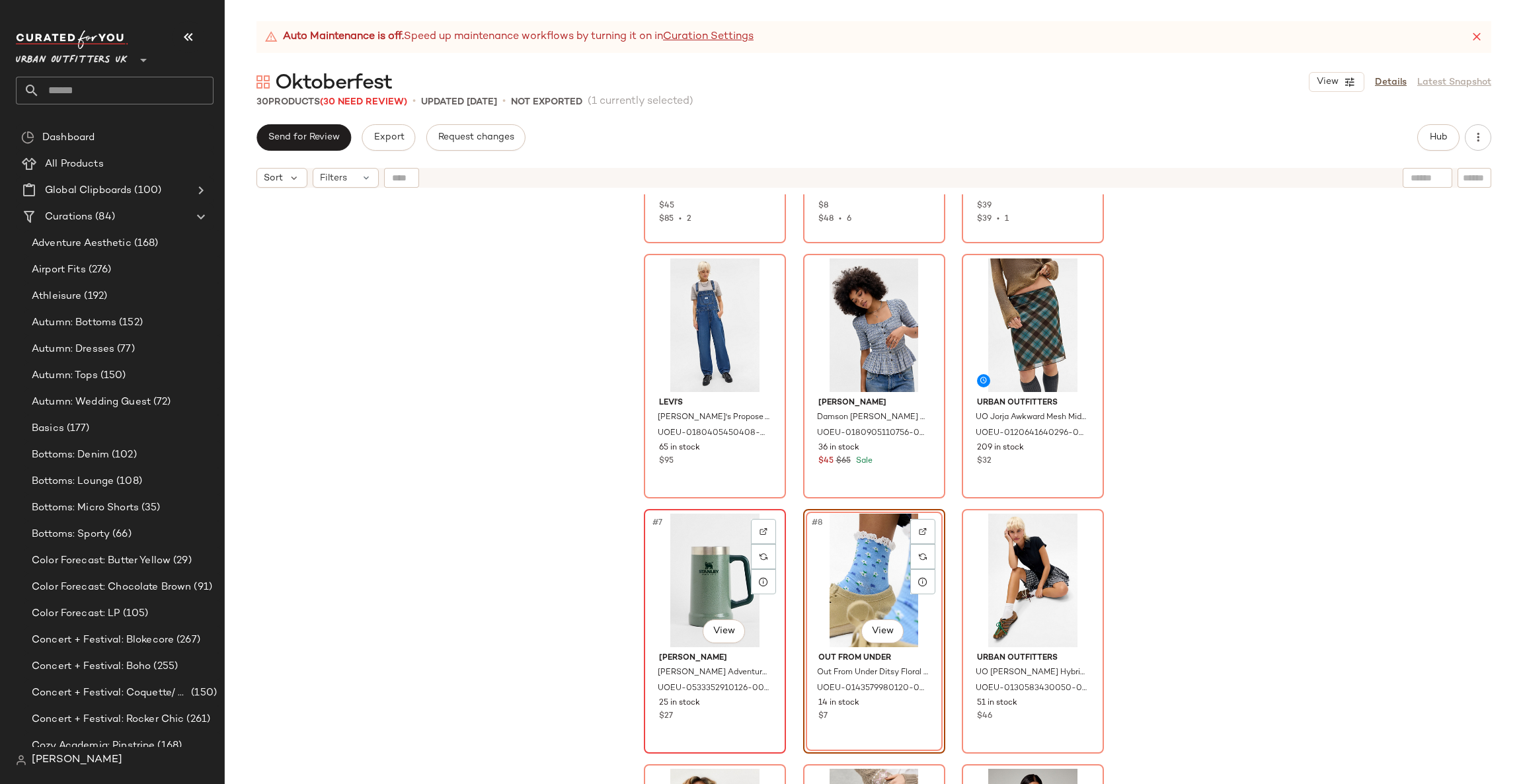
click at [688, 574] on div "#7 View" at bounding box center [714, 580] width 133 height 133
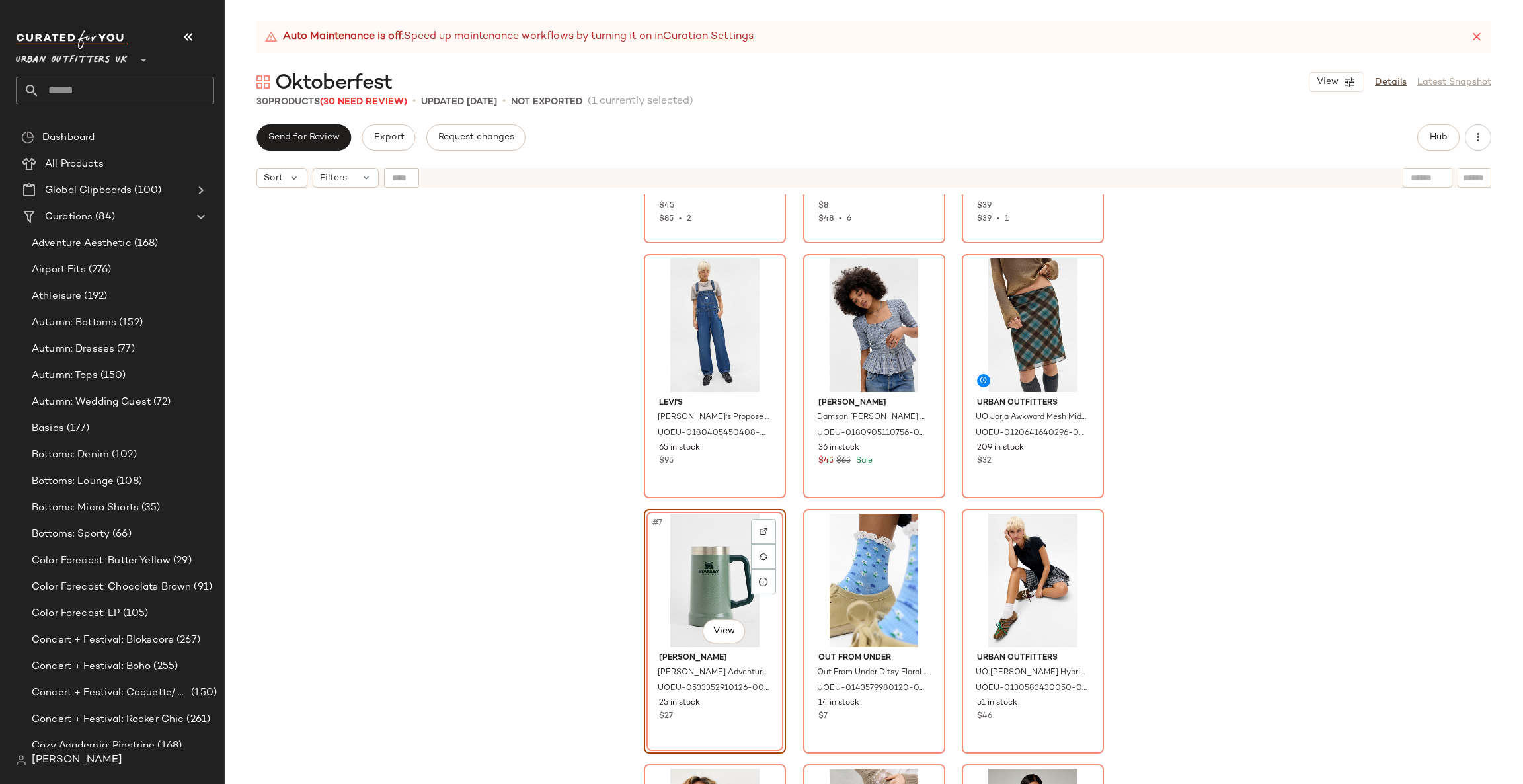
click at [712, 557] on div "#7 View" at bounding box center [714, 580] width 133 height 133
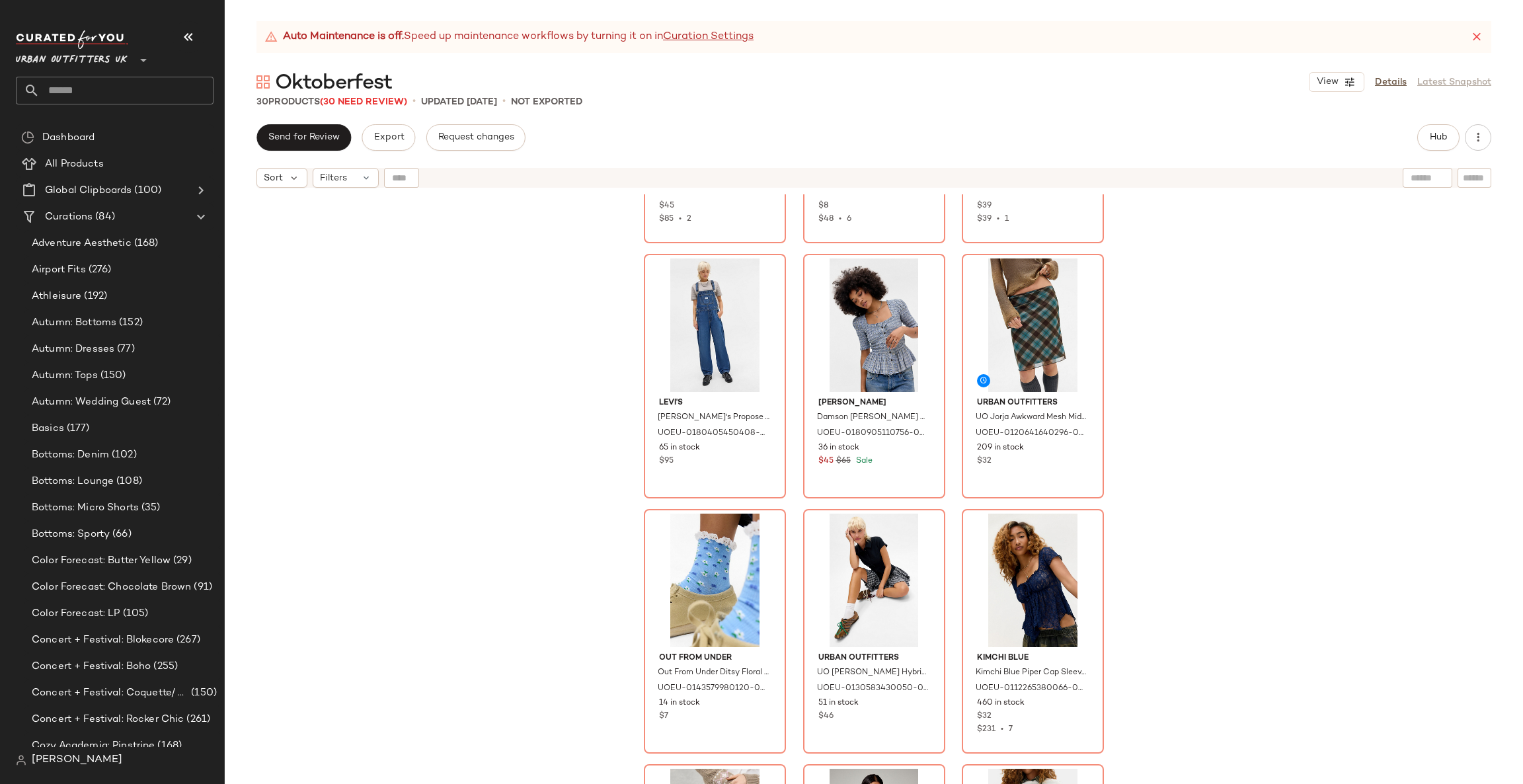
click at [1346, 455] on div "Out From Under Out From Under Petunia Fields Corset Top - Black XL at Urban Out…" at bounding box center [874, 505] width 1298 height 623
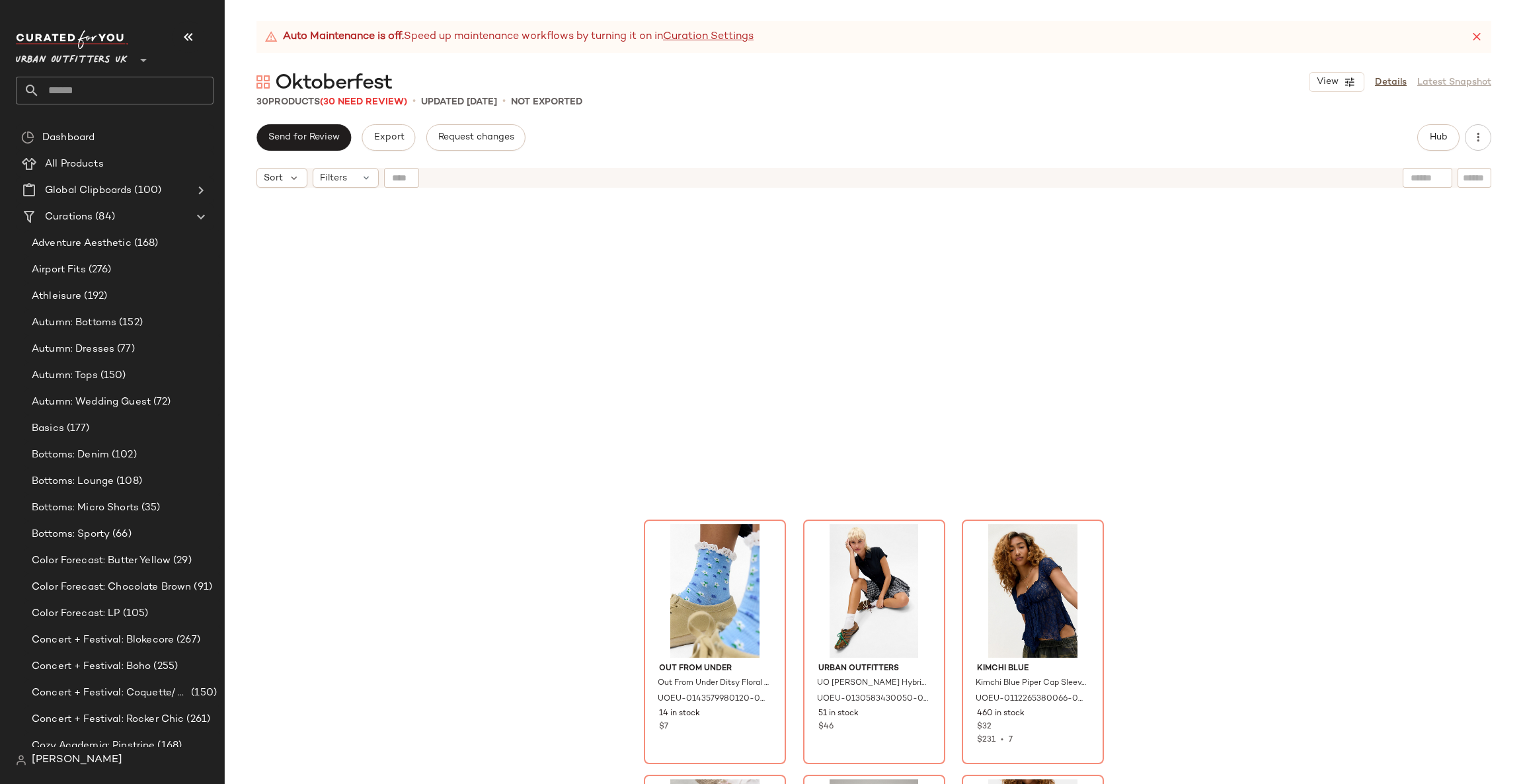
scroll to position [605, 0]
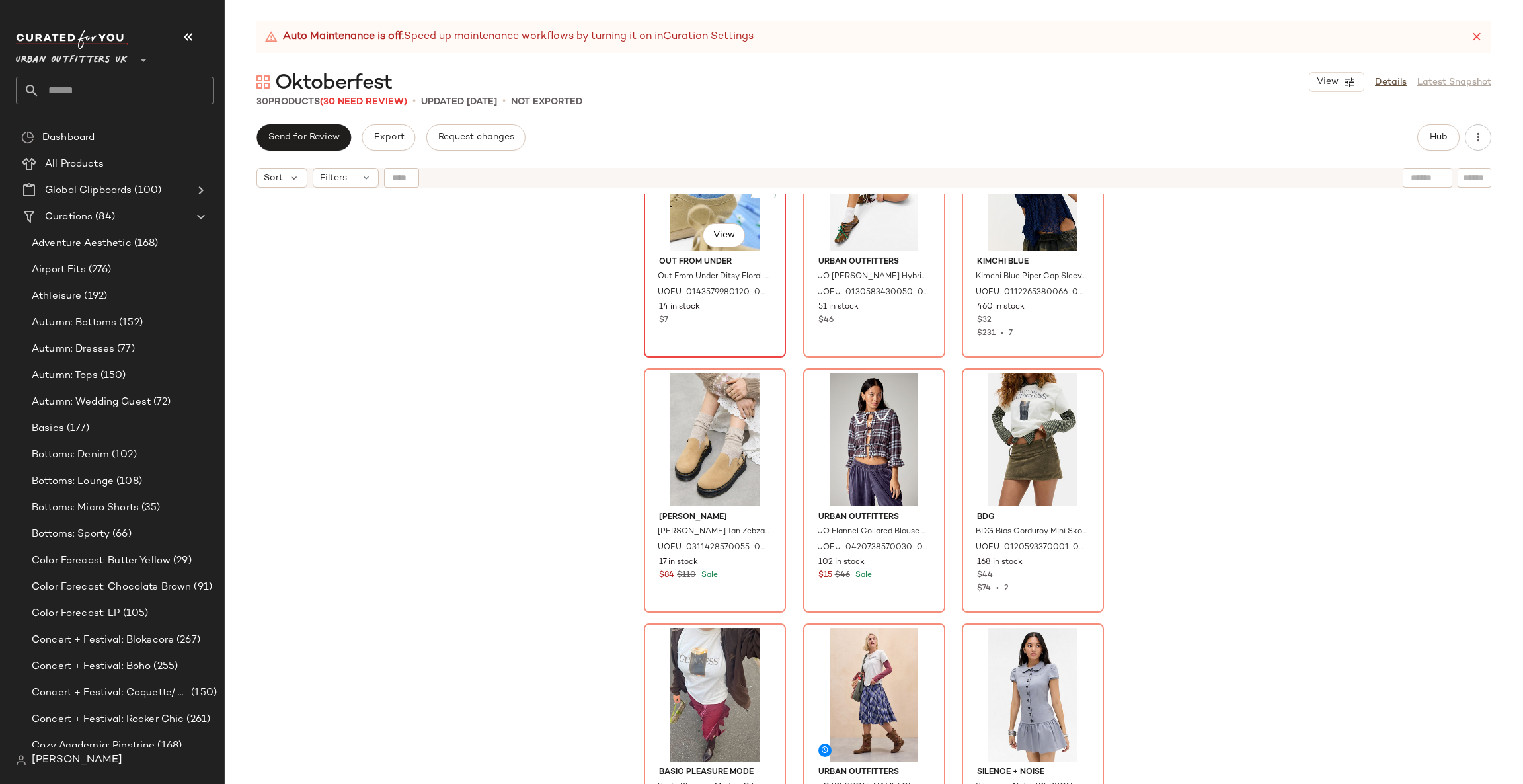
click at [701, 211] on div "#7 View" at bounding box center [714, 184] width 133 height 133
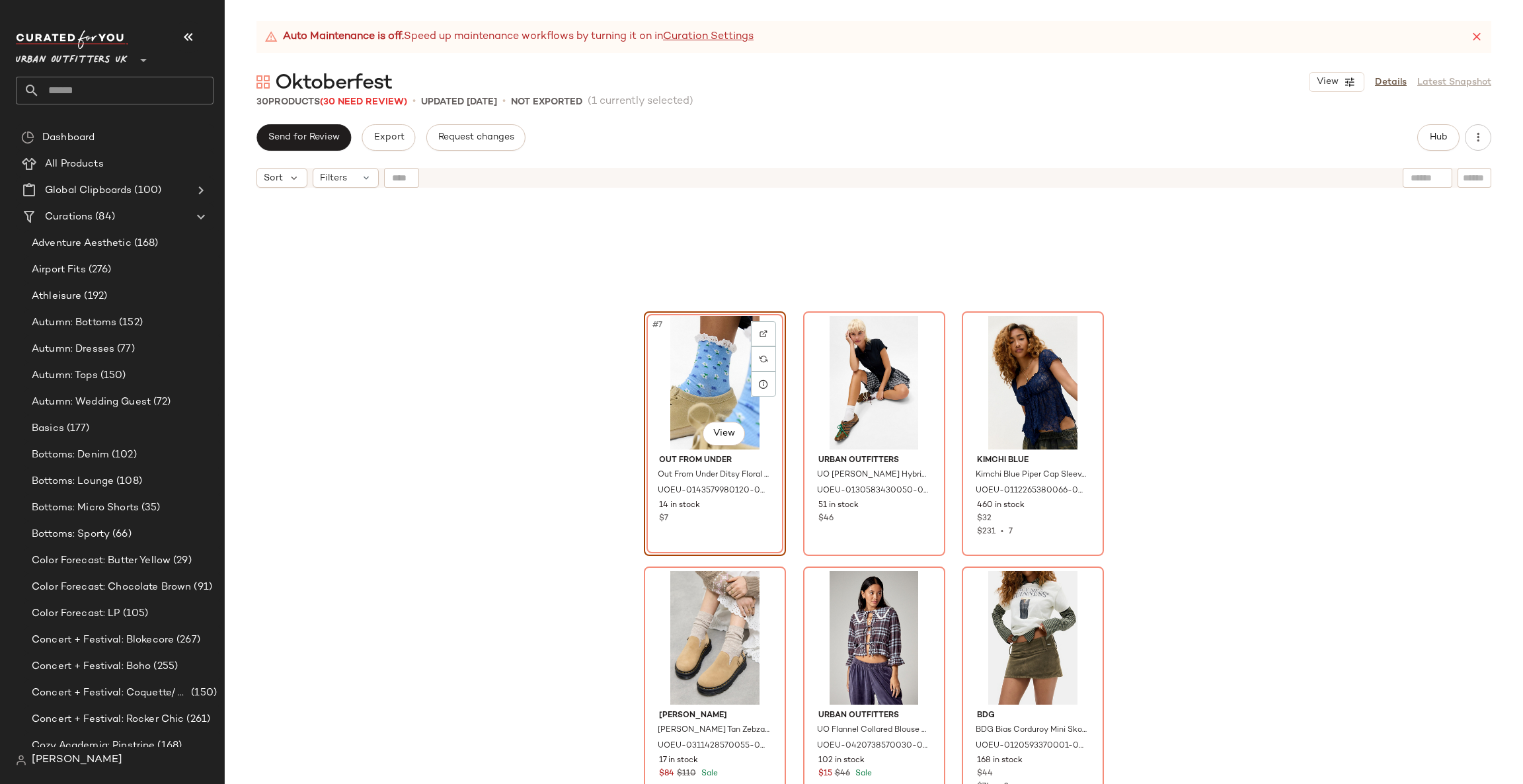
drag, startPoint x: 554, startPoint y: 374, endPoint x: 562, endPoint y: 378, distance: 8.9
click at [562, 378] on div "#7 View Out From Under Out From Under Ditsy Floral Socks - Blue at Urban Outfit…" at bounding box center [874, 505] width 1298 height 623
click at [669, 396] on div "#7 View" at bounding box center [714, 382] width 133 height 133
click at [1109, 400] on div "#7 View Out From Under Out From Under Ditsy Floral Socks - Blue at Urban Outfit…" at bounding box center [874, 505] width 1298 height 623
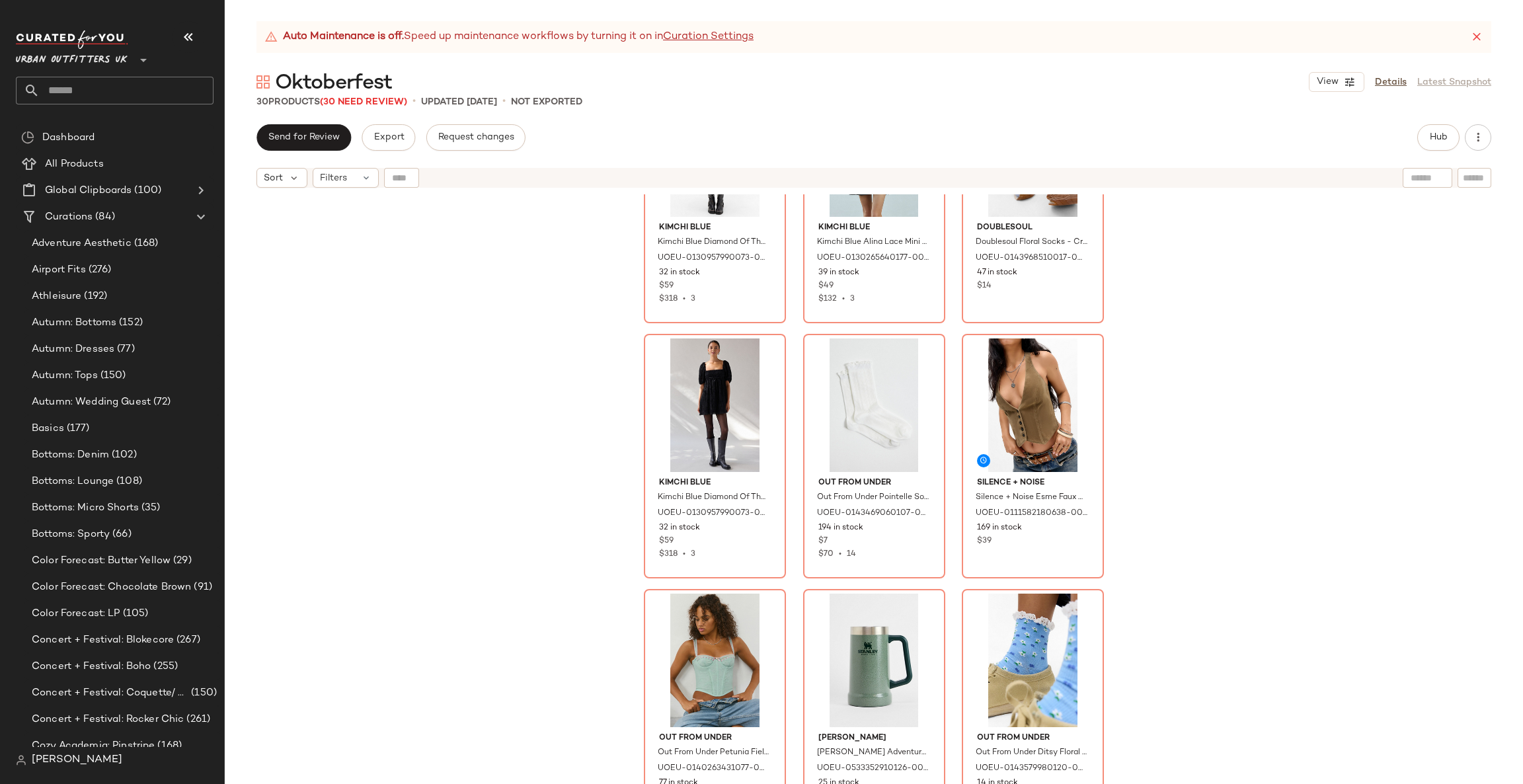
scroll to position [1930, 0]
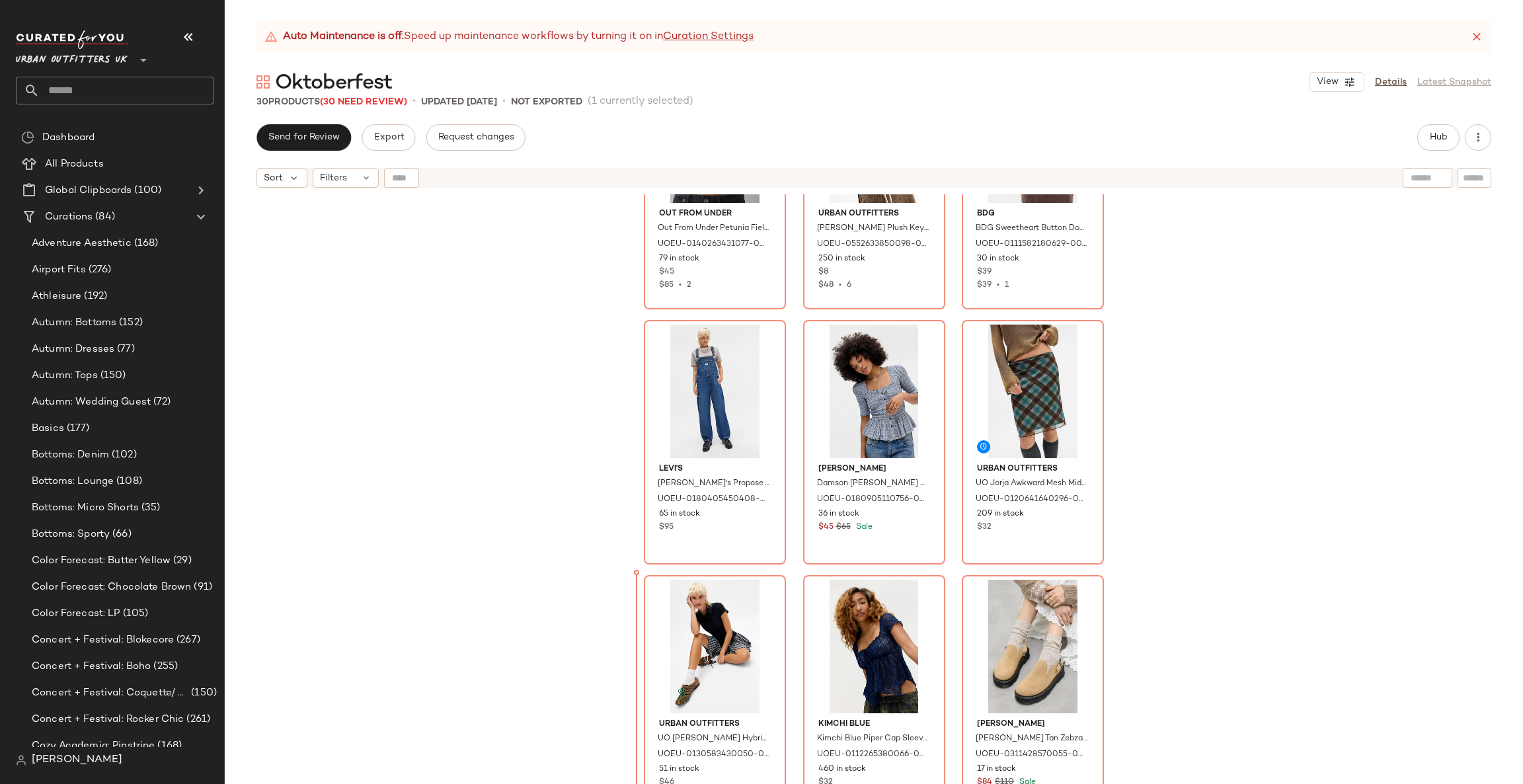
scroll to position [137, 0]
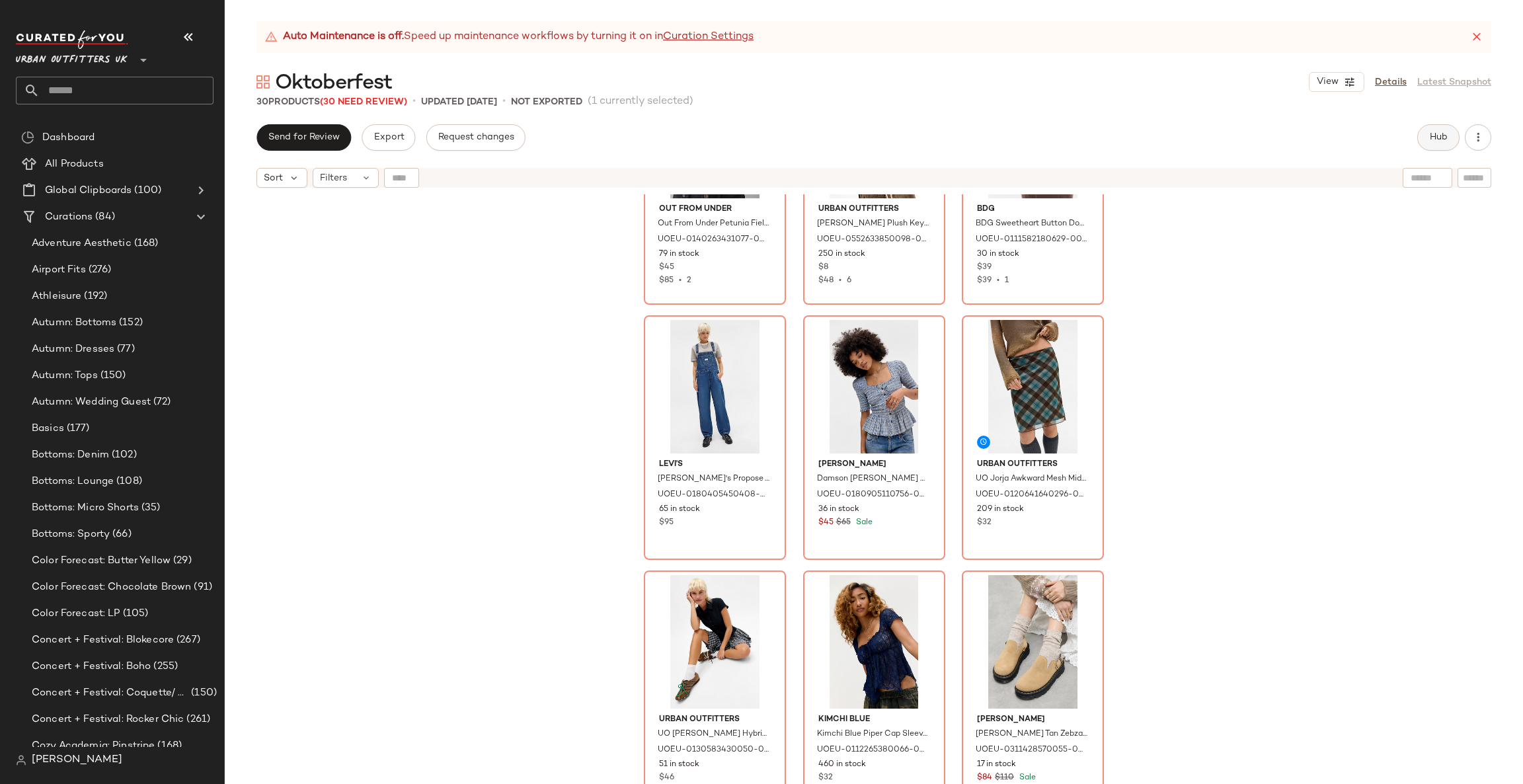
click at [1440, 137] on span "Hub" at bounding box center [1438, 137] width 18 height 10
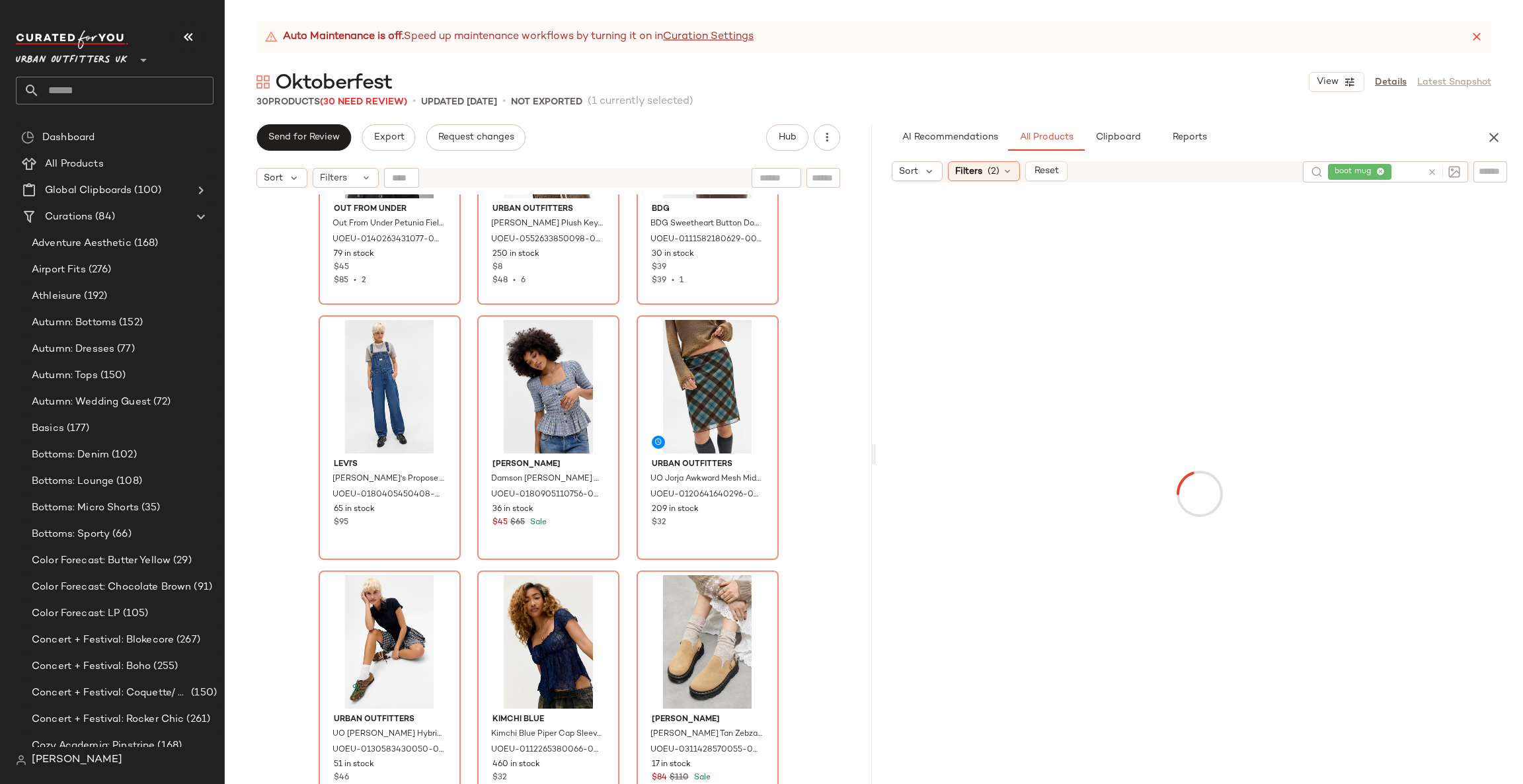
click at [1424, 151] on div "AI Recommendations All Products Clipboard Reports Sort Filters (2) Reset boot m…" at bounding box center [1199, 454] width 647 height 659
click at [1435, 164] on div at bounding box center [1441, 172] width 39 height 21
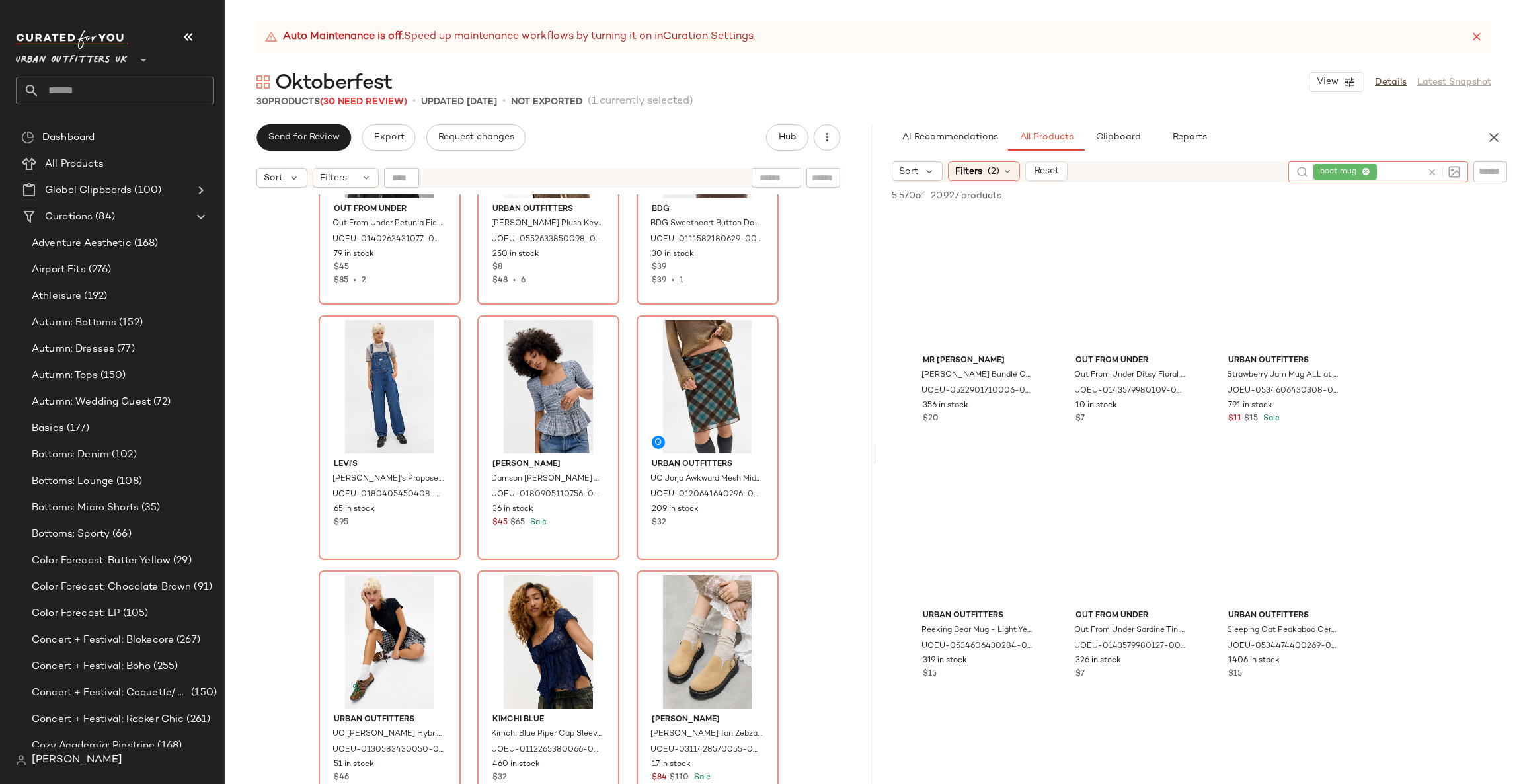
click at [1428, 167] on icon at bounding box center [1432, 172] width 10 height 10
type input "*****"
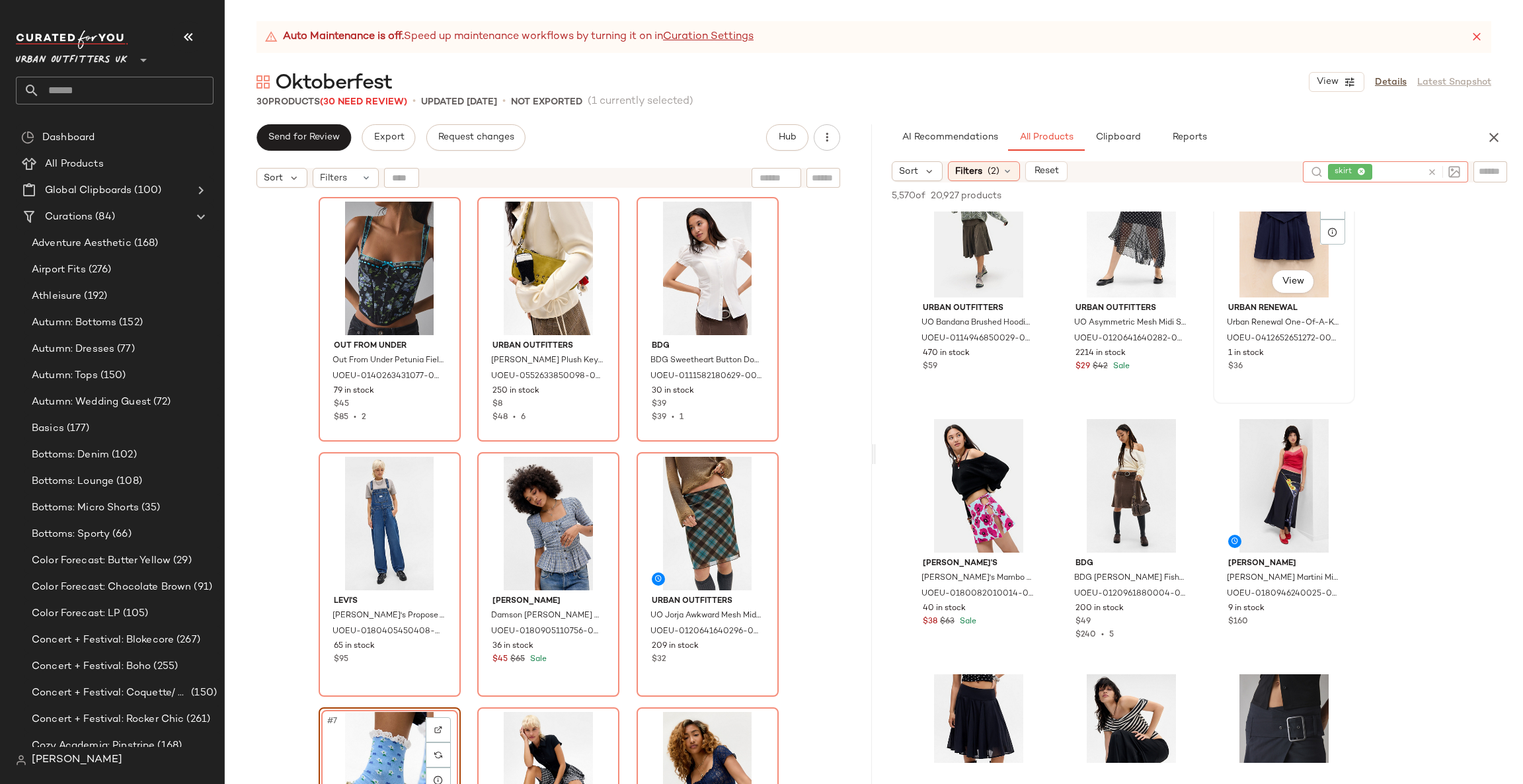
scroll to position [5553, 0]
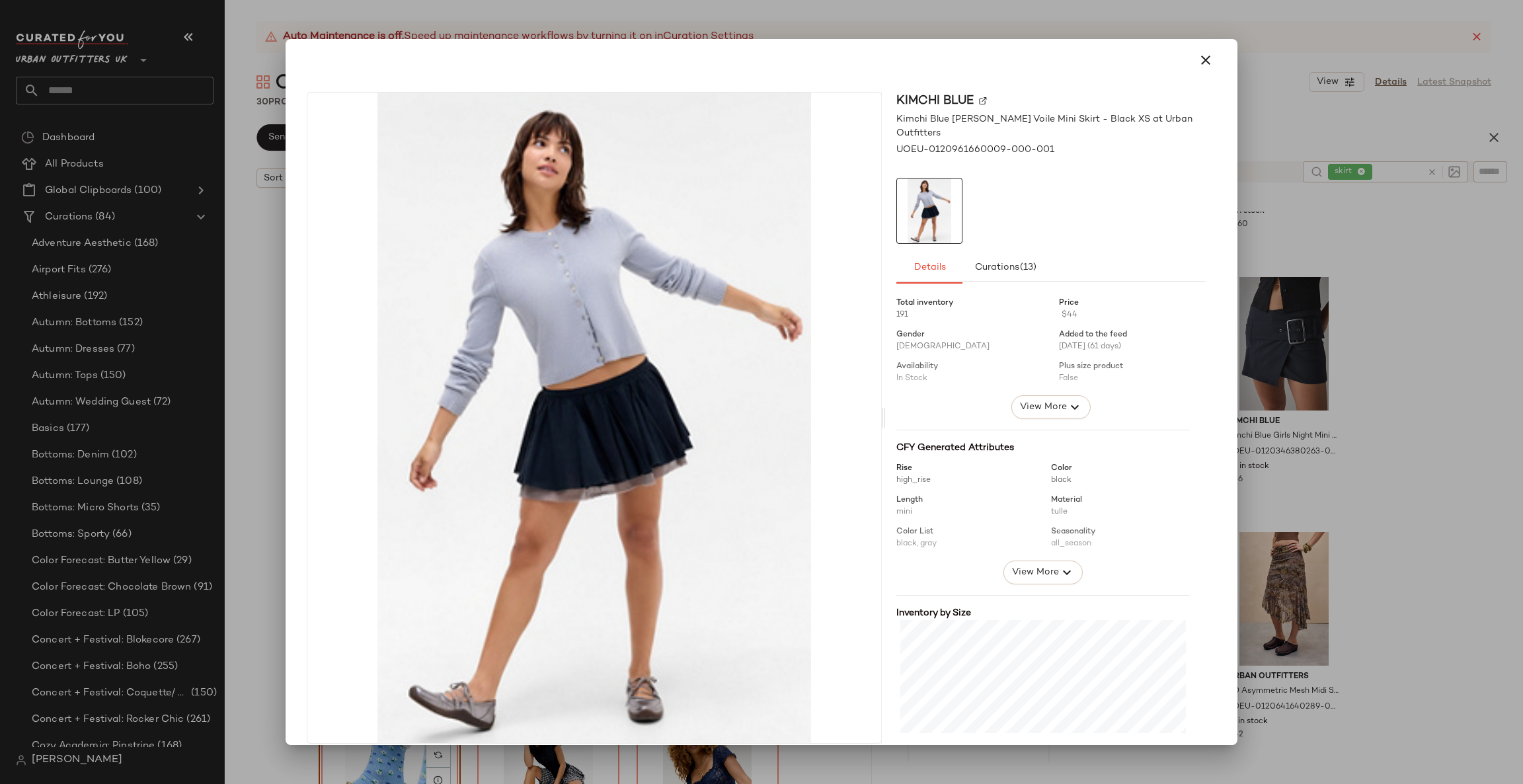
drag, startPoint x: 1375, startPoint y: 496, endPoint x: 1378, endPoint y: 480, distance: 16.3
click at [1378, 482] on div at bounding box center [762, 392] width 1523 height 784
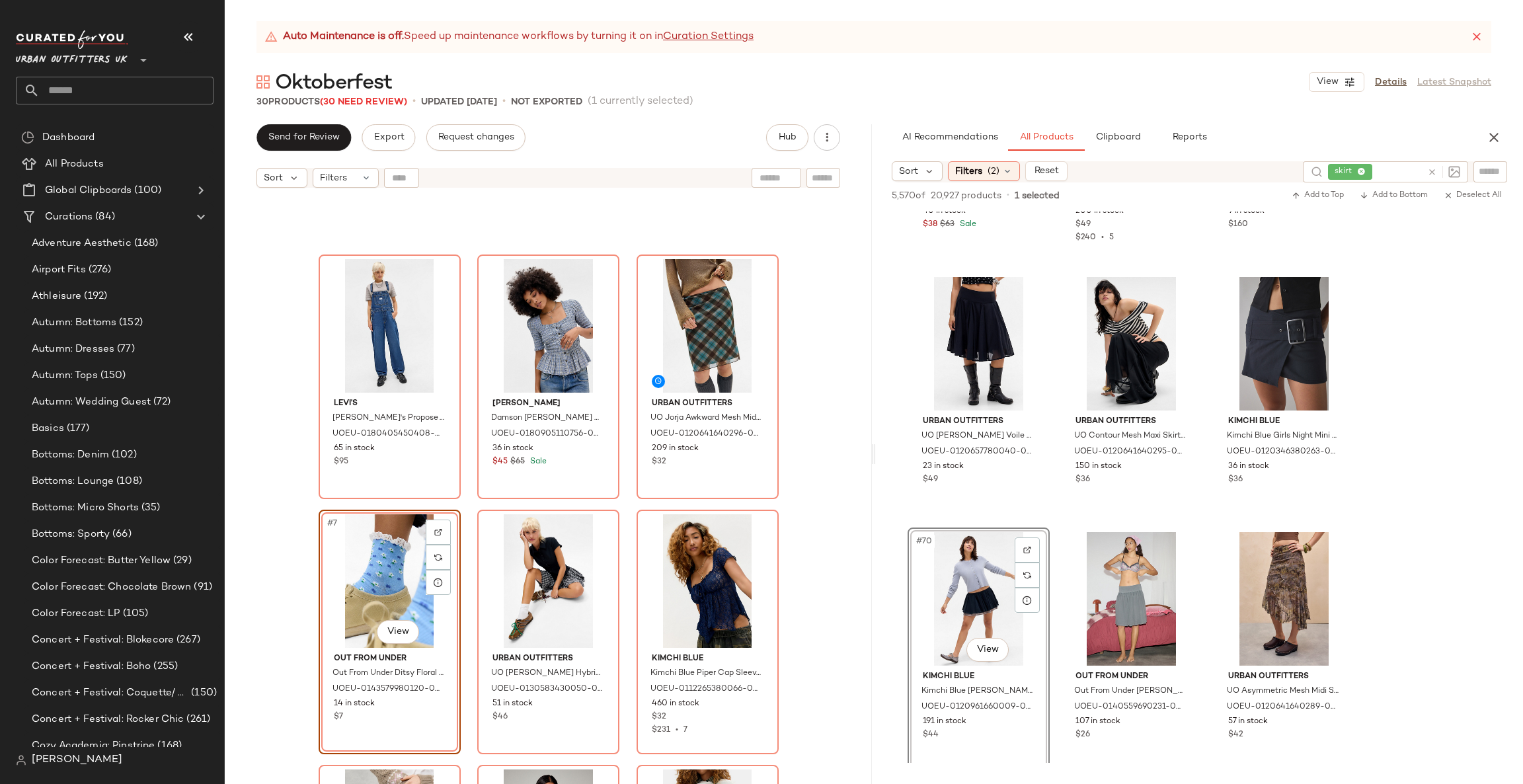
scroll to position [0, 0]
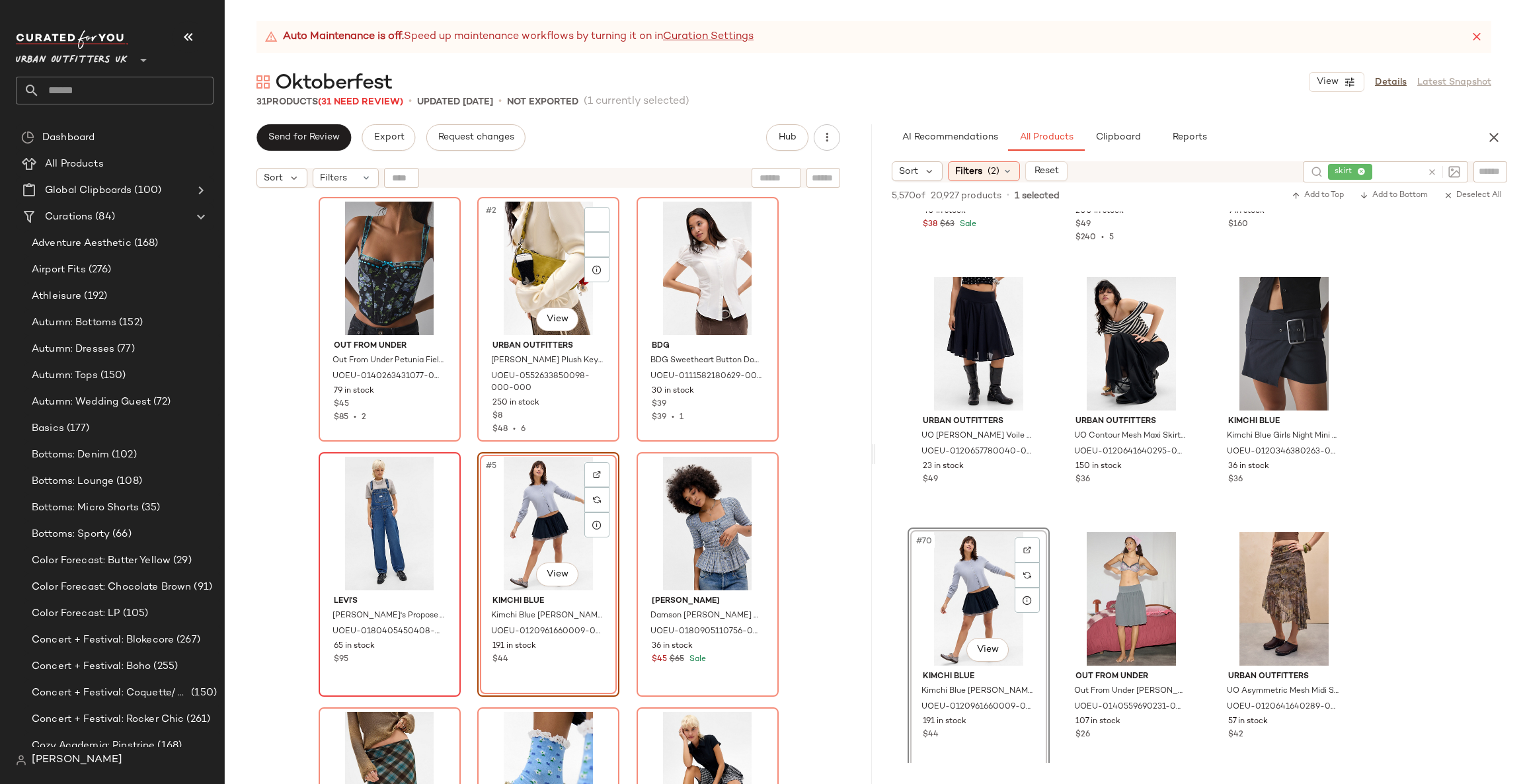
click at [375, 491] on div at bounding box center [389, 524] width 133 height 133
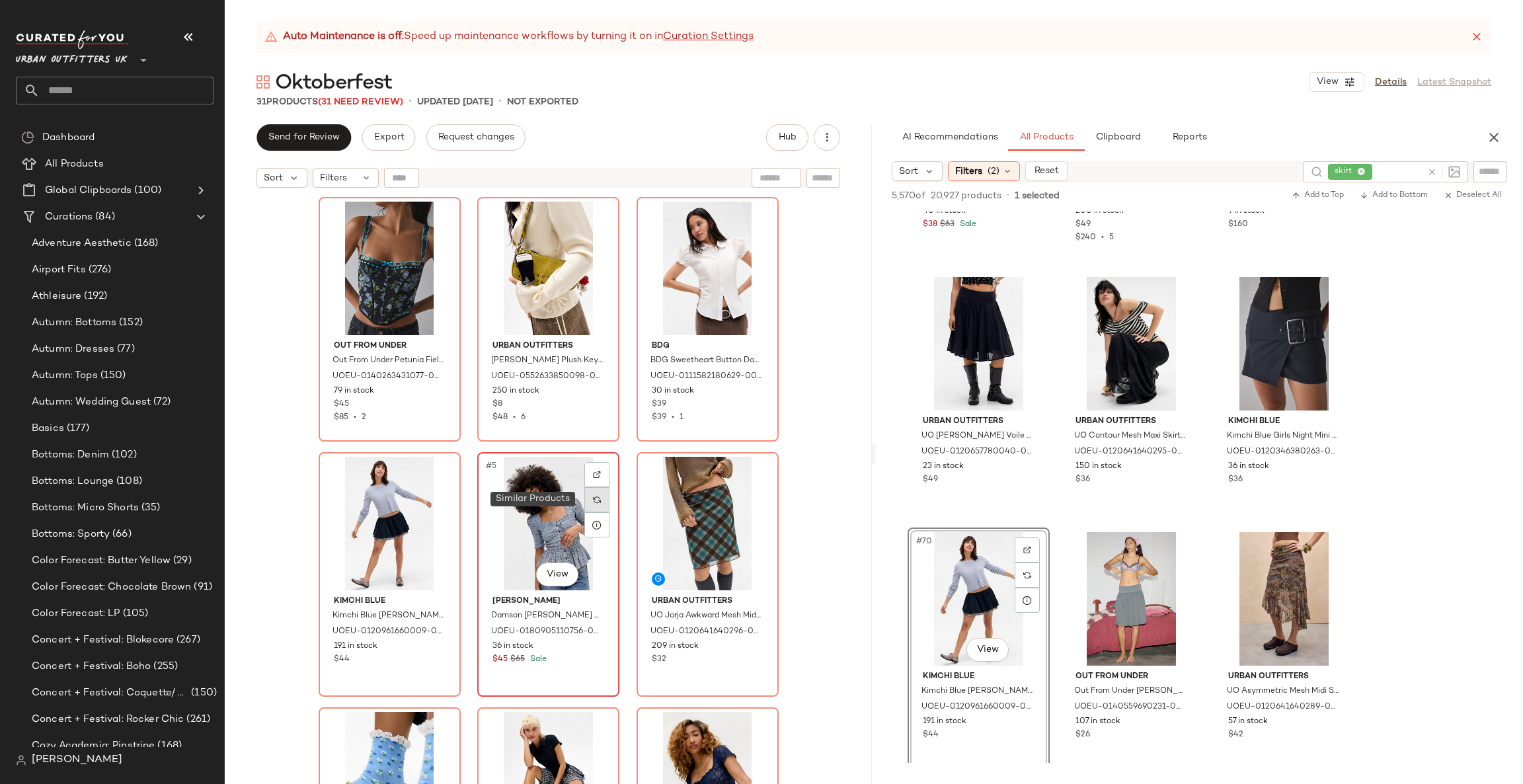
click at [595, 499] on img at bounding box center [597, 500] width 8 height 8
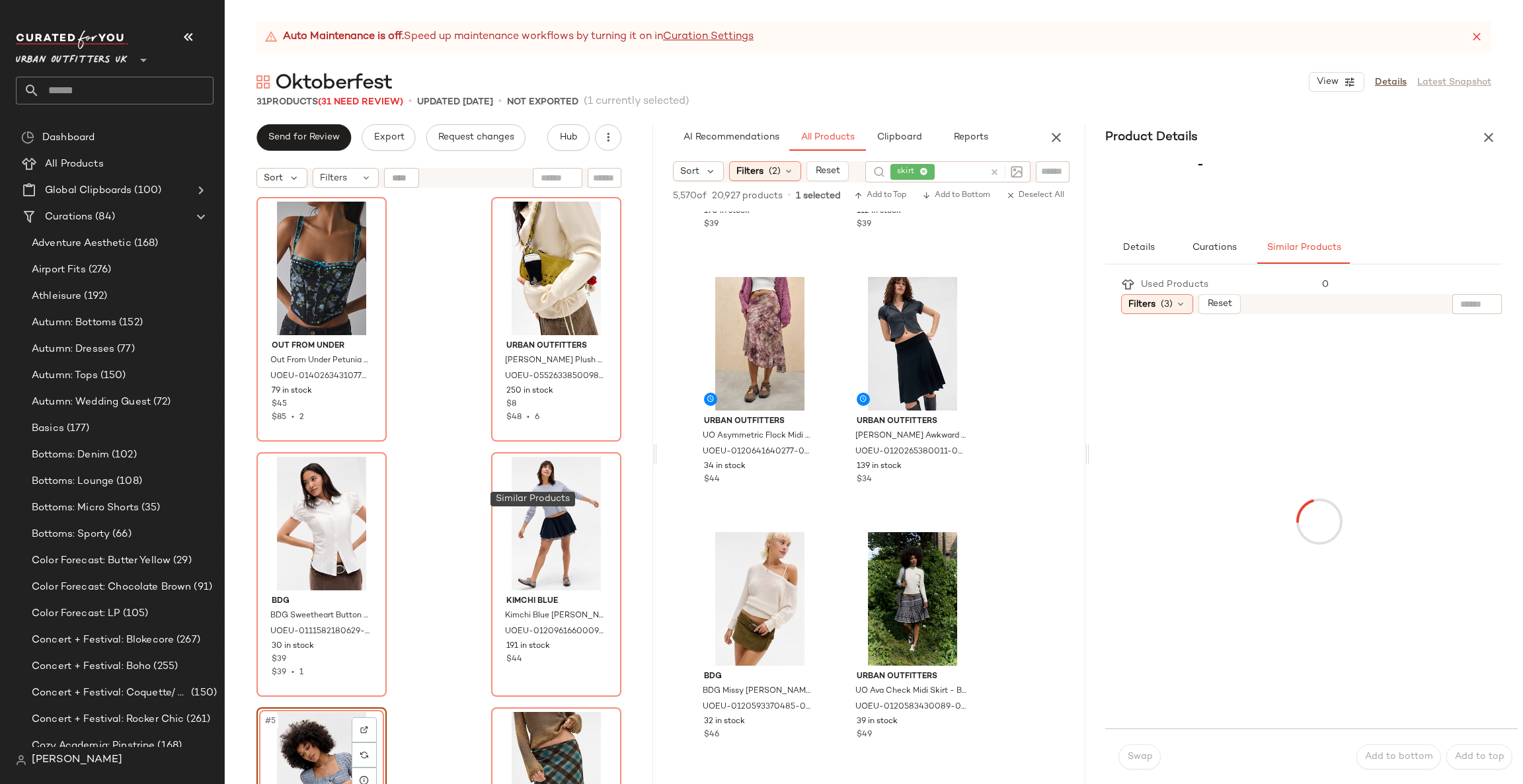
scroll to position [8104, 0]
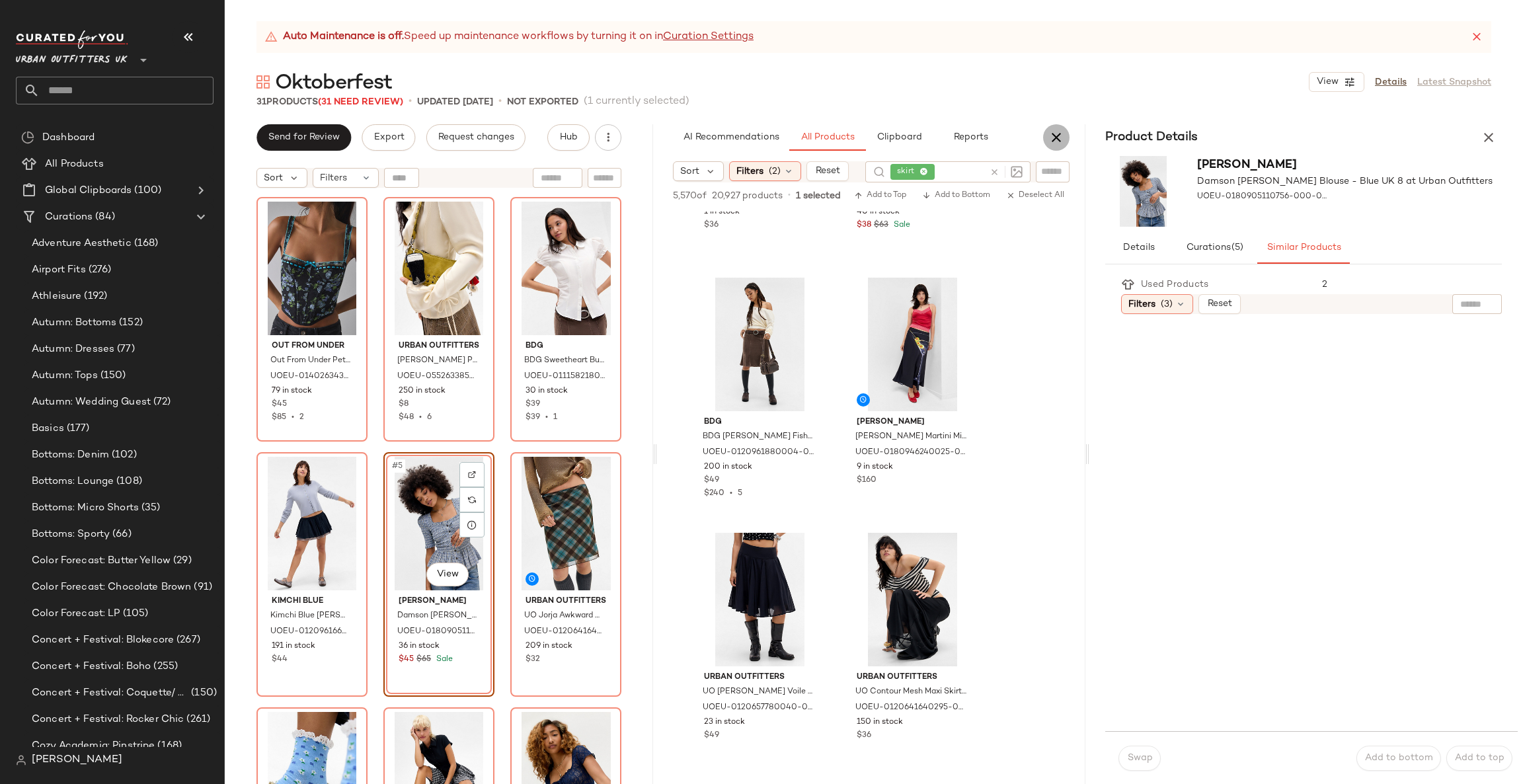
click at [1059, 142] on icon "button" at bounding box center [1056, 137] width 16 height 16
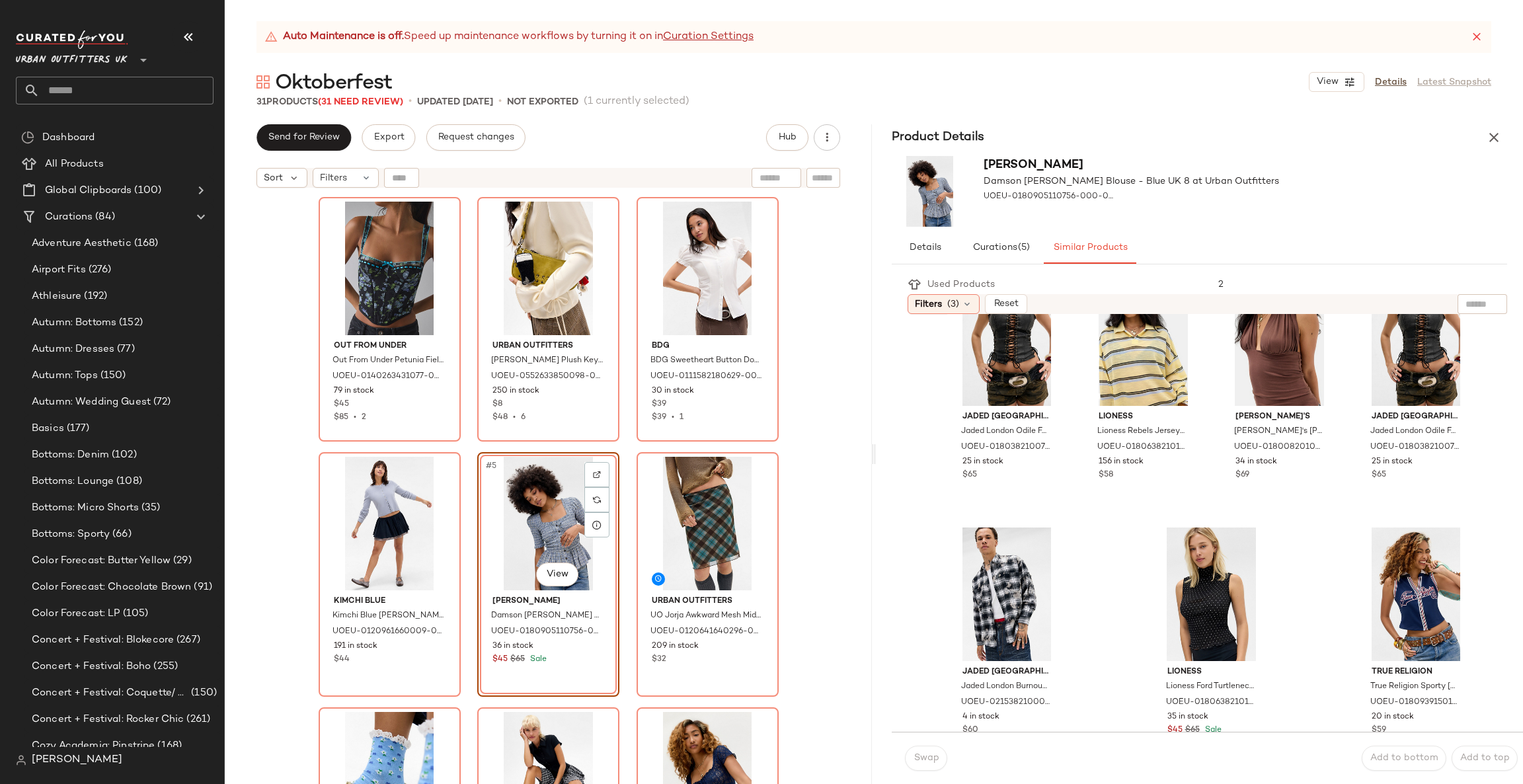
scroll to position [1113, 0]
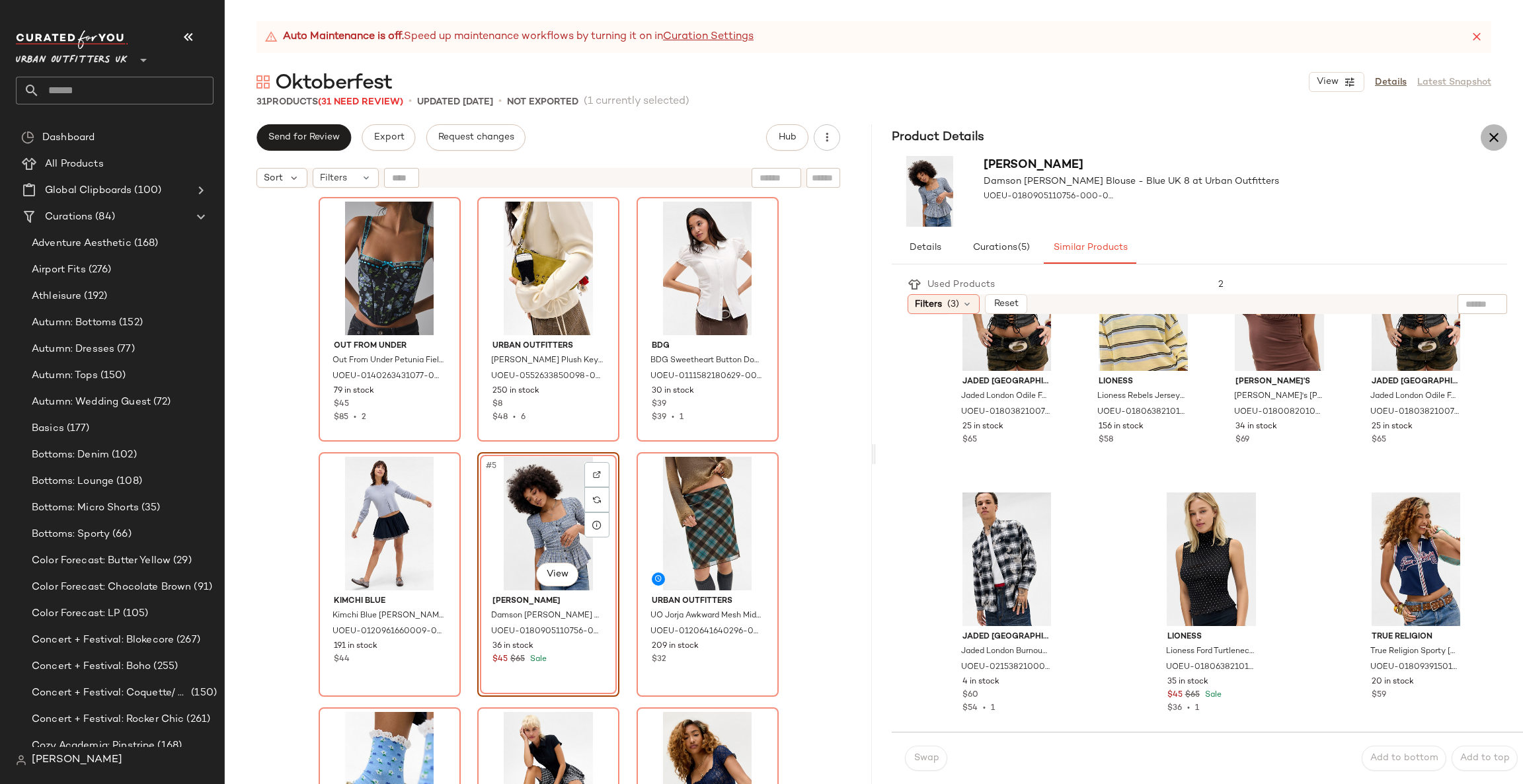
click at [1492, 129] on icon "button" at bounding box center [1494, 137] width 16 height 16
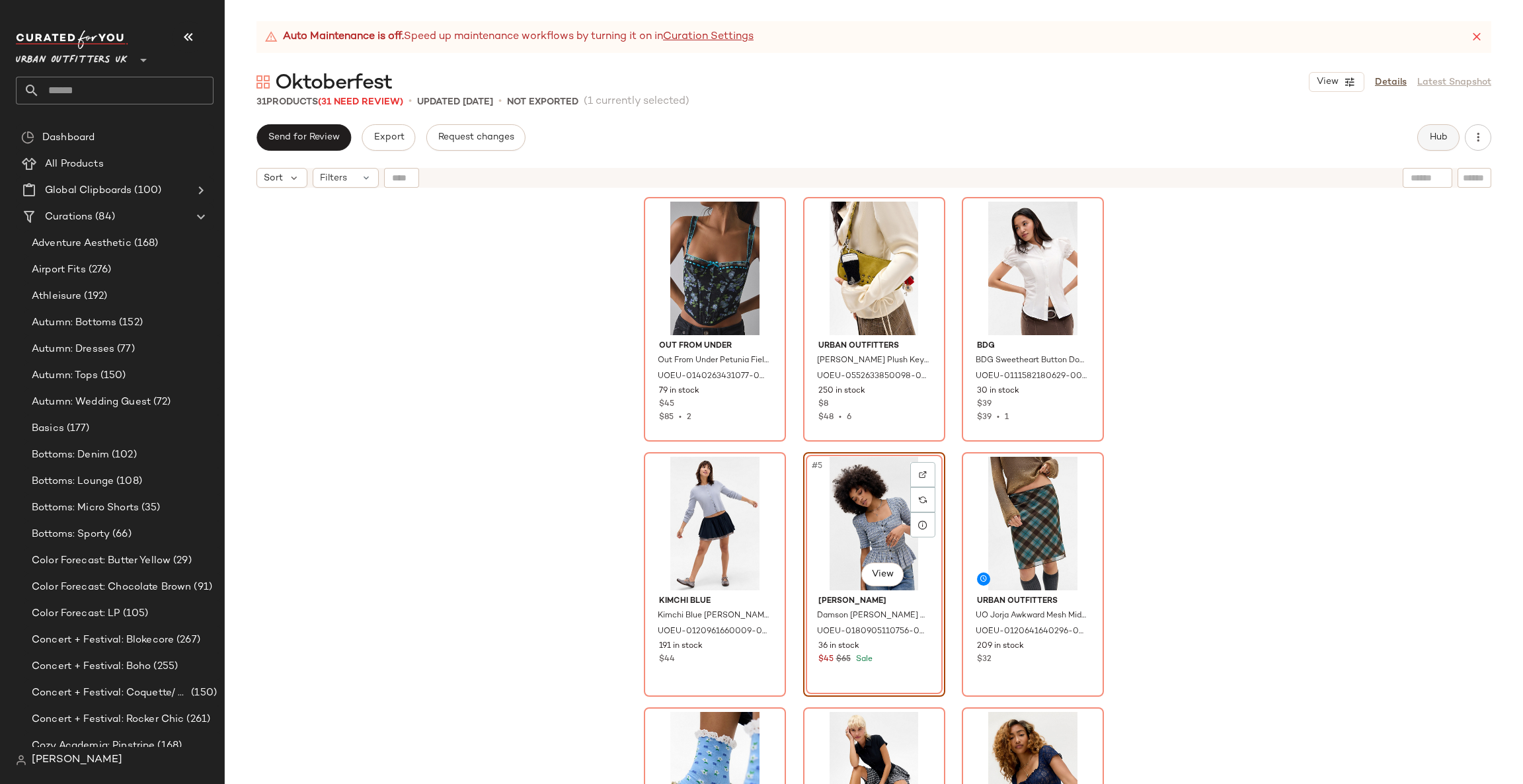
click at [1425, 137] on button "Hub" at bounding box center [1438, 137] width 43 height 27
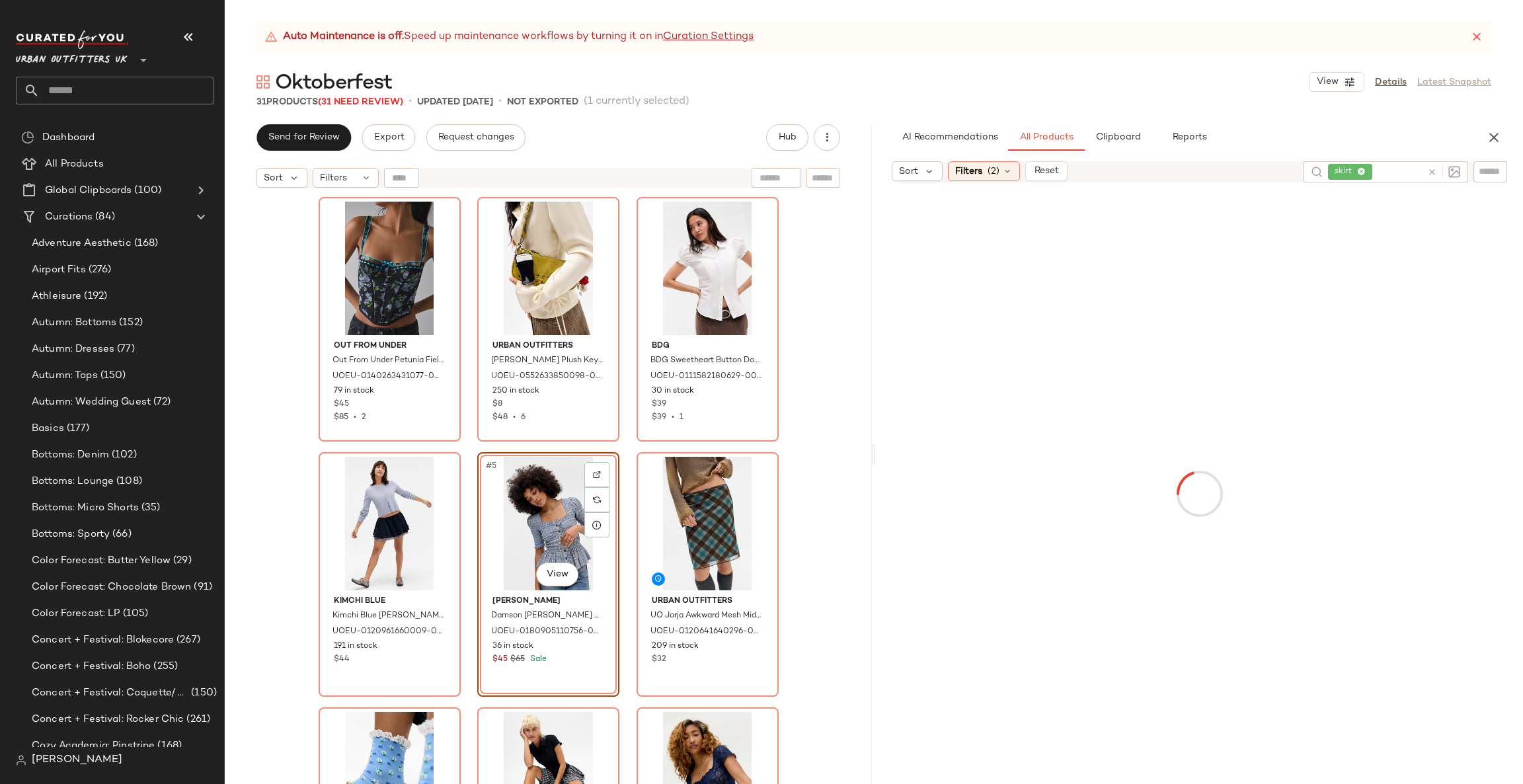
click at [1427, 170] on icon at bounding box center [1432, 172] width 10 height 10
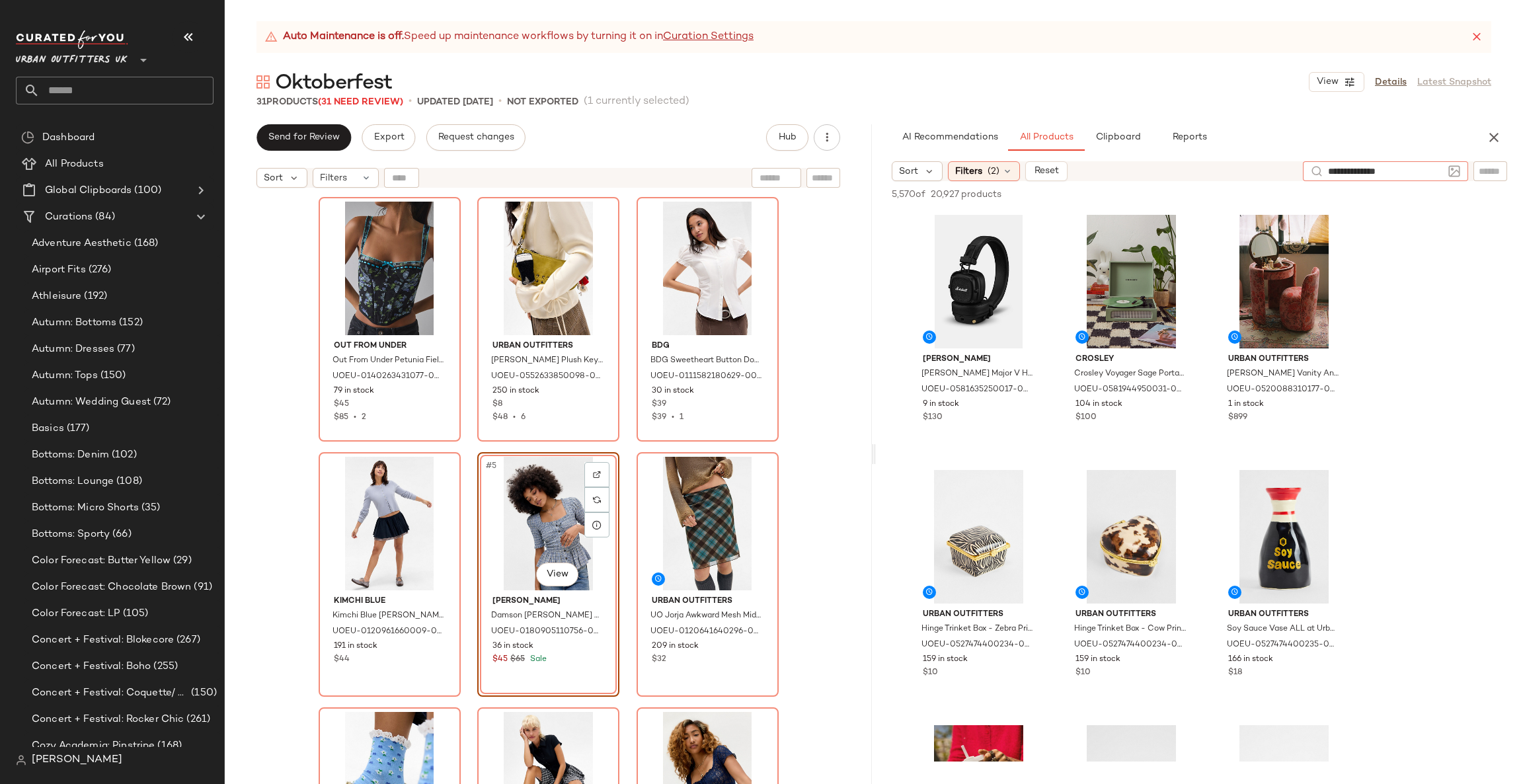
type input "**********"
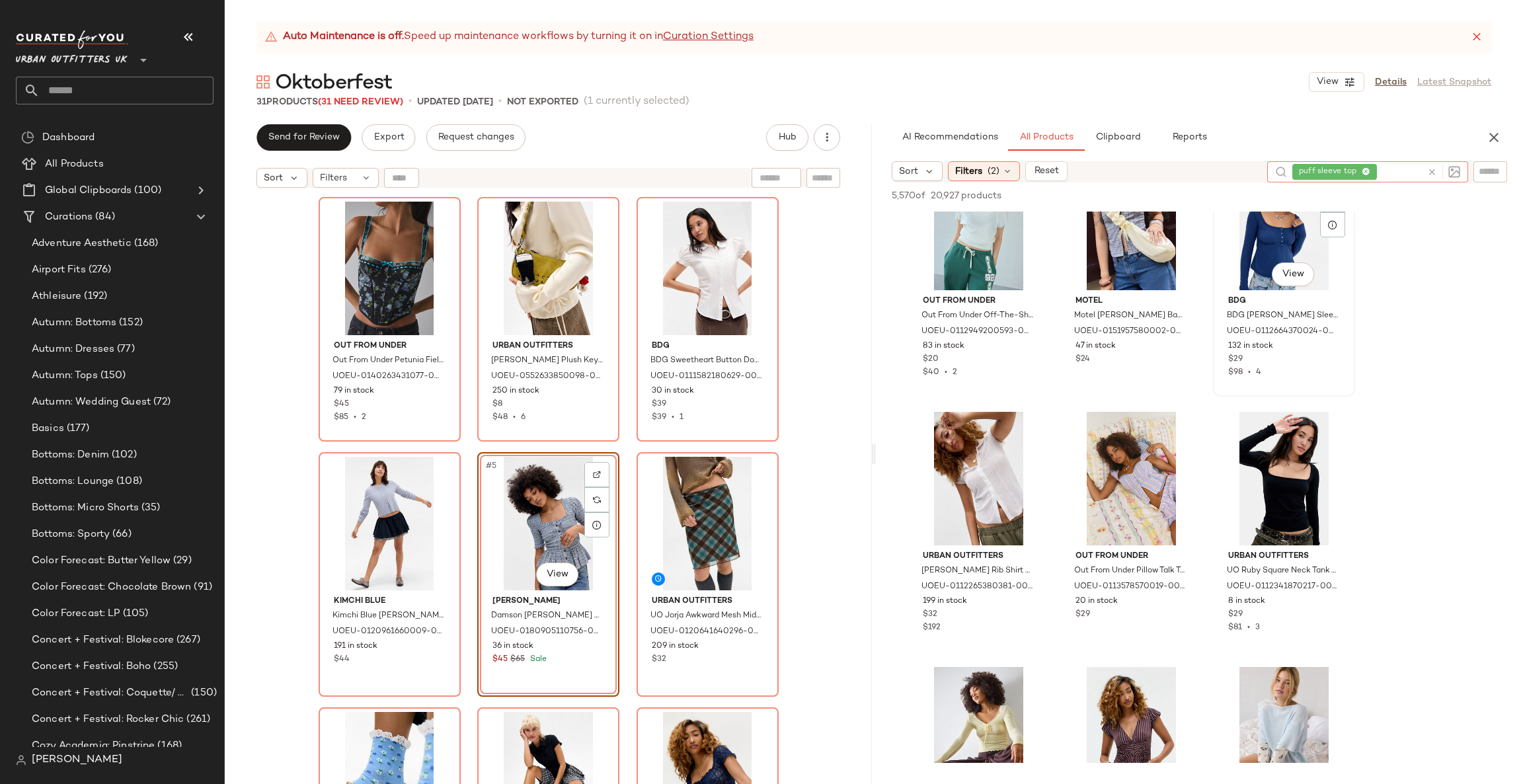
scroll to position [2578, 0]
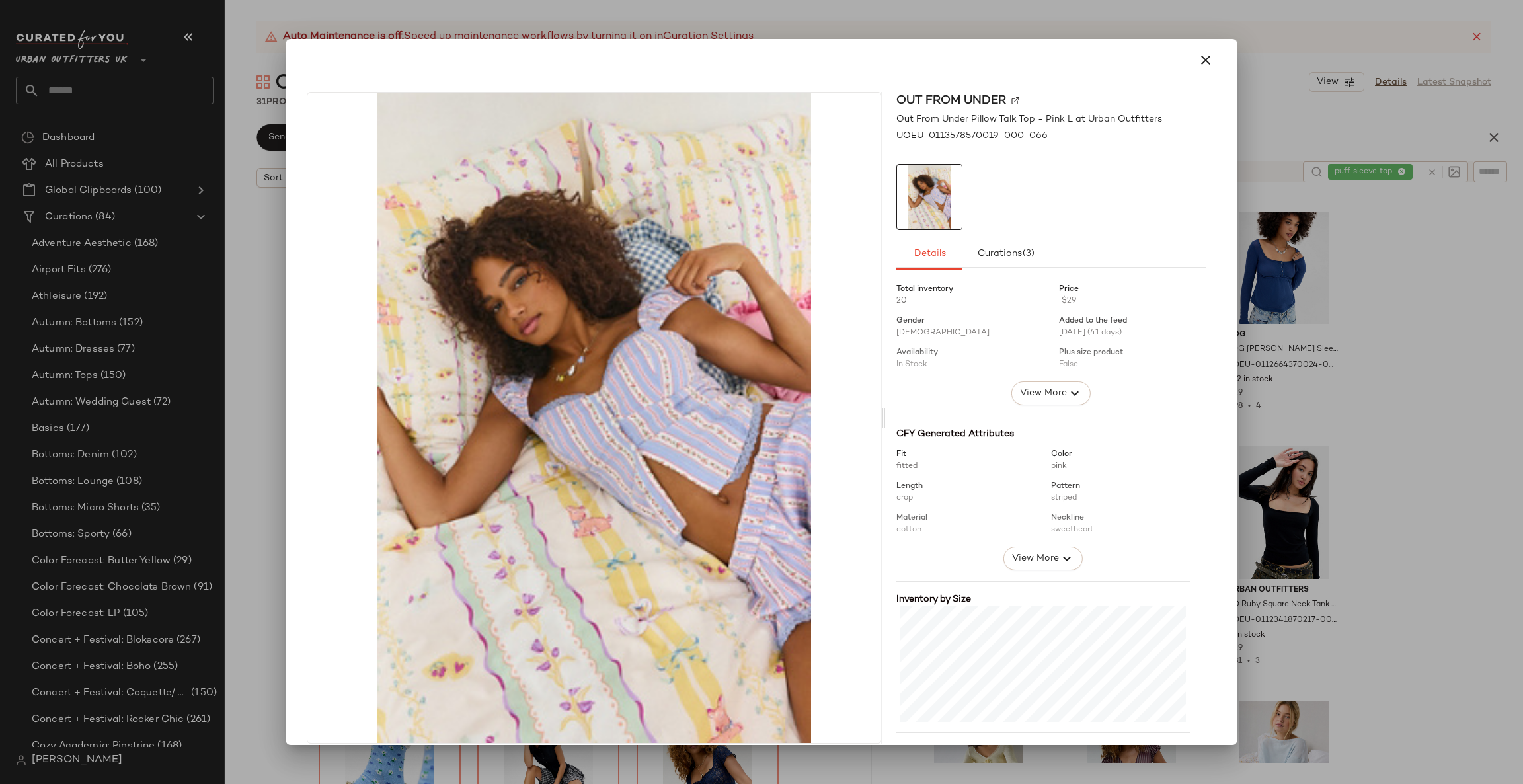
click at [1394, 472] on div at bounding box center [762, 392] width 1523 height 784
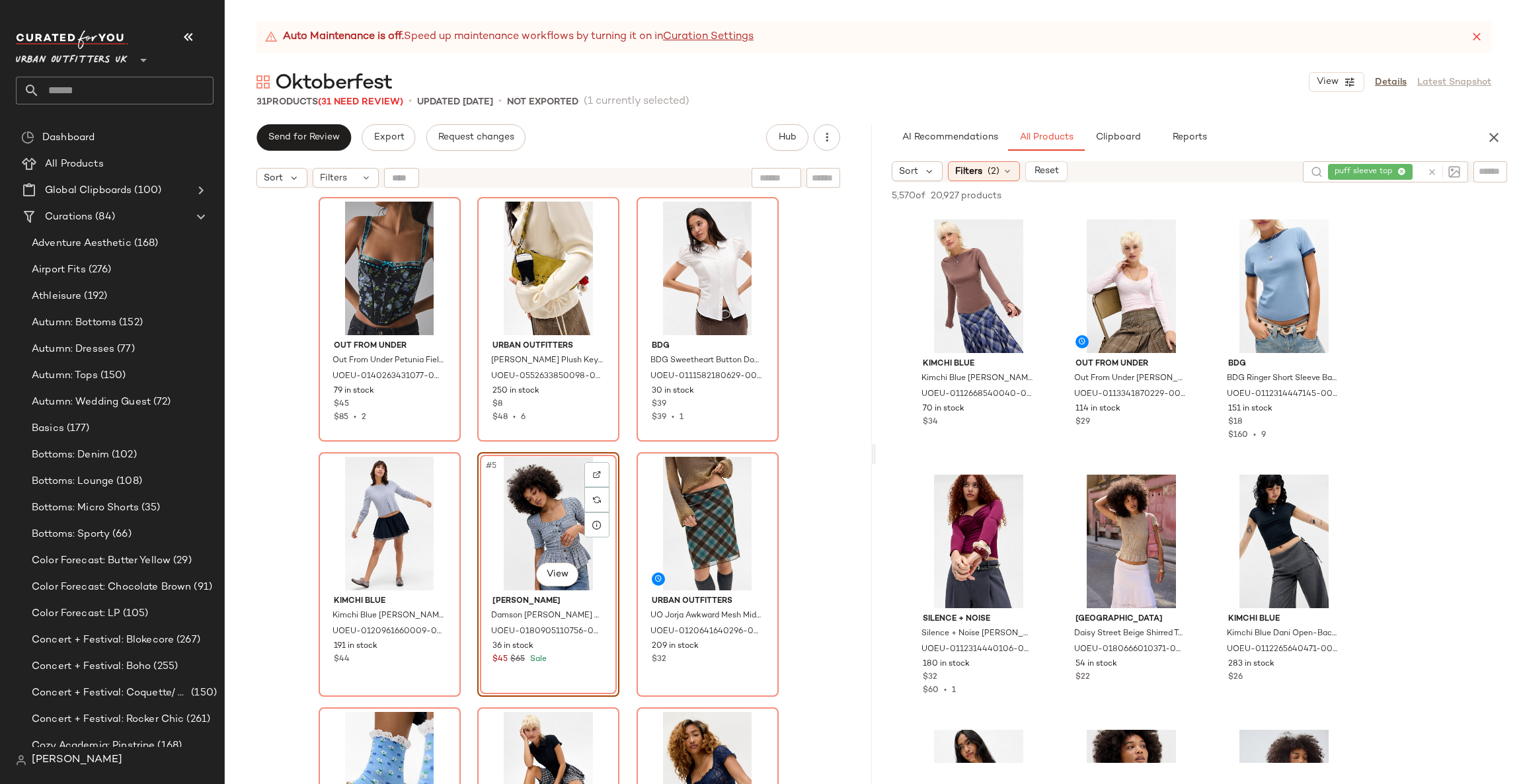
scroll to position [3966, 0]
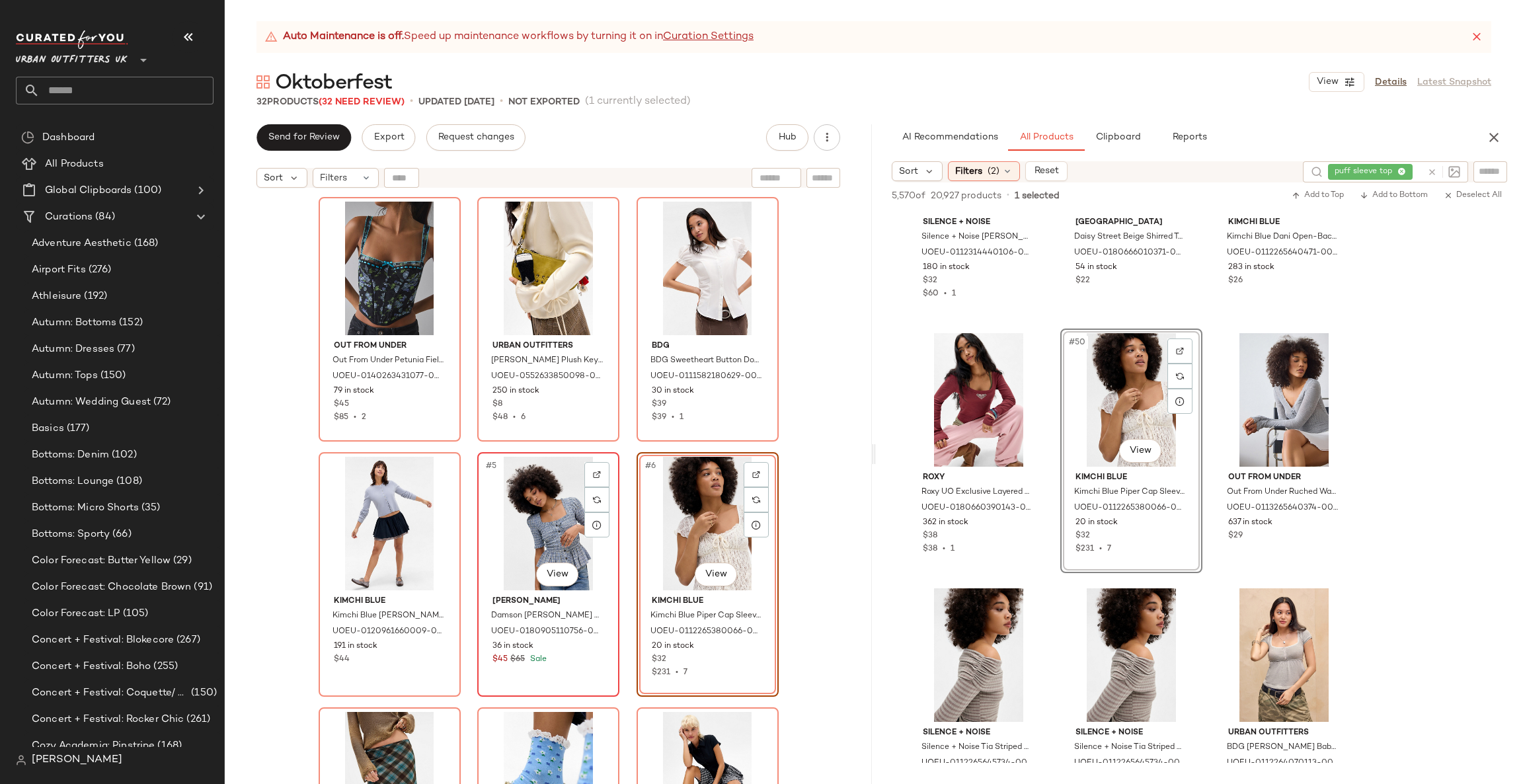
click at [542, 496] on div "#5 View" at bounding box center [548, 524] width 133 height 133
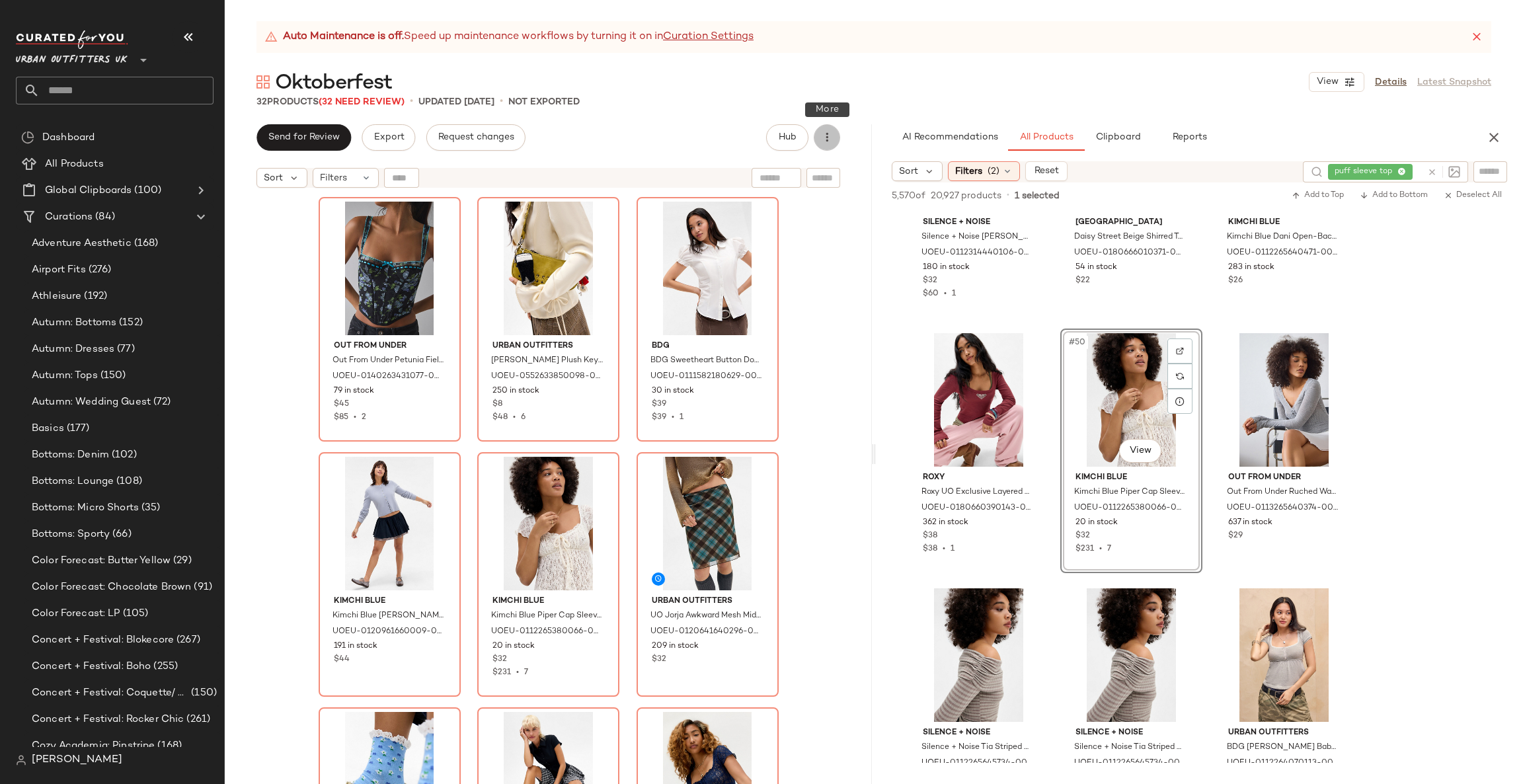
click at [823, 133] on icon "button" at bounding box center [827, 137] width 13 height 13
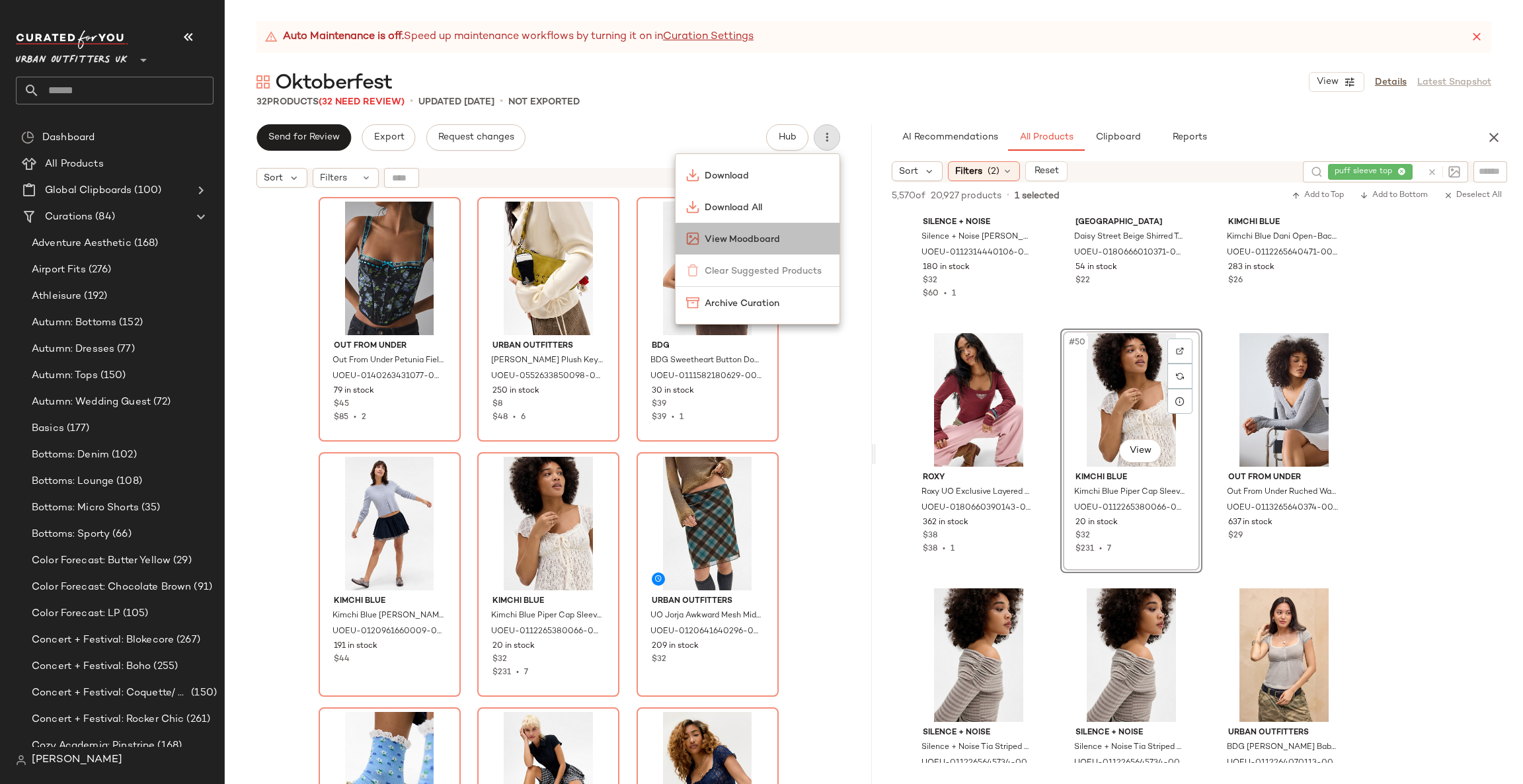
click at [794, 225] on div "View Moodboard" at bounding box center [757, 239] width 164 height 32
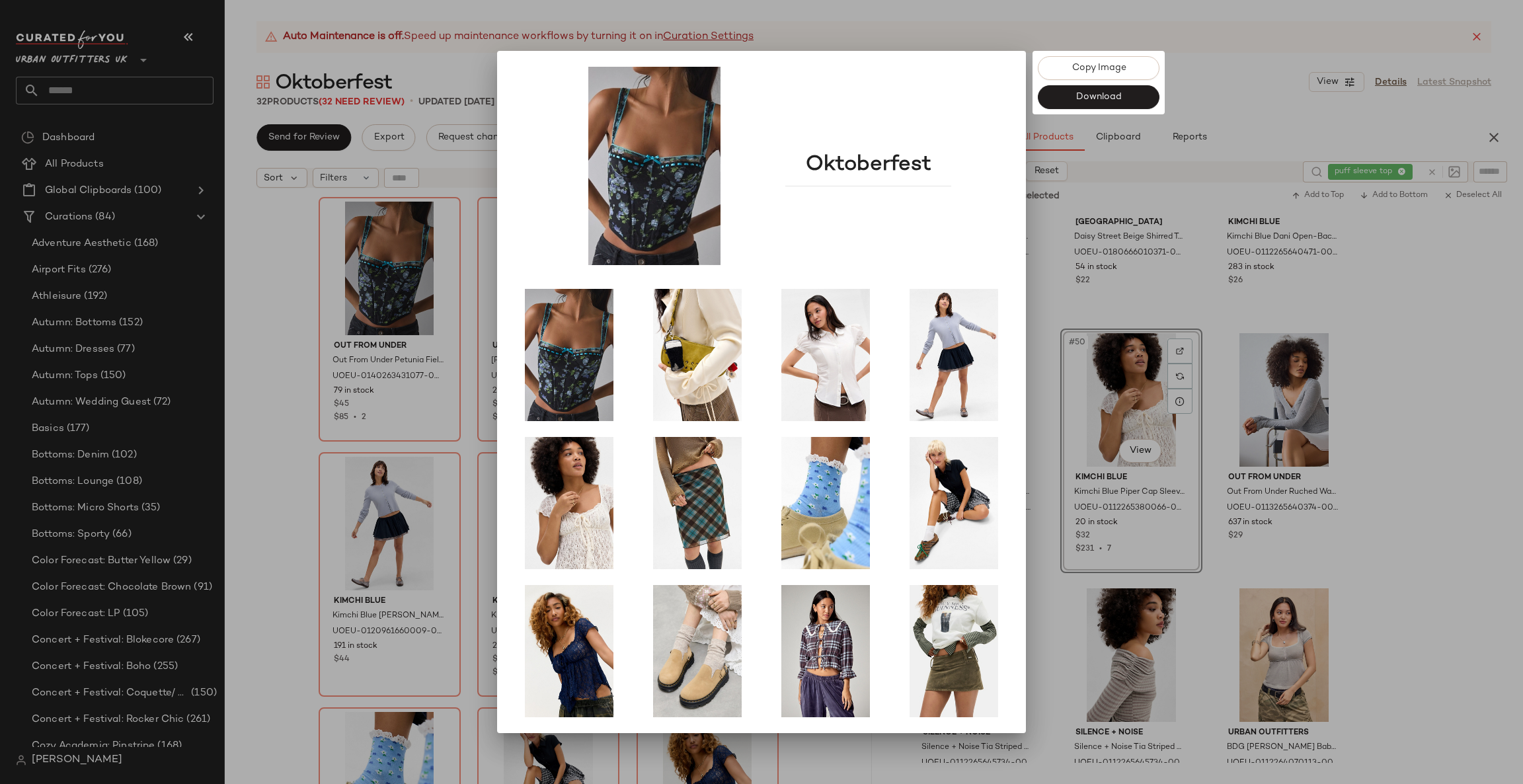
click at [1148, 387] on div at bounding box center [762, 392] width 1523 height 784
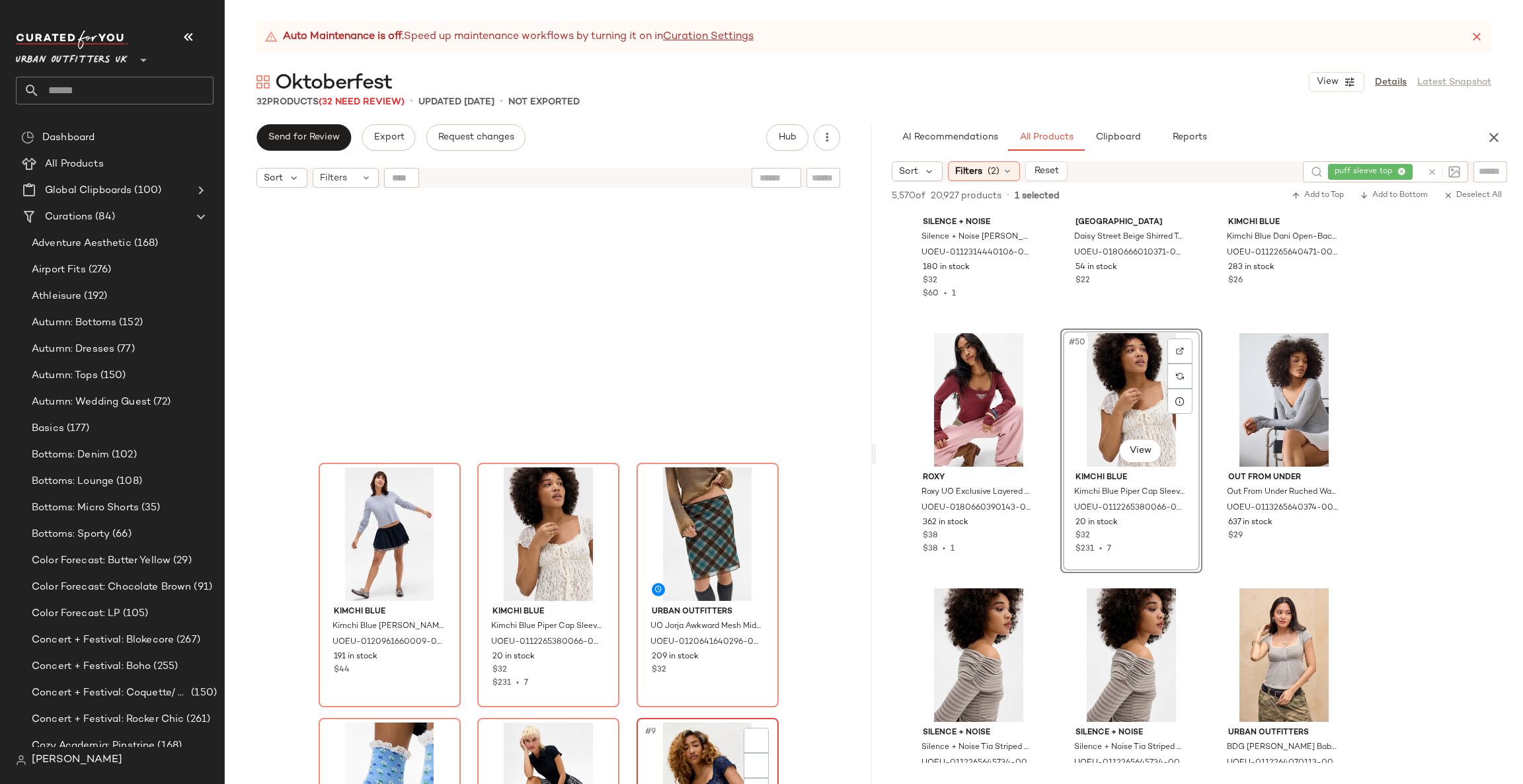
scroll to position [406, 0]
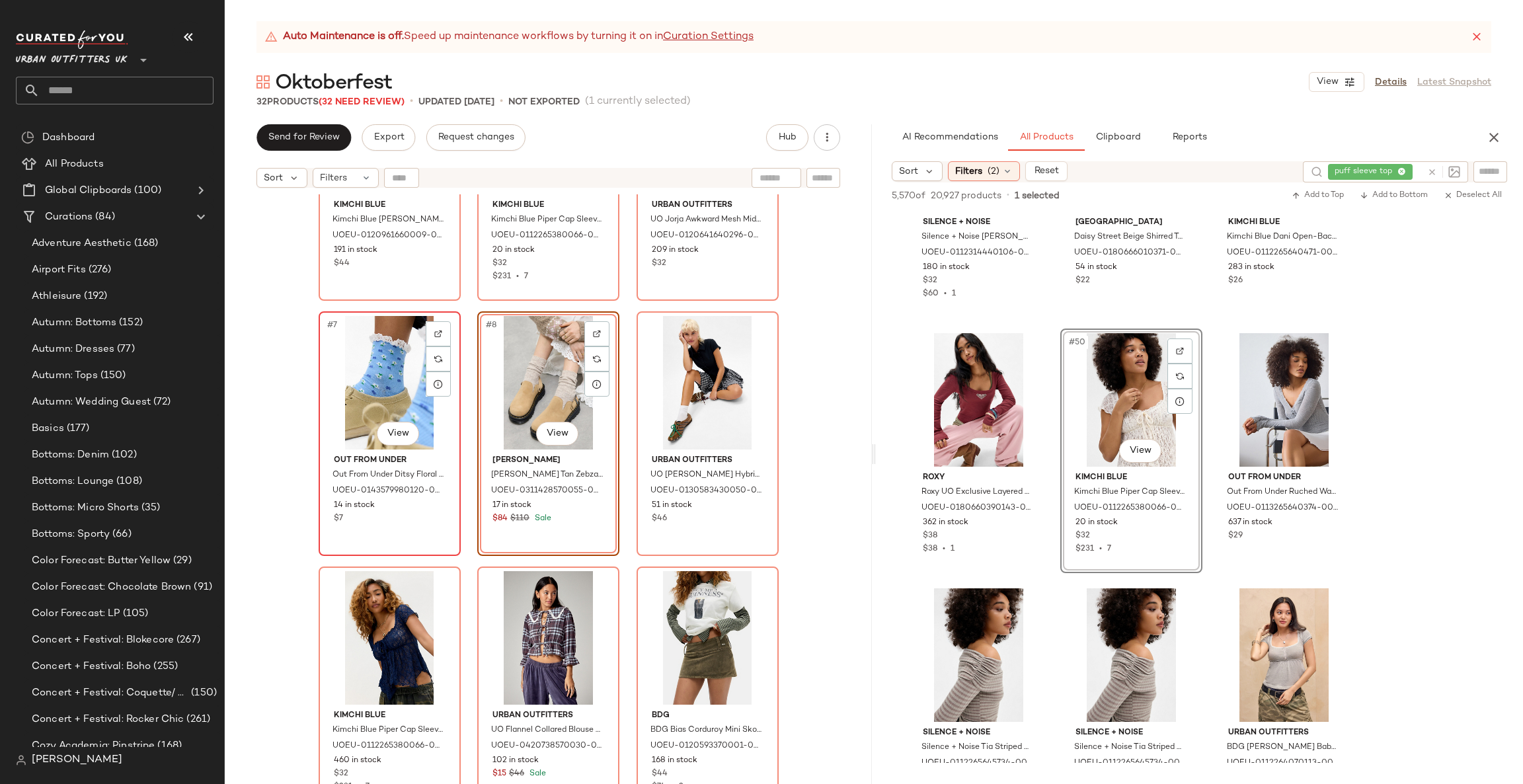
click at [386, 379] on div "#7 View" at bounding box center [389, 382] width 133 height 133
click at [386, 376] on div "#7 View" at bounding box center [389, 382] width 133 height 133
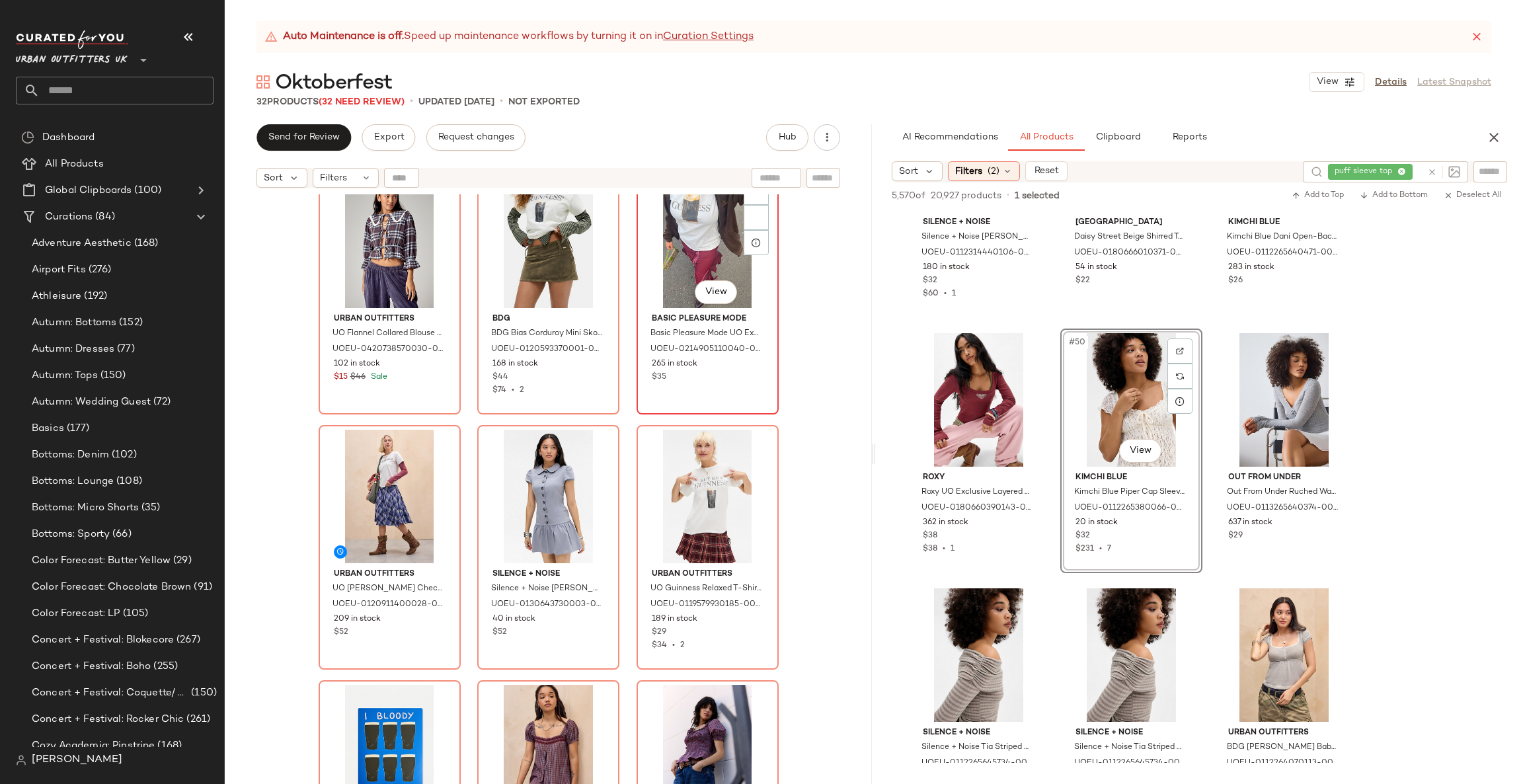
scroll to position [605, 0]
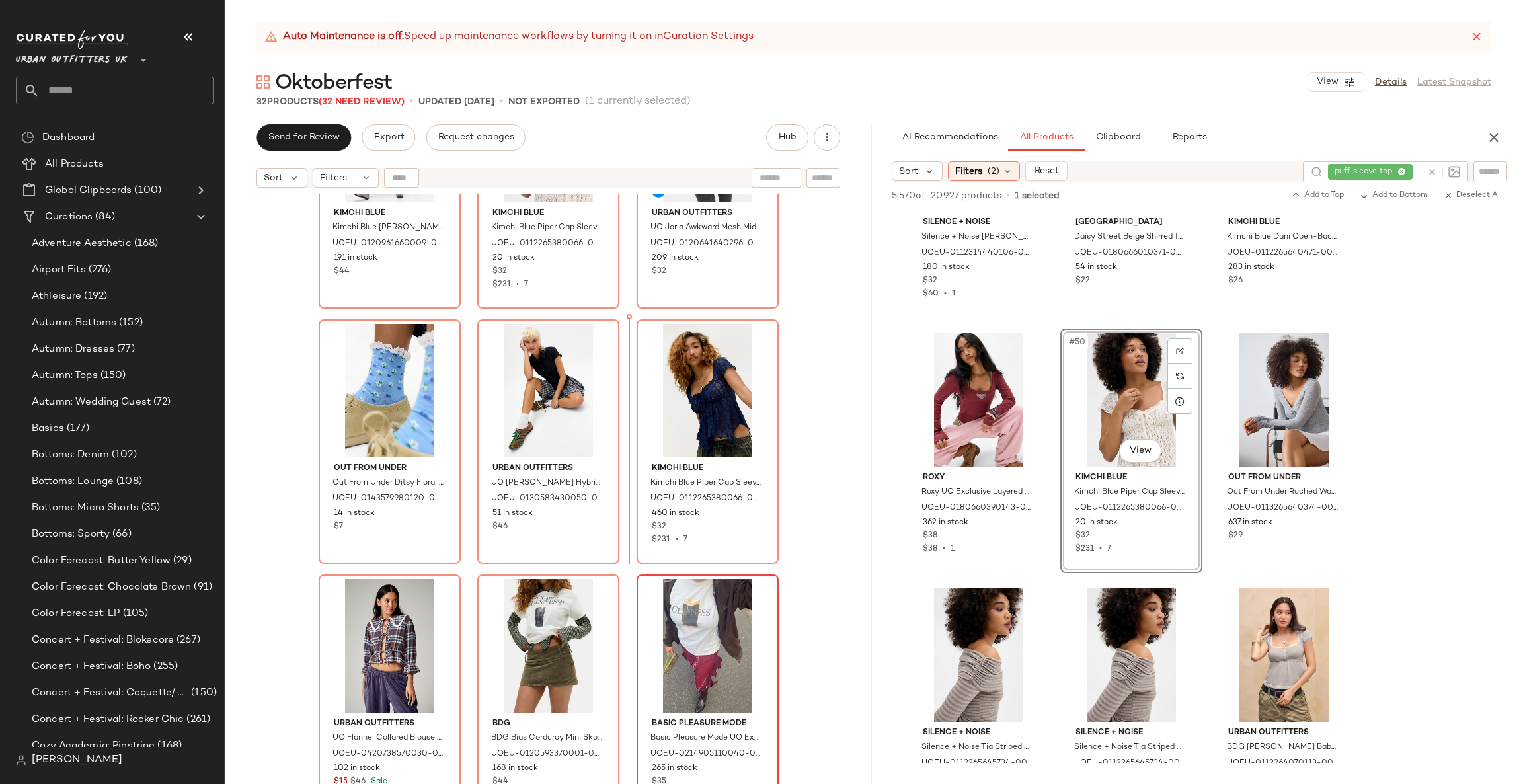
scroll to position [377, 0]
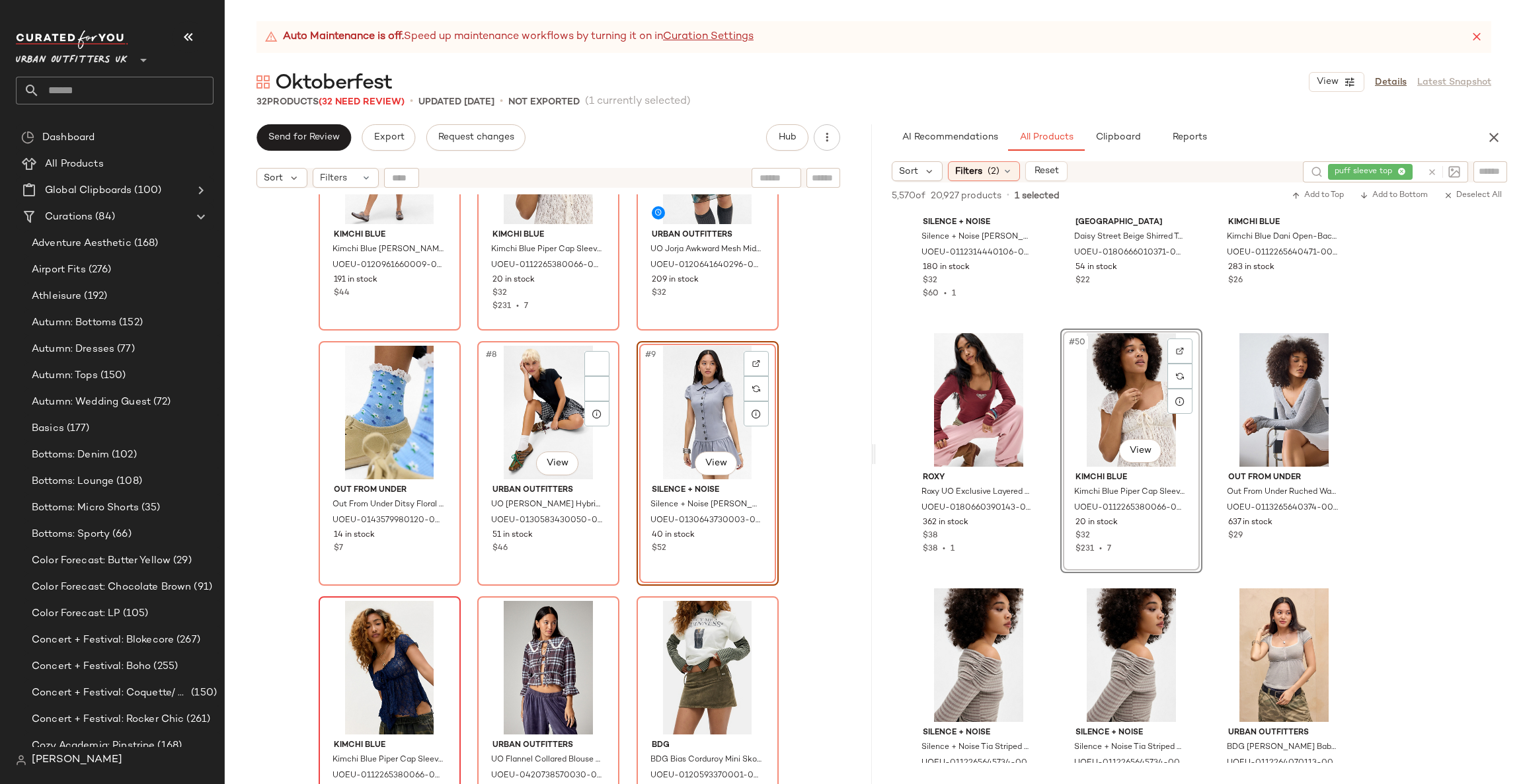
click at [371, 643] on div at bounding box center [389, 668] width 133 height 133
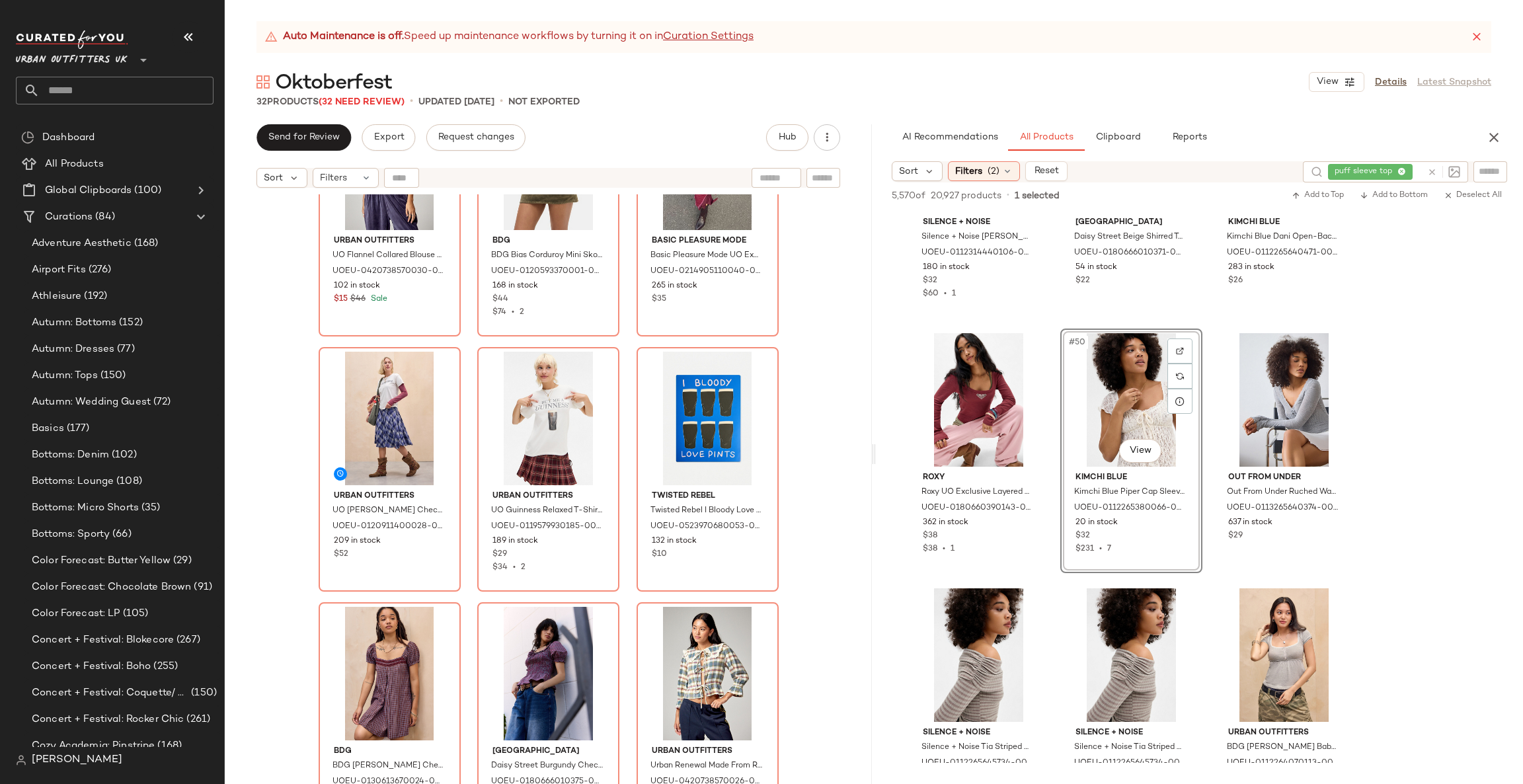
scroll to position [971, 0]
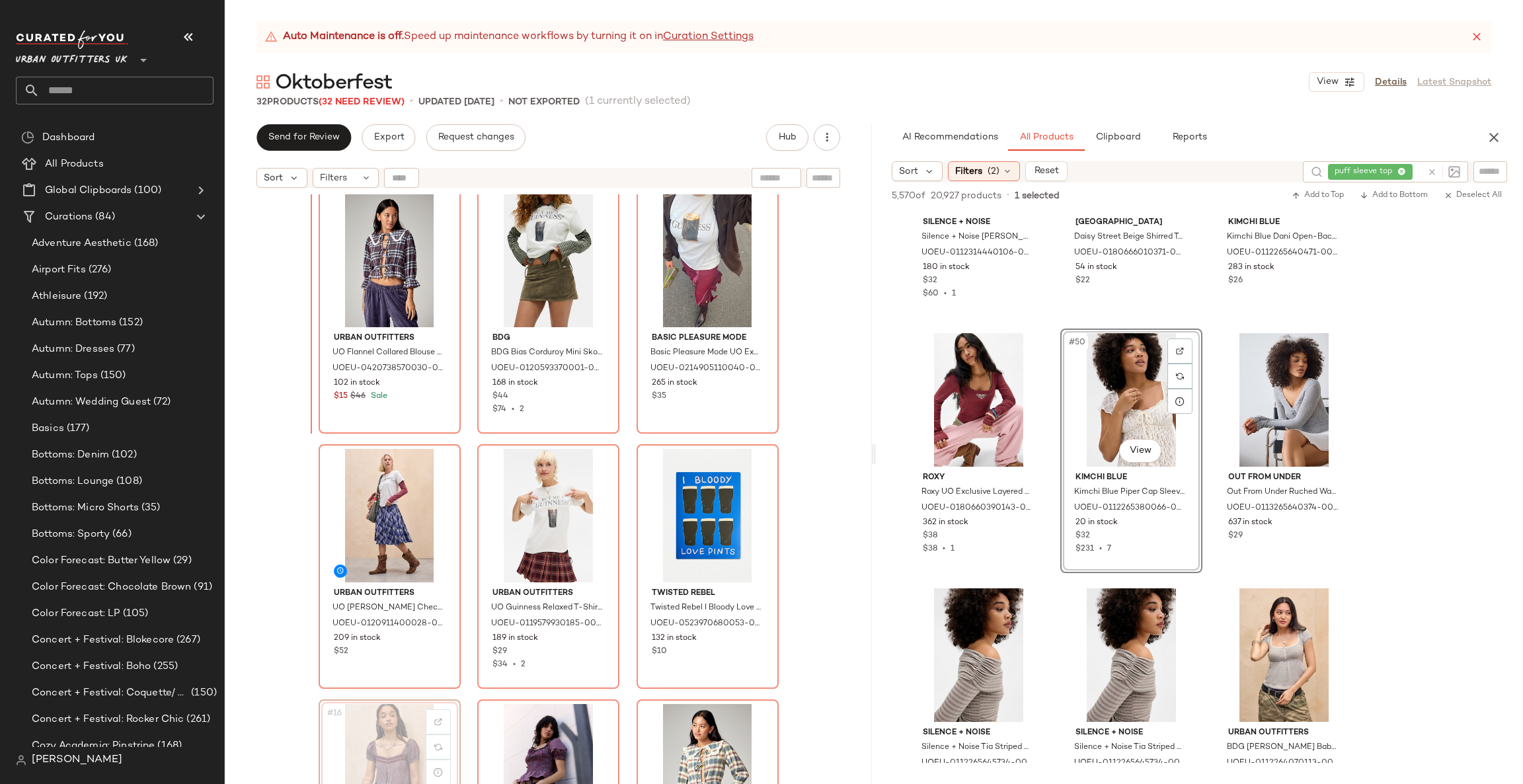
scroll to position [685, 0]
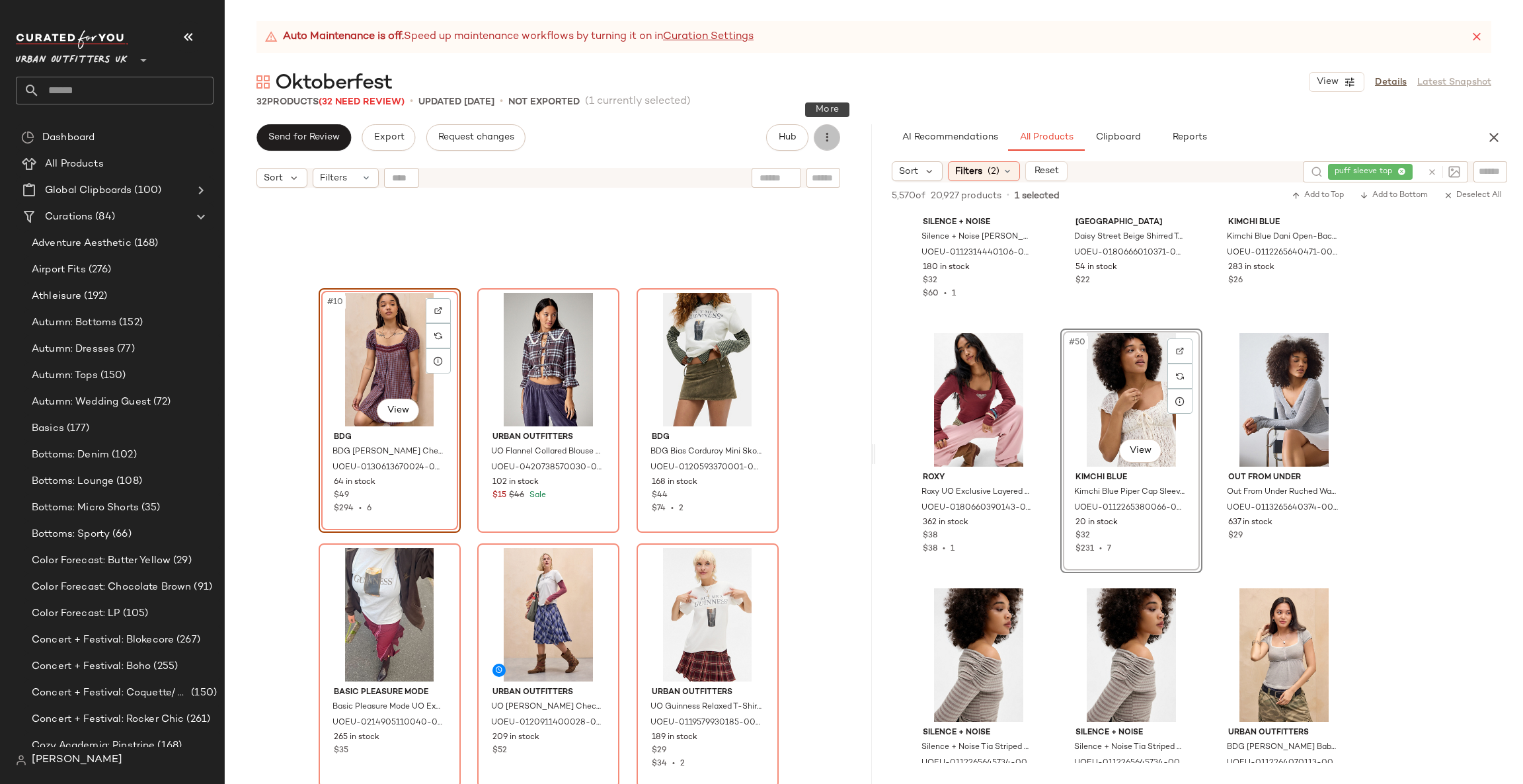
click at [827, 131] on icon "button" at bounding box center [827, 137] width 13 height 13
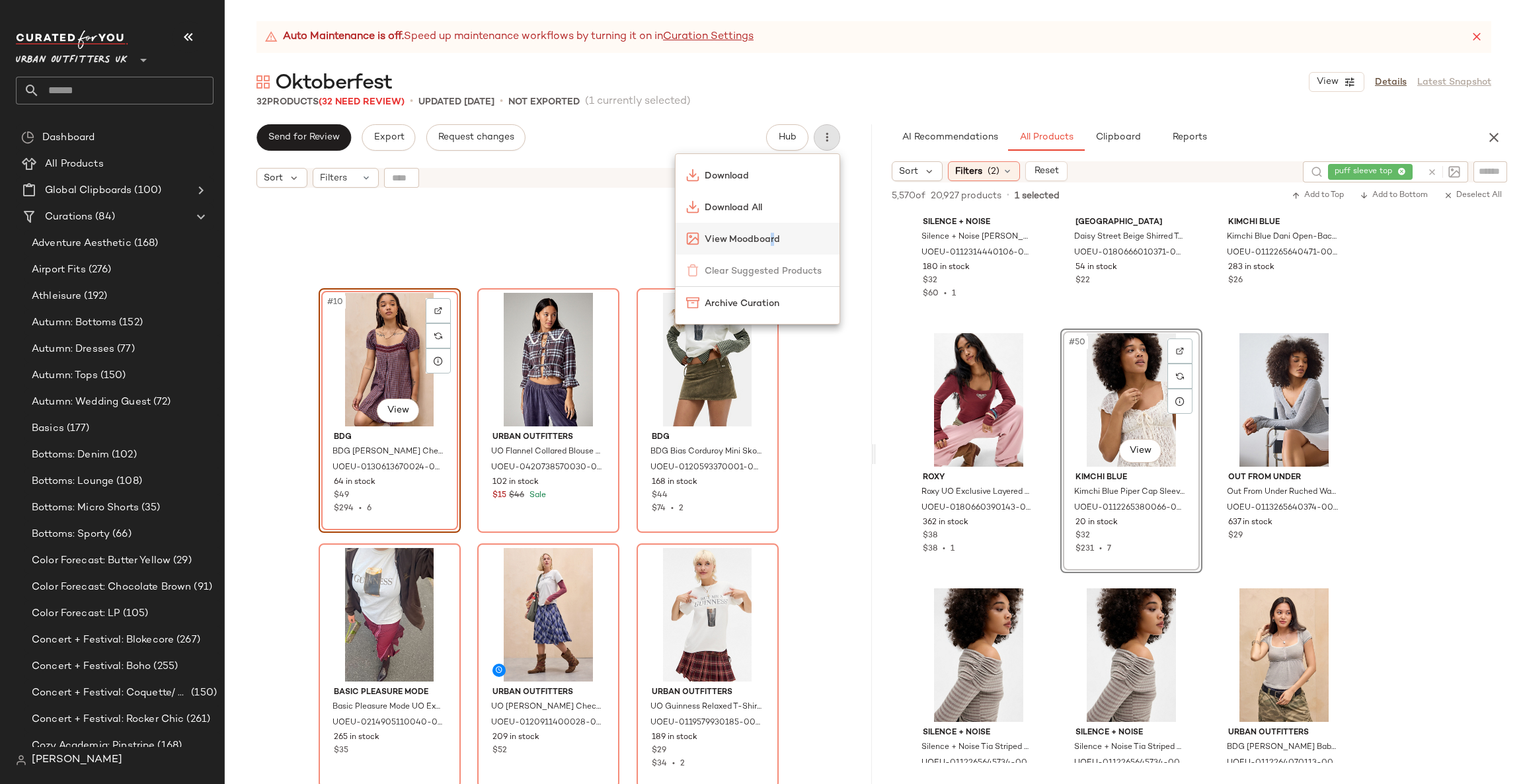
click at [771, 236] on span "View Moodboard" at bounding box center [766, 239] width 125 height 14
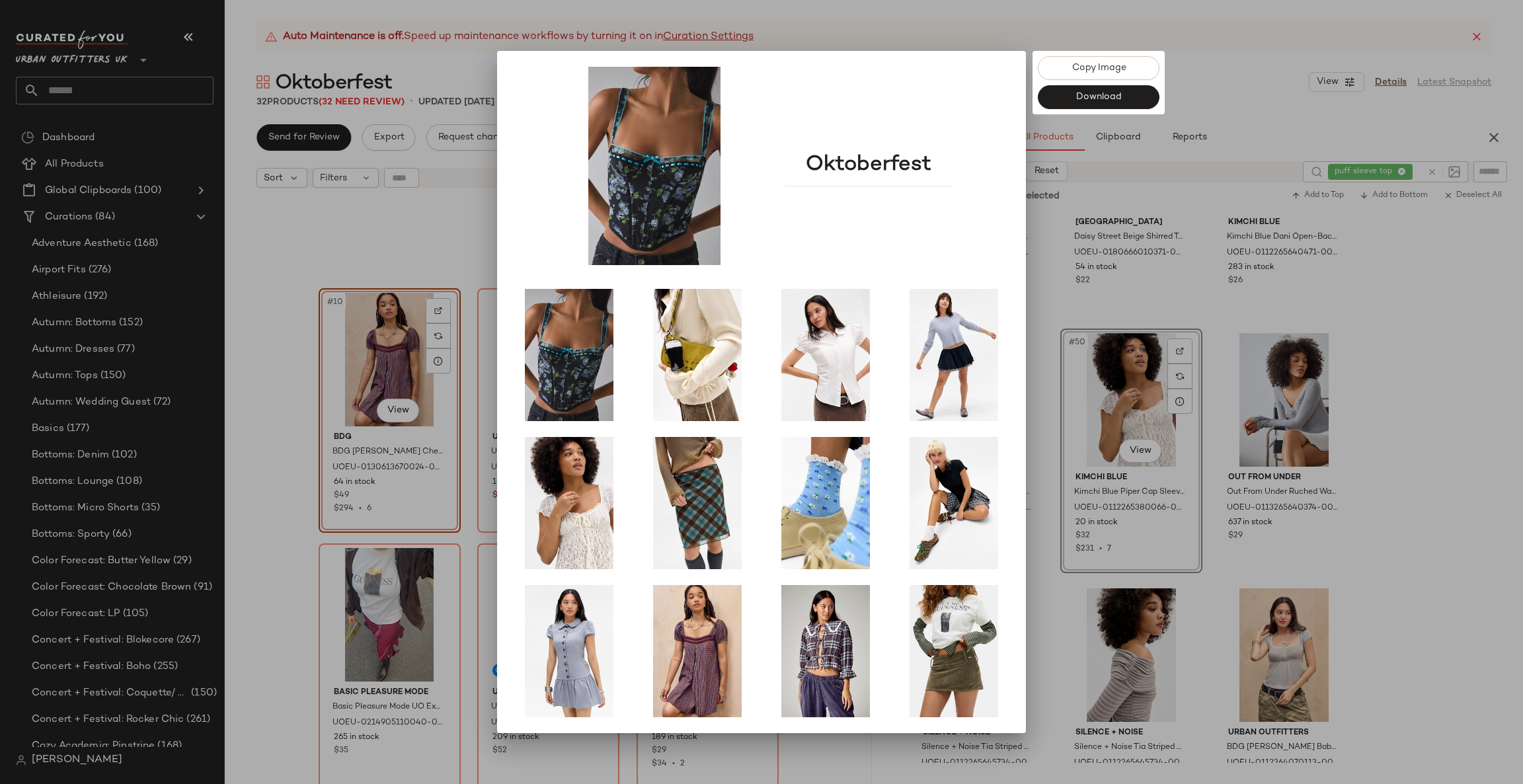
click at [320, 364] on div at bounding box center [762, 392] width 1523 height 784
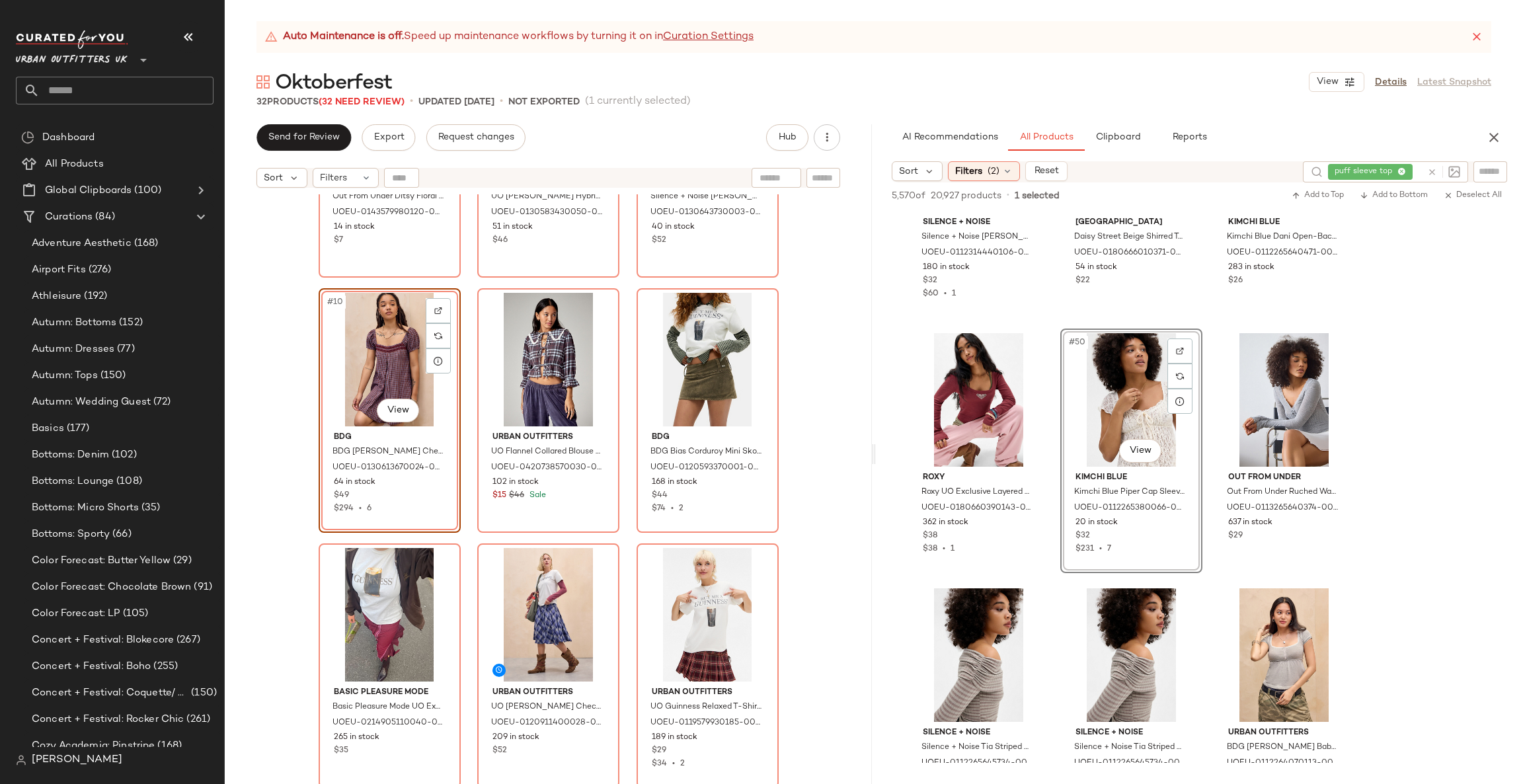
scroll to position [288, 0]
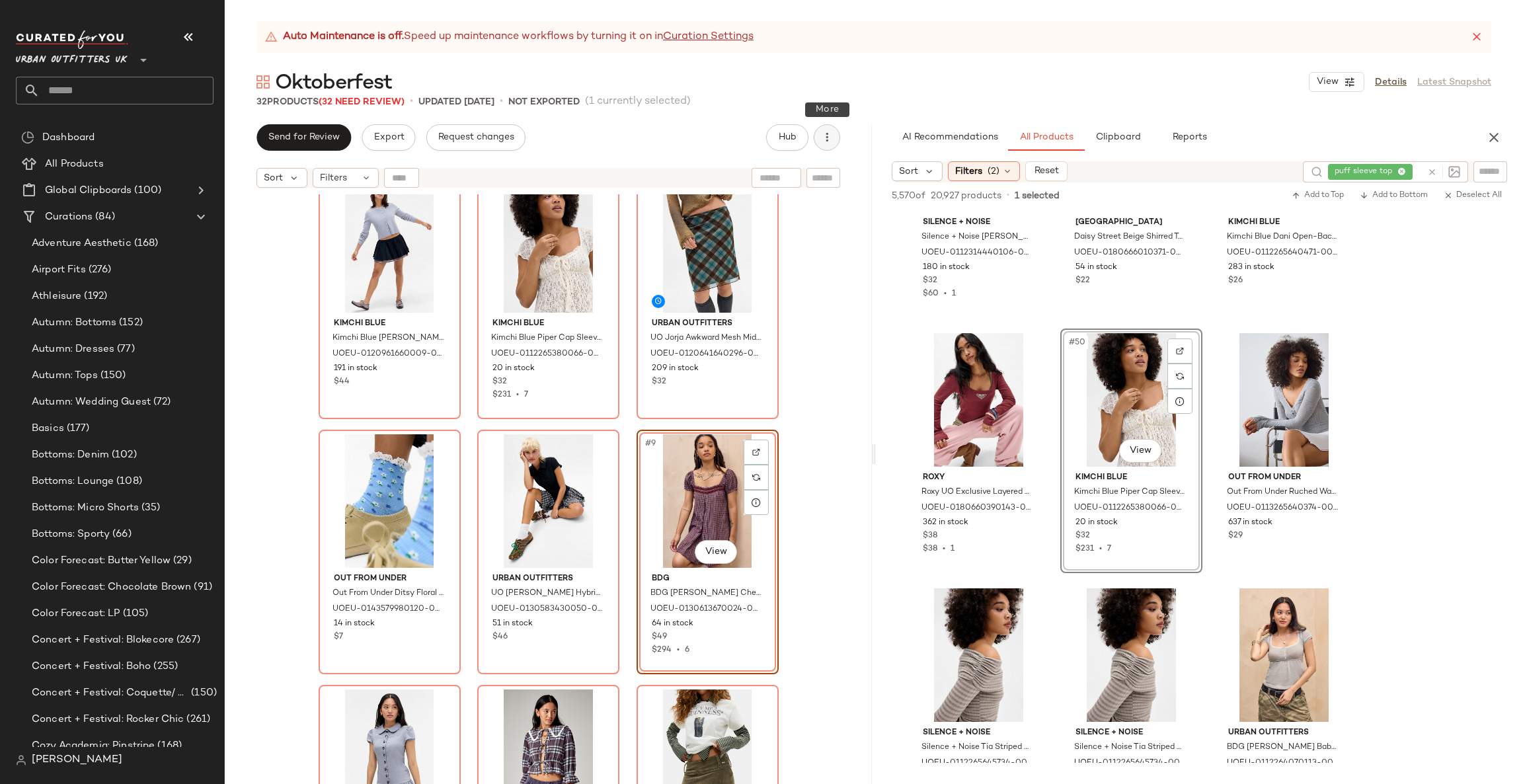
click at [823, 139] on icon "button" at bounding box center [827, 137] width 13 height 13
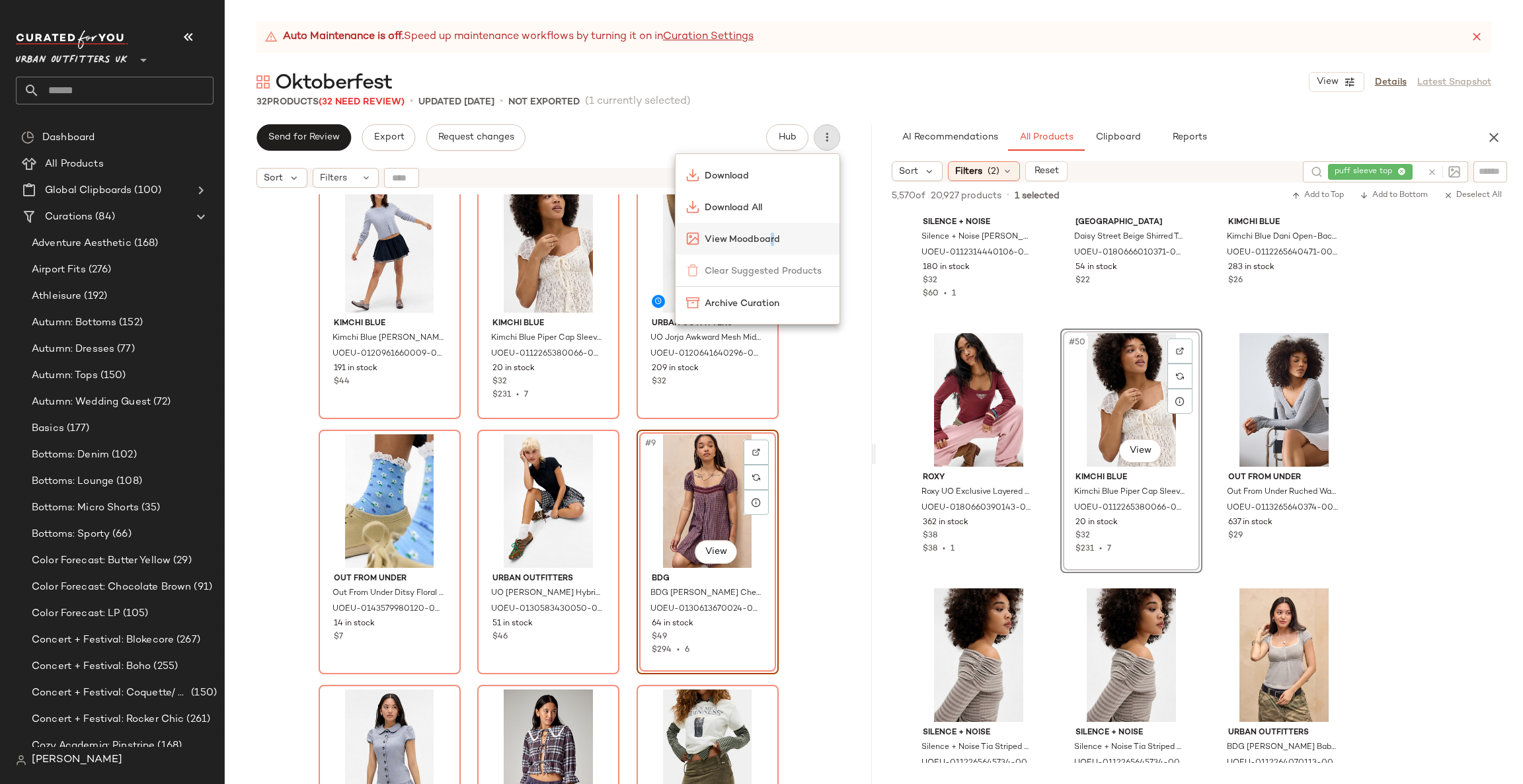
click at [770, 233] on span "View Moodboard" at bounding box center [766, 239] width 125 height 14
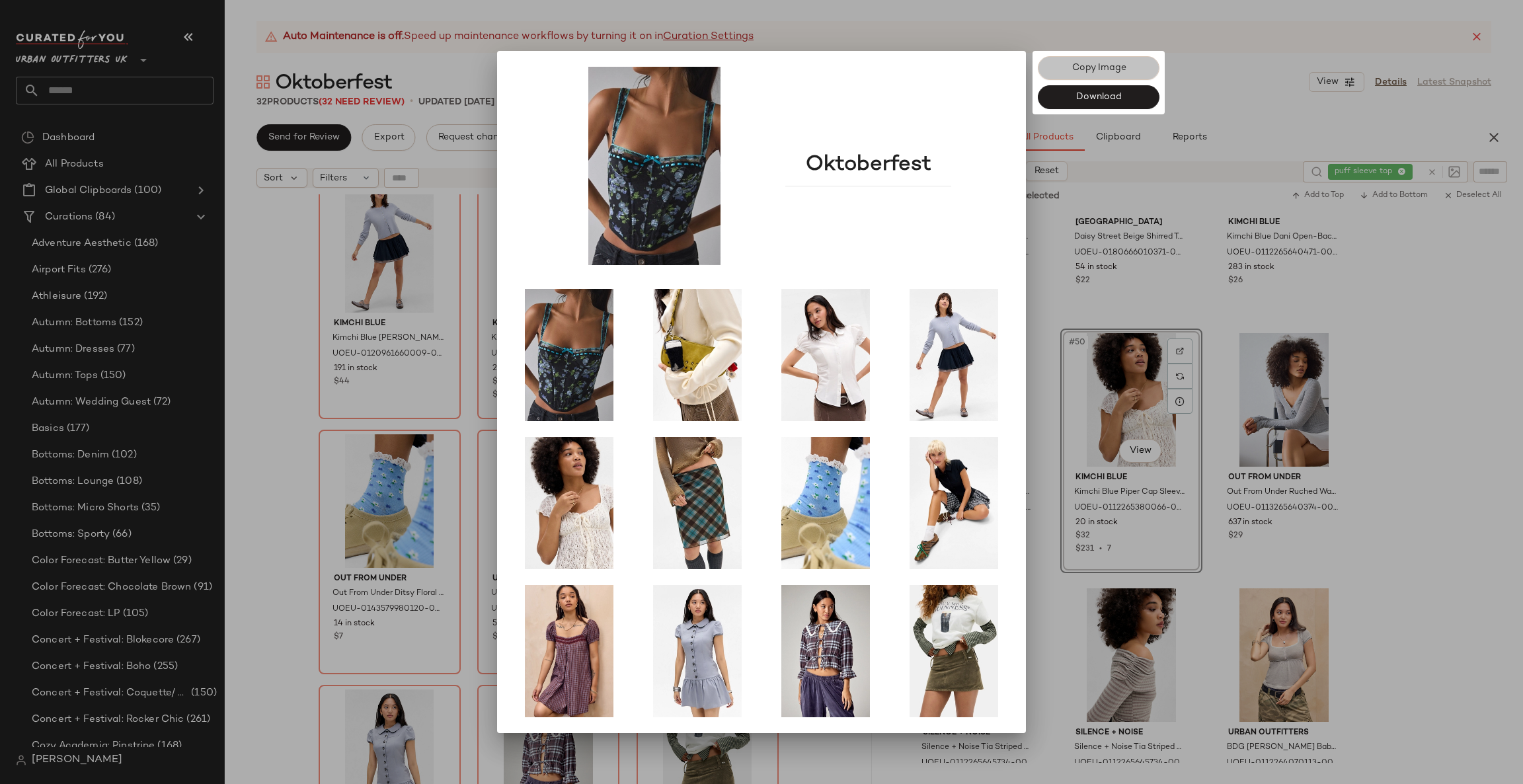
click at [1137, 71] on button "Copy Image" at bounding box center [1098, 68] width 121 height 24
click at [402, 329] on div at bounding box center [762, 392] width 1523 height 784
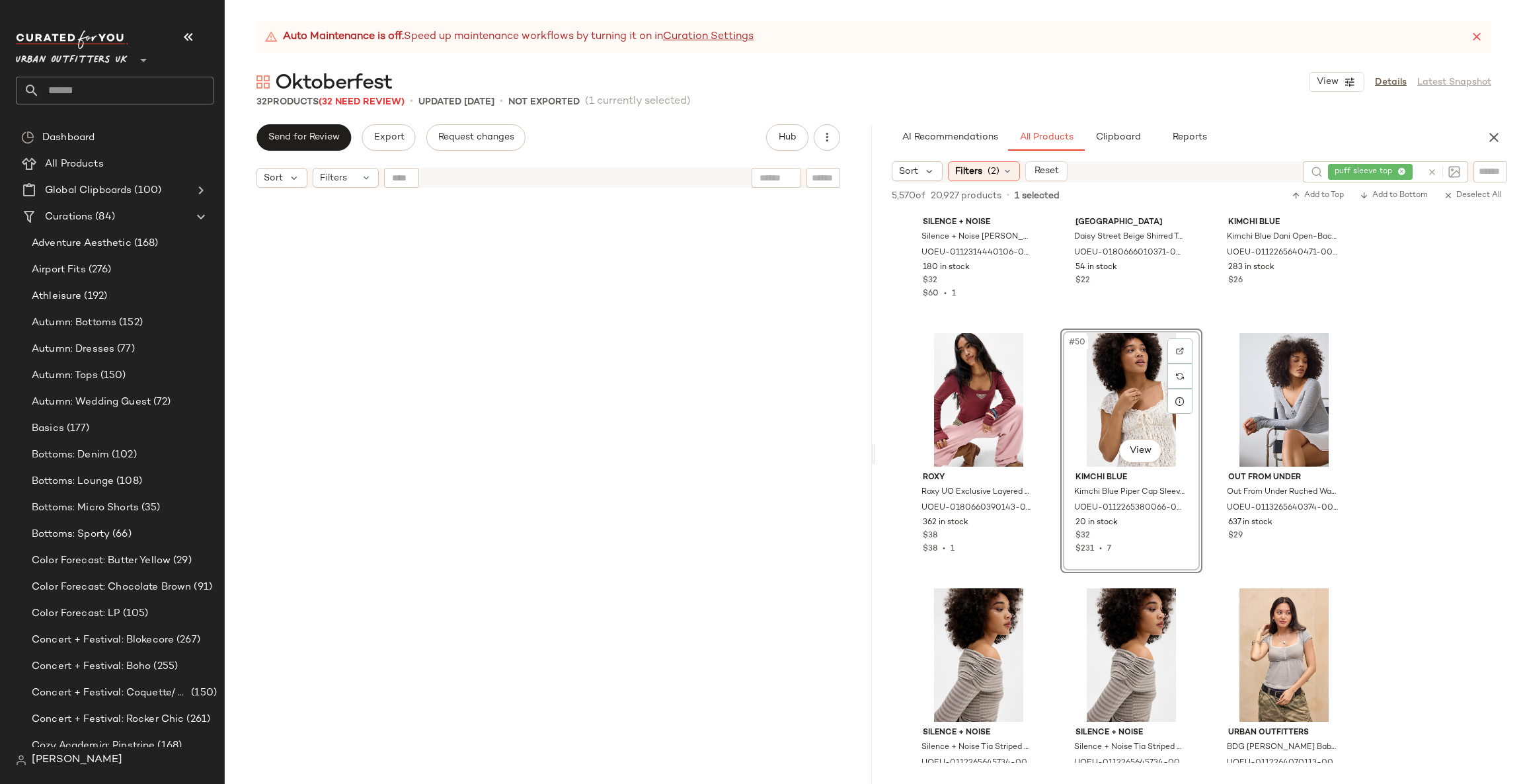
scroll to position [2186, 0]
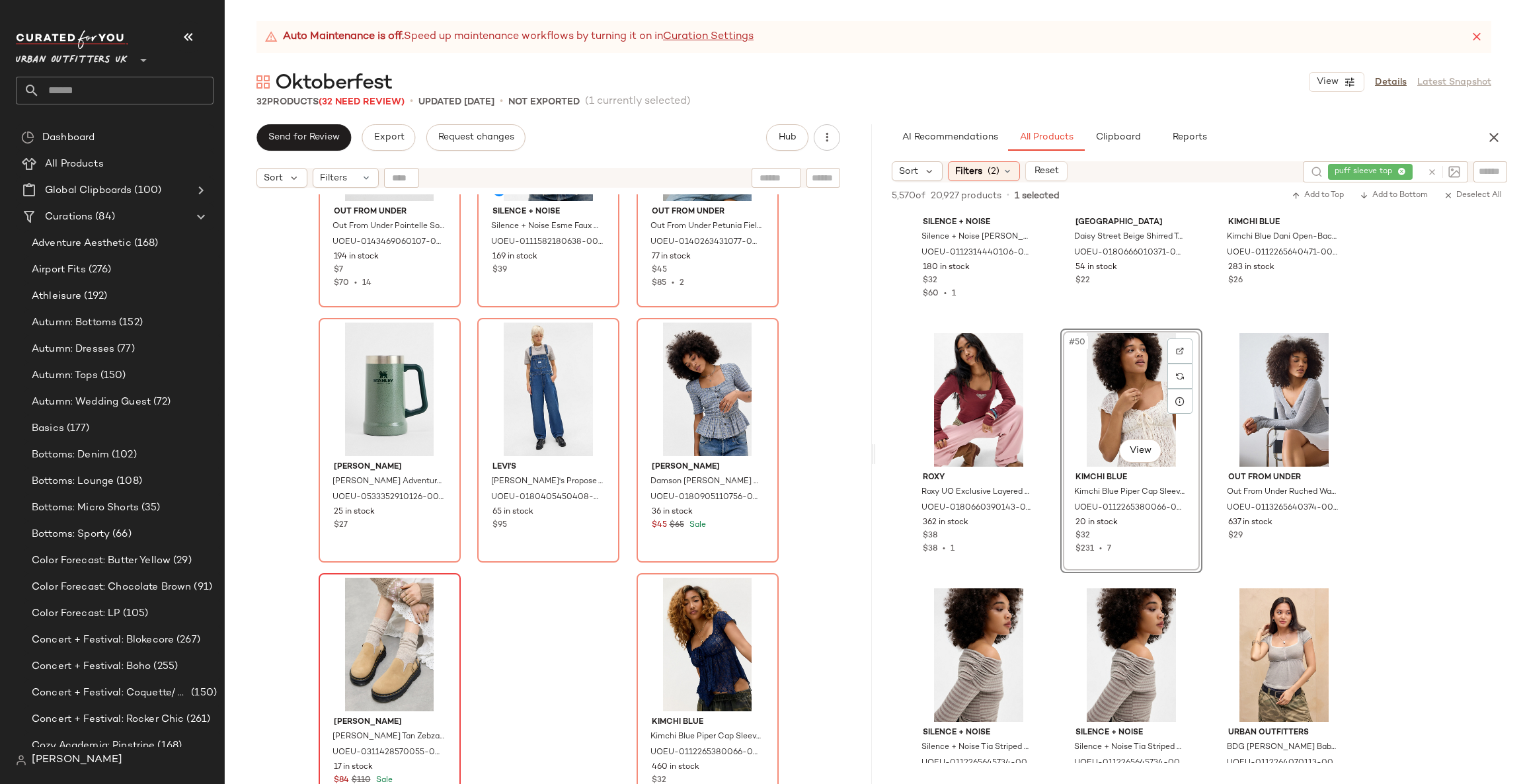
click at [394, 630] on div at bounding box center [389, 644] width 133 height 133
click at [394, 630] on div "#31 View" at bounding box center [389, 644] width 133 height 133
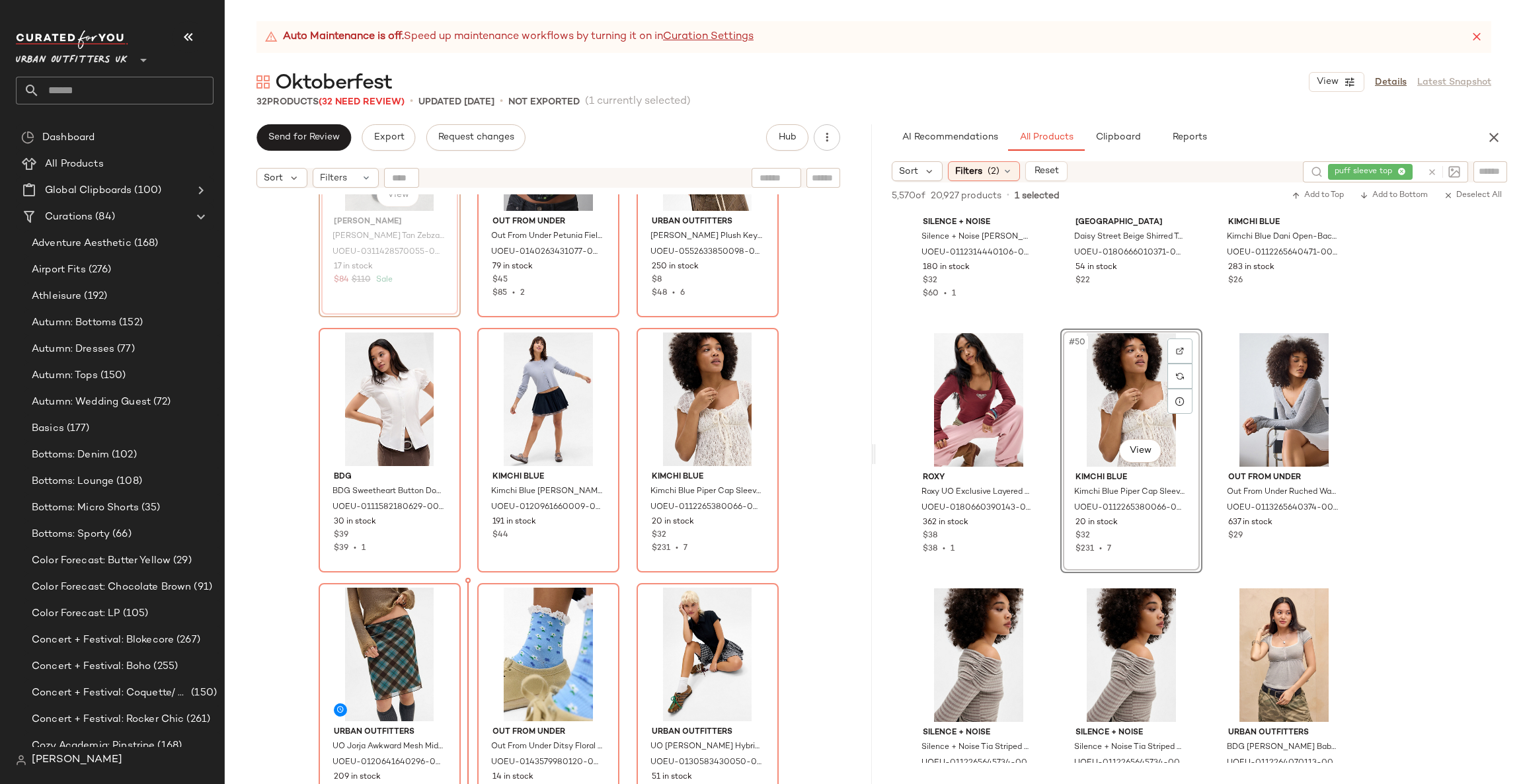
scroll to position [175, 0]
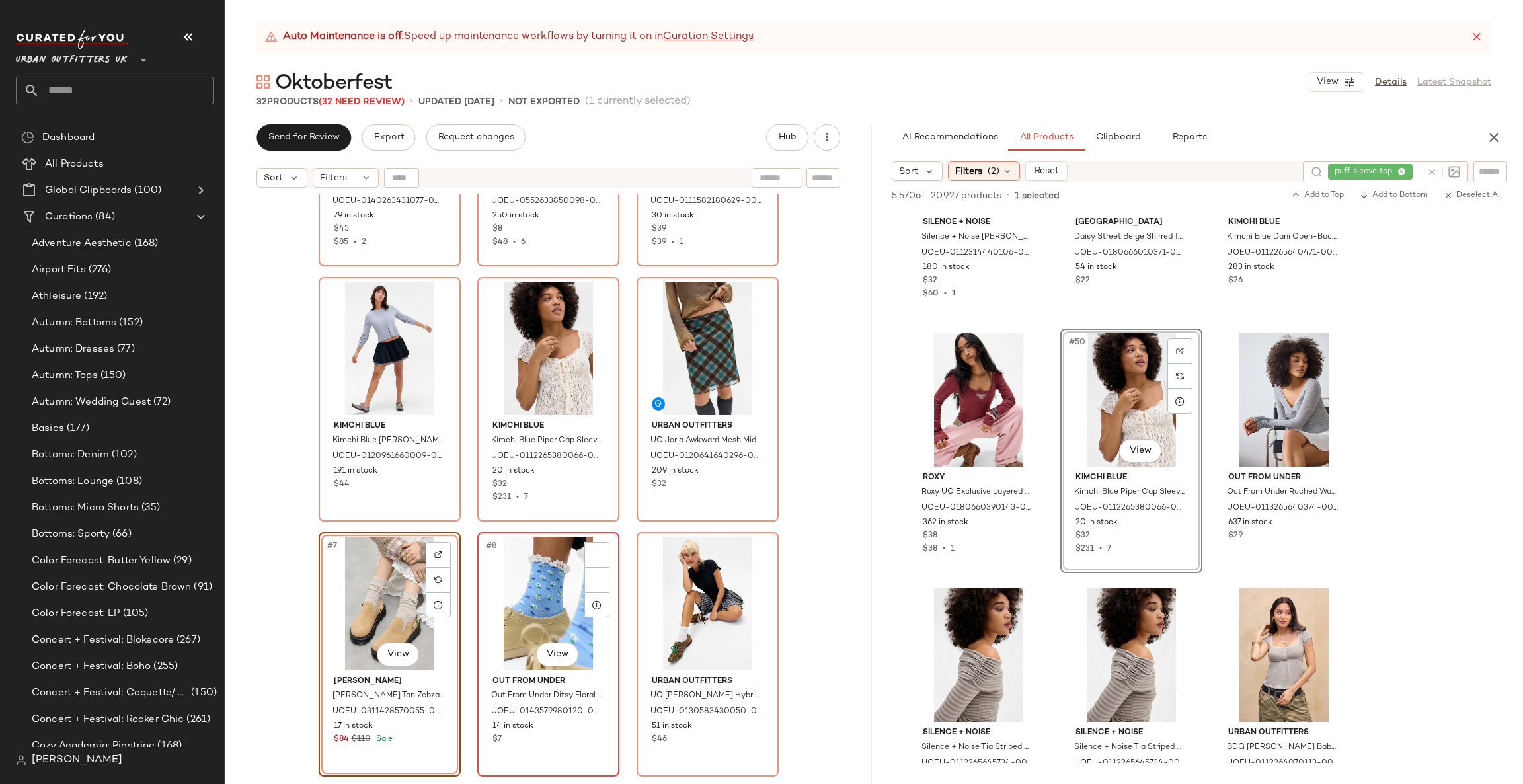
click at [552, 602] on div "#8 View" at bounding box center [548, 603] width 133 height 133
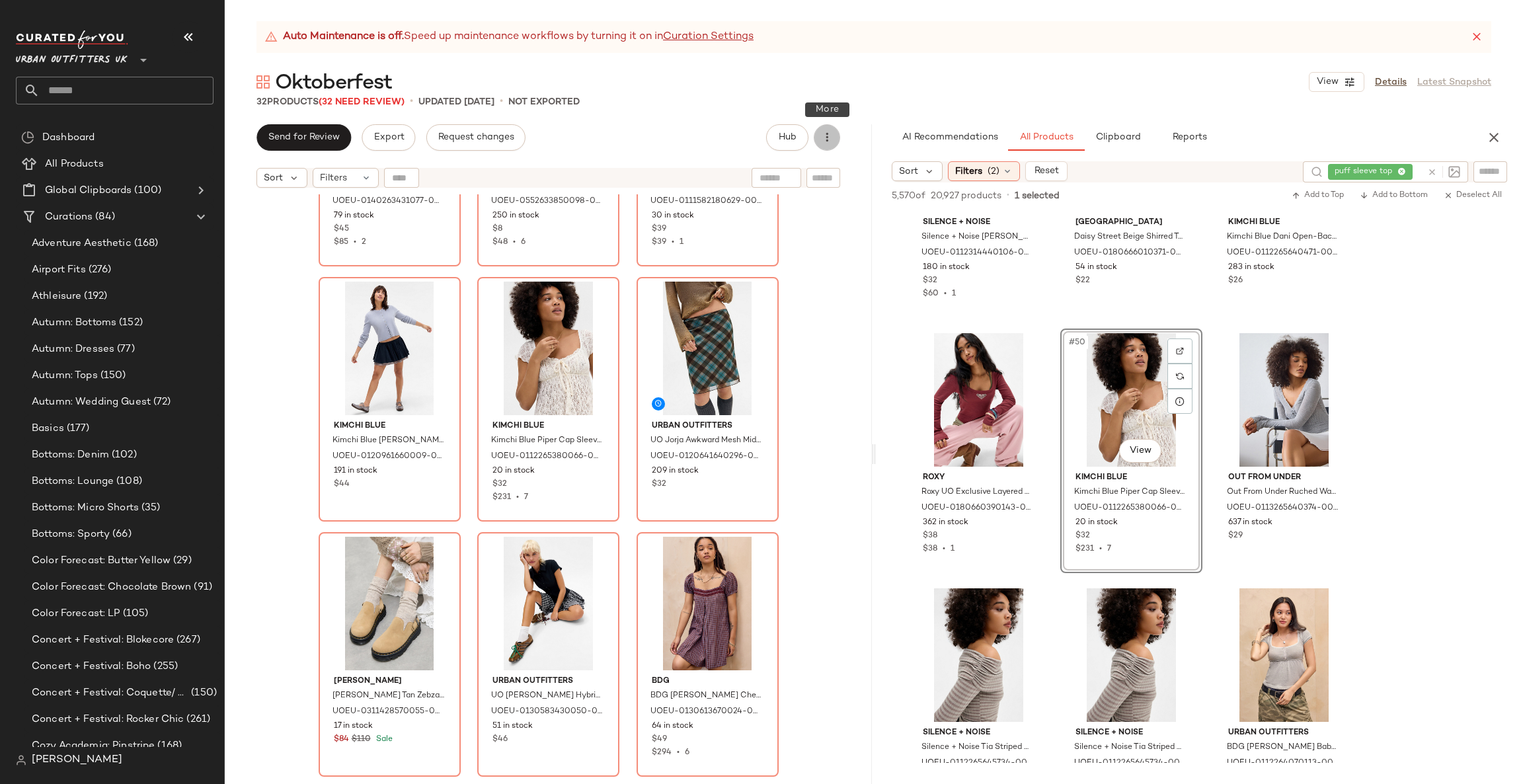
click at [824, 146] on button "button" at bounding box center [827, 137] width 27 height 27
click at [790, 238] on span "View Moodboard" at bounding box center [766, 239] width 125 height 14
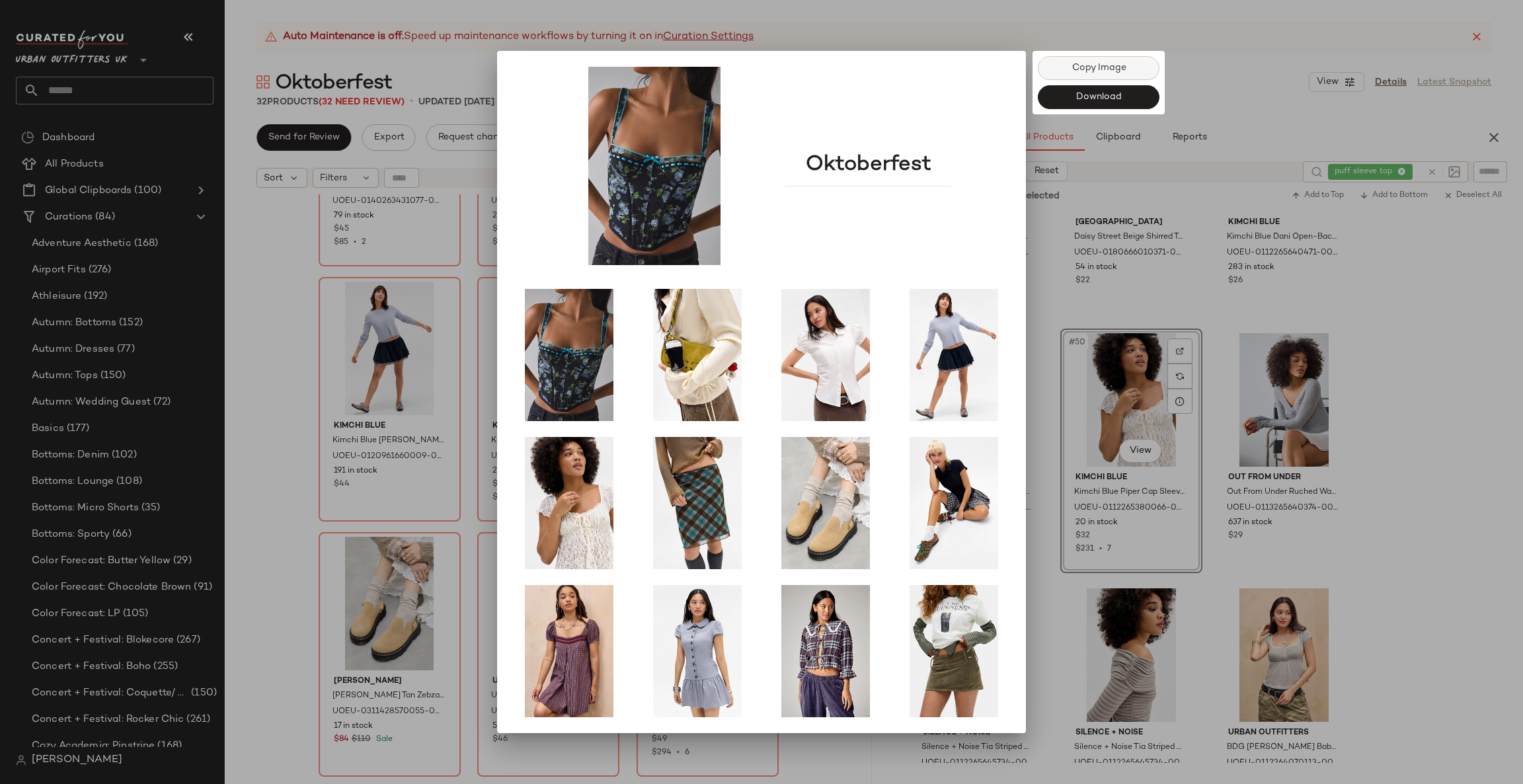
click at [1109, 66] on span "Copy Image" at bounding box center [1098, 67] width 55 height 10
click at [450, 533] on div at bounding box center [762, 392] width 1523 height 784
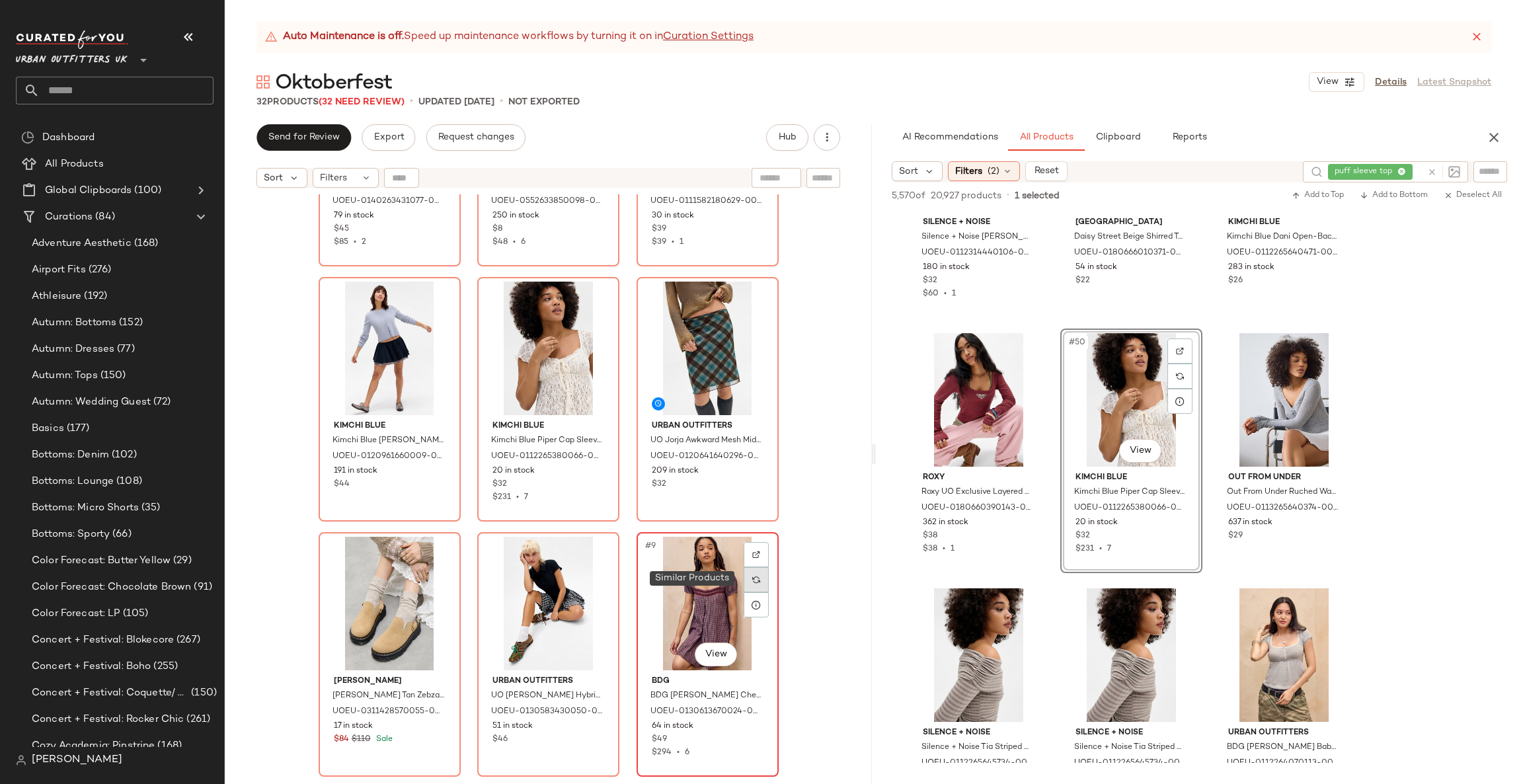
click at [760, 578] on div at bounding box center [756, 579] width 25 height 25
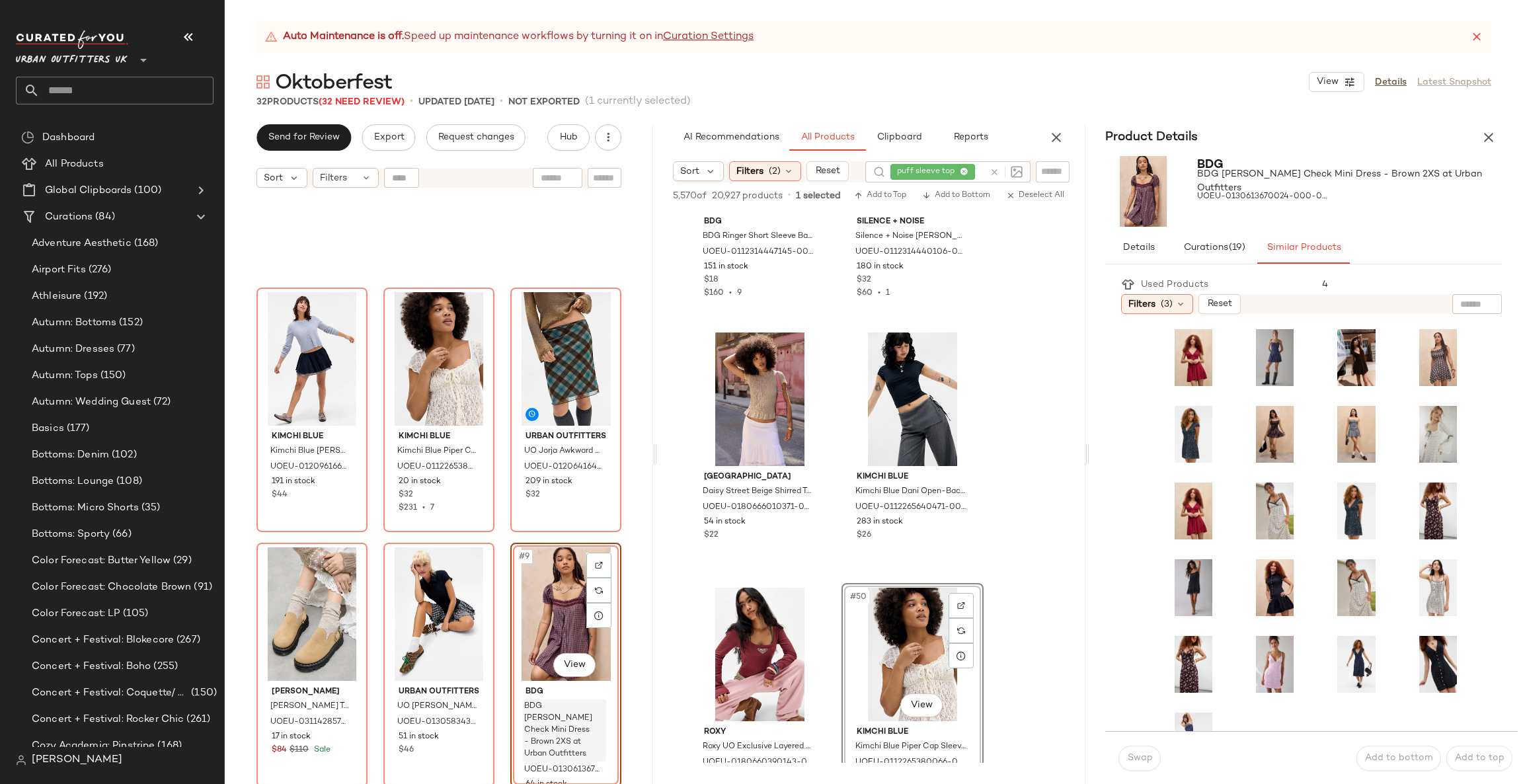
scroll to position [383, 0]
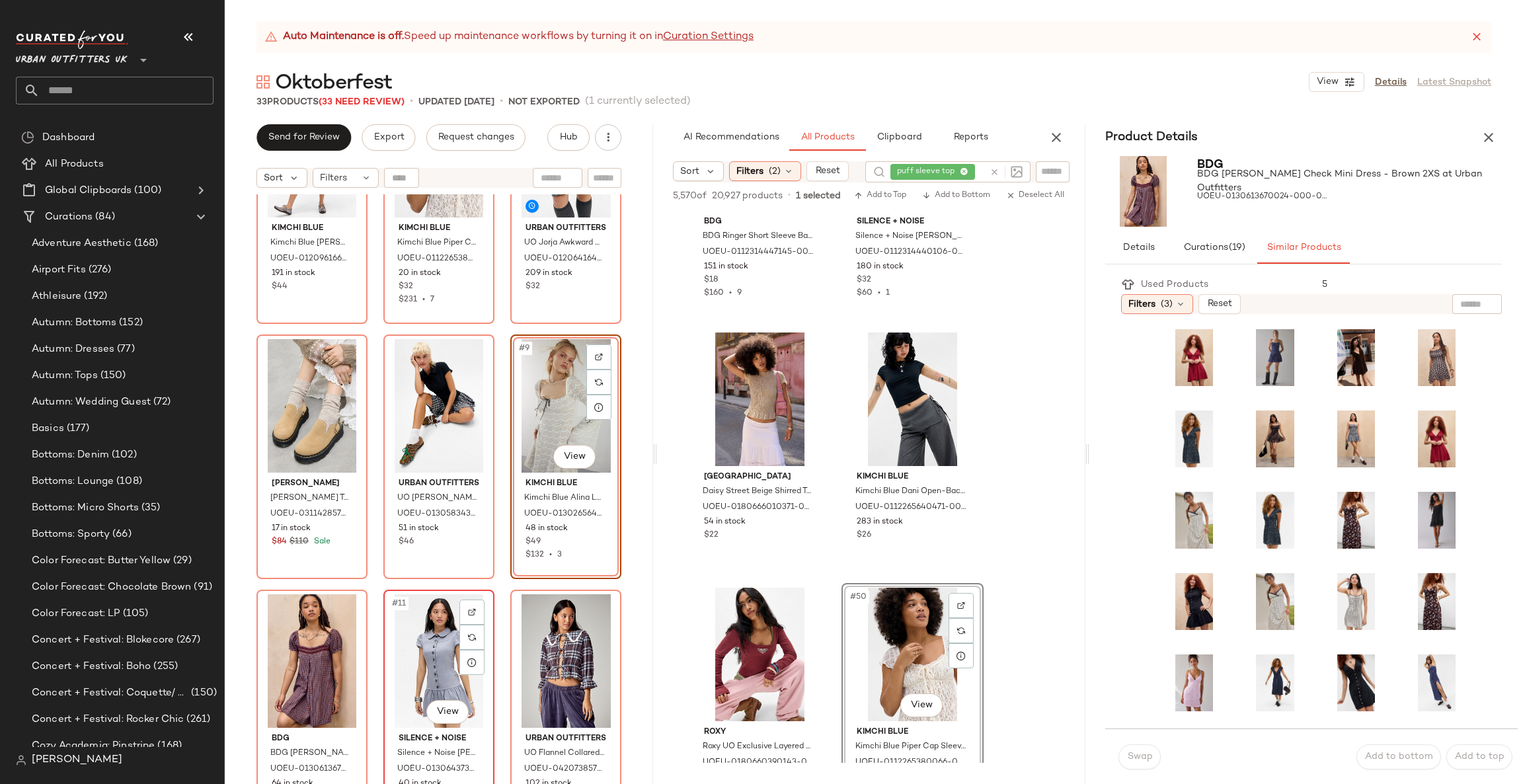
click at [443, 642] on div "#11 View" at bounding box center [439, 661] width 102 height 133
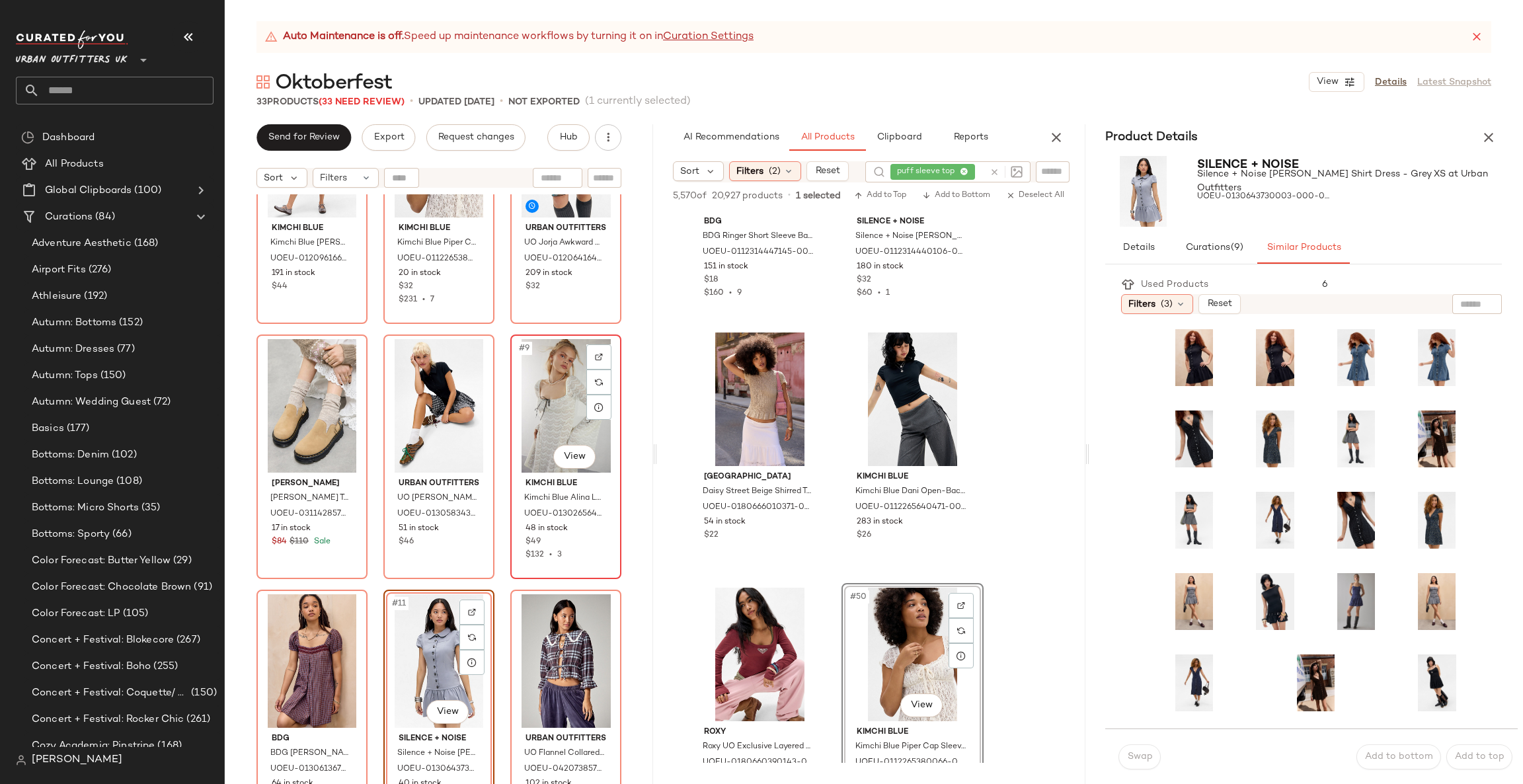
click at [558, 402] on div "#9 View" at bounding box center [566, 406] width 102 height 133
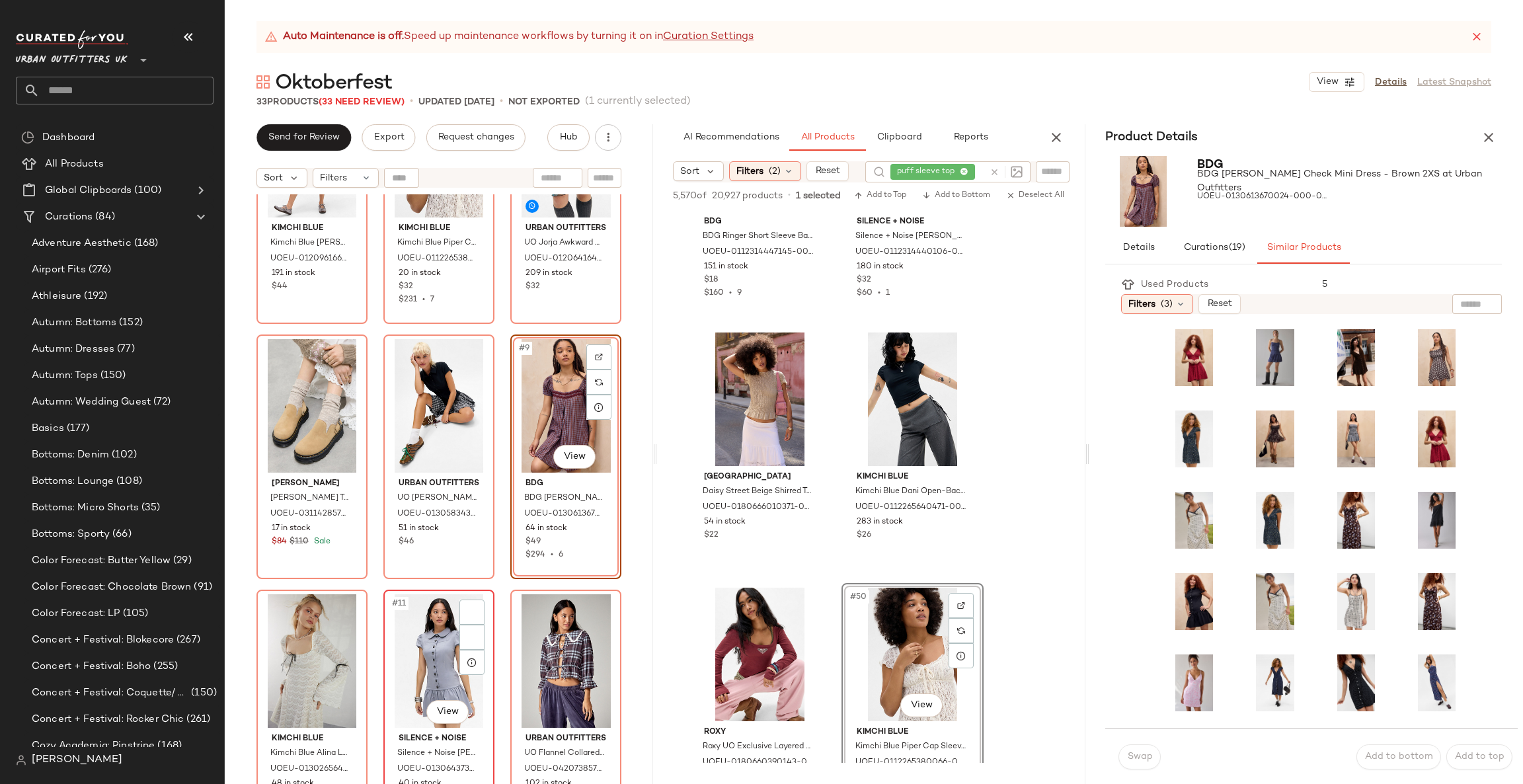
click at [417, 668] on div "#11 View" at bounding box center [439, 661] width 102 height 133
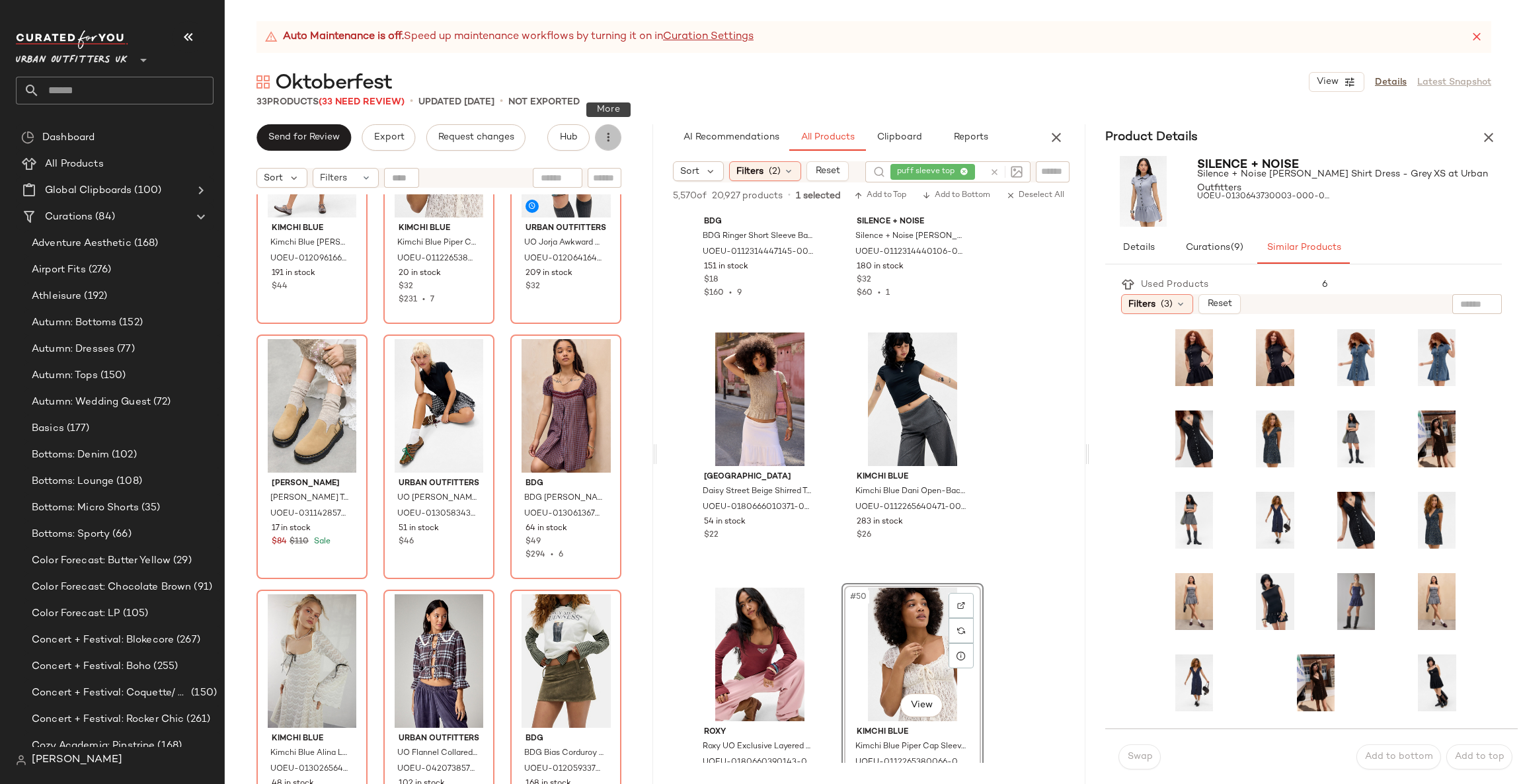
click at [606, 145] on button "button" at bounding box center [608, 137] width 27 height 27
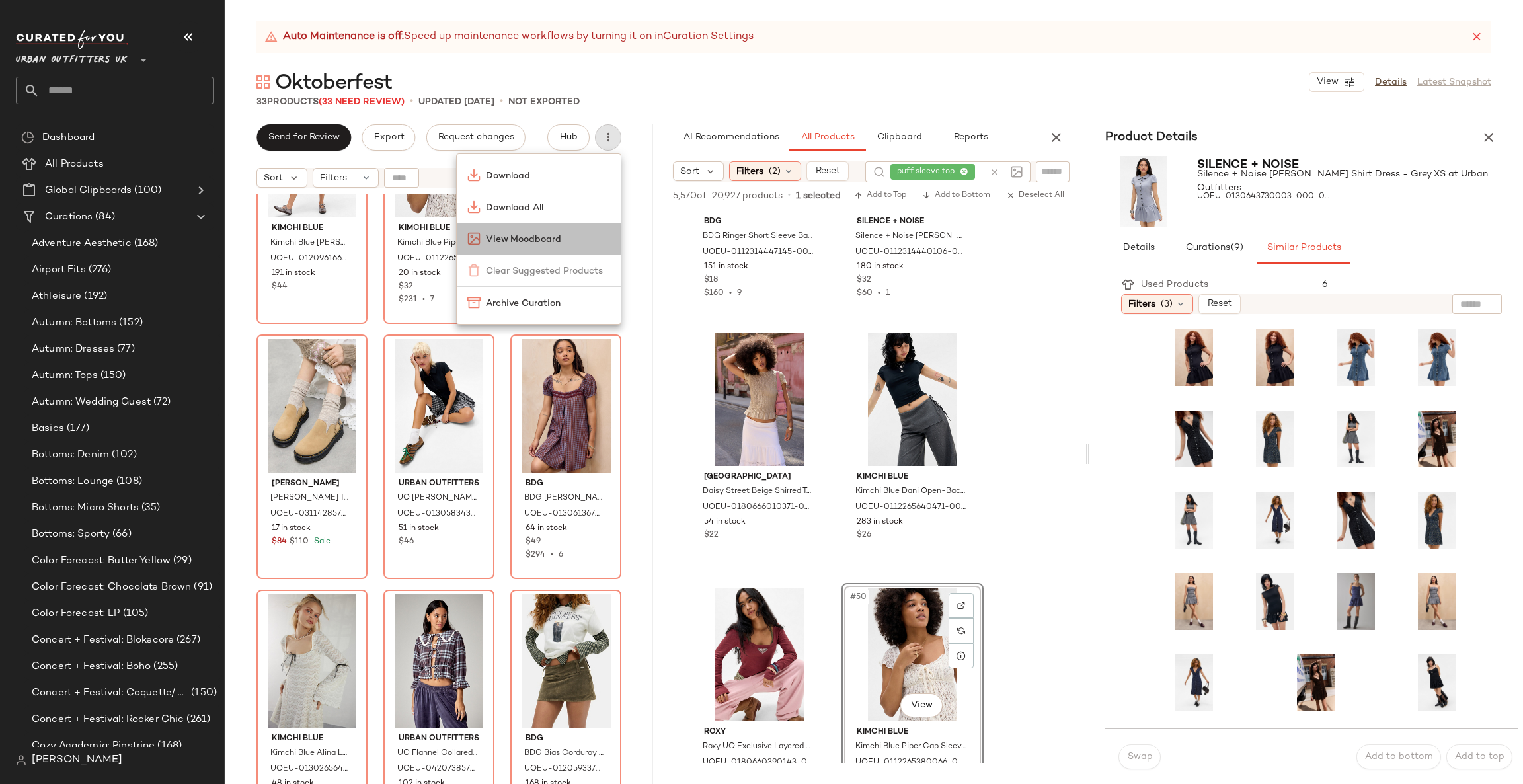
click at [560, 233] on span "View Moodboard" at bounding box center [548, 239] width 125 height 14
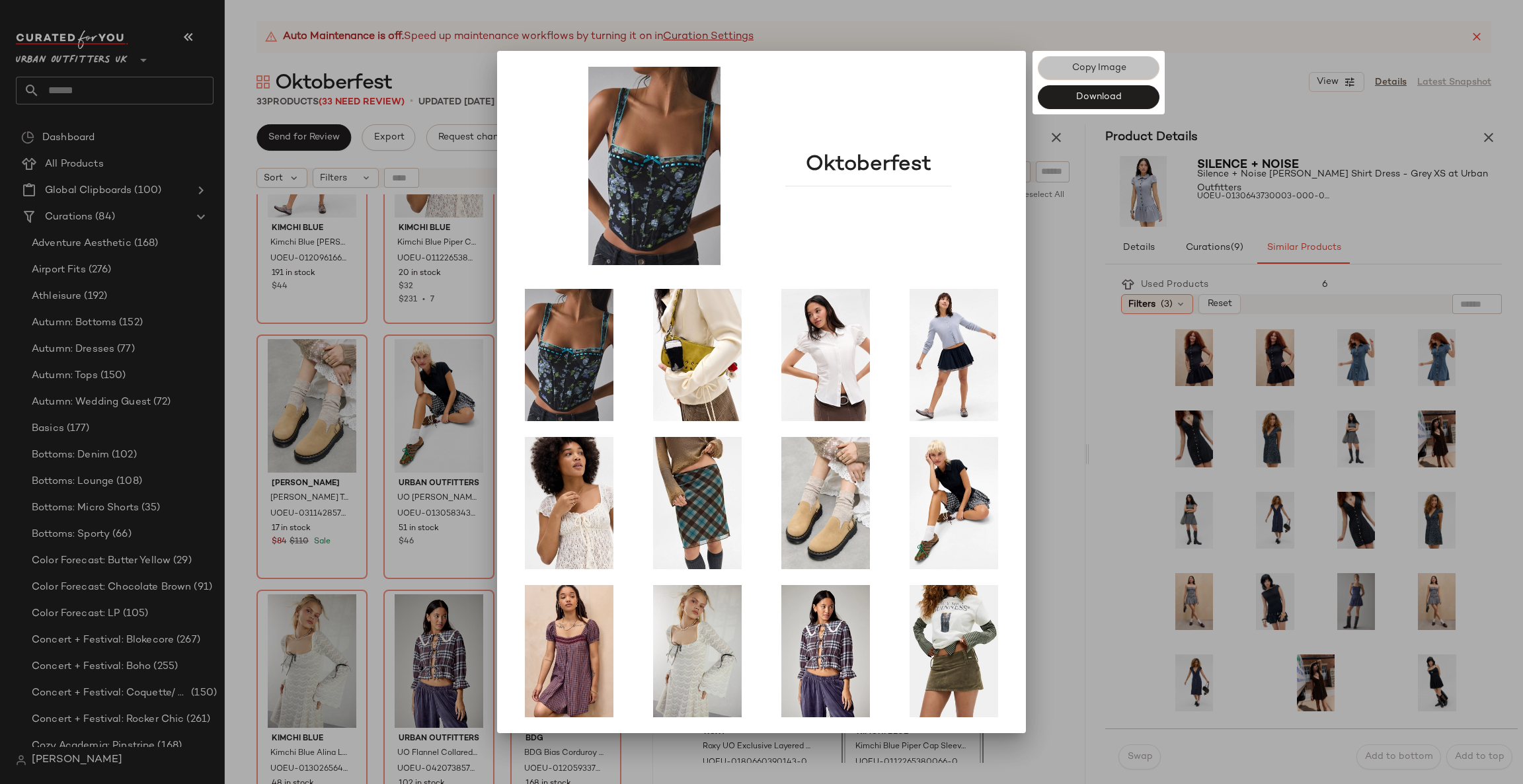
click at [1100, 74] on button "Copy Image" at bounding box center [1098, 68] width 121 height 24
click at [1347, 43] on div at bounding box center [762, 392] width 1523 height 784
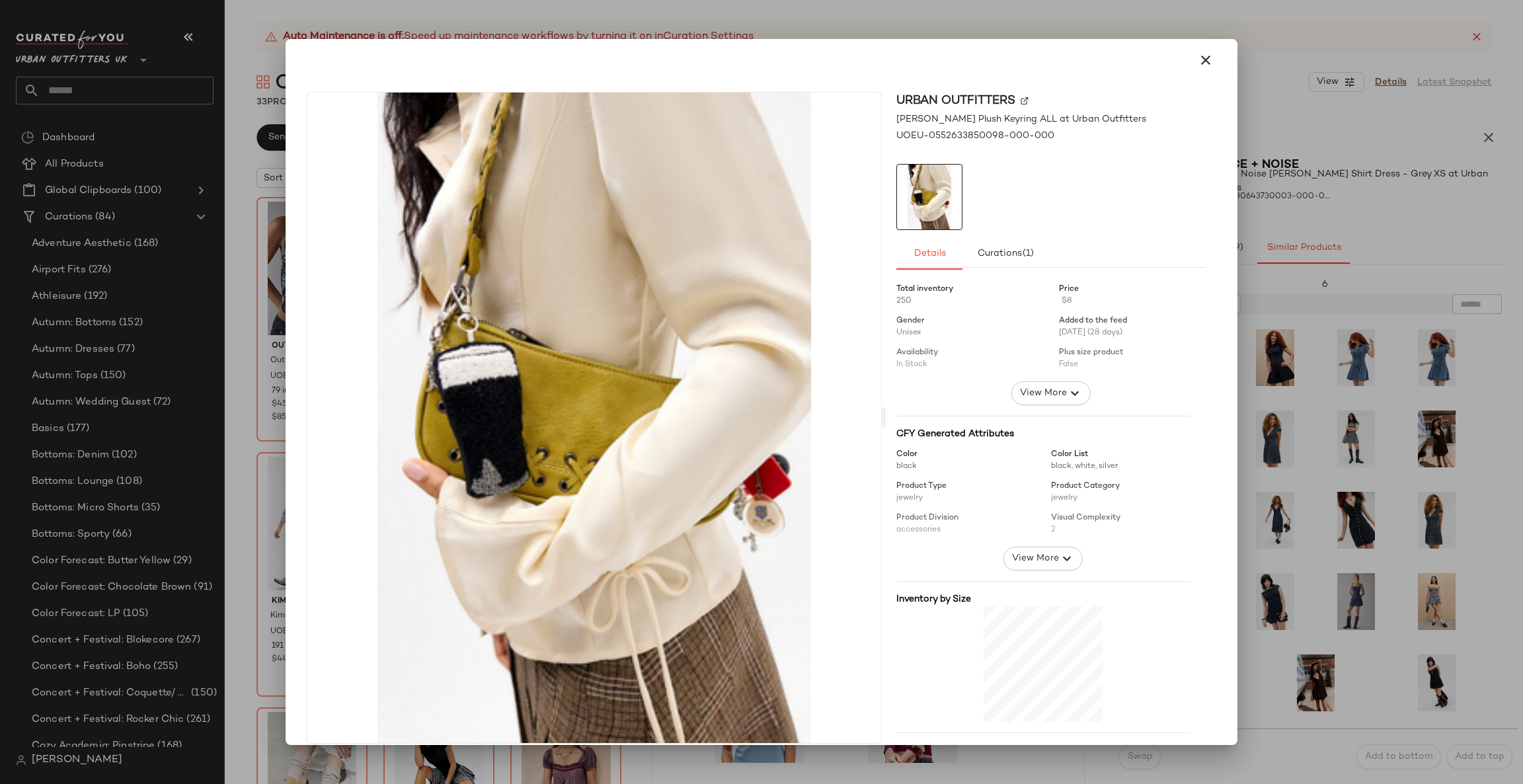
click at [308, 357] on img at bounding box center [594, 418] width 574 height 651
click at [283, 371] on div at bounding box center [762, 392] width 1523 height 784
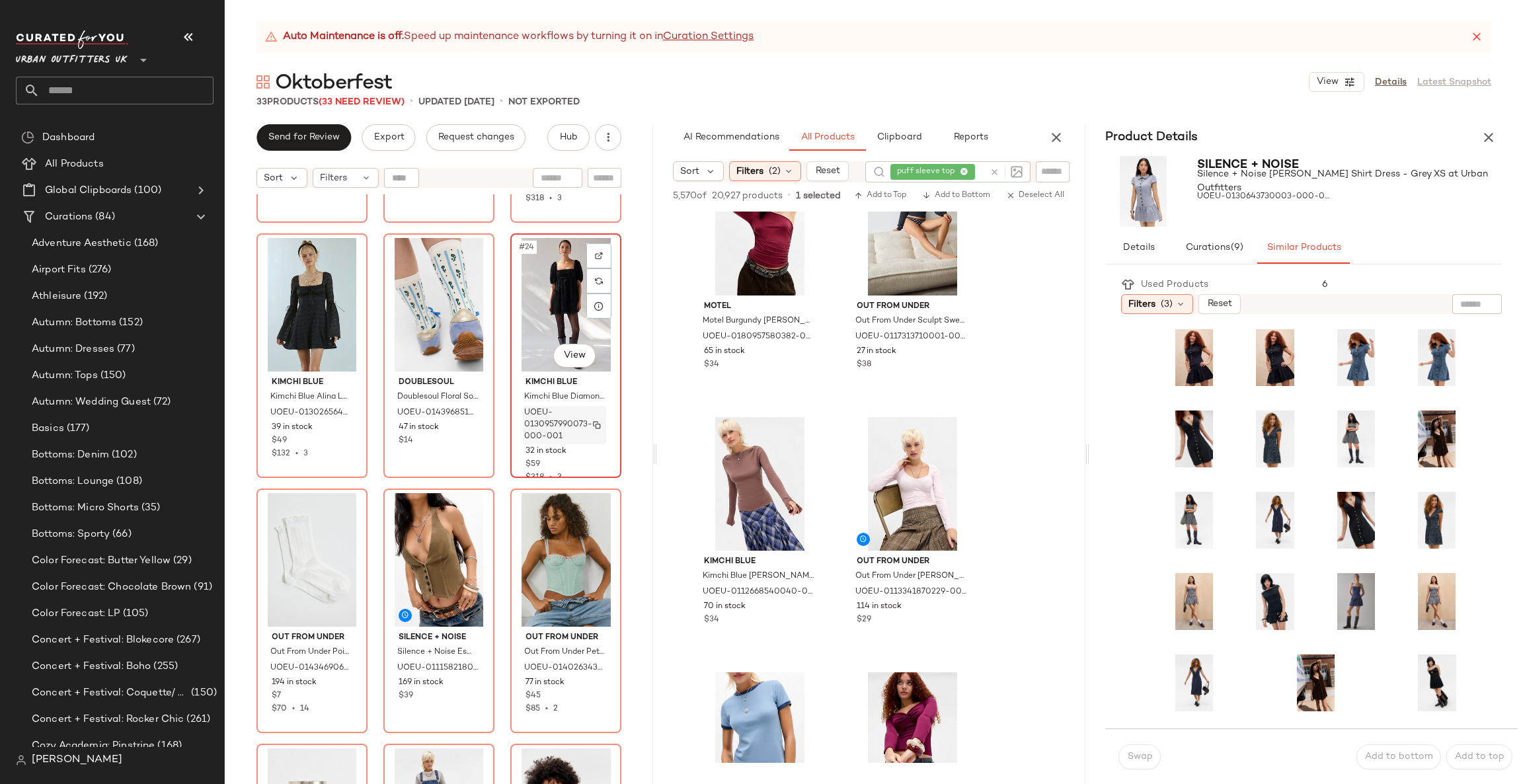
scroll to position [1795, 0]
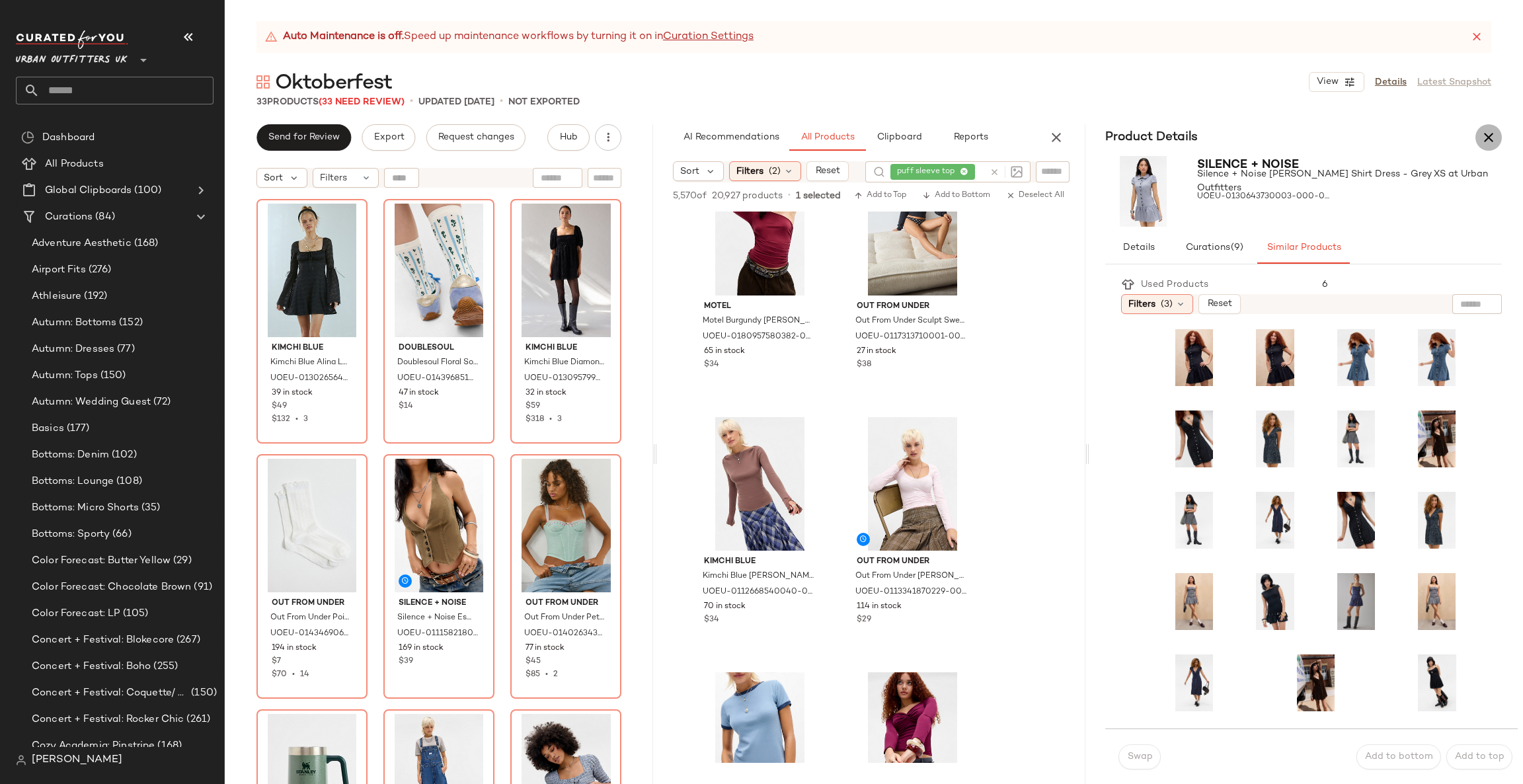
click at [1491, 139] on icon "button" at bounding box center [1488, 137] width 16 height 16
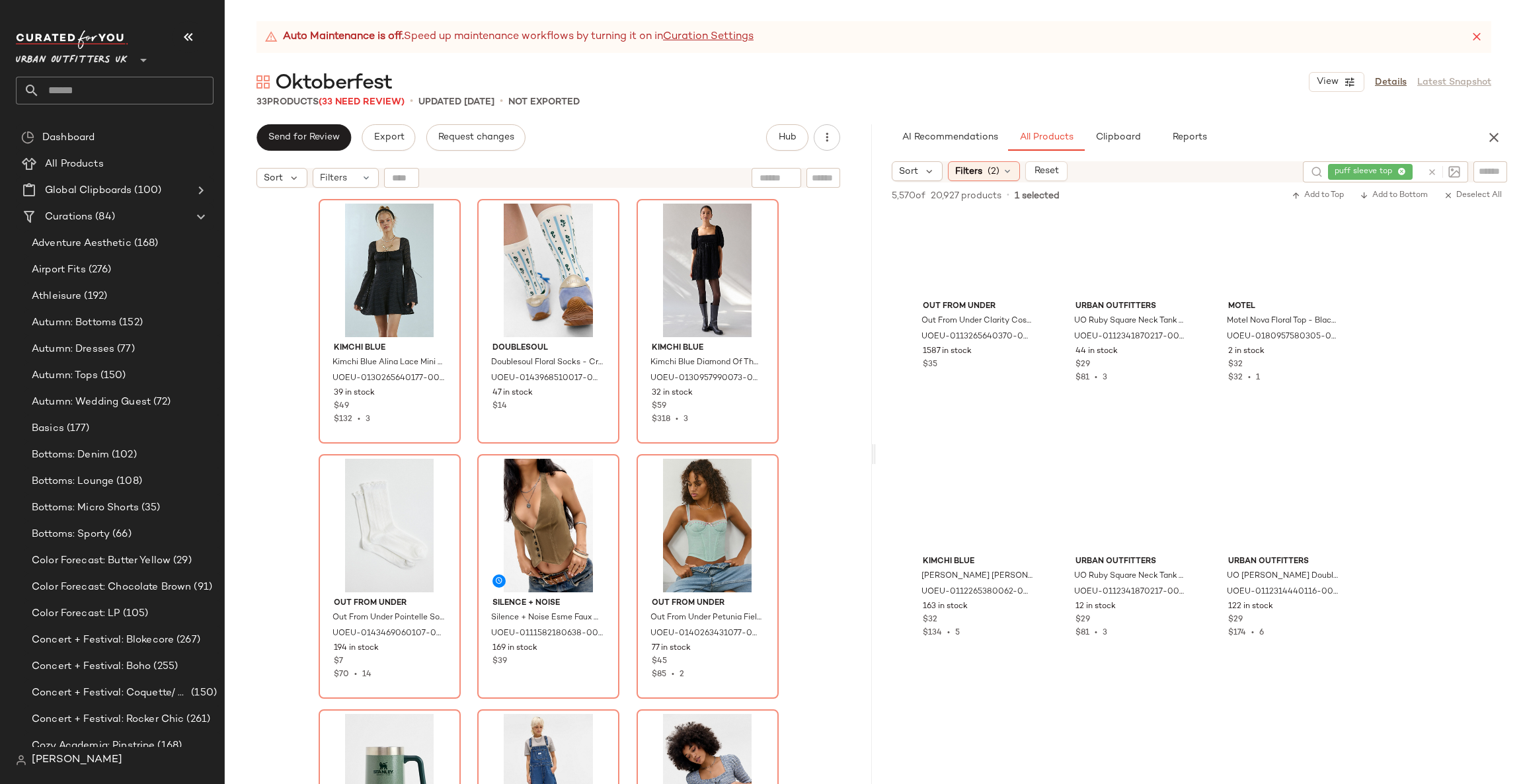
scroll to position [3372, 0]
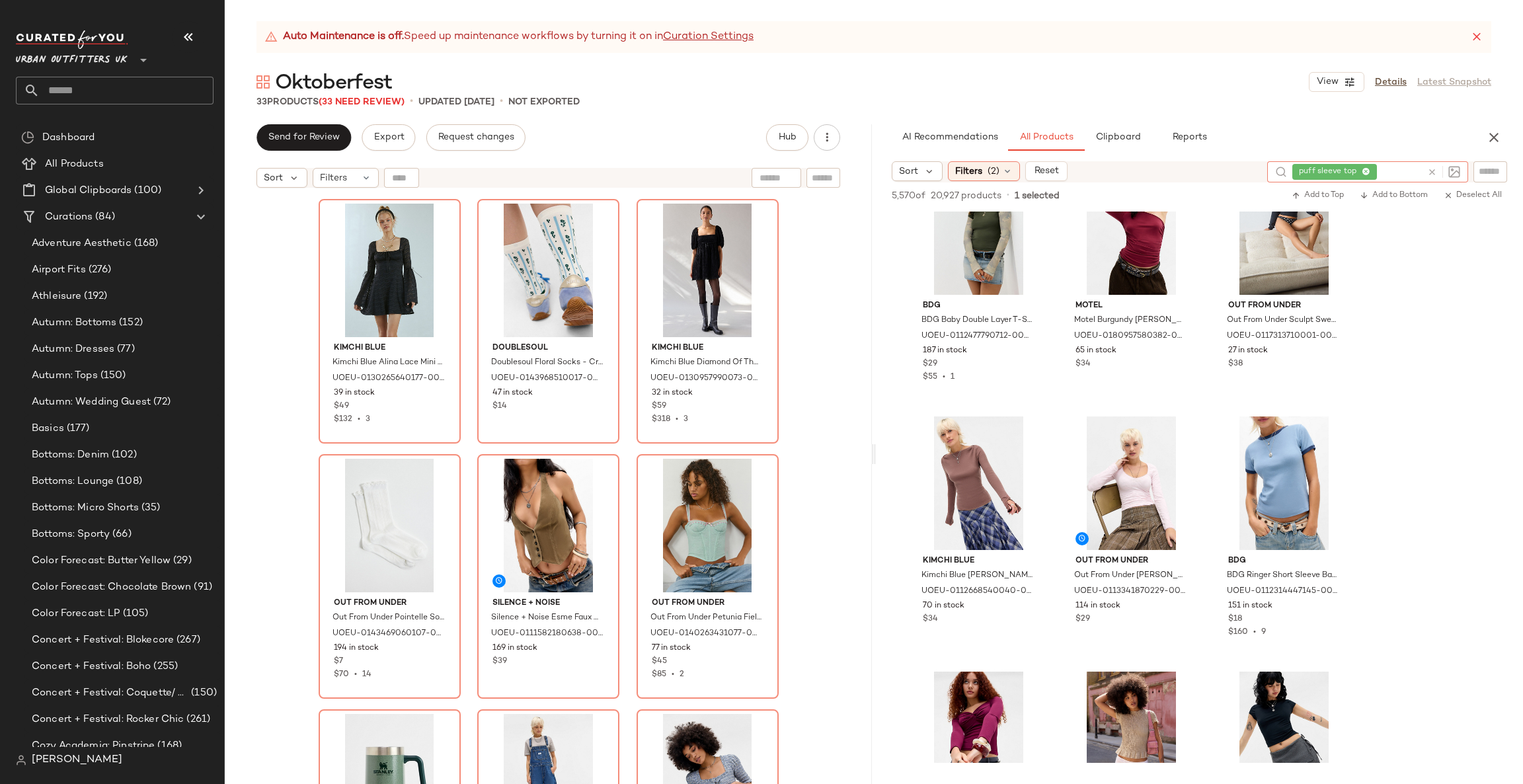
click at [1437, 170] on div at bounding box center [1443, 172] width 33 height 12
click at [1435, 170] on icon at bounding box center [1432, 172] width 10 height 10
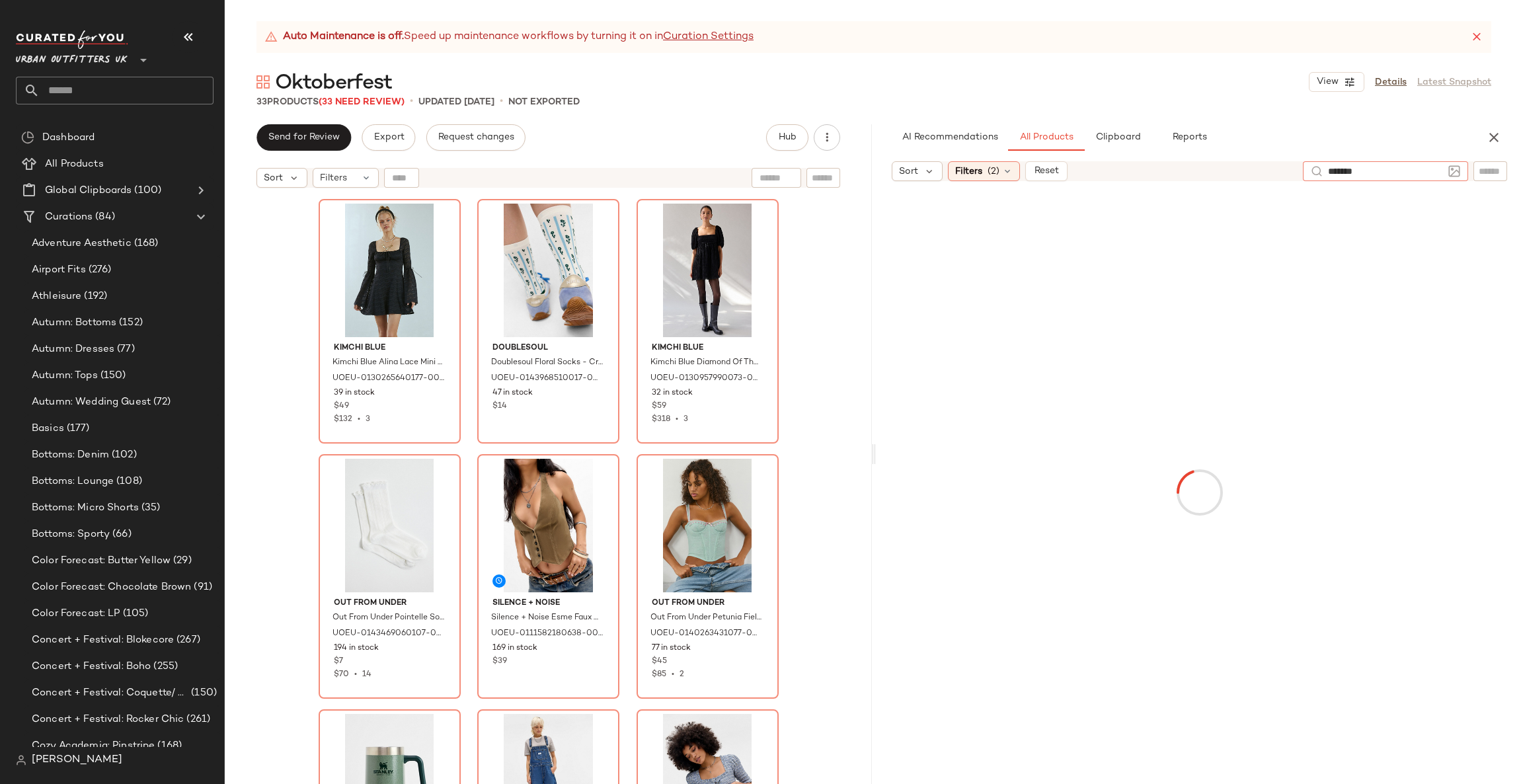
type input "********"
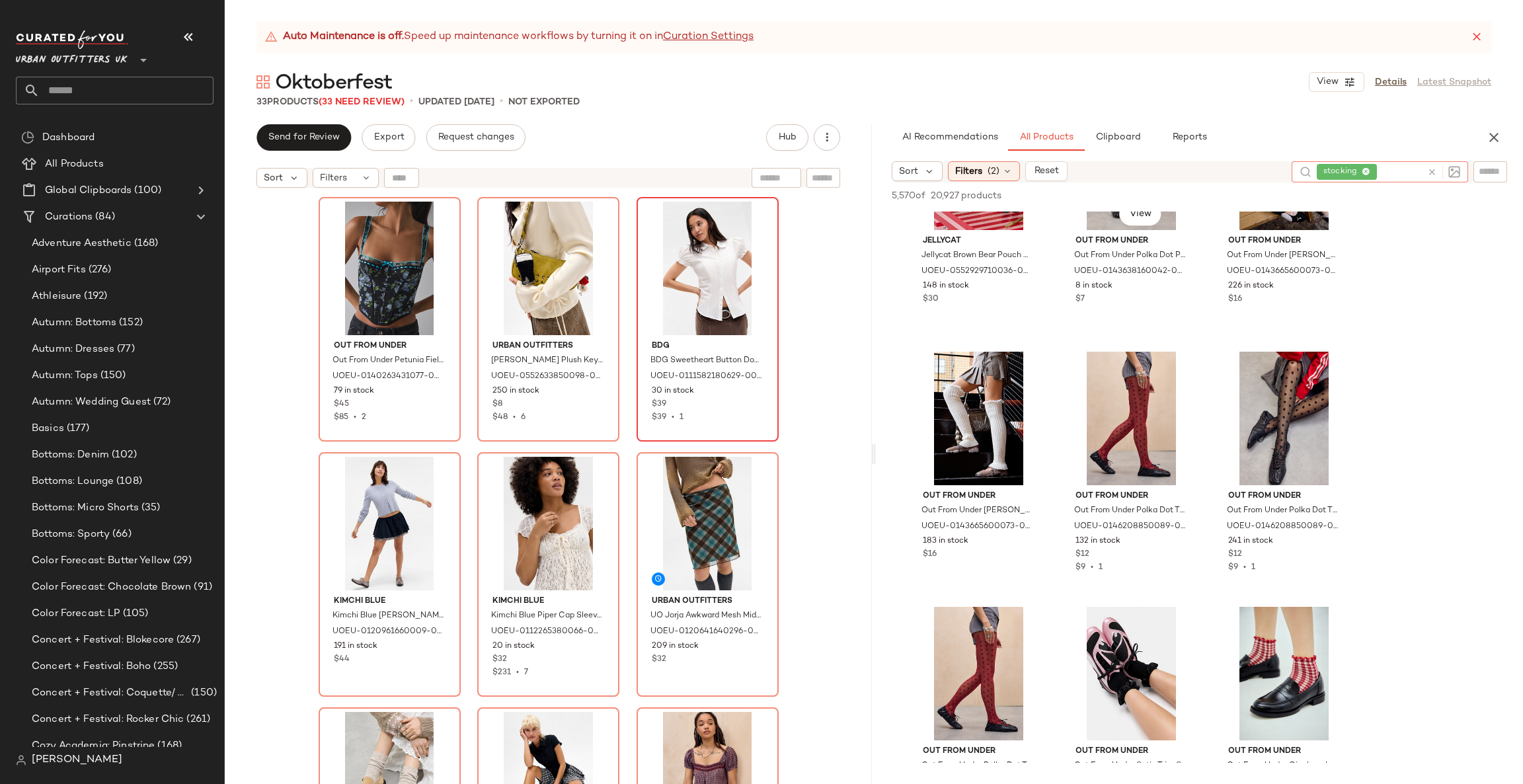
scroll to position [397, 0]
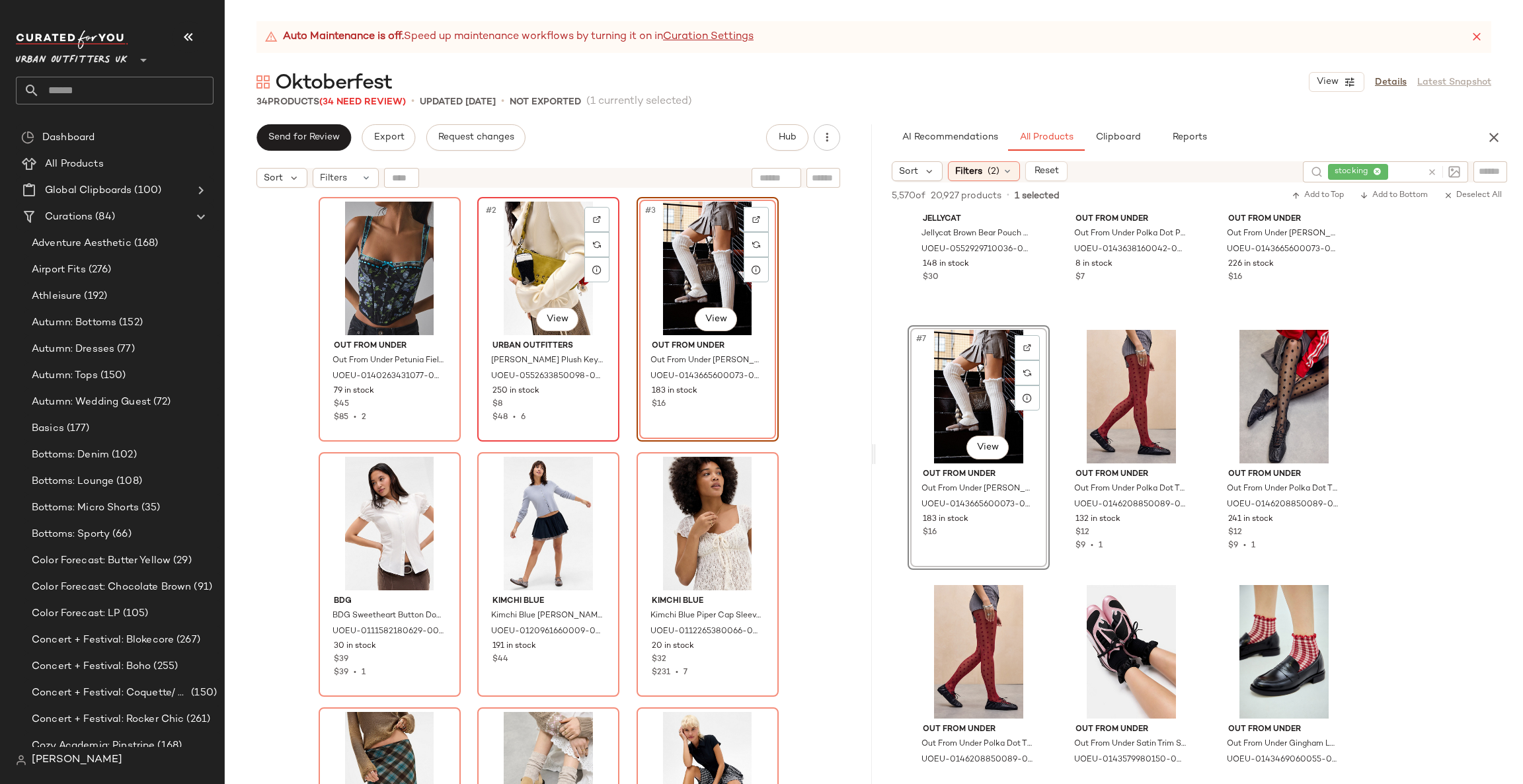
click at [534, 250] on div "#2 View" at bounding box center [548, 268] width 133 height 133
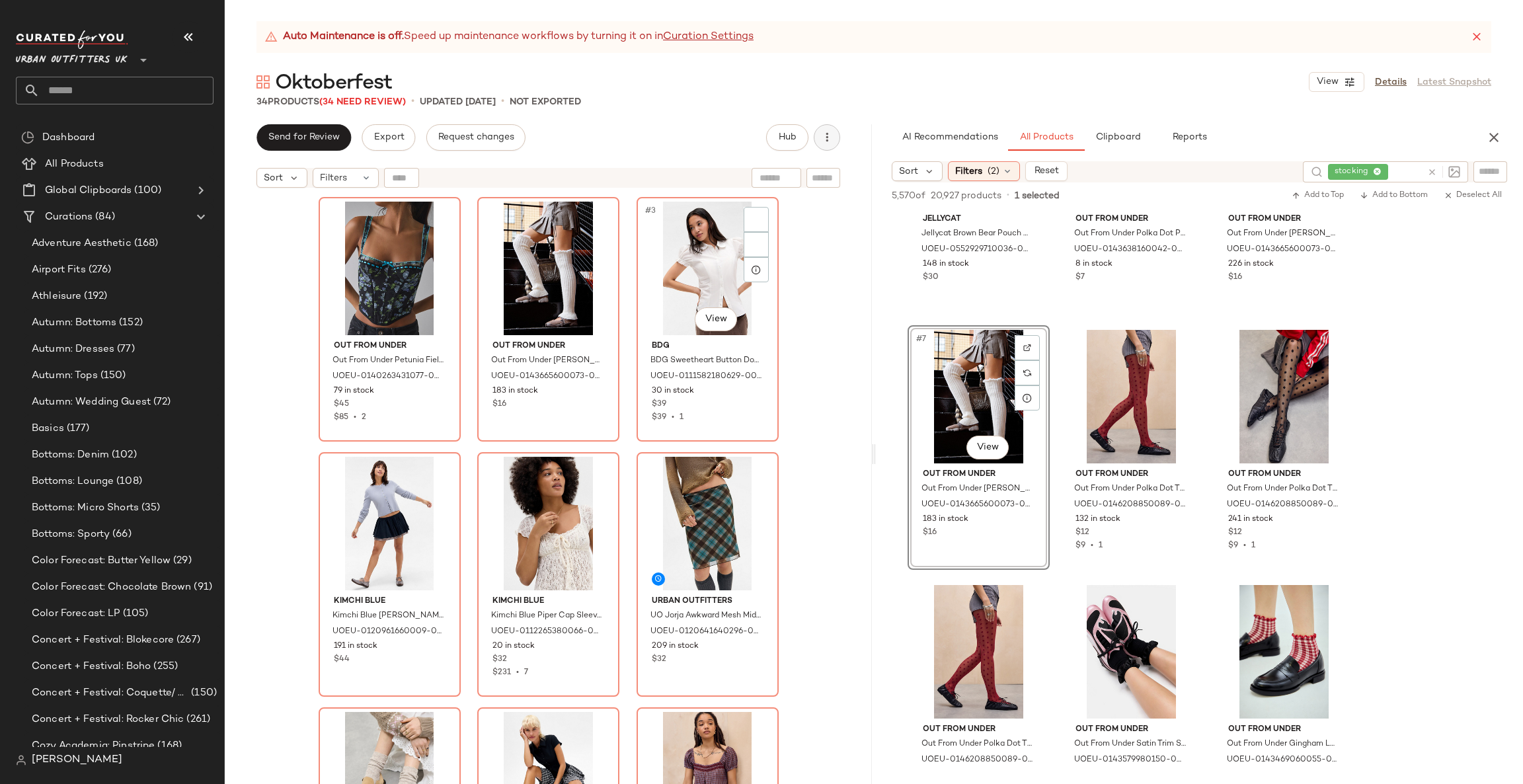
click at [823, 140] on icon "button" at bounding box center [827, 137] width 13 height 13
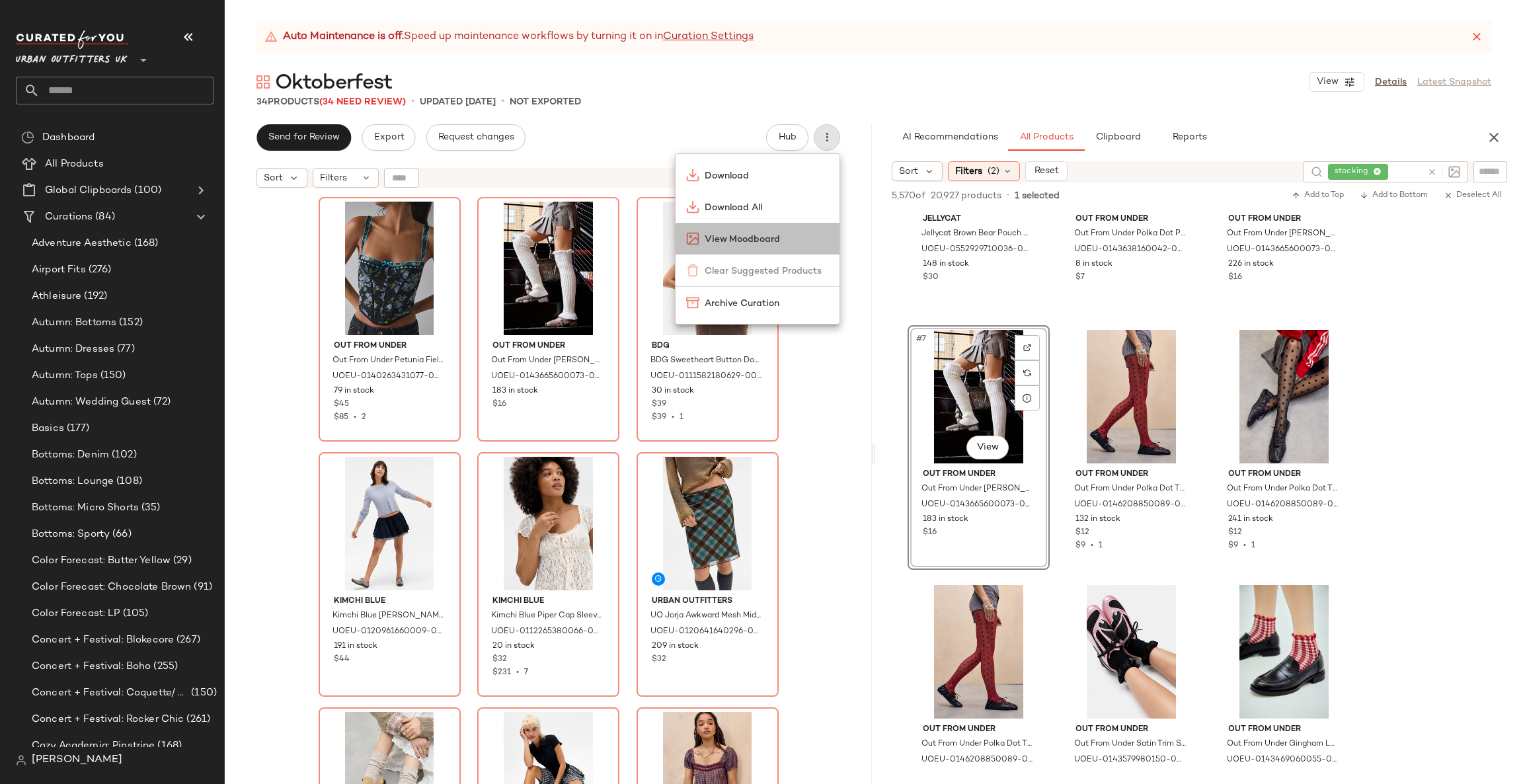
click at [776, 239] on span "View Moodboard" at bounding box center [766, 239] width 125 height 14
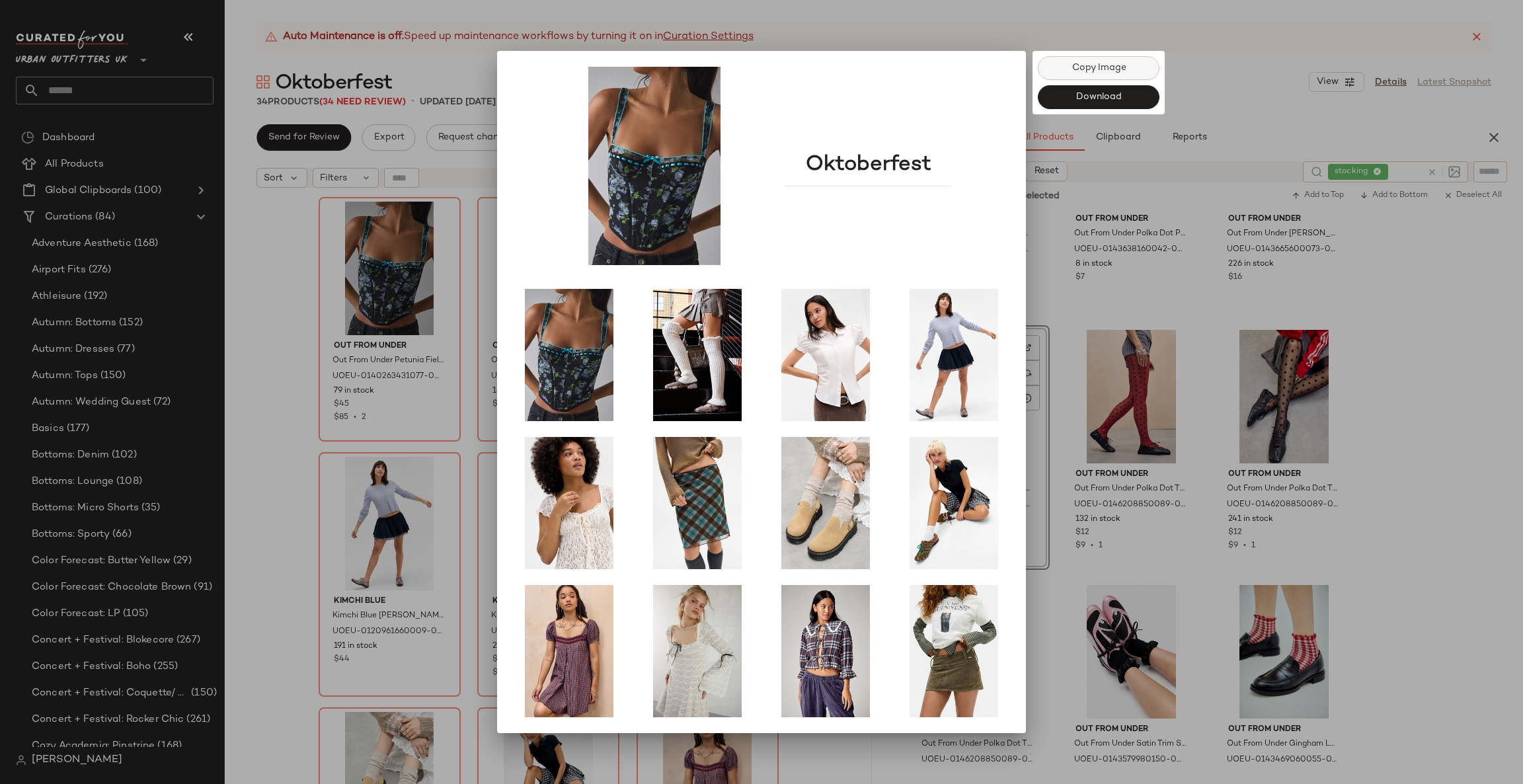
click at [1117, 66] on span "Copy Image" at bounding box center [1098, 67] width 55 height 10
